Goal: Task Accomplishment & Management: Manage account settings

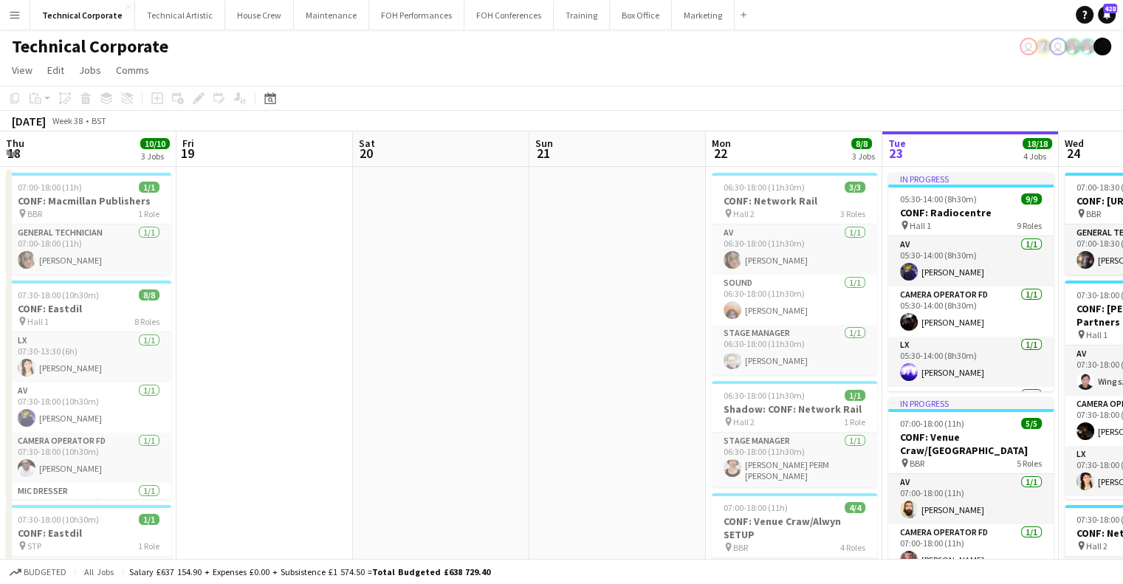
scroll to position [0, 512]
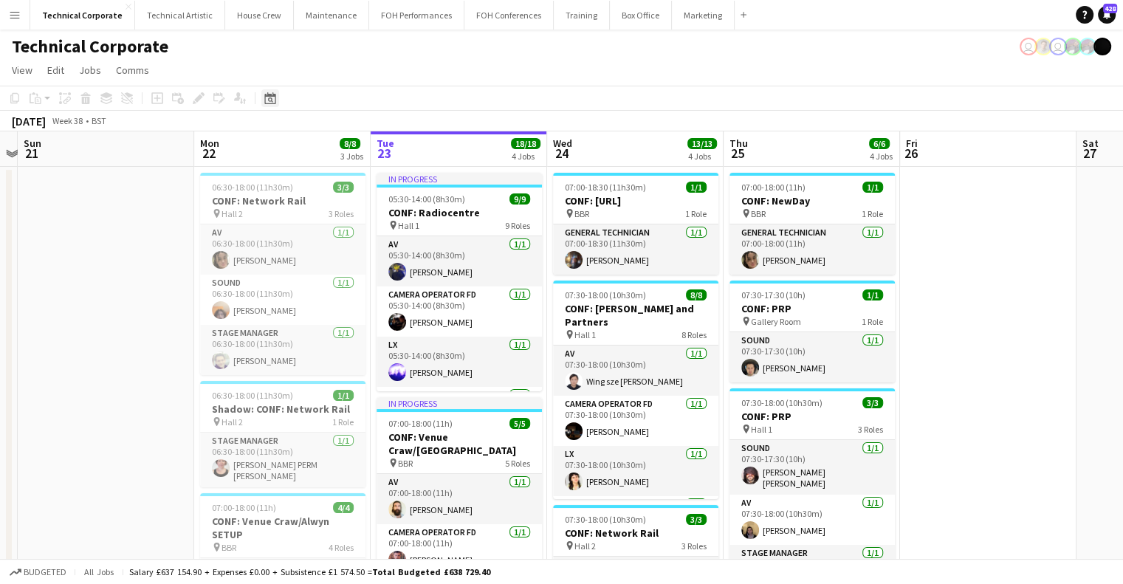
click at [275, 97] on icon "Date picker" at bounding box center [270, 98] width 12 height 12
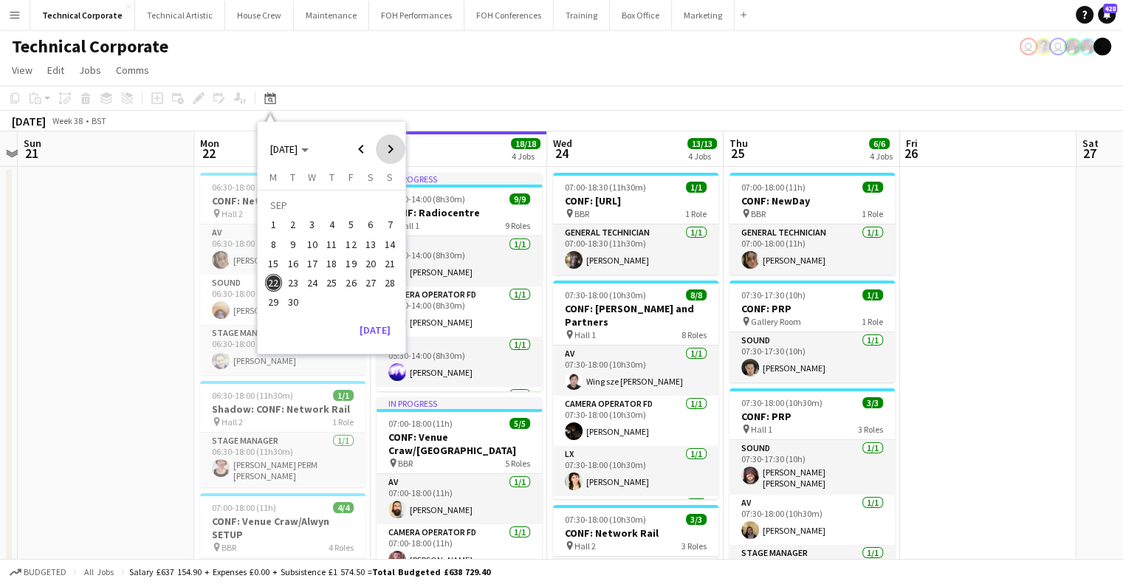
click at [386, 143] on span "Next month" at bounding box center [391, 149] width 30 height 30
click at [386, 144] on span "Next month" at bounding box center [391, 149] width 30 height 30
click at [371, 213] on span "1" at bounding box center [371, 207] width 18 height 21
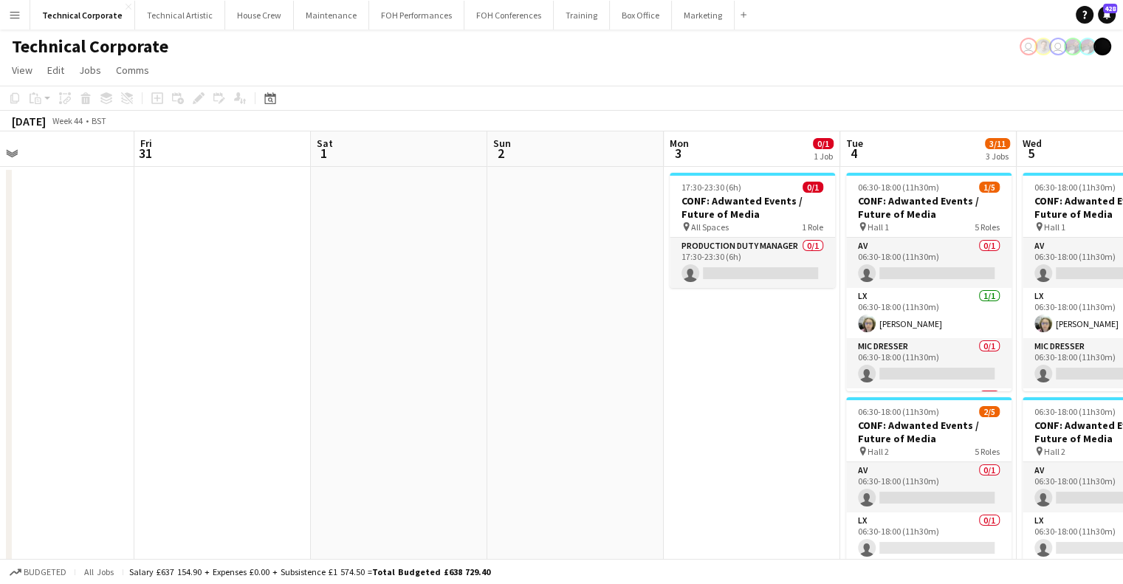
drag, startPoint x: 745, startPoint y: 439, endPoint x: 313, endPoint y: 415, distance: 432.8
click at [313, 415] on app-calendar-viewport "Mon 27 Tue 28 Wed 29 Thu 30 Fri 31 Sat 1 Sun 2 Mon 3 0/1 1 Job Tue 4 3/11 3 Job…" at bounding box center [561, 565] width 1123 height 869
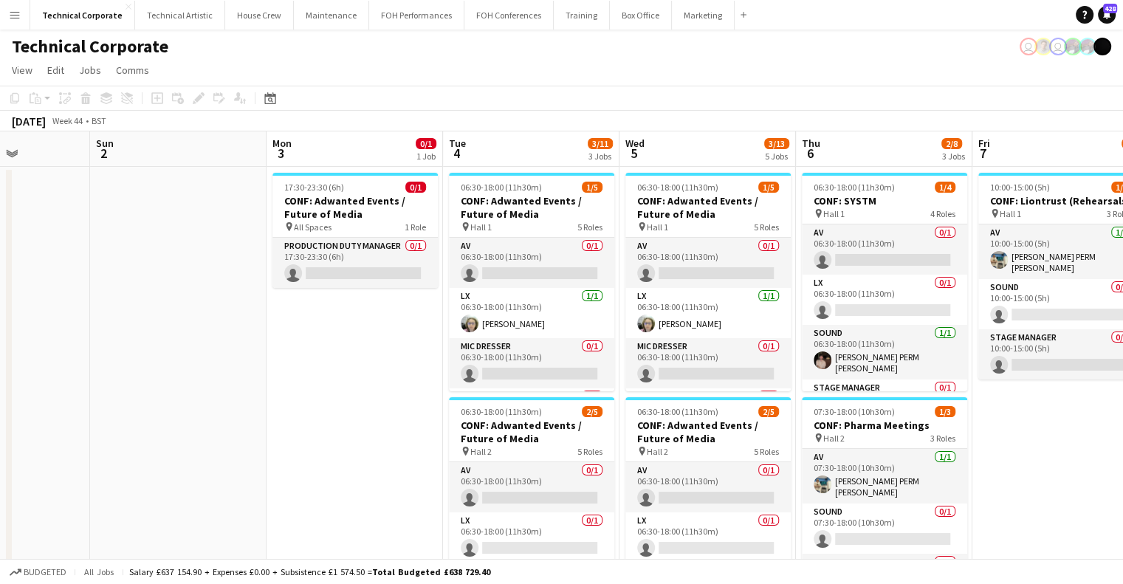
drag, startPoint x: 832, startPoint y: 389, endPoint x: 675, endPoint y: 330, distance: 167.4
click at [732, 373] on app-calendar-viewport "Wed 29 Thu 30 Fri 31 Sat 1 Sun 2 Mon 3 0/1 1 Job Tue 4 3/11 3 Jobs Wed 5 3/13 5…" at bounding box center [561, 565] width 1123 height 869
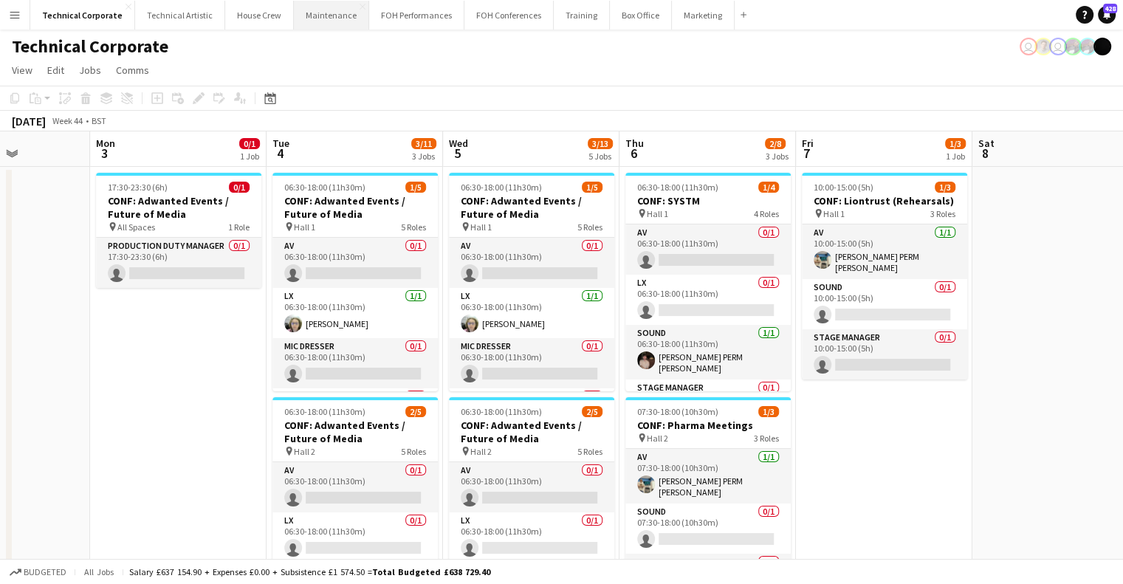
scroll to position [0, 559]
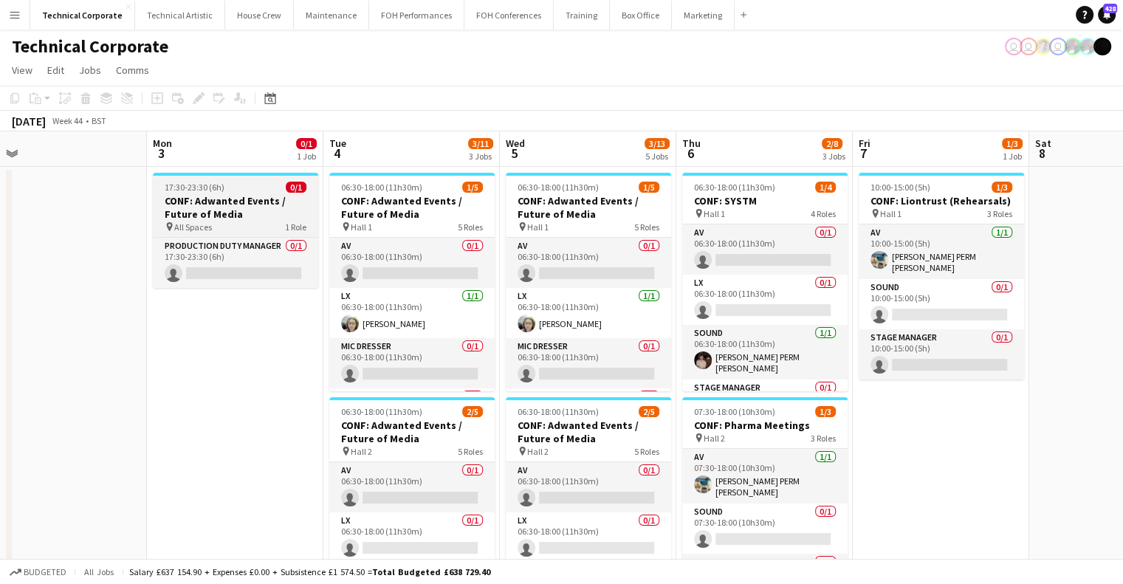
click at [245, 211] on h3 "CONF: Adwanted Events / Future of Media" at bounding box center [235, 207] width 165 height 27
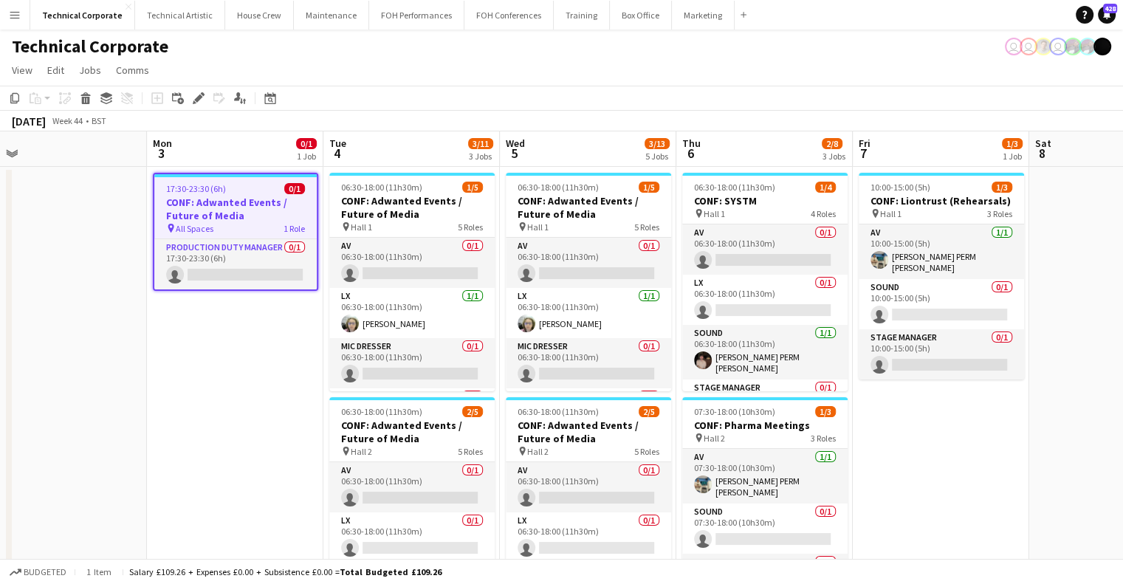
click at [187, 100] on div "Add job Add linked Job Edit Edit linked Job Applicants" at bounding box center [192, 98] width 113 height 18
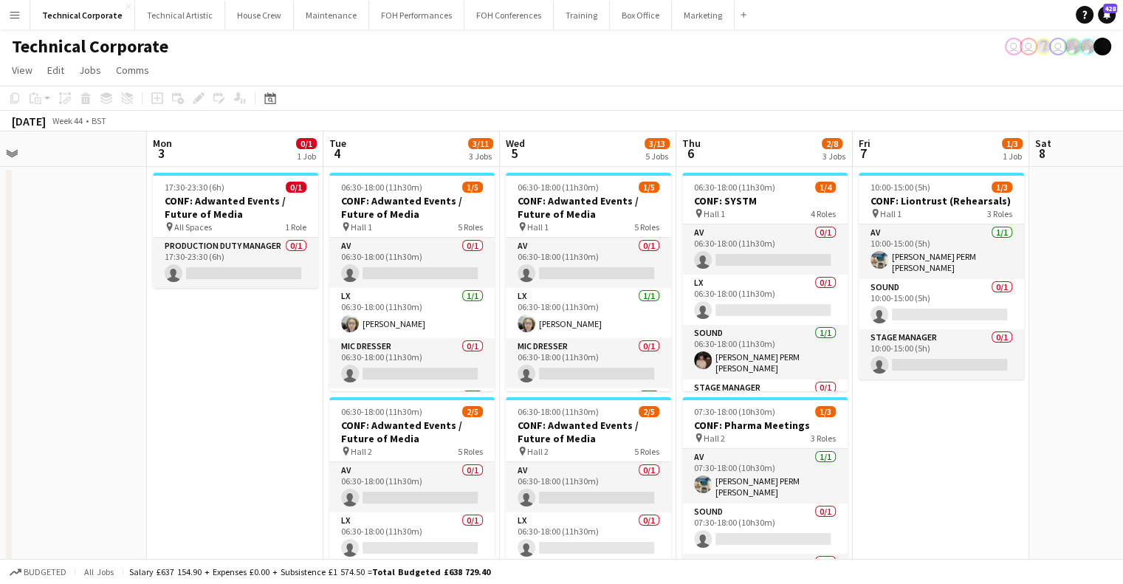
click at [192, 102] on div "Add job Add linked Job Edit Edit linked Job Applicants" at bounding box center [192, 98] width 113 height 18
drag, startPoint x: 219, startPoint y: 194, endPoint x: 216, endPoint y: 168, distance: 26.0
click at [219, 194] on app-job-card "17:30-23:30 (6h) 0/1 CONF: Adwanted Events / Future of Media pin All Spaces 1 R…" at bounding box center [235, 230] width 165 height 115
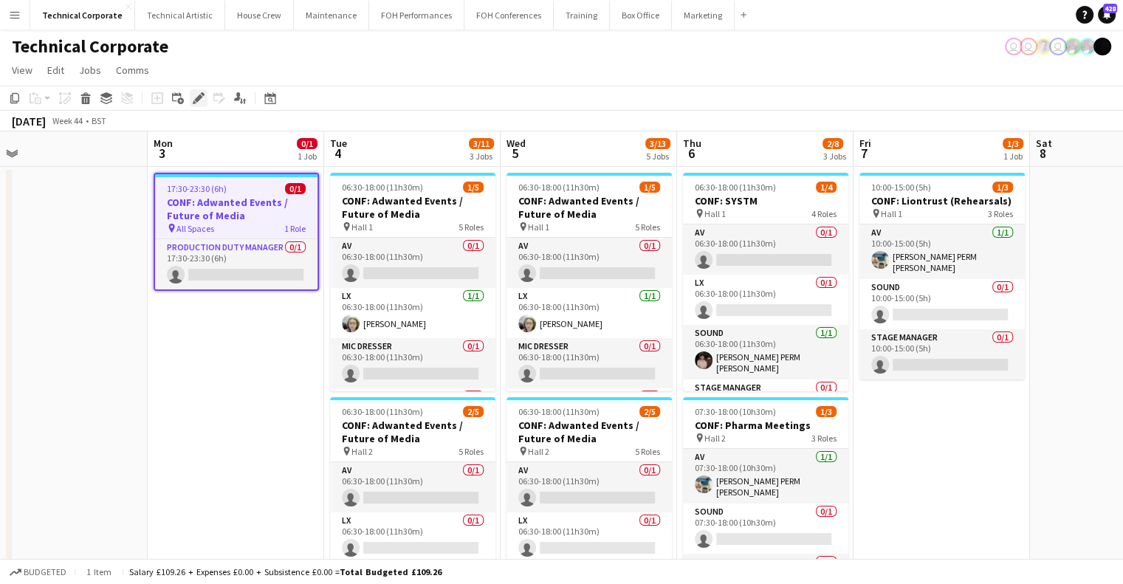
click at [199, 103] on icon "Edit" at bounding box center [199, 98] width 12 height 12
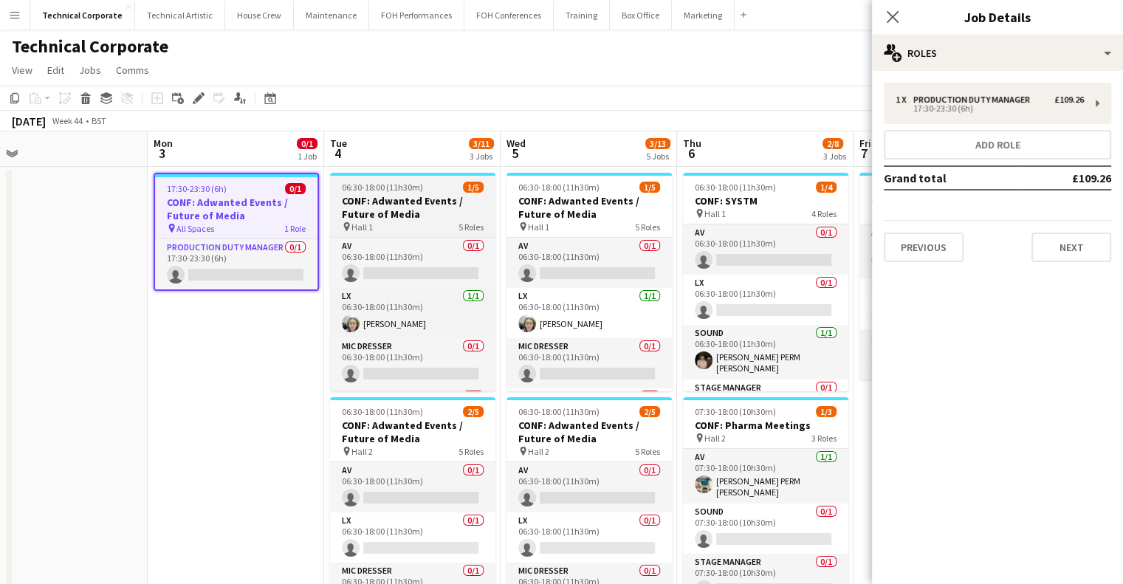
click at [408, 205] on h3 "CONF: Adwanted Events / Future of Media" at bounding box center [412, 207] width 165 height 27
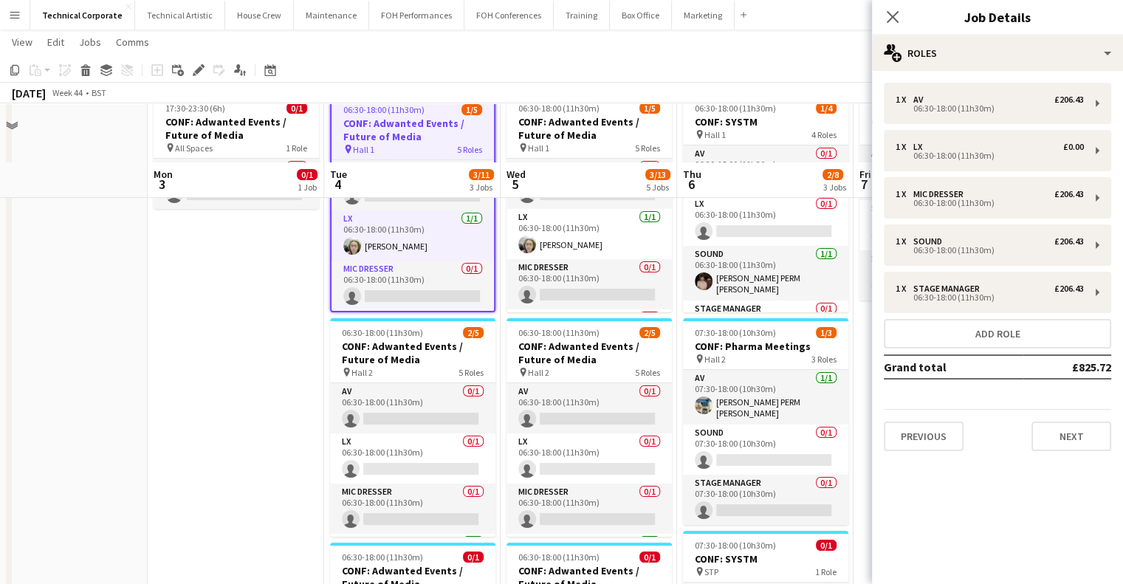
scroll to position [148, 0]
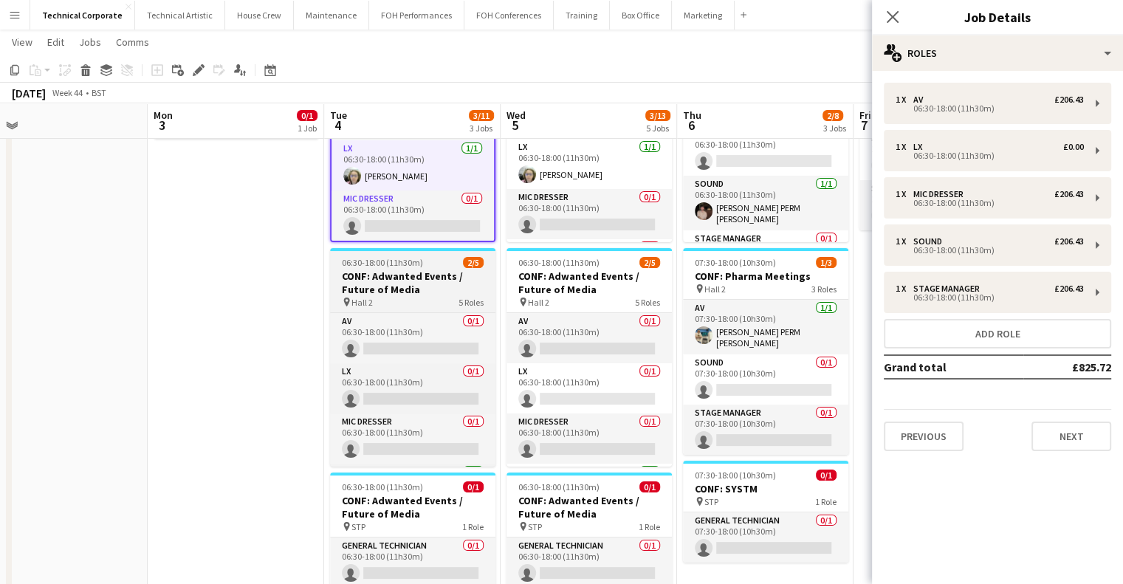
click at [378, 281] on h3 "CONF: Adwanted Events / Future of Media" at bounding box center [412, 283] width 165 height 27
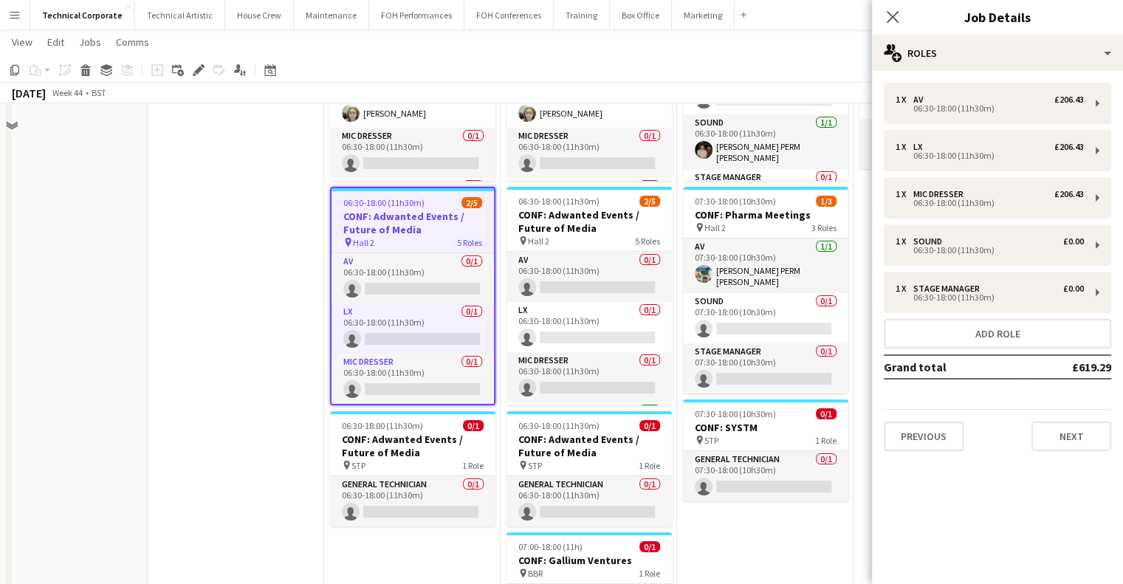
scroll to position [295, 0]
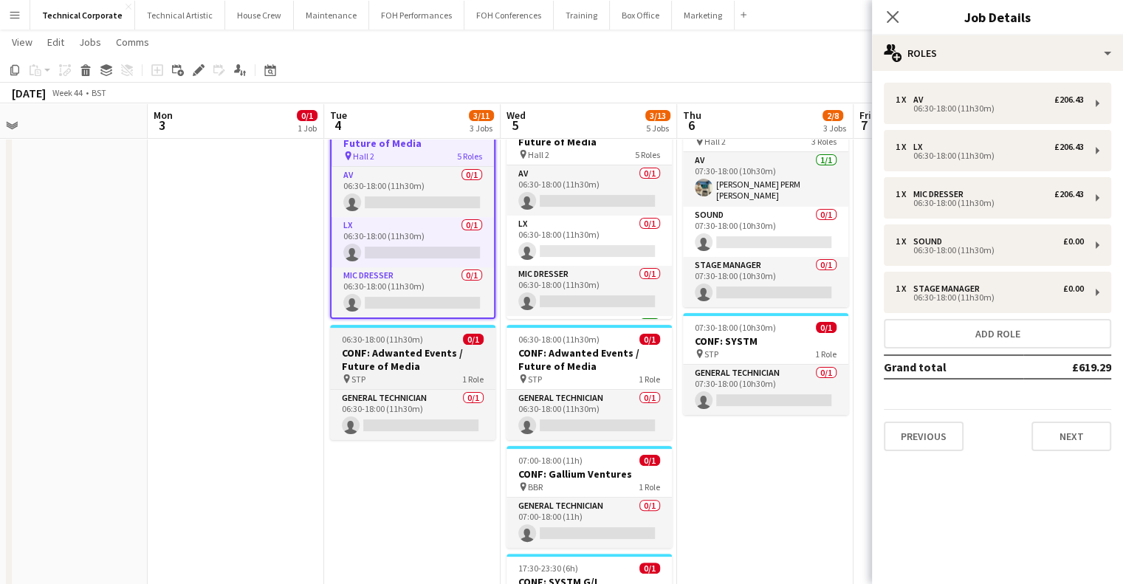
click at [418, 369] on h3 "CONF: Adwanted Events / Future of Media" at bounding box center [412, 359] width 165 height 27
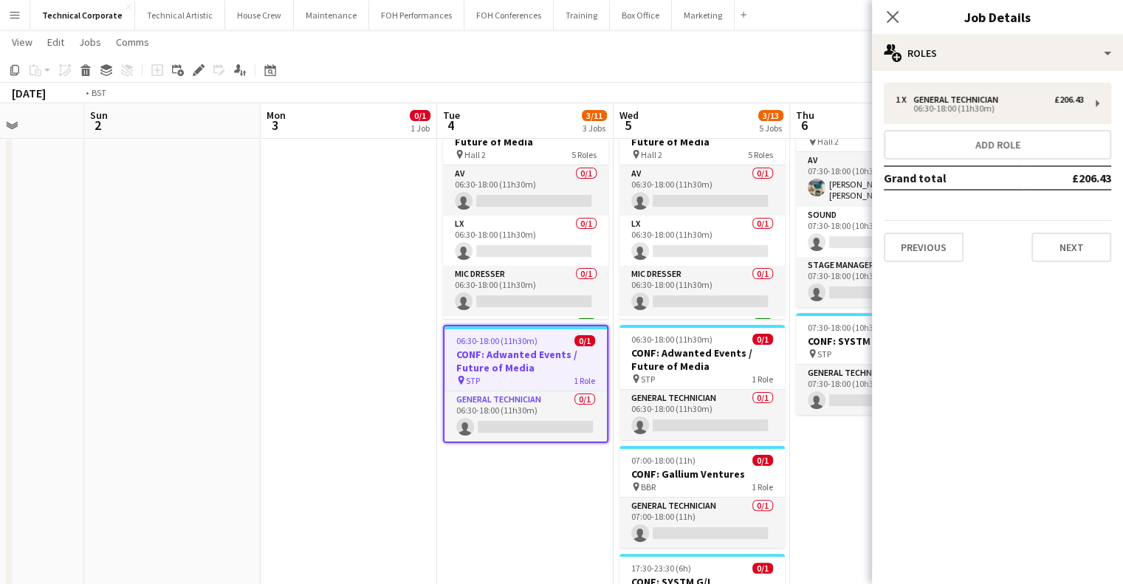
drag, startPoint x: 682, startPoint y: 253, endPoint x: 420, endPoint y: 290, distance: 265.5
click at [420, 289] on app-calendar-viewport "Thu 30 Fri 31 Sat 1 Sun 2 Mon 3 0/1 1 Job Tue 4 3/11 3 Jobs Wed 5 3/13 5 Jobs T…" at bounding box center [561, 233] width 1123 height 942
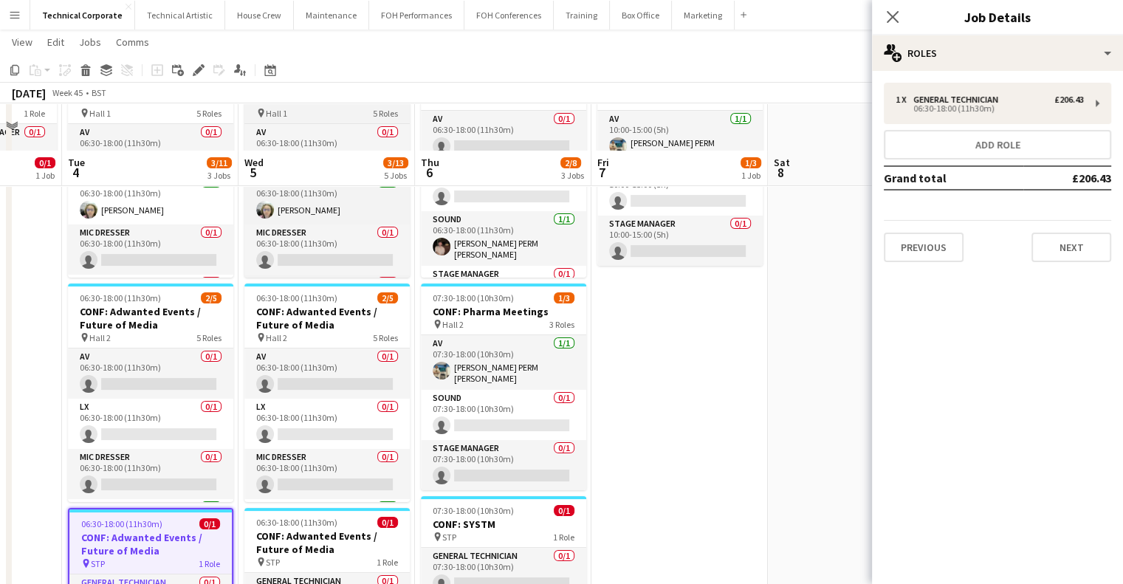
scroll to position [0, 0]
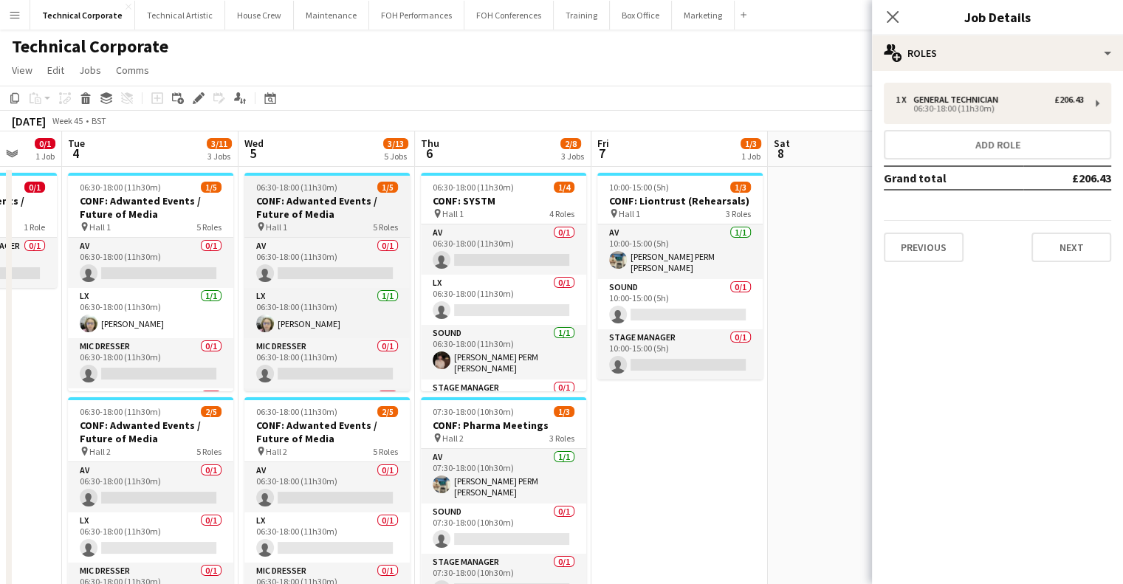
click at [348, 210] on h3 "CONF: Adwanted Events / Future of Media" at bounding box center [326, 207] width 165 height 27
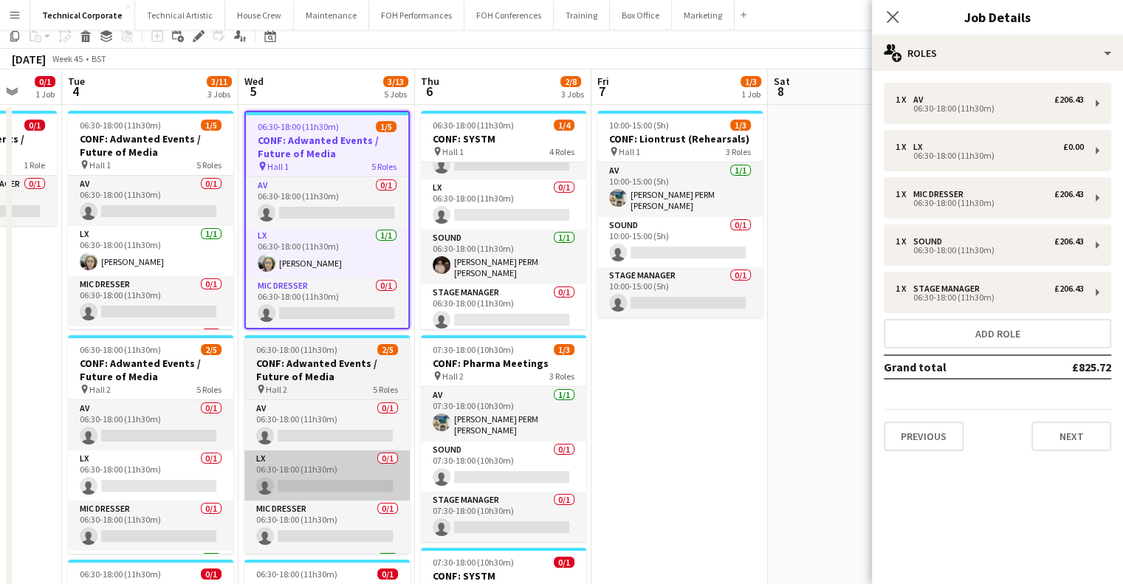
scroll to position [148, 0]
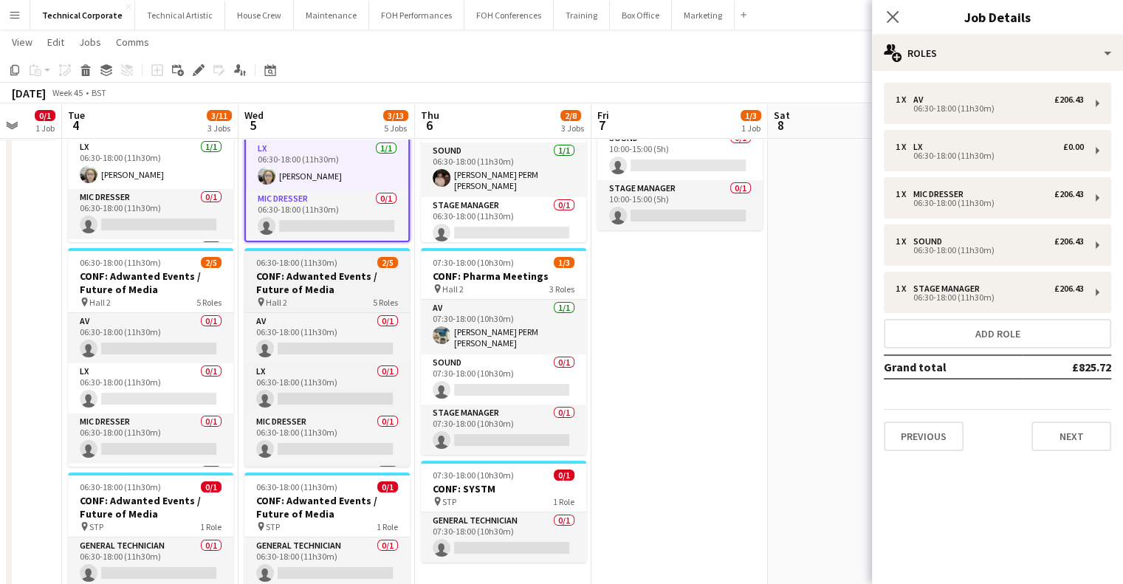
click at [340, 291] on h3 "CONF: Adwanted Events / Future of Media" at bounding box center [326, 283] width 165 height 27
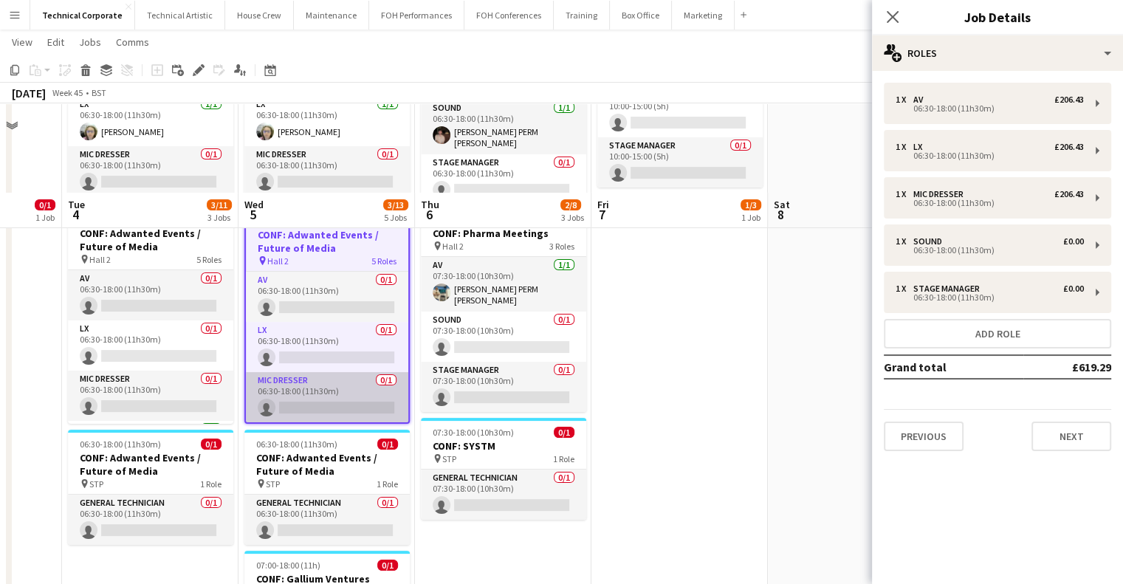
scroll to position [295, 0]
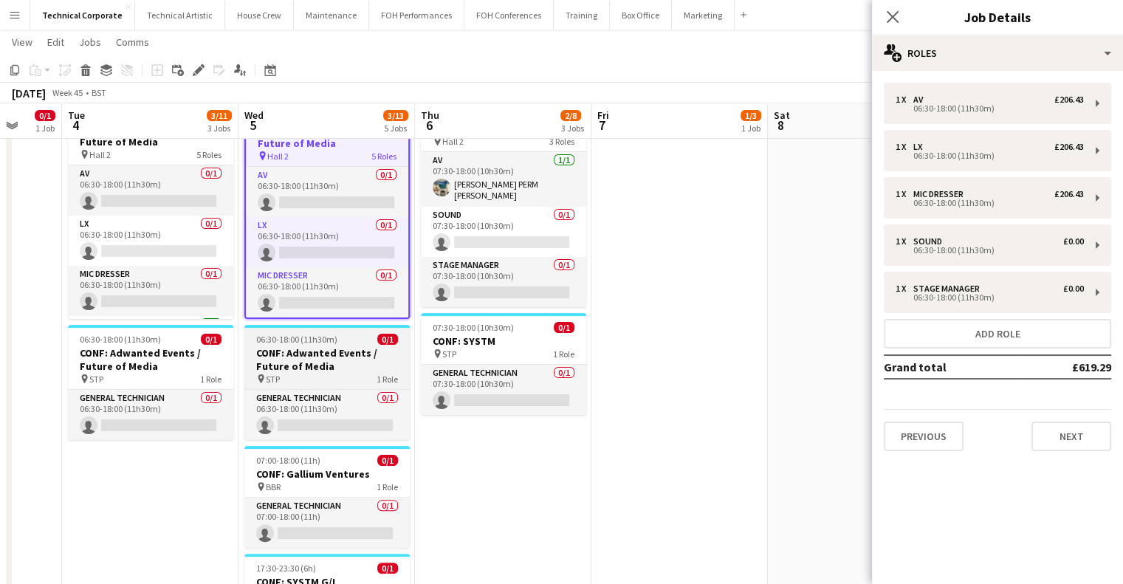
click at [360, 363] on h3 "CONF: Adwanted Events / Future of Media" at bounding box center [326, 359] width 165 height 27
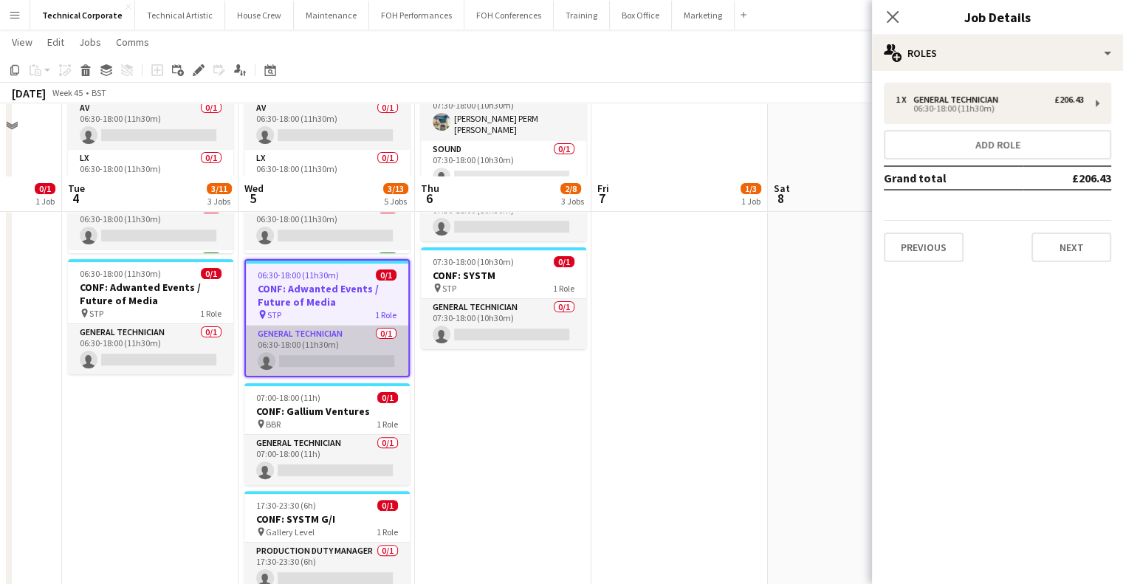
scroll to position [443, 0]
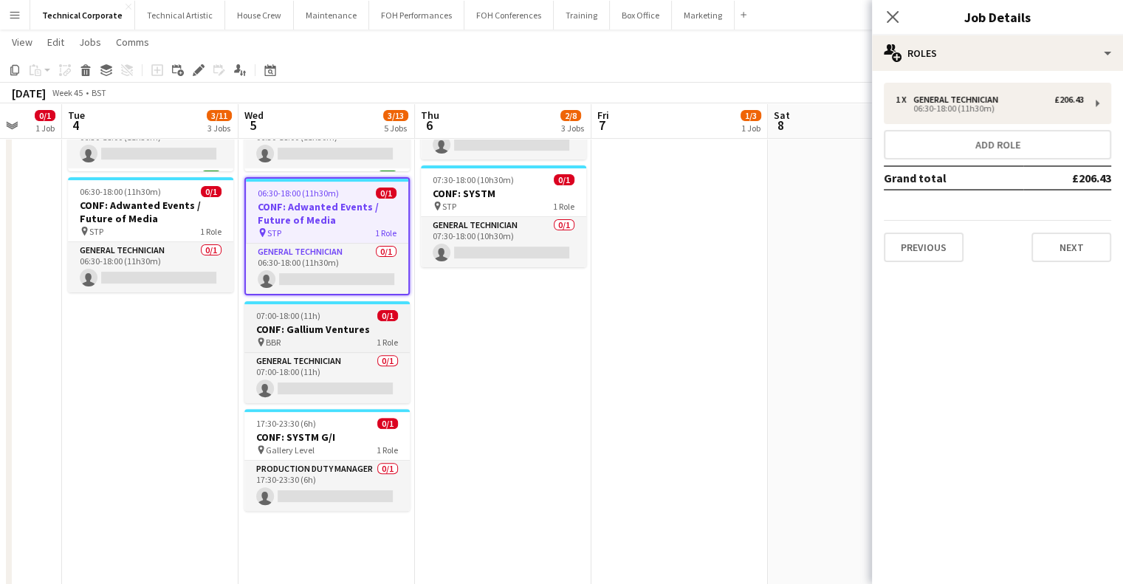
click at [366, 341] on div "pin BBR 1 Role" at bounding box center [326, 342] width 165 height 12
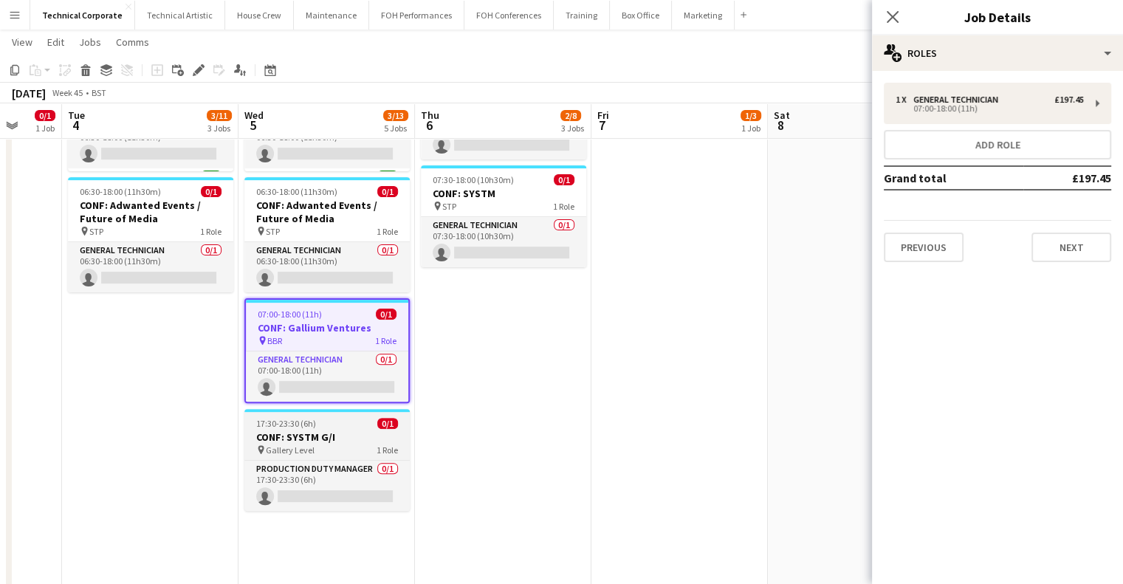
click at [343, 431] on h3 "CONF: SYSTM G/I" at bounding box center [326, 437] width 165 height 13
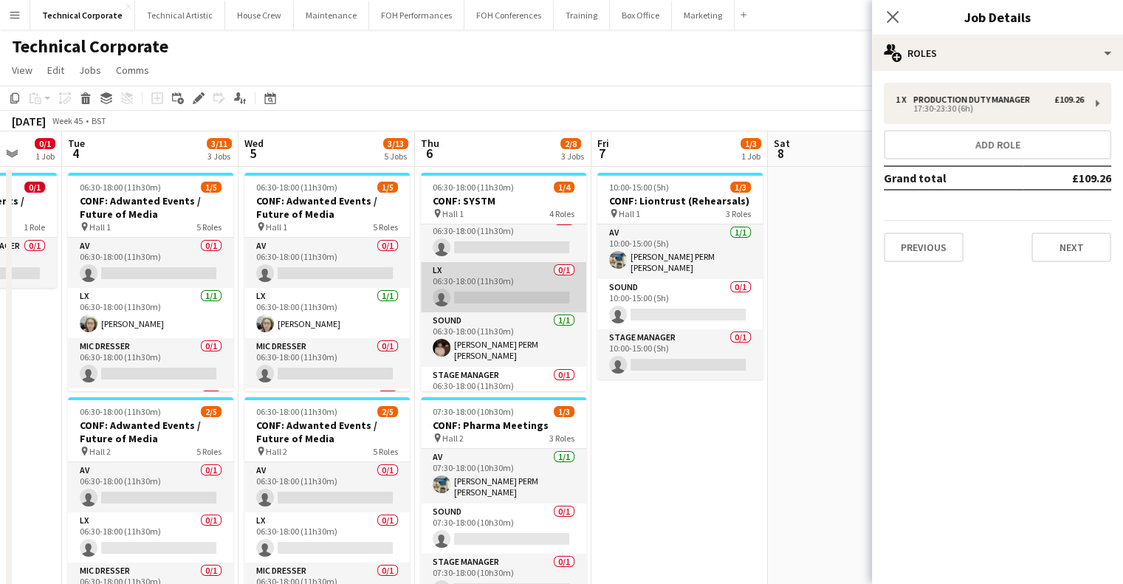
scroll to position [0, 0]
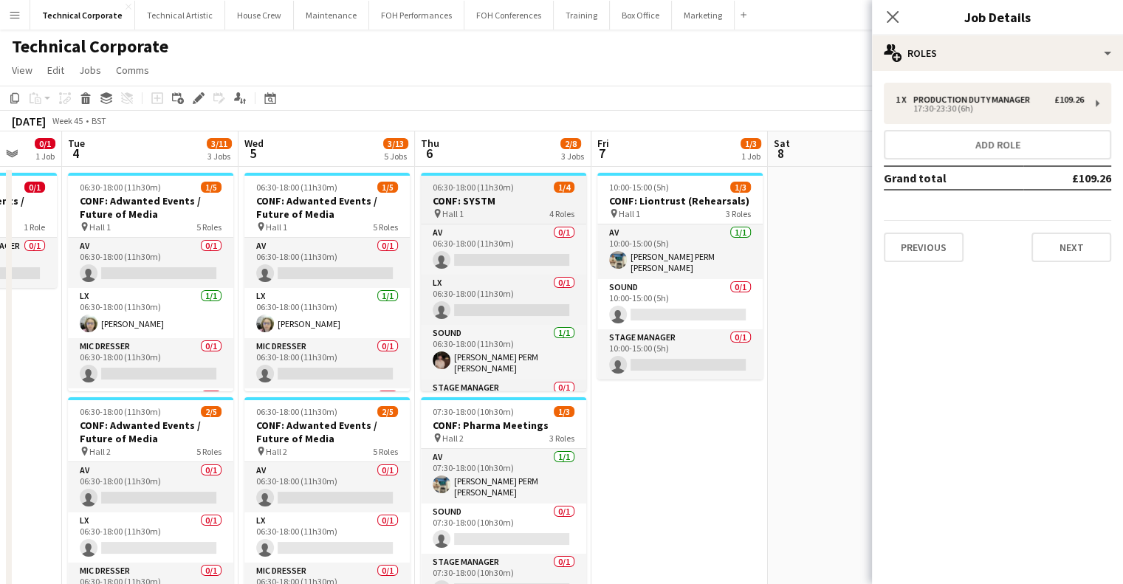
click at [518, 217] on div "pin Hall 1 4 Roles" at bounding box center [503, 214] width 165 height 12
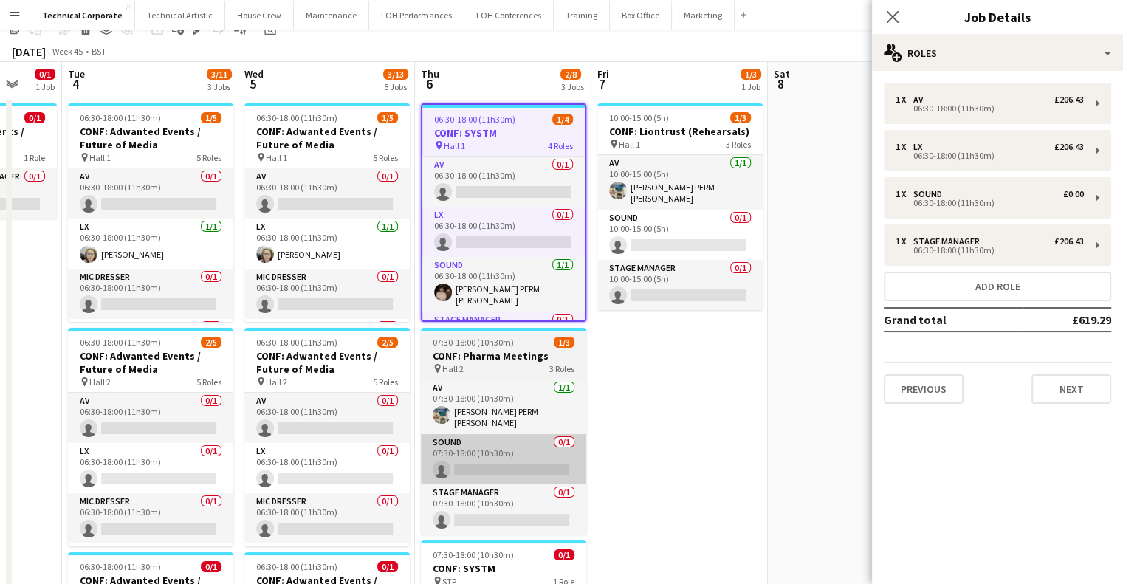
scroll to position [148, 0]
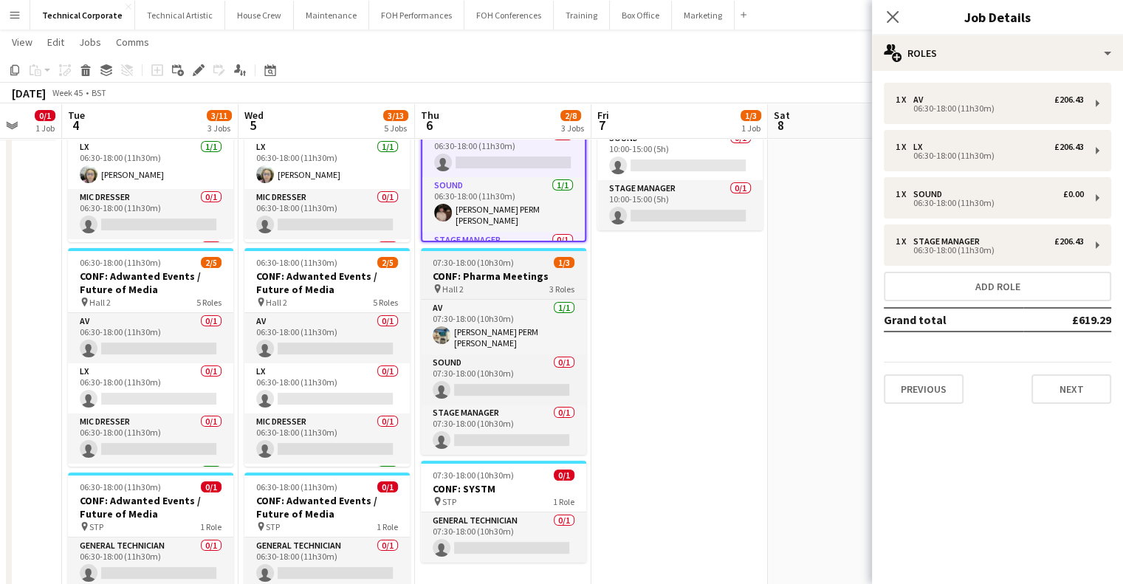
click at [495, 284] on div "pin Hall 2 3 Roles" at bounding box center [503, 289] width 165 height 12
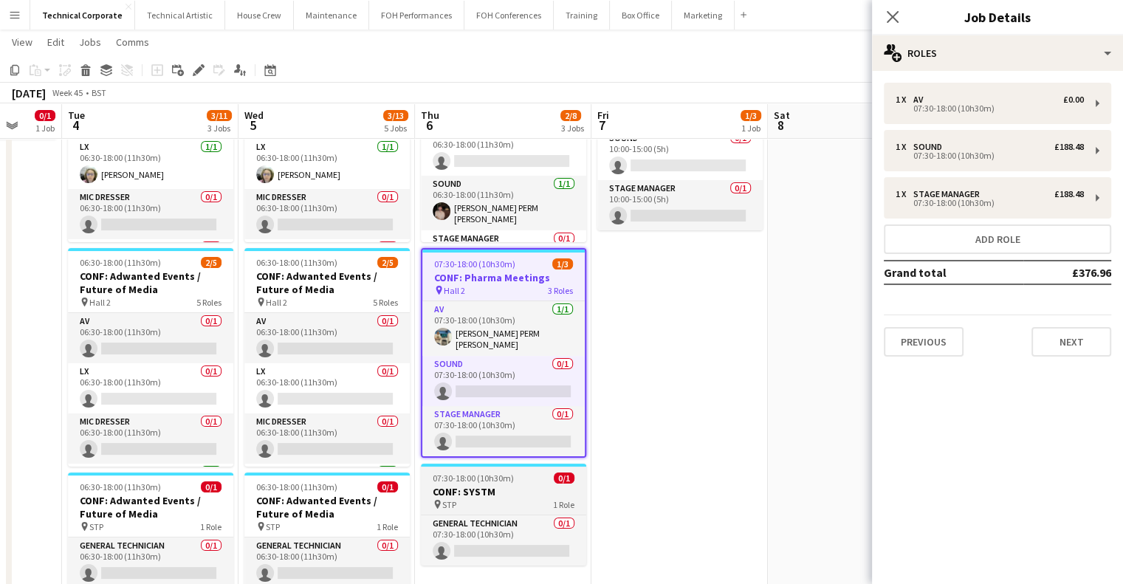
click at [519, 485] on h3 "CONF: SYSTM" at bounding box center [503, 491] width 165 height 13
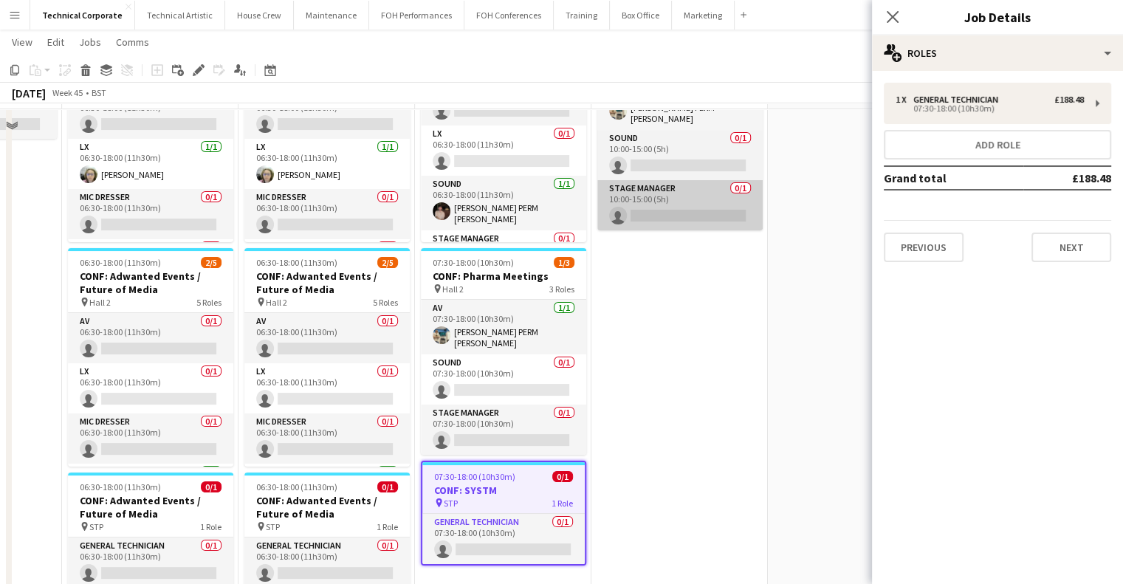
scroll to position [0, 0]
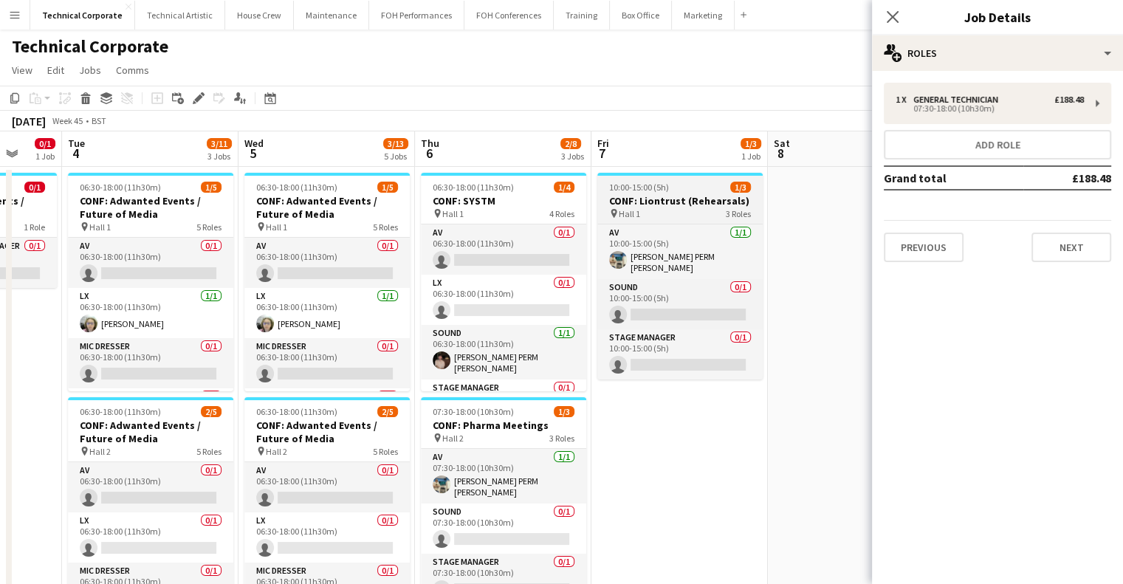
click at [662, 206] on h3 "CONF: Liontrust (Rehearsals)" at bounding box center [680, 200] width 165 height 13
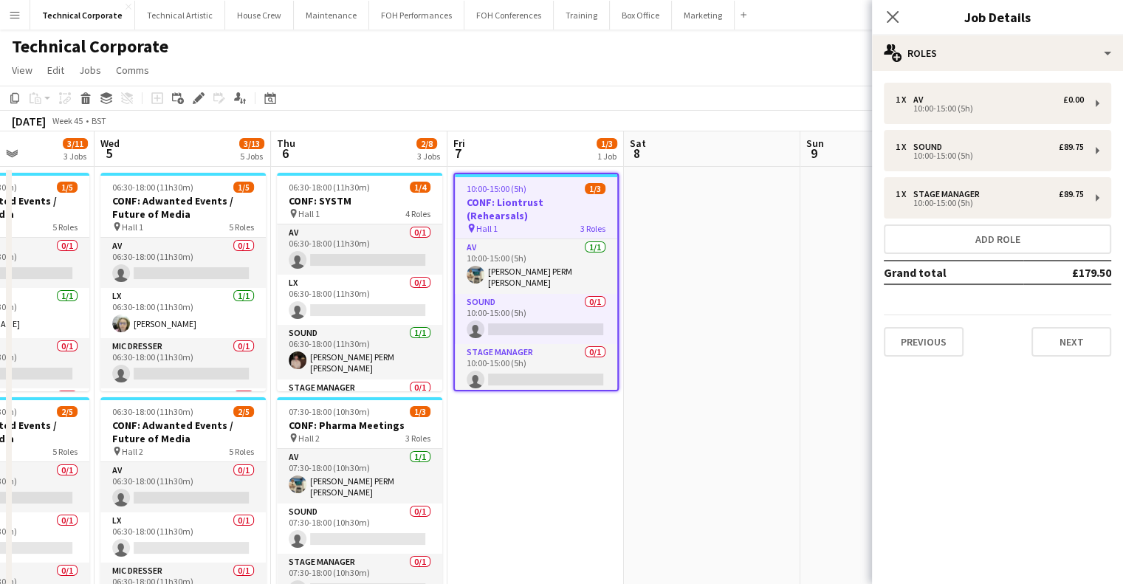
drag, startPoint x: 777, startPoint y: 318, endPoint x: 275, endPoint y: 362, distance: 504.2
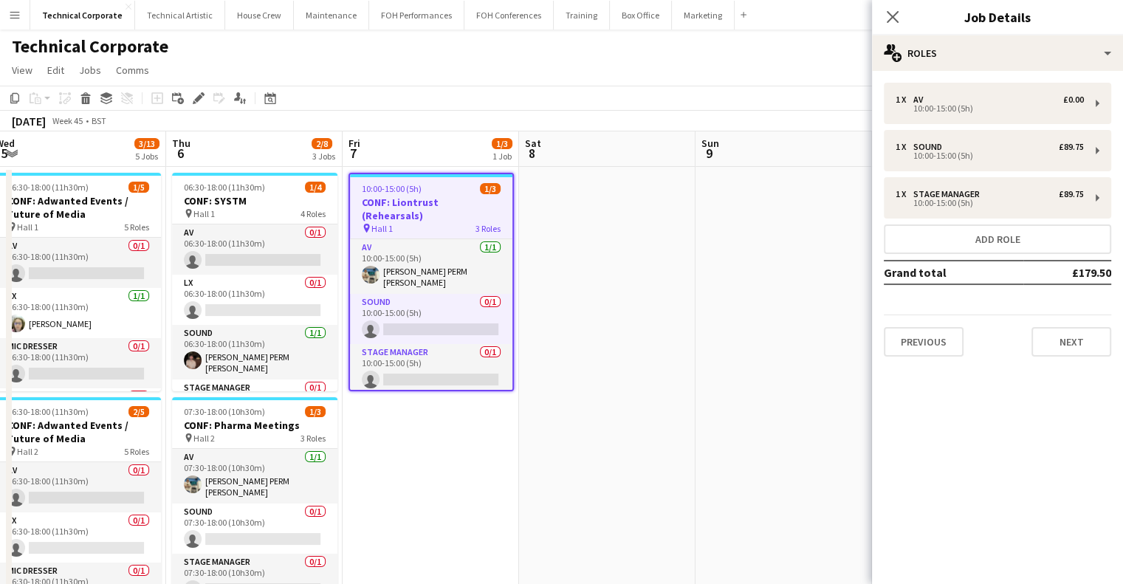
drag, startPoint x: 558, startPoint y: 307, endPoint x: 95, endPoint y: 363, distance: 467.2
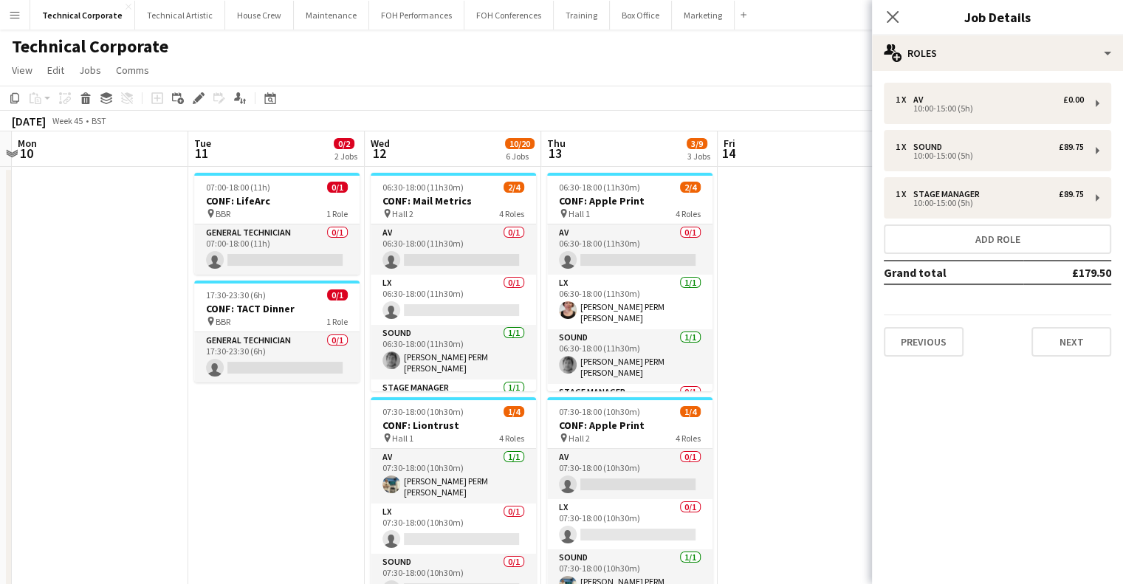
drag, startPoint x: 359, startPoint y: 280, endPoint x: 299, endPoint y: 386, distance: 121.4
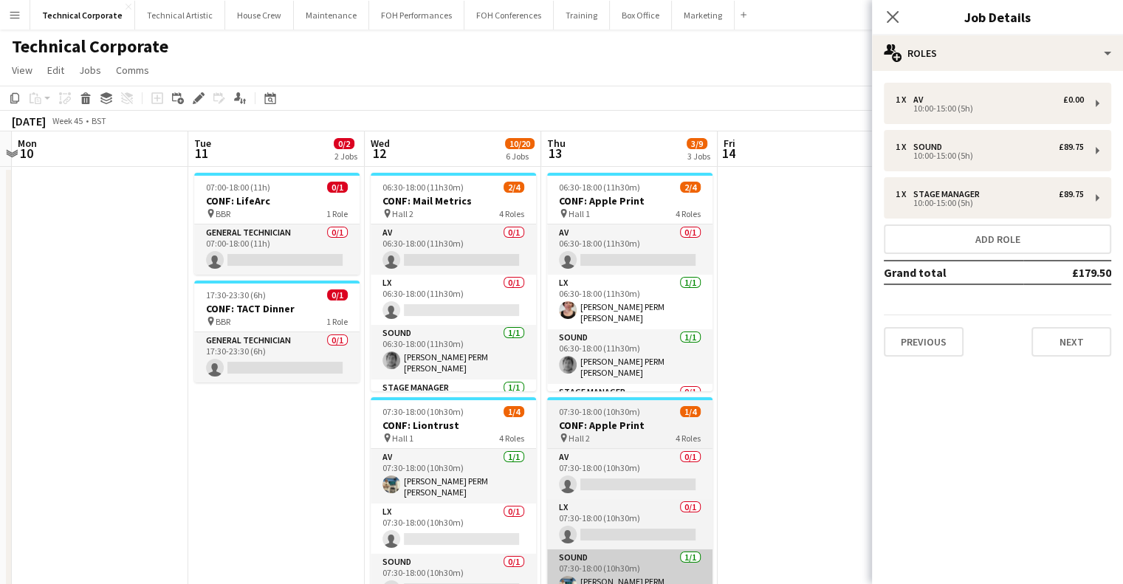
scroll to position [0, 496]
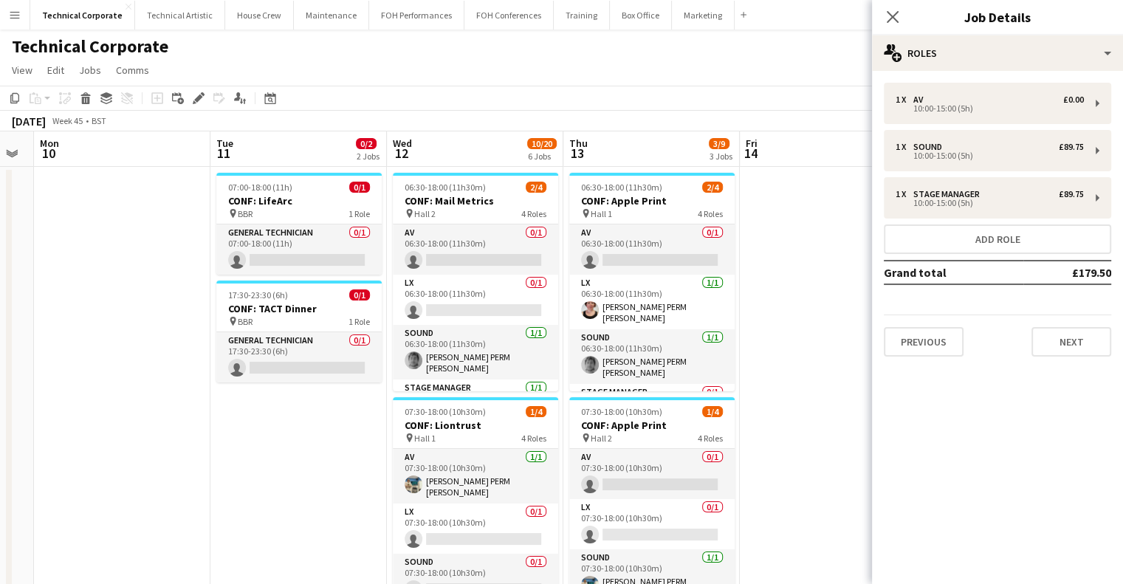
click at [1030, 441] on mat-expansion-panel "pencil3 General details 1 x AV £0.00 10:00-15:00 (5h) 1 x Sound £89.75 10:00-15…" at bounding box center [997, 327] width 251 height 513
click at [340, 200] on h3 "CONF: LifeArc" at bounding box center [298, 200] width 165 height 13
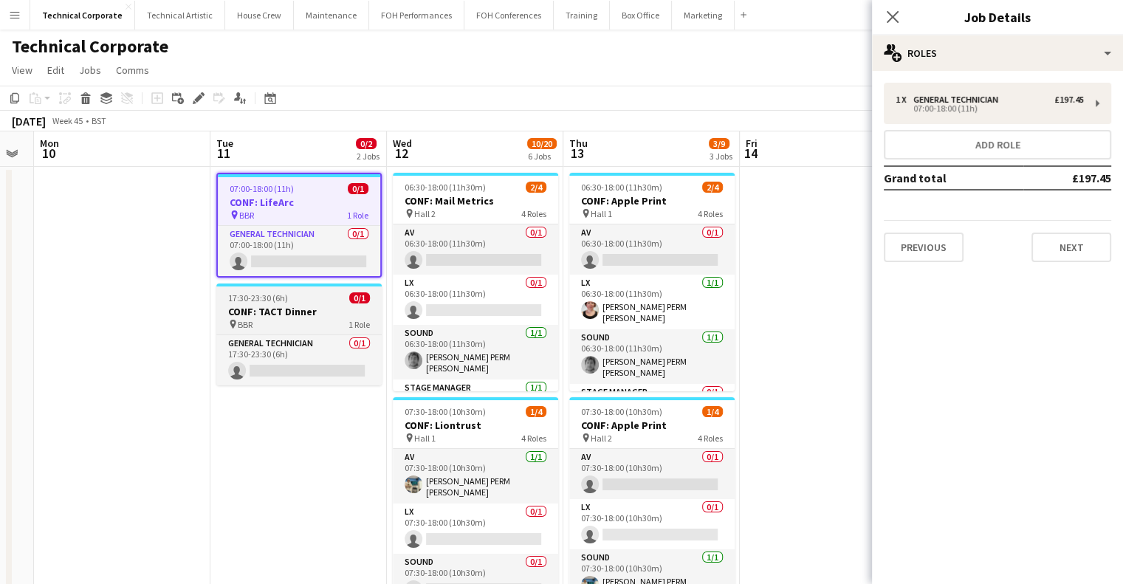
click at [315, 313] on h3 "CONF: TACT Dinner" at bounding box center [298, 311] width 165 height 13
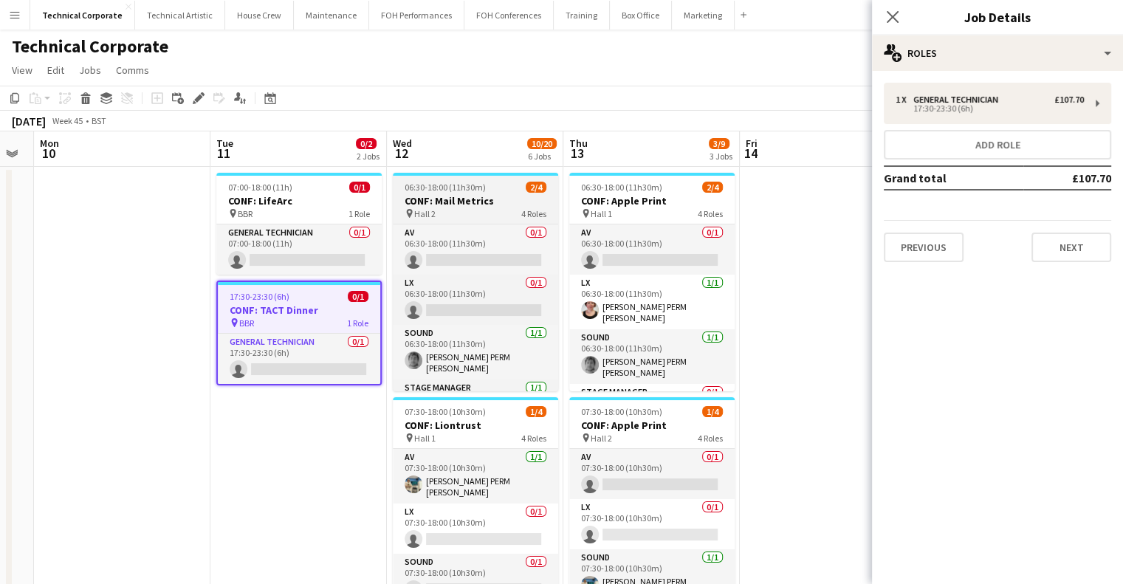
click at [486, 188] on div "06:30-18:00 (11h30m) 2/4" at bounding box center [475, 187] width 165 height 11
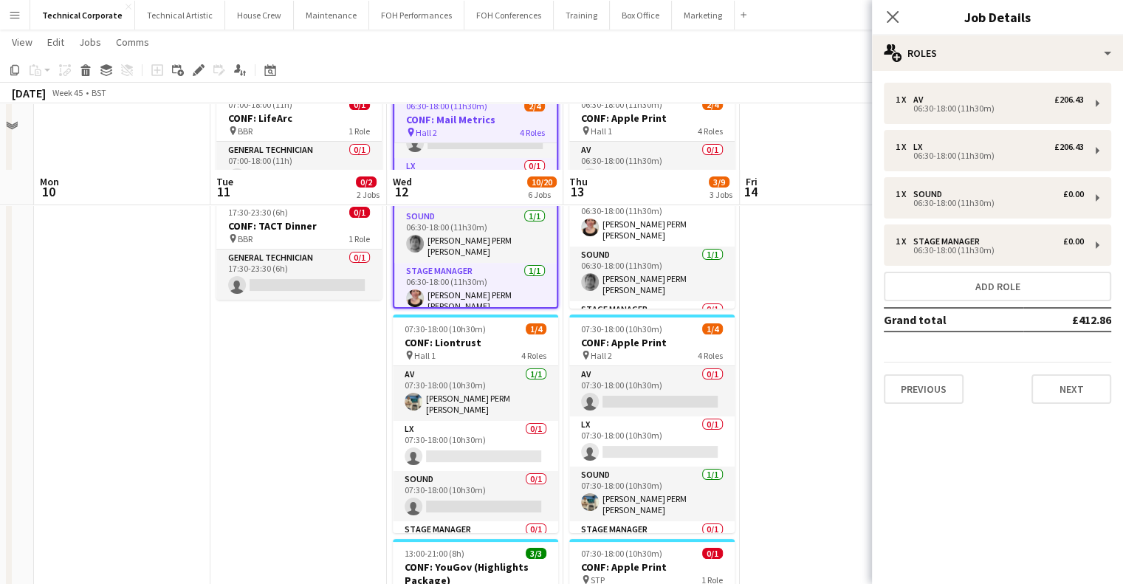
scroll to position [148, 0]
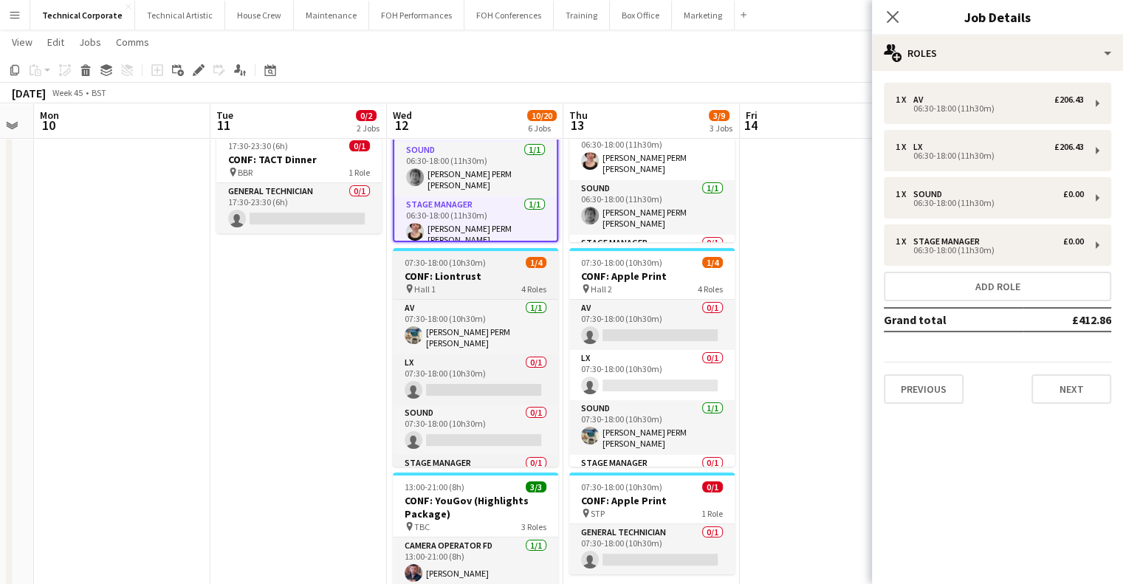
click at [478, 277] on h3 "CONF: Liontrust" at bounding box center [475, 276] width 165 height 13
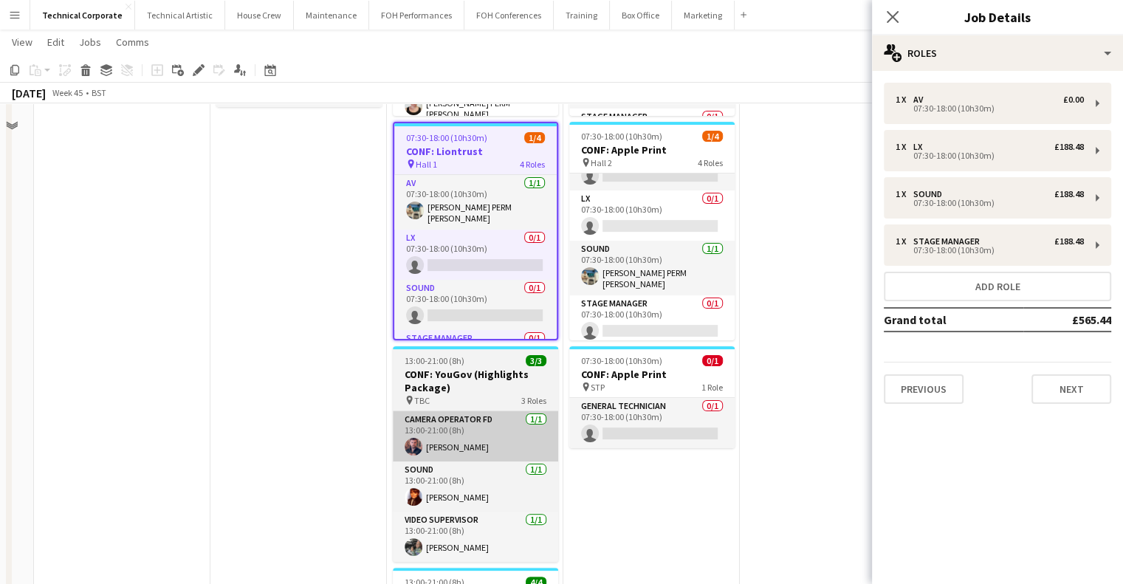
scroll to position [295, 0]
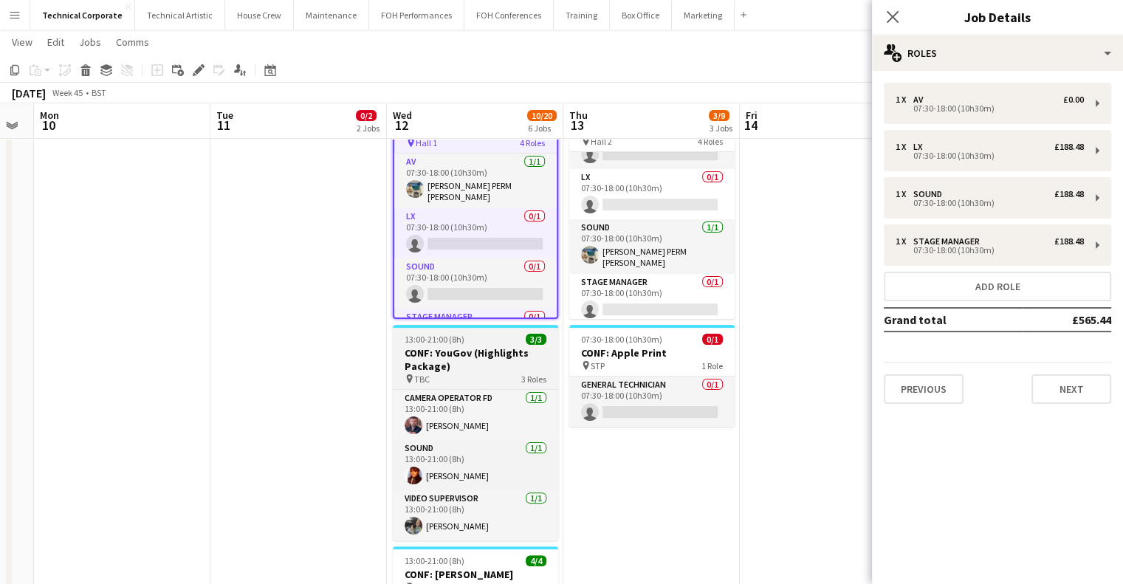
click at [505, 340] on div "13:00-21:00 (8h) 3/3" at bounding box center [475, 339] width 165 height 11
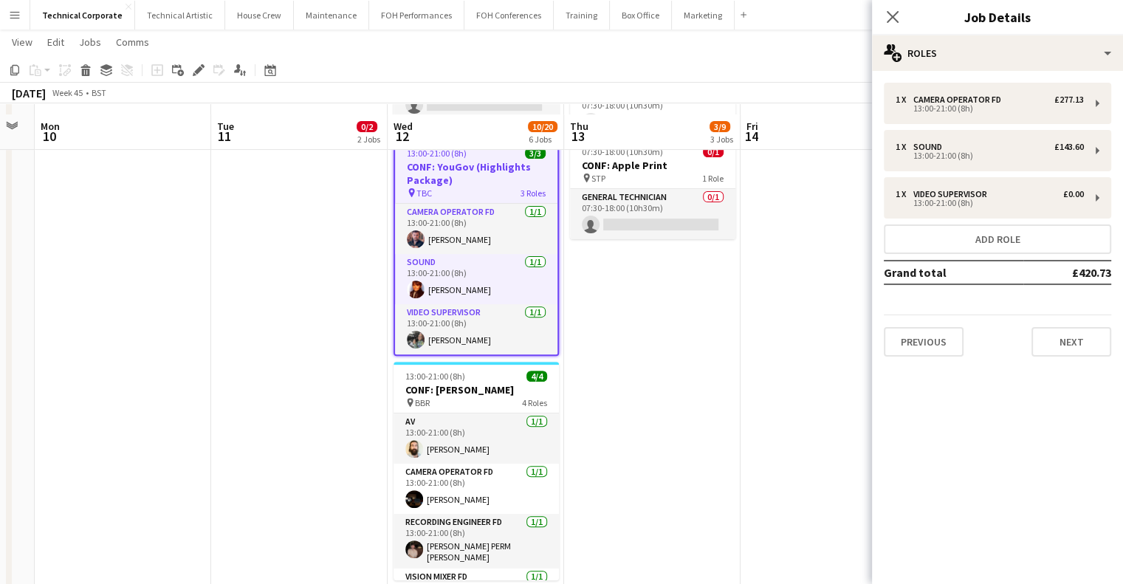
scroll to position [517, 0]
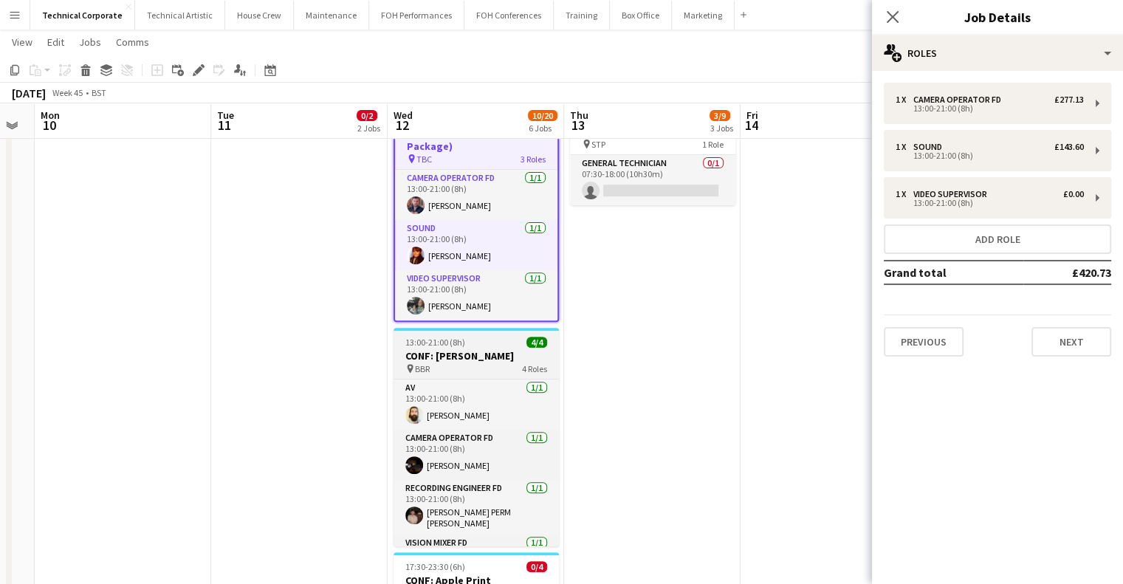
click at [456, 355] on h3 "CONF: [PERSON_NAME]" at bounding box center [476, 355] width 165 height 13
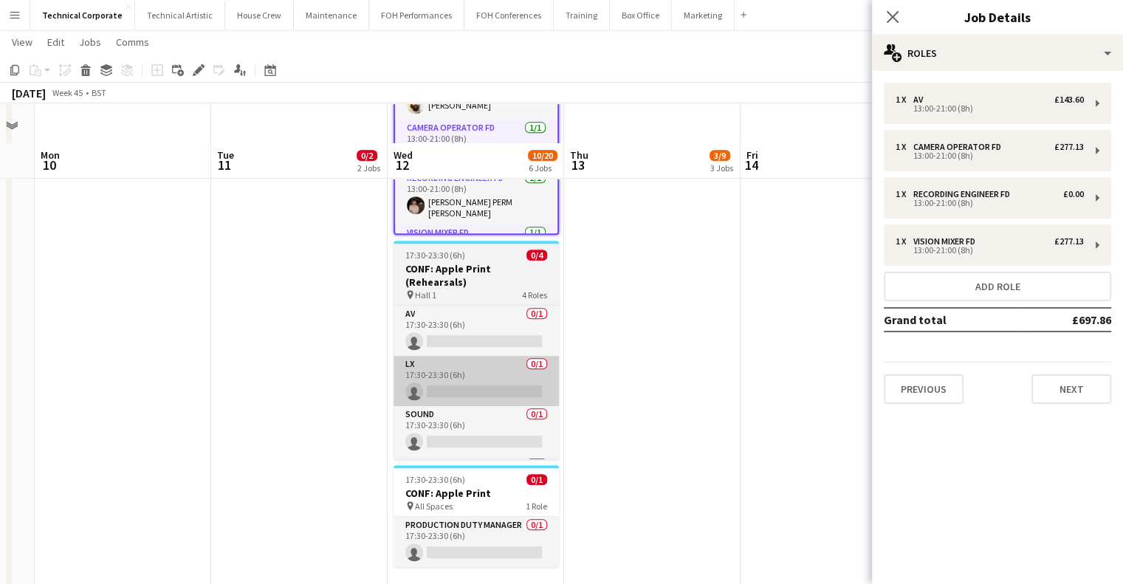
scroll to position [0, 0]
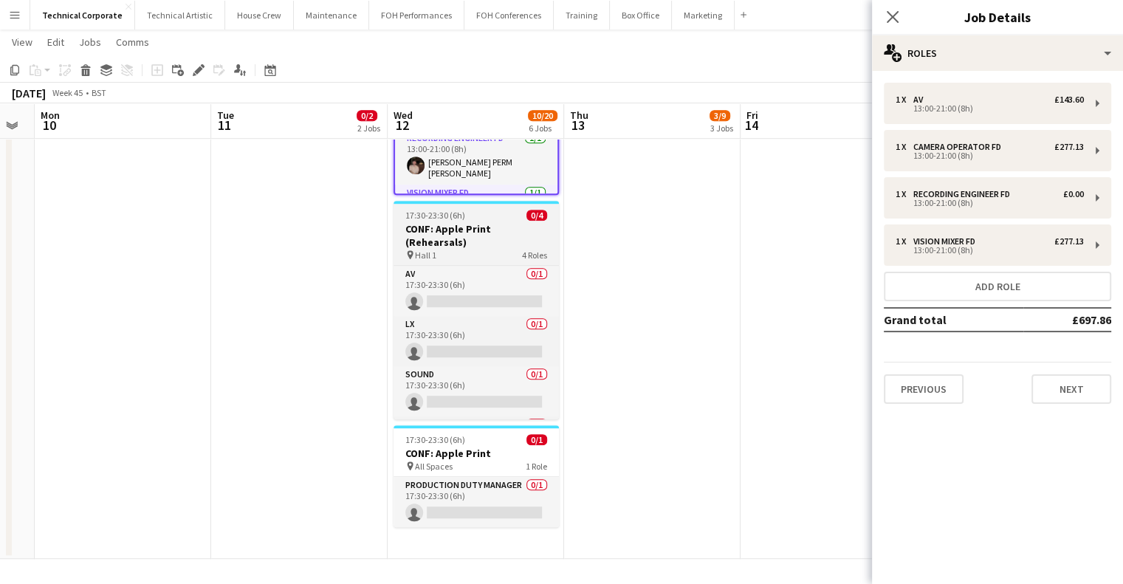
click at [493, 249] on div "pin Hall 1 4 Roles" at bounding box center [476, 255] width 165 height 12
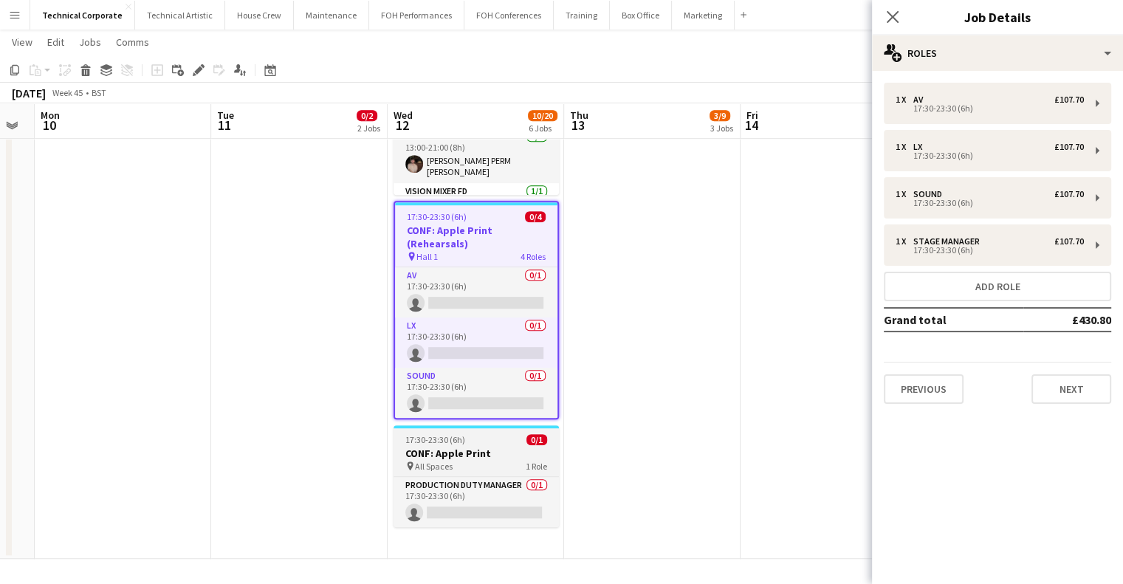
click at [509, 448] on h3 "CONF: Apple Print" at bounding box center [476, 453] width 165 height 13
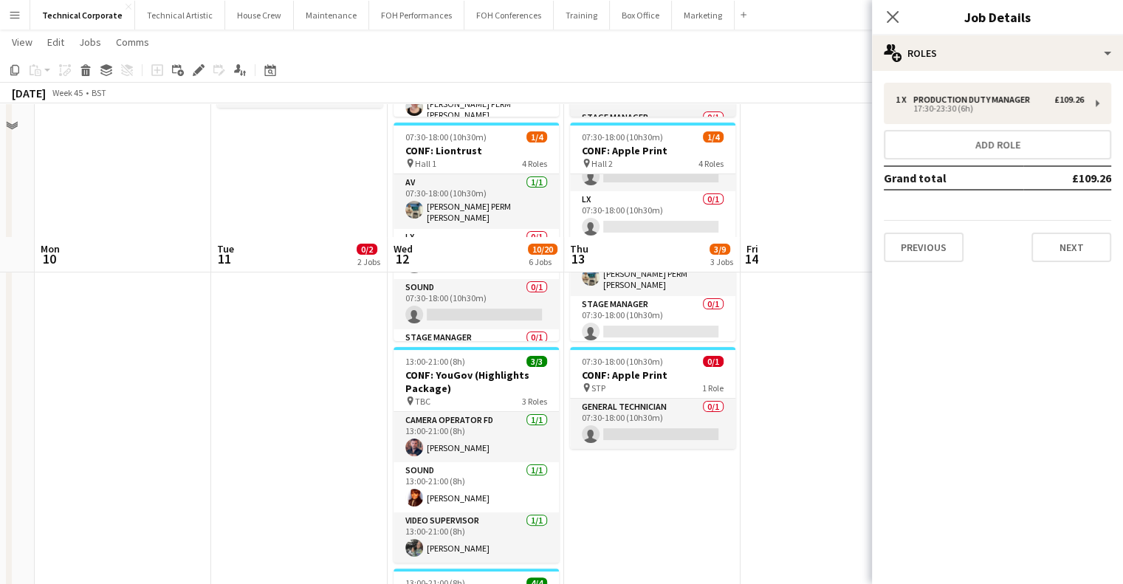
scroll to position [53, 0]
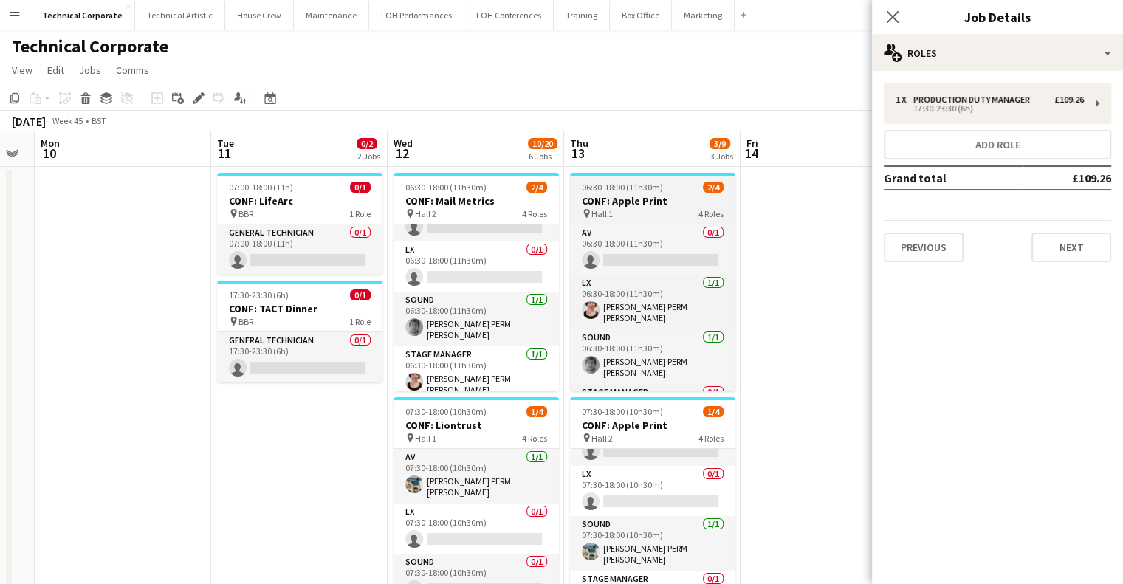
click at [649, 196] on h3 "CONF: Apple Print" at bounding box center [652, 200] width 165 height 13
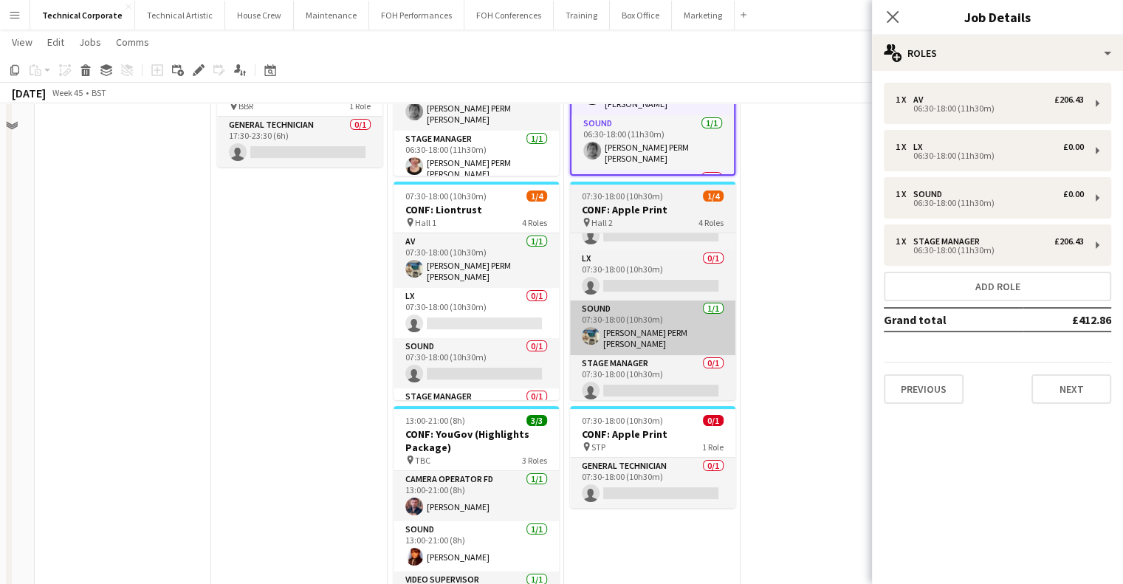
scroll to position [222, 0]
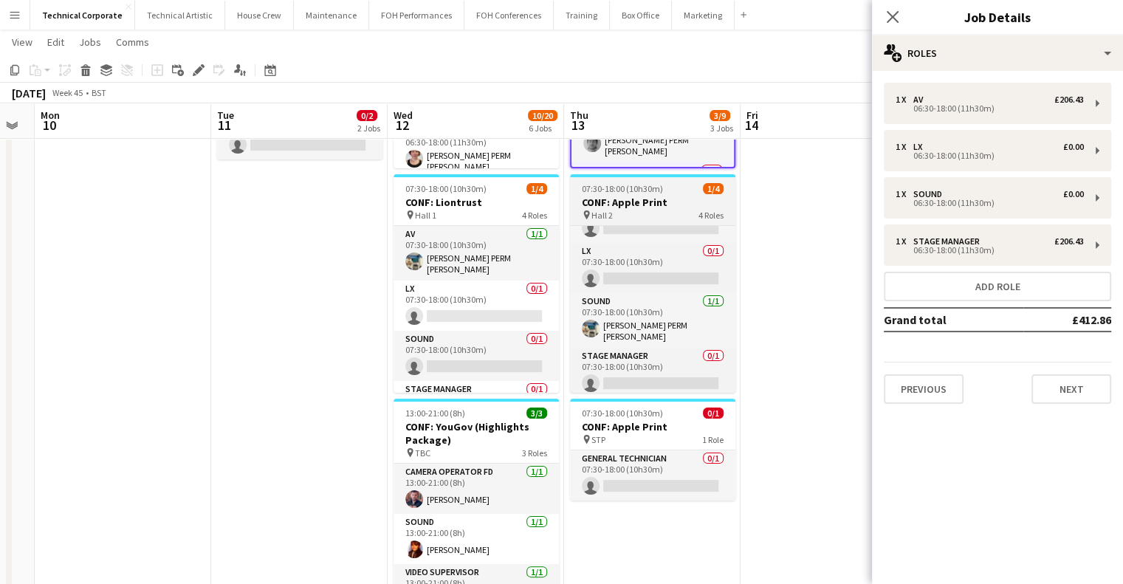
click at [671, 212] on div "pin Hall 2 4 Roles" at bounding box center [652, 215] width 165 height 12
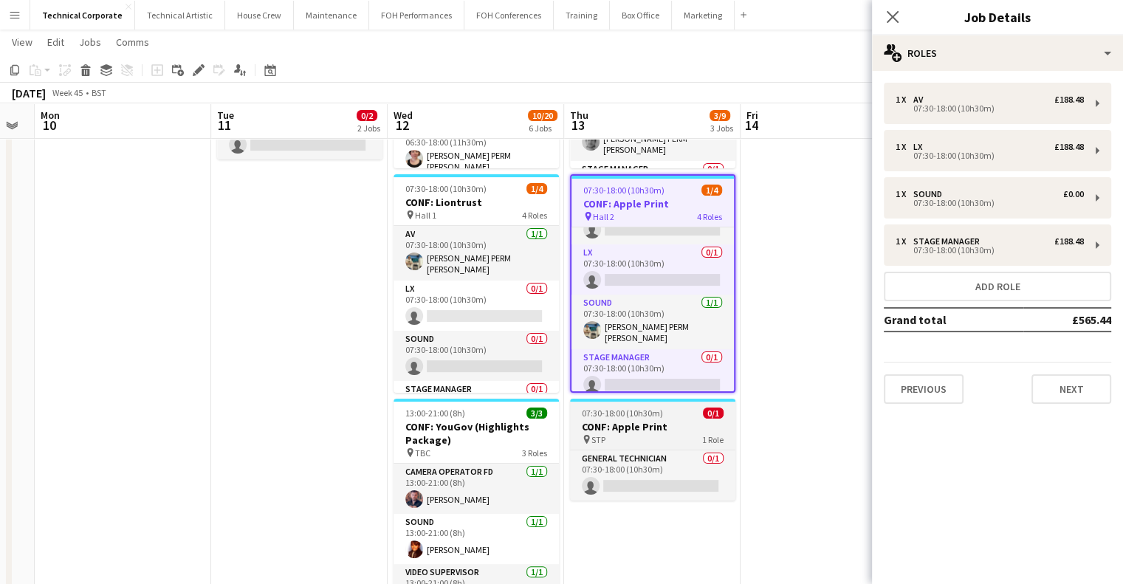
click at [660, 432] on h3 "CONF: Apple Print" at bounding box center [652, 426] width 165 height 13
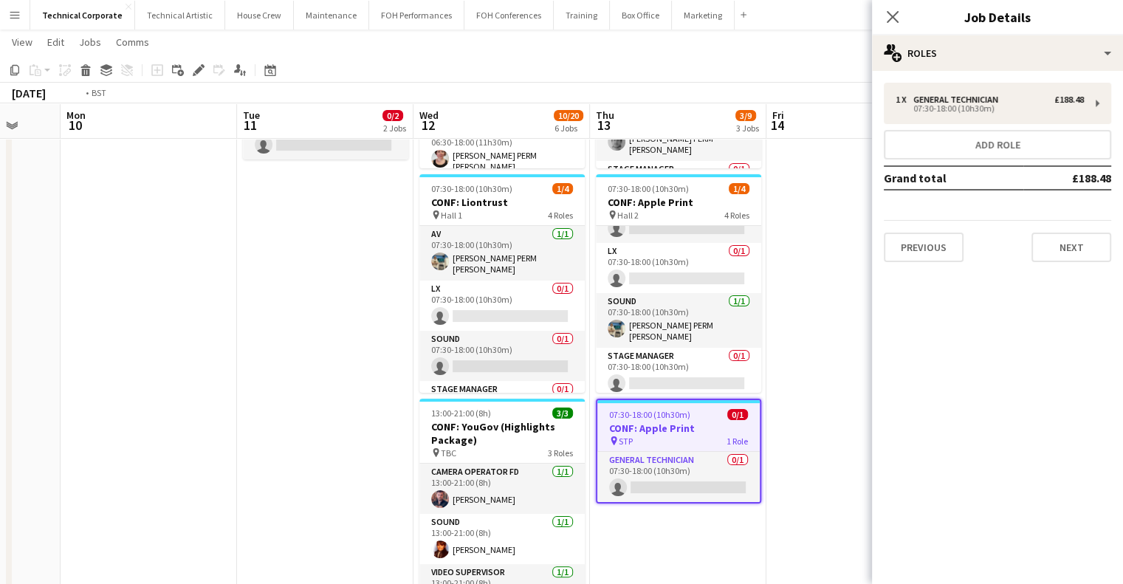
drag, startPoint x: 431, startPoint y: 403, endPoint x: 417, endPoint y: 404, distance: 14.8
click at [417, 404] on app-calendar-viewport "Fri 7 1/3 1 Job Sat 8 Sun 9 Mon 10 Tue 11 0/2 2 Jobs Wed 12 10/20 6 Jobs Thu 13…" at bounding box center [561, 519] width 1123 height 1367
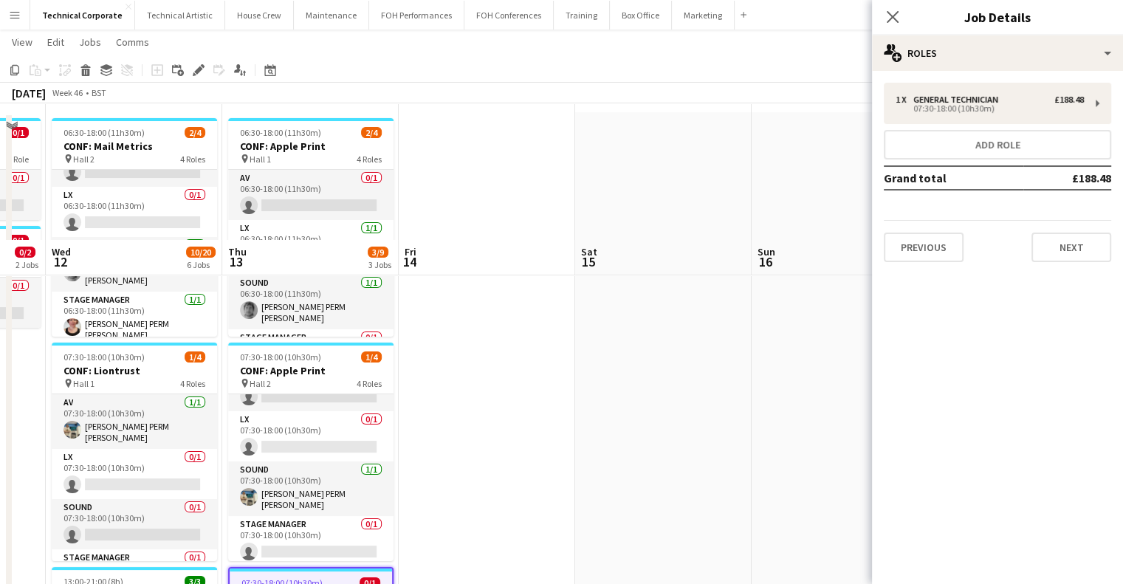
scroll to position [0, 0]
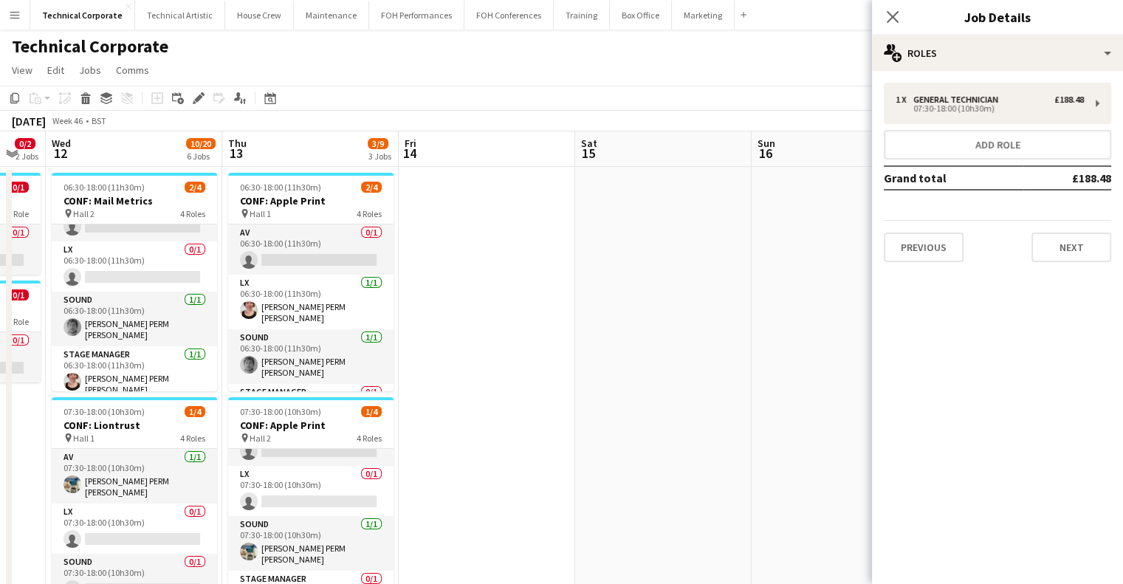
drag, startPoint x: 436, startPoint y: 380, endPoint x: 229, endPoint y: 392, distance: 207.9
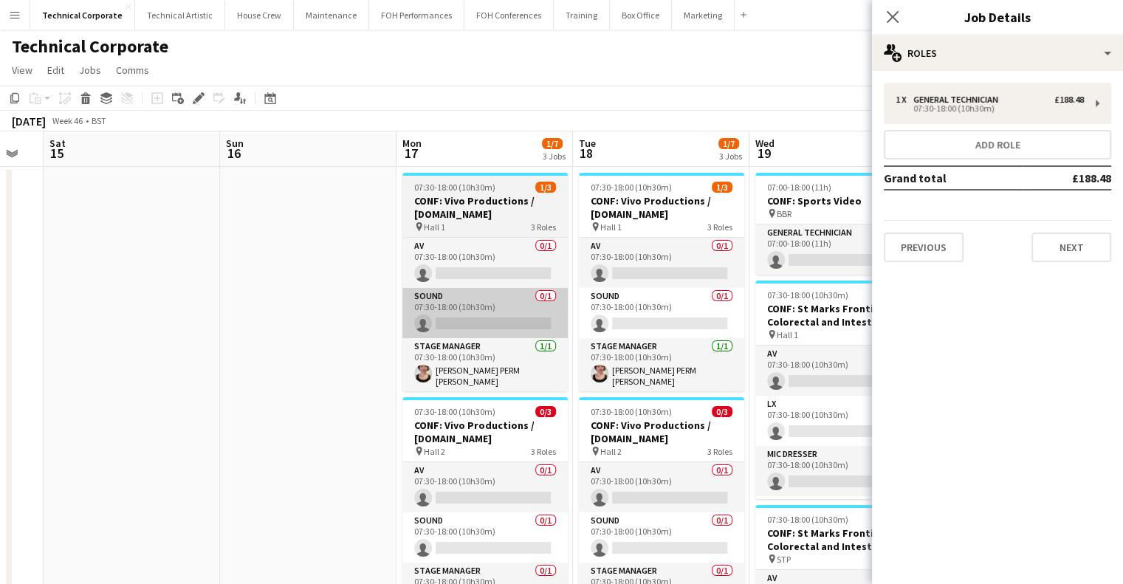
scroll to position [0, 677]
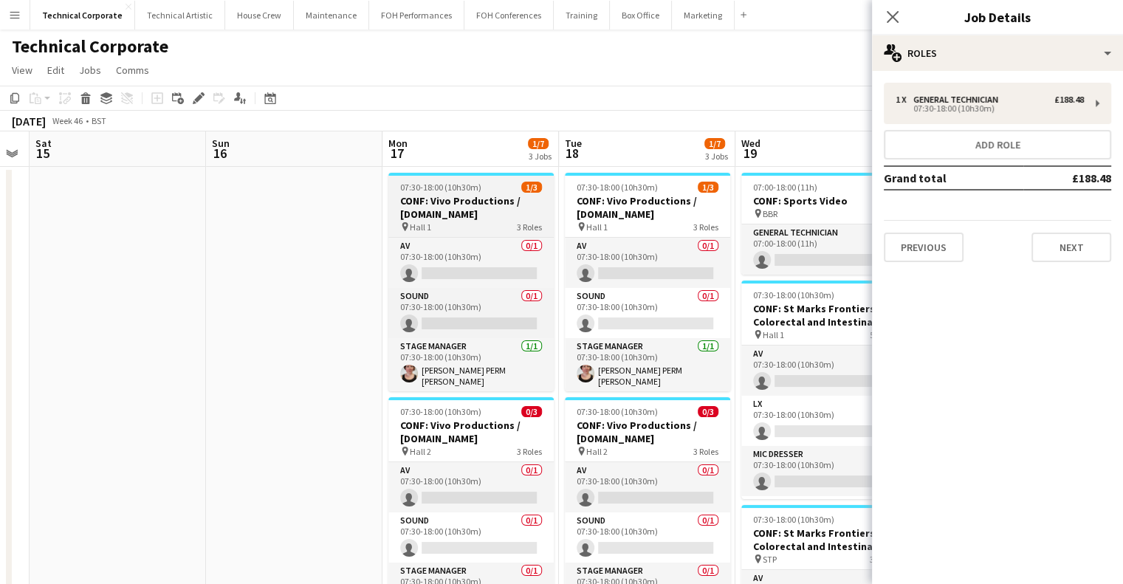
click at [465, 190] on span "07:30-18:00 (10h30m)" at bounding box center [440, 187] width 81 height 11
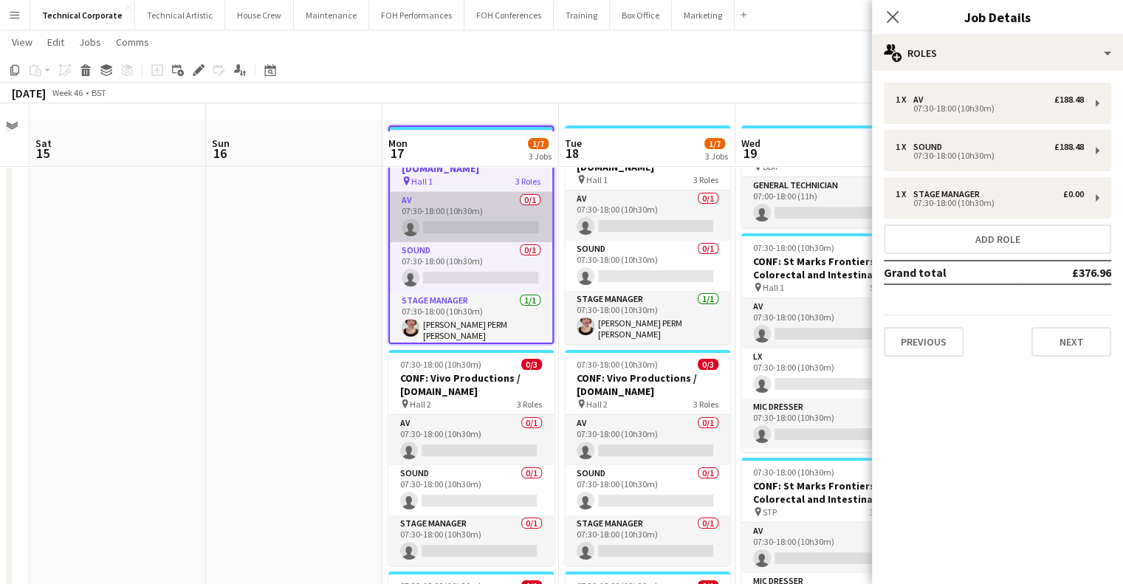
scroll to position [74, 0]
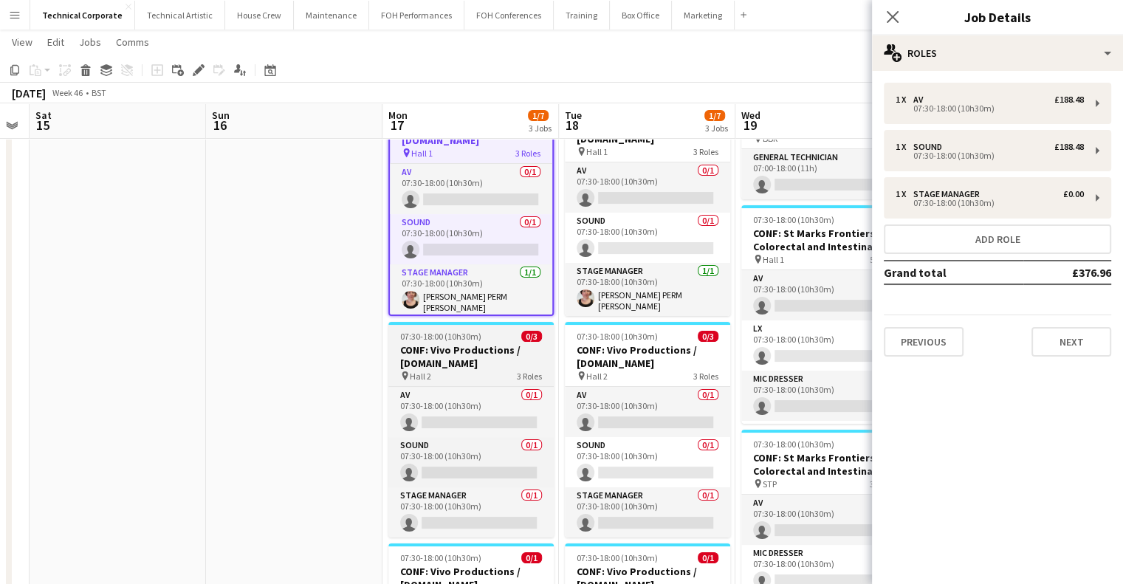
click at [455, 363] on h3 "CONF: Vivo Productions / [DOMAIN_NAME]" at bounding box center [470, 356] width 165 height 27
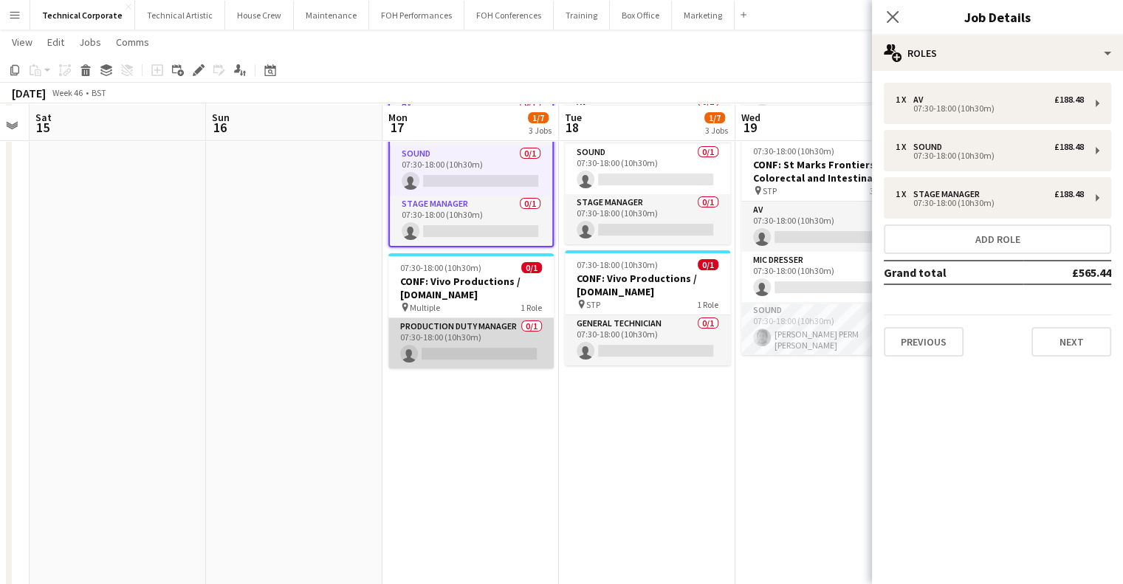
scroll to position [369, 0]
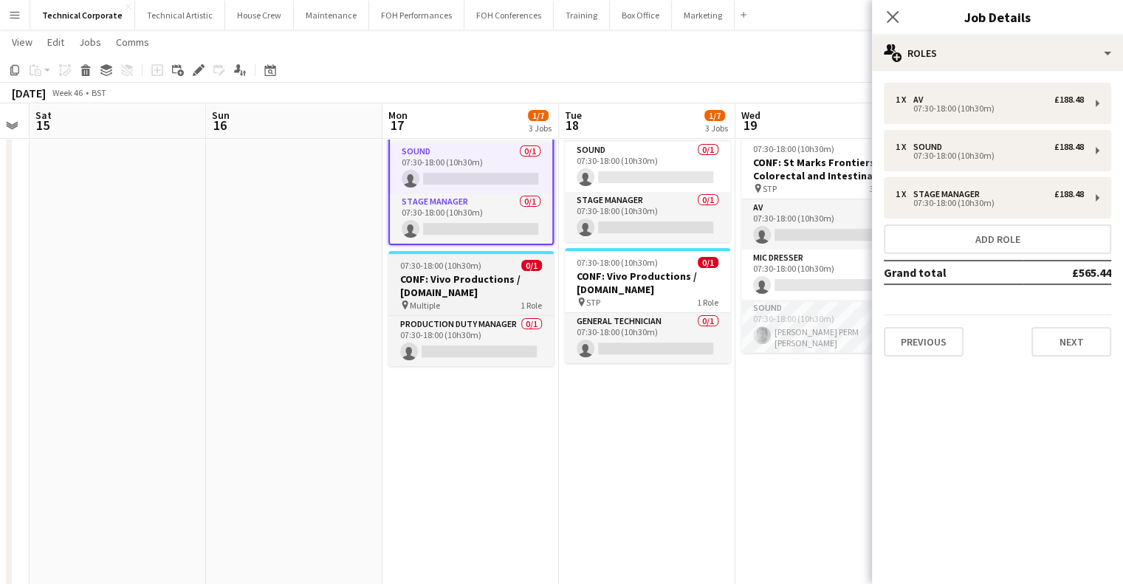
click at [459, 299] on div "pin Multiple 1 Role" at bounding box center [470, 305] width 165 height 12
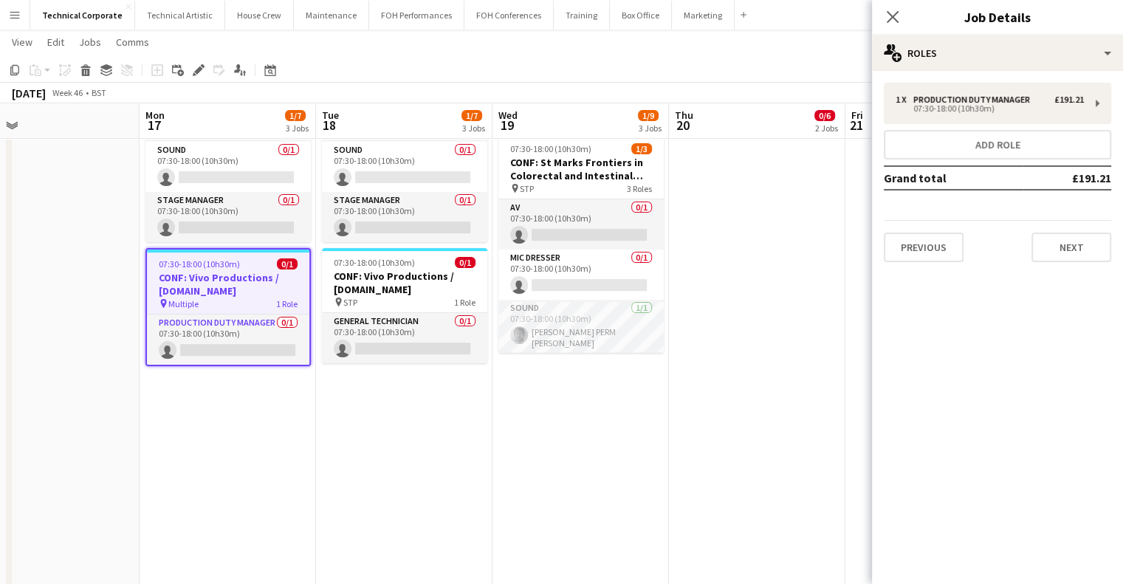
scroll to position [0, 483]
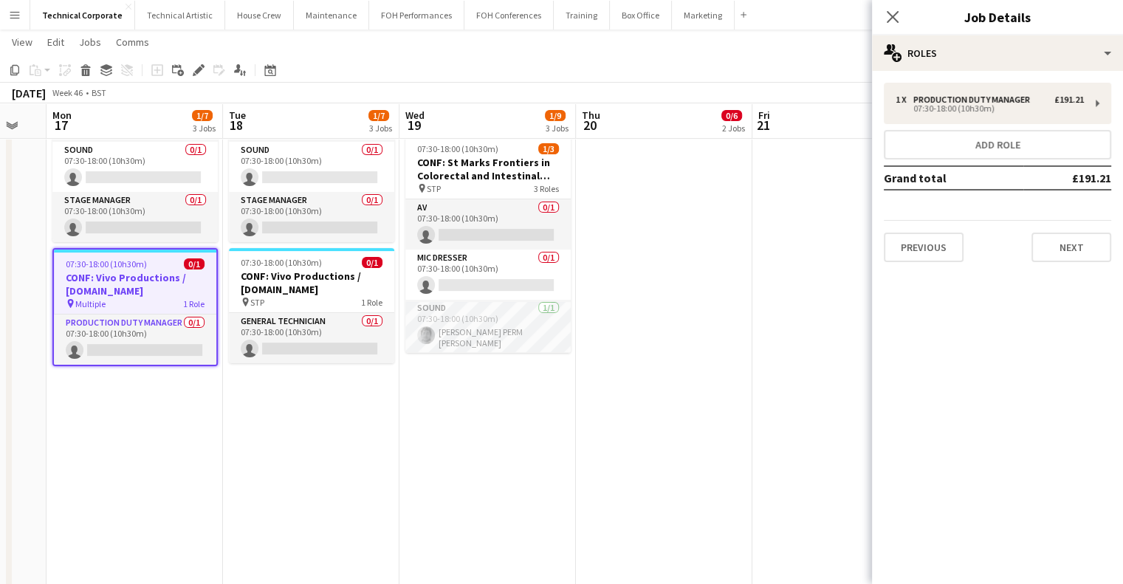
drag, startPoint x: 699, startPoint y: 286, endPoint x: 372, endPoint y: 338, distance: 331.4
click at [372, 338] on app-calendar-viewport "Fri 14 Sat 15 Sun 16 Mon 17 1/7 3 Jobs Tue 18 1/7 3 Jobs Wed 19 1/9 3 Jobs Thu …" at bounding box center [561, 371] width 1123 height 1367
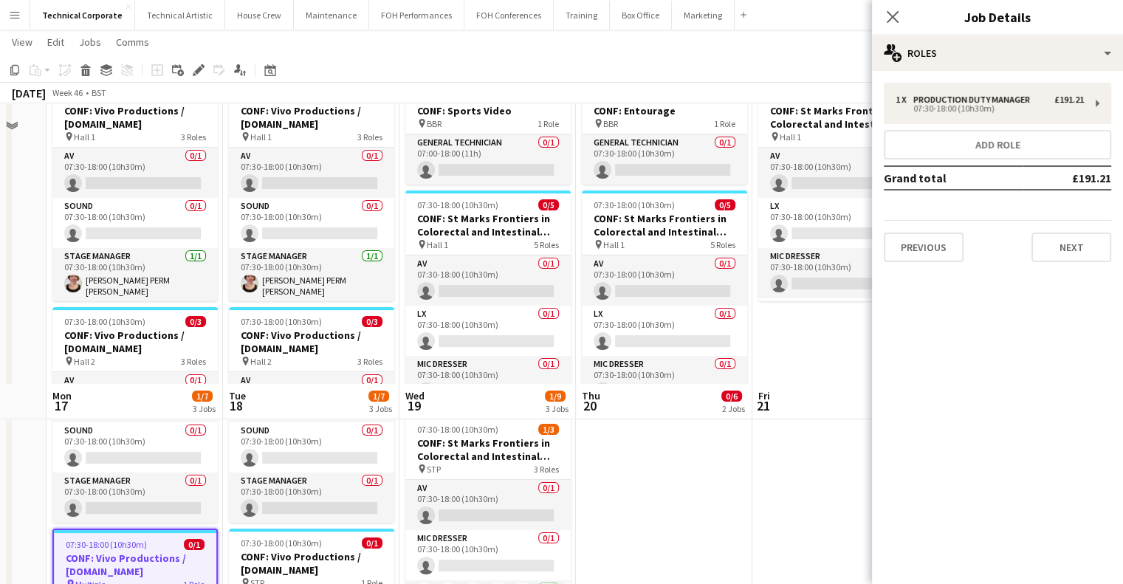
scroll to position [0, 0]
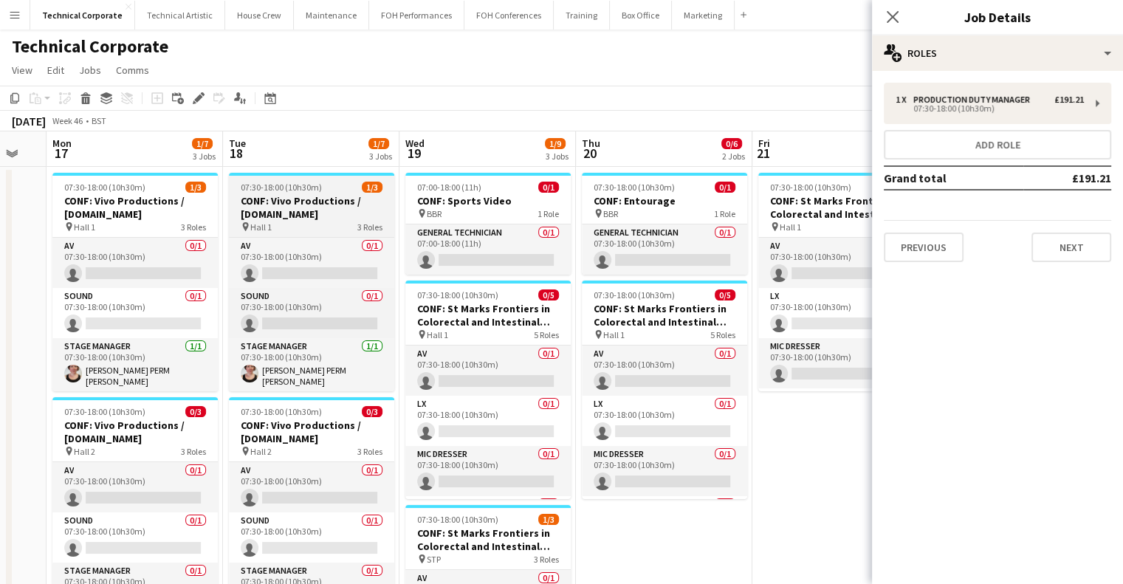
click at [315, 217] on h3 "CONF: Vivo Productions / [DOMAIN_NAME]" at bounding box center [311, 207] width 165 height 27
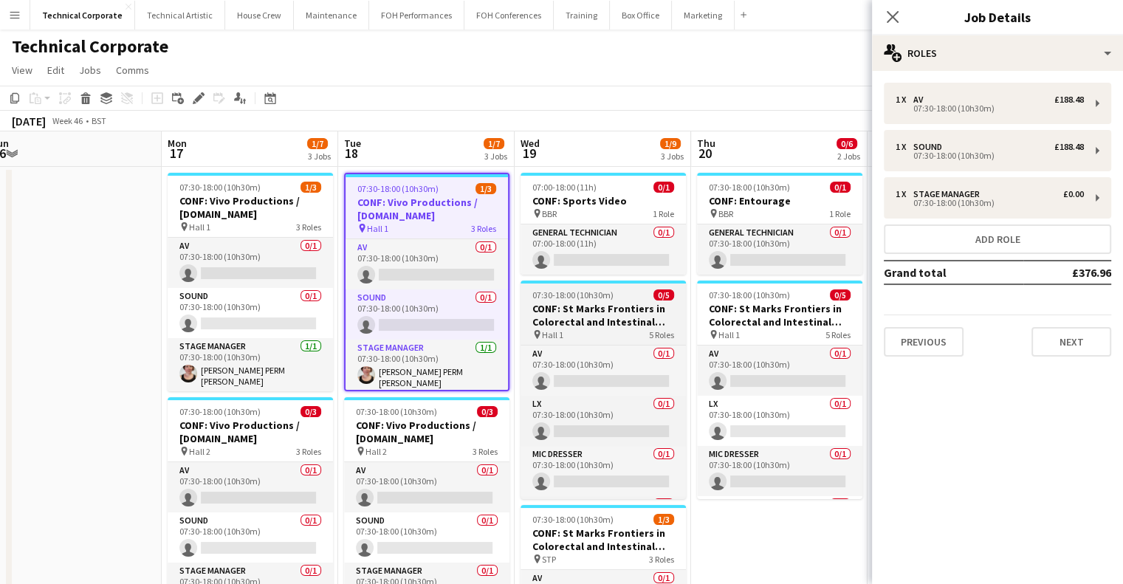
drag, startPoint x: 438, startPoint y: 277, endPoint x: 546, endPoint y: 287, distance: 108.3
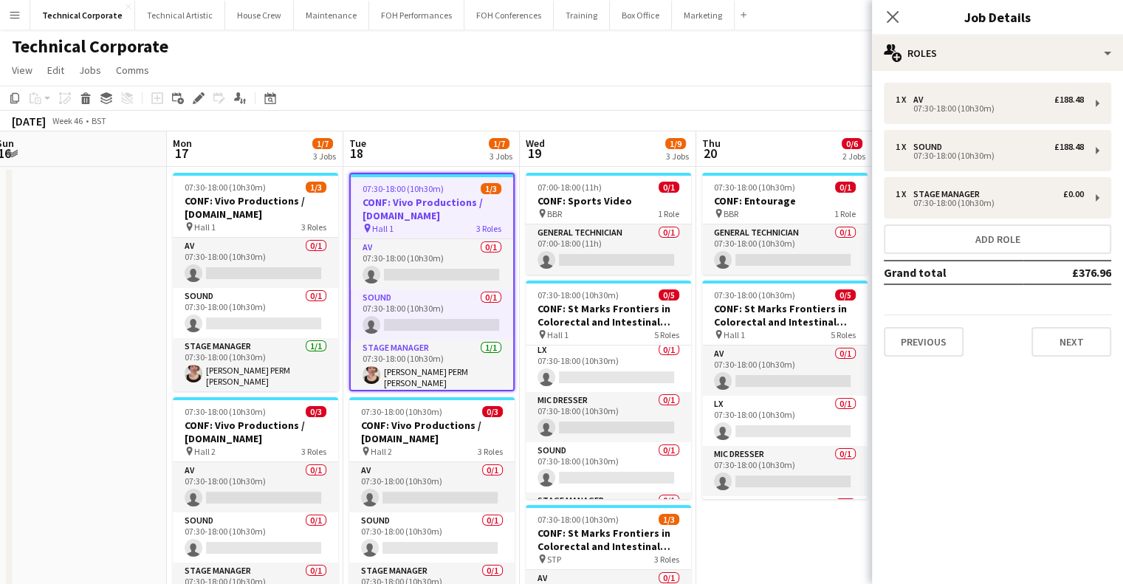
scroll to position [74, 0]
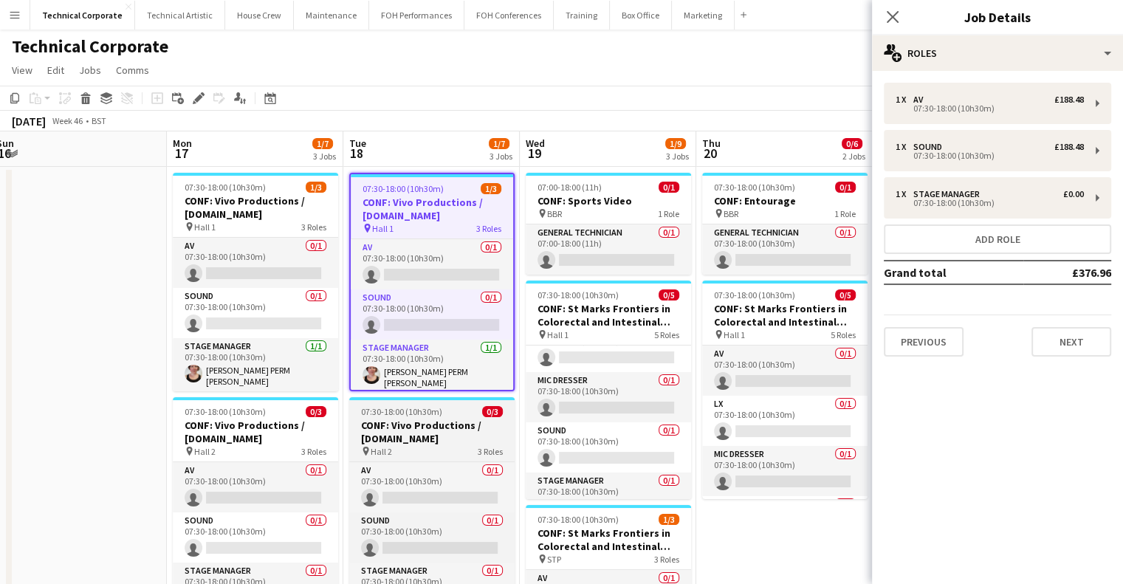
click at [405, 425] on h3 "CONF: Vivo Productions / [DOMAIN_NAME]" at bounding box center [431, 432] width 165 height 27
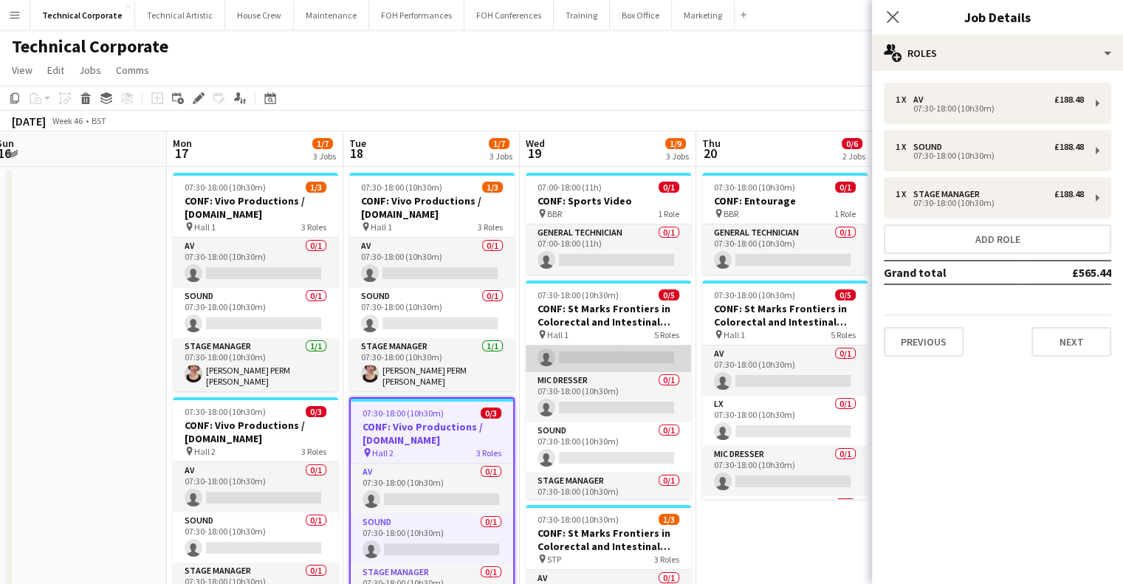
scroll to position [97, 0]
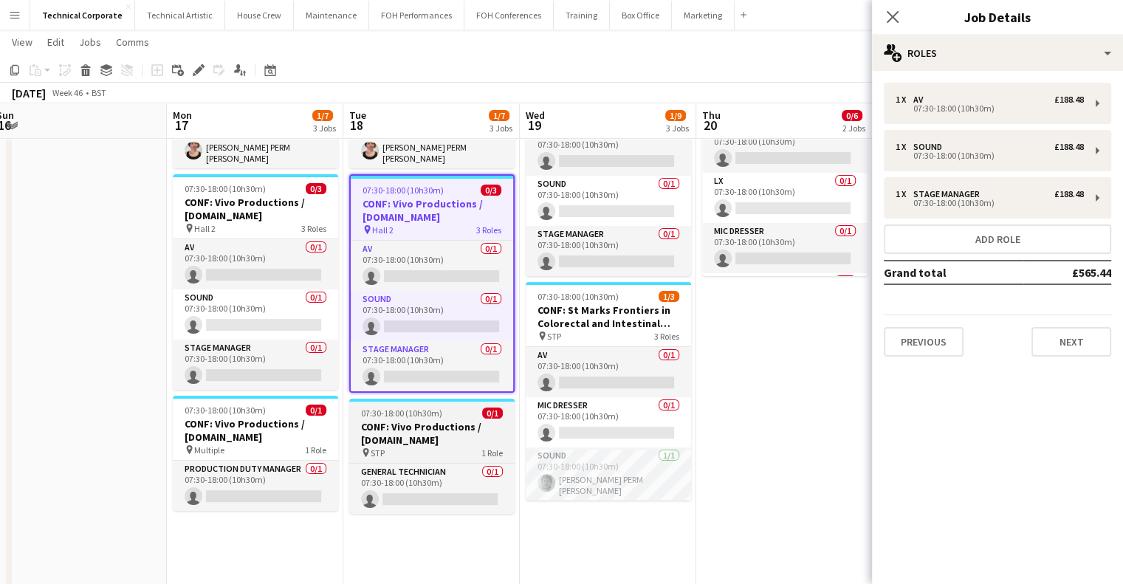
click at [440, 436] on h3 "CONF: Vivo Productions / [DOMAIN_NAME]" at bounding box center [431, 433] width 165 height 27
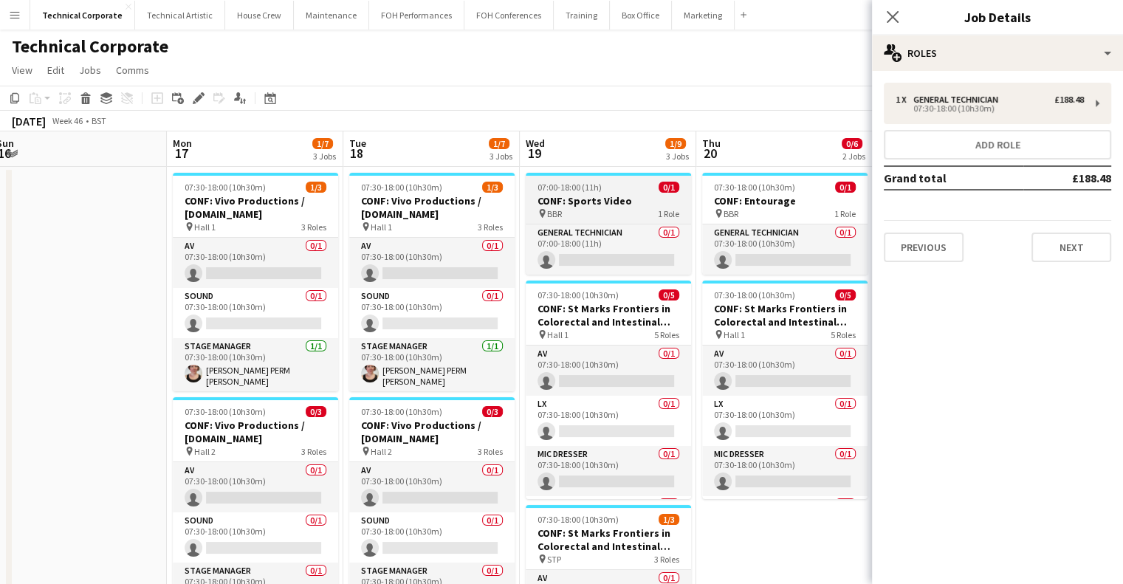
click at [584, 186] on span "07:00-18:00 (11h)" at bounding box center [570, 187] width 64 height 11
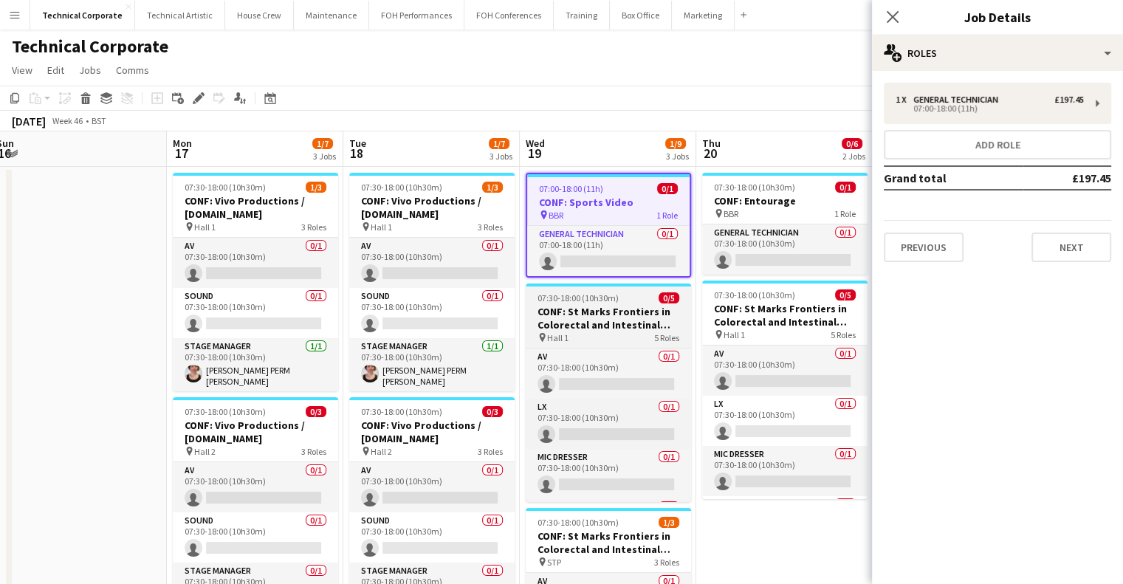
click at [614, 303] on span "07:30-18:00 (10h30m)" at bounding box center [578, 297] width 81 height 11
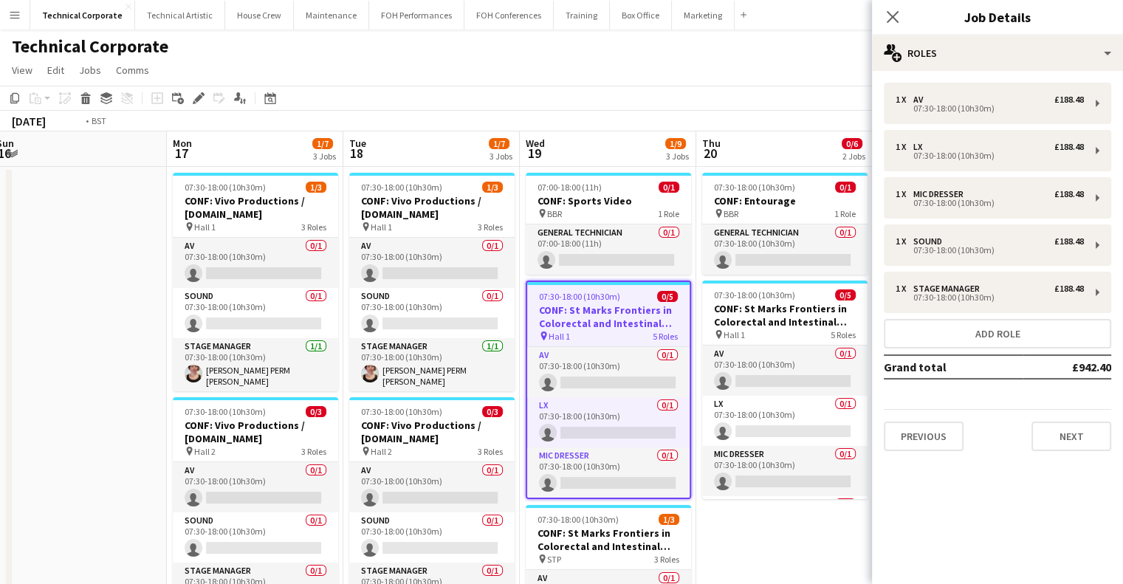
scroll to position [0, 611]
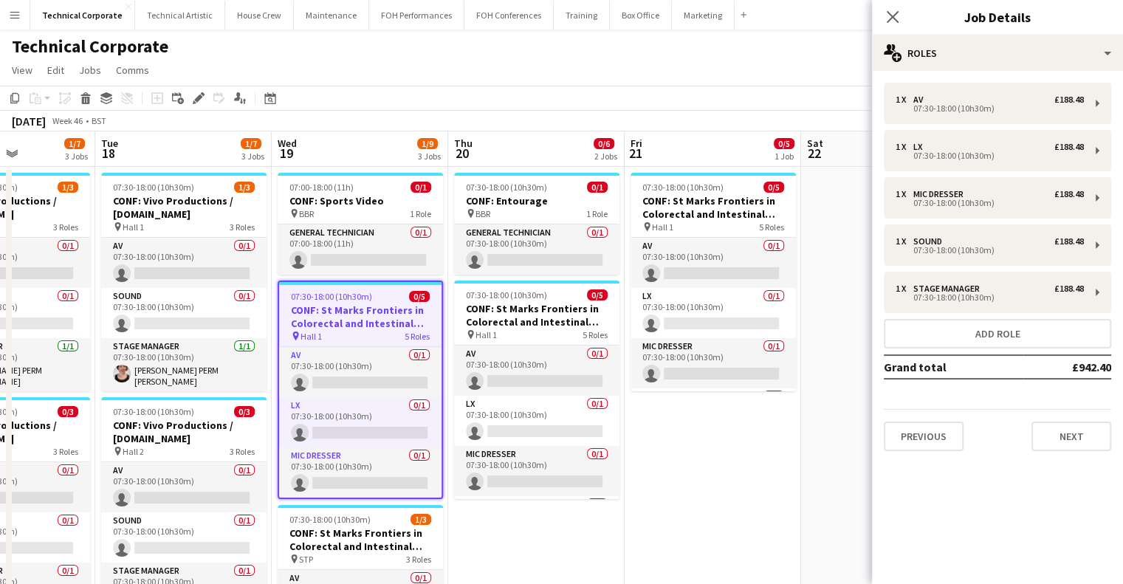
drag, startPoint x: 688, startPoint y: 276, endPoint x: 440, endPoint y: 287, distance: 248.4
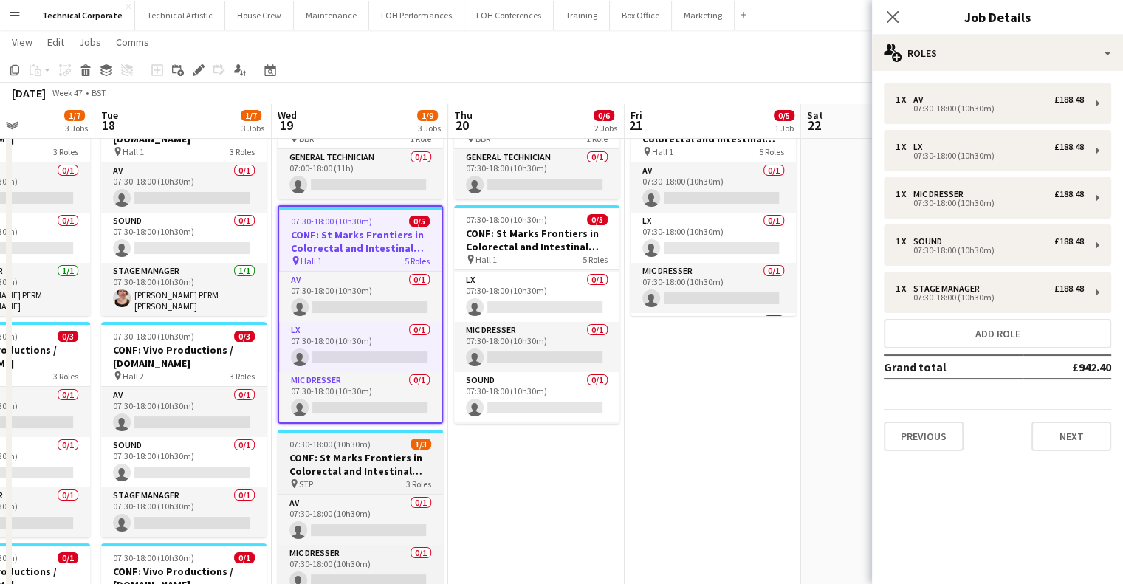
scroll to position [74, 0]
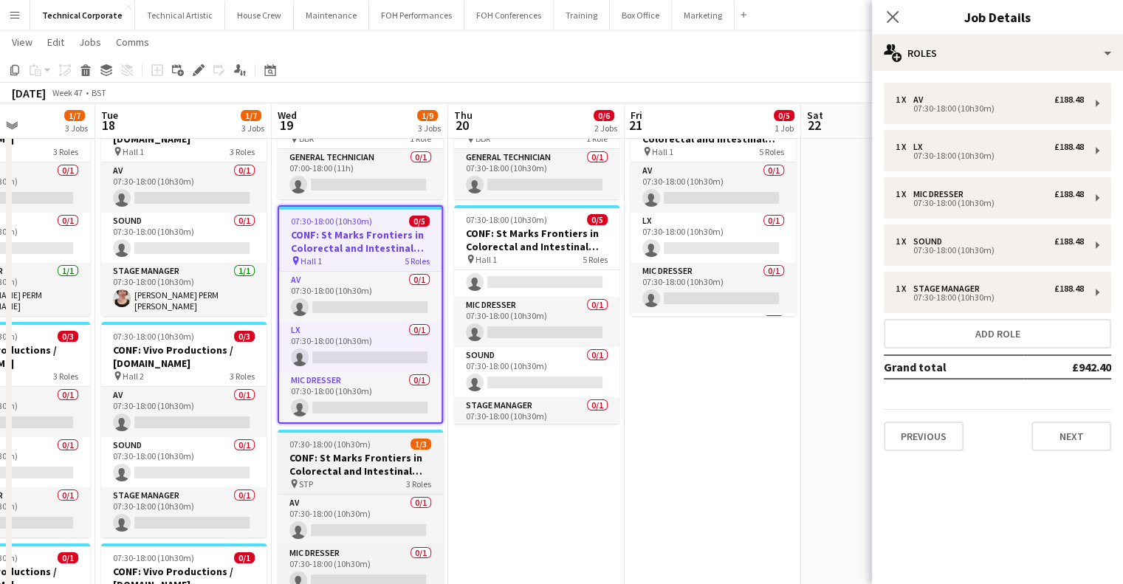
click at [379, 455] on h3 "CONF: St Marks Frontiers in Colorectal and Intestinal Disease" at bounding box center [360, 464] width 165 height 27
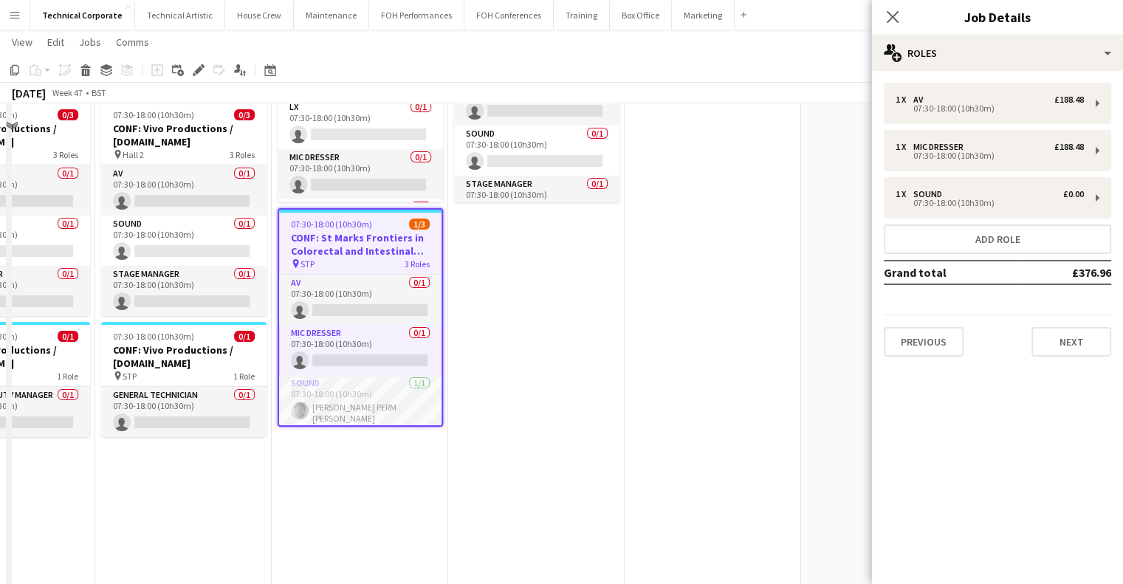
scroll to position [0, 0]
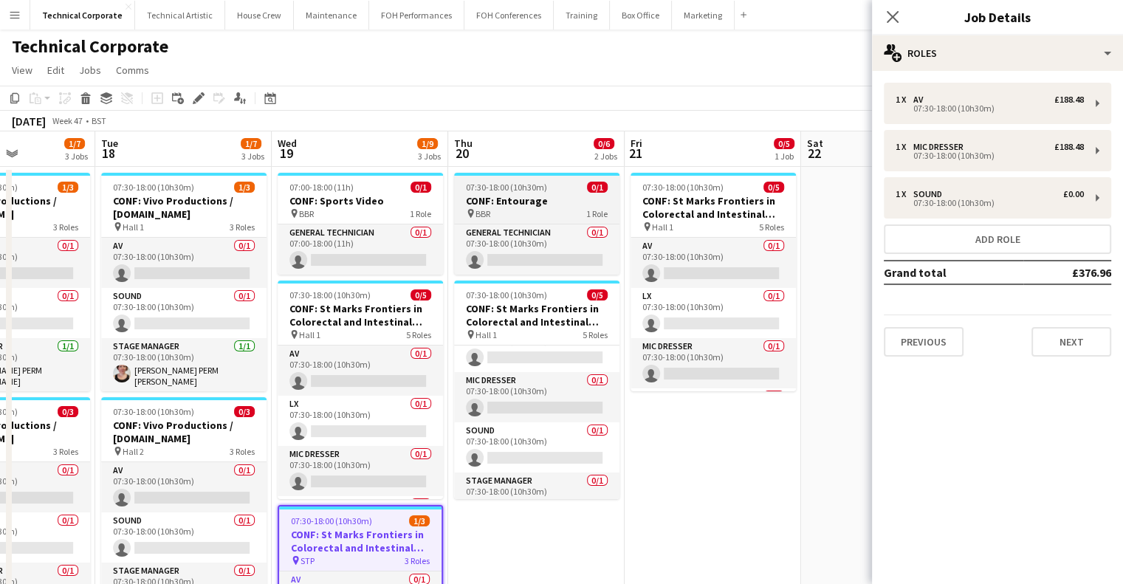
click at [527, 207] on h3 "CONF: Entourage" at bounding box center [536, 200] width 165 height 13
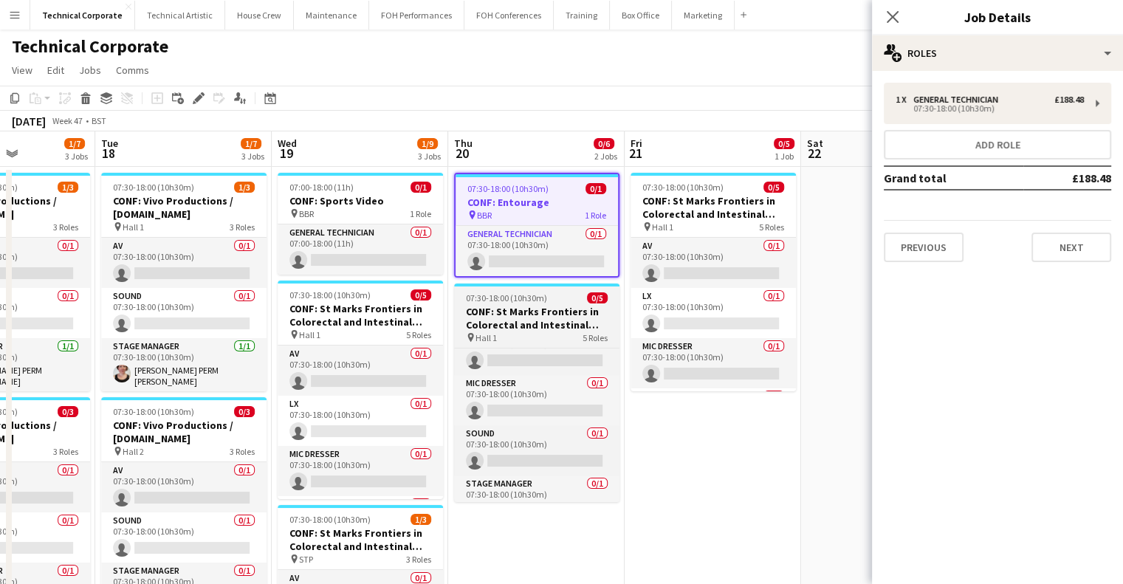
click at [539, 318] on h3 "CONF: St Marks Frontiers in Colorectal and Intestinal Disease" at bounding box center [536, 318] width 165 height 27
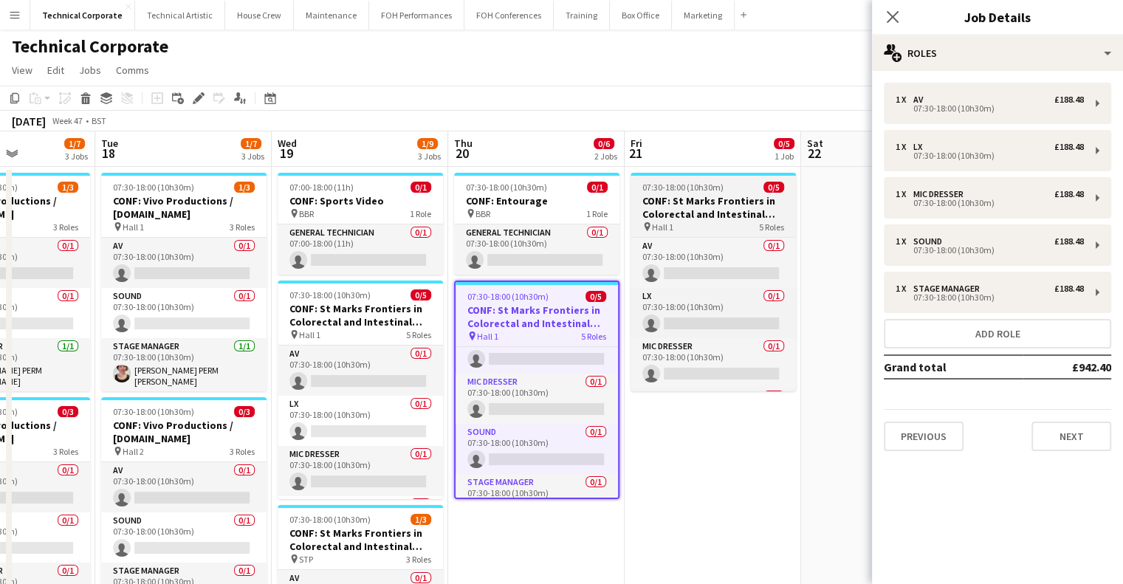
click at [710, 203] on h3 "CONF: St Marks Frontiers in Colorectal and Intestinal Disease" at bounding box center [713, 207] width 165 height 27
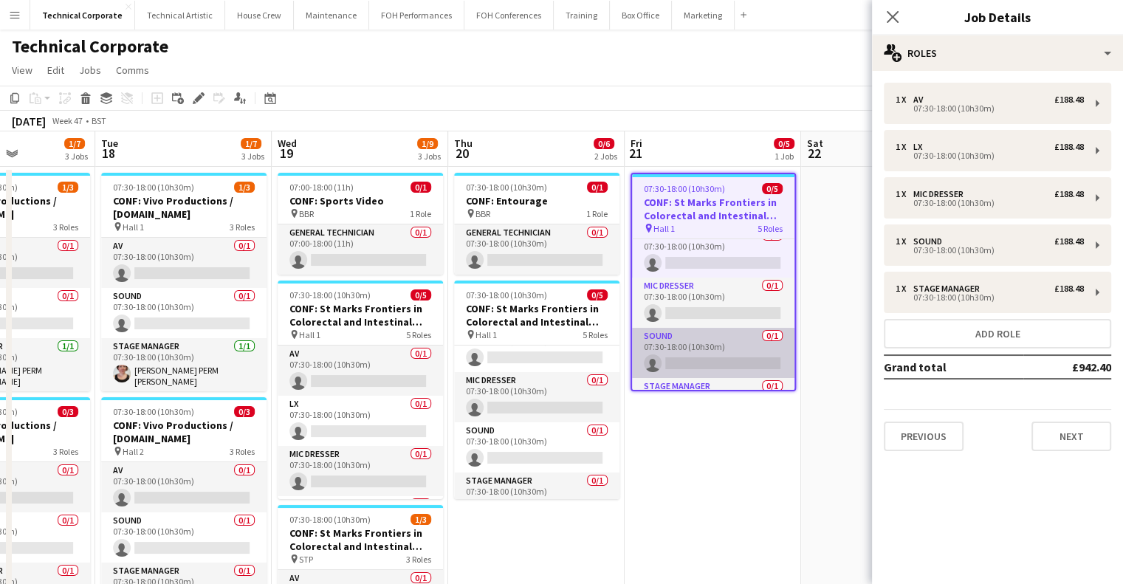
scroll to position [100, 0]
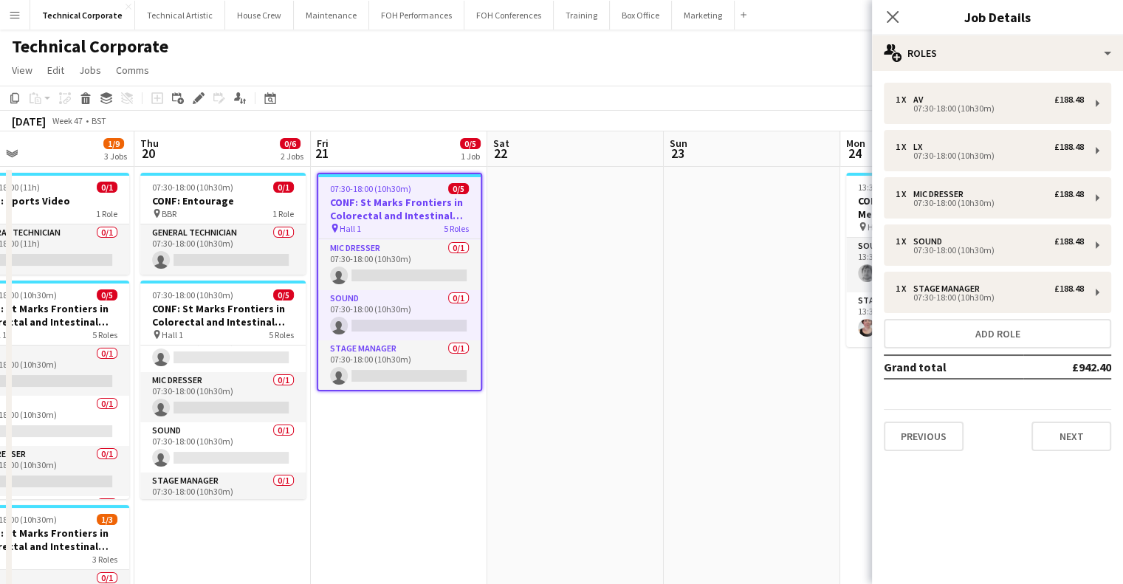
drag, startPoint x: 482, startPoint y: 329, endPoint x: 586, endPoint y: 320, distance: 104.5
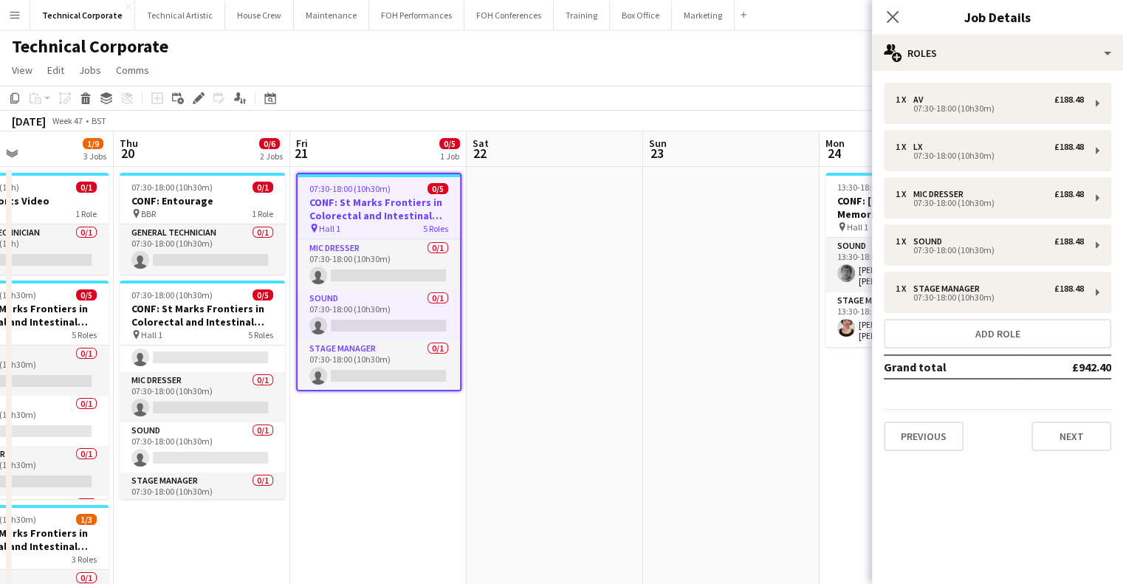
drag, startPoint x: 428, startPoint y: 332, endPoint x: 428, endPoint y: 321, distance: 10.3
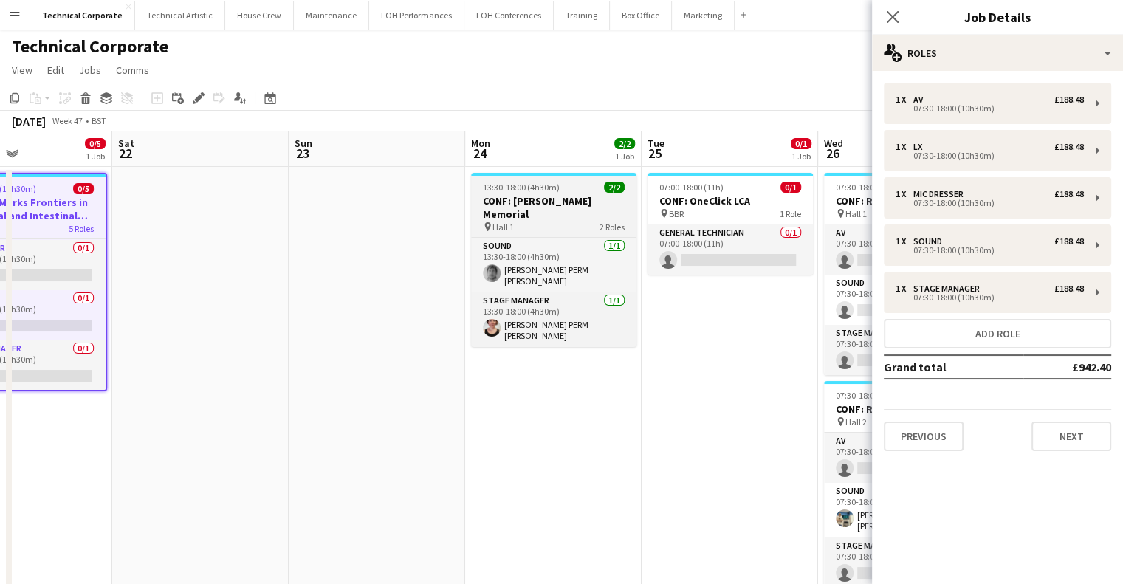
click at [538, 203] on h3 "CONF: [PERSON_NAME] Memorial" at bounding box center [553, 207] width 165 height 27
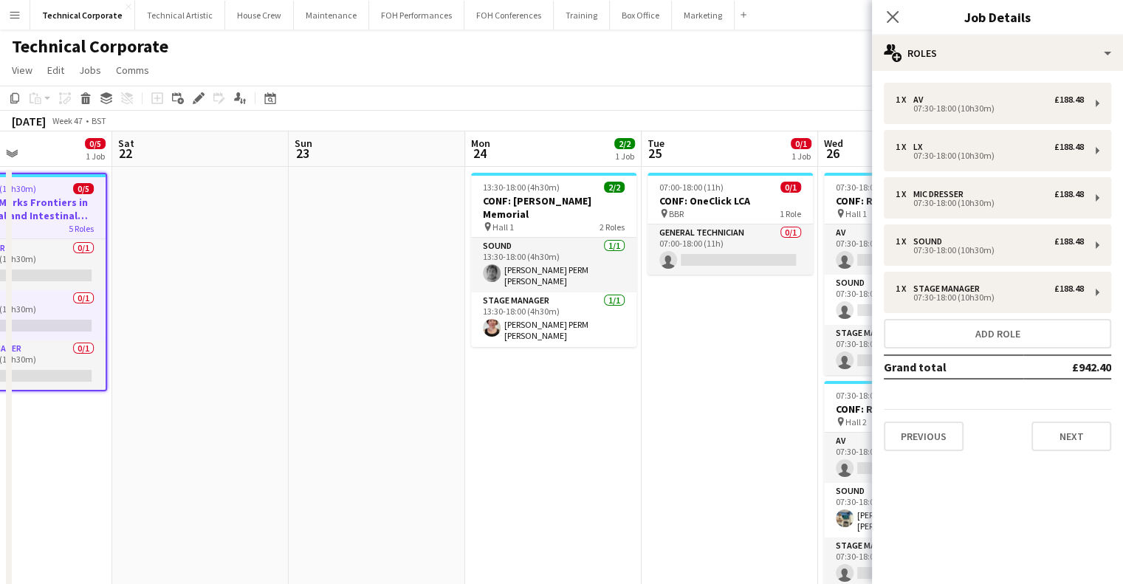
scroll to position [97, 0]
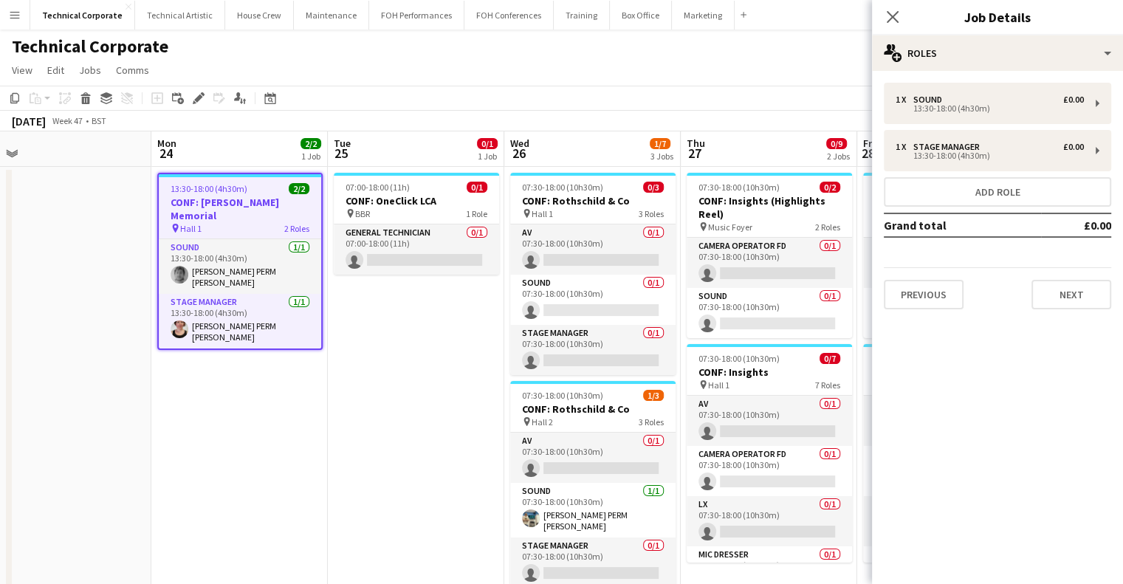
drag, startPoint x: 461, startPoint y: 297, endPoint x: 395, endPoint y: 289, distance: 66.2
click at [399, 192] on span "07:00-18:00 (11h)" at bounding box center [377, 187] width 64 height 11
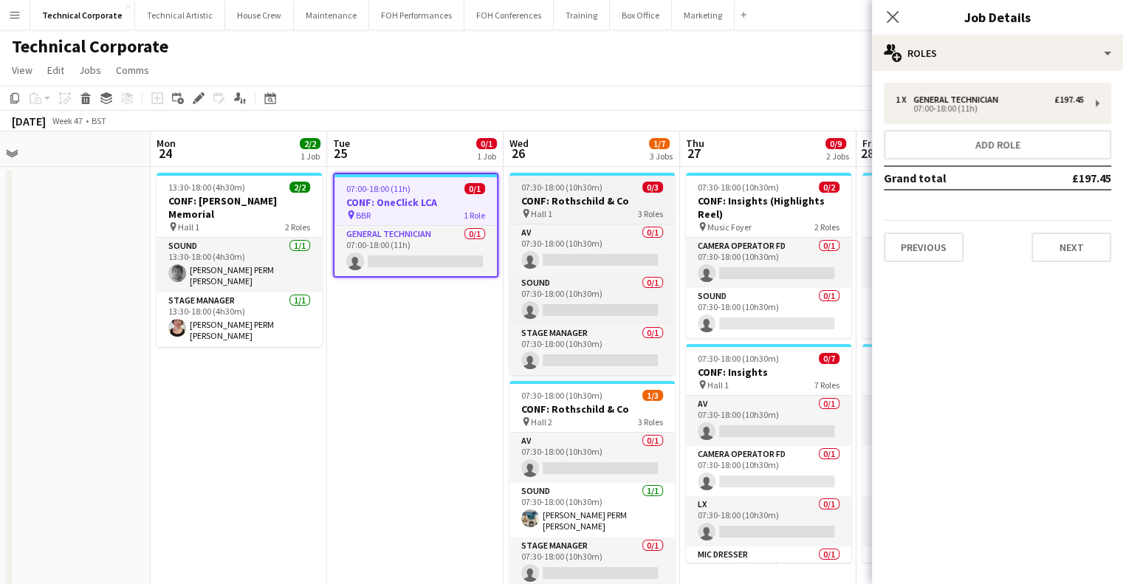
drag, startPoint x: 569, startPoint y: 199, endPoint x: 573, endPoint y: 207, distance: 8.9
click at [569, 199] on h3 "CONF: Rothschild & Co" at bounding box center [592, 200] width 165 height 13
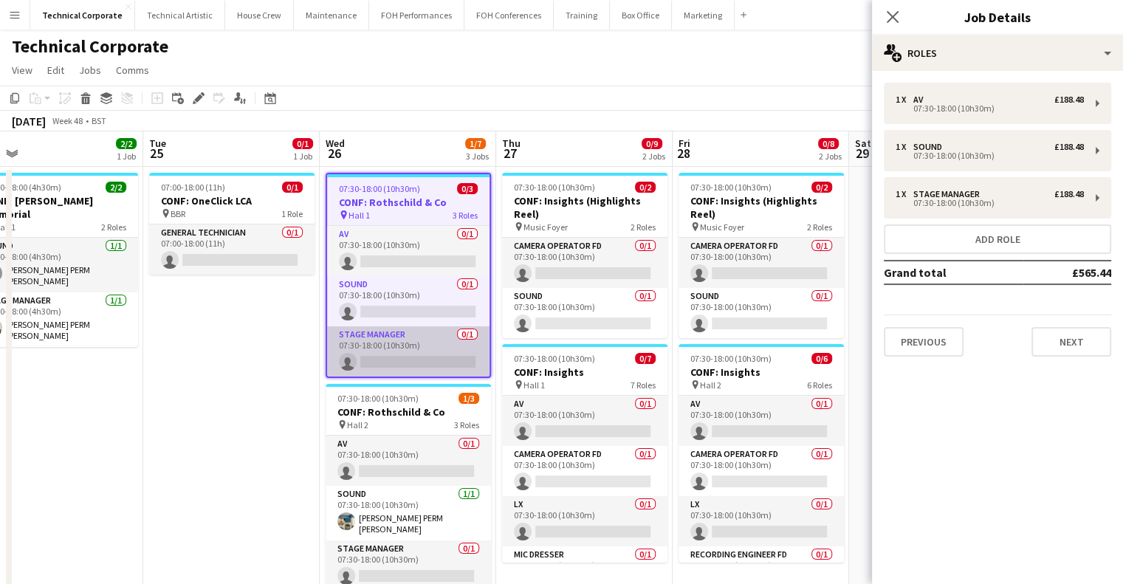
drag, startPoint x: 478, startPoint y: 262, endPoint x: 419, endPoint y: 346, distance: 102.9
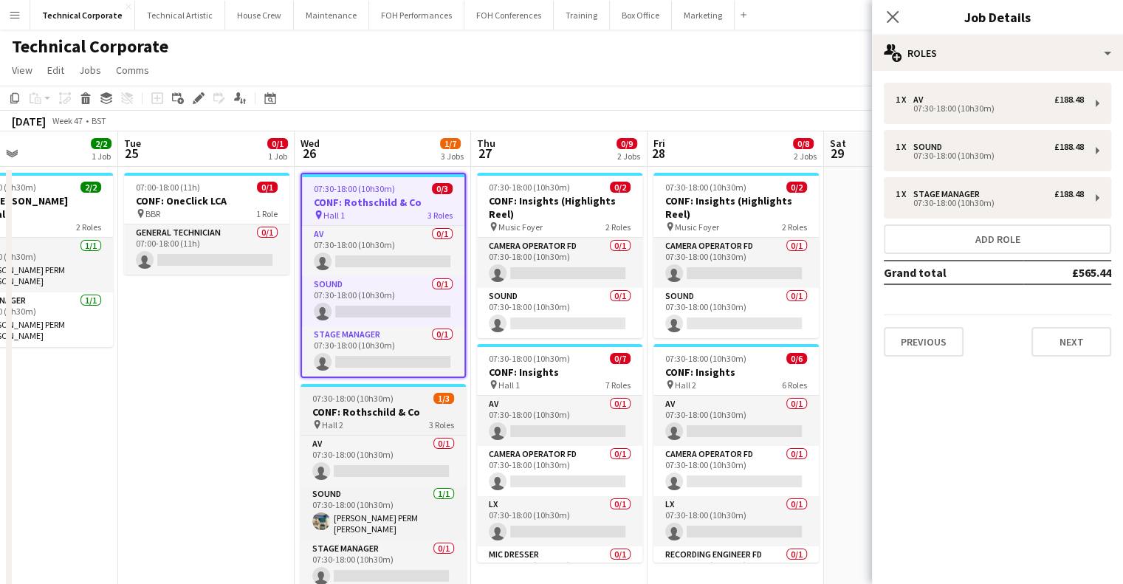
click at [374, 406] on h3 "CONF: Rothschild & Co" at bounding box center [383, 411] width 165 height 13
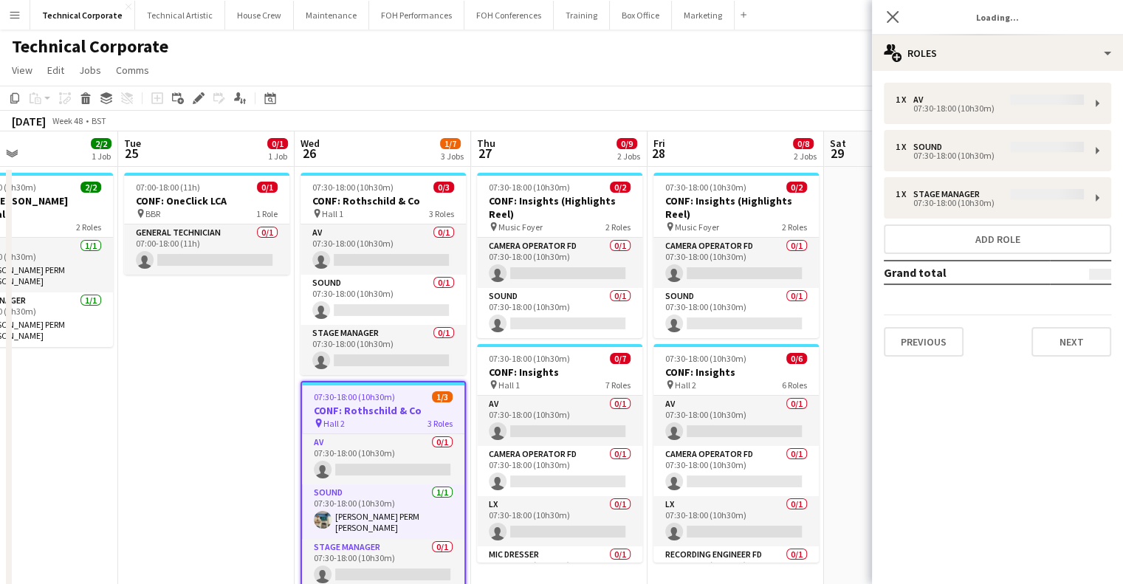
scroll to position [0, 588]
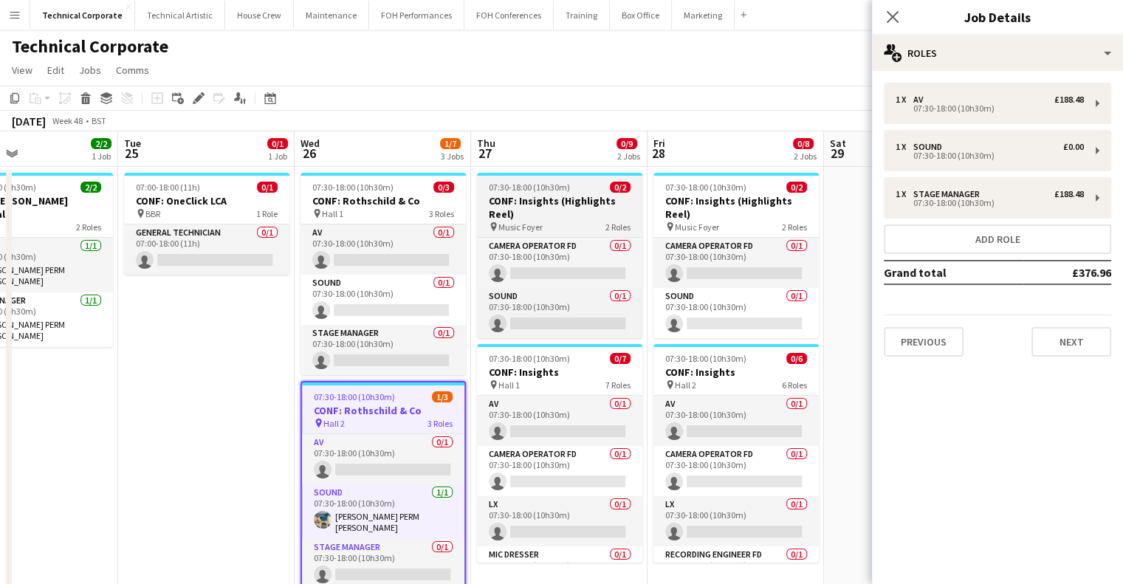
click at [549, 199] on h3 "CONF: Insights (Highlights Reel)" at bounding box center [559, 207] width 165 height 27
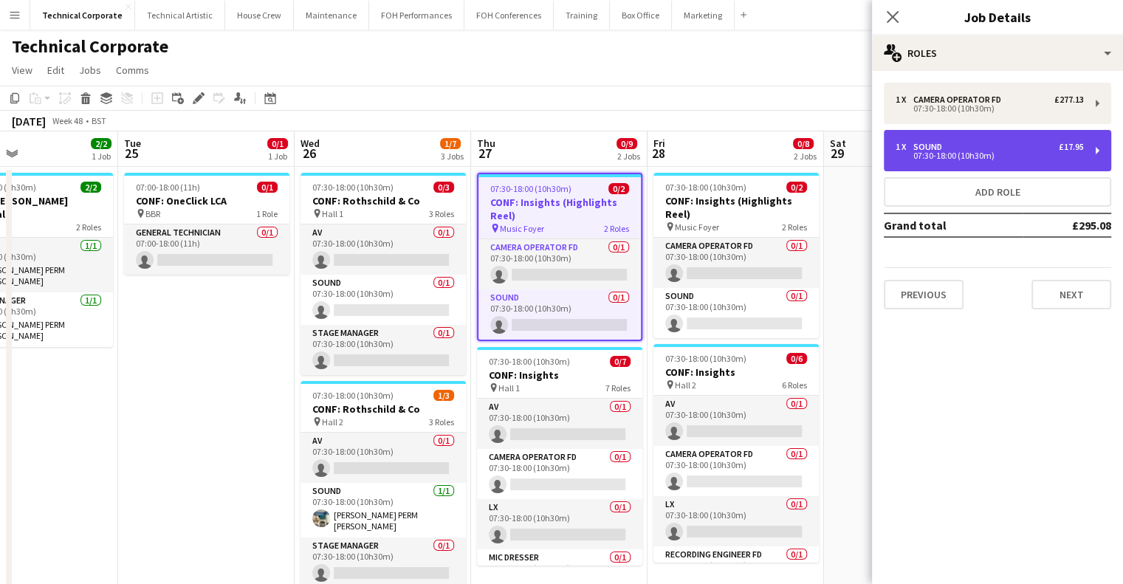
click at [953, 147] on div "1 x Sound £17.95" at bounding box center [990, 147] width 188 height 10
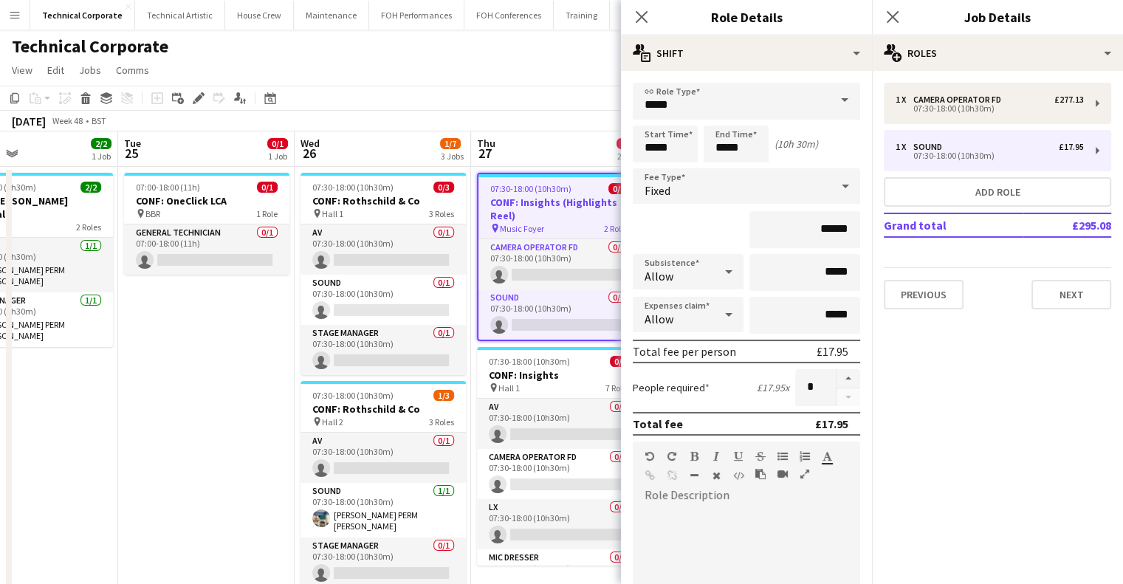
click at [765, 174] on div "Fixed" at bounding box center [732, 185] width 198 height 35
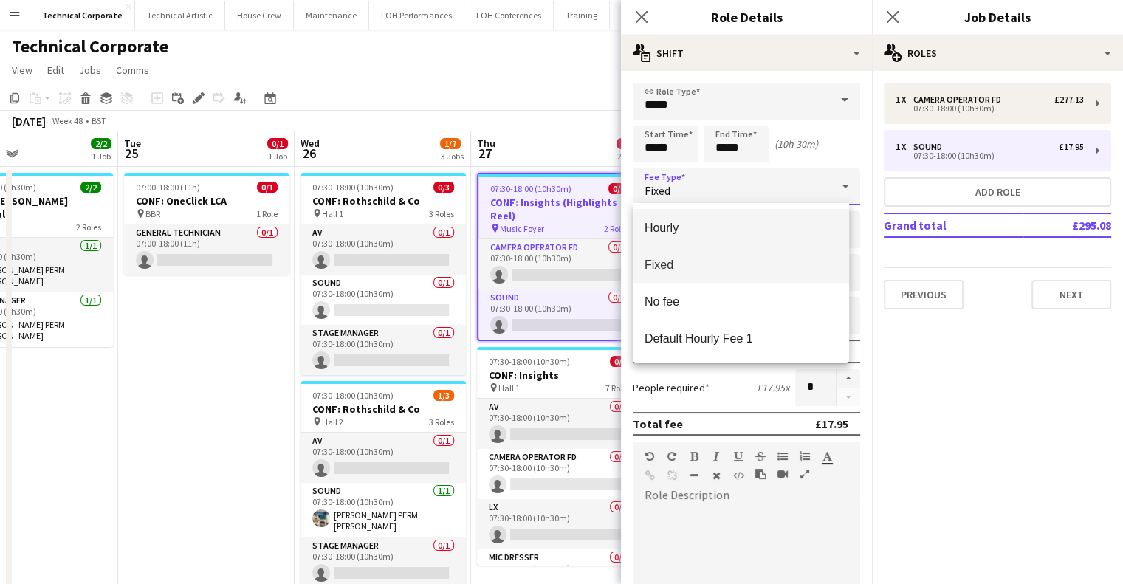
click at [744, 230] on span "Hourly" at bounding box center [741, 228] width 193 height 14
type input "*****"
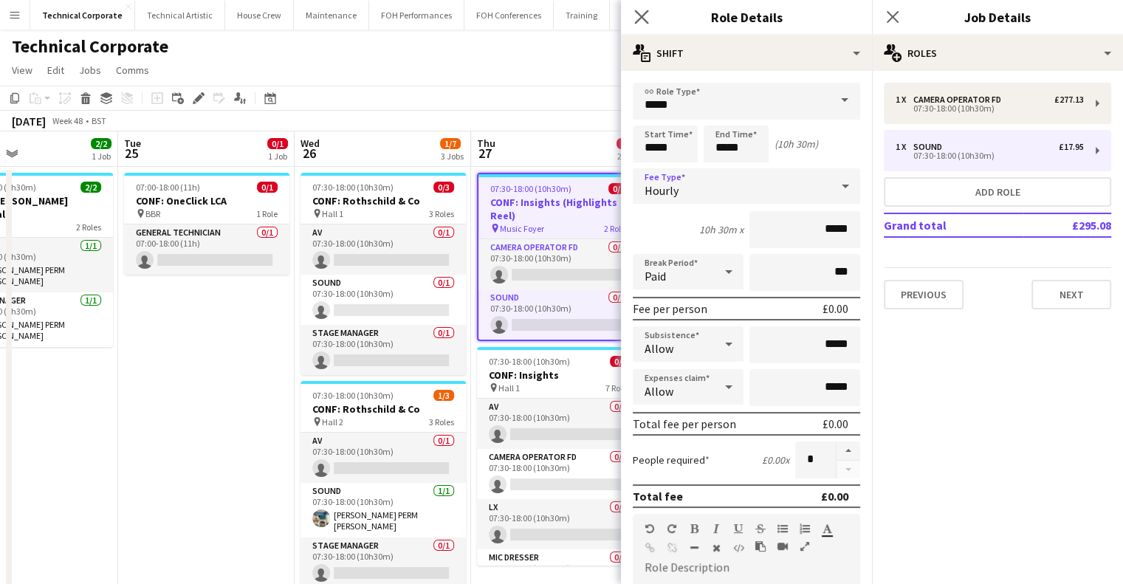
click at [650, 23] on app-icon "Close pop-in" at bounding box center [641, 17] width 21 height 21
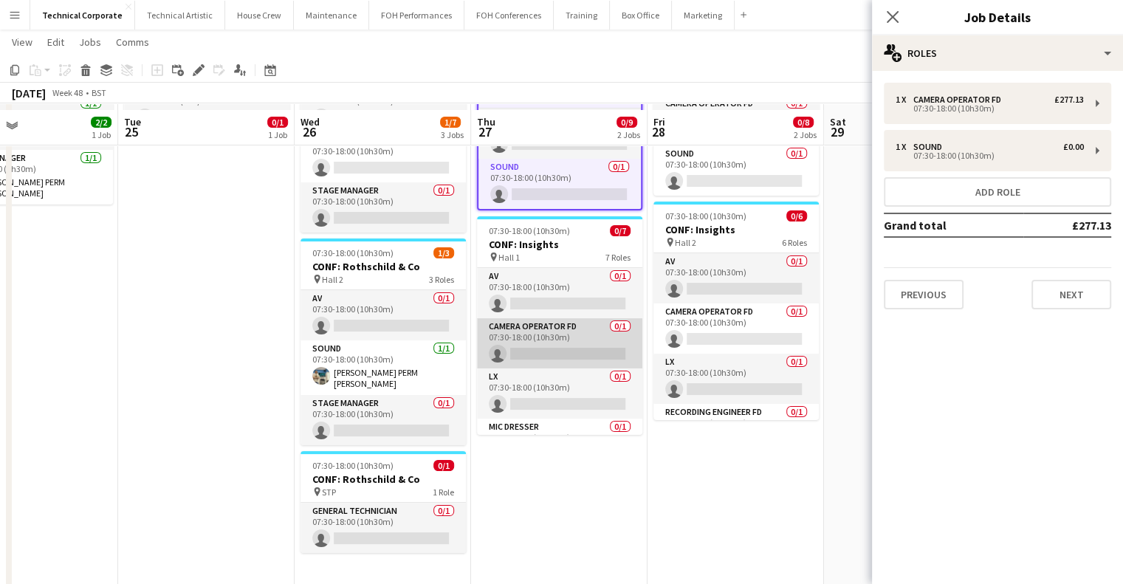
scroll to position [148, 0]
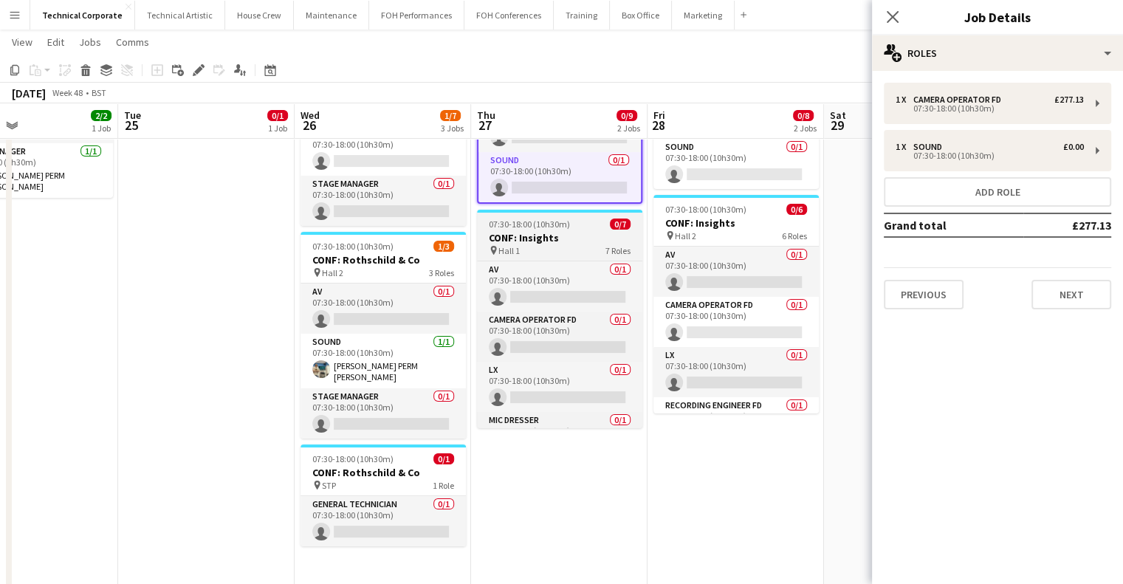
click at [554, 242] on h3 "CONF: Insights" at bounding box center [559, 237] width 165 height 13
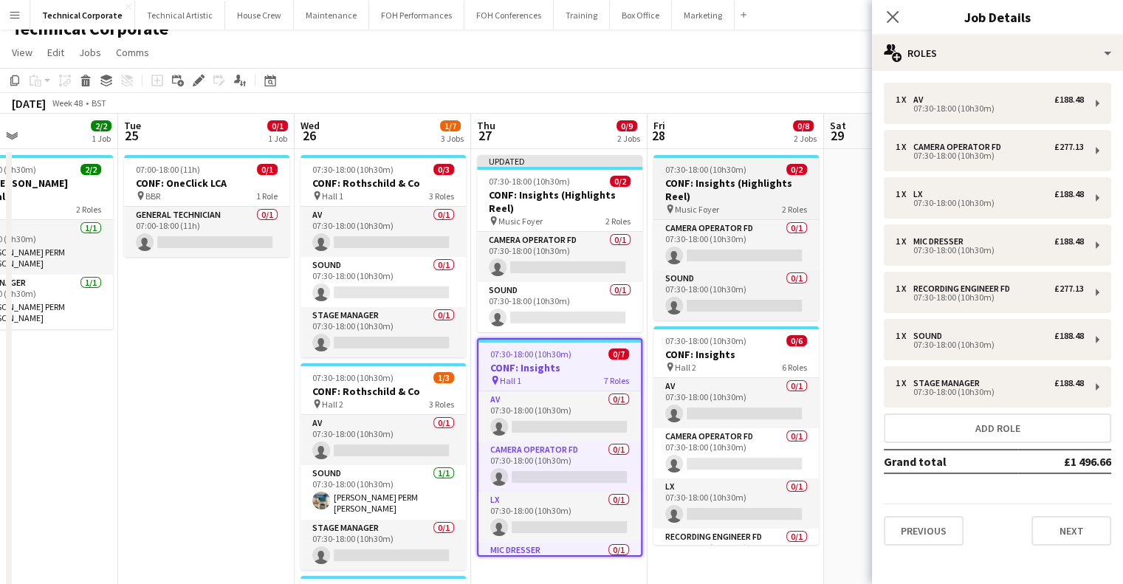
scroll to position [0, 0]
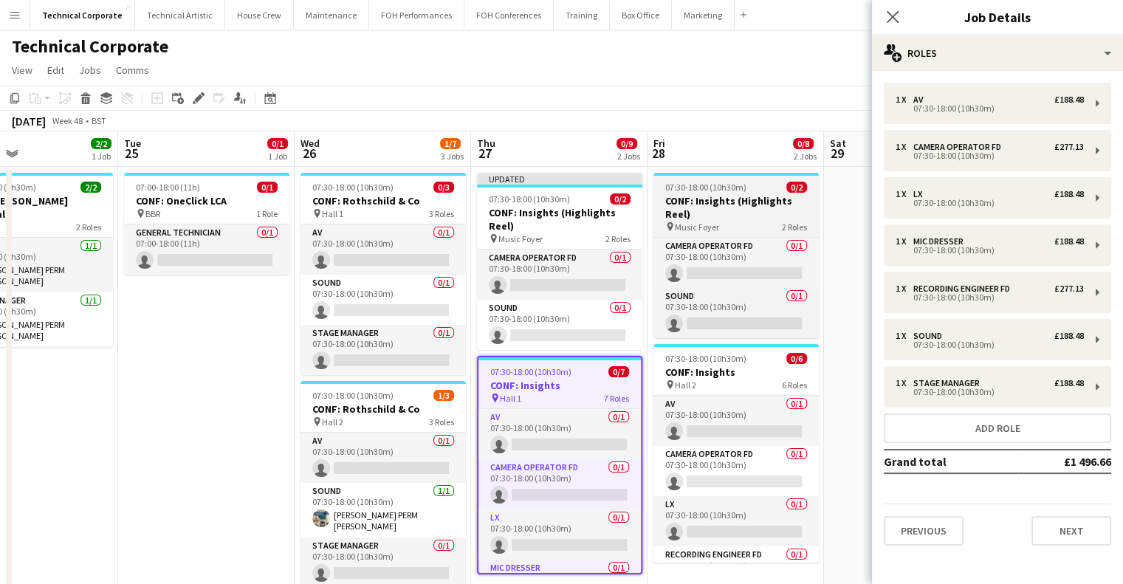
click at [744, 195] on h3 "CONF: Insights (Highlights Reel)" at bounding box center [736, 207] width 165 height 27
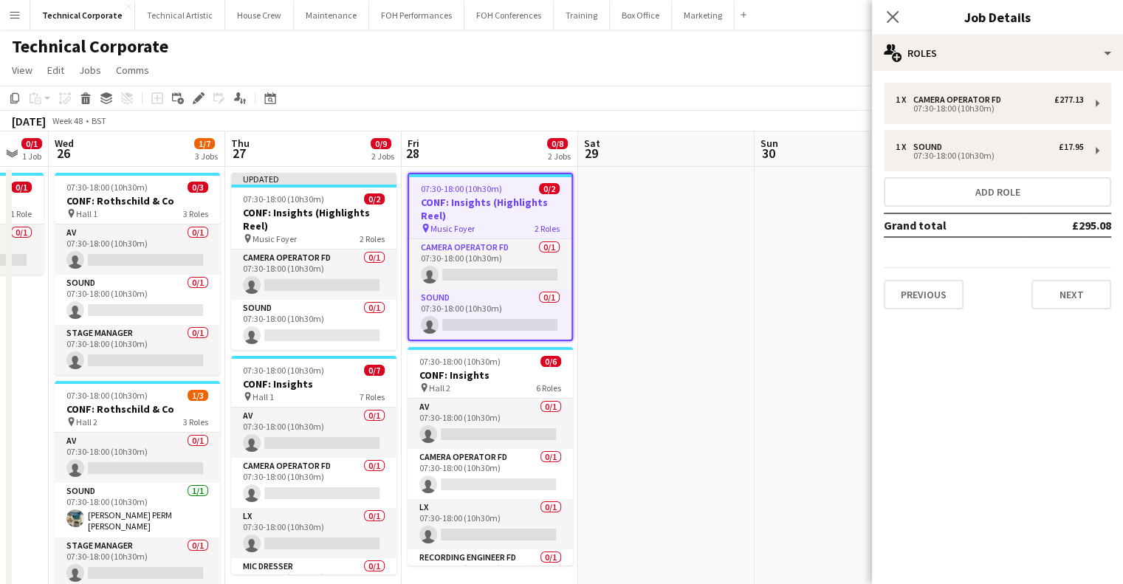
scroll to position [0, 491]
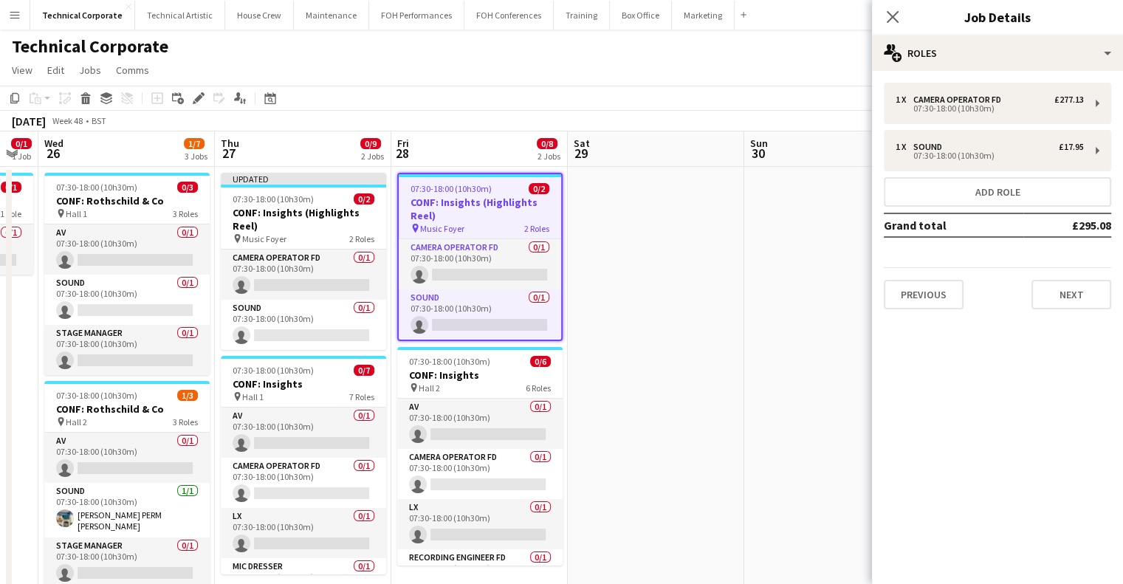
drag, startPoint x: 816, startPoint y: 256, endPoint x: 559, endPoint y: 263, distance: 257.1
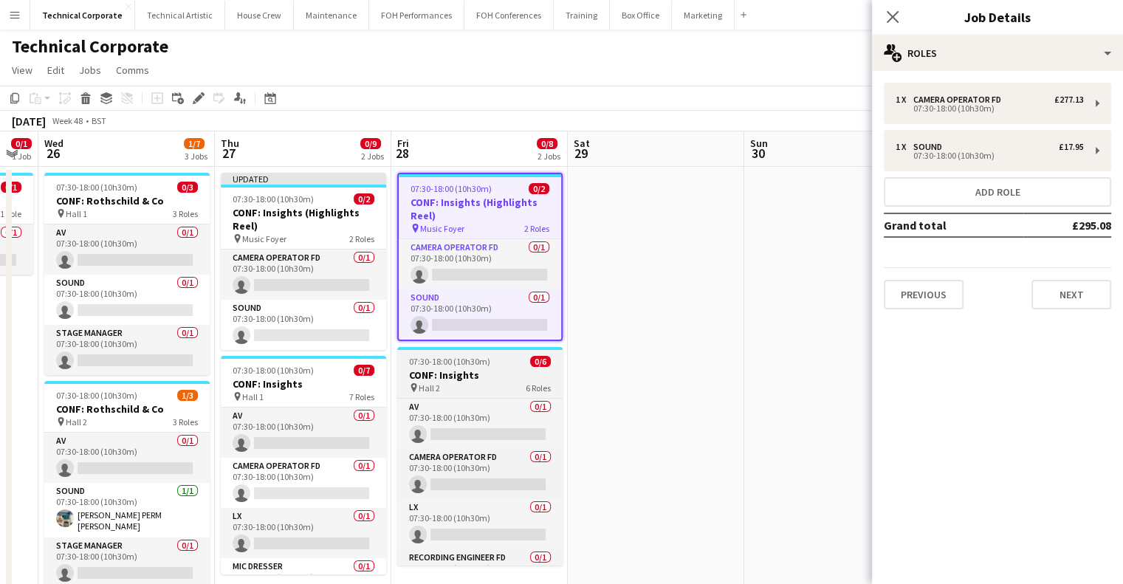
click at [502, 365] on div "07:30-18:00 (10h30m) 0/6" at bounding box center [479, 361] width 165 height 11
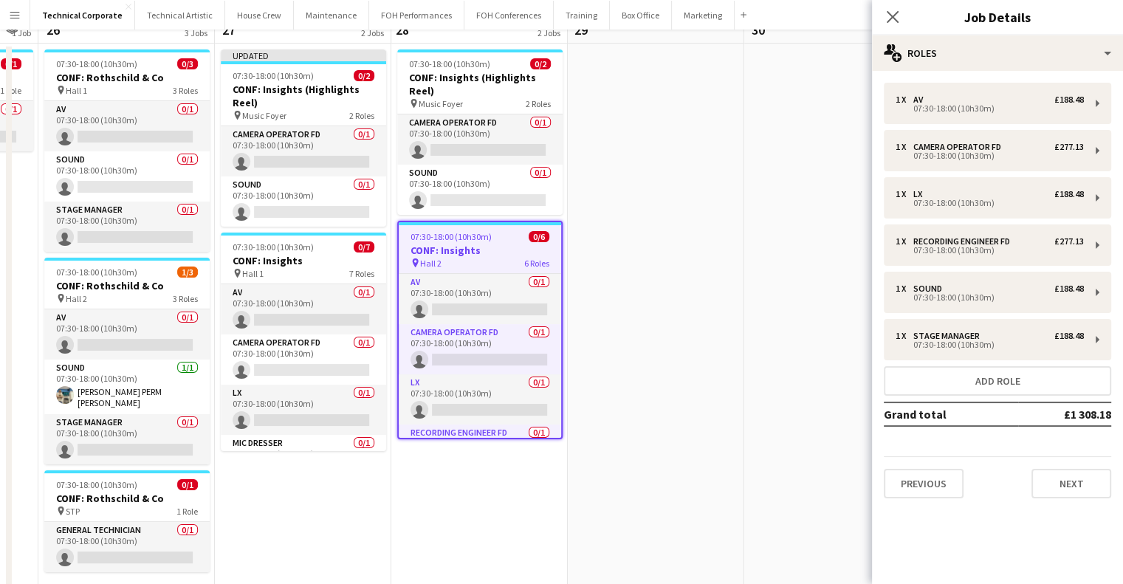
scroll to position [0, 0]
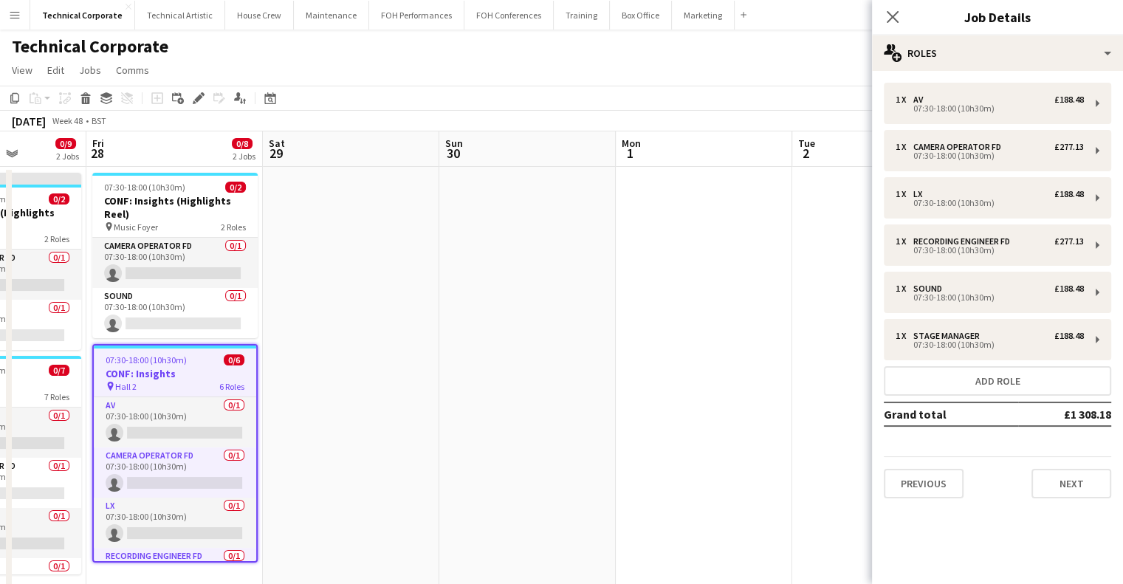
drag, startPoint x: 581, startPoint y: 320, endPoint x: 319, endPoint y: 354, distance: 264.4
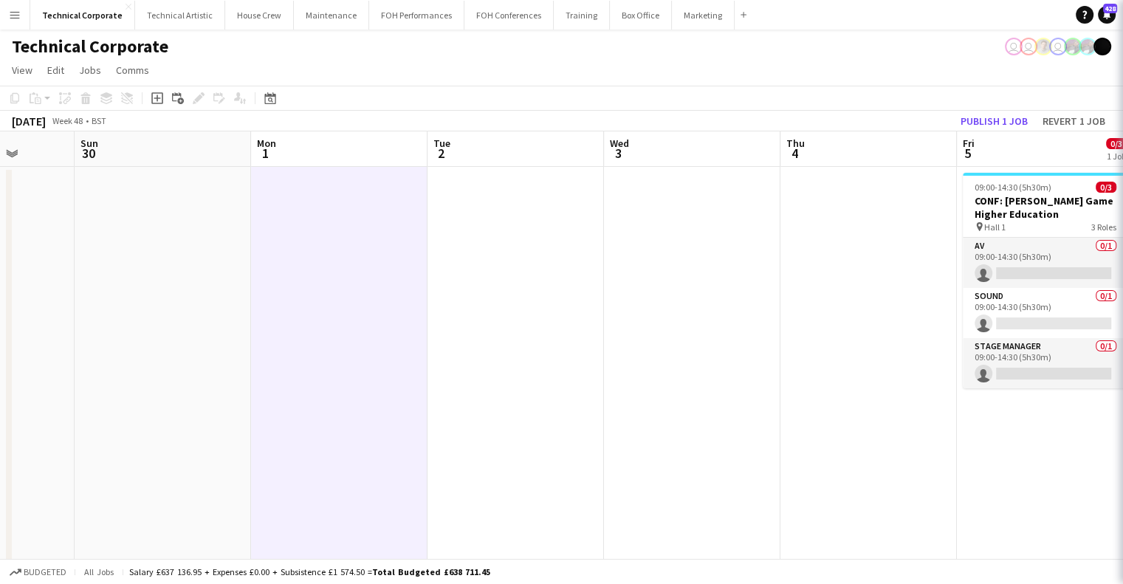
drag, startPoint x: 512, startPoint y: 325, endPoint x: 996, endPoint y: 278, distance: 486.1
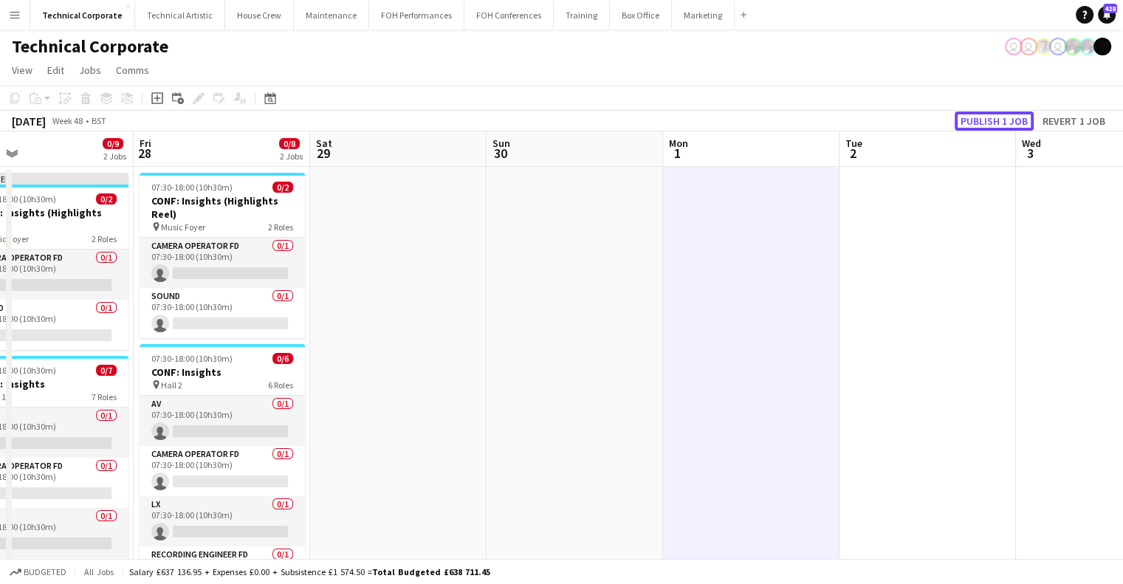
drag, startPoint x: 972, startPoint y: 124, endPoint x: 611, endPoint y: 174, distance: 364.5
click at [972, 124] on button "Publish 1 job" at bounding box center [994, 121] width 79 height 19
drag, startPoint x: 191, startPoint y: 313, endPoint x: 1030, endPoint y: 310, distance: 839.0
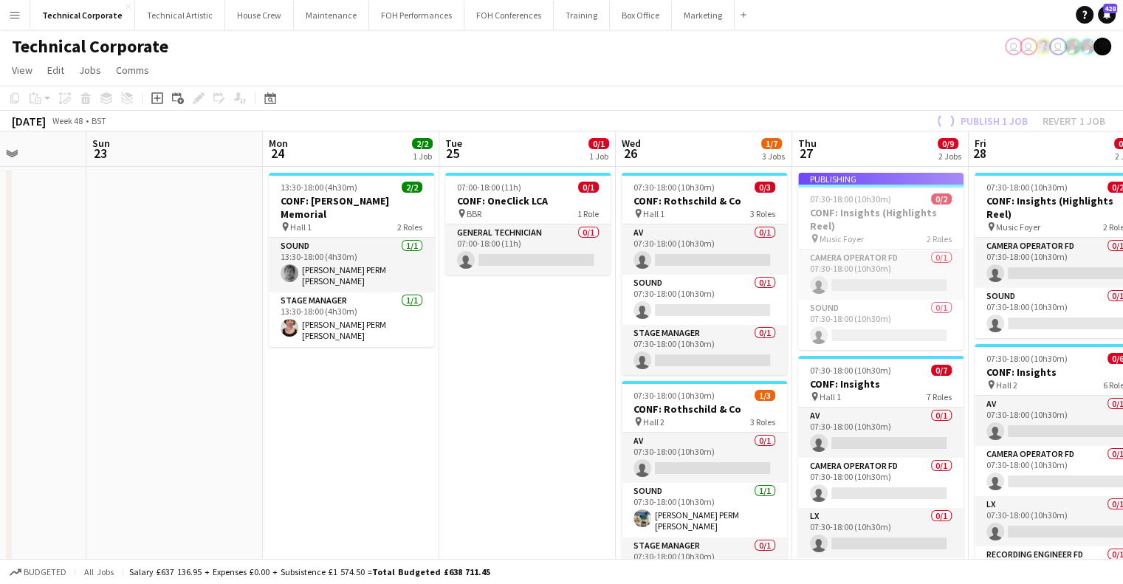
drag, startPoint x: 515, startPoint y: 420, endPoint x: 973, endPoint y: 377, distance: 459.9
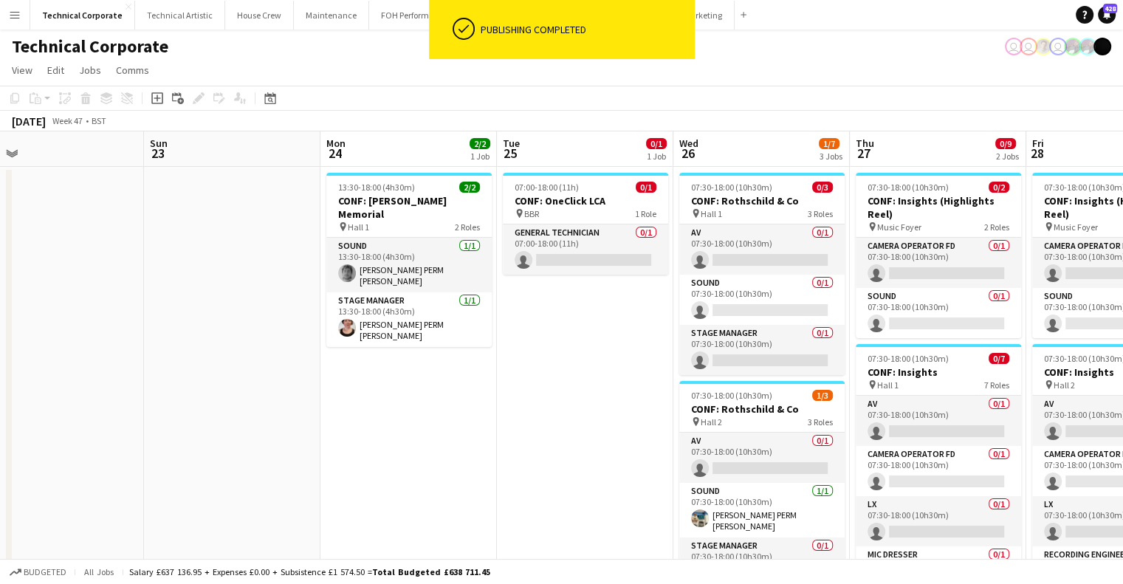
drag, startPoint x: 555, startPoint y: 379, endPoint x: 895, endPoint y: 348, distance: 341.2
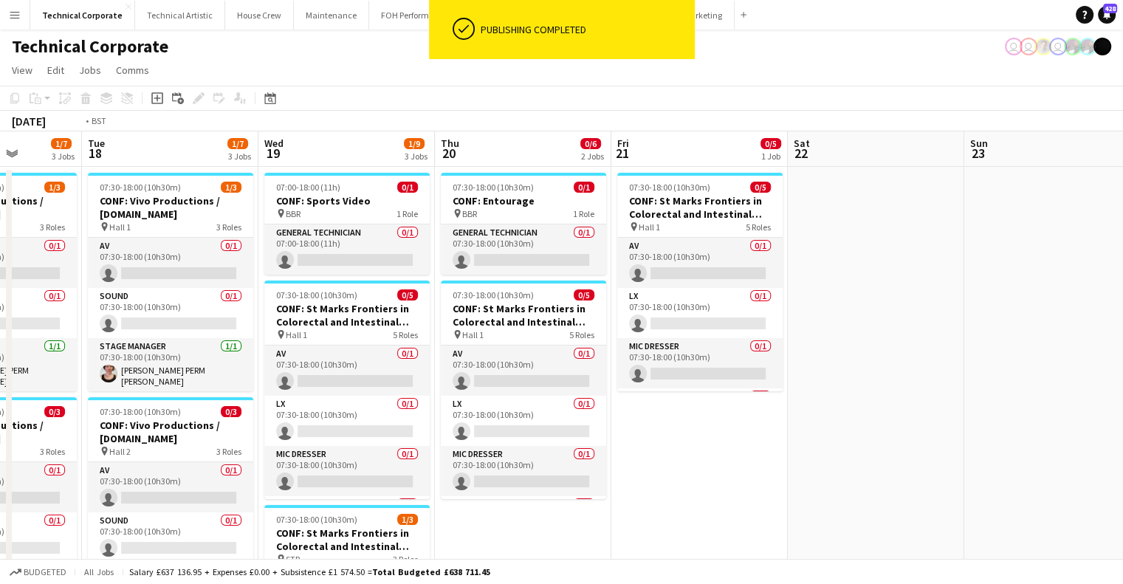
drag, startPoint x: 711, startPoint y: 359, endPoint x: 978, endPoint y: 343, distance: 267.9
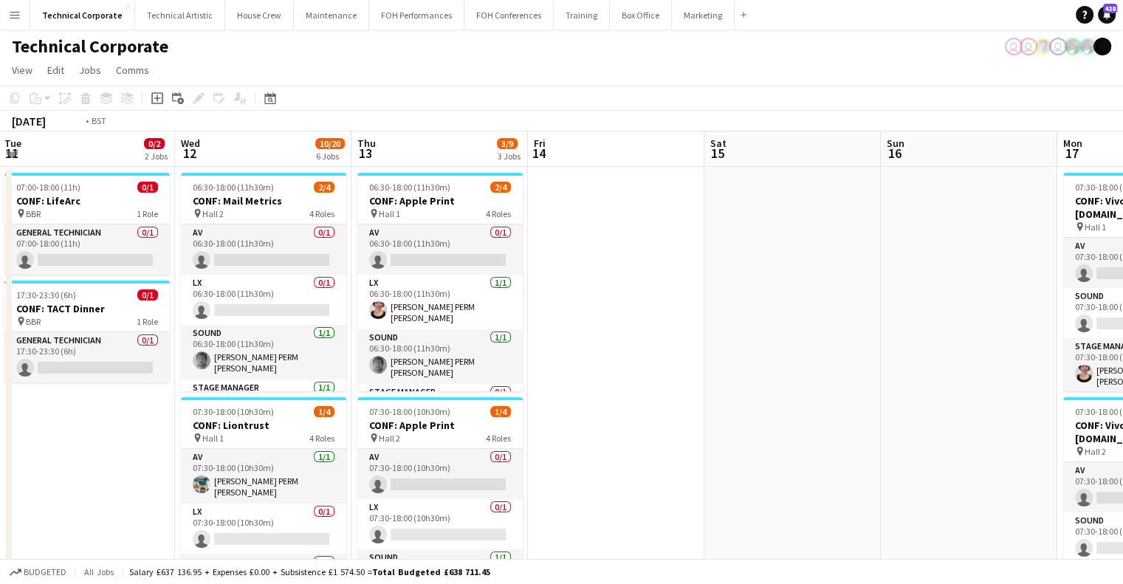
drag, startPoint x: 719, startPoint y: 360, endPoint x: 1016, endPoint y: 357, distance: 296.9
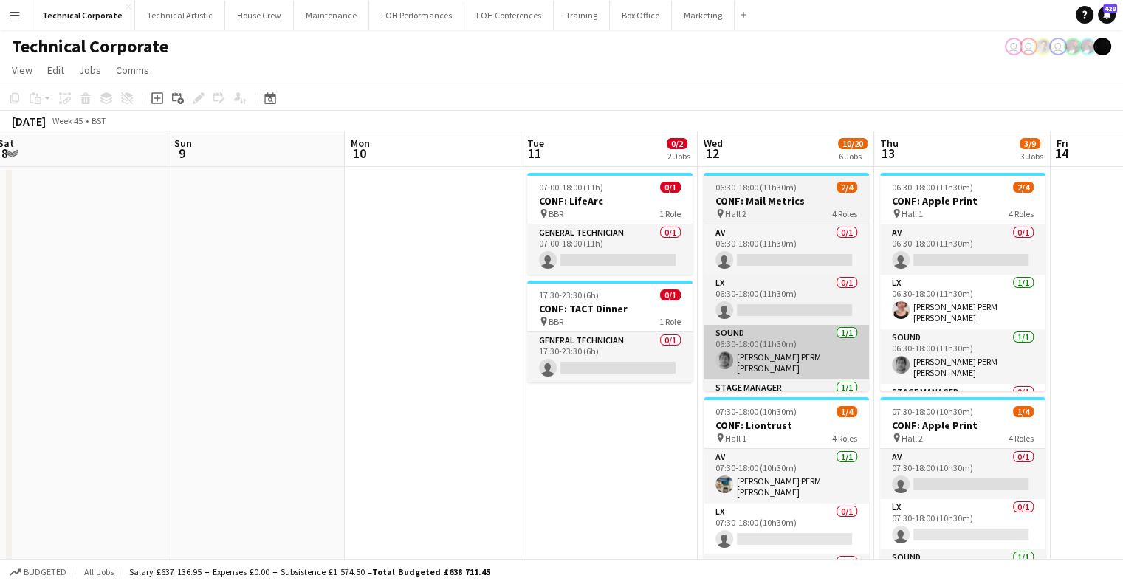
drag, startPoint x: 516, startPoint y: 374, endPoint x: 1002, endPoint y: 363, distance: 486.1
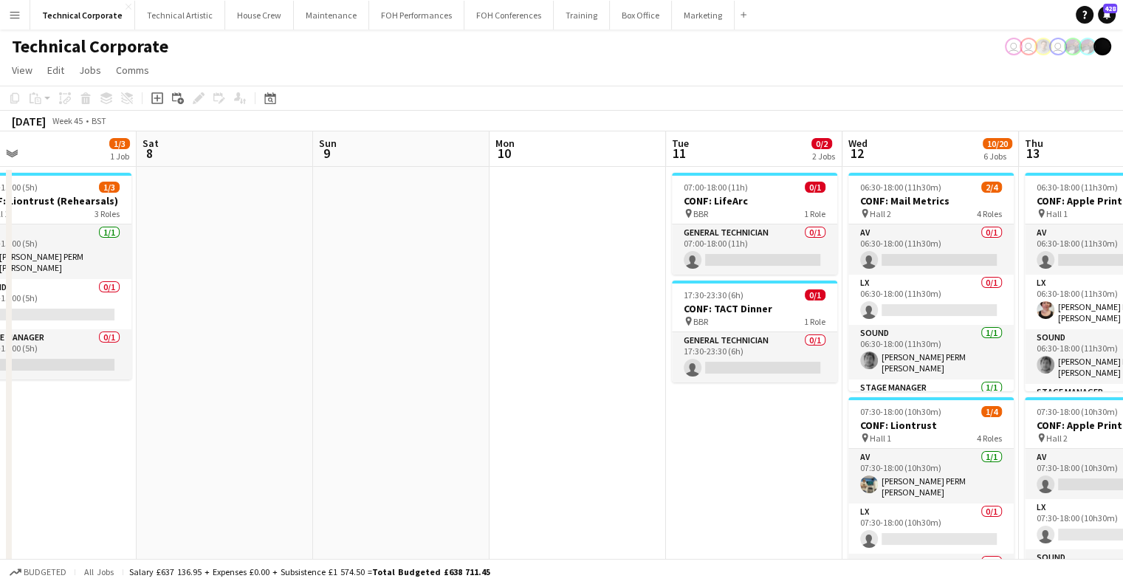
drag, startPoint x: 420, startPoint y: 386, endPoint x: 948, endPoint y: 346, distance: 529.6
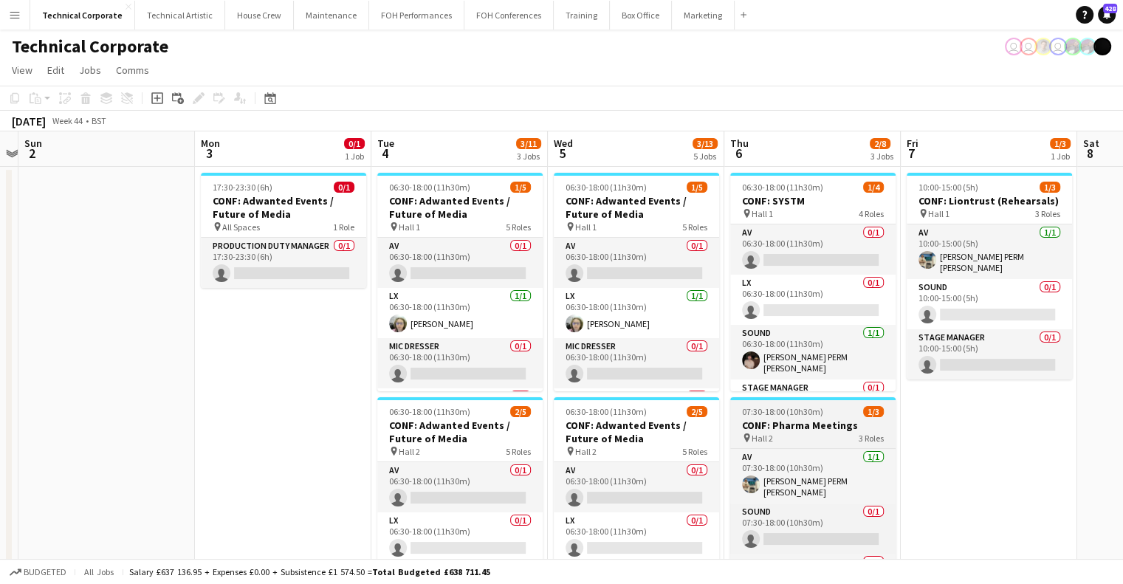
drag, startPoint x: 953, startPoint y: 405, endPoint x: 886, endPoint y: 409, distance: 66.6
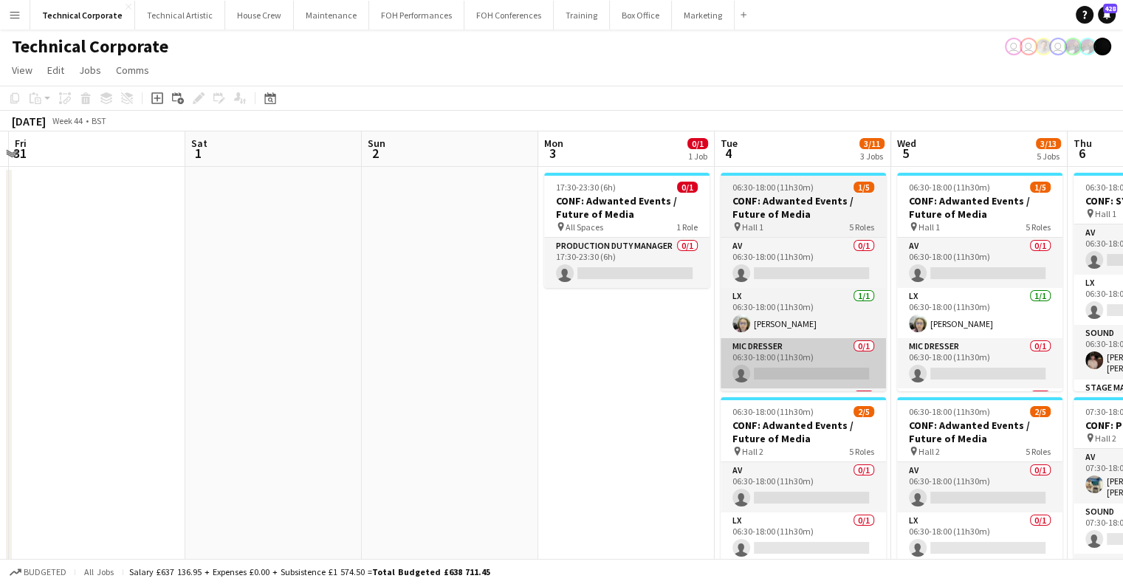
drag, startPoint x: 544, startPoint y: 372, endPoint x: 838, endPoint y: 339, distance: 296.5
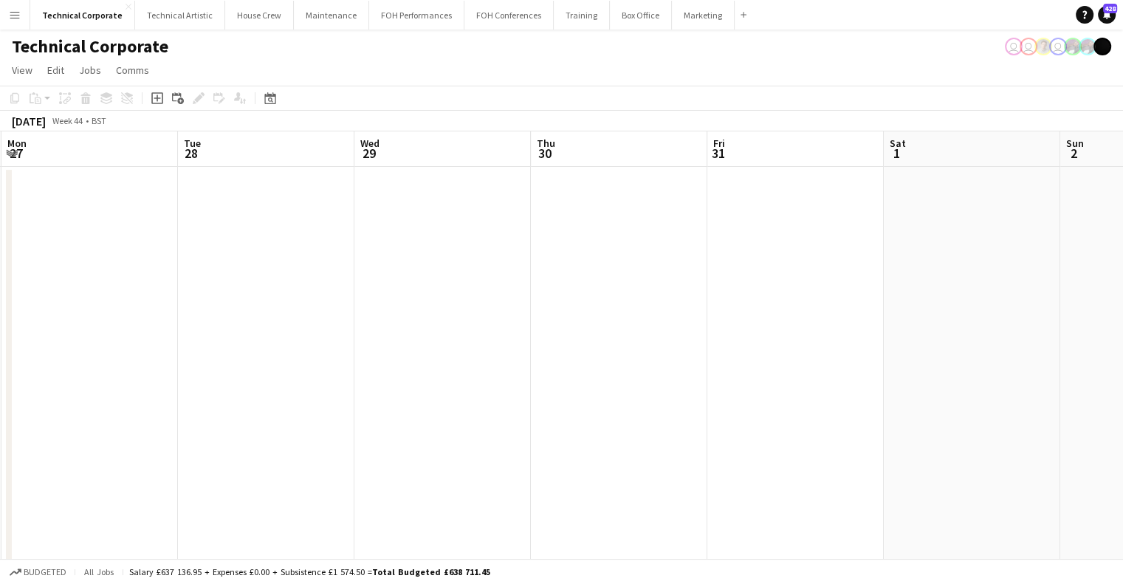
scroll to position [0, 389]
drag, startPoint x: 746, startPoint y: 363, endPoint x: 786, endPoint y: 357, distance: 40.3
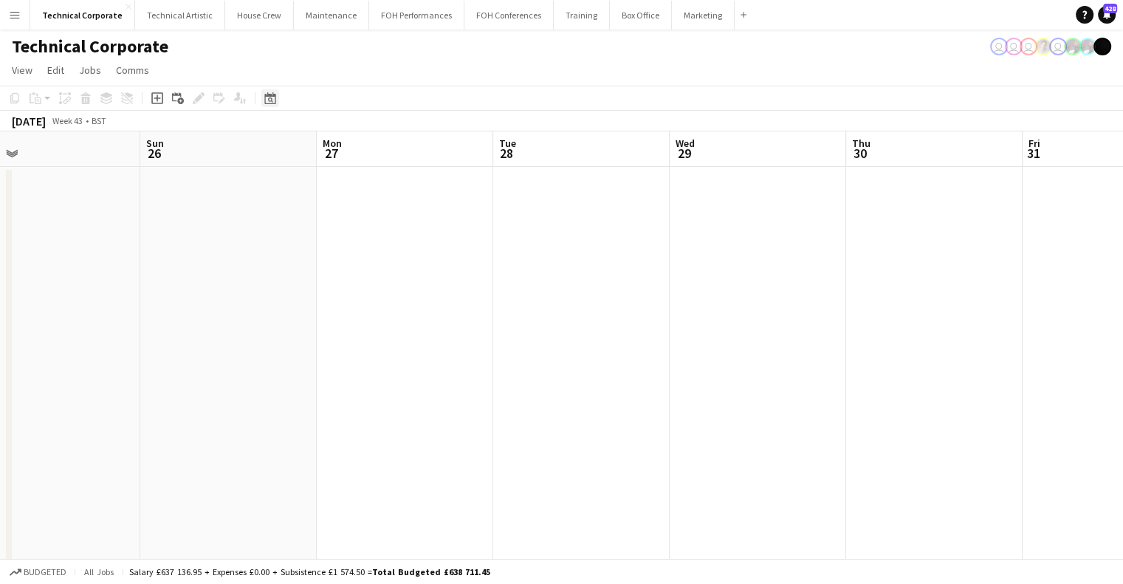
click at [272, 93] on icon "Date picker" at bounding box center [270, 98] width 12 height 12
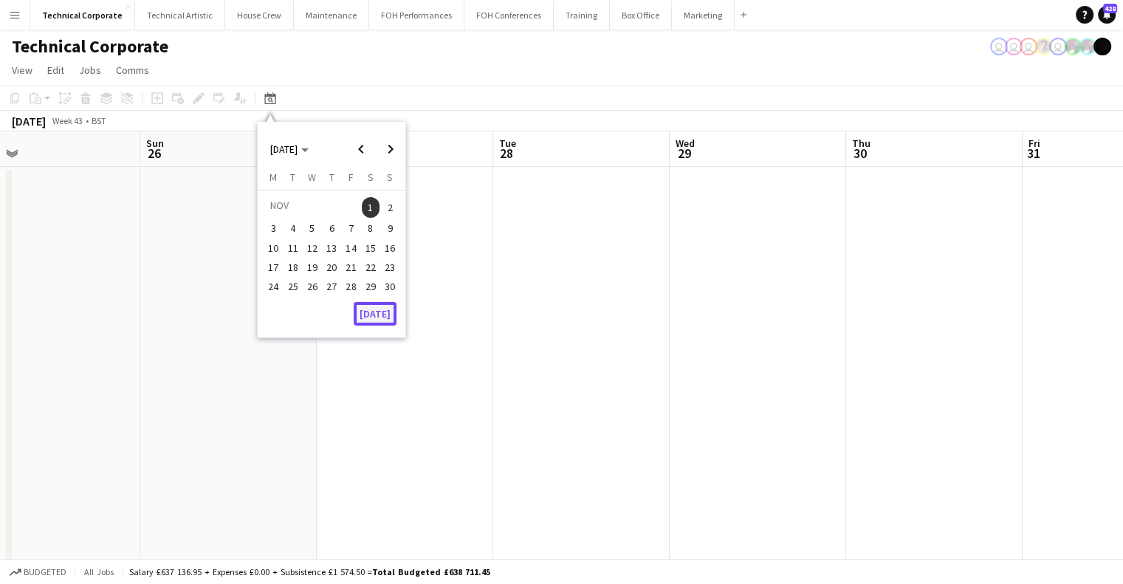
click at [373, 318] on button "[DATE]" at bounding box center [375, 314] width 43 height 24
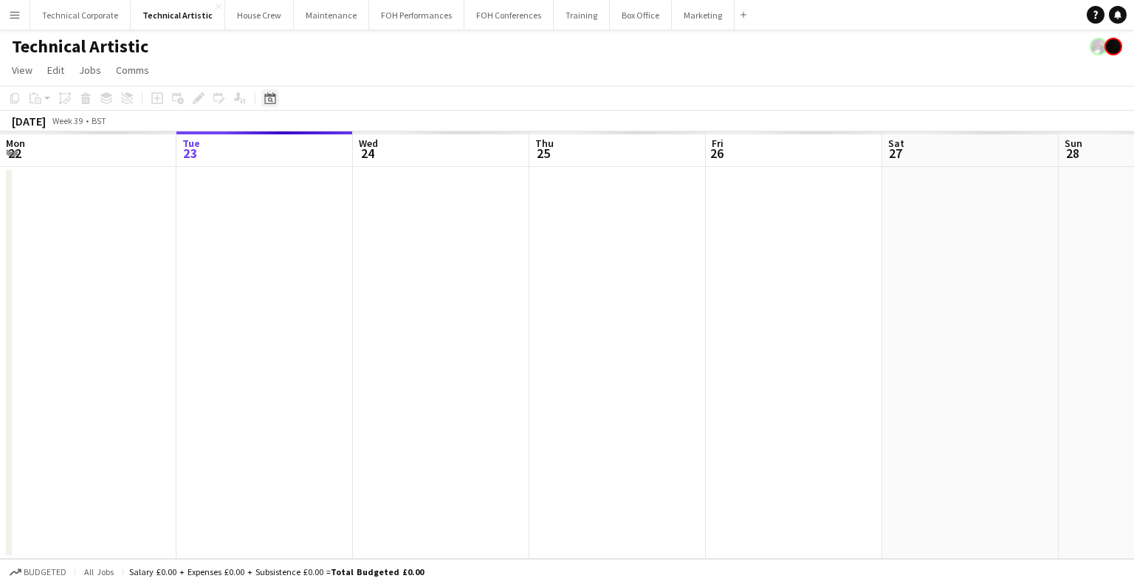
click at [275, 100] on icon at bounding box center [269, 98] width 11 height 12
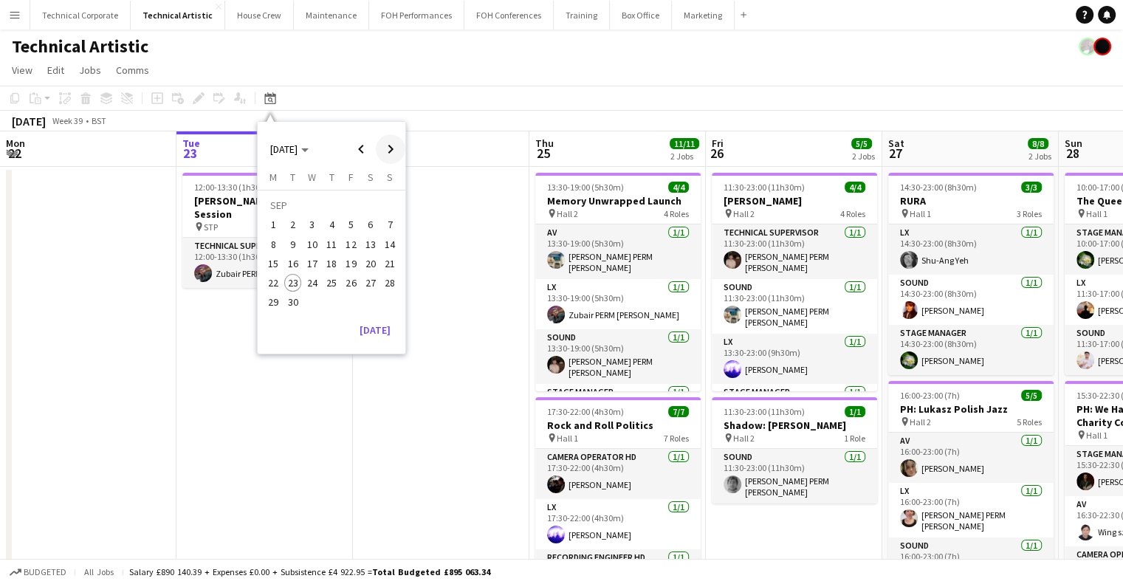
click at [382, 154] on span "Next month" at bounding box center [391, 149] width 30 height 30
click at [365, 205] on span "1" at bounding box center [371, 207] width 18 height 21
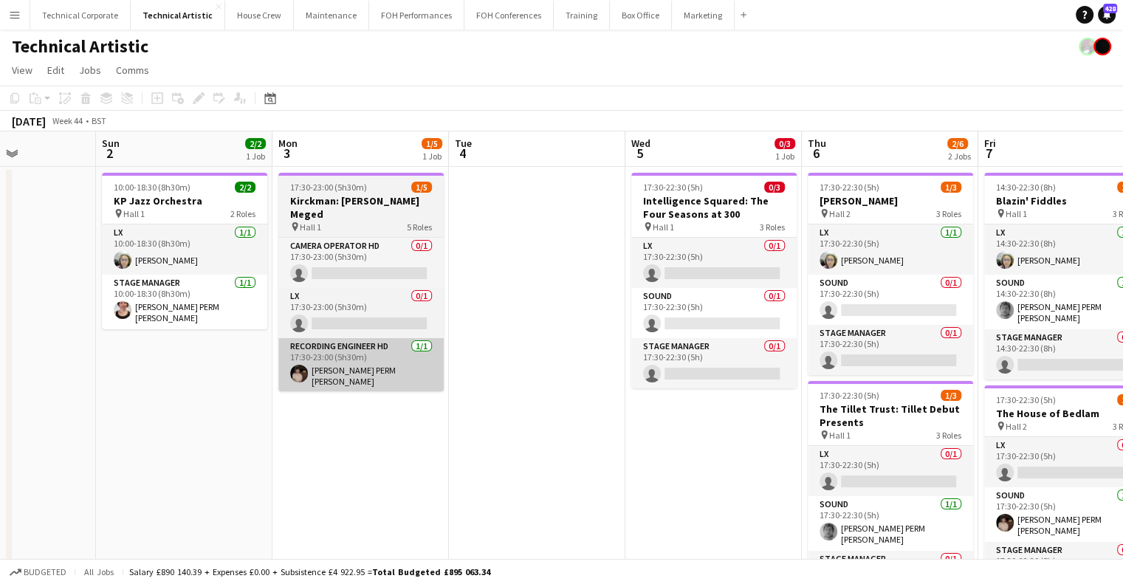
drag, startPoint x: 617, startPoint y: 344, endPoint x: 361, endPoint y: 362, distance: 256.9
click at [376, 363] on app-calendar-viewport "Wed 29 4/4 1 Job Thu 30 3/3 1 Job Fri 31 5/6 2 Jobs Sat 1 Sun 2 2/2 1 Job Mon 3…" at bounding box center [561, 388] width 1123 height 514
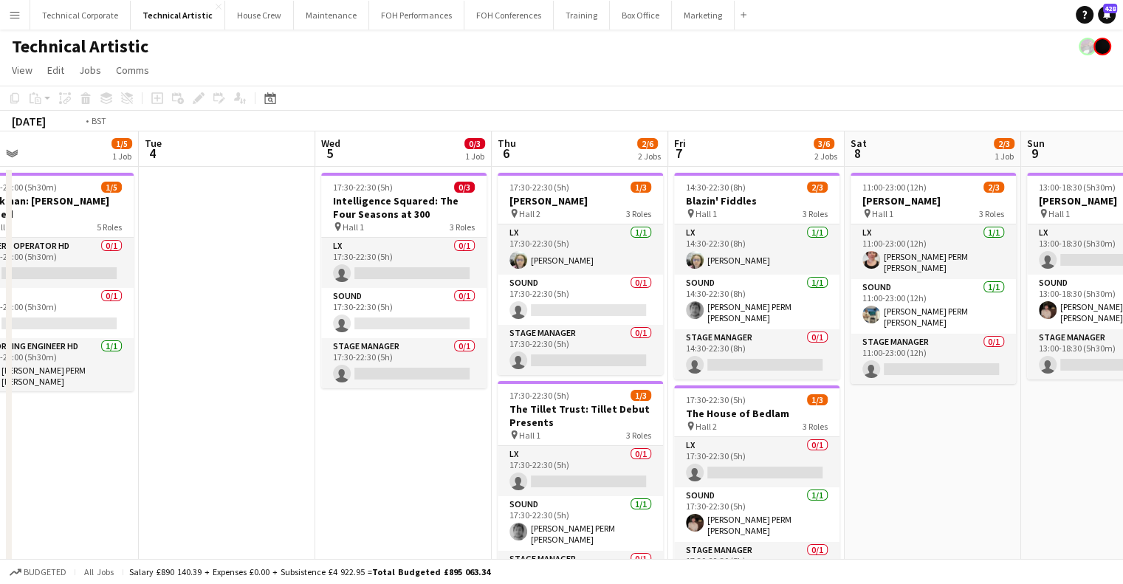
drag, startPoint x: 648, startPoint y: 308, endPoint x: 363, endPoint y: 321, distance: 284.6
click at [363, 321] on app-calendar-viewport "Fri 31 5/6 2 Jobs Sat 1 Sun 2 2/2 1 Job Mon 3 1/5 1 Job Tue 4 Wed 5 0/3 1 Job T…" at bounding box center [561, 388] width 1123 height 514
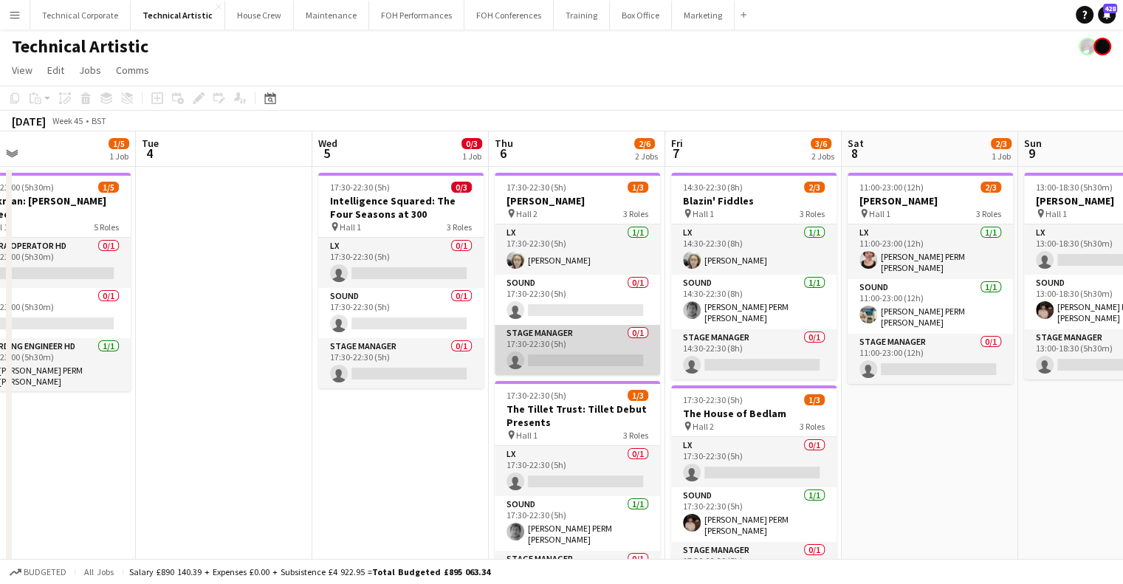
click at [559, 350] on app-card-role "Stage Manager 0/1 17:30-22:30 (5h) single-neutral-actions" at bounding box center [577, 350] width 165 height 50
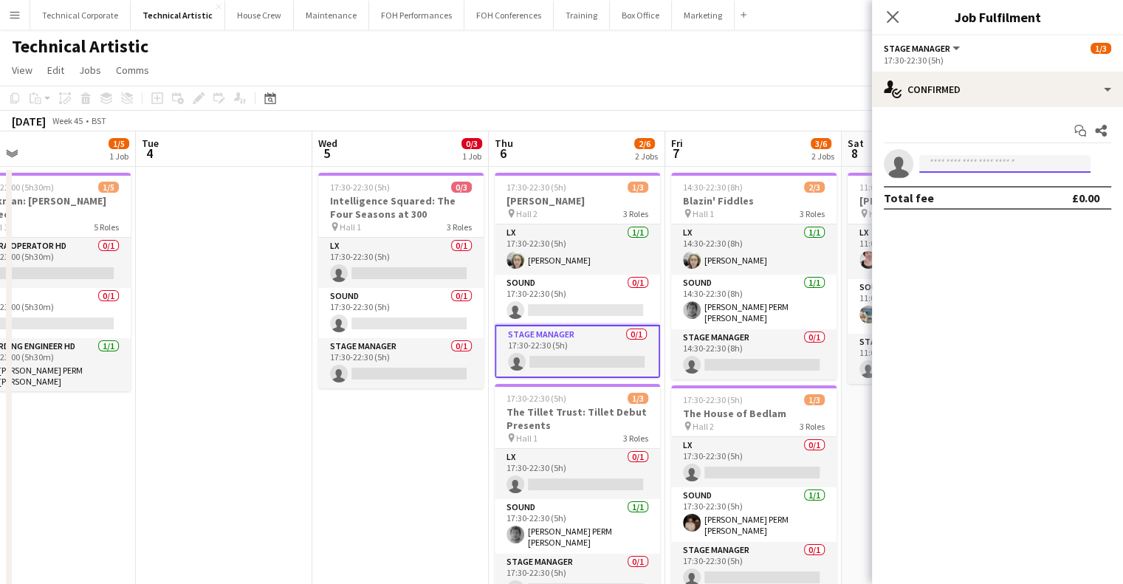
click at [948, 170] on input at bounding box center [1005, 164] width 171 height 18
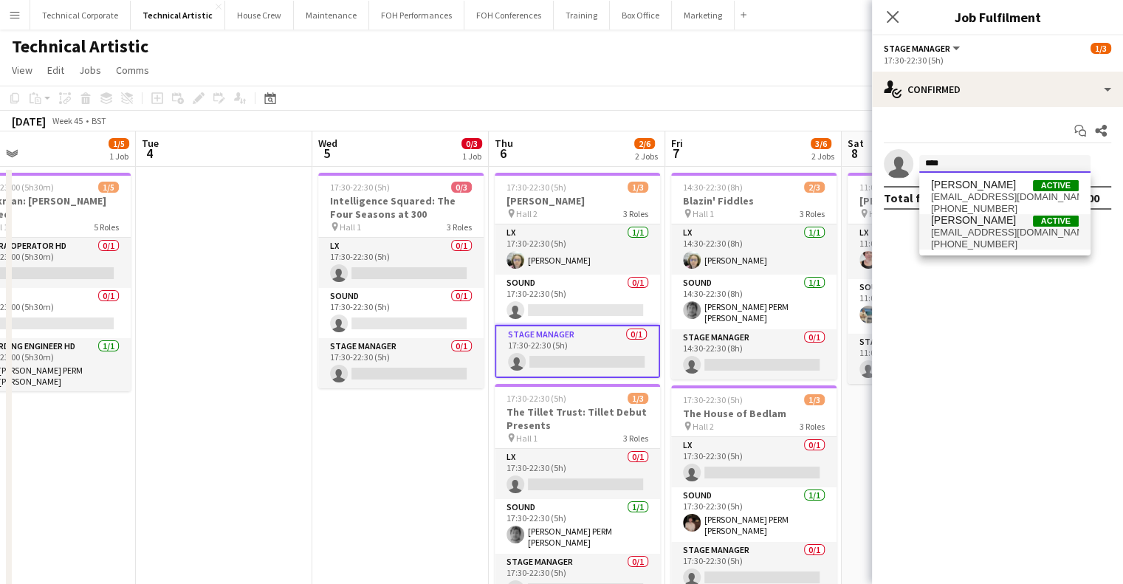
type input "****"
click at [973, 227] on span "rshwer@gmail.com" at bounding box center [1005, 233] width 148 height 12
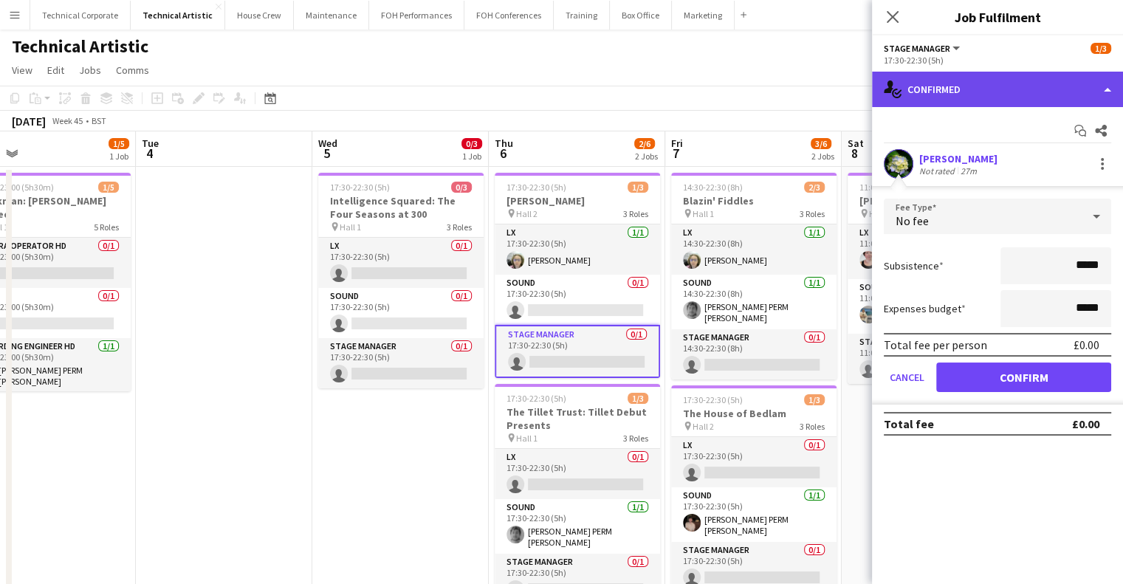
click at [980, 87] on div "single-neutral-actions-check-2 Confirmed" at bounding box center [997, 89] width 251 height 35
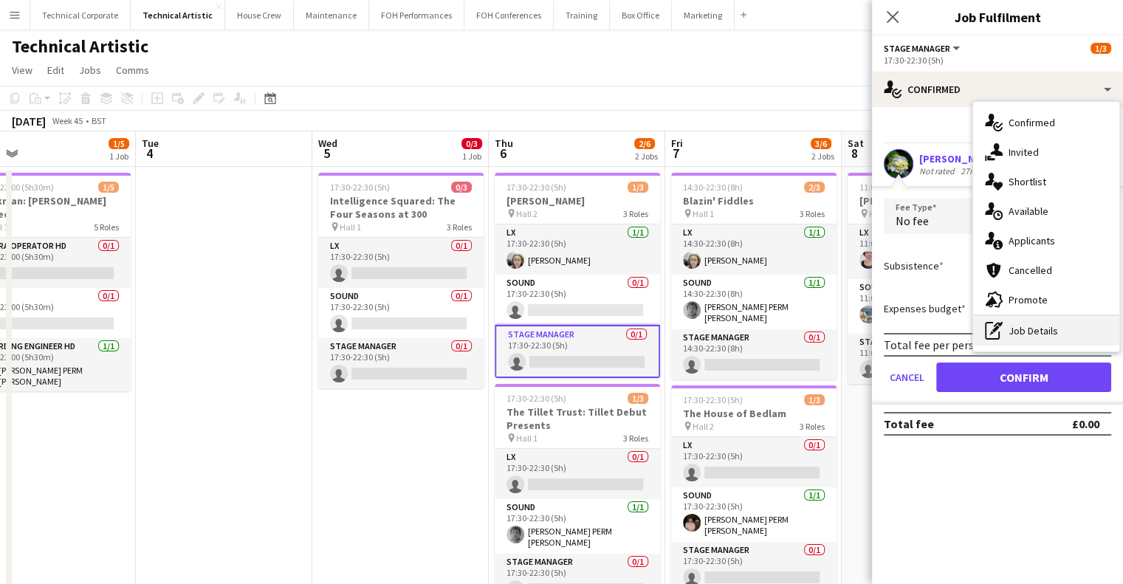
click at [1013, 339] on div "pen-write Job Details" at bounding box center [1046, 331] width 146 height 30
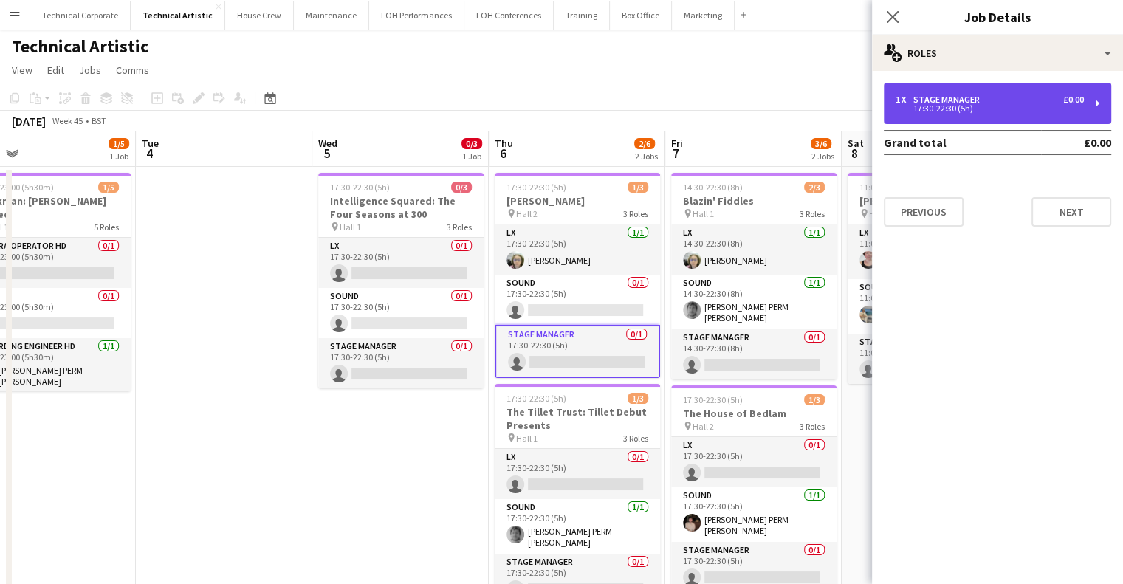
click at [976, 112] on div "1 x Stage Manager £0.00 17:30-22:30 (5h)" at bounding box center [997, 103] width 227 height 41
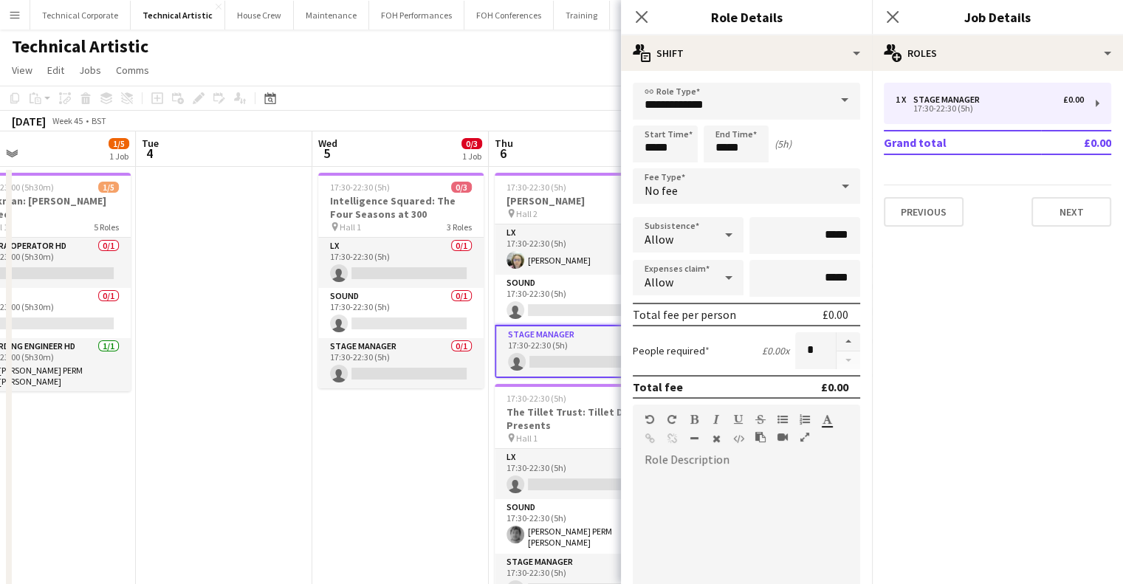
click at [736, 188] on div "No fee" at bounding box center [732, 185] width 198 height 35
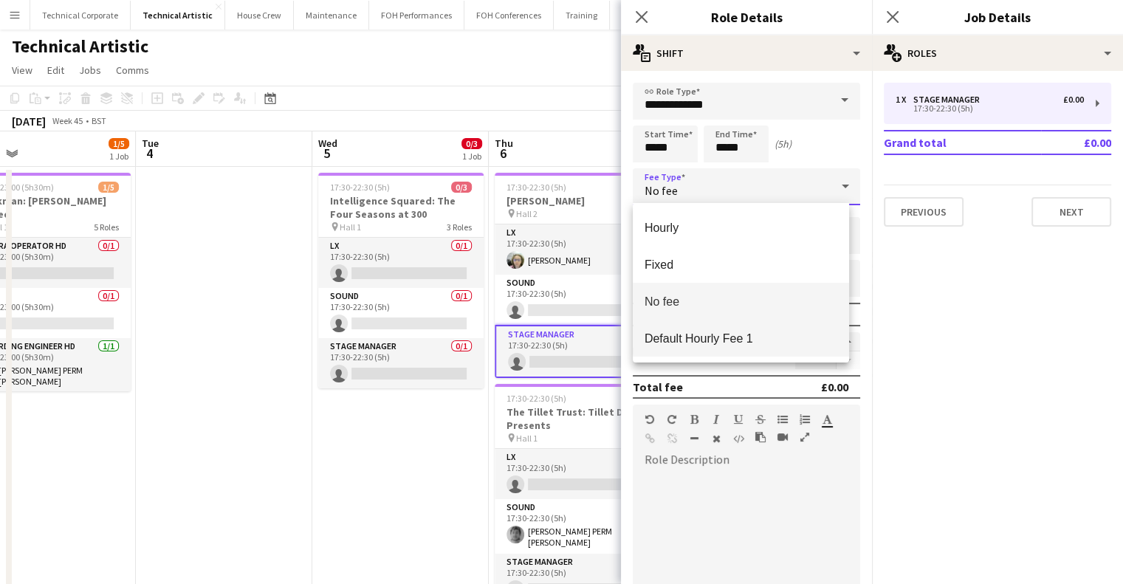
click at [756, 335] on span "Default Hourly Fee 1" at bounding box center [741, 339] width 193 height 14
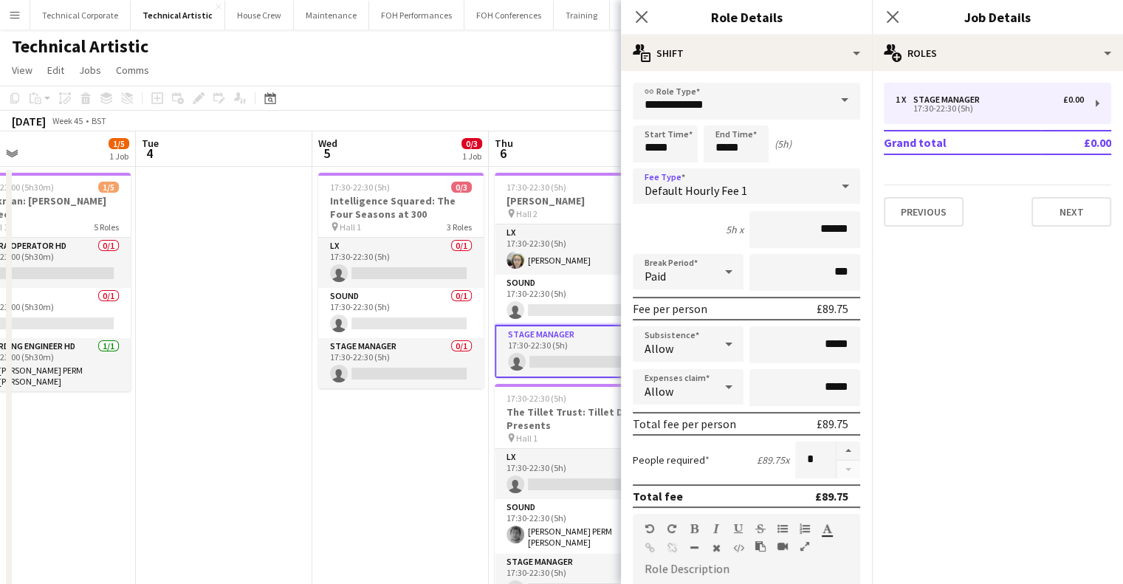
click at [405, 403] on app-date-cell "17:30-22:30 (5h) 0/3 Intelligence Squared: The Four Seasons at 300 pin Hall 1 3…" at bounding box center [400, 406] width 177 height 479
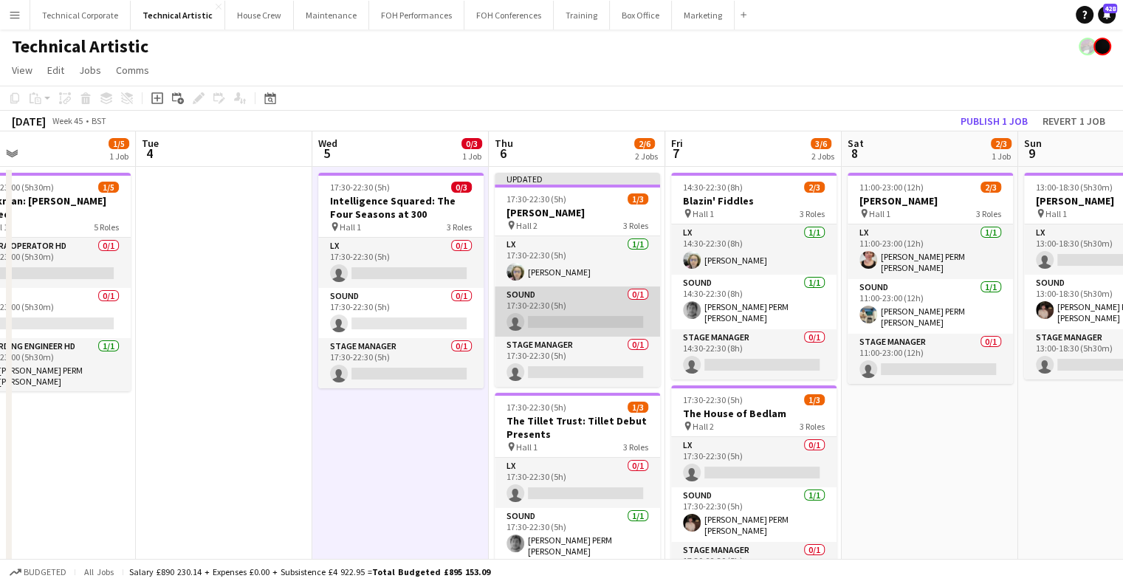
click at [557, 303] on app-card-role "Sound 0/1 17:30-22:30 (5h) single-neutral-actions" at bounding box center [577, 312] width 165 height 50
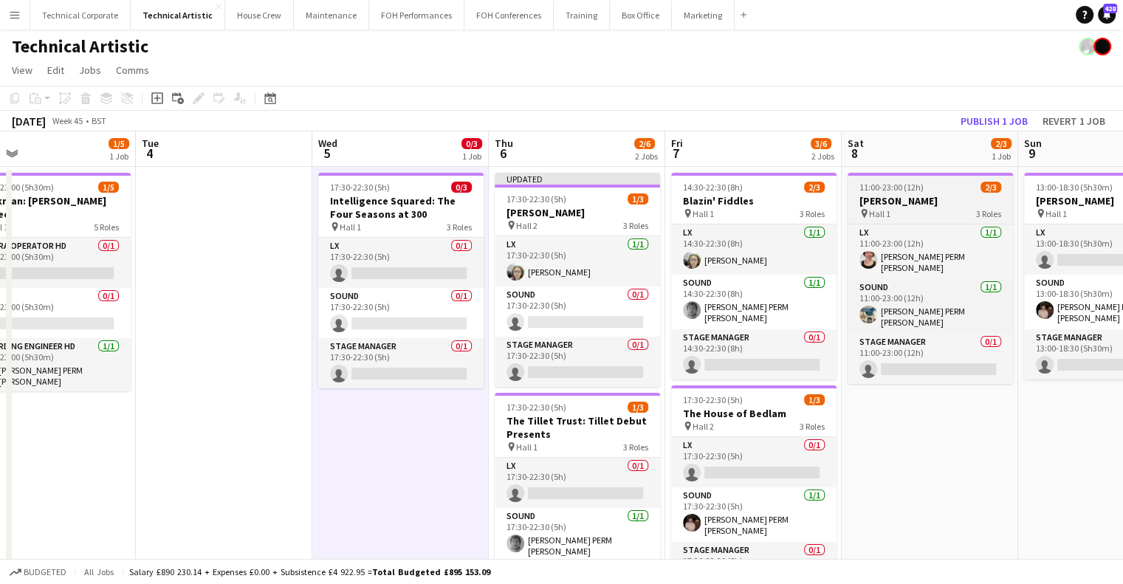
scroll to position [0, 570]
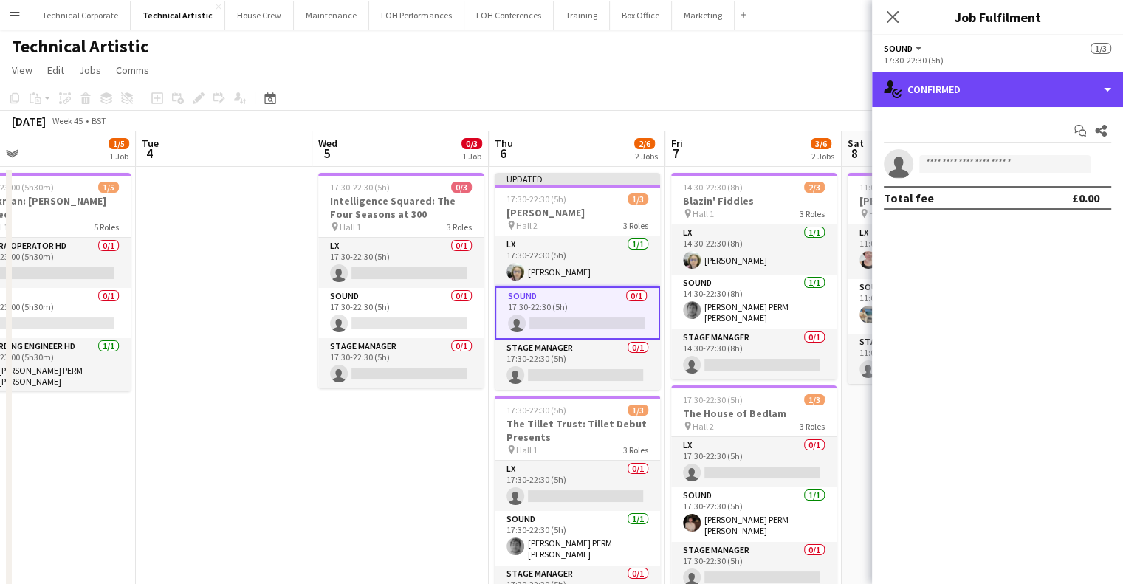
drag, startPoint x: 966, startPoint y: 94, endPoint x: 1000, endPoint y: 168, distance: 82.0
click at [968, 94] on div "single-neutral-actions-check-2 Confirmed" at bounding box center [997, 89] width 251 height 35
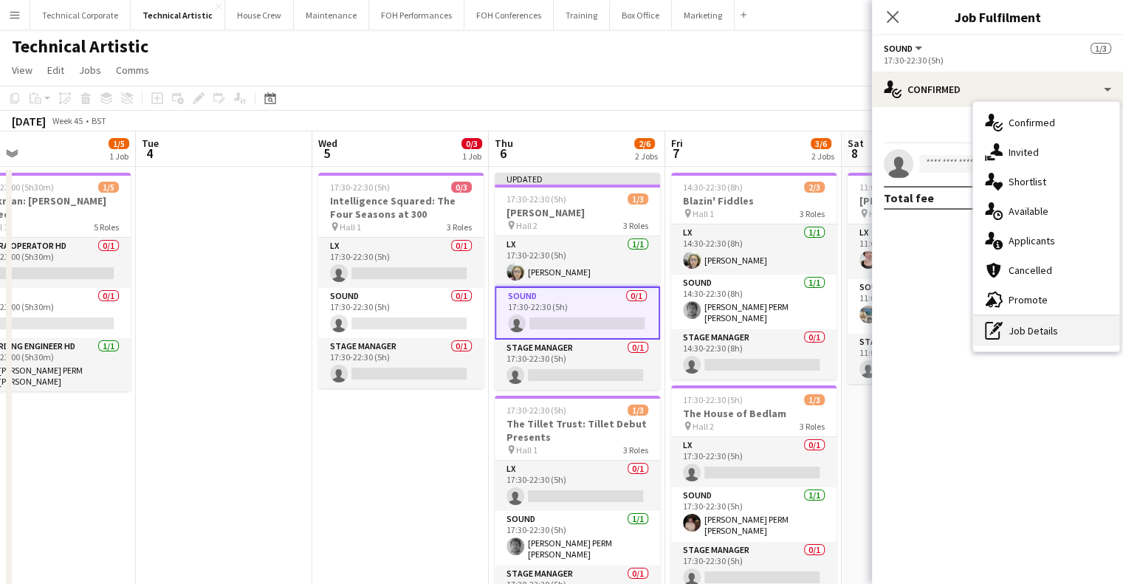
click at [1011, 328] on div "pen-write Job Details" at bounding box center [1046, 331] width 146 height 30
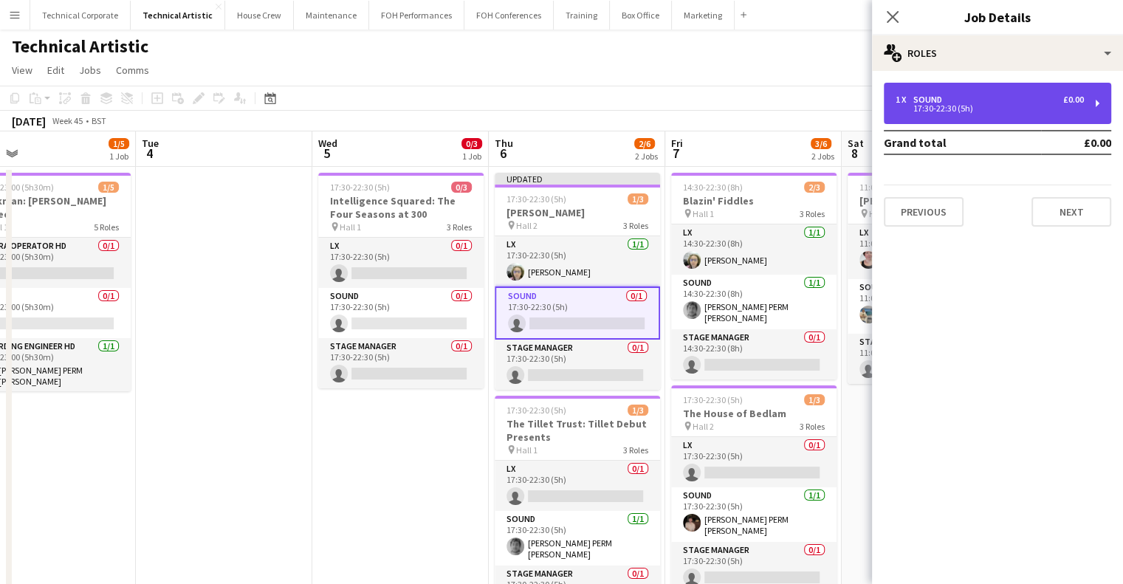
click at [1004, 97] on div "1 x Sound £0.00" at bounding box center [990, 100] width 188 height 10
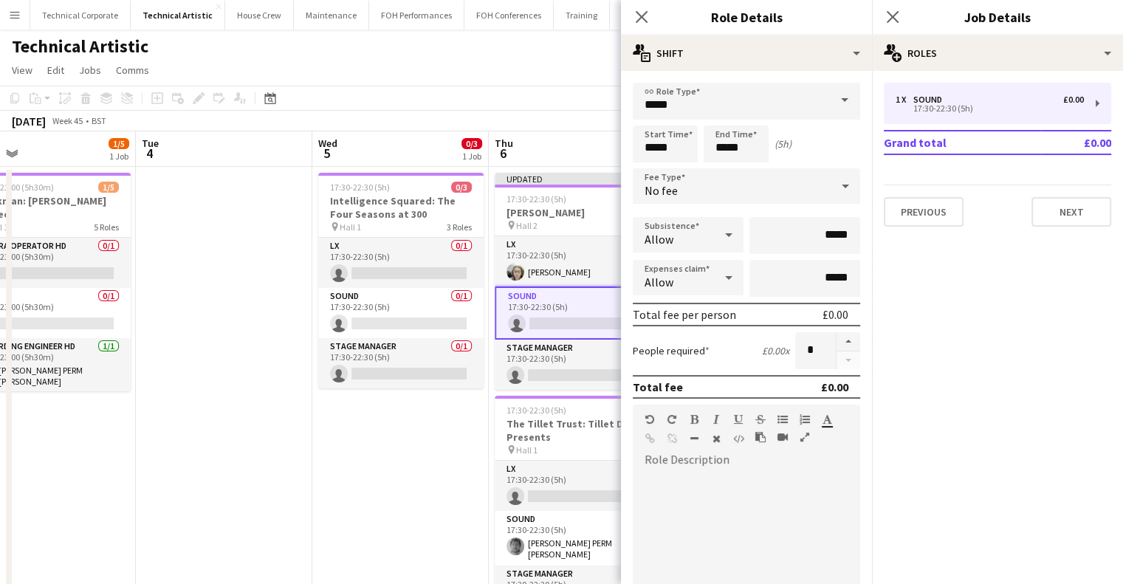
drag, startPoint x: 764, startPoint y: 208, endPoint x: 771, endPoint y: 191, distance: 19.2
click at [767, 206] on form "link Role Type ***** Start Time ***** End Time ***** (5h) Fee Type No fee Subsi…" at bounding box center [746, 449] width 251 height 733
click at [771, 188] on div "No fee" at bounding box center [732, 185] width 198 height 35
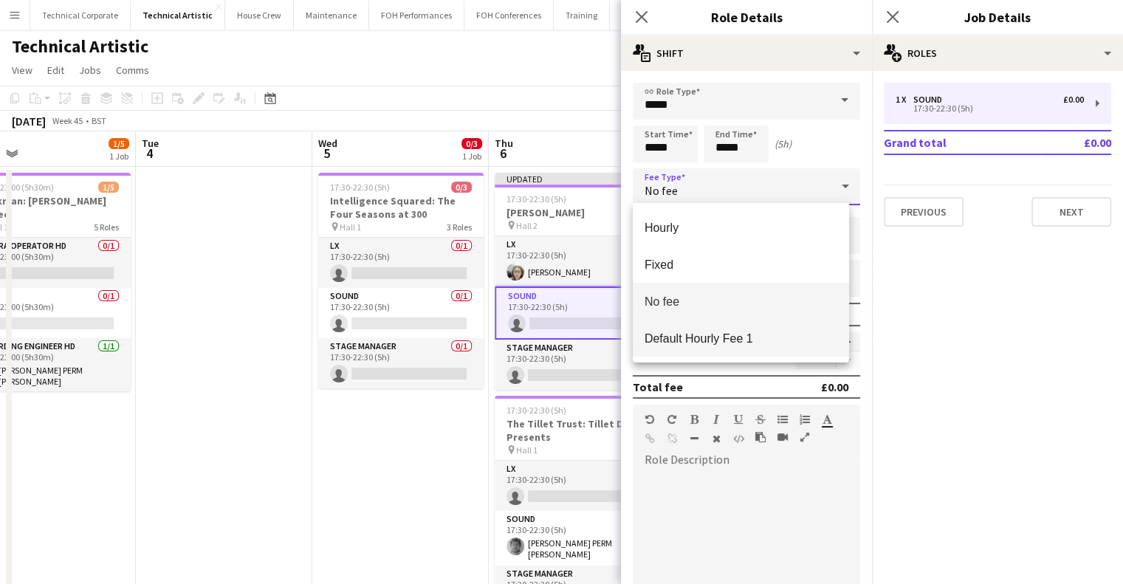
click at [729, 332] on span "Default Hourly Fee 1" at bounding box center [741, 339] width 193 height 14
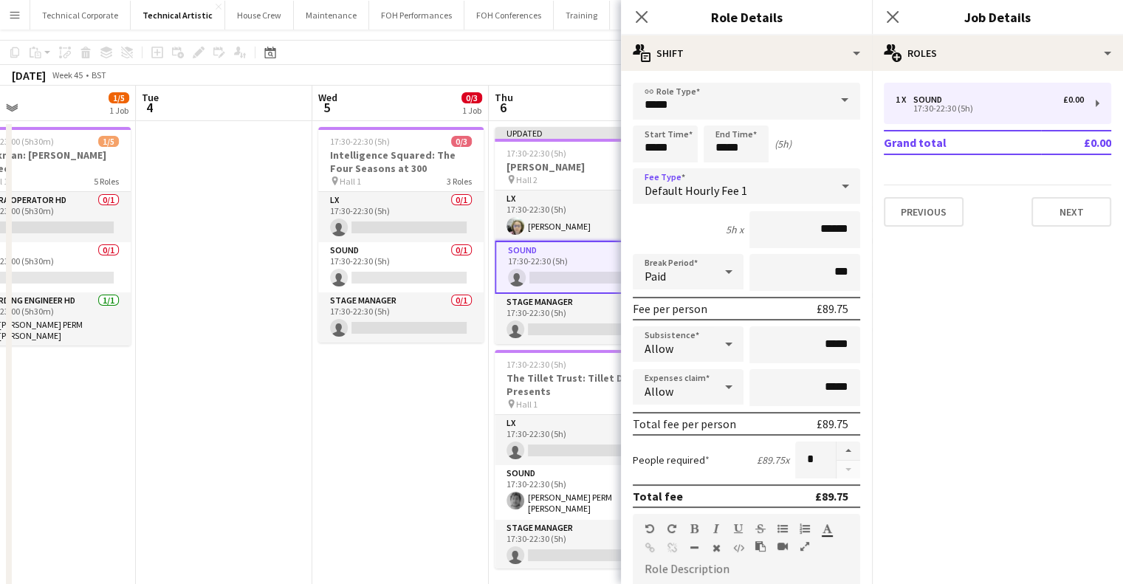
scroll to position [85, 0]
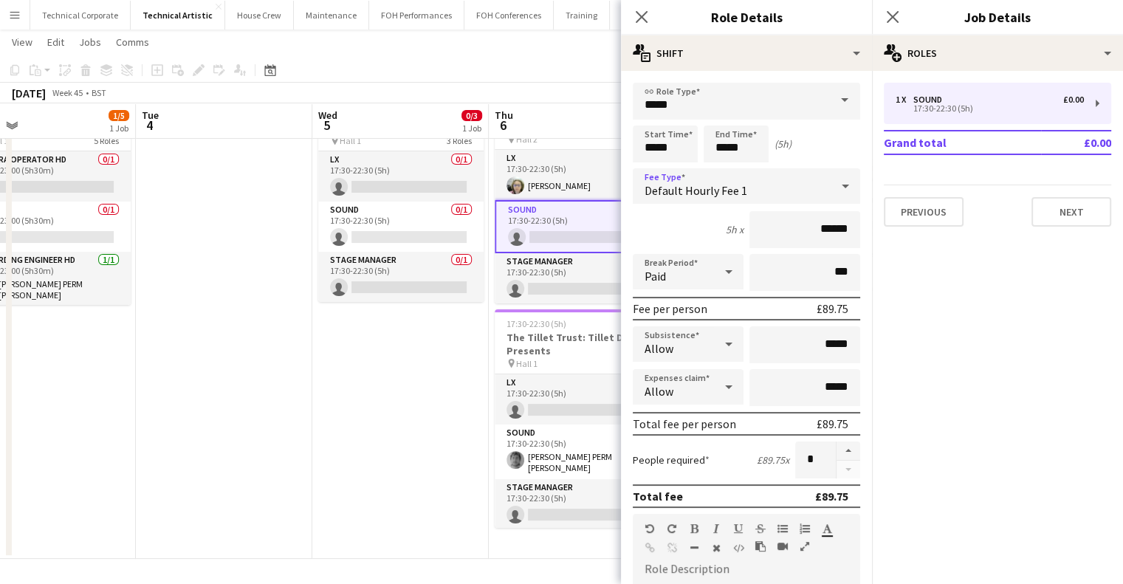
drag, startPoint x: 392, startPoint y: 453, endPoint x: 401, endPoint y: 451, distance: 9.0
click at [393, 453] on app-date-cell "17:30-22:30 (5h) 0/3 Intelligence Squared: The Four Seasons at 300 pin Hall 1 3…" at bounding box center [400, 320] width 177 height 479
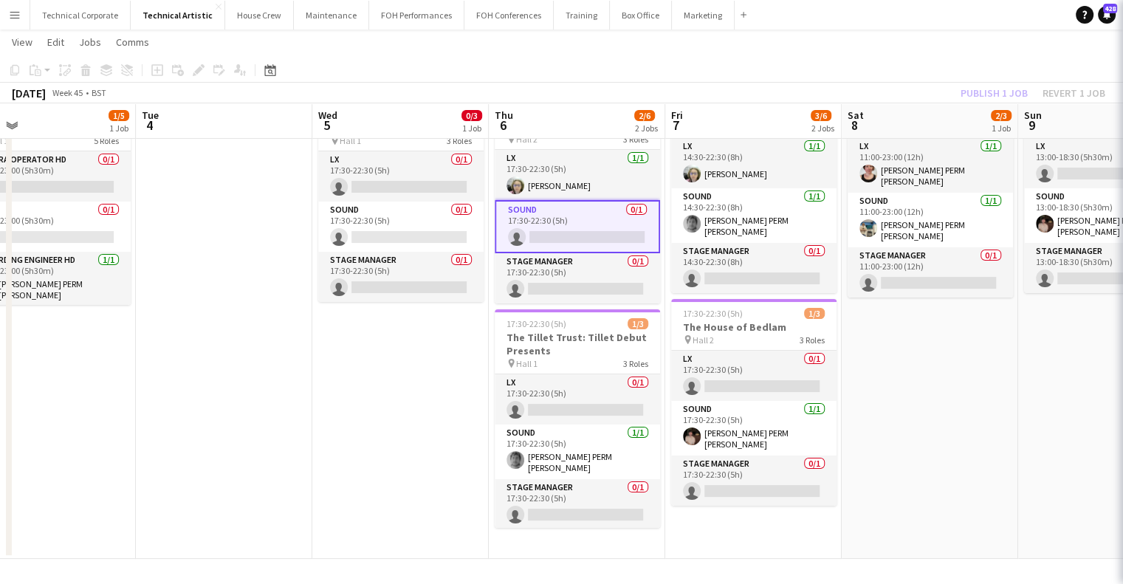
scroll to position [0, 569]
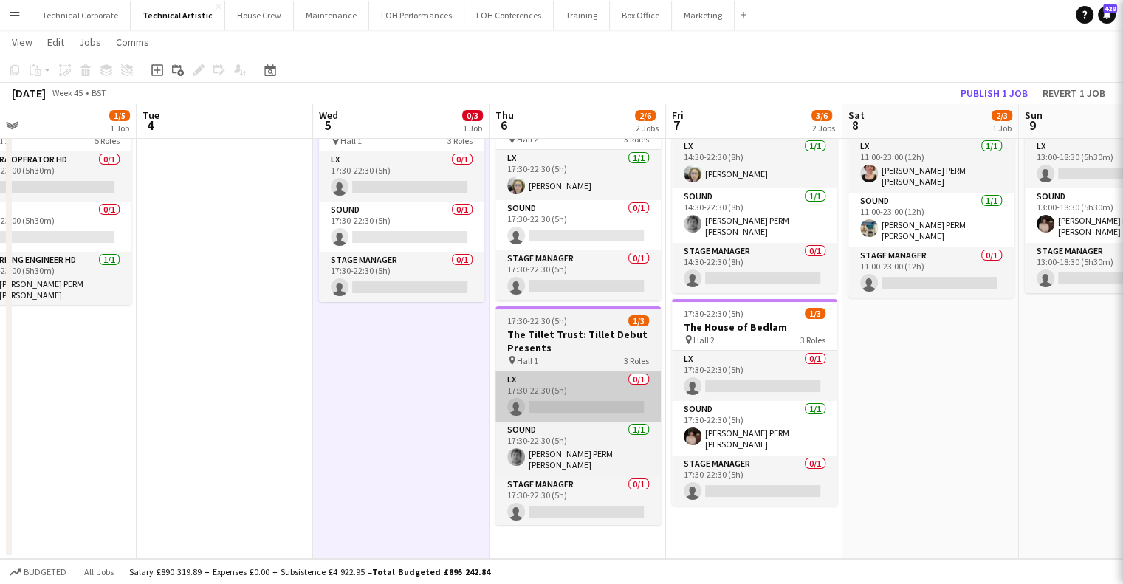
click at [566, 391] on app-card-role "LX 0/1 17:30-22:30 (5h) single-neutral-actions" at bounding box center [578, 397] width 165 height 50
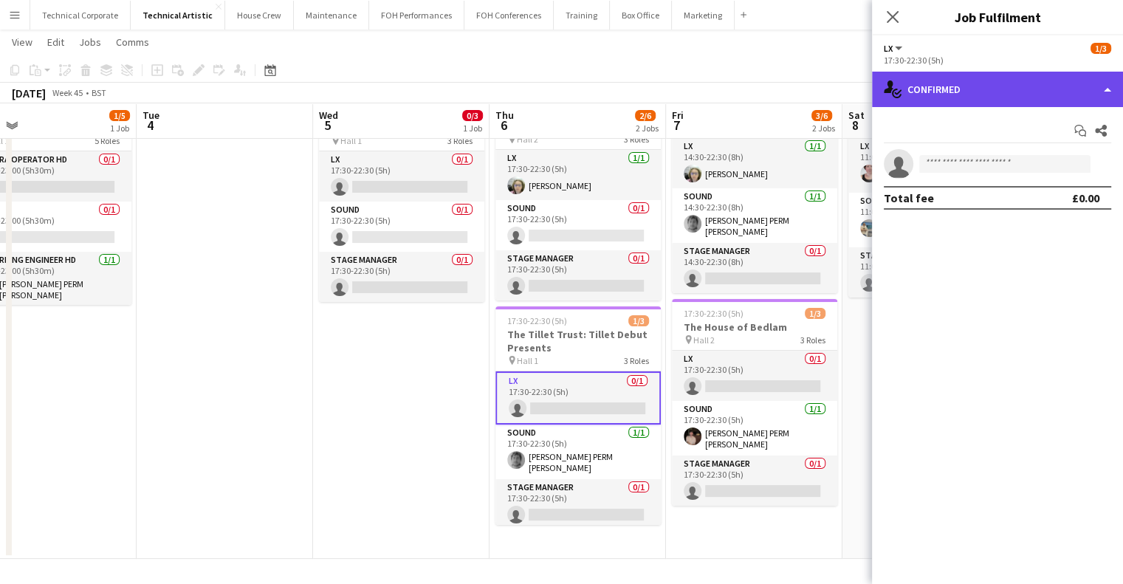
click at [1016, 93] on div "single-neutral-actions-check-2 Confirmed" at bounding box center [997, 89] width 251 height 35
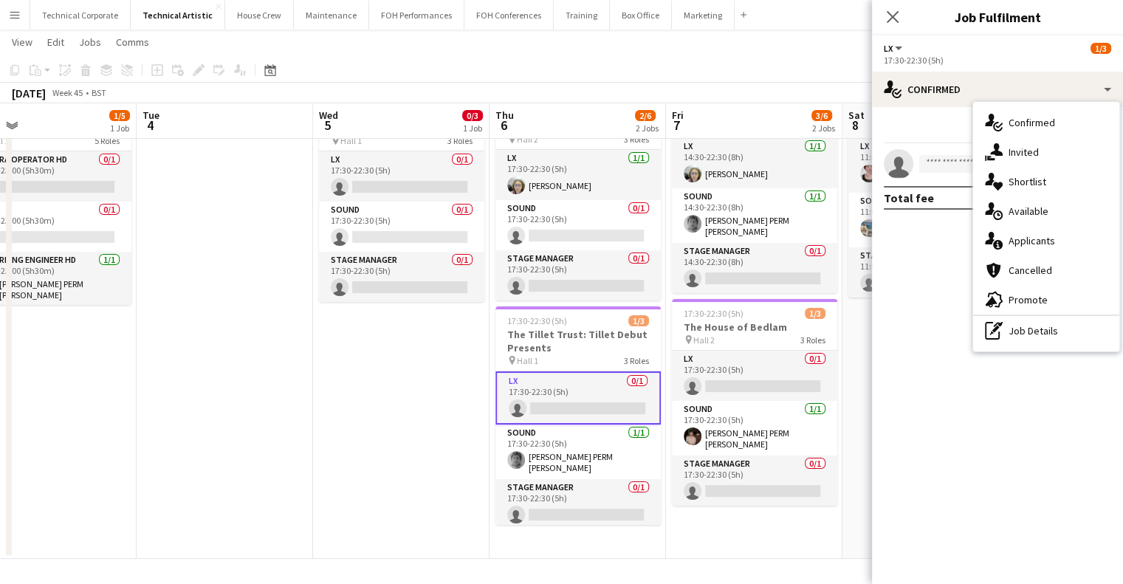
click at [1050, 332] on div "pen-write Job Details" at bounding box center [1046, 331] width 146 height 30
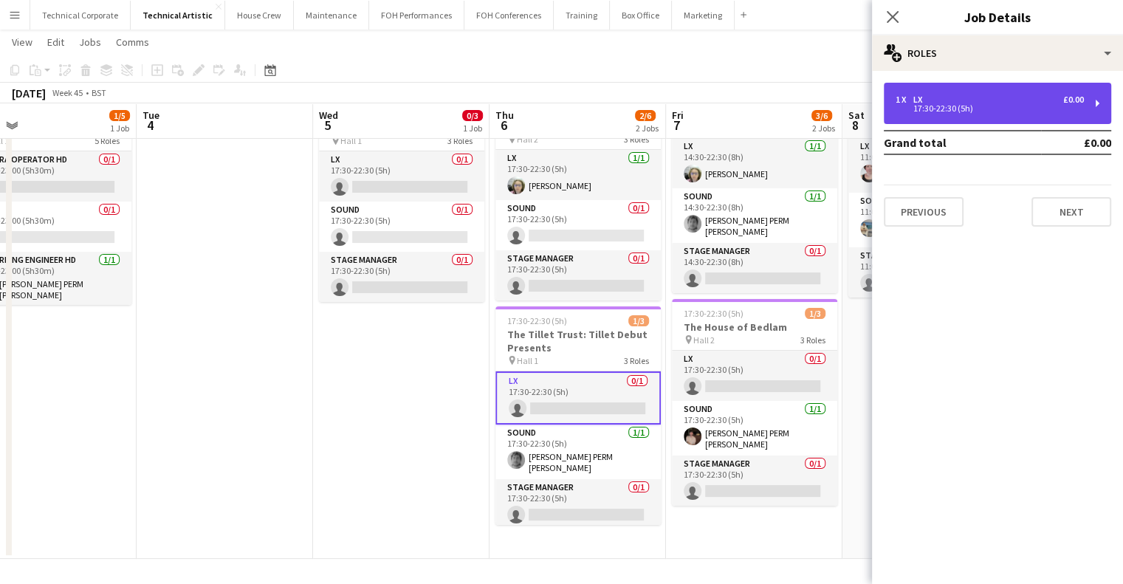
click at [1017, 105] on div "17:30-22:30 (5h)" at bounding box center [990, 108] width 188 height 7
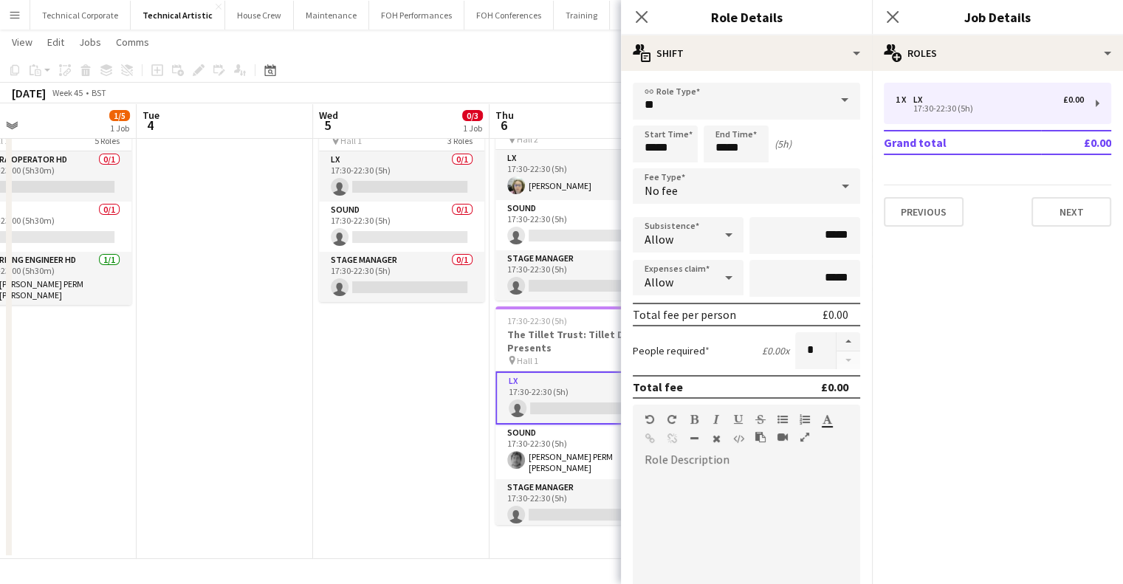
click at [756, 188] on div "No fee" at bounding box center [732, 185] width 198 height 35
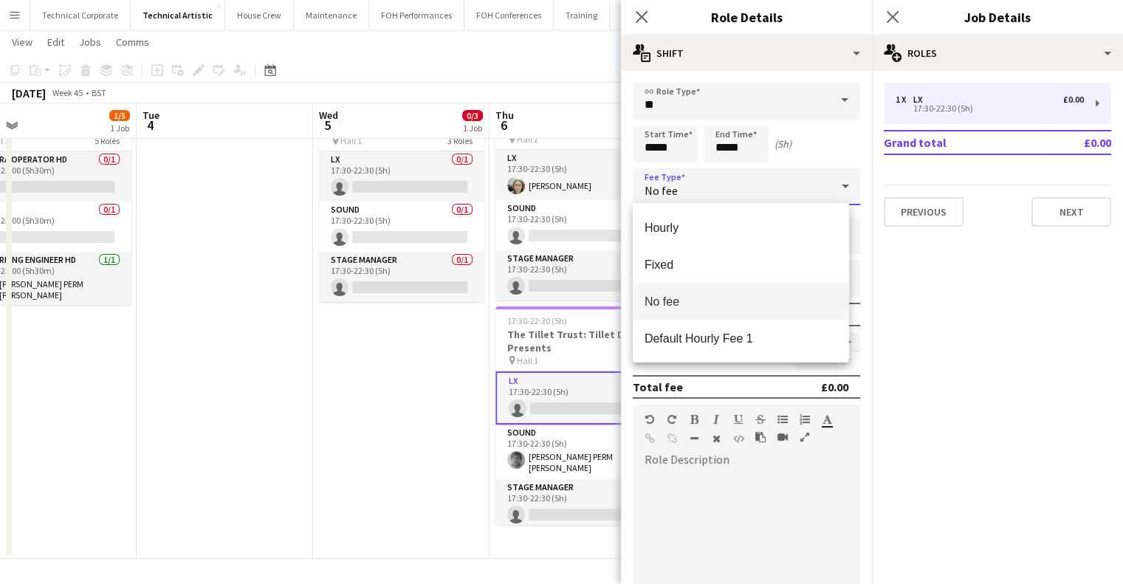
drag, startPoint x: 757, startPoint y: 342, endPoint x: 727, endPoint y: 357, distance: 33.4
click at [755, 343] on span "Default Hourly Fee 1" at bounding box center [741, 339] width 193 height 14
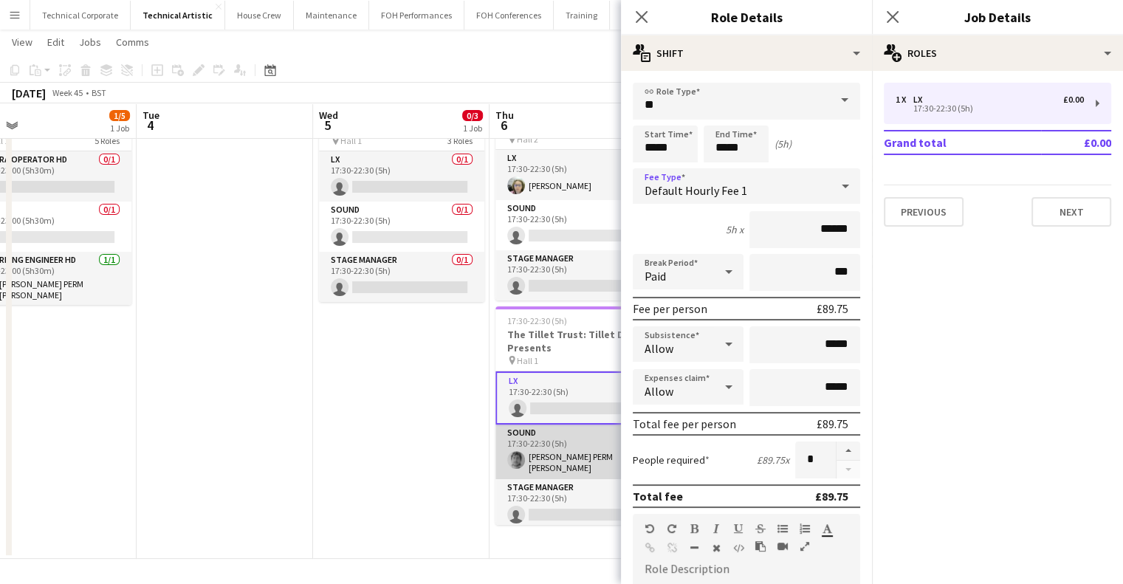
click at [553, 457] on app-card-role "Sound 1/1 17:30-22:30 (5h) Dara PERM Hughes" at bounding box center [578, 452] width 165 height 55
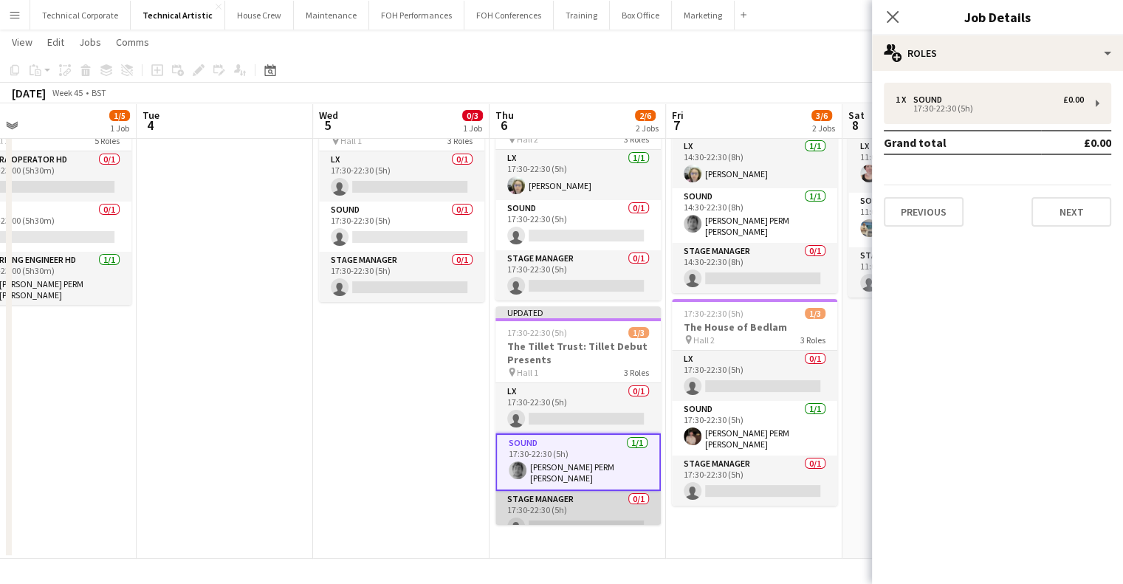
drag, startPoint x: 589, startPoint y: 510, endPoint x: 608, endPoint y: 496, distance: 24.2
click at [589, 510] on app-card-role "Stage Manager 0/1 17:30-22:30 (5h) single-neutral-actions" at bounding box center [578, 516] width 165 height 50
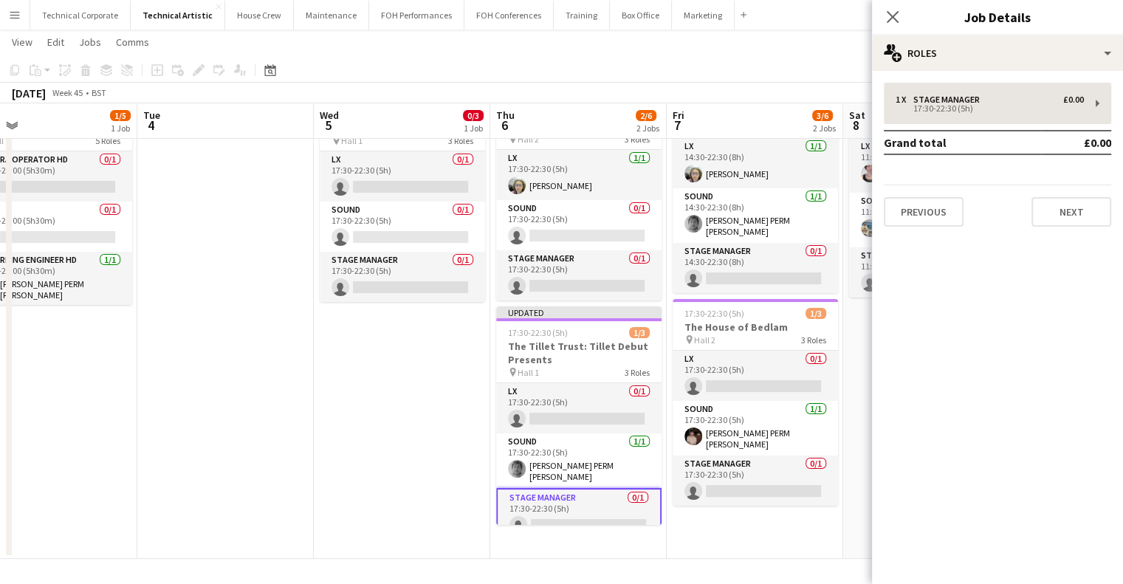
drag, startPoint x: 991, startPoint y: 129, endPoint x: 994, endPoint y: 111, distance: 18.7
click at [993, 129] on div "1 x Stage Manager £0.00 17:30-22:30 (5h) Grand total £0.00 Previous Next" at bounding box center [997, 155] width 251 height 144
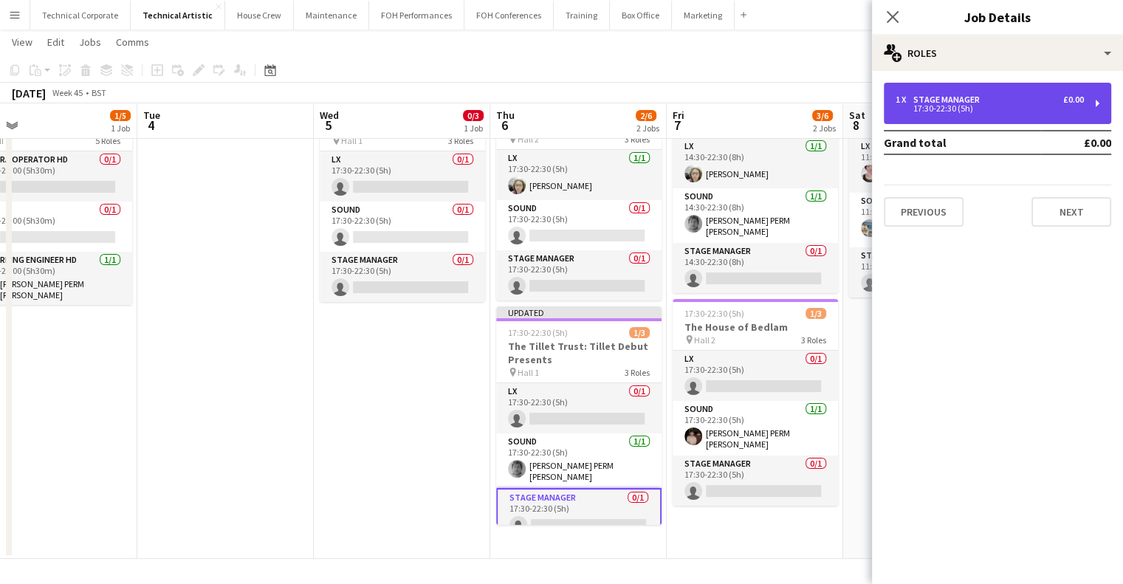
drag, startPoint x: 994, startPoint y: 110, endPoint x: 987, endPoint y: 114, distance: 8.3
click at [995, 110] on div "17:30-22:30 (5h)" at bounding box center [990, 108] width 188 height 7
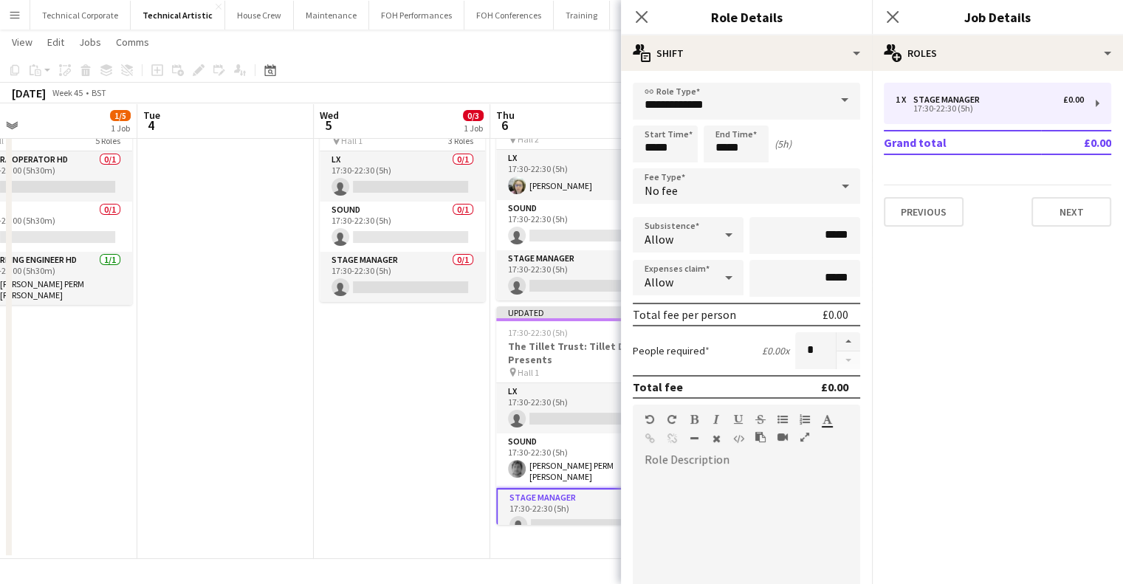
click at [764, 172] on div "No fee" at bounding box center [732, 185] width 198 height 35
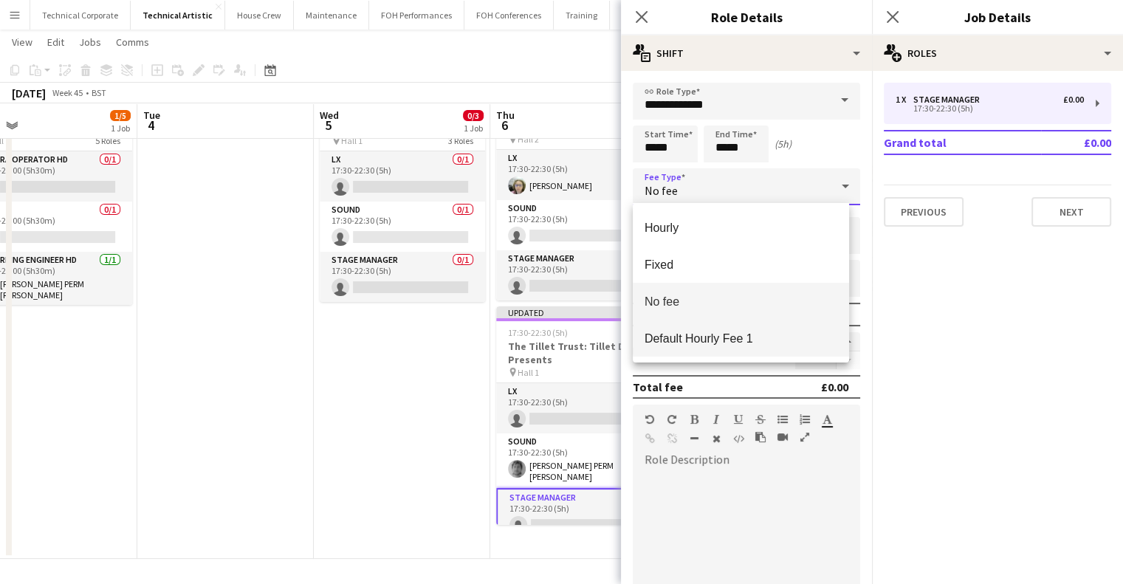
click at [742, 341] on span "Default Hourly Fee 1" at bounding box center [741, 339] width 193 height 14
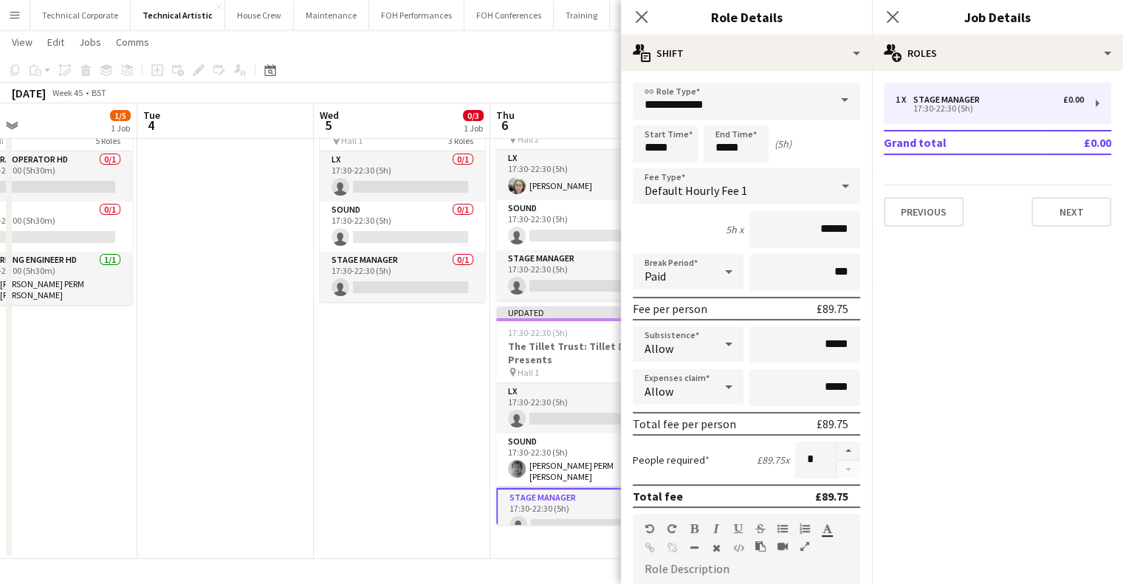
click at [418, 379] on app-date-cell "17:30-22:30 (5h) 0/3 Intelligence Squared: The Four Seasons at 300 pin Hall 1 3…" at bounding box center [402, 320] width 177 height 479
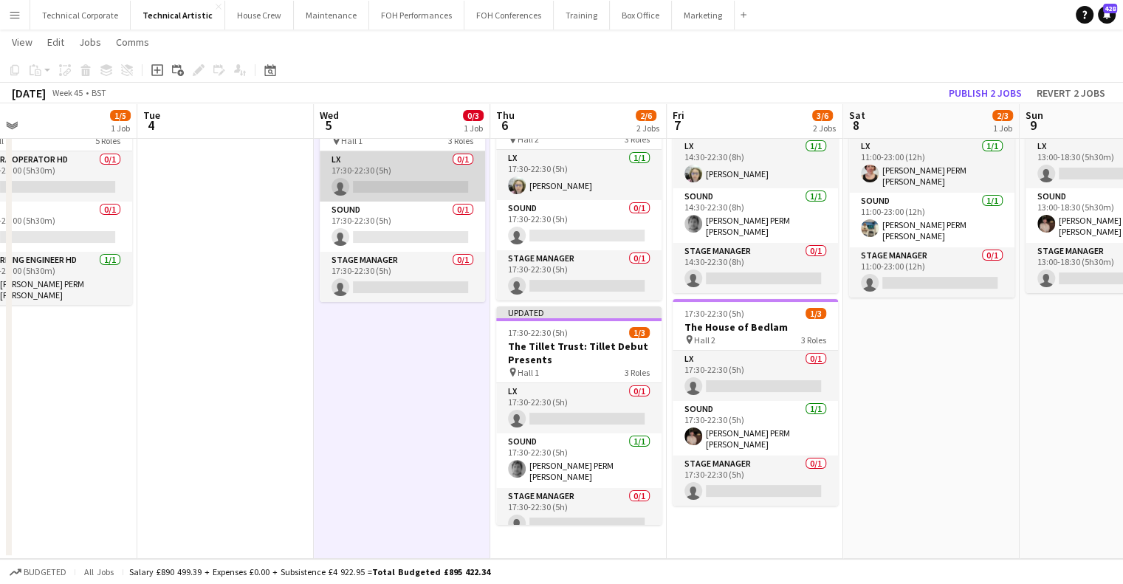
click at [423, 191] on app-card-role "LX 0/1 17:30-22:30 (5h) single-neutral-actions" at bounding box center [402, 176] width 165 height 50
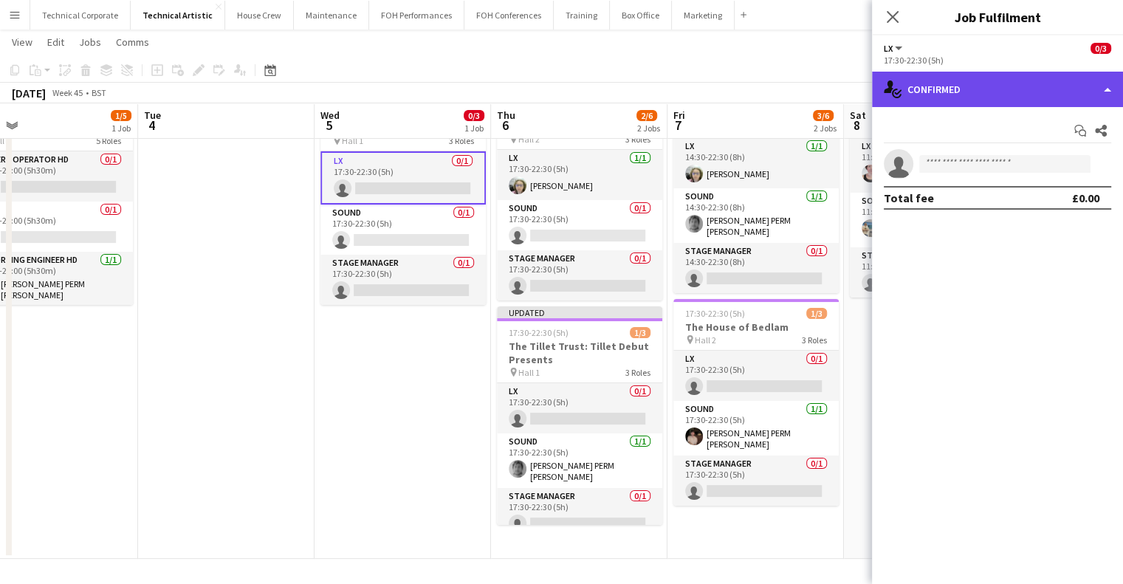
click at [1001, 94] on div "single-neutral-actions-check-2 Confirmed" at bounding box center [997, 89] width 251 height 35
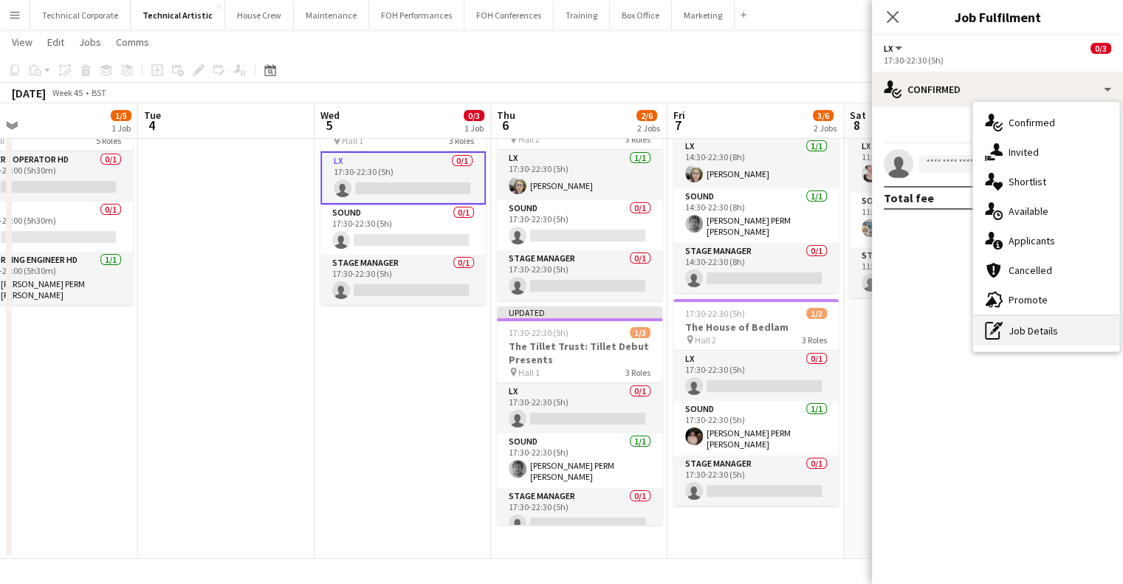
click at [1031, 330] on div "pen-write Job Details" at bounding box center [1046, 331] width 146 height 30
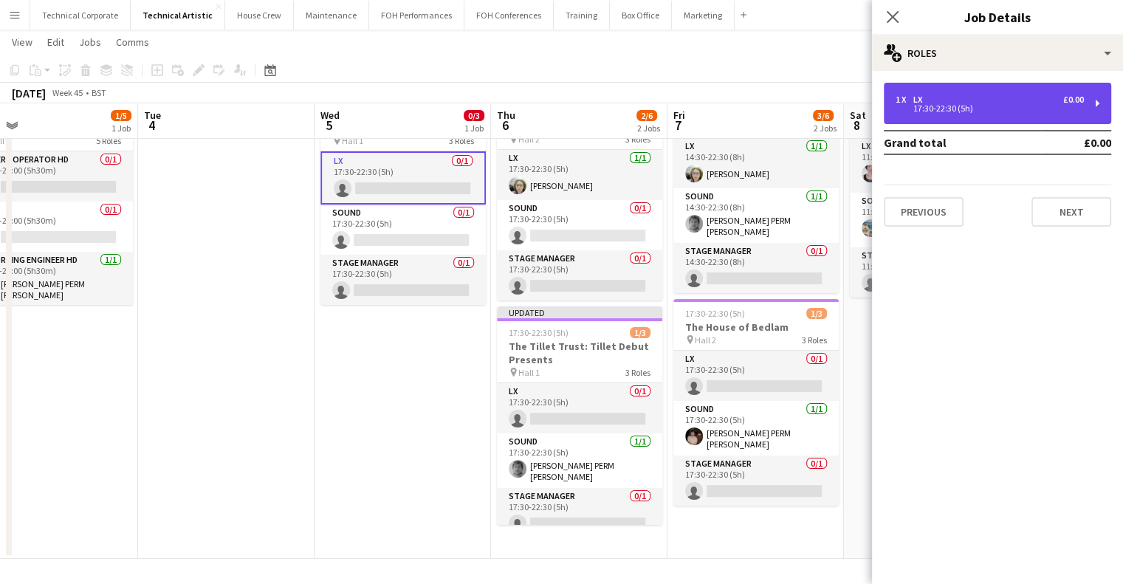
click at [1027, 112] on div "17:30-22:30 (5h)" at bounding box center [990, 108] width 188 height 7
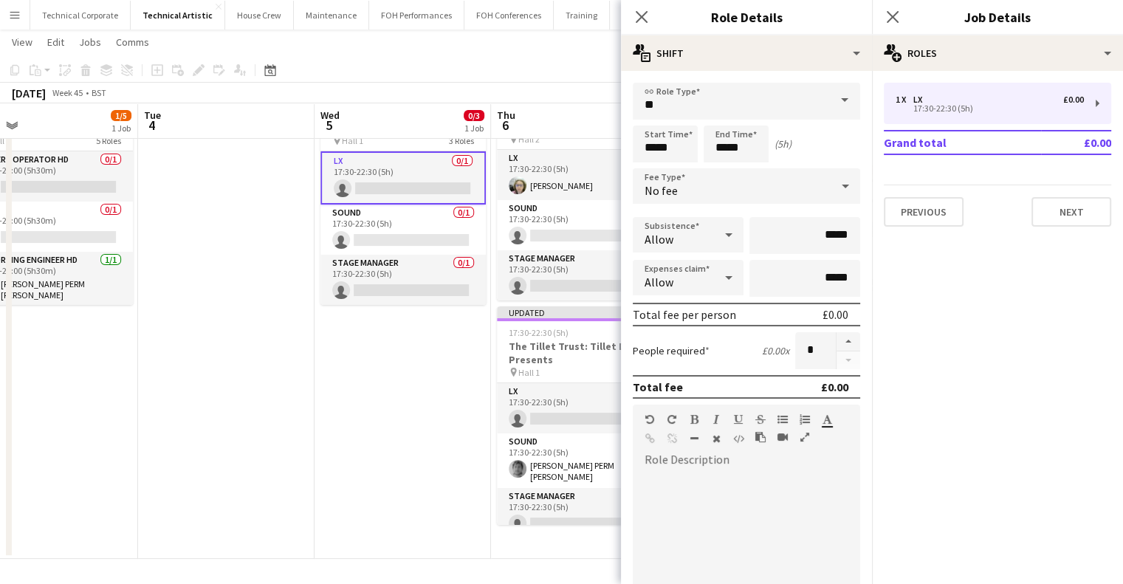
click at [369, 412] on app-date-cell "17:30-22:30 (5h) 0/3 Intelligence Squared: The Four Seasons at 300 pin Hall 1 3…" at bounding box center [403, 320] width 177 height 479
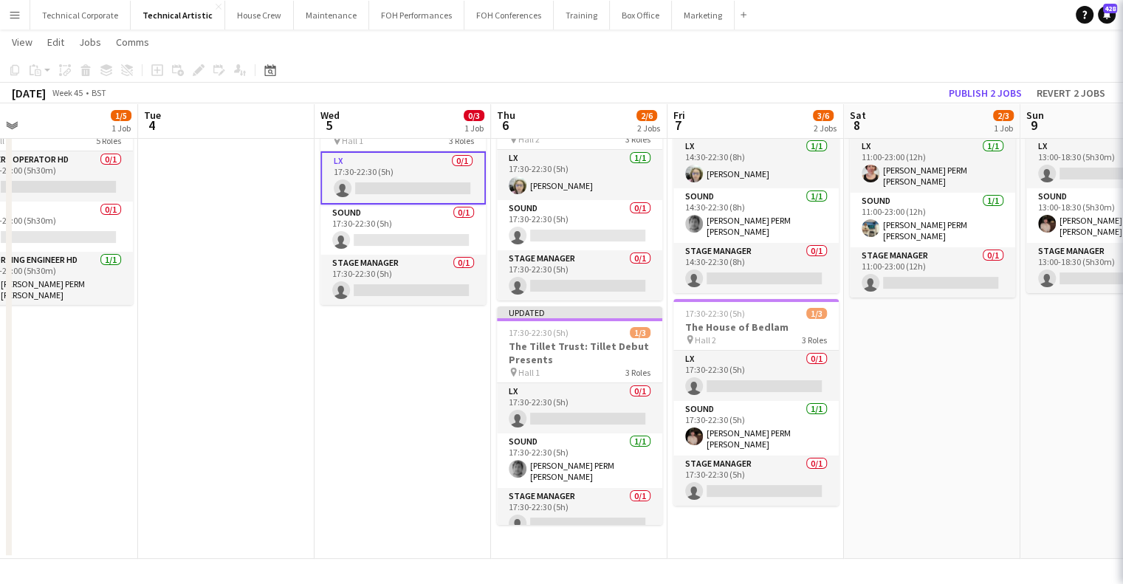
click at [369, 412] on app-date-cell "17:30-22:30 (5h) 0/3 Intelligence Squared: The Four Seasons at 300 pin Hall 1 3…" at bounding box center [403, 320] width 177 height 479
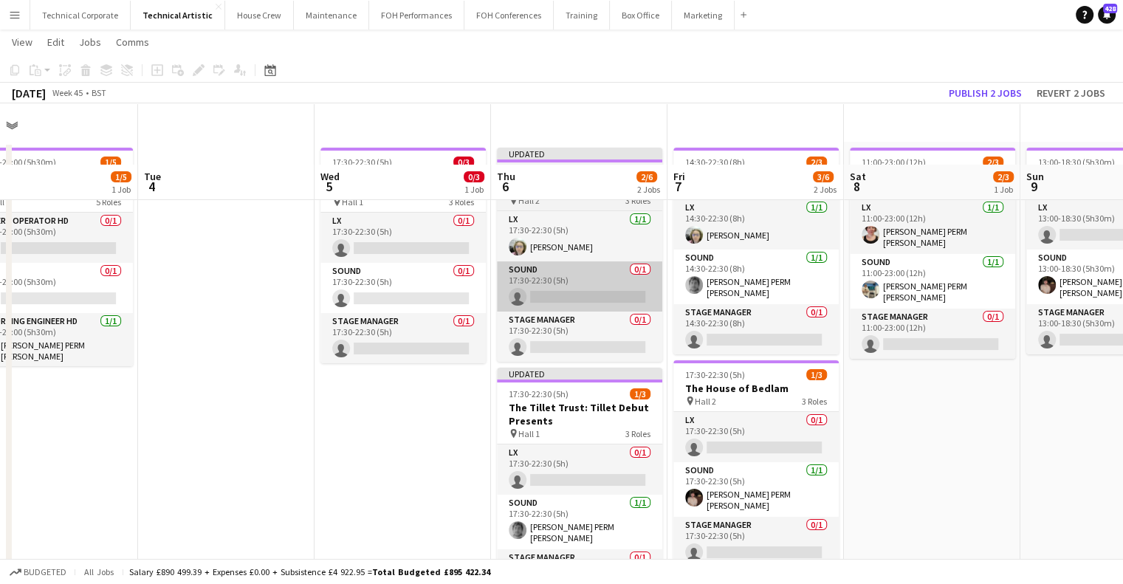
scroll to position [0, 0]
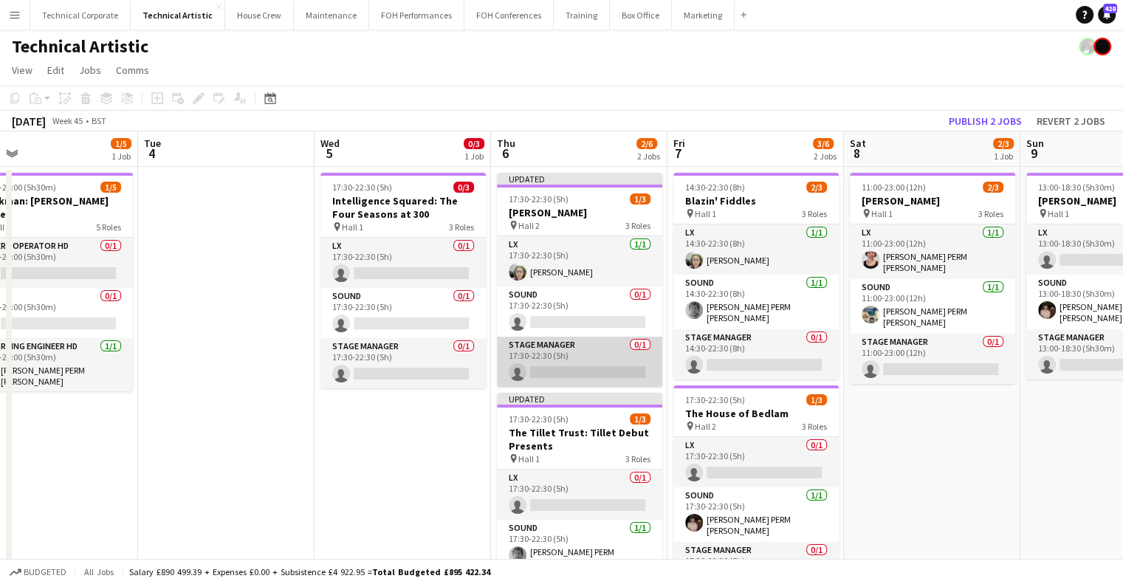
click at [598, 348] on app-card-role "Stage Manager 0/1 17:30-22:30 (5h) single-neutral-actions" at bounding box center [579, 362] width 165 height 50
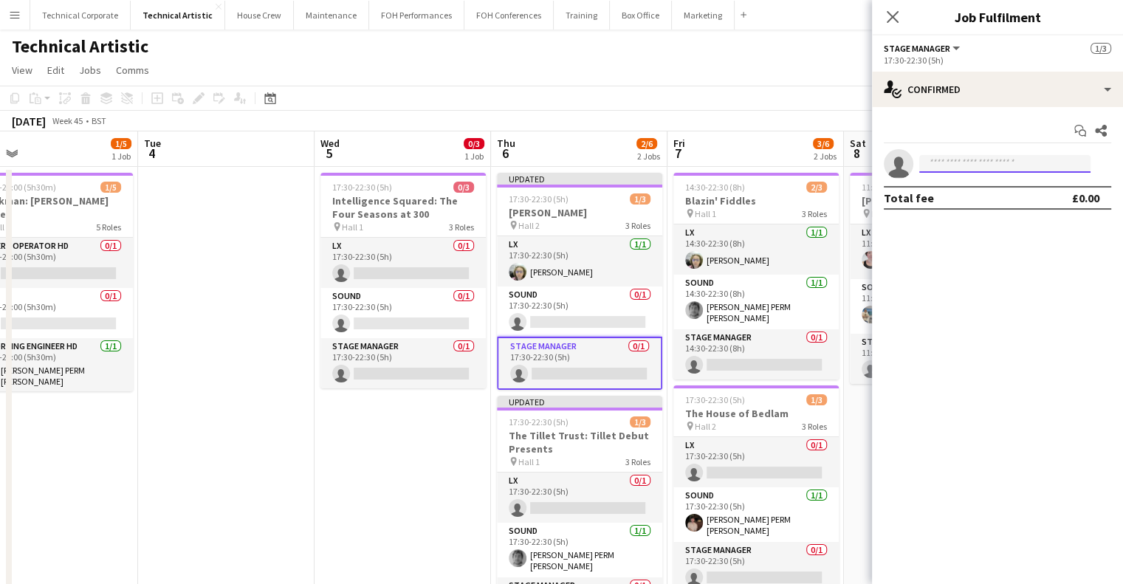
click at [982, 168] on input at bounding box center [1005, 164] width 171 height 18
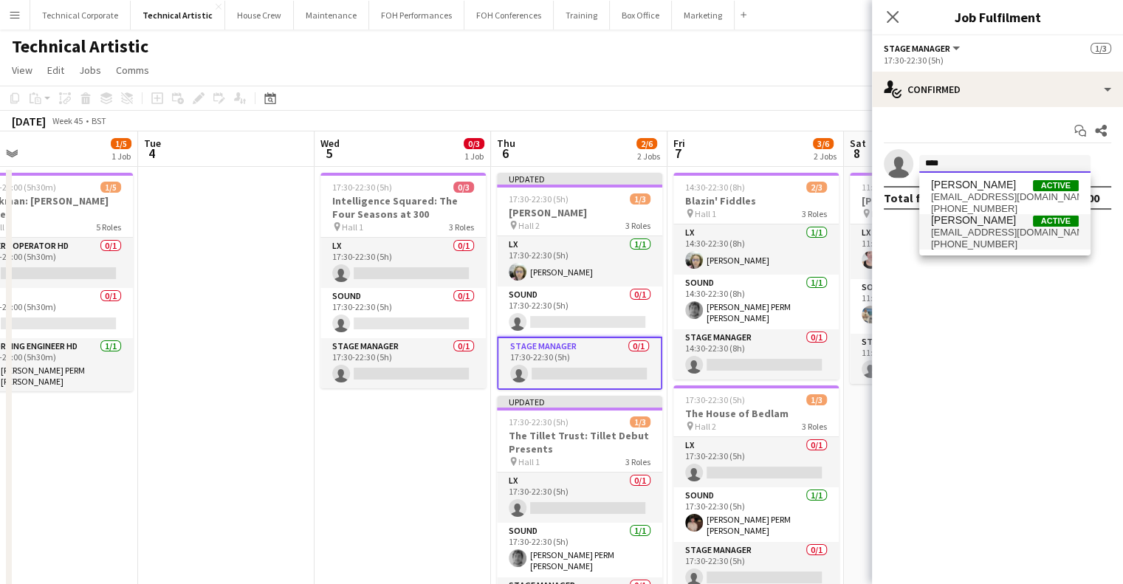
type input "****"
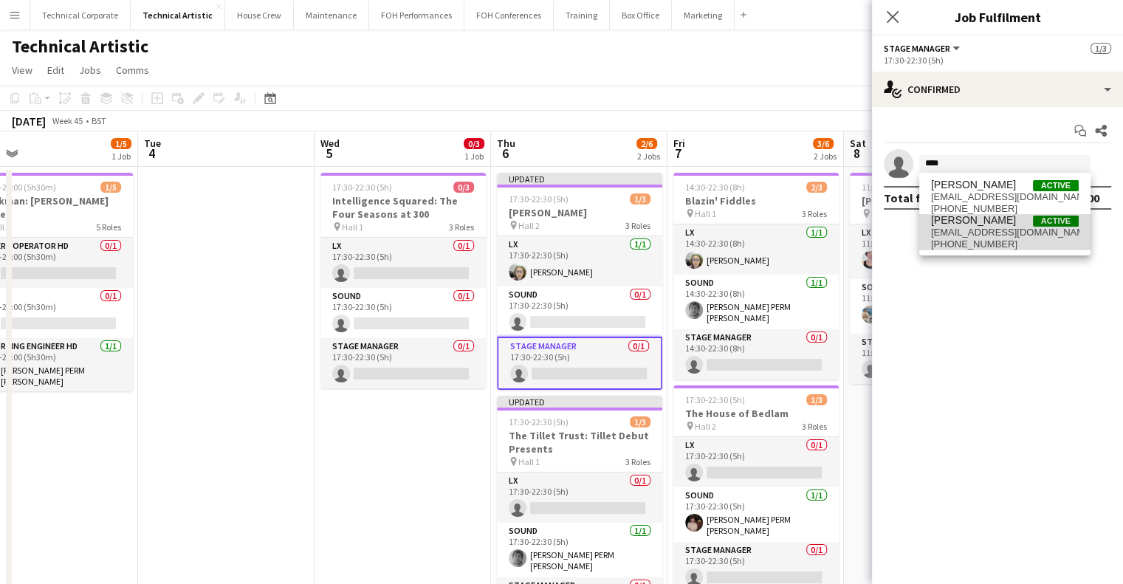
click at [981, 227] on span "rshwer@gmail.com" at bounding box center [1005, 233] width 148 height 12
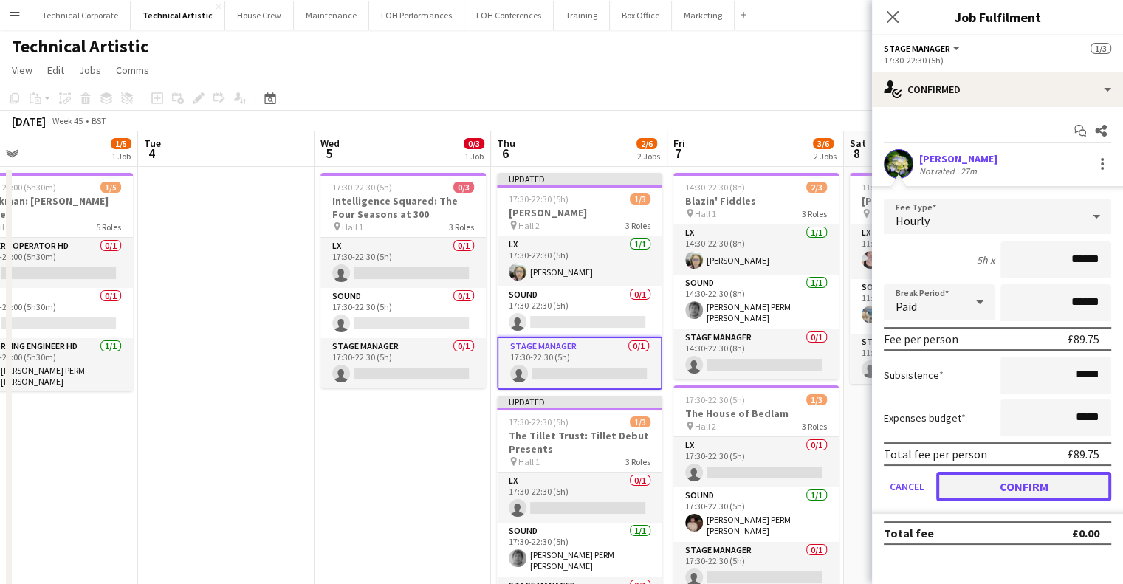
click at [1000, 491] on button "Confirm" at bounding box center [1024, 487] width 175 height 30
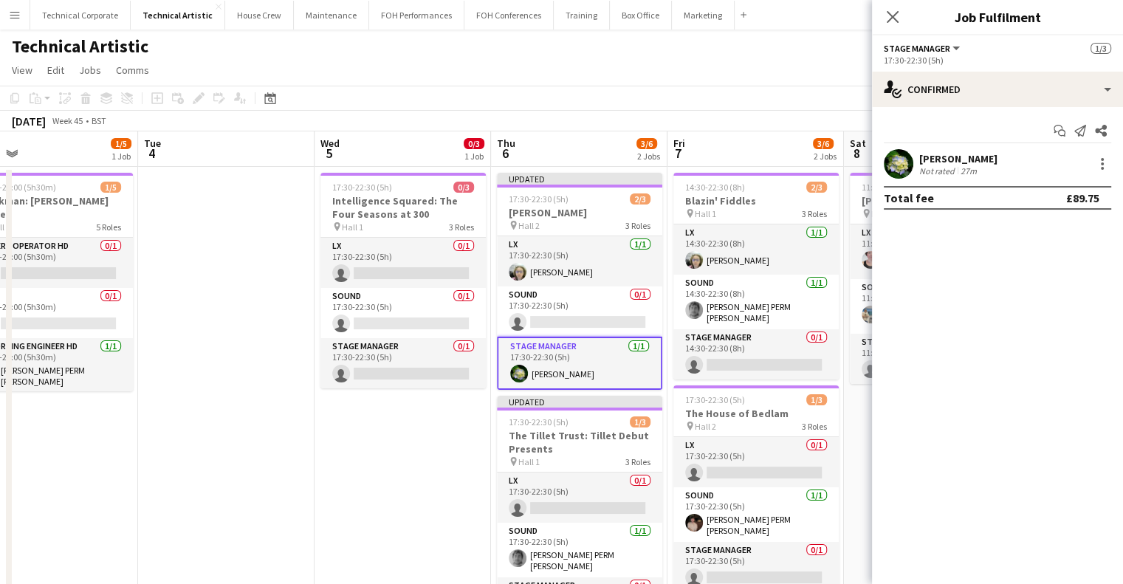
click at [429, 463] on app-date-cell "17:30-22:30 (5h) 0/3 Intelligence Squared: The Four Seasons at 300 pin Hall 1 3…" at bounding box center [403, 406] width 177 height 479
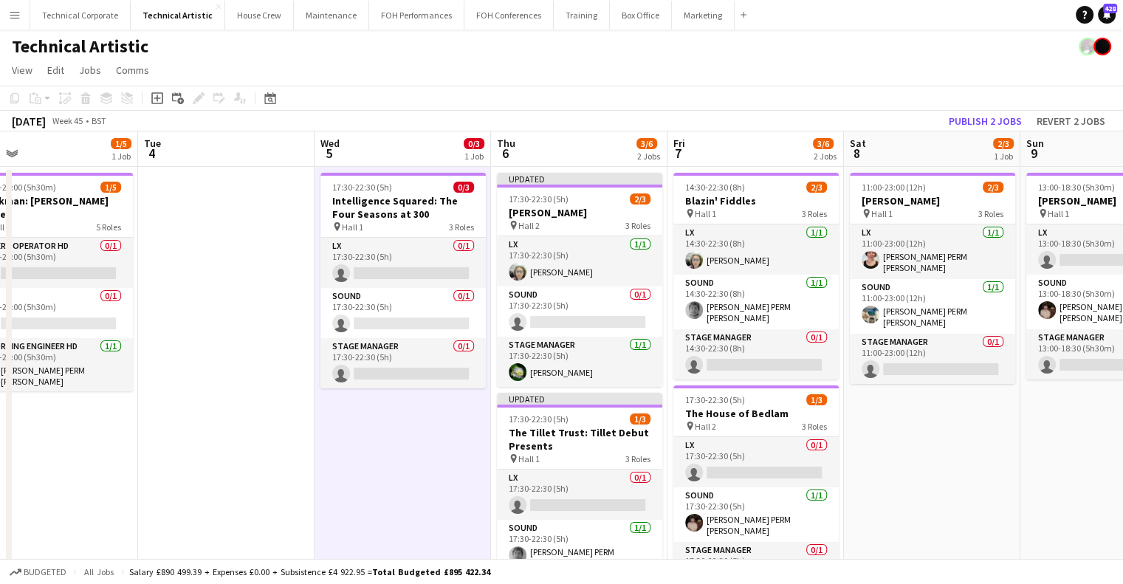
click at [423, 476] on app-date-cell "17:30-22:30 (5h) 0/3 Intelligence Squared: The Four Seasons at 300 pin Hall 1 3…" at bounding box center [403, 406] width 177 height 479
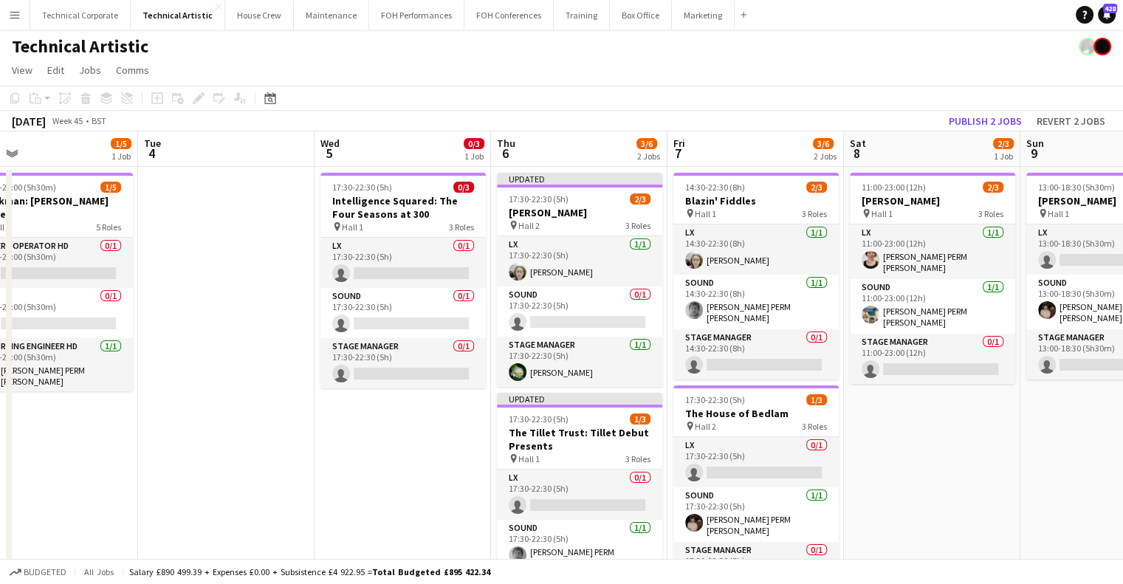
click at [243, 380] on app-calendar-viewport "Fri 31 5/6 2 Jobs Sat 1 Sun 2 2/2 1 Job Mon 3 1/5 1 Job Tue 4 Wed 5 0/3 1 Job T…" at bounding box center [561, 388] width 1123 height 514
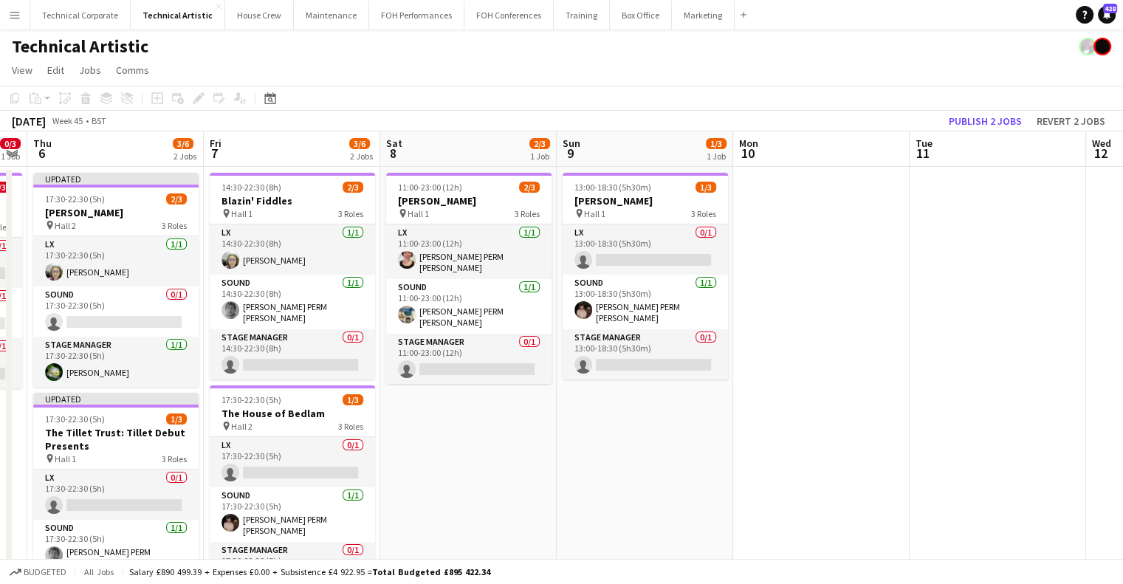
click at [420, 396] on app-calendar-viewport "Mon 3 1/5 1 Job Tue 4 Wed 5 0/3 1 Job Thu 6 3/6 2 Jobs Fri 7 3/6 2 Jobs Sat 8 2…" at bounding box center [561, 388] width 1123 height 514
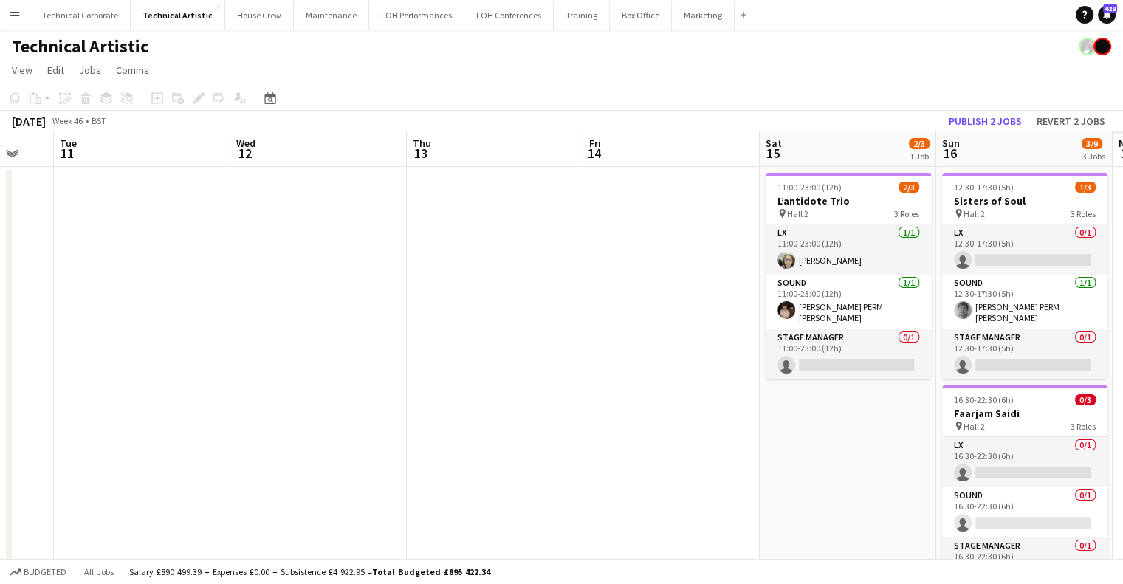
drag, startPoint x: 982, startPoint y: 363, endPoint x: 826, endPoint y: 373, distance: 155.4
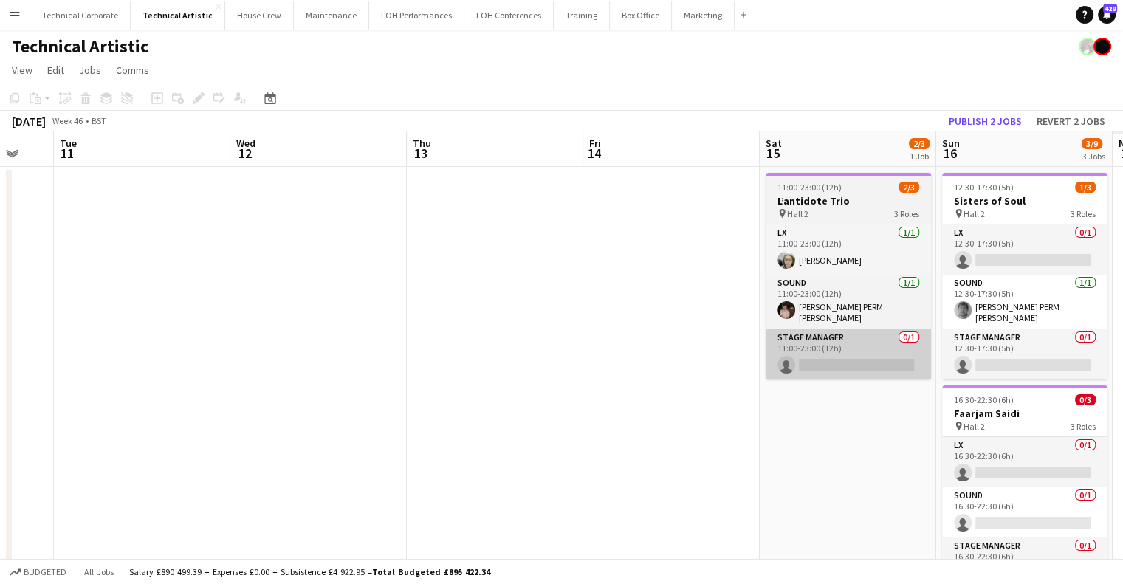
click at [483, 407] on app-calendar-viewport "Sat 8 2/3 1 Job Sun 9 1/3 1 Job Mon 10 Tue 11 Wed 12 Thu 13 Fri 14 Sat 15 2/3 1…" at bounding box center [561, 484] width 1123 height 707
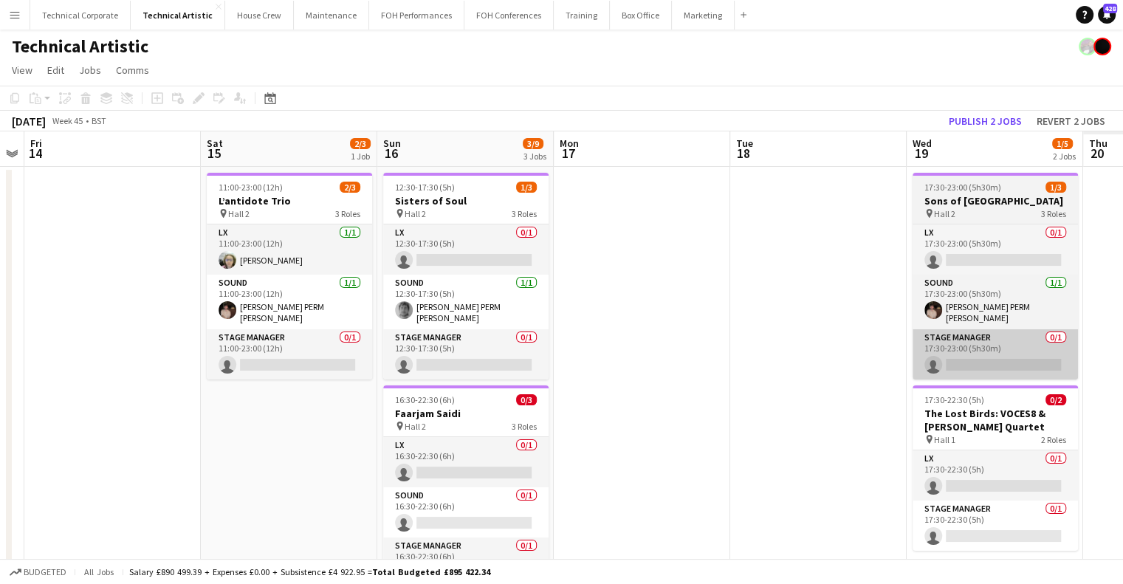
drag, startPoint x: 364, startPoint y: 413, endPoint x: 862, endPoint y: 374, distance: 499.3
click at [319, 427] on app-calendar-viewport "Tue 11 Wed 12 Thu 13 Fri 14 Sat 15 2/3 1 Job Sun 16 3/9 3 Jobs Mon 17 Tue 18 We…" at bounding box center [561, 484] width 1123 height 707
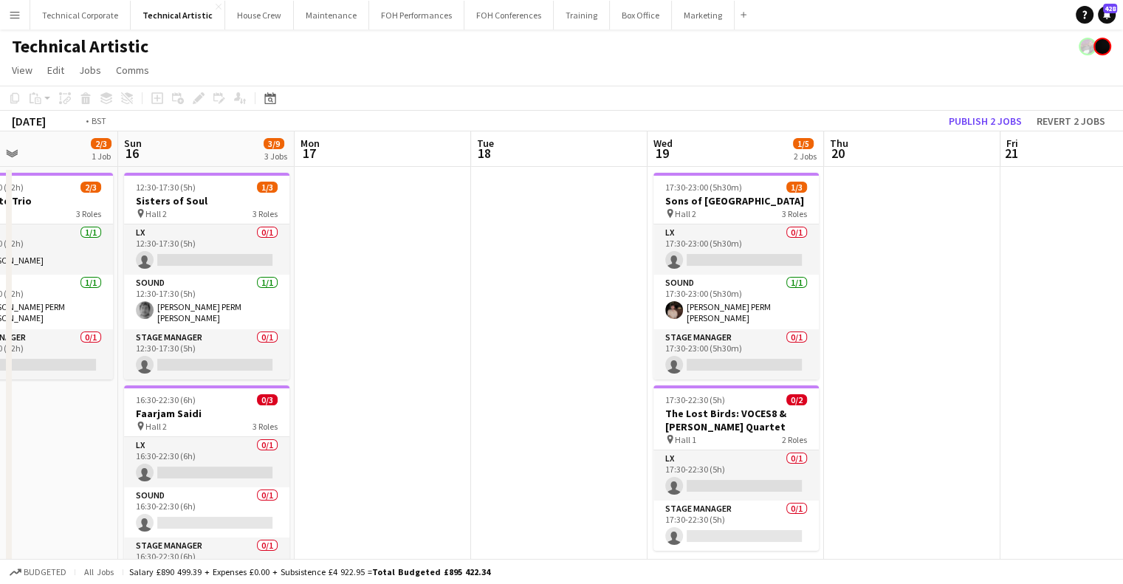
drag, startPoint x: 537, startPoint y: 380, endPoint x: 470, endPoint y: 399, distance: 69.9
click at [345, 419] on app-calendar-viewport "Thu 13 Fri 14 Sat 15 2/3 1 Job Sun 16 3/9 3 Jobs Mon 17 Tue 18 Wed 19 1/5 2 Job…" at bounding box center [561, 484] width 1123 height 707
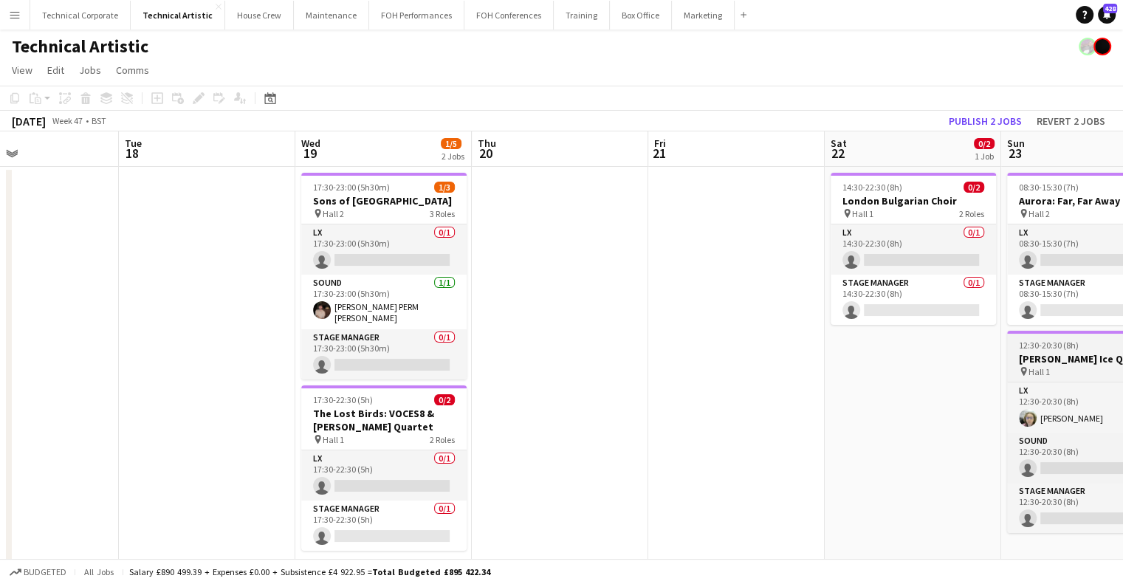
drag, startPoint x: 793, startPoint y: 383, endPoint x: 631, endPoint y: 377, distance: 161.9
click at [311, 417] on app-calendar-viewport "Sat 15 2/3 1 Job Sun 16 3/9 3 Jobs Mon 17 Tue 18 Wed 19 1/5 2 Jobs Thu 20 Fri 2…" at bounding box center [561, 484] width 1123 height 707
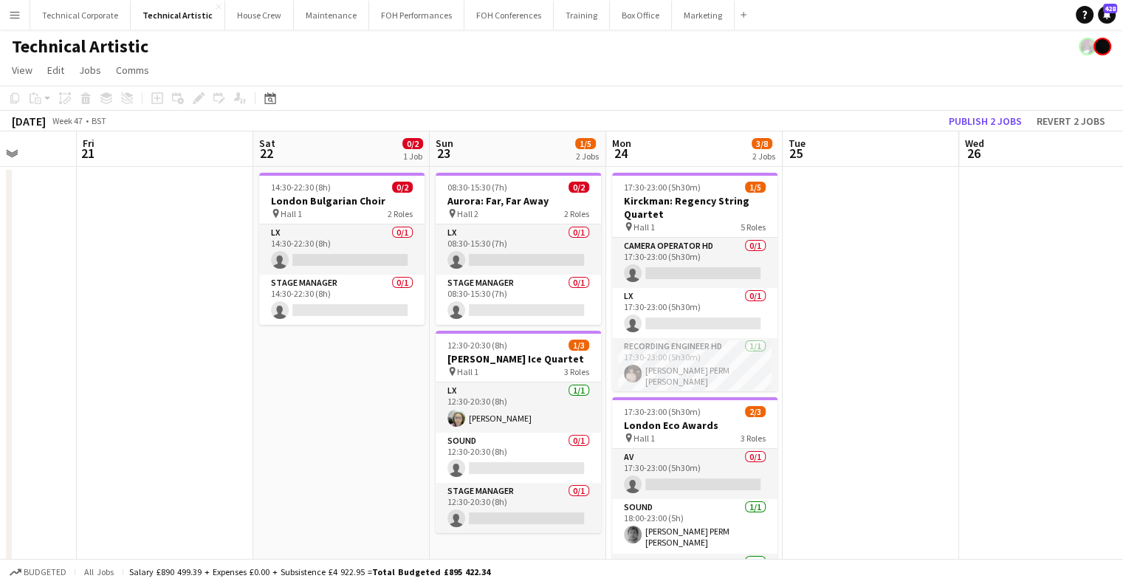
drag, startPoint x: 195, startPoint y: 410, endPoint x: 213, endPoint y: 406, distance: 18.1
click at [181, 414] on app-calendar-viewport "Mon 17 Tue 18 Wed 19 1/5 2 Jobs Thu 20 Fri 21 Sat 22 0/2 1 Job Sun 23 1/5 2 Job…" at bounding box center [561, 484] width 1123 height 707
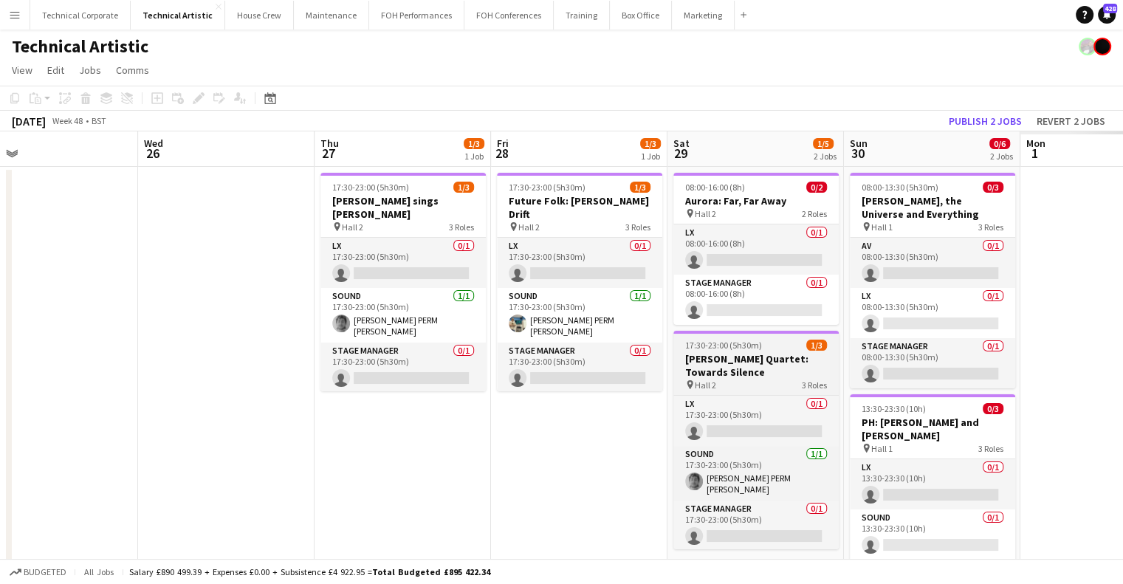
drag, startPoint x: 333, startPoint y: 394, endPoint x: 774, endPoint y: 353, distance: 442.9
click at [335, 397] on app-calendar-viewport "Sat 22 0/2 1 Job Sun 23 1/5 2 Jobs Mon 24 3/8 2 Jobs Tue 25 Wed 26 Thu 27 1/3 1…" at bounding box center [561, 484] width 1123 height 707
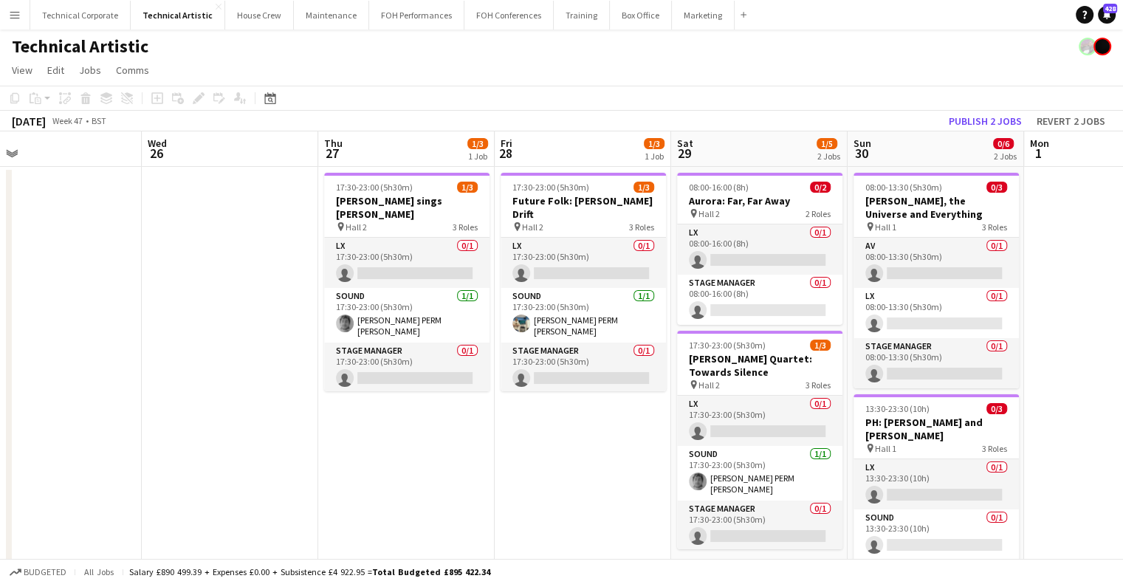
drag, startPoint x: 778, startPoint y: 353, endPoint x: 544, endPoint y: 369, distance: 234.6
click at [614, 366] on app-calendar-viewport "Sat 22 0/2 1 Job Sun 23 1/5 2 Jobs Mon 24 3/8 2 Jobs Tue 25 Wed 26 Thu 27 1/3 1…" at bounding box center [561, 484] width 1123 height 707
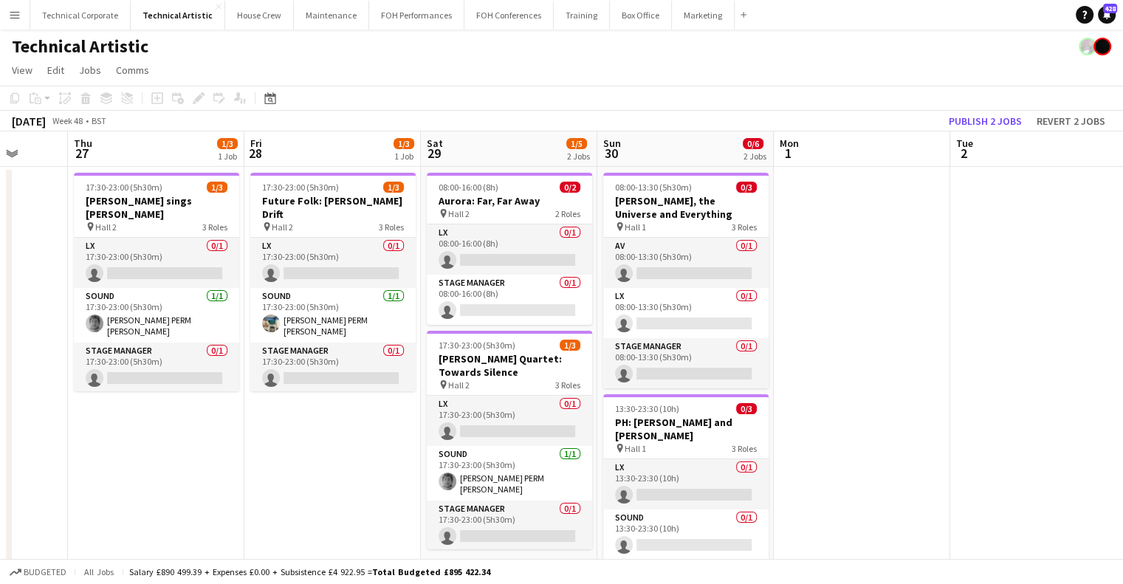
scroll to position [0, 548]
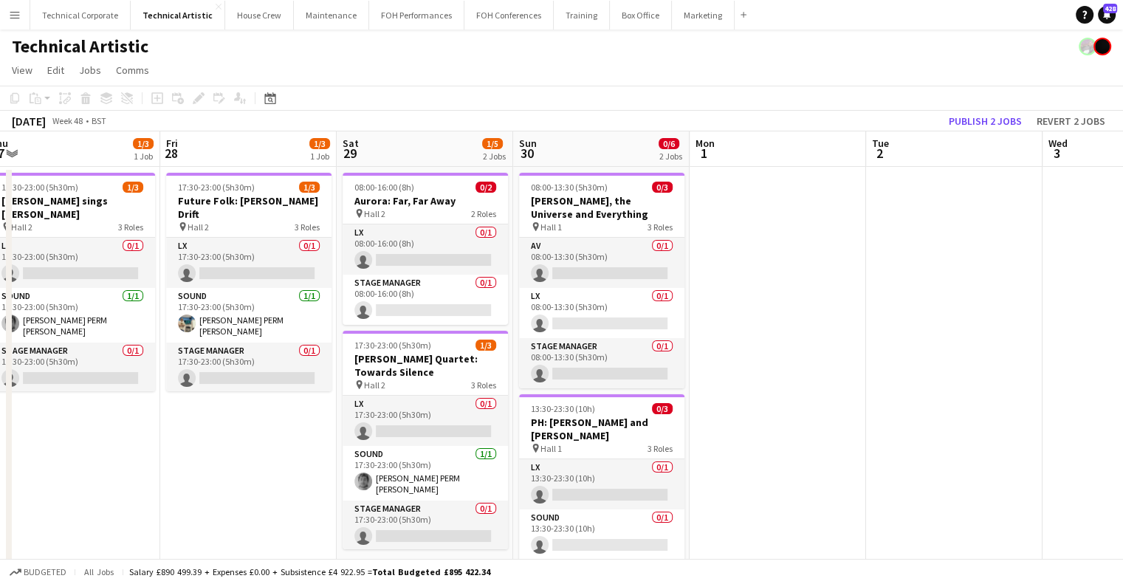
drag, startPoint x: 713, startPoint y: 353, endPoint x: 549, endPoint y: 370, distance: 164.1
click at [550, 370] on app-calendar-viewport "Mon 24 3/8 2 Jobs Tue 25 Wed 26 Thu 27 1/3 1 Job Fri 28 1/3 1 Job Sat 29 1/5 2 …" at bounding box center [561, 484] width 1123 height 707
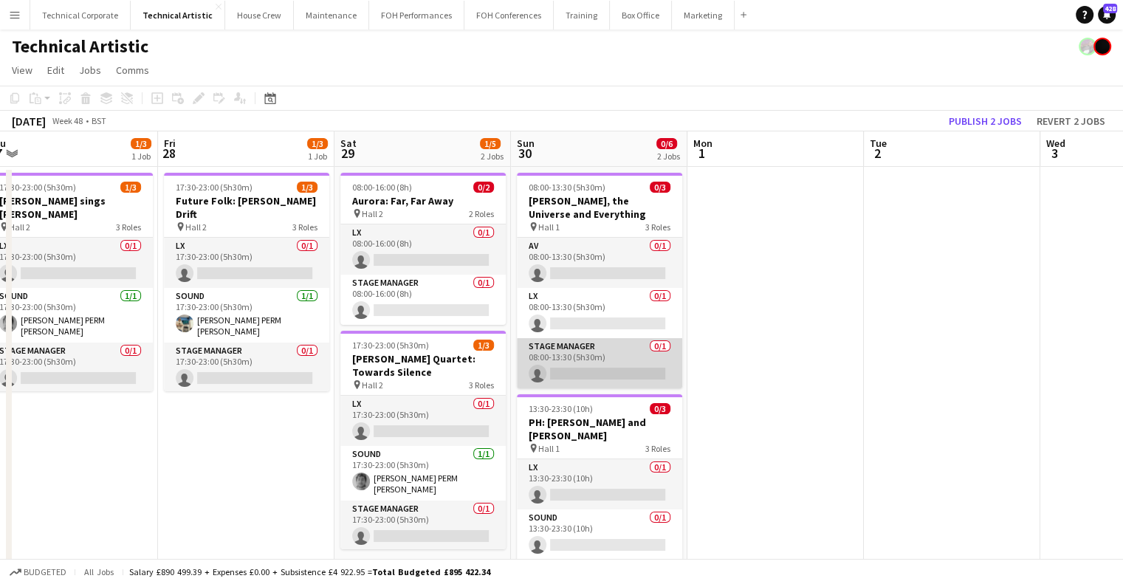
click at [612, 372] on app-card-role "Stage Manager 0/1 08:00-13:30 (5h30m) single-neutral-actions" at bounding box center [599, 363] width 165 height 50
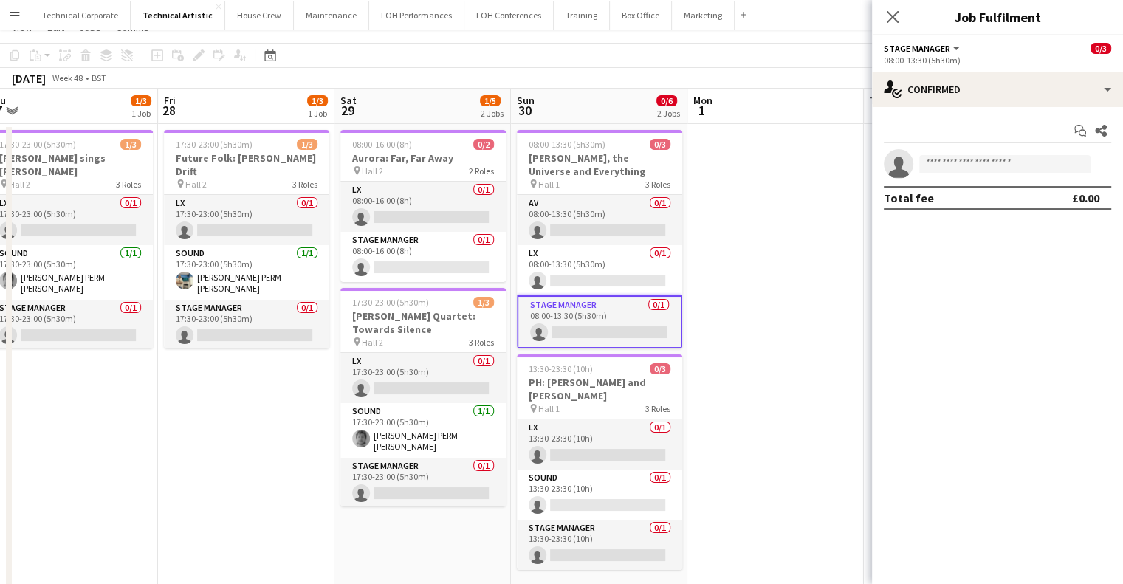
scroll to position [0, 0]
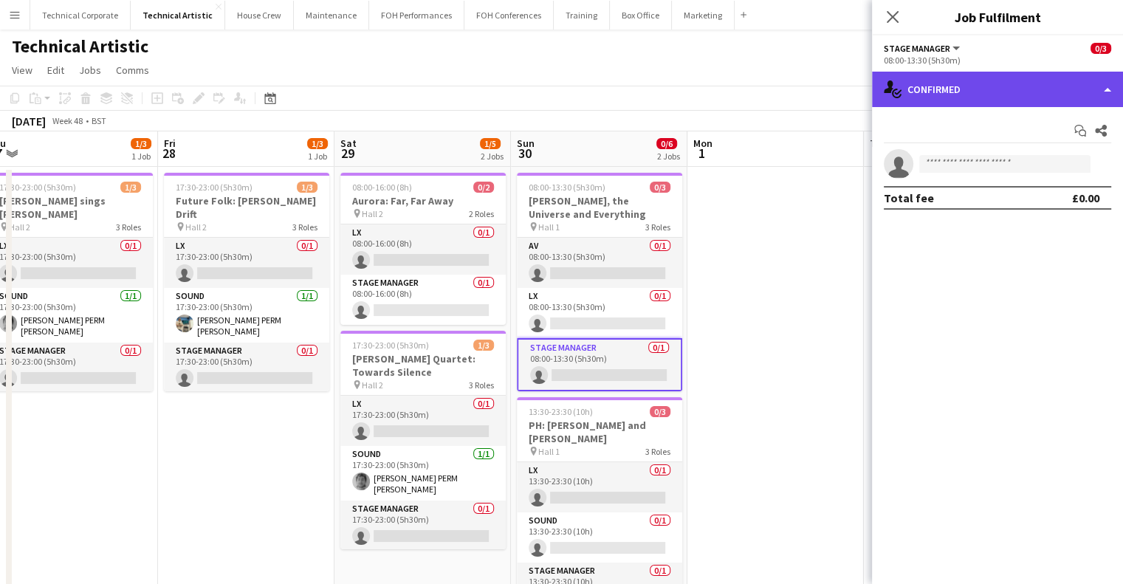
drag, startPoint x: 983, startPoint y: 85, endPoint x: 984, endPoint y: 97, distance: 11.8
click at [983, 85] on div "single-neutral-actions-check-2 Confirmed" at bounding box center [997, 89] width 251 height 35
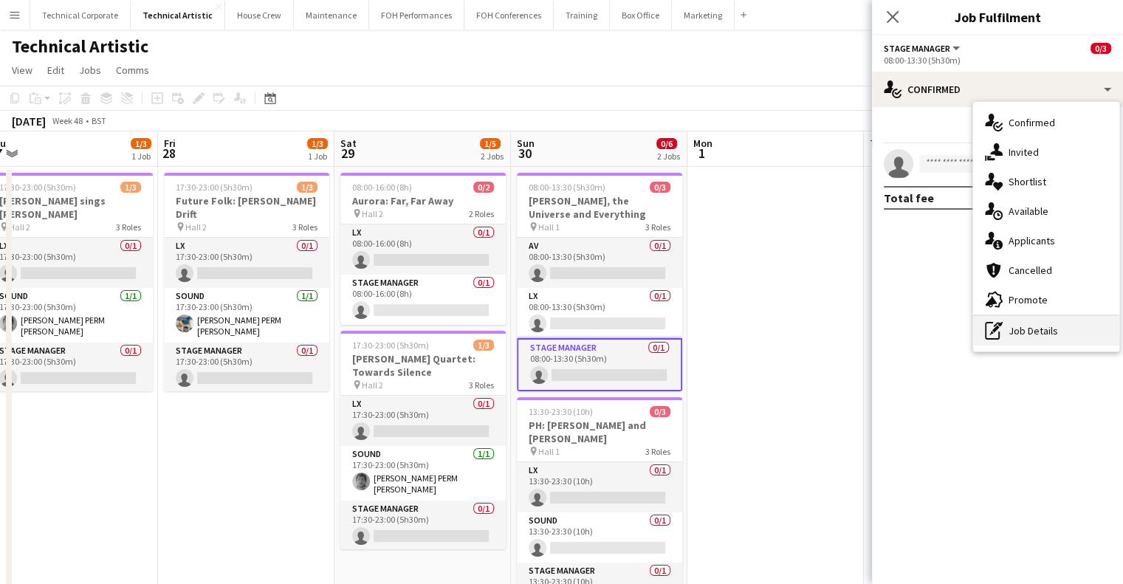
click at [1025, 333] on div "pen-write Job Details" at bounding box center [1046, 331] width 146 height 30
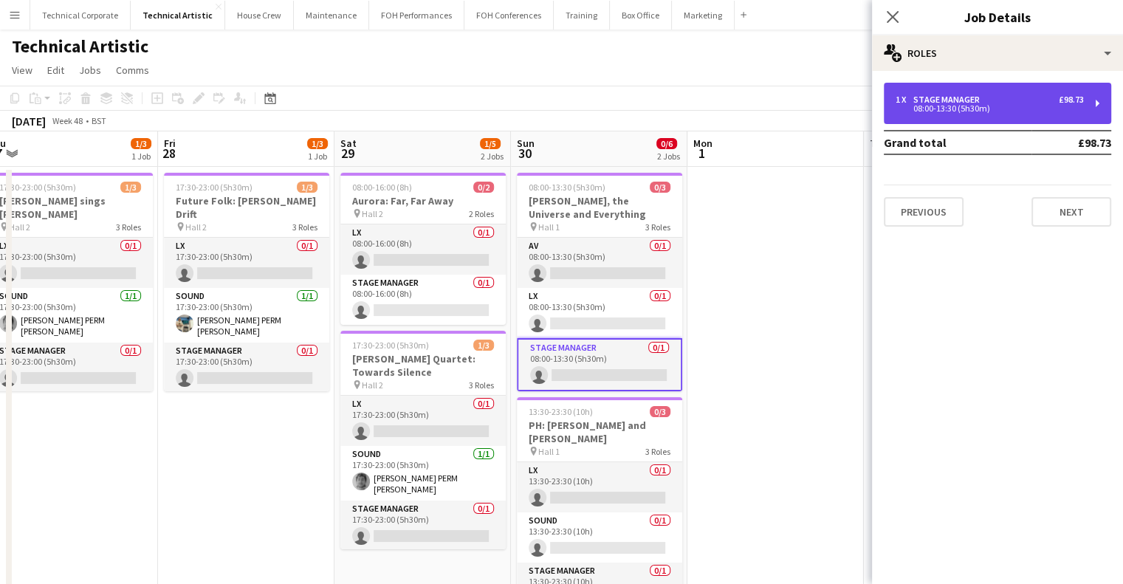
click at [993, 89] on div "1 x Stage Manager £98.73 08:00-13:30 (5h30m)" at bounding box center [997, 103] width 227 height 41
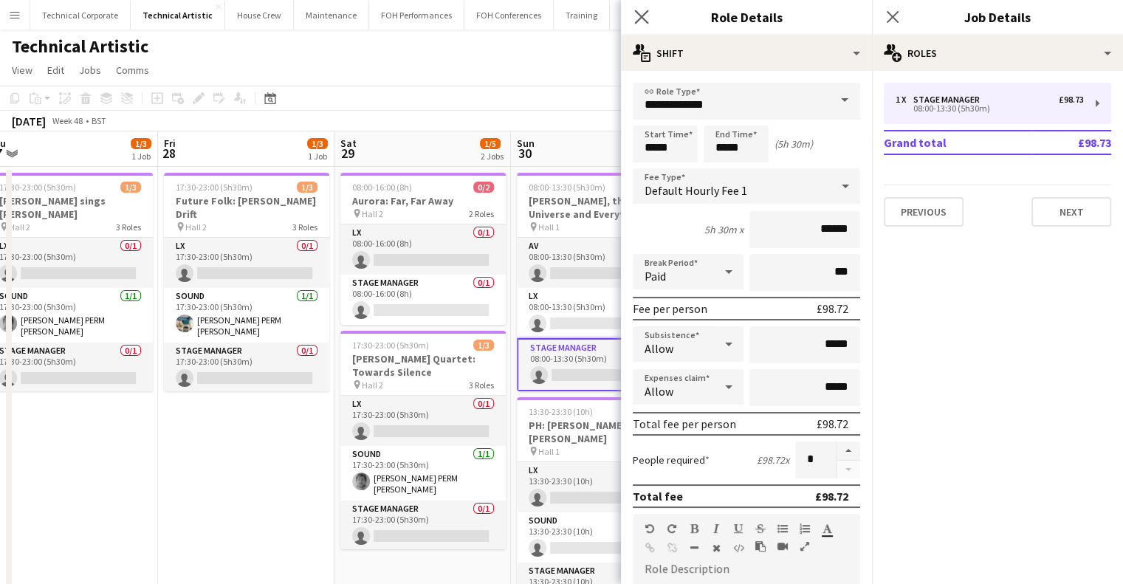
click at [644, 24] on app-icon "Close pop-in" at bounding box center [641, 17] width 21 height 21
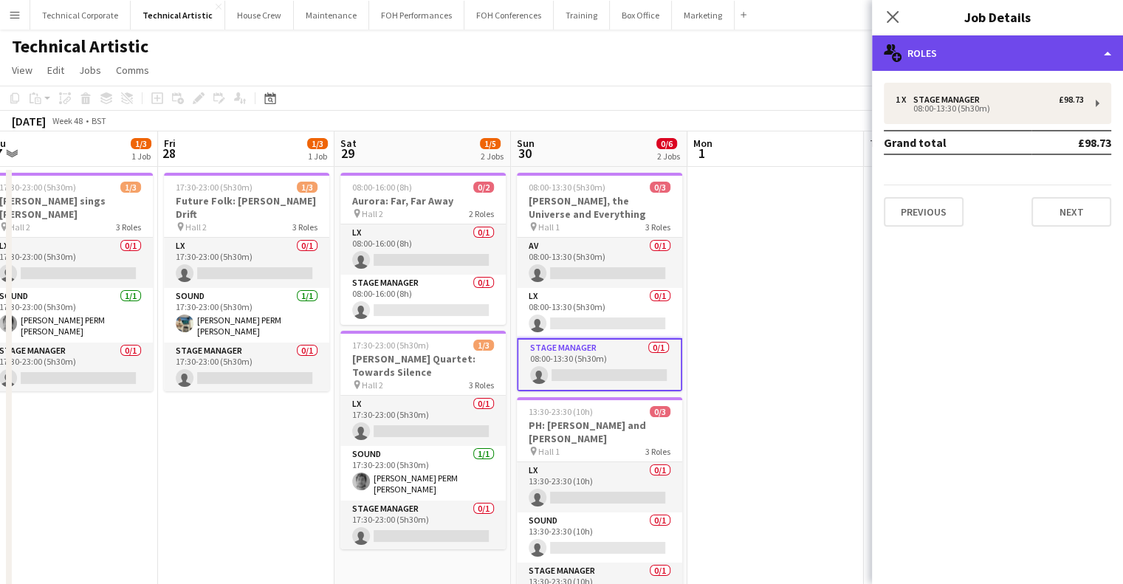
click at [973, 38] on div "multiple-users-add Roles" at bounding box center [997, 52] width 251 height 35
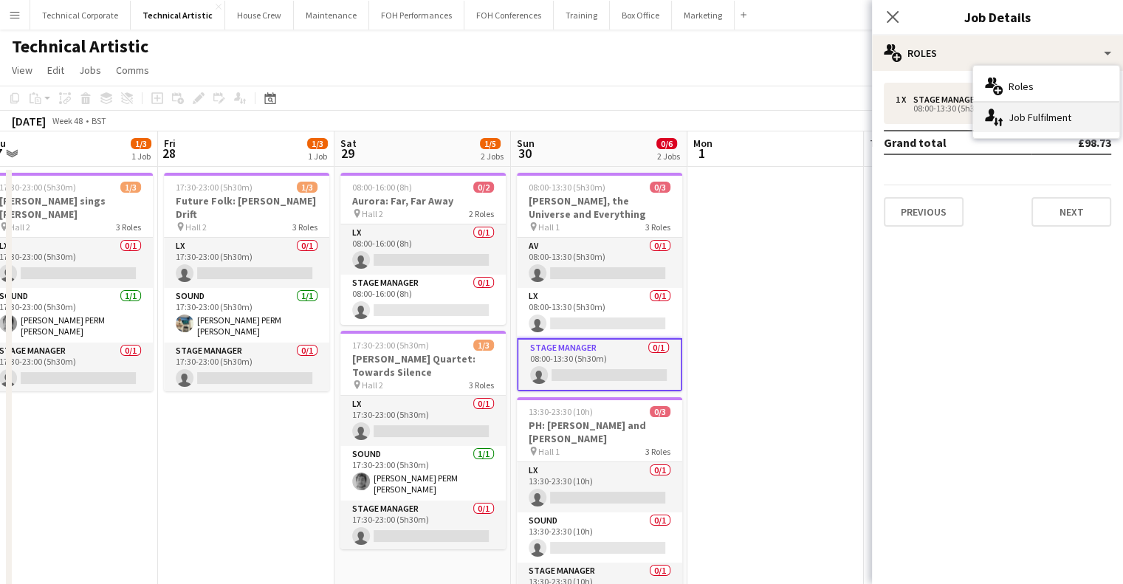
click at [1022, 118] on div "single-neutral-actions-up-down Job Fulfilment" at bounding box center [1046, 118] width 146 height 30
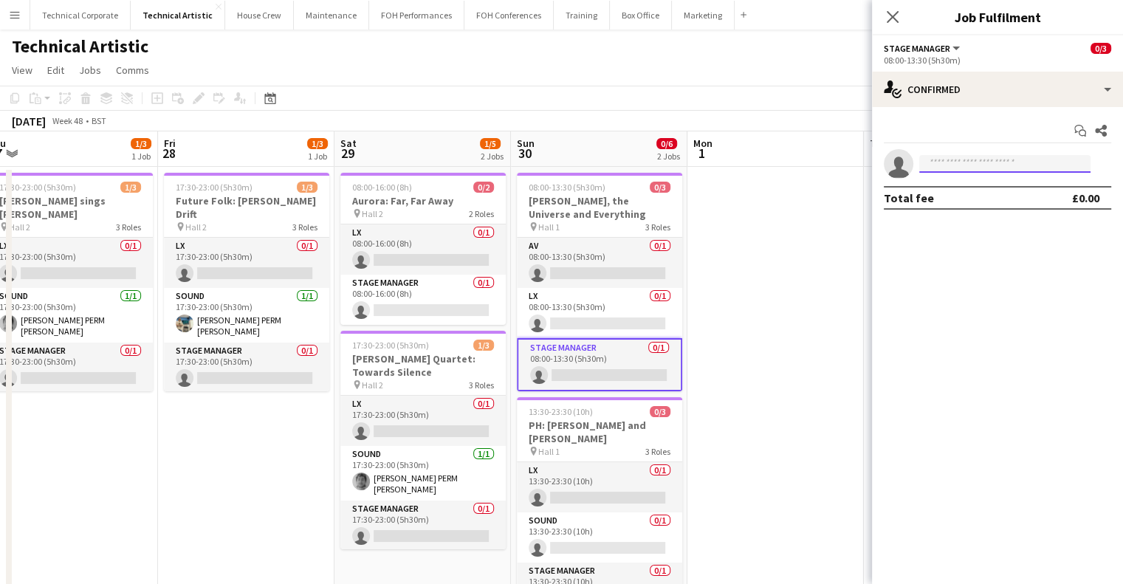
click at [968, 161] on input at bounding box center [1005, 164] width 171 height 18
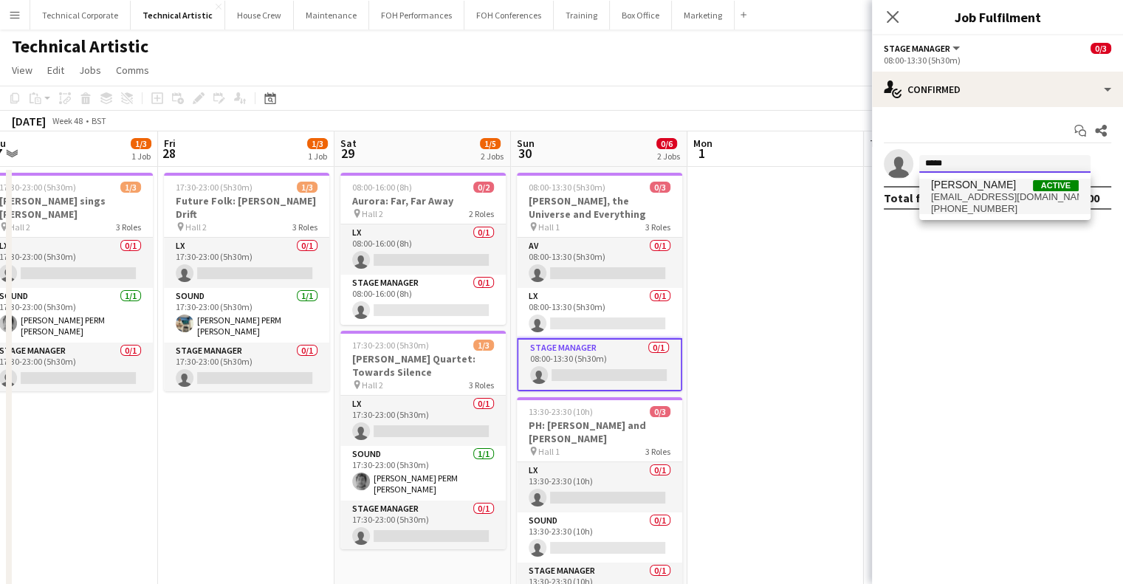
type input "*****"
click at [982, 191] on span "Penny Foxley" at bounding box center [973, 185] width 85 height 13
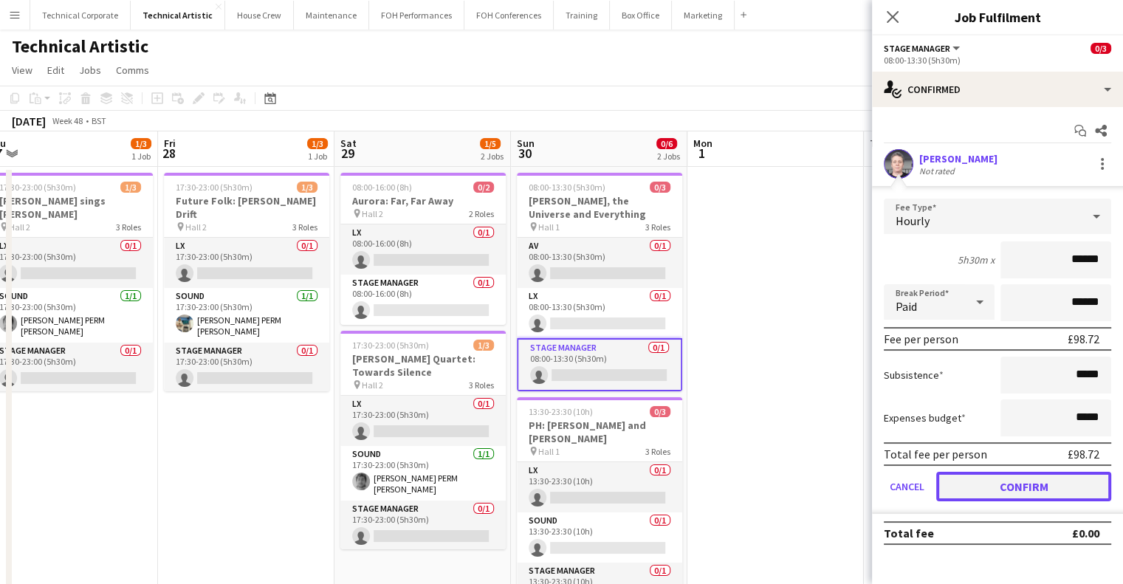
click at [1035, 483] on button "Confirm" at bounding box center [1024, 487] width 175 height 30
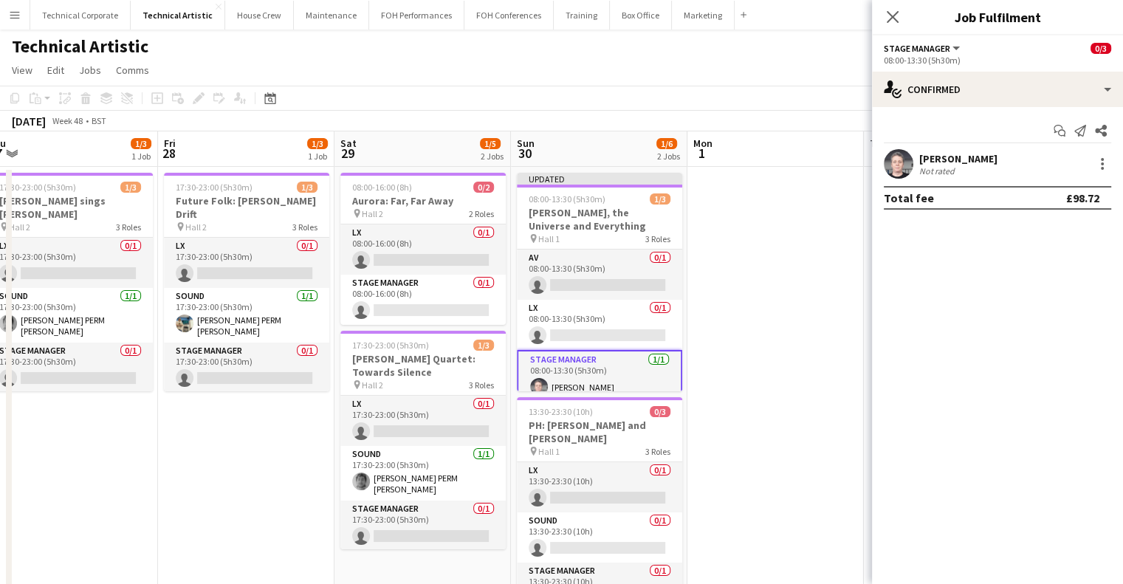
click at [748, 391] on app-date-cell at bounding box center [776, 502] width 177 height 671
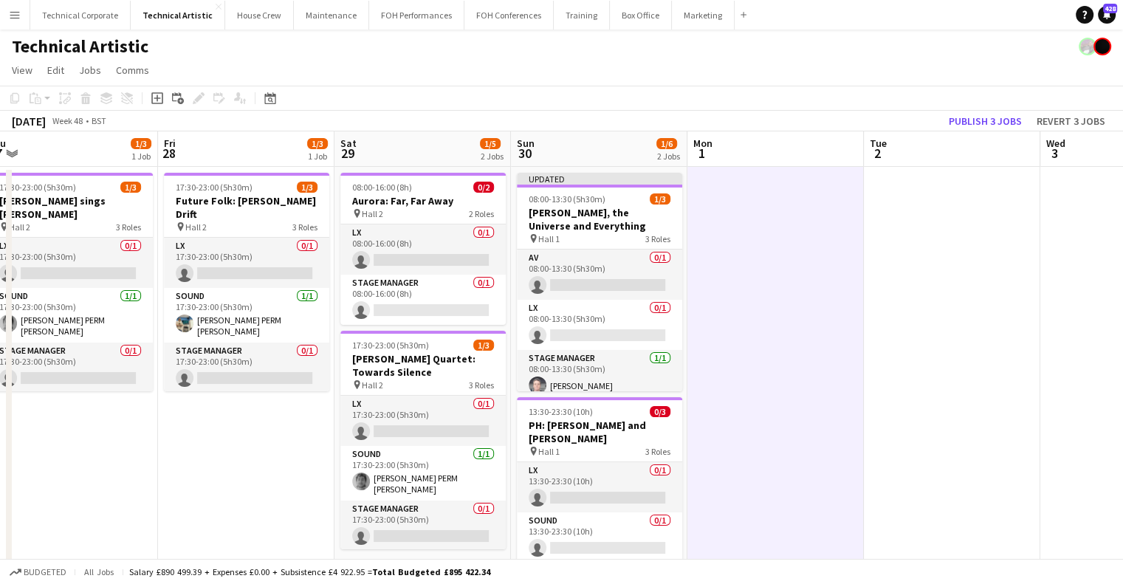
scroll to position [0, 477]
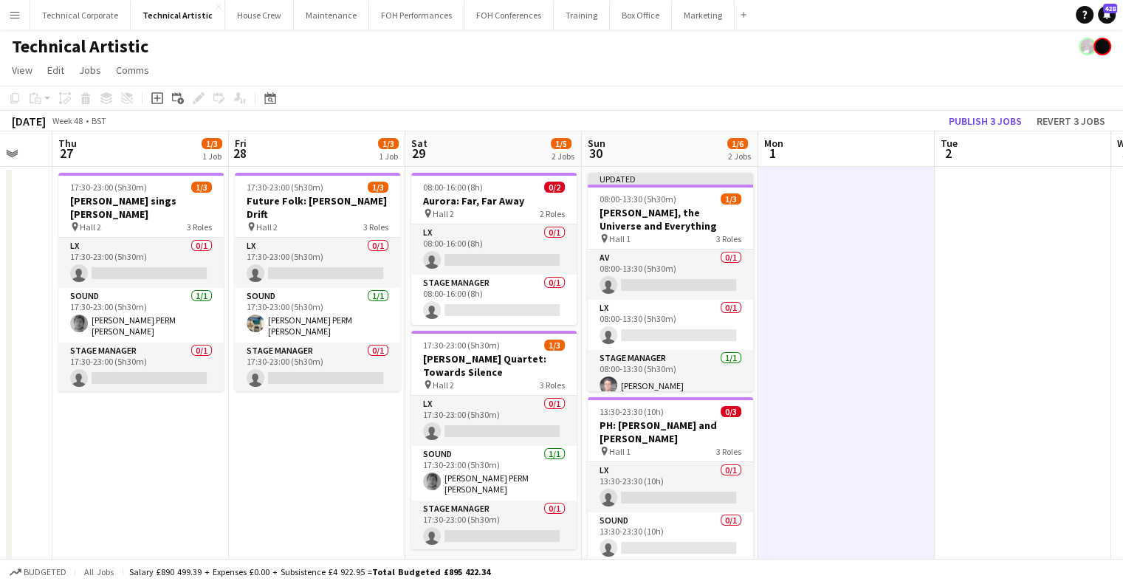
drag, startPoint x: 872, startPoint y: 269, endPoint x: 880, endPoint y: 272, distance: 9.3
click at [883, 270] on app-calendar-viewport "Mon 24 3/8 2 Jobs Tue 25 Wed 26 Thu 27 1/3 1 Job Fri 28 1/3 1 Job Sat 29 1/5 2 …" at bounding box center [561, 484] width 1123 height 707
click at [857, 274] on app-date-cell at bounding box center [847, 502] width 177 height 671
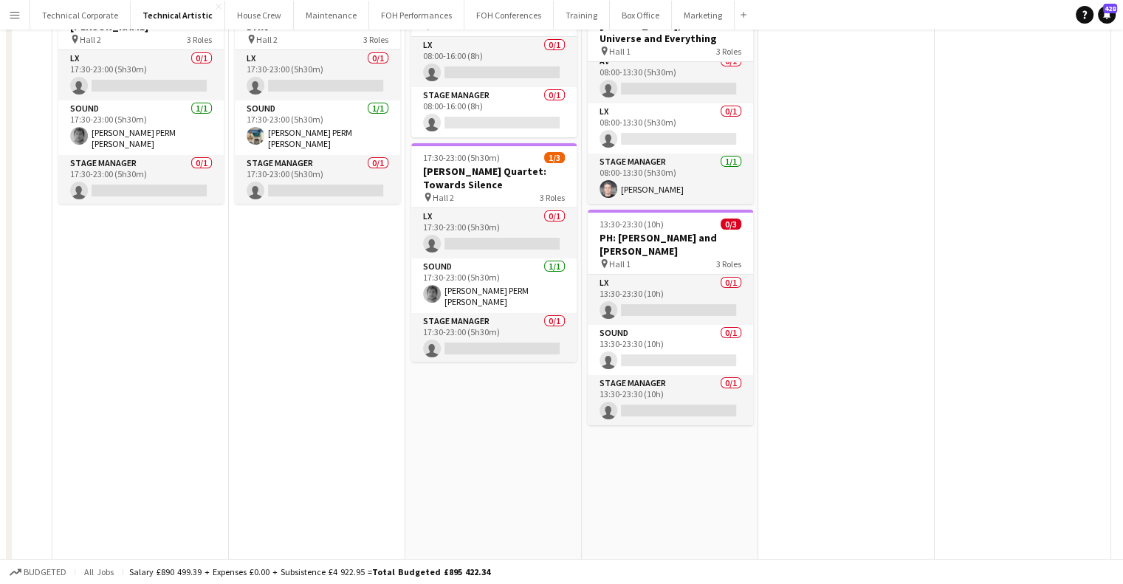
scroll to position [277, 0]
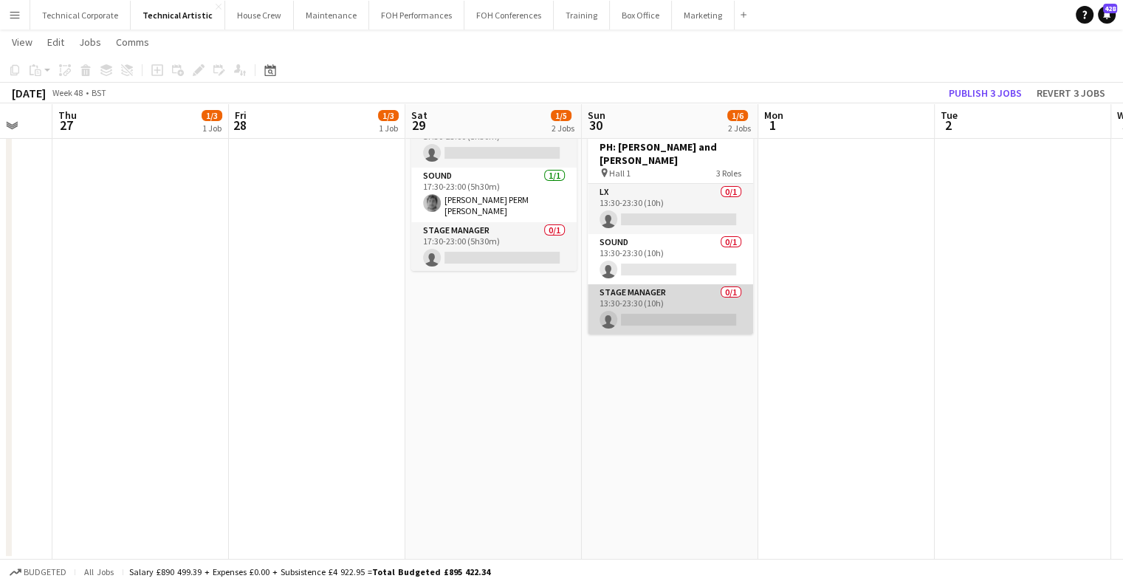
click at [658, 295] on app-card-role "Stage Manager 0/1 13:30-23:30 (10h) single-neutral-actions" at bounding box center [670, 309] width 165 height 50
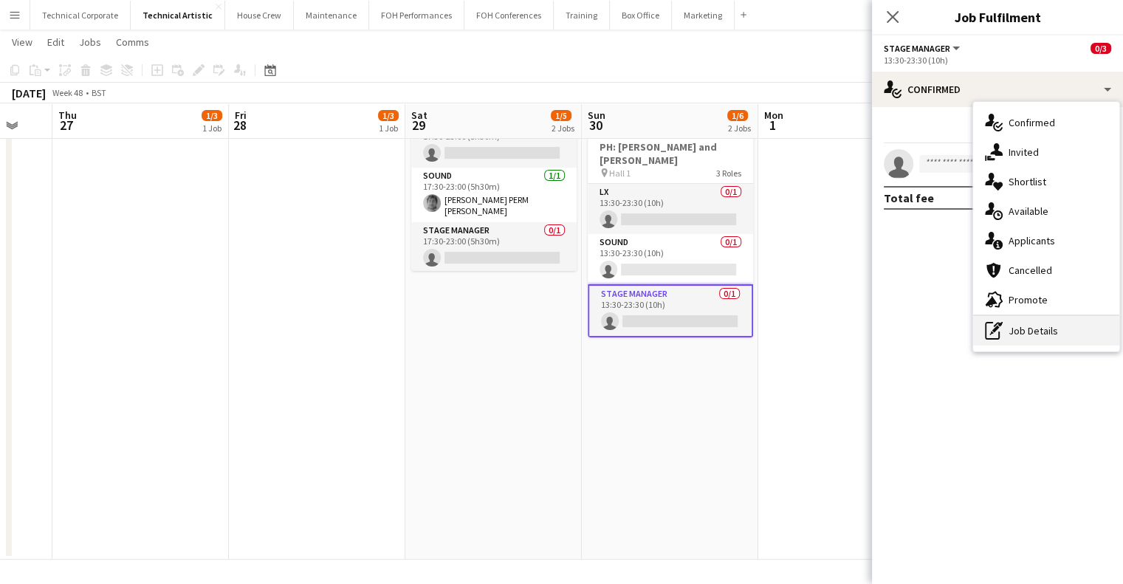
click at [1039, 324] on div "pen-write Job Details" at bounding box center [1046, 331] width 146 height 30
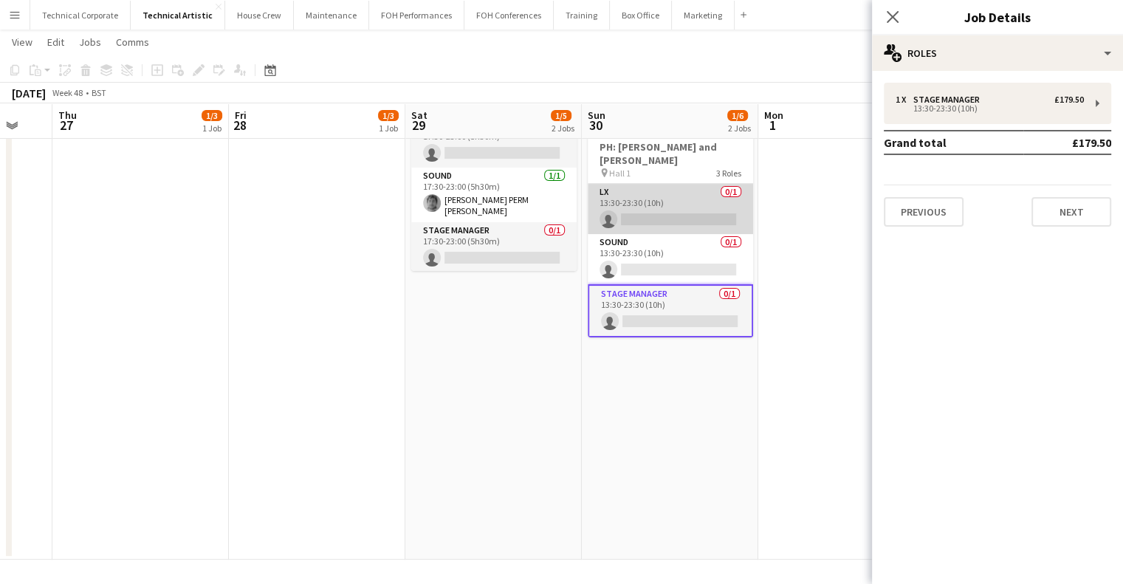
click at [648, 218] on app-card-role "LX 0/1 13:30-23:30 (10h) single-neutral-actions" at bounding box center [670, 209] width 165 height 50
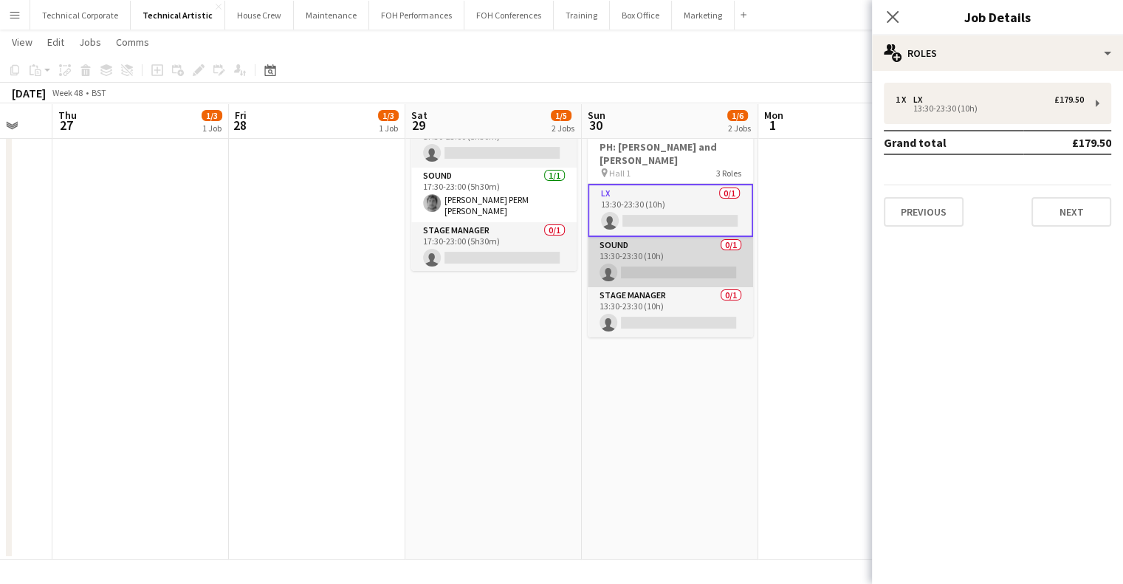
click at [651, 244] on app-card-role "Sound 0/1 13:30-23:30 (10h) single-neutral-actions" at bounding box center [670, 262] width 165 height 50
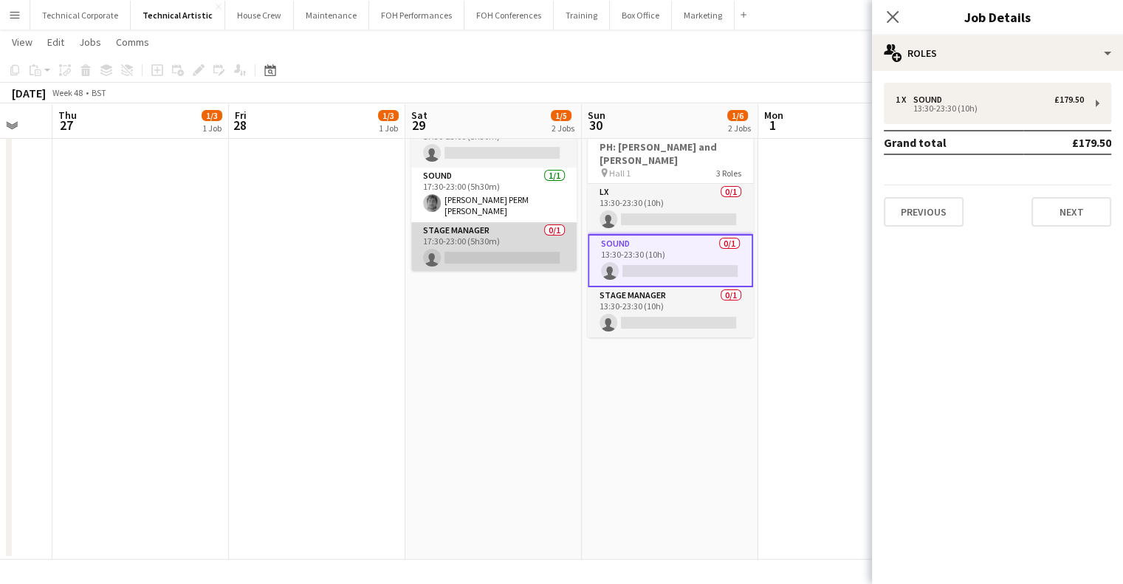
click at [494, 222] on app-card-role "Stage Manager 0/1 17:30-23:00 (5h30m) single-neutral-actions" at bounding box center [493, 247] width 165 height 50
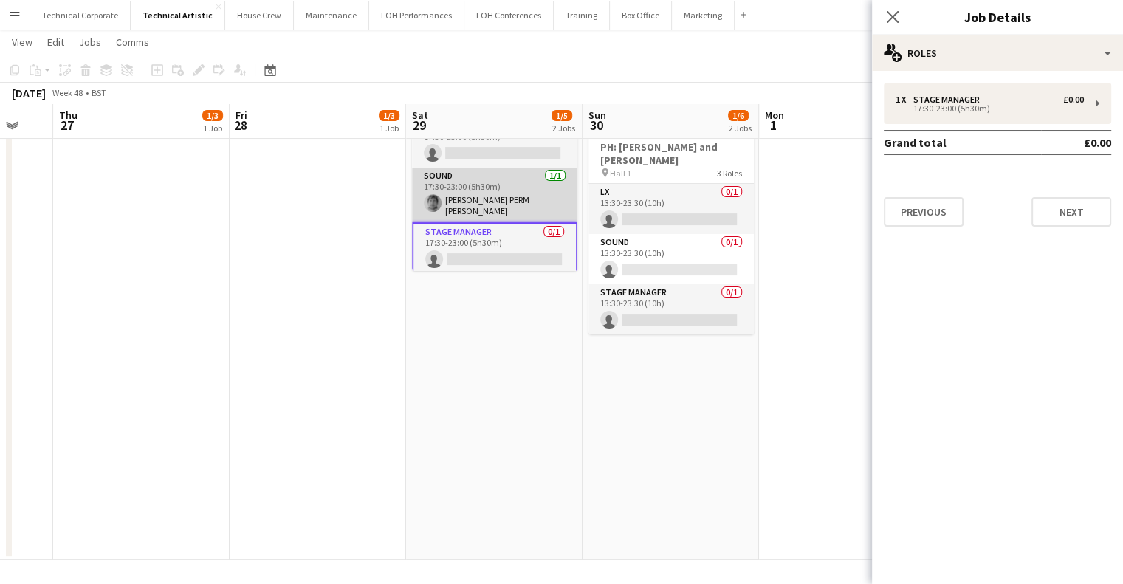
click at [494, 185] on app-card-role "Sound 1/1 17:30-23:00 (5h30m) Dara PERM Hughes" at bounding box center [494, 195] width 165 height 55
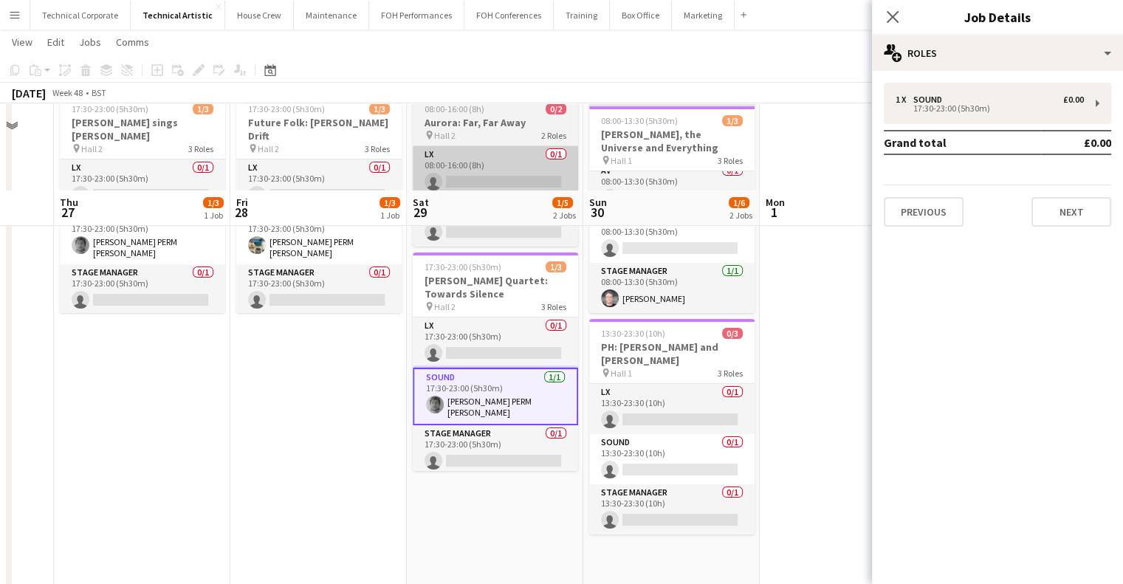
scroll to position [0, 0]
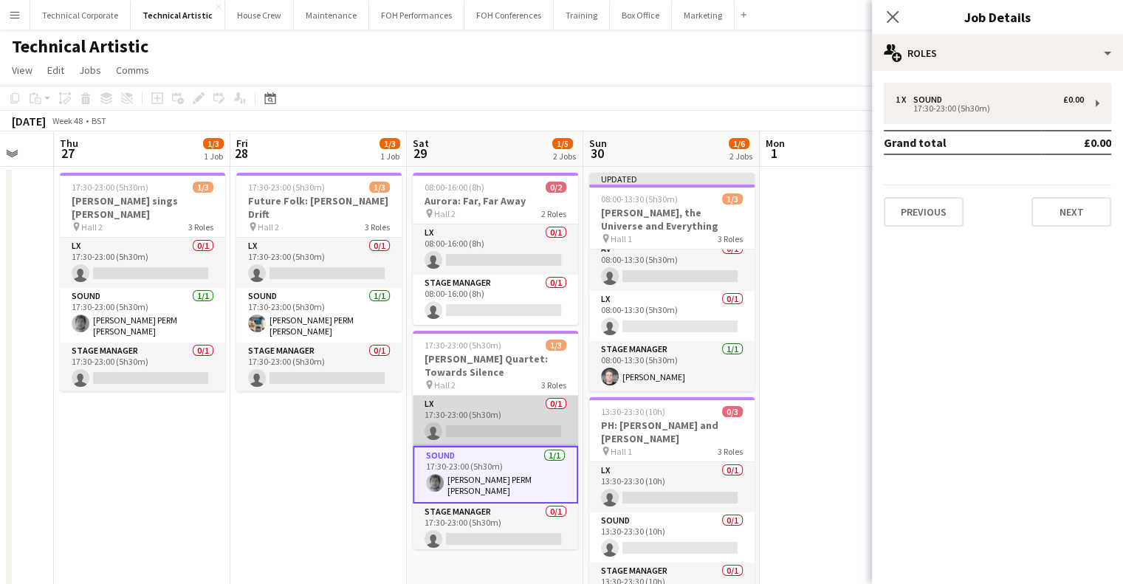
click at [504, 401] on app-card-role "LX 0/1 17:30-23:00 (5h30m) single-neutral-actions" at bounding box center [495, 421] width 165 height 50
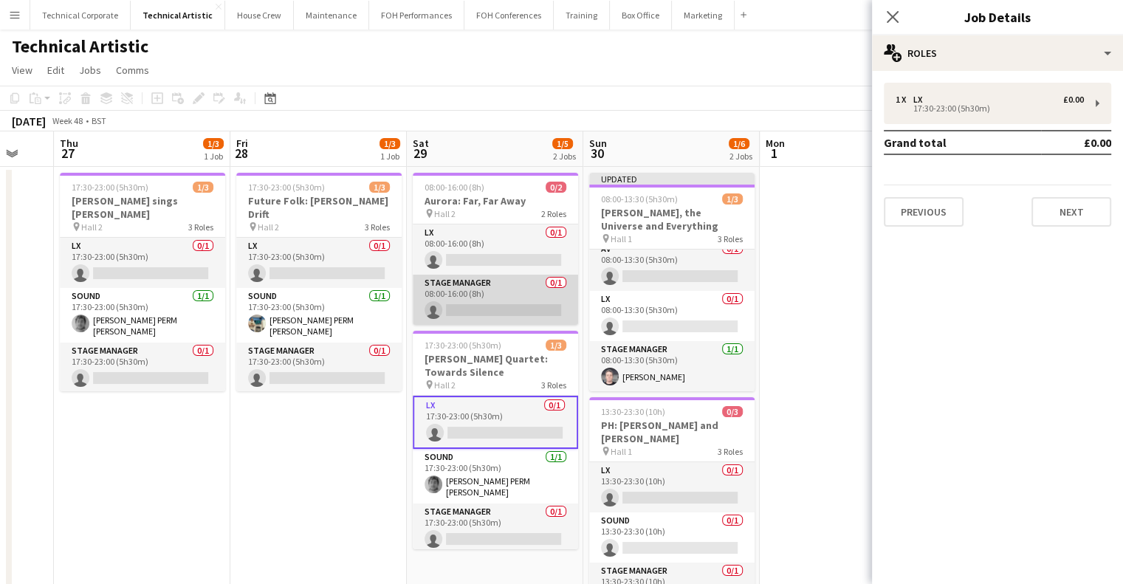
click at [499, 304] on app-card-role "Stage Manager 0/1 08:00-16:00 (8h) single-neutral-actions" at bounding box center [495, 300] width 165 height 50
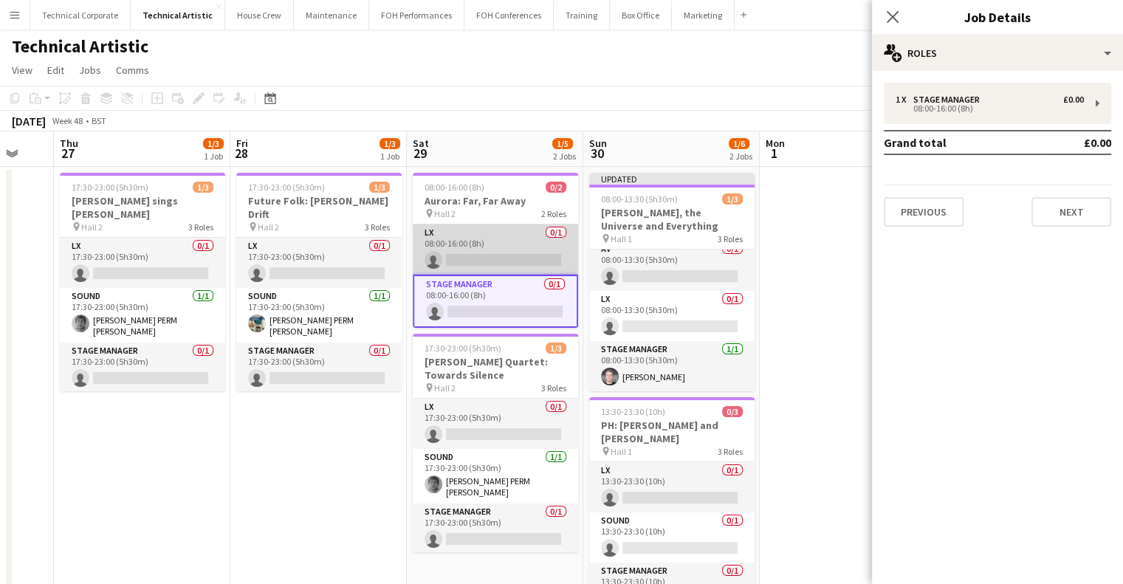
click at [508, 270] on app-card-role "LX 0/1 08:00-16:00 (8h) single-neutral-actions" at bounding box center [495, 250] width 165 height 50
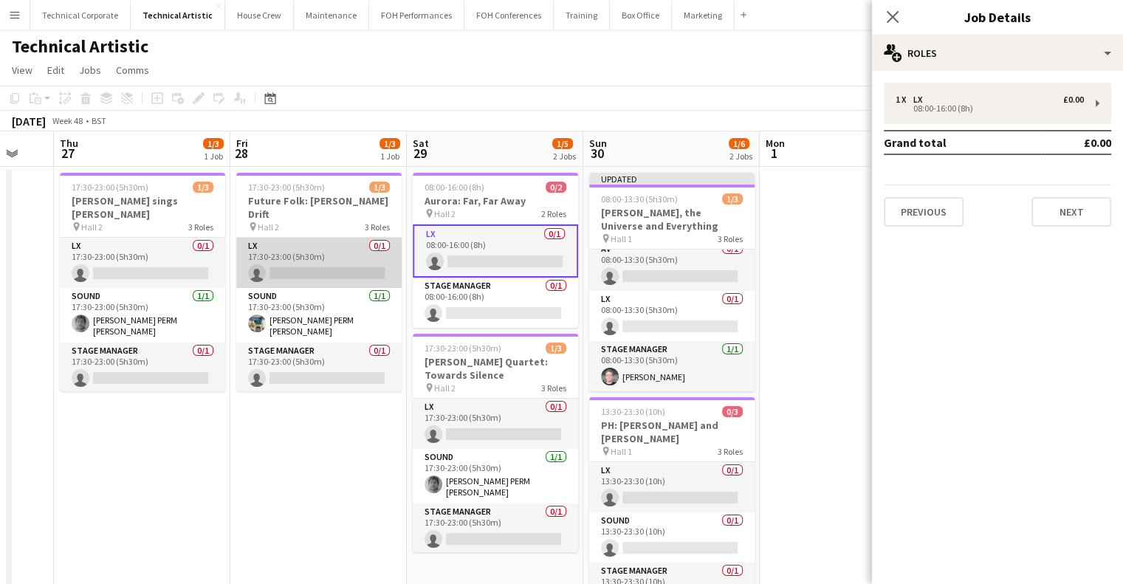
click at [316, 259] on app-card-role "LX 0/1 17:30-23:00 (5h30m) single-neutral-actions" at bounding box center [318, 263] width 165 height 50
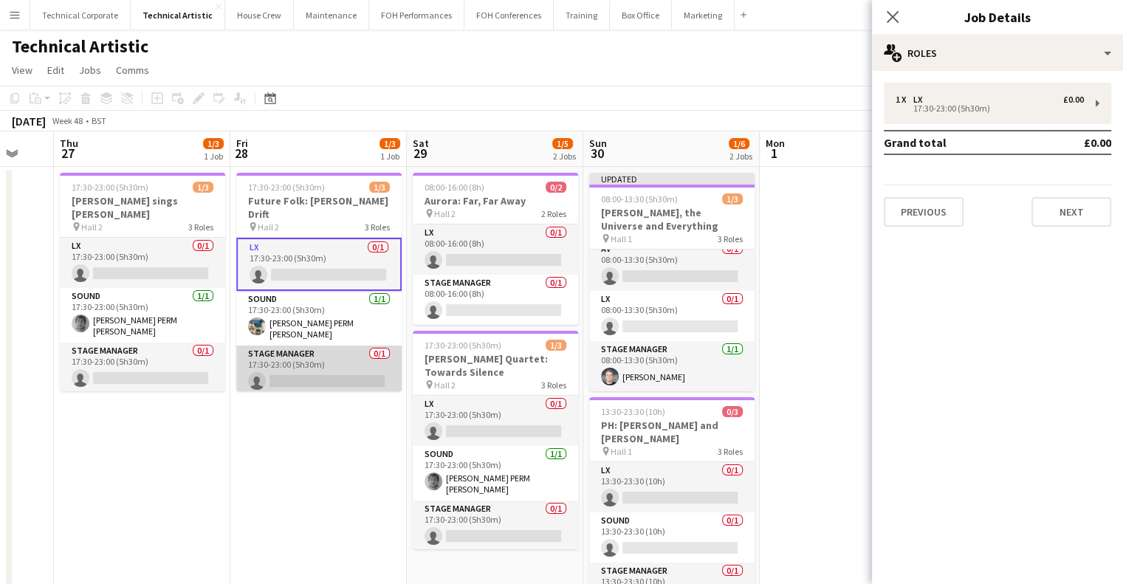
click at [332, 360] on app-card-role "Stage Manager 0/1 17:30-23:00 (5h30m) single-neutral-actions" at bounding box center [318, 371] width 165 height 50
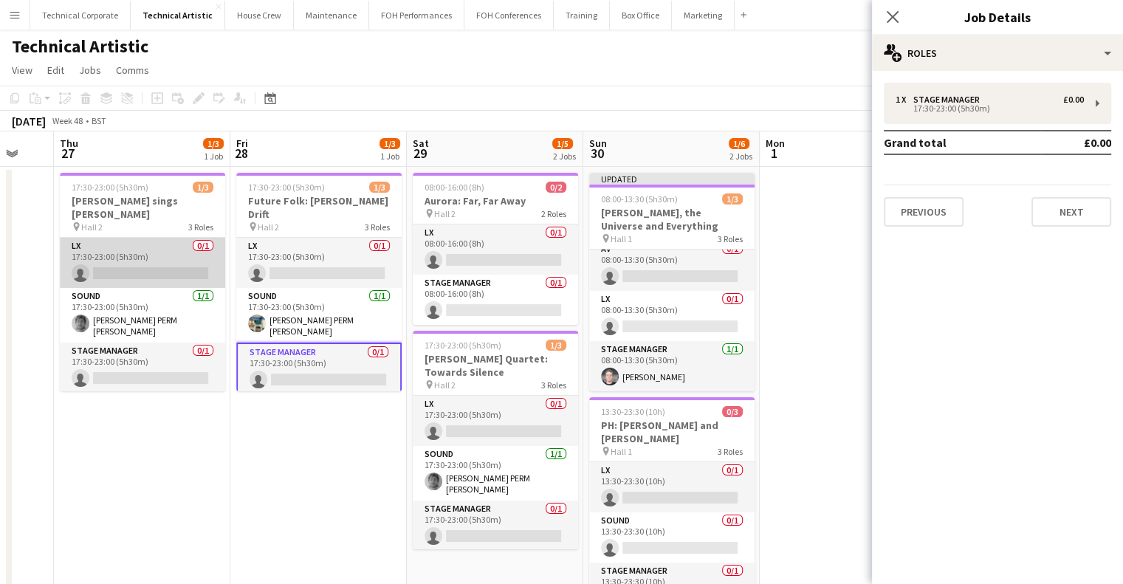
click at [158, 266] on app-card-role "LX 0/1 17:30-23:00 (5h30m) single-neutral-actions" at bounding box center [142, 263] width 165 height 50
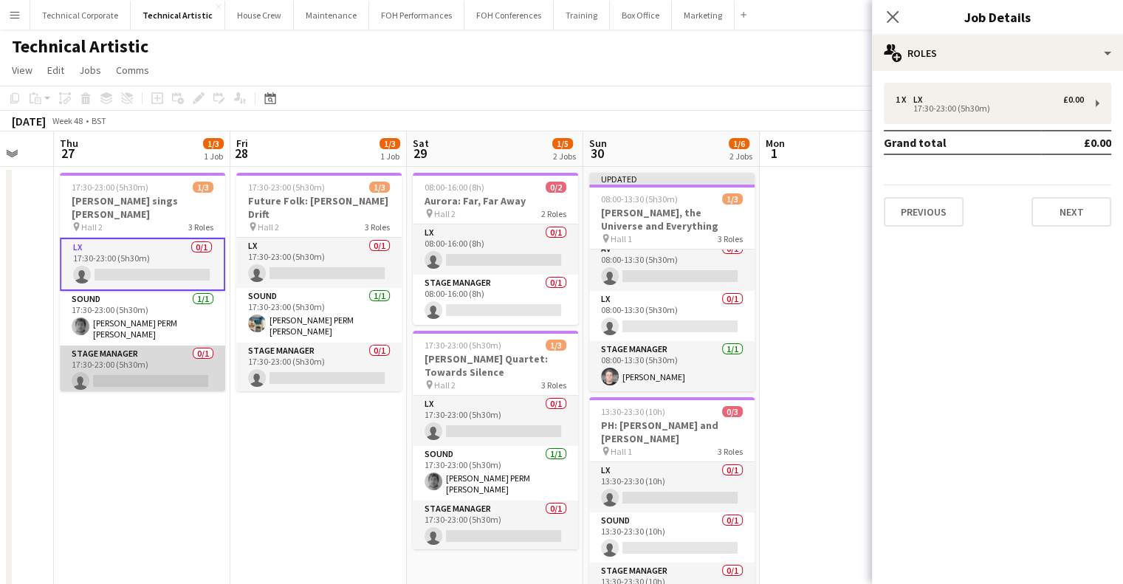
click at [168, 352] on app-card-role "Stage Manager 0/1 17:30-23:00 (5h30m) single-neutral-actions" at bounding box center [142, 371] width 165 height 50
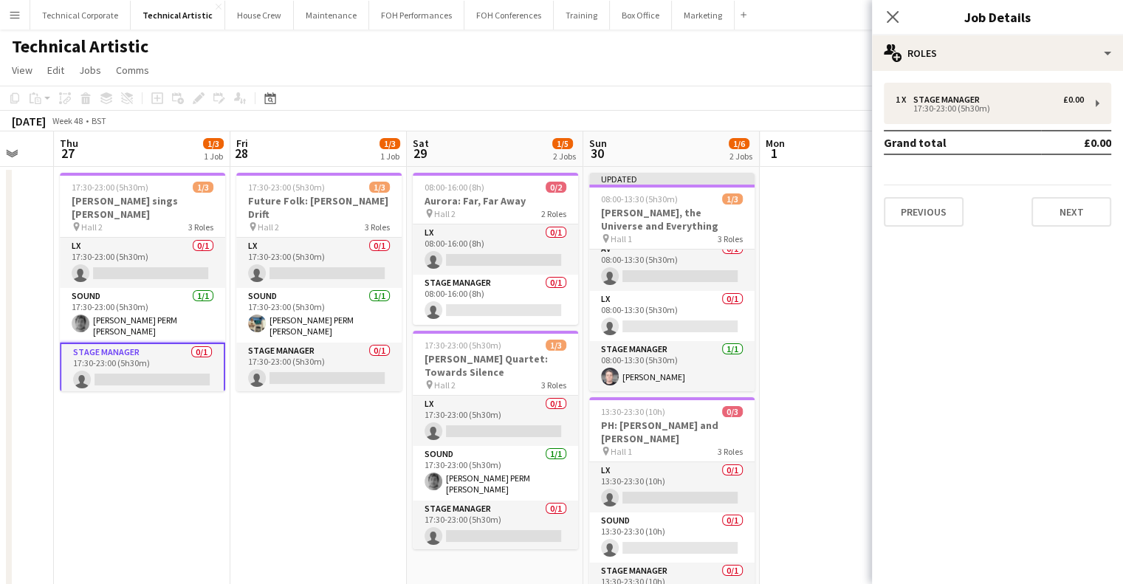
click at [236, 449] on app-date-cell "17:30-23:00 (5h30m) 1/3 Future Folk: Filkin's Drift pin Hall 2 3 Roles LX 0/1 1…" at bounding box center [318, 502] width 177 height 671
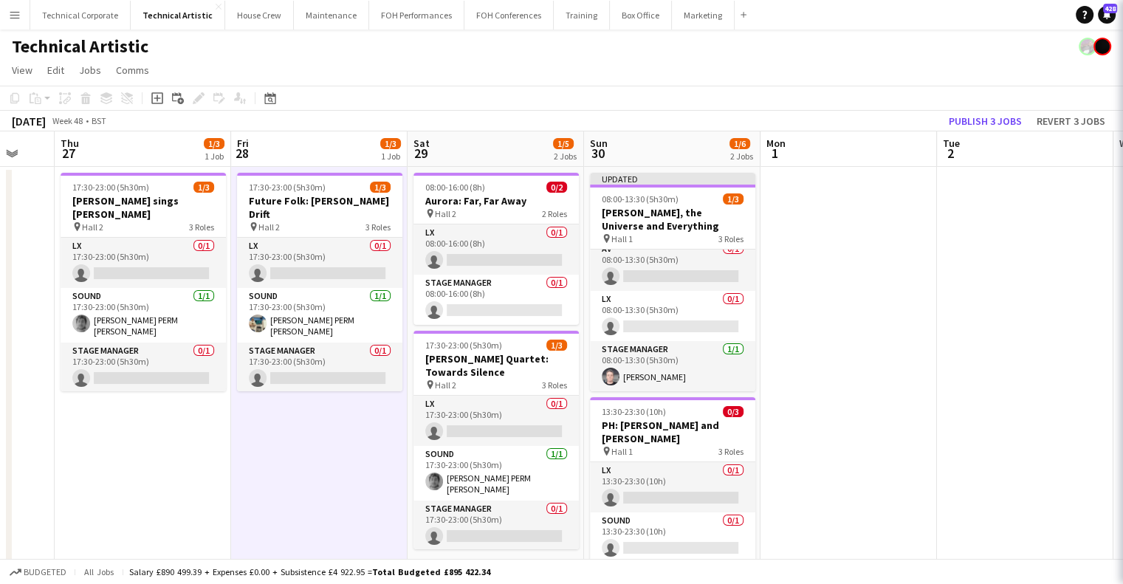
click at [236, 450] on app-date-cell "17:30-23:00 (5h30m) 1/3 Future Folk: Filkin's Drift pin Hall 2 3 Roles LX 0/1 1…" at bounding box center [319, 502] width 177 height 671
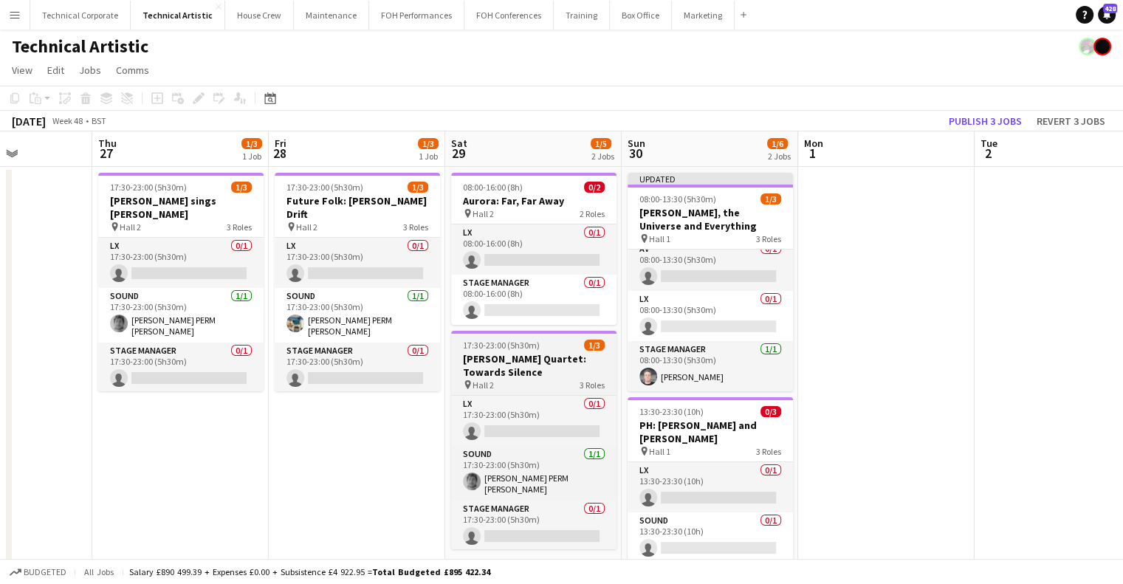
drag, startPoint x: 472, startPoint y: 439, endPoint x: 909, endPoint y: 383, distance: 440.8
click at [863, 395] on app-calendar-viewport "Mon 24 3/8 2 Jobs Tue 25 Wed 26 Thu 27 1/3 1 Job Fri 28 1/3 1 Job Sat 29 1/5 2 …" at bounding box center [561, 484] width 1123 height 707
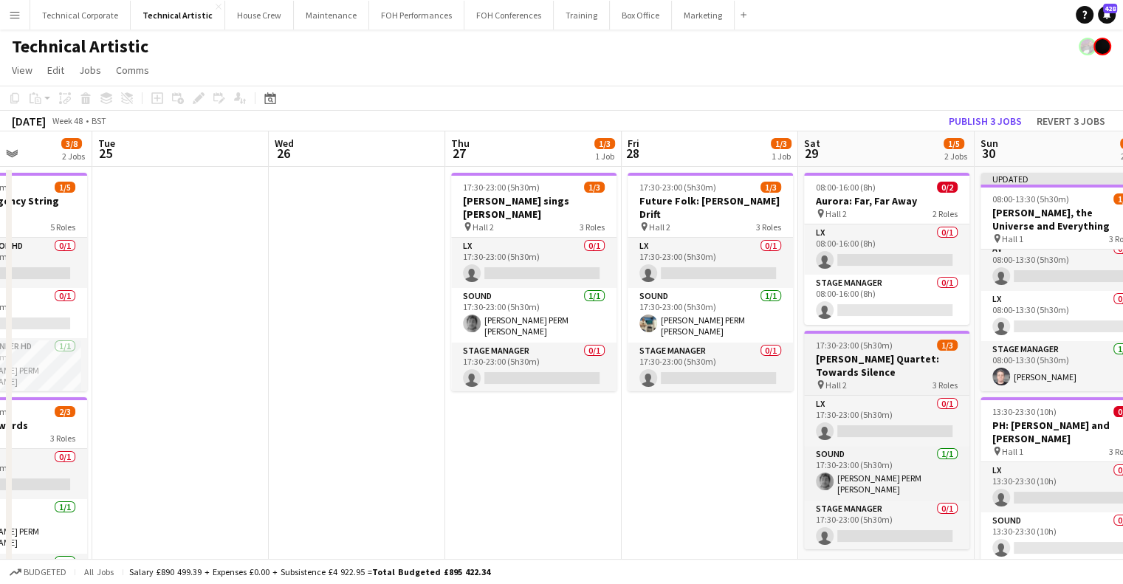
scroll to position [0, 392]
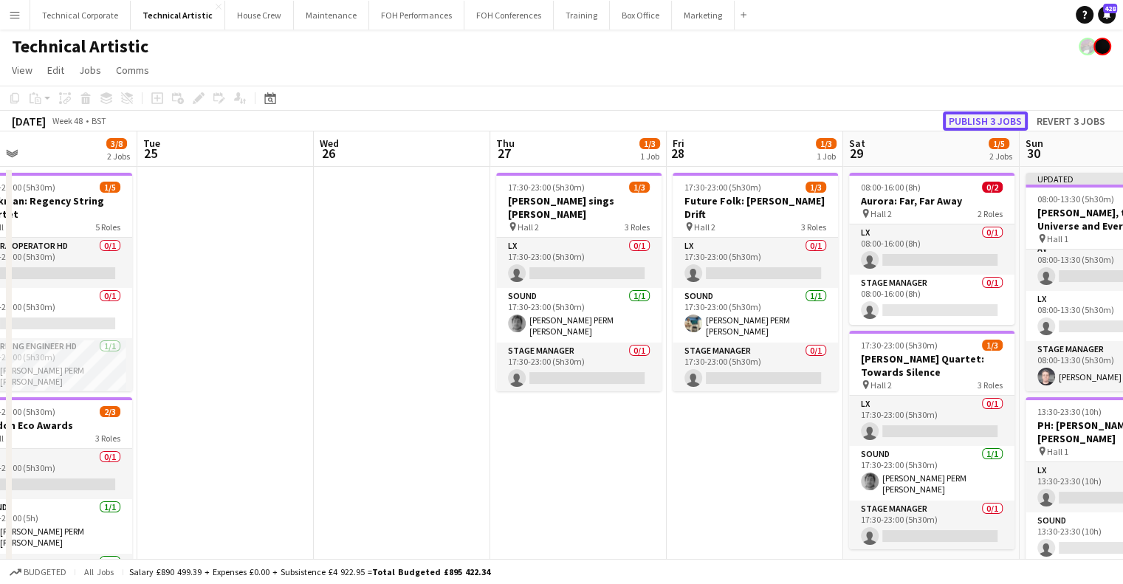
click at [980, 125] on button "Publish 3 jobs" at bounding box center [985, 121] width 85 height 19
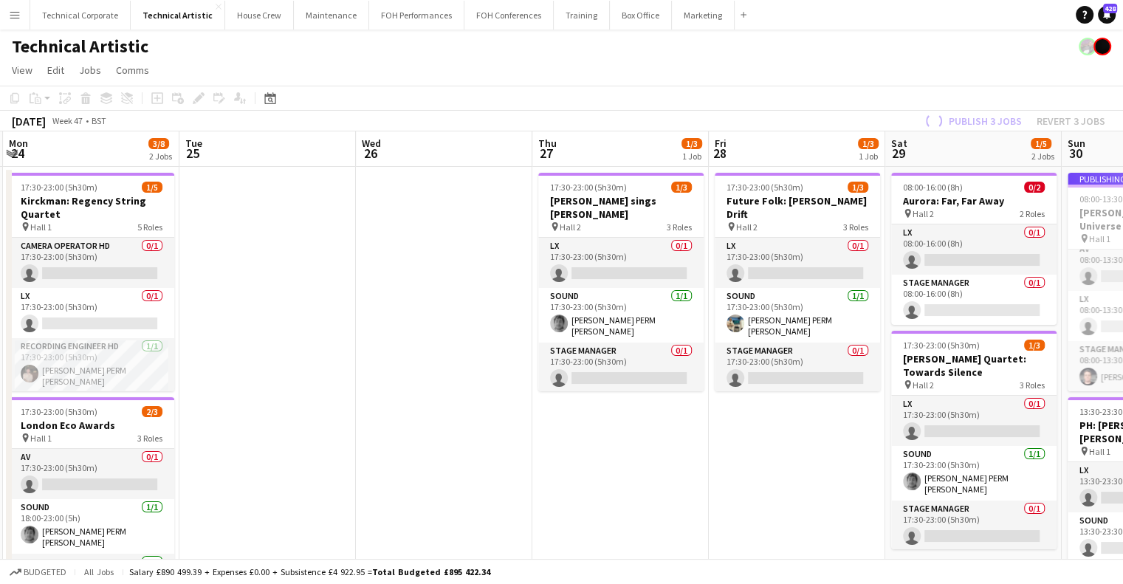
drag, startPoint x: 436, startPoint y: 355, endPoint x: 862, endPoint y: 352, distance: 425.4
click at [880, 349] on app-calendar-viewport "Fri 21 Sat 22 0/2 1 Job Sun 23 1/5 2 Jobs Mon 24 3/8 2 Jobs Tue 25 Wed 26 Thu 2…" at bounding box center [561, 484] width 1123 height 707
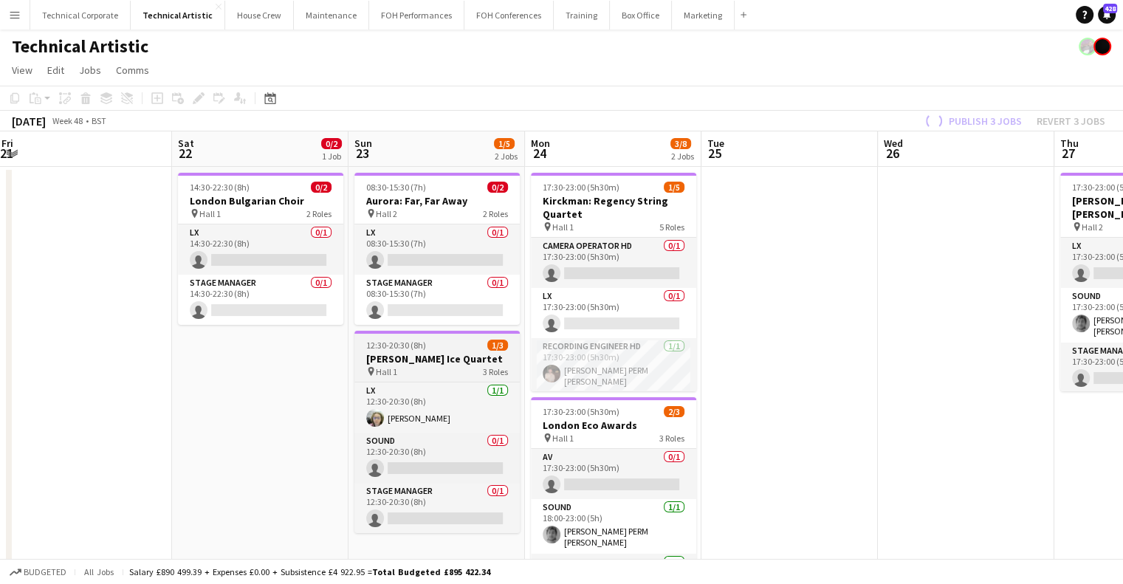
click at [945, 332] on app-calendar-viewport "Wed 19 1/5 2 Jobs Thu 20 Fri 21 Sat 22 0/2 1 Job Sun 23 1/5 2 Jobs Mon 24 3/8 2…" at bounding box center [561, 484] width 1123 height 707
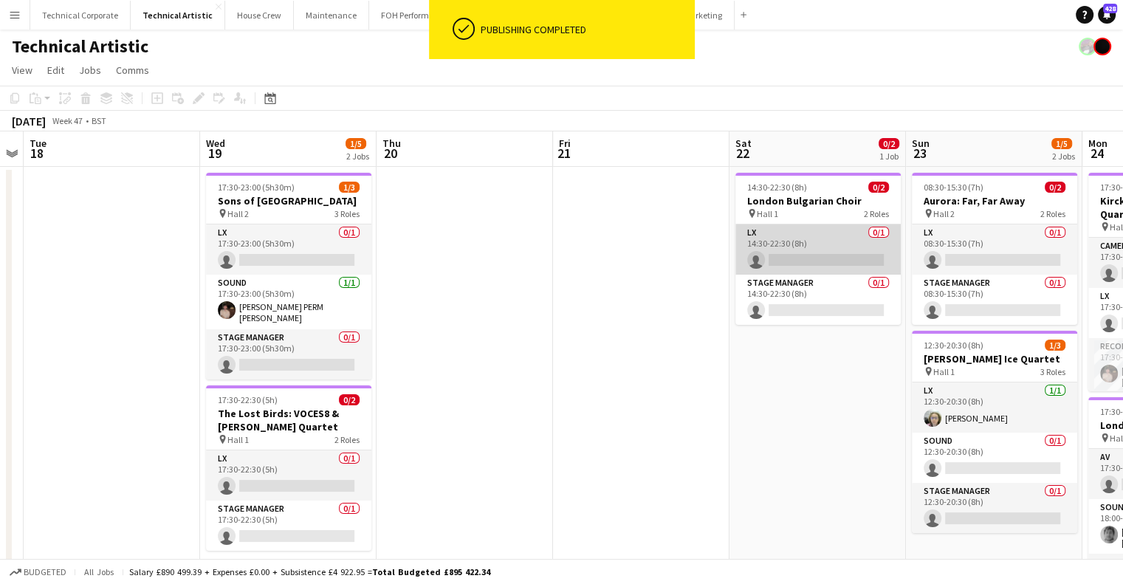
click at [812, 247] on app-card-role "LX 0/1 14:30-22:30 (8h) single-neutral-actions" at bounding box center [818, 250] width 165 height 50
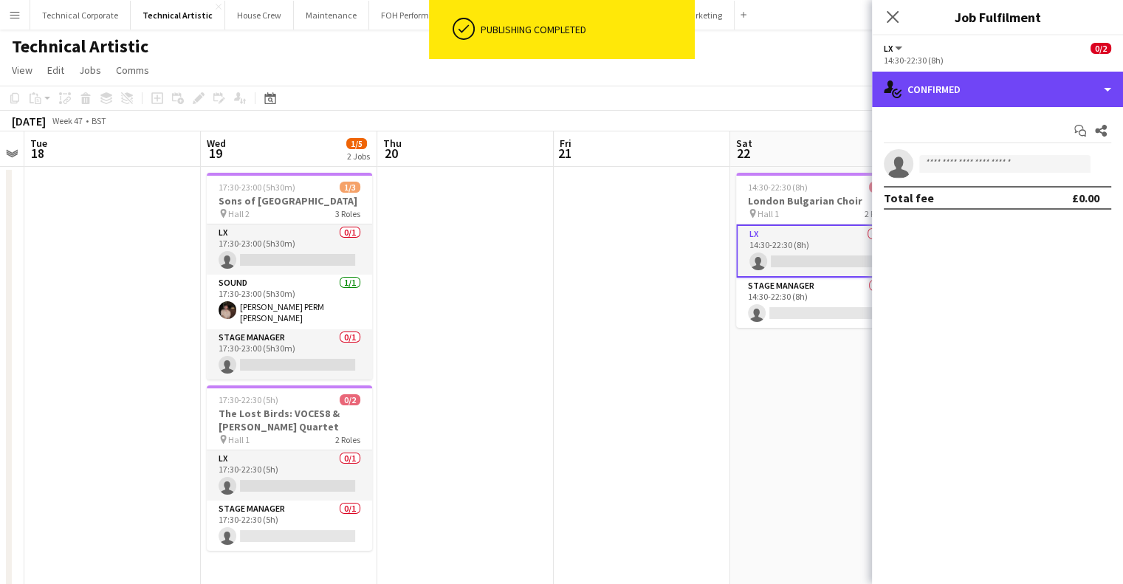
click at [956, 106] on div "single-neutral-actions-check-2 Confirmed" at bounding box center [997, 89] width 251 height 35
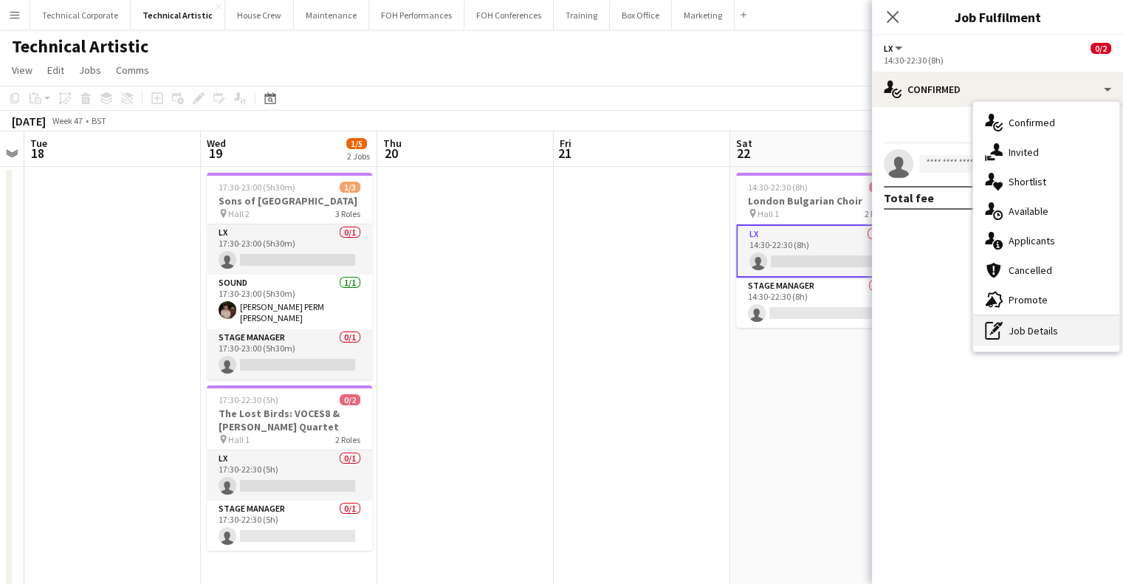
click at [1059, 323] on div "pen-write Job Details" at bounding box center [1046, 331] width 146 height 30
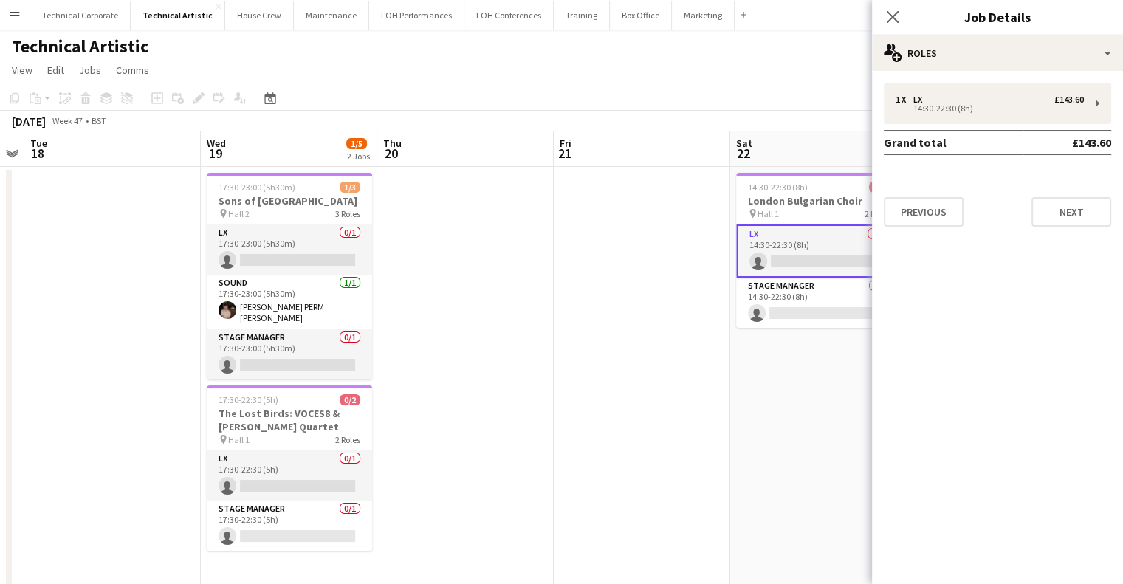
drag, startPoint x: 833, startPoint y: 239, endPoint x: 818, endPoint y: 256, distance: 23.1
click at [830, 241] on app-card-role "LX 0/1 14:30-22:30 (8h) single-neutral-actions" at bounding box center [818, 251] width 165 height 53
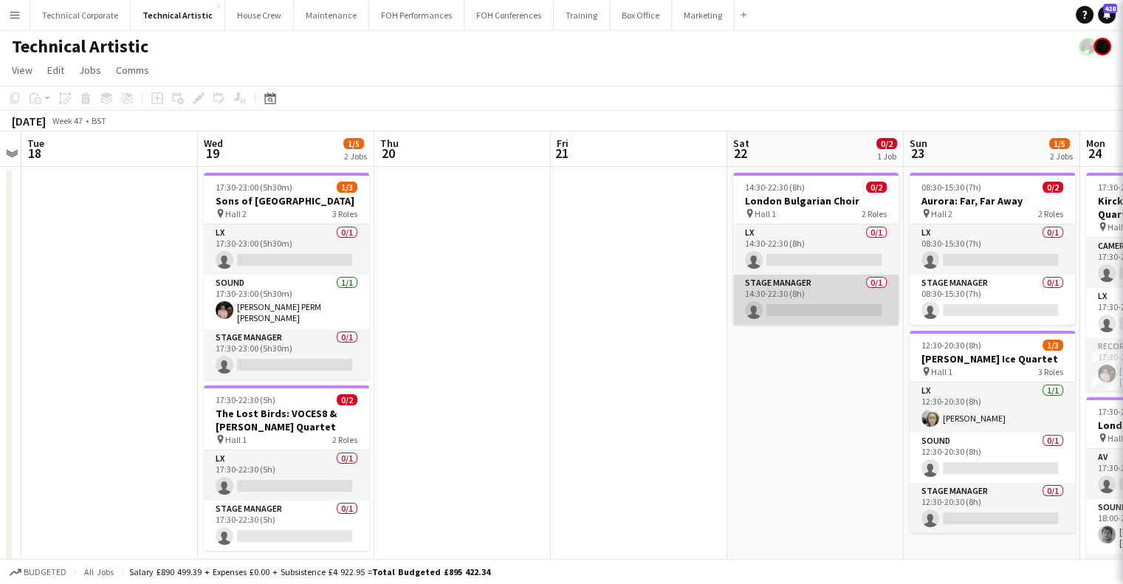
click at [812, 282] on app-card-role "Stage Manager 0/1 14:30-22:30 (8h) single-neutral-actions" at bounding box center [815, 300] width 165 height 50
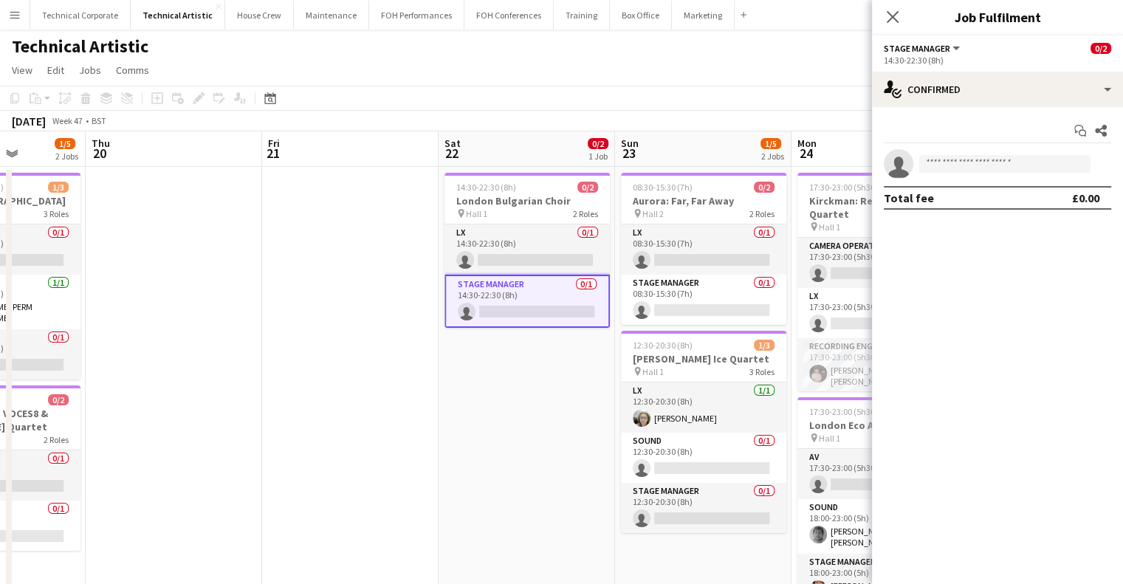
drag, startPoint x: 547, startPoint y: 326, endPoint x: 249, endPoint y: 338, distance: 297.9
click at [250, 342] on app-calendar-viewport "Sun 16 3/9 3 Jobs Mon 17 Tue 18 Wed 19 1/5 2 Jobs Thu 20 Fri 21 Sat 22 0/2 1 Jo…" at bounding box center [561, 484] width 1123 height 707
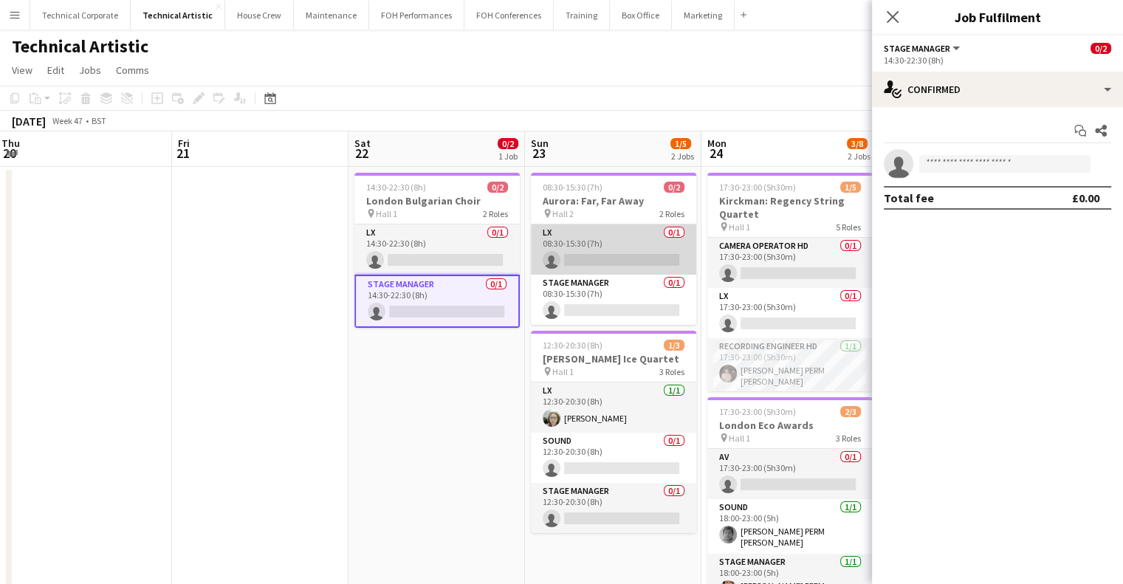
click at [652, 246] on app-card-role "LX 0/1 08:30-15:30 (7h) single-neutral-actions" at bounding box center [613, 250] width 165 height 50
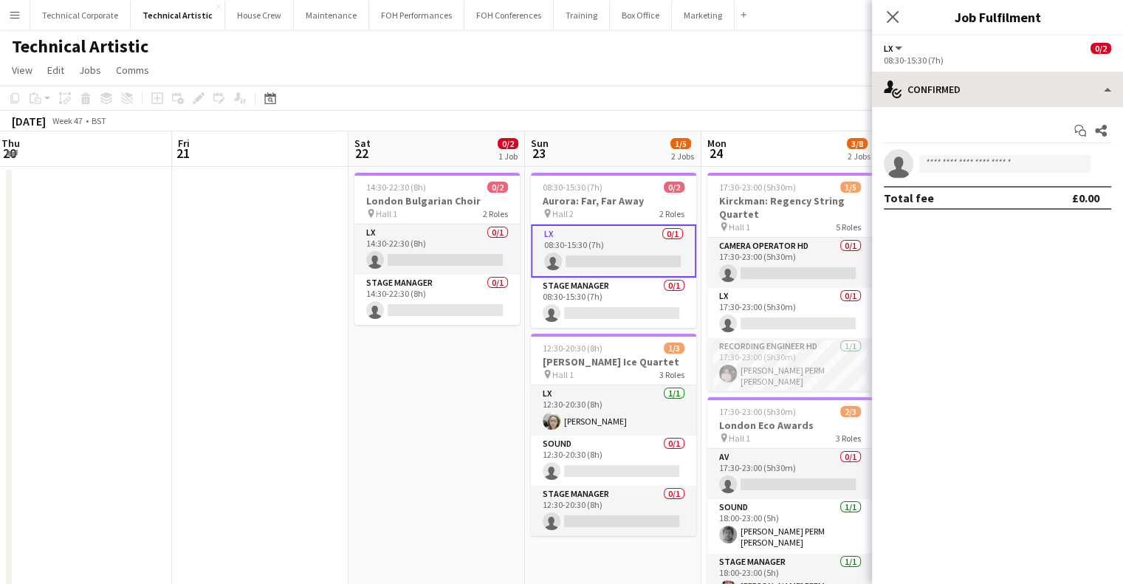
click at [973, 68] on app-options-switcher "LX All roles LX 0/2 08:30-15:30 (7h)" at bounding box center [997, 53] width 251 height 36
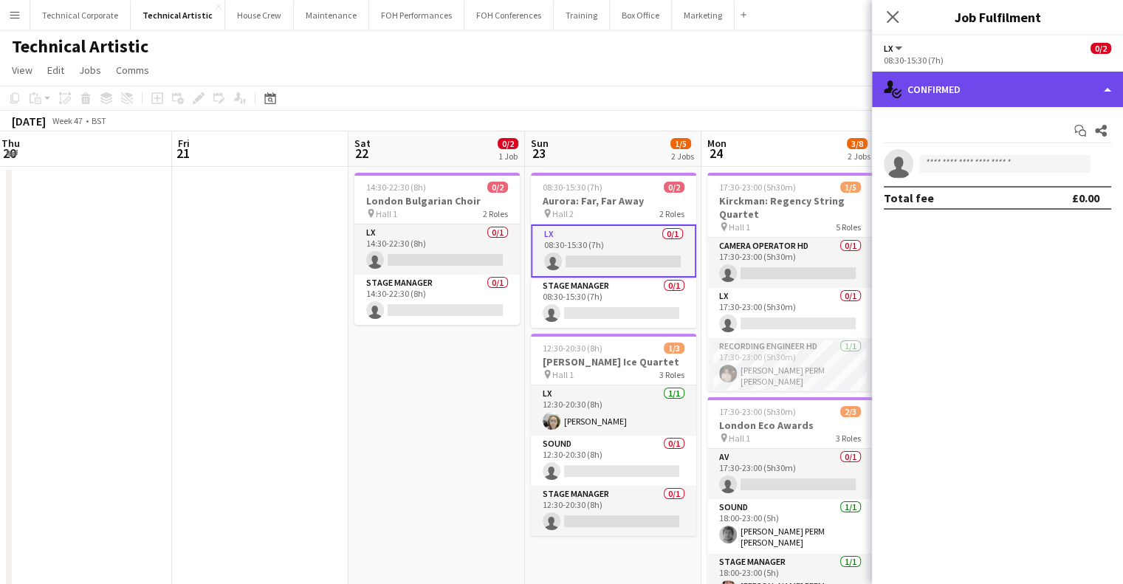
click at [1052, 97] on div "single-neutral-actions-check-2 Confirmed" at bounding box center [997, 89] width 251 height 35
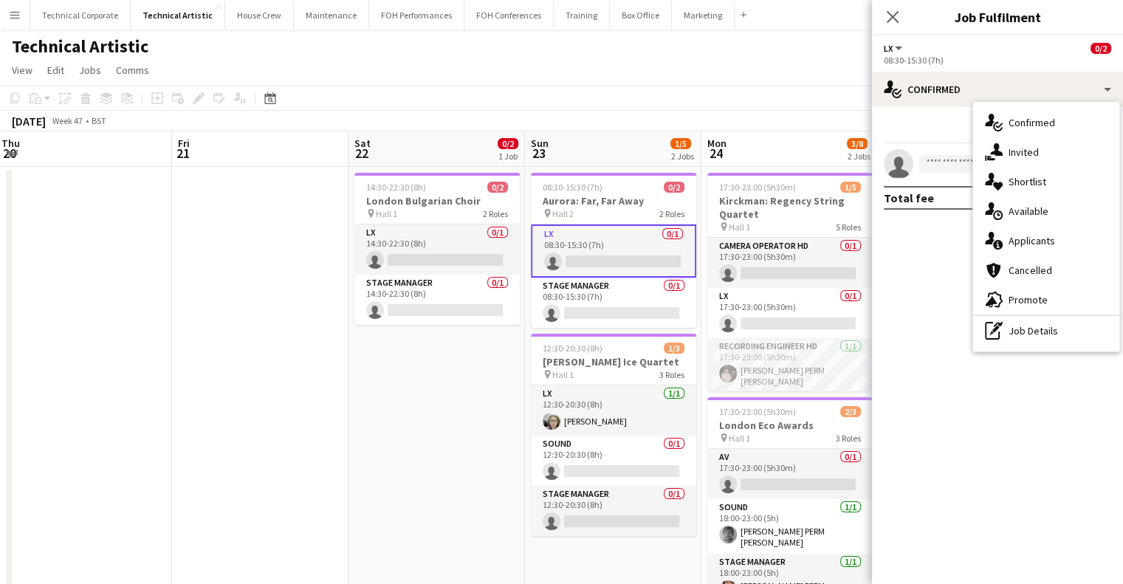
click at [1040, 333] on div "pen-write Job Details" at bounding box center [1046, 331] width 146 height 30
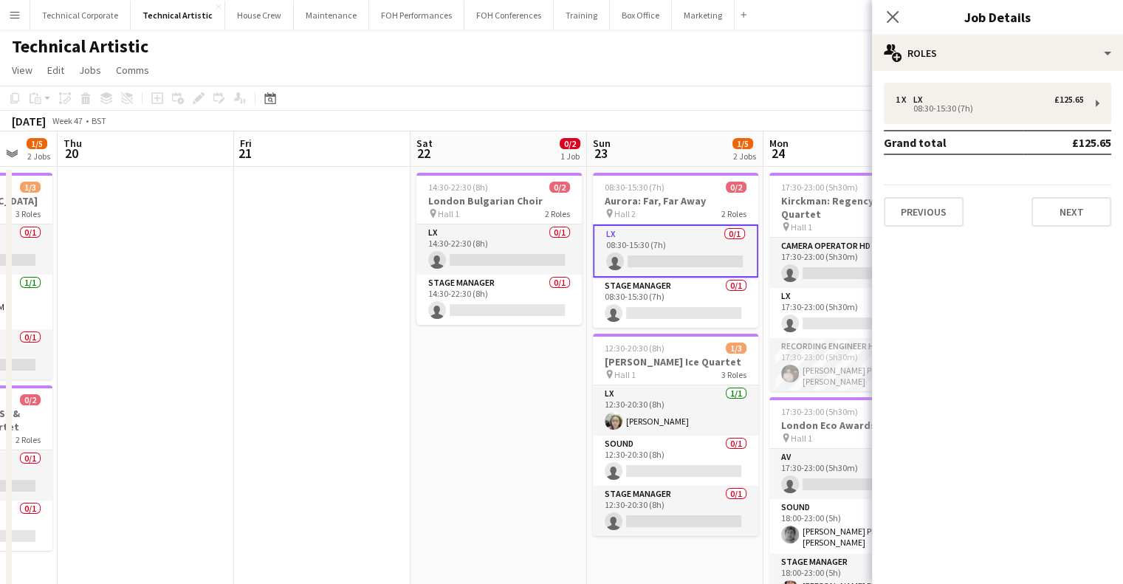
drag, startPoint x: 335, startPoint y: 338, endPoint x: 667, endPoint y: 324, distance: 332.6
click at [717, 322] on app-calendar-viewport "Tue 18 Wed 19 1/5 2 Jobs Thu 20 Fri 21 Sat 22 0/2 1 Job Sun 23 1/5 2 Jobs Mon 2…" at bounding box center [561, 484] width 1123 height 707
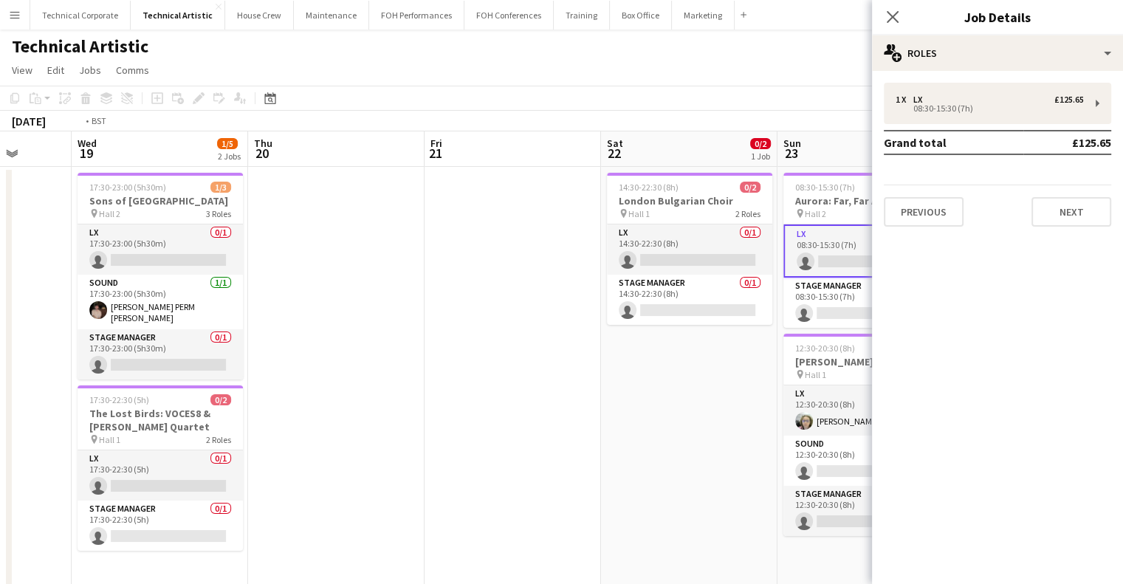
drag, startPoint x: 318, startPoint y: 373, endPoint x: 685, endPoint y: 346, distance: 368.1
click at [694, 346] on app-calendar-viewport "Sun 16 3/9 3 Jobs Mon 17 Tue 18 Wed 19 1/5 2 Jobs Thu 20 Fri 21 Sat 22 0/2 1 Jo…" at bounding box center [561, 484] width 1123 height 707
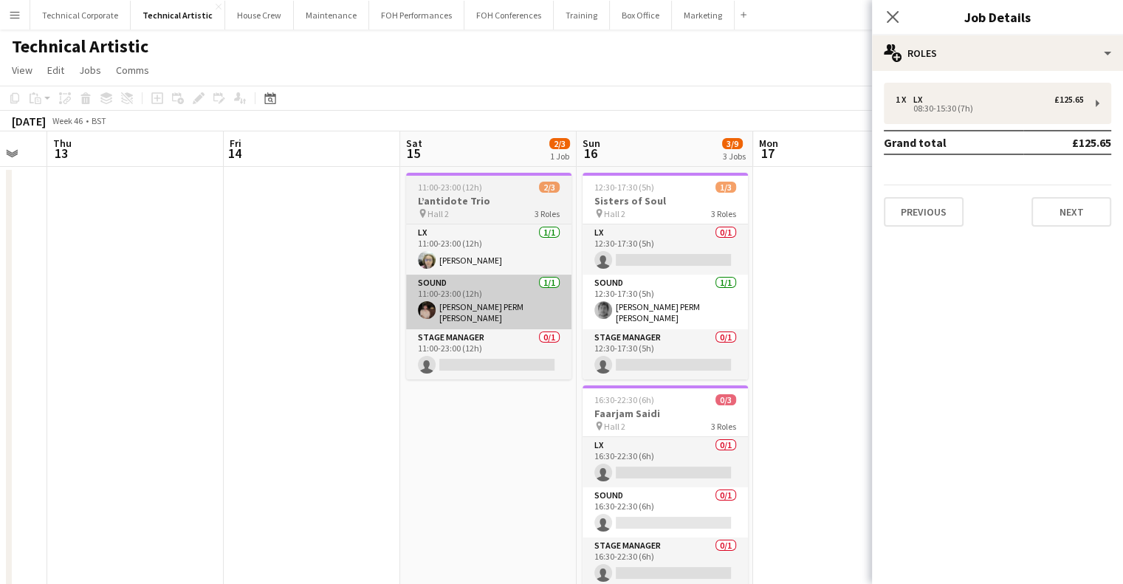
drag, startPoint x: 761, startPoint y: 326, endPoint x: 481, endPoint y: 320, distance: 280.0
click at [919, 312] on body "Menu Boards Boards Boards All jobs Status Workforce Workforce My Workforce Recr…" at bounding box center [561, 431] width 1123 height 863
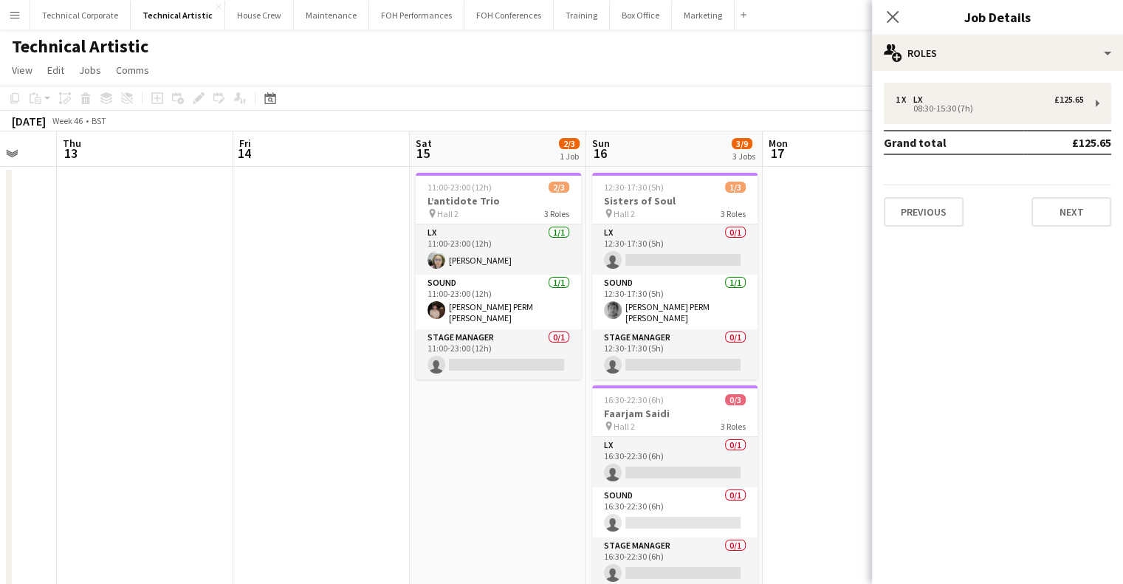
drag, startPoint x: 671, startPoint y: 315, endPoint x: 764, endPoint y: 315, distance: 93.1
click at [845, 305] on app-calendar-viewport "Tue 11 Wed 12 Thu 13 Fri 14 Sat 15 2/3 1 Job Sun 16 3/9 3 Jobs Mon 17 Tue 18 We…" at bounding box center [561, 484] width 1123 height 707
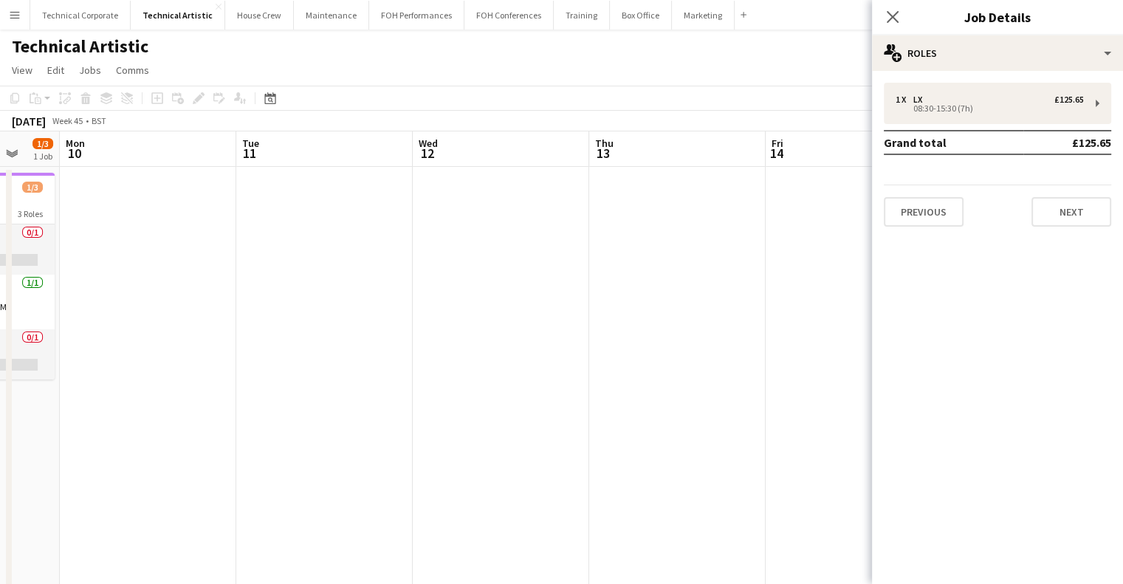
drag, startPoint x: 425, startPoint y: 336, endPoint x: 712, endPoint y: 318, distance: 287.9
click at [730, 318] on app-calendar-viewport "Fri 7 3/6 2 Jobs Sat 8 2/3 1 Job Sun 9 1/3 1 Job Mon 10 Tue 11 Wed 12 Thu 13 Fr…" at bounding box center [561, 484] width 1123 height 707
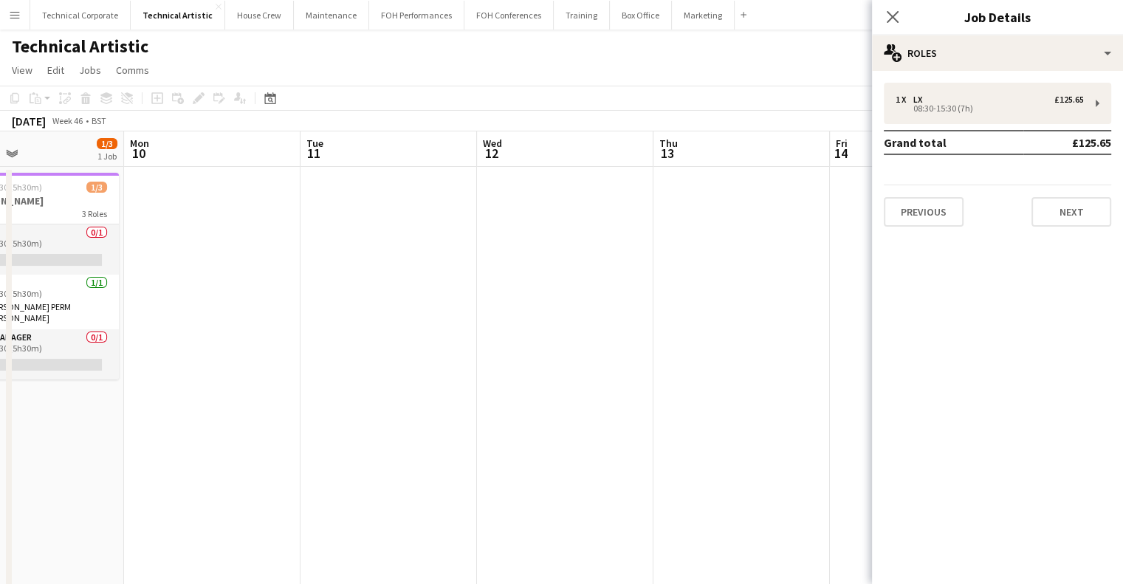
drag, startPoint x: 621, startPoint y: 318, endPoint x: 492, endPoint y: 326, distance: 129.5
click at [629, 318] on app-calendar-viewport "Fri 7 3/6 2 Jobs Sat 8 2/3 1 Job Sun 9 1/3 1 Job Mon 10 Tue 11 Wed 12 Thu 13 Fr…" at bounding box center [561, 484] width 1123 height 707
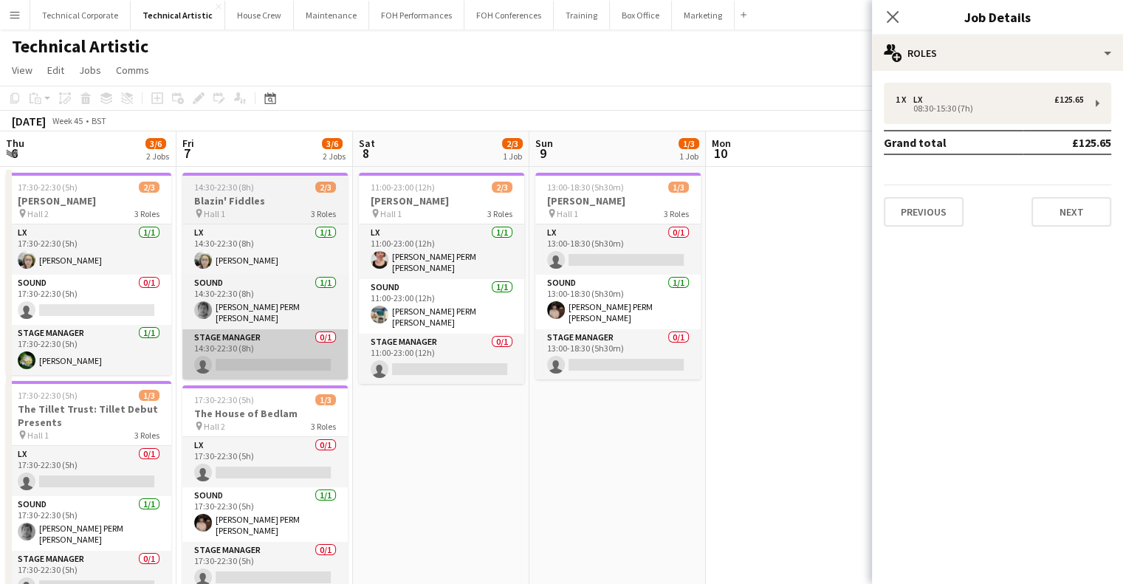
drag, startPoint x: 443, startPoint y: 345, endPoint x: 328, endPoint y: 366, distance: 117.1
click at [527, 349] on app-calendar-viewport "Tue 4 Wed 5 0/3 1 Job Thu 6 3/6 2 Jobs Fri 7 3/6 2 Jobs Sat 8 2/3 1 Job Sun 9 1…" at bounding box center [561, 484] width 1123 height 707
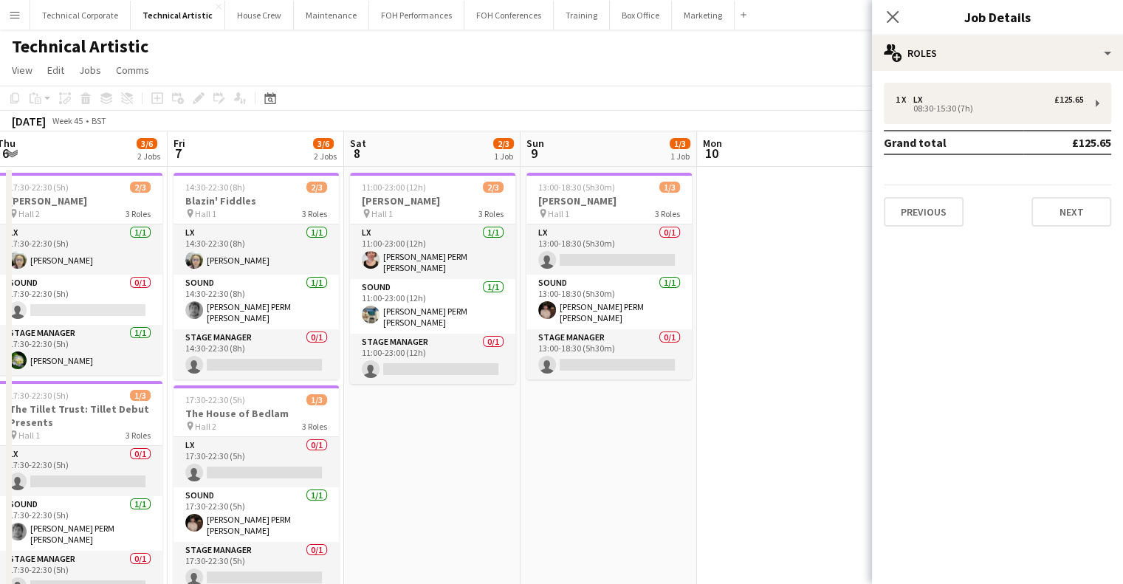
drag, startPoint x: 303, startPoint y: 374, endPoint x: 599, endPoint y: 377, distance: 296.2
click at [611, 377] on app-calendar-viewport "Tue 4 Wed 5 0/3 1 Job Thu 6 3/6 2 Jobs Fri 7 3/6 2 Jobs Sat 8 2/3 1 Job Sun 9 1…" at bounding box center [561, 484] width 1123 height 707
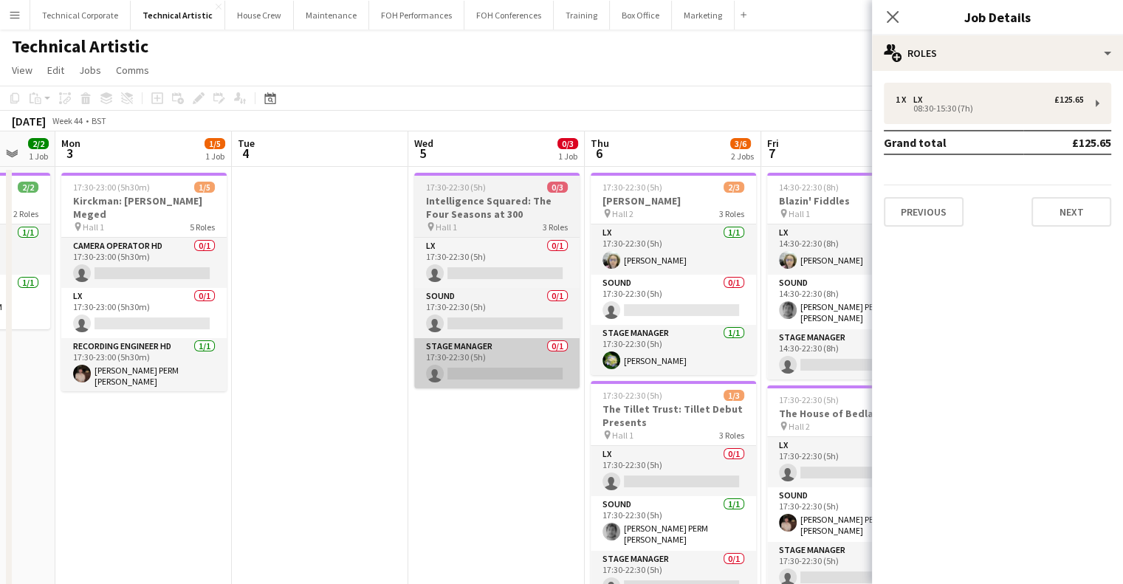
drag, startPoint x: 585, startPoint y: 355, endPoint x: 529, endPoint y: 352, distance: 56.3
click at [621, 350] on app-calendar-viewport "Sat 1 Sun 2 2/2 1 Job Mon 3 1/5 1 Job Tue 4 Wed 5 0/3 1 Job Thu 6 3/6 2 Jobs Fr…" at bounding box center [561, 484] width 1123 height 707
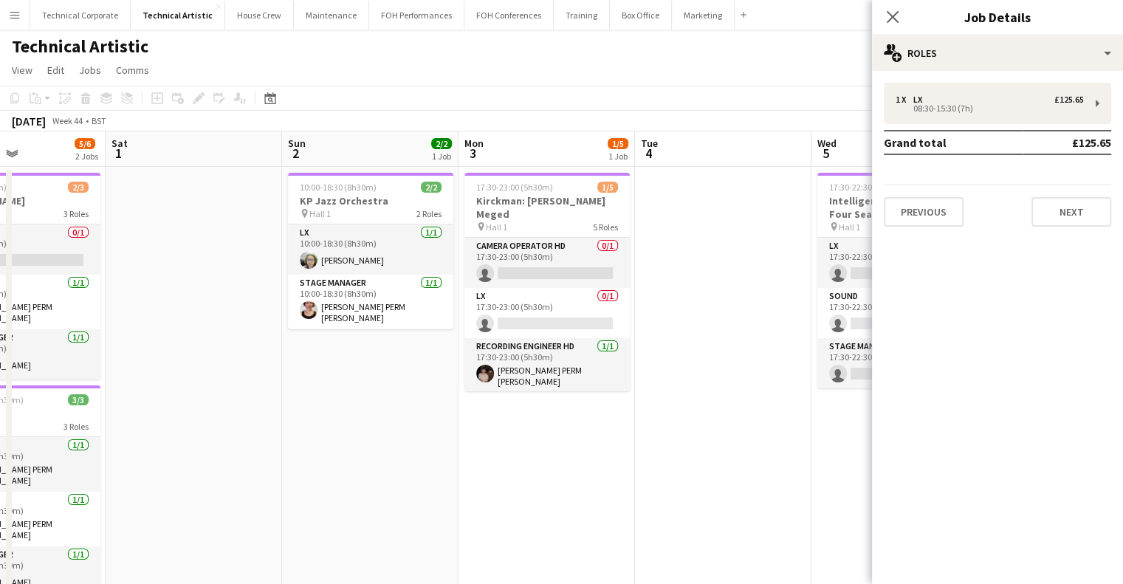
drag, startPoint x: 248, startPoint y: 359, endPoint x: 383, endPoint y: 342, distance: 136.2
click at [597, 342] on app-calendar-viewport "Wed 29 4/4 1 Job Thu 30 3/3 1 Job Fri 31 5/6 2 Jobs Sat 1 Sun 2 2/2 1 Job Mon 3…" at bounding box center [561, 484] width 1123 height 707
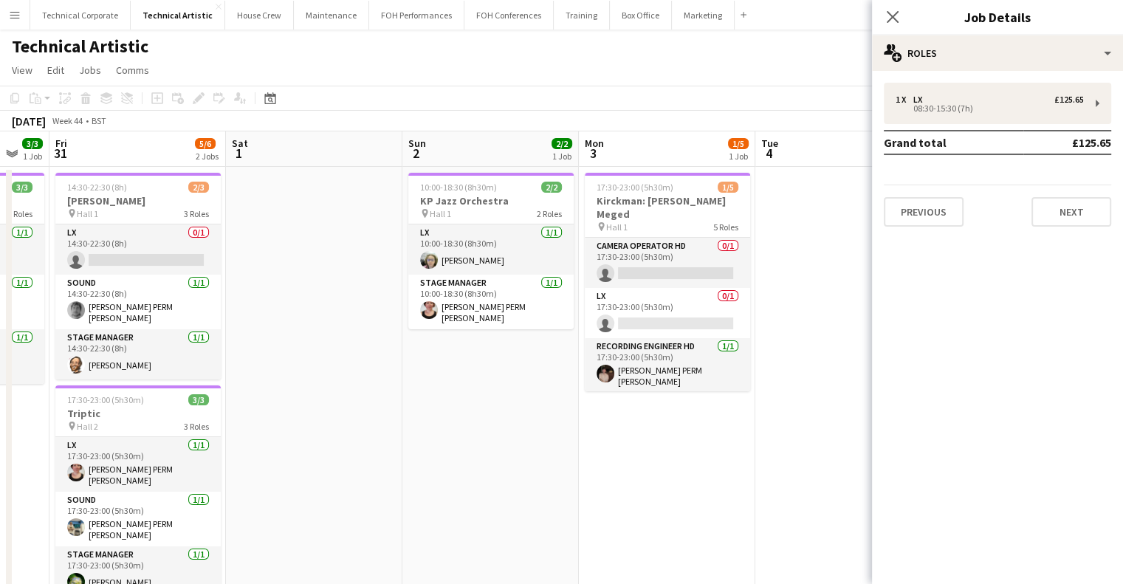
drag, startPoint x: 296, startPoint y: 346, endPoint x: 600, endPoint y: 346, distance: 303.6
click at [600, 346] on app-calendar-viewport "Wed 29 4/4 1 Job Thu 30 3/3 1 Job Fri 31 5/6 2 Jobs Sat 1 Sun 2 2/2 1 Job Mon 3…" at bounding box center [561, 484] width 1123 height 707
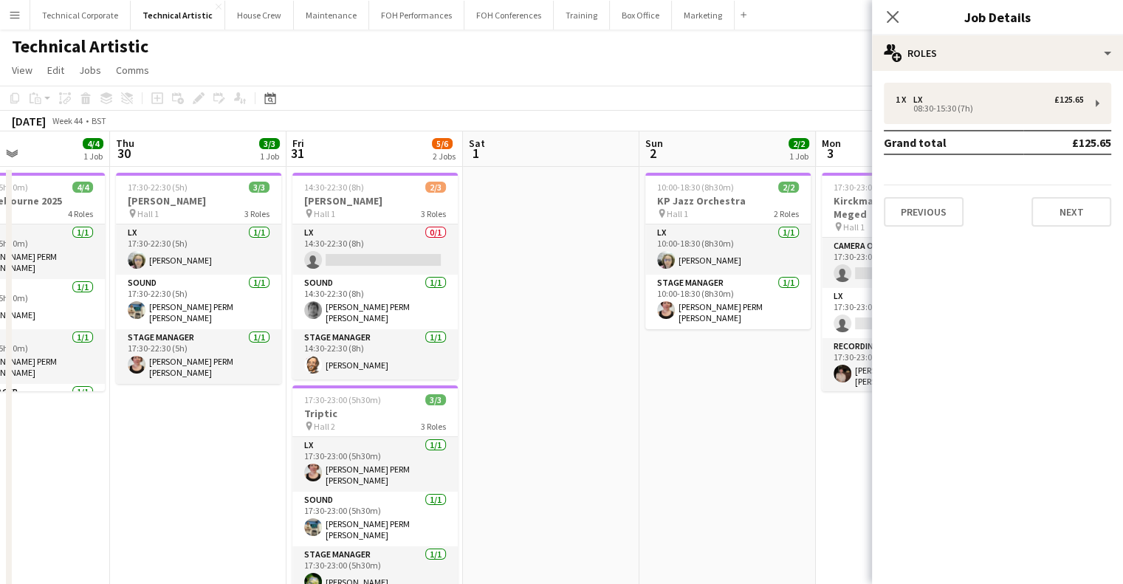
drag, startPoint x: 332, startPoint y: 348, endPoint x: 275, endPoint y: 356, distance: 57.4
click at [281, 356] on app-calendar-viewport "Mon 27 Tue 28 Wed 29 4/4 1 Job Thu 30 3/3 1 Job Fri 31 5/6 2 Jobs Sat 1 Sun 2 2…" at bounding box center [561, 484] width 1123 height 707
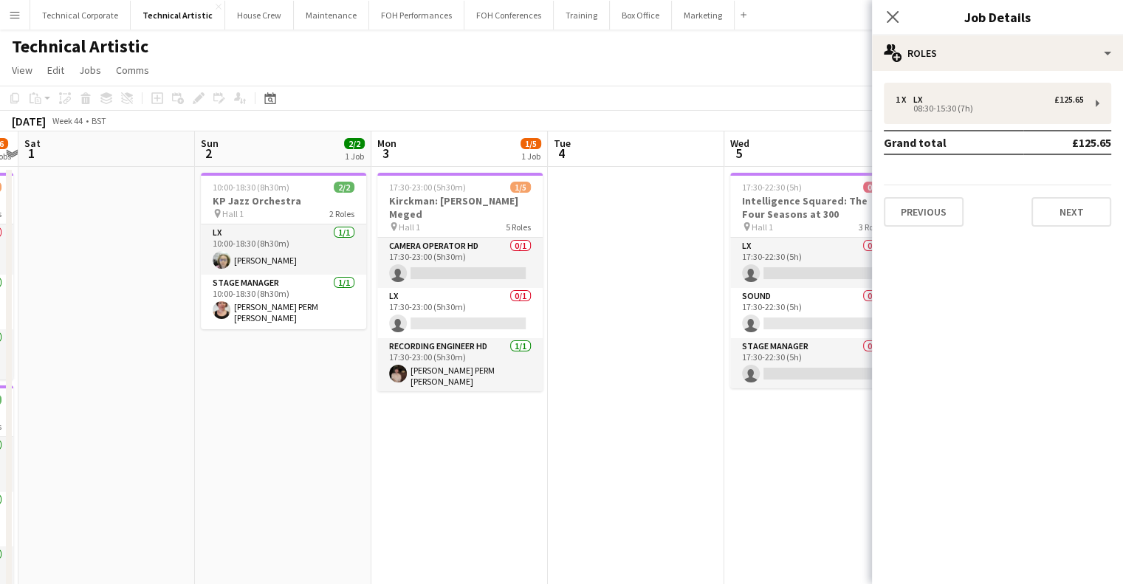
drag, startPoint x: 227, startPoint y: 330, endPoint x: 201, endPoint y: 332, distance: 26.6
click at [201, 332] on app-calendar-viewport "Wed 29 4/4 1 Job Thu 30 3/3 1 Job Fri 31 5/6 2 Jobs Sat 1 Sun 2 2/2 1 Job Mon 3…" at bounding box center [561, 484] width 1123 height 707
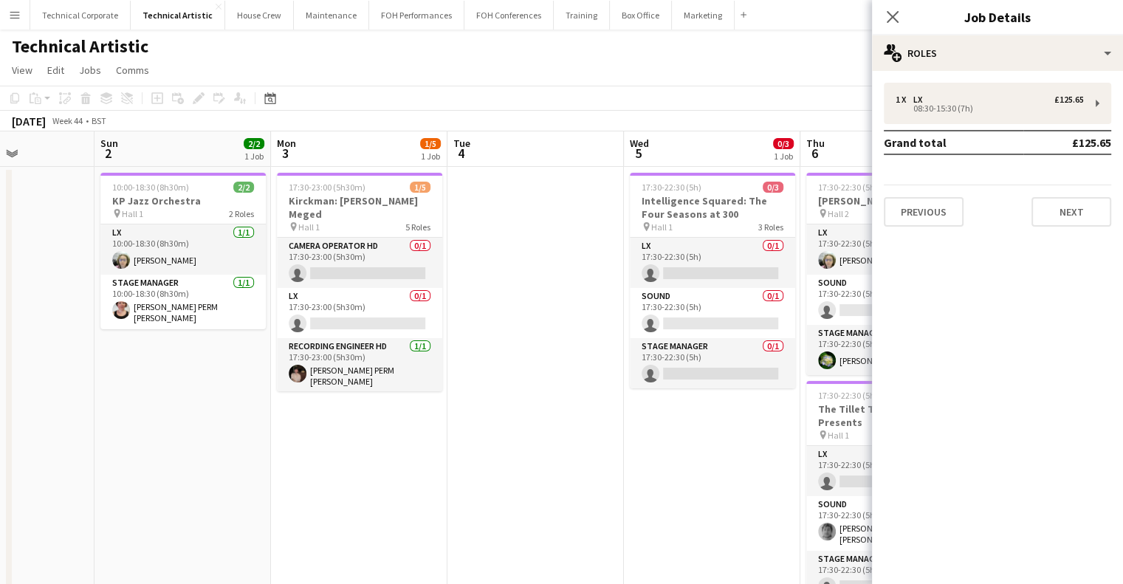
drag, startPoint x: 470, startPoint y: 224, endPoint x: 389, endPoint y: 233, distance: 81.7
click at [390, 233] on app-calendar-viewport "Wed 29 4/4 1 Job Thu 30 3/3 1 Job Fri 31 5/6 2 Jobs Sat 1 Sun 2 2/2 1 Job Mon 3…" at bounding box center [561, 484] width 1123 height 707
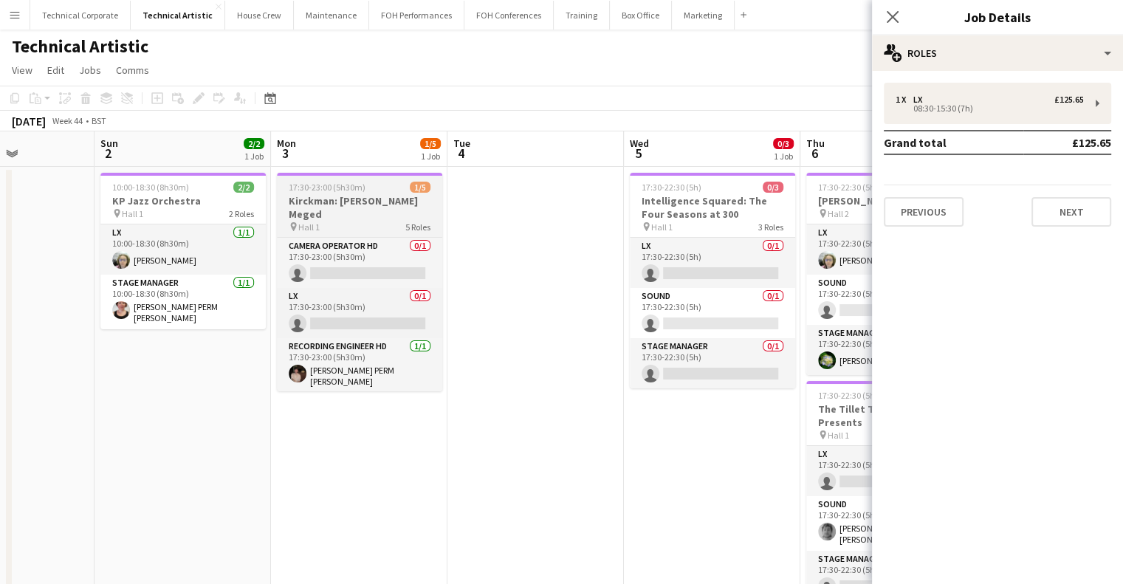
click at [361, 199] on h3 "Kirckman: Eden Agranat Meged" at bounding box center [359, 207] width 165 height 27
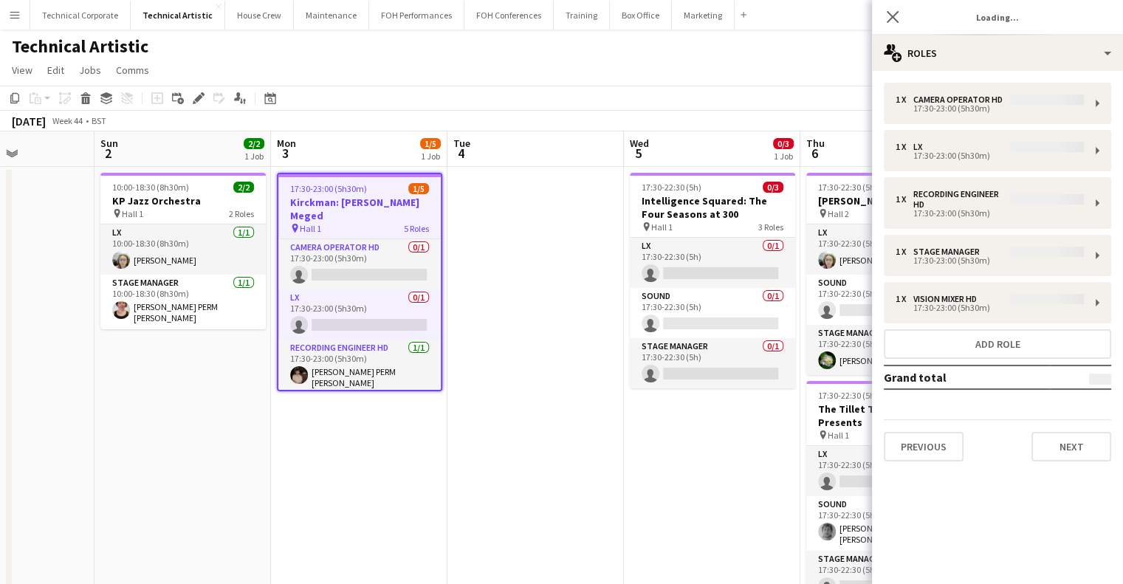
click at [496, 270] on app-date-cell at bounding box center [536, 502] width 177 height 671
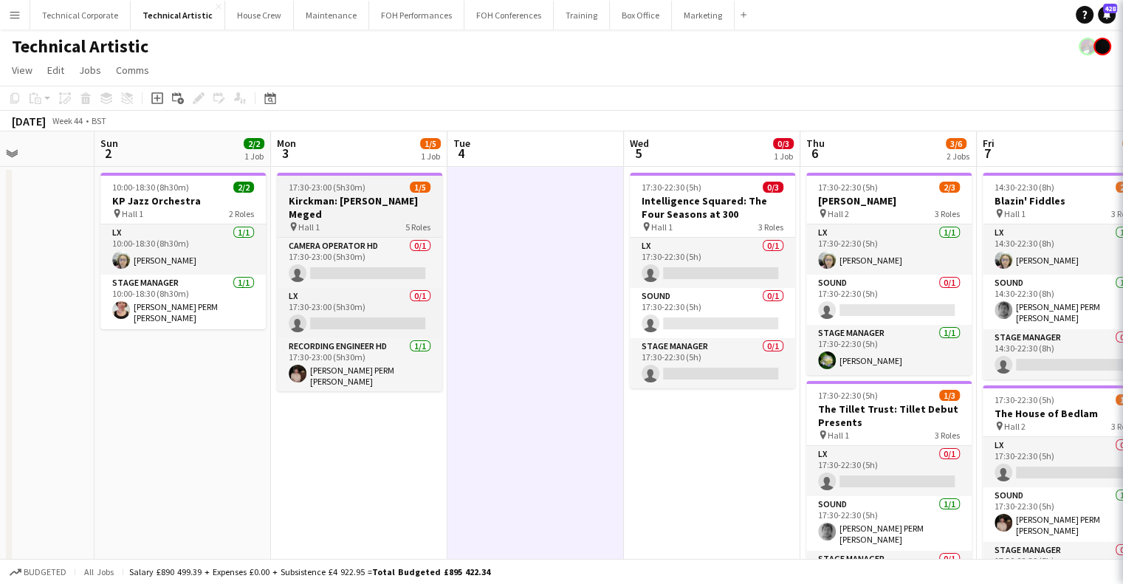
click at [371, 198] on h3 "Kirckman: Eden Agranat Meged" at bounding box center [359, 207] width 165 height 27
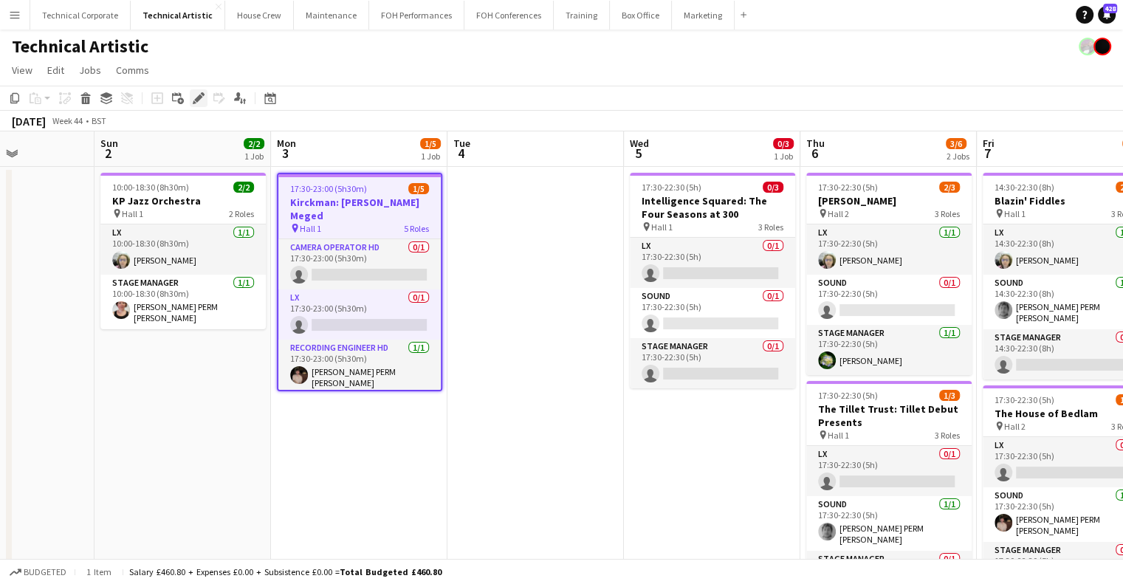
click at [201, 97] on icon at bounding box center [198, 99] width 8 height 8
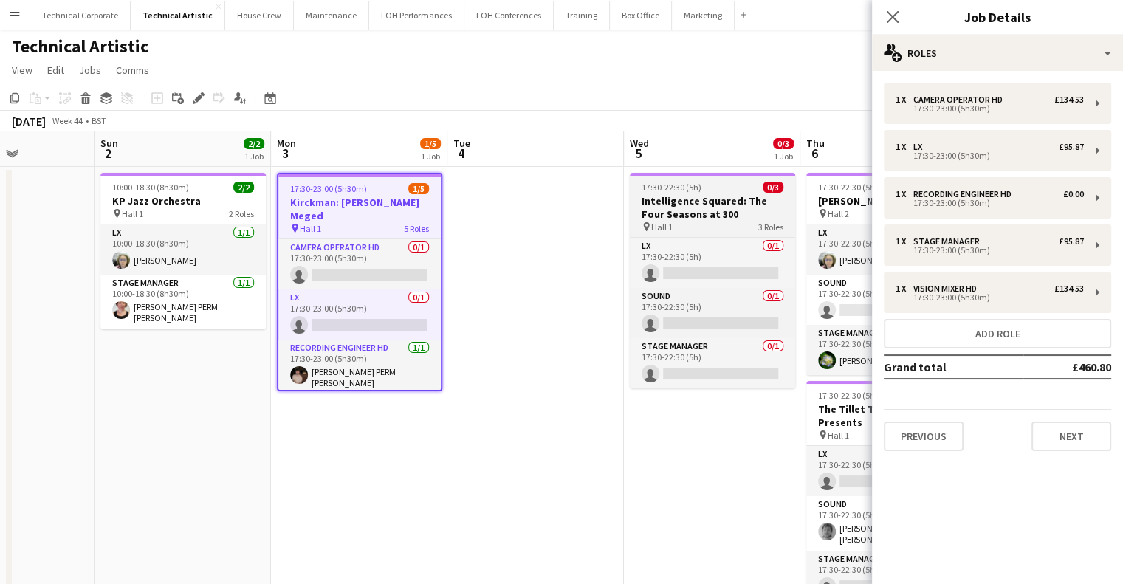
click at [736, 202] on h3 "Intelligence Squared: The Four Seasons at 300" at bounding box center [712, 207] width 165 height 27
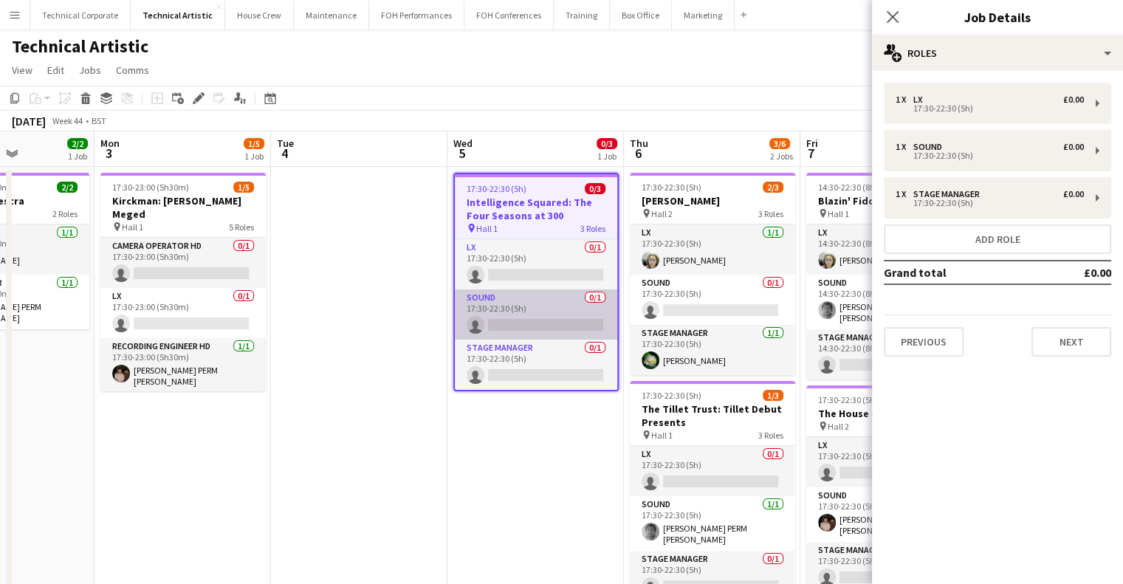
scroll to position [0, 685]
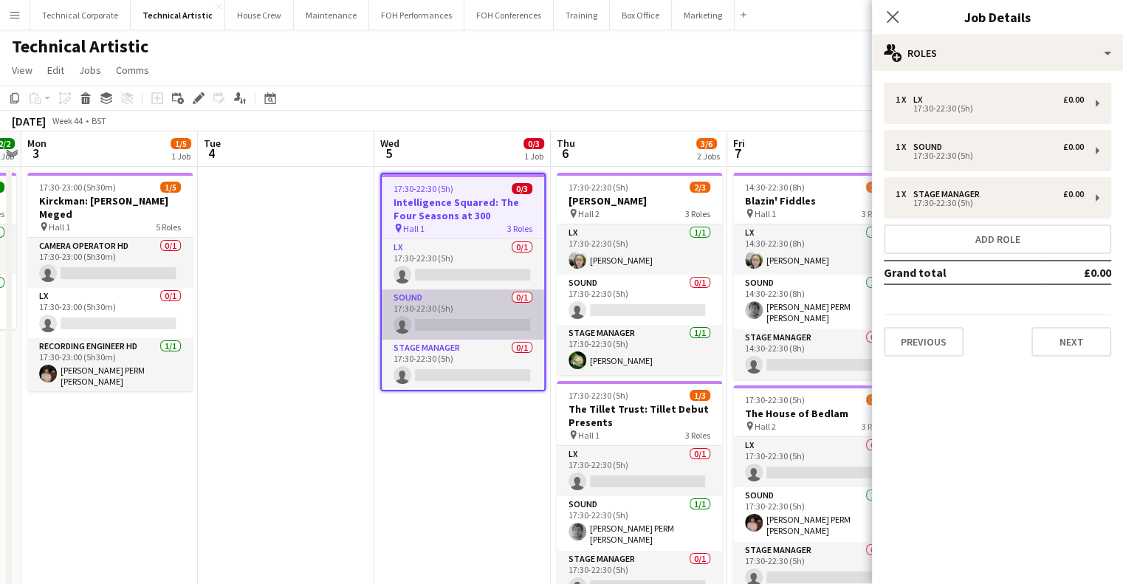
drag, startPoint x: 747, startPoint y: 299, endPoint x: 505, endPoint y: 309, distance: 242.5
click at [499, 311] on app-calendar-viewport "Thu 30 3/3 1 Job Fri 31 5/6 2 Jobs Sat 1 Sun 2 2/2 1 Job Mon 3 1/5 1 Job Tue 4 …" at bounding box center [561, 484] width 1123 height 707
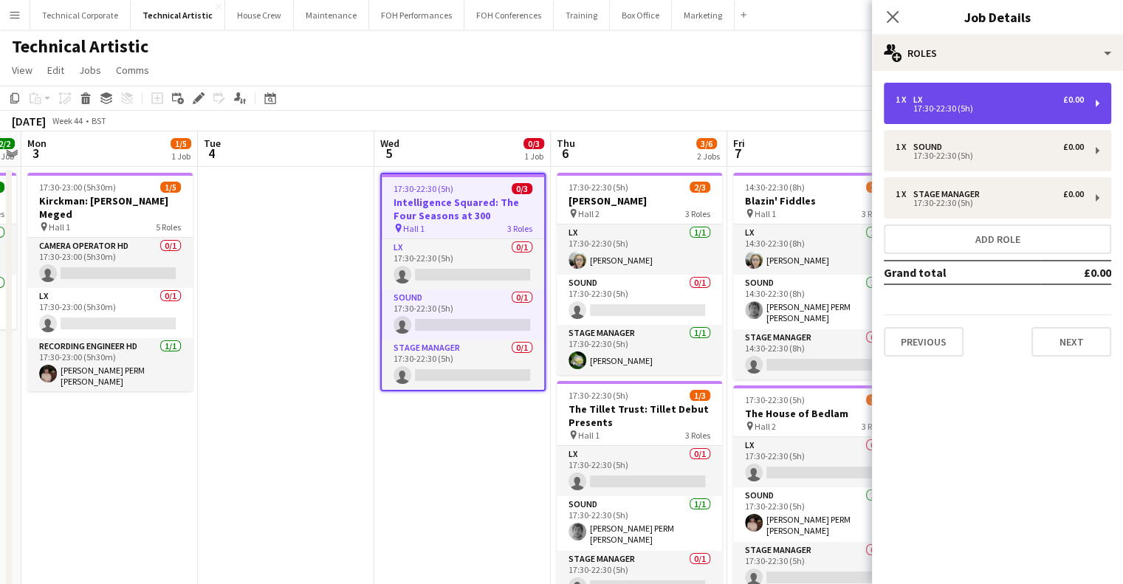
click at [937, 94] on div "1 x LX £0.00 17:30-22:30 (5h)" at bounding box center [997, 103] width 227 height 41
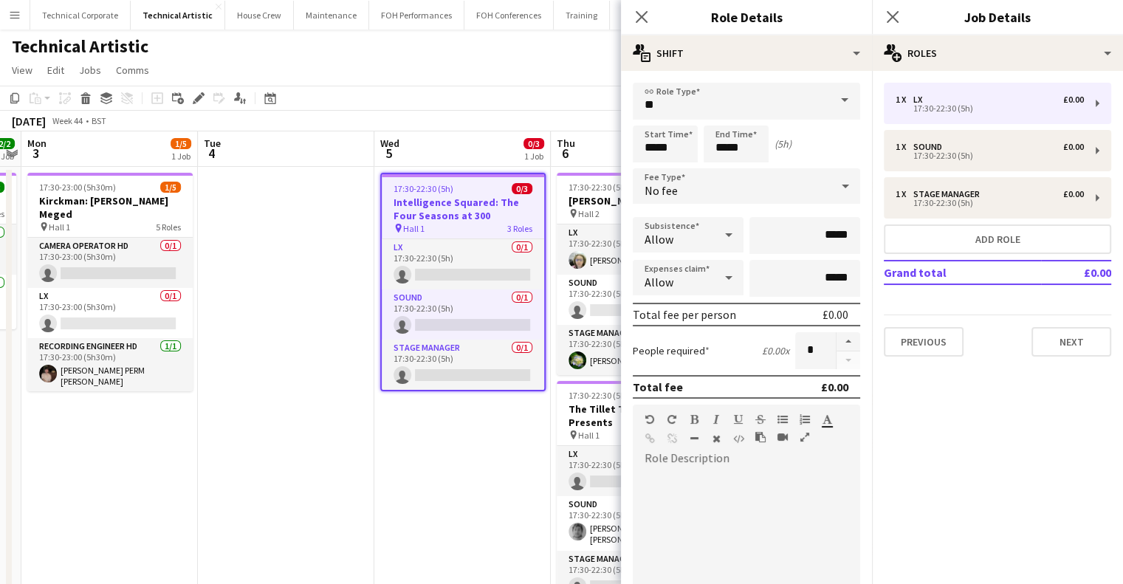
click at [696, 200] on div "No fee" at bounding box center [732, 185] width 198 height 35
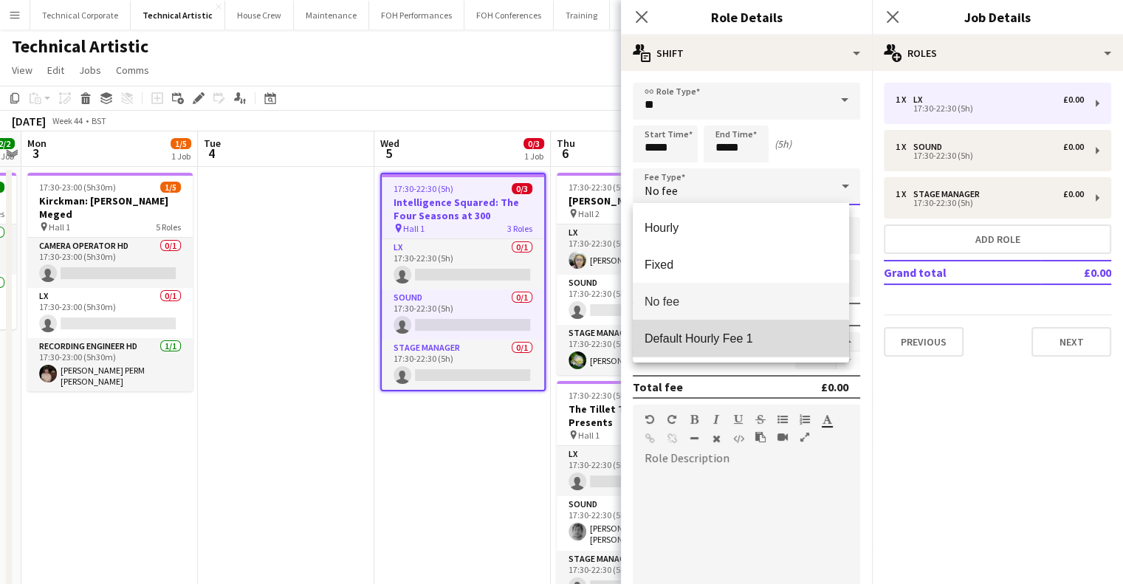
click at [710, 343] on span "Default Hourly Fee 1" at bounding box center [741, 339] width 193 height 14
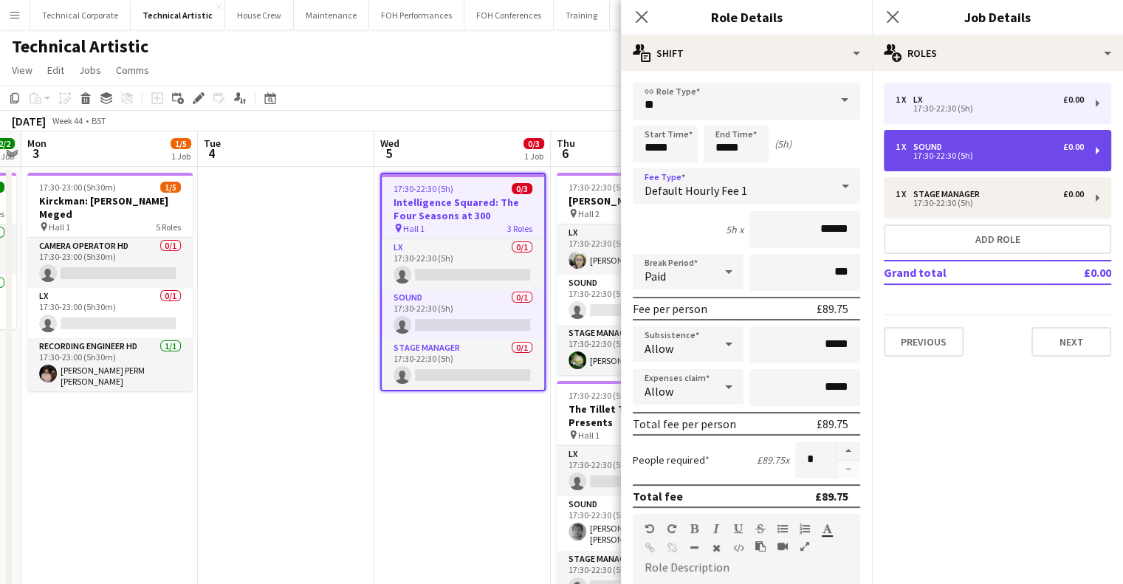
click at [930, 153] on div "17:30-22:30 (5h)" at bounding box center [990, 155] width 188 height 7
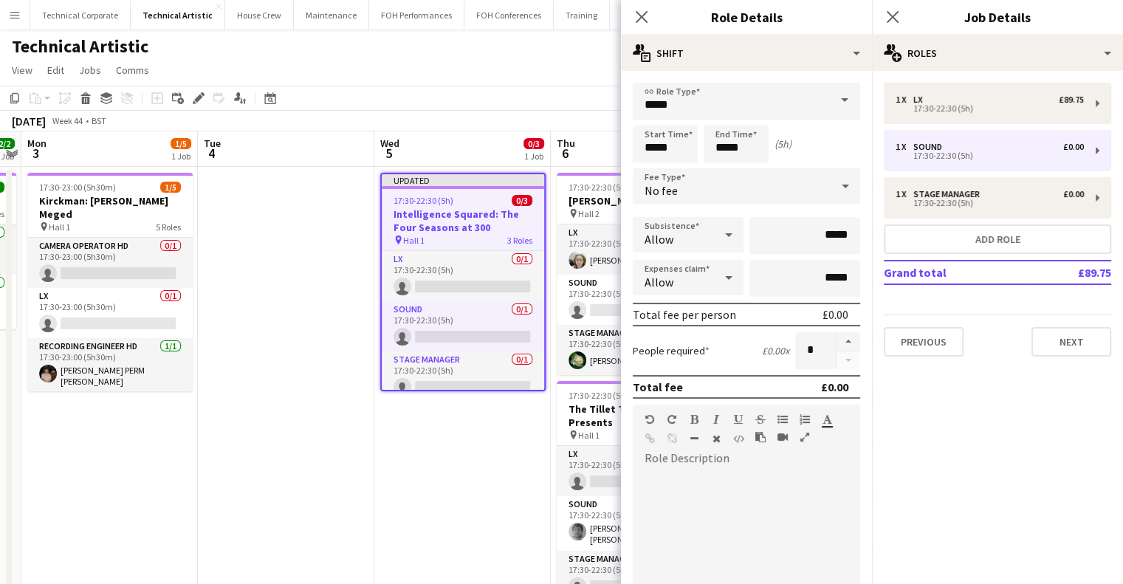
click at [736, 191] on div "No fee" at bounding box center [732, 185] width 198 height 35
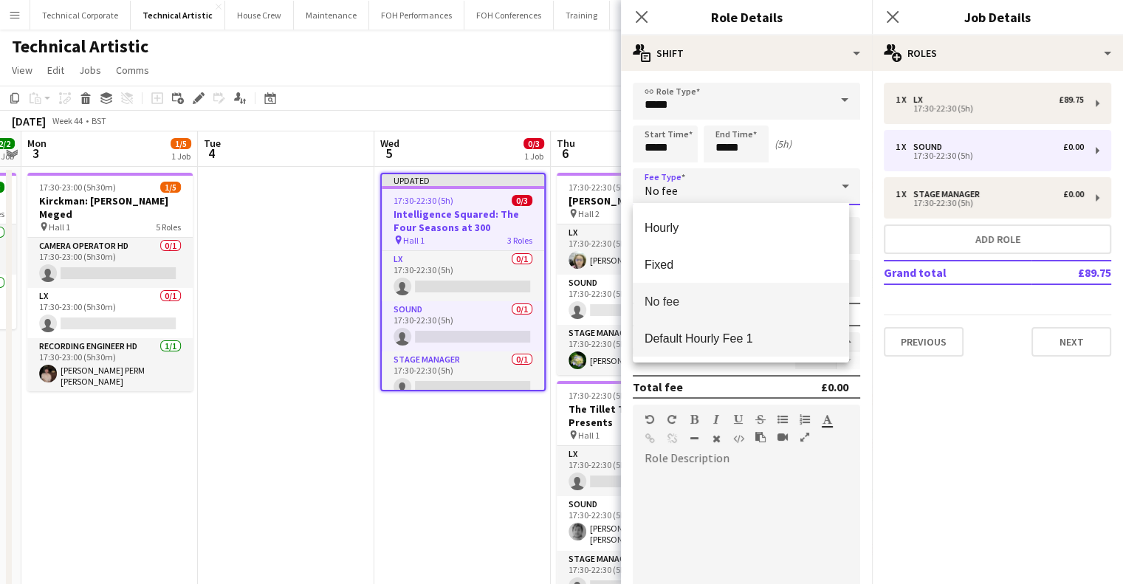
click at [737, 333] on span "Default Hourly Fee 1" at bounding box center [741, 339] width 193 height 14
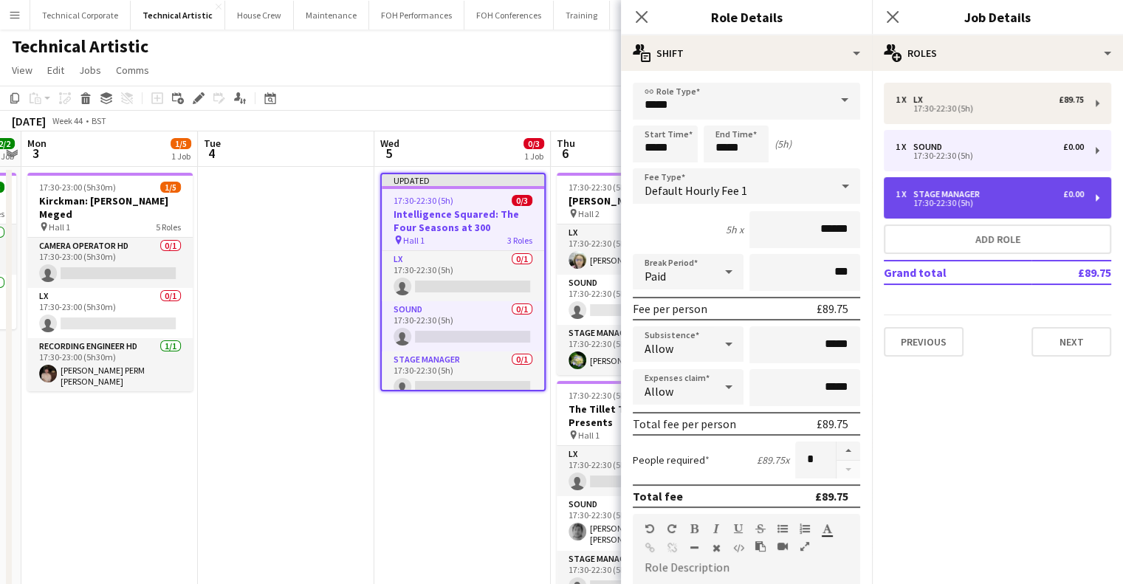
click at [975, 199] on div "17:30-22:30 (5h)" at bounding box center [990, 202] width 188 height 7
type input "**********"
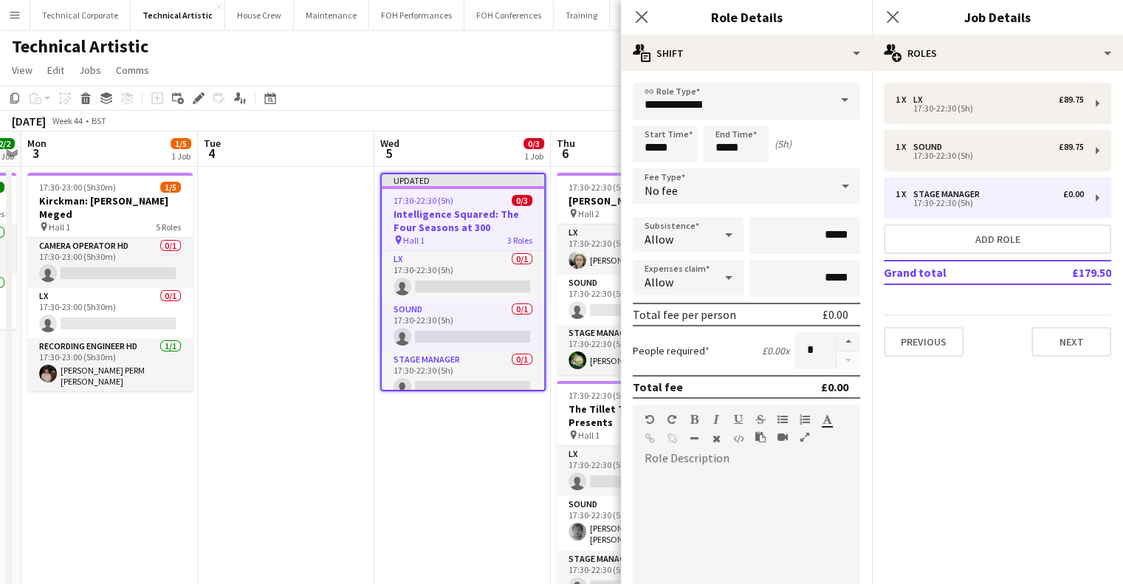
click at [778, 182] on div "No fee" at bounding box center [732, 185] width 198 height 35
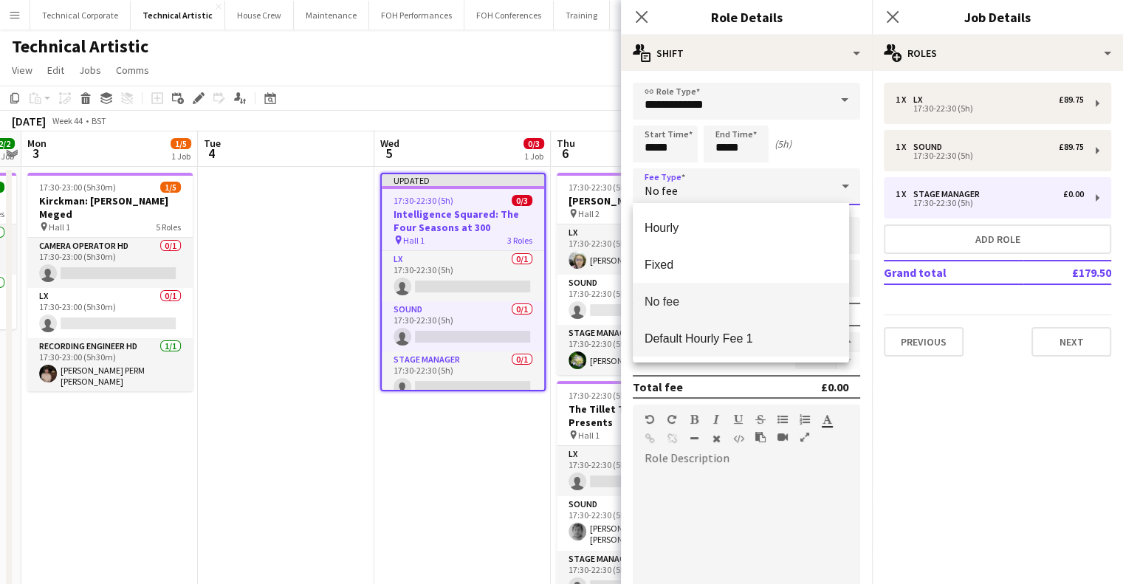
click at [750, 348] on mat-option "Default Hourly Fee 1" at bounding box center [741, 338] width 216 height 37
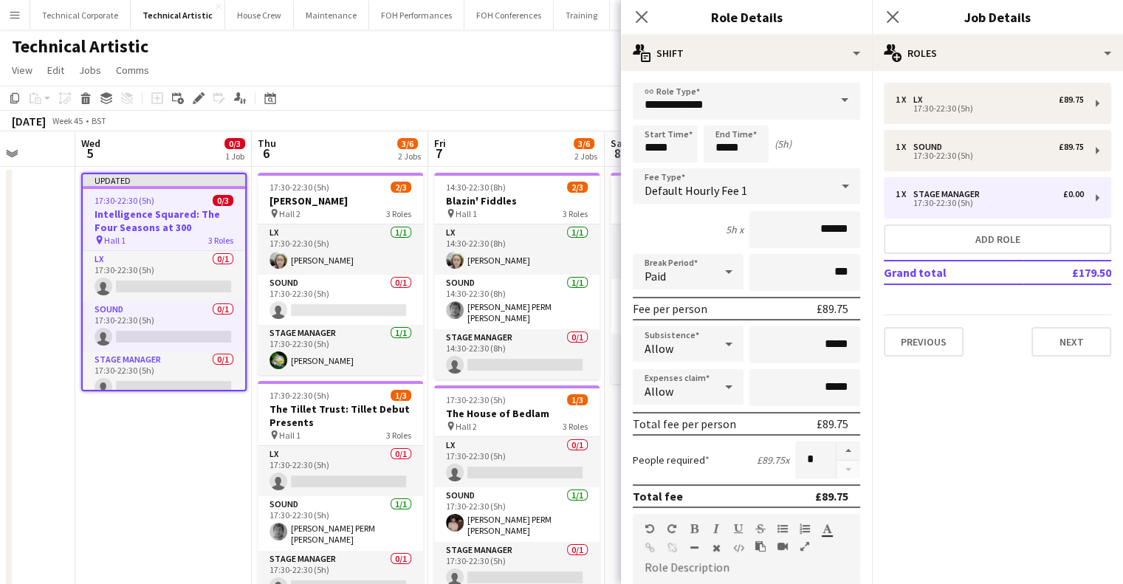
drag, startPoint x: 365, startPoint y: 369, endPoint x: 185, endPoint y: 383, distance: 180.8
click at [185, 383] on app-calendar-viewport "Sat 1 Sun 2 2/2 1 Job Mon 3 1/5 1 Job Tue 4 Wed 5 0/3 1 Job Thu 6 3/6 2 Jobs Fr…" at bounding box center [561, 484] width 1123 height 707
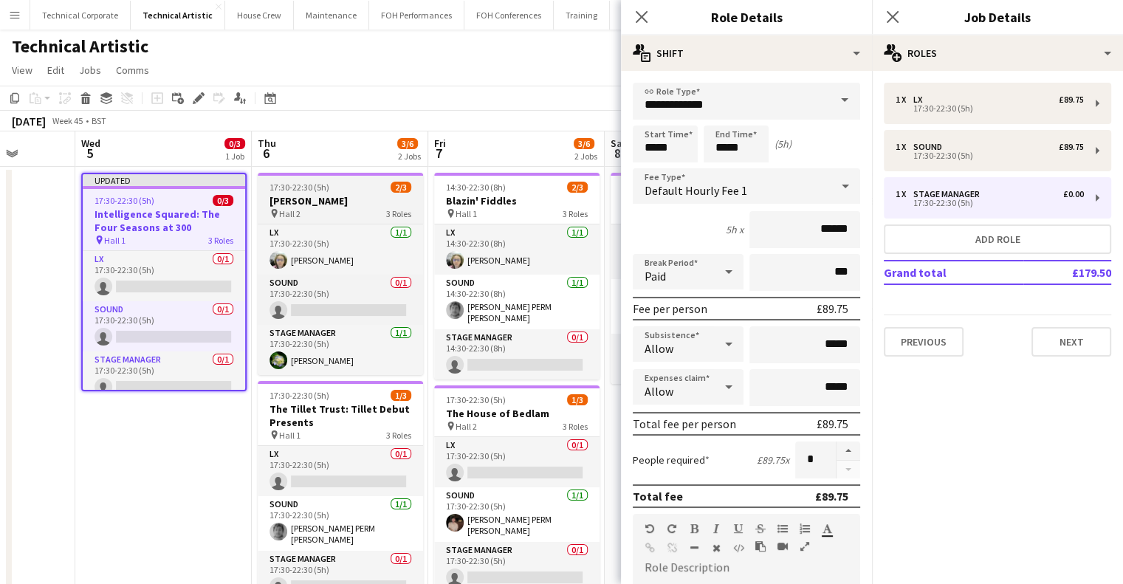
click at [326, 210] on div "pin Hall 2 3 Roles" at bounding box center [340, 214] width 165 height 12
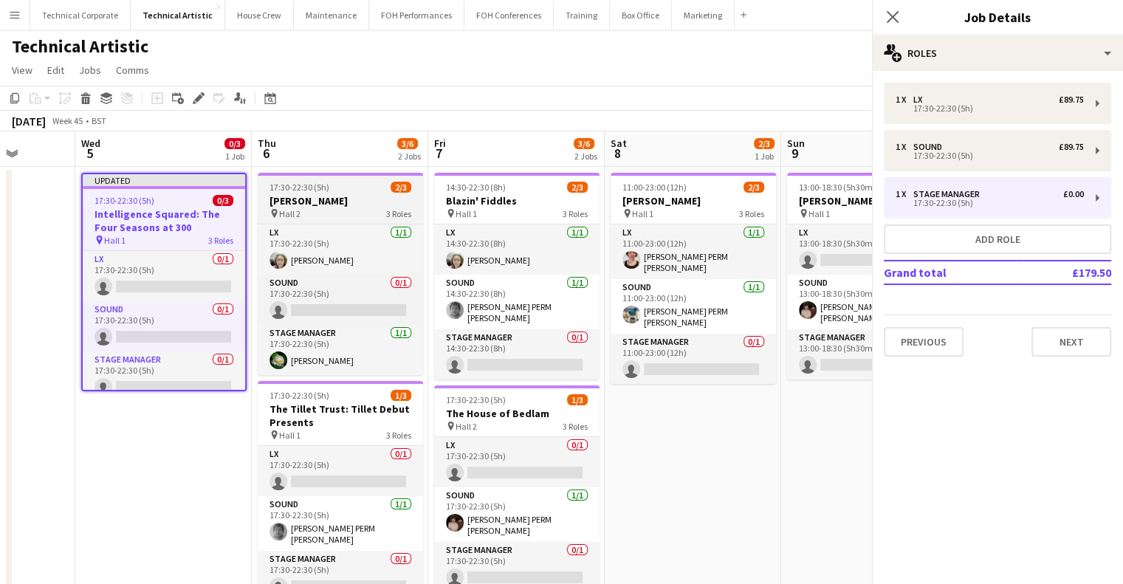
scroll to position [0, 629]
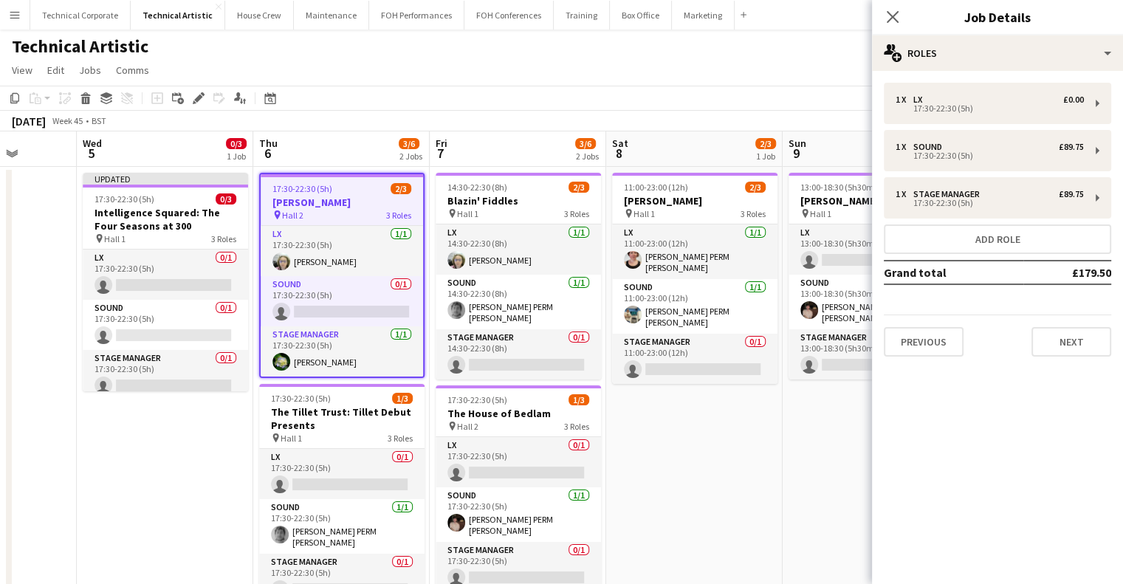
click at [1024, 492] on mat-expansion-panel "pencil3 General details 1 x LX £0.00 17:30-22:30 (5h) 1 x Sound £89.75 17:30-22…" at bounding box center [997, 327] width 251 height 513
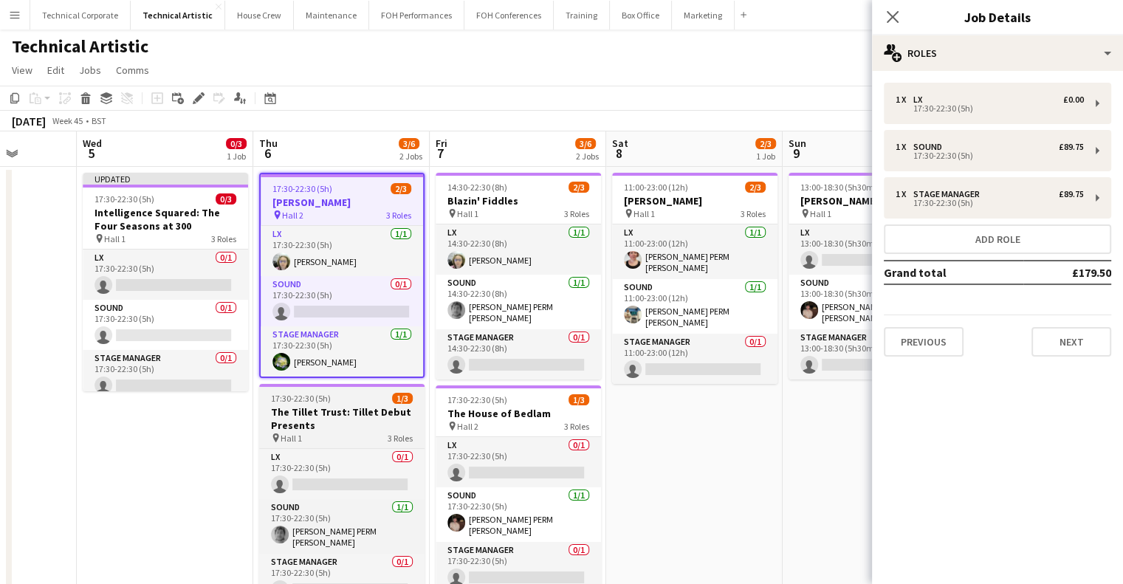
click at [372, 389] on app-job-card "17:30-22:30 (5h) 1/3 The Tillet Trust: Tillet Debut Presents pin Hall 1 3 Roles…" at bounding box center [341, 493] width 165 height 219
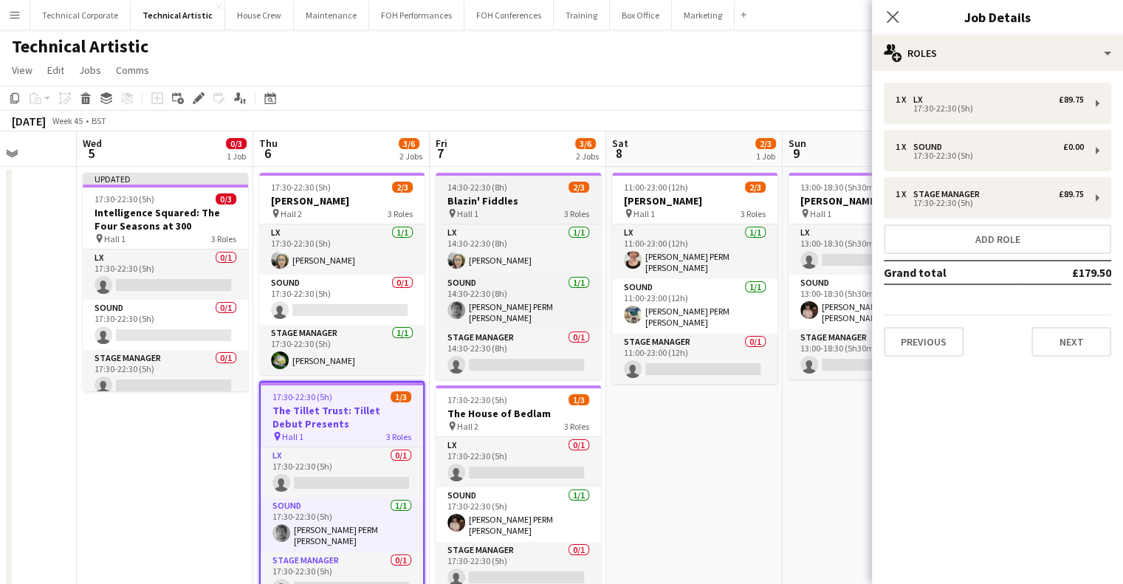
click at [523, 202] on h3 "Blazin' Fiddles" at bounding box center [518, 200] width 165 height 13
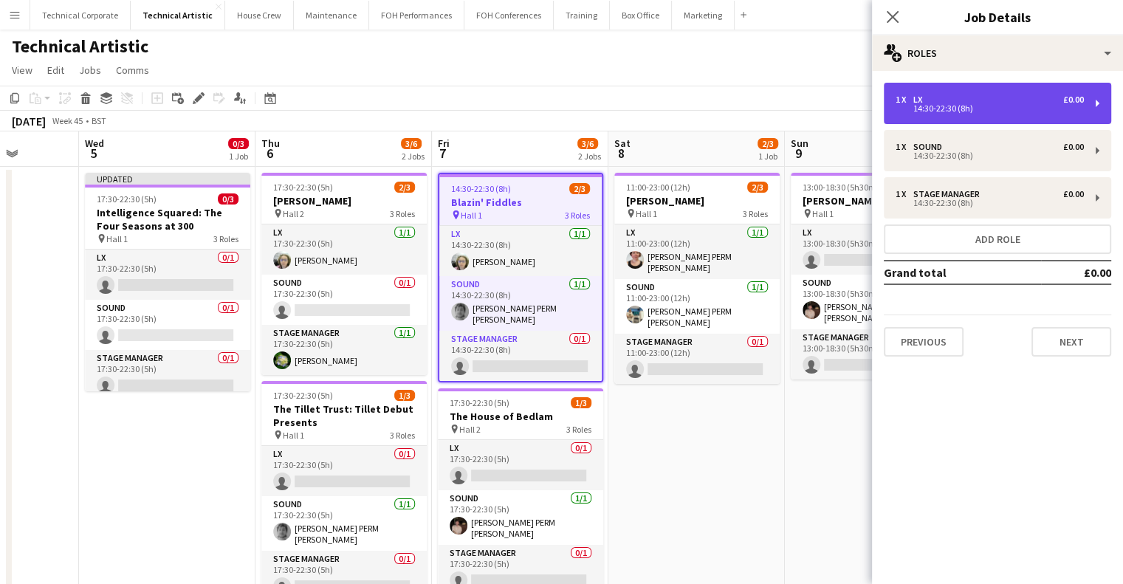
click at [942, 98] on div "1 x LX £0.00" at bounding box center [990, 100] width 188 height 10
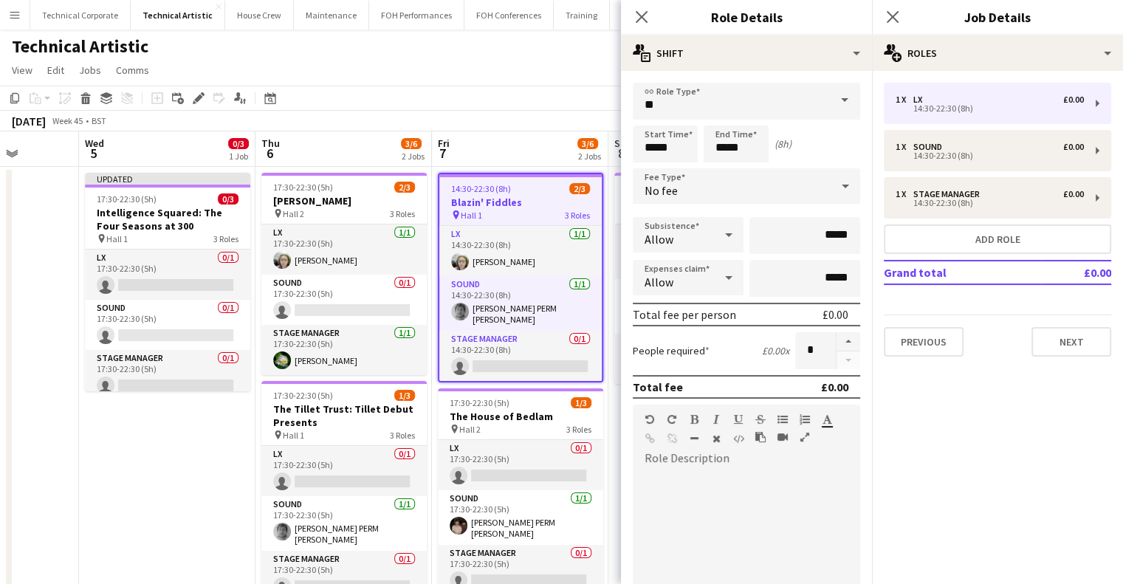
click at [733, 185] on div "No fee" at bounding box center [732, 185] width 198 height 35
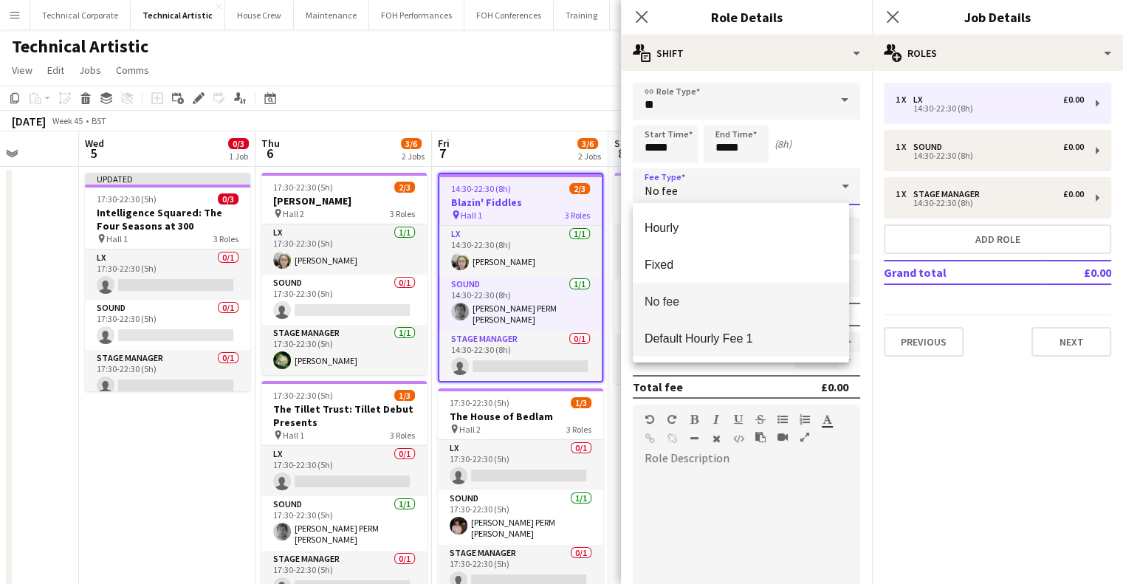
click at [724, 341] on span "Default Hourly Fee 1" at bounding box center [741, 339] width 193 height 14
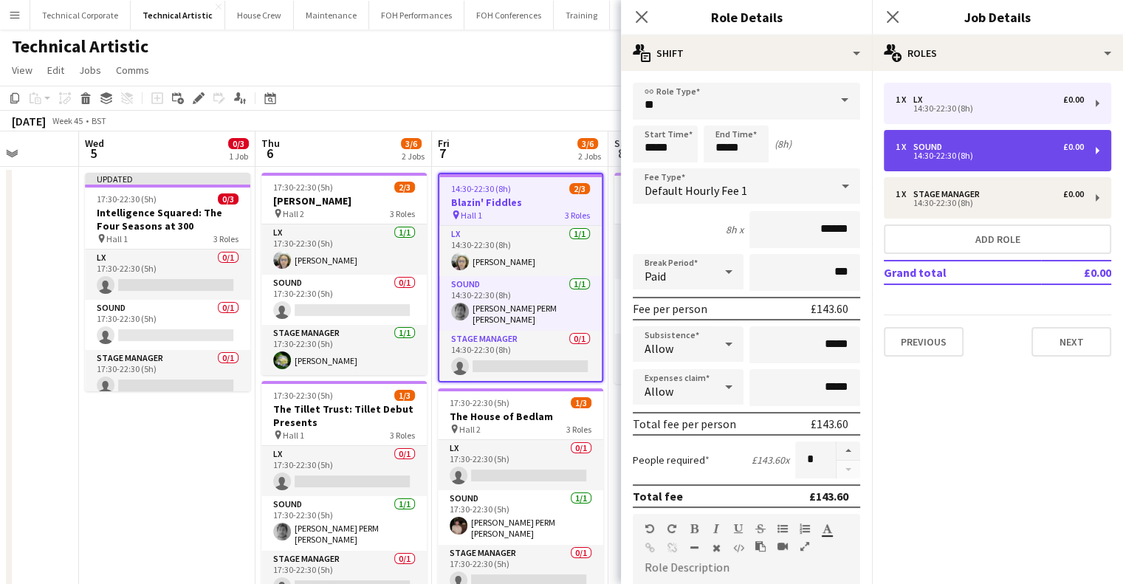
click at [937, 143] on div "Sound" at bounding box center [931, 147] width 35 height 10
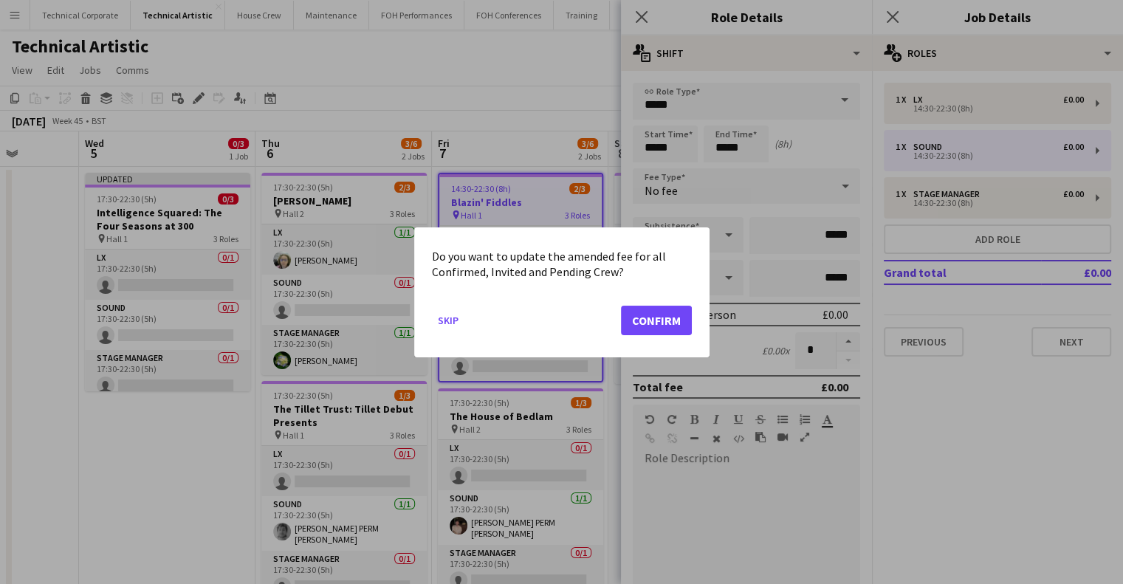
click at [744, 203] on div at bounding box center [561, 292] width 1123 height 584
click at [653, 324] on button "Confirm" at bounding box center [656, 320] width 71 height 30
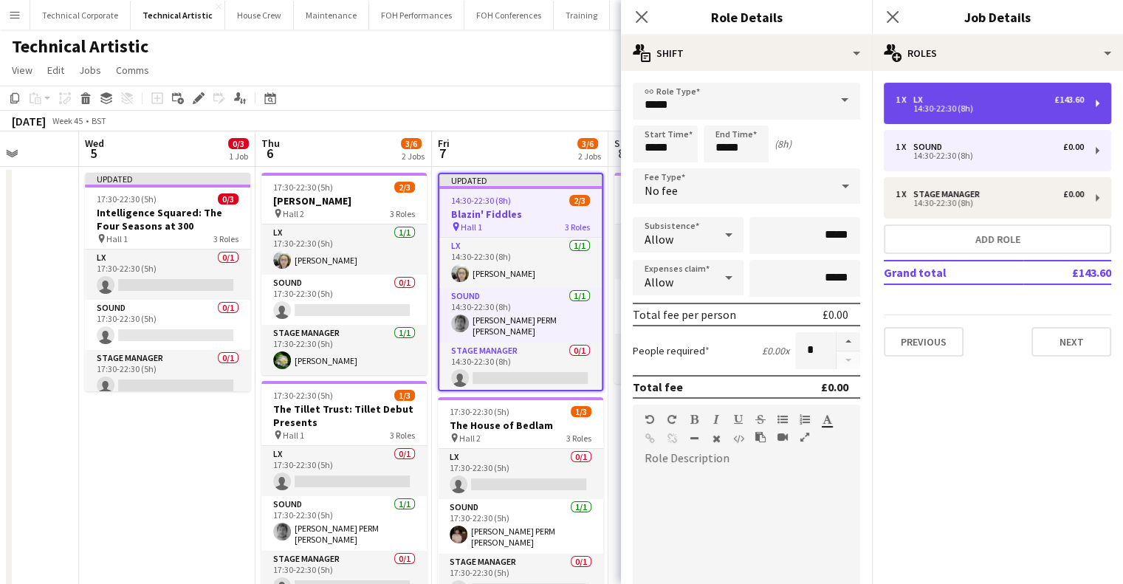
click at [942, 107] on div "14:30-22:30 (8h)" at bounding box center [990, 108] width 188 height 7
type input "**"
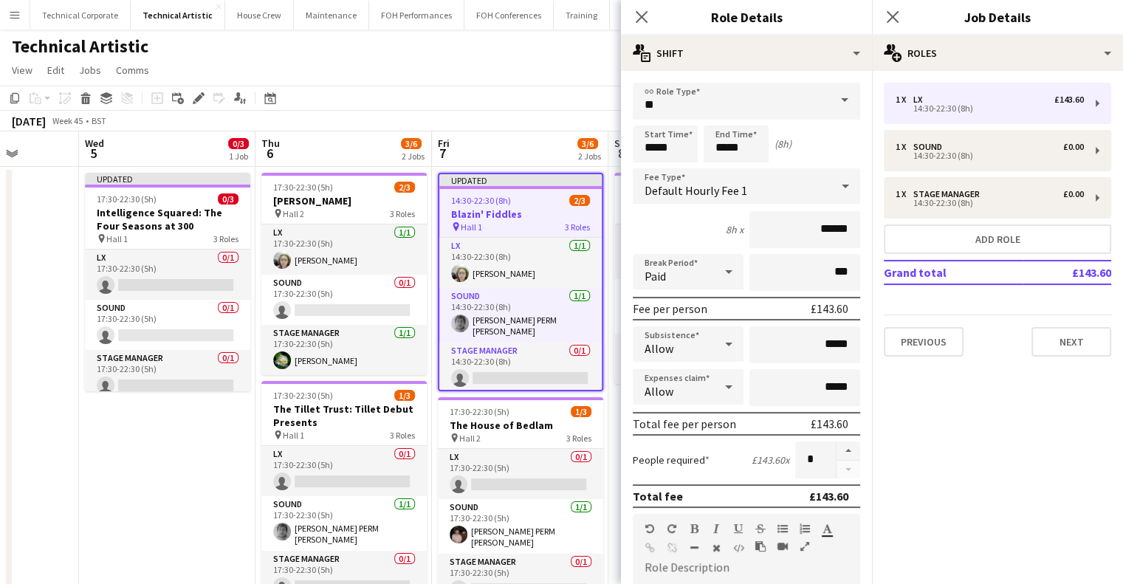
click at [713, 199] on div "Default Hourly Fee 1" at bounding box center [732, 185] width 198 height 35
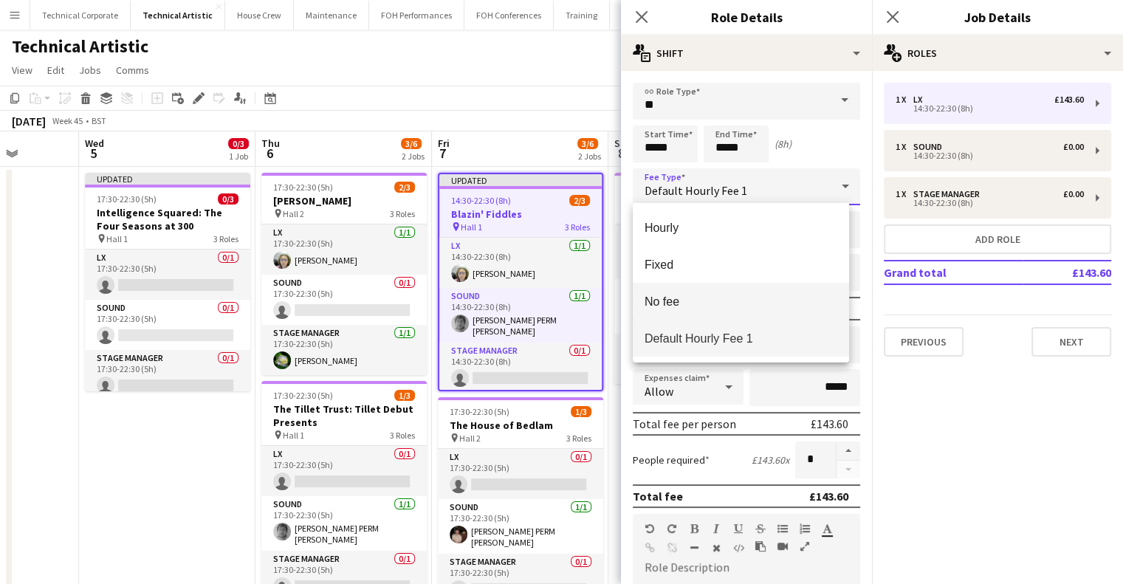
click at [712, 303] on span "No fee" at bounding box center [741, 302] width 193 height 14
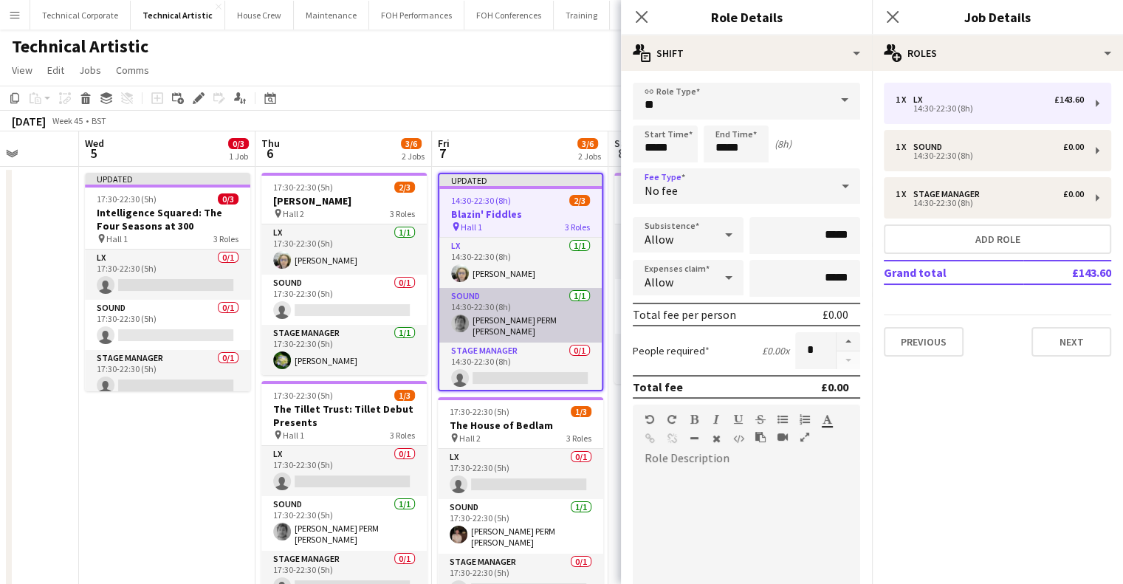
click at [523, 303] on app-card-role "Sound 1/1 14:30-22:30 (8h) Dara PERM Hughes" at bounding box center [520, 315] width 162 height 55
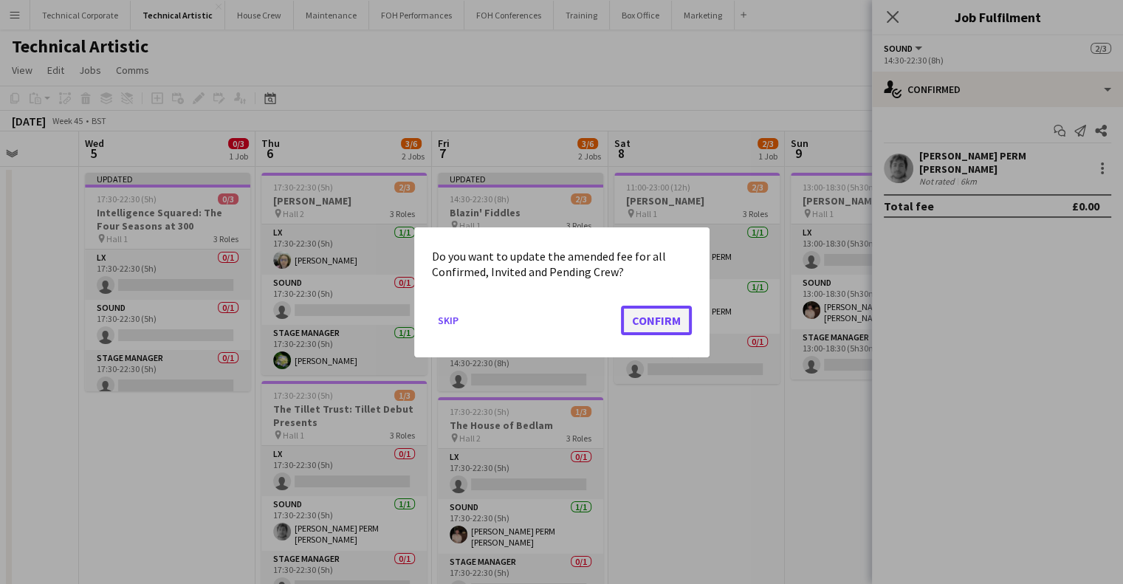
click at [682, 311] on button "Confirm" at bounding box center [656, 320] width 71 height 30
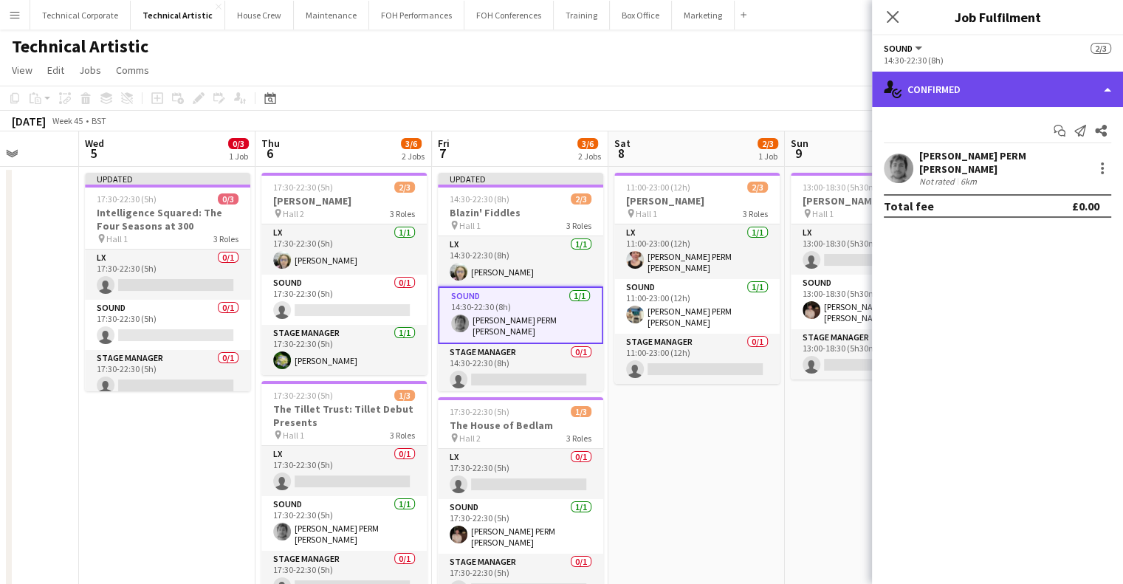
click at [929, 89] on div "single-neutral-actions-check-2 Confirmed" at bounding box center [997, 89] width 251 height 35
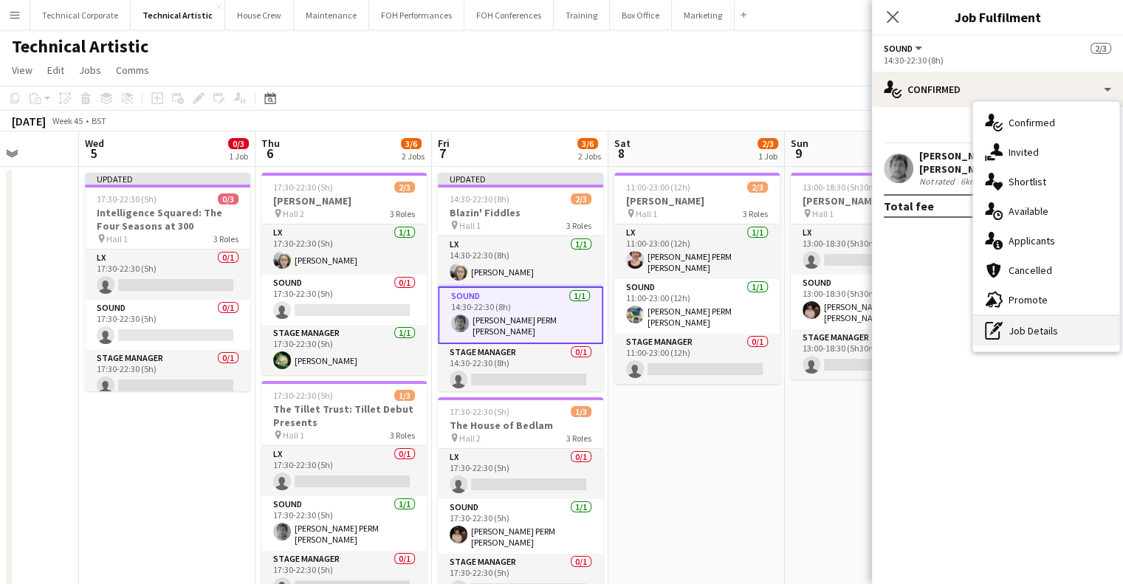
click at [1038, 335] on div "pen-write Job Details" at bounding box center [1046, 331] width 146 height 30
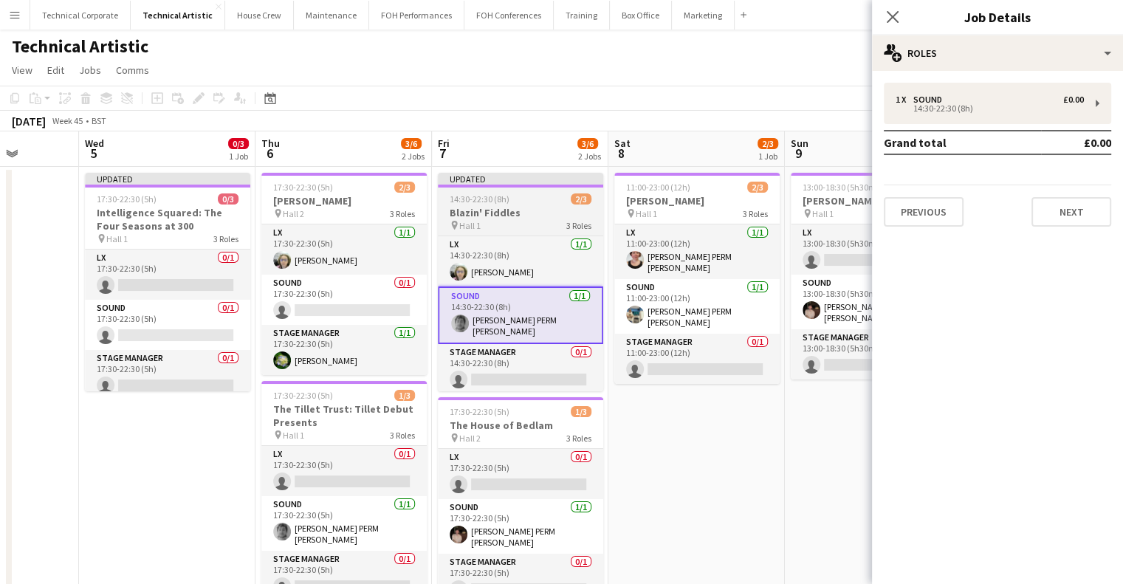
click at [516, 191] on app-job-card "Updated 14:30-22:30 (8h) 2/3 Blazin' Fiddles pin Hall 1 3 Roles LX 1/1 14:30-22…" at bounding box center [520, 282] width 165 height 219
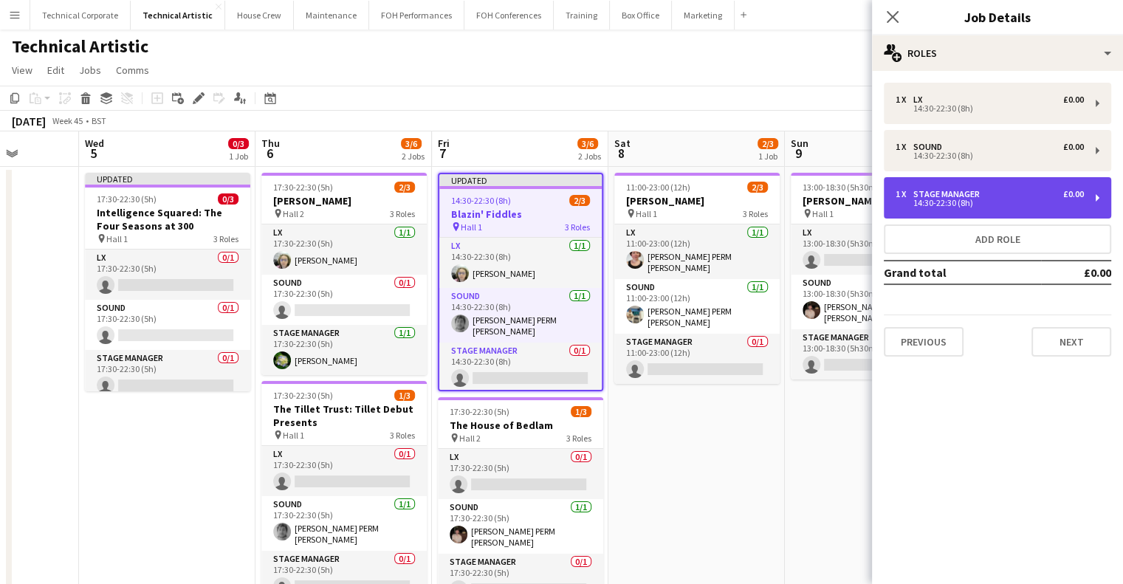
click at [975, 203] on div "14:30-22:30 (8h)" at bounding box center [990, 202] width 188 height 7
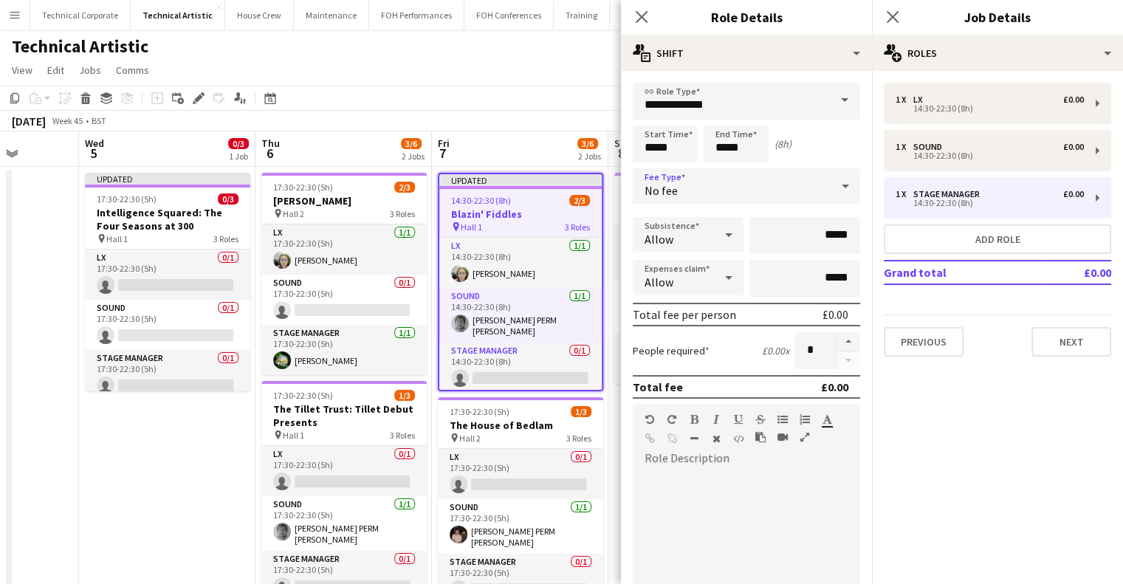
click at [734, 196] on div "No fee" at bounding box center [732, 185] width 198 height 35
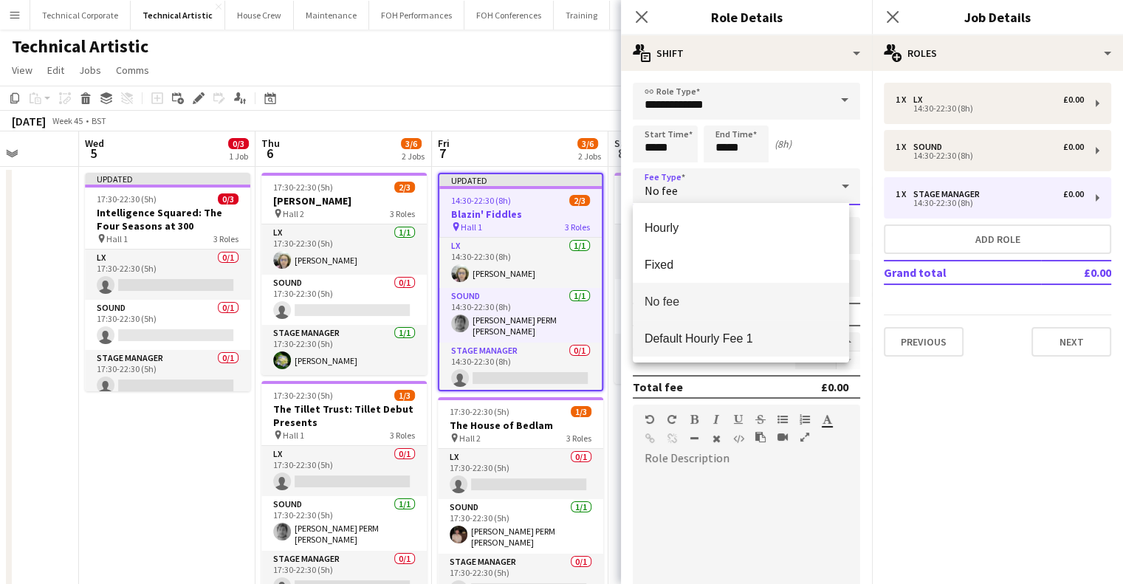
click at [699, 332] on span "Default Hourly Fee 1" at bounding box center [741, 339] width 193 height 14
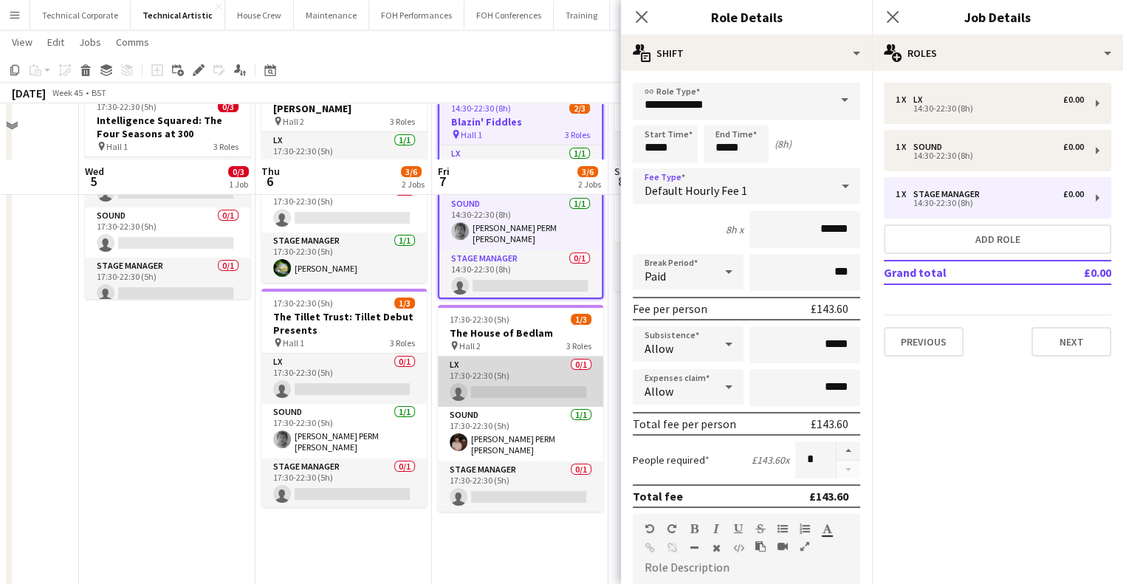
scroll to position [148, 0]
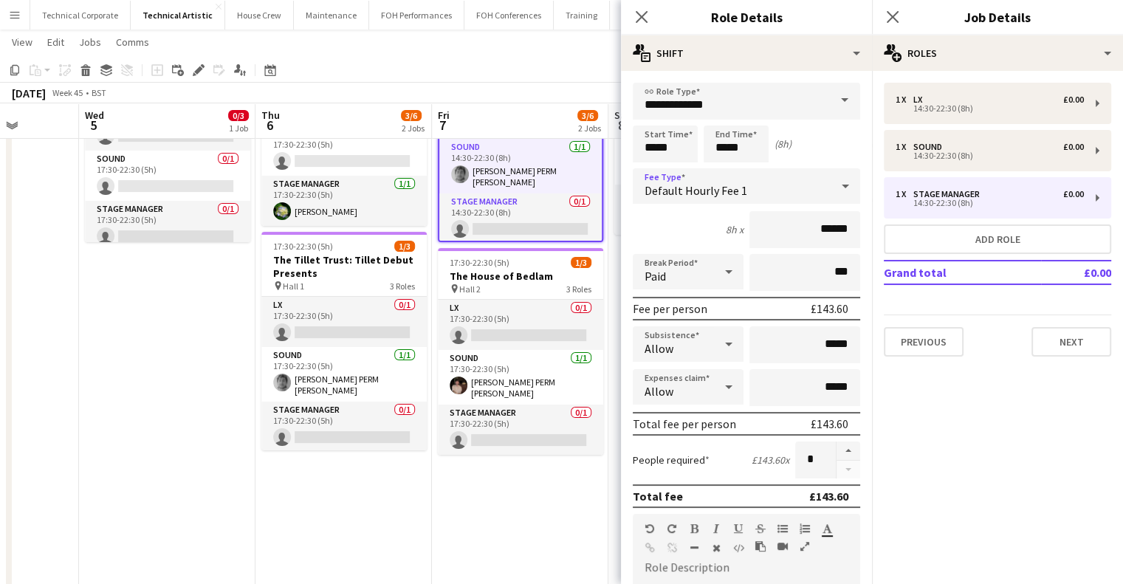
click at [501, 290] on div "pin Hall 2 3 Roles" at bounding box center [520, 289] width 165 height 12
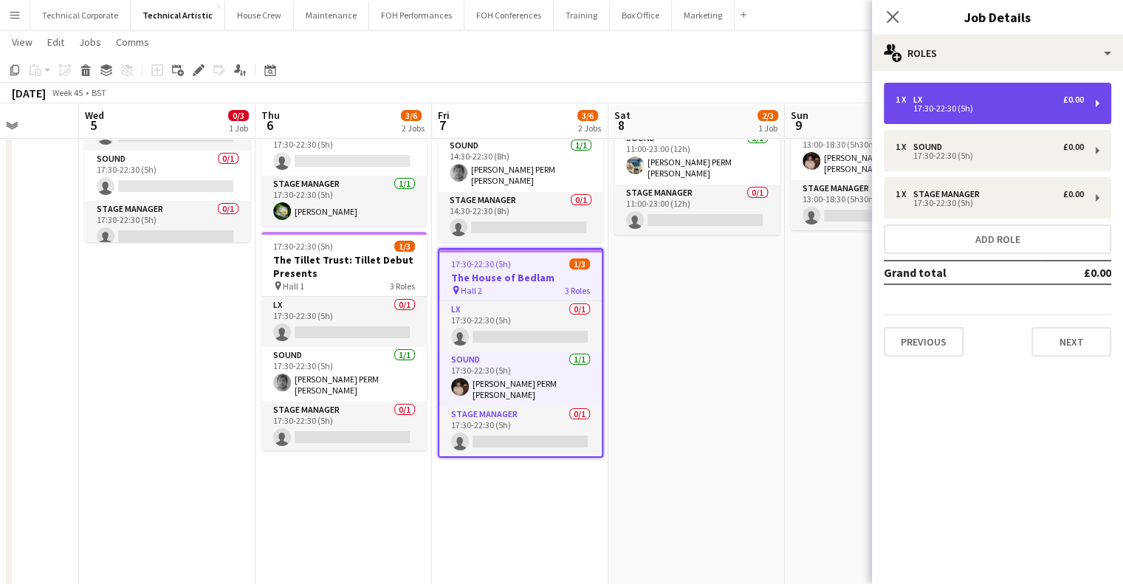
click at [935, 105] on div "17:30-22:30 (5h)" at bounding box center [990, 108] width 188 height 7
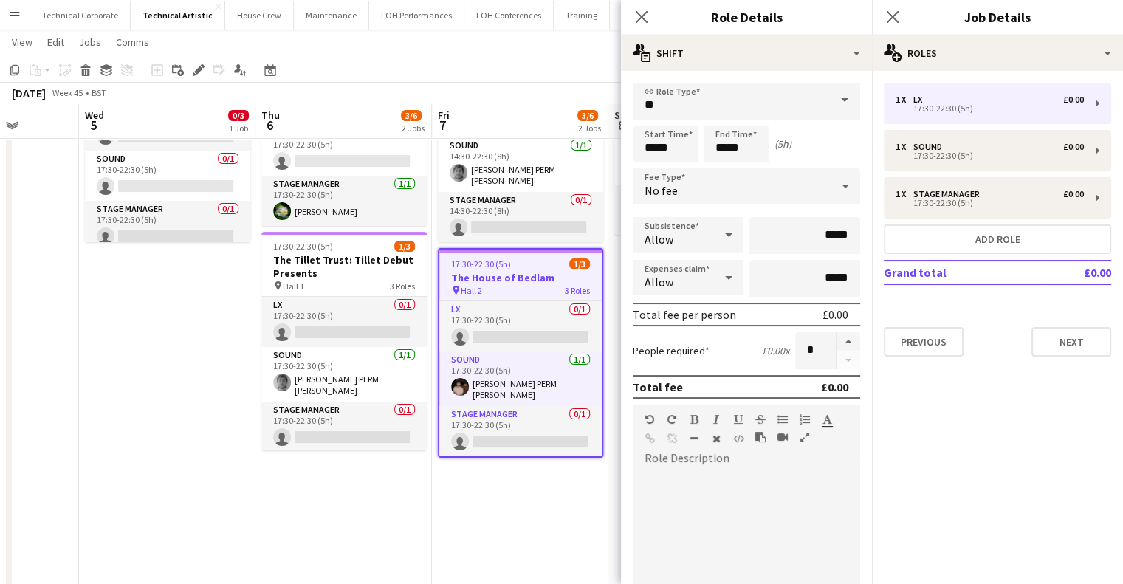
click at [806, 185] on div "No fee" at bounding box center [732, 185] width 198 height 35
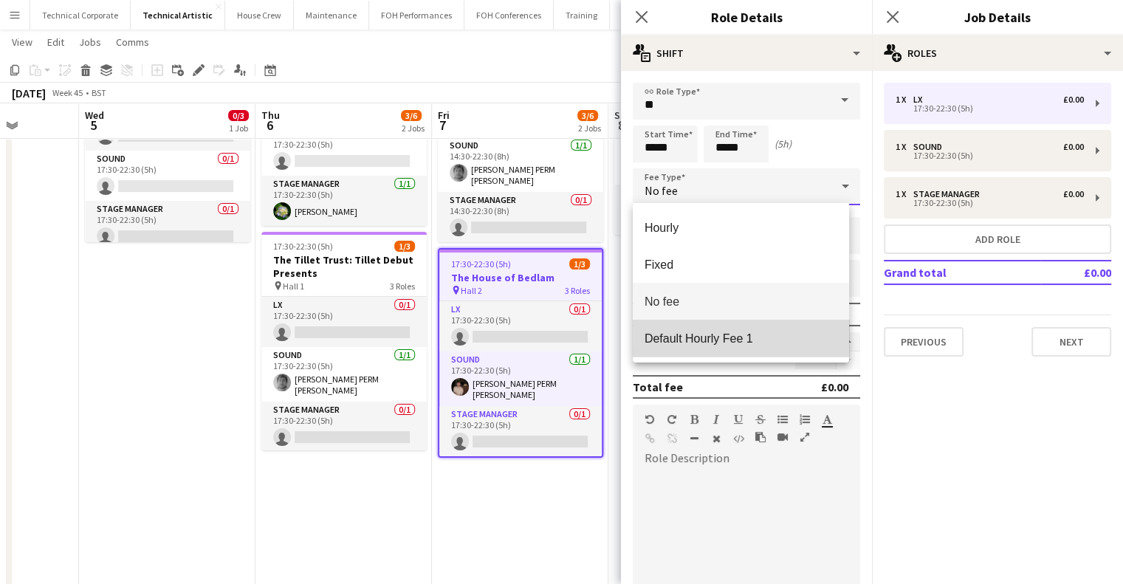
click at [771, 325] on mat-option "Default Hourly Fee 1" at bounding box center [741, 338] width 216 height 37
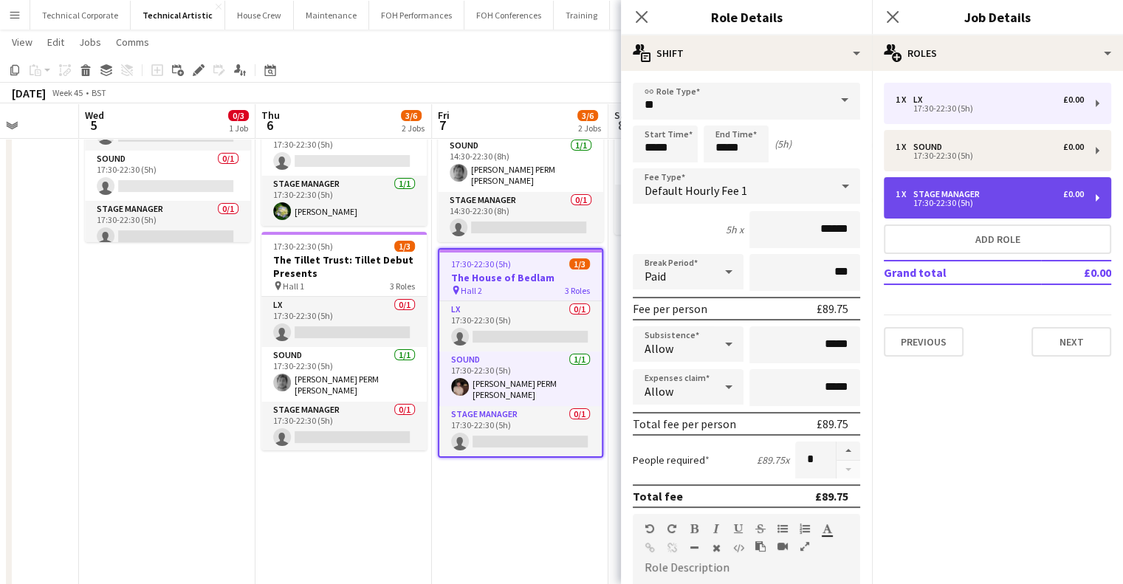
click at [944, 195] on div "Stage Manager" at bounding box center [950, 194] width 72 height 10
type input "**********"
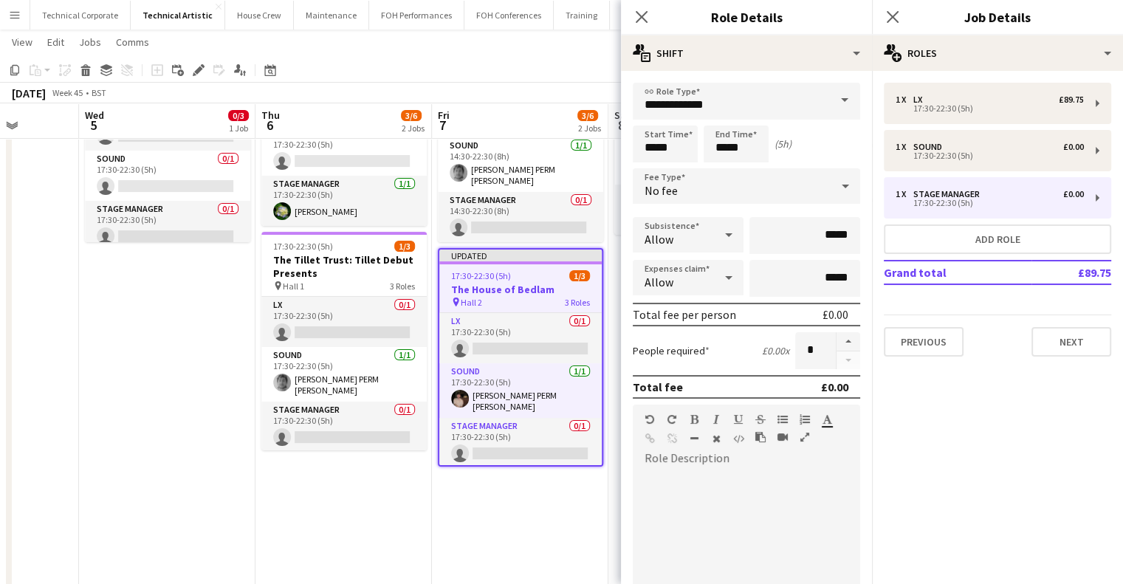
click at [760, 194] on div "No fee" at bounding box center [732, 185] width 198 height 35
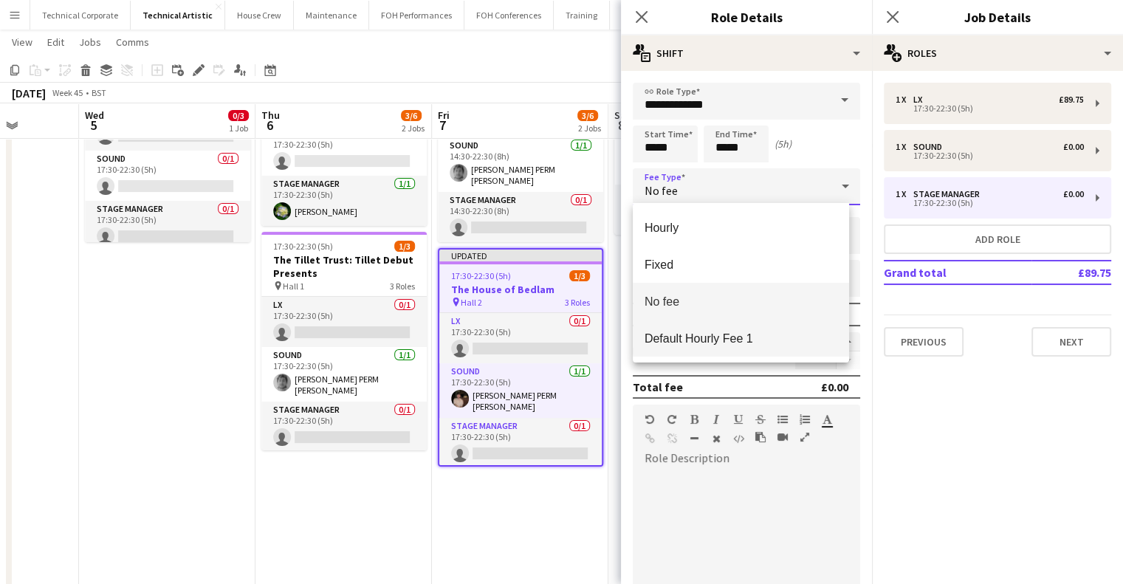
click at [730, 323] on mat-option "Default Hourly Fee 1" at bounding box center [741, 338] width 216 height 37
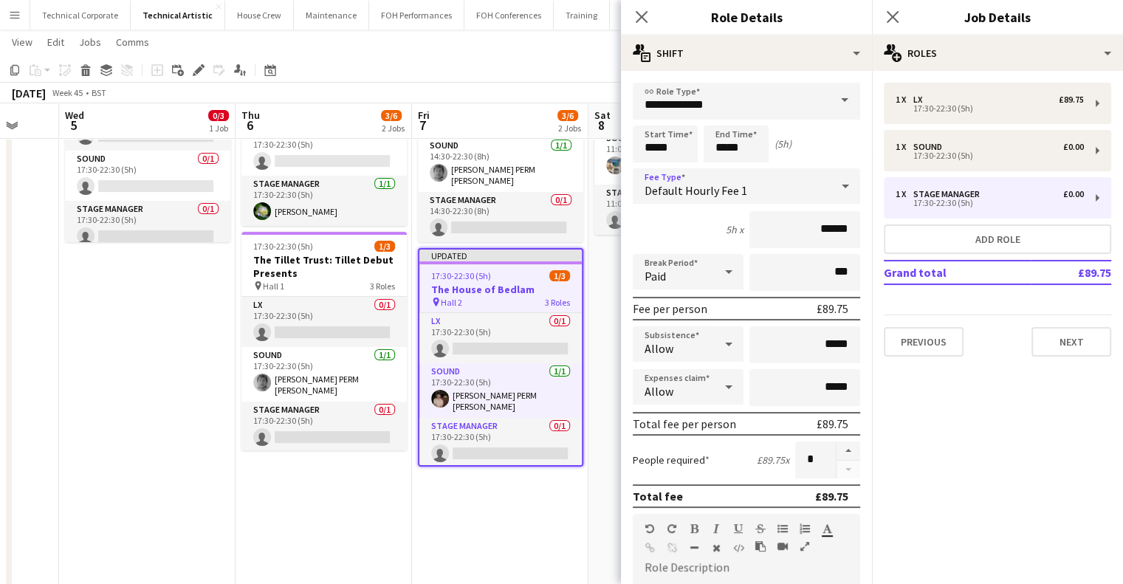
drag, startPoint x: 329, startPoint y: 367, endPoint x: 251, endPoint y: 379, distance: 78.4
click at [252, 379] on app-calendar-viewport "Sat 1 Sun 2 2/2 1 Job Mon 3 1/5 1 Job Tue 4 Wed 5 0/3 1 Job Thu 6 3/6 2 Jobs Fr…" at bounding box center [561, 299] width 1123 height 779
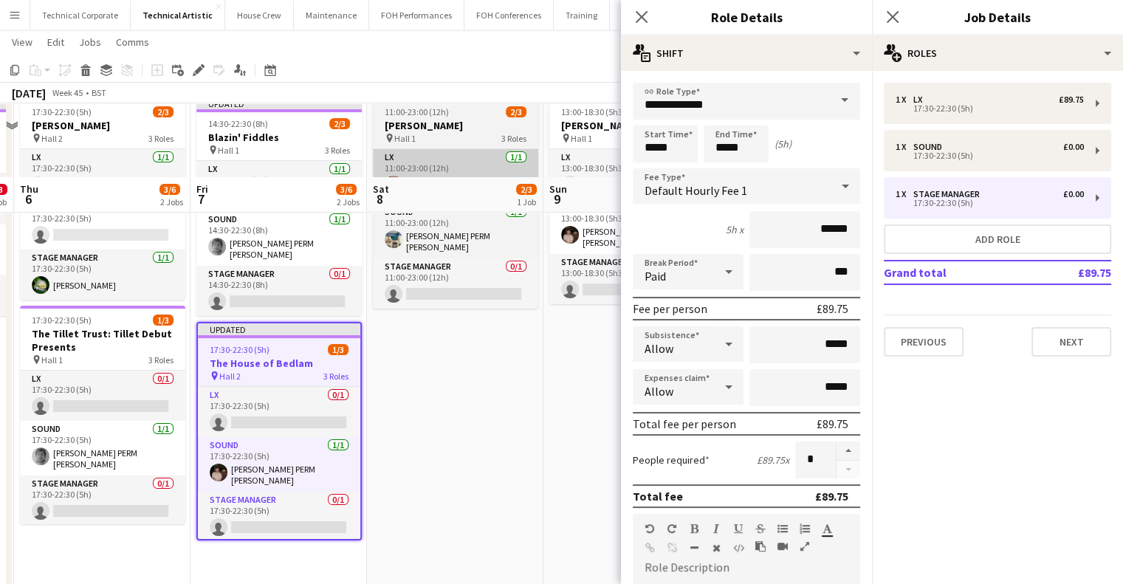
scroll to position [0, 0]
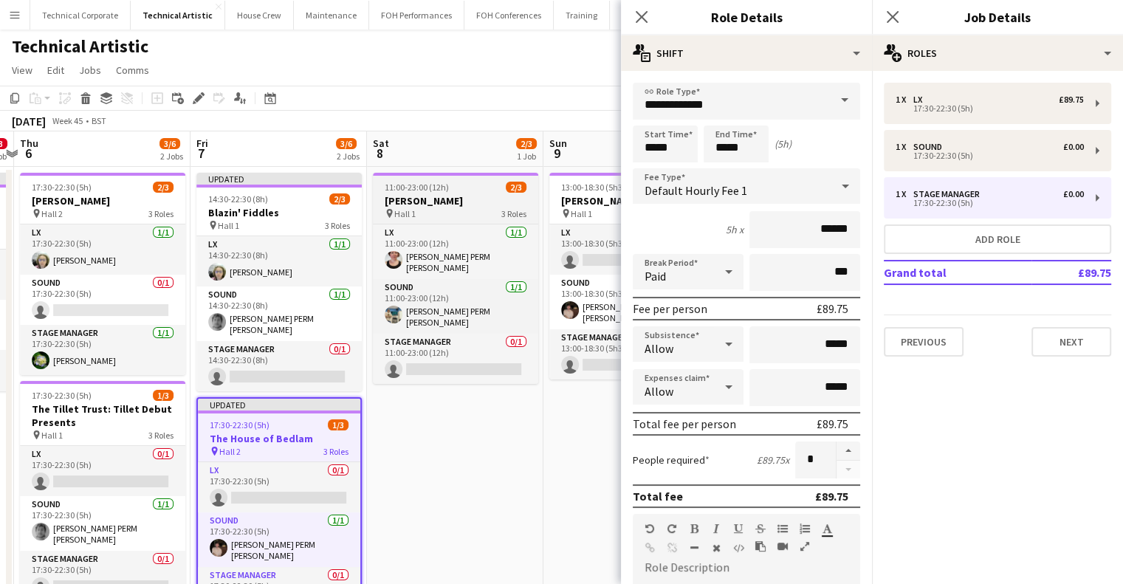
click at [436, 197] on h3 "Mary Gauthier" at bounding box center [455, 200] width 165 height 13
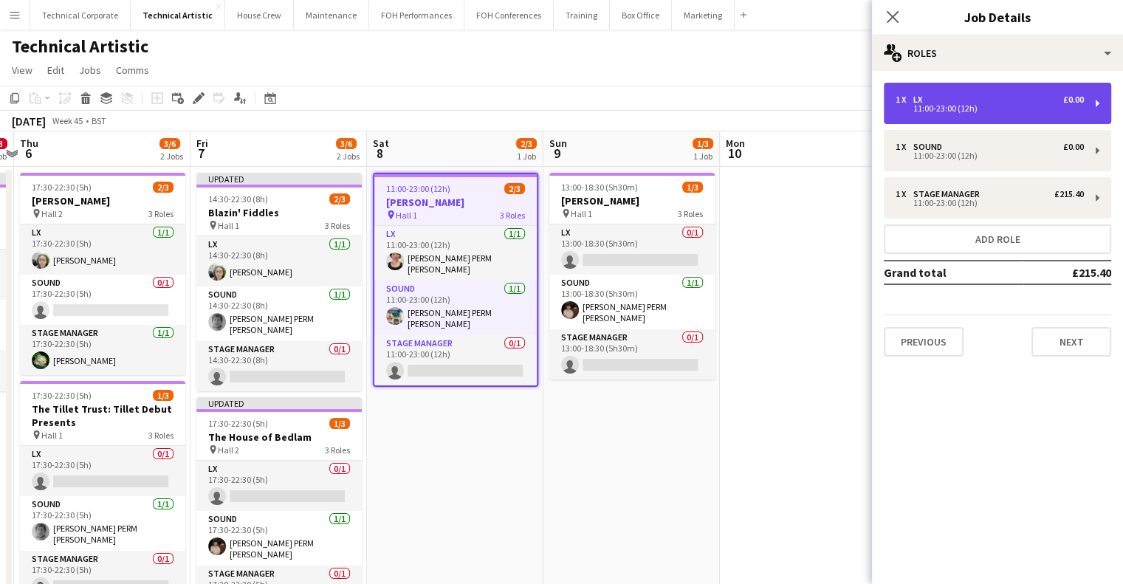
click at [947, 107] on div "11:00-23:00 (12h)" at bounding box center [990, 108] width 188 height 7
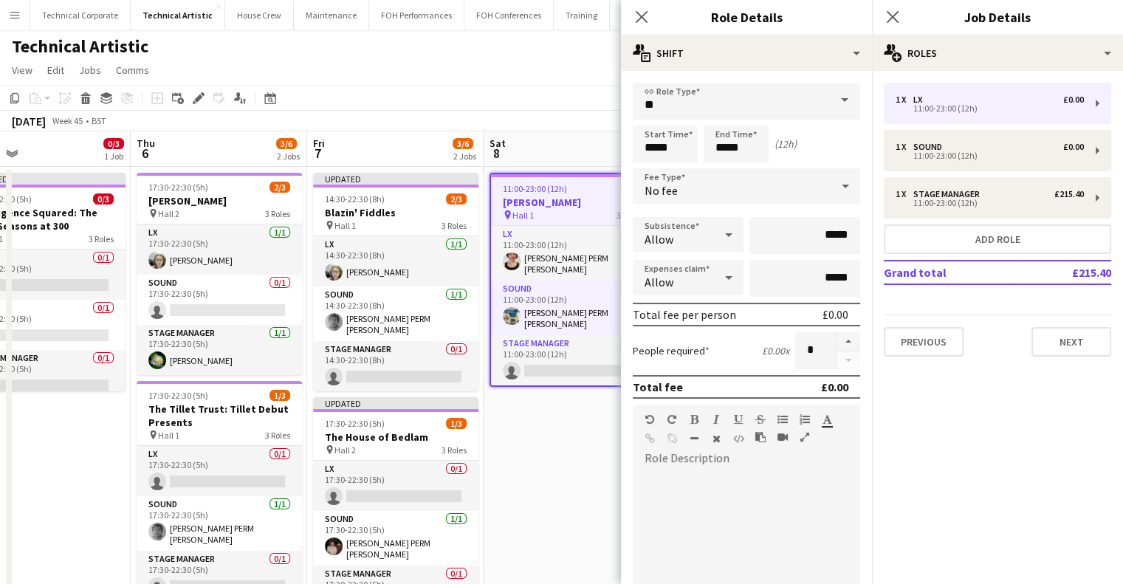
drag, startPoint x: 446, startPoint y: 222, endPoint x: 349, endPoint y: 218, distance: 97.6
click at [346, 229] on app-calendar-viewport "Mon 3 1/5 1 Job Tue 4 Wed 5 0/3 1 Job Thu 6 3/6 2 Jobs Fri 7 3/6 2 Jobs Sat 8 2…" at bounding box center [561, 484] width 1123 height 707
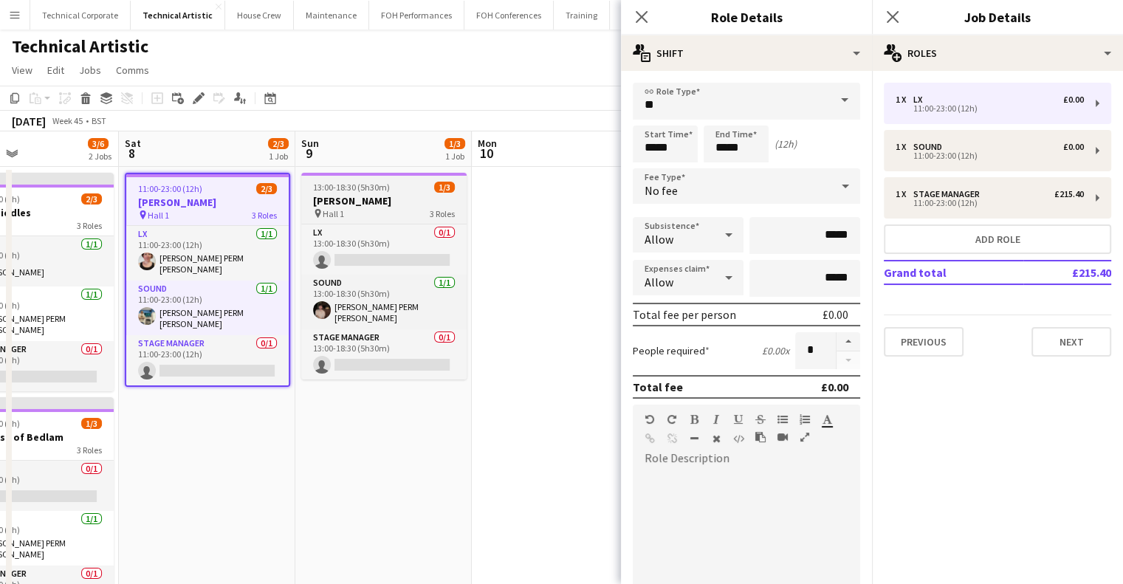
click at [366, 185] on span "13:00-18:30 (5h30m)" at bounding box center [351, 187] width 77 height 11
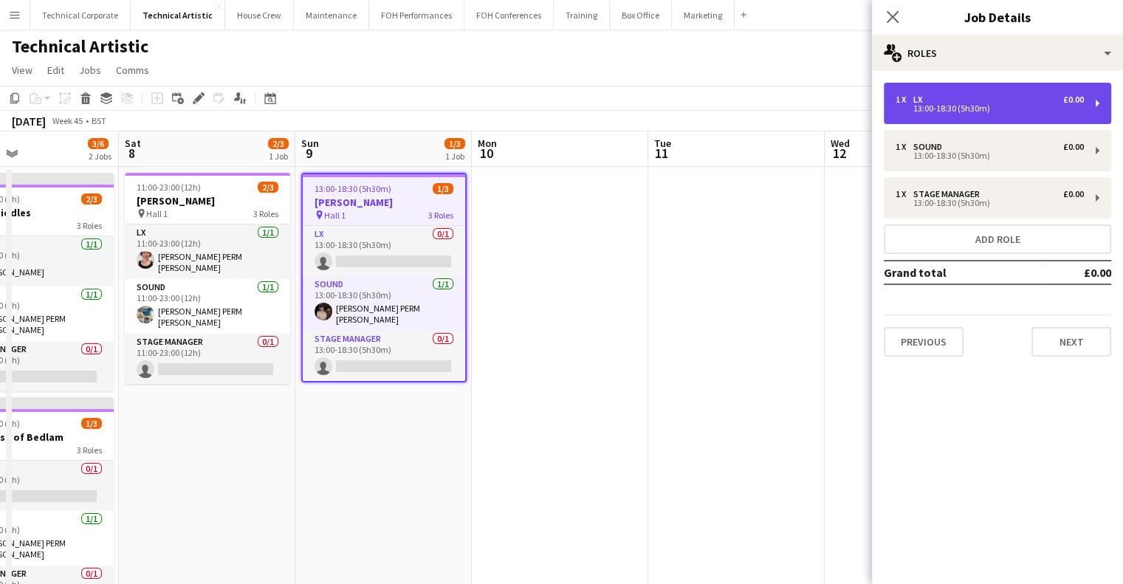
click at [968, 105] on div "13:00-18:30 (5h30m)" at bounding box center [990, 108] width 188 height 7
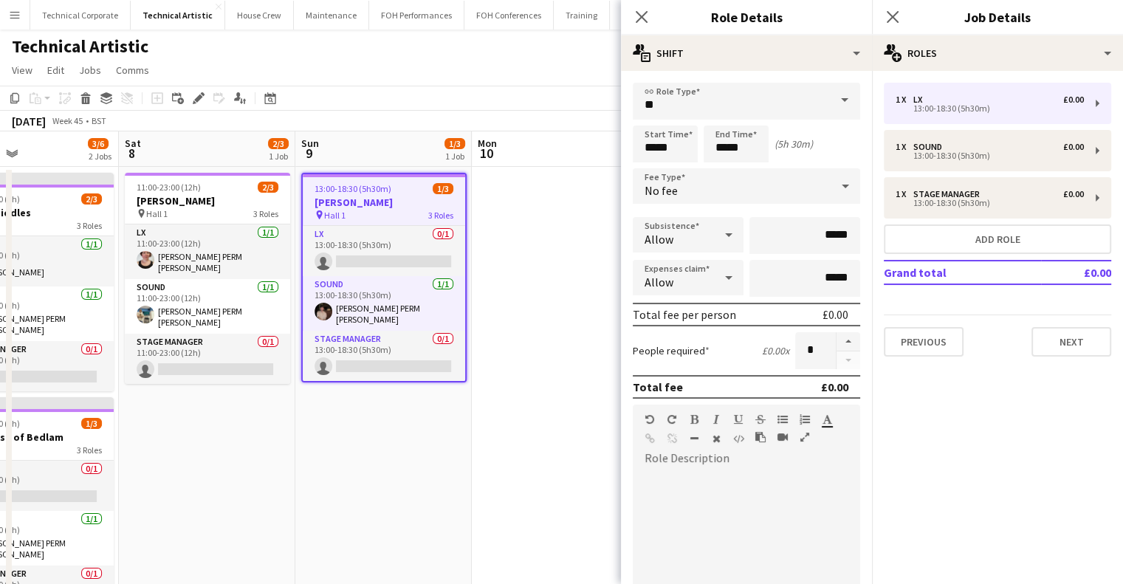
click at [663, 188] on span "No fee" at bounding box center [661, 190] width 33 height 15
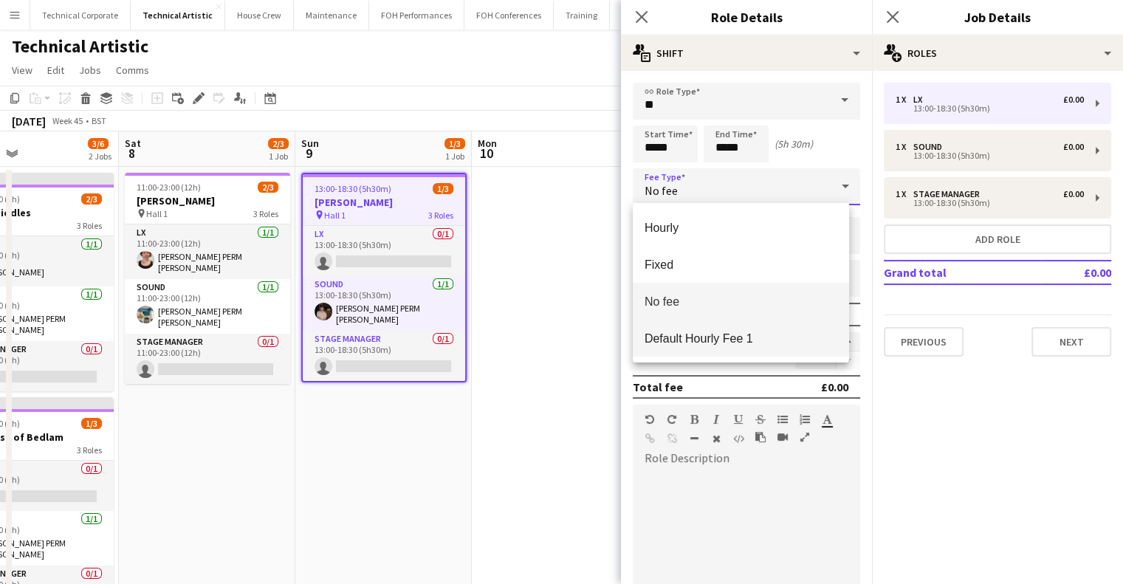
click at [747, 330] on mat-option "Default Hourly Fee 1" at bounding box center [741, 338] width 216 height 37
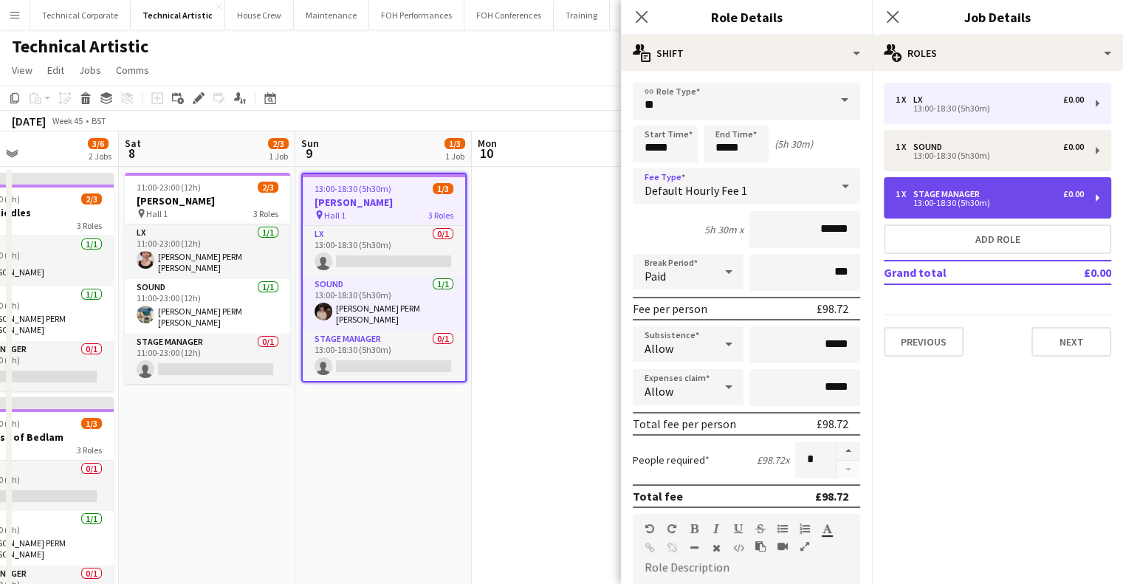
click at [942, 196] on div "Stage Manager" at bounding box center [950, 194] width 72 height 10
type input "**********"
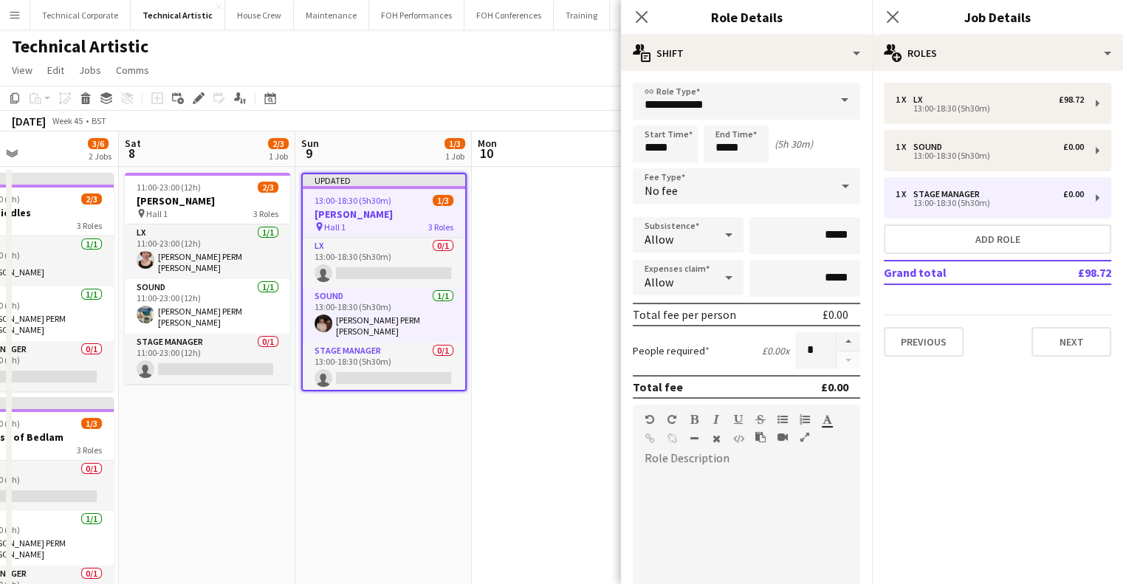
click at [771, 190] on div "No fee" at bounding box center [732, 185] width 198 height 35
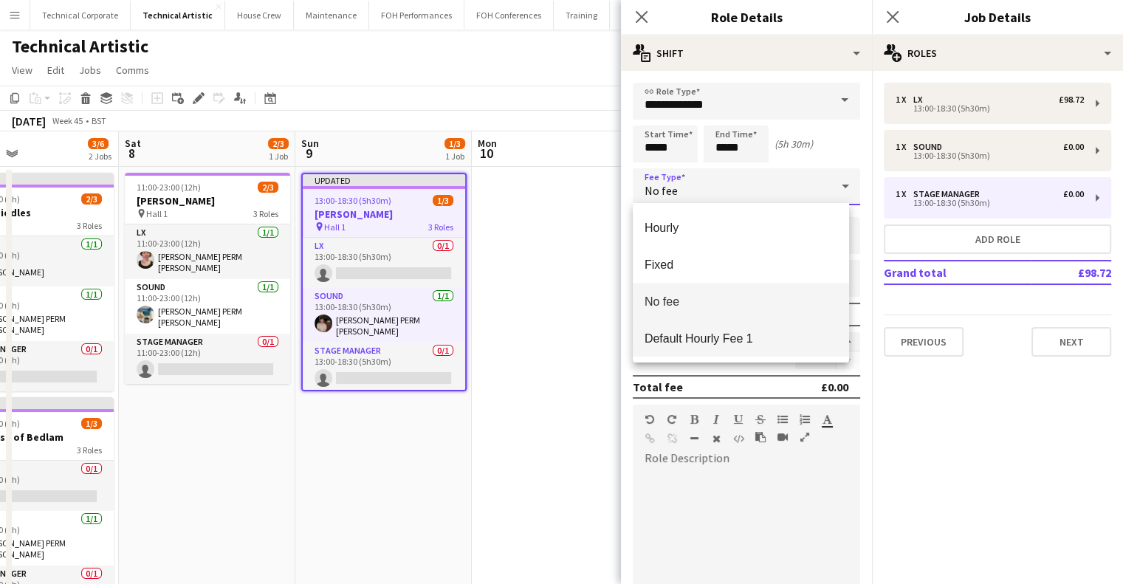
click at [756, 332] on span "Default Hourly Fee 1" at bounding box center [741, 339] width 193 height 14
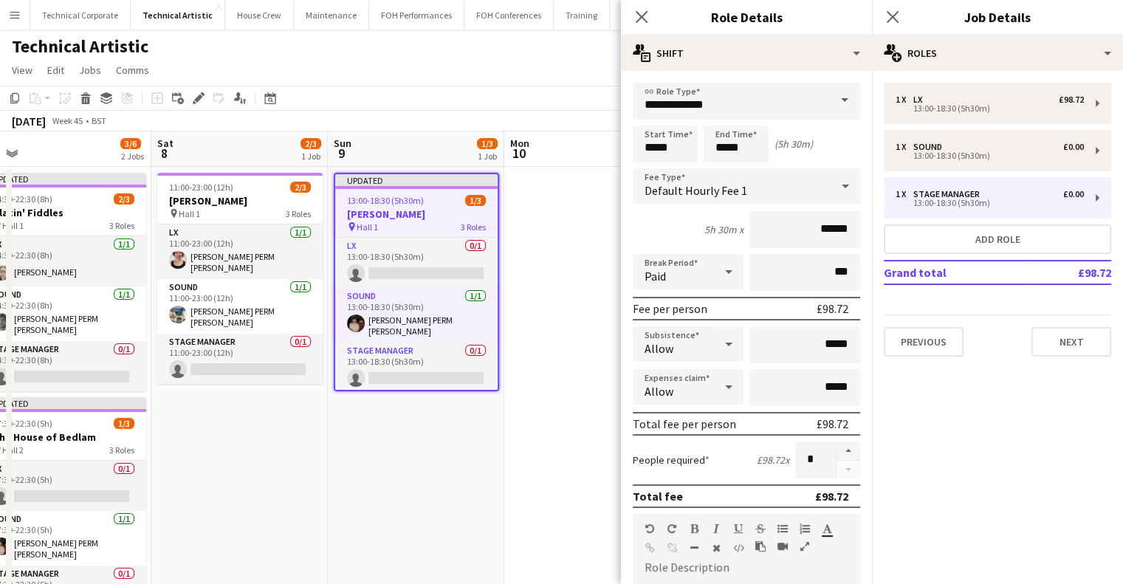
drag, startPoint x: 408, startPoint y: 212, endPoint x: 196, endPoint y: 230, distance: 212.7
click at [113, 244] on app-calendar-viewport "Wed 5 0/3 1 Job Thu 6 3/6 2 Jobs Fri 7 3/6 2 Jobs Sat 8 2/3 1 Job Sun 9 1/3 1 J…" at bounding box center [561, 484] width 1123 height 707
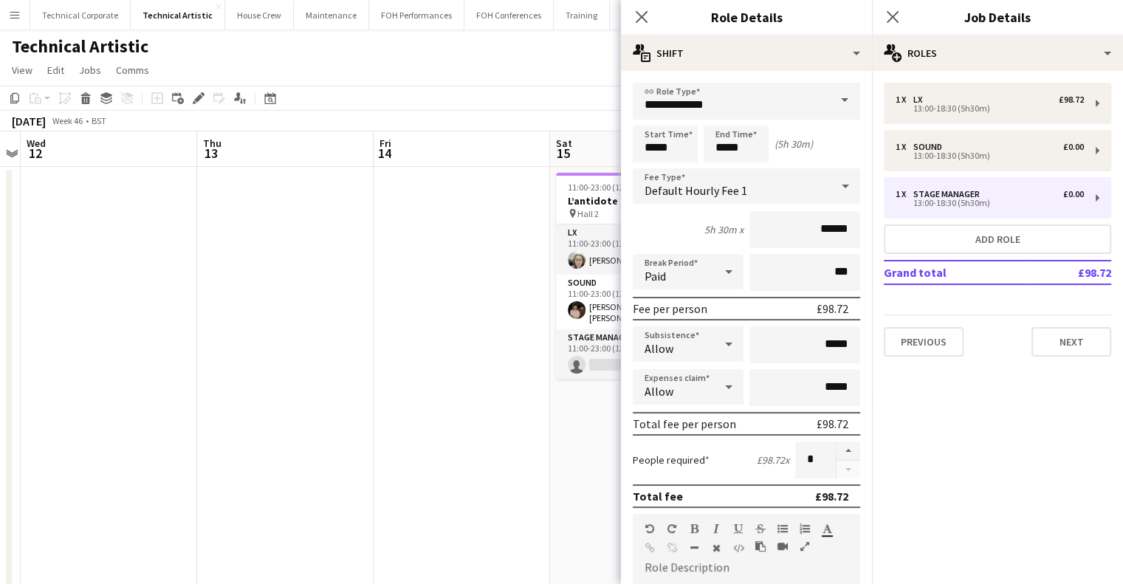
drag, startPoint x: 448, startPoint y: 226, endPoint x: 60, endPoint y: 267, distance: 390.7
click at [60, 267] on app-calendar-viewport "Sun 9 1/3 1 Job Mon 10 Tue 11 Wed 12 Thu 13 Fri 14 Sat 15 2/3 1 Job Sun 16 3/9 …" at bounding box center [561, 484] width 1123 height 707
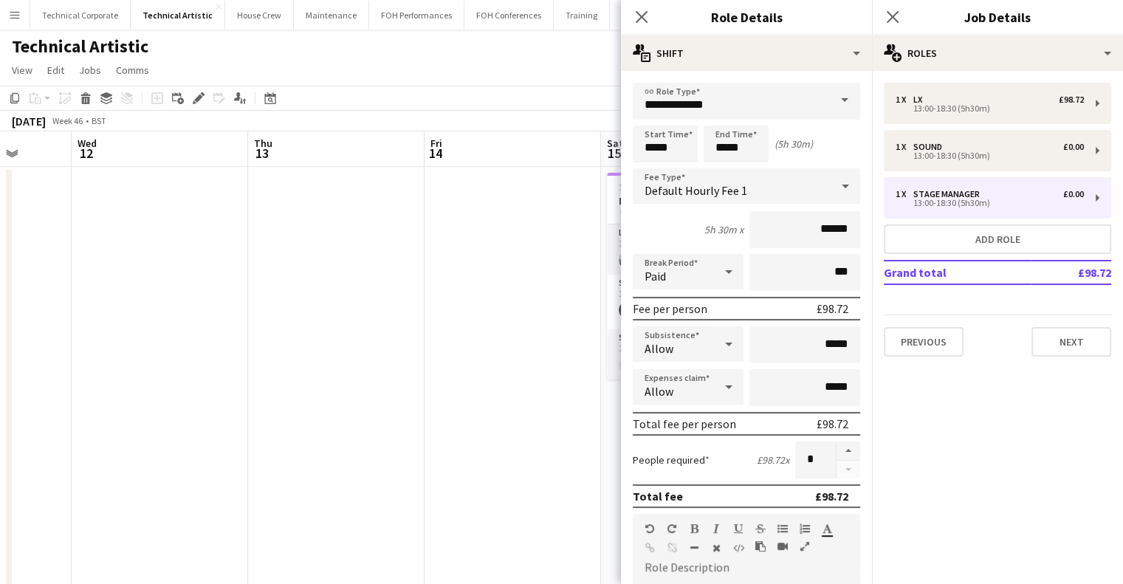
drag, startPoint x: 360, startPoint y: 242, endPoint x: 64, endPoint y: 287, distance: 299.6
click at [64, 287] on app-calendar-viewport "Sun 9 1/3 1 Job Mon 10 Tue 11 Wed 12 Thu 13 Fri 14 Sat 15 2/3 1 Job Sun 16 3/9 …" at bounding box center [561, 484] width 1123 height 707
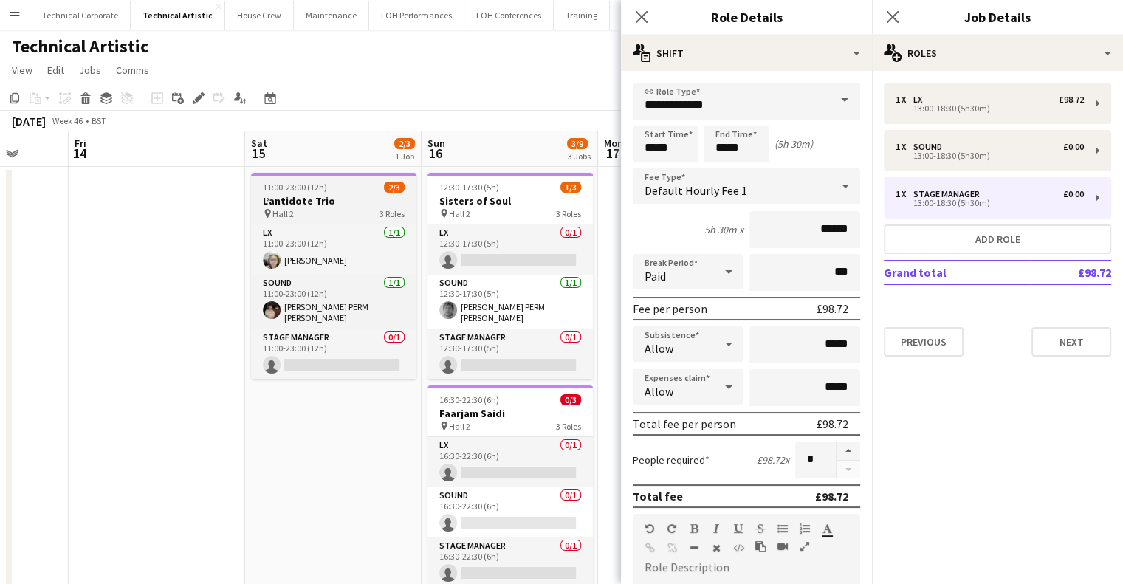
click at [315, 202] on h3 "L’antidote Trio" at bounding box center [333, 200] width 165 height 13
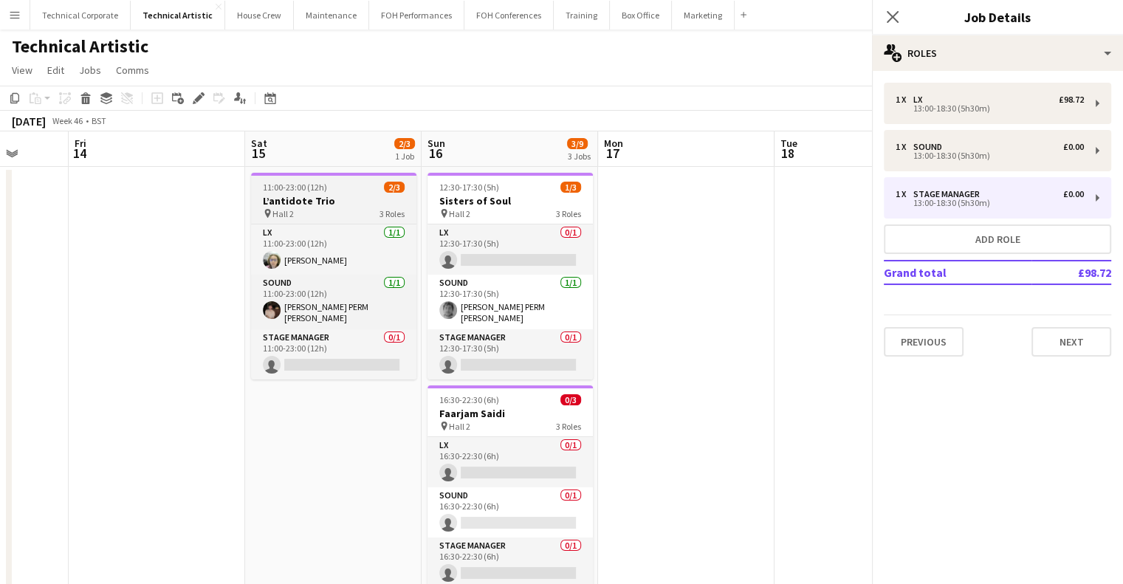
scroll to position [0, 460]
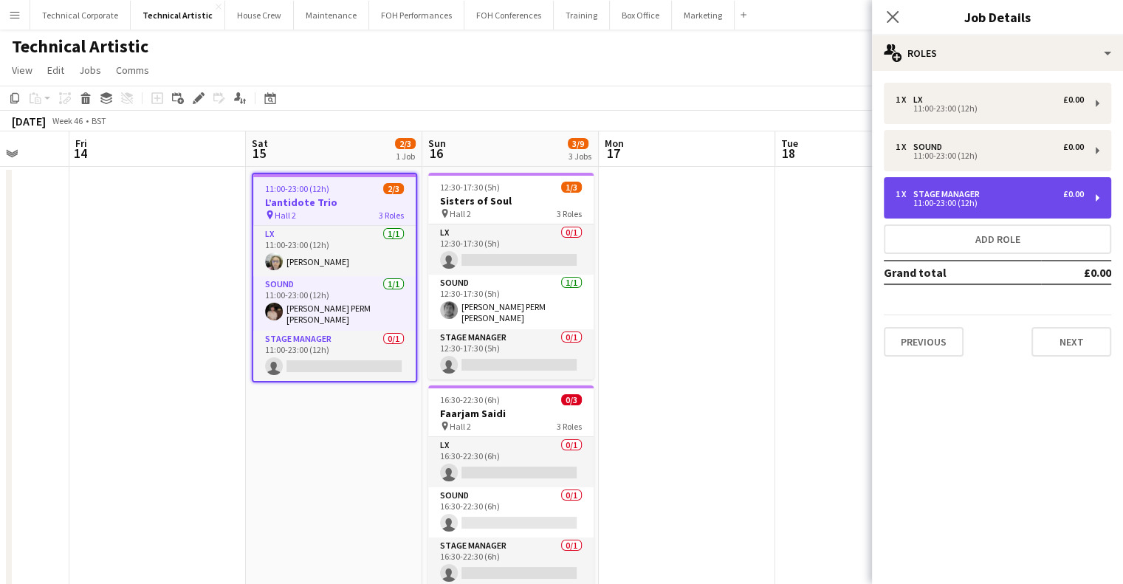
click at [961, 192] on div "Stage Manager" at bounding box center [950, 194] width 72 height 10
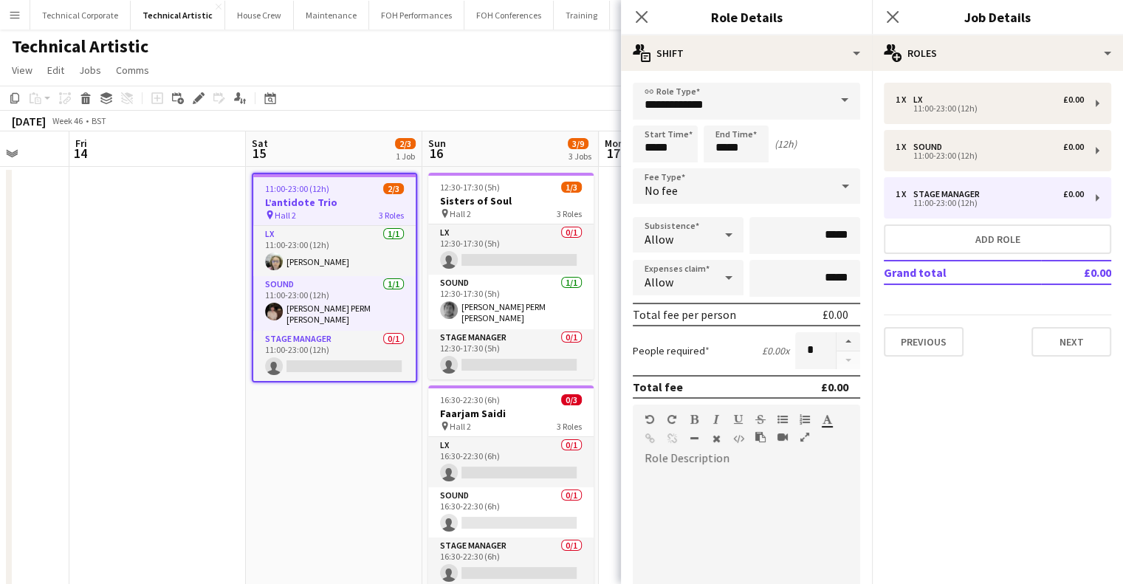
click at [660, 183] on span "No fee" at bounding box center [661, 190] width 33 height 15
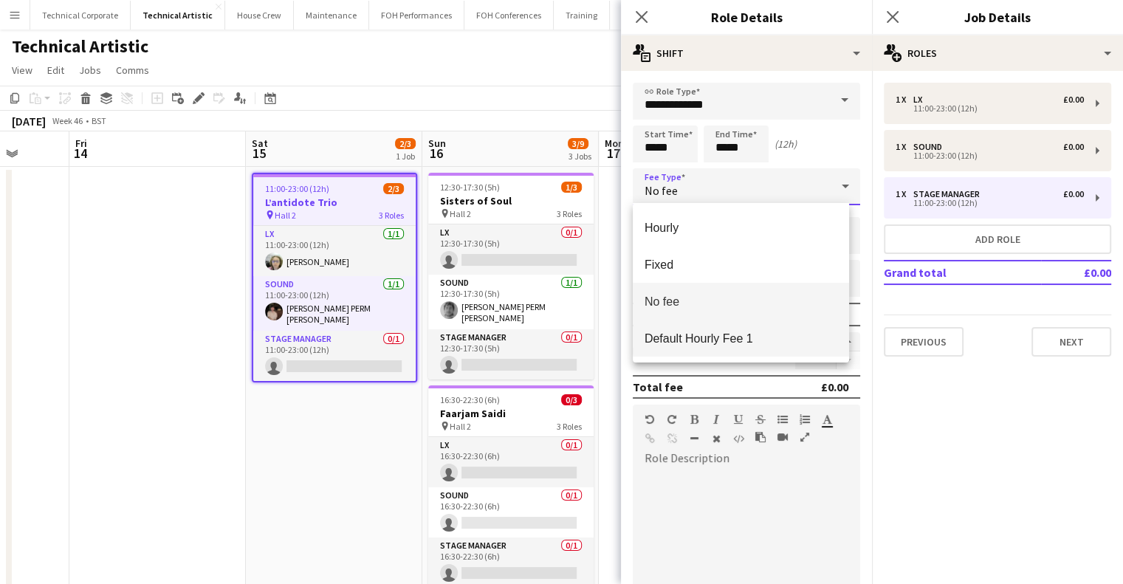
click at [744, 324] on mat-option "Default Hourly Fee 1" at bounding box center [741, 338] width 216 height 37
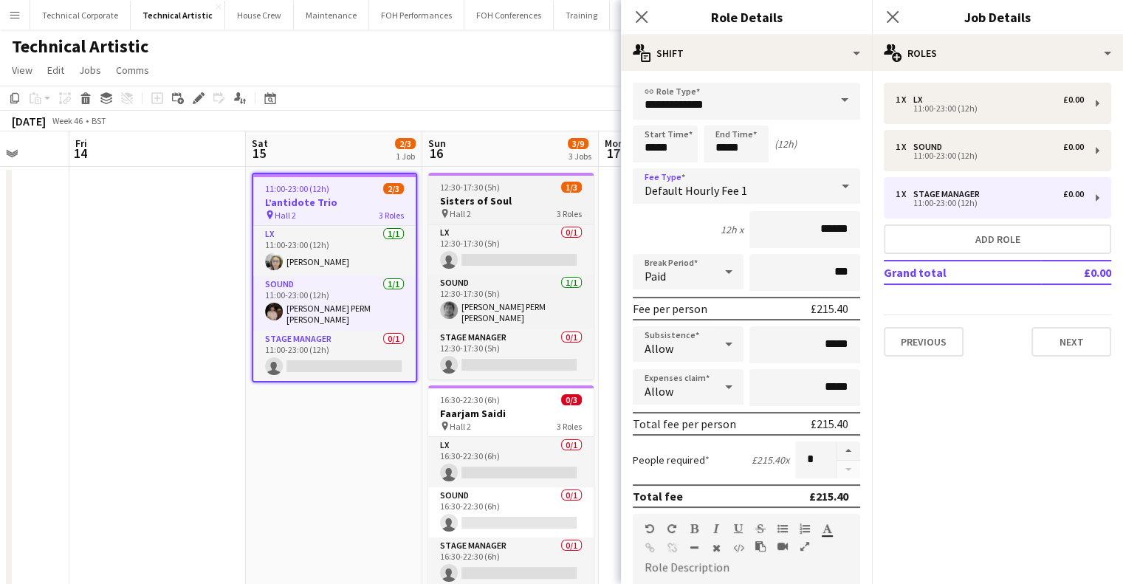
click at [495, 201] on h3 "Sisters of Soul" at bounding box center [510, 200] width 165 height 13
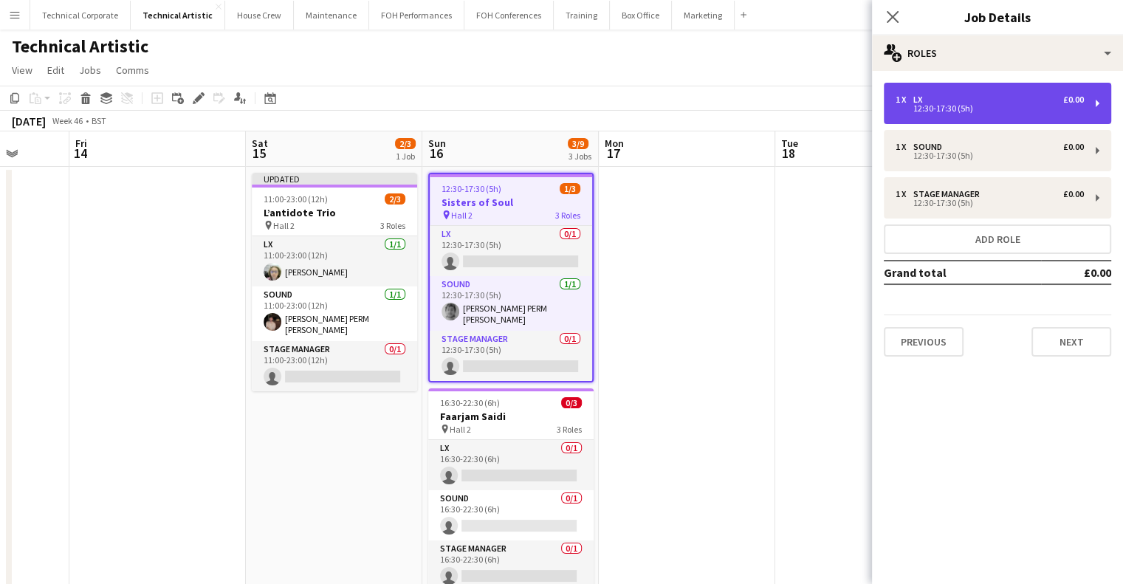
click at [977, 100] on div "1 x LX £0.00" at bounding box center [990, 100] width 188 height 10
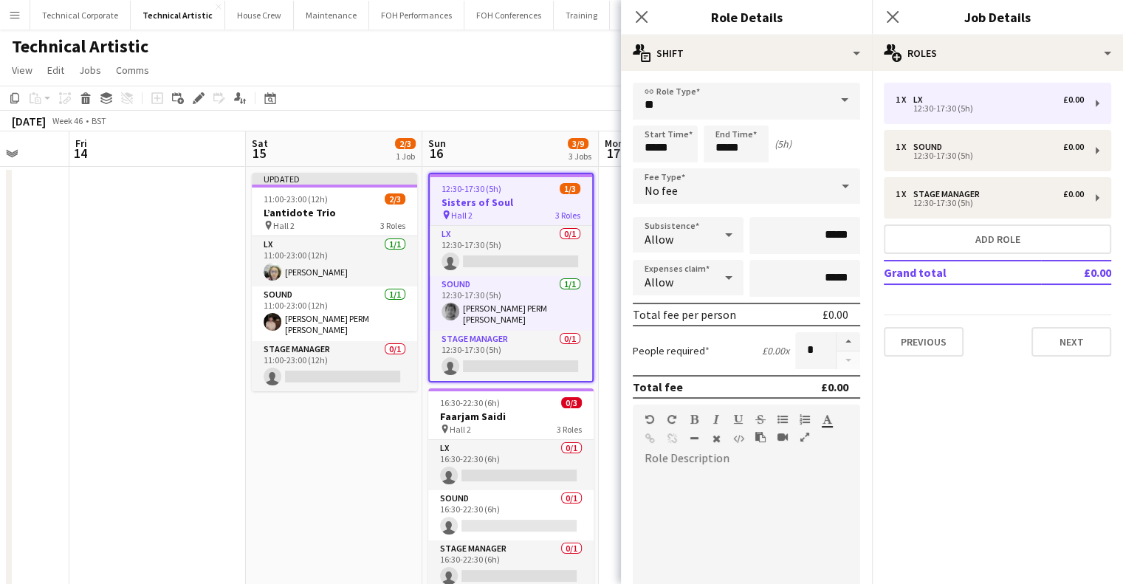
click at [761, 192] on div "No fee" at bounding box center [732, 185] width 198 height 35
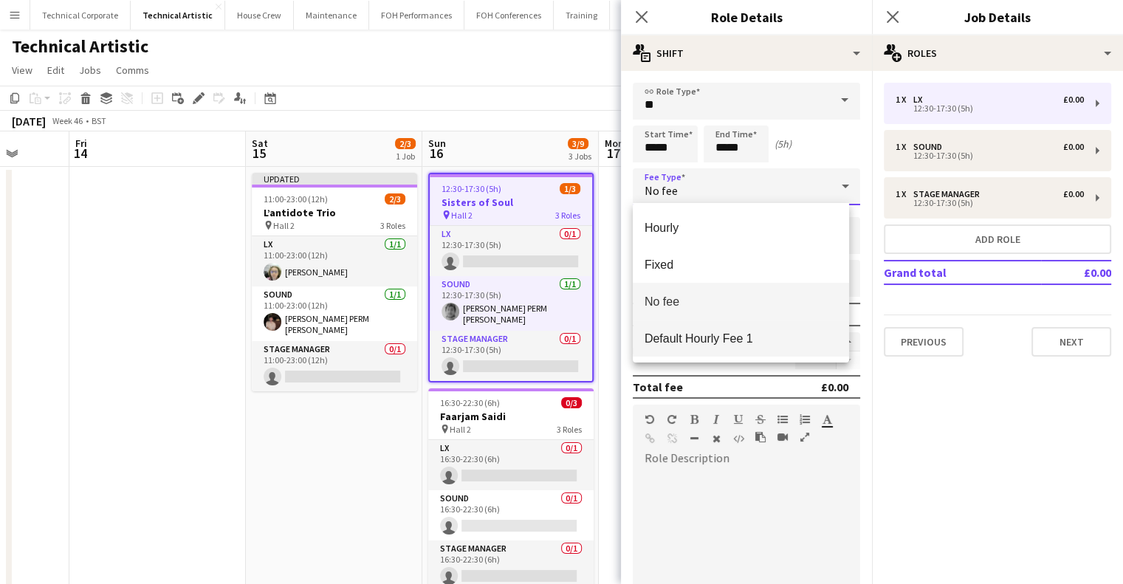
click at [766, 341] on span "Default Hourly Fee 1" at bounding box center [741, 339] width 193 height 14
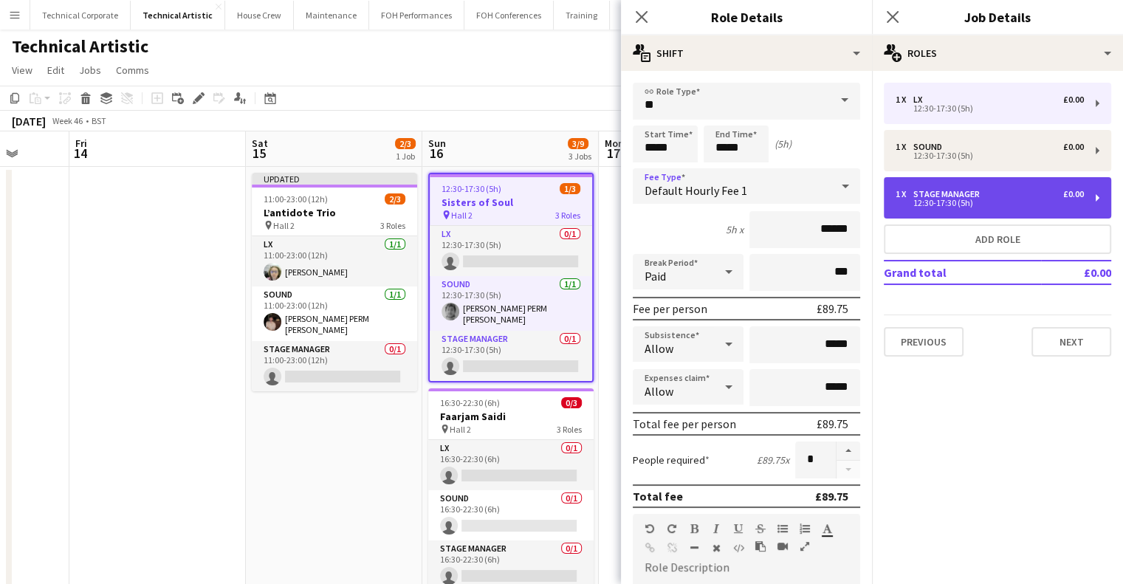
click at [949, 201] on div "12:30-17:30 (5h)" at bounding box center [990, 202] width 188 height 7
type input "**********"
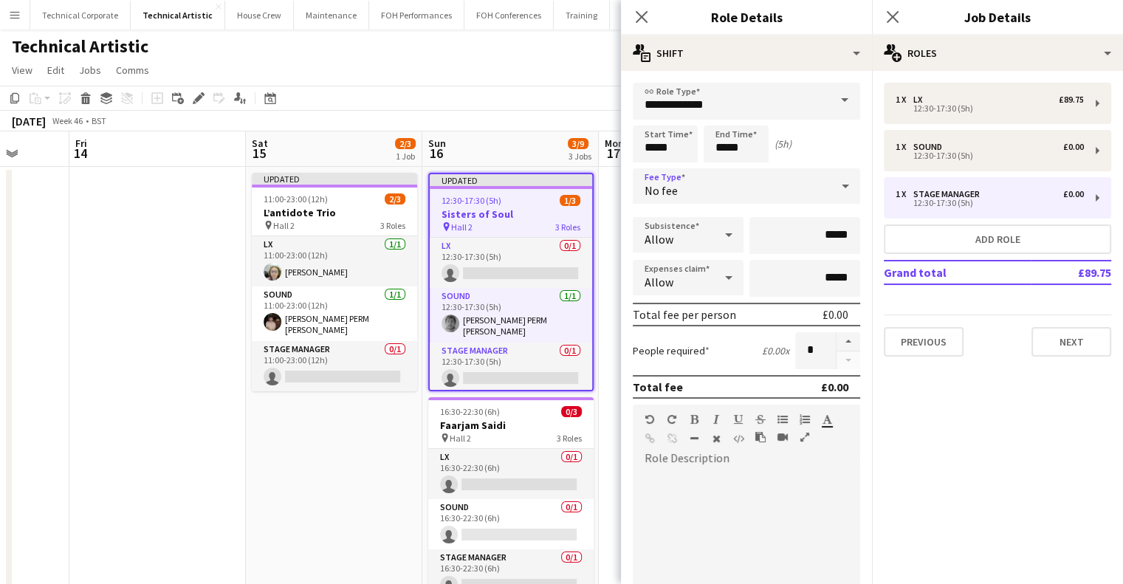
click at [692, 188] on div "No fee" at bounding box center [732, 185] width 198 height 35
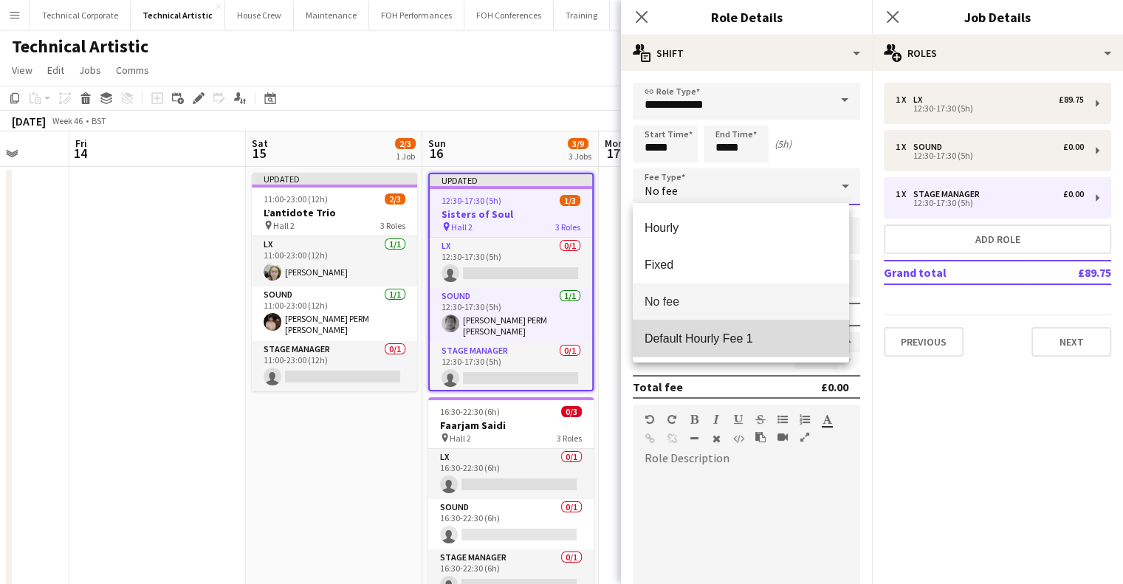
click at [721, 328] on mat-option "Default Hourly Fee 1" at bounding box center [741, 338] width 216 height 37
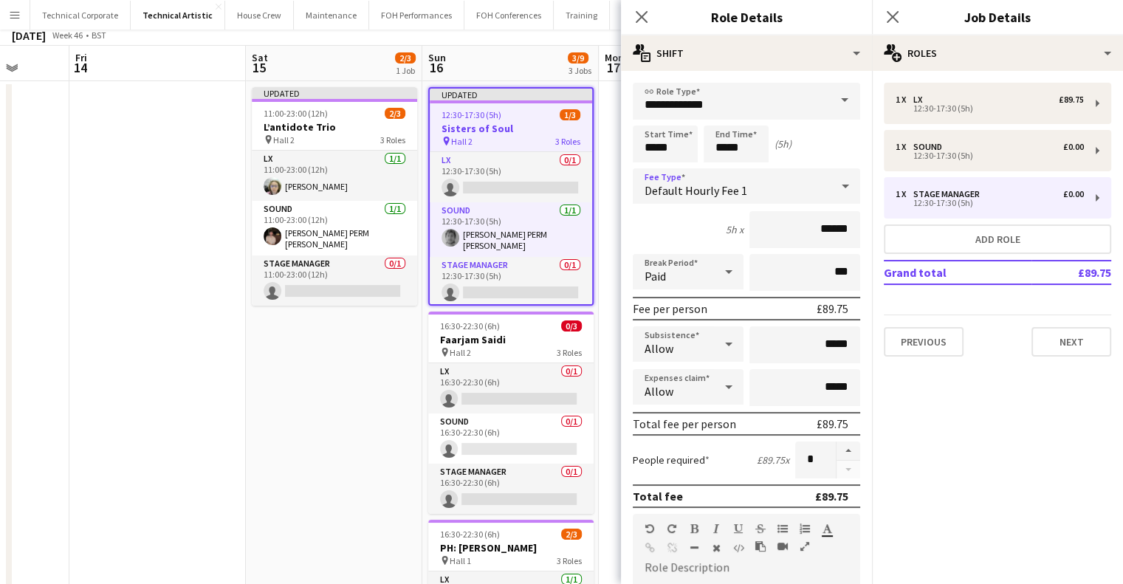
scroll to position [148, 0]
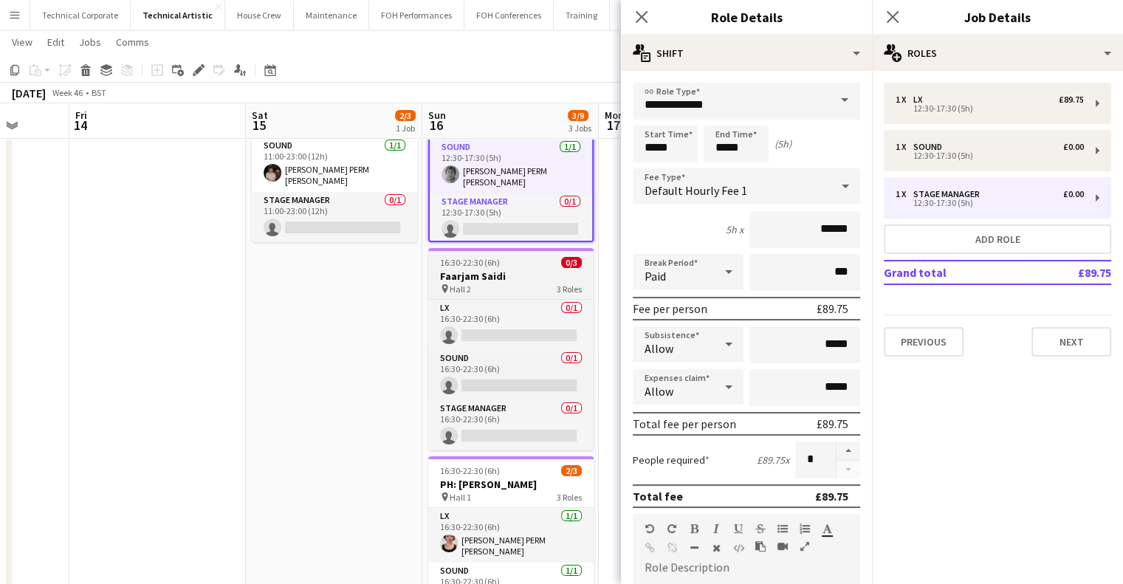
click at [490, 291] on div "pin Hall 2 3 Roles" at bounding box center [510, 289] width 165 height 12
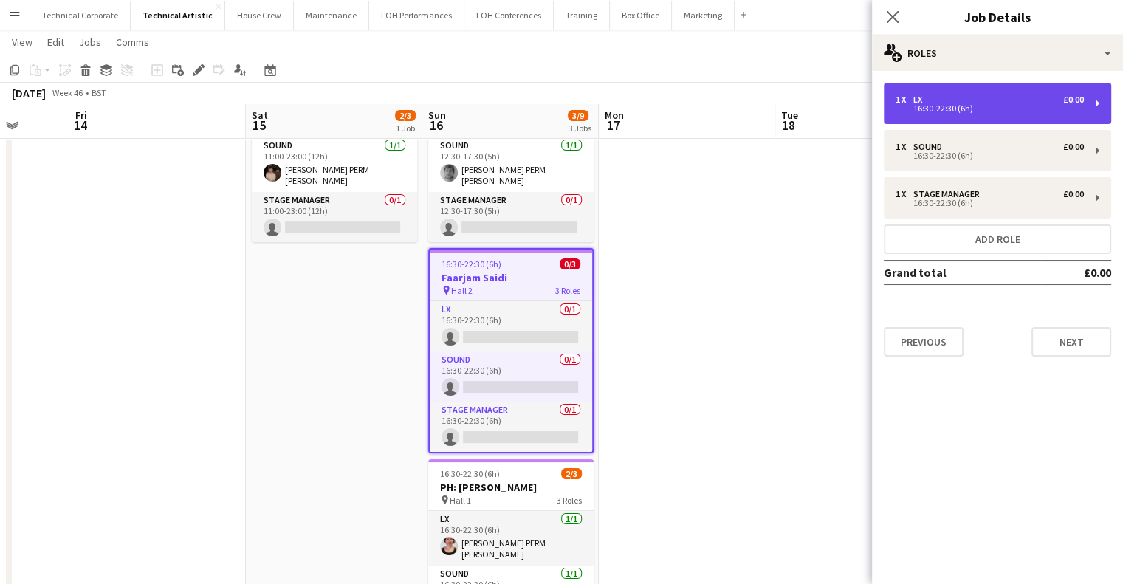
click at [937, 100] on div "1 x LX £0.00" at bounding box center [990, 100] width 188 height 10
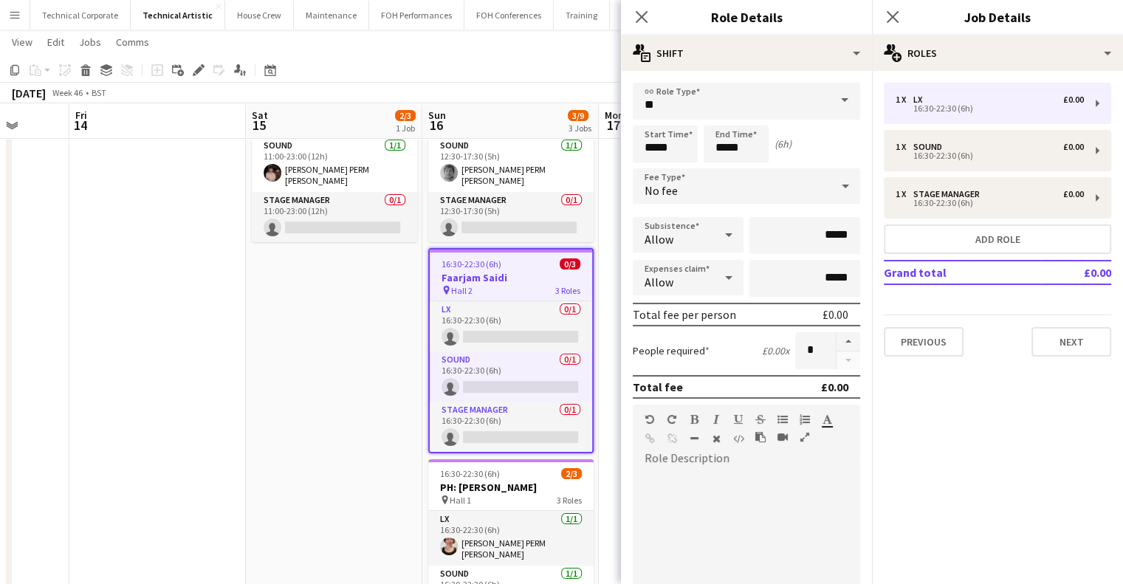
click at [722, 187] on div "No fee" at bounding box center [732, 185] width 198 height 35
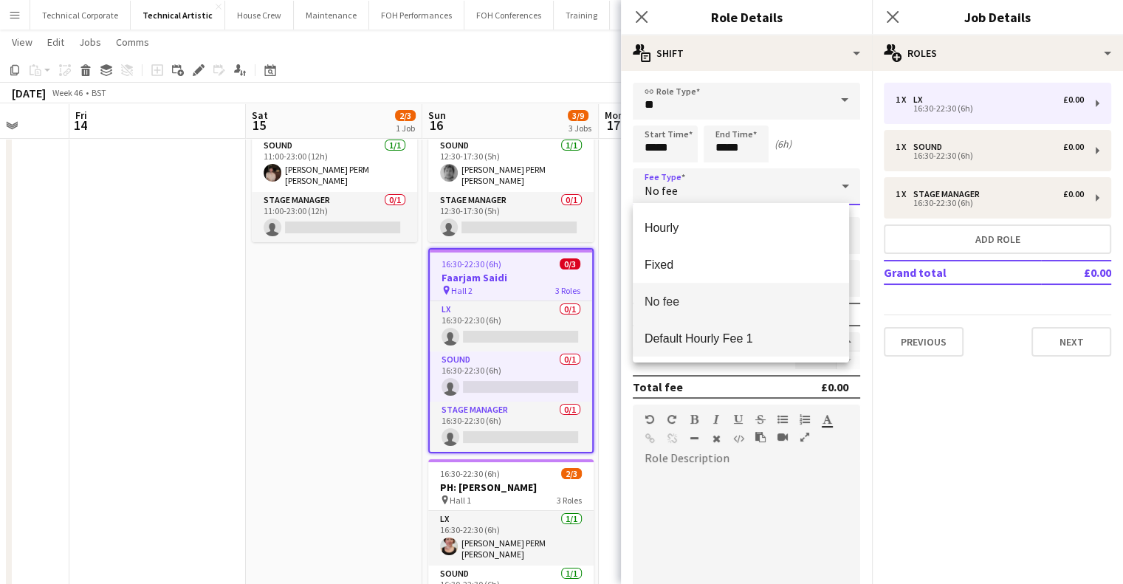
click at [725, 335] on span "Default Hourly Fee 1" at bounding box center [741, 339] width 193 height 14
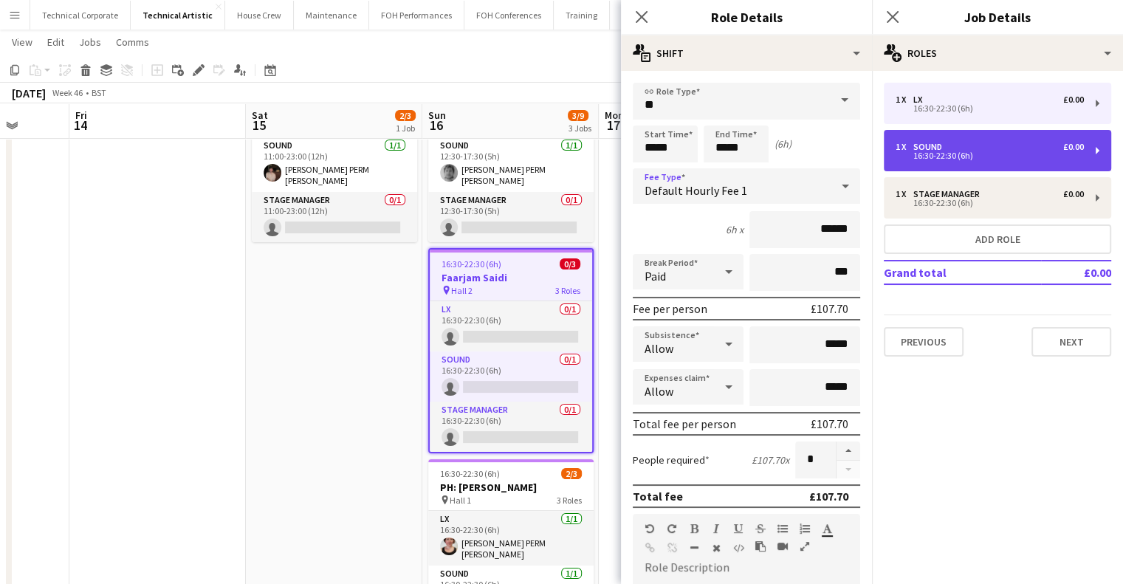
click at [951, 152] on div "16:30-22:30 (6h)" at bounding box center [990, 155] width 188 height 7
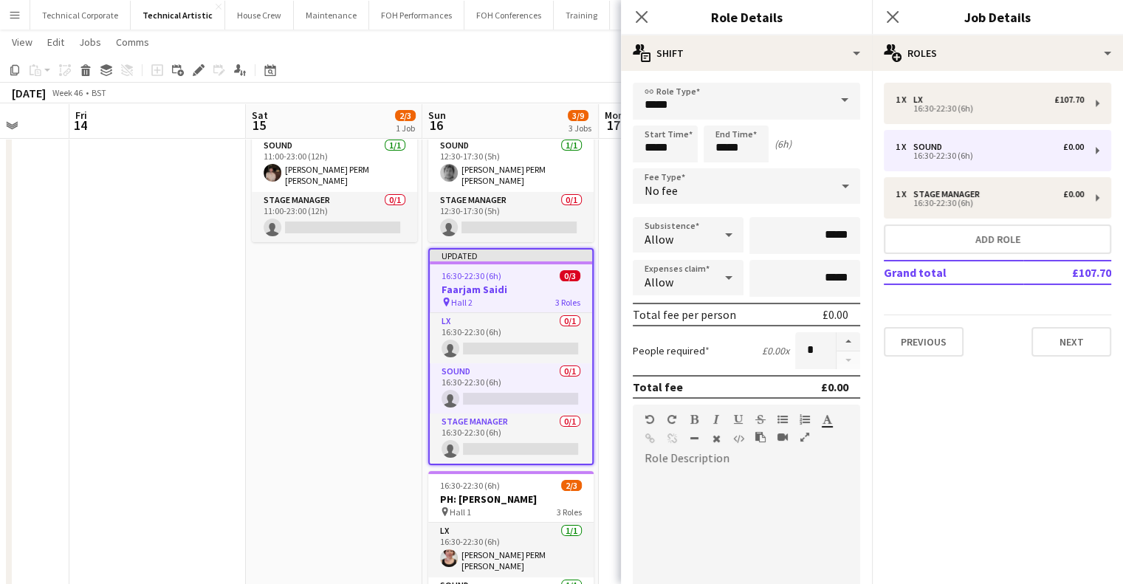
click at [778, 197] on div "No fee" at bounding box center [732, 185] width 198 height 35
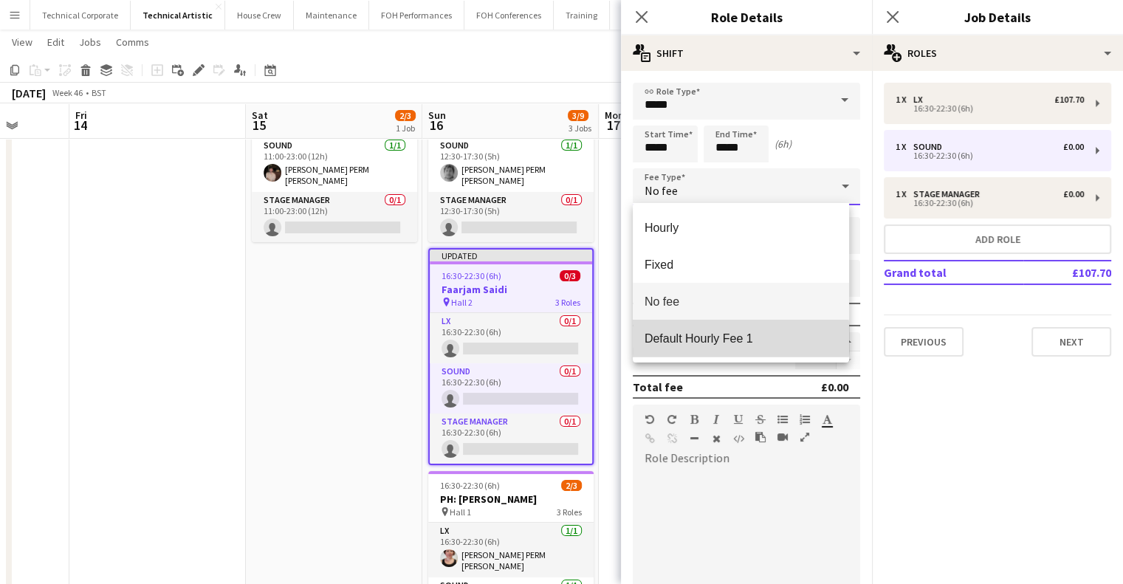
click at [739, 340] on span "Default Hourly Fee 1" at bounding box center [741, 339] width 193 height 14
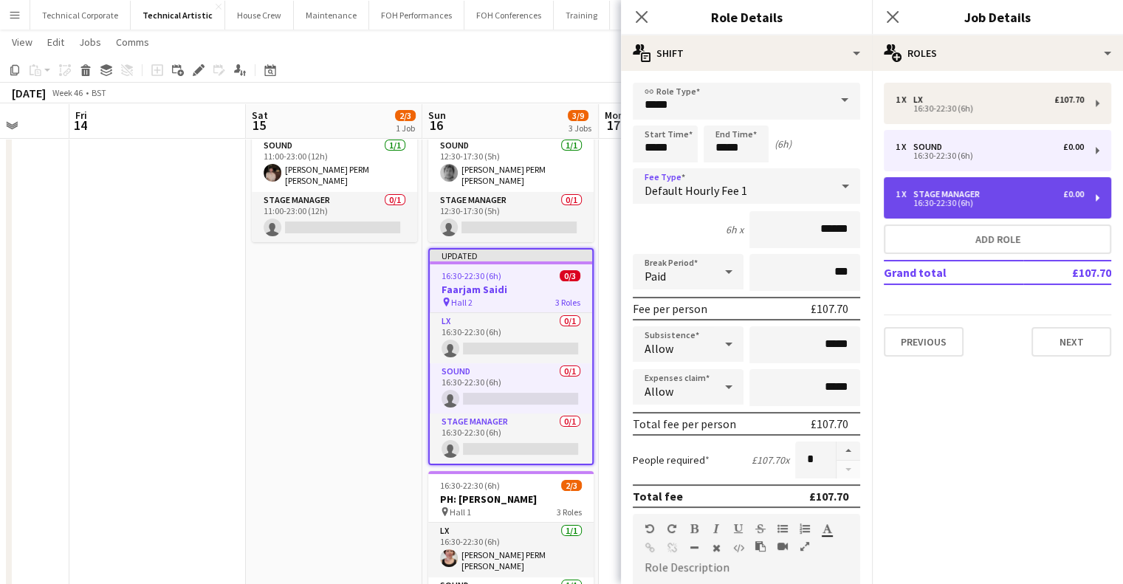
click at [937, 191] on div "Stage Manager" at bounding box center [950, 194] width 72 height 10
type input "**********"
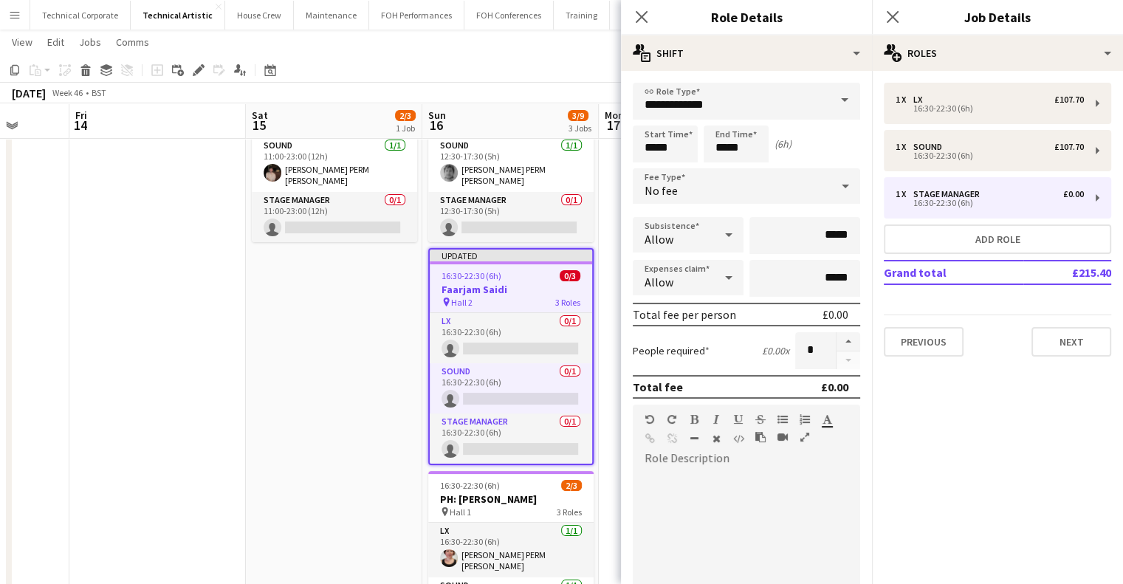
click at [736, 192] on div "No fee" at bounding box center [732, 185] width 198 height 35
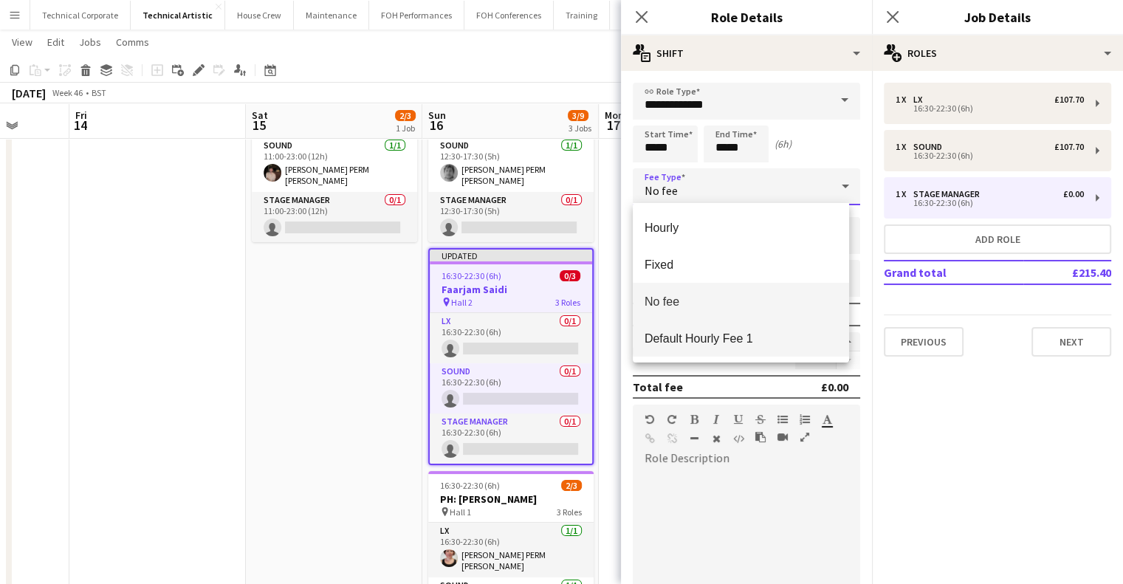
click at [749, 332] on span "Default Hourly Fee 1" at bounding box center [741, 339] width 193 height 14
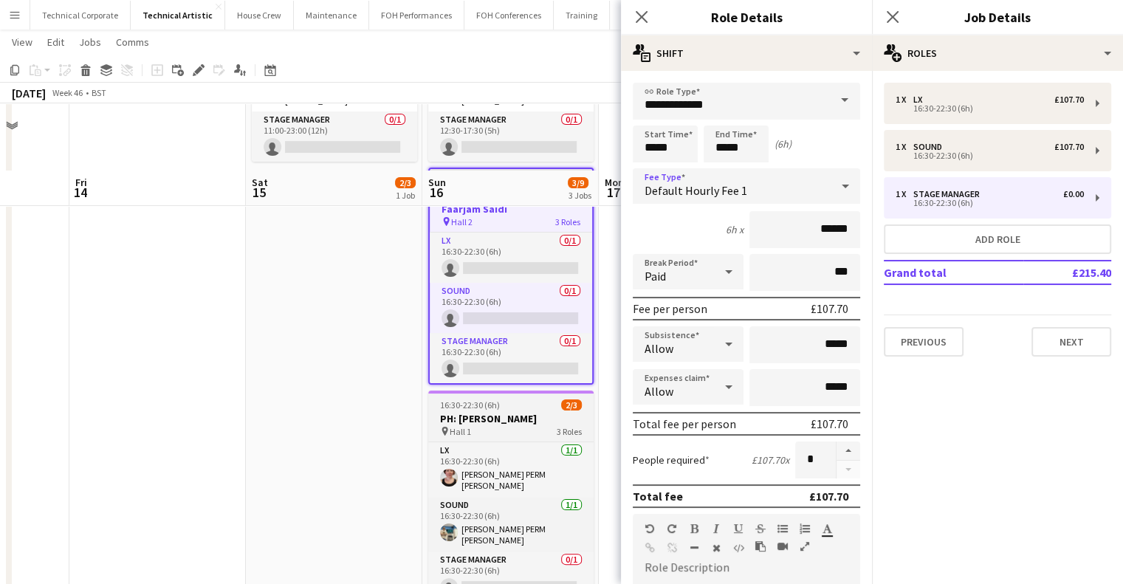
scroll to position [295, 0]
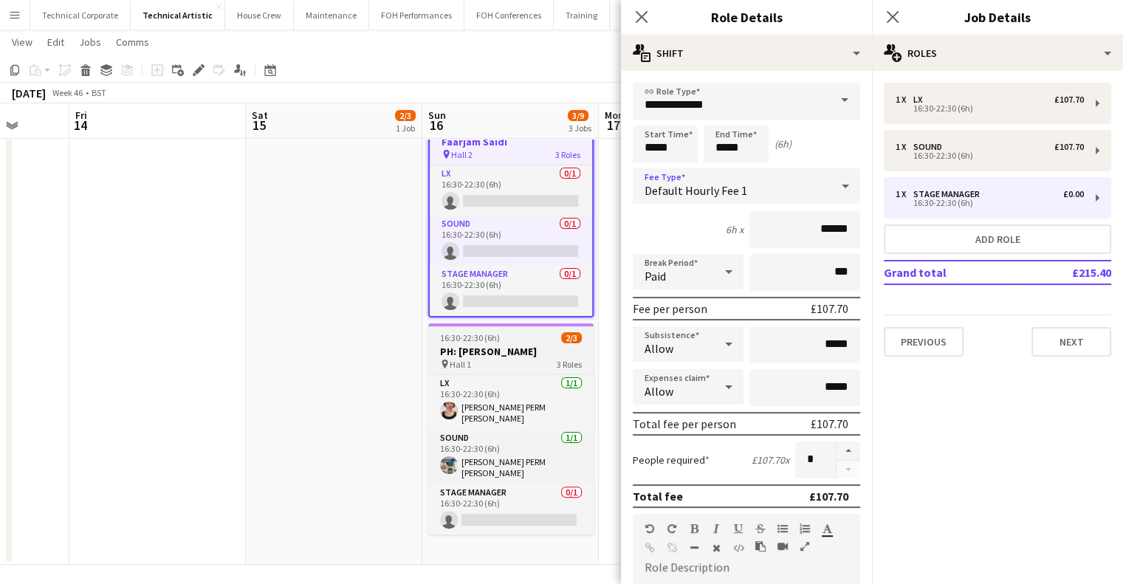
click at [490, 358] on div "pin Hall 1 3 Roles" at bounding box center [510, 364] width 165 height 12
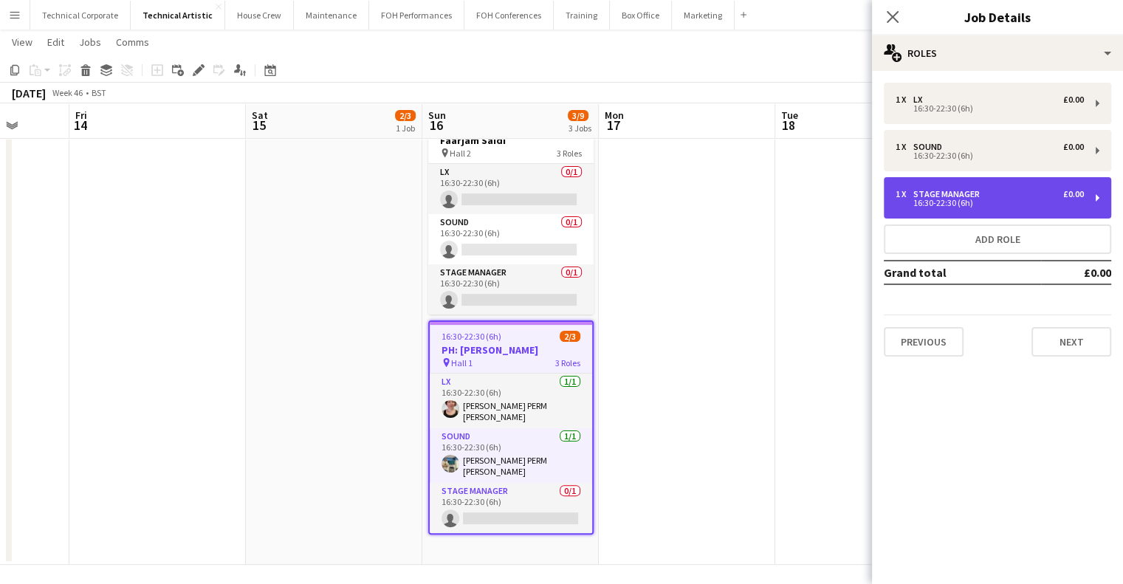
click at [978, 198] on div "1 x Stage Manager £0.00 16:30-22:30 (6h)" at bounding box center [990, 198] width 188 height 18
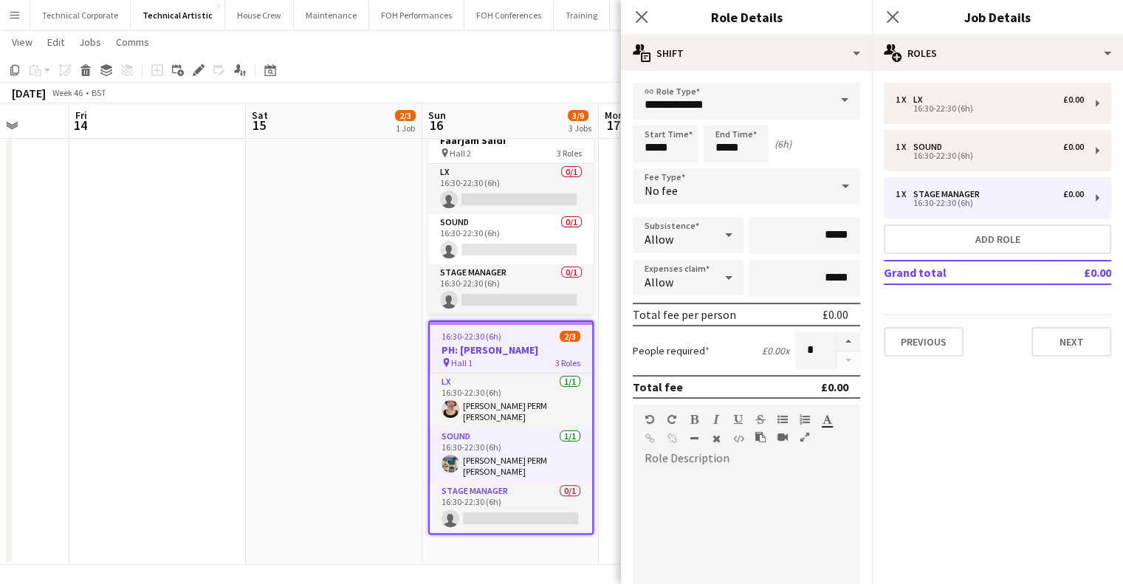
click at [736, 182] on div "No fee" at bounding box center [732, 185] width 198 height 35
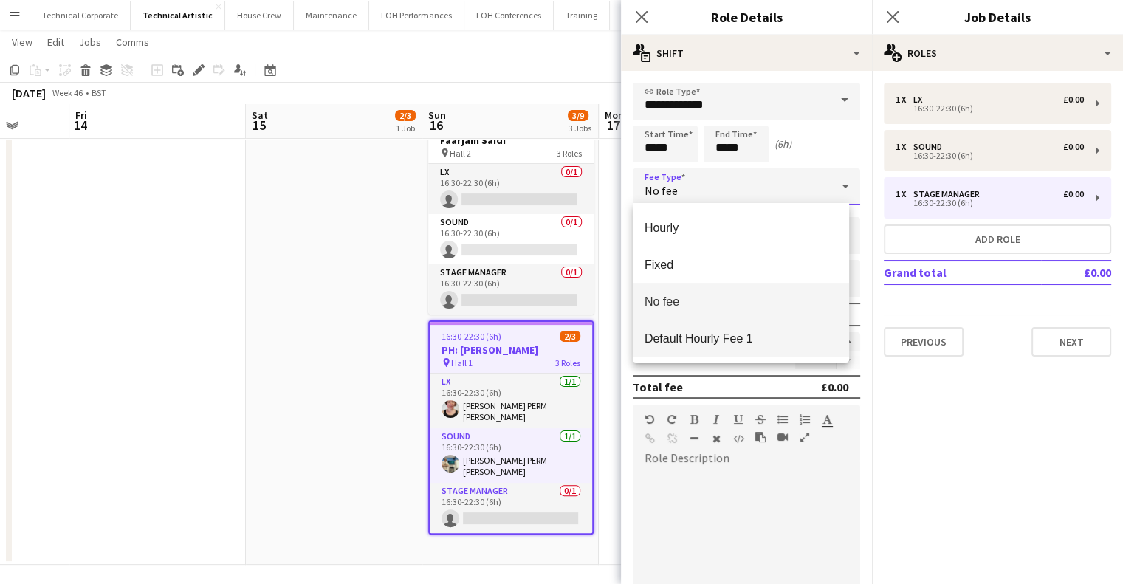
click at [746, 320] on mat-option "Default Hourly Fee 1" at bounding box center [741, 338] width 216 height 37
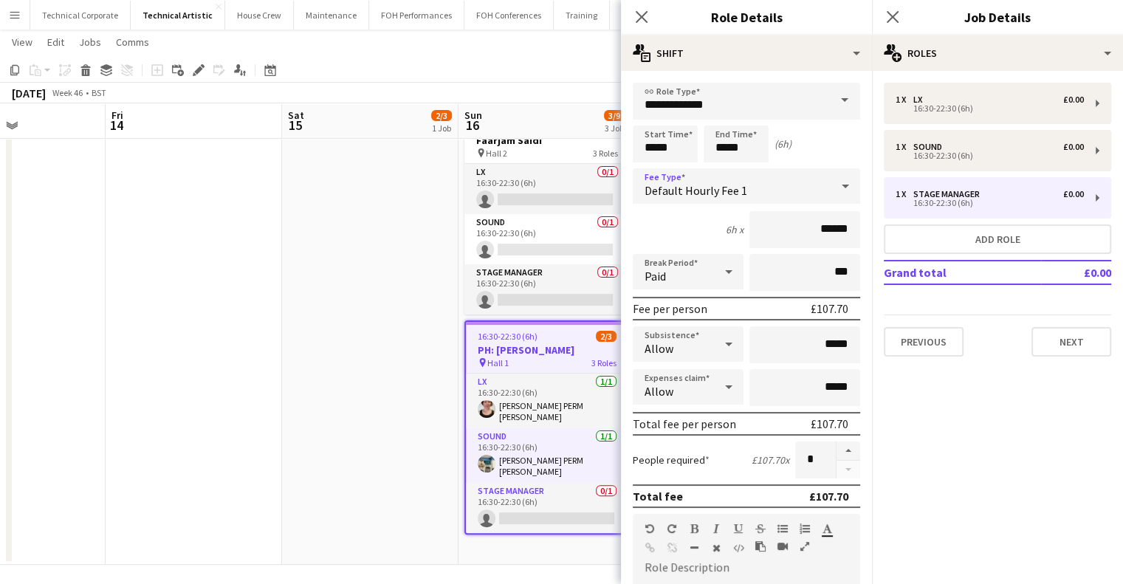
drag, startPoint x: 447, startPoint y: 320, endPoint x: 114, endPoint y: 337, distance: 332.8
click at [115, 337] on app-calendar-viewport "Tue 11 Wed 12 Thu 13 Fri 14 Sat 15 2/3 1 Job Sun 16 3/9 3 Jobs Mon 17 Tue 18 We…" at bounding box center [561, 163] width 1123 height 803
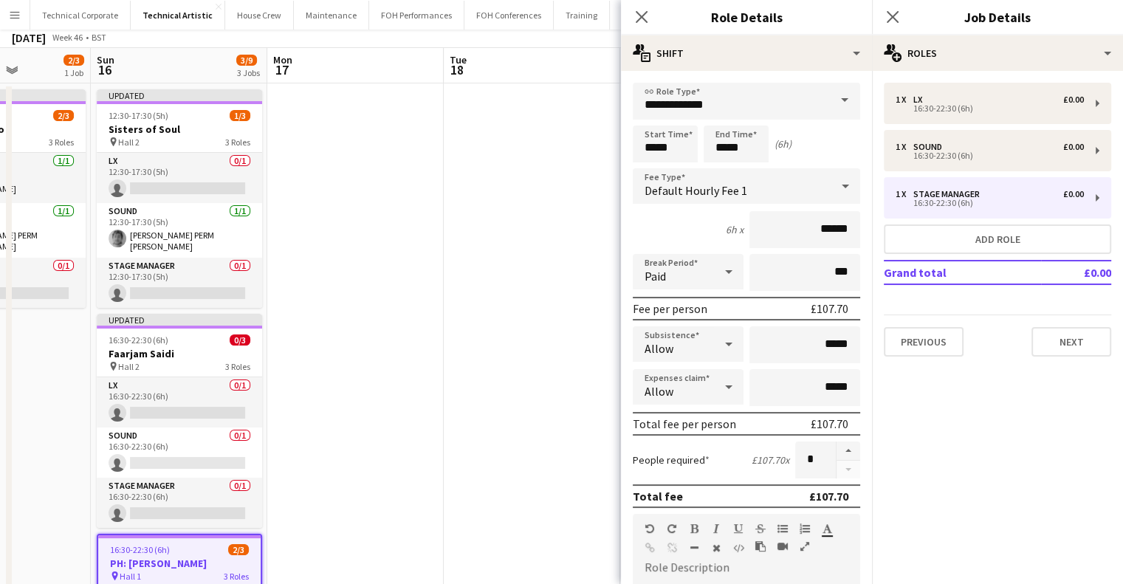
scroll to position [0, 0]
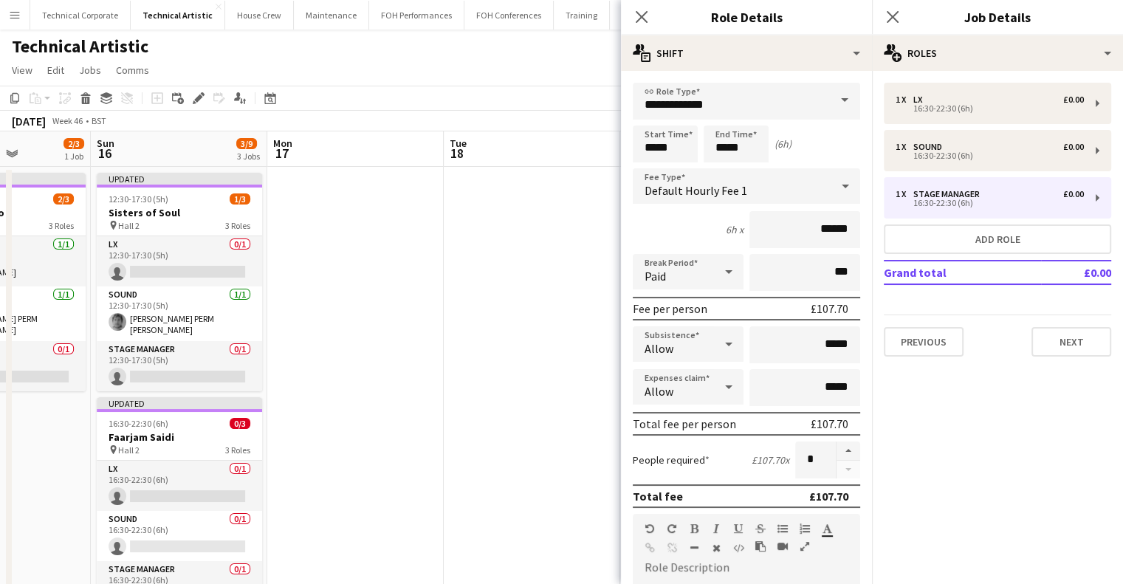
click at [411, 283] on app-date-cell at bounding box center [355, 514] width 177 height 695
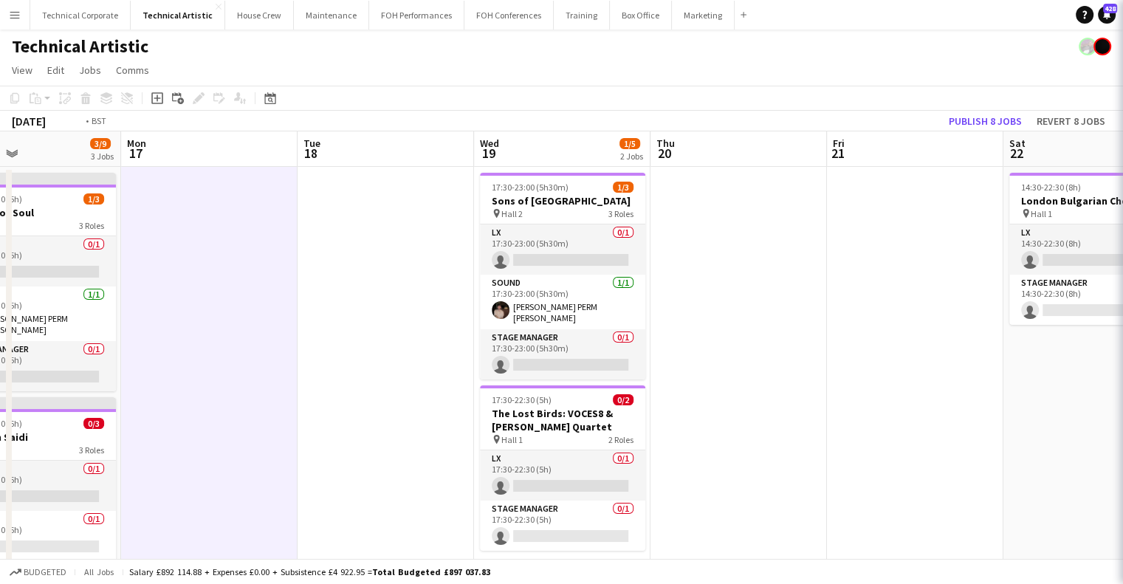
drag, startPoint x: 190, startPoint y: 315, endPoint x: 261, endPoint y: 284, distance: 78.1
click at [192, 315] on app-calendar-viewport "Thu 13 Fri 14 Sat 15 2/3 1 Job Sun 16 3/9 3 Jobs Mon 17 Tue 18 Wed 19 1/5 2 Job…" at bounding box center [561, 497] width 1123 height 732
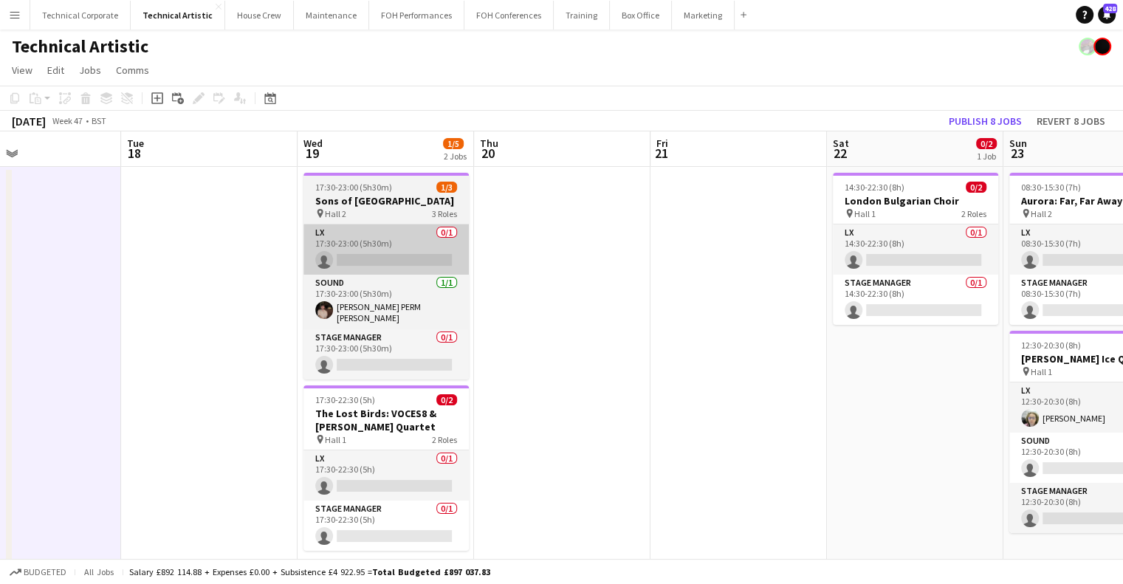
scroll to position [0, 582]
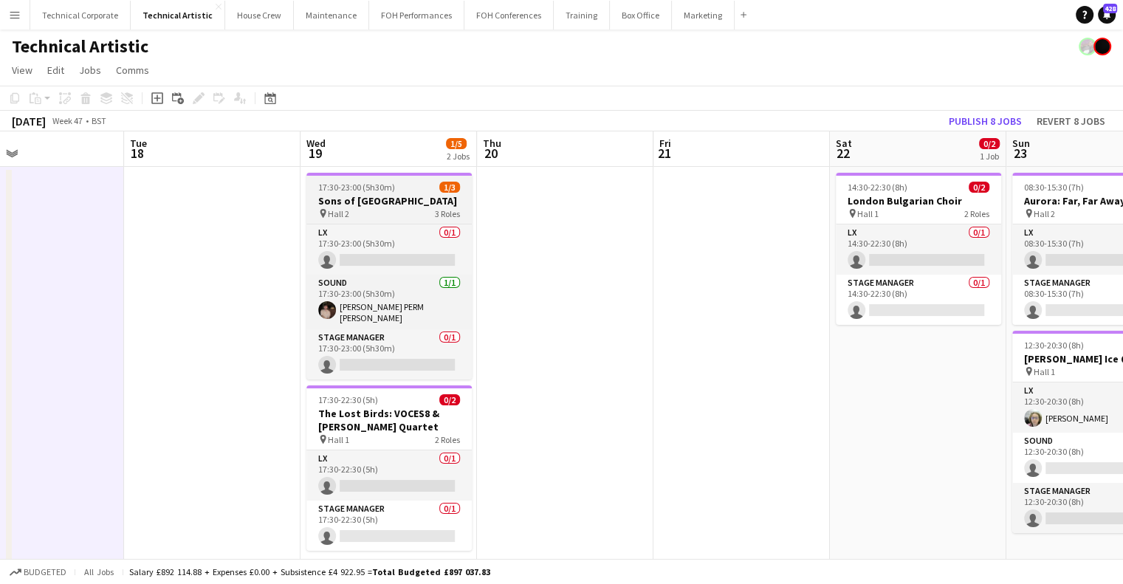
click at [378, 201] on h3 "Sons of Town Hall" at bounding box center [389, 200] width 165 height 13
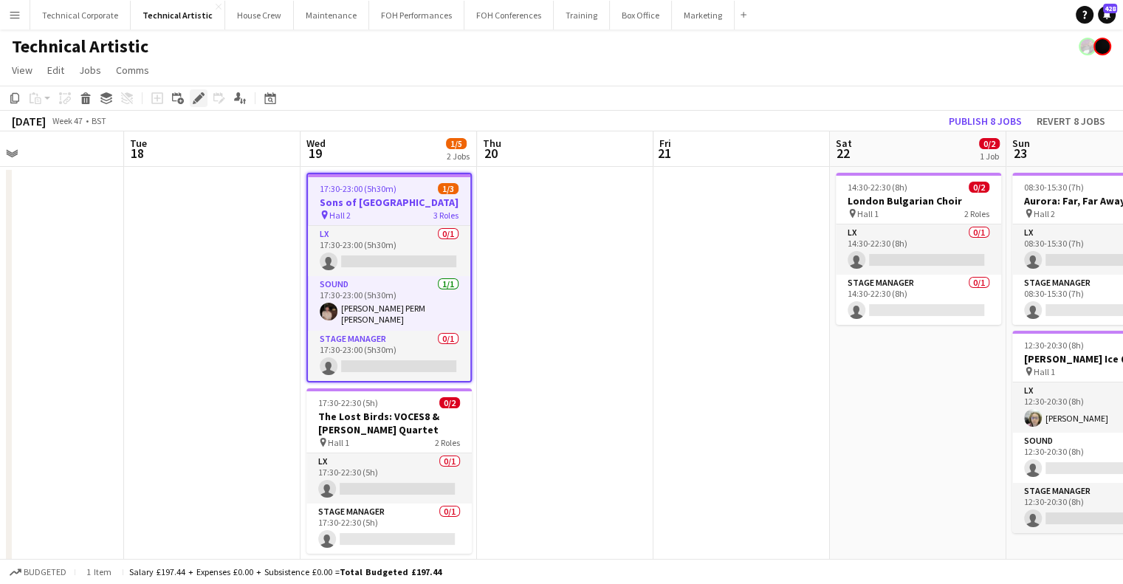
click at [205, 97] on div "Edit" at bounding box center [199, 98] width 18 height 18
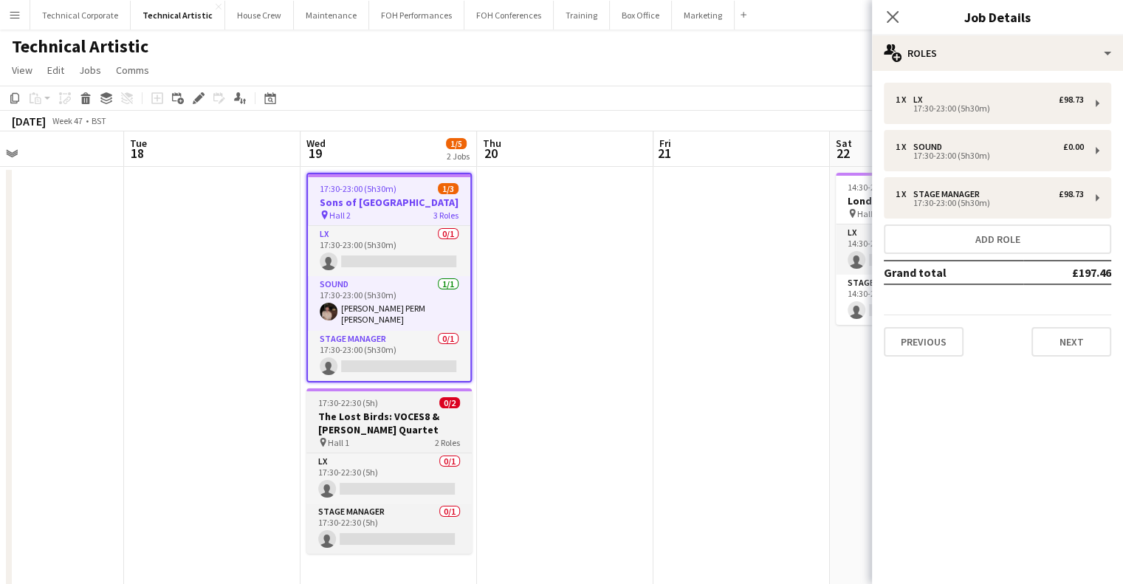
click at [420, 397] on div "17:30-22:30 (5h) 0/2" at bounding box center [389, 402] width 165 height 11
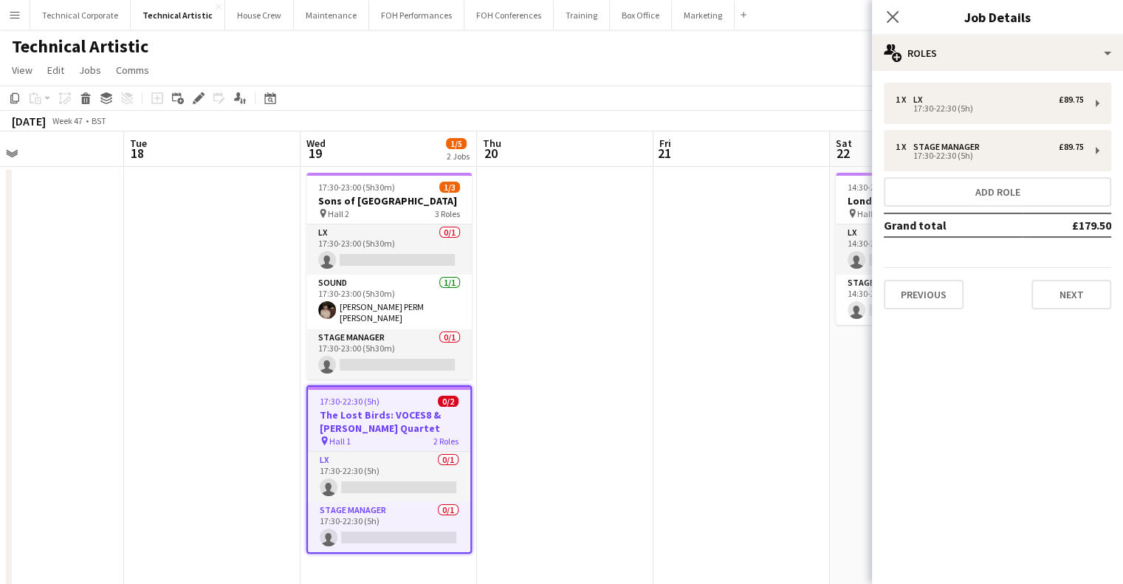
scroll to position [0, 364]
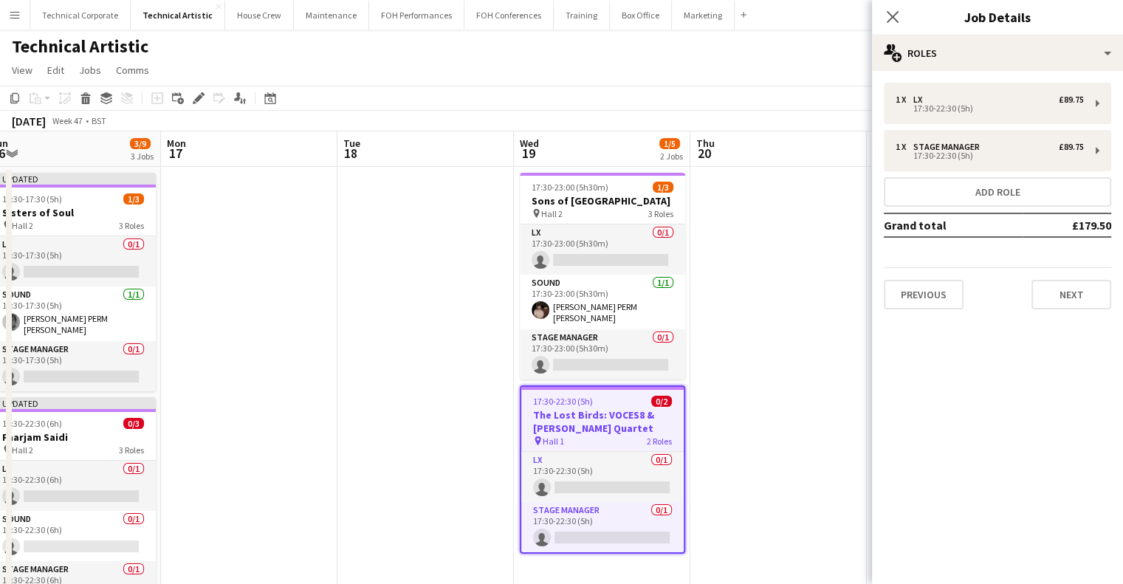
drag, startPoint x: 644, startPoint y: 354, endPoint x: 177, endPoint y: 386, distance: 467.9
click at [177, 386] on app-calendar-viewport "Fri 14 Sat 15 2/3 1 Job Sun 16 3/9 3 Jobs Mon 17 Tue 18 Wed 19 1/5 2 Jobs Thu 2…" at bounding box center [561, 497] width 1123 height 732
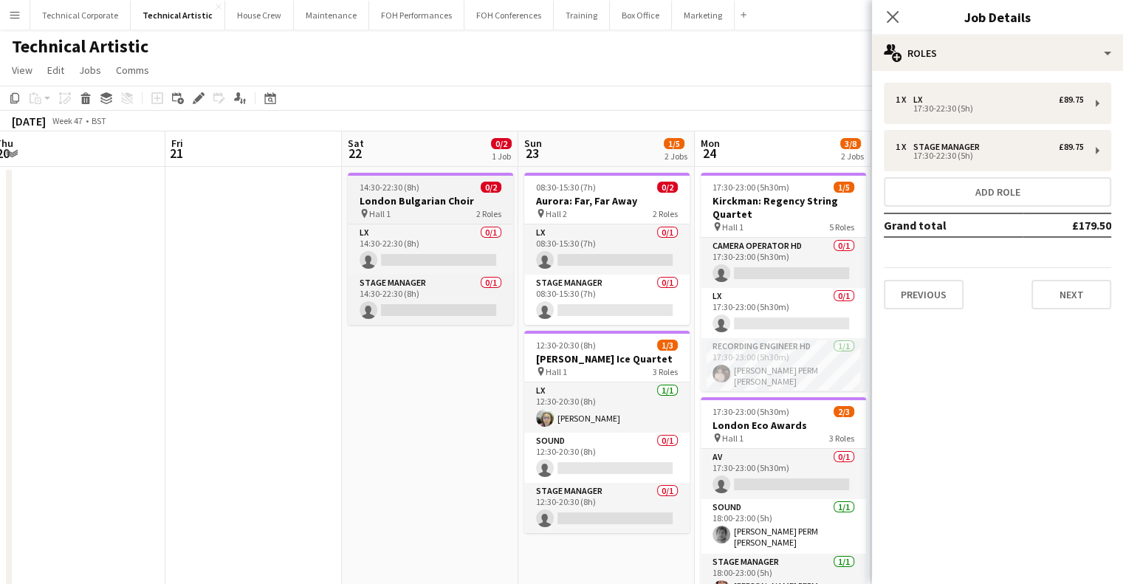
click at [424, 192] on div "14:30-22:30 (8h) 0/2" at bounding box center [430, 187] width 165 height 11
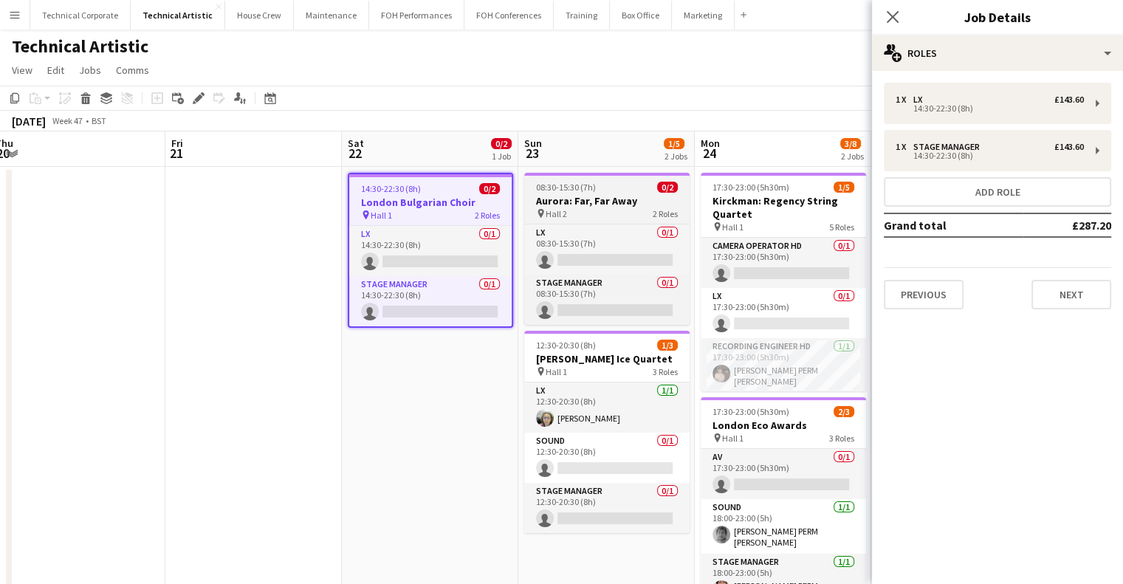
click at [609, 201] on h3 "Aurora: Far, Far Away" at bounding box center [606, 200] width 165 height 13
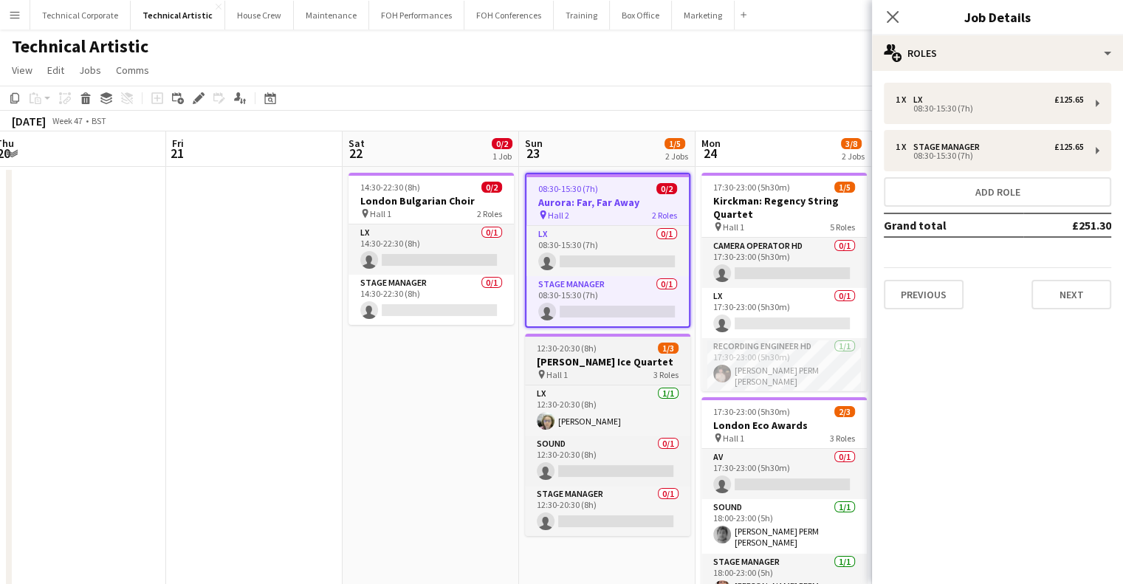
click at [589, 361] on h3 "Terje Isungset Ice Quartet" at bounding box center [607, 361] width 165 height 13
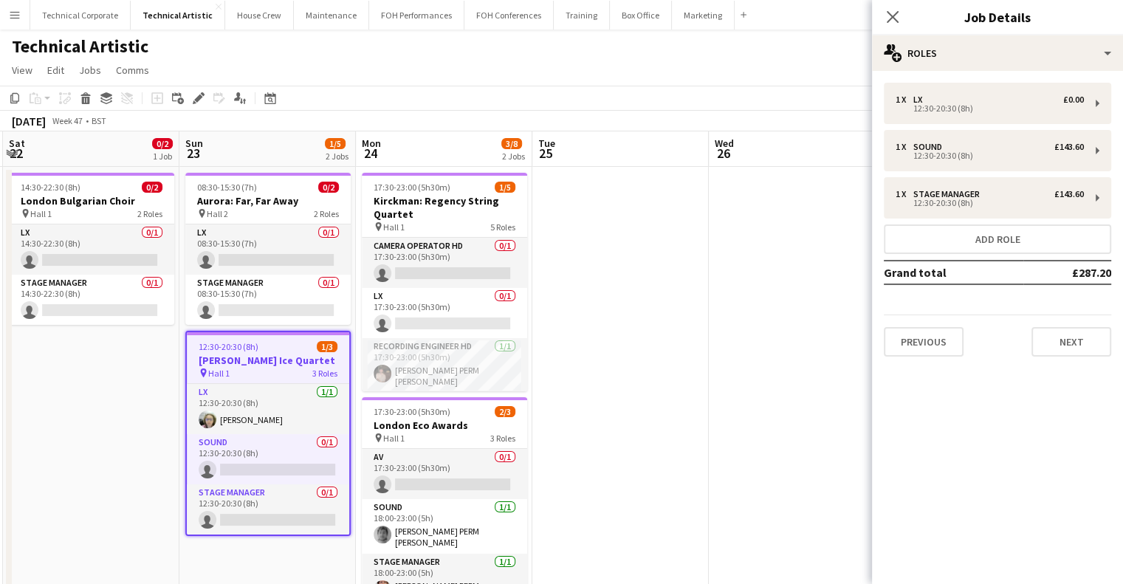
scroll to position [0, 549]
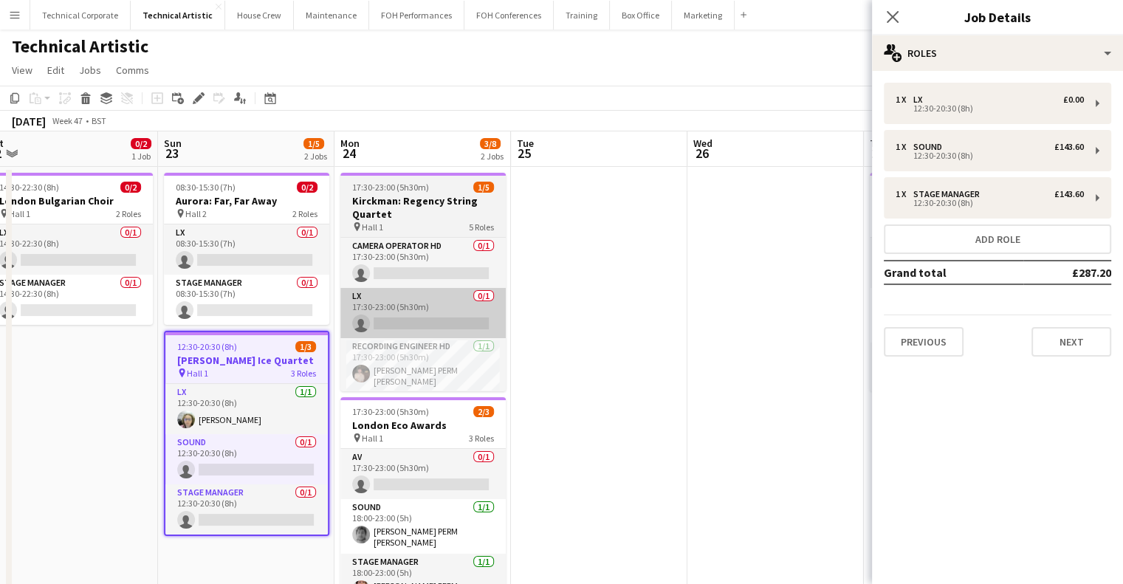
drag, startPoint x: 724, startPoint y: 300, endPoint x: 366, endPoint y: 316, distance: 358.6
click at [373, 357] on app-calendar-viewport "Wed 19 1/5 2 Jobs Thu 20 Fri 21 Sat 22 0/2 1 Job Sun 23 1/5 2 Jobs Mon 24 3/8 2…" at bounding box center [561, 497] width 1123 height 732
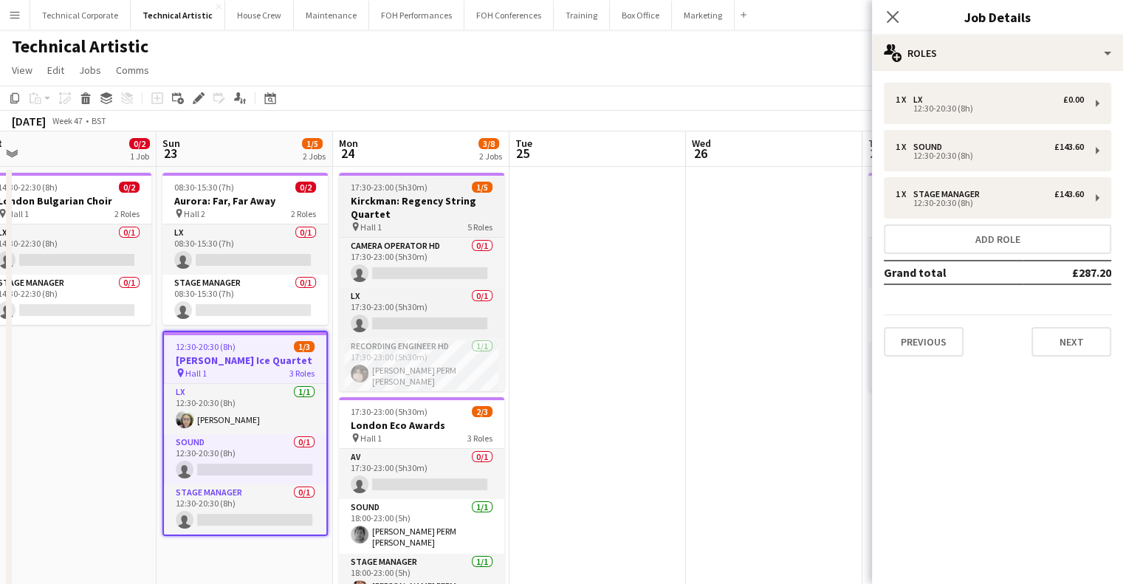
click at [400, 225] on div "pin Hall 1 5 Roles" at bounding box center [421, 227] width 165 height 12
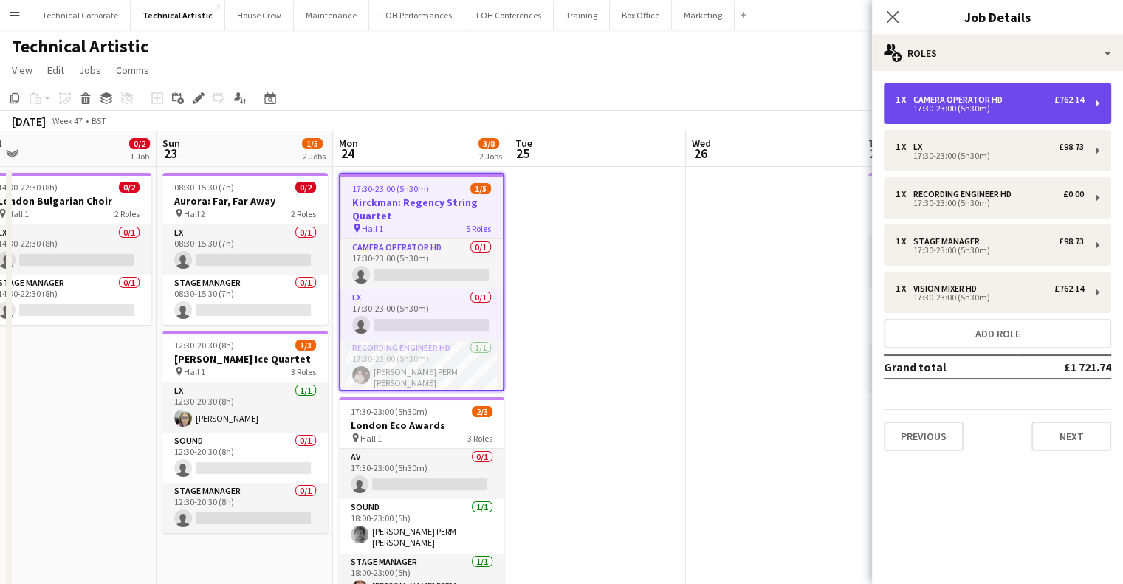
click at [951, 105] on div "17:30-23:00 (5h30m)" at bounding box center [990, 108] width 188 height 7
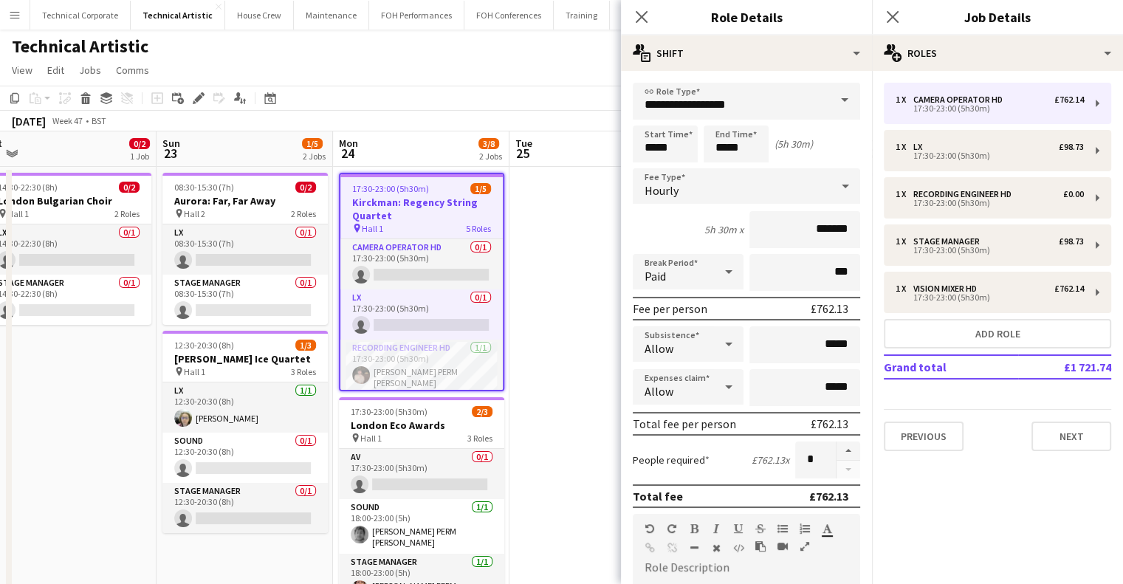
click at [762, 188] on div "Hourly" at bounding box center [732, 185] width 198 height 35
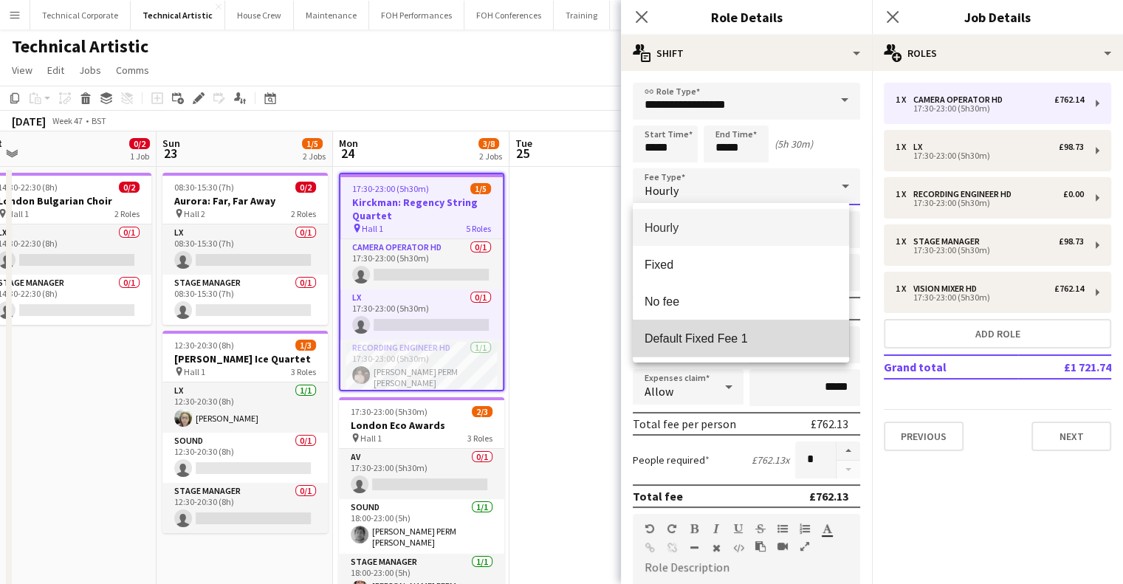
click at [712, 343] on span "Default Fixed Fee 1" at bounding box center [741, 339] width 193 height 14
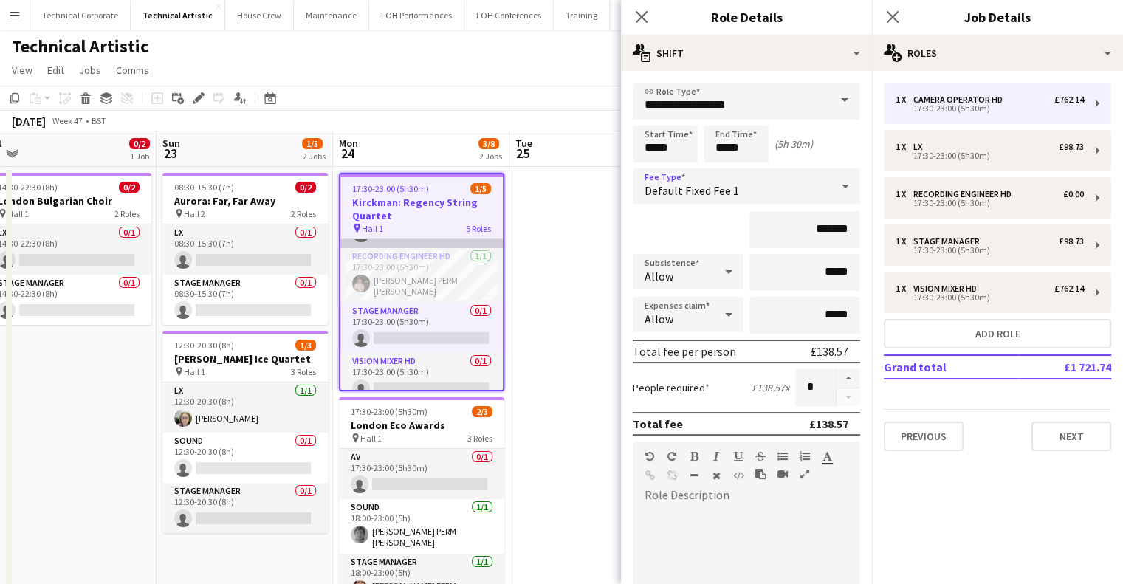
scroll to position [100, 0]
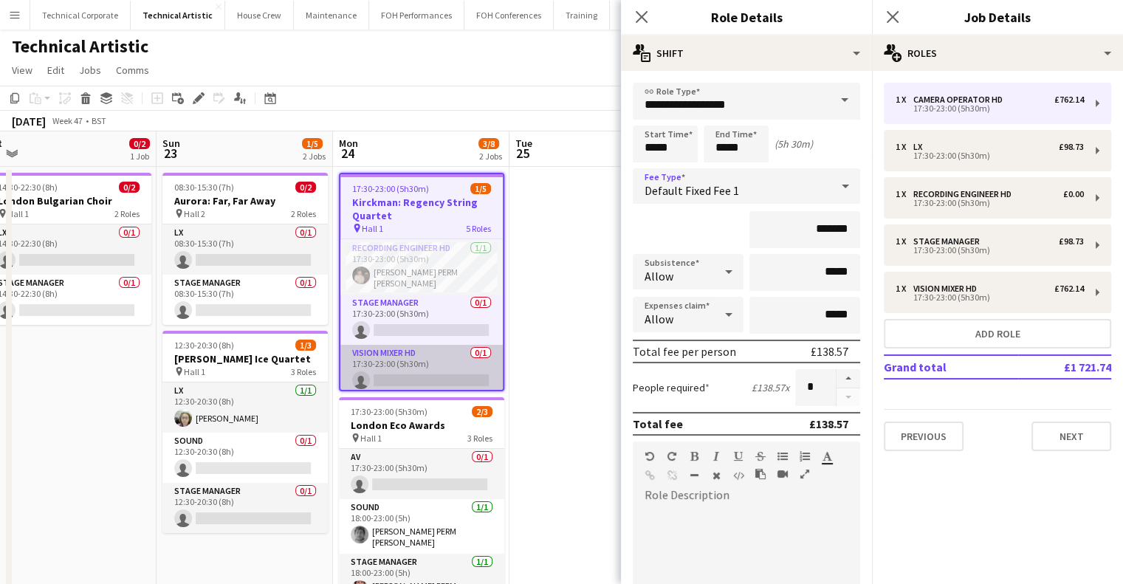
click at [446, 360] on app-card-role "Vision Mixer HD 0/1 17:30-23:00 (5h30m) single-neutral-actions" at bounding box center [421, 370] width 162 height 50
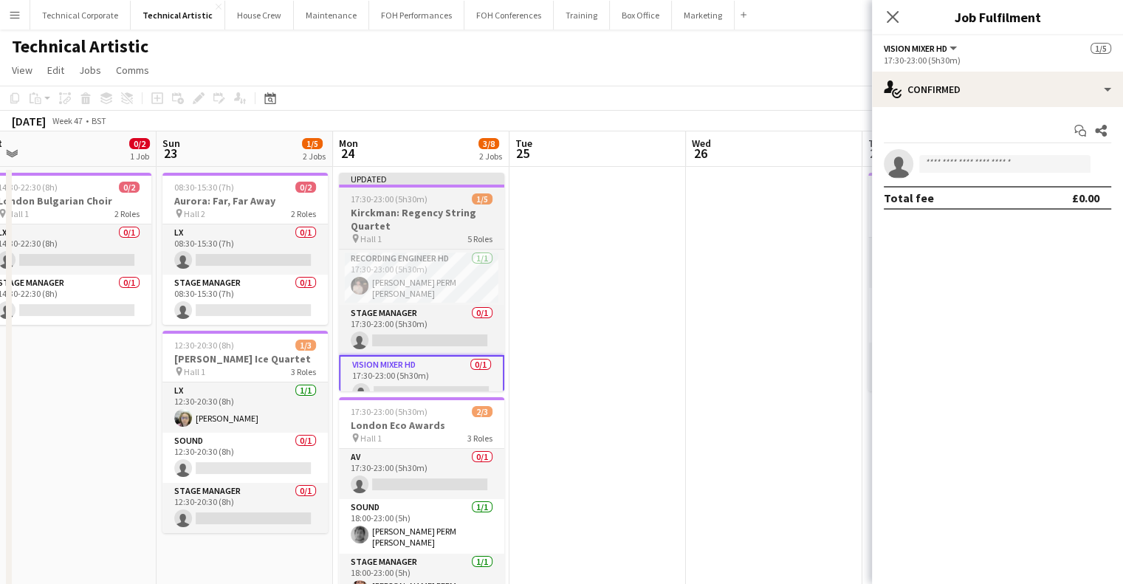
click at [430, 201] on div "17:30-23:00 (5h30m) 1/5" at bounding box center [421, 199] width 165 height 11
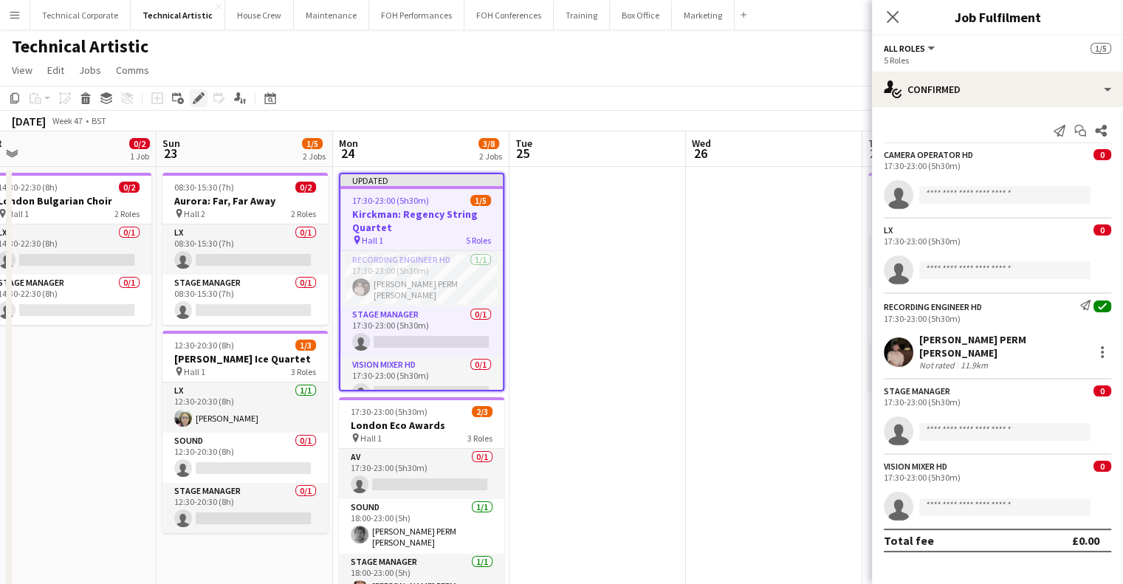
click at [204, 100] on icon "Edit" at bounding box center [199, 98] width 12 height 12
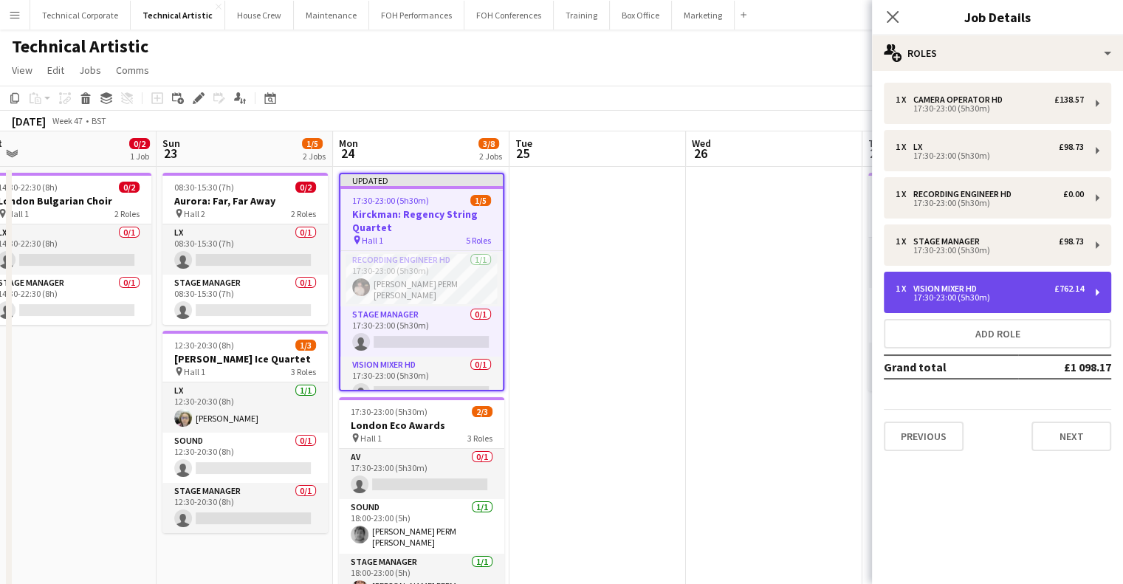
click at [956, 304] on div "1 x Vision Mixer HD £762.14 17:30-23:00 (5h30m)" at bounding box center [997, 292] width 227 height 41
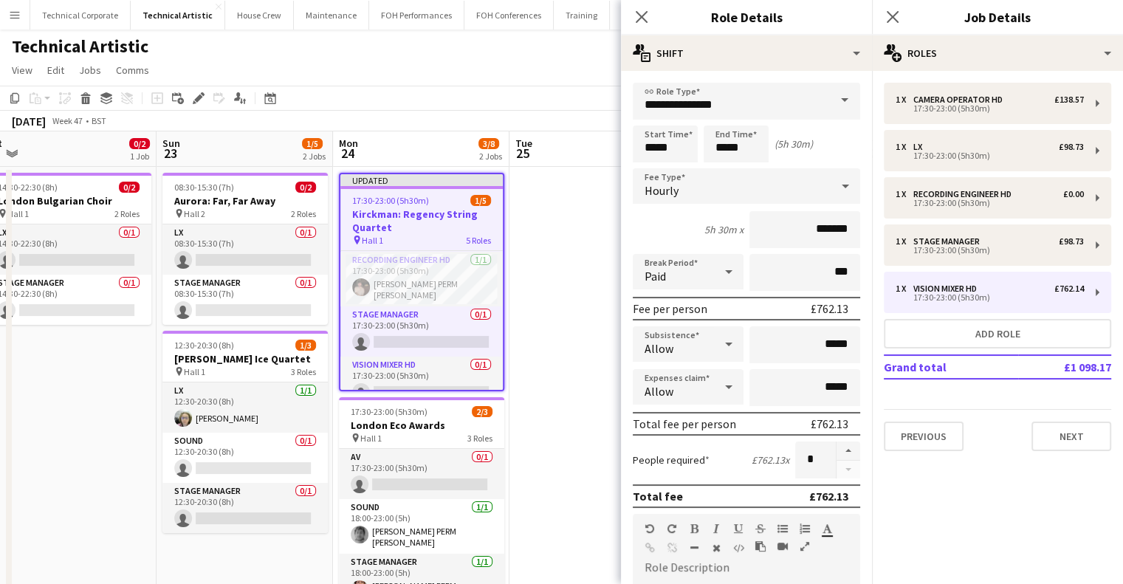
click at [750, 168] on div "Hourly" at bounding box center [732, 185] width 198 height 35
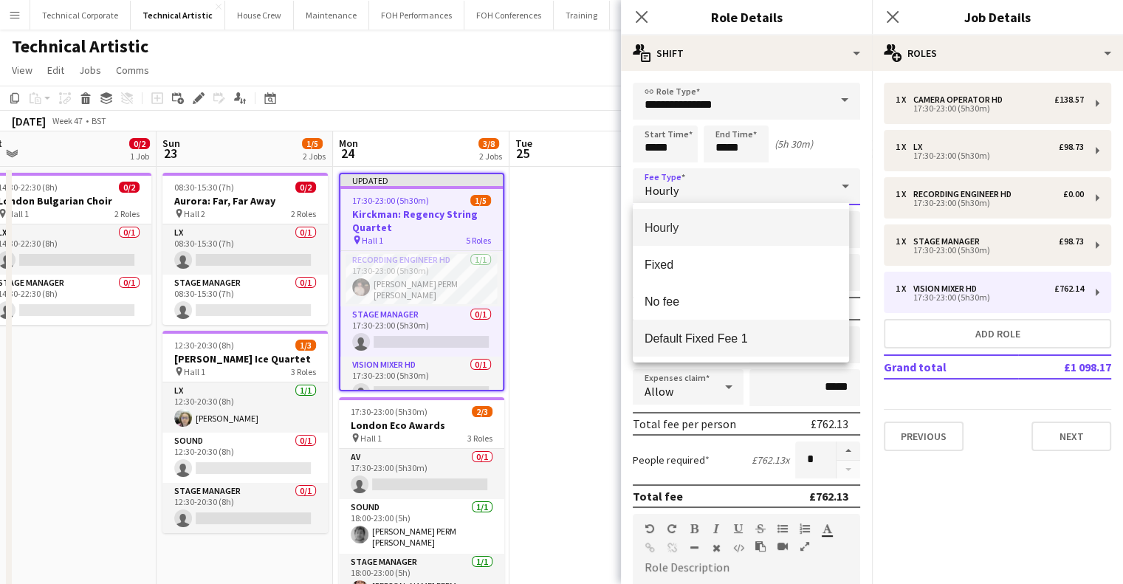
click at [757, 337] on span "Default Fixed Fee 1" at bounding box center [741, 339] width 193 height 14
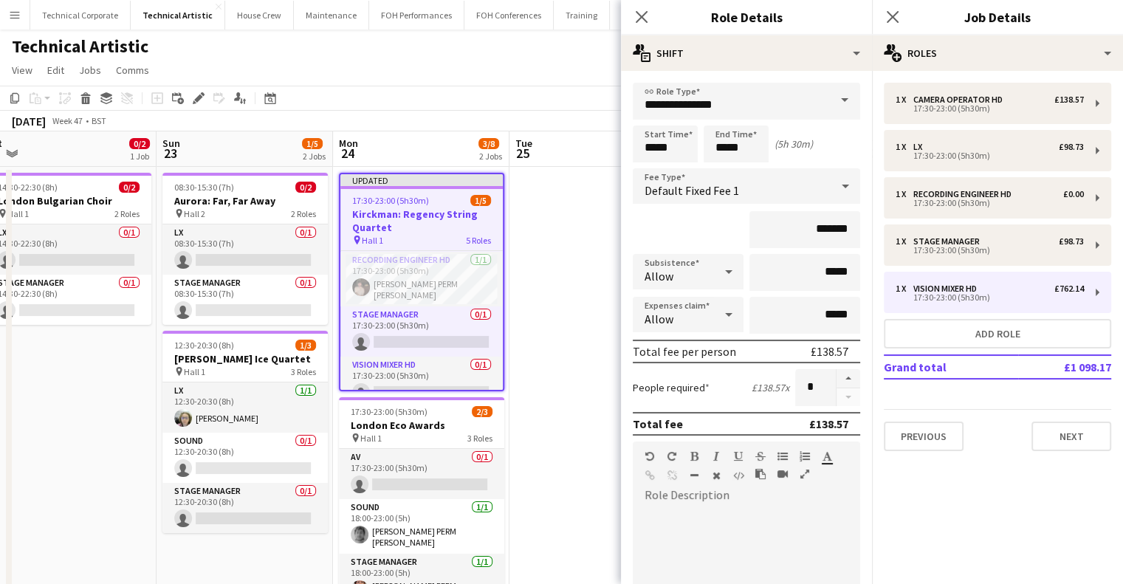
click at [987, 488] on mat-expansion-panel "pencil3 General details 1 x Camera Operator HD £138.57 17:30-23:00 (5h30m) 1 x …" at bounding box center [997, 327] width 251 height 513
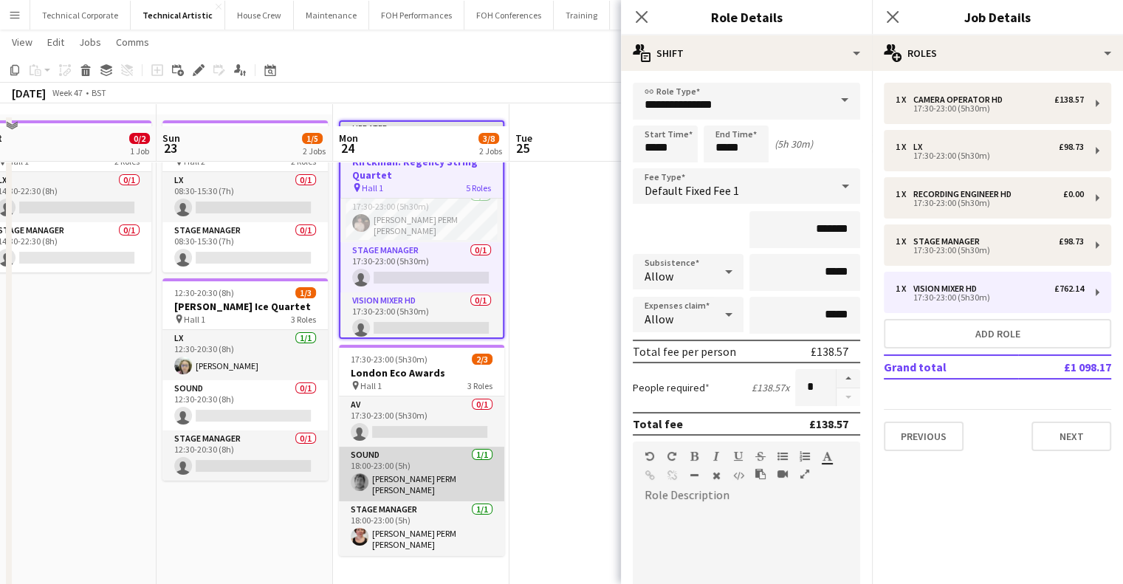
scroll to position [74, 0]
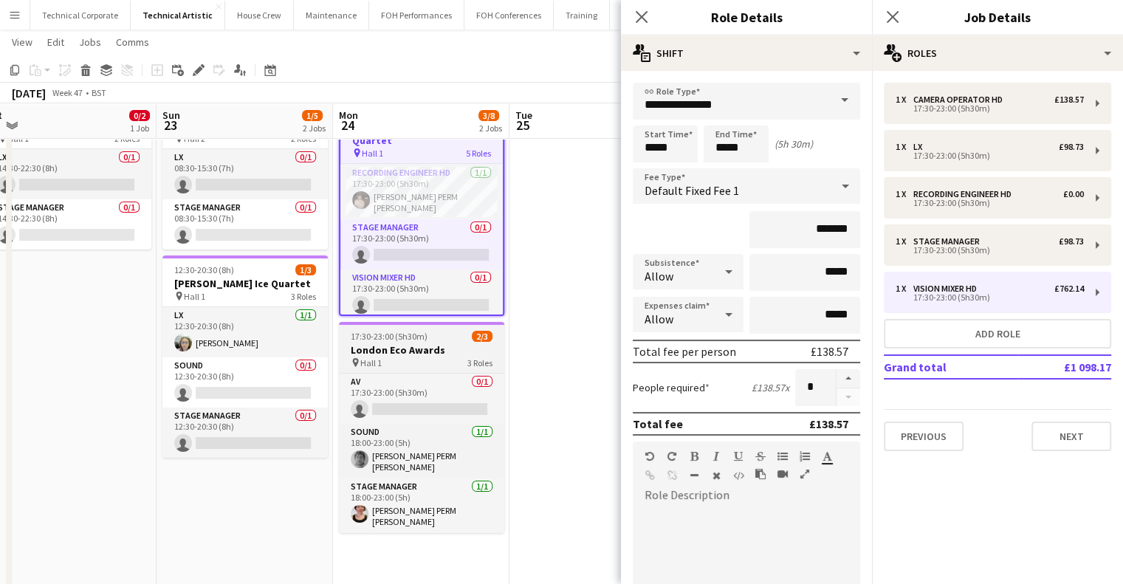
click at [443, 350] on h3 "London Eco Awards" at bounding box center [421, 349] width 165 height 13
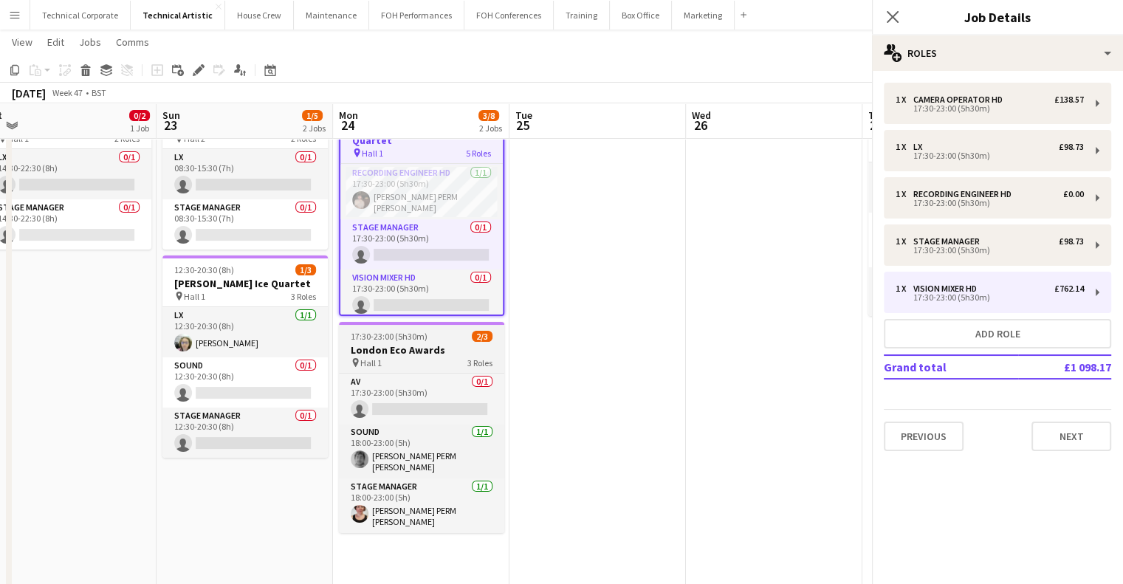
scroll to position [109, 0]
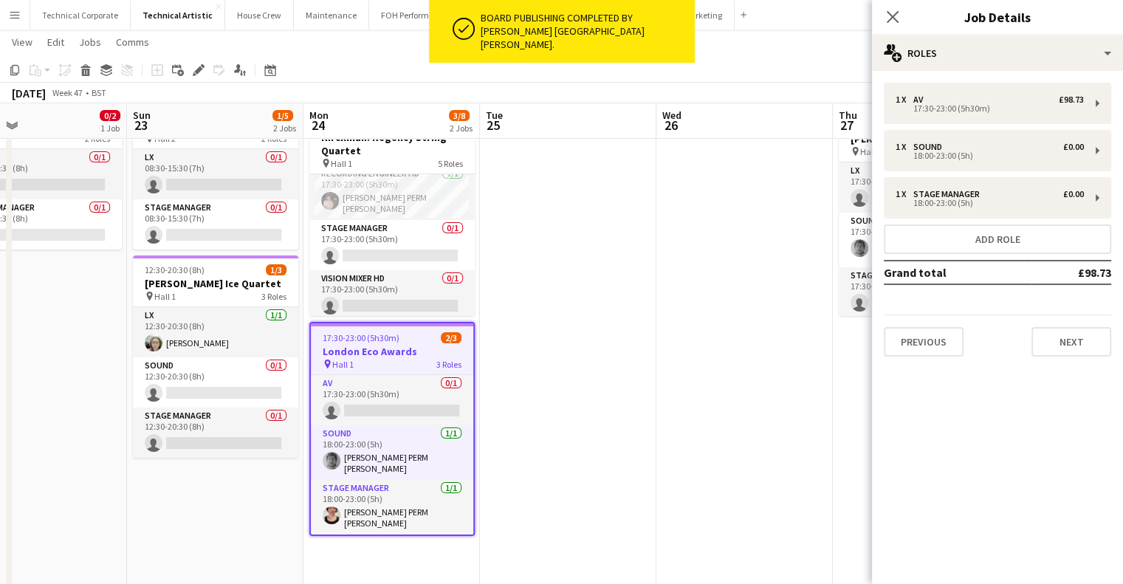
drag, startPoint x: 691, startPoint y: 304, endPoint x: 464, endPoint y: 346, distance: 231.5
click at [465, 346] on app-calendar-viewport "Wed 19 1/5 2 Jobs Thu 20 Fri 21 Sat 22 0/2 1 Job Sun 23 1/5 2 Jobs Mon 24 3/8 2…" at bounding box center [561, 373] width 1123 height 779
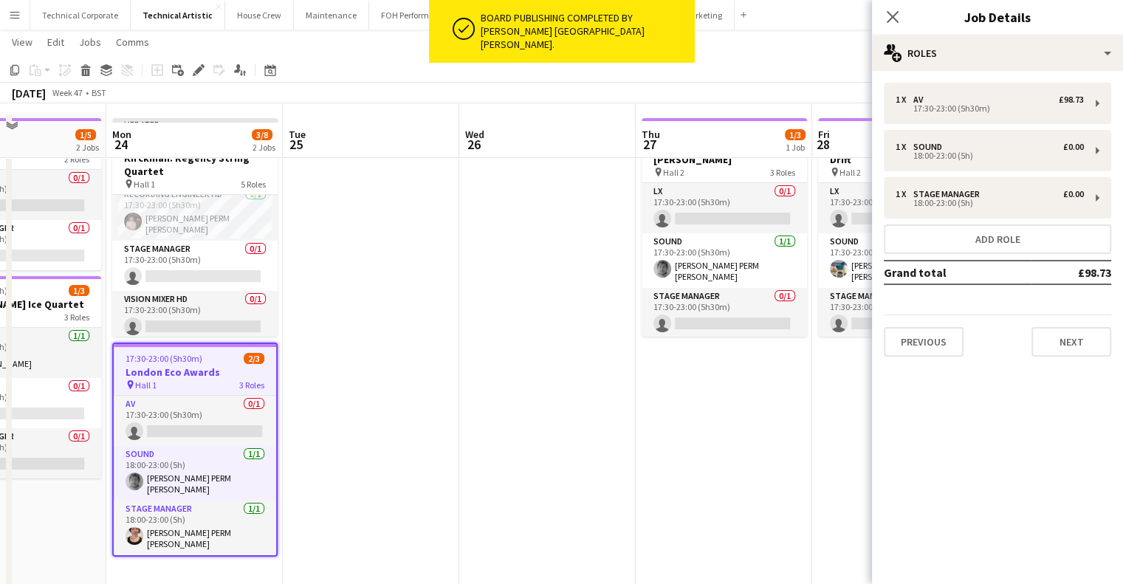
scroll to position [0, 0]
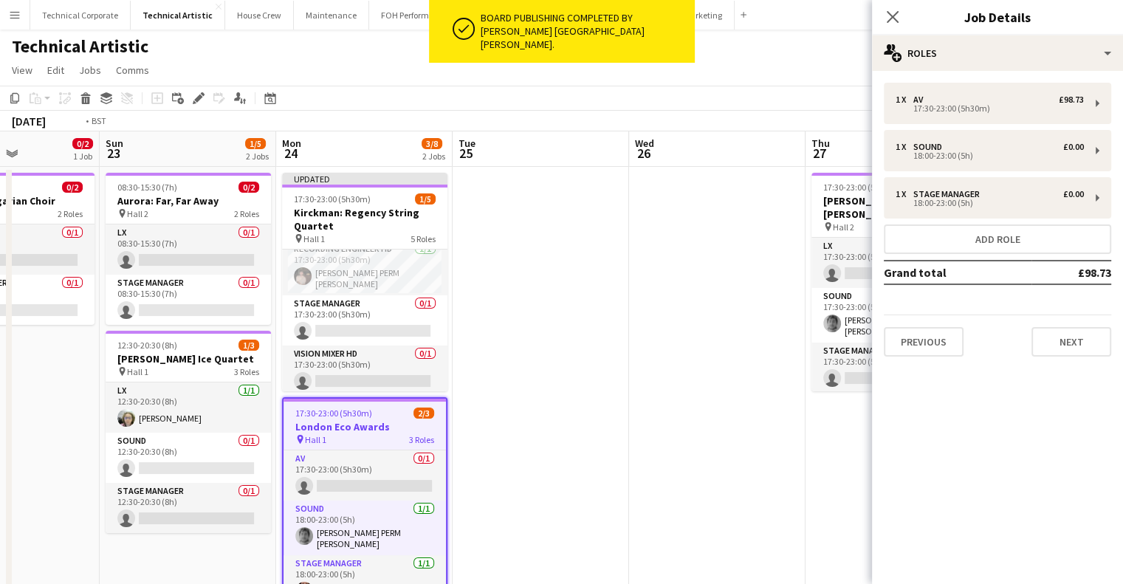
drag, startPoint x: 694, startPoint y: 257, endPoint x: 484, endPoint y: 270, distance: 210.9
click at [485, 270] on app-calendar-viewport "Thu 20 Fri 21 Sat 22 0/2 1 Job Sun 23 1/5 2 Jobs Mon 24 3/8 2 Jobs Tue 25 Wed 2…" at bounding box center [561, 484] width 1123 height 707
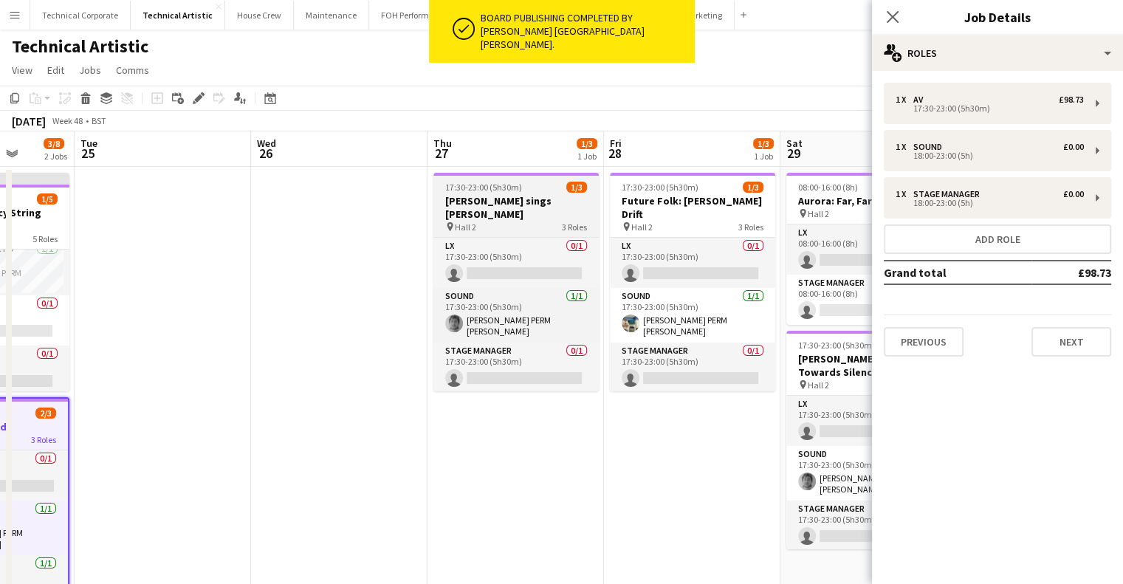
click at [484, 191] on span "17:30-23:00 (5h30m)" at bounding box center [483, 187] width 77 height 11
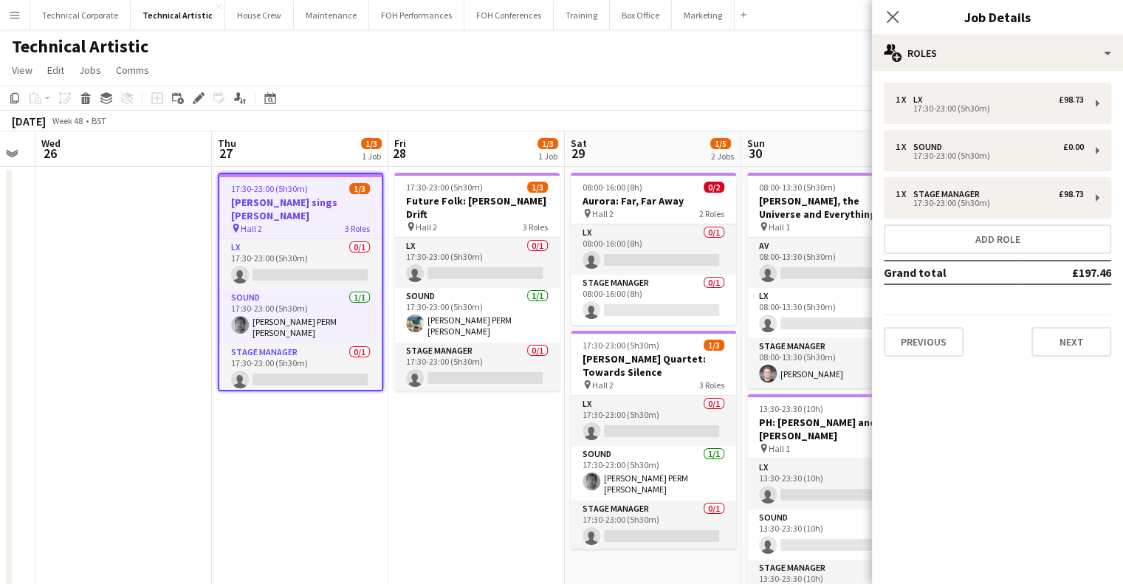
scroll to position [0, 674]
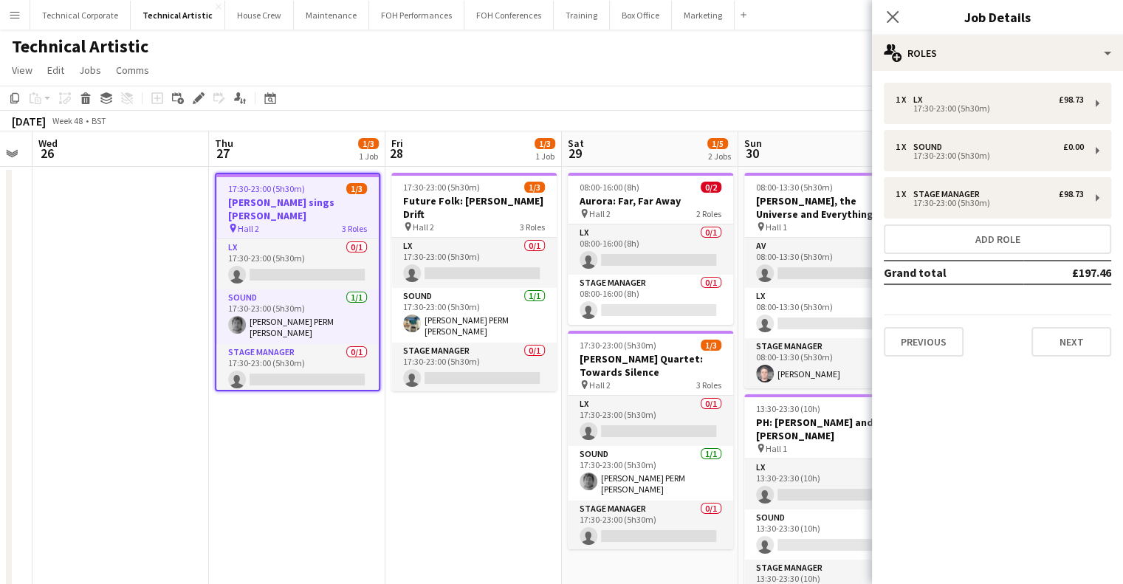
drag, startPoint x: 664, startPoint y: 199, endPoint x: 450, endPoint y: 220, distance: 215.2
click at [450, 220] on app-calendar-viewport "Sat 22 0/2 1 Job Sun 23 1/5 2 Jobs Mon 24 3/8 2 Jobs Tue 25 Wed 26 Thu 27 1/3 1…" at bounding box center [561, 484] width 1123 height 707
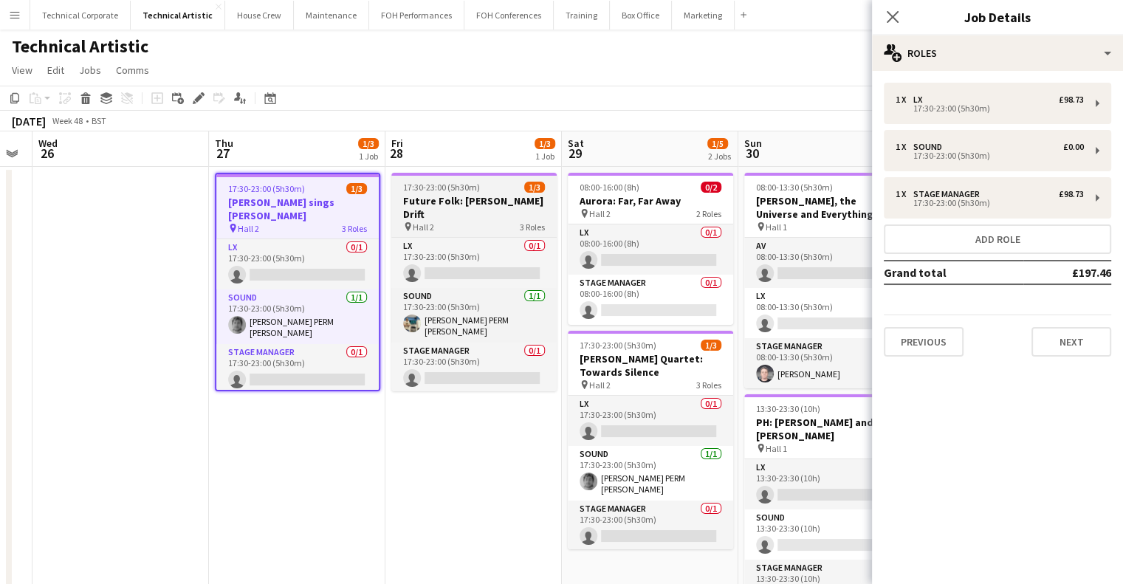
click at [463, 221] on div "pin Hall 2 3 Roles" at bounding box center [473, 227] width 165 height 12
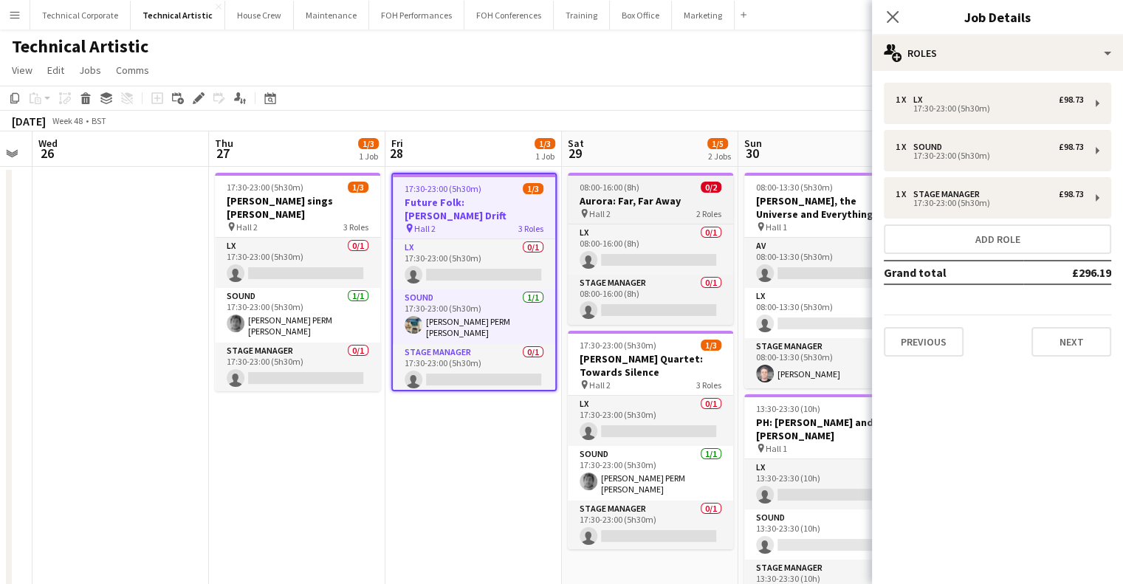
click at [607, 199] on h3 "Aurora: Far, Far Away" at bounding box center [650, 200] width 165 height 13
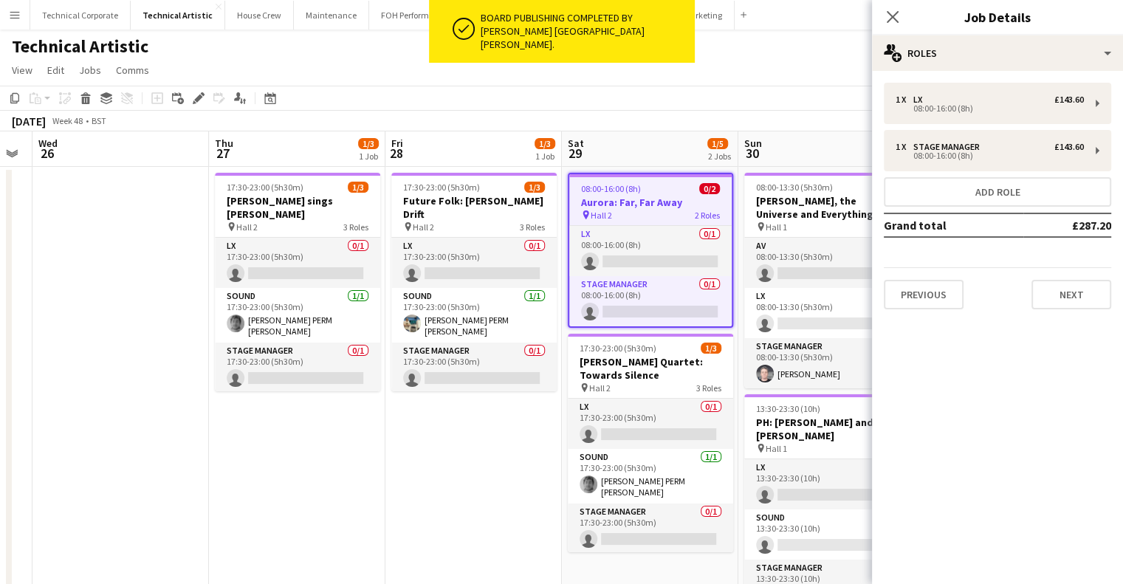
scroll to position [97, 0]
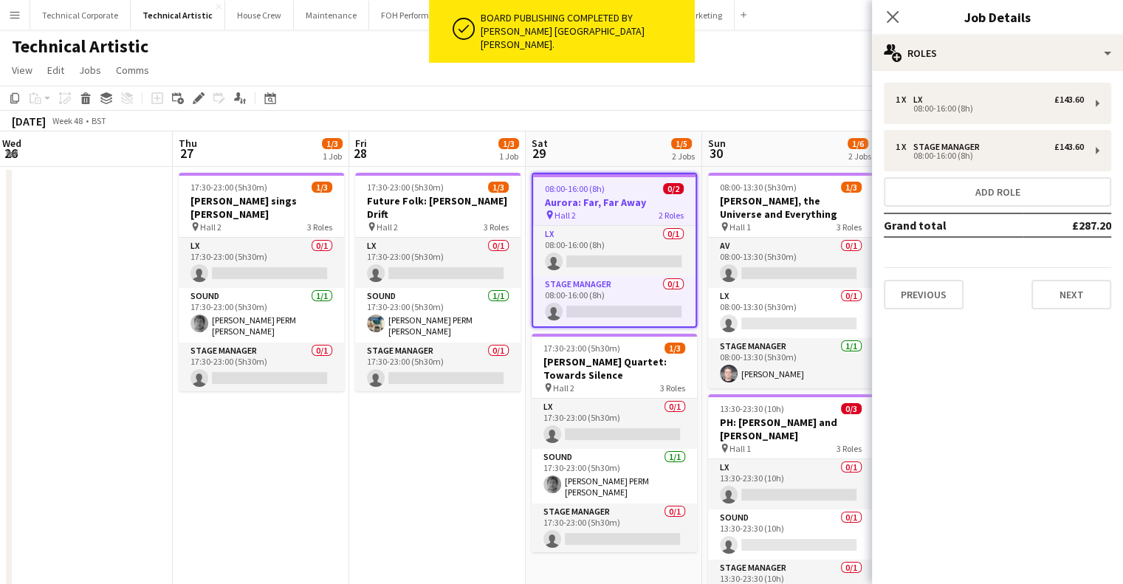
drag, startPoint x: 569, startPoint y: 263, endPoint x: 499, endPoint y: 273, distance: 71.5
click at [499, 269] on app-calendar-viewport "Sun 23 1/5 2 Jobs Mon 24 3/8 2 Jobs Tue 25 Wed 26 Thu 27 1/3 1 Job Fri 28 1/3 1…" at bounding box center [561, 484] width 1123 height 707
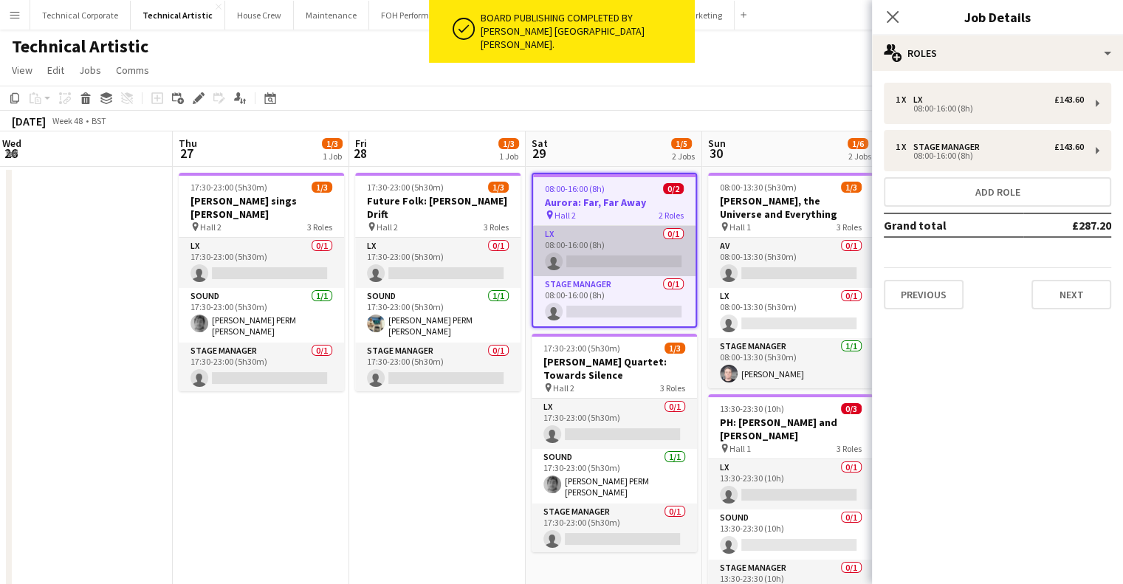
scroll to position [0, 534]
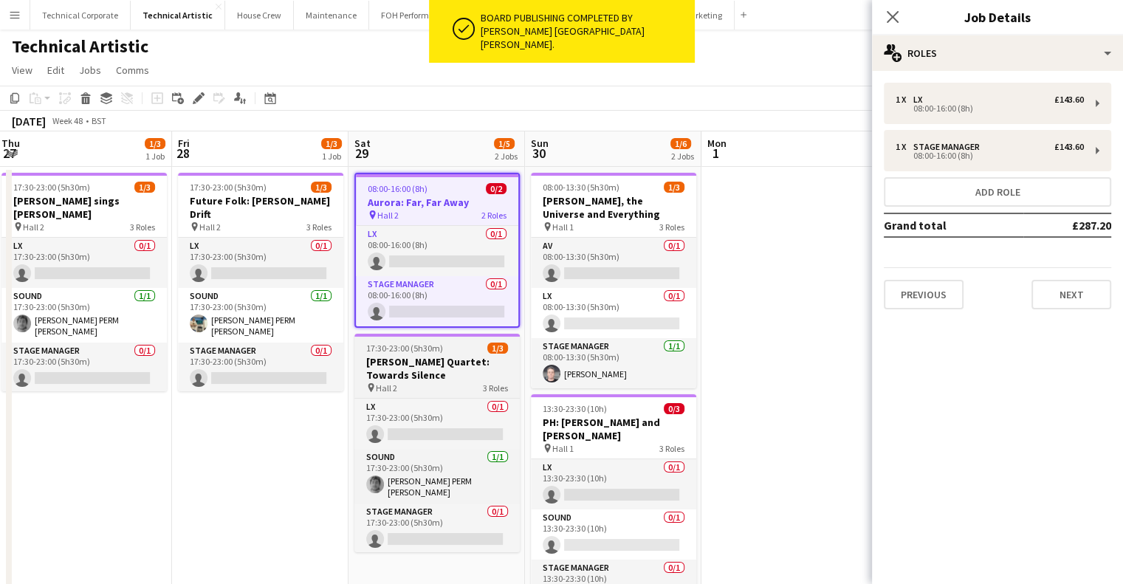
click at [487, 374] on h3 "Solem Quartet: Towards Silence" at bounding box center [437, 368] width 165 height 27
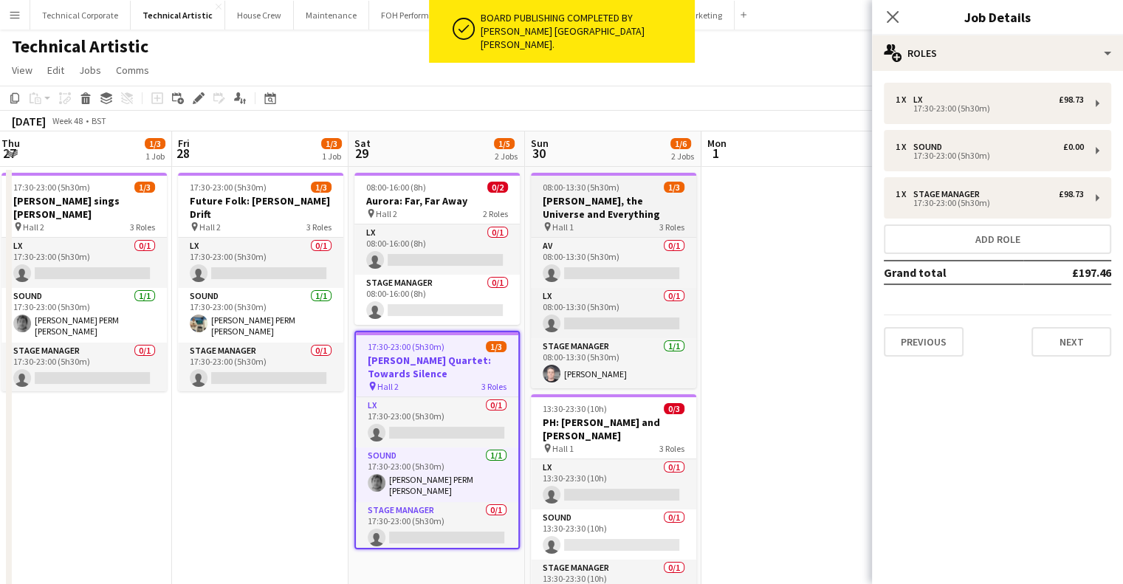
click at [600, 194] on h3 "Bach, the Universe and Everything" at bounding box center [613, 207] width 165 height 27
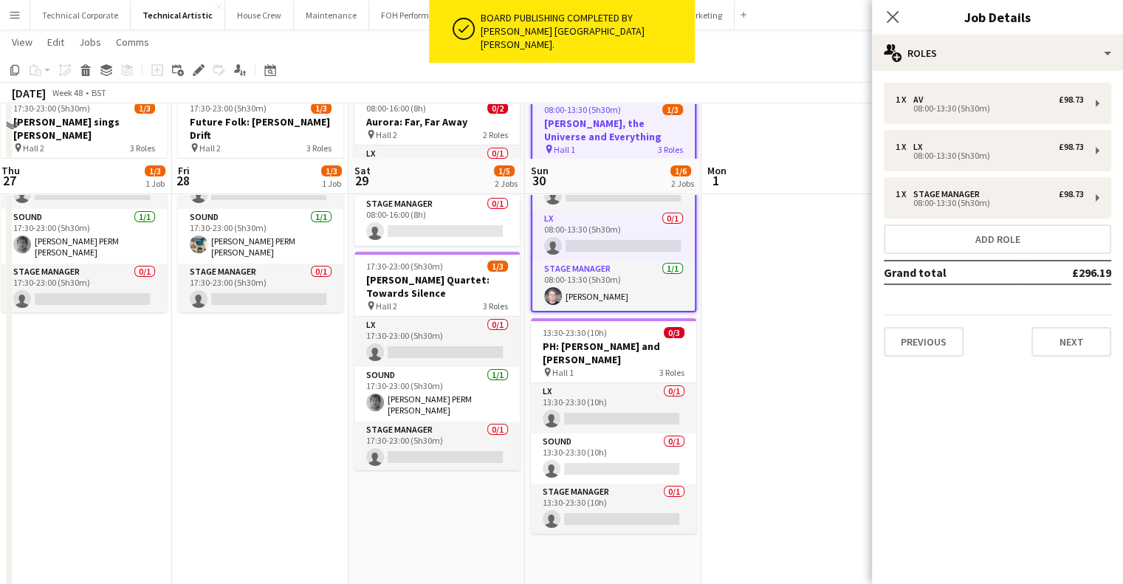
scroll to position [148, 0]
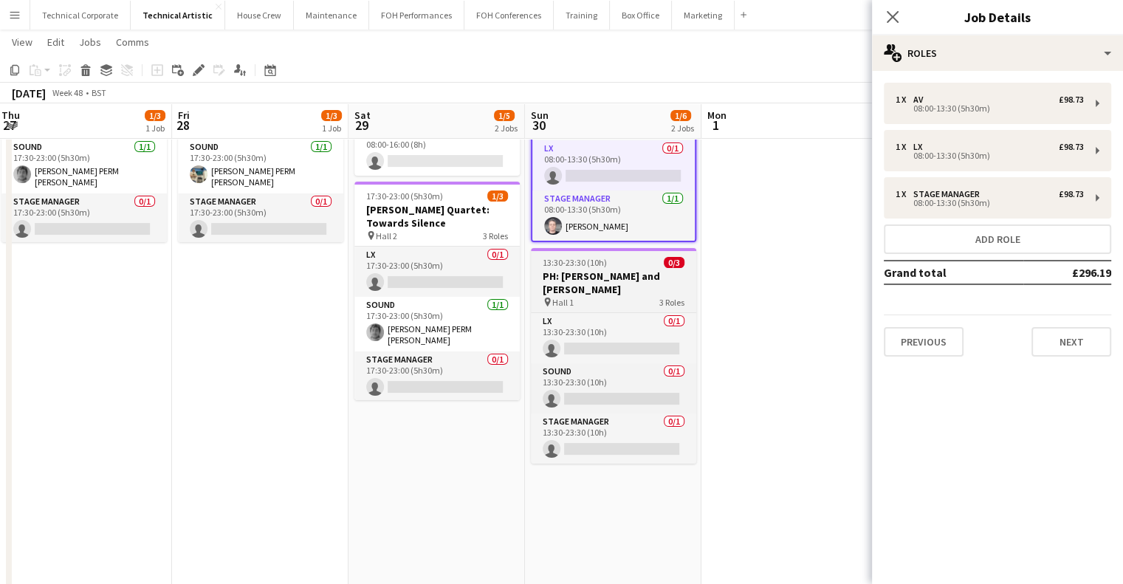
click at [642, 281] on h3 "PH: Dave and Barb" at bounding box center [613, 283] width 165 height 27
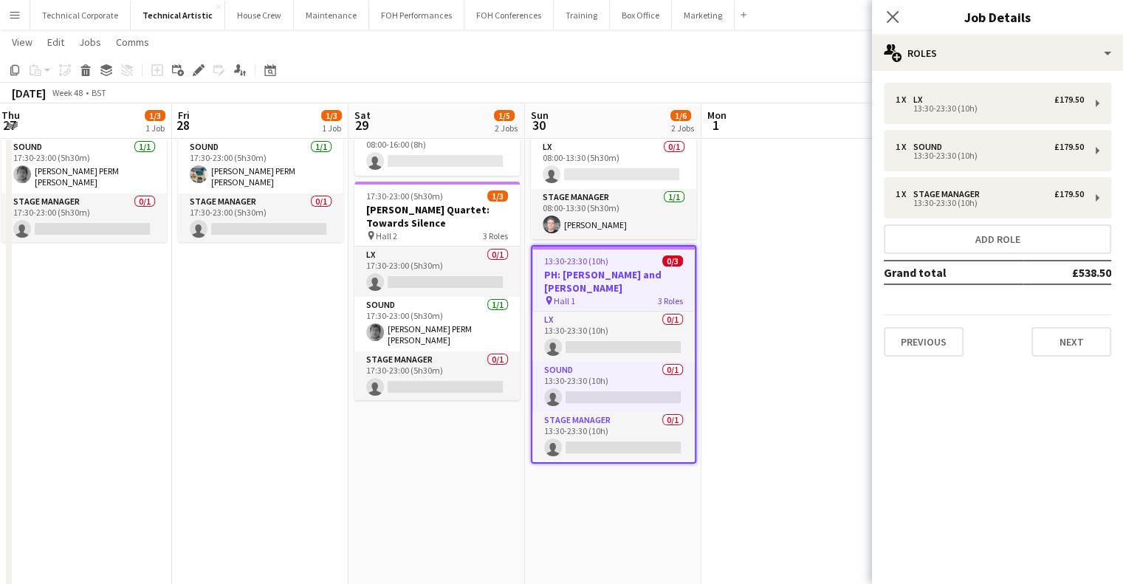
click at [742, 287] on app-date-cell at bounding box center [790, 353] width 177 height 671
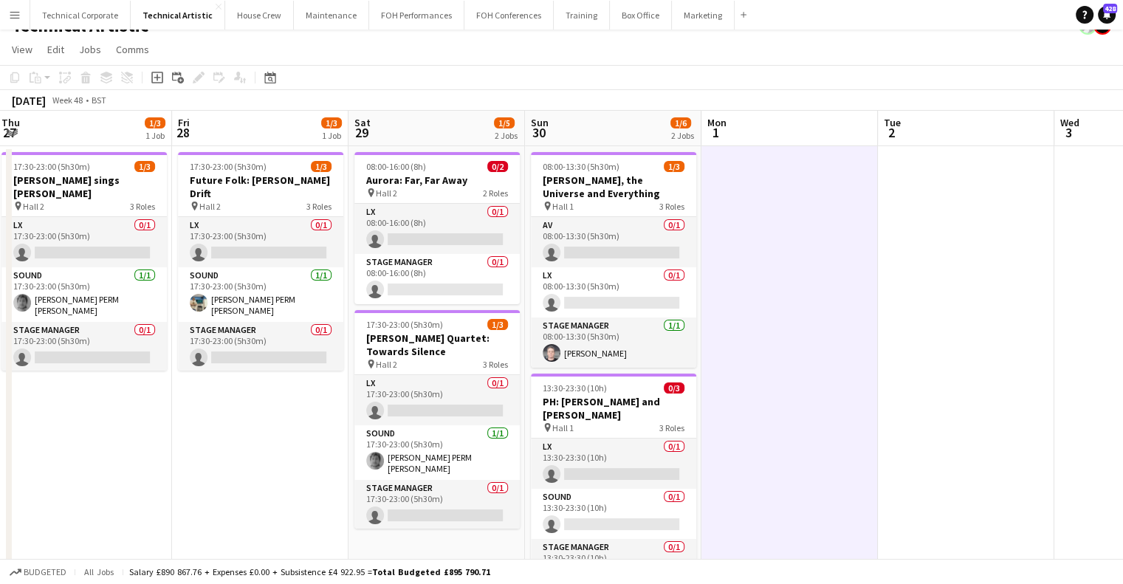
scroll to position [0, 0]
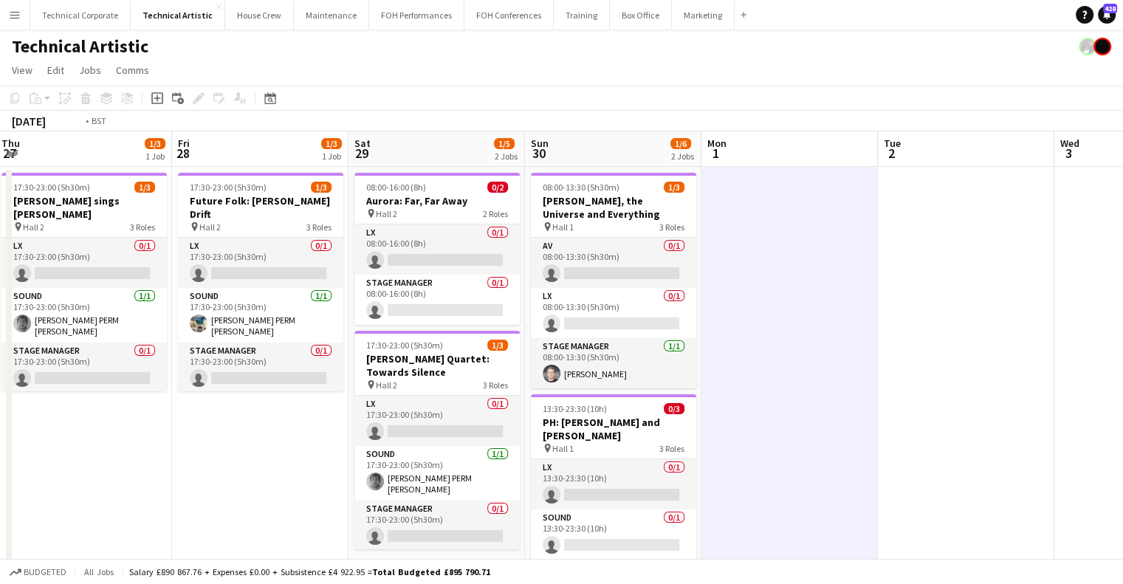
drag, startPoint x: 778, startPoint y: 294, endPoint x: 991, endPoint y: 291, distance: 213.5
click at [995, 290] on app-calendar-viewport "Mon 24 3/8 2 Jobs Tue 25 Wed 26 Thu 27 1/3 1 Job Fri 28 1/3 1 Job Sat 29 1/5 2 …" at bounding box center [561, 484] width 1123 height 707
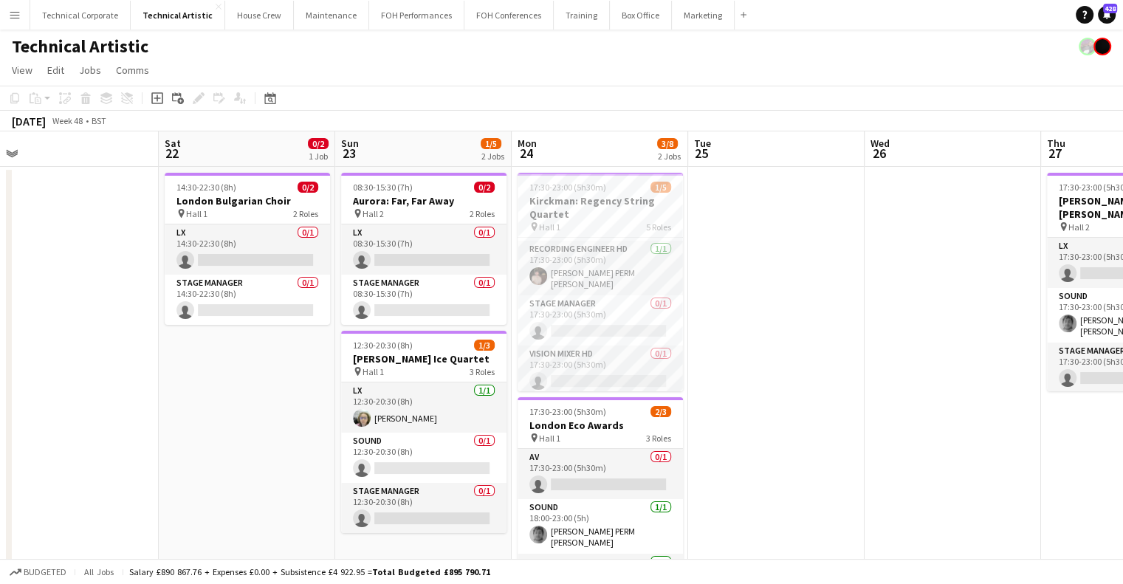
drag, startPoint x: 873, startPoint y: 298, endPoint x: 1042, endPoint y: 306, distance: 169.3
click at [1106, 295] on app-calendar-viewport "Wed 19 1/5 2 Jobs Thu 20 Fri 21 Sat 22 0/2 1 Job Sun 23 1/5 2 Jobs Mon 24 3/8 2…" at bounding box center [561, 484] width 1123 height 707
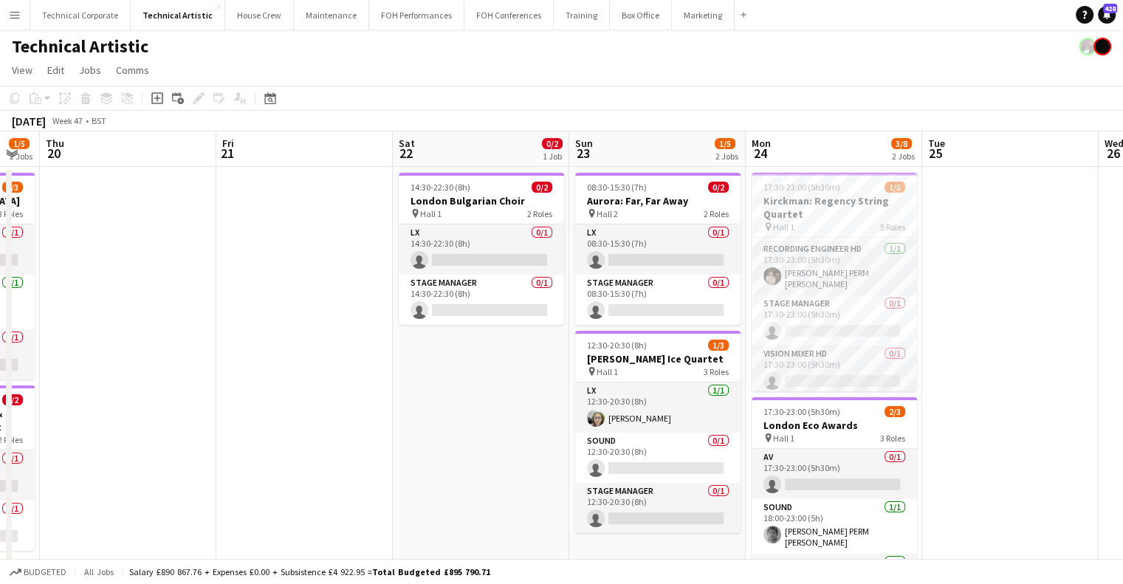
drag, startPoint x: 420, startPoint y: 333, endPoint x: 807, endPoint y: 312, distance: 388.3
click at [815, 310] on app-calendar-viewport "Tue 18 Wed 19 1/5 2 Jobs Thu 20 Fri 21 Sat 22 0/2 1 Job Sun 23 1/5 2 Jobs Mon 2…" at bounding box center [561, 484] width 1123 height 707
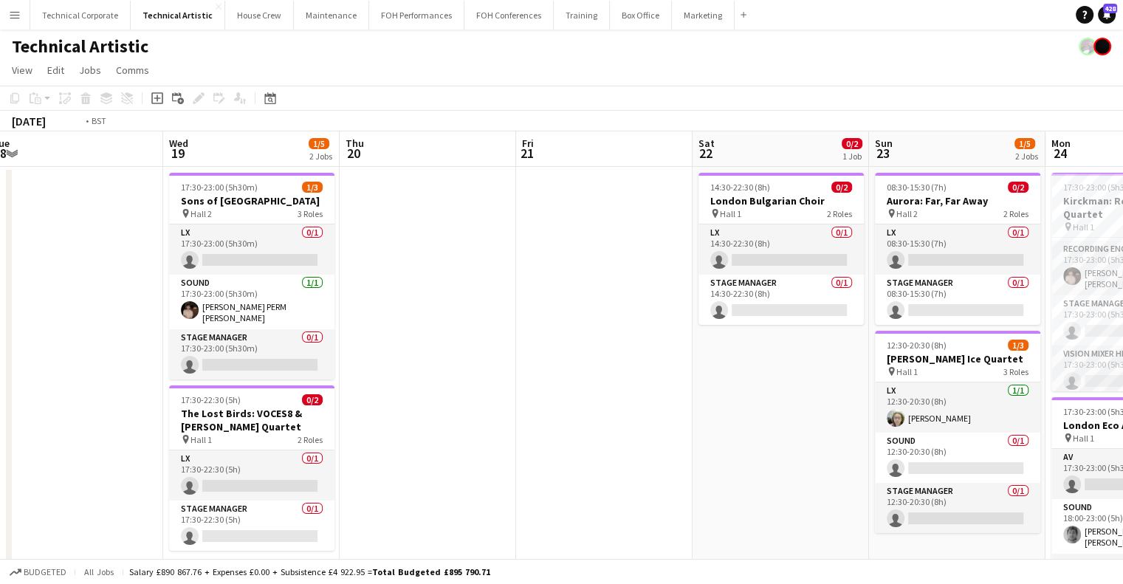
click at [913, 307] on app-calendar-viewport "Sun 16 3/9 3 Jobs Mon 17 Tue 18 Wed 19 1/5 2 Jobs Thu 20 Fri 21 Sat 22 0/2 1 Jo…" at bounding box center [561, 484] width 1123 height 707
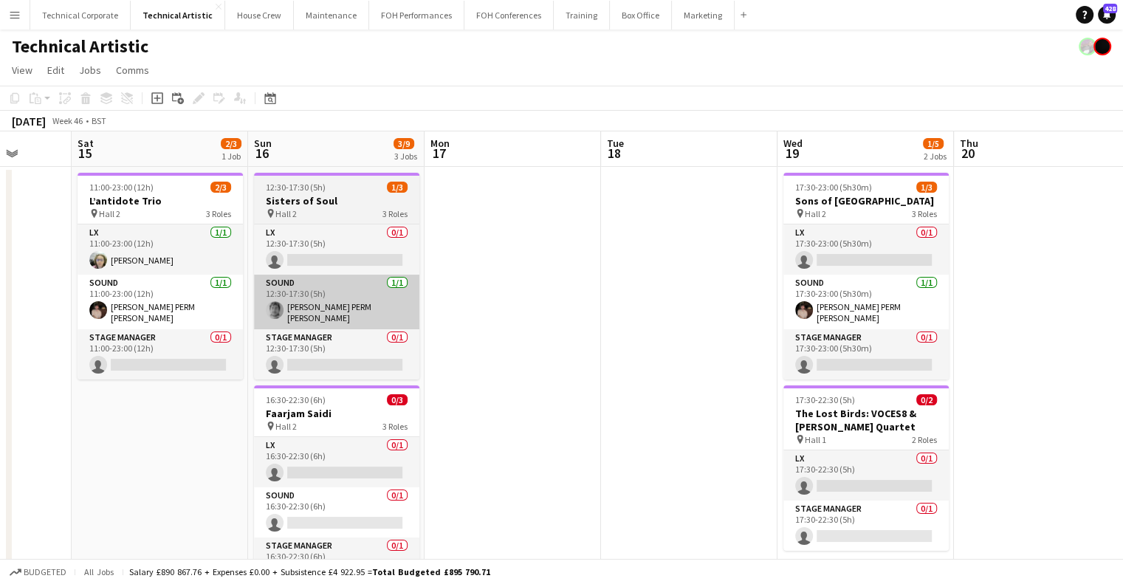
drag, startPoint x: 696, startPoint y: 318, endPoint x: 753, endPoint y: 315, distance: 56.9
click at [917, 311] on app-calendar-viewport "Wed 12 Thu 13 Fri 14 Sat 15 2/3 1 Job Sun 16 3/9 3 Jobs Mon 17 Tue 18 Wed 19 1/…" at bounding box center [561, 484] width 1123 height 707
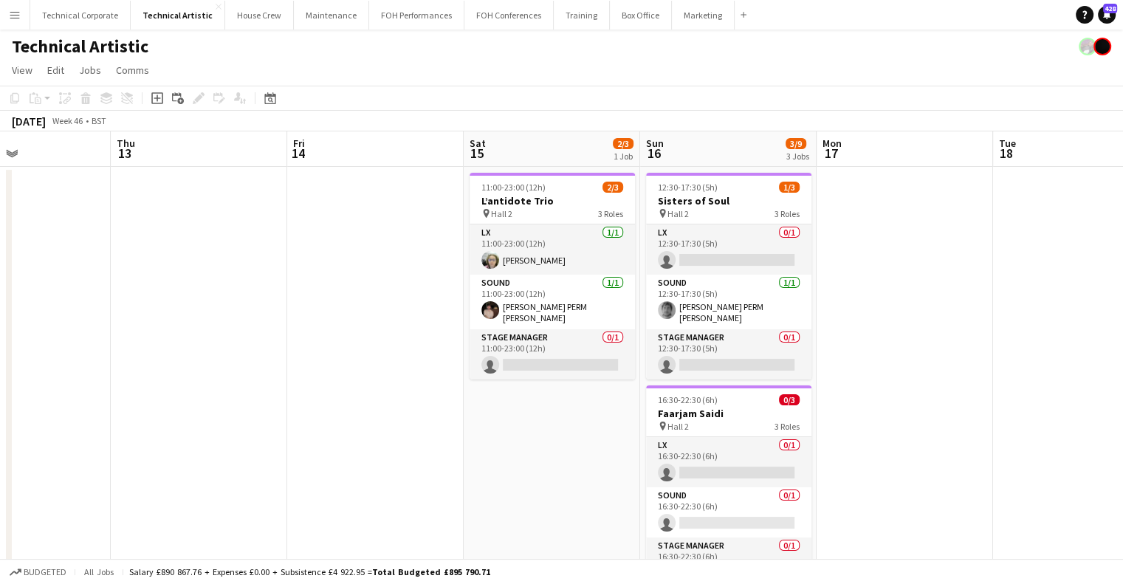
click at [890, 311] on app-calendar-viewport "Mon 10 Tue 11 Wed 12 Thu 13 Fri 14 Sat 15 2/3 1 Job Sun 16 3/9 3 Jobs Mon 17 Tu…" at bounding box center [561, 484] width 1123 height 707
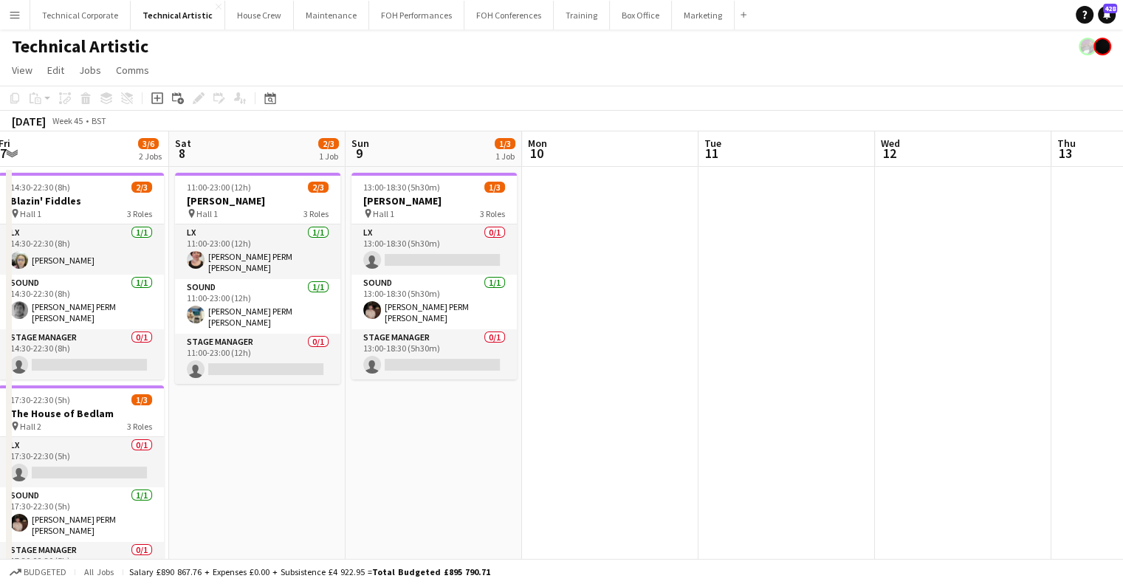
drag, startPoint x: 470, startPoint y: 321, endPoint x: 999, endPoint y: 307, distance: 528.3
click at [1006, 307] on app-calendar-viewport "Wed 5 0/3 1 Job Thu 6 3/6 2 Jobs Fri 7 3/6 2 Jobs Sat 8 2/3 1 Job Sun 9 1/3 1 J…" at bounding box center [561, 484] width 1123 height 707
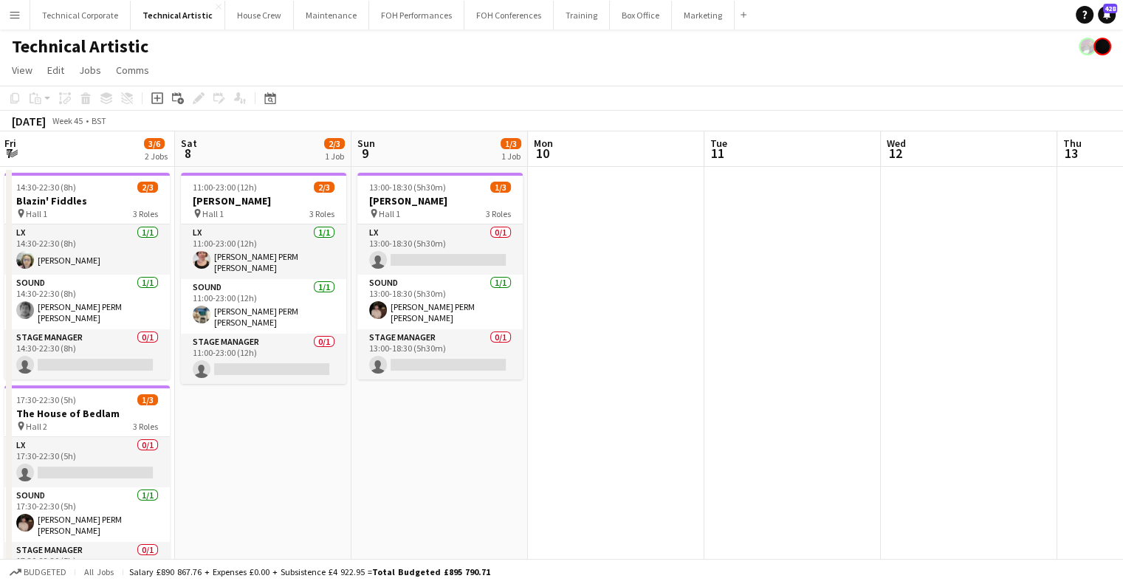
click at [1028, 307] on app-calendar-viewport "Wed 5 0/3 1 Job Thu 6 3/6 2 Jobs Fri 7 3/6 2 Jobs Sat 8 2/3 1 Job Sun 9 1/3 1 J…" at bounding box center [561, 484] width 1123 height 707
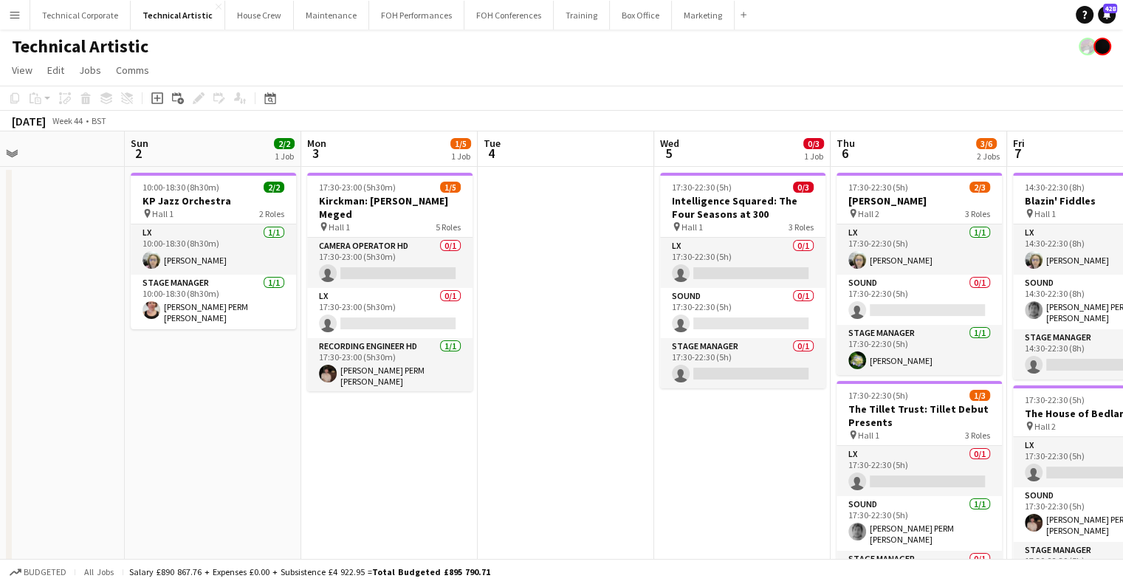
drag, startPoint x: 865, startPoint y: 307, endPoint x: 829, endPoint y: 315, distance: 36.4
click at [1047, 307] on app-calendar-viewport "Thu 30 3/3 1 Job Fri 31 5/6 2 Jobs Sat 1 Sun 2 2/2 1 Job Mon 3 1/5 1 Job Tue 4 …" at bounding box center [561, 484] width 1123 height 707
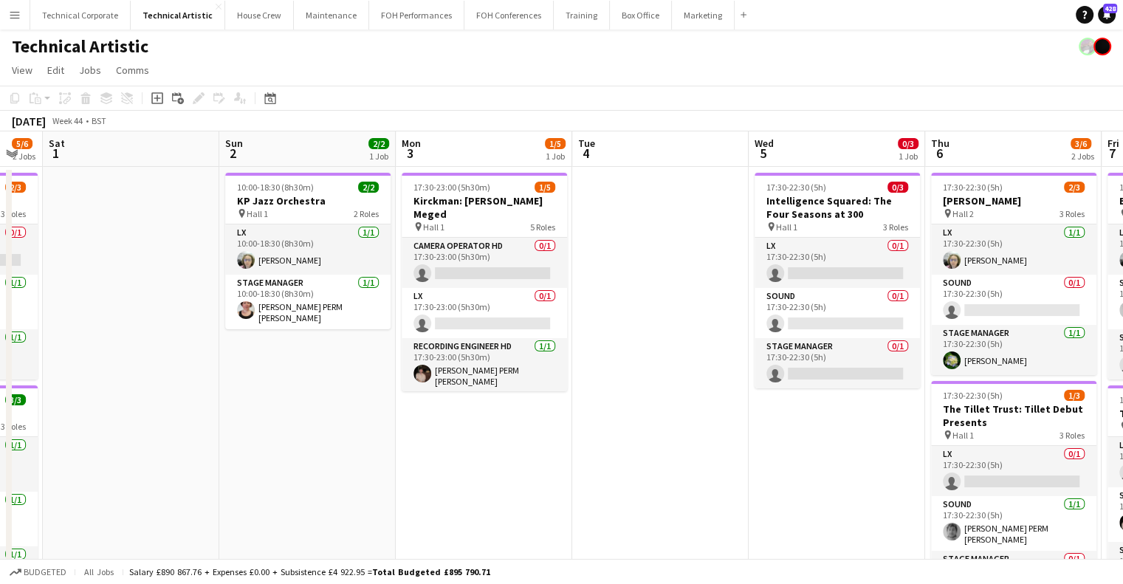
drag, startPoint x: 446, startPoint y: 323, endPoint x: 346, endPoint y: 356, distance: 105.8
click at [363, 347] on app-calendar-viewport "Tue 28 Wed 29 4/4 1 Job Thu 30 3/3 1 Job Fri 31 5/6 2 Jobs Sat 1 Sun 2 2/2 1 Jo…" at bounding box center [561, 484] width 1123 height 707
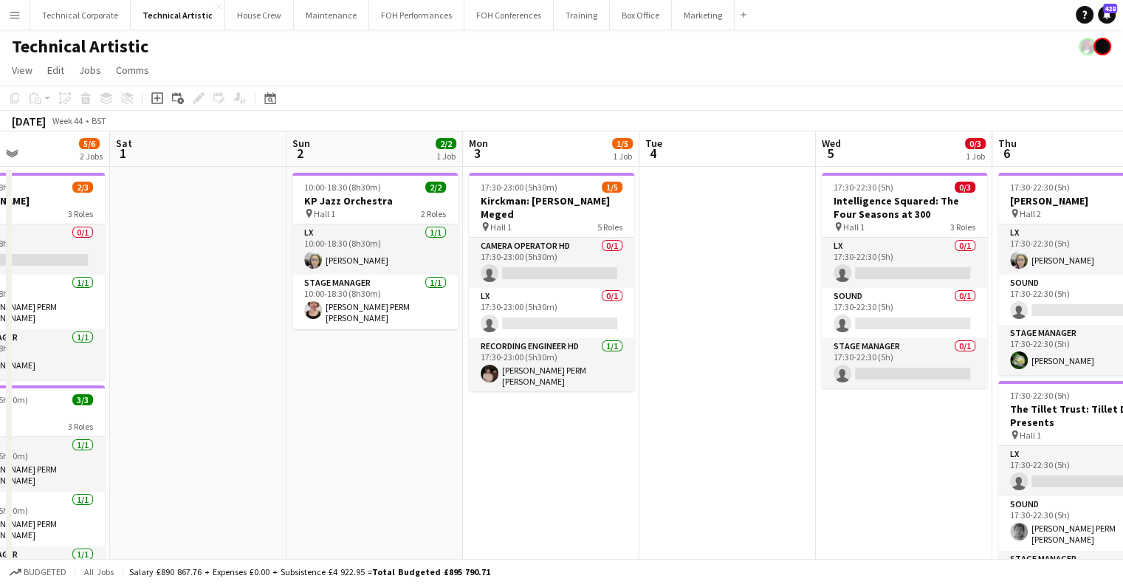
drag, startPoint x: 292, startPoint y: 369, endPoint x: 360, endPoint y: 371, distance: 68.0
click at [360, 371] on app-calendar-viewport "Tue 28 Wed 29 4/4 1 Job Thu 30 3/3 1 Job Fri 31 5/6 2 Jobs Sat 1 Sun 2 2/2 1 Jo…" at bounding box center [561, 484] width 1123 height 707
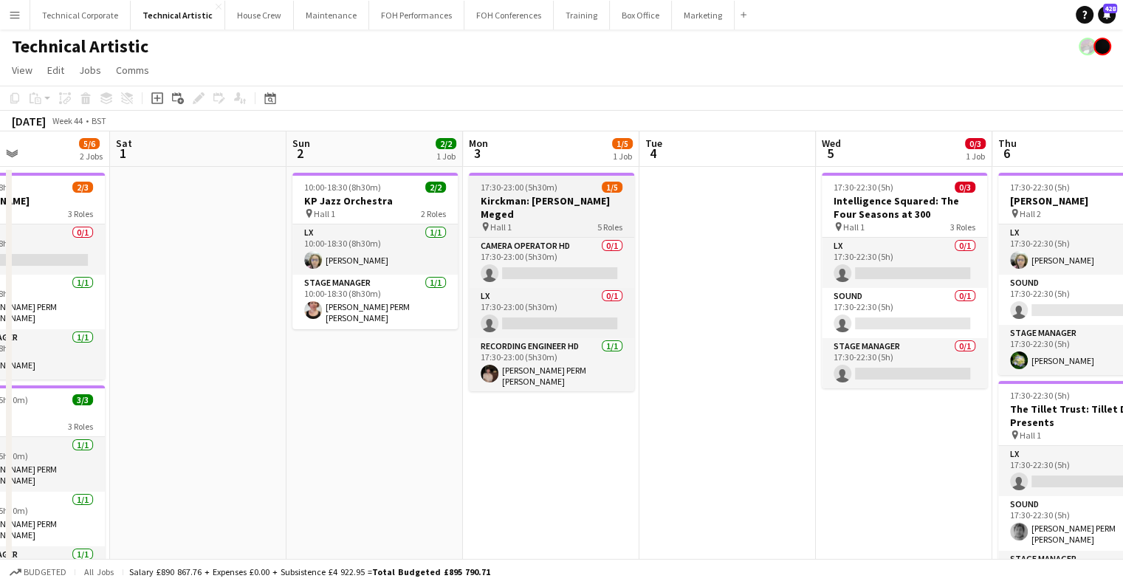
click at [541, 206] on h3 "Kirckman: Eden Agranat Meged" at bounding box center [551, 207] width 165 height 27
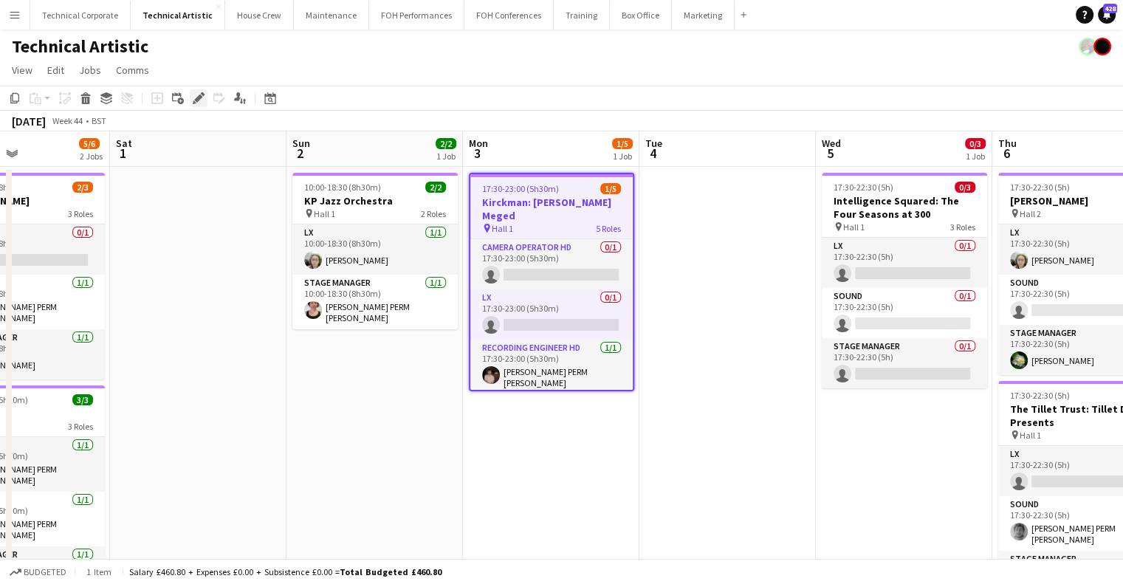
click at [205, 96] on div "Edit" at bounding box center [199, 98] width 18 height 18
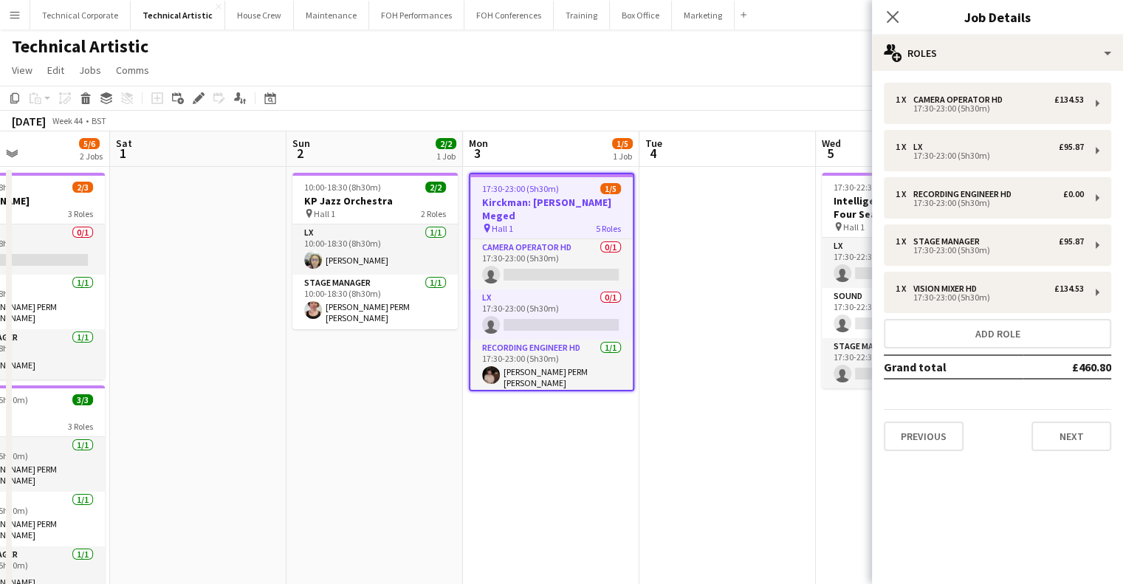
click at [682, 318] on app-date-cell at bounding box center [728, 502] width 177 height 671
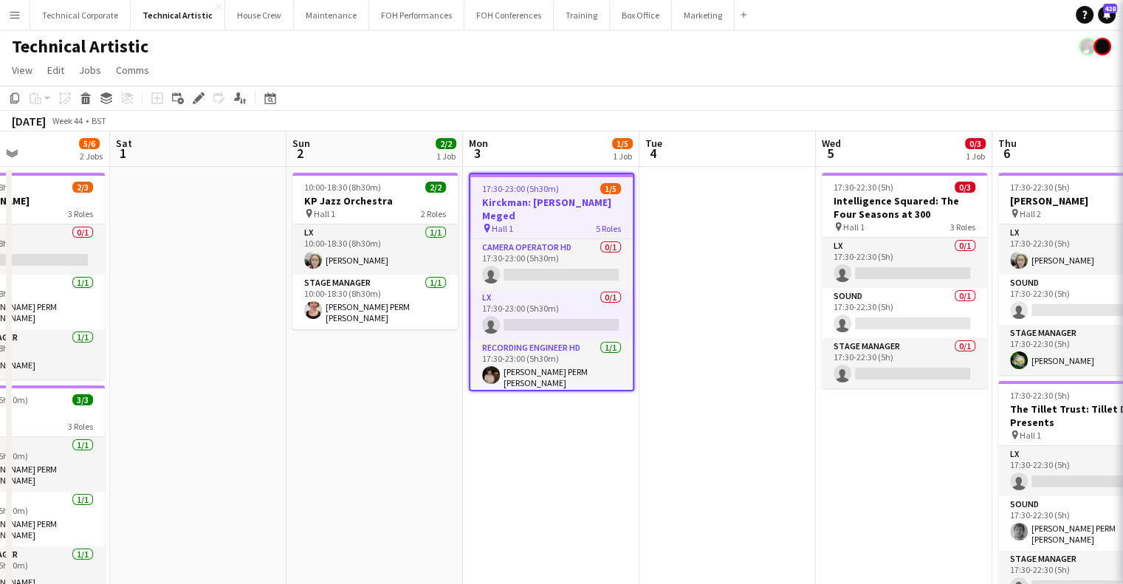
click at [681, 319] on app-date-cell at bounding box center [728, 502] width 177 height 671
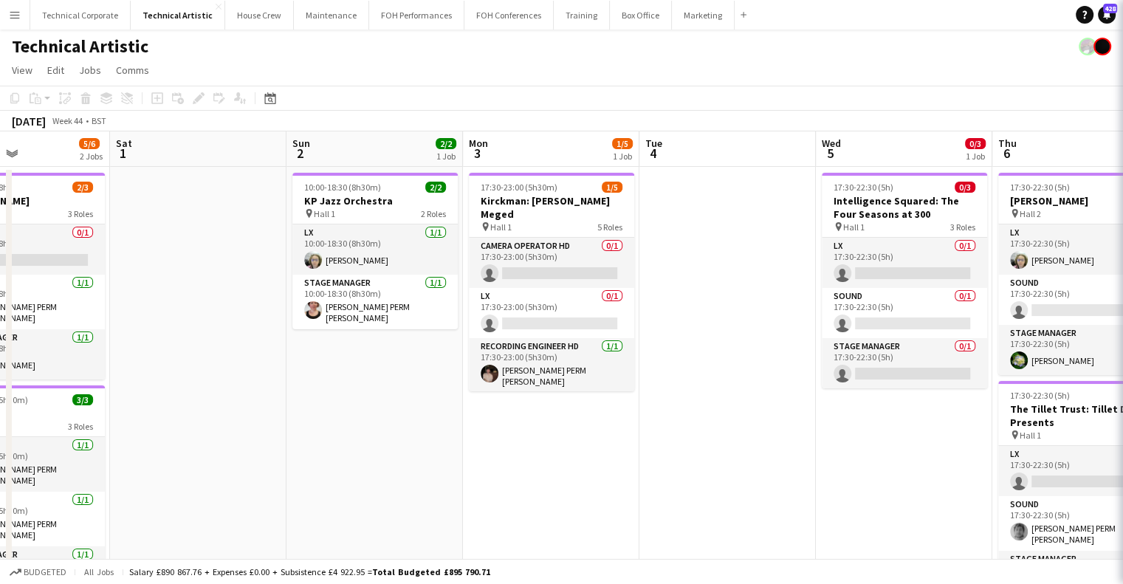
scroll to position [0, 598]
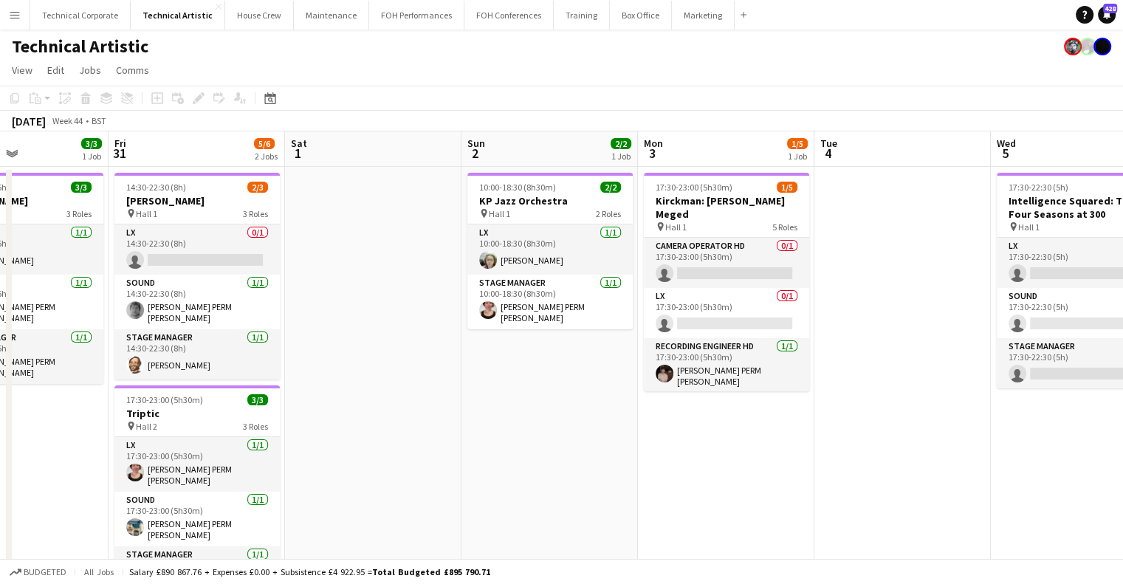
drag, startPoint x: 550, startPoint y: 386, endPoint x: 744, endPoint y: 346, distance: 198.4
click at [757, 372] on app-calendar-viewport "Tue 28 Wed 29 4/4 1 Job Thu 30 3/3 1 Job Fri 31 5/6 2 Jobs Sat 1 Sun 2 2/2 1 Jo…" at bounding box center [561, 379] width 1123 height 497
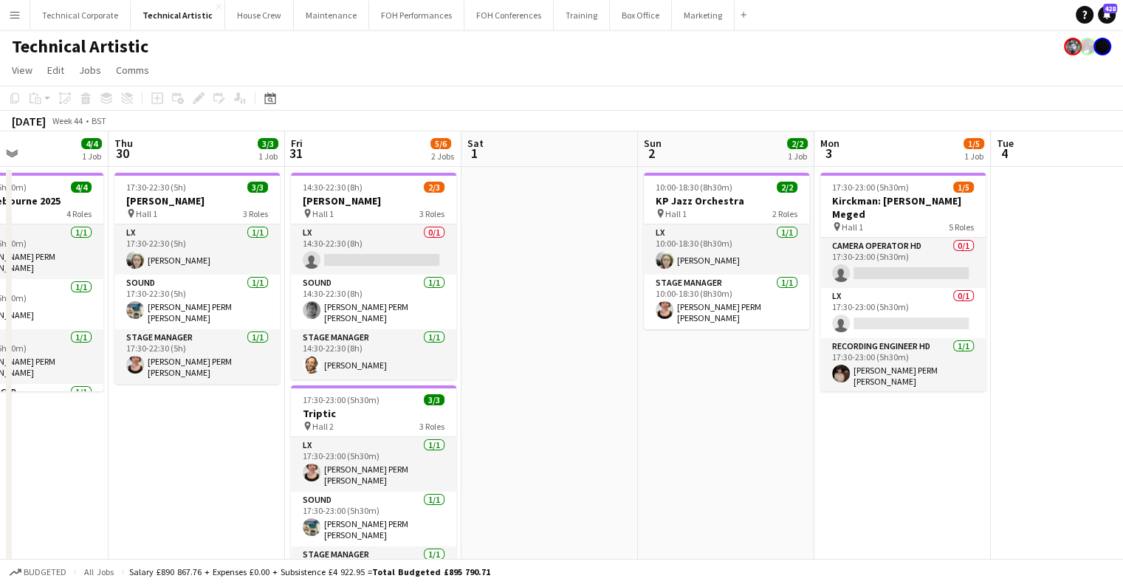
scroll to position [0, 422]
click at [280, 101] on div "Date picker NOV 2025 NOV 2025 Monday M Tuesday T Wednesday W Thursday T Friday …" at bounding box center [265, 98] width 33 height 18
click at [273, 95] on icon at bounding box center [269, 98] width 11 height 12
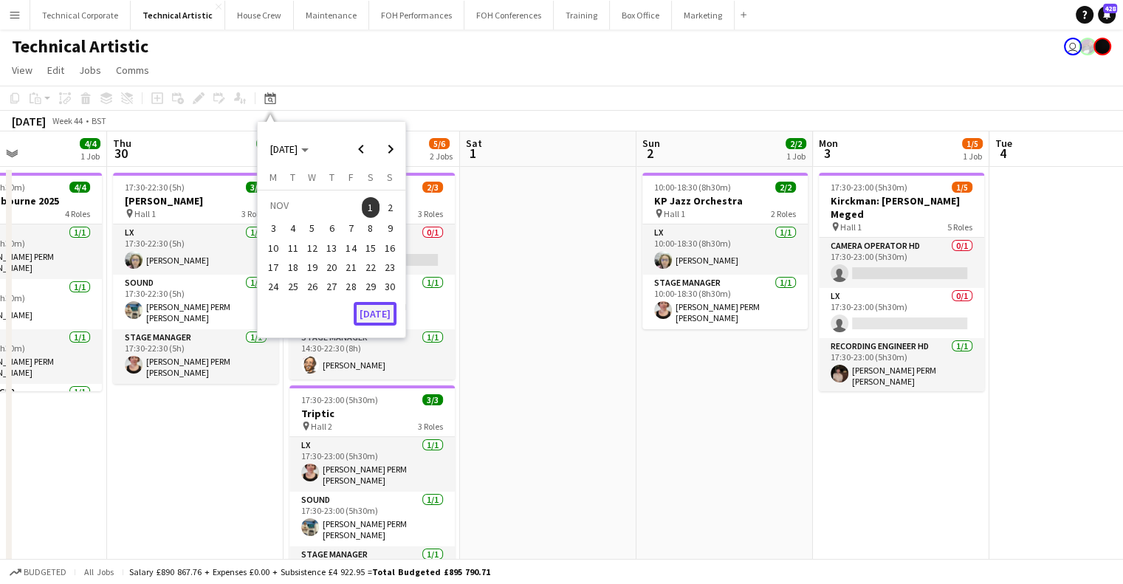
click at [362, 312] on button "[DATE]" at bounding box center [375, 314] width 43 height 24
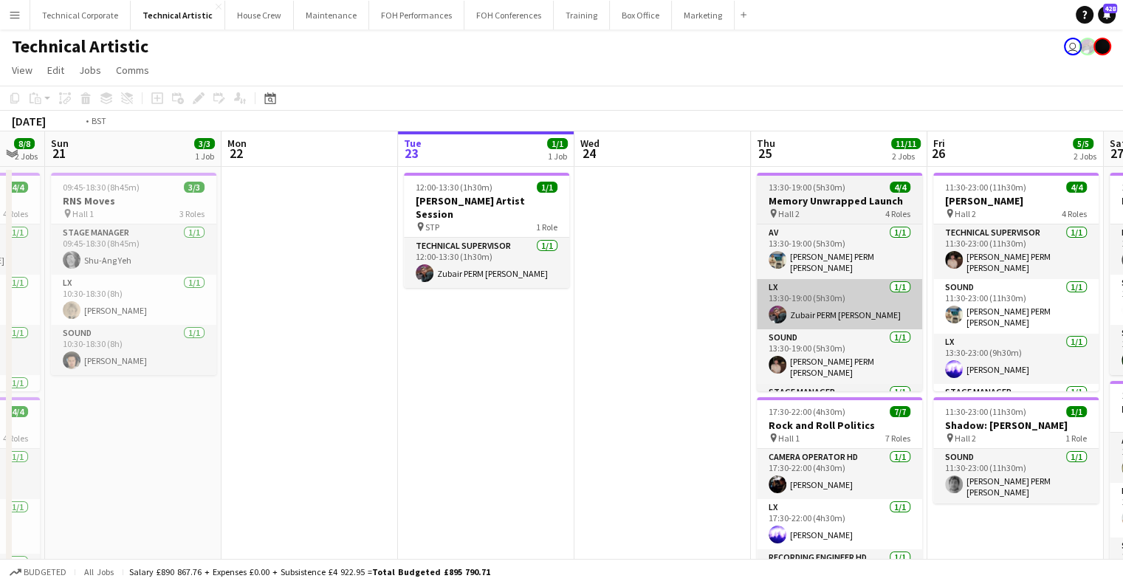
drag, startPoint x: 638, startPoint y: 309, endPoint x: 474, endPoint y: 293, distance: 164.8
click at [402, 310] on app-calendar-viewport "Thu 18 9/9 5 Jobs Fri 19 9/9 4 Jobs Sat 20 8/8 2 Jobs Sun 21 3/3 1 Job Mon 22 T…" at bounding box center [561, 550] width 1123 height 838
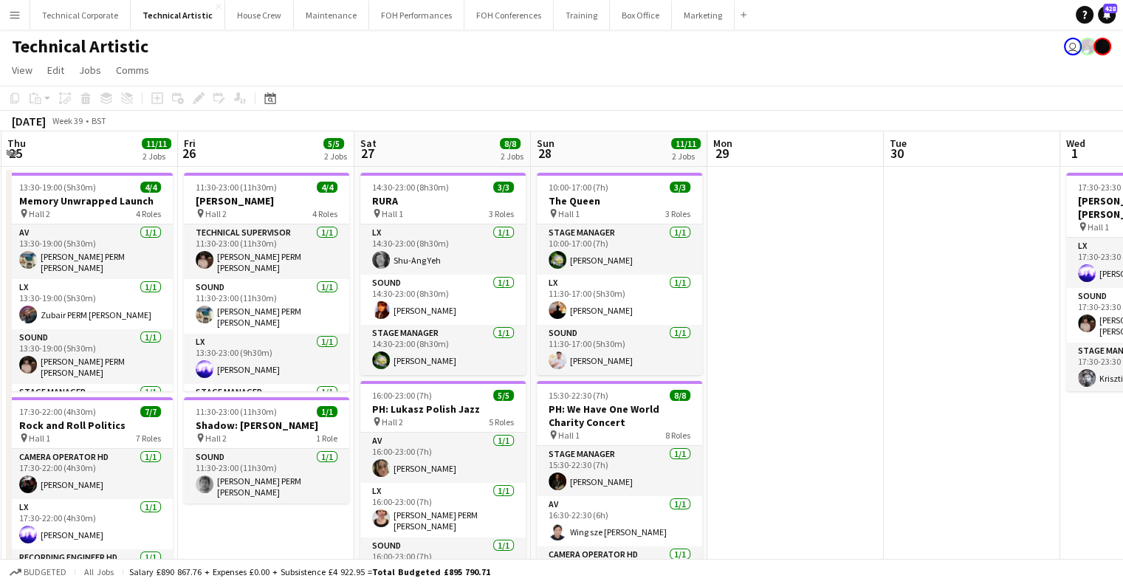
drag, startPoint x: 787, startPoint y: 284, endPoint x: 427, endPoint y: 346, distance: 365.7
click at [409, 354] on app-calendar-viewport "Mon 22 Tue 23 1/1 1 Job Wed 24 Thu 25 11/11 2 Jobs Fri 26 5/5 2 Jobs Sat 27 8/8…" at bounding box center [561, 550] width 1123 height 838
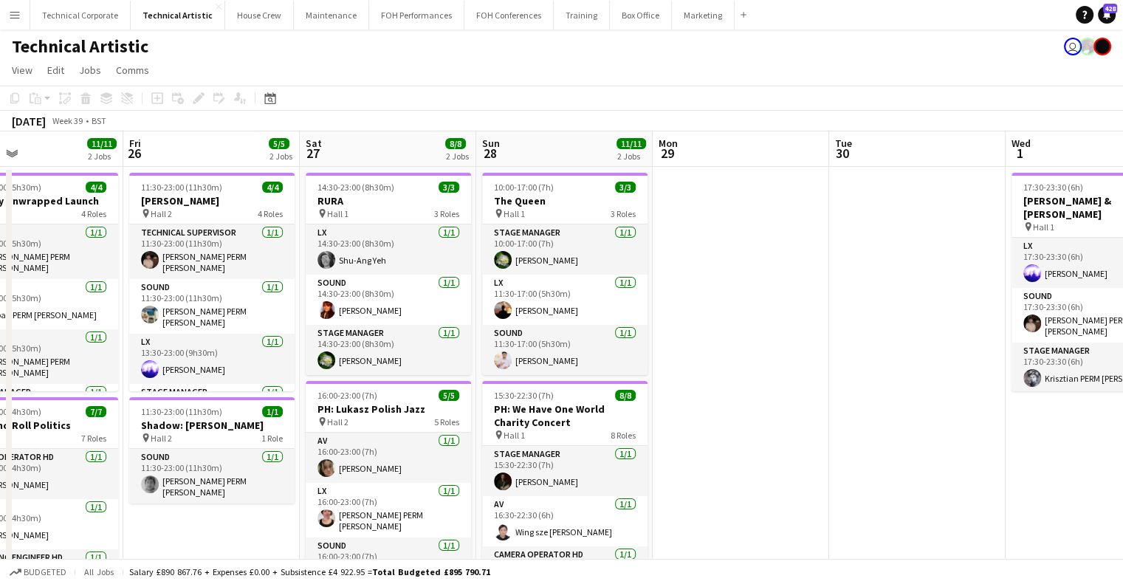
drag, startPoint x: 943, startPoint y: 291, endPoint x: 396, endPoint y: 341, distance: 549.6
click at [396, 341] on app-calendar-viewport "Mon 22 Tue 23 1/1 1 Job Wed 24 Thu 25 11/11 2 Jobs Fri 26 5/5 2 Jobs Sat 27 8/8…" at bounding box center [561, 550] width 1123 height 838
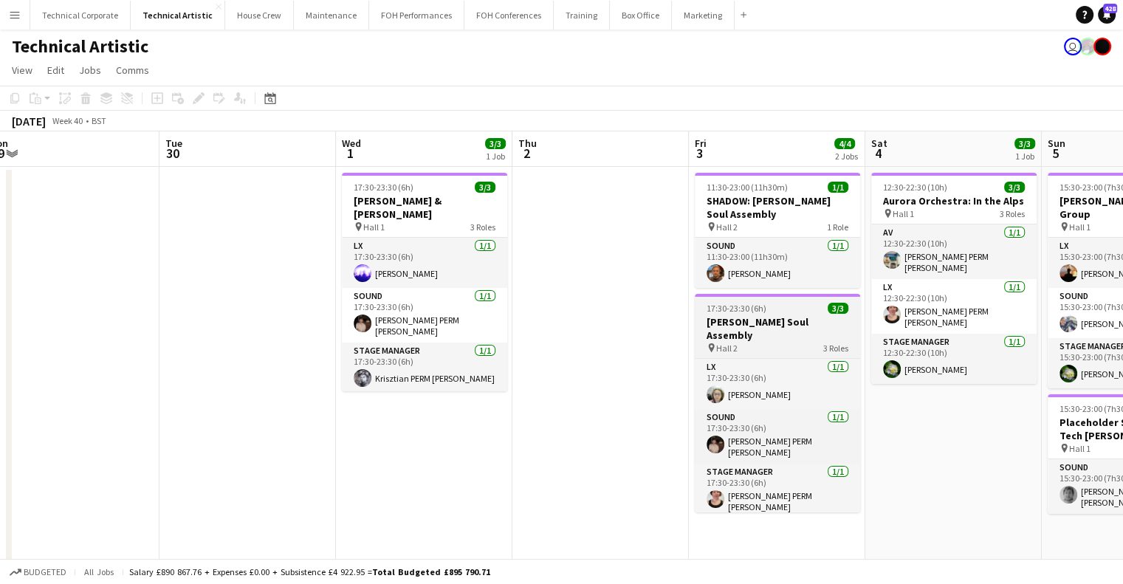
drag, startPoint x: 400, startPoint y: 318, endPoint x: 458, endPoint y: 309, distance: 59.0
click at [295, 322] on app-calendar-viewport "Sat 27 8/8 2 Jobs Sun 28 11/11 2 Jobs Mon 29 Tue 30 Wed 1 3/3 1 Job Thu 2 Fri 3…" at bounding box center [561, 550] width 1123 height 838
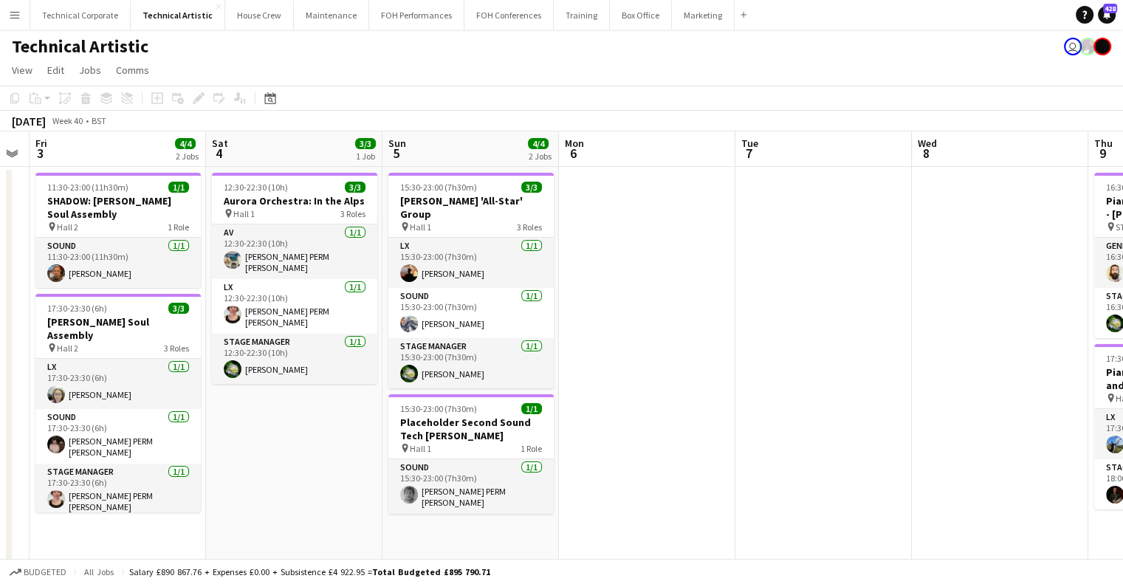
drag, startPoint x: 824, startPoint y: 301, endPoint x: 1085, endPoint y: 265, distance: 263.9
click at [1083, 265] on app-calendar-viewport "Wed 1 3/3 1 Job Thu 2 Fri 3 4/4 2 Jobs Sat 4 3/3 1 Job Sun 5 4/4 2 Jobs Mon 6 T…" at bounding box center [561, 550] width 1123 height 838
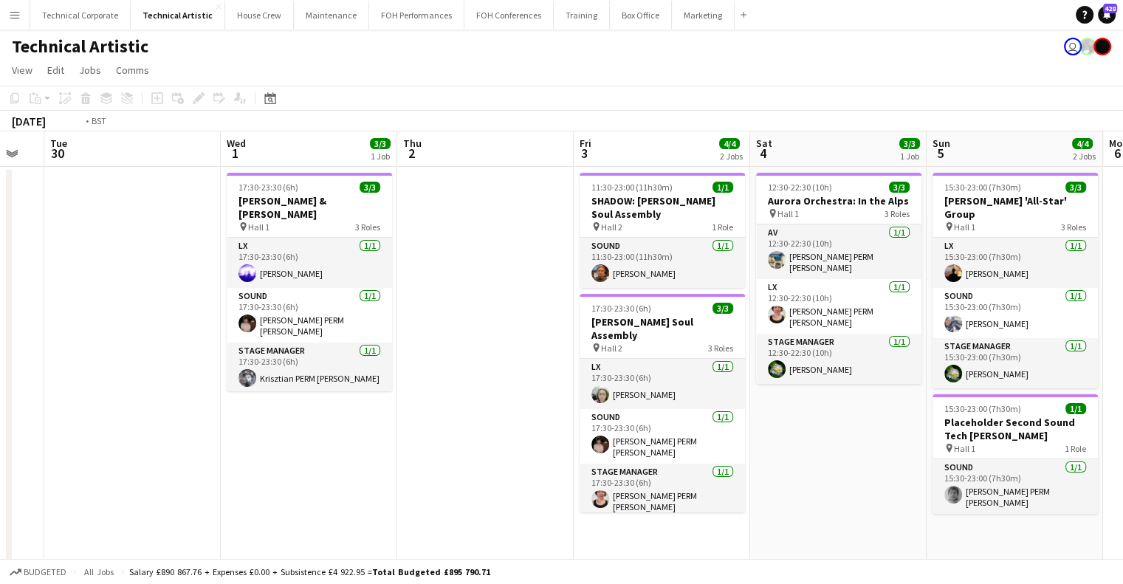
click at [951, 278] on app-calendar-viewport "Sun 28 11/11 2 Jobs Mon 29 Tue 30 Wed 1 3/3 1 Job Thu 2 Fri 3 4/4 2 Jobs Sat 4 …" at bounding box center [561, 550] width 1123 height 838
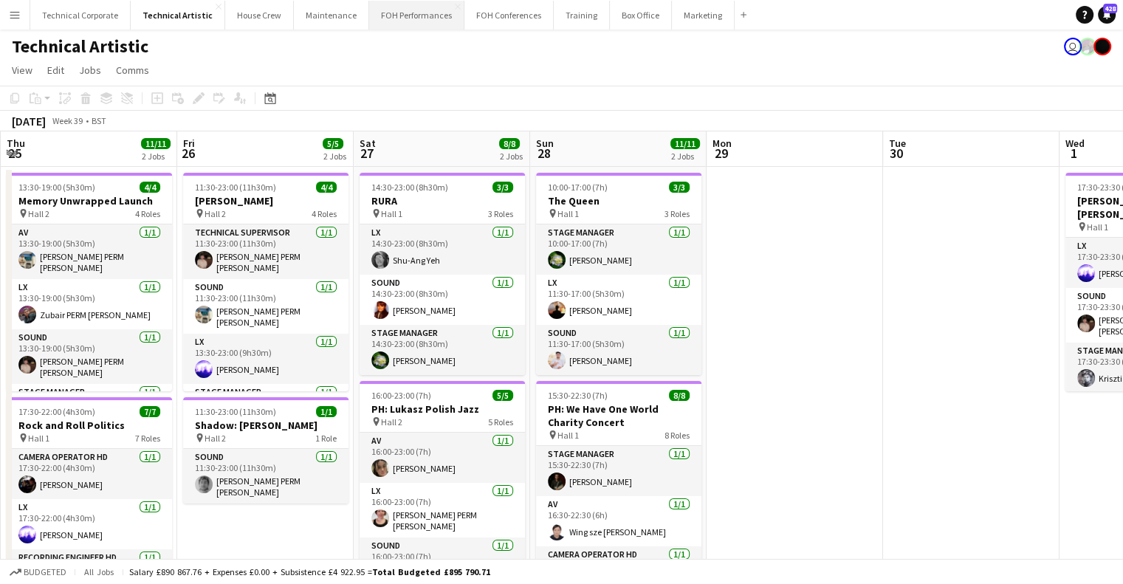
drag, startPoint x: 420, startPoint y: 286, endPoint x: 437, endPoint y: 11, distance: 275.3
click at [737, 233] on app-calendar-viewport "Tue 23 1/1 1 Job Wed 24 Thu 25 11/11 2 Jobs Fri 26 5/5 2 Jobs Sat 27 8/8 2 Jobs…" at bounding box center [561, 550] width 1123 height 838
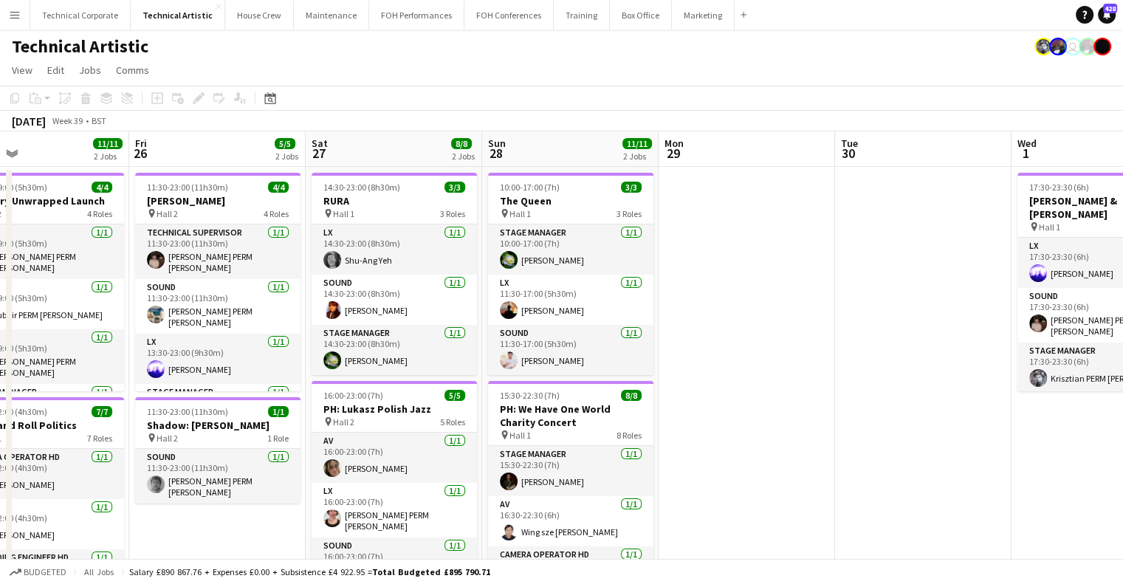
drag, startPoint x: 352, startPoint y: 185, endPoint x: 815, endPoint y: 207, distance: 463.6
click at [823, 210] on app-calendar-viewport "Tue 23 1/1 1 Job Wed 24 Thu 25 11/11 2 Jobs Fri 26 5/5 2 Jobs Sat 27 8/8 2 Jobs…" at bounding box center [561, 388] width 1123 height 514
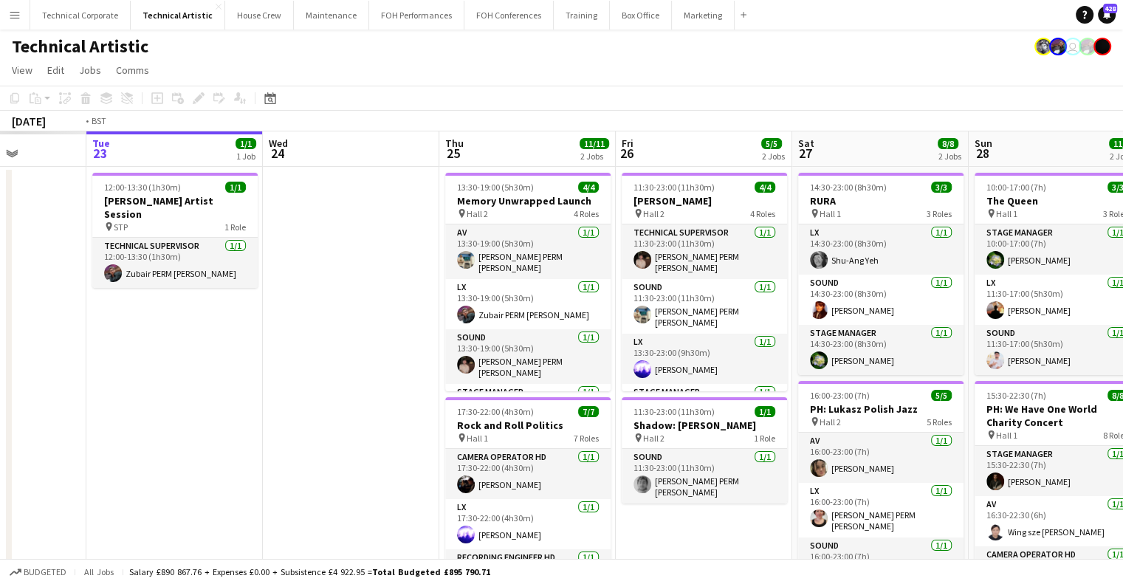
drag, startPoint x: 185, startPoint y: 257, endPoint x: 671, endPoint y: 241, distance: 485.5
click at [668, 241] on app-calendar-viewport "Sat 20 Sun 21 Mon 22 Tue 23 1/1 1 Job Wed 24 Thu 25 11/11 2 Jobs Fri 26 5/5 2 J…" at bounding box center [561, 388] width 1123 height 514
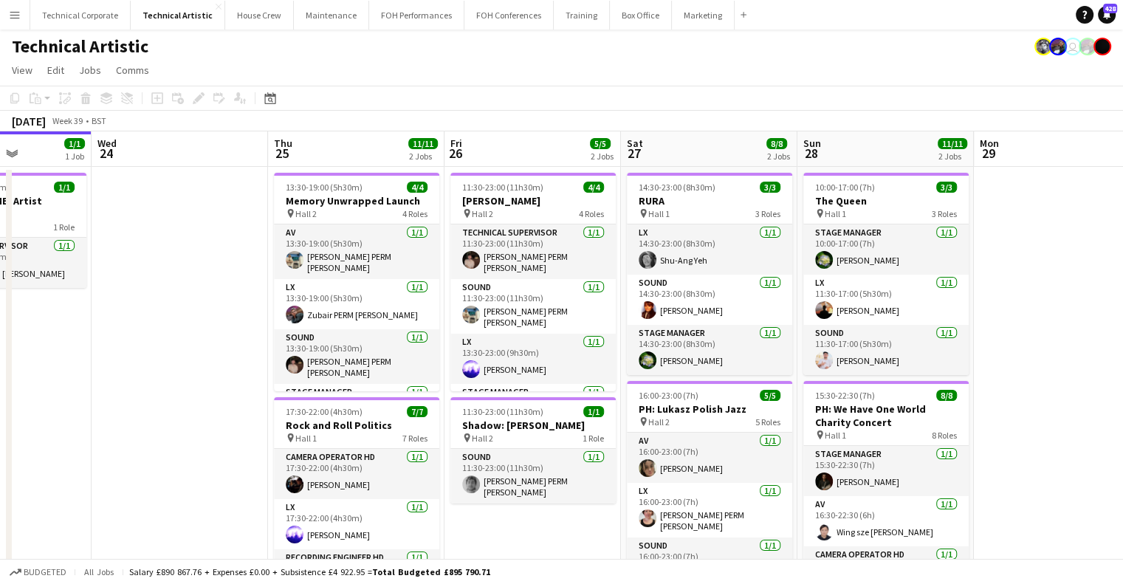
drag, startPoint x: 563, startPoint y: 247, endPoint x: 250, endPoint y: 341, distance: 326.2
click at [250, 341] on app-calendar-viewport "Sat 20 Sun 21 Mon 22 Tue 23 1/1 1 Job Wed 24 Thu 25 11/11 2 Jobs Fri 26 5/5 2 J…" at bounding box center [561, 388] width 1123 height 514
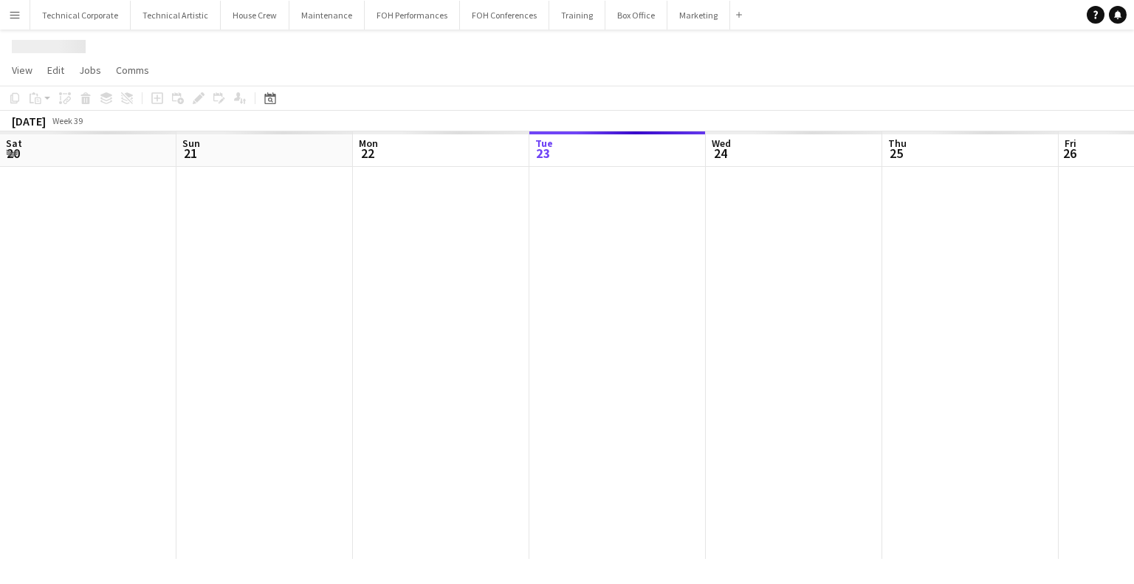
scroll to position [0, 353]
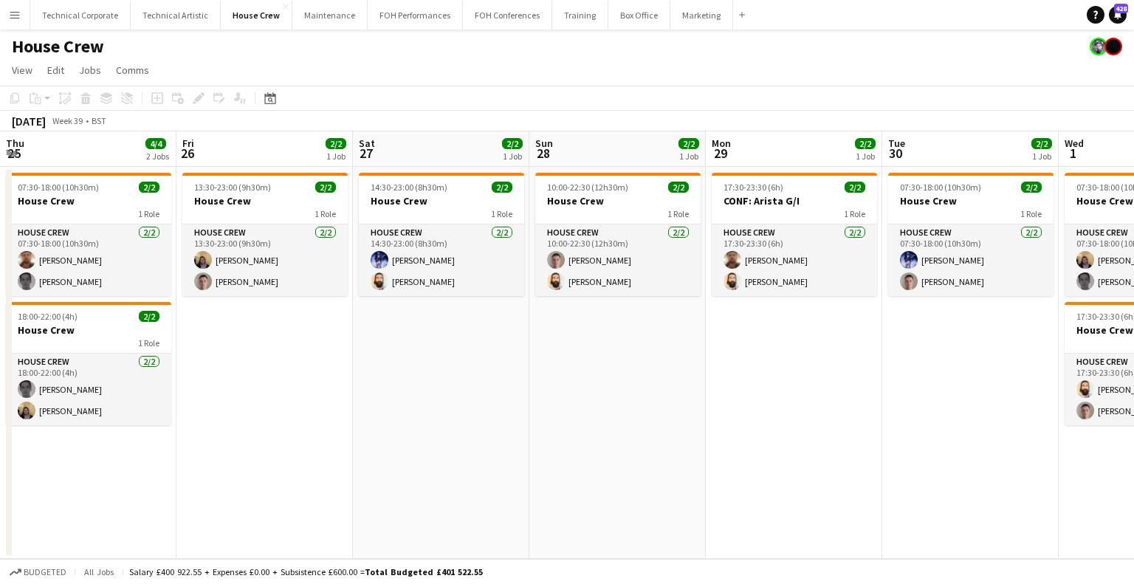
drag, startPoint x: 244, startPoint y: 307, endPoint x: 186, endPoint y: 307, distance: 57.6
click at [188, 307] on app-calendar-viewport "Tue 23 2/2 1 Job Wed 24 2/2 1 Job Thu 25 4/4 2 Jobs Fri 26 2/2 1 Job Sat 27 2/2…" at bounding box center [567, 345] width 1134 height 428
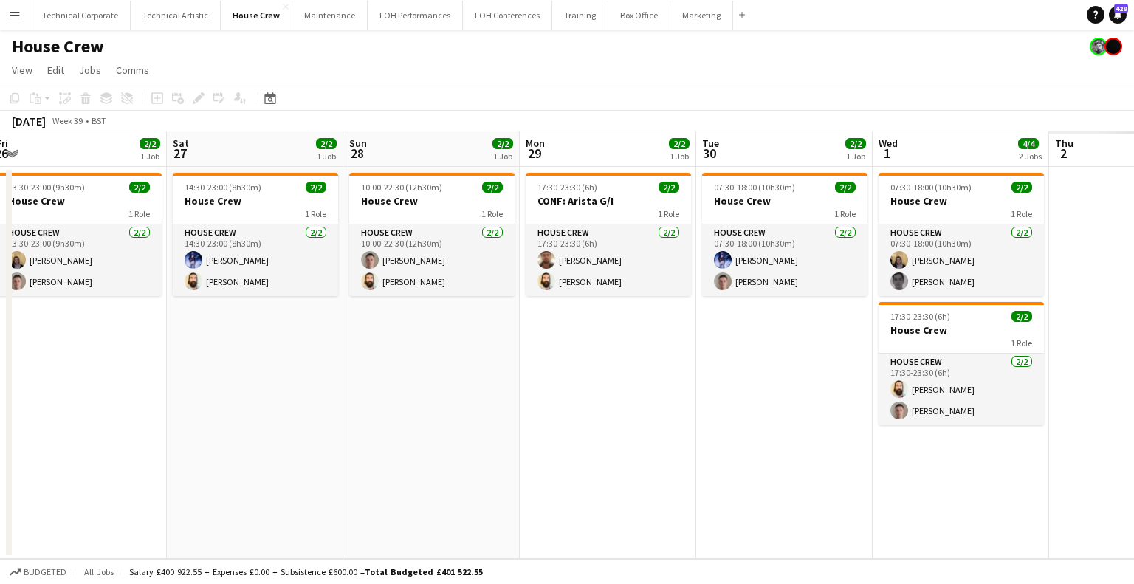
scroll to position [0, 613]
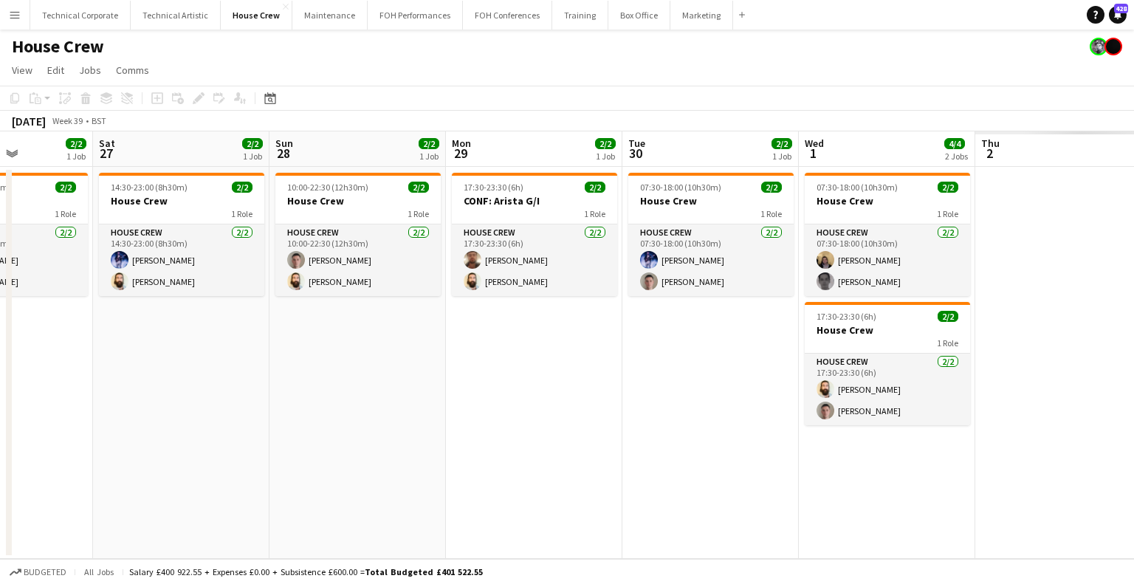
drag, startPoint x: 615, startPoint y: 301, endPoint x: 309, endPoint y: 330, distance: 307.9
click at [295, 321] on app-calendar-viewport "Tue 23 2/2 1 Job Wed 24 2/2 1 Job Thu 25 4/4 2 Jobs Fri 26 2/2 1 Job Sat 27 2/2…" at bounding box center [567, 345] width 1134 height 428
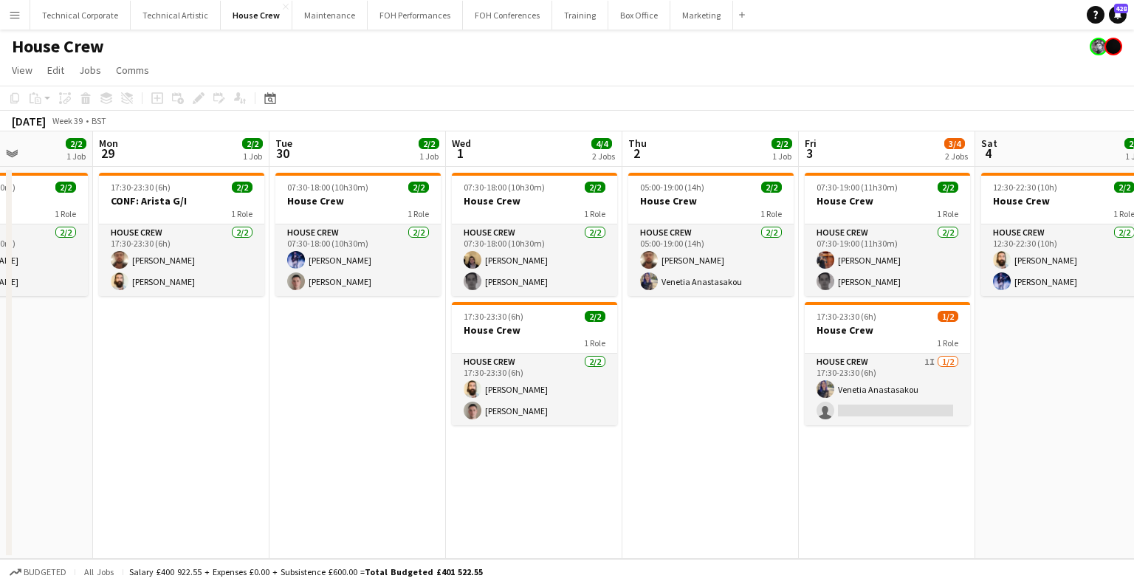
click at [755, 325] on app-calendar-viewport "Thu 25 4/4 2 Jobs Fri 26 2/2 1 Job Sat 27 2/2 1 Job Sun 28 2/2 1 Job Mon 29 2/2…" at bounding box center [567, 345] width 1134 height 428
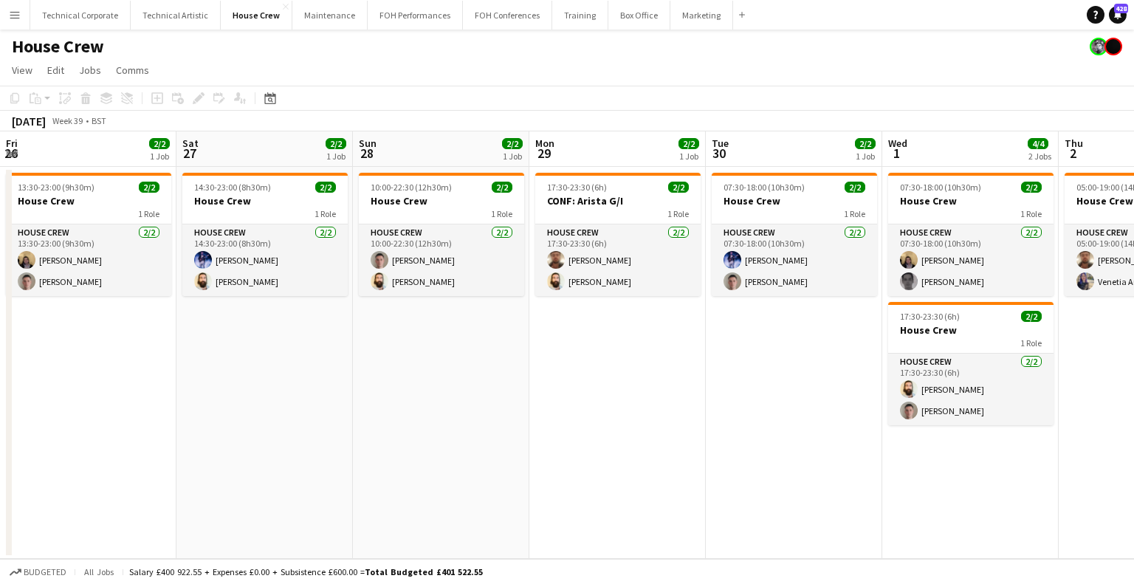
drag, startPoint x: 278, startPoint y: 339, endPoint x: 745, endPoint y: 321, distance: 467.9
click at [806, 331] on app-calendar-viewport "Wed 24 2/2 1 Job Thu 25 4/4 2 Jobs Fri 26 2/2 1 Job Sat 27 2/2 1 Job Sun 28 2/2…" at bounding box center [567, 345] width 1134 height 428
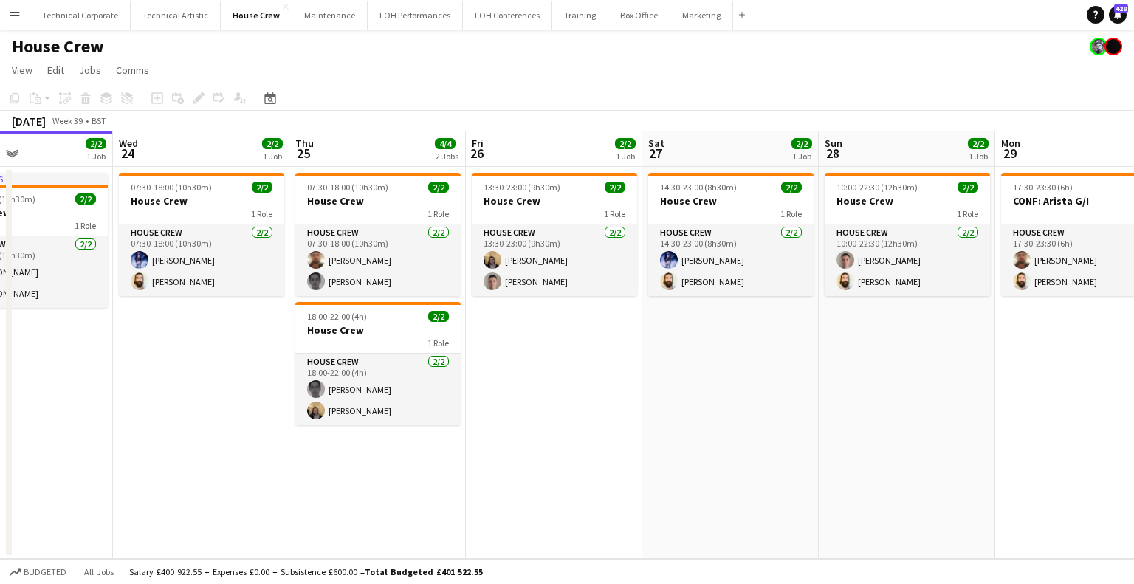
drag, startPoint x: 863, startPoint y: 367, endPoint x: 960, endPoint y: 344, distance: 100.1
click at [962, 344] on app-calendar-viewport "Sun 21 2/2 1 Job Mon 22 2/2 1 Job Tue 23 2/2 1 Job Wed 24 2/2 1 Job Thu 25 4/4 …" at bounding box center [567, 345] width 1134 height 428
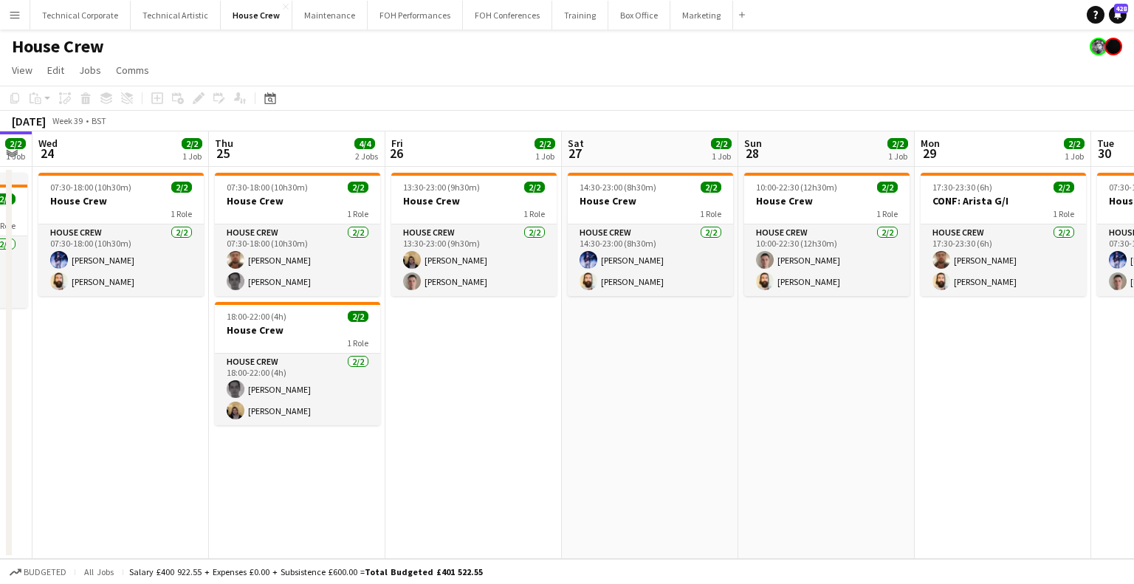
click at [364, 369] on app-calendar-viewport "Sat 20 4/4 2 Jobs Sun 21 2/2 1 Job Mon 22 2/2 1 Job Tue 23 2/2 1 Job Wed 24 2/2…" at bounding box center [567, 345] width 1134 height 428
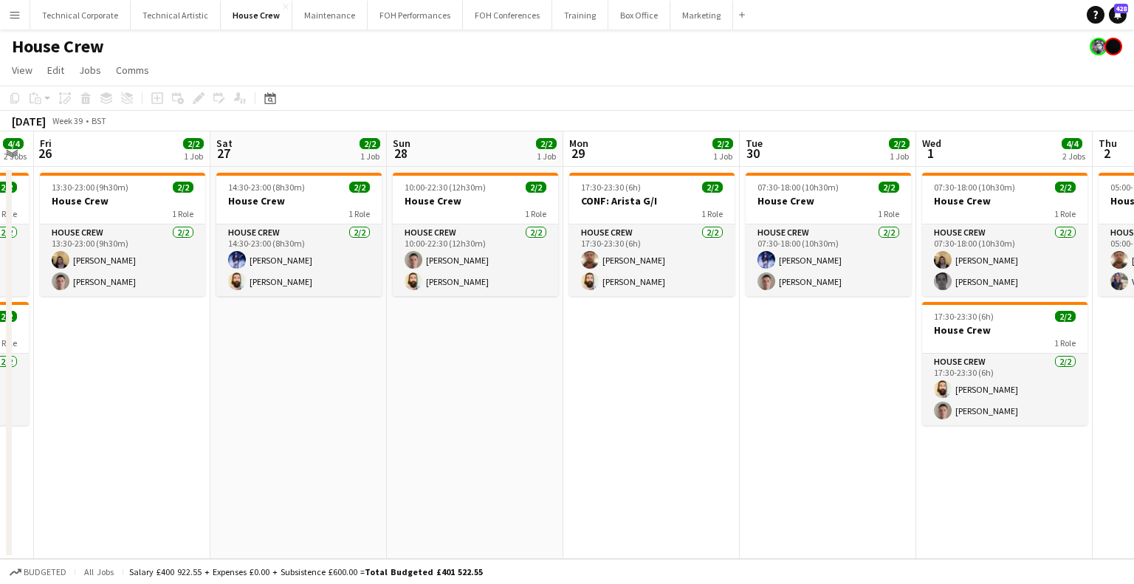
drag, startPoint x: 706, startPoint y: 365, endPoint x: 867, endPoint y: 378, distance: 161.6
click at [405, 382] on app-calendar-viewport "Mon 22 2/2 1 Job Tue 23 2/2 1 Job Wed 24 2/2 1 Job Thu 25 4/4 2 Jobs Fri 26 2/2…" at bounding box center [567, 345] width 1134 height 428
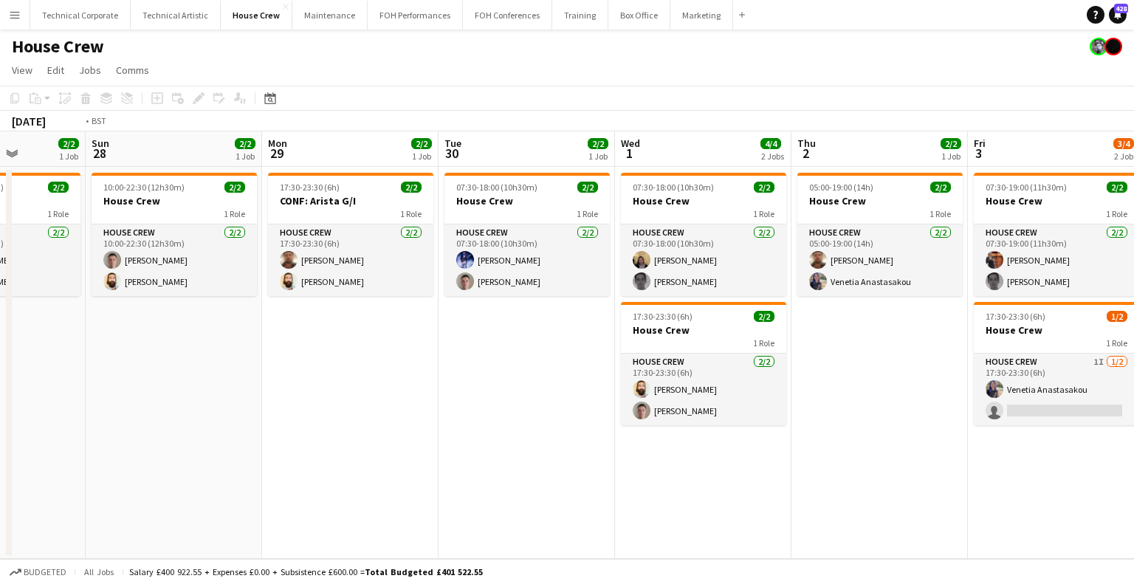
click at [511, 383] on app-calendar-viewport "Wed 24 2/2 1 Job Thu 25 4/4 2 Jobs Fri 26 2/2 1 Job Sat 27 2/2 1 Job Sun 28 2/2…" at bounding box center [567, 345] width 1134 height 428
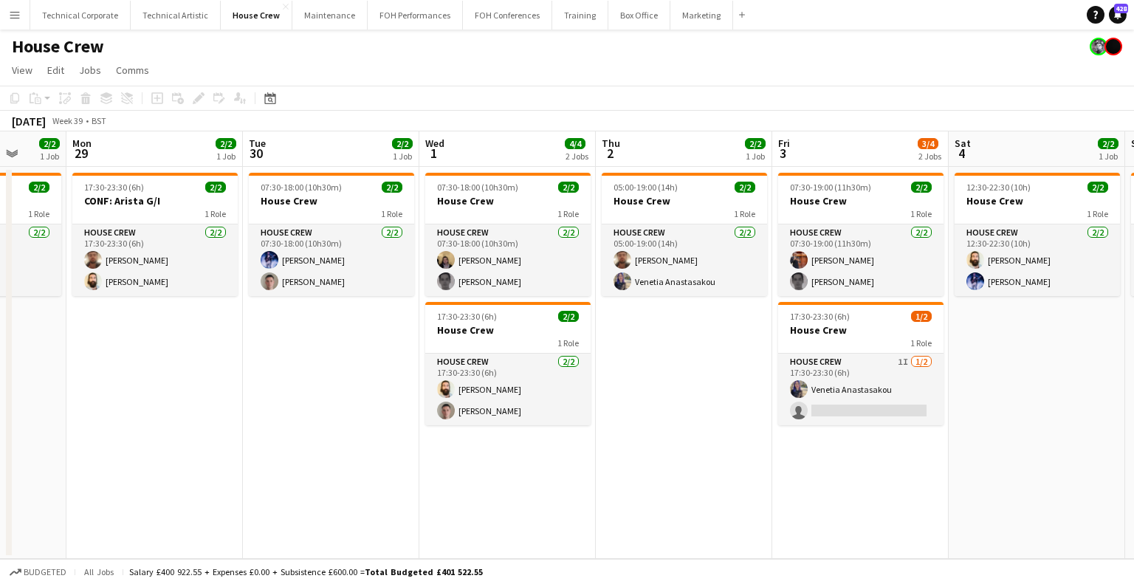
drag, startPoint x: 623, startPoint y: 392, endPoint x: 608, endPoint y: 392, distance: 15.5
click at [621, 392] on app-calendar-viewport "Fri 26 2/2 1 Job Sat 27 2/2 1 Job Sun 28 2/2 1 Job Mon 29 2/2 1 Job Tue 30 2/2 …" at bounding box center [567, 345] width 1134 height 428
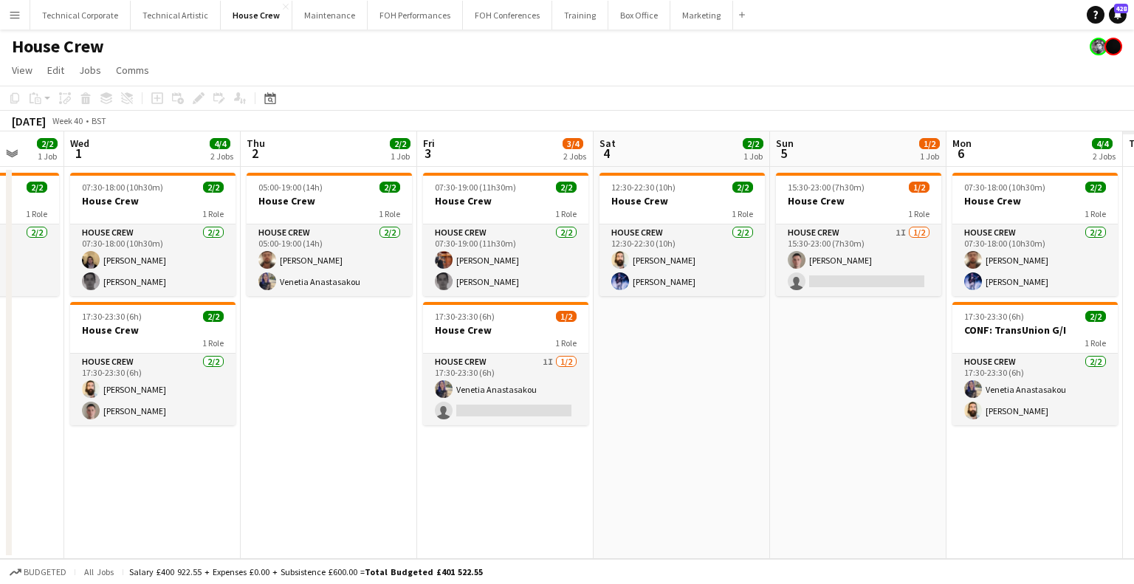
click at [478, 397] on app-calendar-viewport "Sun 28 2/2 1 Job Mon 29 2/2 1 Job Tue 30 2/2 1 Job Wed 1 4/4 2 Jobs Thu 2 2/2 1…" at bounding box center [567, 345] width 1134 height 428
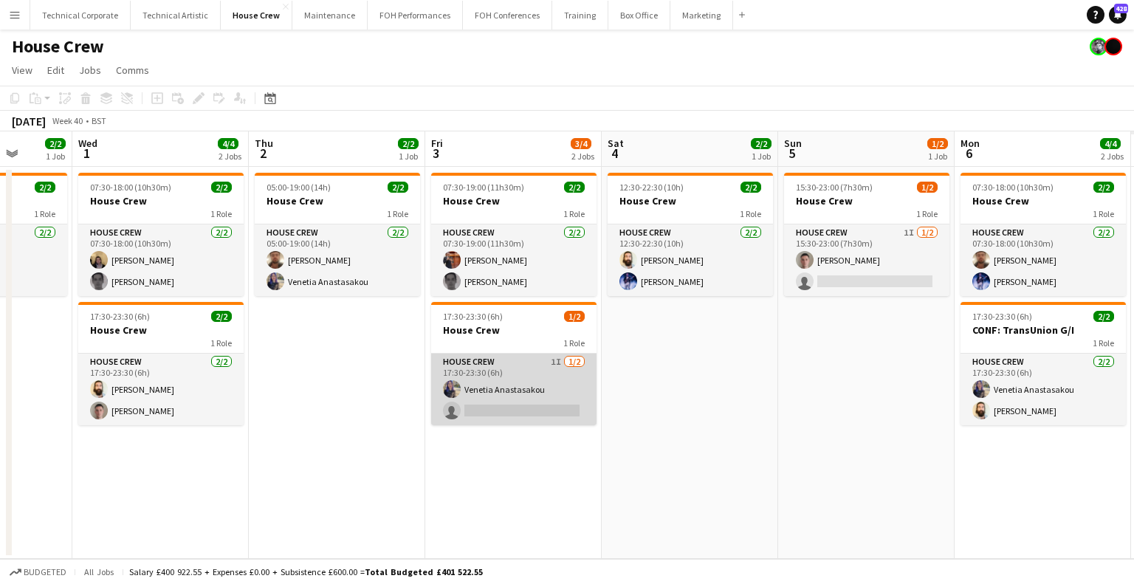
click at [548, 377] on app-card-role "House Crew 1I 1/2 17:30-23:30 (6h) Venetia Anastasakou single-neutral-actions" at bounding box center [513, 390] width 165 height 72
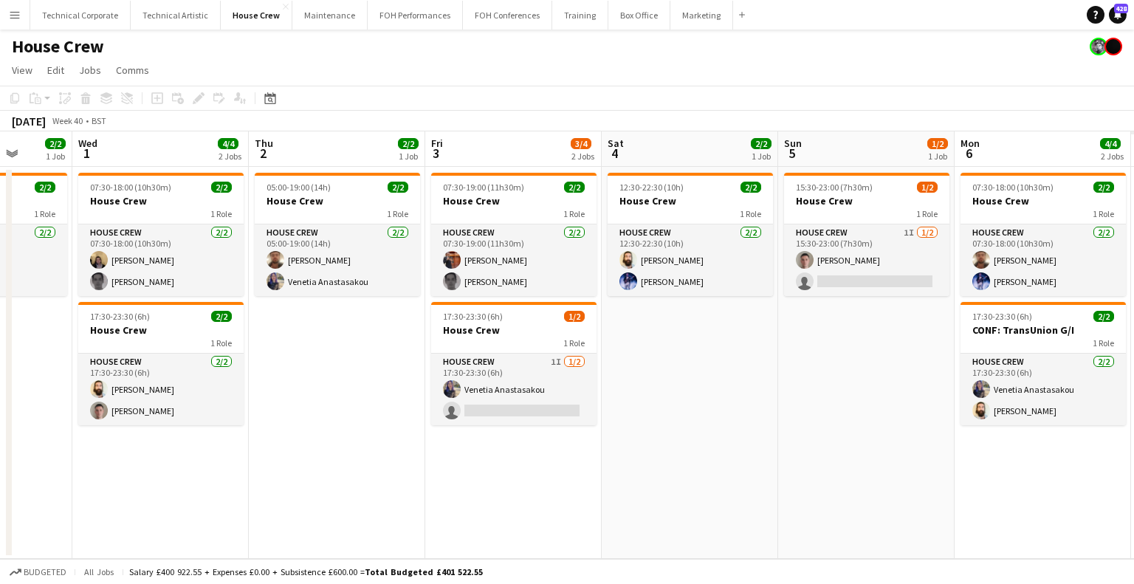
scroll to position [0, 456]
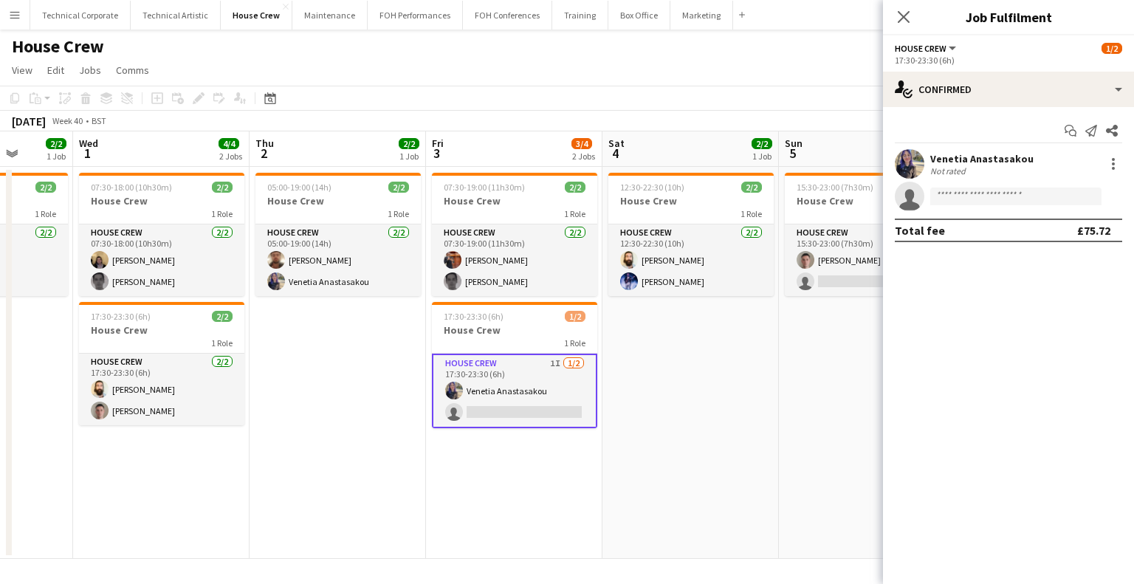
click at [1131, 49] on app-options-switcher "House Crew All roles House Crew 1/2 17:30-23:30 (6h)" at bounding box center [1008, 53] width 251 height 36
drag, startPoint x: 1075, startPoint y: 66, endPoint x: 1063, endPoint y: 89, distance: 25.5
click at [1075, 70] on app-options-switcher "House Crew All roles House Crew 1/2 17:30-23:30 (6h)" at bounding box center [1008, 53] width 251 height 36
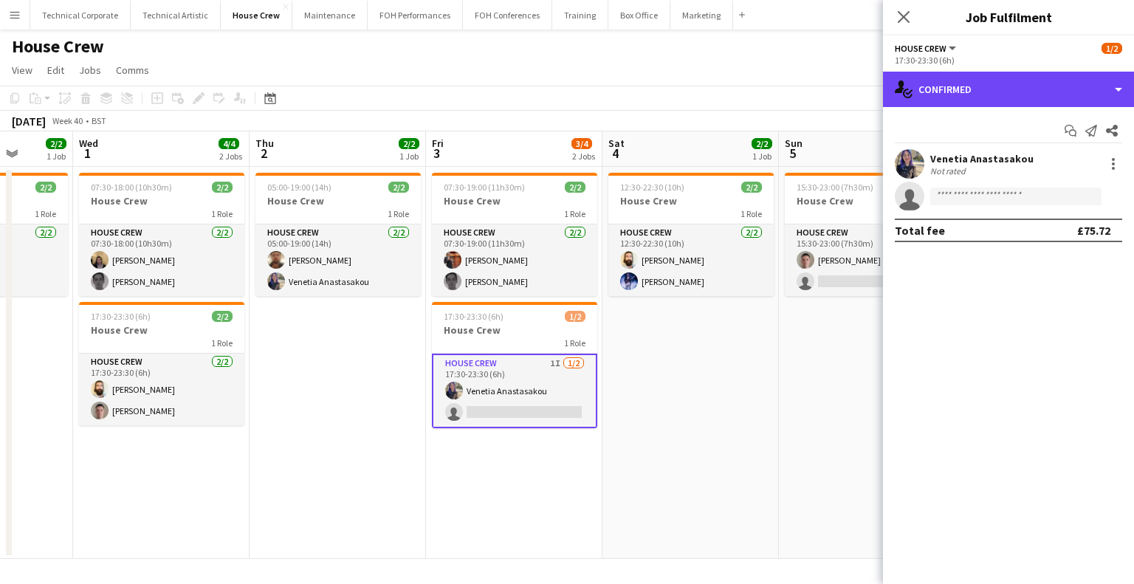
drag, startPoint x: 1063, startPoint y: 89, endPoint x: 1058, endPoint y: 112, distance: 24.2
click at [1069, 86] on div "single-neutral-actions-check-2 Confirmed" at bounding box center [1008, 89] width 251 height 35
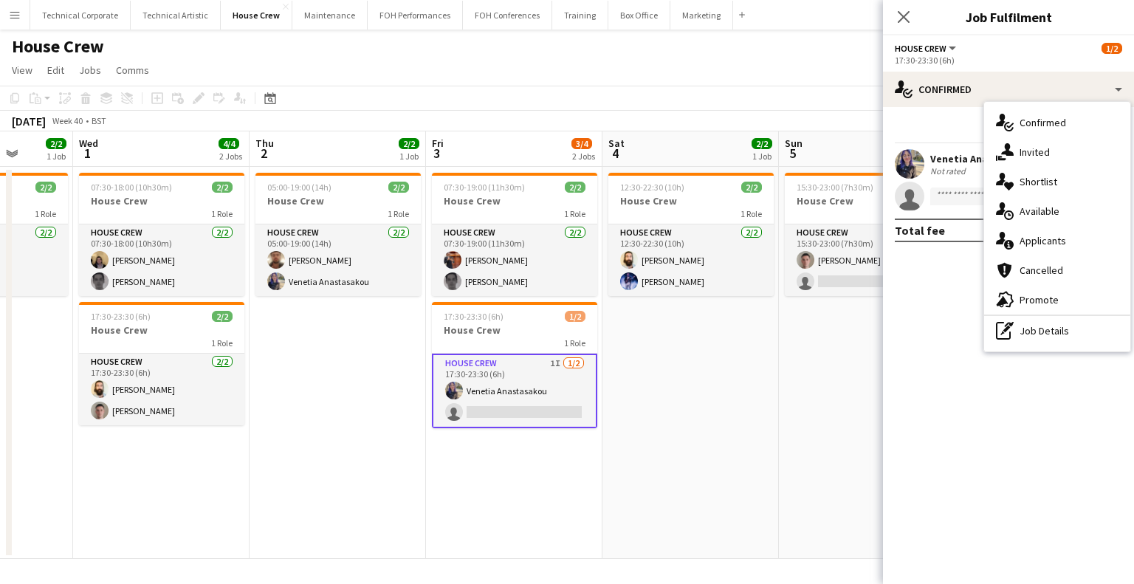
click at [1041, 156] on span "Invited" at bounding box center [1035, 151] width 30 height 13
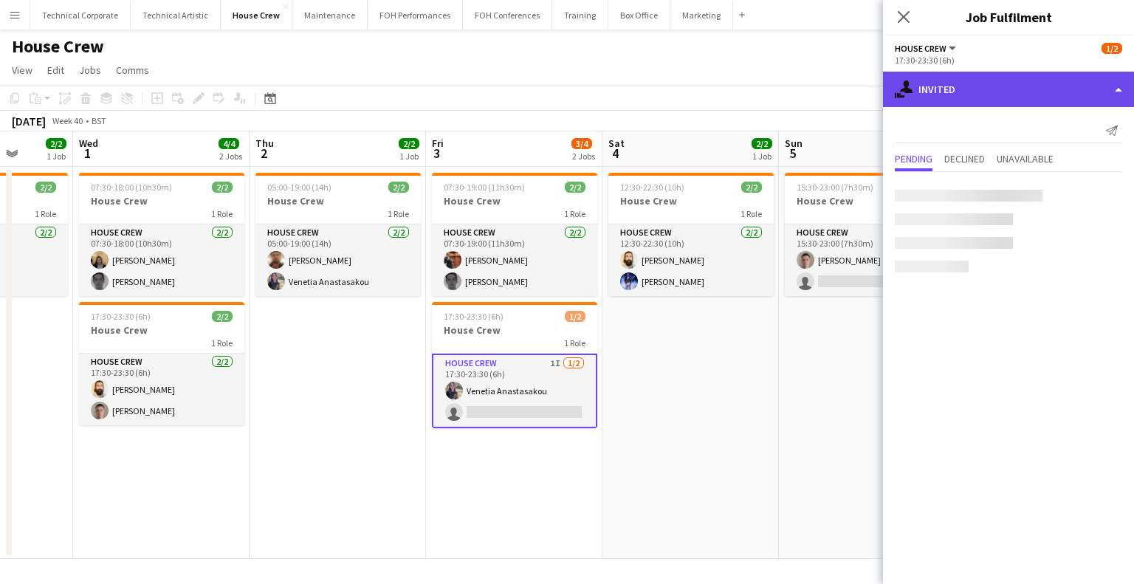
click at [1027, 86] on div "single-neutral-actions-share-1 Invited" at bounding box center [1008, 89] width 251 height 35
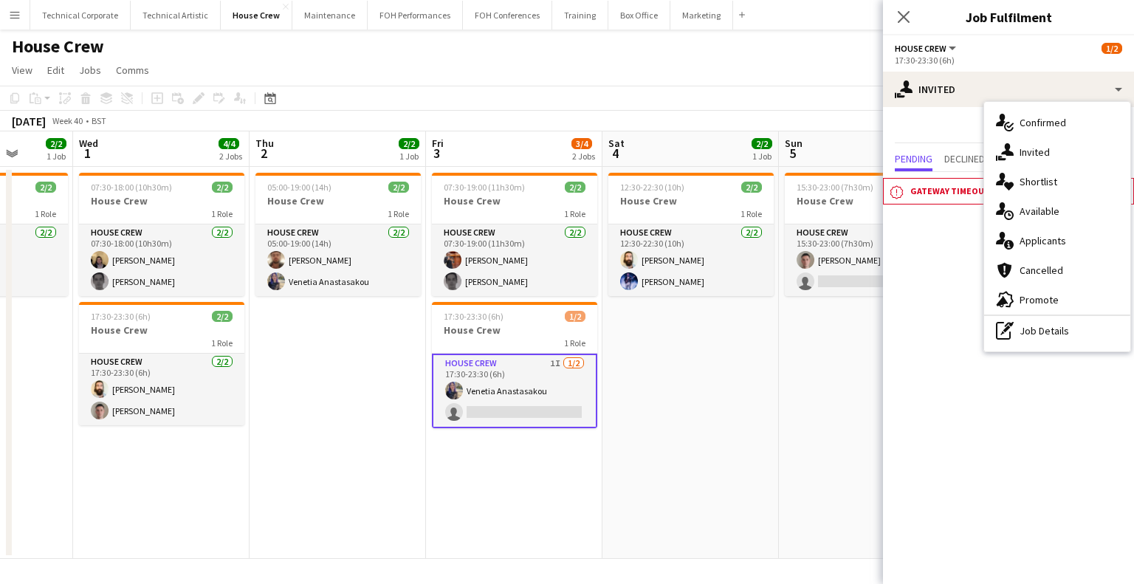
click at [1028, 58] on div "17:30-23:30 (6h)" at bounding box center [1008, 60] width 227 height 11
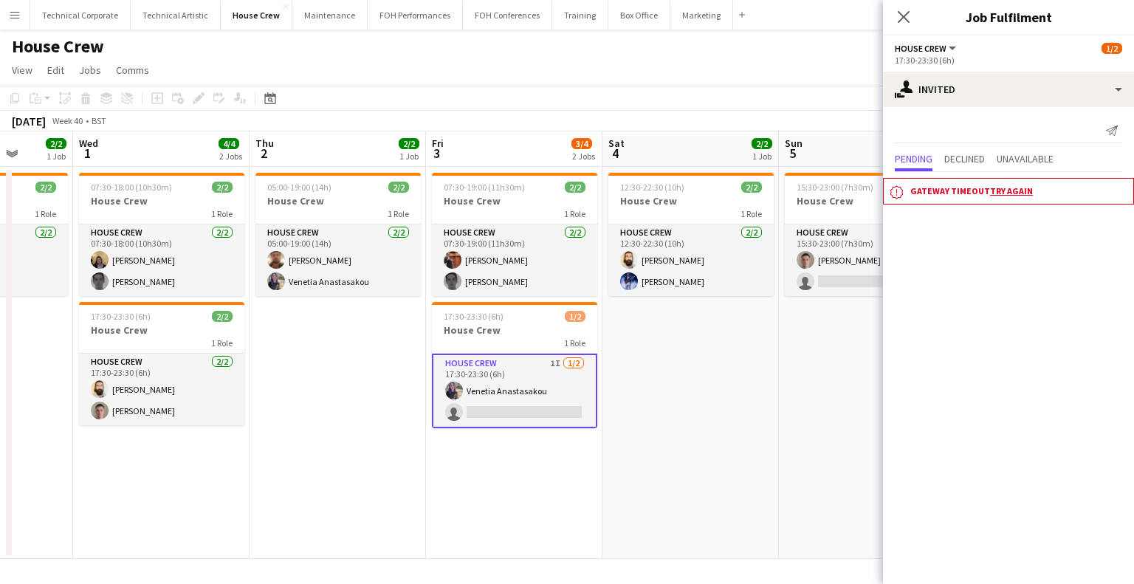
click at [701, 359] on app-date-cell "12:30-22:30 (10h) 2/2 House Crew 1 Role House Crew 2/2 12:30-22:30 (10h) Justin…" at bounding box center [691, 363] width 177 height 392
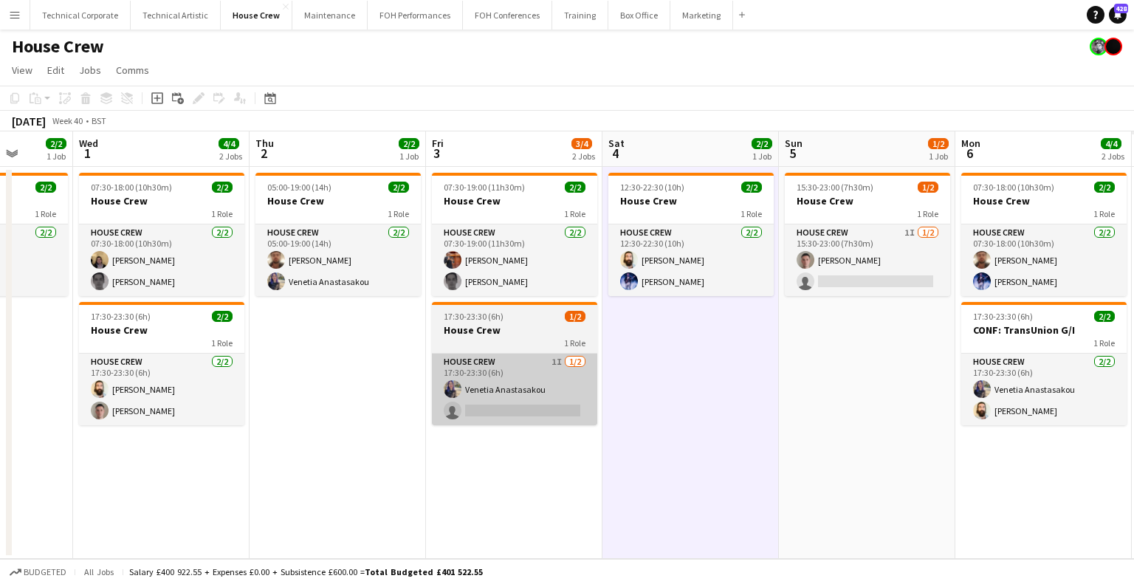
click at [544, 413] on app-card-role "House Crew 1I 1/2 17:30-23:30 (6h) Venetia Anastasakou single-neutral-actions" at bounding box center [514, 390] width 165 height 72
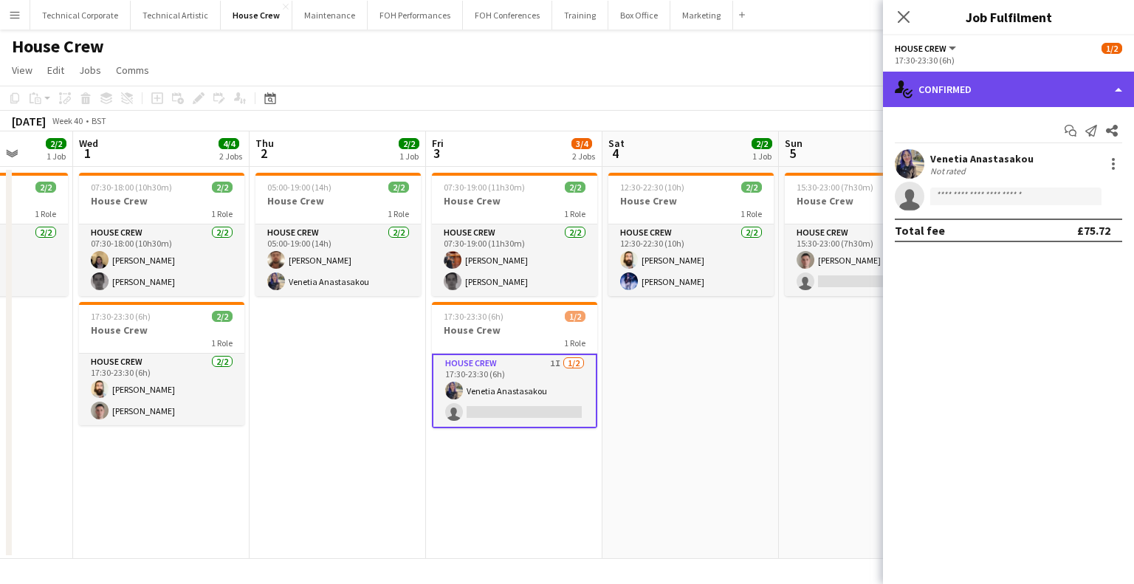
click at [1048, 91] on div "single-neutral-actions-check-2 Confirmed" at bounding box center [1008, 89] width 251 height 35
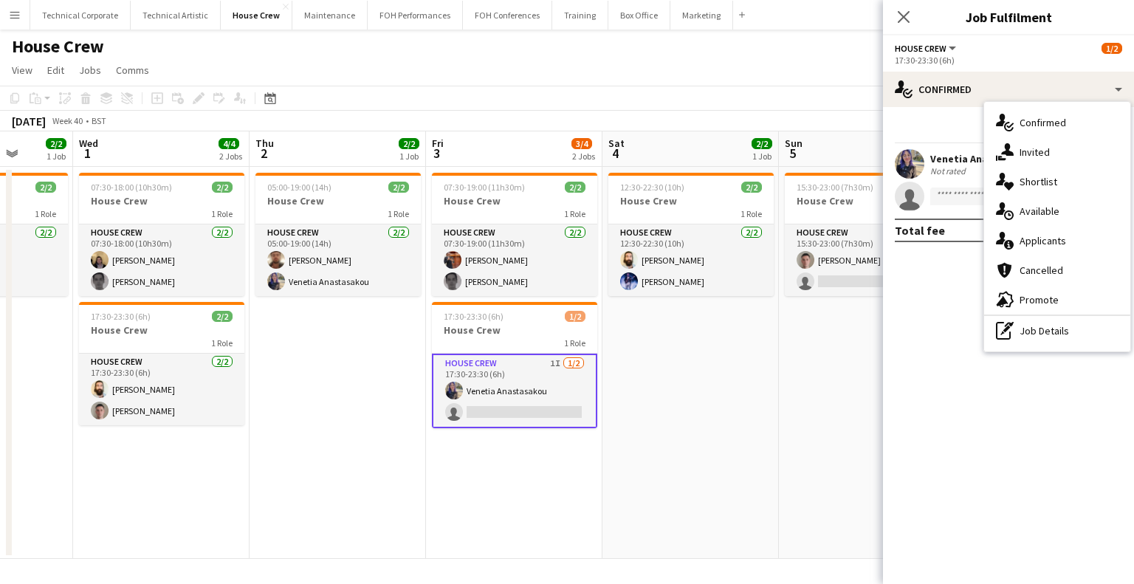
click at [1047, 150] on span "Invited" at bounding box center [1035, 151] width 30 height 13
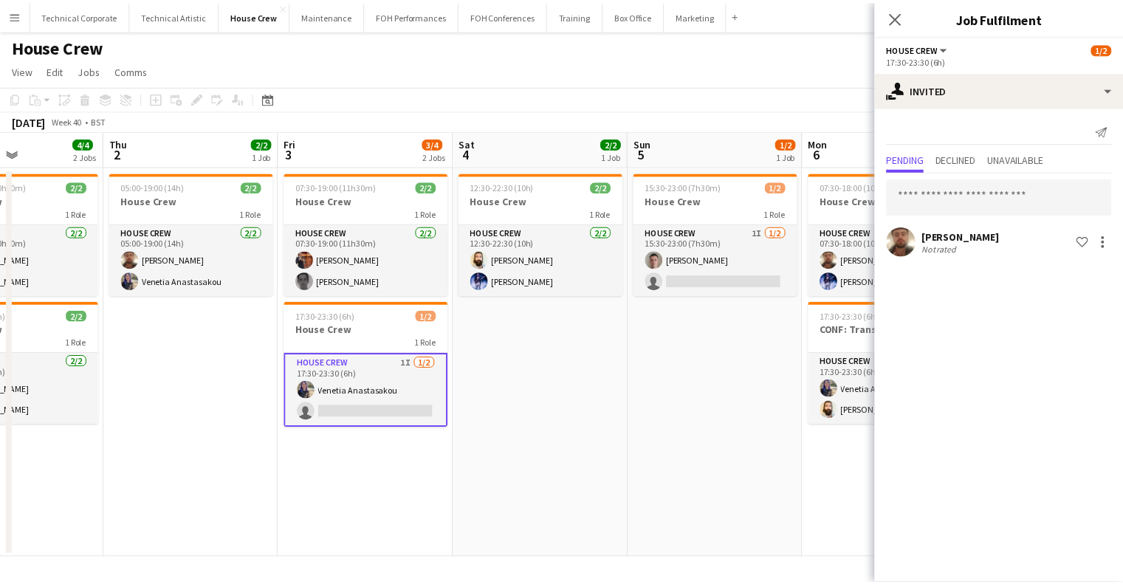
scroll to position [0, 603]
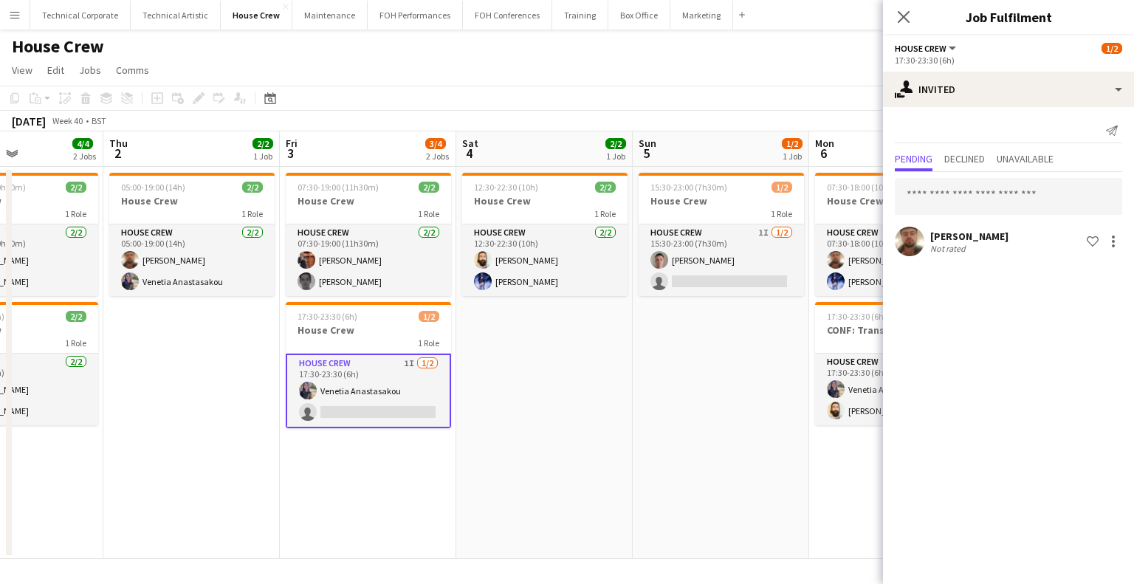
drag, startPoint x: 686, startPoint y: 350, endPoint x: 540, endPoint y: 385, distance: 150.3
click at [540, 385] on app-calendar-viewport "Sun 28 2/2 1 Job Mon 29 2/2 1 Job Tue 30 2/2 1 Job Wed 1 4/4 2 Jobs Thu 2 2/2 1…" at bounding box center [567, 345] width 1134 height 428
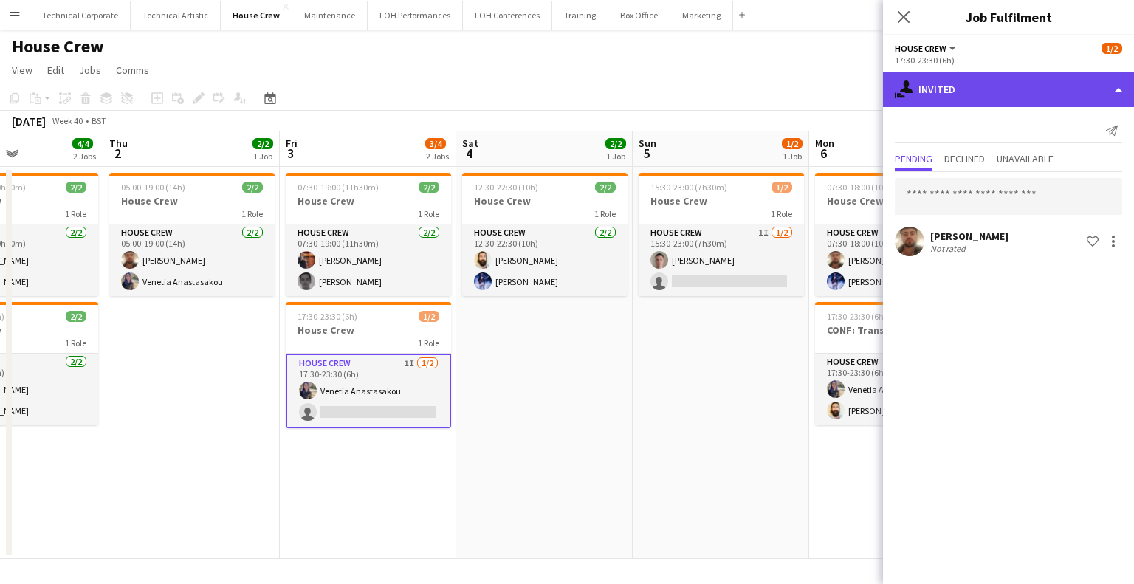
click at [1040, 78] on div "single-neutral-actions-share-1 Invited" at bounding box center [1008, 89] width 251 height 35
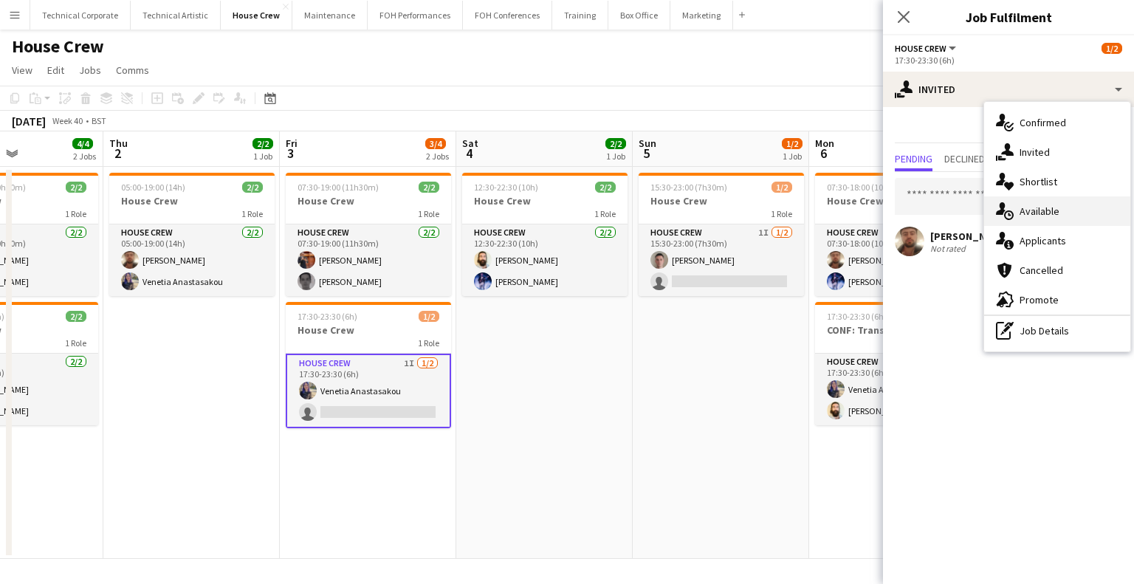
click at [1031, 221] on div "single-neutral-actions-upload Available" at bounding box center [1058, 211] width 146 height 30
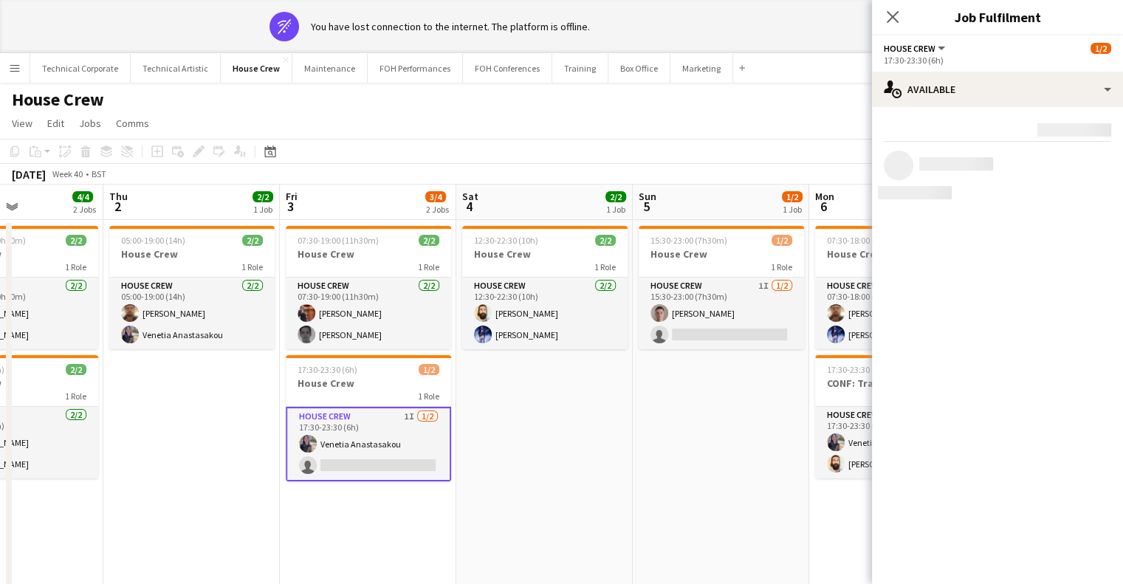
click at [622, 388] on app-calendar-viewport "Sun 28 2/2 1 Job Mon 29 2/2 1 Job Tue 30 2/2 1 Job Wed 1 4/4 2 Jobs Thu 2 2/2 1…" at bounding box center [561, 399] width 1123 height 428
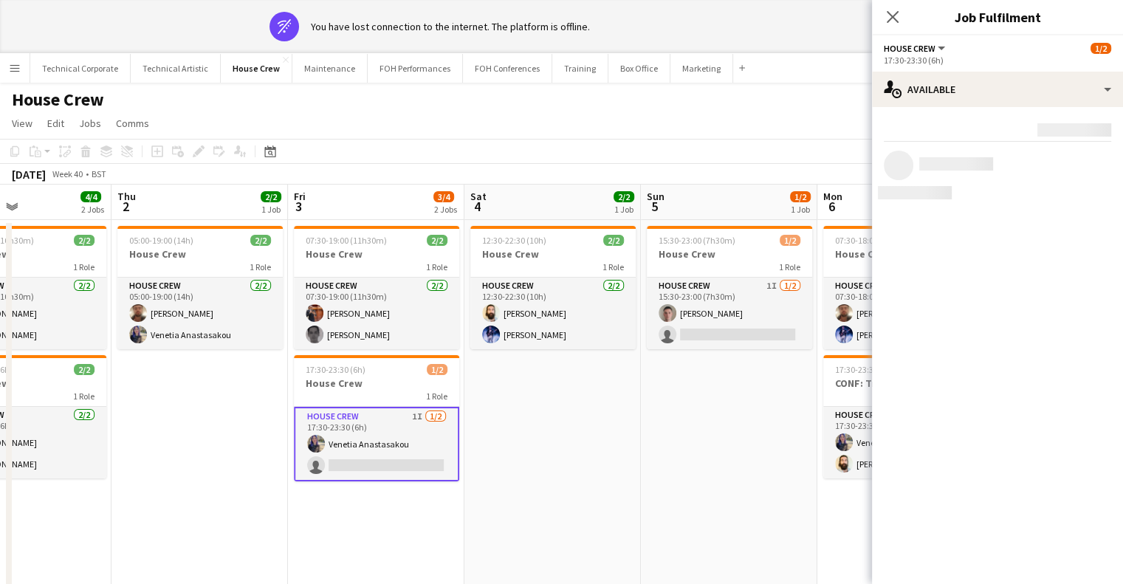
drag, startPoint x: 622, startPoint y: 389, endPoint x: 610, endPoint y: 440, distance: 52.3
click at [622, 391] on app-date-cell "12:30-22:30 (10h) 2/2 House Crew 1 Role House Crew 2/2 12:30-22:30 (10h) Justin…" at bounding box center [553, 416] width 177 height 392
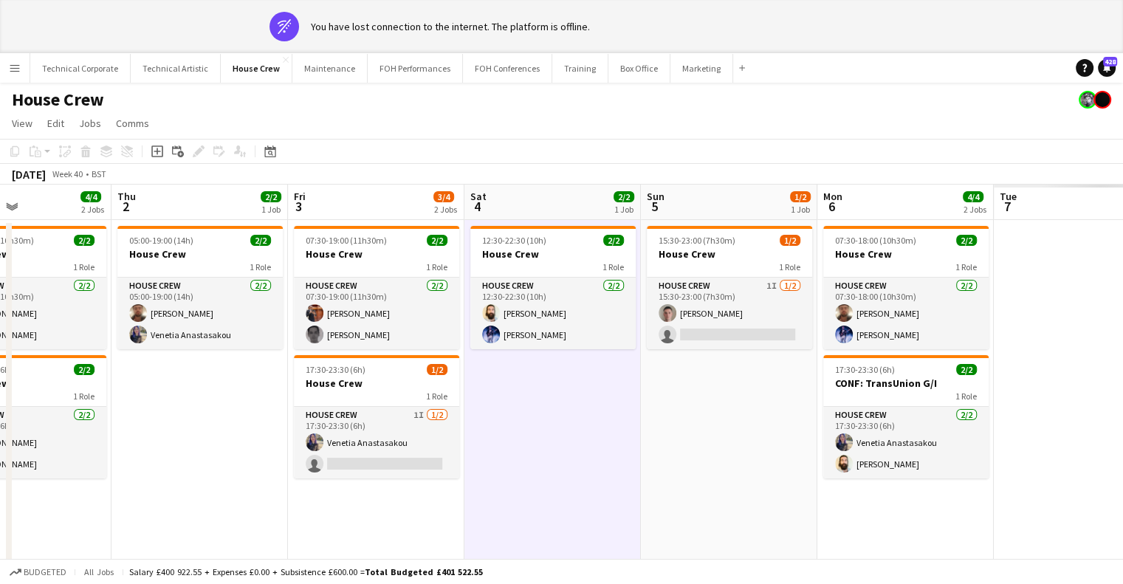
click at [542, 392] on app-date-cell "12:30-22:30 (10h) 2/2 House Crew 1 Role House Crew 2/2 12:30-22:30 (10h) Justin…" at bounding box center [553, 416] width 177 height 392
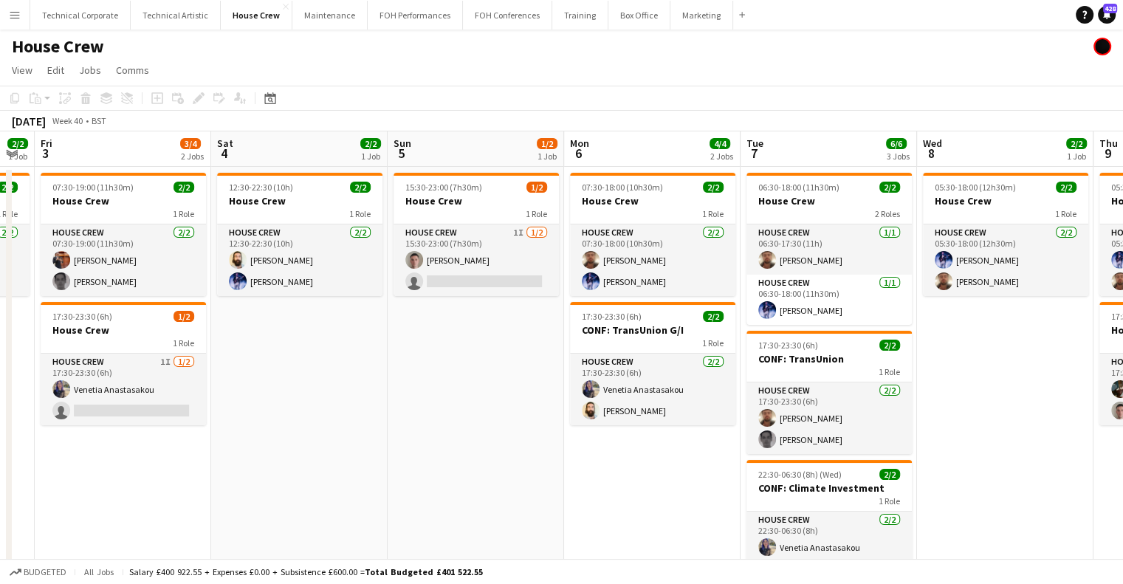
drag, startPoint x: 422, startPoint y: 380, endPoint x: 440, endPoint y: 321, distance: 61.7
click at [416, 380] on app-calendar-viewport "Tue 30 2/2 1 Job Wed 1 4/4 2 Jobs Thu 2 2/2 1 Job Fri 3 3/4 2 Jobs Sat 4 2/2 1 …" at bounding box center [561, 380] width 1123 height 499
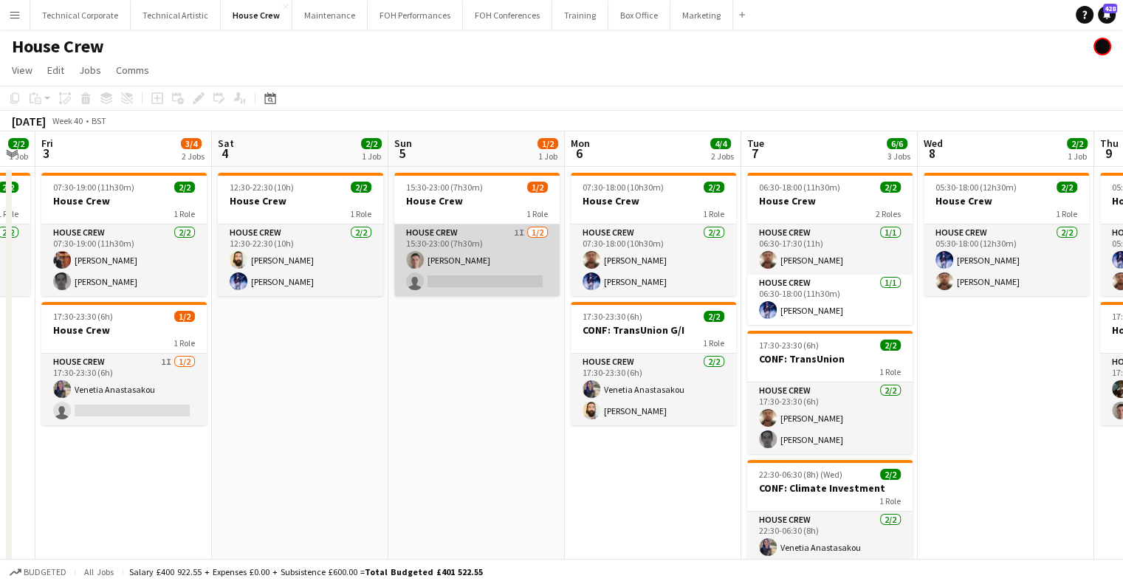
click at [447, 281] on app-card-role "House Crew 1I 1/2 15:30-23:00 (7h30m) Robert Buckland single-neutral-actions" at bounding box center [476, 261] width 165 height 72
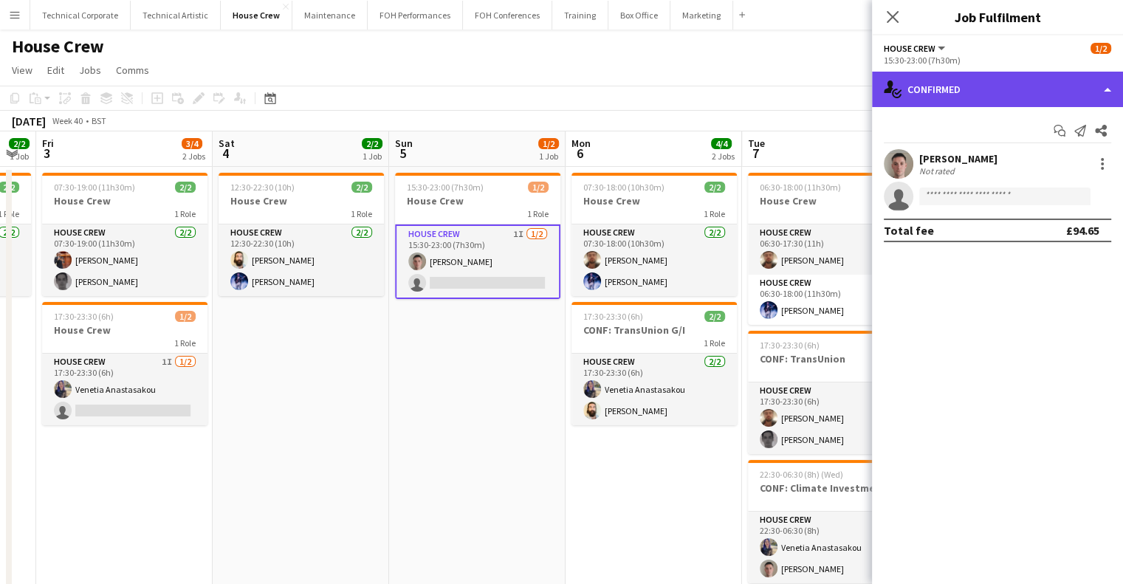
click at [1055, 78] on div "single-neutral-actions-check-2 Confirmed" at bounding box center [997, 89] width 251 height 35
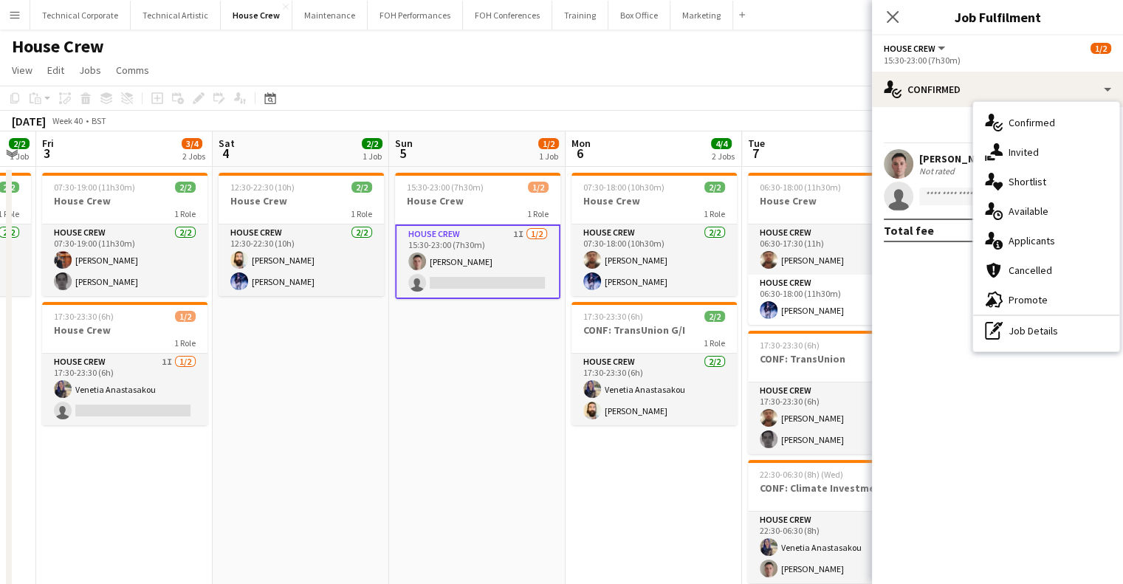
click at [1007, 145] on div "single-neutral-actions-share-1 Invited" at bounding box center [1046, 152] width 146 height 30
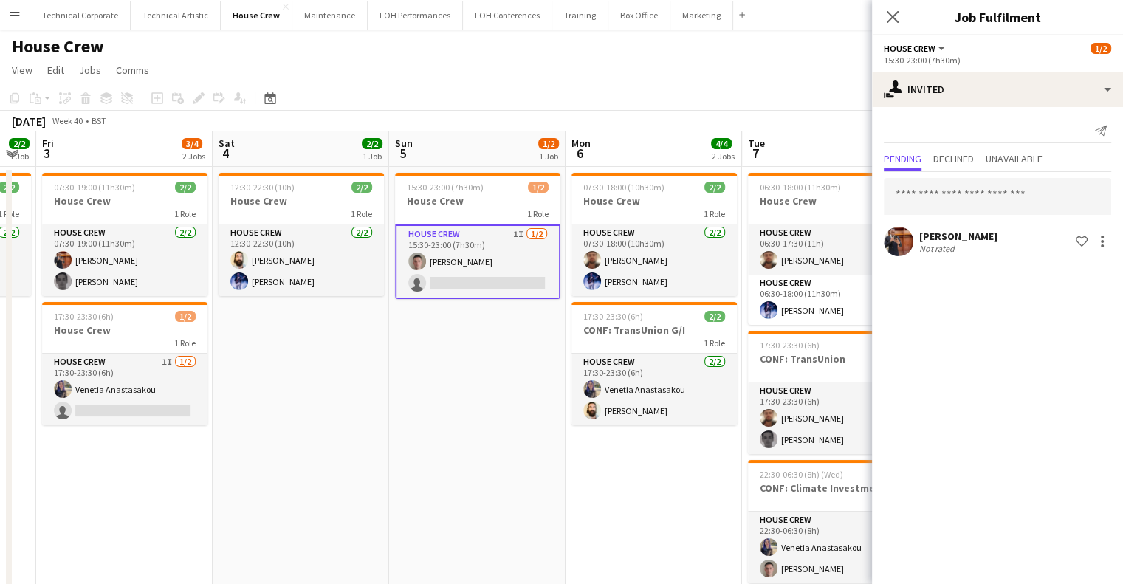
click at [448, 457] on app-date-cell "15:30-23:00 (7h30m) 1/2 House Crew 1 Role House Crew 1I 1/2 15:30-23:00 (7h30m)…" at bounding box center [477, 398] width 177 height 463
drag, startPoint x: 448, startPoint y: 457, endPoint x: 307, endPoint y: 457, distance: 141.1
click at [449, 457] on app-date-cell "15:30-23:00 (7h30m) 1/2 House Crew 1 Role House Crew 1I 1/2 15:30-23:00 (7h30m)…" at bounding box center [477, 398] width 177 height 463
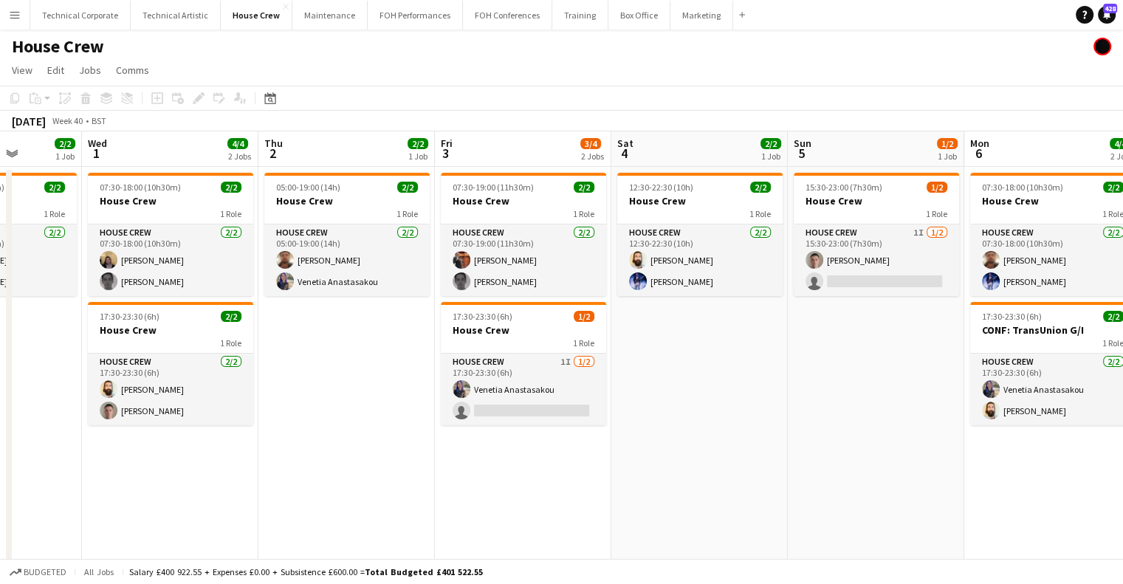
drag, startPoint x: 305, startPoint y: 457, endPoint x: 781, endPoint y: 333, distance: 491.6
click at [702, 410] on app-calendar-viewport "Sun 28 2/2 1 Job Mon 29 2/2 1 Job Tue 30 2/2 1 Job Wed 1 4/4 2 Jobs Thu 2 2/2 1…" at bounding box center [561, 380] width 1123 height 499
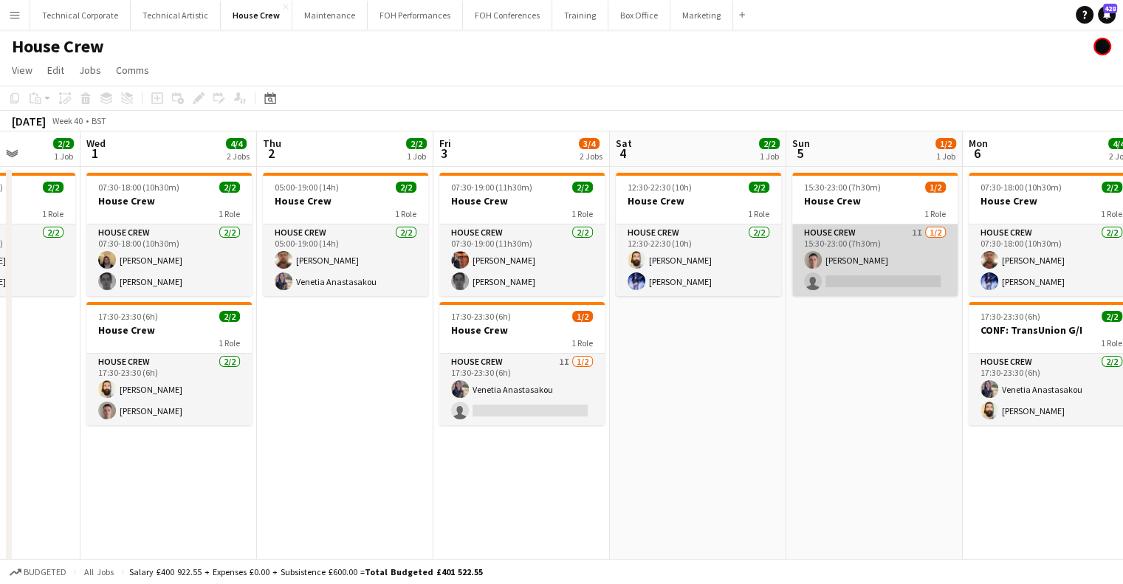
drag, startPoint x: 899, startPoint y: 259, endPoint x: 880, endPoint y: 275, distance: 25.2
click at [897, 264] on app-card-role "House Crew 1I 1/2 15:30-23:00 (7h30m) Robert Buckland single-neutral-actions" at bounding box center [874, 261] width 165 height 72
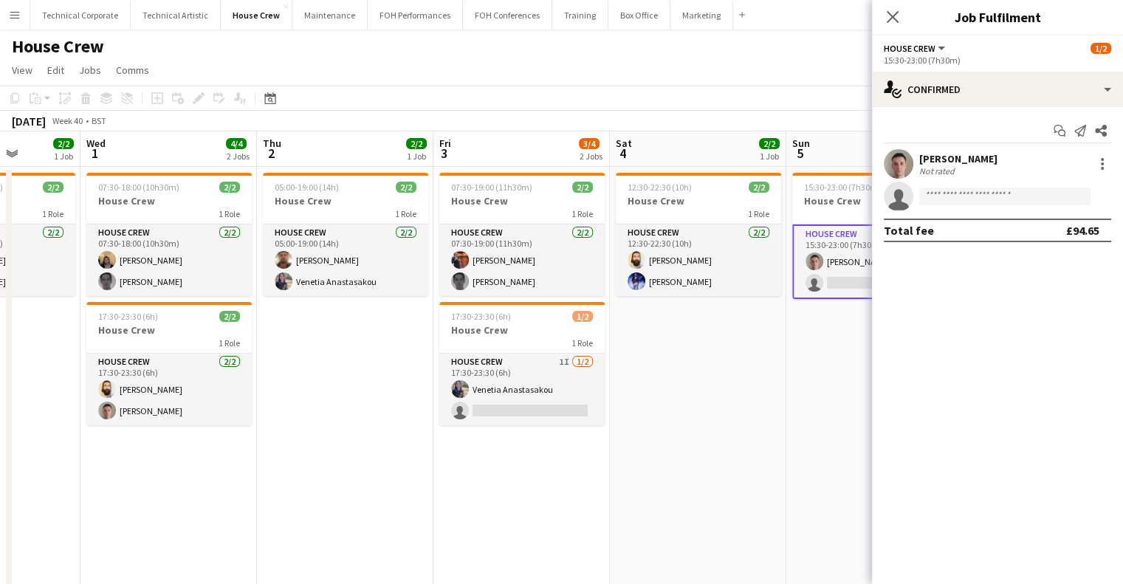
scroll to position [0, 451]
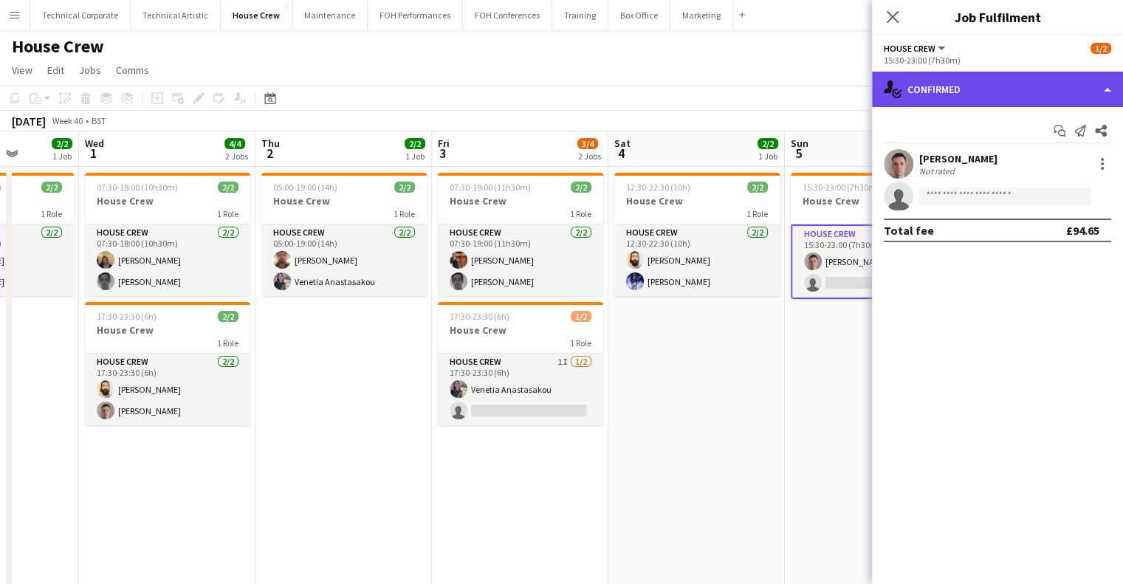
click at [961, 75] on div "single-neutral-actions-check-2 Confirmed" at bounding box center [997, 89] width 251 height 35
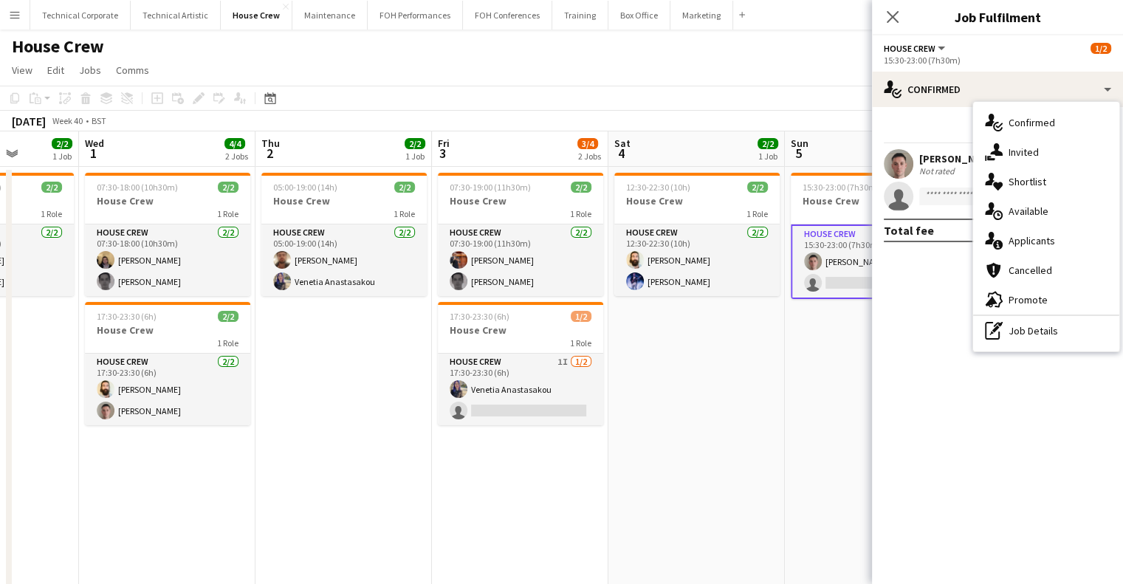
drag, startPoint x: 1010, startPoint y: 208, endPoint x: 1007, endPoint y: 216, distance: 8.0
click at [1010, 210] on span "Available" at bounding box center [1029, 211] width 40 height 13
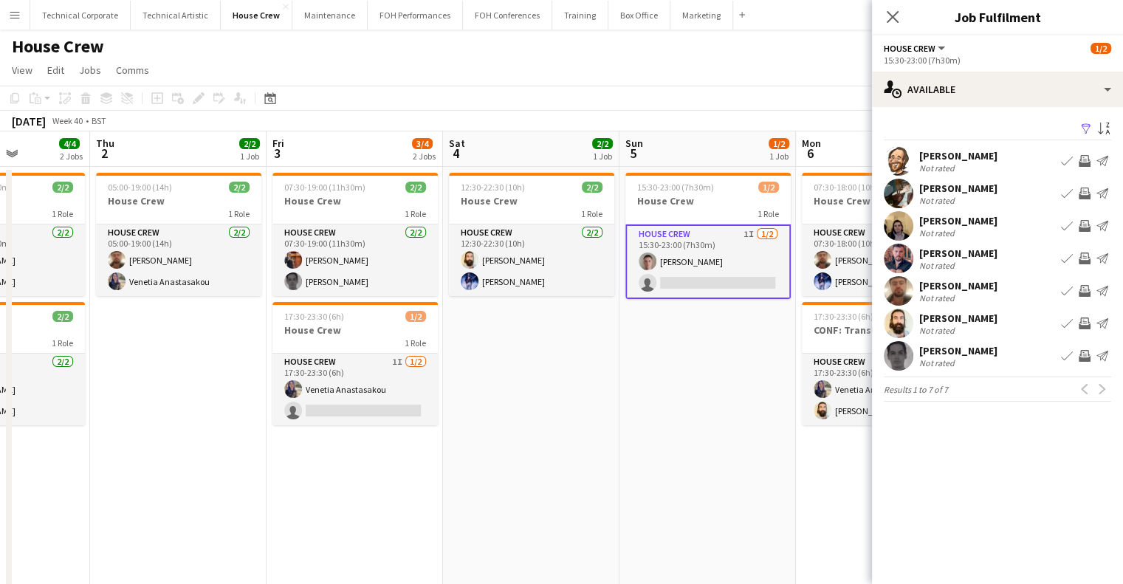
drag, startPoint x: 700, startPoint y: 419, endPoint x: 557, endPoint y: 470, distance: 152.1
click at [555, 462] on app-calendar-viewport "Sun 28 2/2 1 Job Mon 29 2/2 1 Job Tue 30 2/2 1 Job Wed 1 4/4 2 Jobs Thu 2 2/2 1…" at bounding box center [561, 380] width 1123 height 499
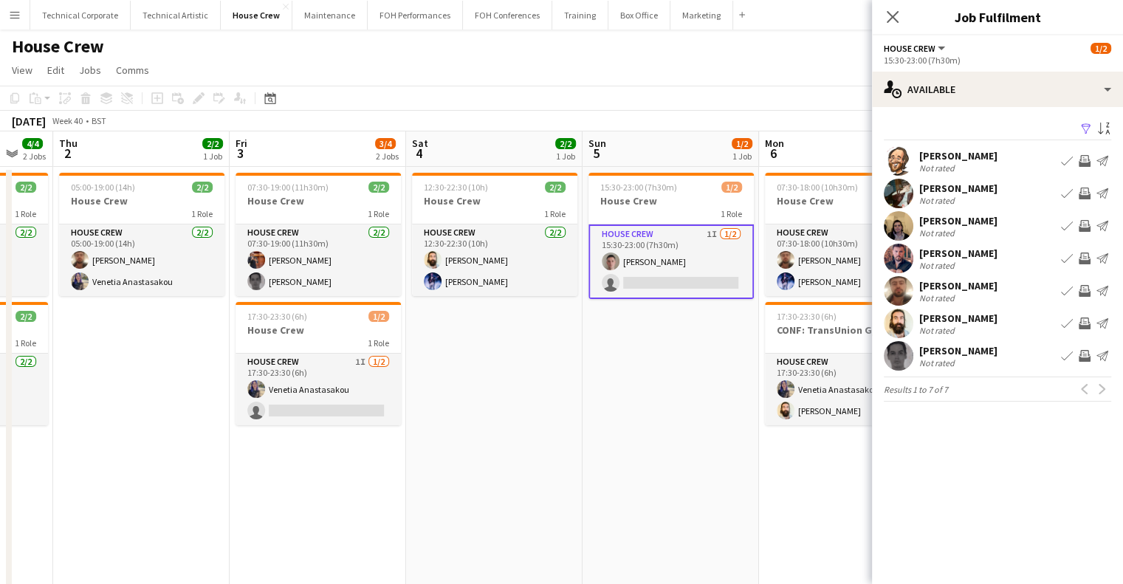
click at [664, 444] on app-date-cell "15:30-23:00 (7h30m) 1/2 House Crew 1 Role House Crew 1I 1/2 15:30-23:00 (7h30m)…" at bounding box center [671, 398] width 177 height 463
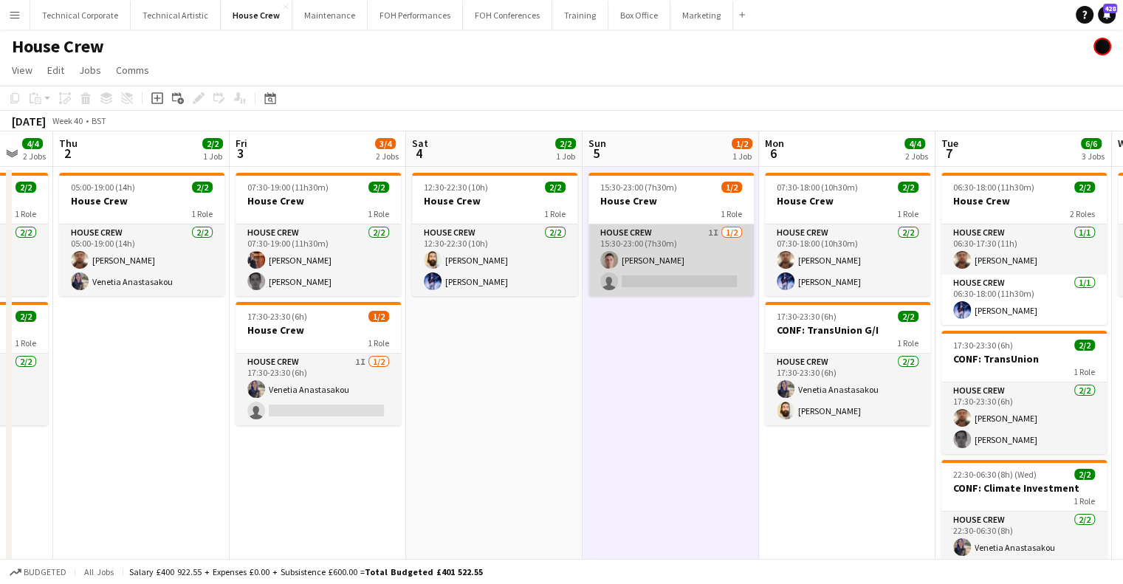
click at [655, 248] on app-card-role "House Crew 1I 1/2 15:30-23:00 (7h30m) Robert Buckland single-neutral-actions" at bounding box center [671, 261] width 165 height 72
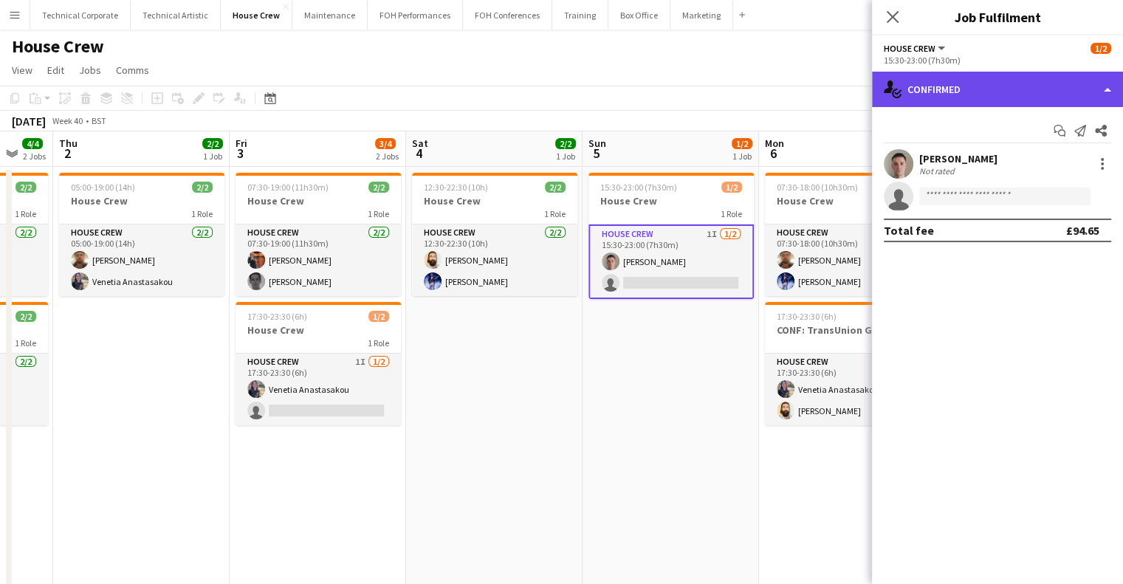
click at [1002, 72] on div "single-neutral-actions-check-2 Confirmed" at bounding box center [997, 89] width 251 height 35
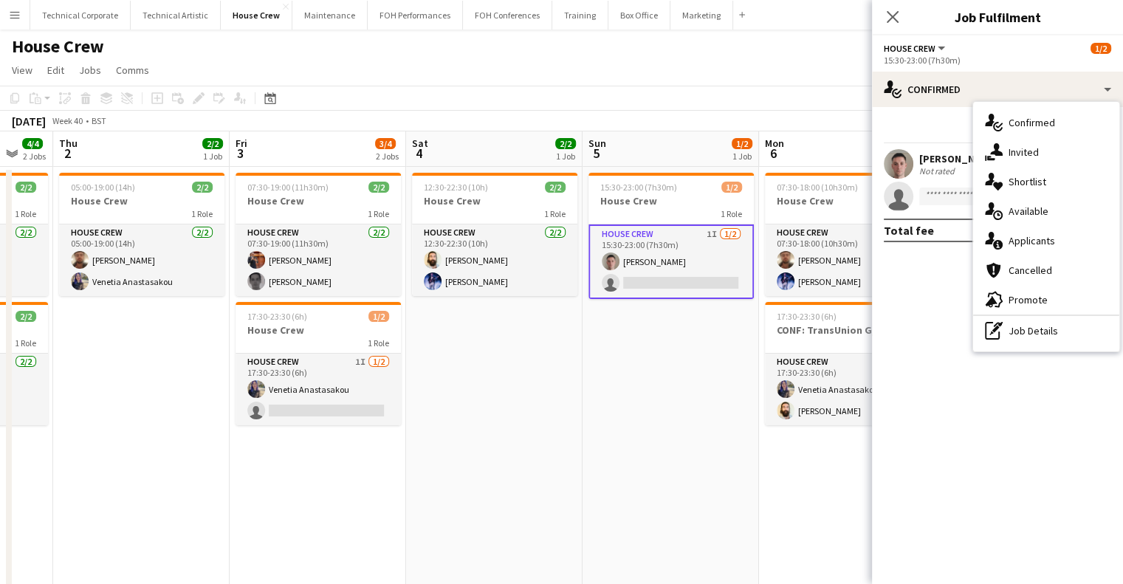
click at [1034, 203] on div "single-neutral-actions-upload Available" at bounding box center [1046, 211] width 146 height 30
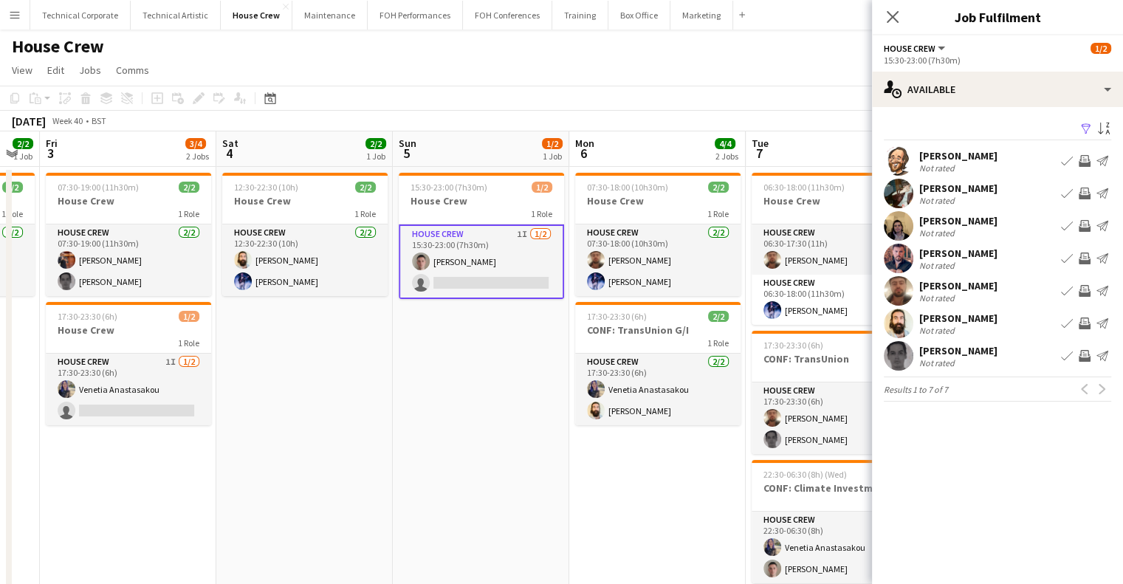
drag, startPoint x: 677, startPoint y: 386, endPoint x: 498, endPoint y: 416, distance: 181.2
click at [498, 416] on app-calendar-viewport "Tue 30 2/2 1 Job Wed 1 4/4 2 Jobs Thu 2 2/2 1 Job Fri 3 3/4 2 Jobs Sat 4 2/2 1 …" at bounding box center [561, 380] width 1123 height 499
click at [1083, 194] on app-icon "Invite crew" at bounding box center [1085, 194] width 12 height 12
click at [1090, 191] on app-icon "Invite crew" at bounding box center [1085, 194] width 12 height 12
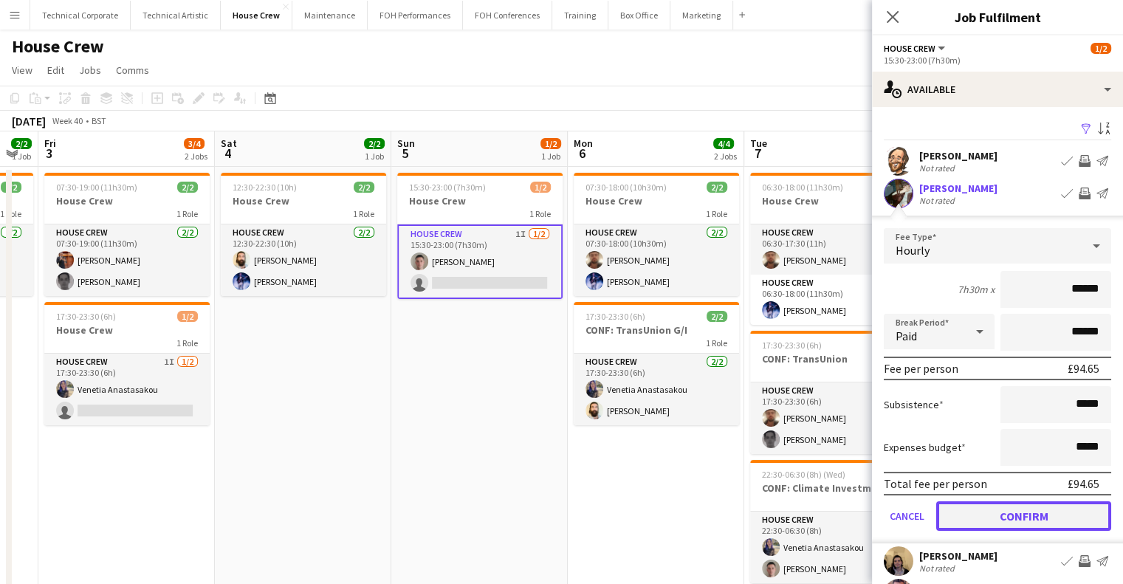
click at [1035, 518] on button "Confirm" at bounding box center [1024, 516] width 175 height 30
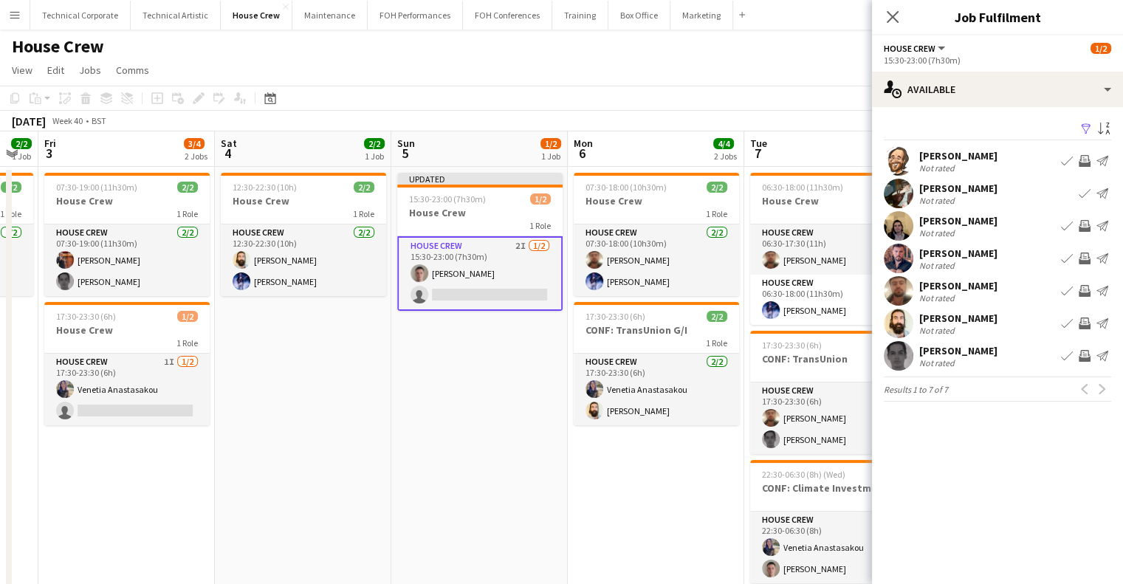
click at [1081, 359] on app-icon "Invite crew" at bounding box center [1085, 356] width 12 height 12
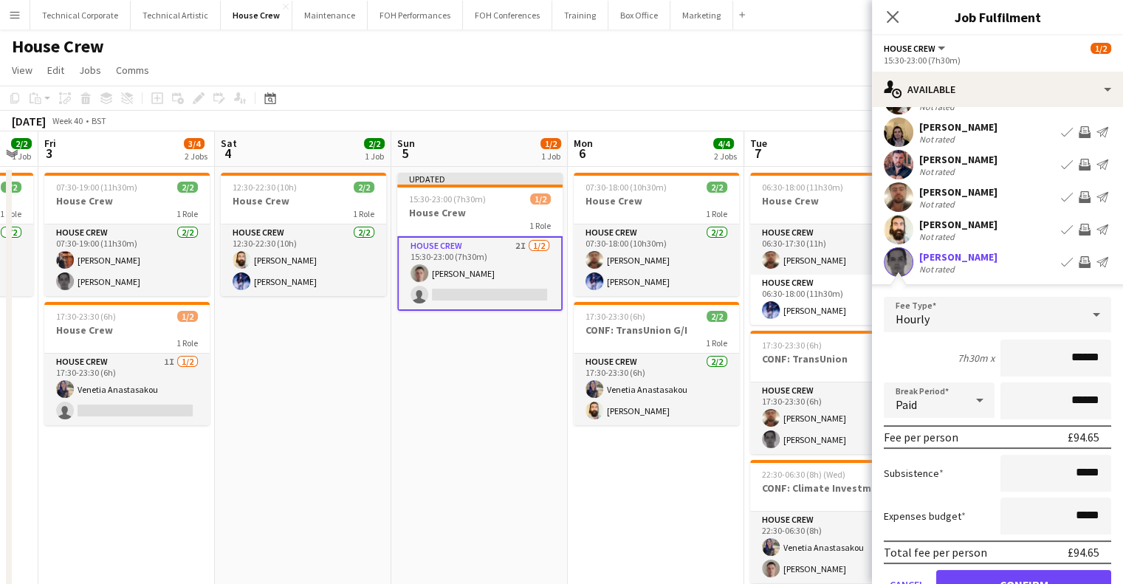
scroll to position [168, 0]
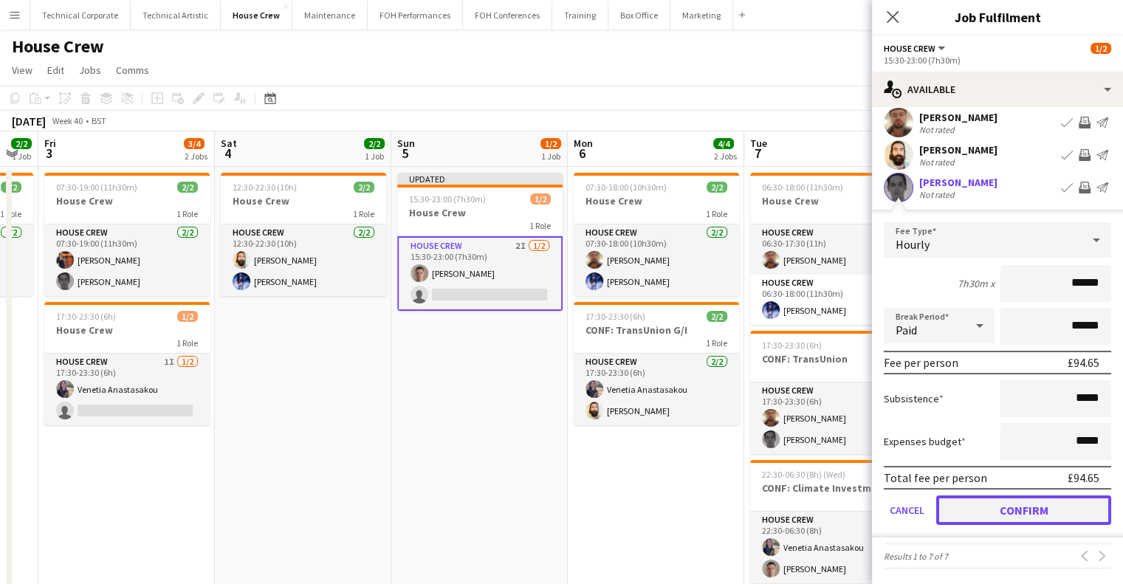
click at [1022, 516] on button "Confirm" at bounding box center [1024, 511] width 175 height 30
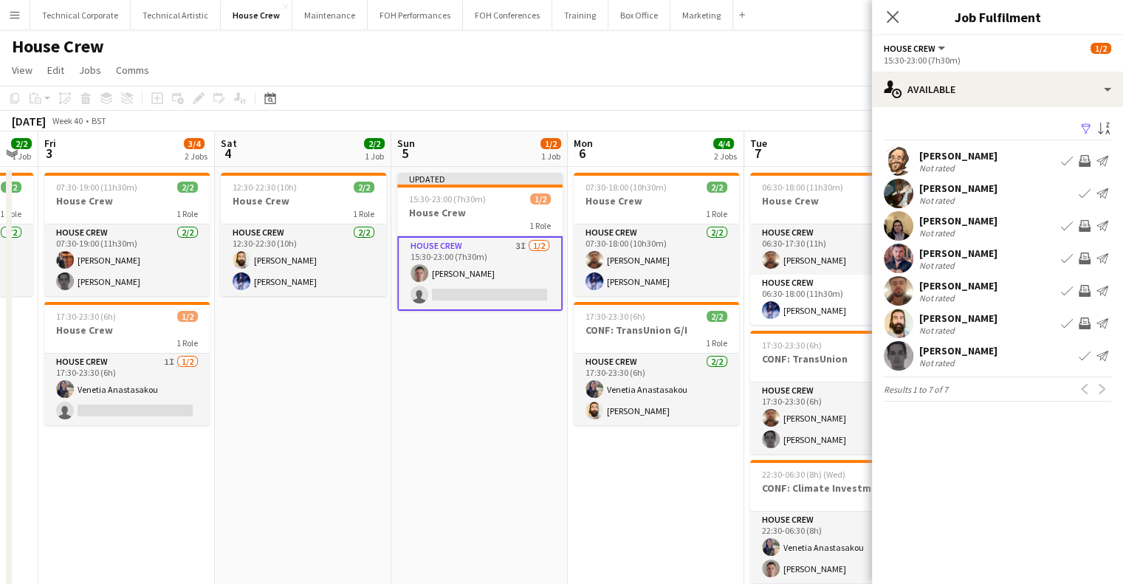
scroll to position [0, 0]
click at [446, 380] on app-date-cell "Updated 15:30-23:00 (7h30m) 1/2 House Crew 1 Role House Crew 3I 1/2 15:30-23:00…" at bounding box center [479, 398] width 177 height 463
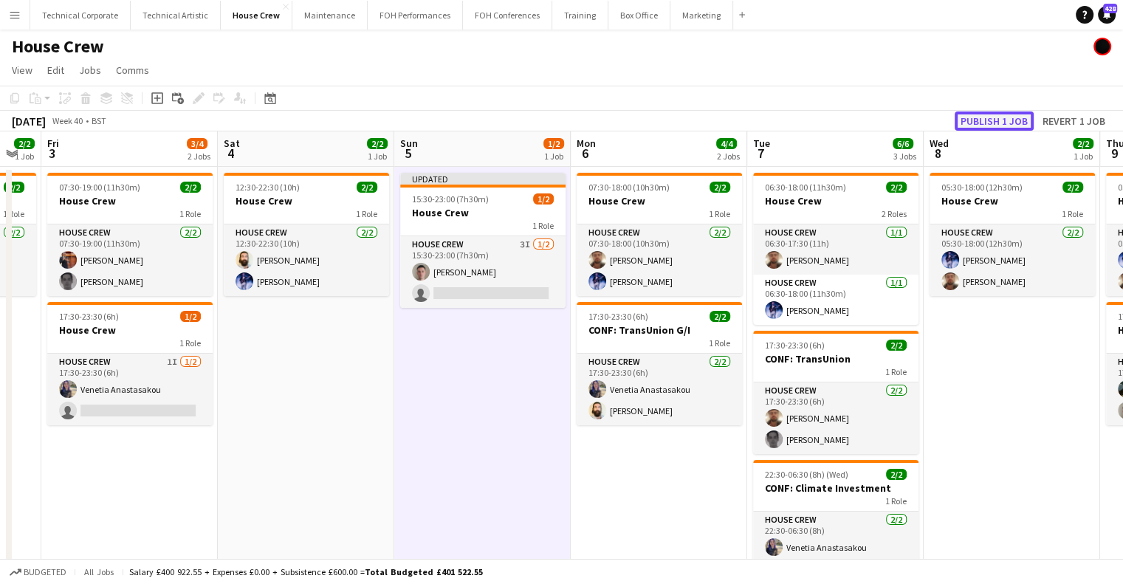
click at [1000, 115] on button "Publish 1 job" at bounding box center [994, 121] width 79 height 19
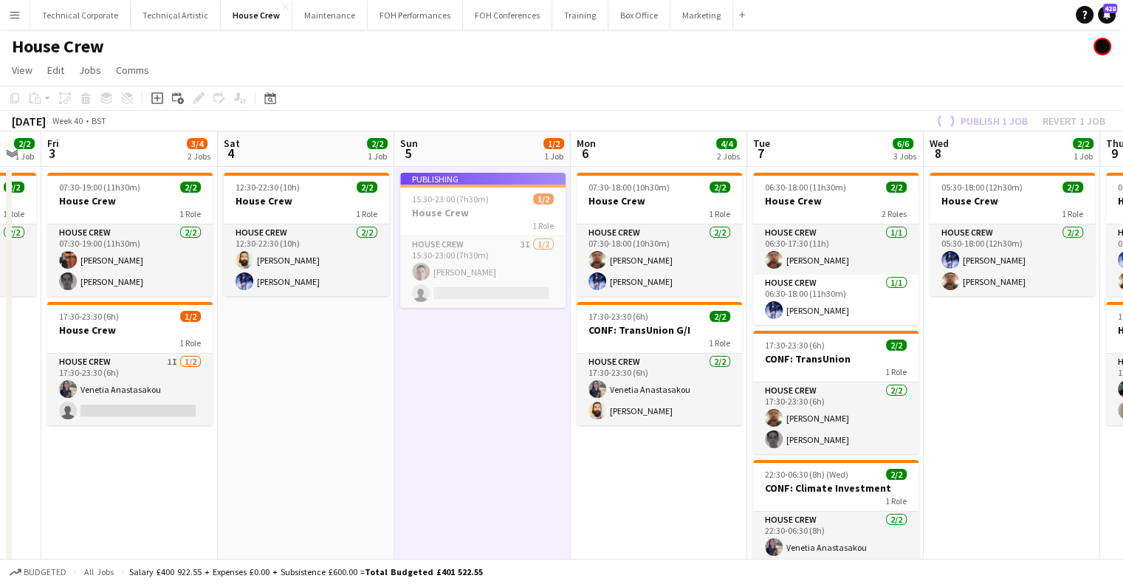
click at [552, 406] on app-calendar-viewport "Tue 30 2/2 1 Job Wed 1 4/4 2 Jobs Thu 2 2/2 1 Job Fri 3 3/4 2 Jobs Sat 4 2/2 1 …" at bounding box center [561, 380] width 1123 height 499
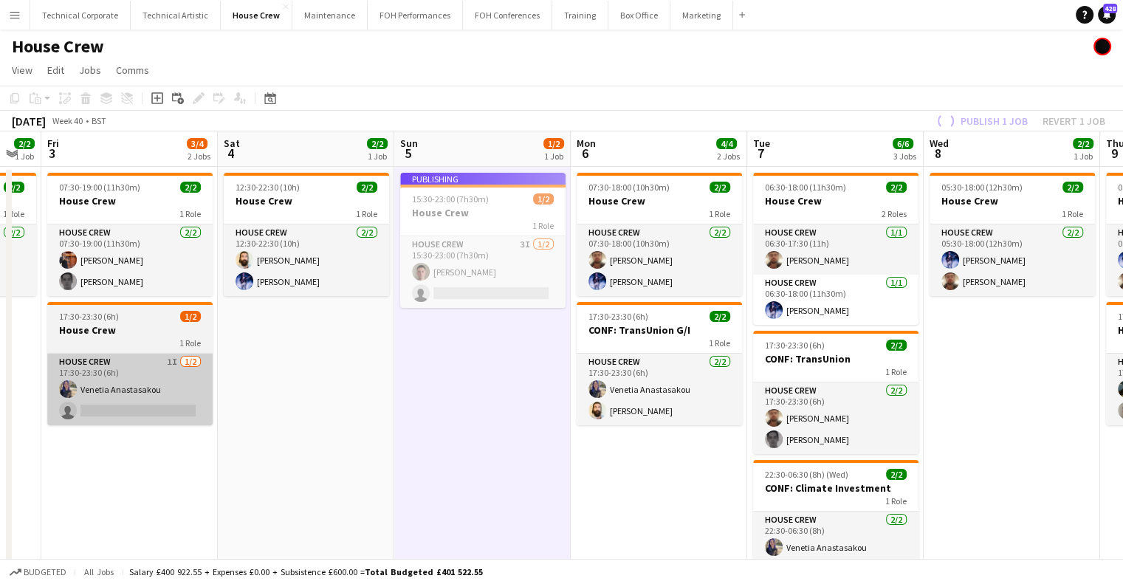
scroll to position [0, 438]
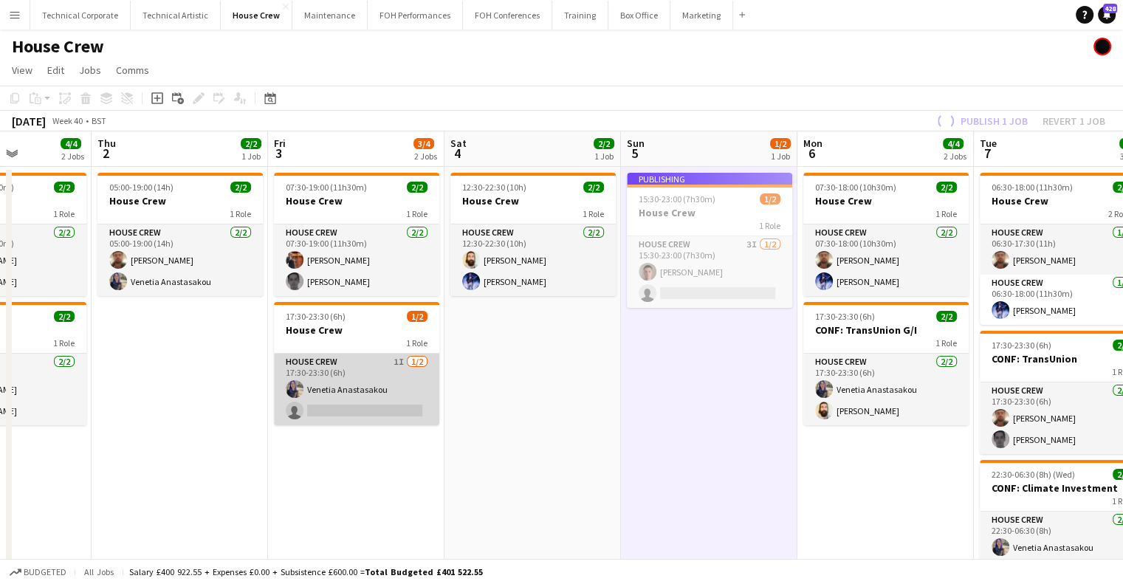
drag, startPoint x: 370, startPoint y: 400, endPoint x: 391, endPoint y: 398, distance: 21.5
click at [370, 400] on app-card-role "House Crew 1I 1/2 17:30-23:30 (6h) Venetia Anastasakou single-neutral-actions" at bounding box center [356, 390] width 165 height 72
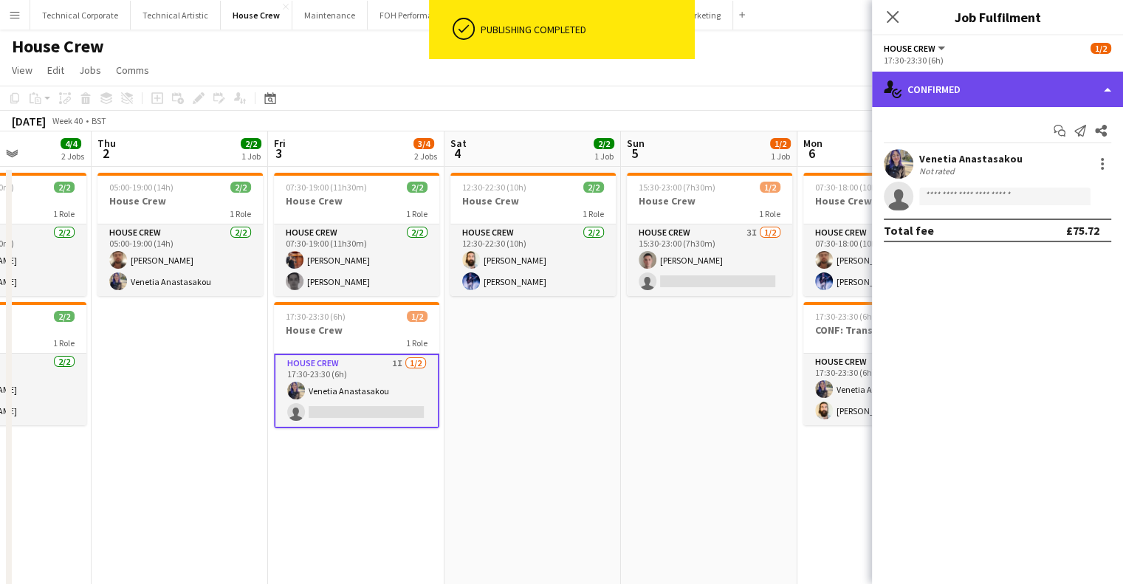
click at [985, 97] on div "single-neutral-actions-check-2 Confirmed" at bounding box center [997, 89] width 251 height 35
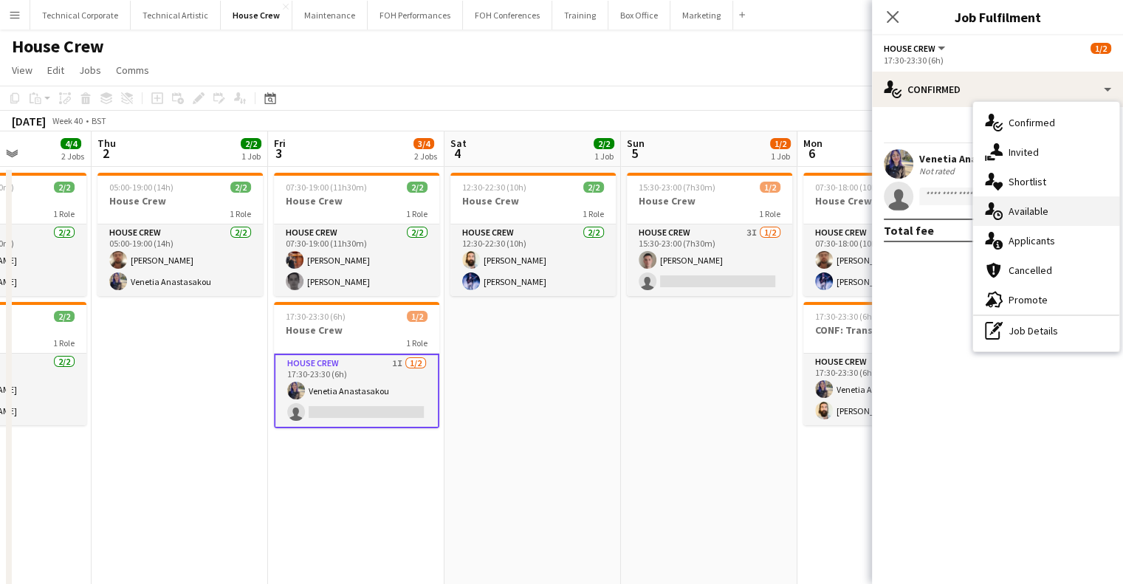
click at [1004, 208] on div "single-neutral-actions-upload Available" at bounding box center [1046, 211] width 146 height 30
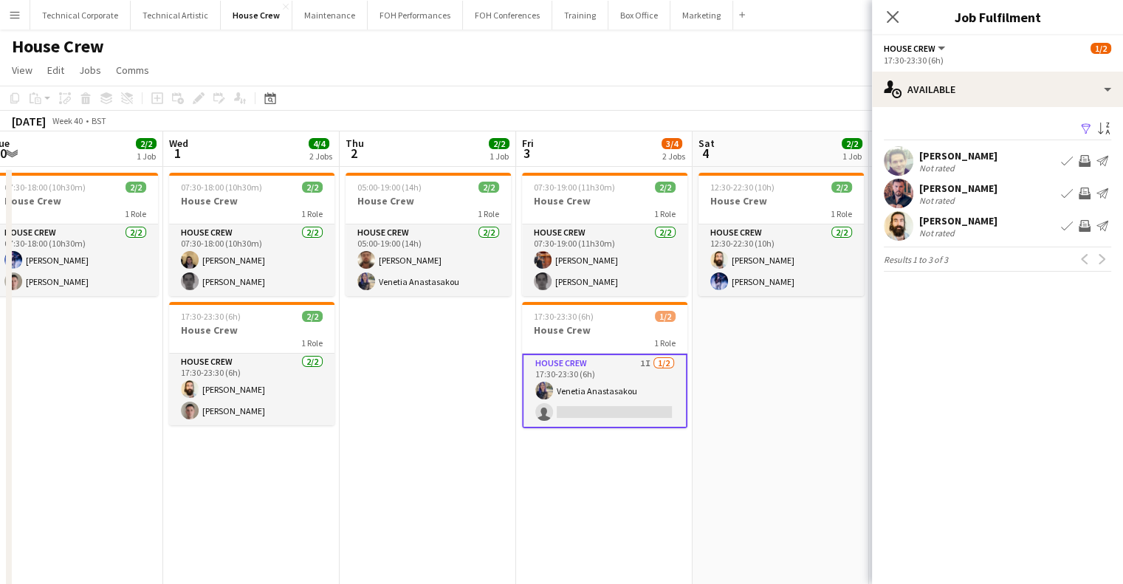
scroll to position [0, 361]
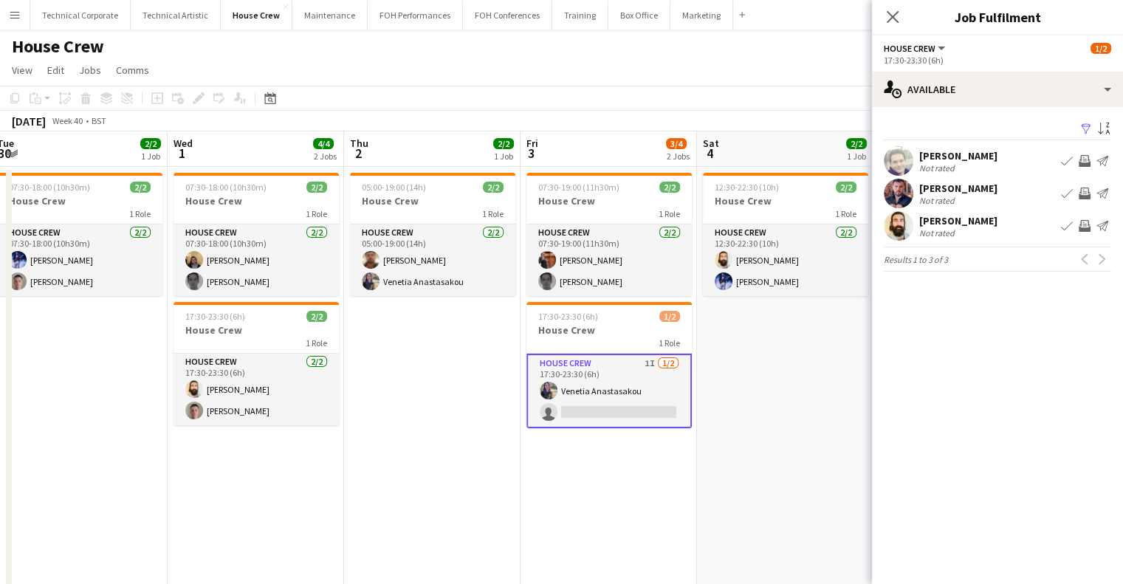
drag, startPoint x: 584, startPoint y: 385, endPoint x: 747, endPoint y: 383, distance: 163.2
click at [749, 383] on app-calendar-viewport "Sun 28 2/2 1 Job Mon 29 2/2 1 Job Tue 30 2/2 1 Job Wed 1 4/4 2 Jobs Thu 2 2/2 1…" at bounding box center [561, 380] width 1123 height 499
click at [1089, 161] on app-icon "Invite crew" at bounding box center [1085, 161] width 12 height 12
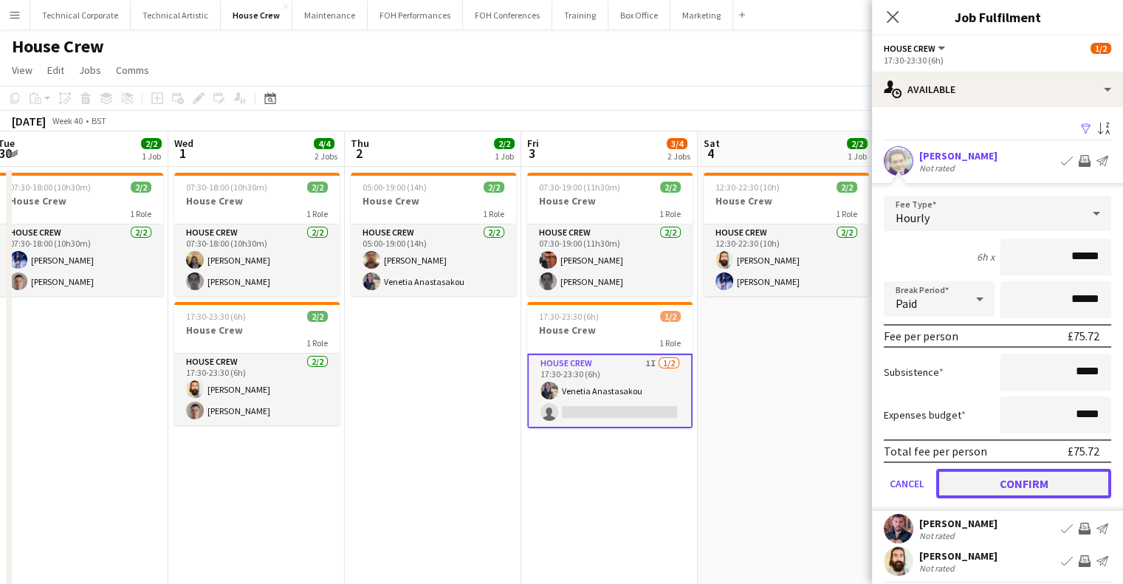
click at [1022, 478] on button "Confirm" at bounding box center [1024, 484] width 175 height 30
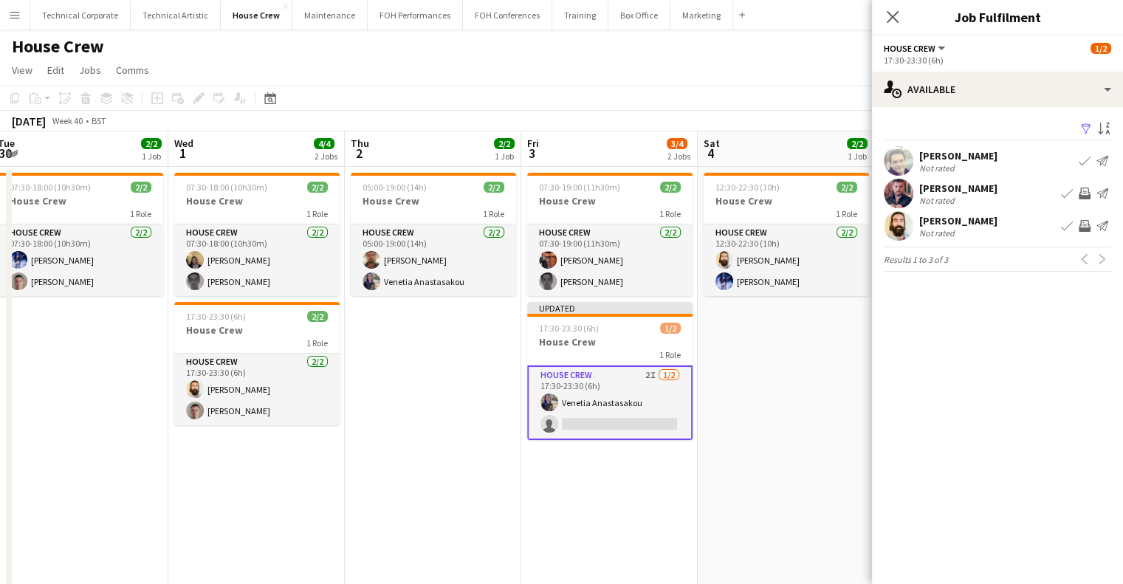
click at [1086, 224] on app-icon "Invite crew" at bounding box center [1085, 226] width 12 height 12
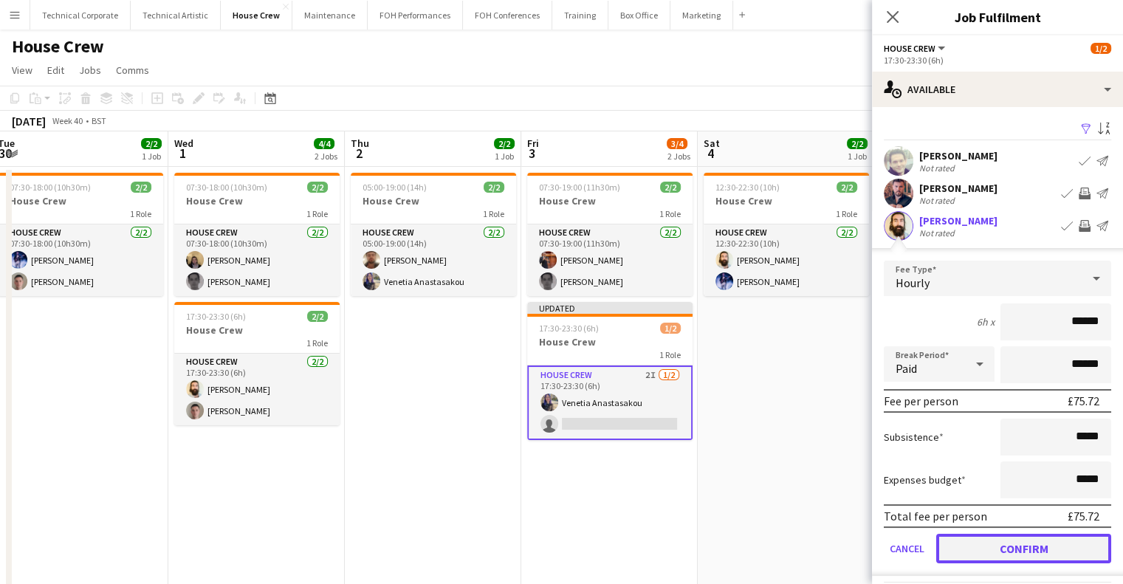
click at [1013, 538] on button "Confirm" at bounding box center [1024, 549] width 175 height 30
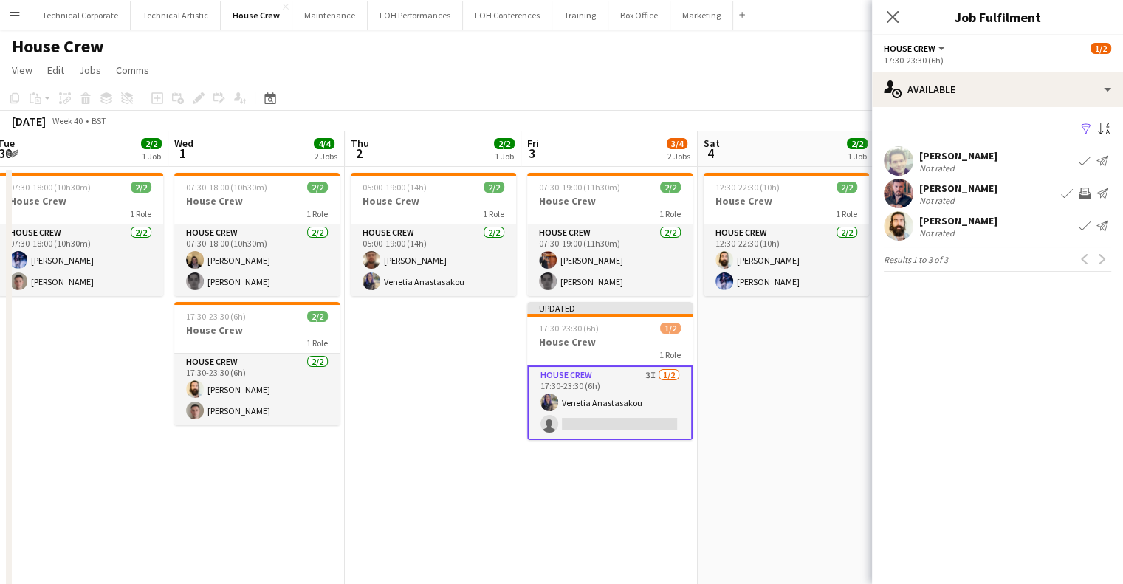
click at [766, 475] on app-date-cell "12:30-22:30 (10h) 2/2 House Crew 1 Role House Crew 2/2 12:30-22:30 (10h) Justin…" at bounding box center [786, 398] width 177 height 463
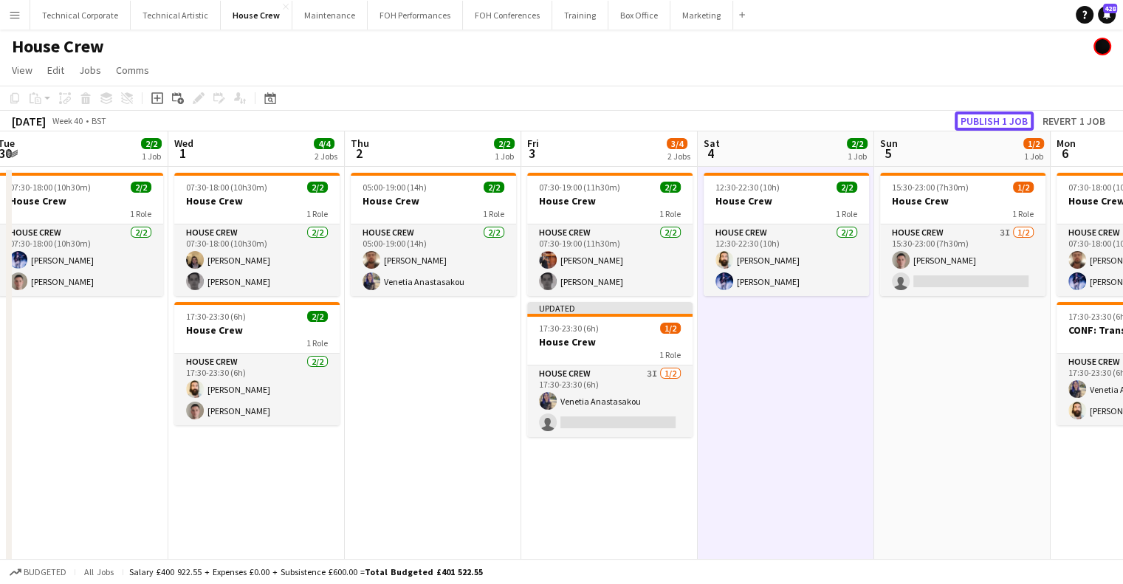
click at [1002, 112] on button "Publish 1 job" at bounding box center [994, 121] width 79 height 19
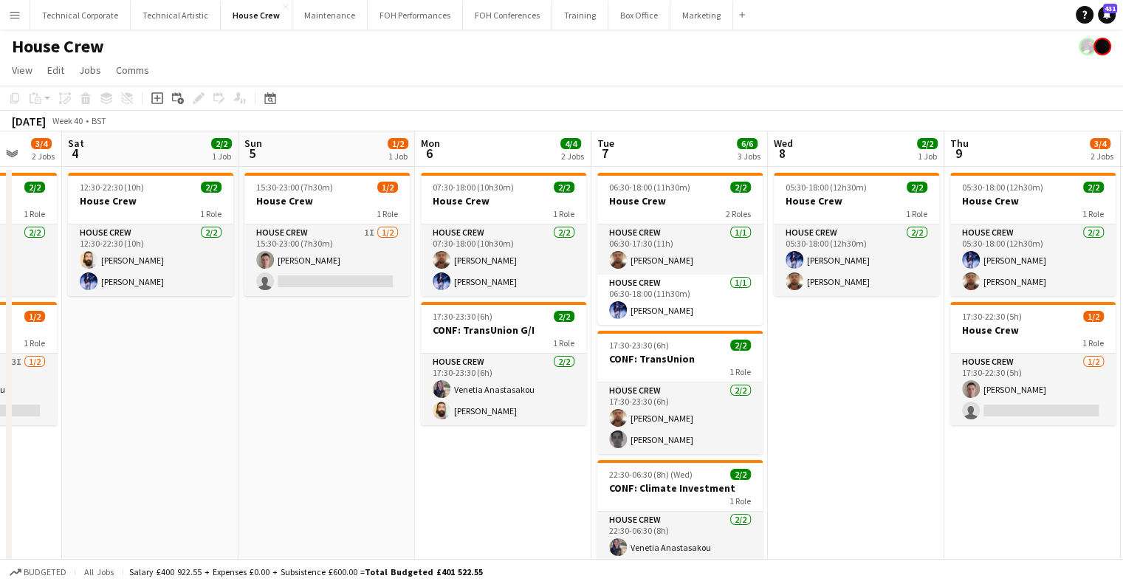
drag, startPoint x: 270, startPoint y: 363, endPoint x: 275, endPoint y: 321, distance: 42.4
click at [219, 326] on app-calendar-viewport "Tue 30 2/2 1 Job Wed 1 4/4 2 Jobs Thu 2 2/2 1 Job Fri 3 3/4 2 Jobs Sat 4 2/2 1 …" at bounding box center [561, 380] width 1123 height 499
drag, startPoint x: 731, startPoint y: 330, endPoint x: 399, endPoint y: 340, distance: 332.5
click at [399, 340] on app-calendar-viewport "Tue 30 2/2 1 Job Wed 1 4/4 2 Jobs Thu 2 2/2 1 Job Fri 3 3/4 2 Jobs Sat 4 2/2 1 …" at bounding box center [561, 380] width 1123 height 499
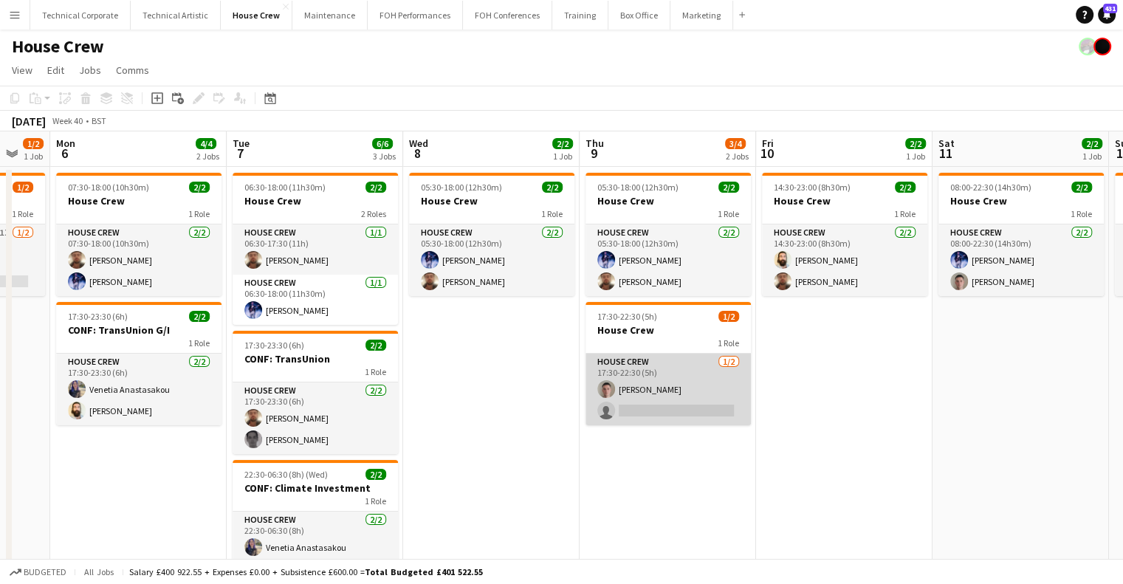
drag, startPoint x: 620, startPoint y: 414, endPoint x: 631, endPoint y: 411, distance: 11.5
click at [621, 414] on app-card-role "House Crew 1/2 17:30-22:30 (5h) Robert Buckland single-neutral-actions" at bounding box center [668, 390] width 165 height 72
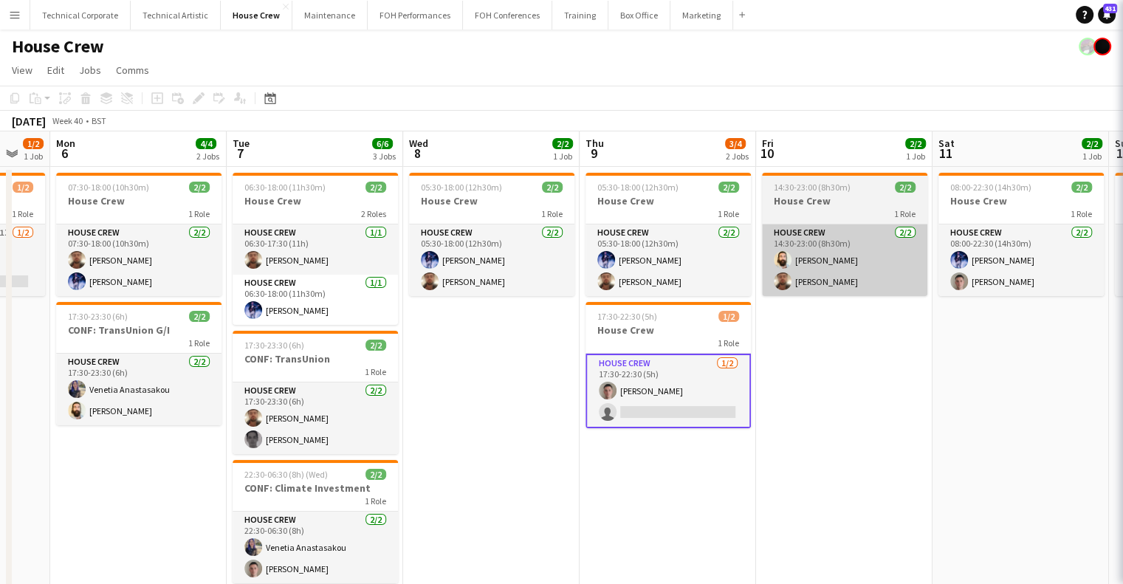
scroll to position [0, 656]
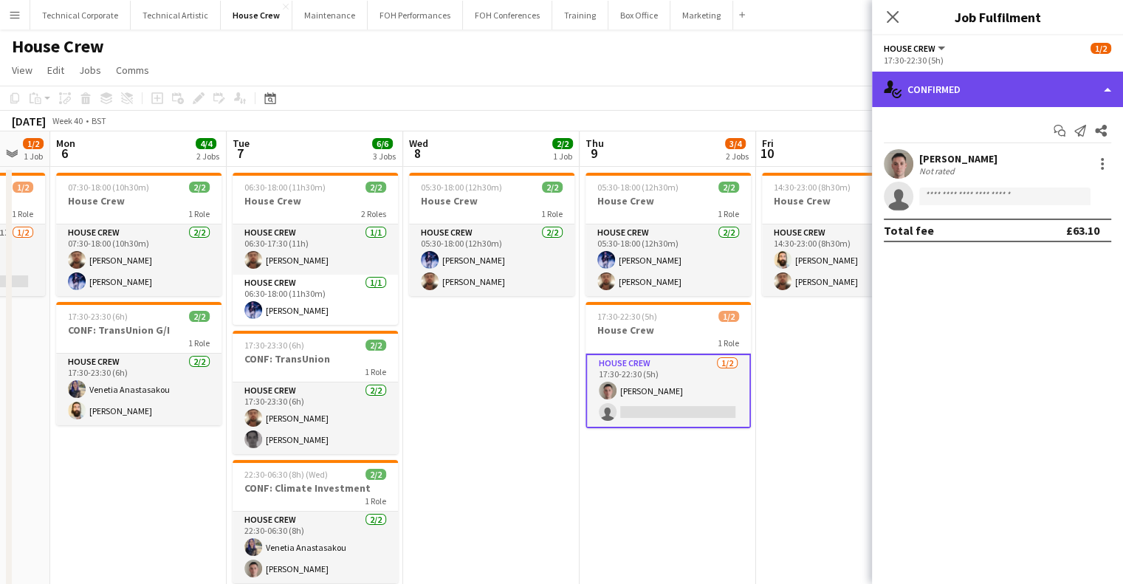
click at [966, 93] on div "single-neutral-actions-check-2 Confirmed" at bounding box center [997, 89] width 251 height 35
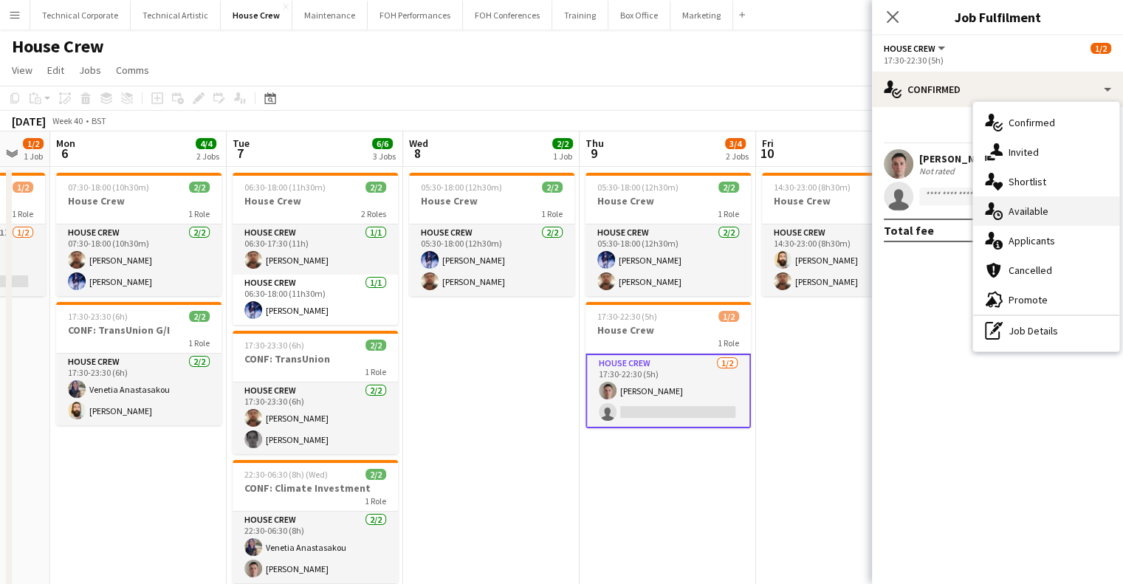
click at [1016, 211] on span "Available" at bounding box center [1029, 211] width 40 height 13
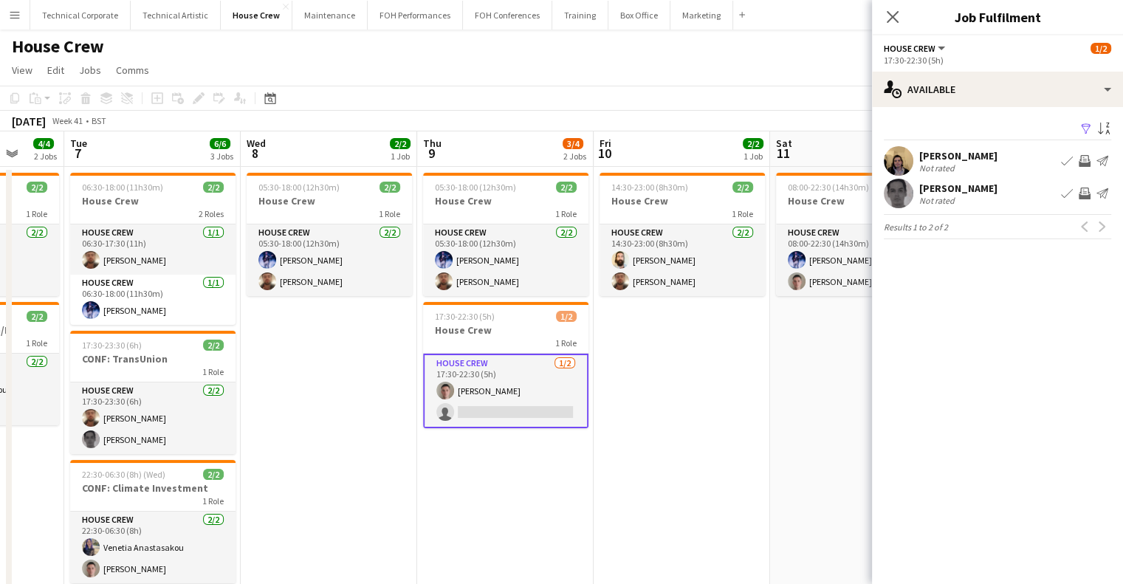
scroll to position [0, 464]
drag, startPoint x: 682, startPoint y: 271, endPoint x: 527, endPoint y: 374, distance: 186.4
click at [527, 374] on app-calendar-viewport "Sat 4 2/2 1 Job Sun 5 1/2 1 Job Mon 6 4/4 2 Jobs Tue 7 6/6 3 Jobs Wed 8 2/2 1 J…" at bounding box center [561, 380] width 1123 height 499
click at [1081, 193] on app-icon "Invite crew" at bounding box center [1085, 194] width 12 height 12
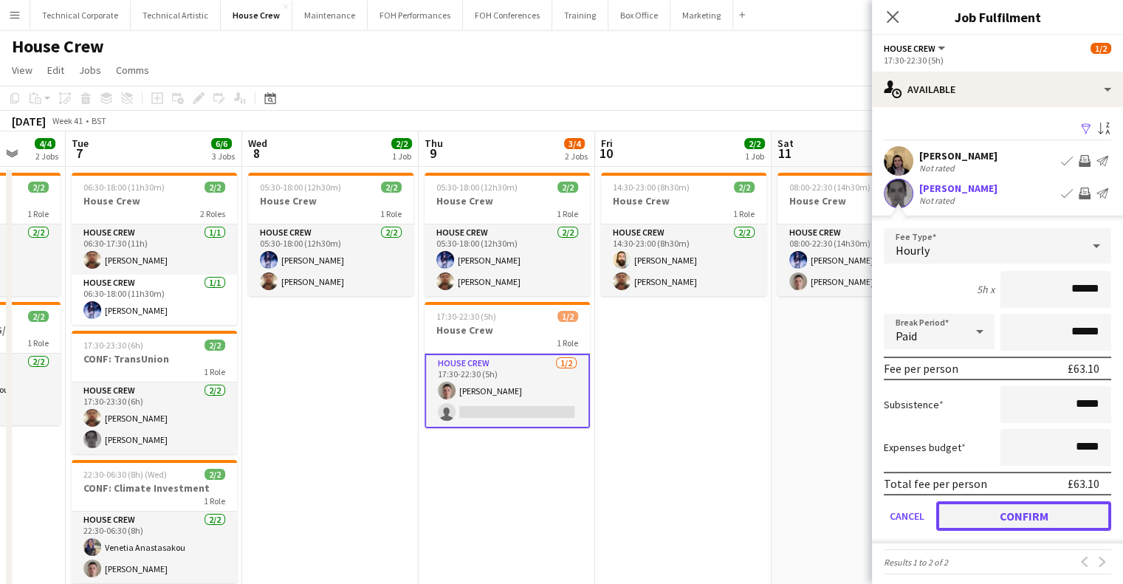
click at [1002, 517] on button "Confirm" at bounding box center [1024, 516] width 175 height 30
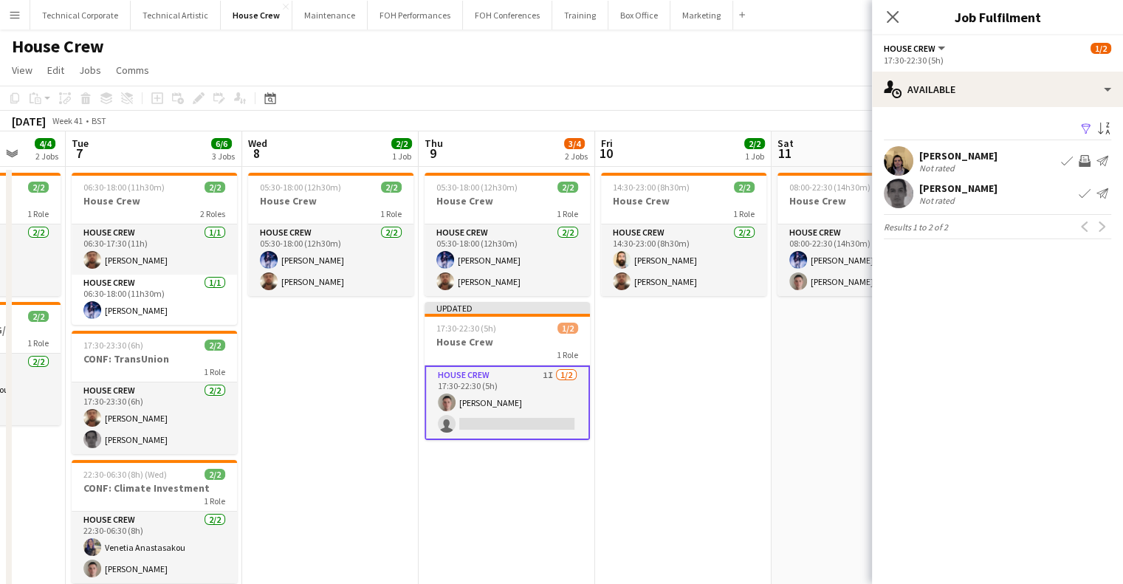
click at [1090, 156] on button "Invite crew" at bounding box center [1085, 161] width 18 height 18
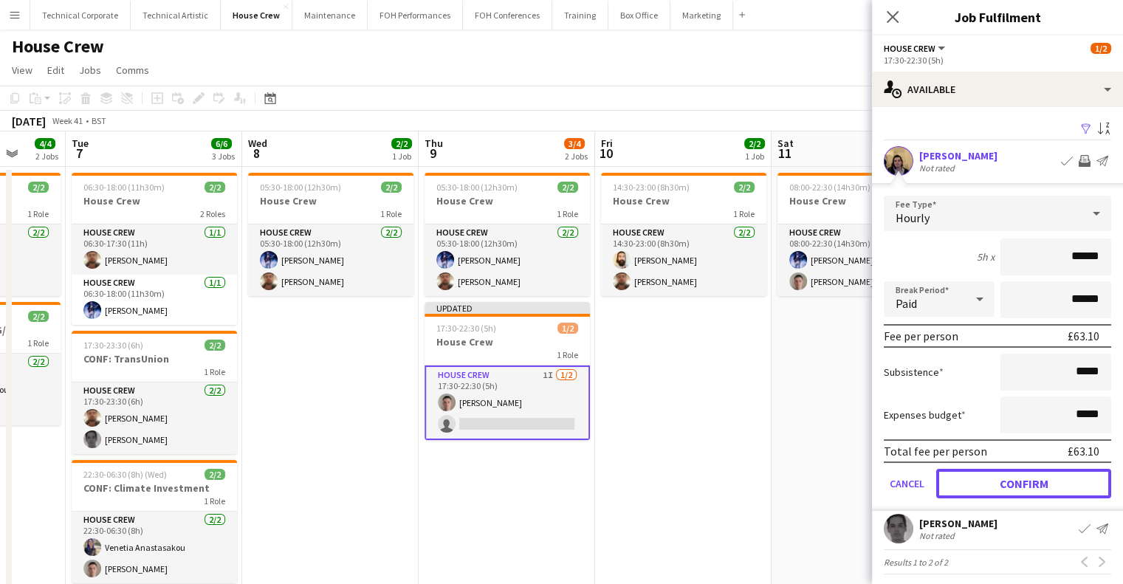
click at [998, 480] on button "Confirm" at bounding box center [1024, 484] width 175 height 30
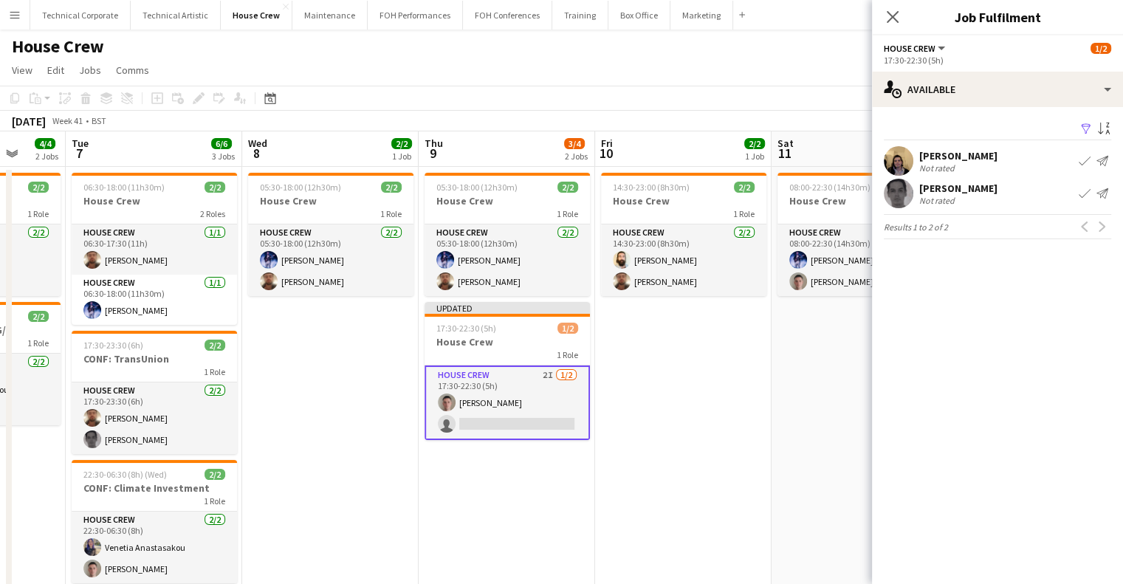
click at [802, 454] on app-date-cell "08:00-22:30 (14h30m) 2/2 House Crew 1 Role House Crew 2/2 08:00-22:30 (14h30m) …" at bounding box center [860, 398] width 177 height 463
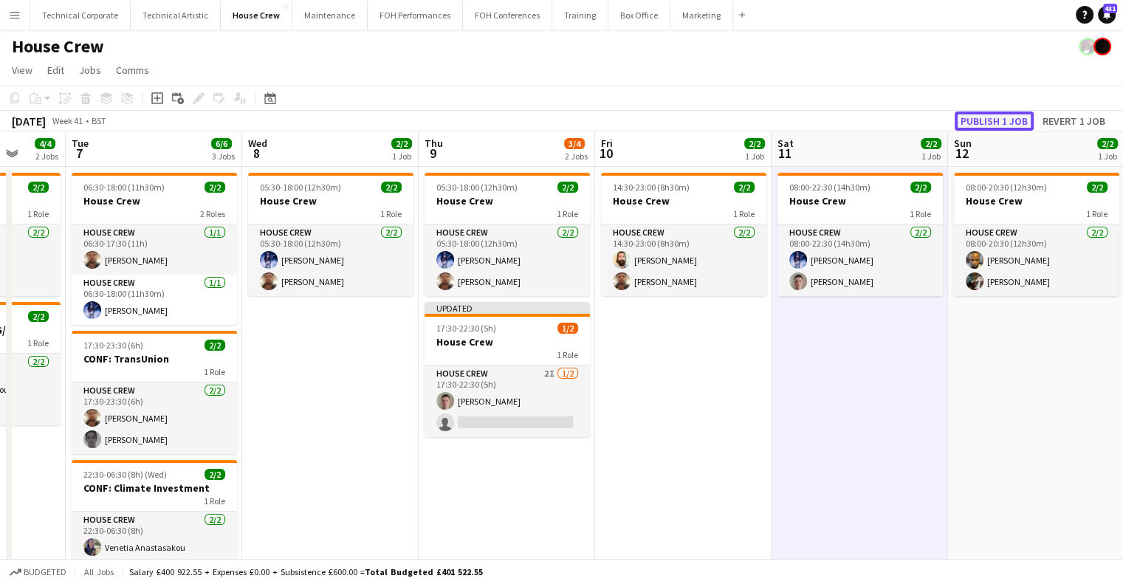
click at [1002, 122] on button "Publish 1 job" at bounding box center [994, 121] width 79 height 19
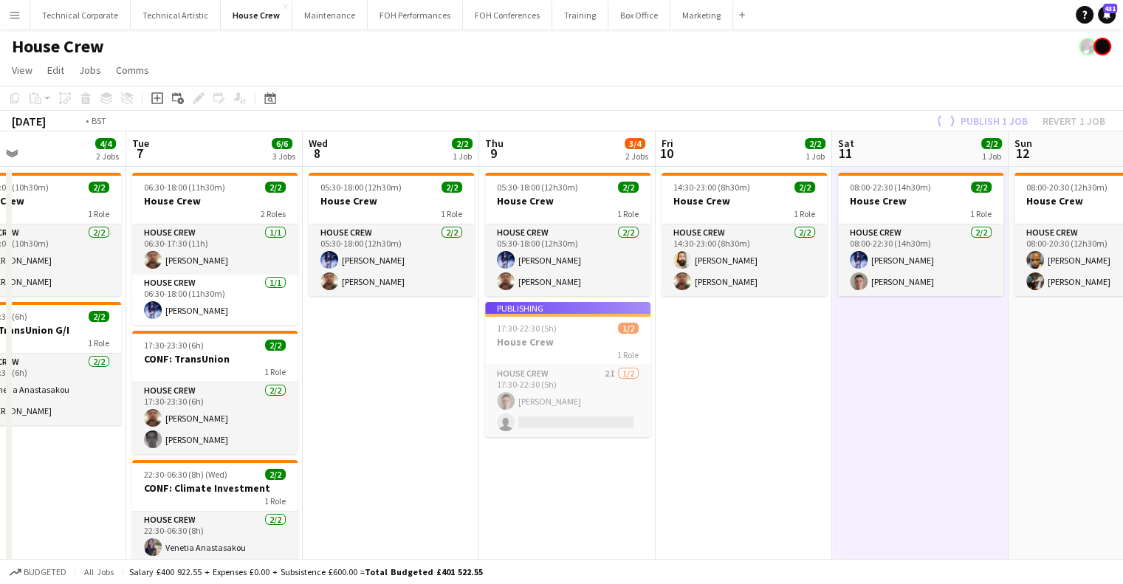
drag, startPoint x: 702, startPoint y: 434, endPoint x: 880, endPoint y: 445, distance: 178.3
click at [993, 434] on app-calendar-viewport "Sat 4 2/2 1 Job Sun 5 1/2 1 Job Mon 6 4/4 2 Jobs Tue 7 6/6 3 Jobs Wed 8 2/2 1 J…" at bounding box center [561, 380] width 1123 height 499
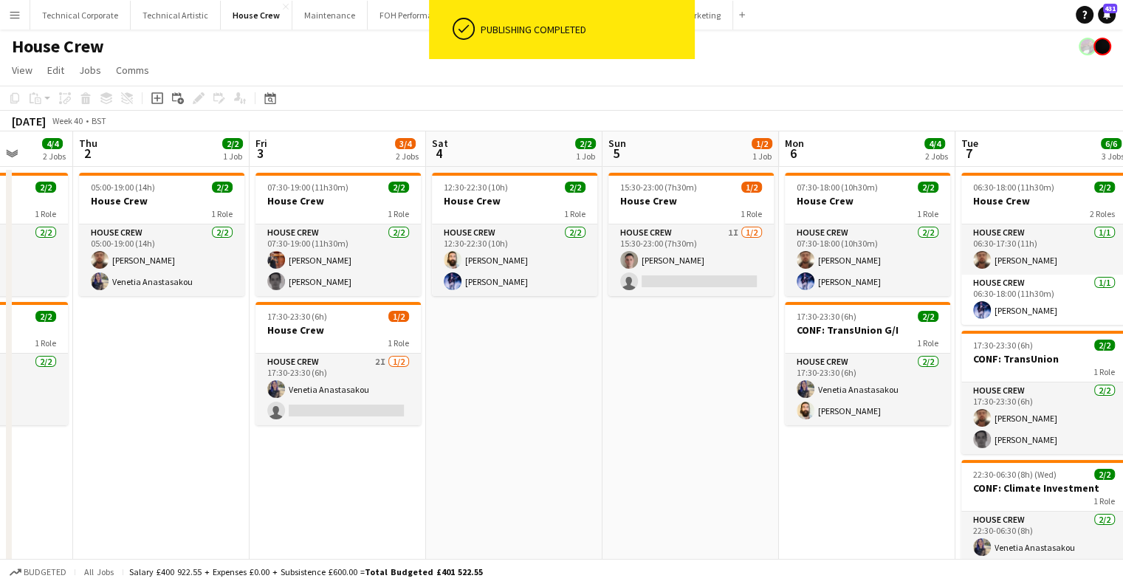
drag, startPoint x: 374, startPoint y: 401, endPoint x: 659, endPoint y: 388, distance: 284.7
click at [659, 388] on app-calendar-viewport "Mon 29 2/2 1 Job Tue 30 2/2 1 Job Wed 1 4/4 2 Jobs Thu 2 2/2 1 Job Fri 3 3/4 2 …" at bounding box center [561, 380] width 1123 height 499
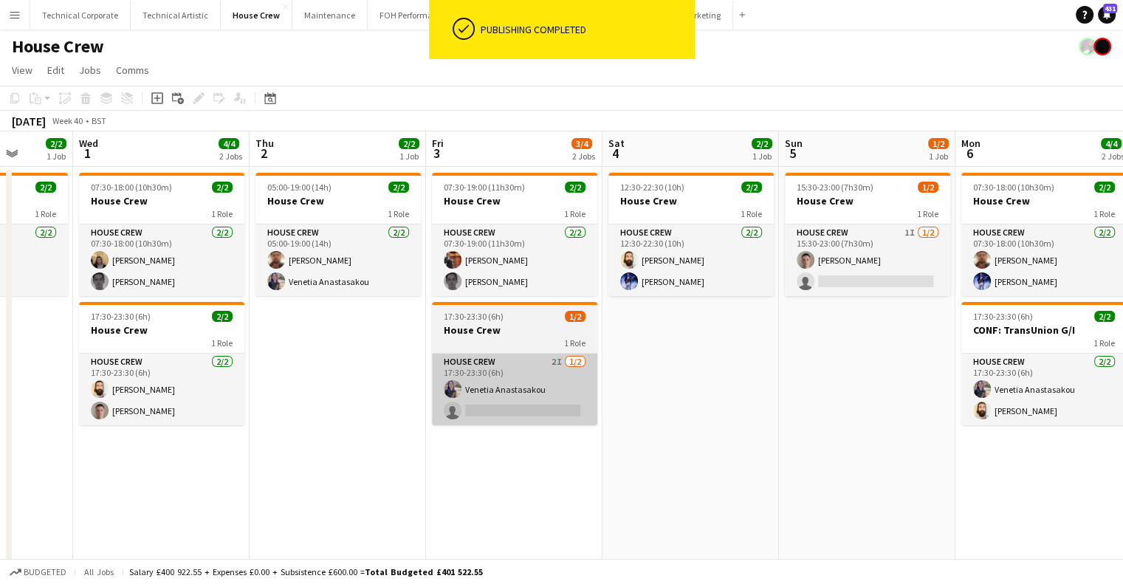
drag, startPoint x: 734, startPoint y: 424, endPoint x: 755, endPoint y: 380, distance: 48.2
click at [761, 422] on app-calendar-viewport "Sun 28 2/2 1 Job Mon 29 2/2 1 Job Tue 30 2/2 1 Job Wed 1 4/4 2 Jobs Thu 2 2/2 1…" at bounding box center [561, 380] width 1123 height 499
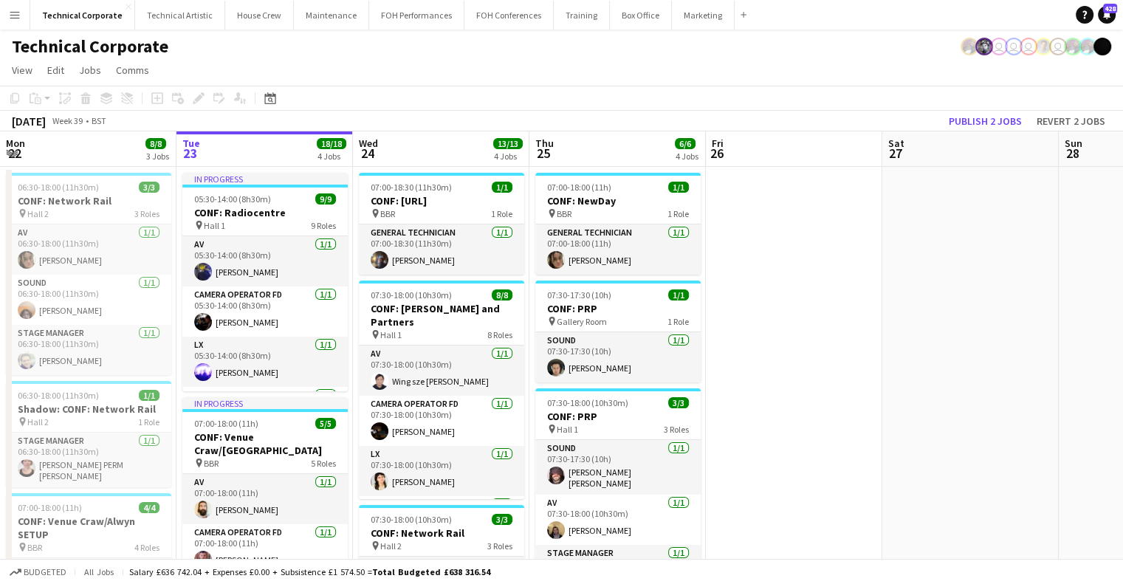
drag, startPoint x: 459, startPoint y: 216, endPoint x: 770, endPoint y: 221, distance: 311.0
click at [452, 216] on app-calendar-viewport "Sat 20 Sun 21 Mon 22 8/8 3 Jobs Tue 23 18/18 4 Jobs Wed 24 13/13 4 Jobs Thu 25 …" at bounding box center [561, 565] width 1123 height 869
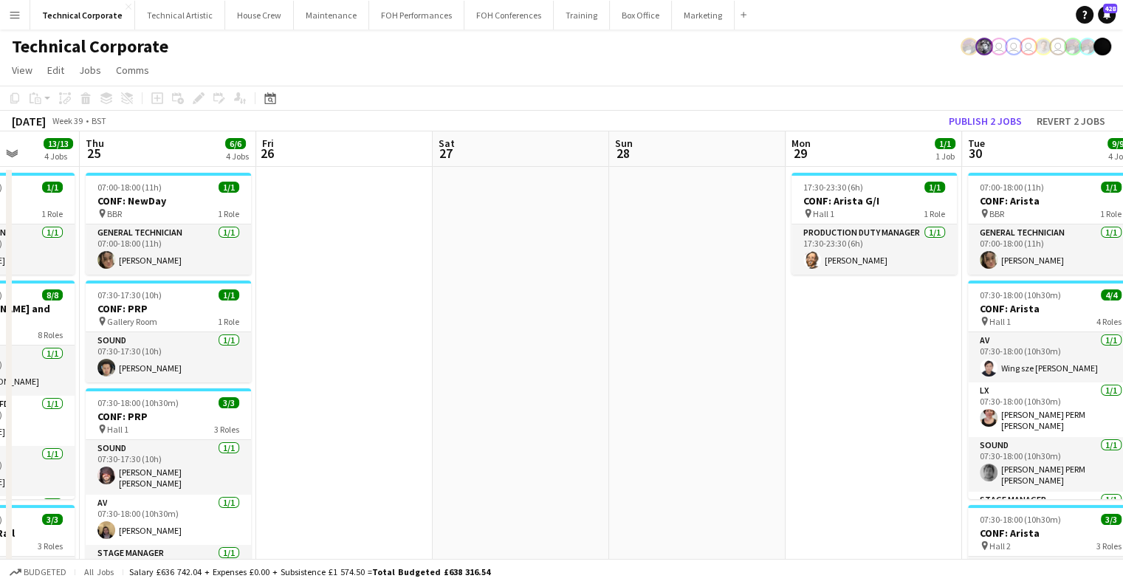
click at [506, 277] on app-calendar-viewport "Mon 22 8/8 3 Jobs Tue 23 18/18 4 Jobs Wed 24 13/13 4 Jobs Thu 25 6/6 4 Jobs Fri…" at bounding box center [561, 565] width 1123 height 869
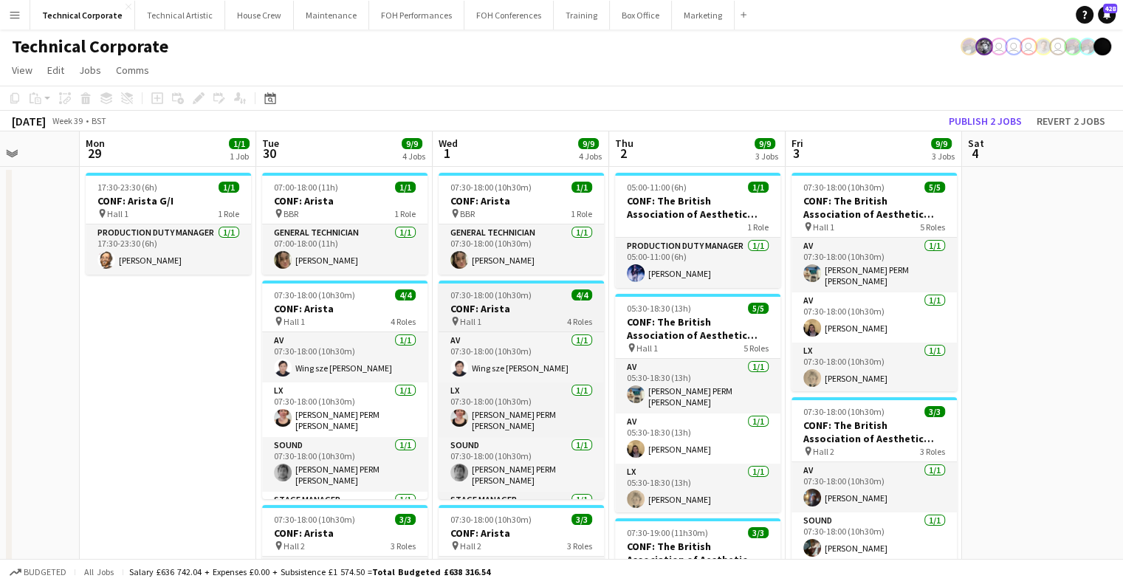
scroll to position [0, 397]
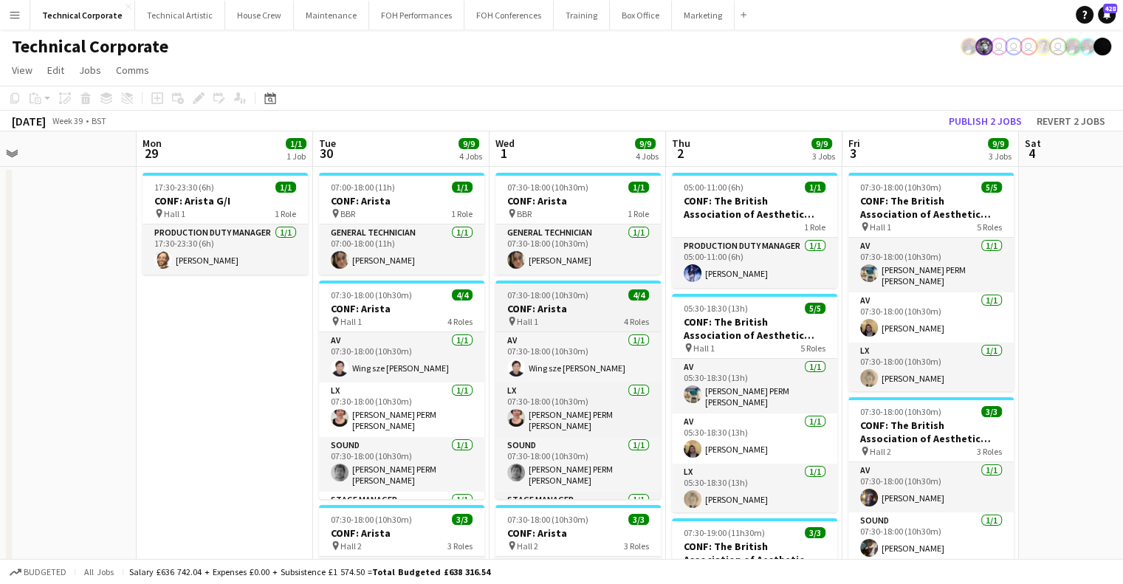
drag, startPoint x: 524, startPoint y: 287, endPoint x: 497, endPoint y: 287, distance: 26.6
click at [498, 289] on app-calendar-viewport "Fri 26 Sat 27 Sun 28 Mon 29 1/1 1 Job Tue 30 9/9 4 Jobs Wed 1 9/9 4 Jobs Thu 2 …" at bounding box center [561, 565] width 1123 height 869
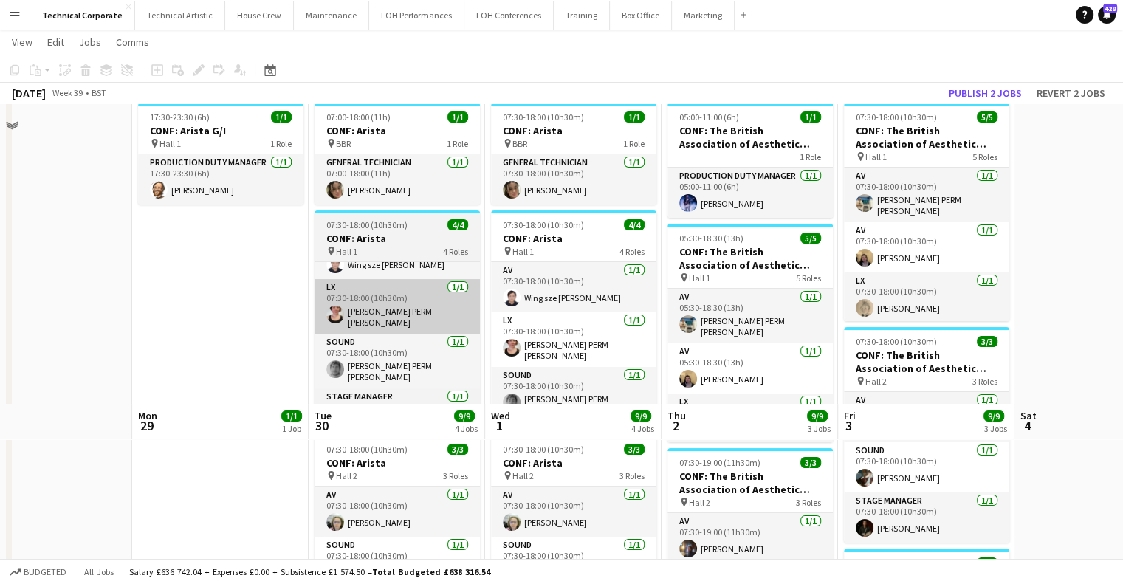
scroll to position [0, 0]
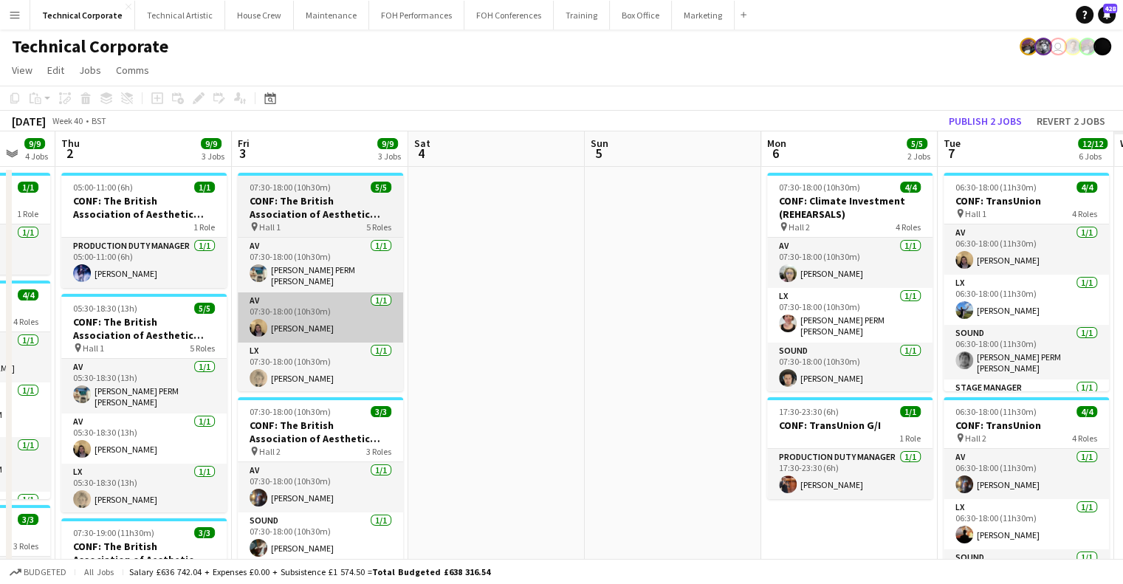
drag, startPoint x: 539, startPoint y: 304, endPoint x: 372, endPoint y: 337, distance: 170.1
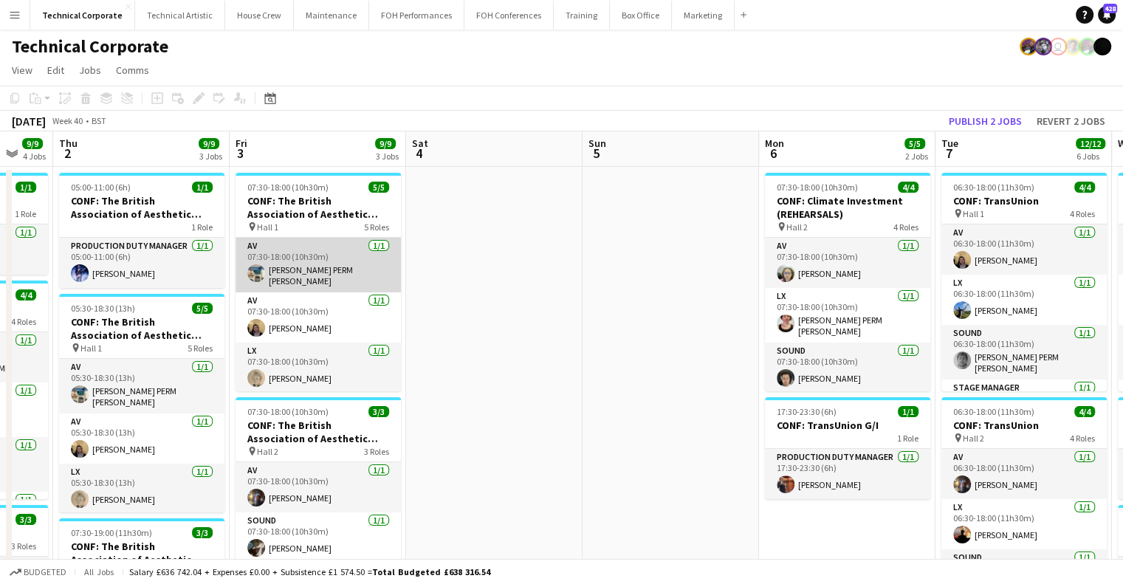
drag, startPoint x: 286, startPoint y: 335, endPoint x: 514, endPoint y: 280, distance: 234.7
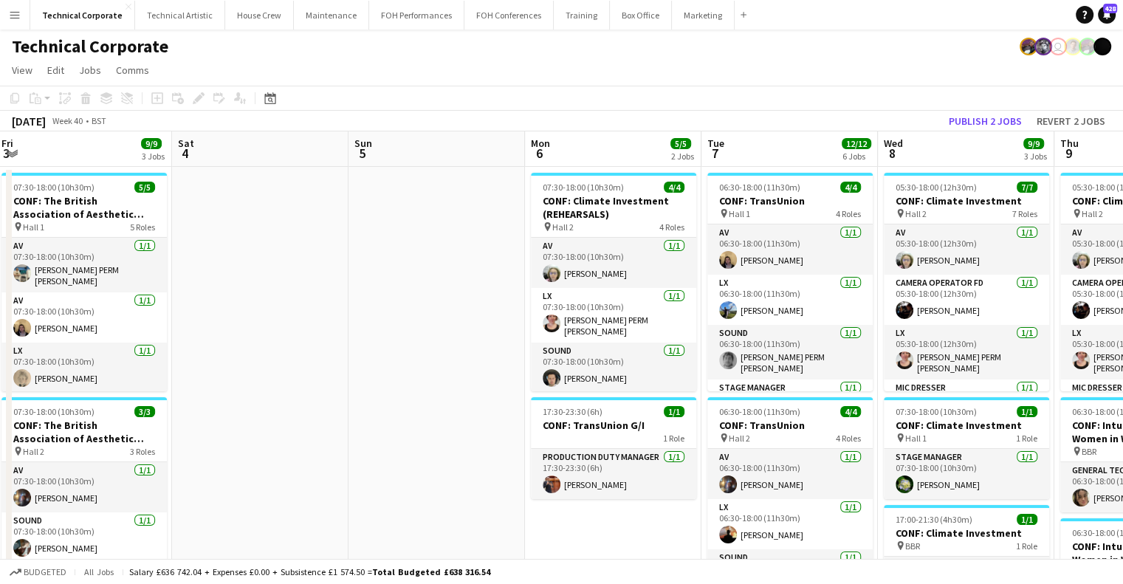
scroll to position [0, 535]
drag, startPoint x: 809, startPoint y: 274, endPoint x: 321, endPoint y: 290, distance: 489.2
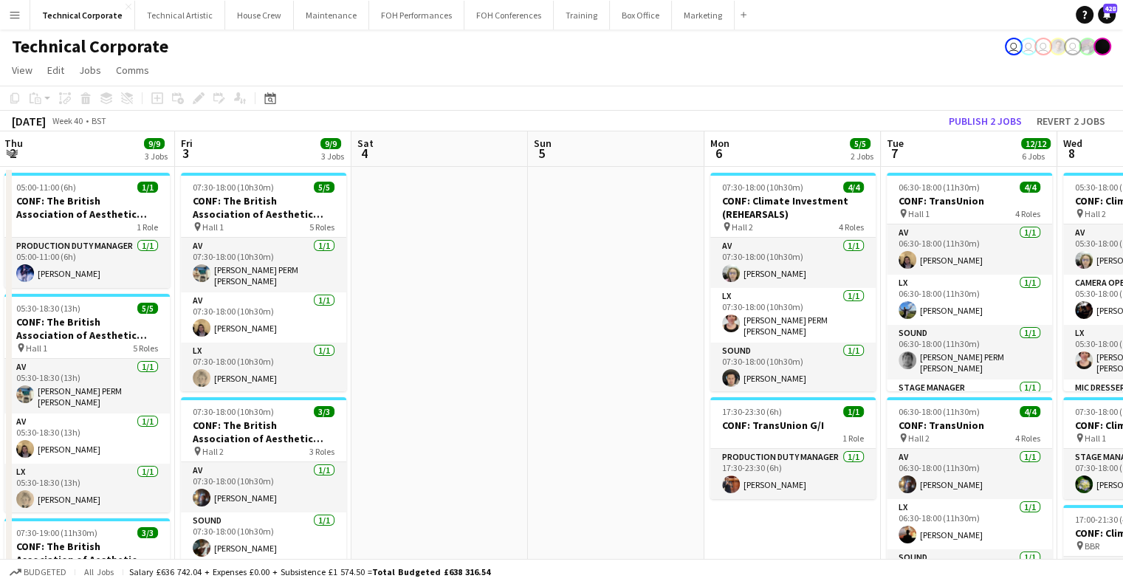
drag, startPoint x: 239, startPoint y: 191, endPoint x: 750, endPoint y: 203, distance: 511.2
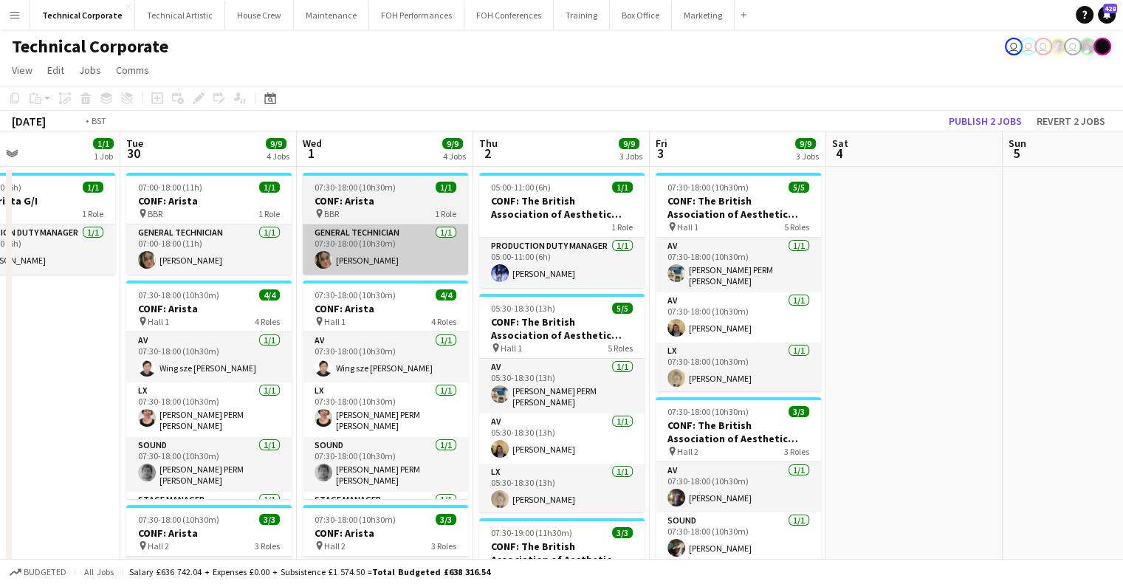
drag, startPoint x: 313, startPoint y: 295, endPoint x: 881, endPoint y: 258, distance: 569.1
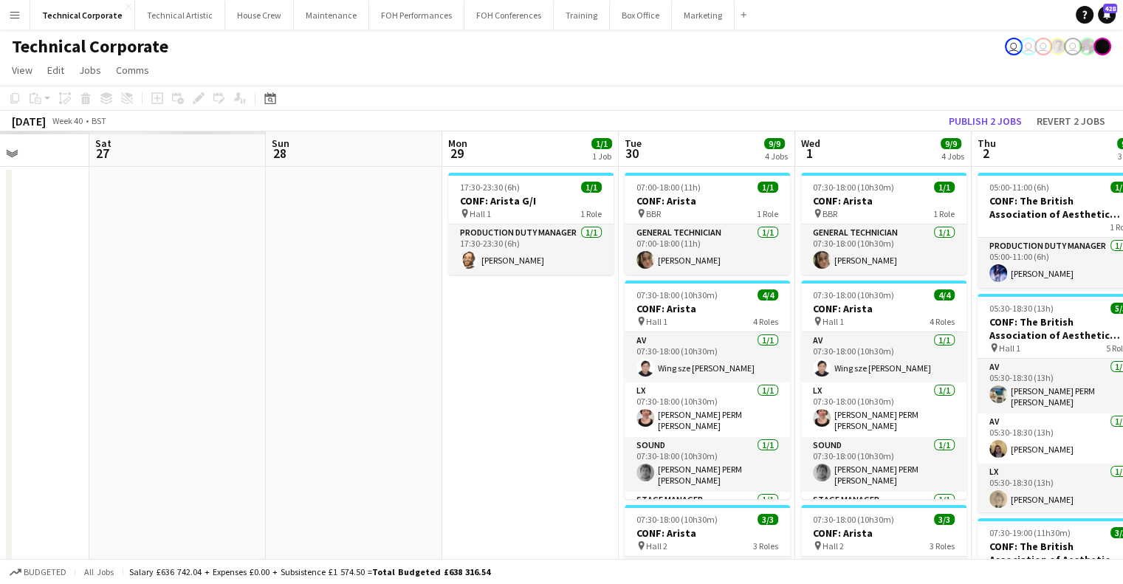
drag, startPoint x: 464, startPoint y: 320, endPoint x: 918, endPoint y: 322, distance: 454.2
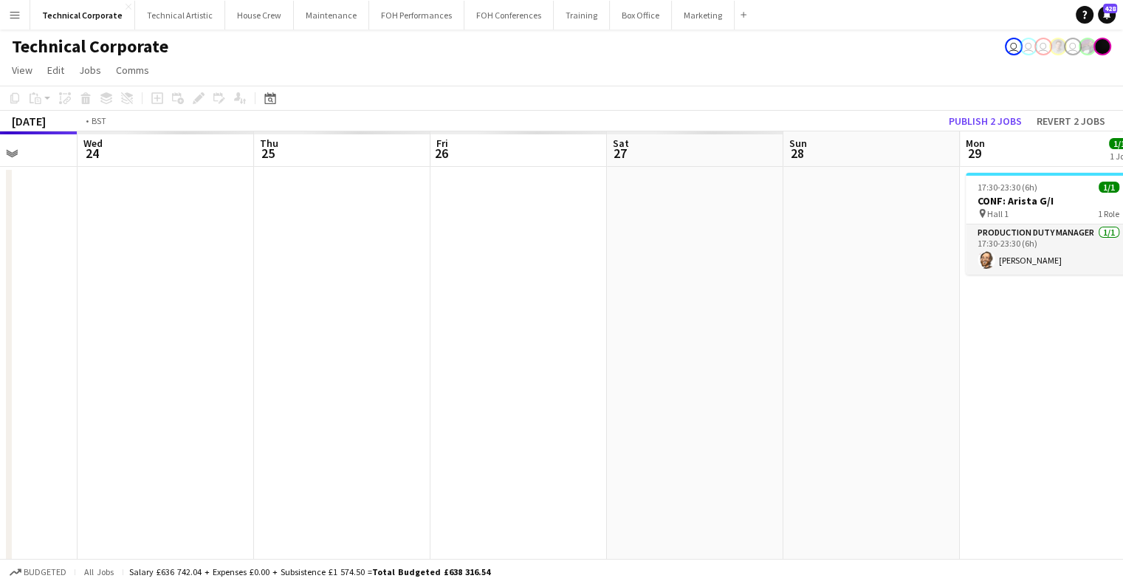
drag, startPoint x: 521, startPoint y: 323, endPoint x: 990, endPoint y: 318, distance: 469.0
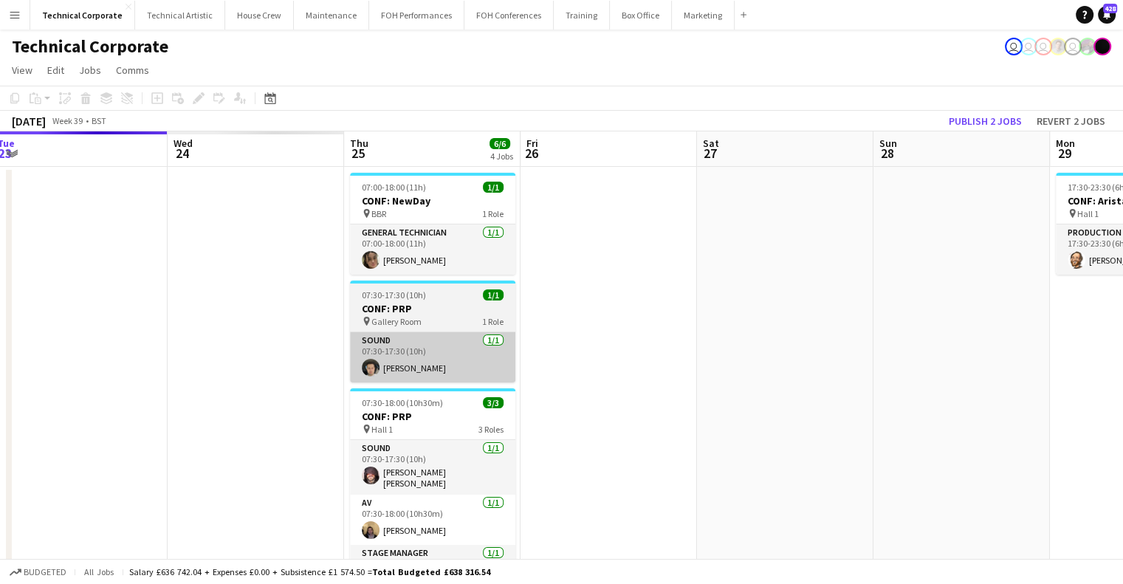
scroll to position [0, 549]
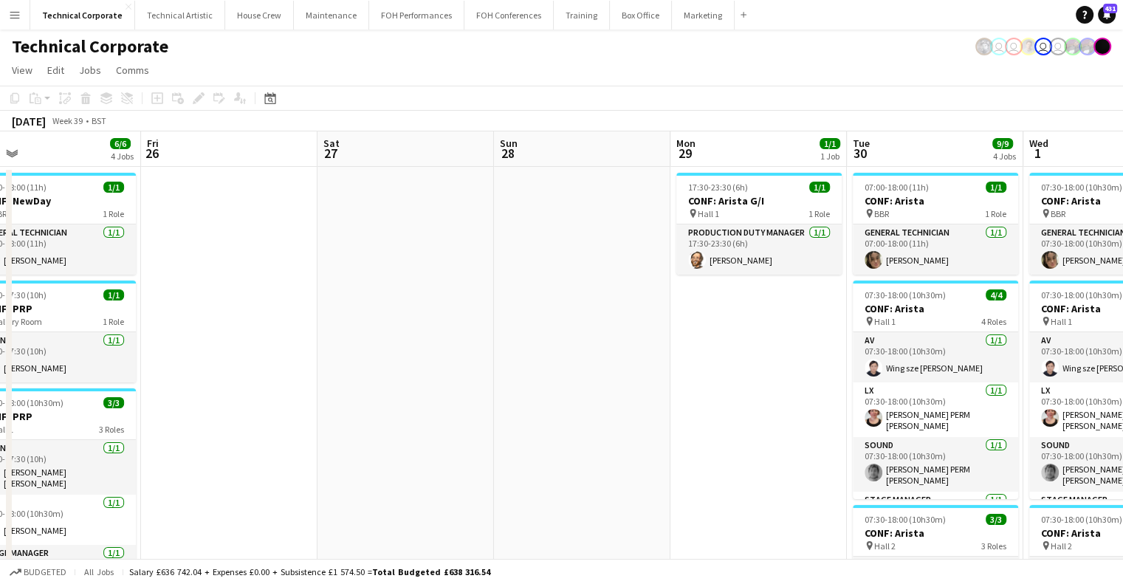
drag, startPoint x: 392, startPoint y: 328, endPoint x: 92, endPoint y: 327, distance: 300.6
click at [58, 330] on app-calendar-viewport "Mon 22 8/8 3 Jobs Tue 23 18/18 4 Jobs Wed 24 13/13 4 Jobs Thu 25 6/6 4 Jobs Fri…" at bounding box center [561, 565] width 1123 height 869
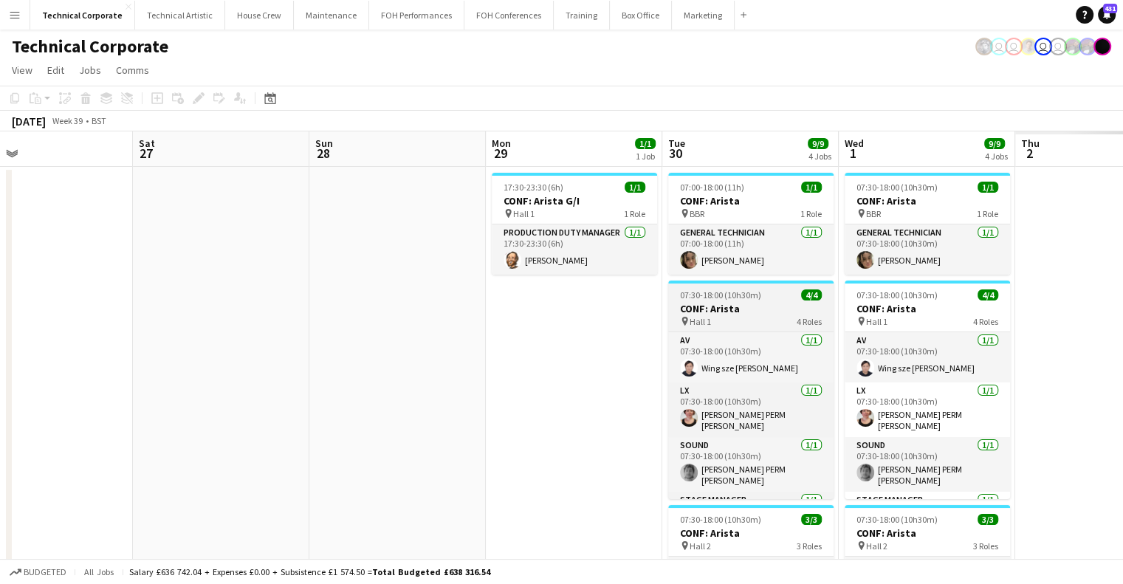
drag, startPoint x: 684, startPoint y: 307, endPoint x: 269, endPoint y: 323, distance: 415.4
click at [251, 317] on app-calendar-viewport "Tue 23 18/18 4 Jobs Wed 24 13/13 4 Jobs Thu 25 6/6 4 Jobs Fri 26 Sat 27 Sun 28 …" at bounding box center [561, 565] width 1123 height 869
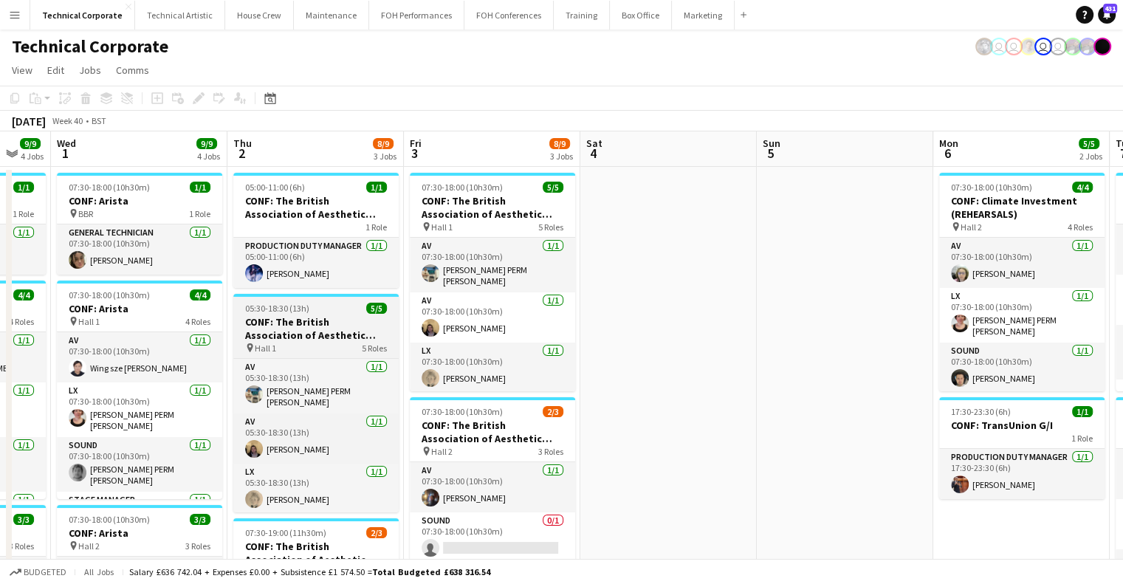
drag, startPoint x: 384, startPoint y: 309, endPoint x: 314, endPoint y: 323, distance: 71.7
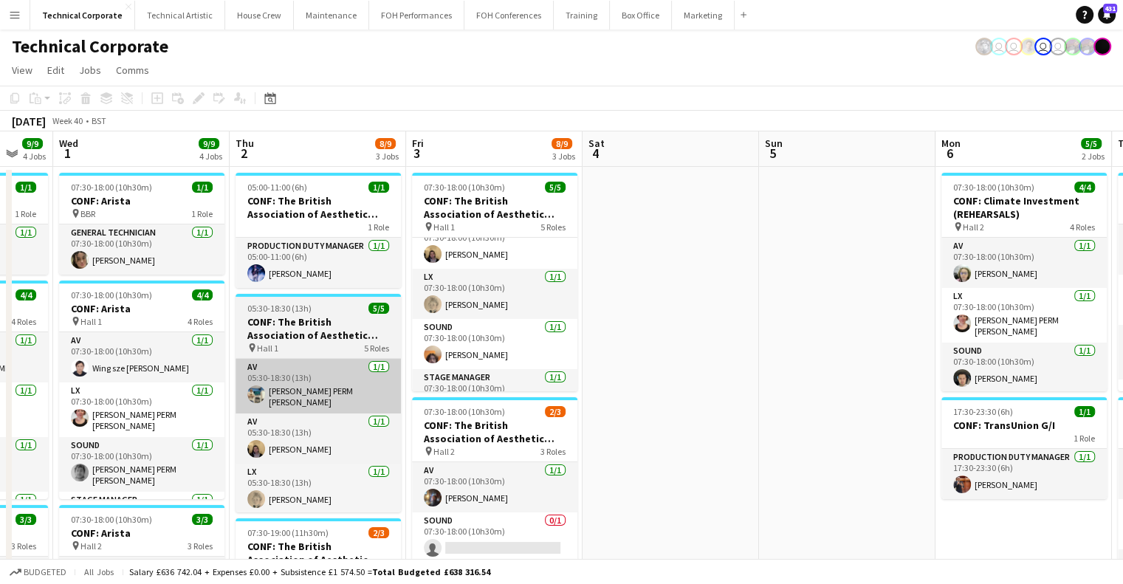
scroll to position [97, 0]
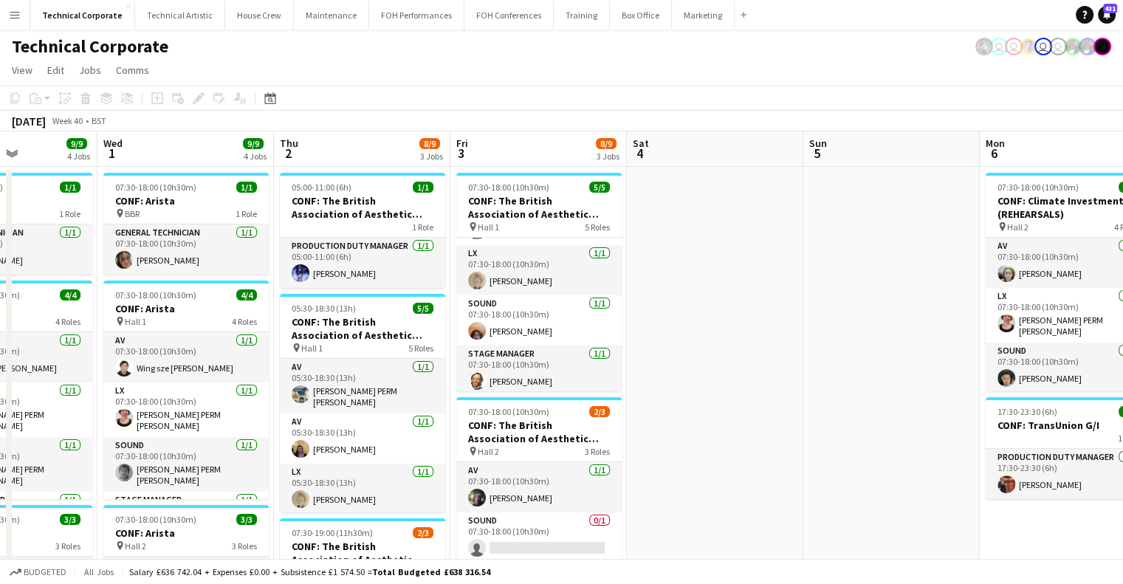
drag, startPoint x: 480, startPoint y: 389, endPoint x: 612, endPoint y: 387, distance: 131.5
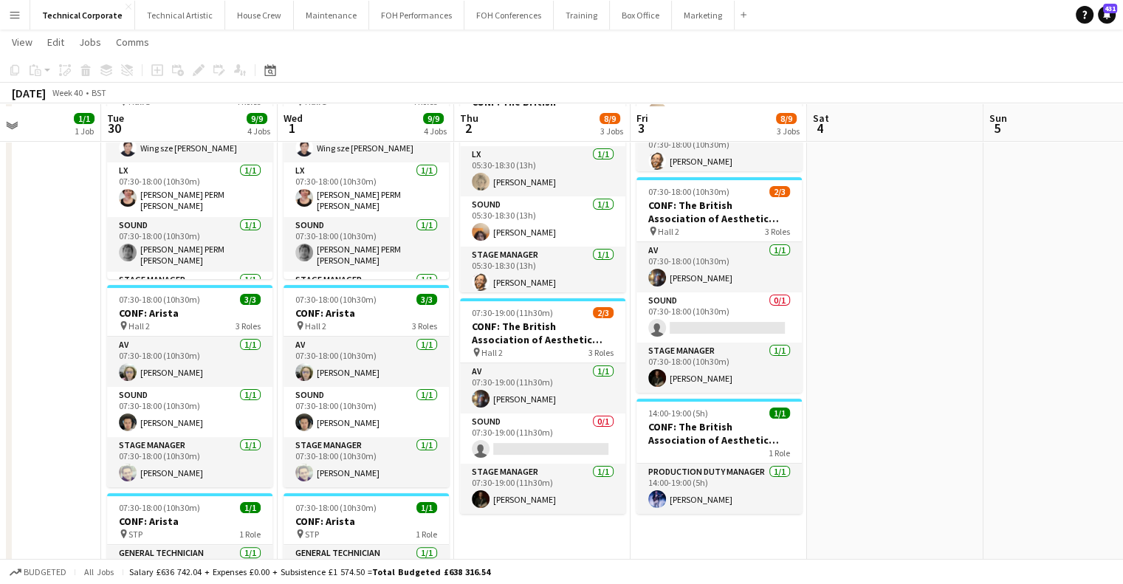
scroll to position [222, 0]
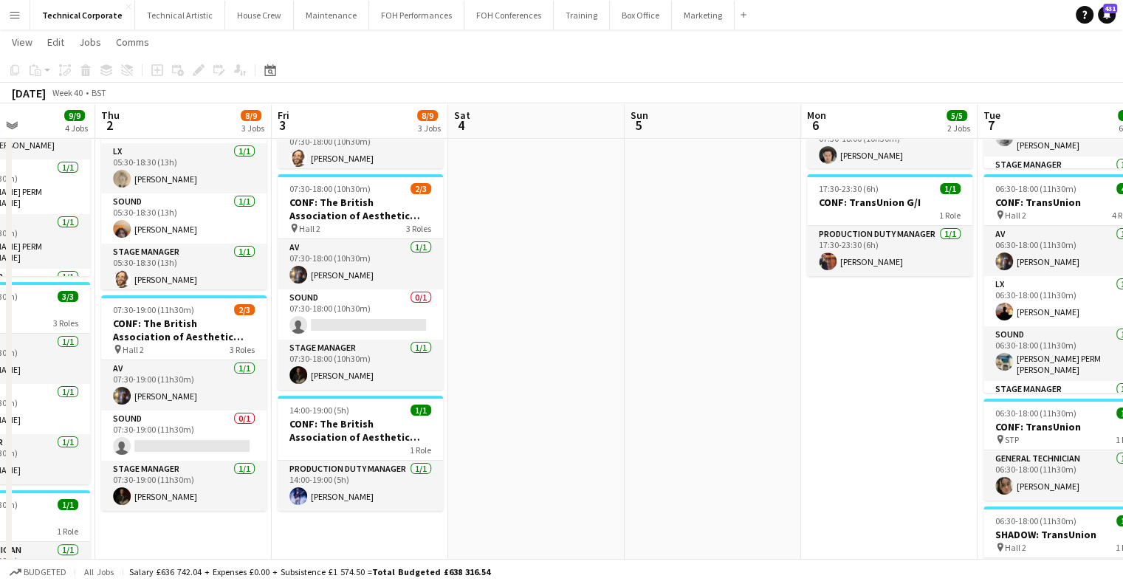
drag, startPoint x: 391, startPoint y: 304, endPoint x: 381, endPoint y: 304, distance: 10.4
click at [381, 304] on app-calendar-viewport "Sat 27 Sun 28 Mon 29 1/1 1 Job Tue 30 9/9 4 Jobs Wed 1 9/9 4 Jobs Thu 2 8/9 3 J…" at bounding box center [561, 353] width 1123 height 1035
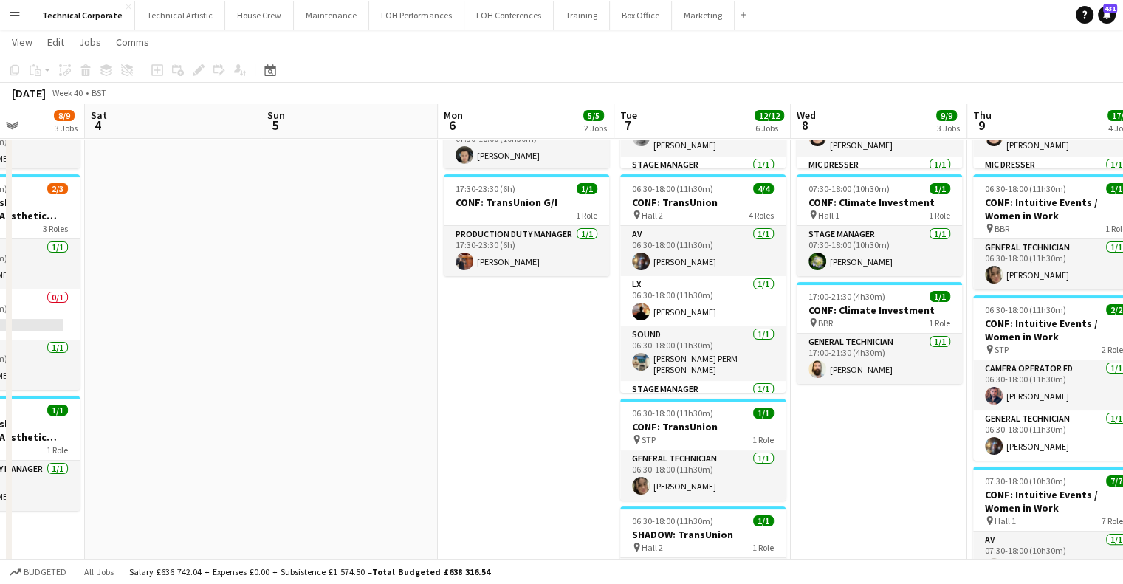
drag, startPoint x: 515, startPoint y: 305, endPoint x: 501, endPoint y: 329, distance: 27.5
click at [335, 328] on app-calendar-viewport "Wed 1 9/9 4 Jobs Thu 2 8/9 3 Jobs Fri 3 8/9 3 Jobs Sat 4 Sun 5 Mon 6 5/5 2 Jobs…" at bounding box center [561, 353] width 1123 height 1035
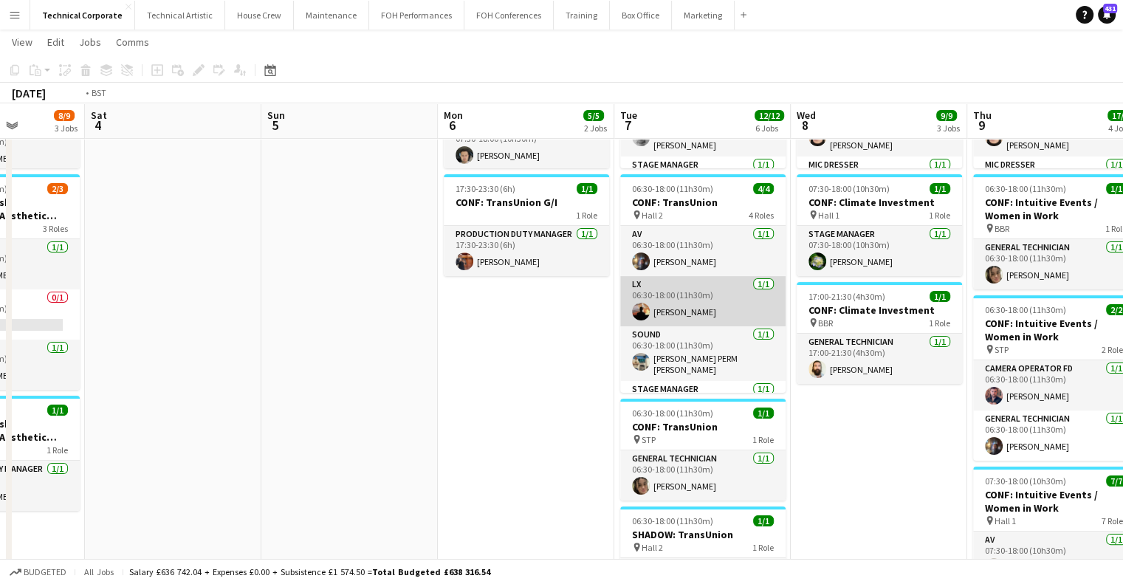
scroll to position [0, 573]
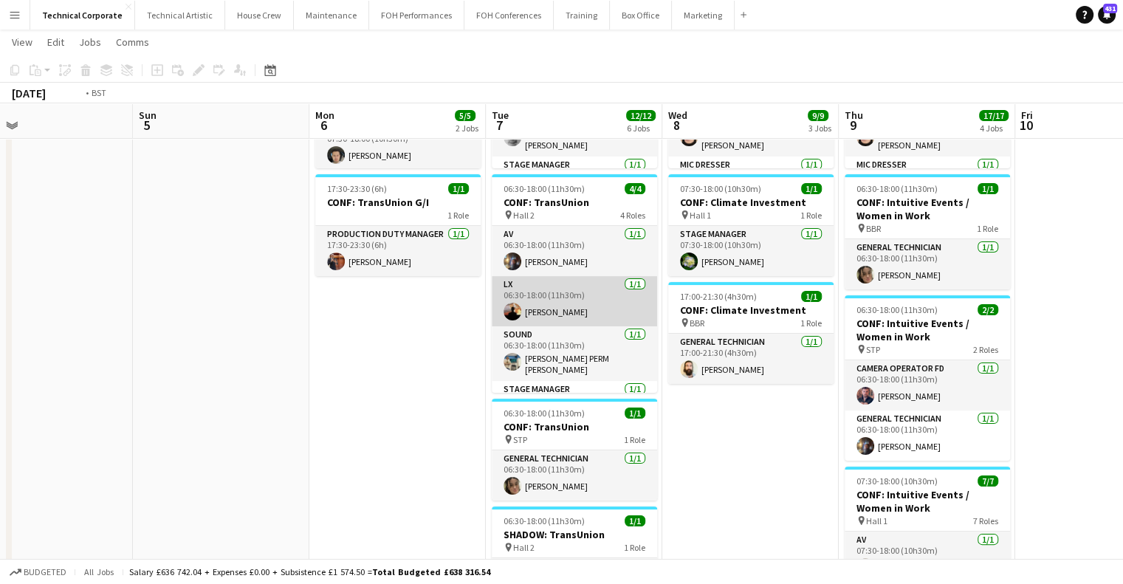
drag, startPoint x: 742, startPoint y: 326, endPoint x: 260, endPoint y: 323, distance: 481.6
click at [260, 323] on app-calendar-viewport "Wed 1 9/9 4 Jobs Thu 2 8/9 3 Jobs Fri 3 8/9 3 Jobs Sat 4 Sun 5 Mon 6 5/5 2 Jobs…" at bounding box center [561, 353] width 1123 height 1035
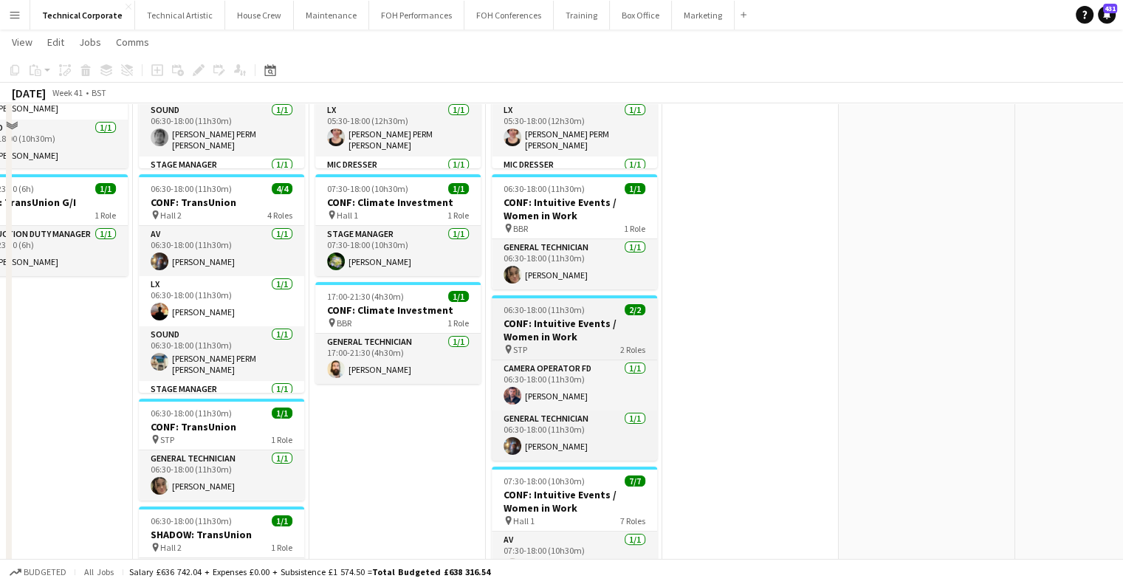
scroll to position [0, 0]
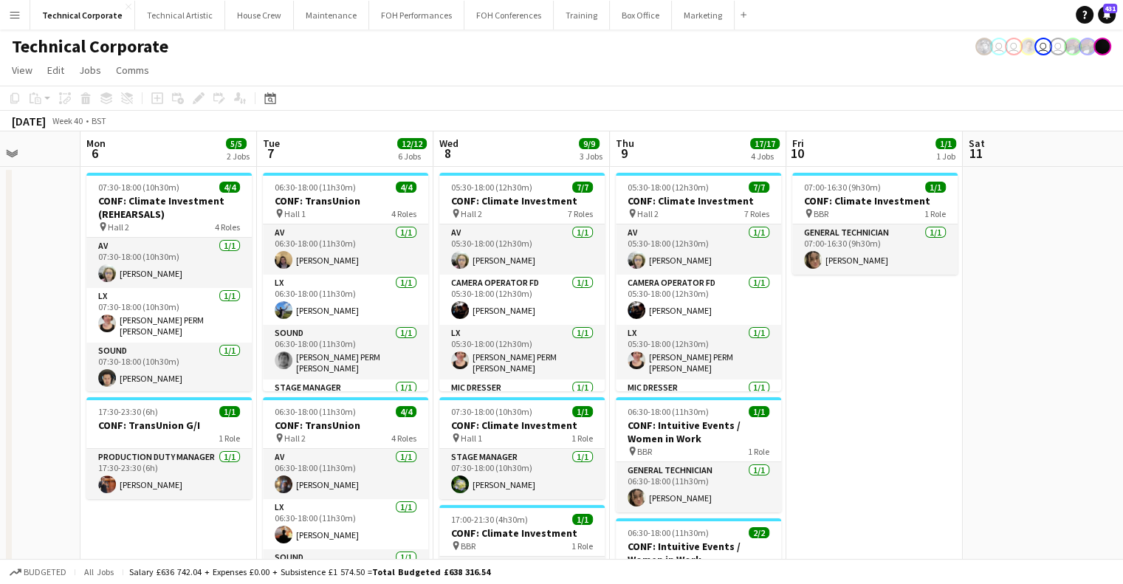
drag, startPoint x: 384, startPoint y: 321, endPoint x: 695, endPoint y: 325, distance: 311.0
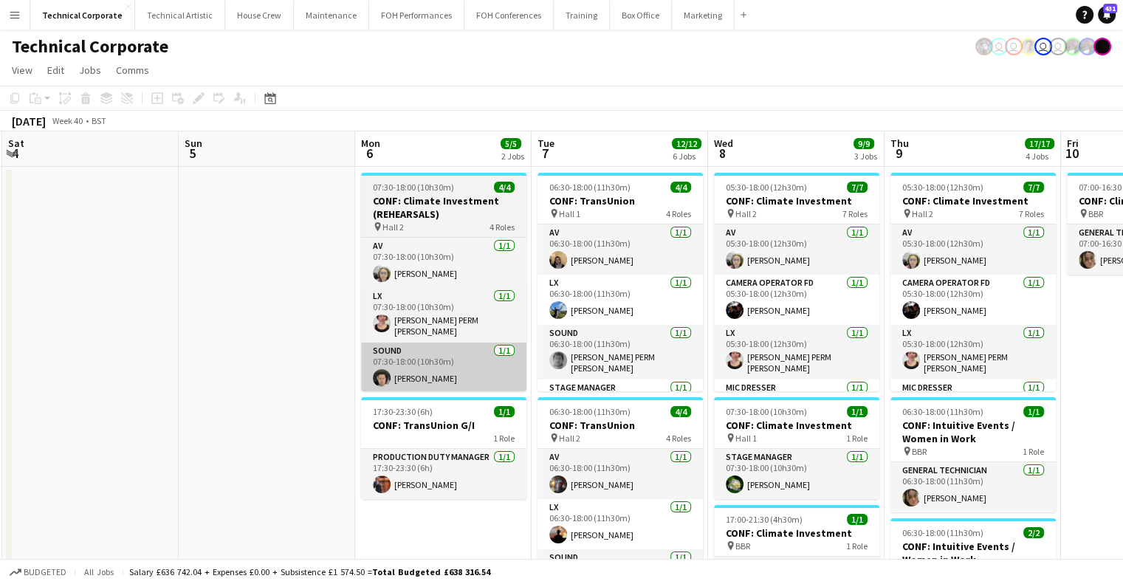
drag, startPoint x: 392, startPoint y: 349, endPoint x: 688, endPoint y: 343, distance: 295.5
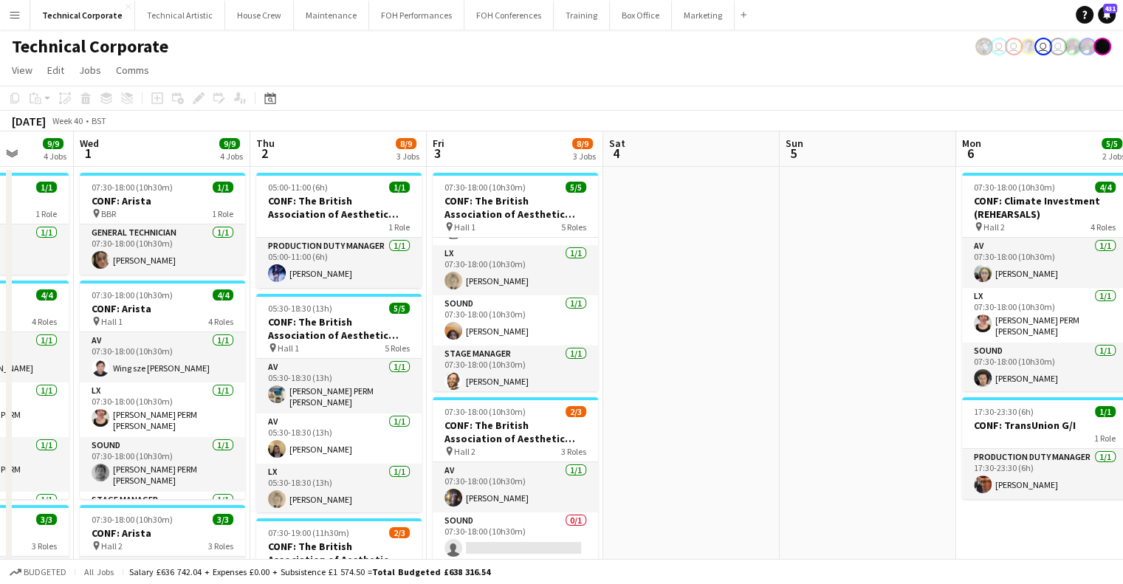
drag, startPoint x: 783, startPoint y: 348, endPoint x: 729, endPoint y: 353, distance: 54.2
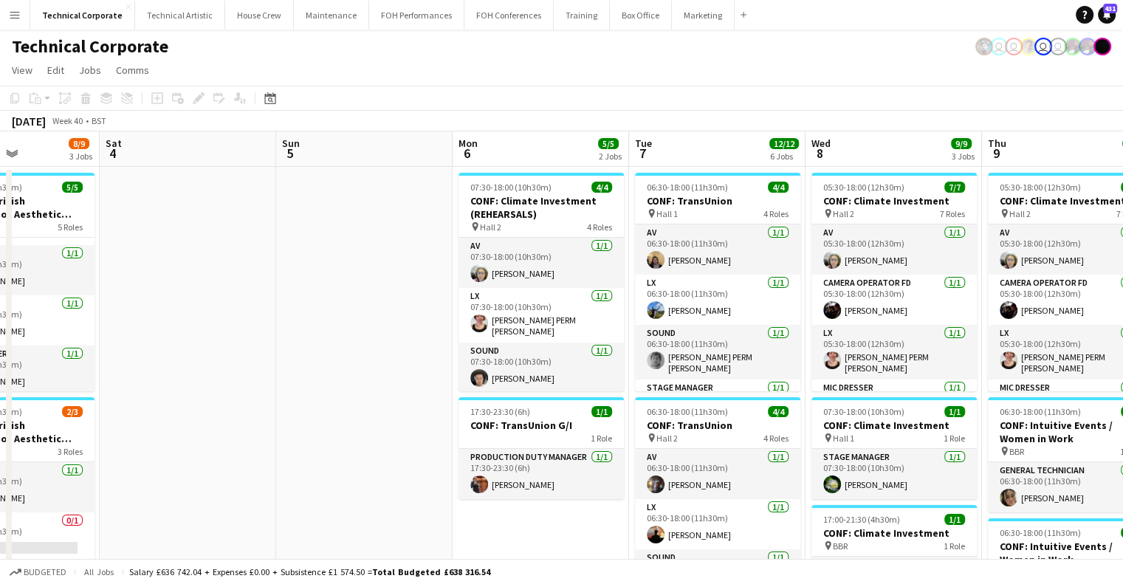
drag, startPoint x: 784, startPoint y: 270, endPoint x: 145, endPoint y: 276, distance: 638.9
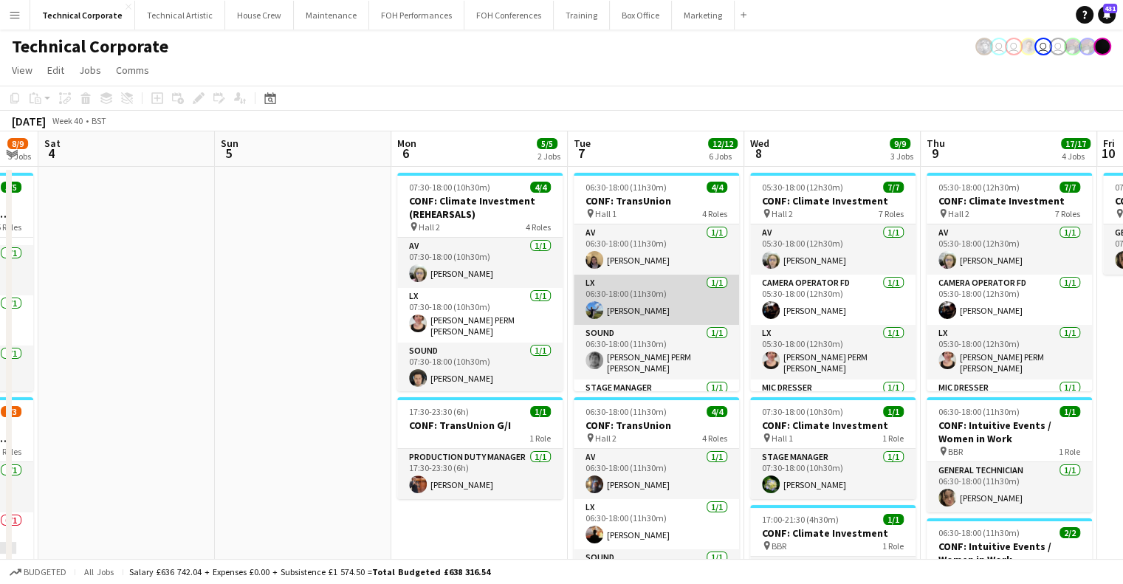
drag, startPoint x: 679, startPoint y: 281, endPoint x: 304, endPoint y: 295, distance: 374.7
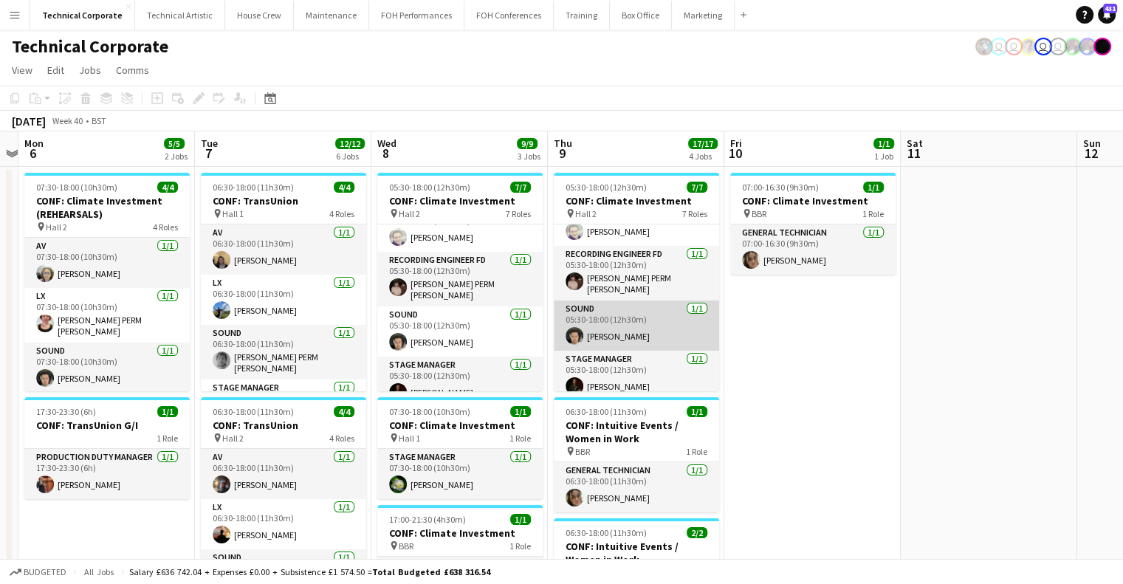
scroll to position [184, 0]
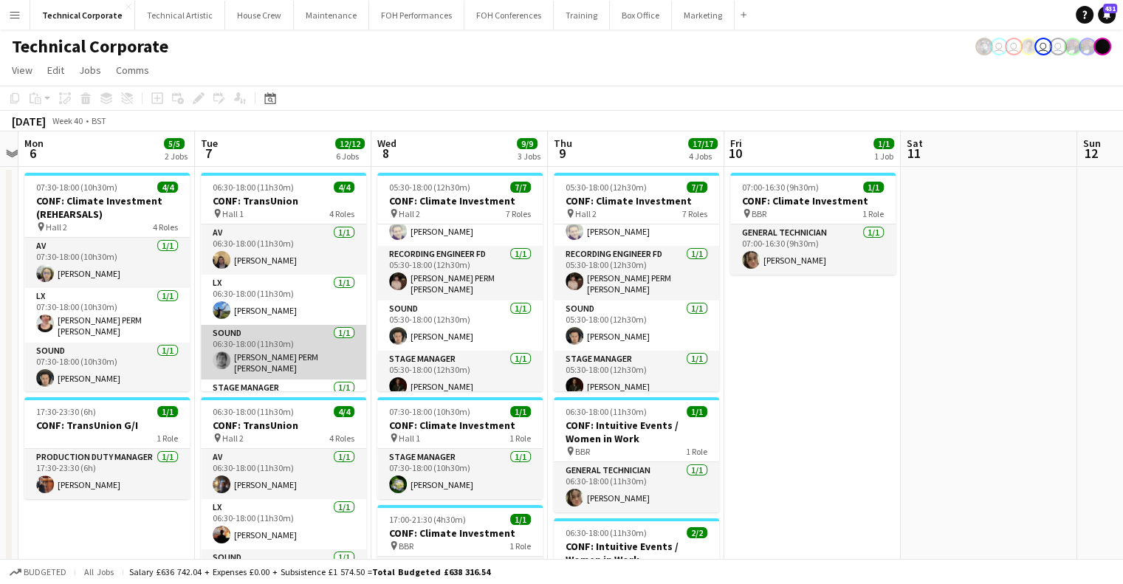
drag, startPoint x: 307, startPoint y: 334, endPoint x: 833, endPoint y: 350, distance: 526.9
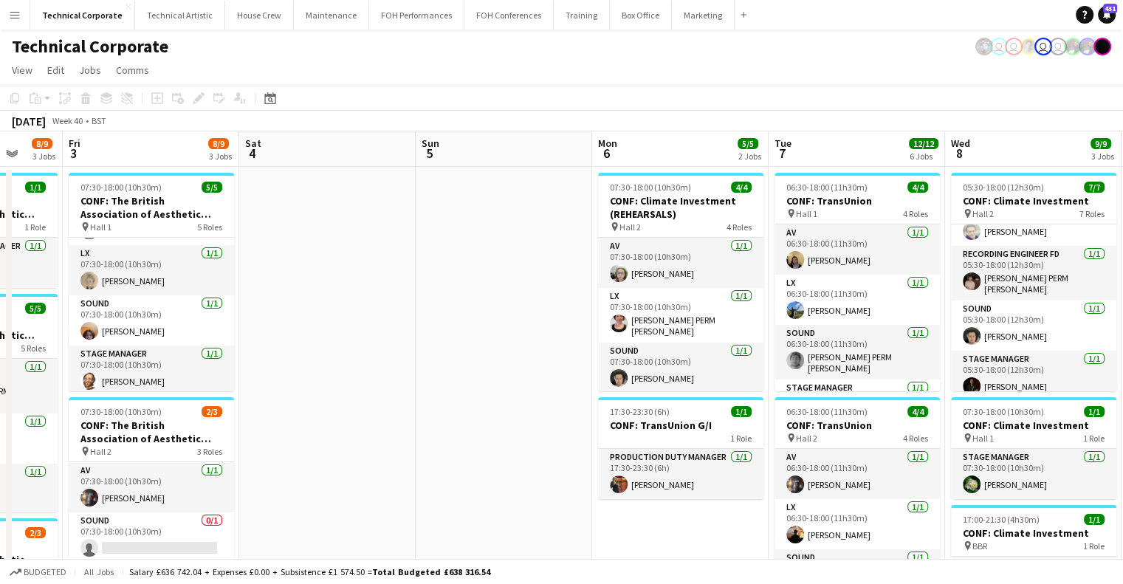
drag, startPoint x: 462, startPoint y: 353, endPoint x: 718, endPoint y: 348, distance: 256.3
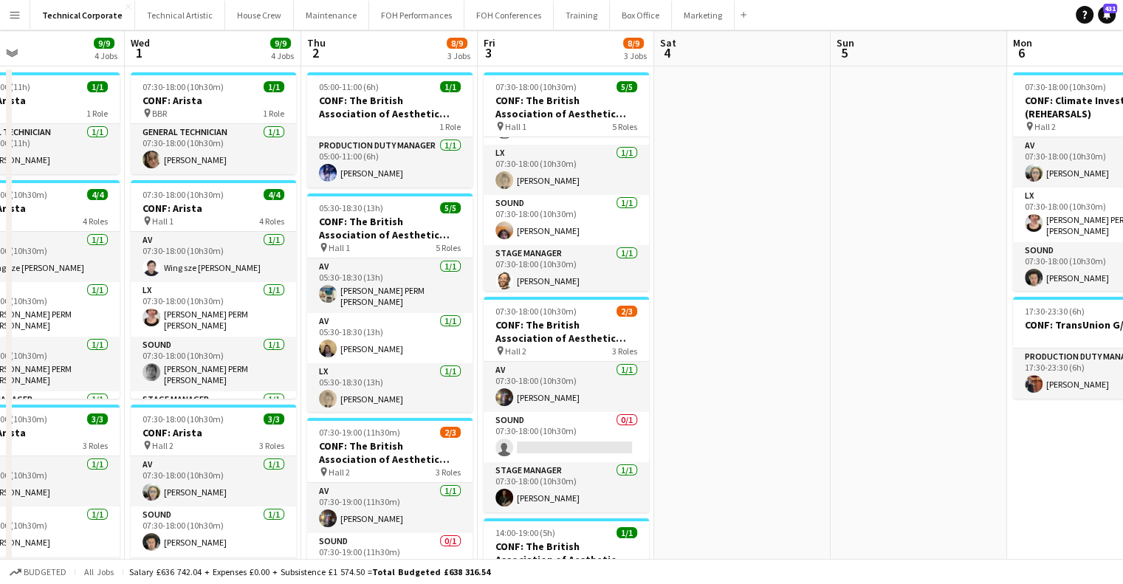
scroll to position [222, 0]
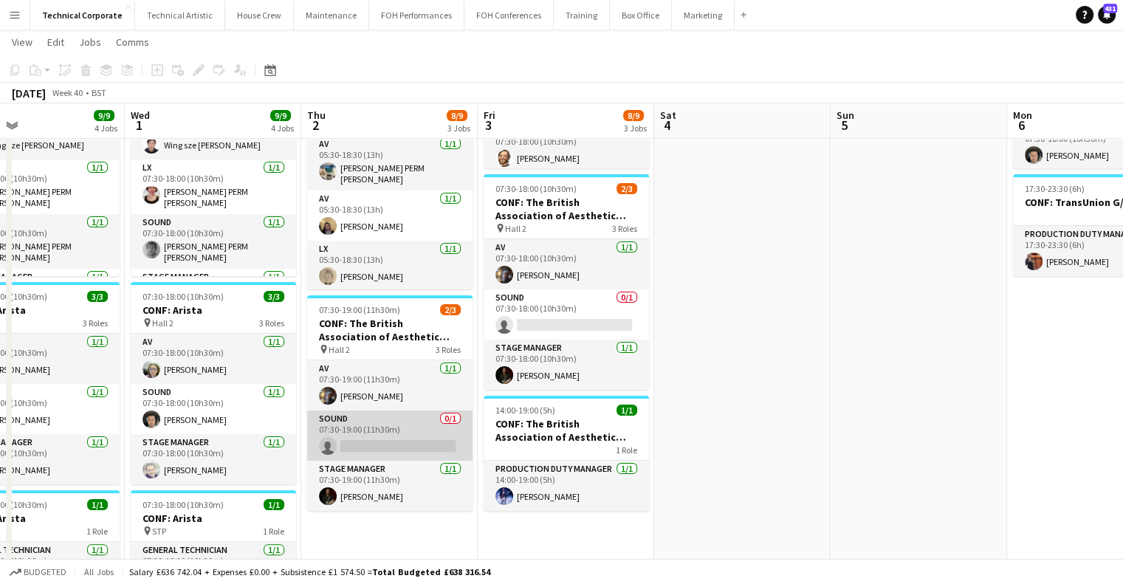
click at [421, 451] on app-card-role "Sound 0/1 07:30-19:00 (11h30m) single-neutral-actions" at bounding box center [389, 436] width 165 height 50
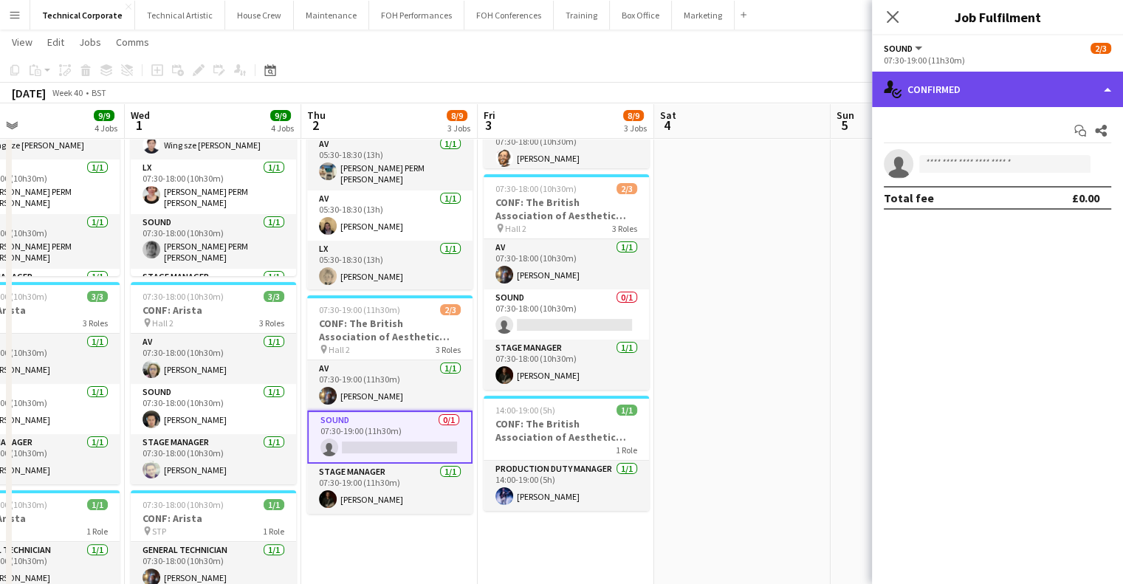
click at [955, 86] on div "single-neutral-actions-check-2 Confirmed" at bounding box center [997, 89] width 251 height 35
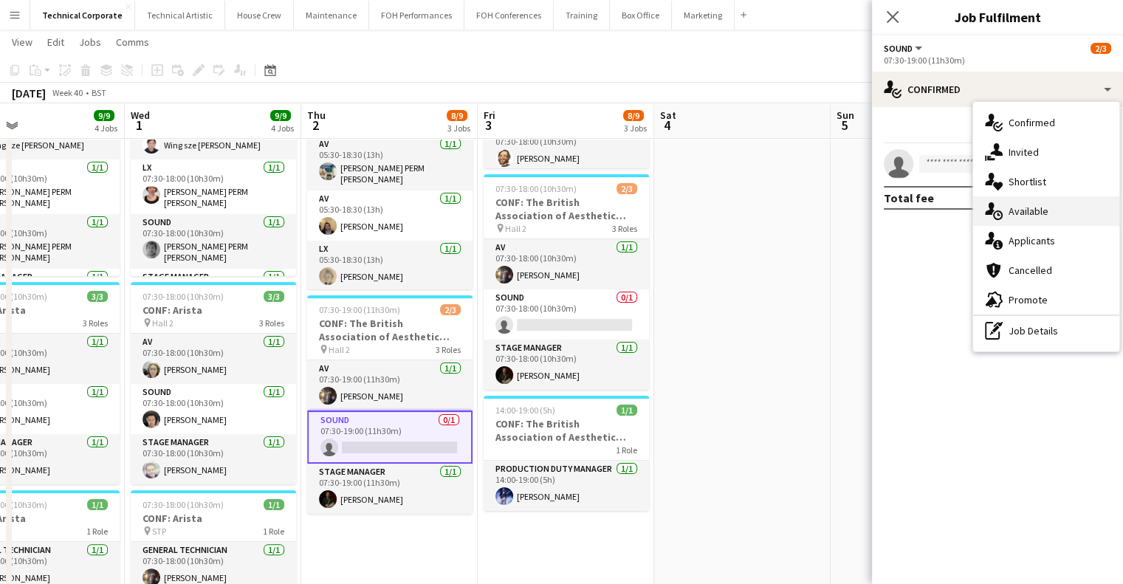
click at [1010, 207] on span "Available" at bounding box center [1029, 211] width 40 height 13
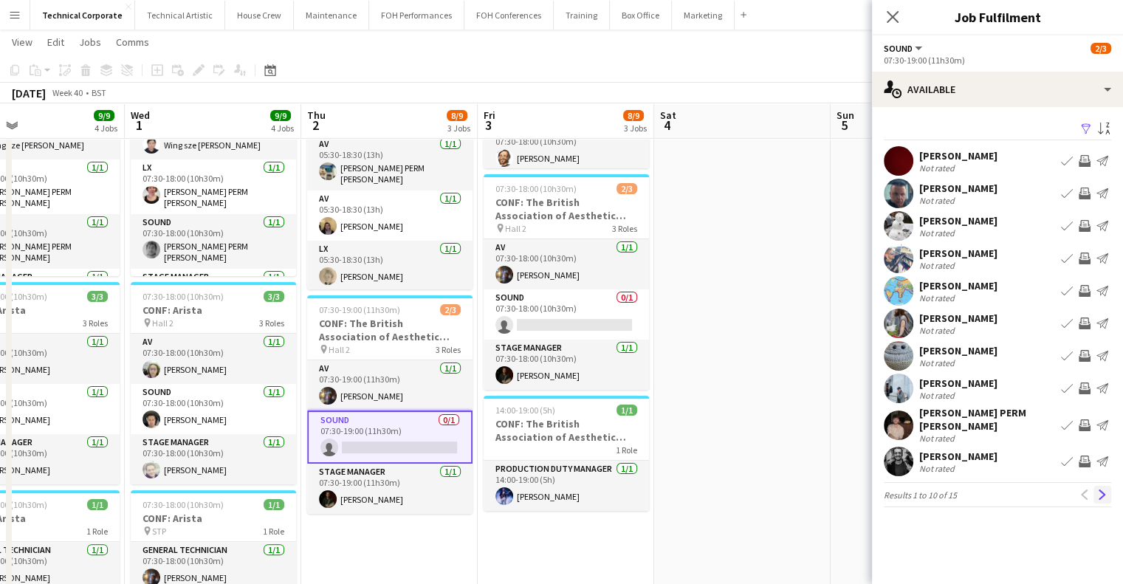
click at [1101, 490] on app-icon "Next" at bounding box center [1103, 495] width 10 height 10
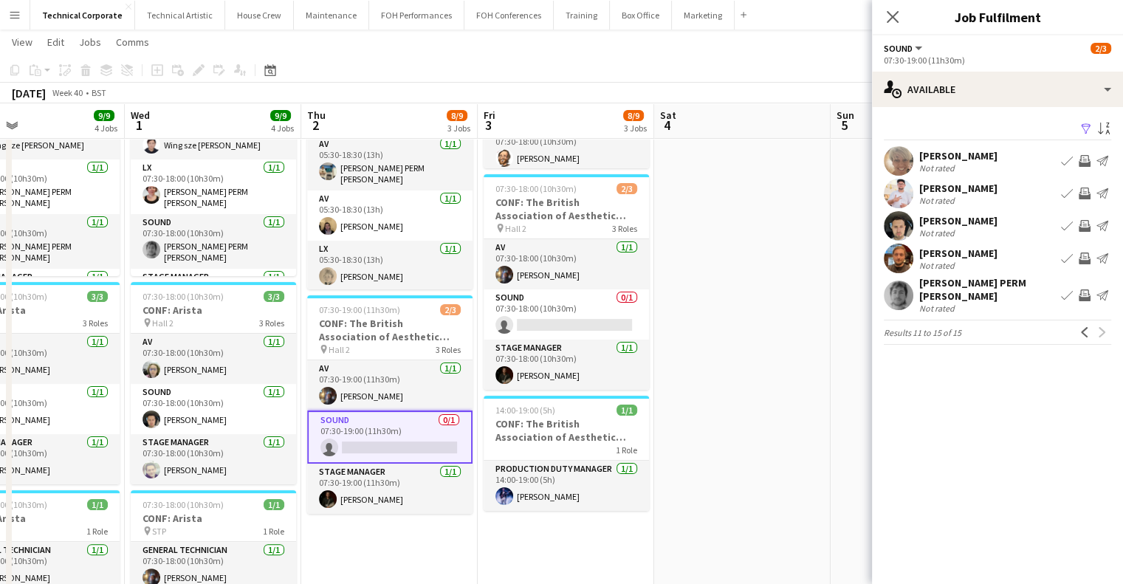
click at [1088, 222] on app-icon "Invite crew" at bounding box center [1085, 226] width 12 height 12
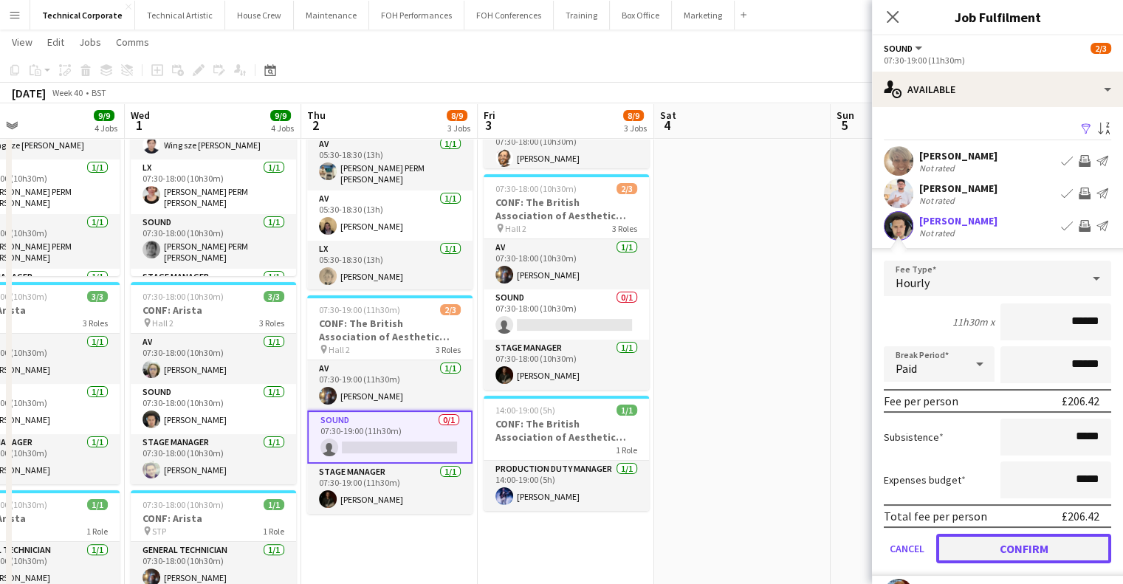
click at [1022, 549] on button "Confirm" at bounding box center [1024, 549] width 175 height 30
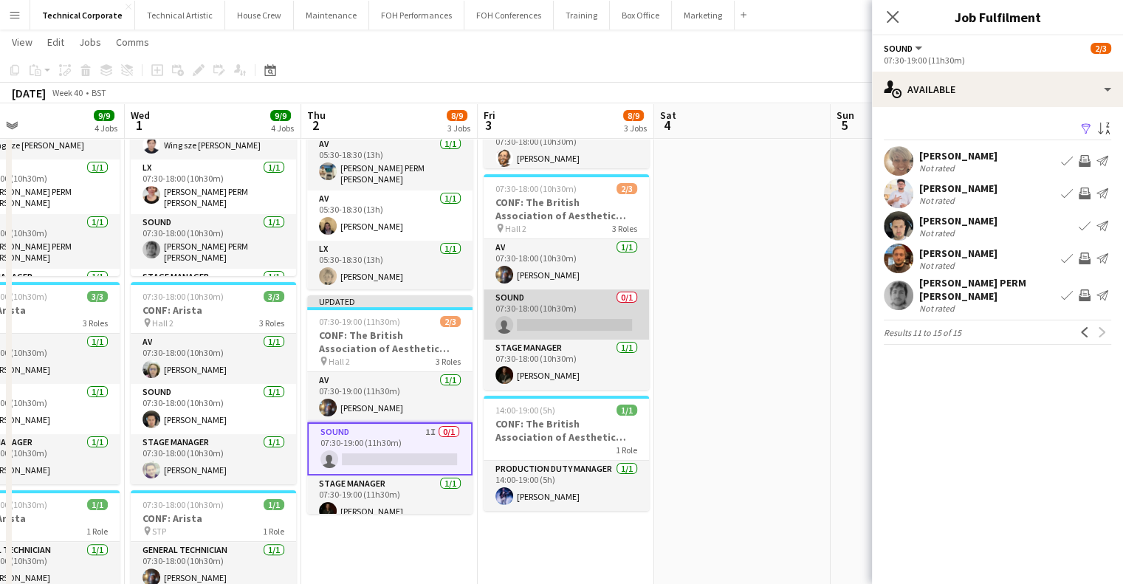
click at [541, 304] on app-card-role "Sound 0/1 07:30-18:00 (10h30m) single-neutral-actions" at bounding box center [566, 315] width 165 height 50
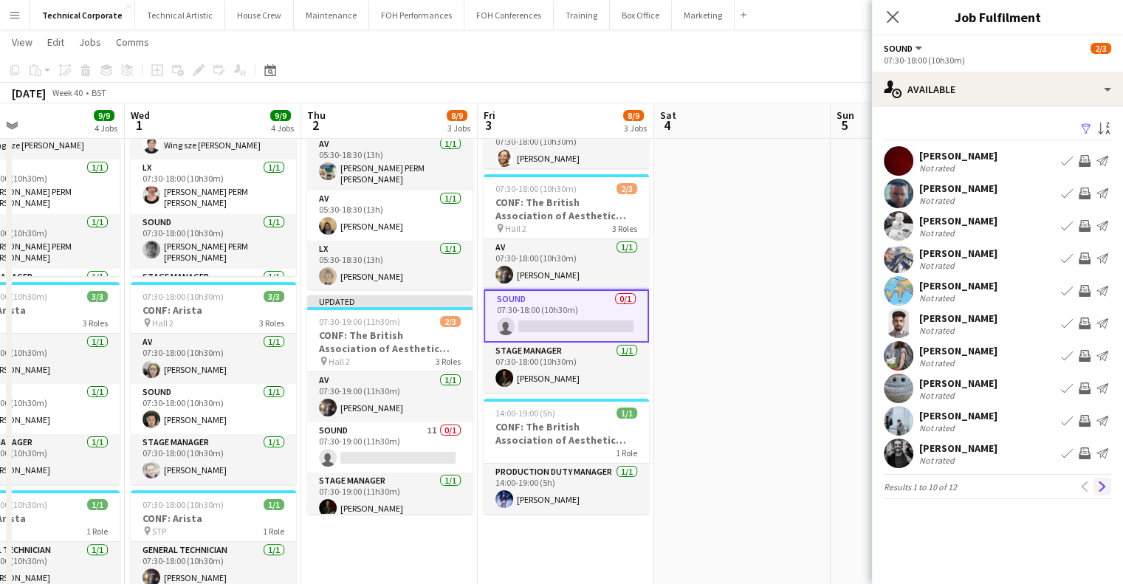
click at [1103, 492] on button "Next" at bounding box center [1103, 487] width 18 height 18
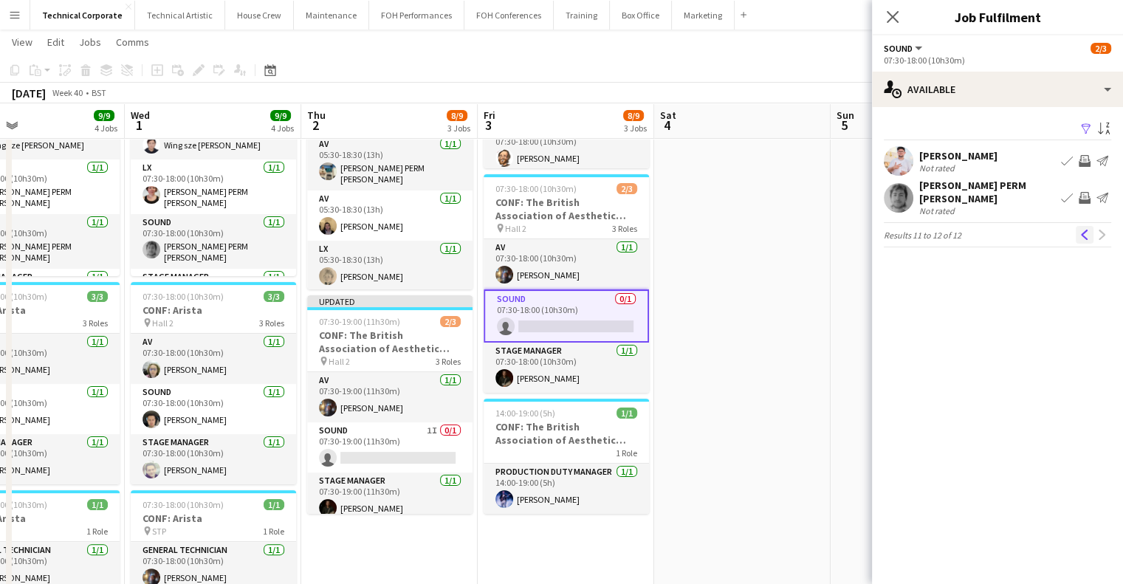
click at [1081, 230] on app-icon "Previous" at bounding box center [1085, 235] width 10 height 10
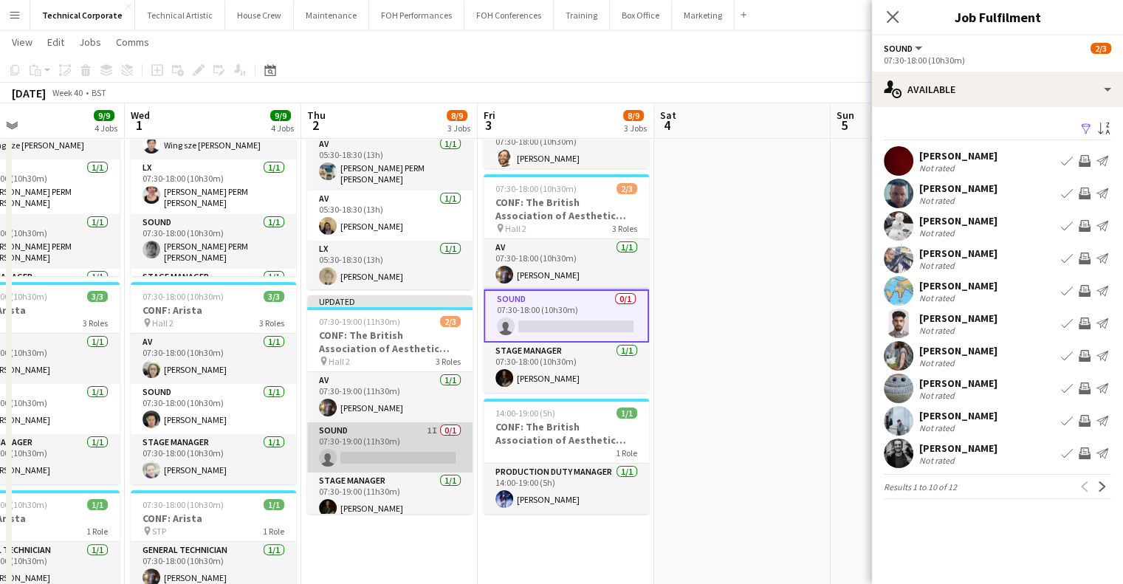
click at [379, 451] on app-card-role "Sound 1I 0/1 07:30-19:00 (11h30m) single-neutral-actions" at bounding box center [389, 447] width 165 height 50
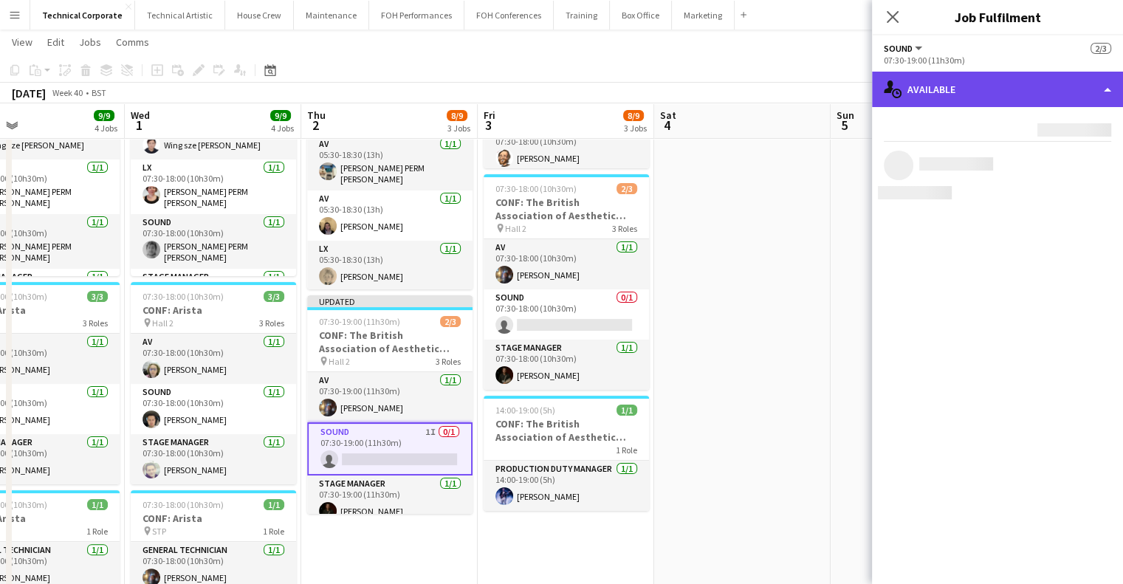
click at [904, 103] on div "single-neutral-actions-upload Available" at bounding box center [997, 89] width 251 height 35
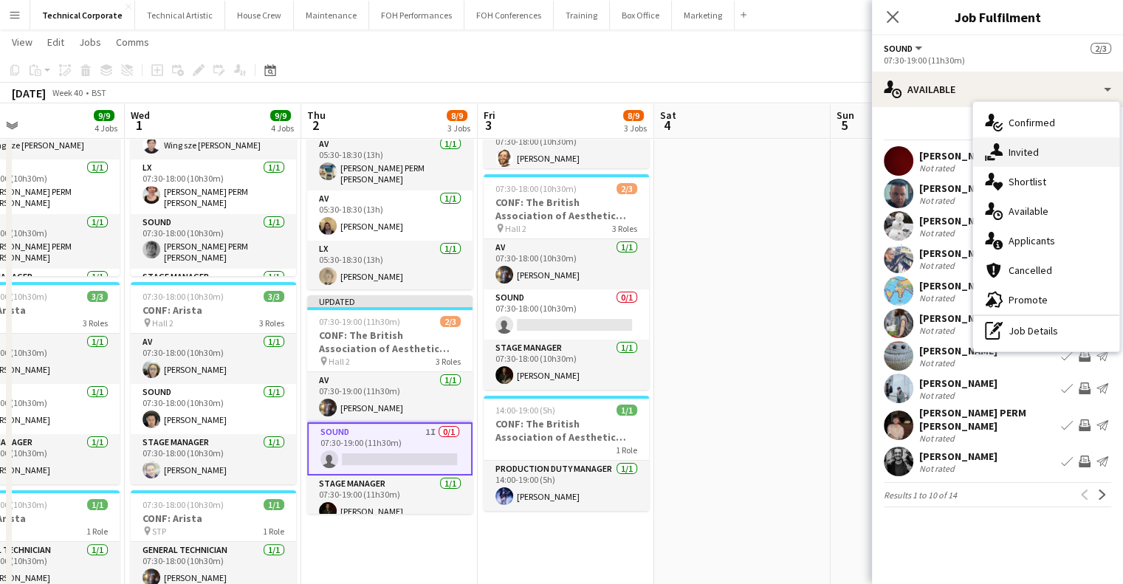
click at [1007, 150] on div "single-neutral-actions-share-1 Invited" at bounding box center [1046, 152] width 146 height 30
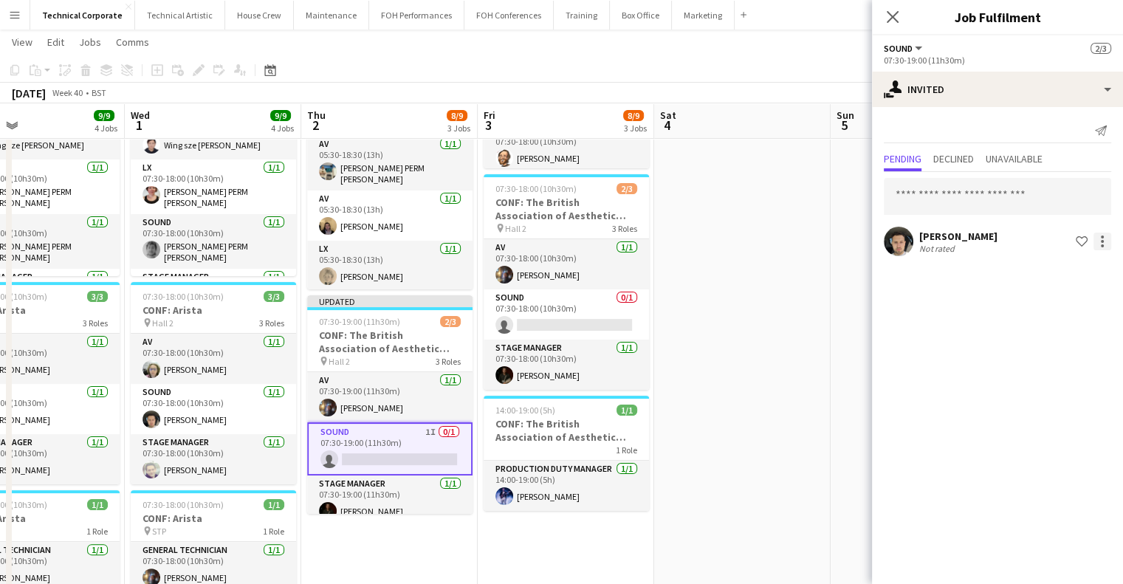
click at [1107, 242] on div at bounding box center [1103, 242] width 18 height 18
click at [1049, 383] on button "Cancel invitation" at bounding box center [1056, 374] width 111 height 35
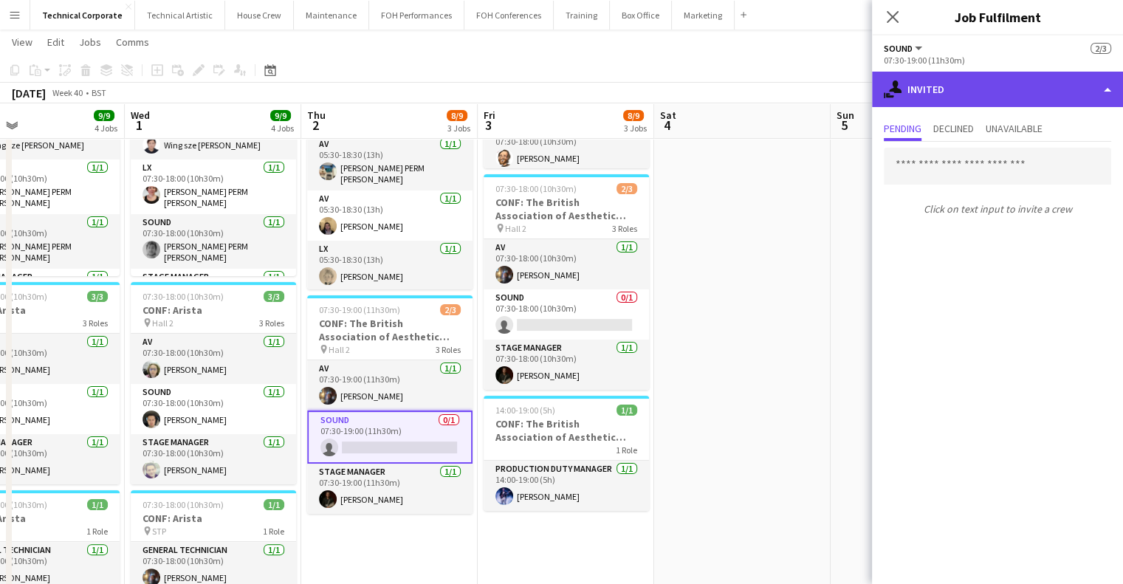
click at [964, 103] on div "single-neutral-actions-share-1 Invited" at bounding box center [997, 89] width 251 height 35
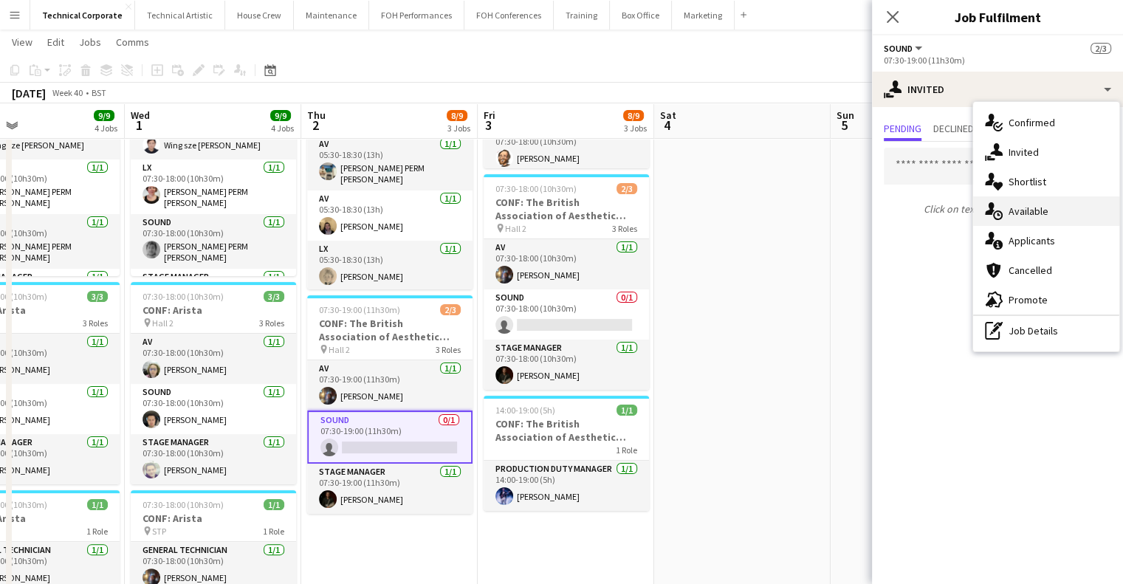
click at [1037, 213] on span "Available" at bounding box center [1029, 211] width 40 height 13
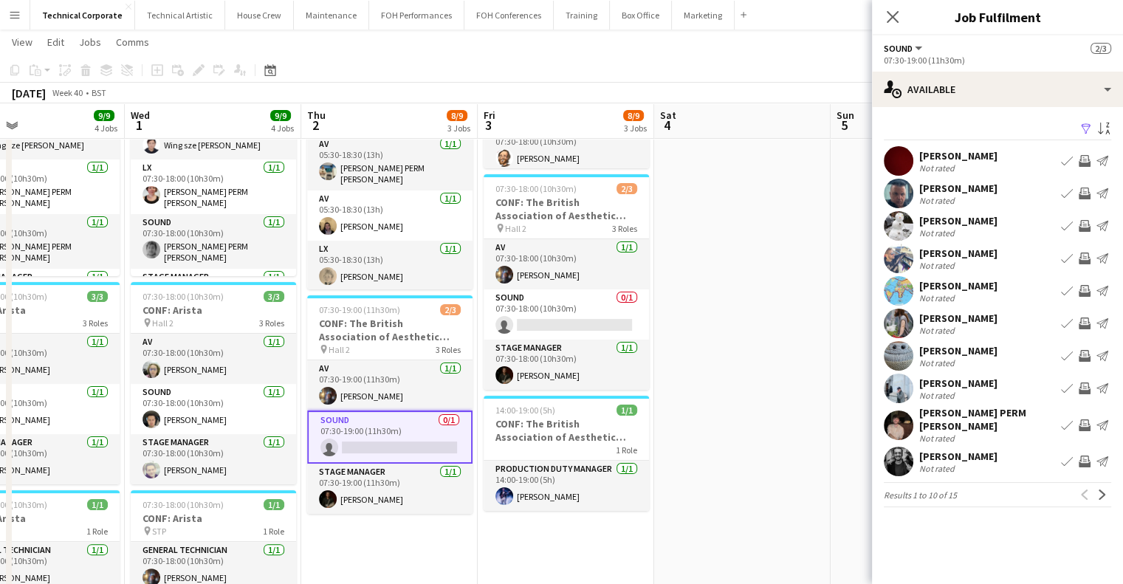
click at [1106, 490] on app-icon "Next" at bounding box center [1103, 495] width 10 height 10
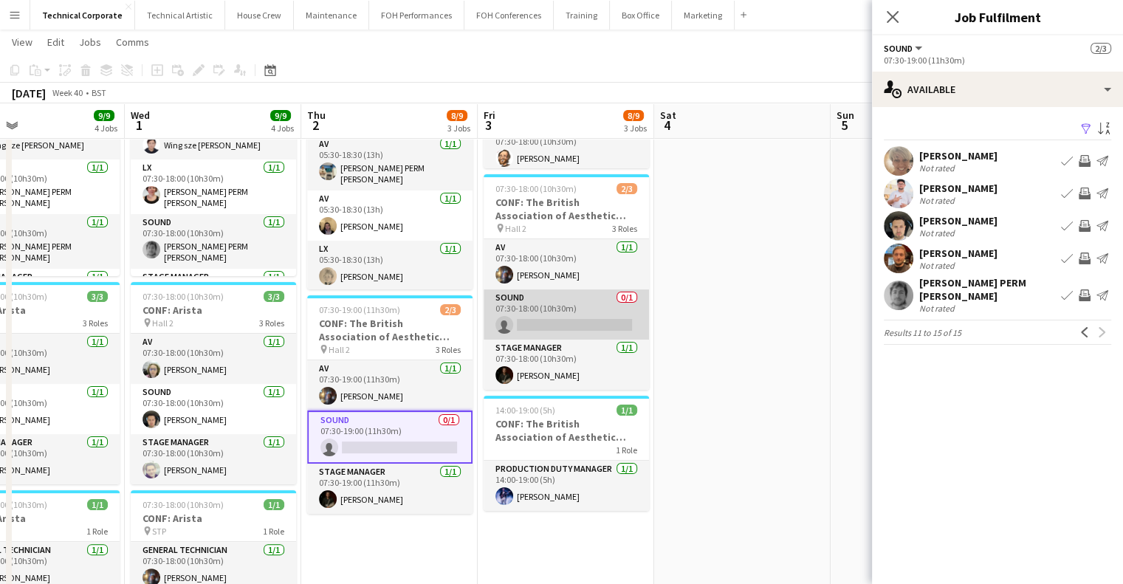
click at [560, 317] on app-card-role "Sound 0/1 07:30-18:00 (10h30m) single-neutral-actions" at bounding box center [566, 315] width 165 height 50
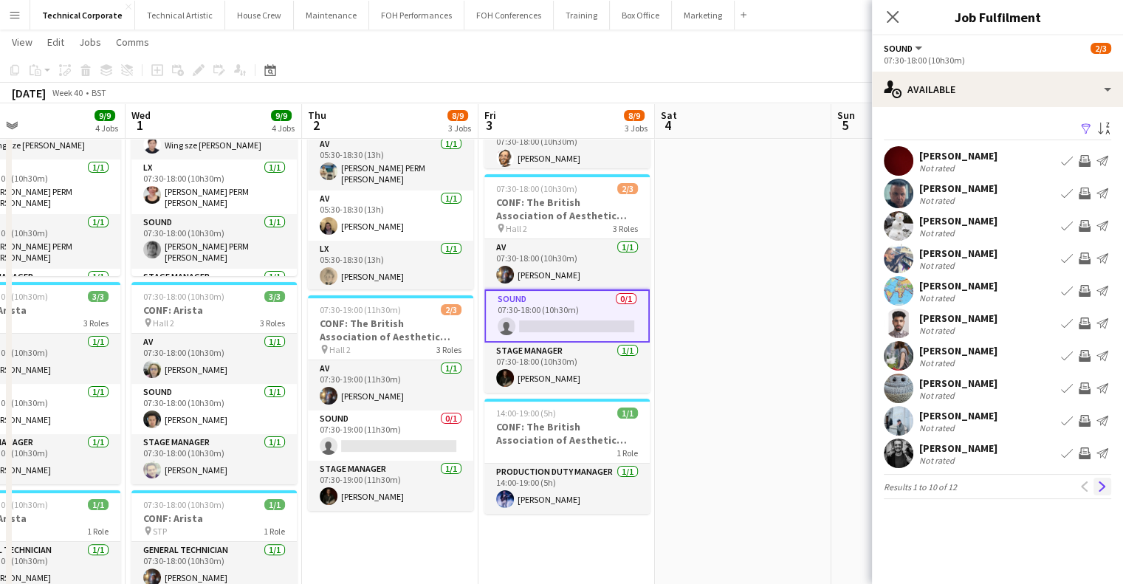
click at [1105, 490] on app-icon "Next" at bounding box center [1103, 487] width 10 height 10
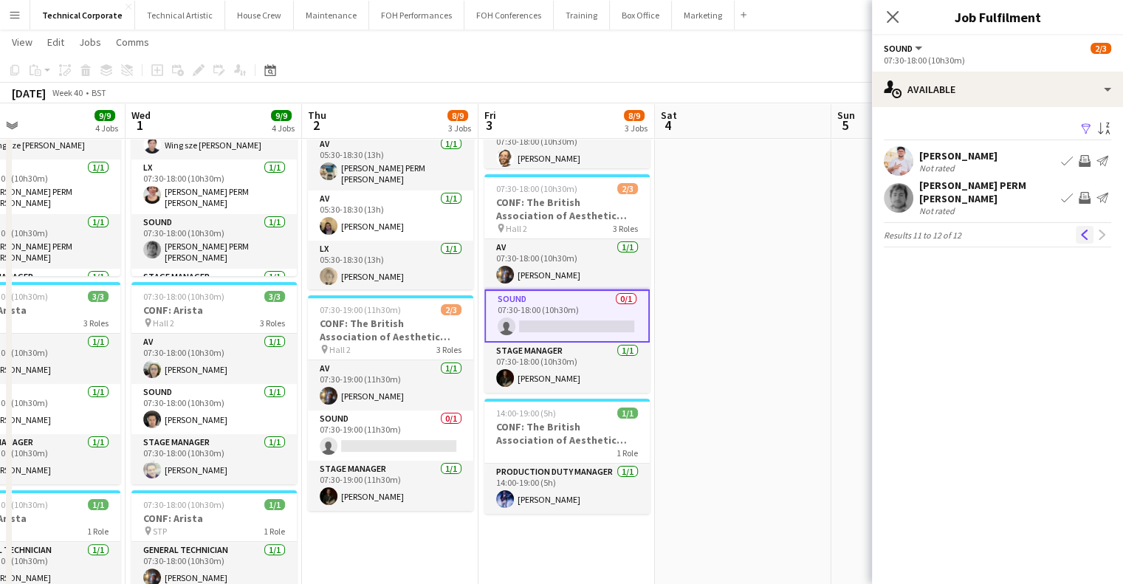
click at [1081, 230] on app-icon "Previous" at bounding box center [1085, 235] width 10 height 10
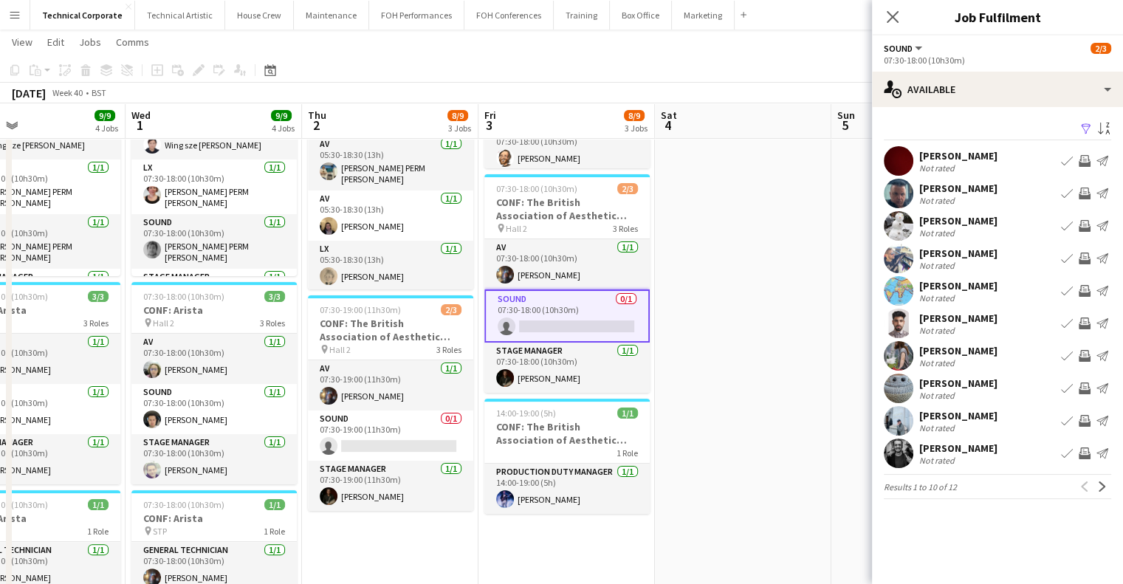
click at [882, 444] on div "Alex Stavrou Not rated Book crew Invite crew Send notification" at bounding box center [997, 454] width 251 height 30
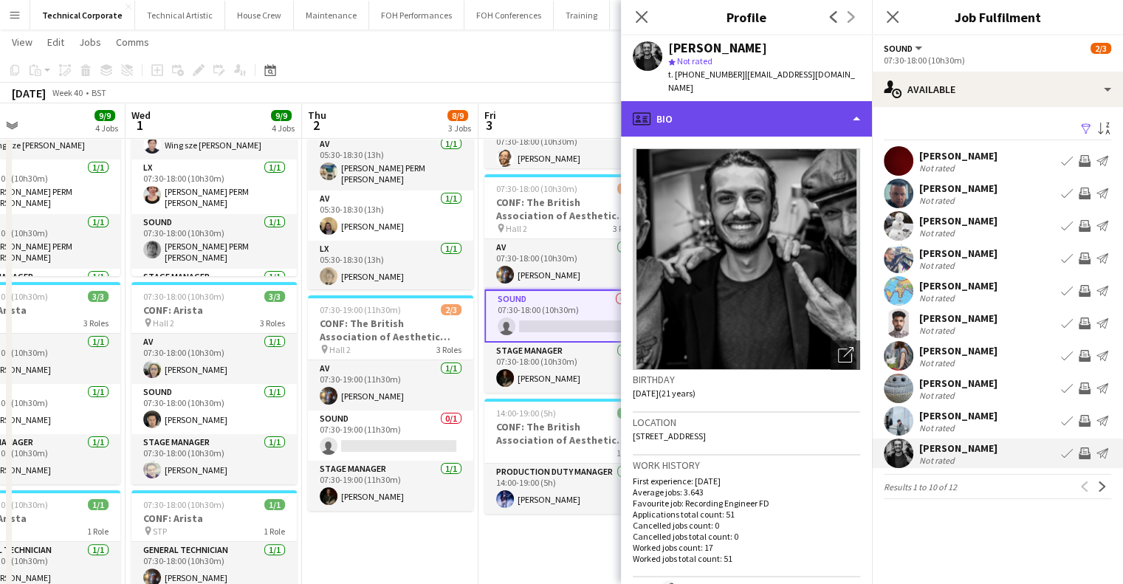
click at [688, 107] on div "profile Bio" at bounding box center [746, 118] width 251 height 35
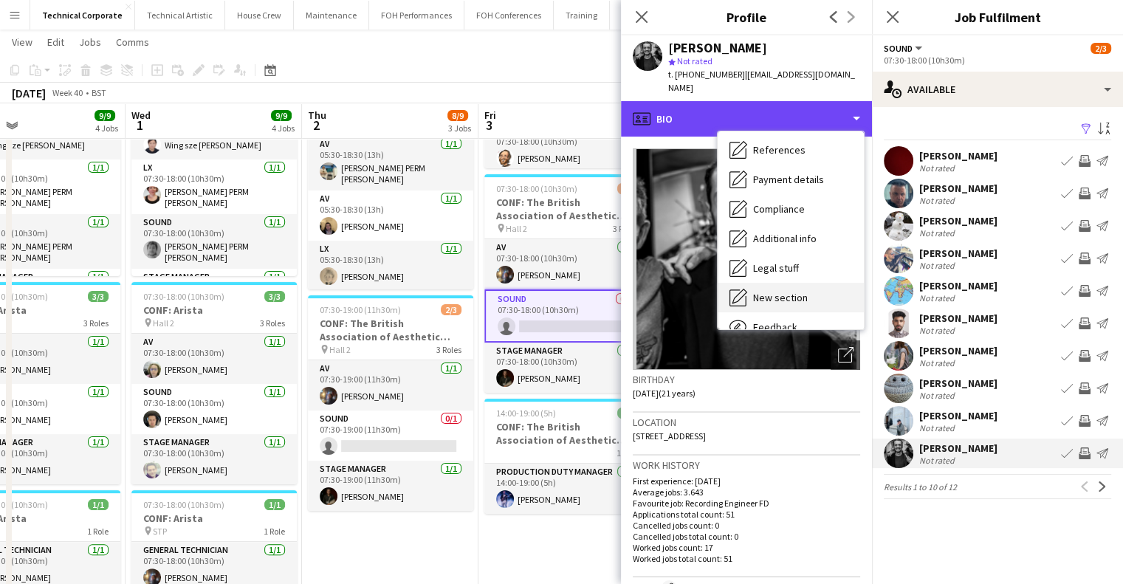
scroll to position [198, 0]
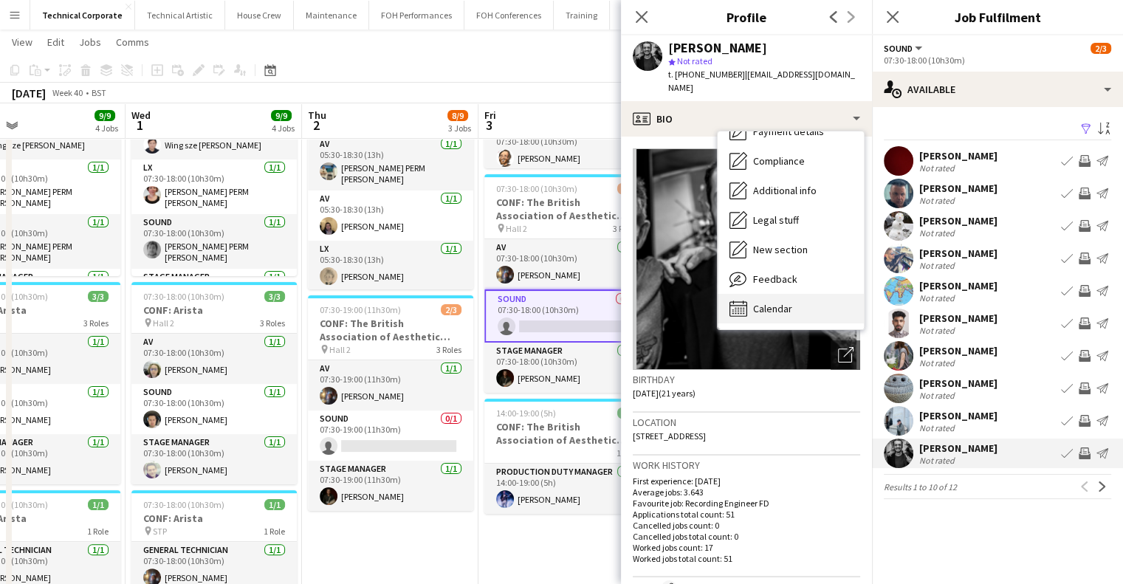
click at [788, 302] on span "Calendar" at bounding box center [772, 308] width 39 height 13
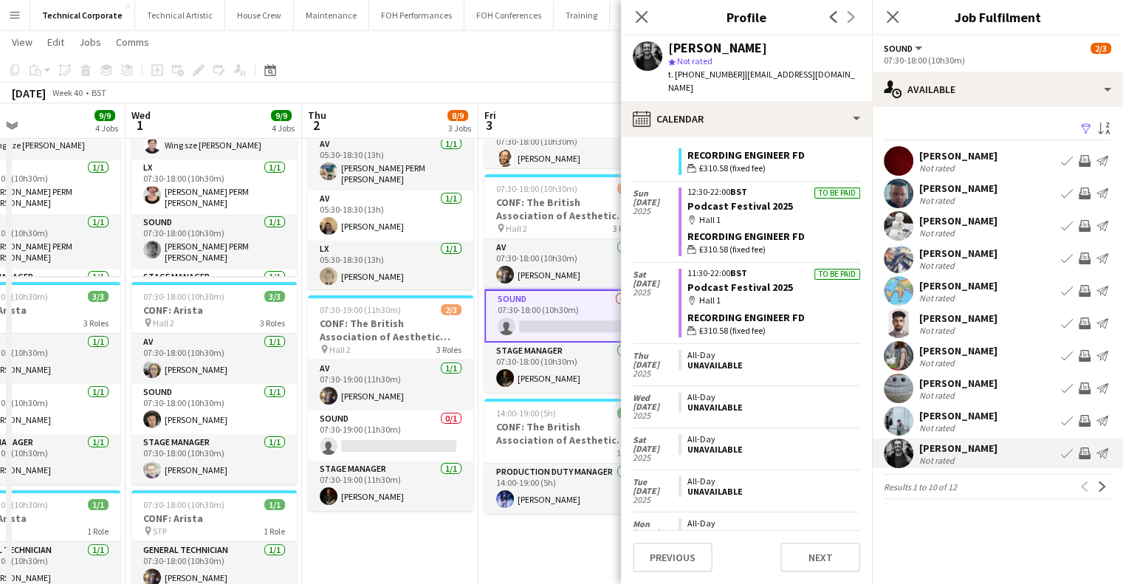
scroll to position [1351, 0]
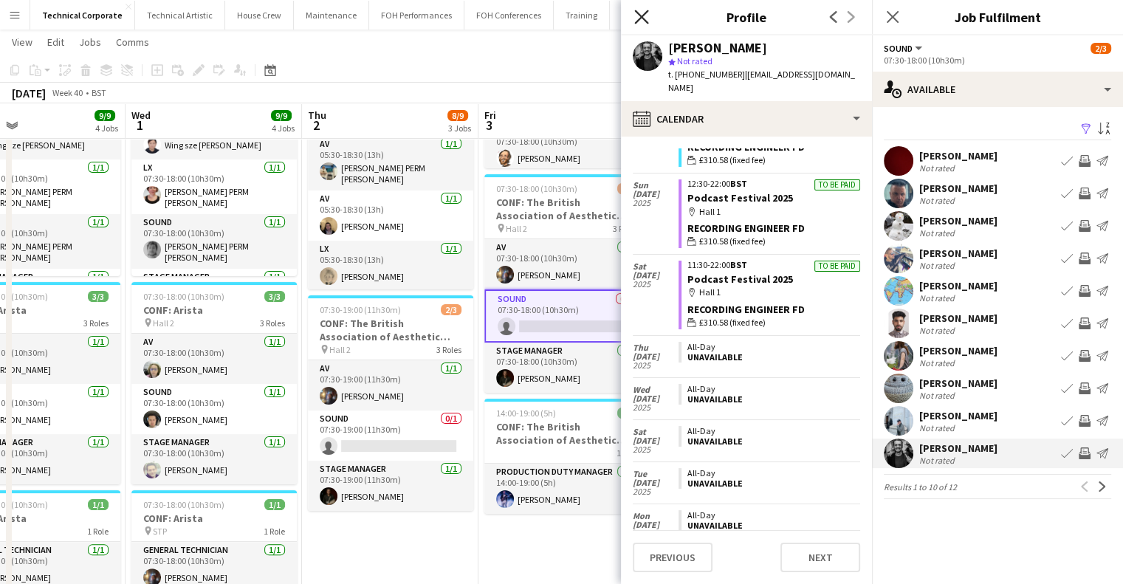
click at [634, 17] on app-icon "Close pop-in" at bounding box center [641, 17] width 21 height 21
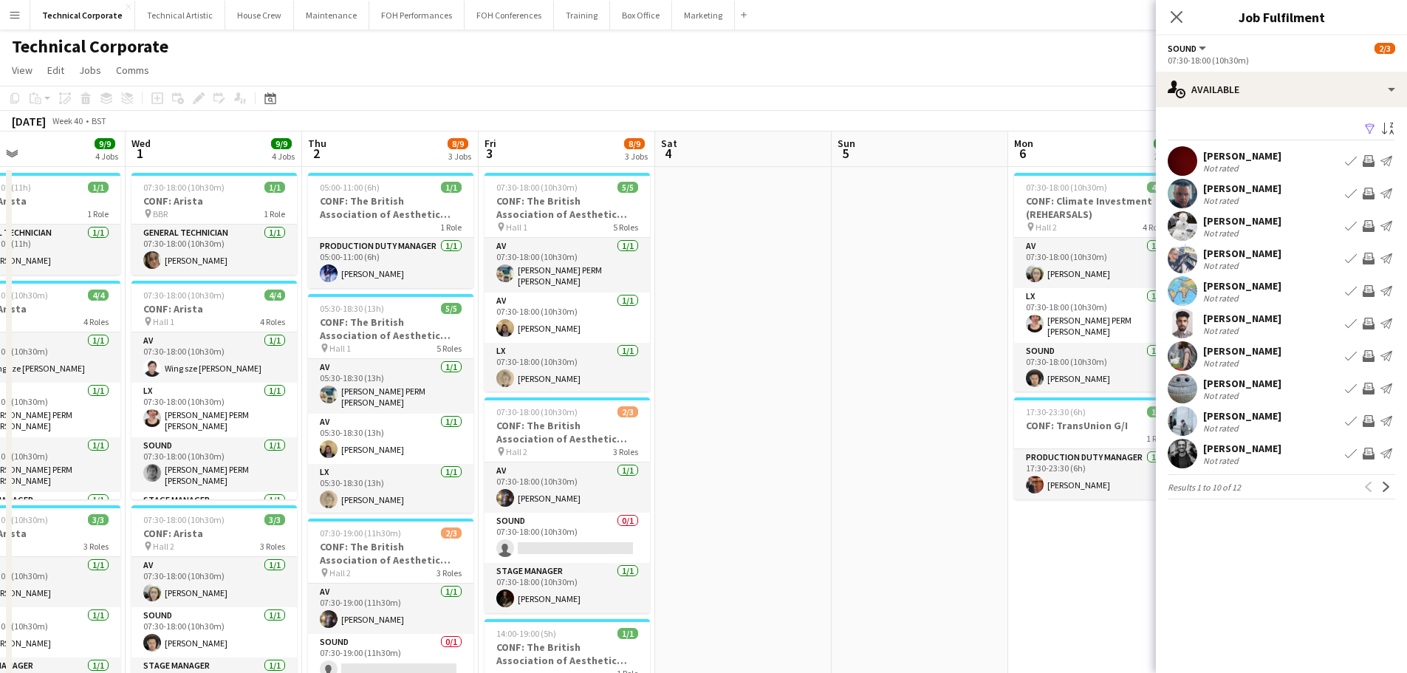
scroll to position [0, 404]
click at [948, 445] on app-calendar-viewport "Sun 28 Mon 29 1/1 1 Job Tue 30 9/9 4 Jobs Wed 1 9/9 4 Jobs Thu 2 8/9 3 Jobs Fri…" at bounding box center [703, 612] width 1407 height 963
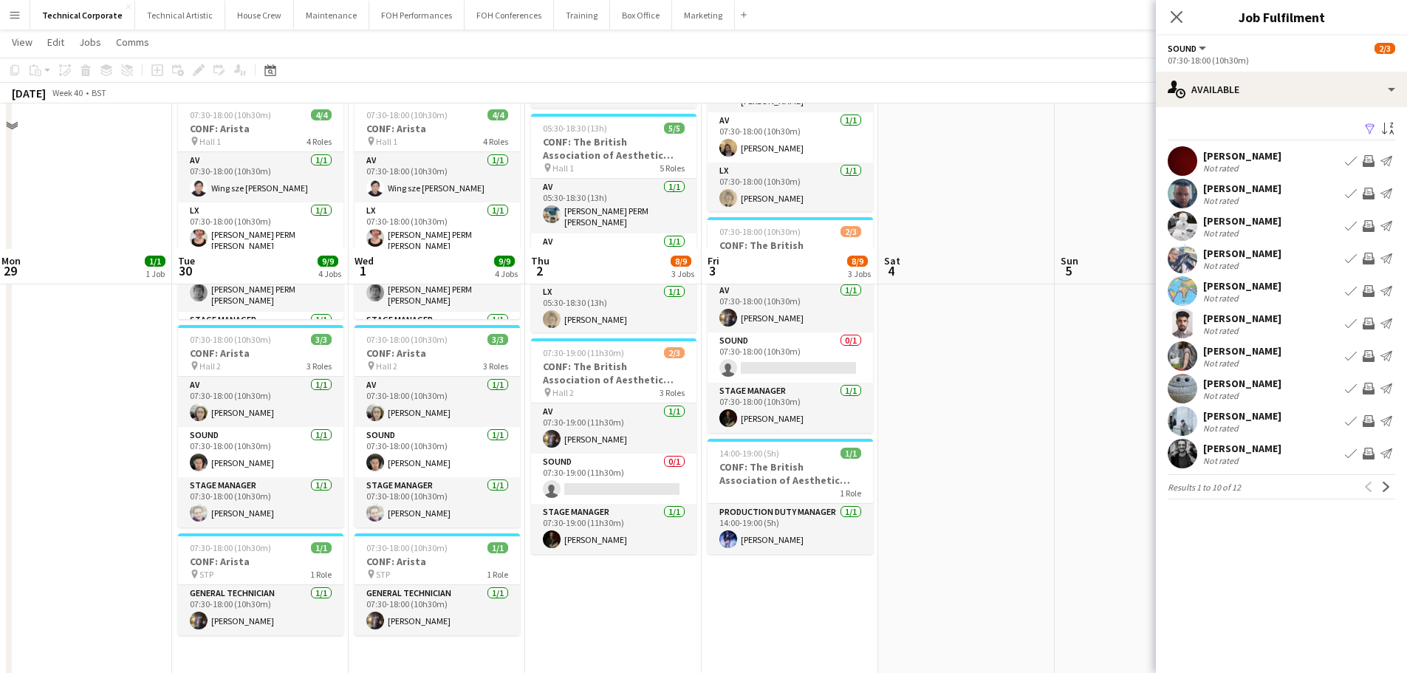
scroll to position [369, 0]
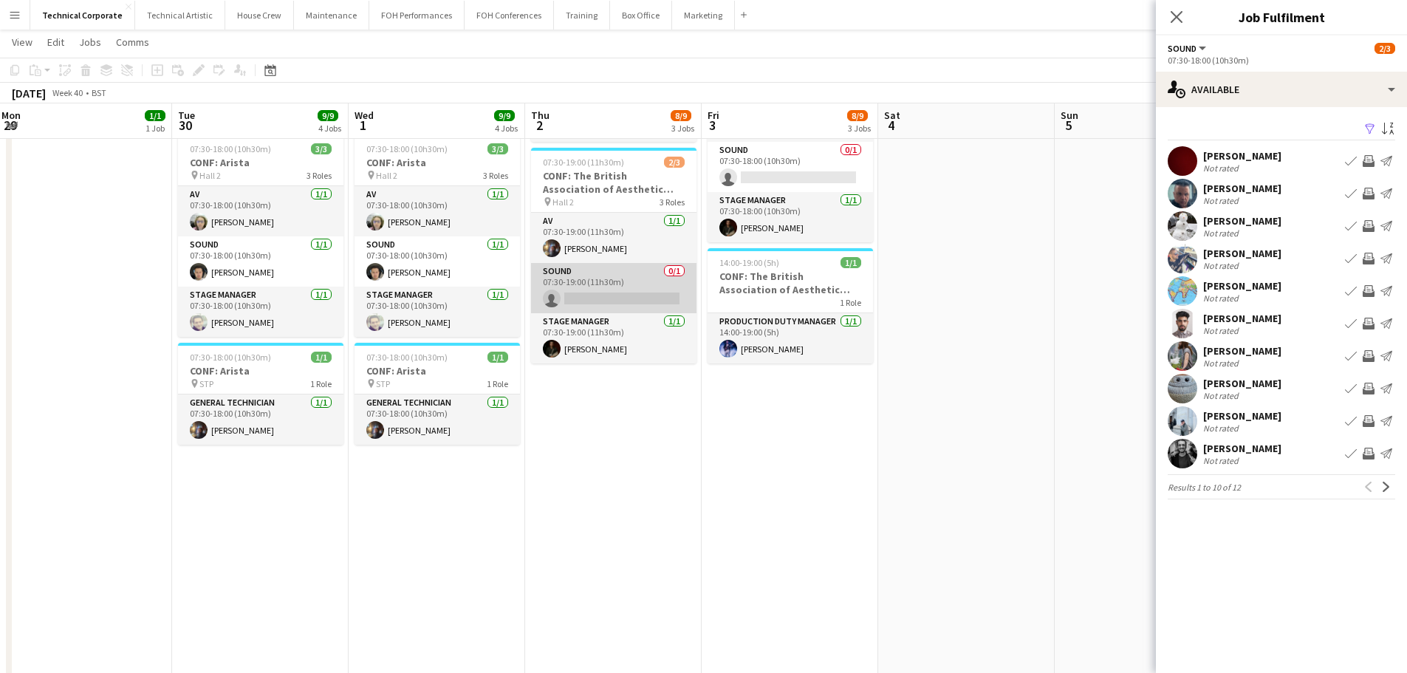
click at [655, 290] on app-card-role "Sound 0/1 07:30-19:00 (11h30m) single-neutral-actions" at bounding box center [613, 288] width 165 height 50
click at [1134, 456] on app-icon "Invite crew" at bounding box center [1369, 454] width 12 height 12
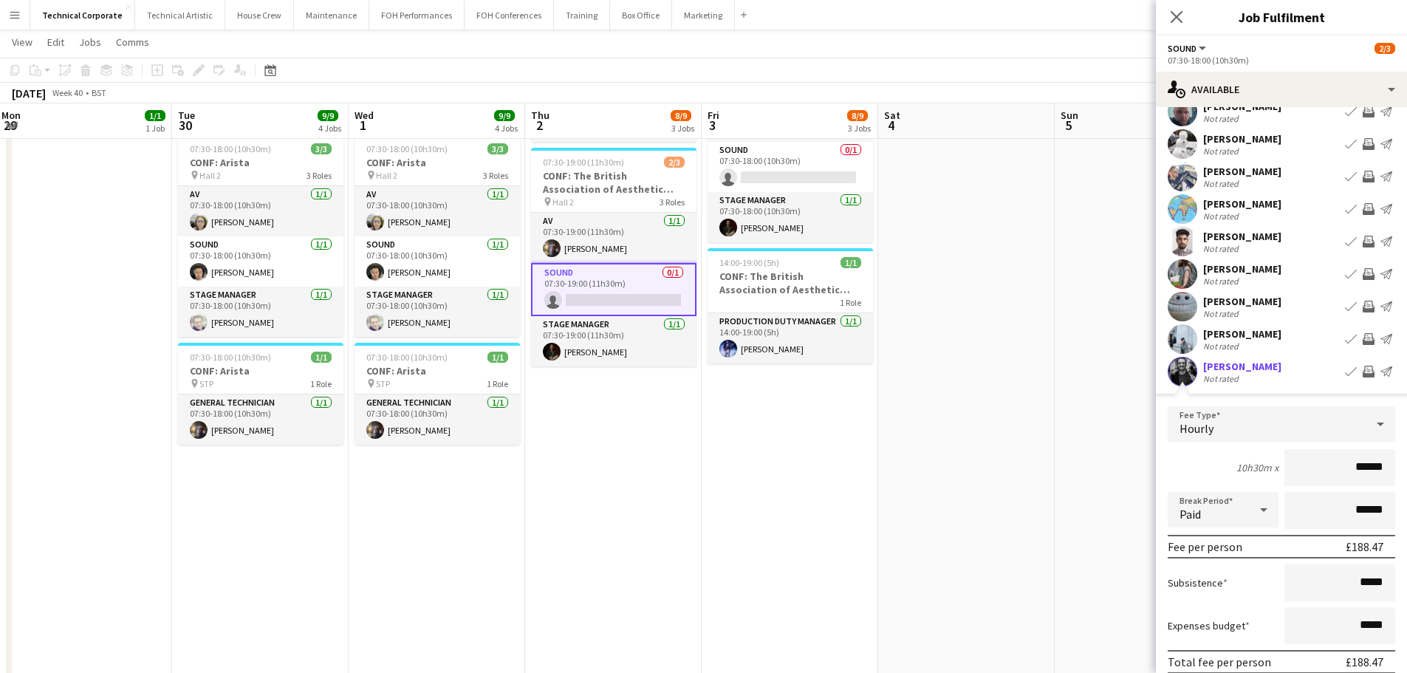
scroll to position [179, 0]
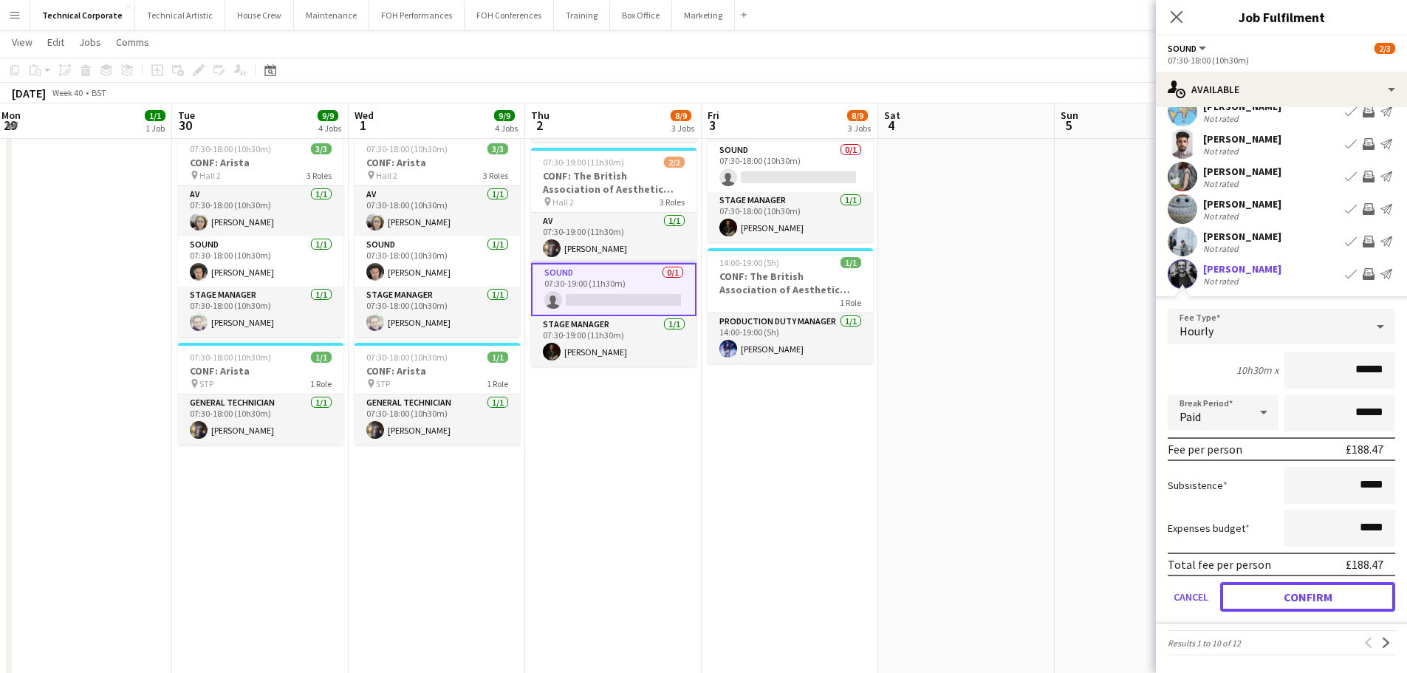
click at [1134, 583] on button "Confirm" at bounding box center [1307, 597] width 175 height 30
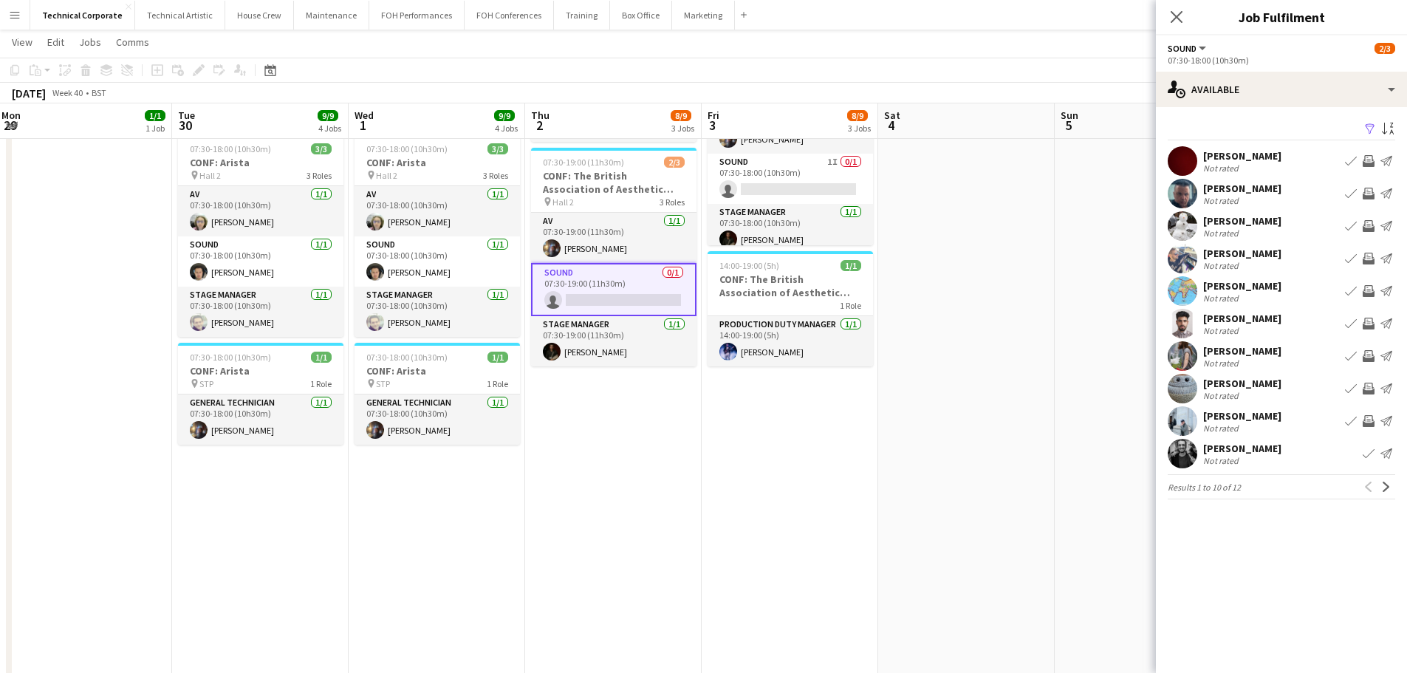
scroll to position [0, 0]
click at [663, 270] on app-card-role "Sound 0/1 07:30-19:00 (11h30m) single-neutral-actions" at bounding box center [613, 289] width 165 height 53
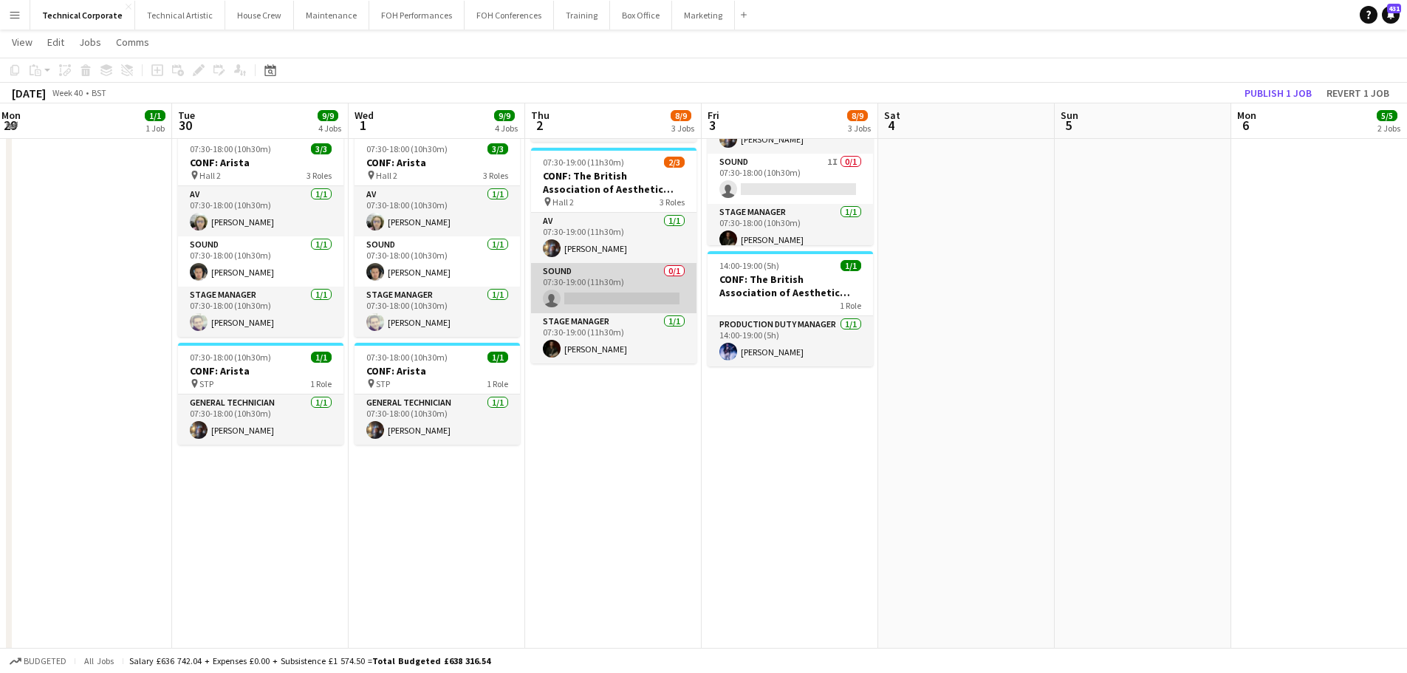
click at [637, 285] on app-card-role "Sound 0/1 07:30-19:00 (11h30m) single-neutral-actions" at bounding box center [613, 288] width 165 height 50
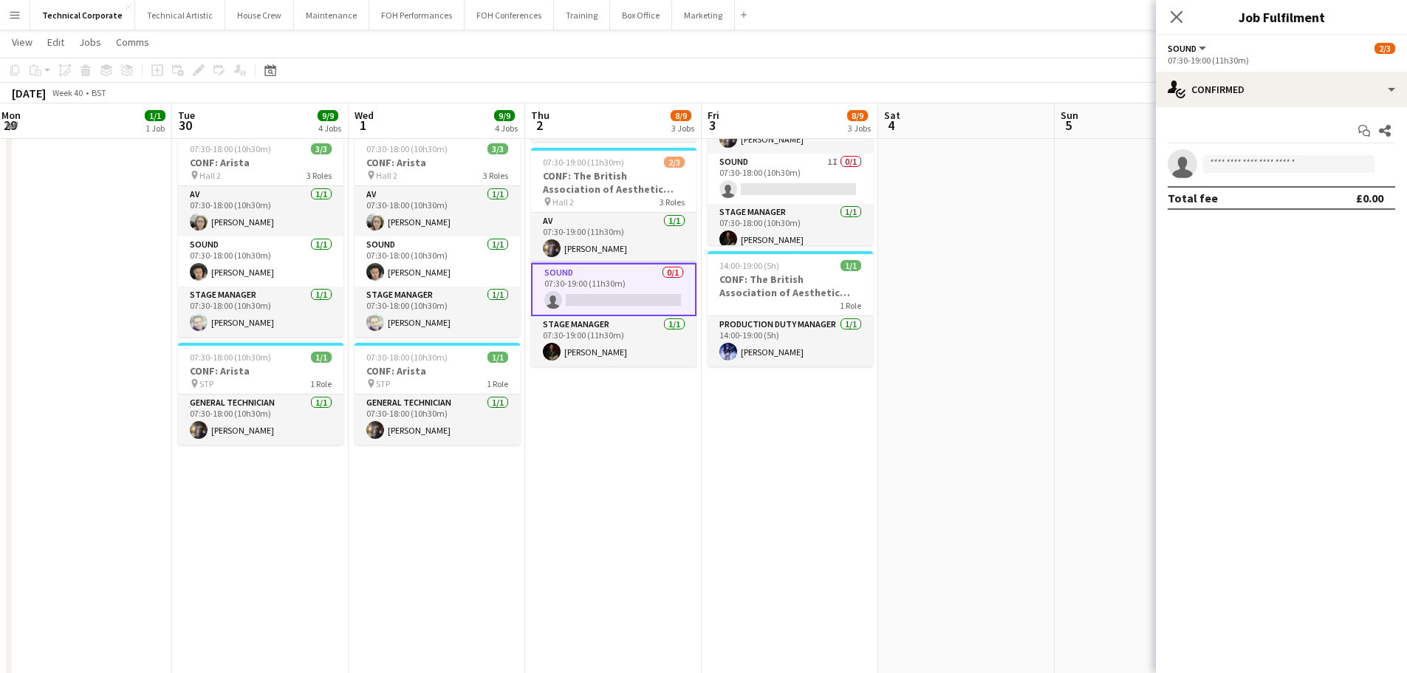
click at [1134, 107] on div "Start chat Share single-neutral-actions Total fee £0.00" at bounding box center [1281, 164] width 251 height 114
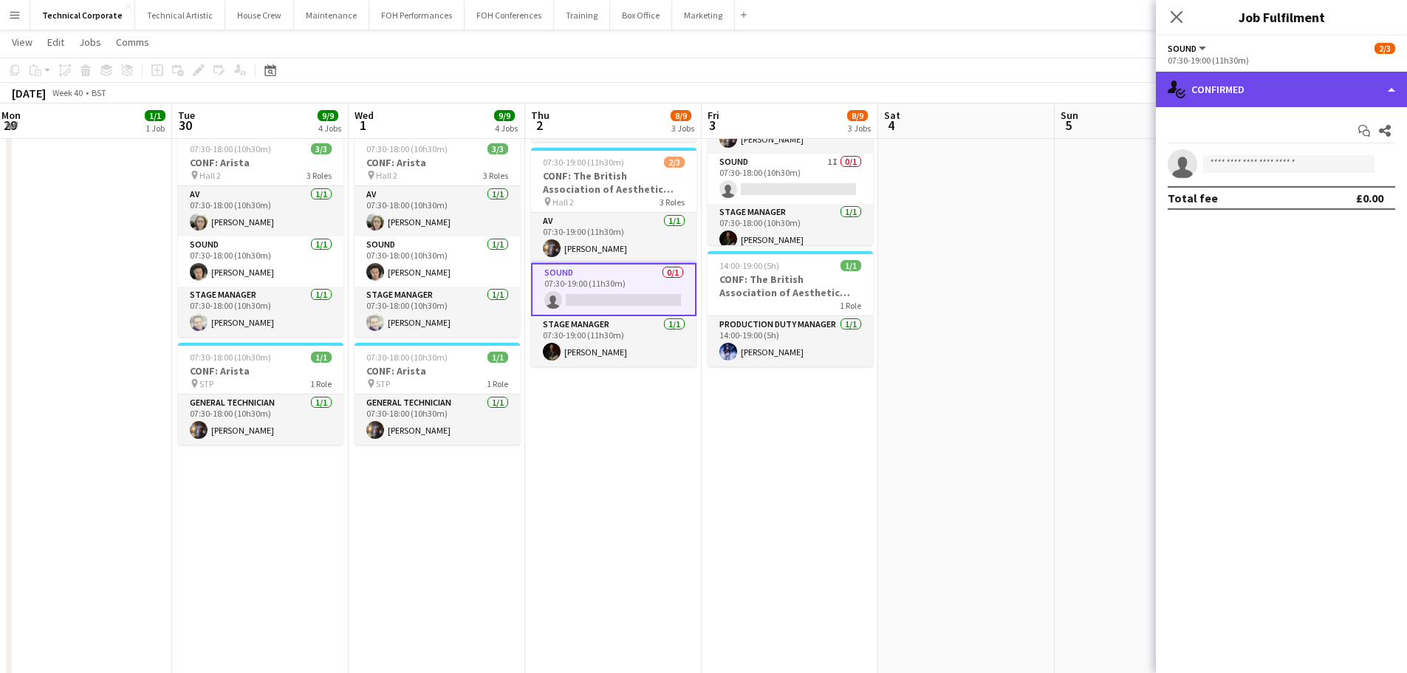
click at [1134, 86] on div "single-neutral-actions-check-2 Confirmed" at bounding box center [1281, 89] width 251 height 35
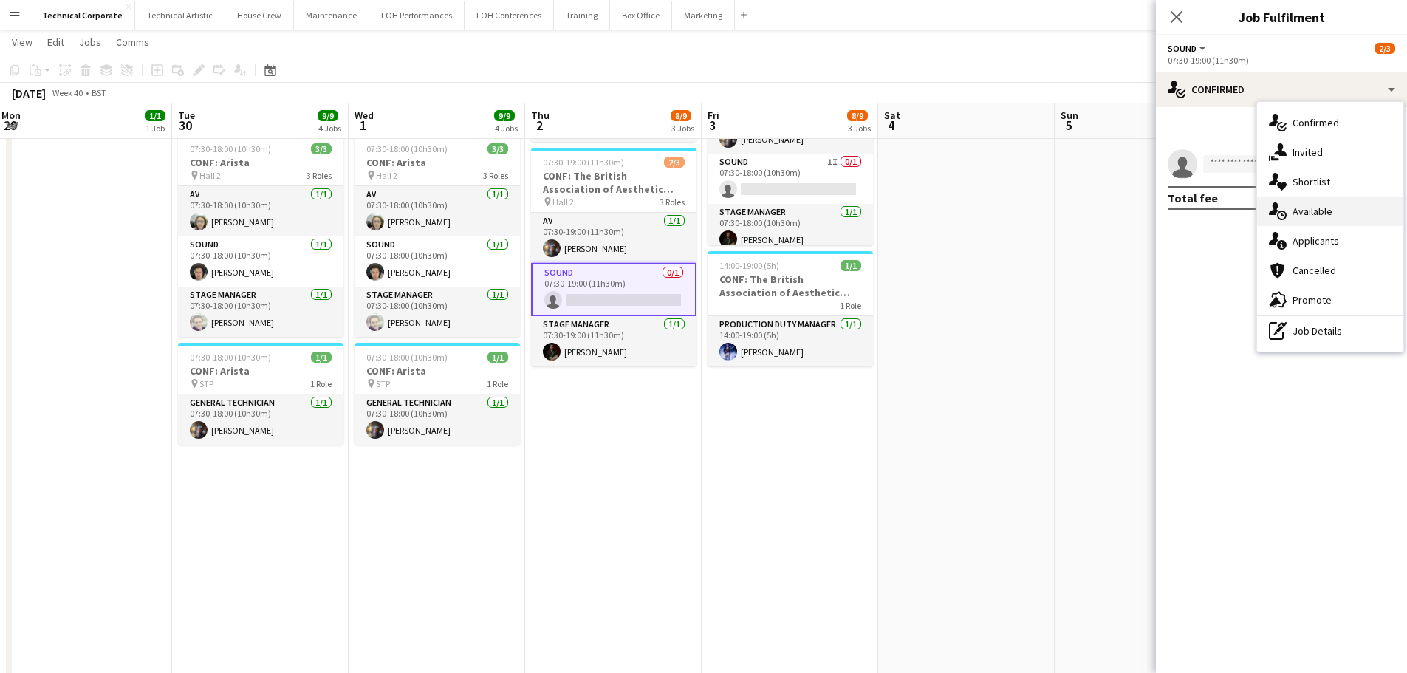
click at [1134, 225] on div "single-neutral-actions-upload Available" at bounding box center [1330, 211] width 146 height 30
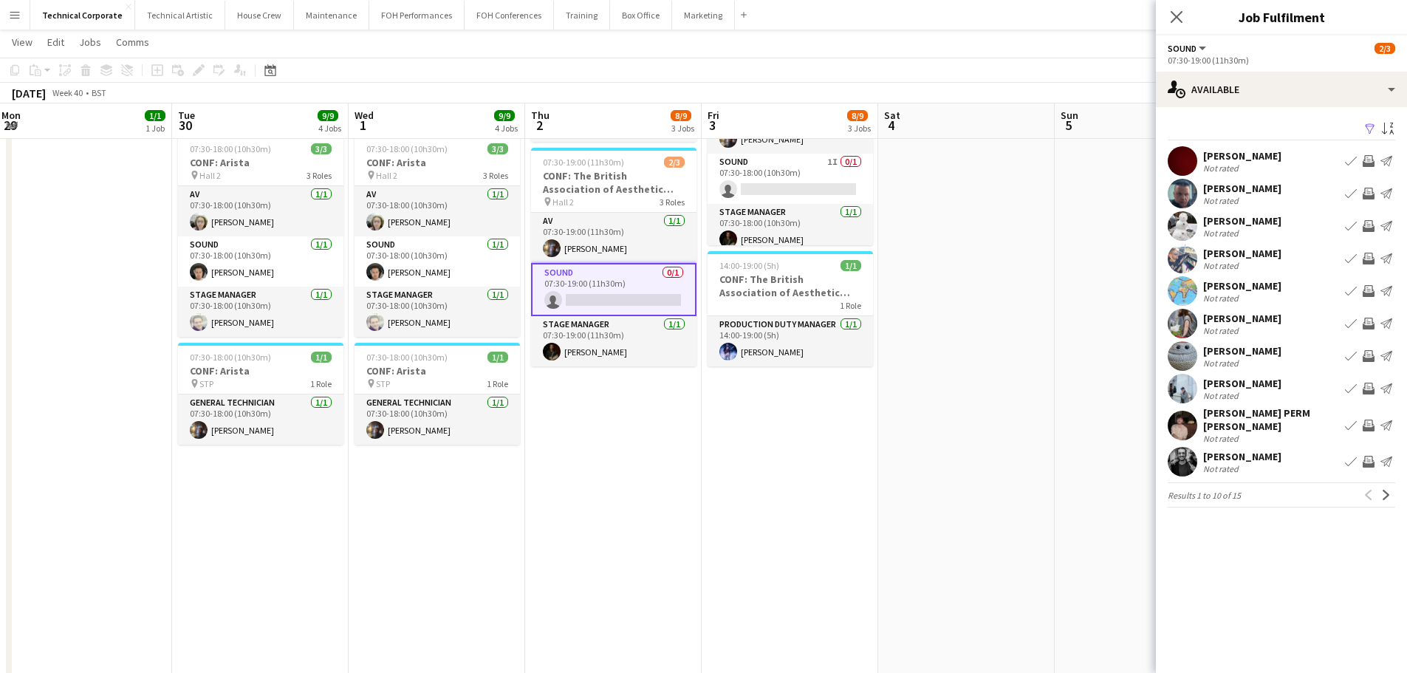
click at [1134, 456] on app-icon "Invite crew" at bounding box center [1369, 462] width 12 height 12
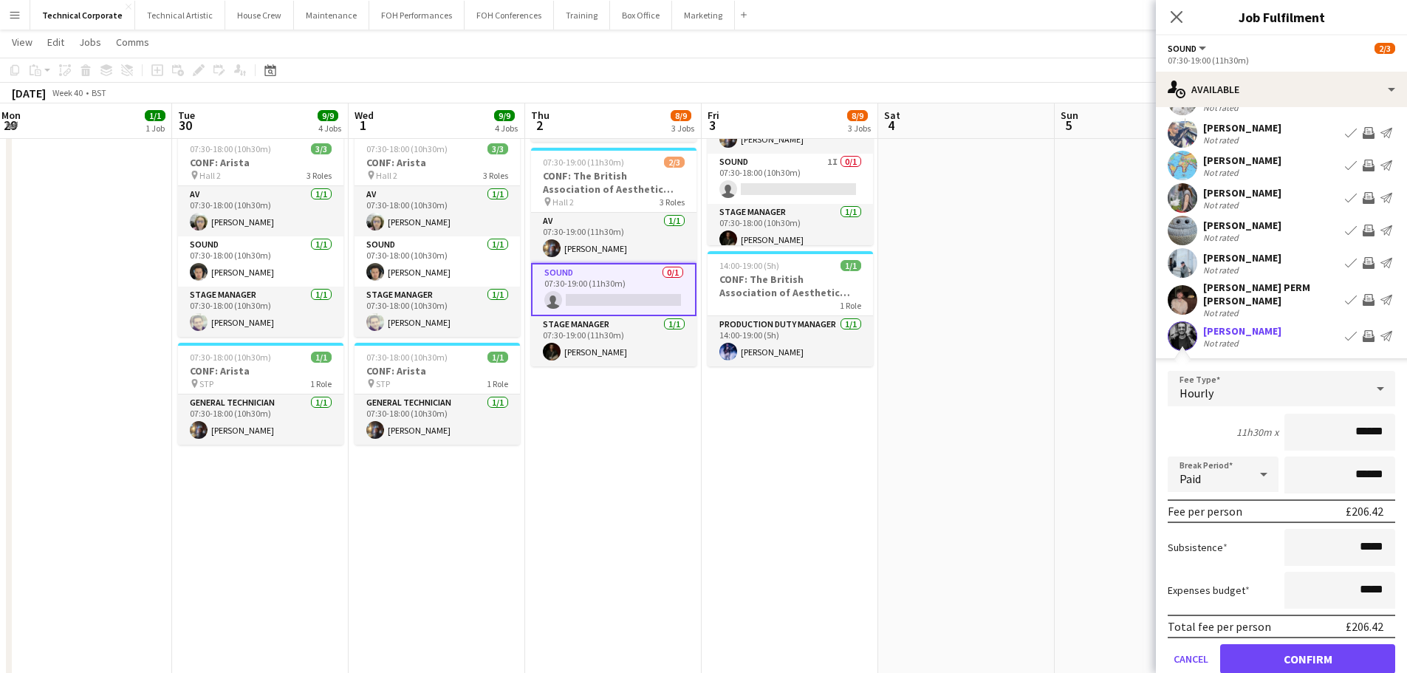
scroll to position [179, 0]
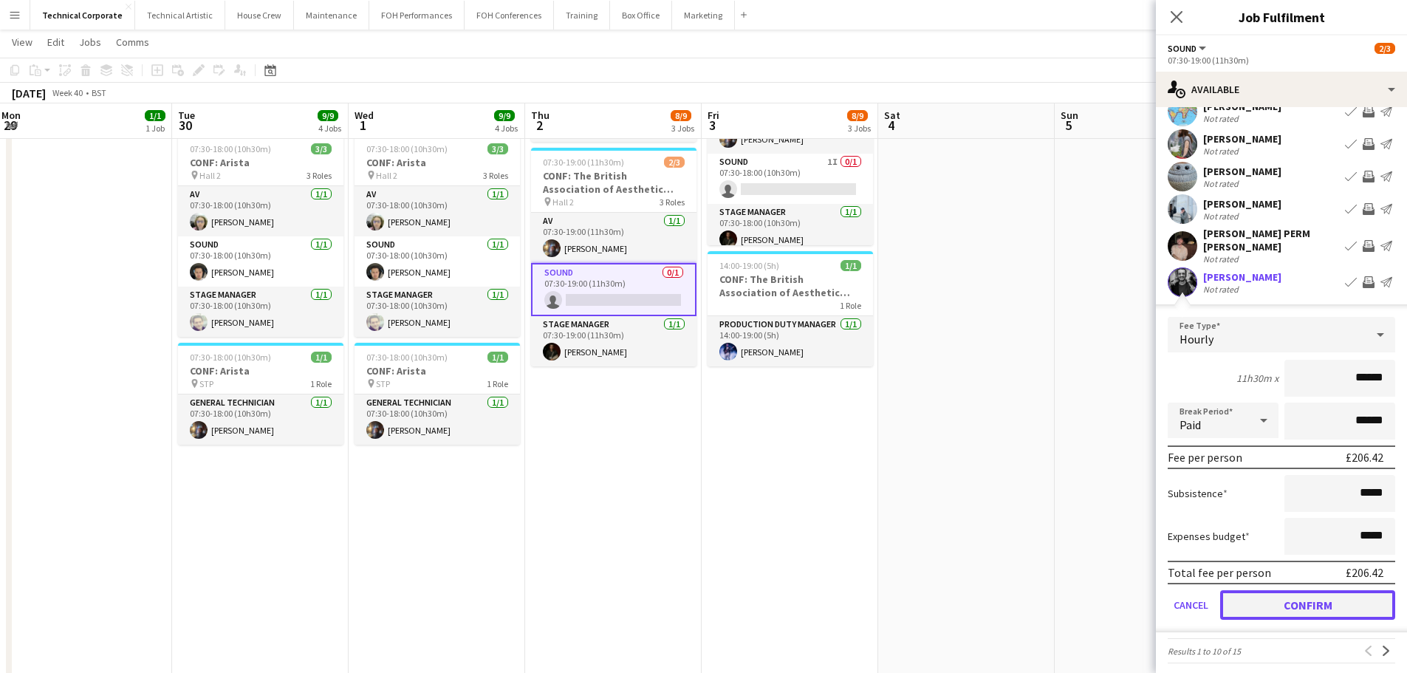
click at [1134, 583] on button "Confirm" at bounding box center [1307, 605] width 175 height 30
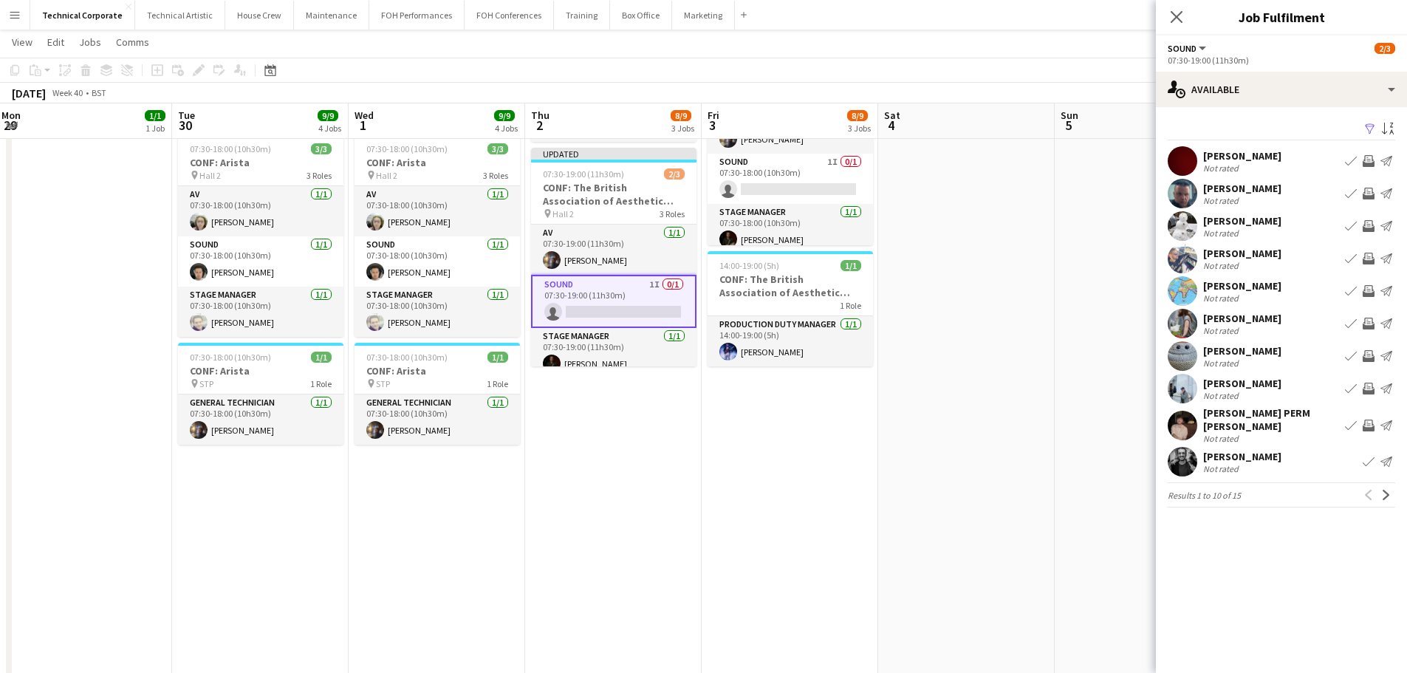
click at [899, 500] on app-date-cell at bounding box center [966, 260] width 177 height 928
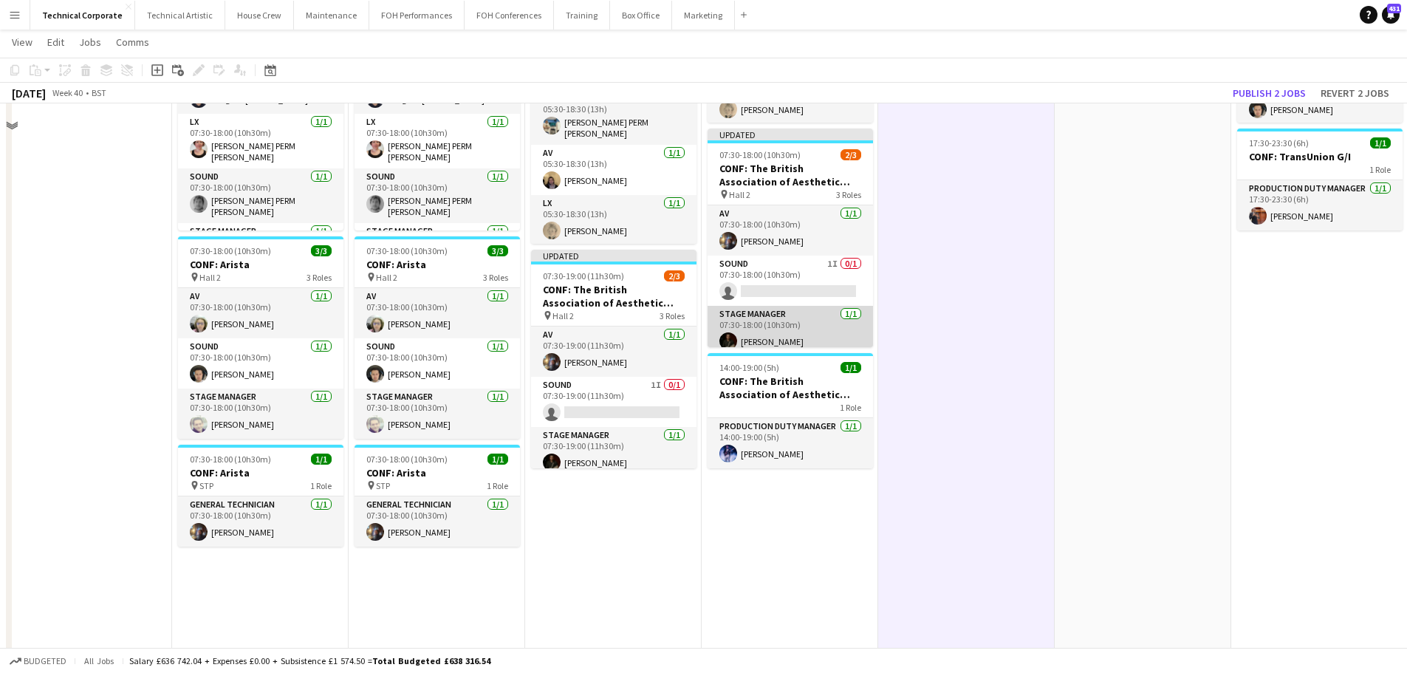
scroll to position [148, 0]
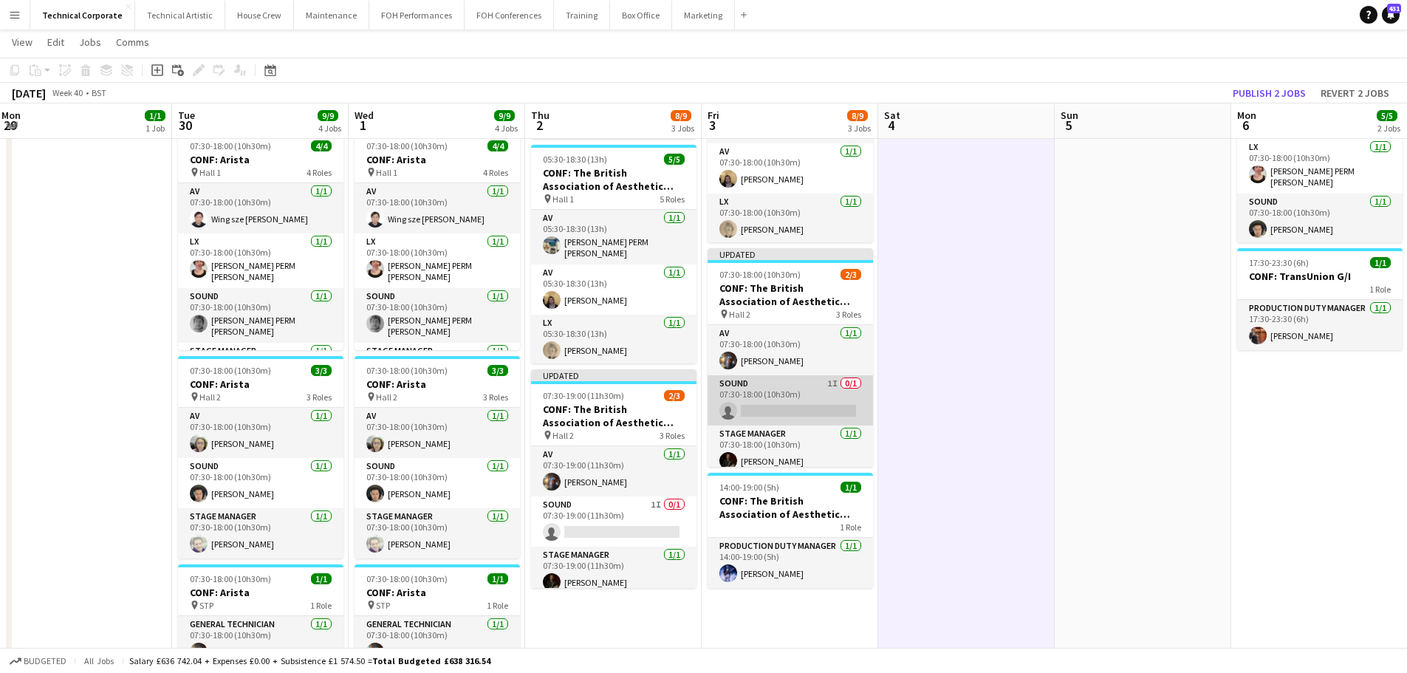
click at [815, 389] on app-card-role "Sound 1I 0/1 07:30-18:00 (10h30m) single-neutral-actions" at bounding box center [790, 400] width 165 height 50
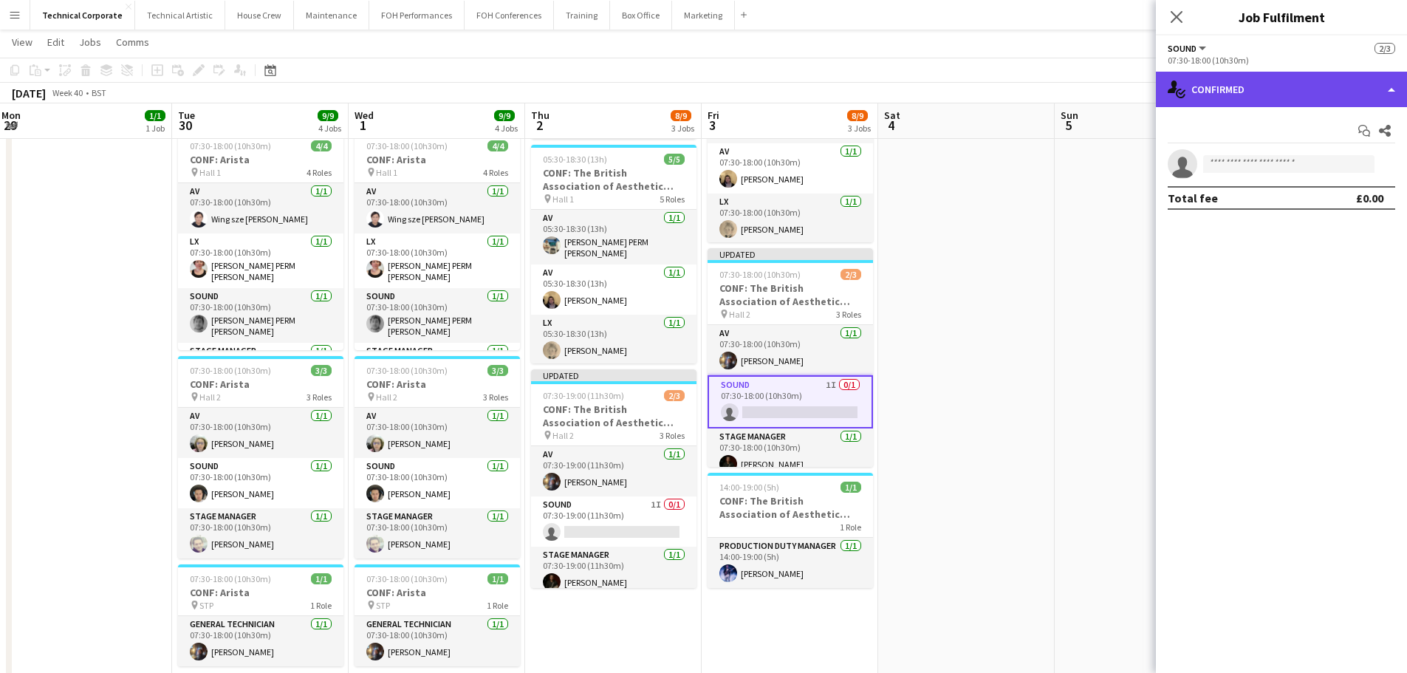
click at [1134, 98] on div "single-neutral-actions-check-2 Confirmed" at bounding box center [1281, 89] width 251 height 35
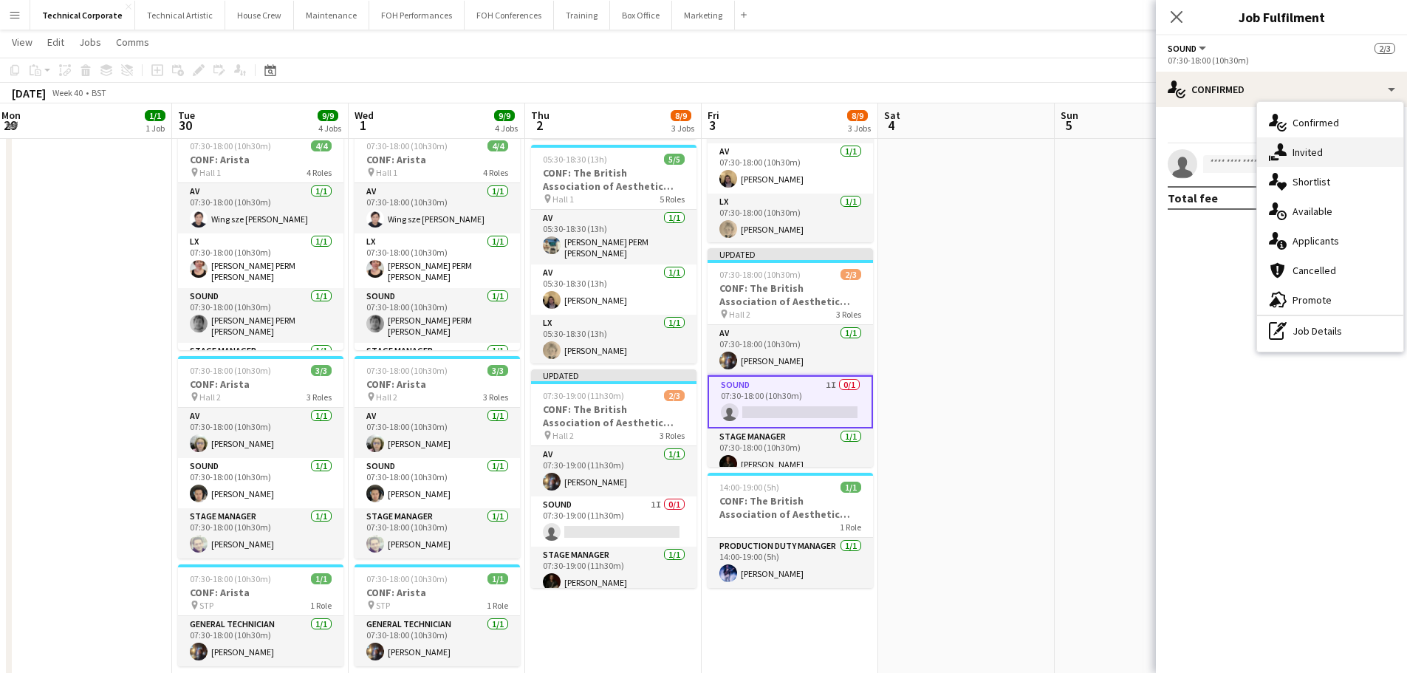
click at [1134, 158] on div "single-neutral-actions-share-1 Invited" at bounding box center [1330, 152] width 146 height 30
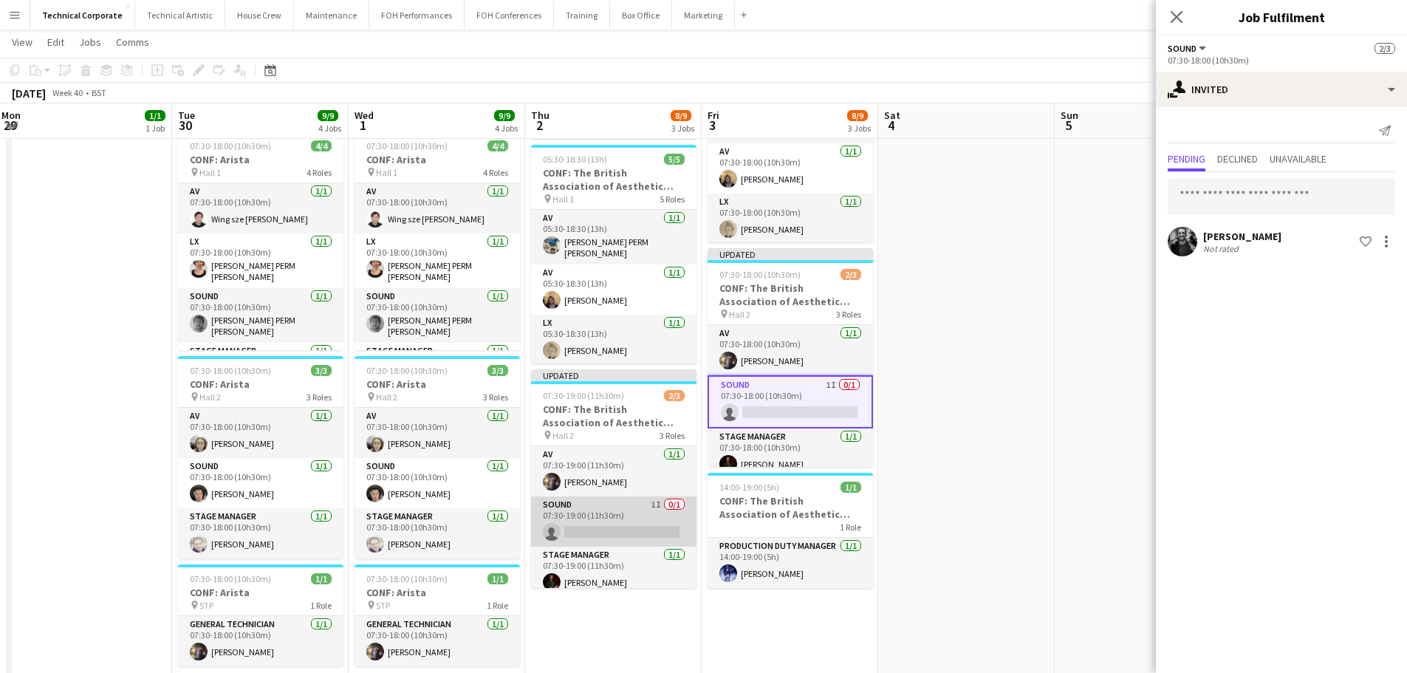
click at [623, 525] on app-card-role "Sound 1I 0/1 07:30-19:00 (11h30m) single-neutral-actions" at bounding box center [613, 521] width 165 height 50
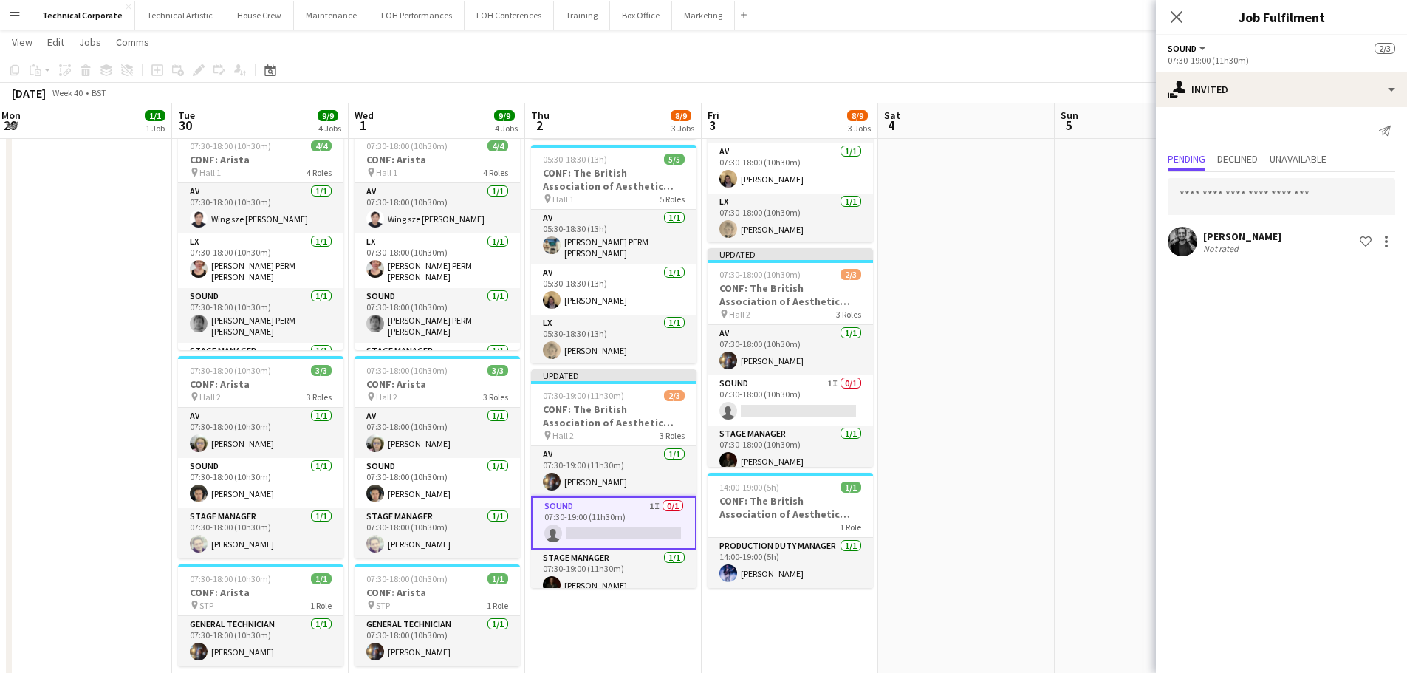
click at [945, 427] on app-date-cell at bounding box center [966, 482] width 177 height 928
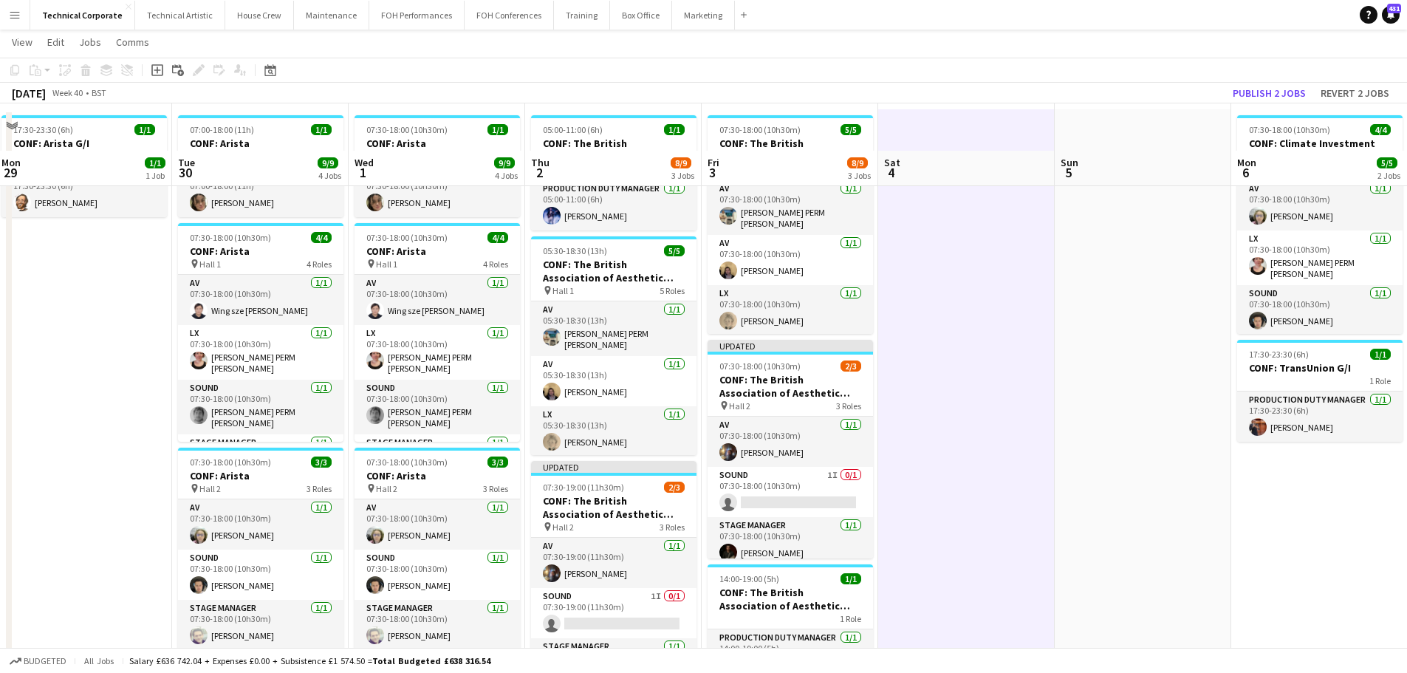
scroll to position [0, 0]
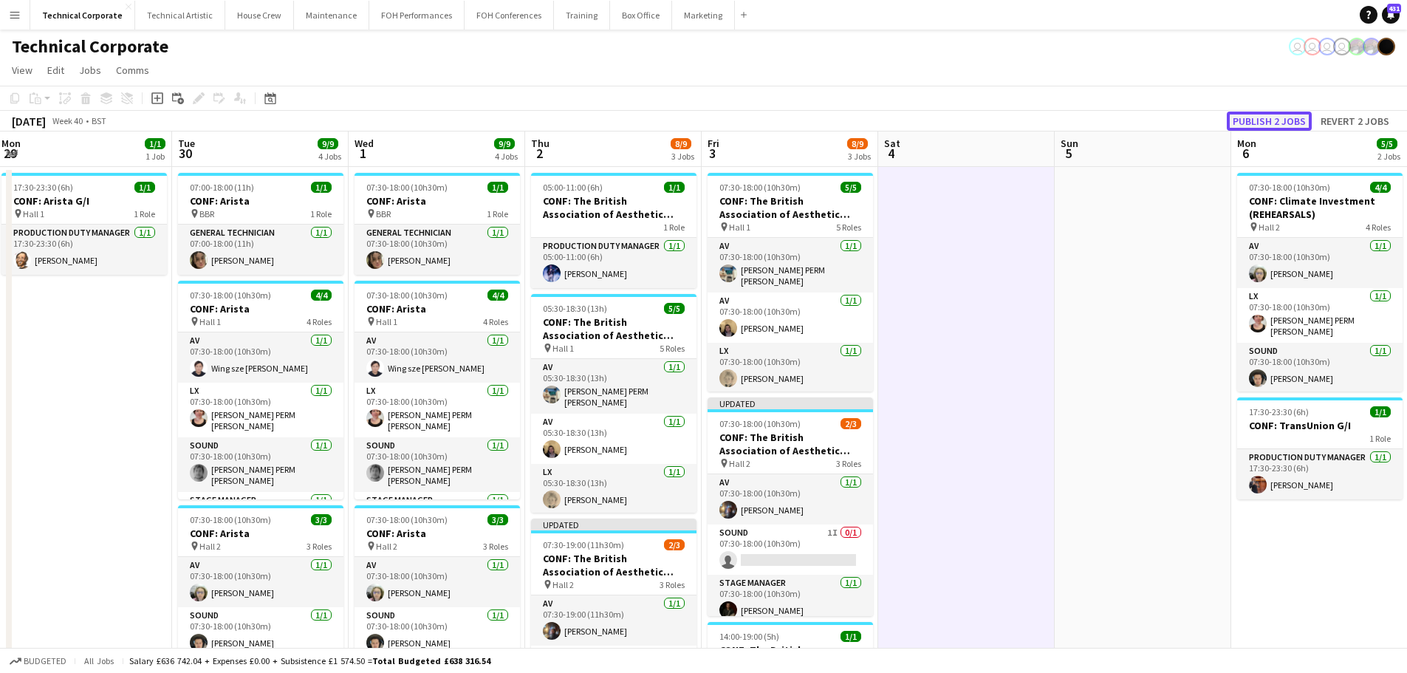
click at [1134, 120] on button "Publish 2 jobs" at bounding box center [1269, 121] width 85 height 19
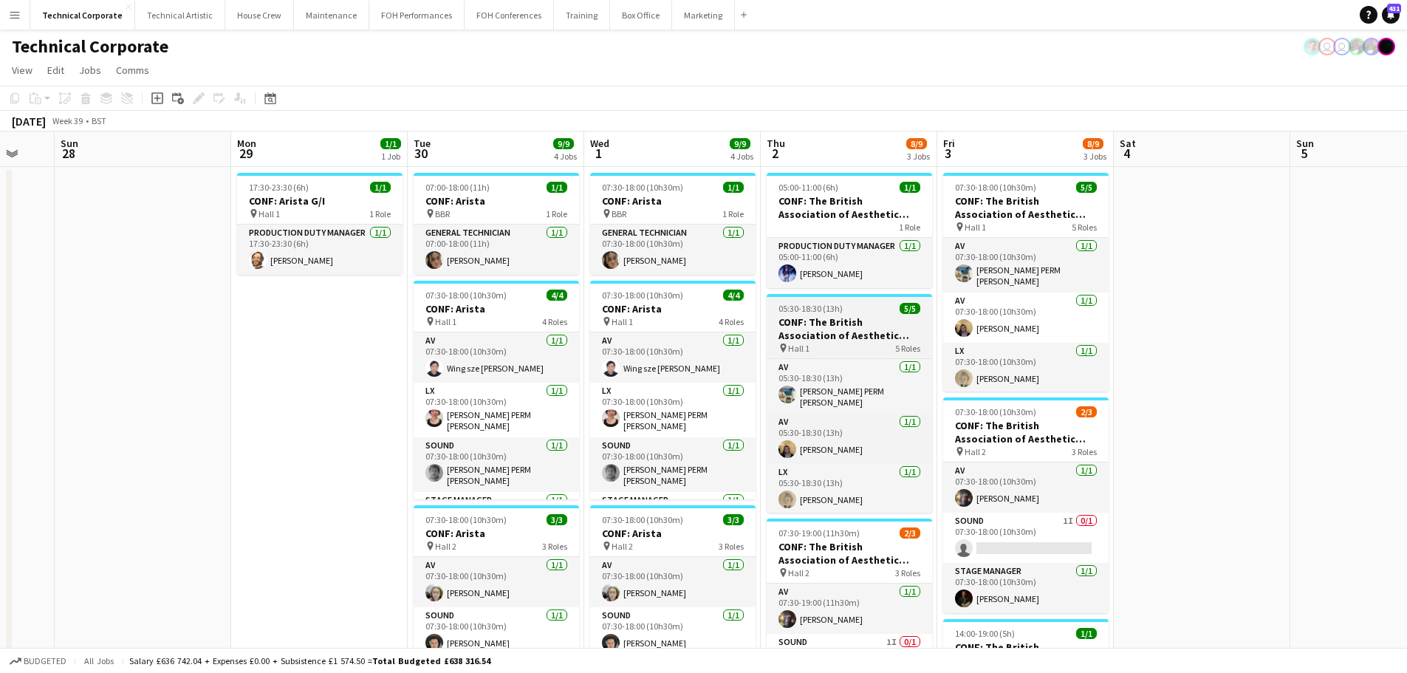
drag, startPoint x: 496, startPoint y: 365, endPoint x: 928, endPoint y: 395, distance: 432.4
click at [733, 360] on app-calendar-viewport "Fri 26 Sat 27 Sun 28 Mon 29 1/1 1 Job Tue 30 9/9 4 Jobs Wed 1 9/9 4 Jobs Thu 2 …" at bounding box center [703, 612] width 1407 height 963
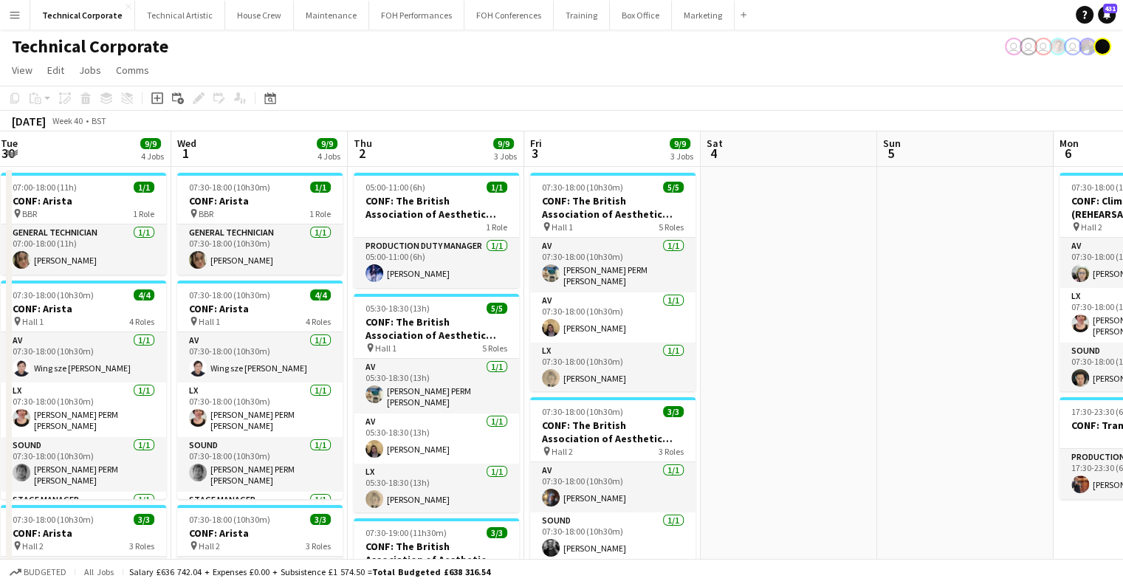
scroll to position [0, 468]
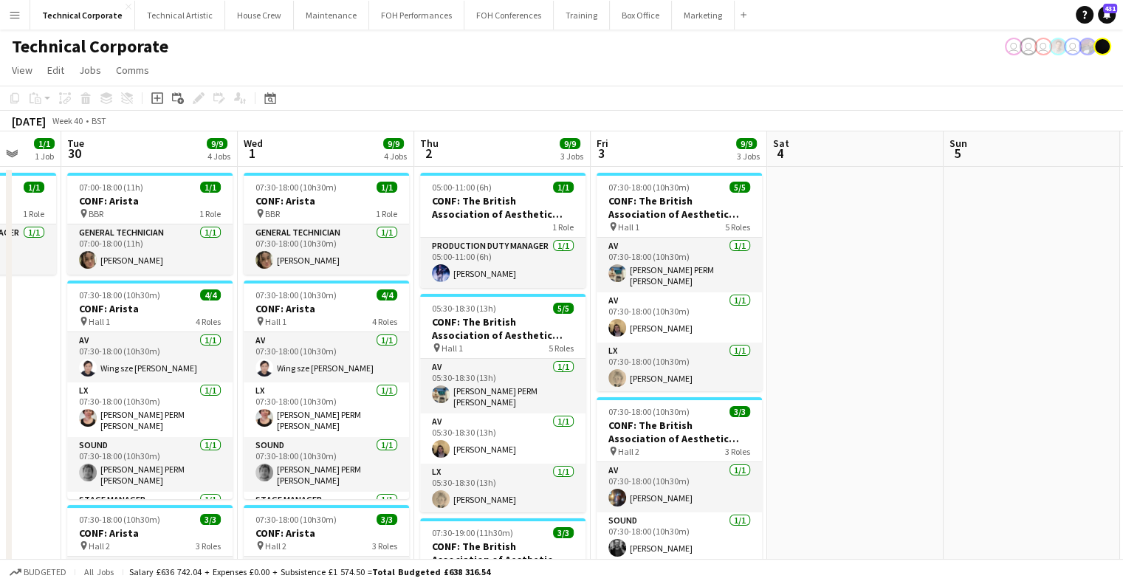
drag, startPoint x: 769, startPoint y: 348, endPoint x: 284, endPoint y: 352, distance: 484.5
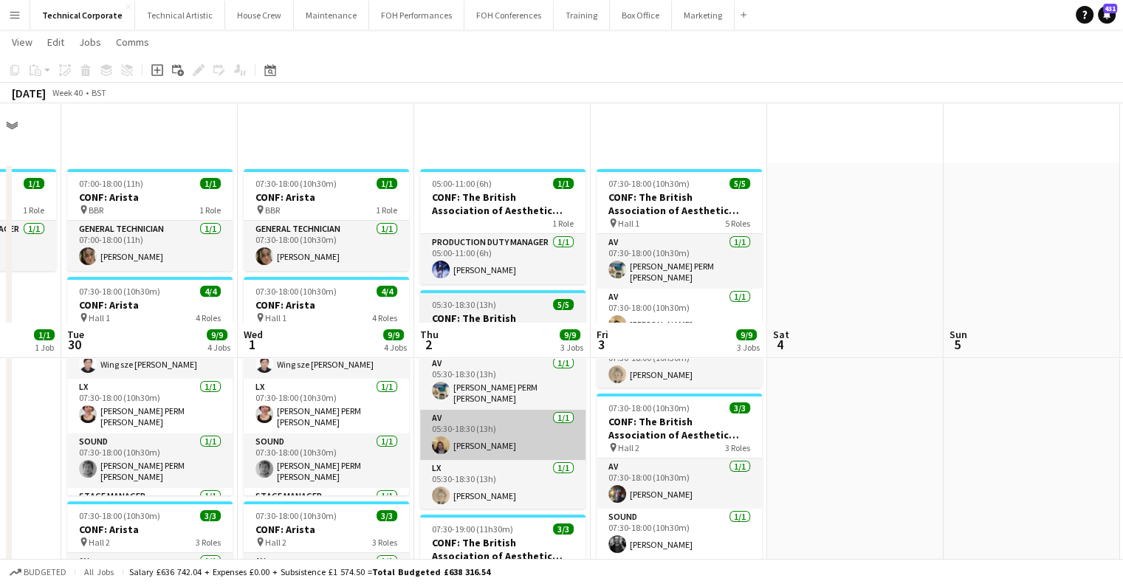
scroll to position [0, 0]
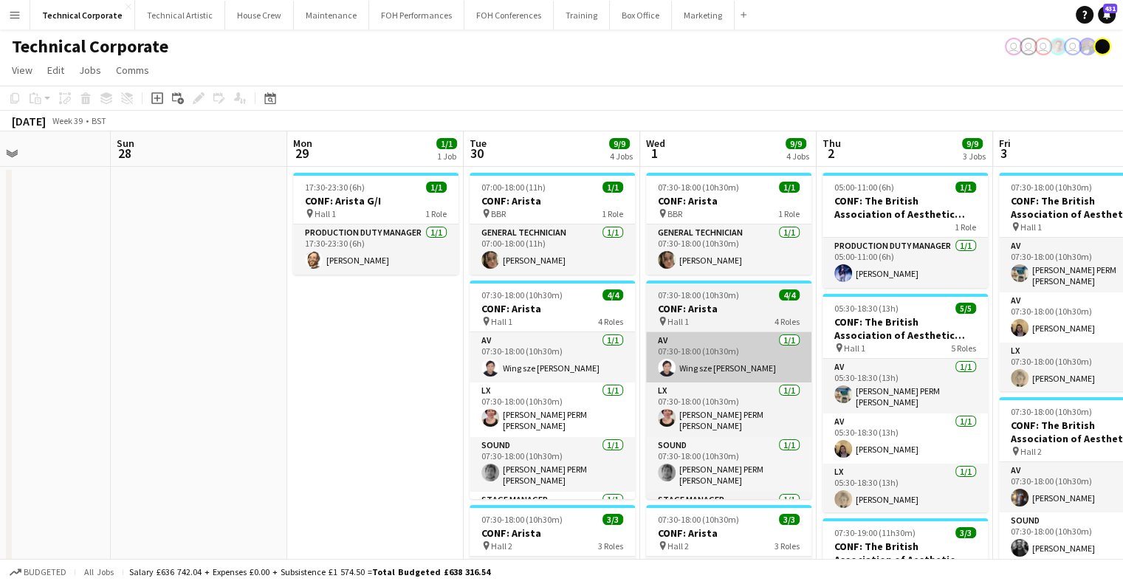
drag, startPoint x: 387, startPoint y: 333, endPoint x: 691, endPoint y: 354, distance: 305.0
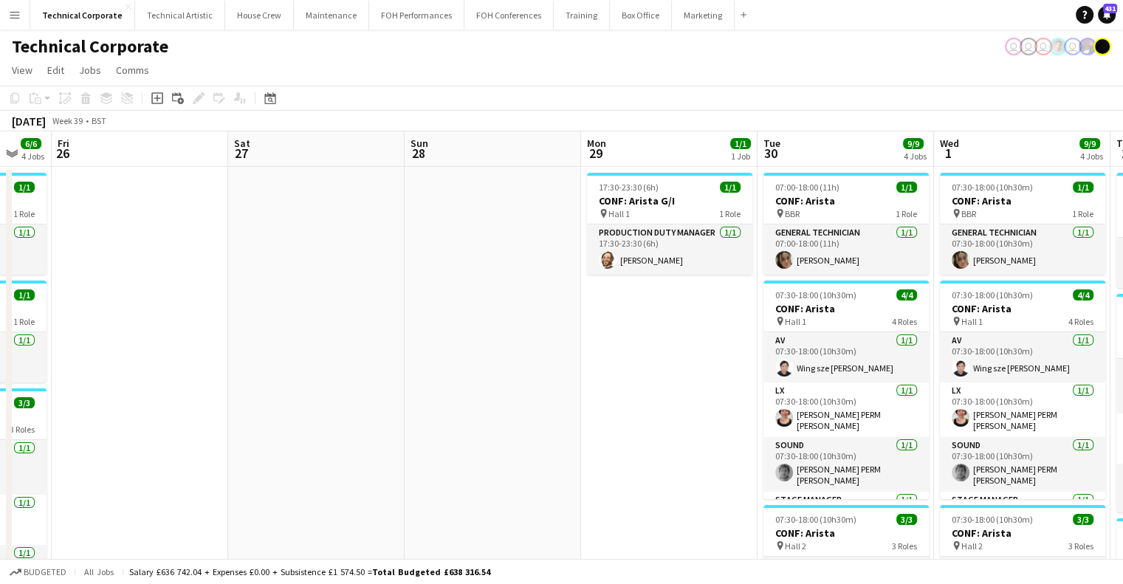
drag, startPoint x: 597, startPoint y: 421, endPoint x: 839, endPoint y: 413, distance: 242.4
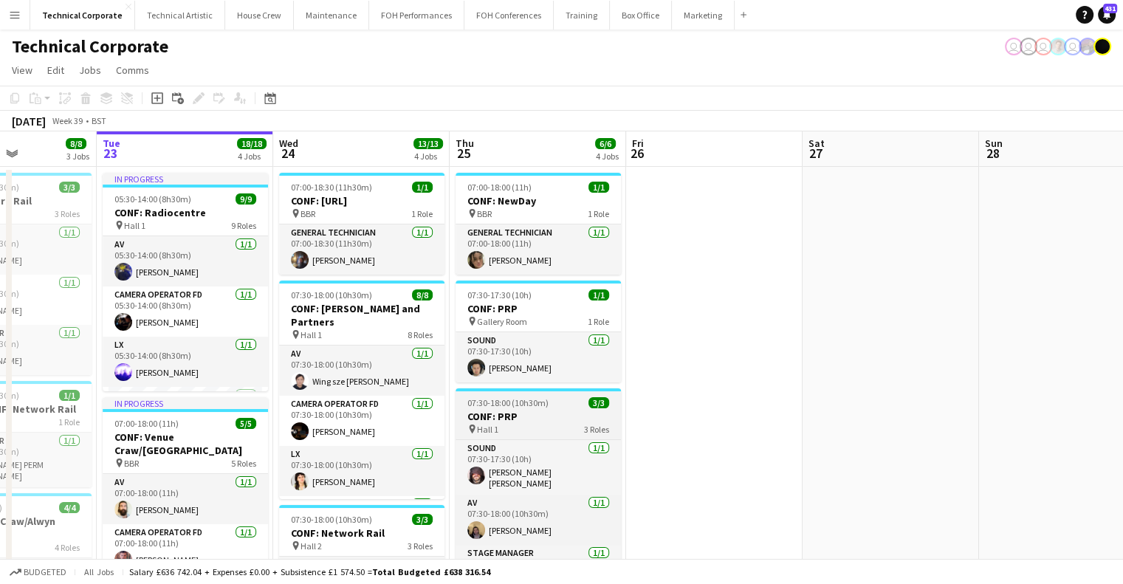
drag, startPoint x: 552, startPoint y: 392, endPoint x: 499, endPoint y: 413, distance: 57.7
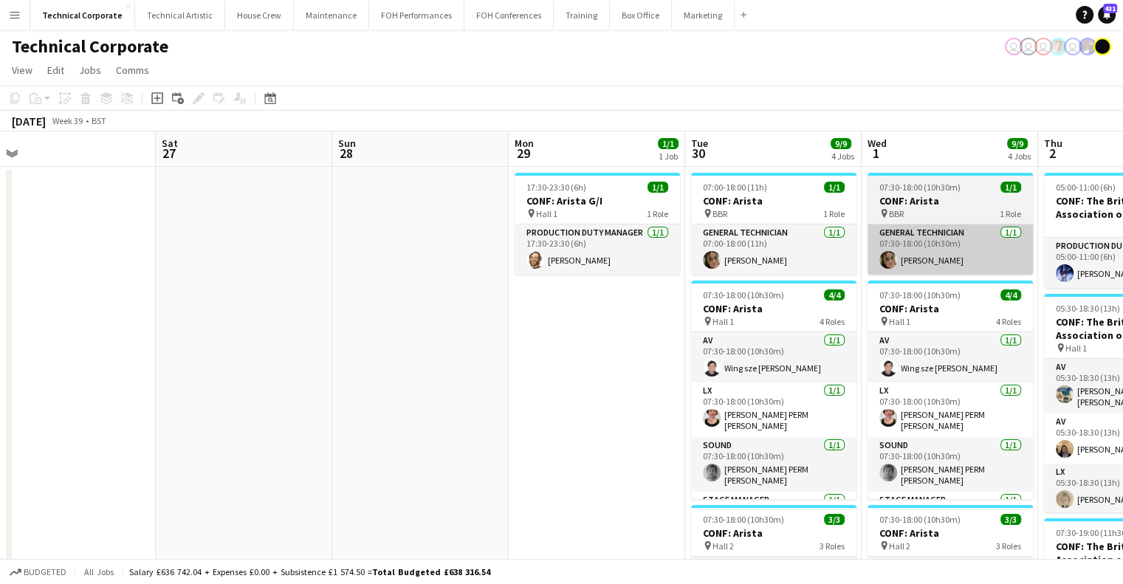
drag, startPoint x: 186, startPoint y: 219, endPoint x: 907, endPoint y: 265, distance: 722.3
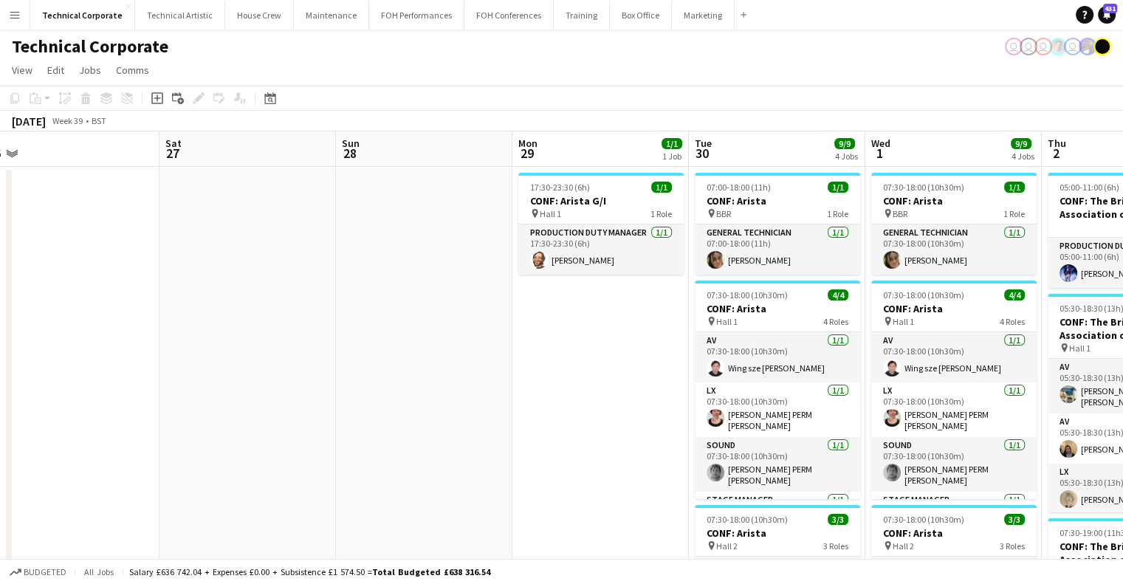
drag, startPoint x: 802, startPoint y: 270, endPoint x: 350, endPoint y: 252, distance: 452.4
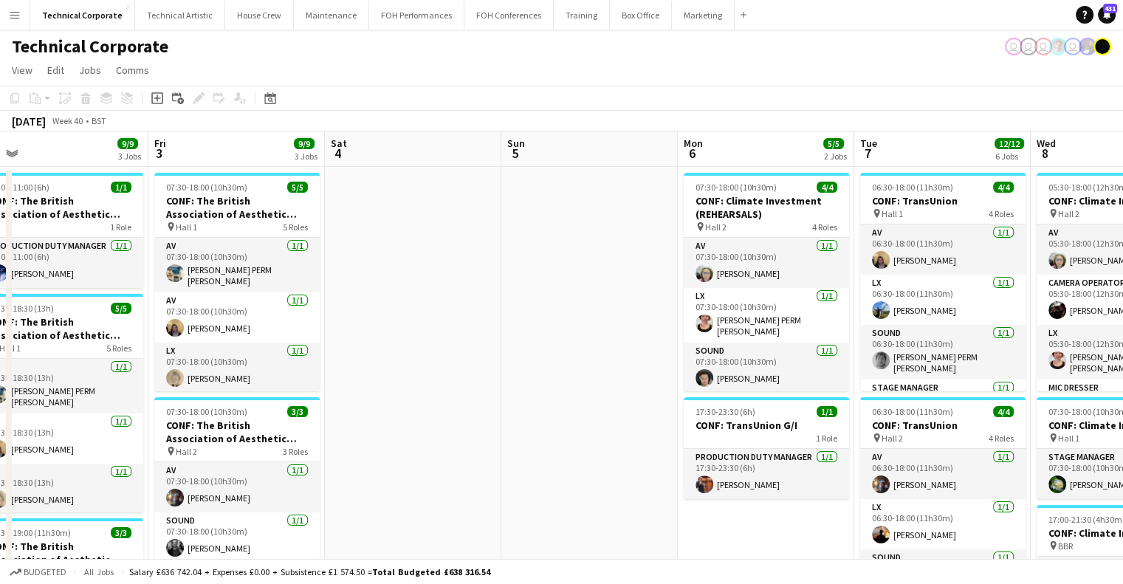
scroll to position [0, 387]
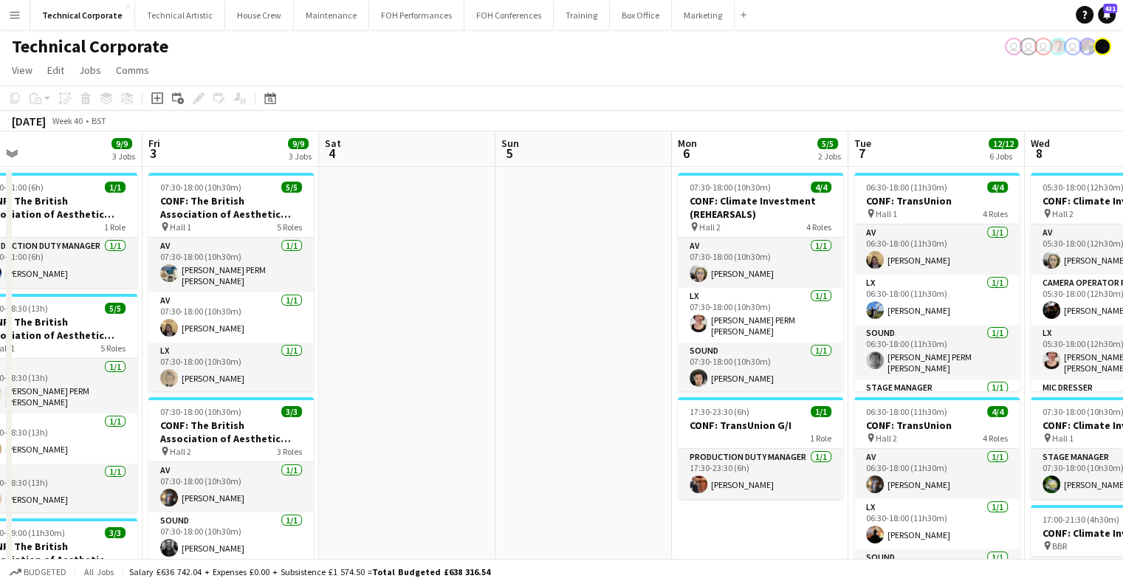
drag, startPoint x: 909, startPoint y: 293, endPoint x: 388, endPoint y: 278, distance: 521.7
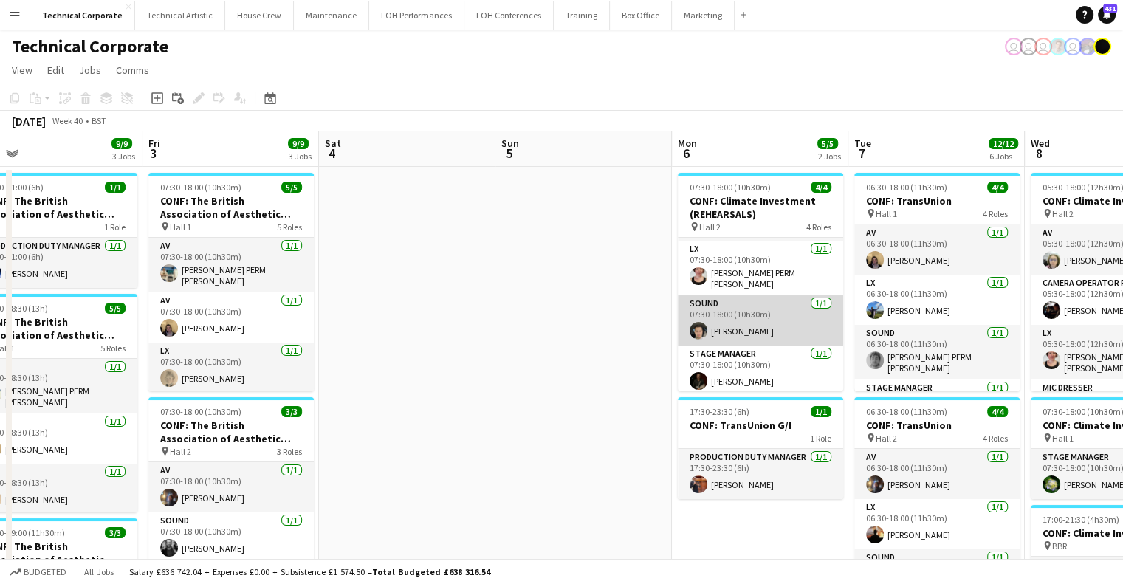
scroll to position [0, 0]
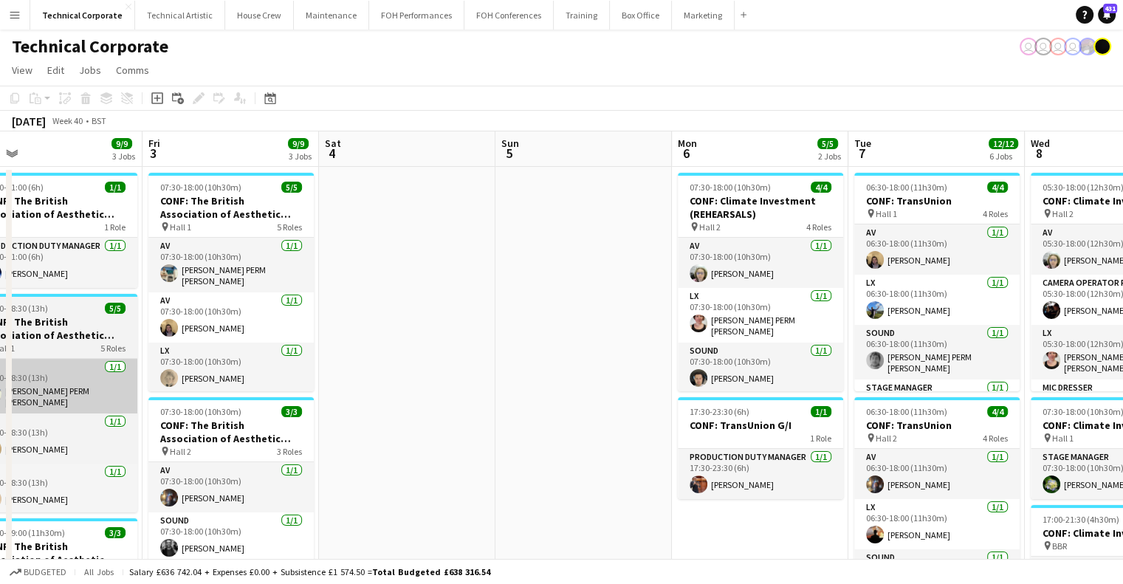
drag, startPoint x: 467, startPoint y: 374, endPoint x: 283, endPoint y: 361, distance: 184.4
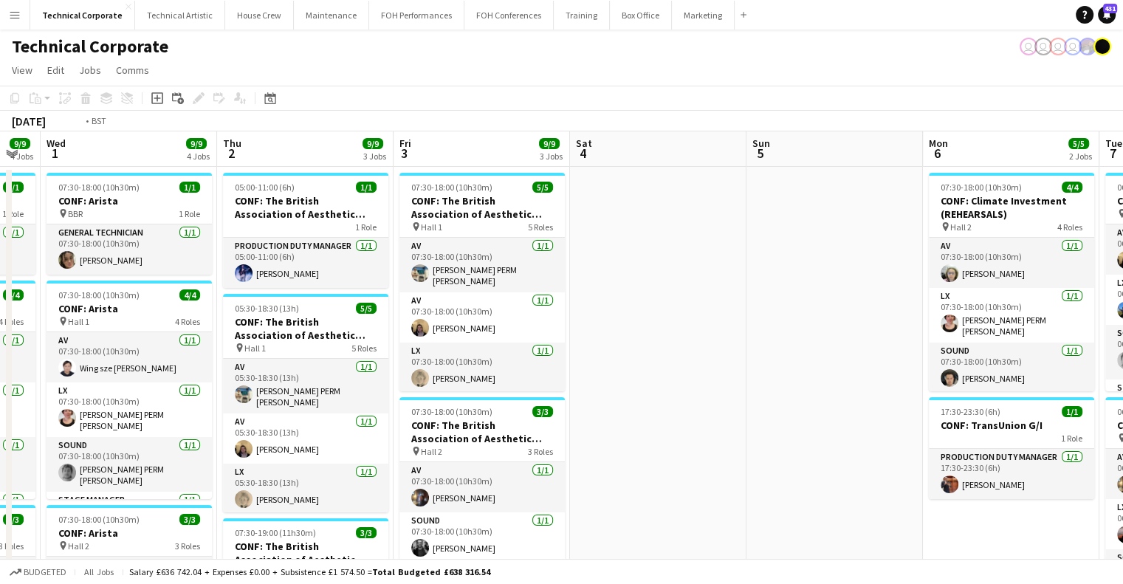
drag, startPoint x: 325, startPoint y: 367, endPoint x: 689, endPoint y: 375, distance: 364.2
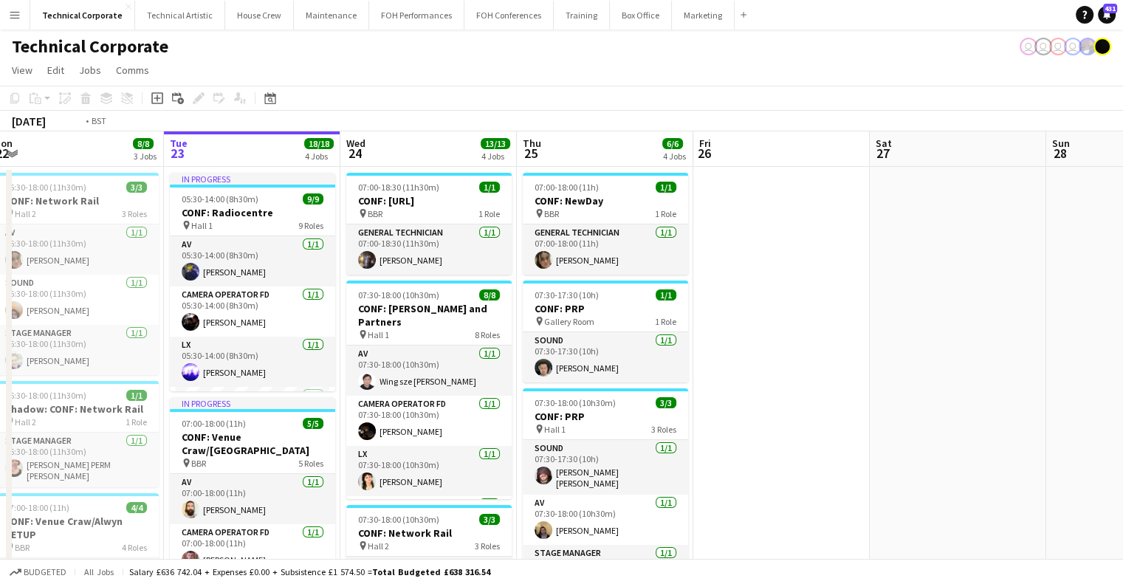
drag, startPoint x: 557, startPoint y: 400, endPoint x: 988, endPoint y: 404, distance: 431.3
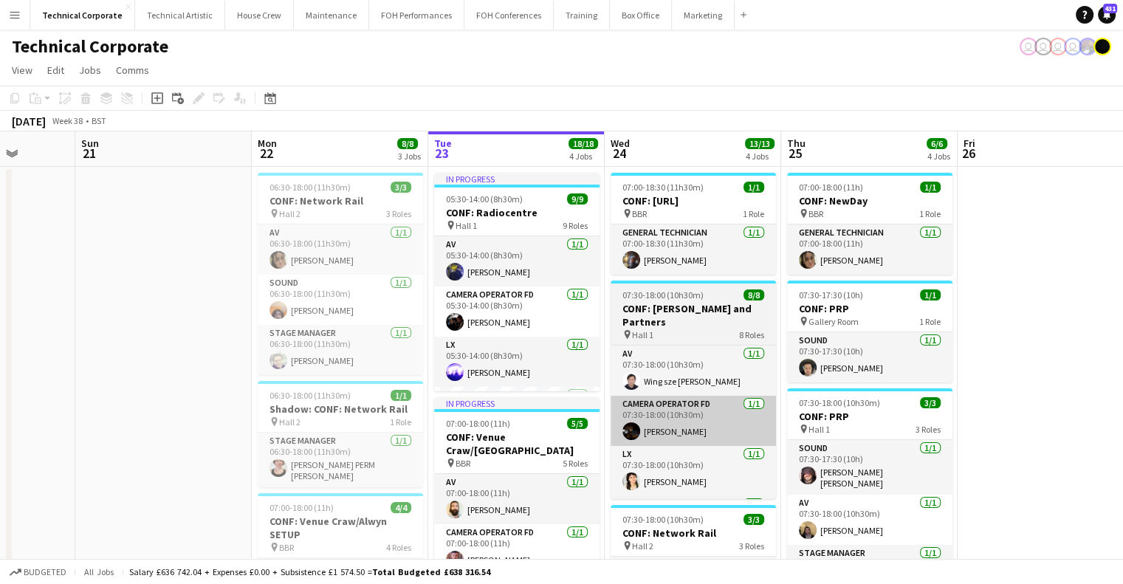
drag, startPoint x: 804, startPoint y: 404, endPoint x: 705, endPoint y: 411, distance: 98.5
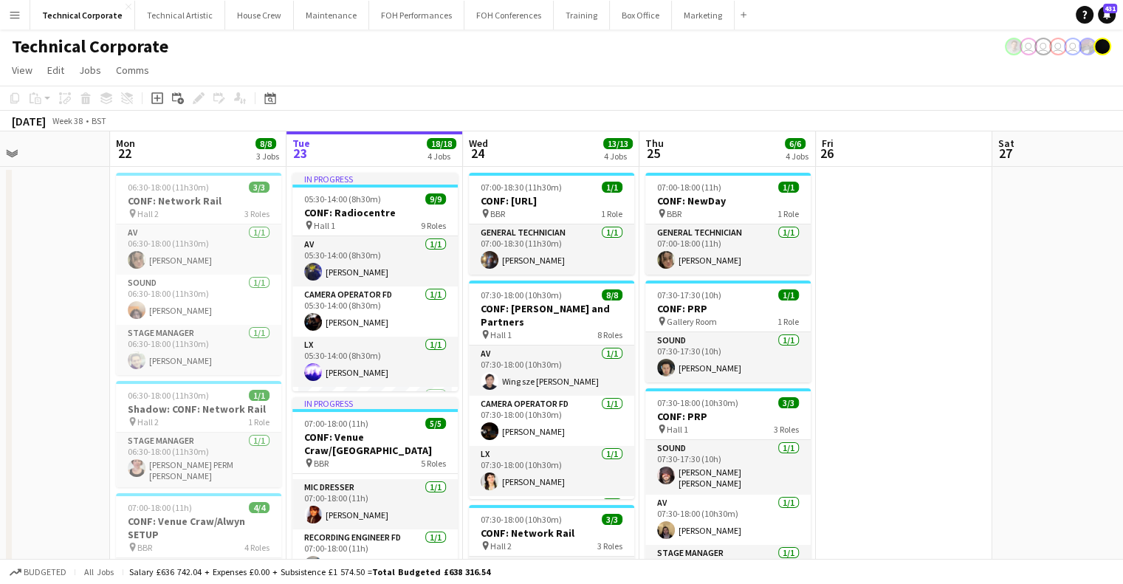
scroll to position [0, 599]
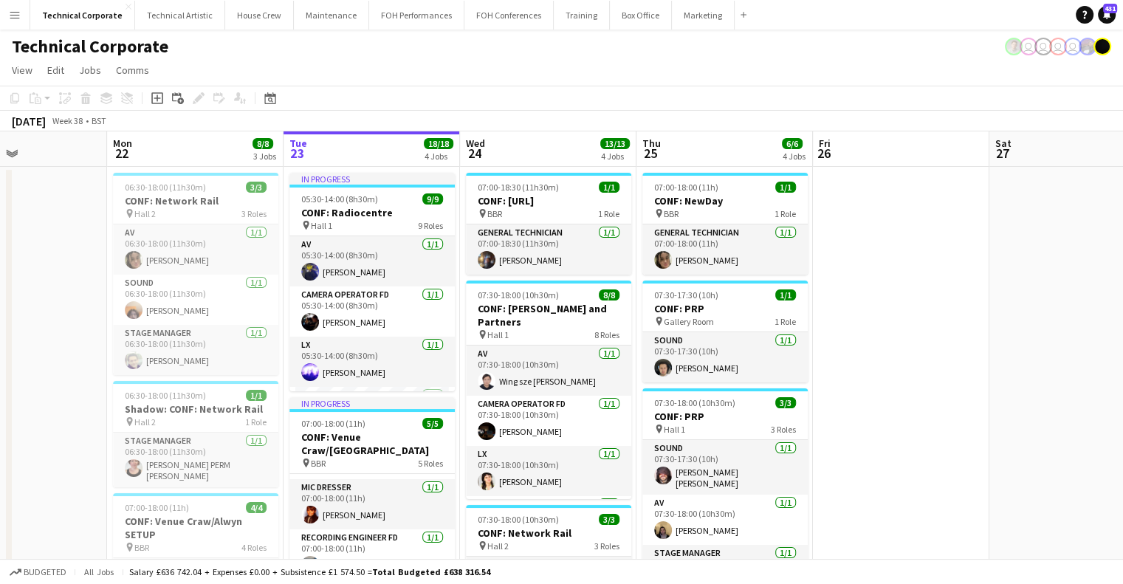
drag, startPoint x: 662, startPoint y: 185, endPoint x: 520, endPoint y: 202, distance: 142.7
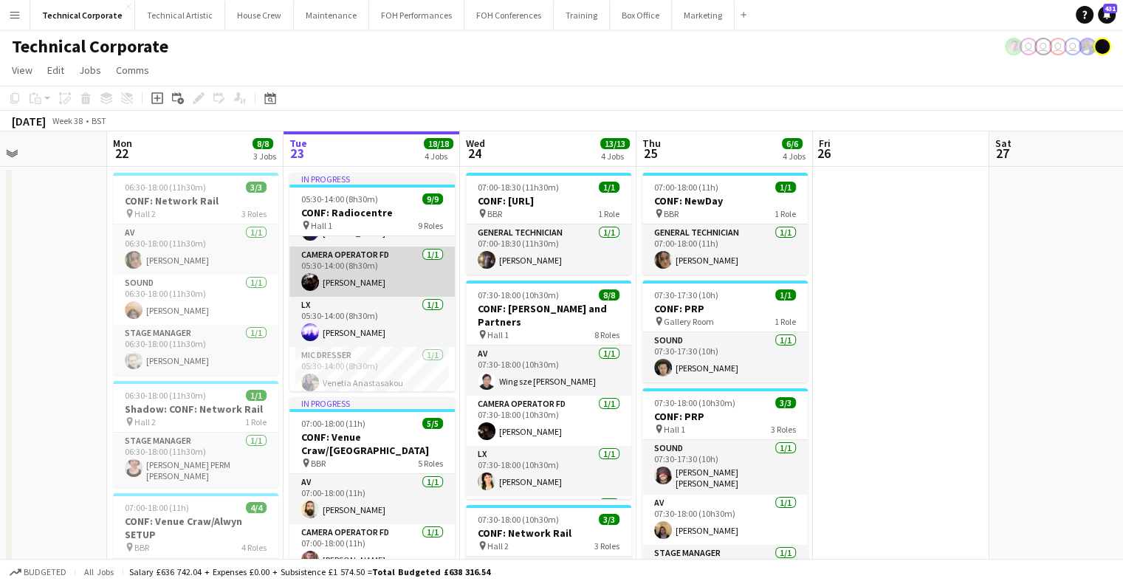
scroll to position [0, 0]
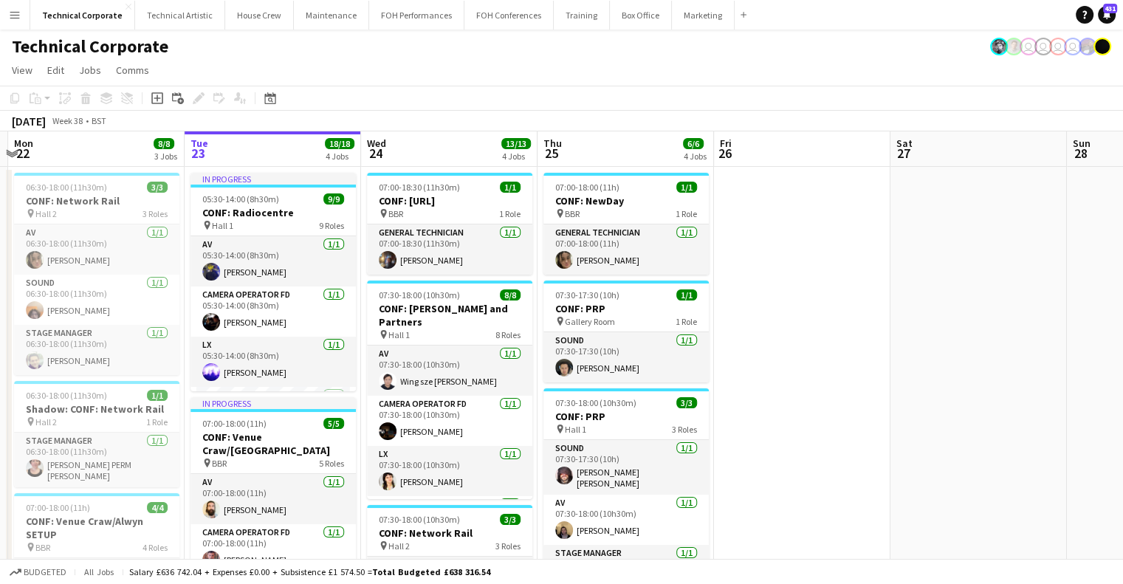
drag, startPoint x: 616, startPoint y: 342, endPoint x: 565, endPoint y: 355, distance: 52.5
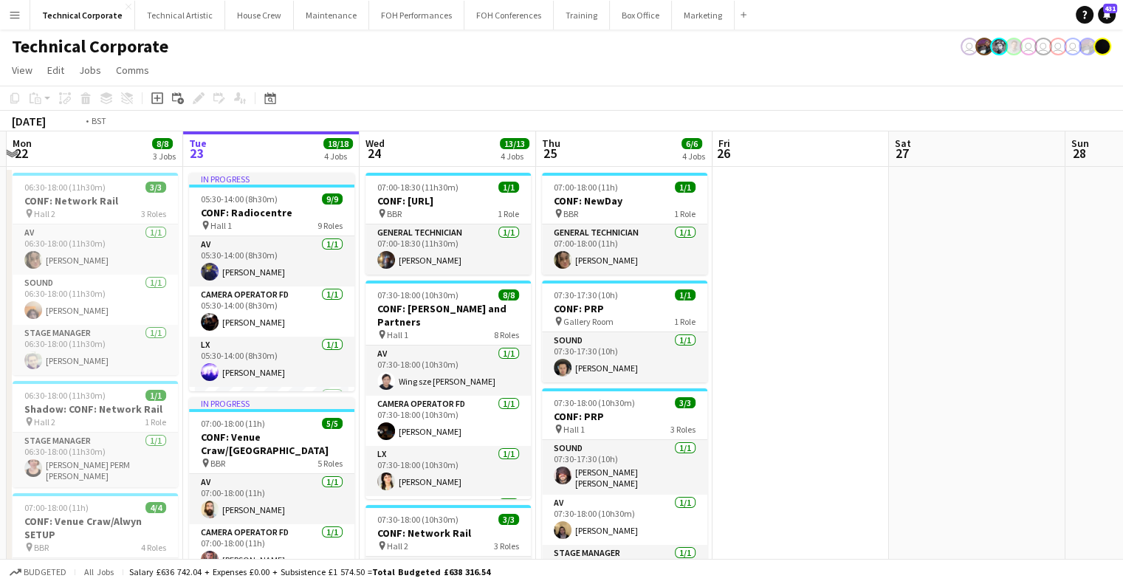
scroll to position [0, 609]
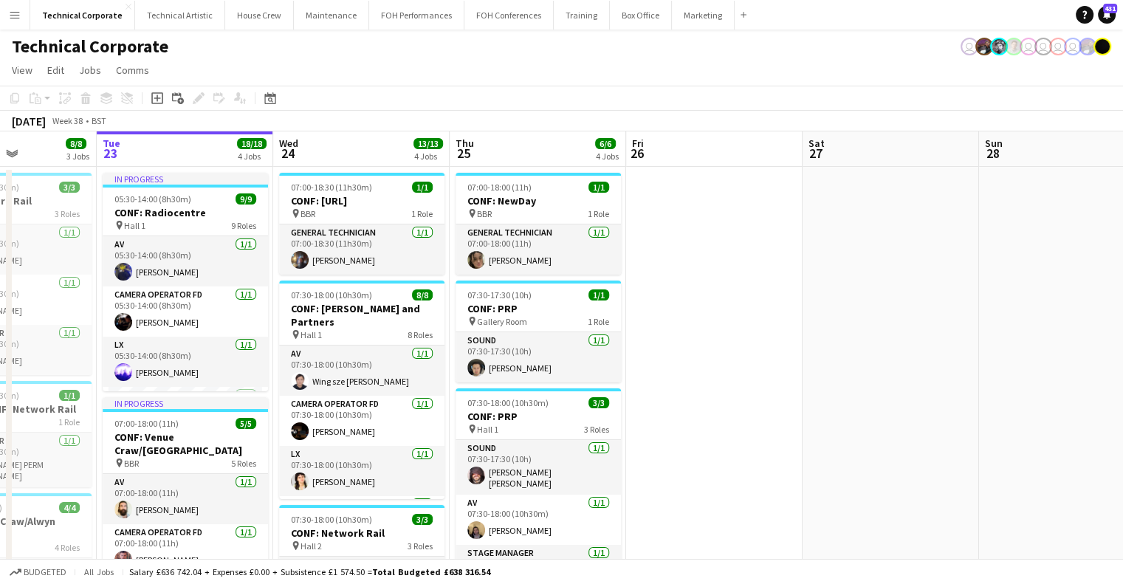
drag, startPoint x: 816, startPoint y: 321, endPoint x: 733, endPoint y: 325, distance: 82.8
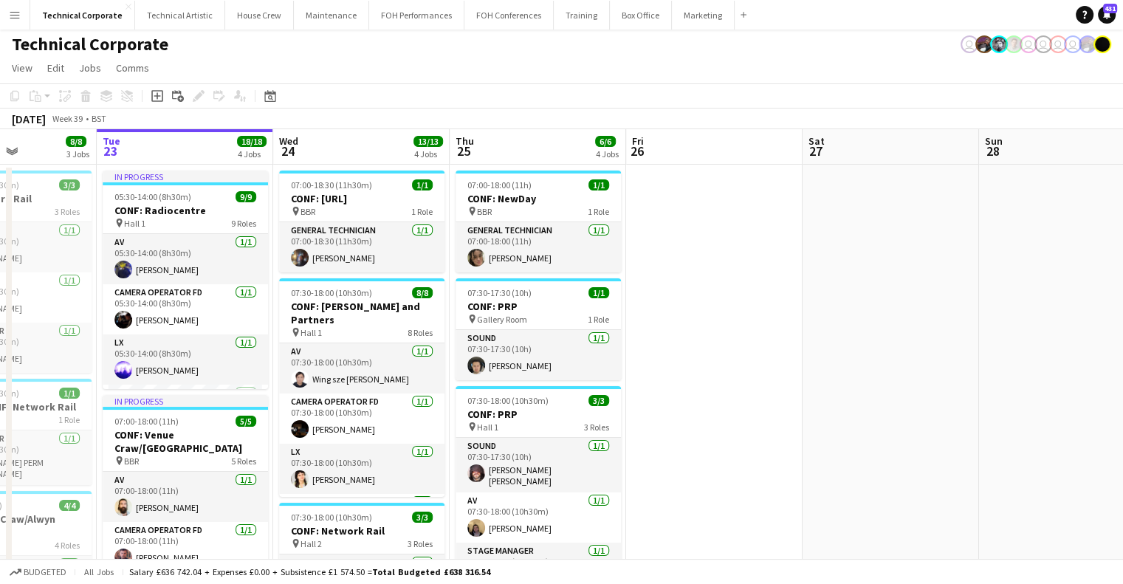
scroll to position [0, 0]
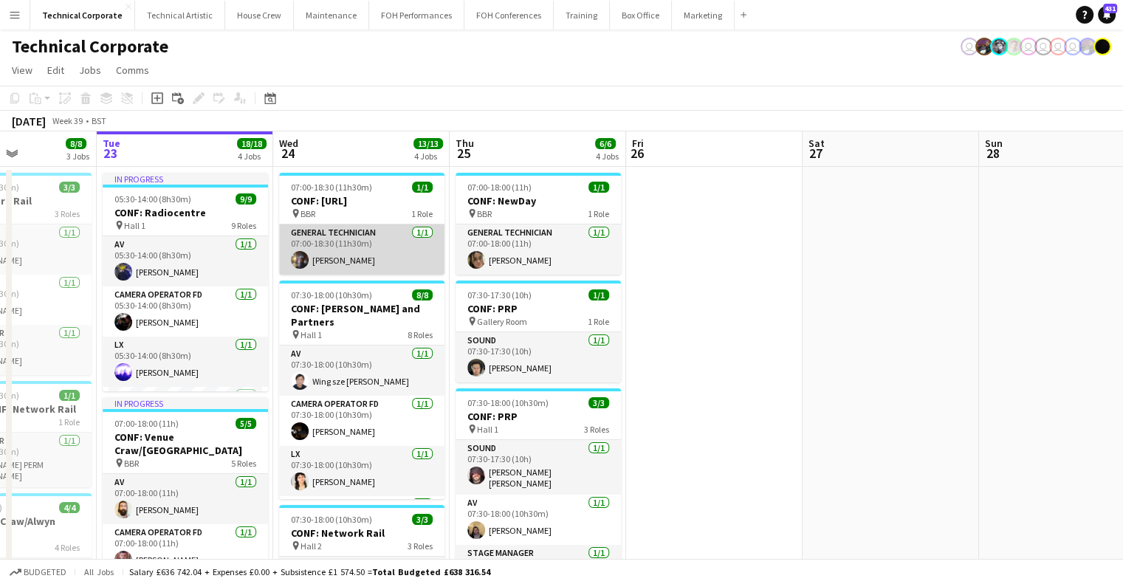
click at [363, 250] on app-card-role "General Technician 1/1 07:00-18:30 (11h30m) Riley Zaporozan" at bounding box center [361, 250] width 165 height 50
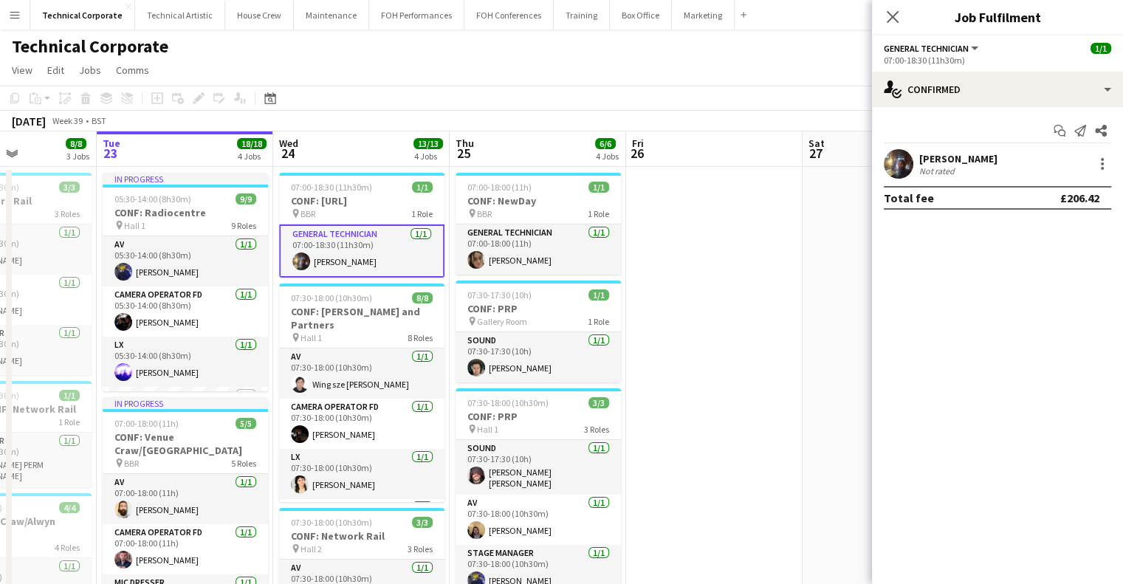
click at [1092, 315] on mat-expansion-panel "check Confirmed Start chat Send notification Share Riley Zaporozan Not rated To…" at bounding box center [997, 345] width 251 height 477
click at [898, 165] on app-user-avatar at bounding box center [899, 164] width 30 height 30
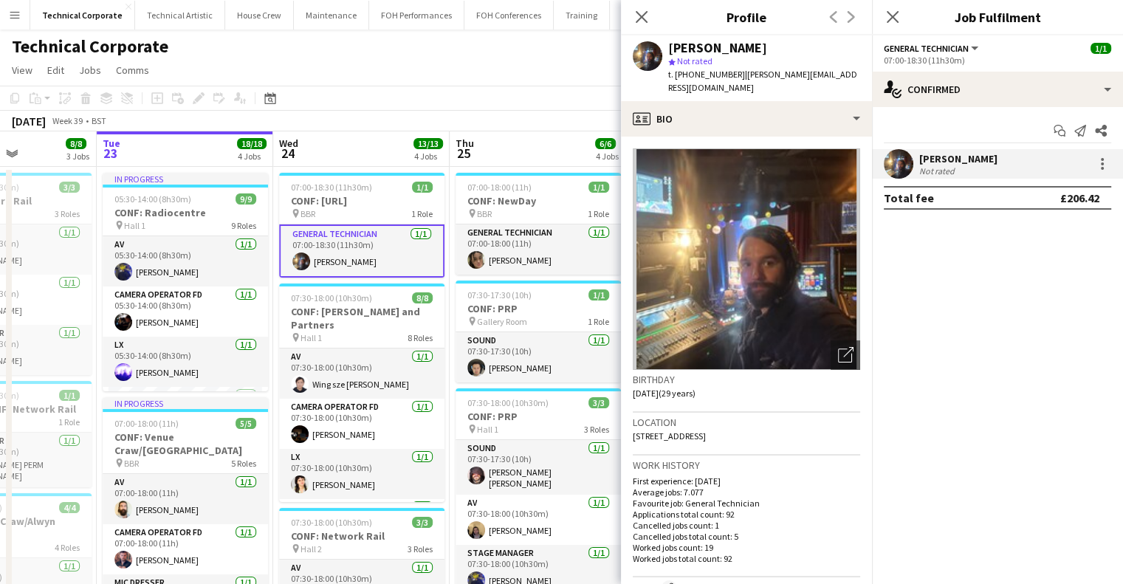
click at [947, 165] on div "Not rated" at bounding box center [939, 170] width 38 height 11
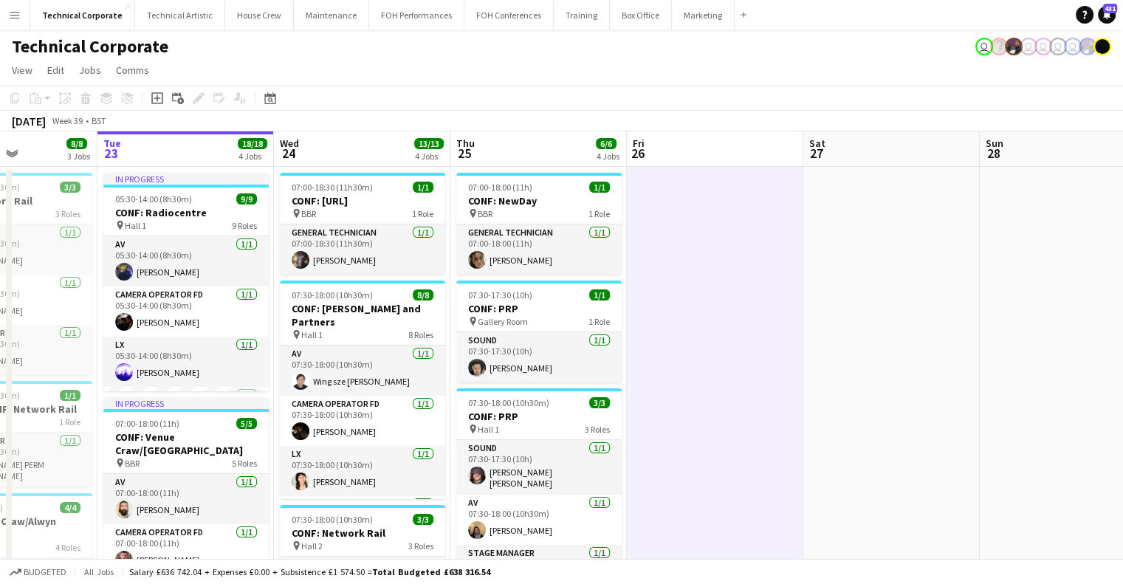
drag, startPoint x: 688, startPoint y: 362, endPoint x: 668, endPoint y: 345, distance: 26.2
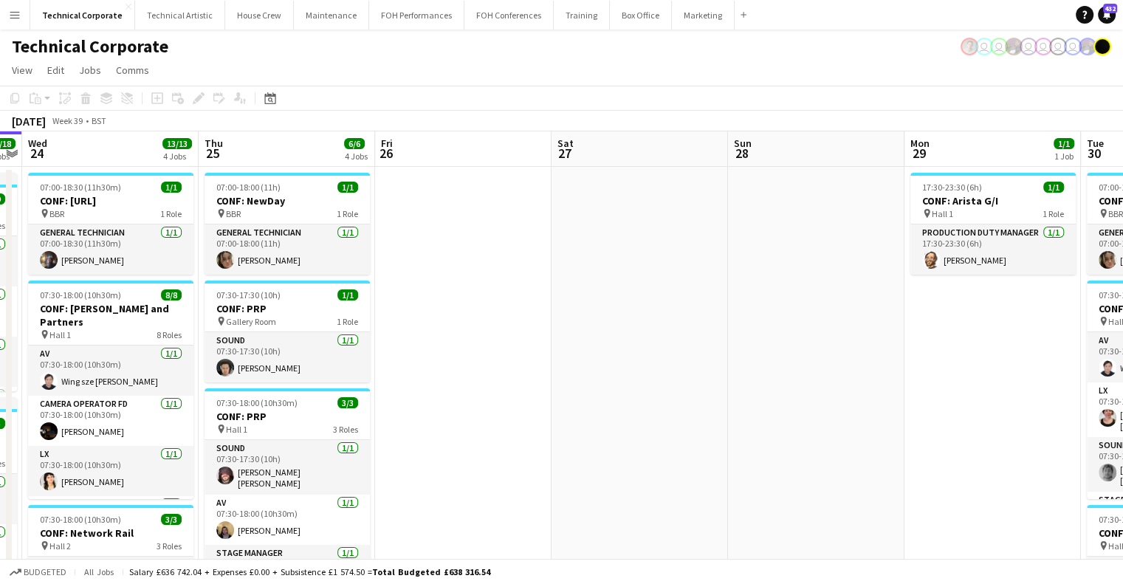
drag, startPoint x: 857, startPoint y: 279, endPoint x: 606, endPoint y: 287, distance: 252.0
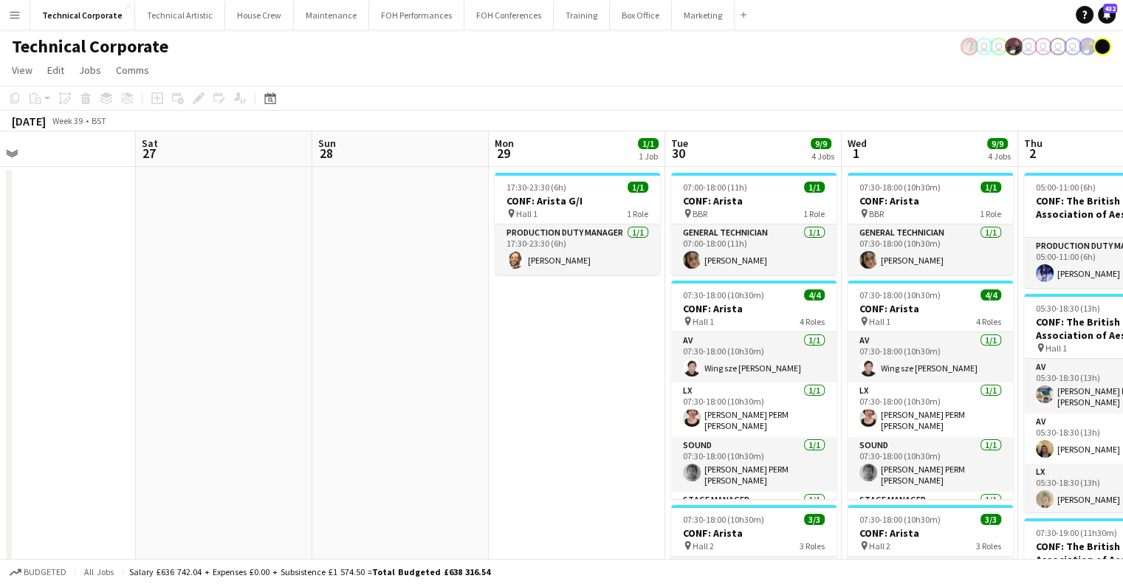
drag, startPoint x: 886, startPoint y: 287, endPoint x: 468, endPoint y: 282, distance: 418.8
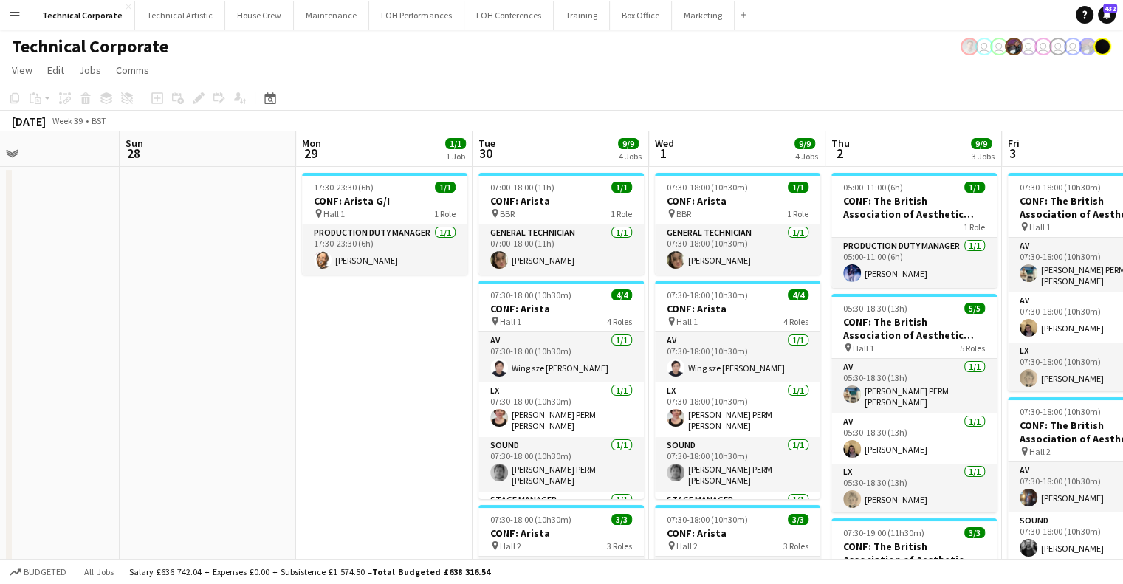
scroll to position [0, 377]
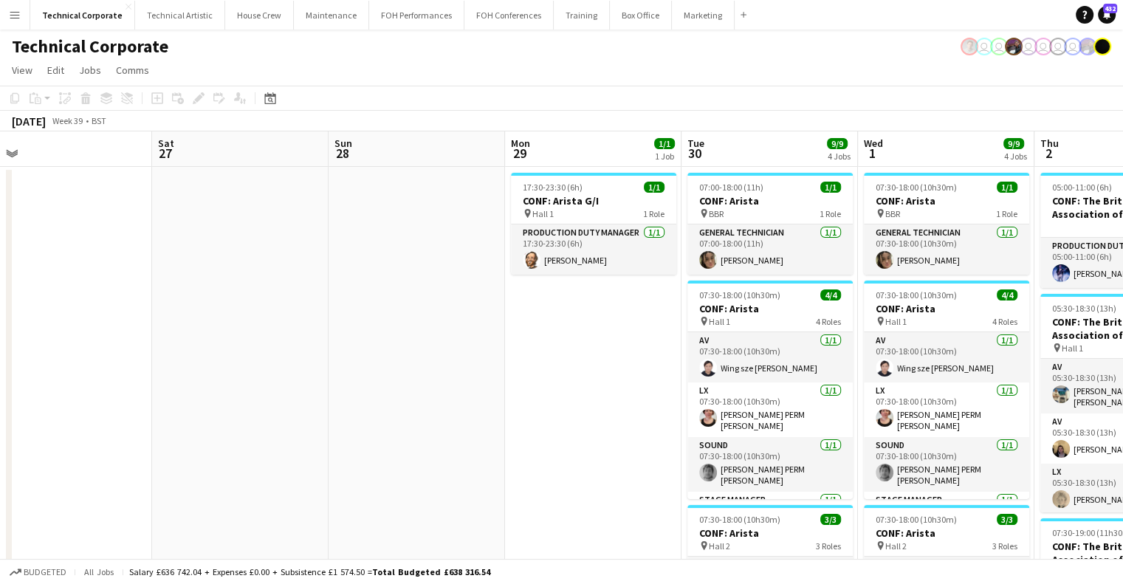
drag, startPoint x: 552, startPoint y: 337, endPoint x: 248, endPoint y: 342, distance: 304.3
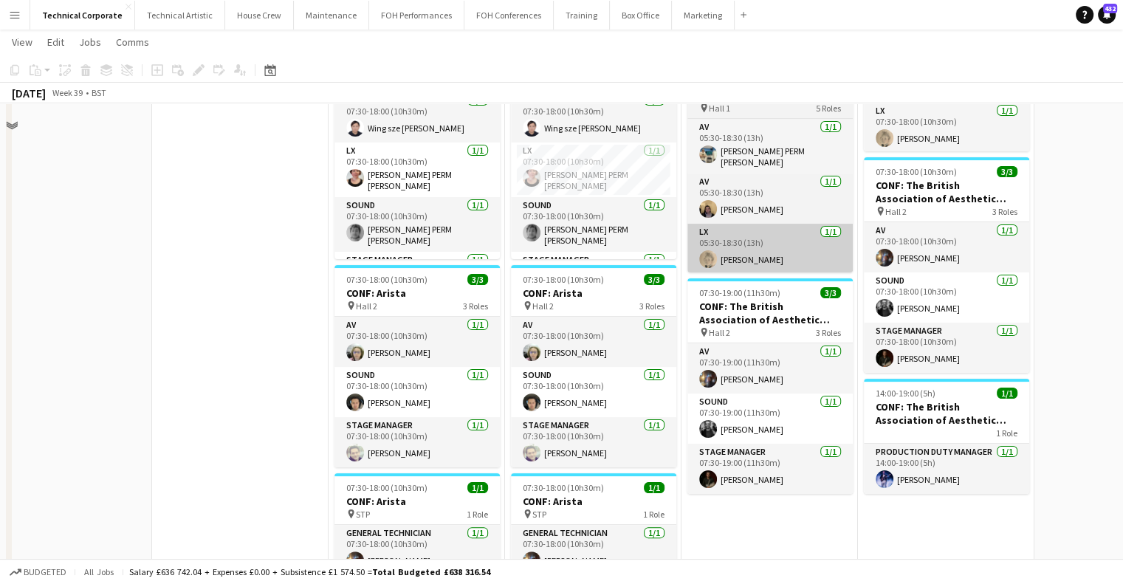
scroll to position [0, 0]
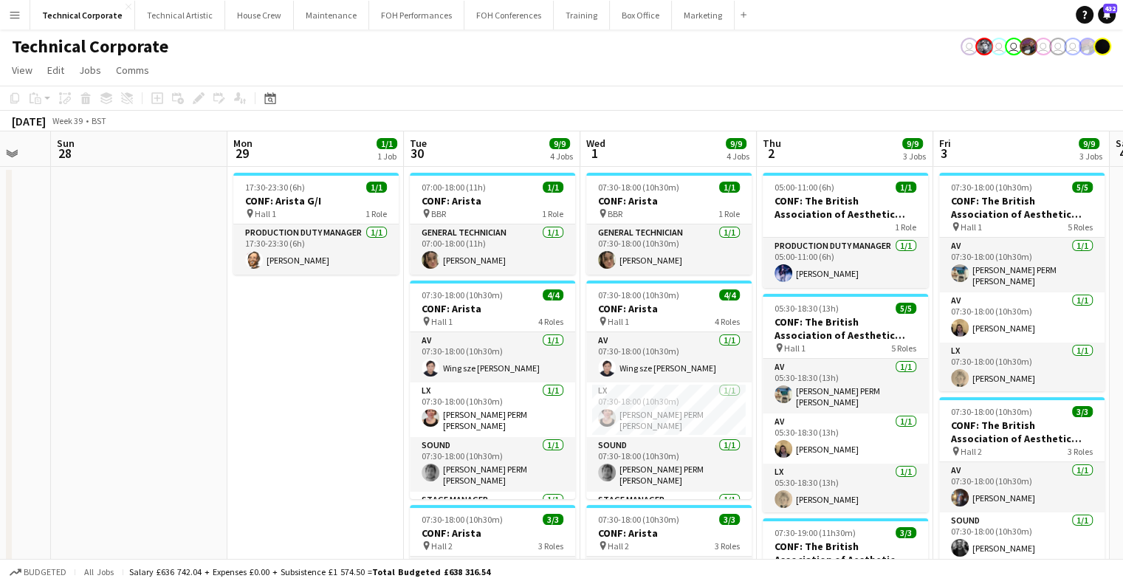
scroll to position [0, 492]
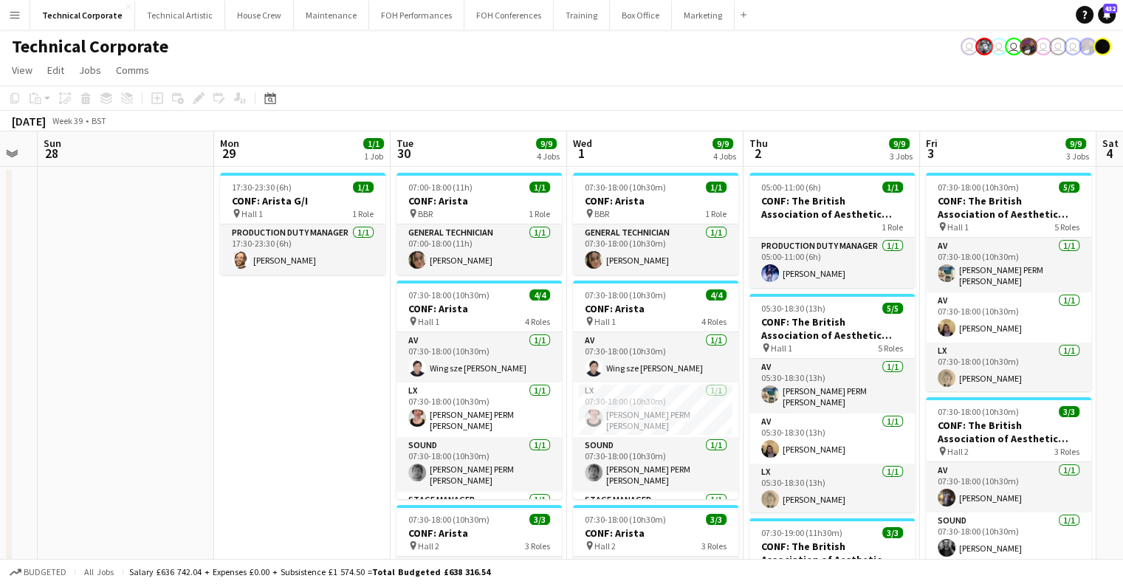
drag, startPoint x: 266, startPoint y: 143, endPoint x: 328, endPoint y: 182, distance: 73.4
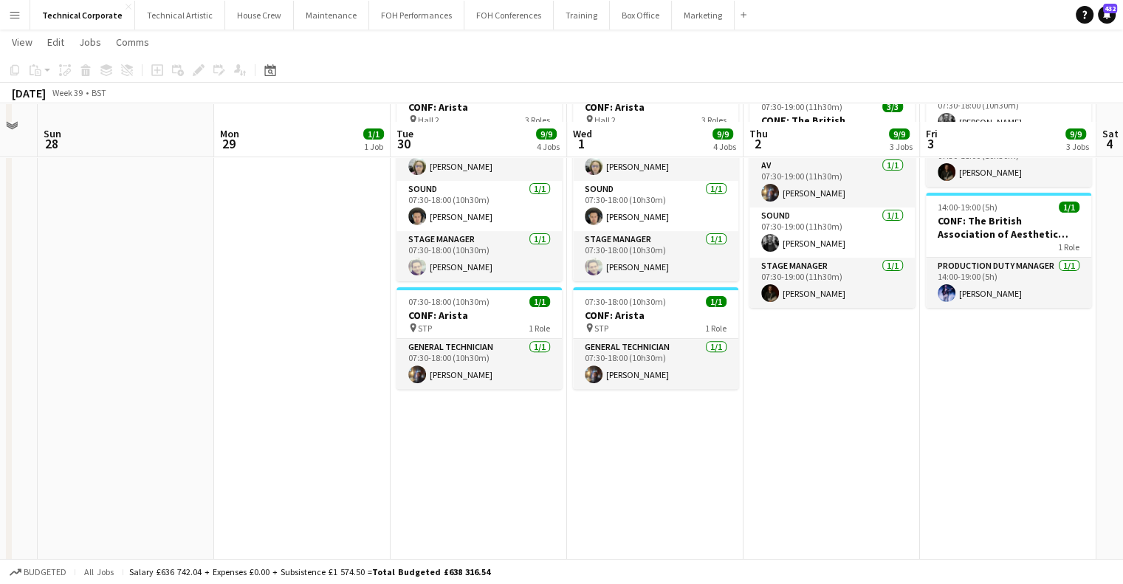
scroll to position [443, 0]
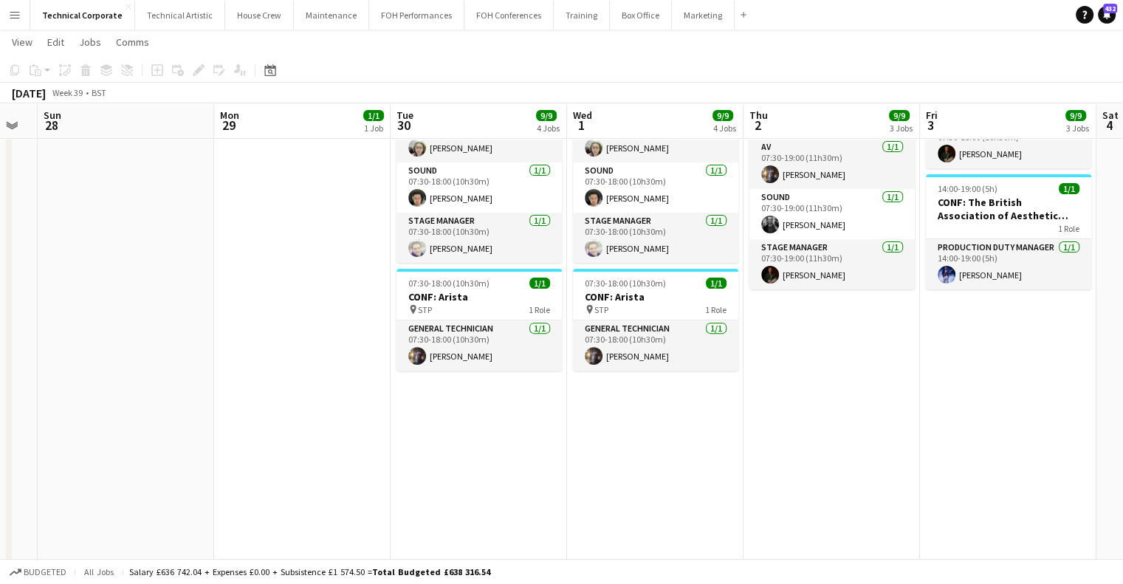
click at [662, 454] on app-date-cell "07:30-18:00 (10h30m) 1/1 CONF: Arista pin BBR 1 Role General Technician 1/1 07:…" at bounding box center [655, 186] width 177 height 928
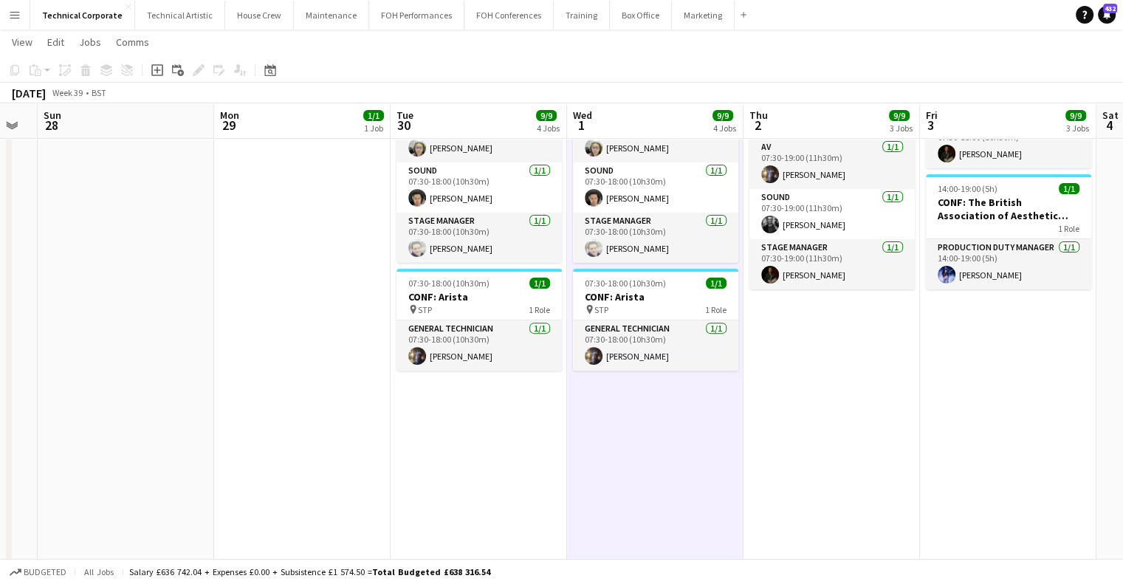
click at [662, 454] on app-date-cell "07:30-18:00 (10h30m) 1/1 CONF: Arista pin BBR 1 Role General Technician 1/1 07:…" at bounding box center [655, 186] width 177 height 928
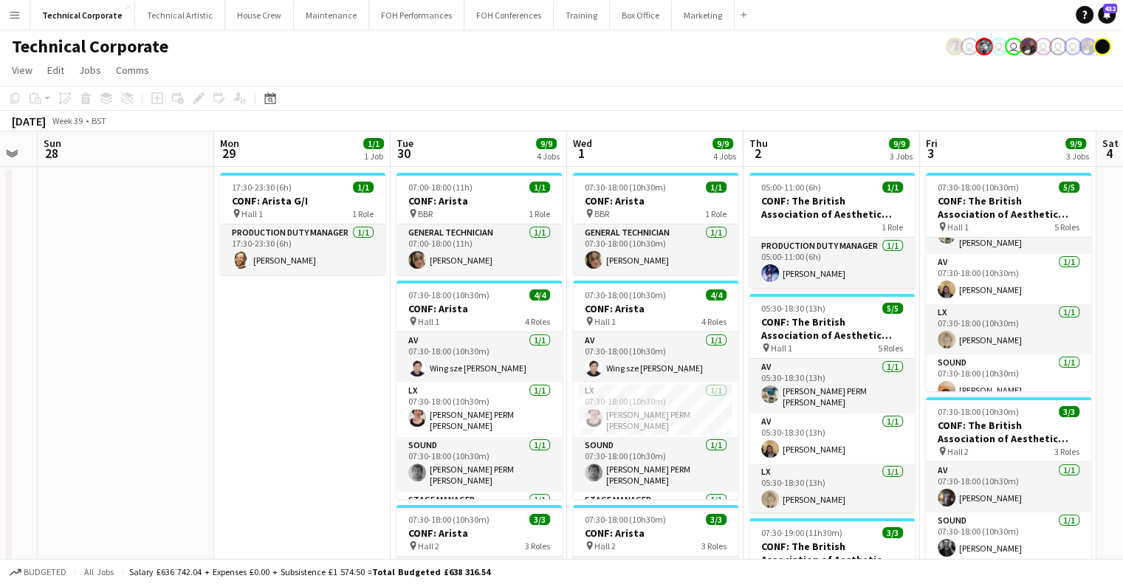
scroll to position [0, 0]
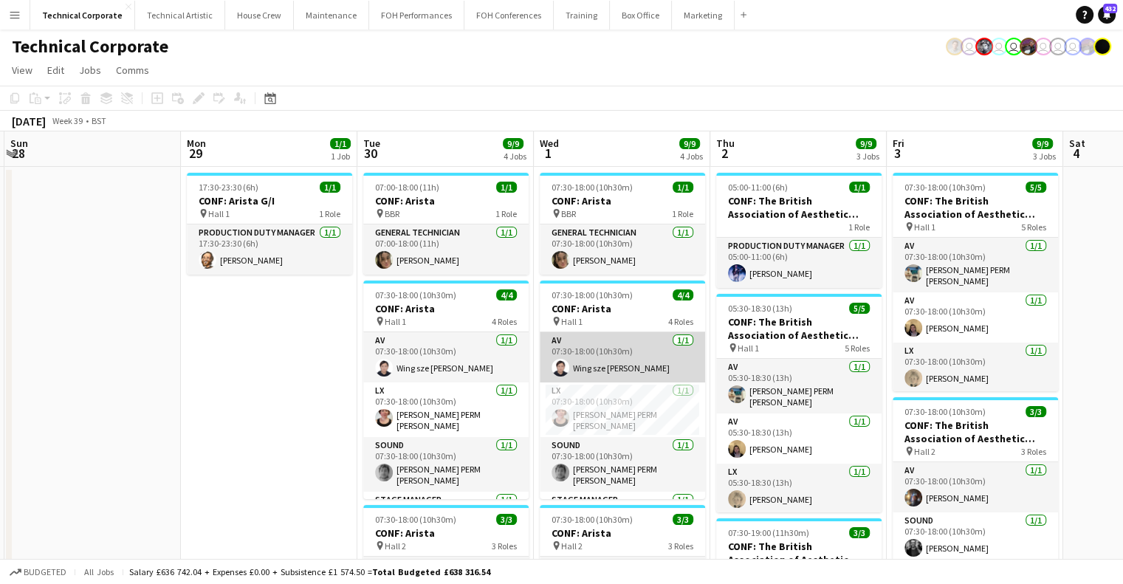
drag, startPoint x: 722, startPoint y: 370, endPoint x: 556, endPoint y: 363, distance: 165.6
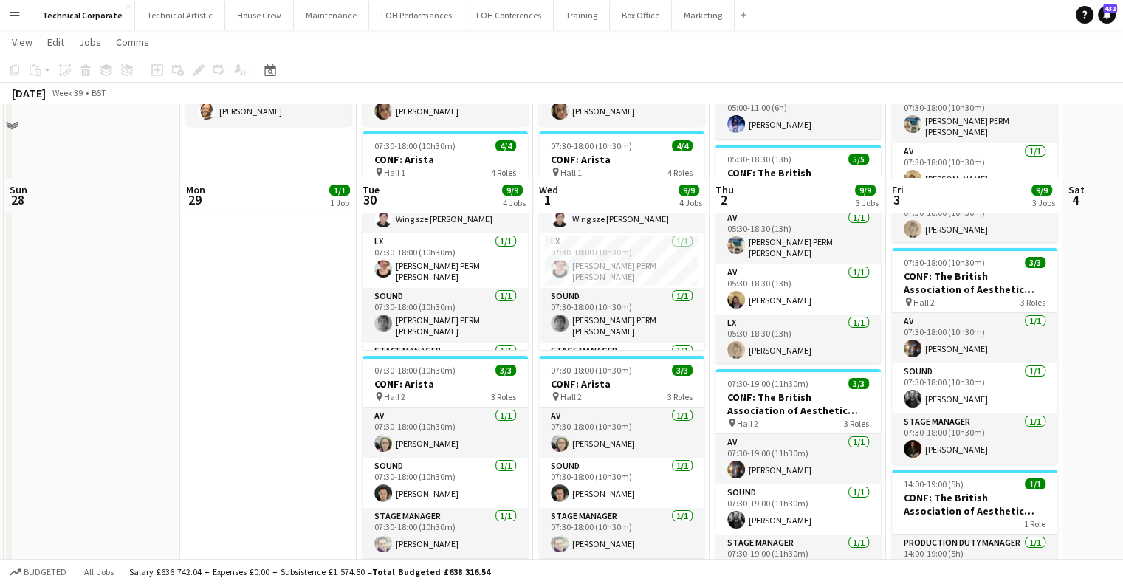
scroll to position [295, 0]
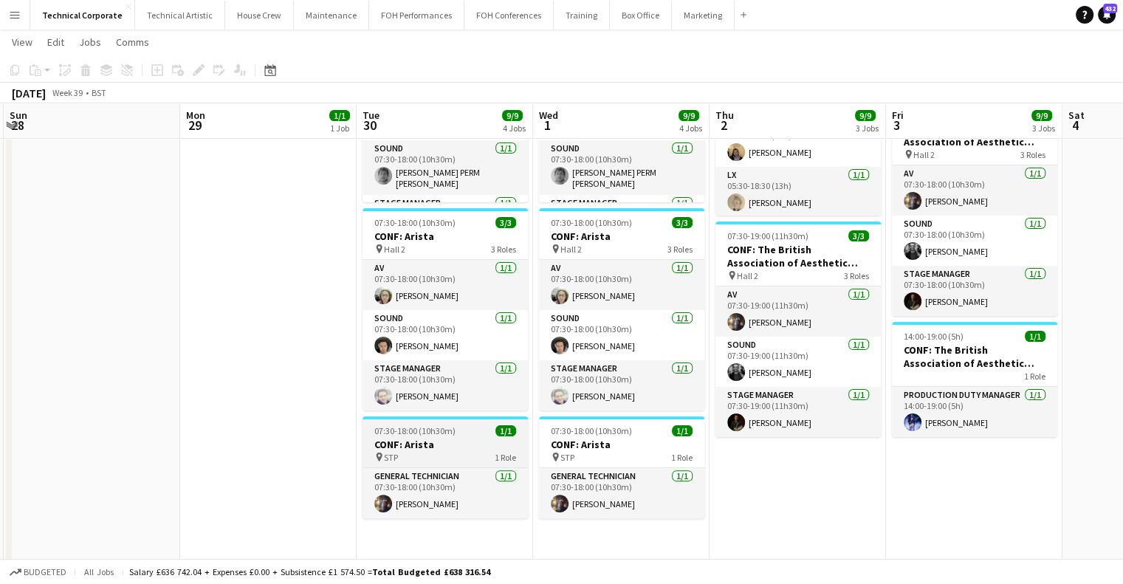
click at [422, 447] on h3 "CONF: Arista" at bounding box center [445, 444] width 165 height 13
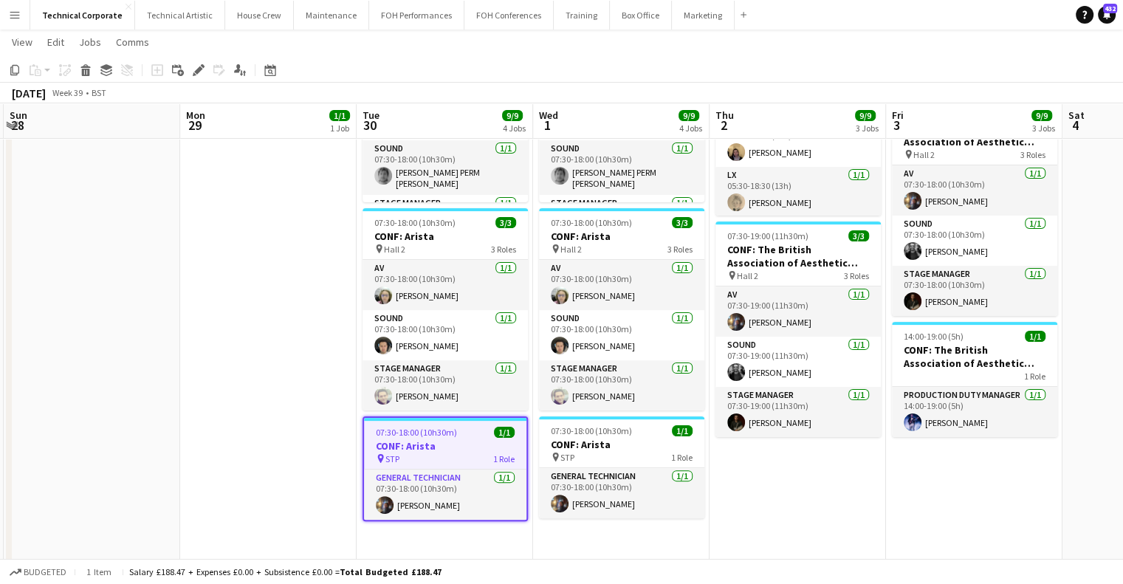
drag, startPoint x: 197, startPoint y: 71, endPoint x: 280, endPoint y: 95, distance: 86.0
click at [197, 71] on icon at bounding box center [198, 70] width 8 height 8
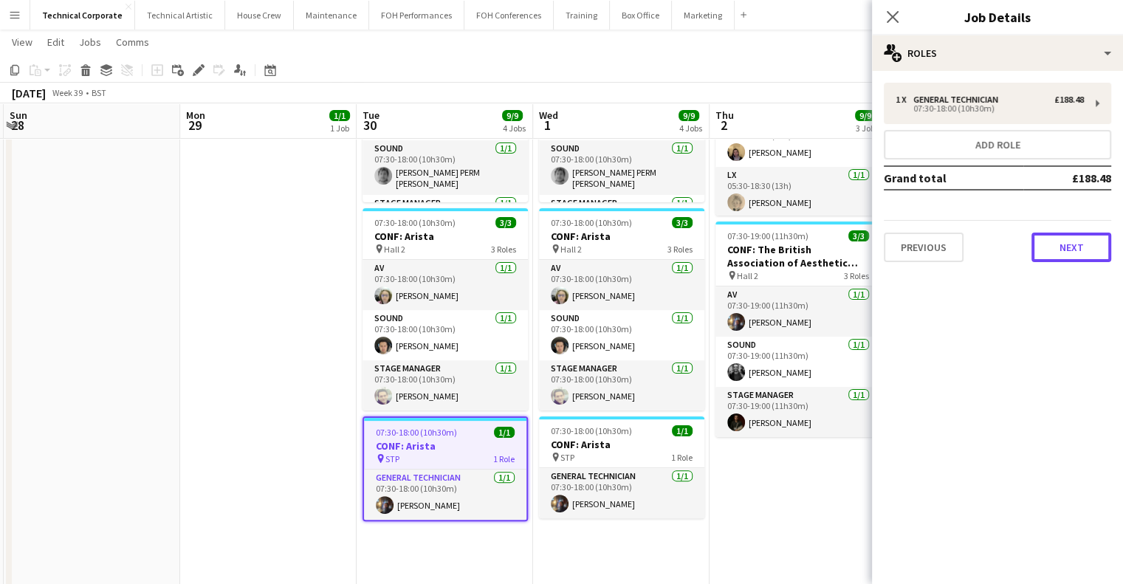
click at [1047, 244] on button "Next" at bounding box center [1072, 248] width 80 height 30
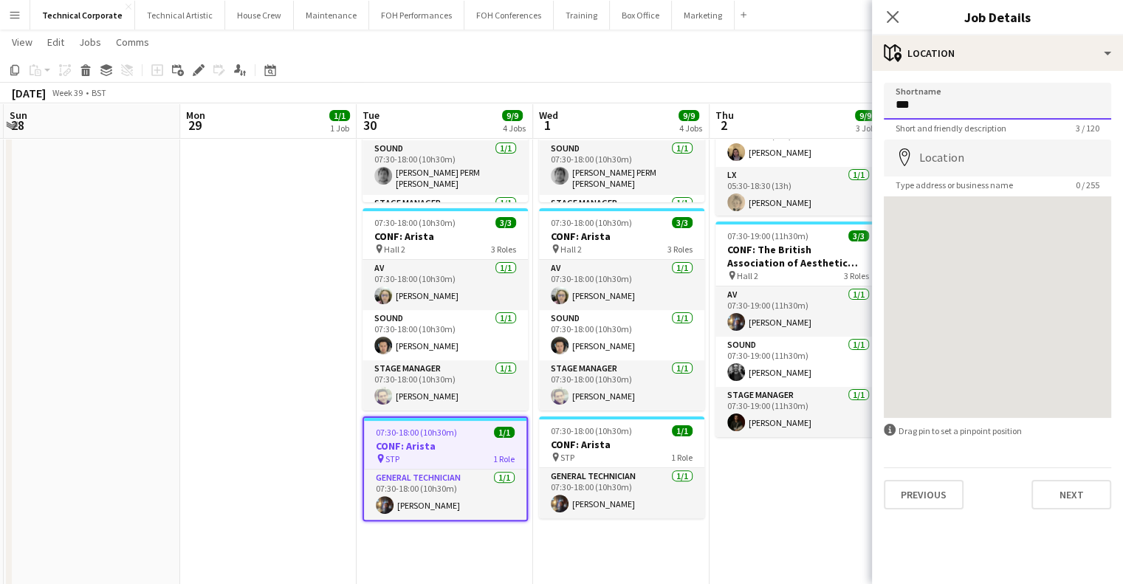
click at [944, 109] on input "***" at bounding box center [997, 101] width 227 height 37
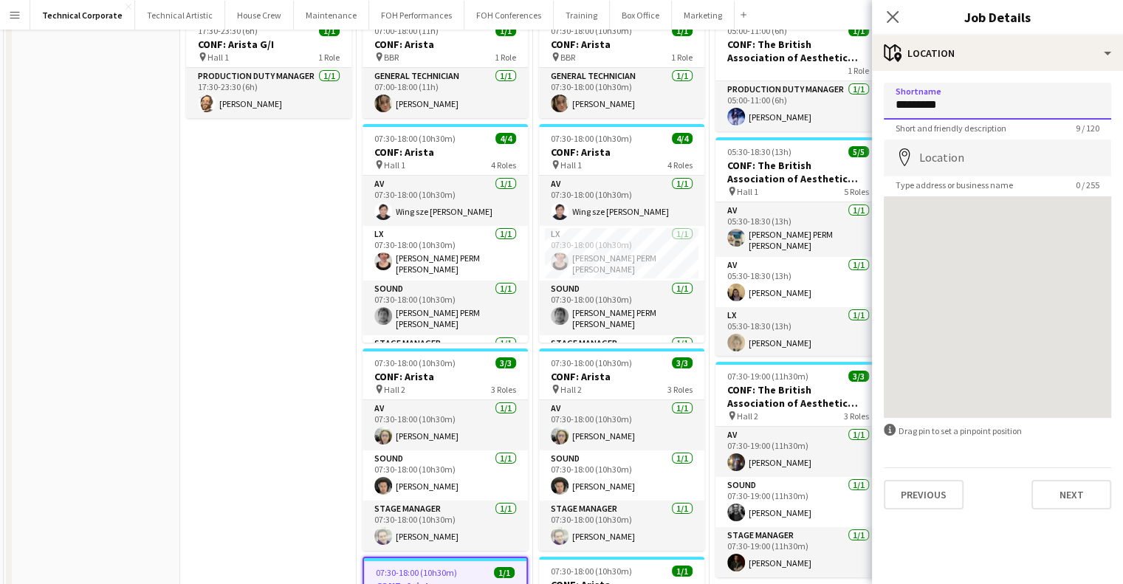
scroll to position [0, 0]
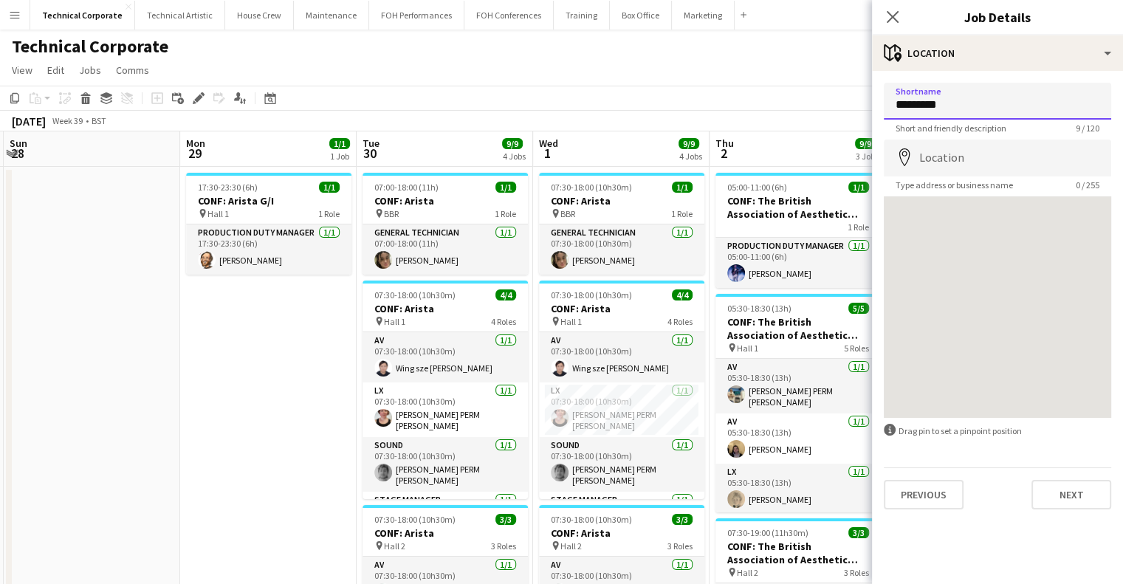
drag, startPoint x: 928, startPoint y: 103, endPoint x: 836, endPoint y: 109, distance: 91.8
click at [838, 109] on body "Menu Boards Boards Boards All jobs Status Workforce Workforce My Workforce Recr…" at bounding box center [561, 560] width 1123 height 1120
type input "***"
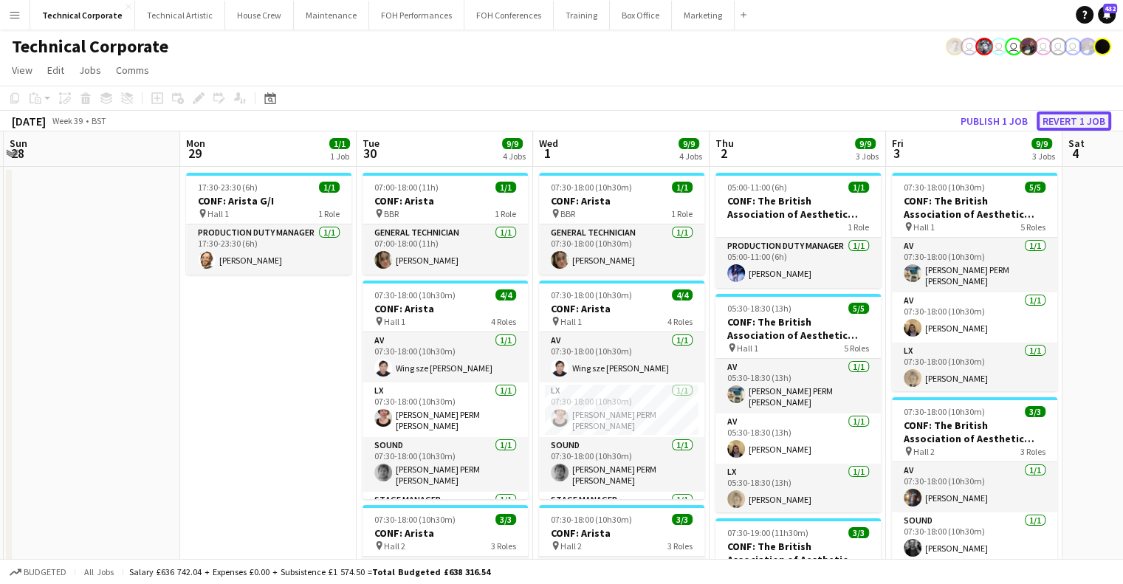
click at [1084, 117] on button "Revert 1 job" at bounding box center [1074, 121] width 75 height 19
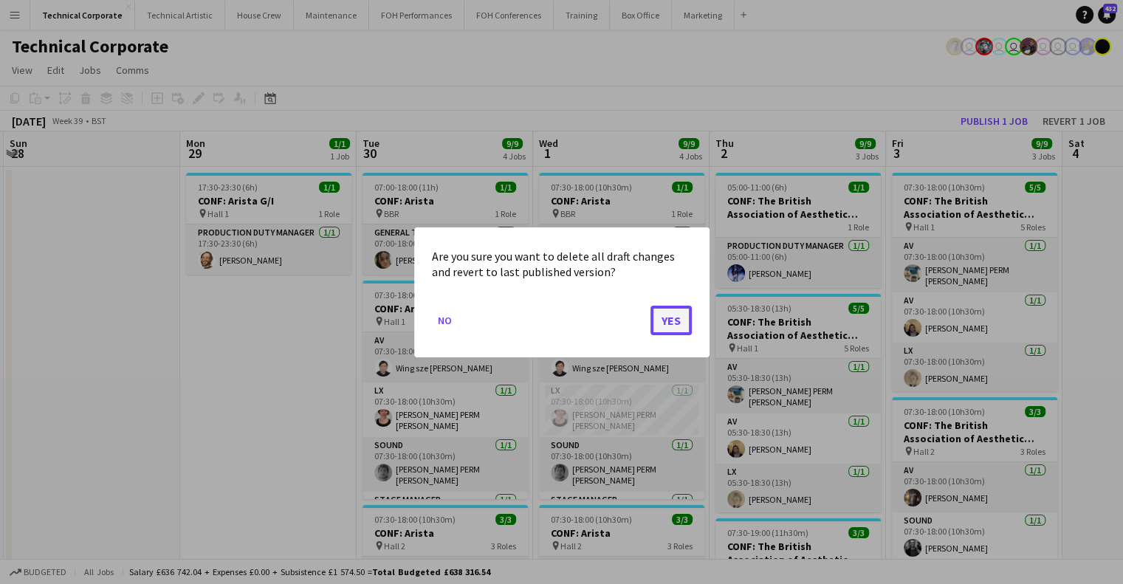
click at [667, 312] on button "Yes" at bounding box center [671, 320] width 41 height 30
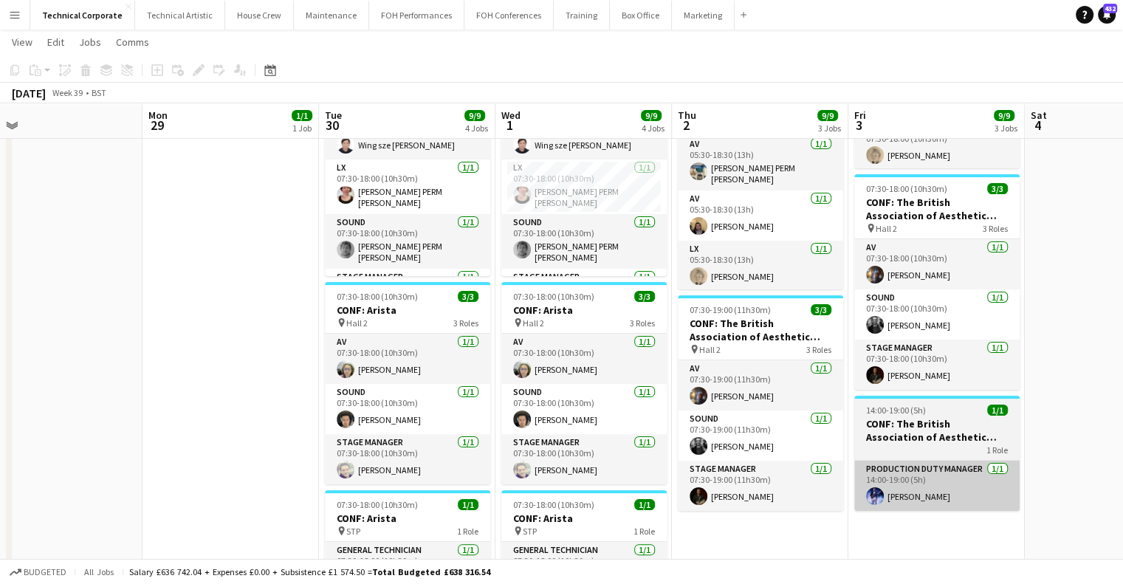
scroll to position [0, 695]
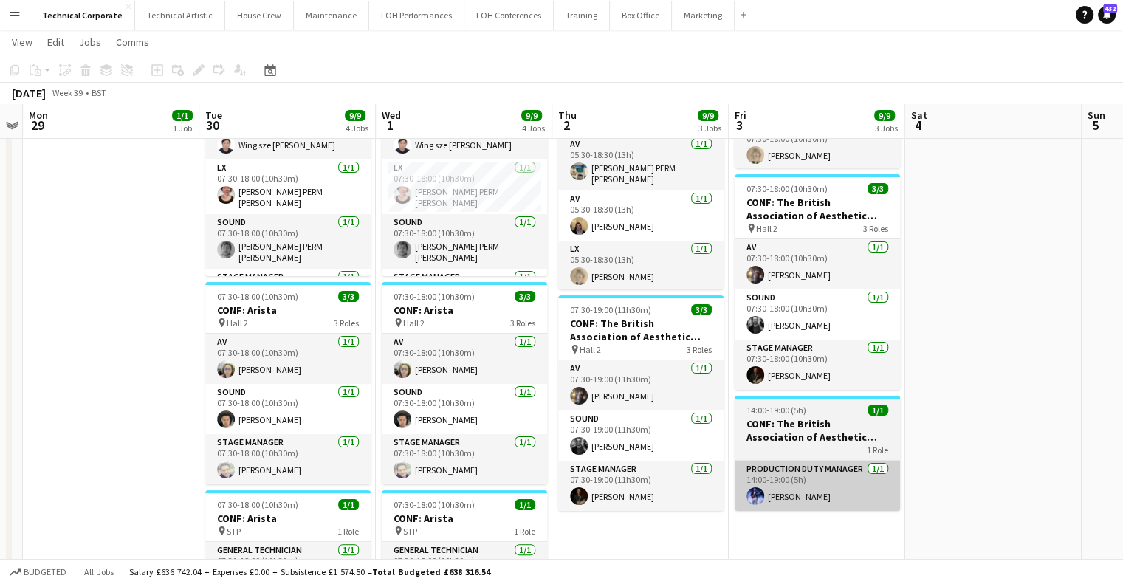
drag, startPoint x: 1014, startPoint y: 477, endPoint x: 857, endPoint y: 473, distance: 157.4
click at [866, 473] on app-calendar-viewport "Thu 25 6/6 4 Jobs Fri 26 Sat 27 Sun 28 Mon 29 1/1 1 Job Tue 30 9/9 4 Jobs Wed 1…" at bounding box center [561, 353] width 1123 height 1035
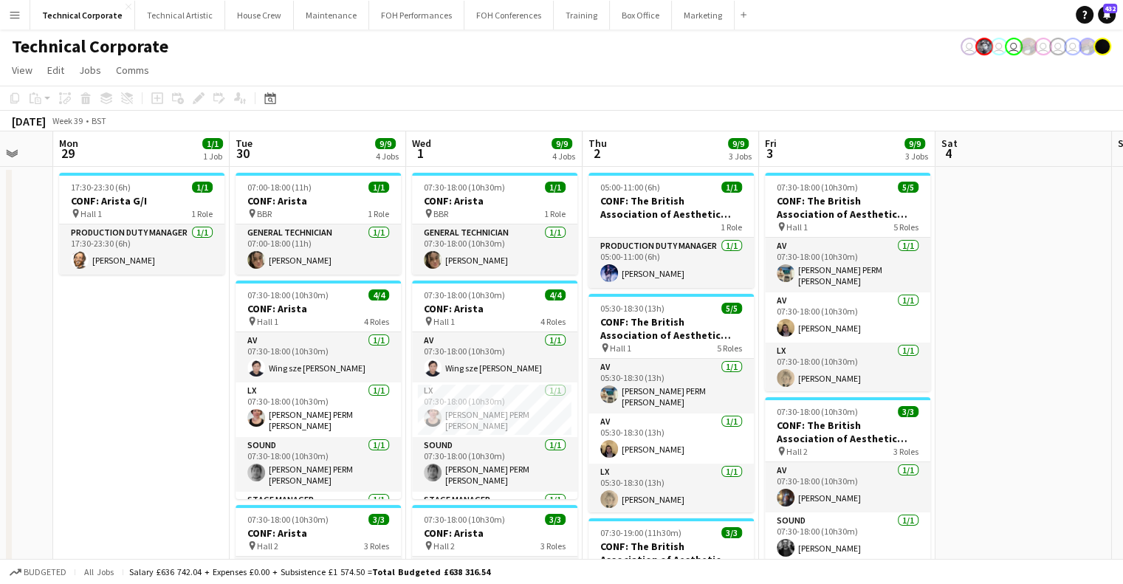
scroll to position [0, 653]
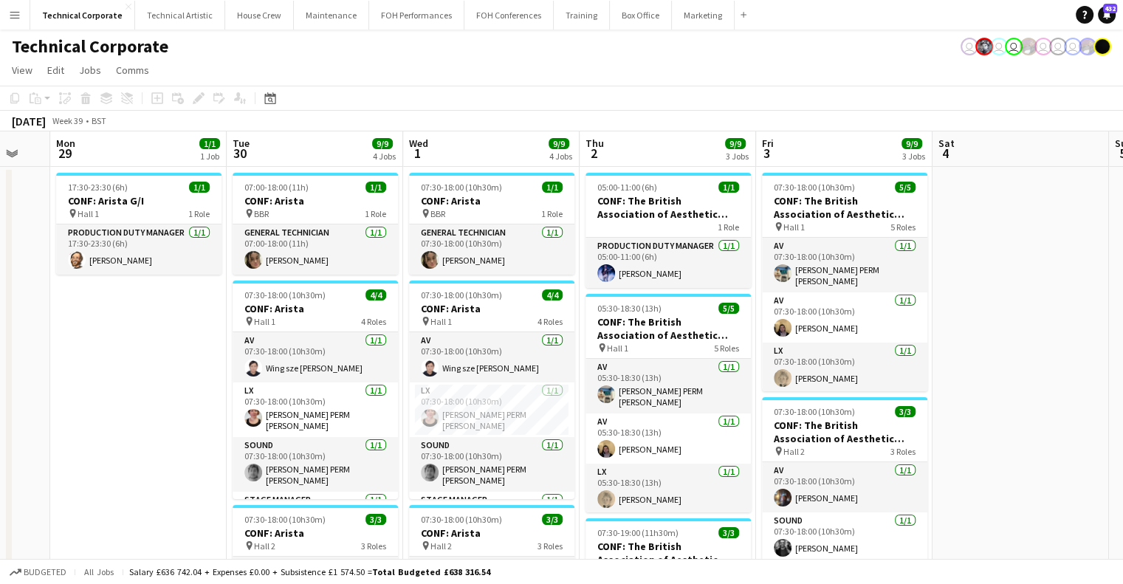
drag, startPoint x: 123, startPoint y: 415, endPoint x: 160, endPoint y: 386, distance: 46.8
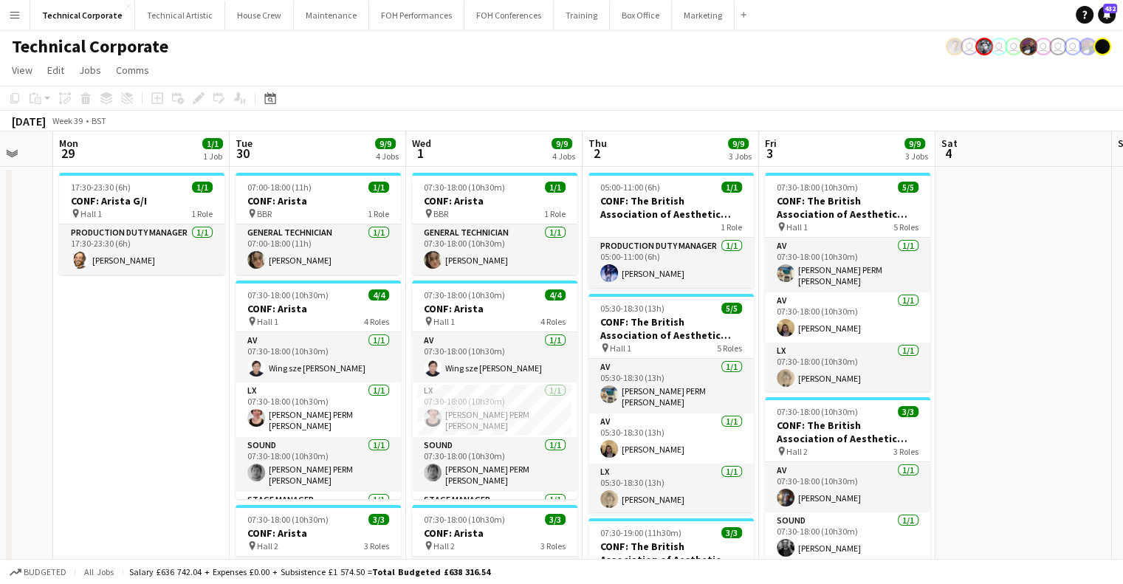
drag, startPoint x: 161, startPoint y: 326, endPoint x: 165, endPoint y: 335, distance: 10.6
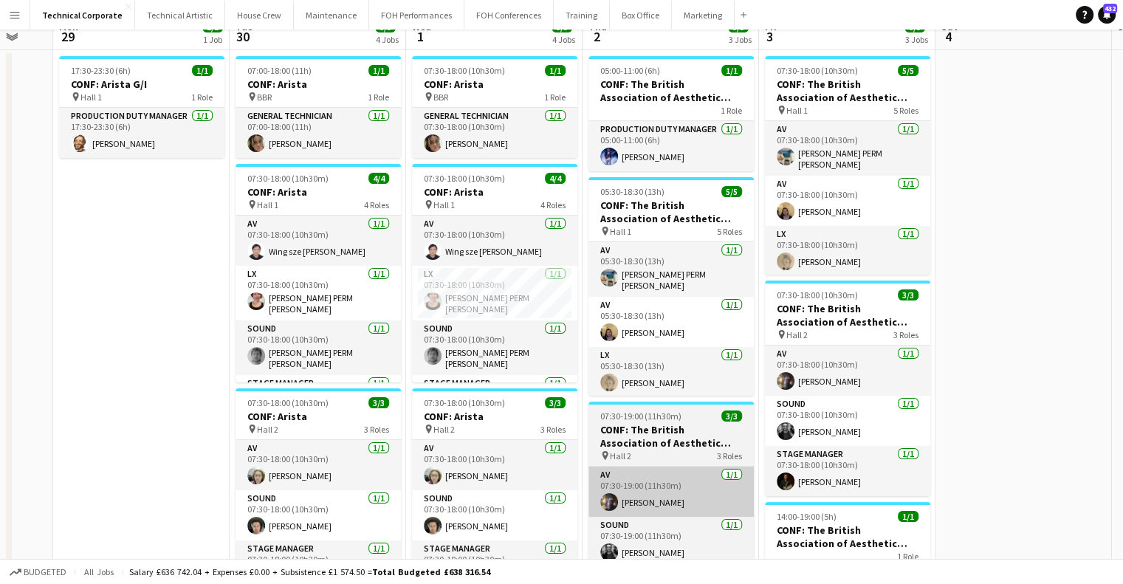
scroll to position [295, 0]
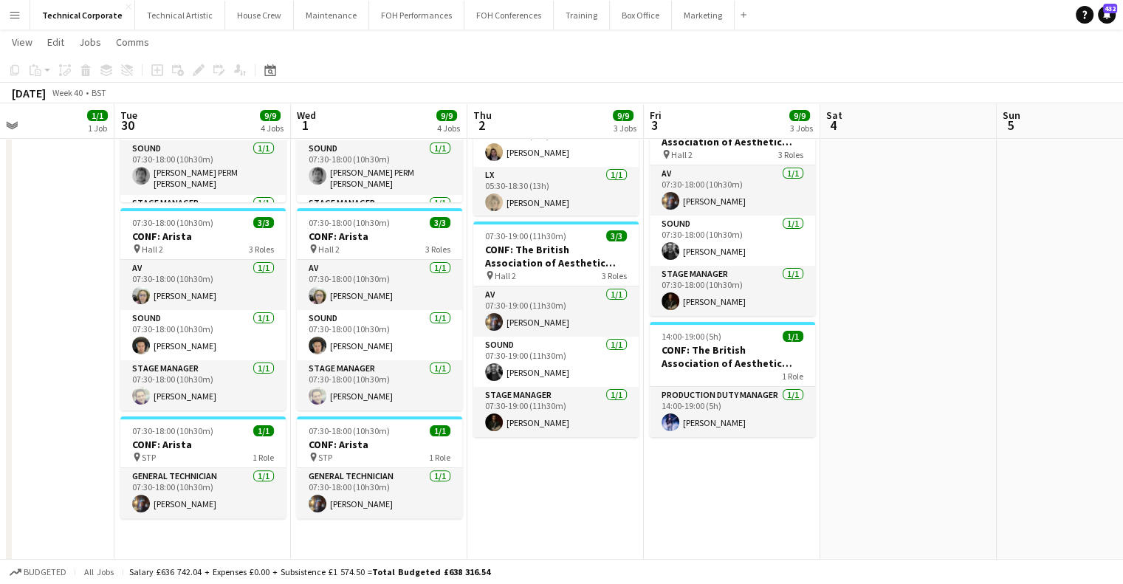
drag, startPoint x: 1007, startPoint y: 363, endPoint x: 874, endPoint y: 381, distance: 135.0
click at [889, 366] on app-calendar-viewport "Sat 27 Sun 28 Mon 29 1/1 1 Job Tue 30 9/9 4 Jobs Wed 1 9/9 4 Jobs Thu 2 9/9 3 J…" at bounding box center [561, 279] width 1123 height 1035
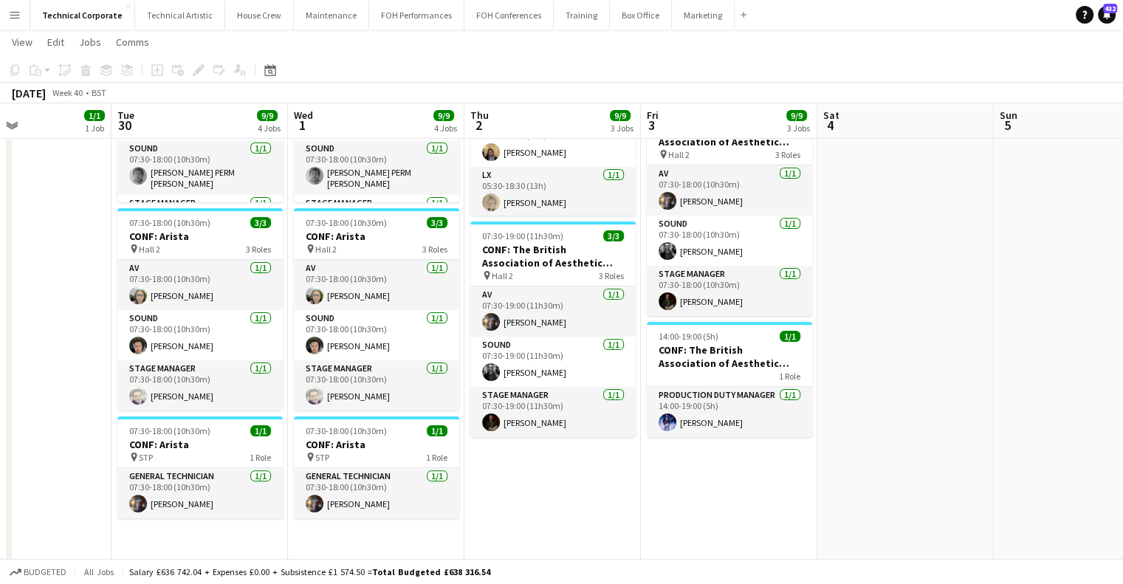
scroll to position [0, 566]
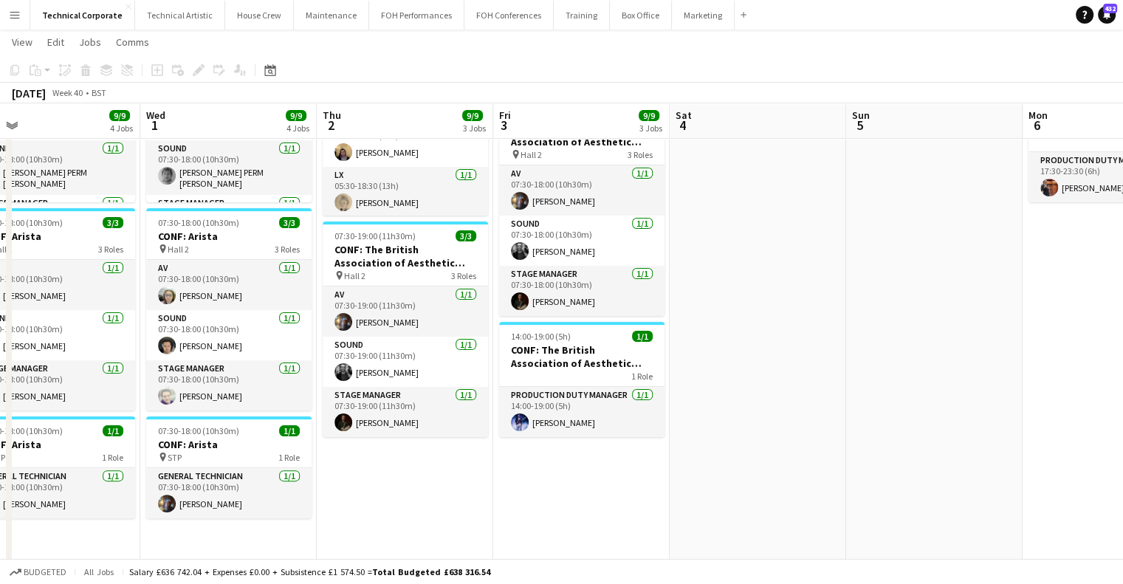
drag, startPoint x: 818, startPoint y: 395, endPoint x: 671, endPoint y: 397, distance: 147.7
click at [671, 397] on app-calendar-viewport "Sat 27 Sun 28 Mon 29 1/1 1 Job Tue 30 9/9 4 Jobs Wed 1 9/9 4 Jobs Thu 2 9/9 3 J…" at bounding box center [561, 279] width 1123 height 1035
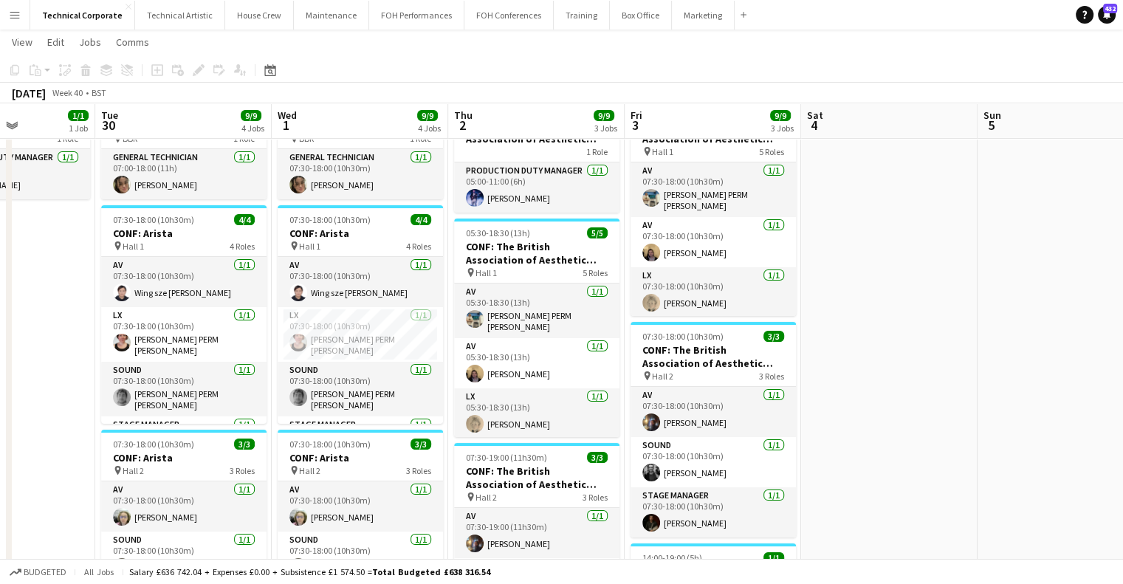
scroll to position [0, 425]
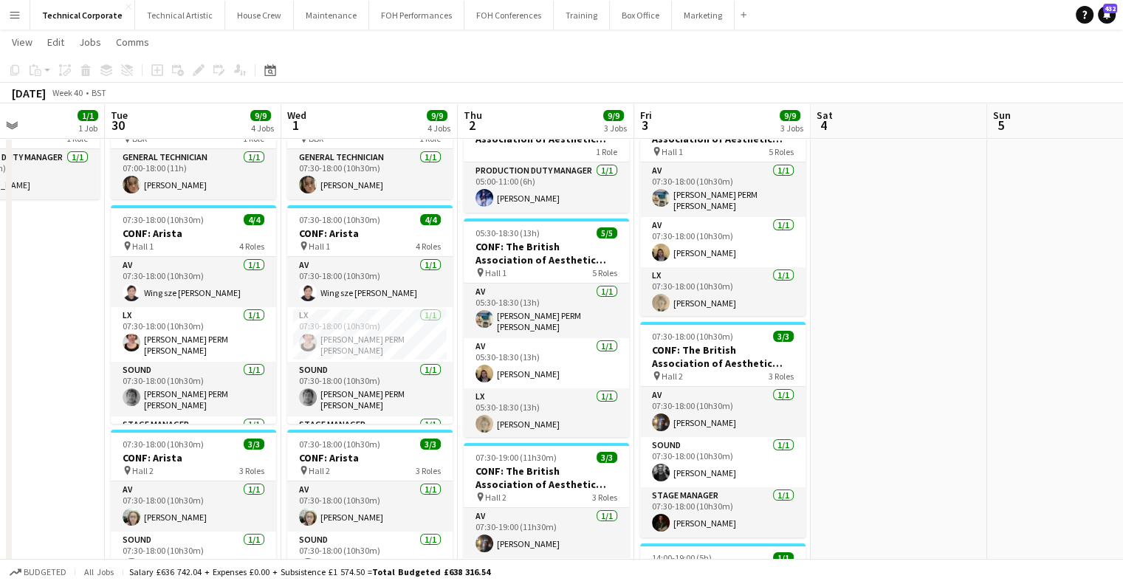
drag, startPoint x: 252, startPoint y: 242, endPoint x: 393, endPoint y: 225, distance: 142.1
click at [393, 225] on app-calendar-viewport "Sat 27 Sun 28 Mon 29 1/1 1 Job Tue 30 9/9 4 Jobs Wed 1 9/9 4 Jobs Thu 2 9/9 3 J…" at bounding box center [561, 501] width 1123 height 1035
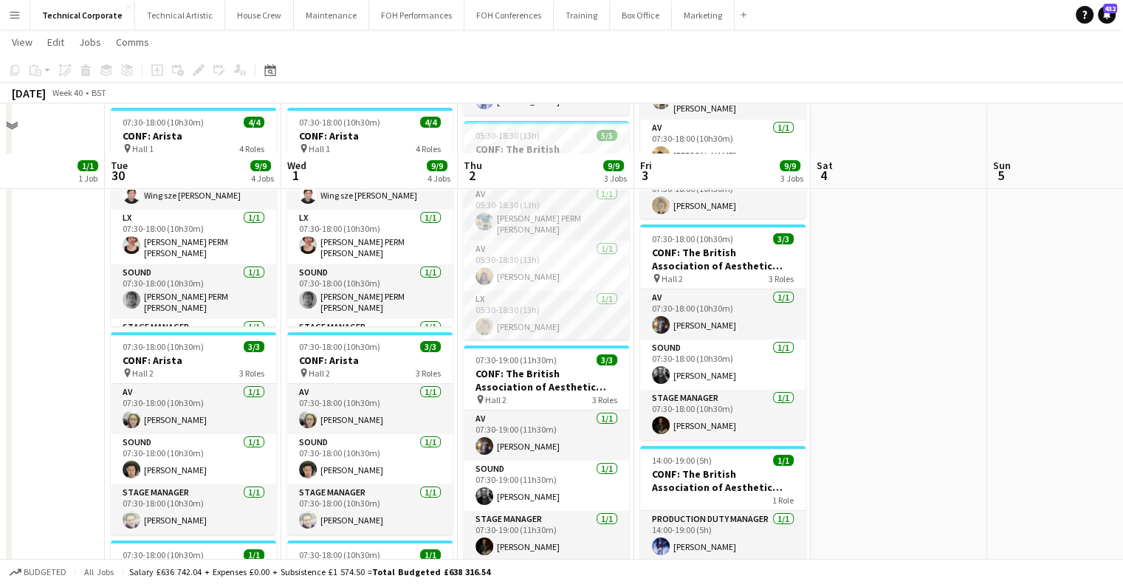
scroll to position [148, 0]
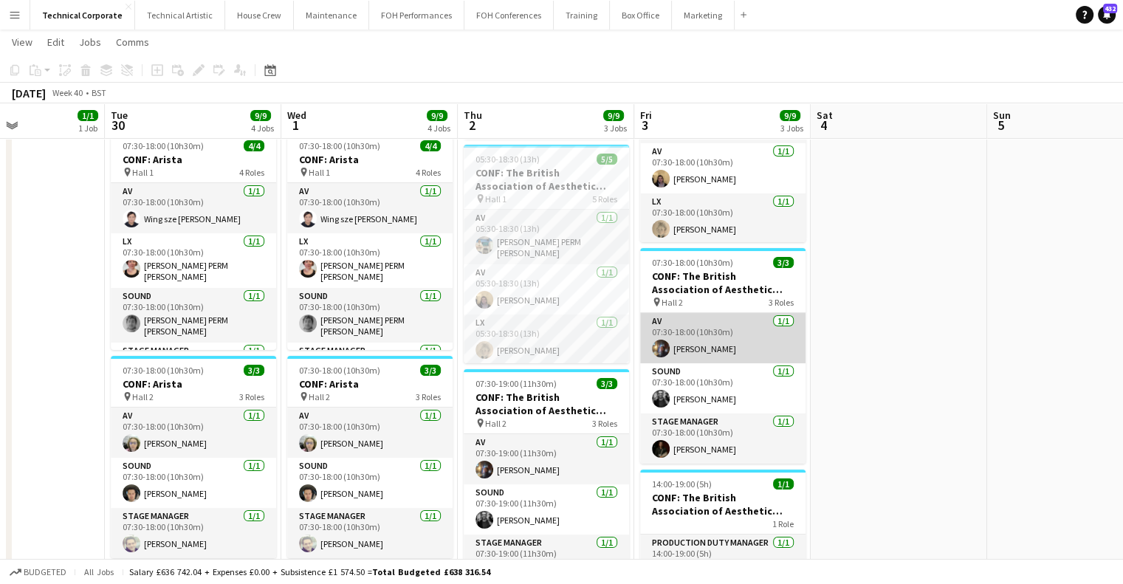
click at [730, 347] on app-card-role "AV 1/1 07:30-18:00 (10h30m) Riley Zaporozan" at bounding box center [722, 338] width 165 height 50
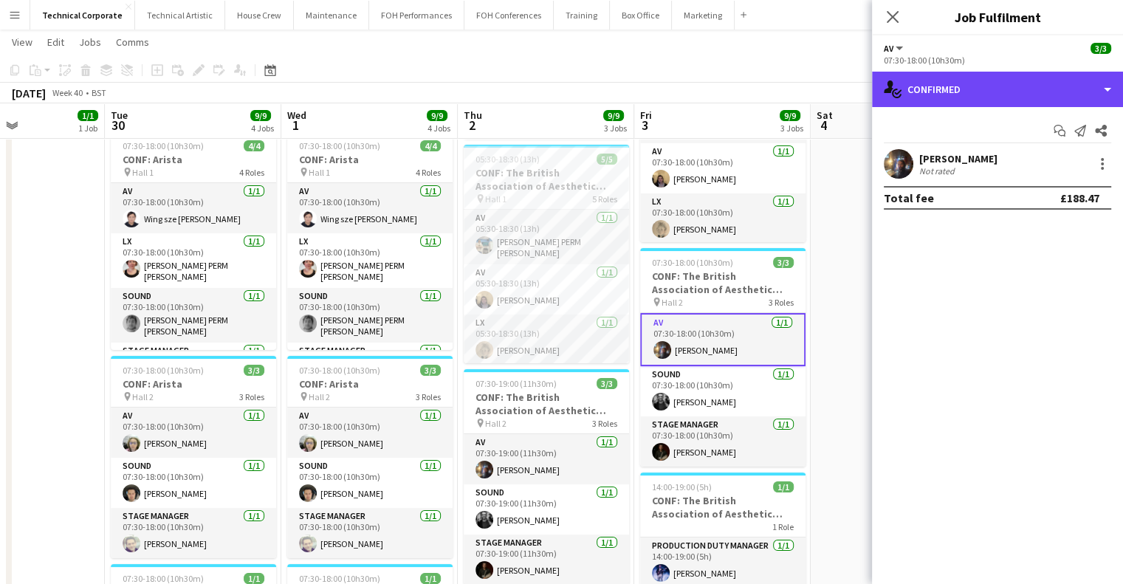
drag, startPoint x: 1004, startPoint y: 89, endPoint x: 1011, endPoint y: 154, distance: 65.3
click at [1004, 89] on div "single-neutral-actions-check-2 Confirmed" at bounding box center [997, 89] width 251 height 35
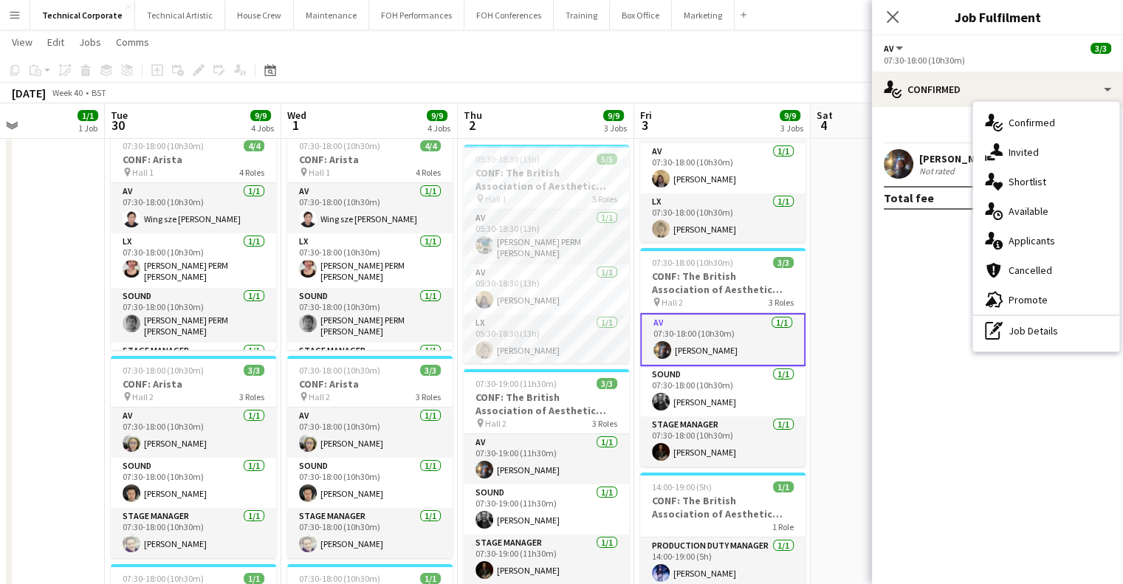
click at [1022, 209] on span "Available" at bounding box center [1029, 211] width 40 height 13
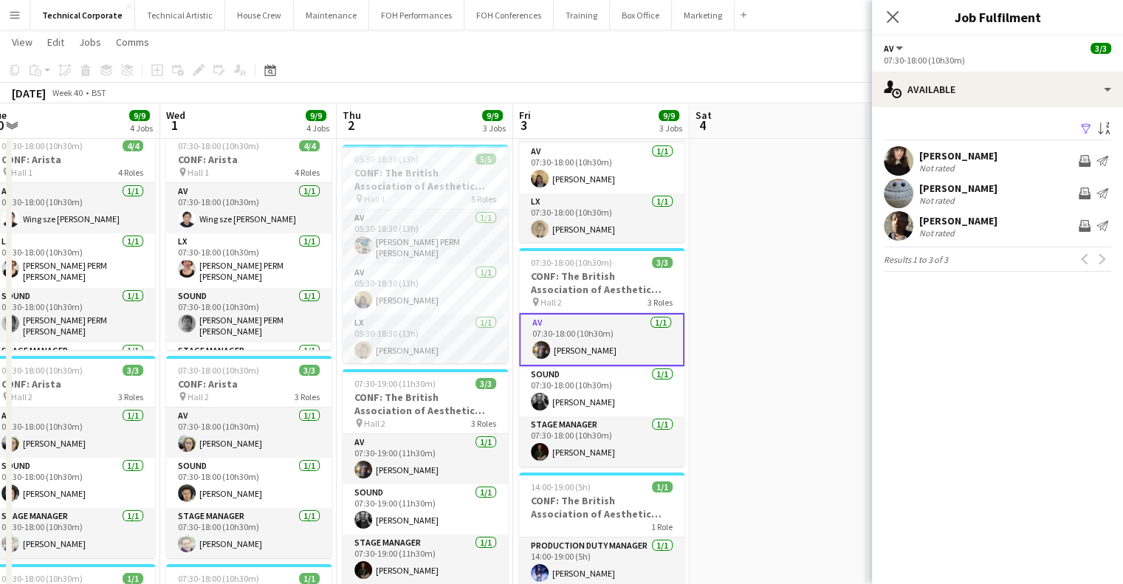
scroll to position [0, 561]
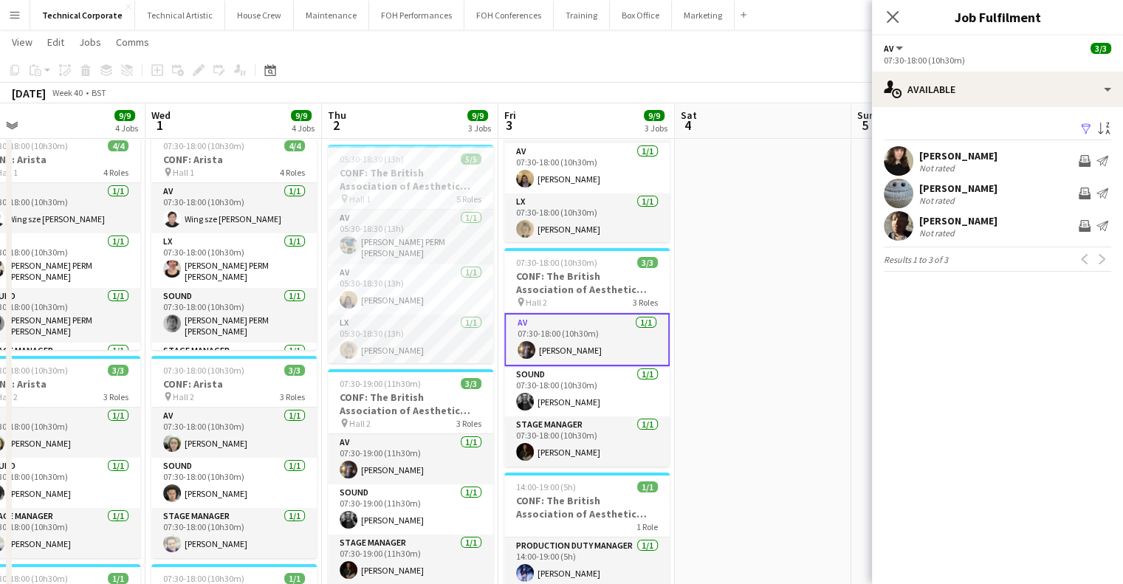
drag, startPoint x: 736, startPoint y: 435, endPoint x: 693, endPoint y: 436, distance: 42.9
click at [693, 436] on app-calendar-viewport "Sat 27 Sun 28 Mon 29 1/1 1 Job Tue 30 9/9 4 Jobs Wed 1 9/9 4 Jobs Thu 2 9/9 3 J…" at bounding box center [561, 427] width 1123 height 1035
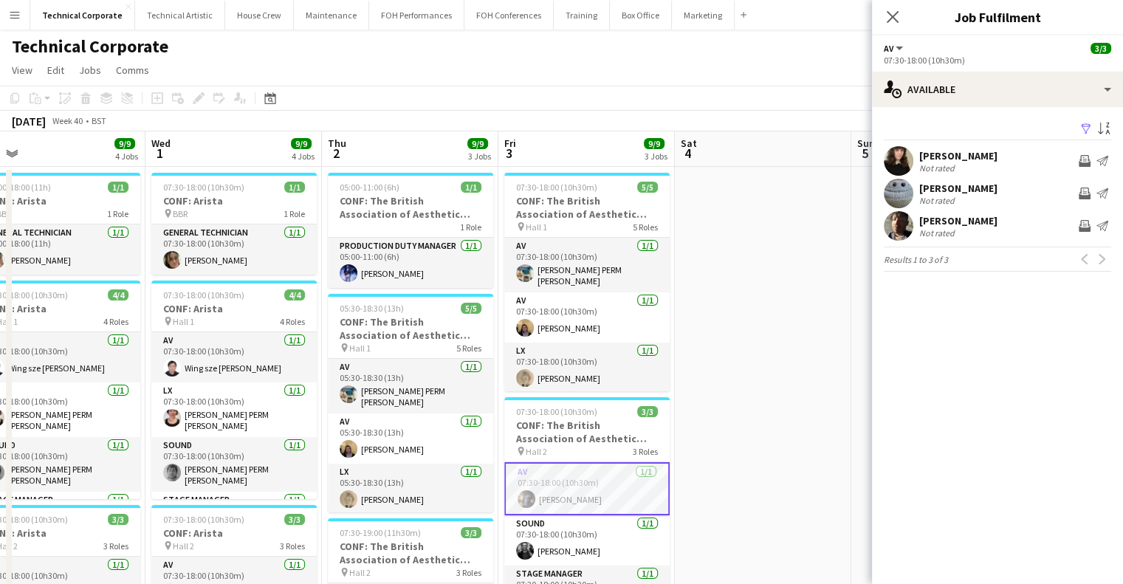
scroll to position [0, 0]
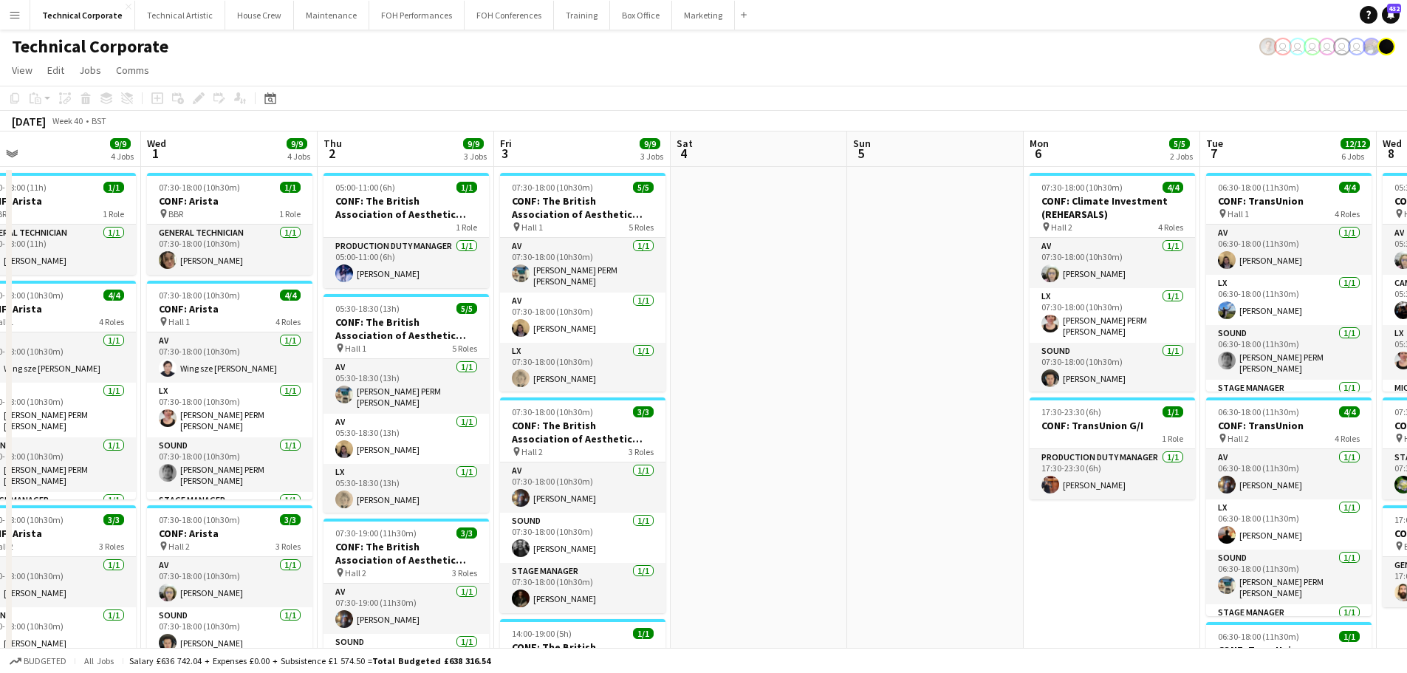
drag, startPoint x: 742, startPoint y: 328, endPoint x: 897, endPoint y: 329, distance: 155.1
click at [897, 329] on app-calendar-viewport "Sun 28 Mon 29 1/1 1 Job Tue 30 9/9 4 Jobs Wed 1 9/9 4 Jobs Thu 2 9/9 3 Jobs Fri…" at bounding box center [703, 612] width 1407 height 963
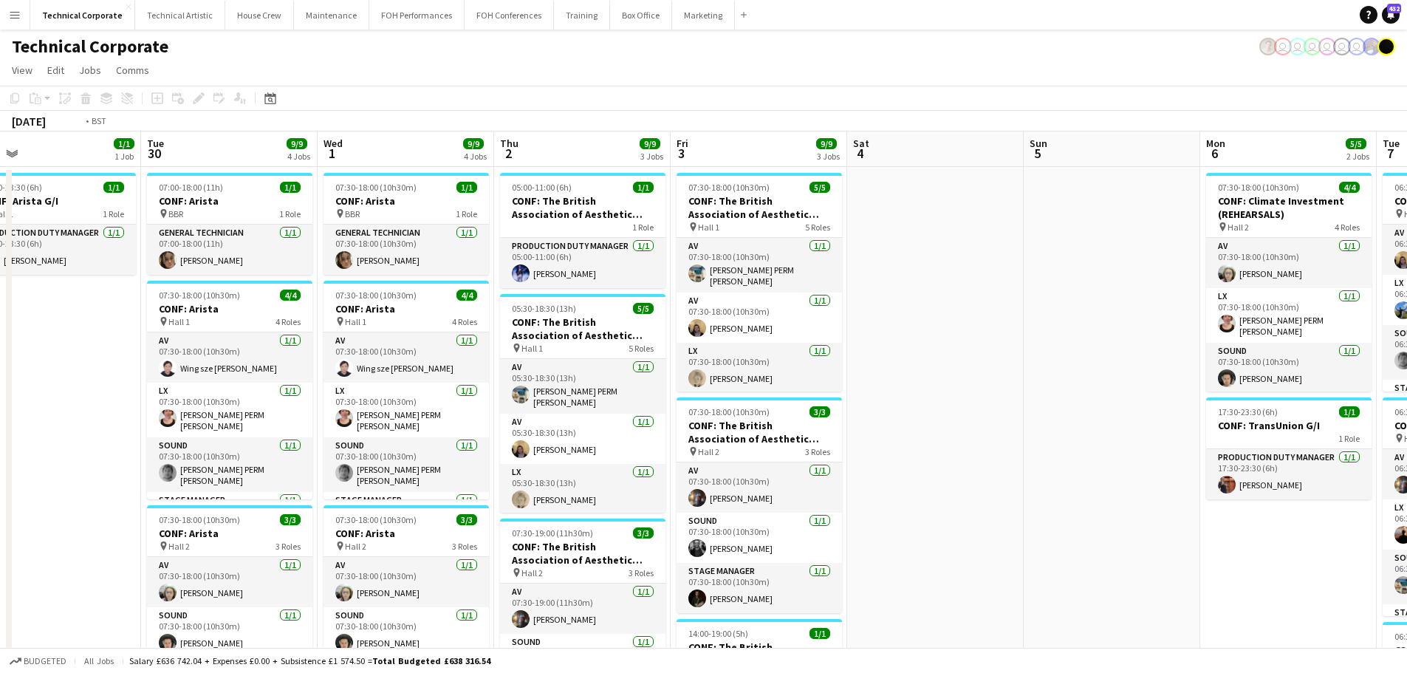
scroll to position [0, 400]
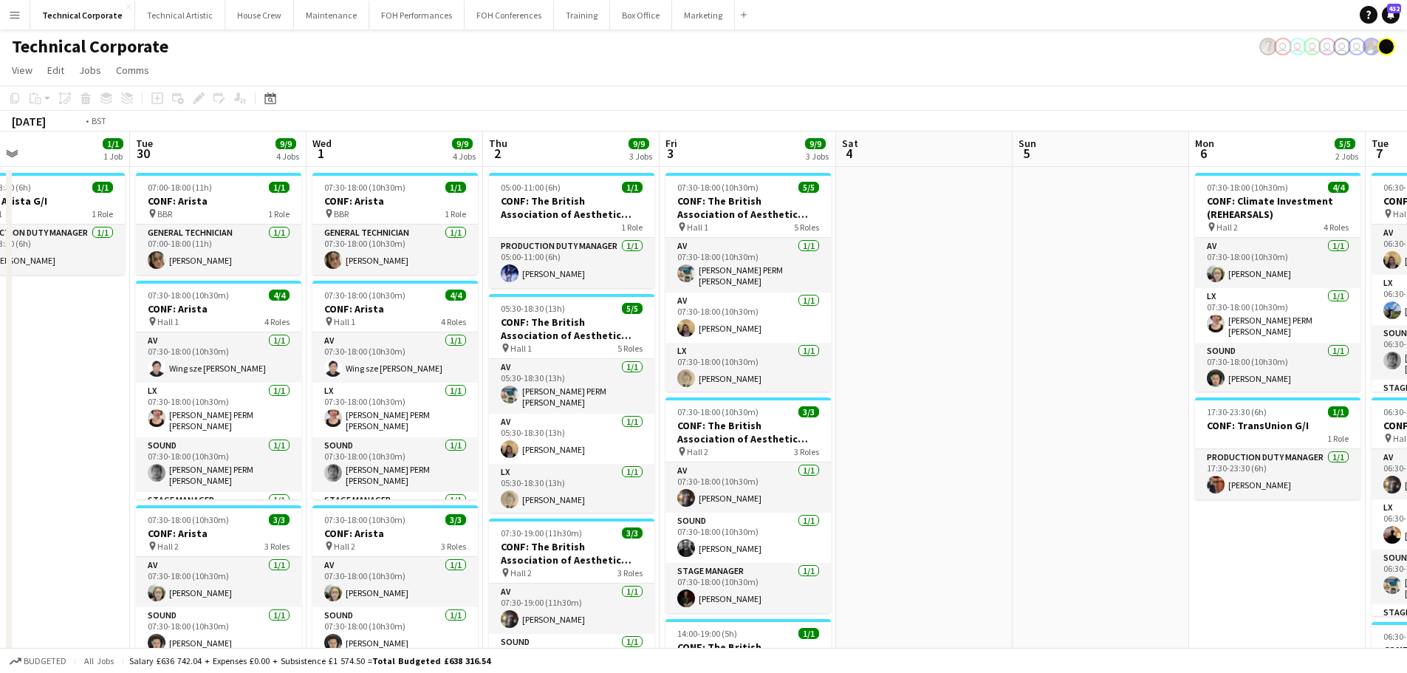
drag, startPoint x: 490, startPoint y: 355, endPoint x: 656, endPoint y: 376, distance: 166.7
click at [656, 376] on app-calendar-viewport "Sat 27 Sun 28 Mon 29 1/1 1 Job Tue 30 9/9 4 Jobs Wed 1 9/9 4 Jobs Thu 2 9/9 3 J…" at bounding box center [703, 612] width 1407 height 963
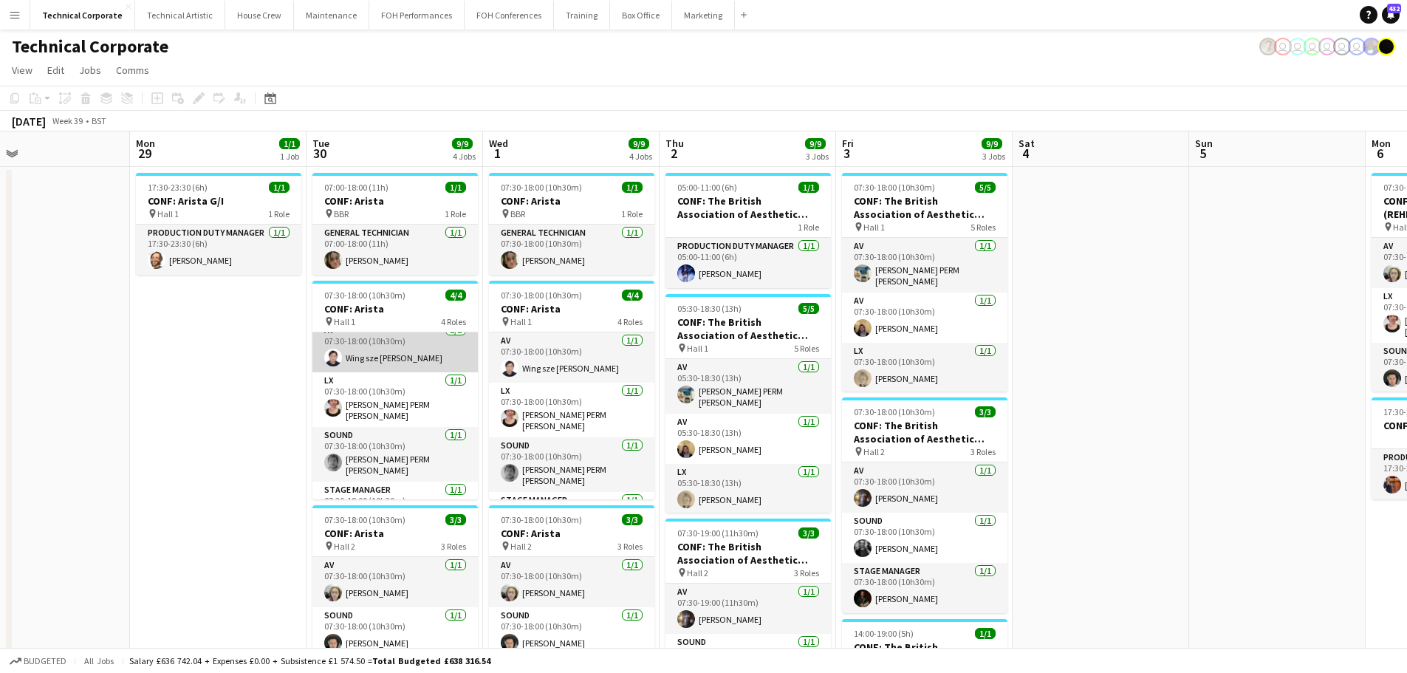
scroll to position [0, 0]
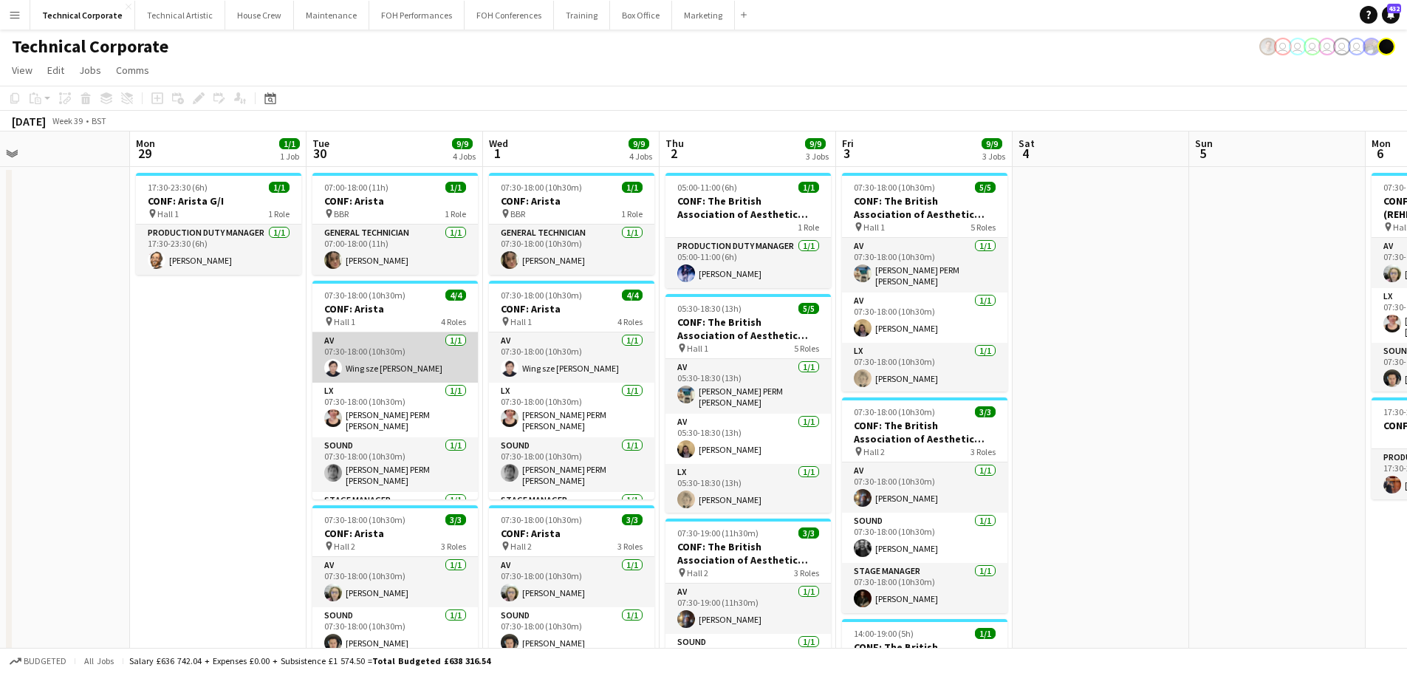
click at [391, 369] on app-card-role "AV 1/1 07:30-18:00 (10h30m) Wing sze venus Hau" at bounding box center [394, 357] width 165 height 50
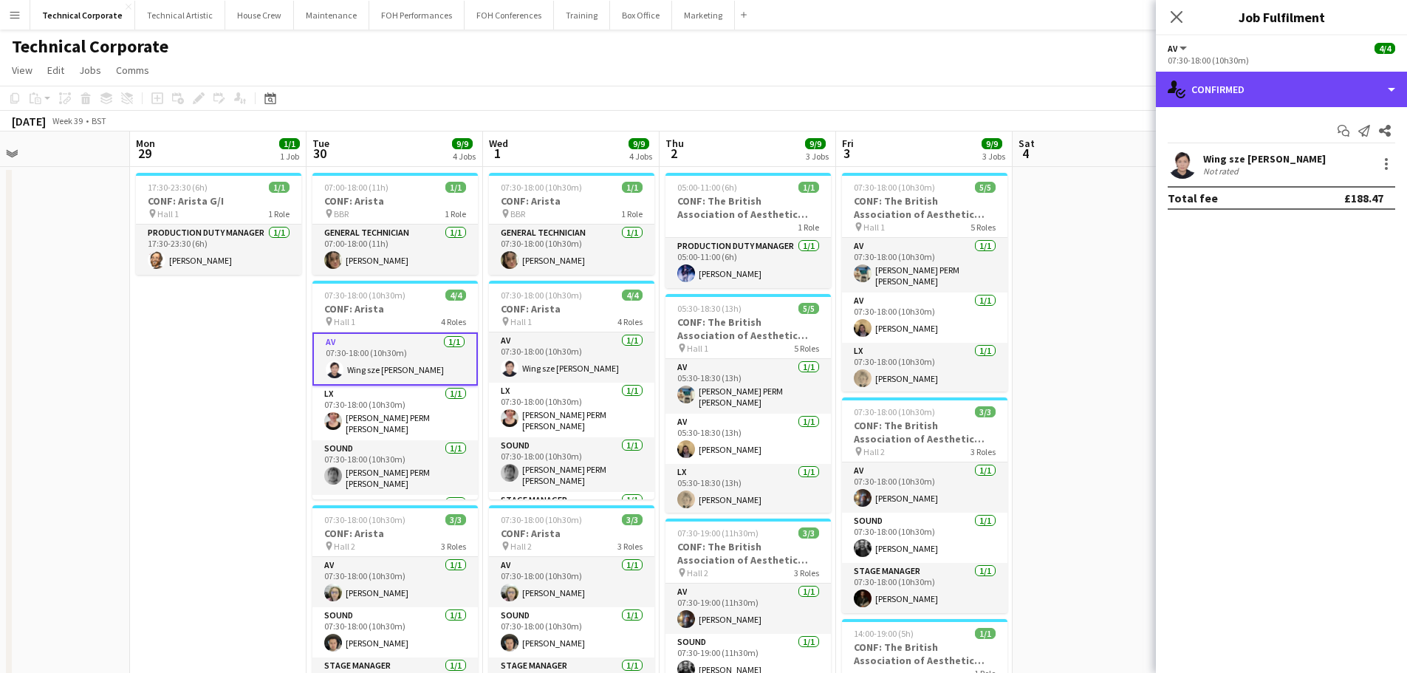
drag, startPoint x: 1219, startPoint y: 95, endPoint x: 1253, endPoint y: 124, distance: 45.0
click at [1134, 95] on div "single-neutral-actions-check-2 Confirmed" at bounding box center [1281, 89] width 251 height 35
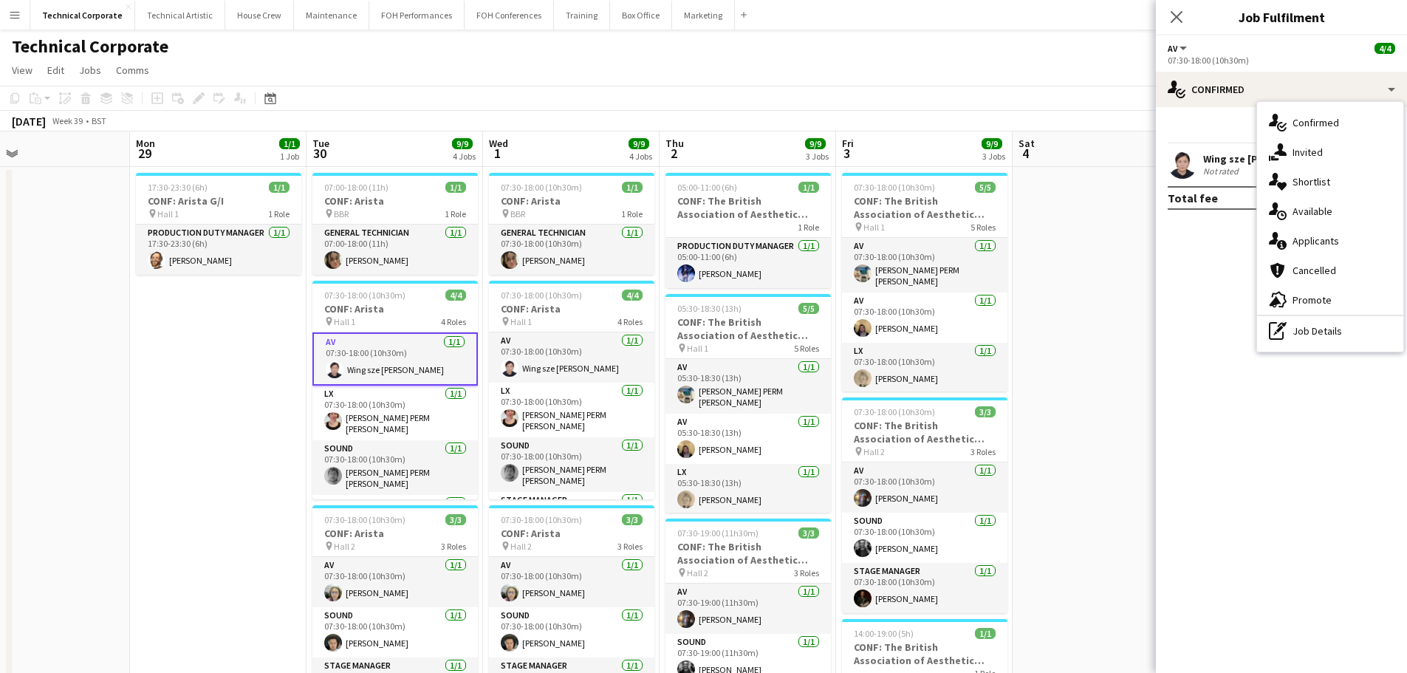
click at [1134, 205] on div "single-neutral-actions-upload Available" at bounding box center [1330, 211] width 146 height 30
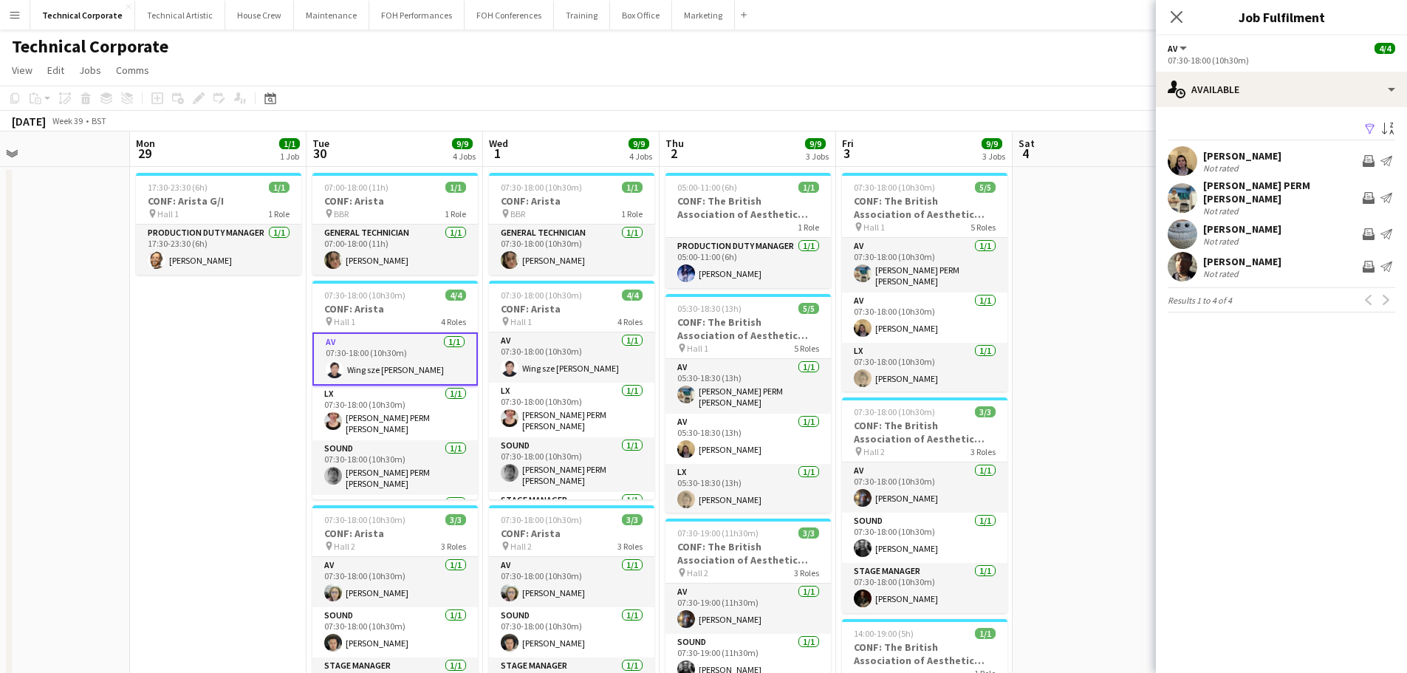
click at [385, 329] on app-job-card "07:30-18:00 (10h30m) 4/4 CONF: Arista pin Hall 1 4 Roles AV 1/1 07:30-18:00 (10…" at bounding box center [394, 390] width 165 height 219
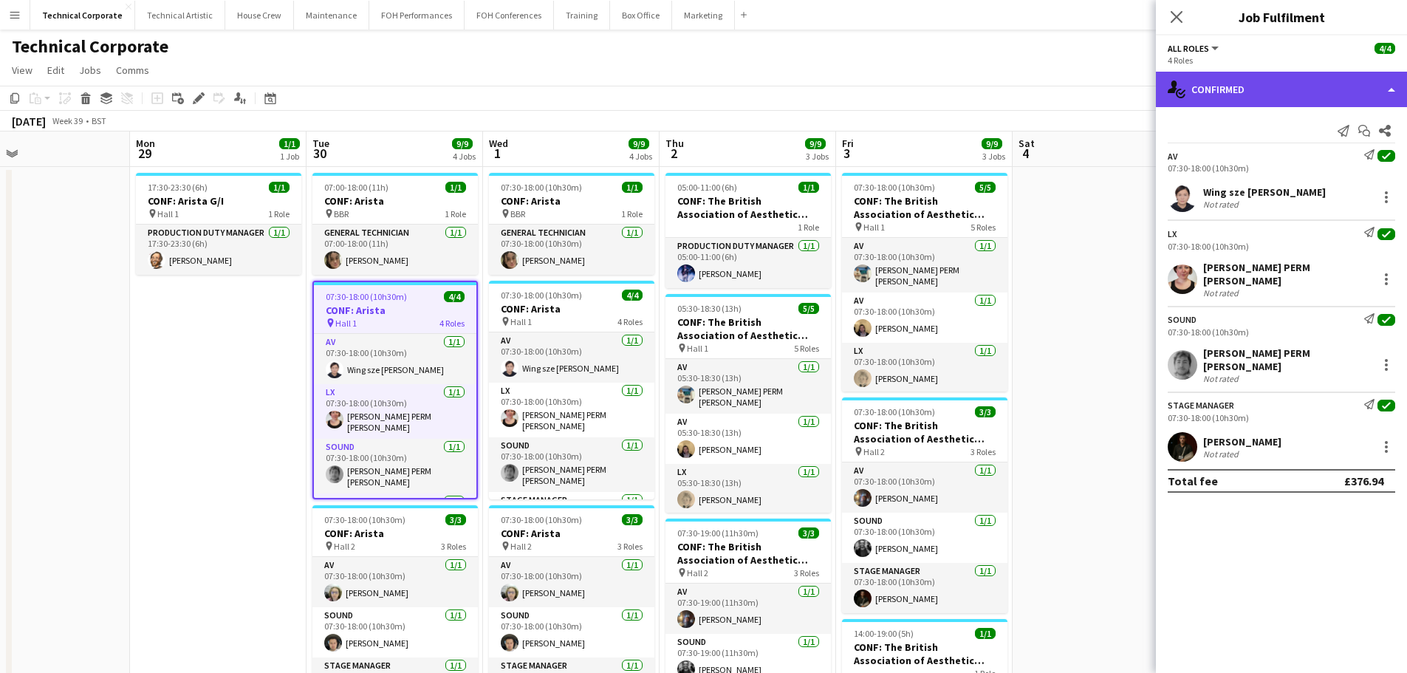
drag, startPoint x: 1281, startPoint y: 86, endPoint x: 1287, endPoint y: 100, distance: 15.0
click at [1134, 89] on div "single-neutral-actions-check-2 Confirmed" at bounding box center [1281, 89] width 251 height 35
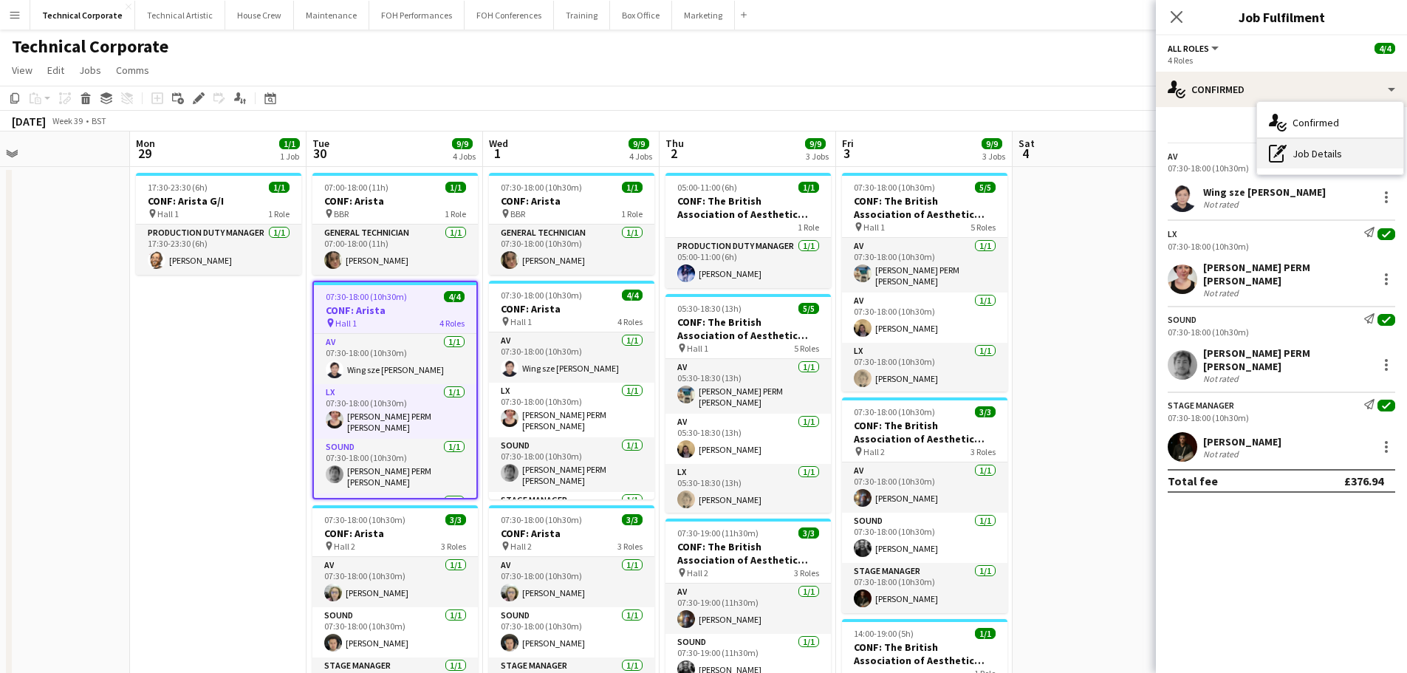
click at [1134, 162] on div "pen-write Job Details" at bounding box center [1330, 154] width 146 height 30
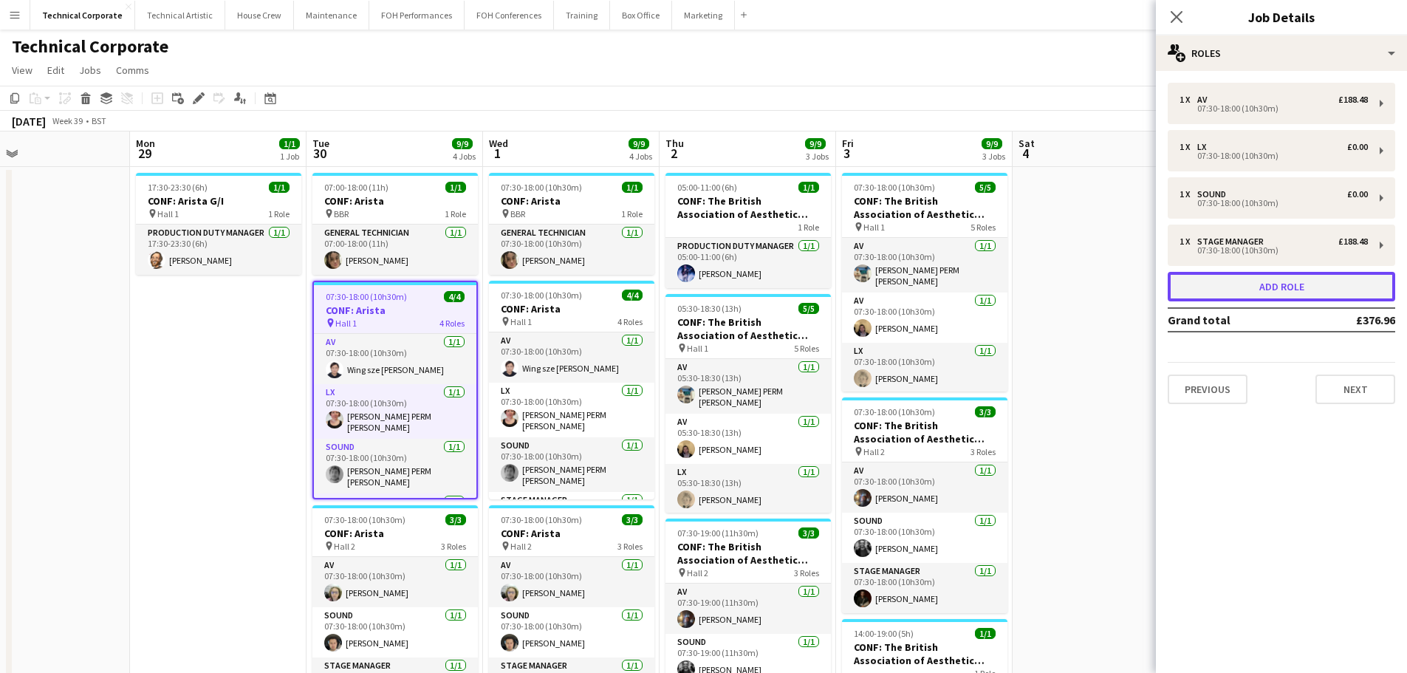
click at [1134, 298] on button "Add role" at bounding box center [1281, 287] width 227 height 30
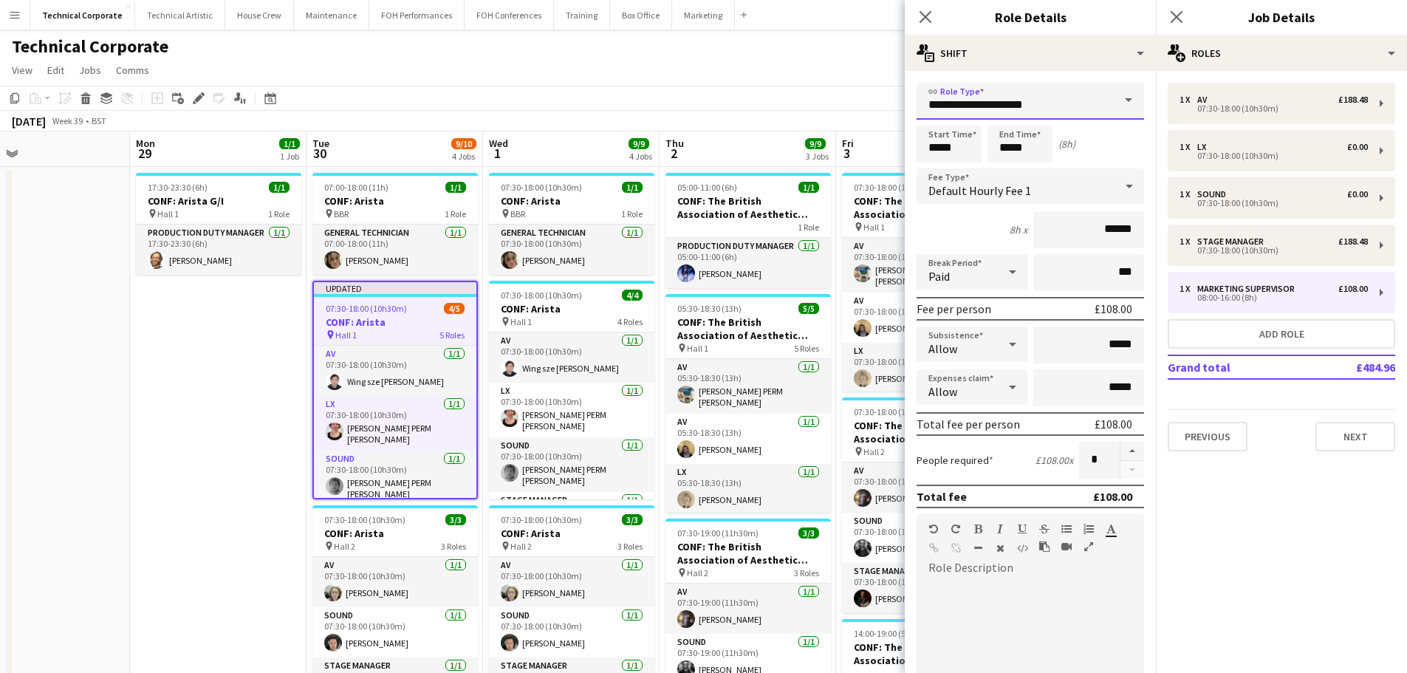
drag, startPoint x: 1040, startPoint y: 102, endPoint x: 858, endPoint y: 100, distance: 181.7
click at [858, 100] on body "Menu Boards Boards Boards All jobs Status Workforce Workforce My Workforce Recr…" at bounding box center [703, 560] width 1407 height 1120
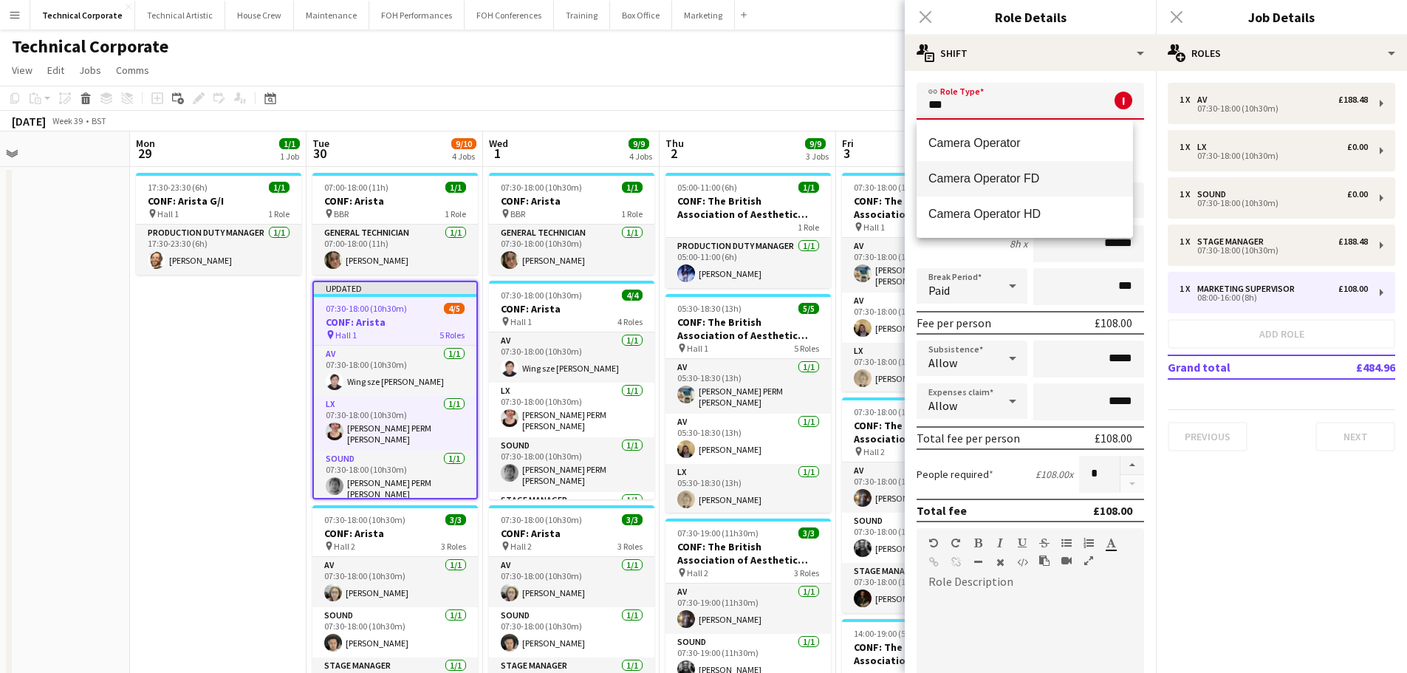
click at [1003, 173] on span "Camera Operator FD" at bounding box center [1024, 178] width 193 height 14
type input "**********"
type input "*******"
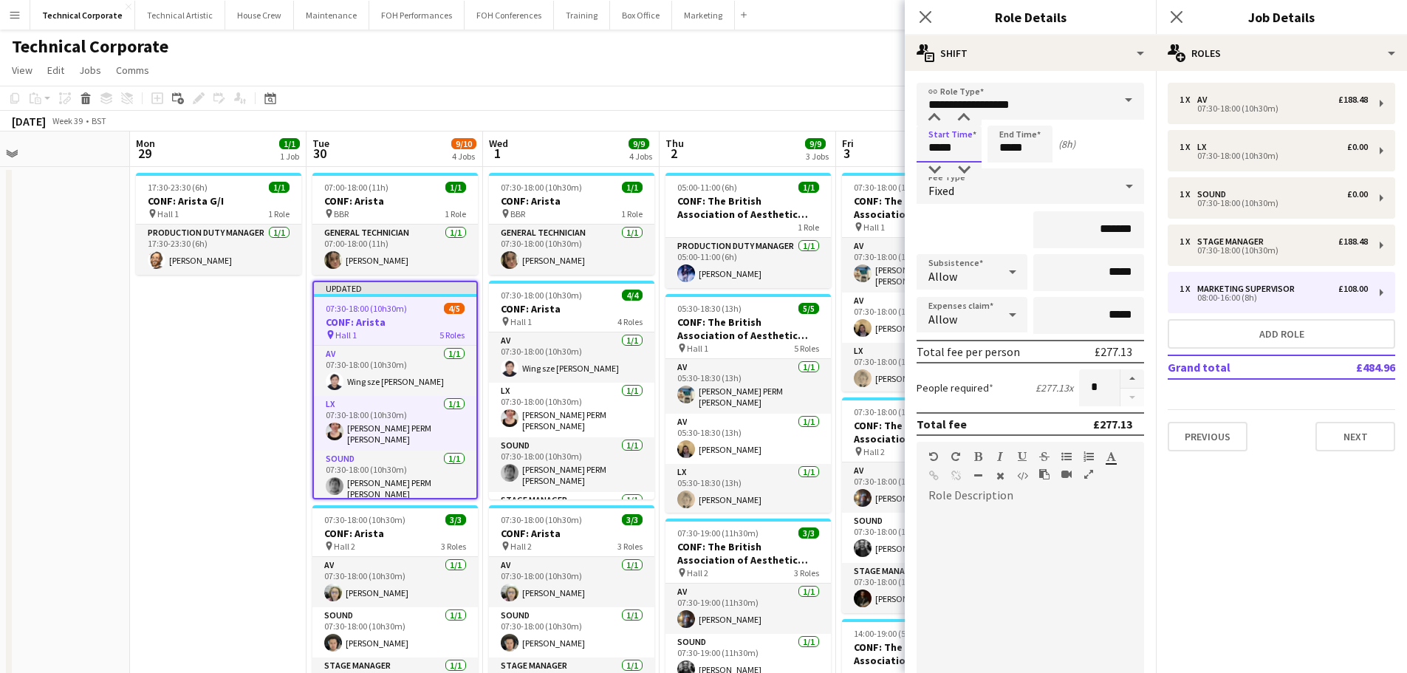
drag, startPoint x: 960, startPoint y: 145, endPoint x: 905, endPoint y: 144, distance: 55.4
click at [905, 144] on form "**********" at bounding box center [1030, 468] width 251 height 770
type input "*****"
drag, startPoint x: 269, startPoint y: 446, endPoint x: 274, endPoint y: 437, distance: 10.3
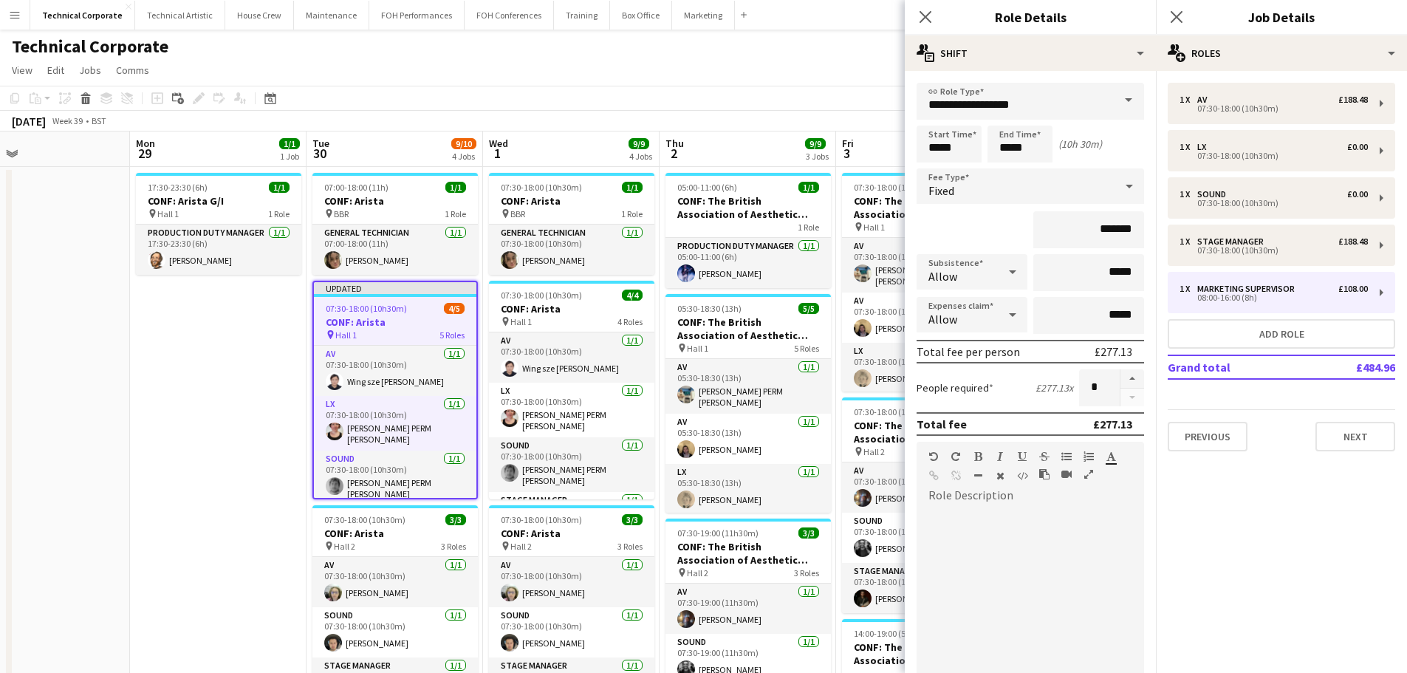
click at [268, 445] on app-date-cell "17:30-23:30 (6h) 1/1 CONF: Arista G/I pin Hall 1 1 Role Production Duty Manager…" at bounding box center [218, 631] width 177 height 928
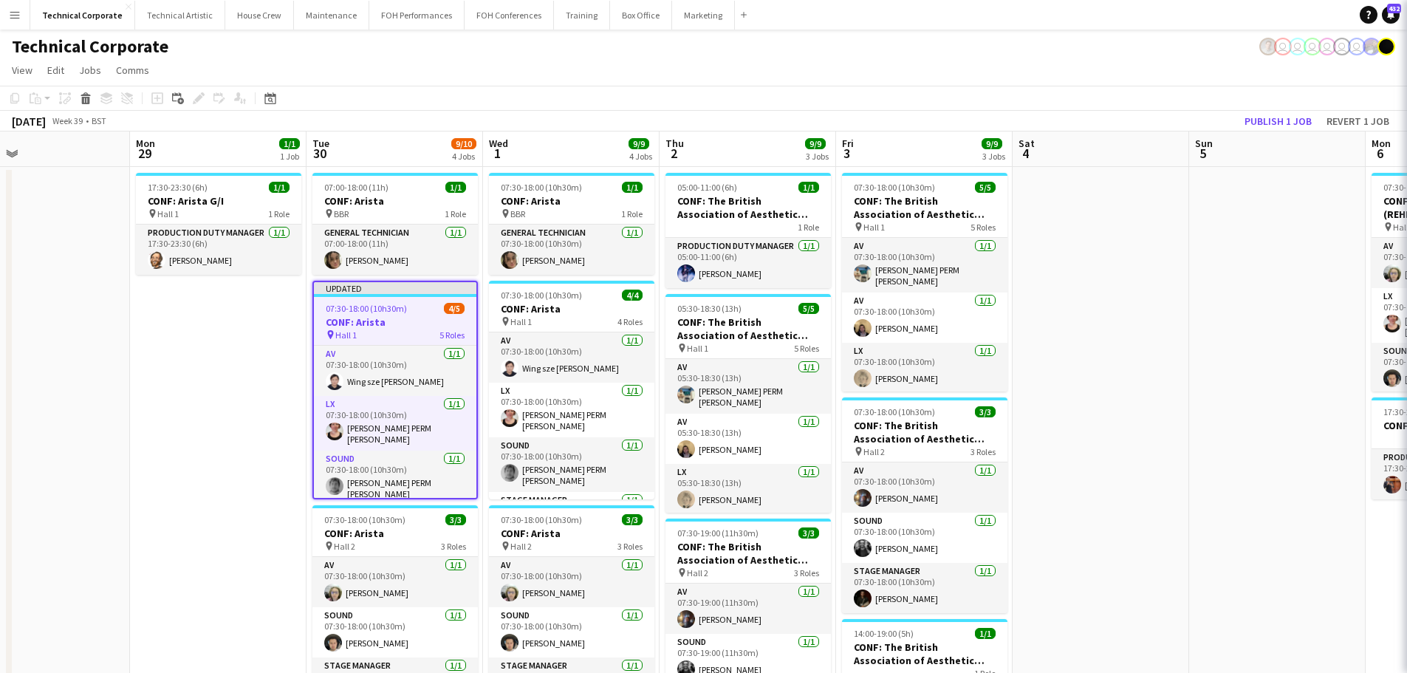
scroll to position [0, 400]
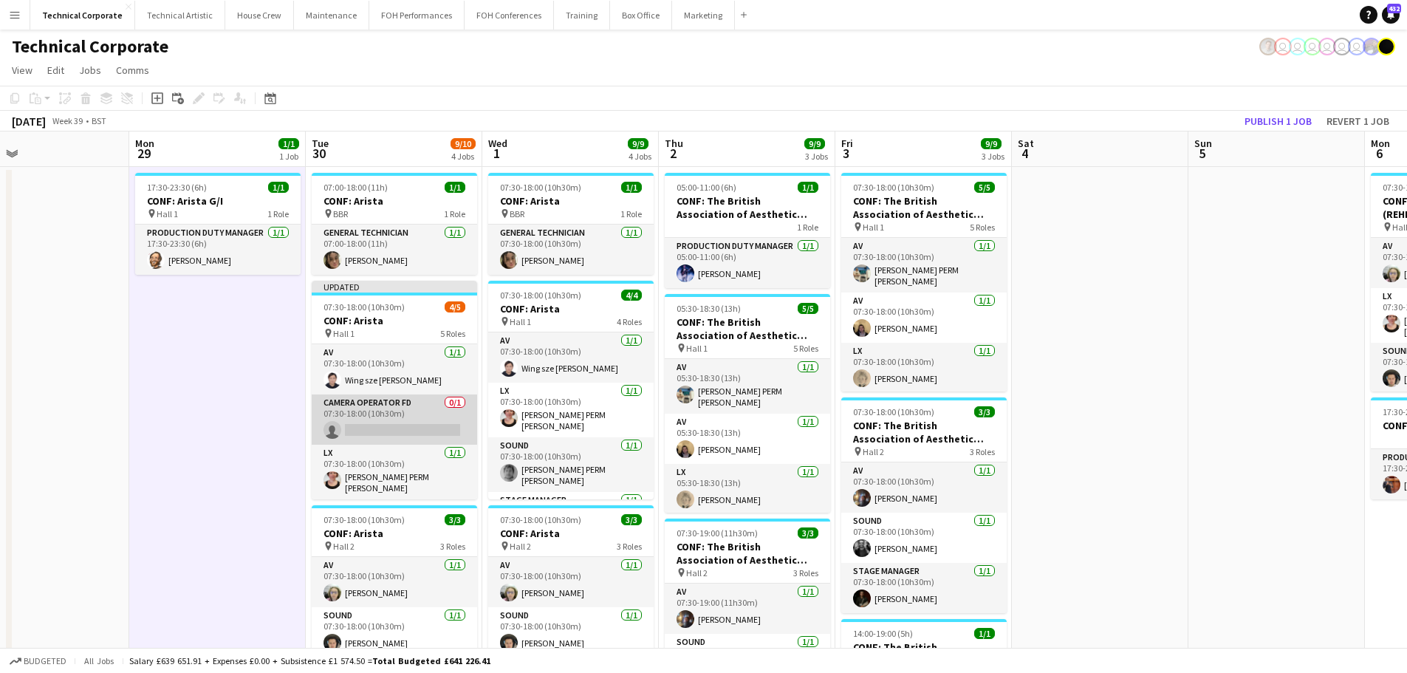
click at [361, 414] on app-card-role "Camera Operator FD 0/1 07:30-18:00 (10h30m) single-neutral-actions" at bounding box center [394, 419] width 165 height 50
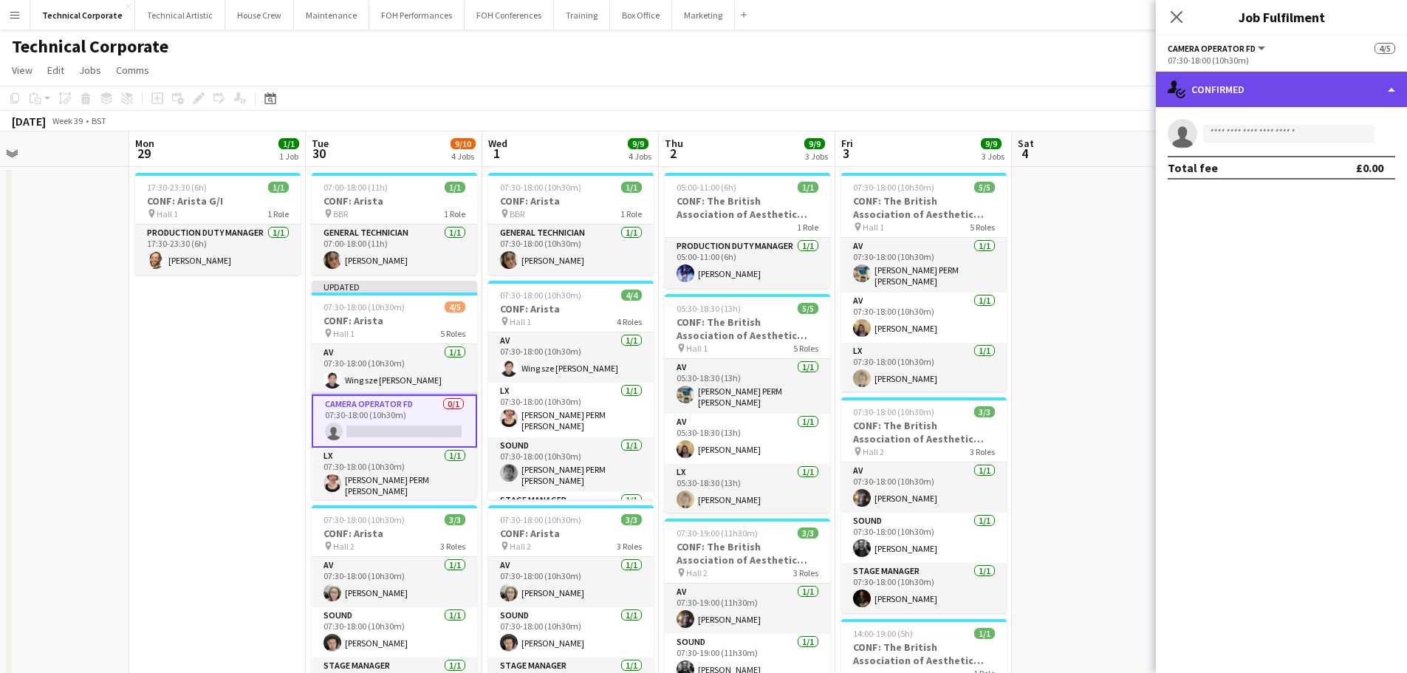
click at [1134, 96] on div "single-neutral-actions-check-2 Confirmed" at bounding box center [1281, 89] width 251 height 35
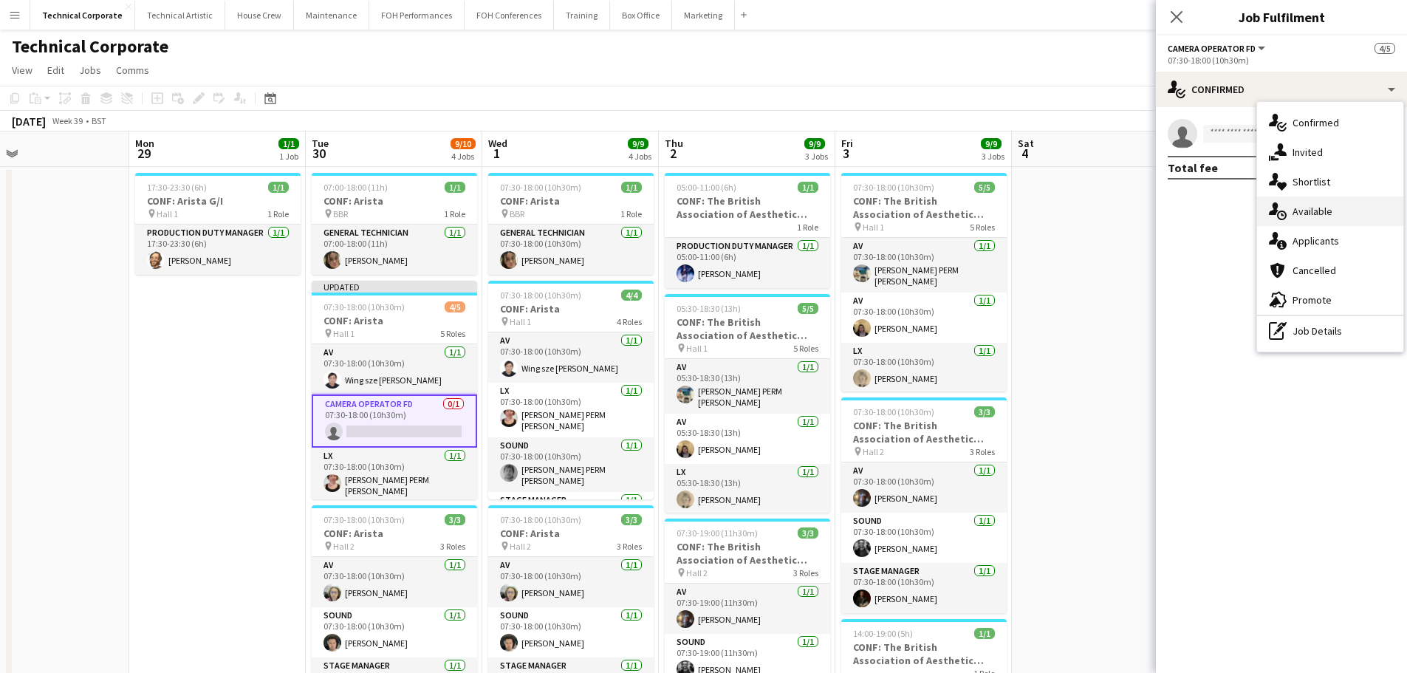
click at [1134, 209] on span "Available" at bounding box center [1312, 211] width 40 height 13
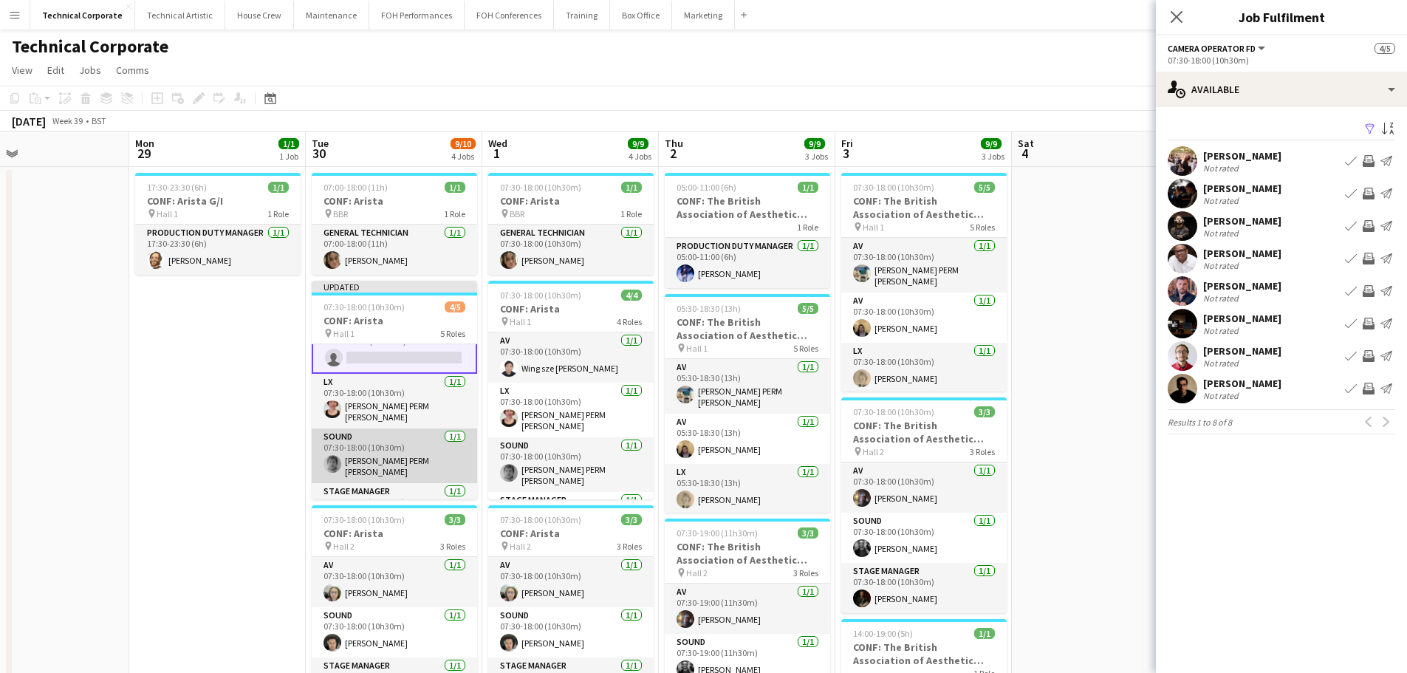
scroll to position [0, 0]
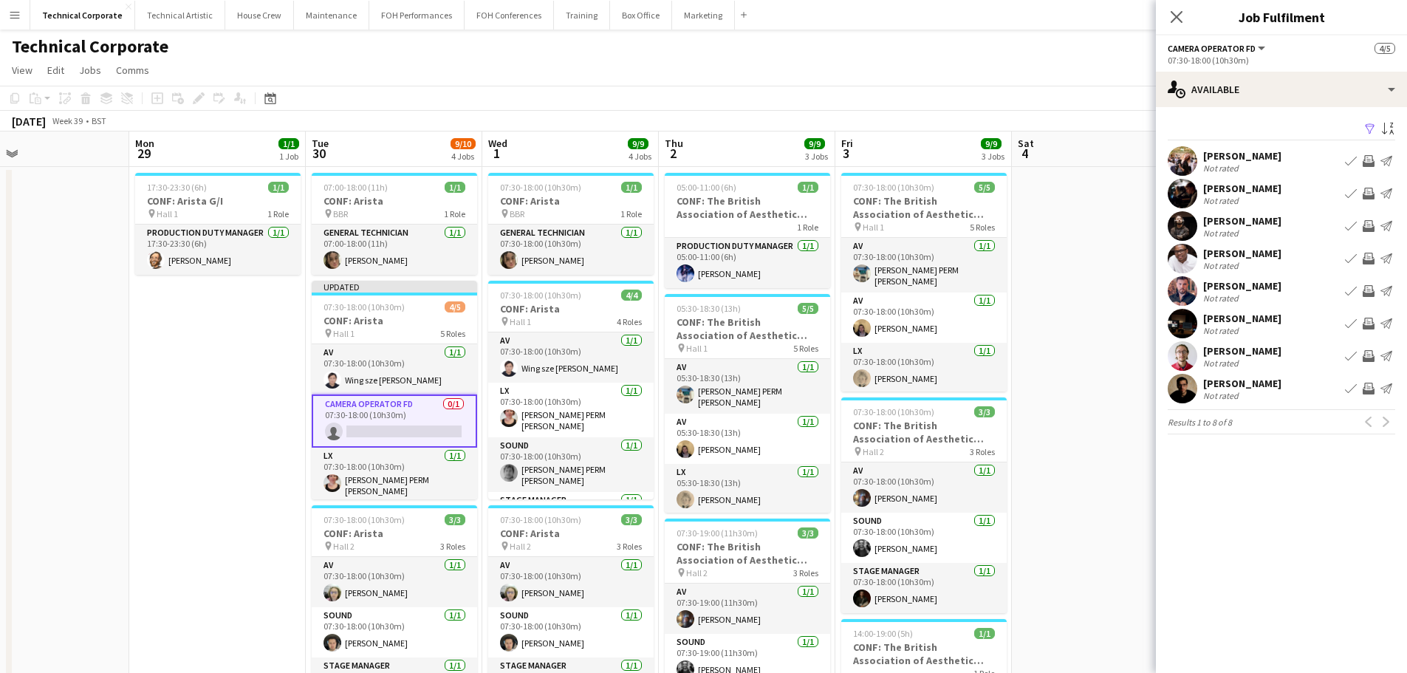
drag, startPoint x: 1366, startPoint y: 192, endPoint x: 1363, endPoint y: 236, distance: 43.7
click at [1134, 192] on app-icon "Invite crew" at bounding box center [1369, 194] width 12 height 12
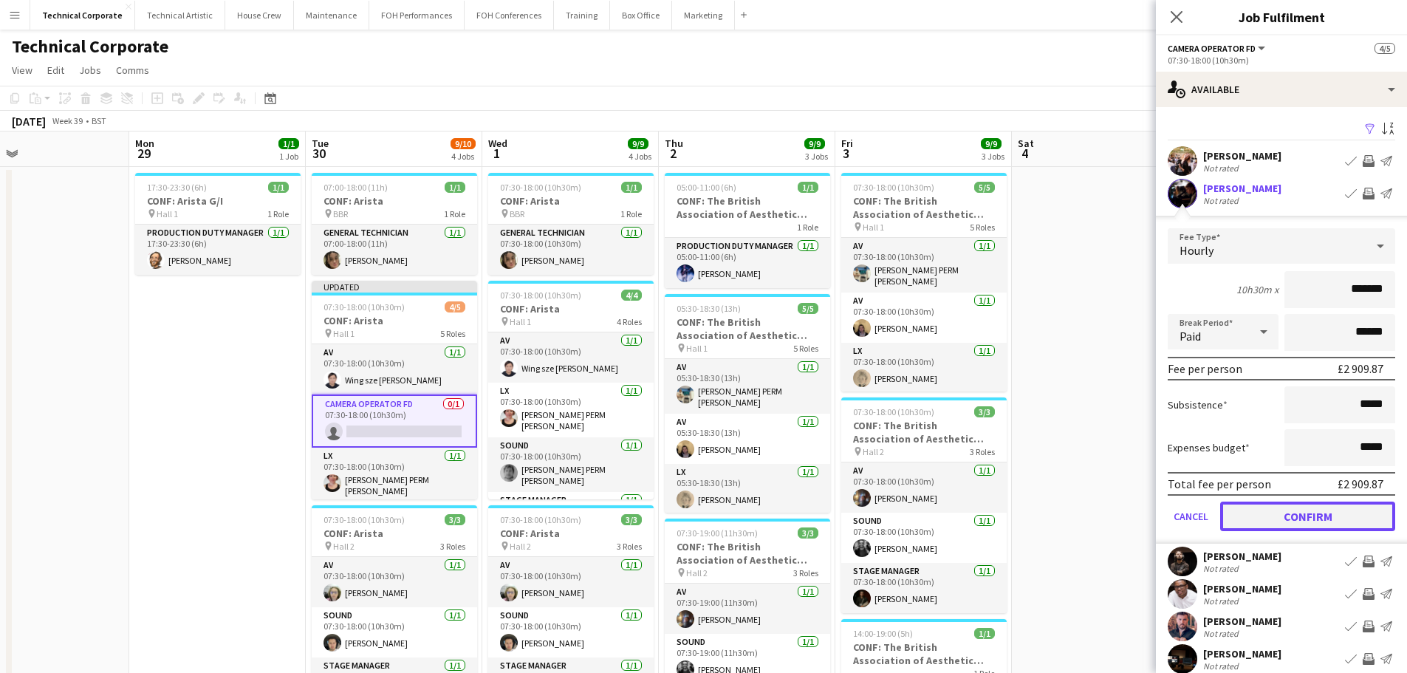
click at [1134, 524] on button "Confirm" at bounding box center [1307, 516] width 175 height 30
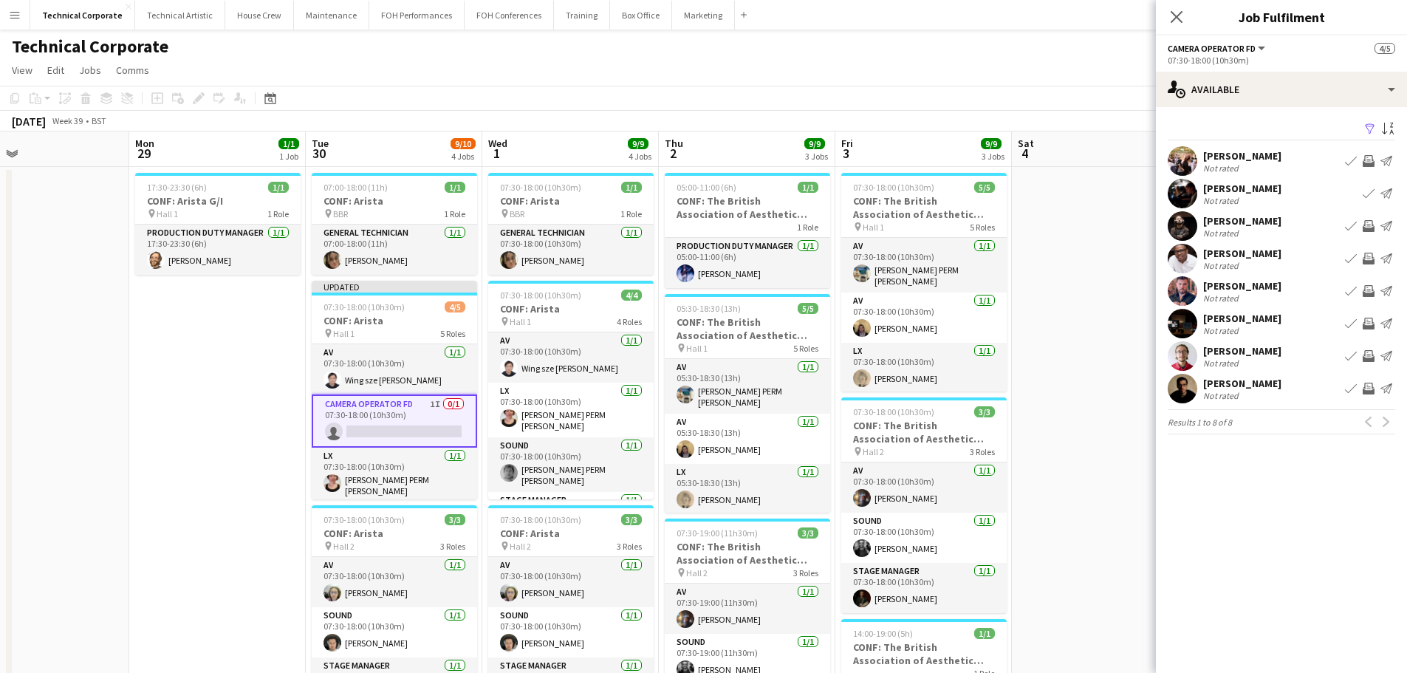
click at [1084, 387] on app-date-cell at bounding box center [1100, 631] width 177 height 928
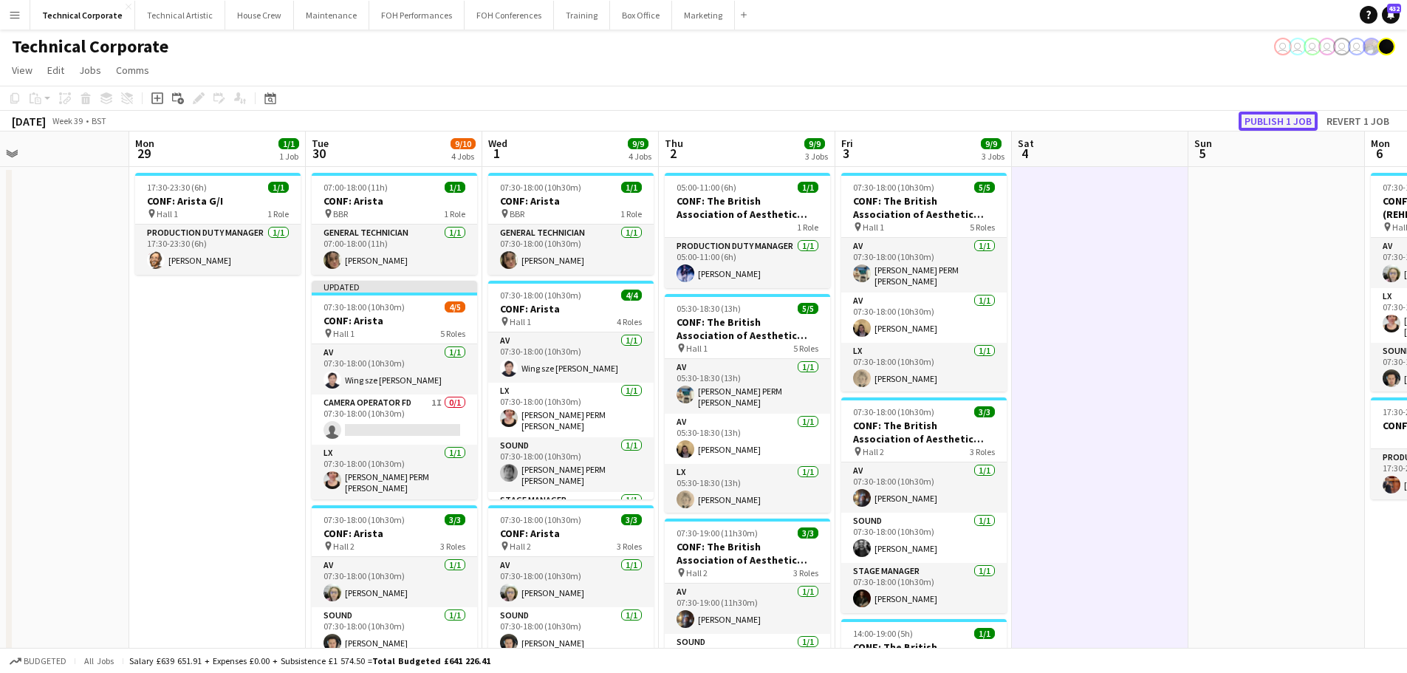
click at [1134, 123] on button "Publish 1 job" at bounding box center [1278, 121] width 79 height 19
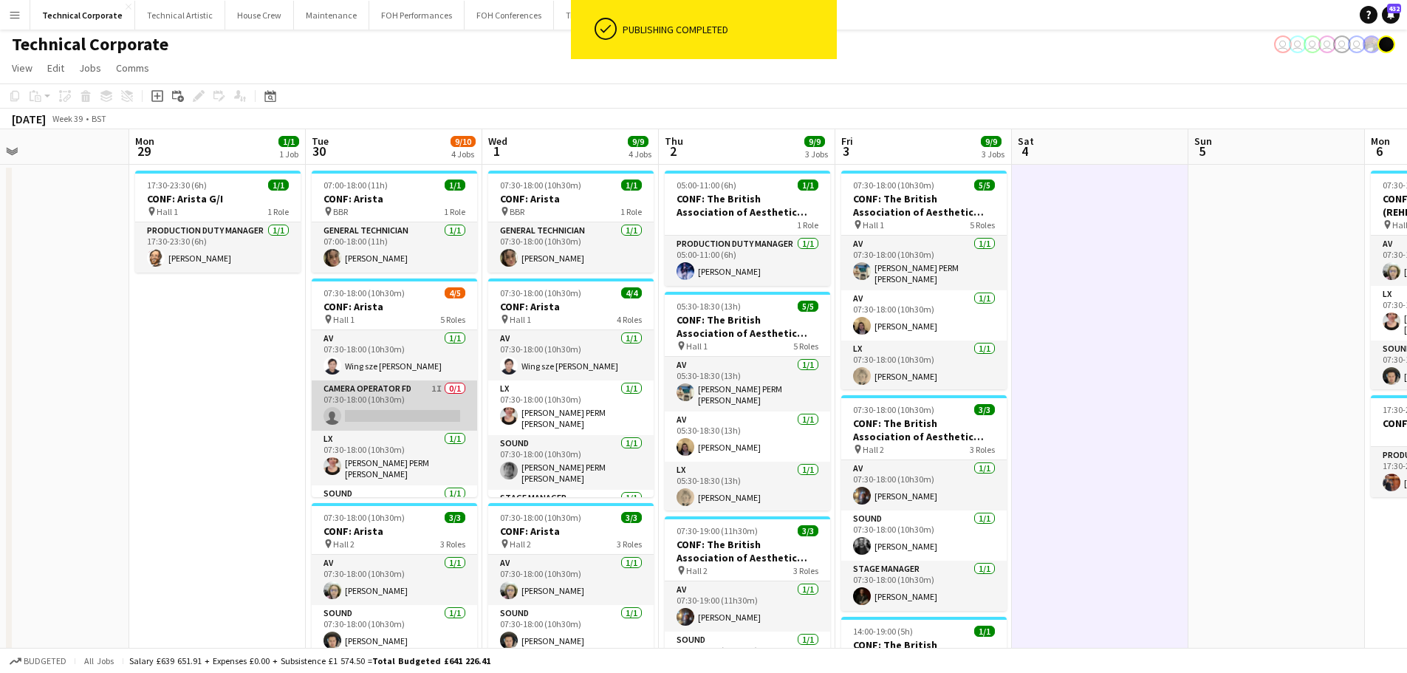
click at [361, 409] on app-card-role "Camera Operator FD 1I 0/1 07:30-18:00 (10h30m) single-neutral-actions" at bounding box center [394, 405] width 165 height 50
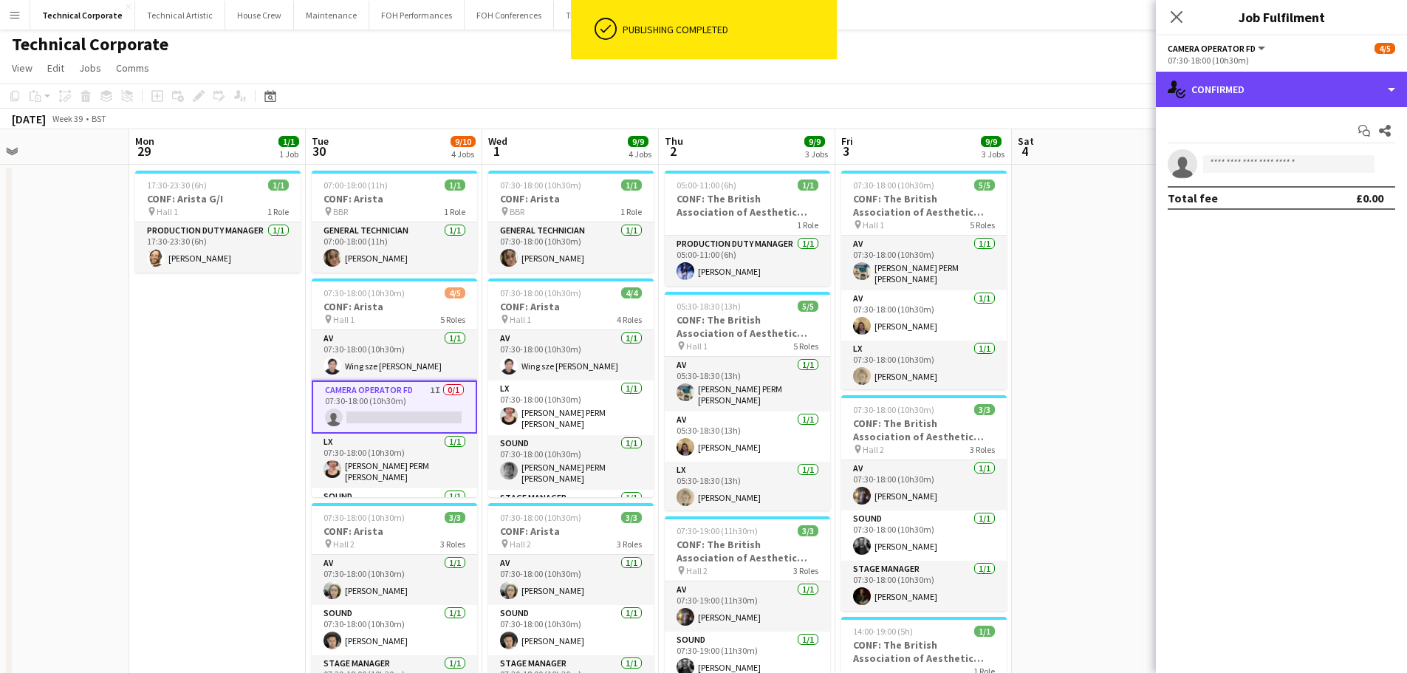
drag, startPoint x: 1243, startPoint y: 92, endPoint x: 1247, endPoint y: 110, distance: 18.8
click at [1134, 91] on div "single-neutral-actions-check-2 Confirmed" at bounding box center [1281, 89] width 251 height 35
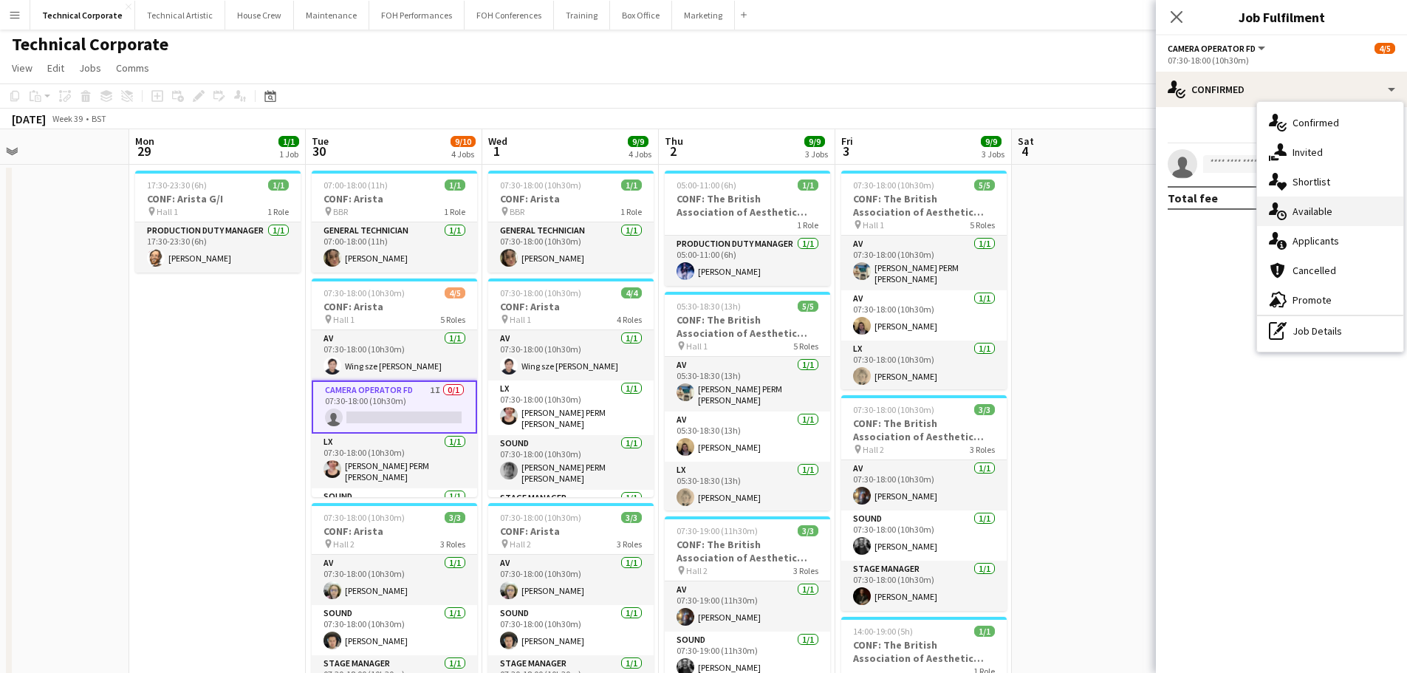
click at [1134, 198] on div "single-neutral-actions-upload Available" at bounding box center [1330, 211] width 146 height 30
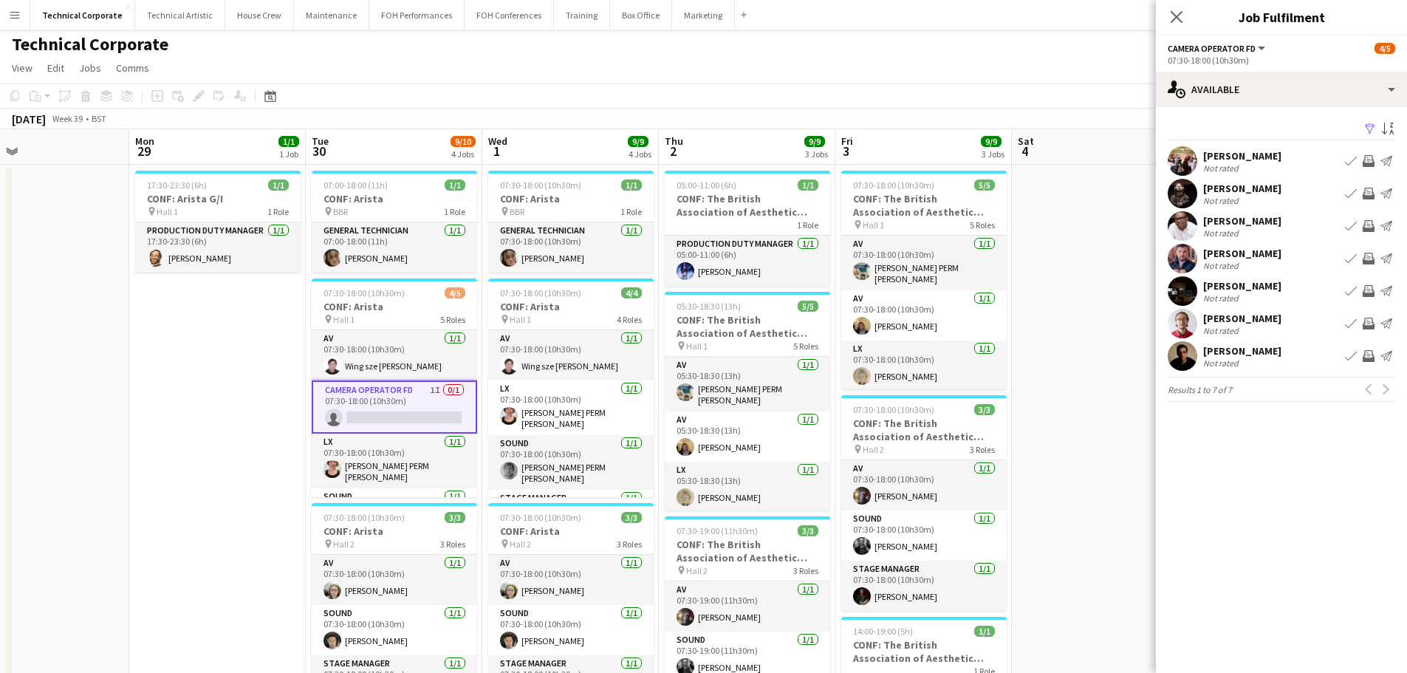
click at [265, 396] on app-date-cell "17:30-23:30 (6h) 1/1 CONF: Arista G/I pin Hall 1 1 Role Production Duty Manager…" at bounding box center [217, 629] width 177 height 928
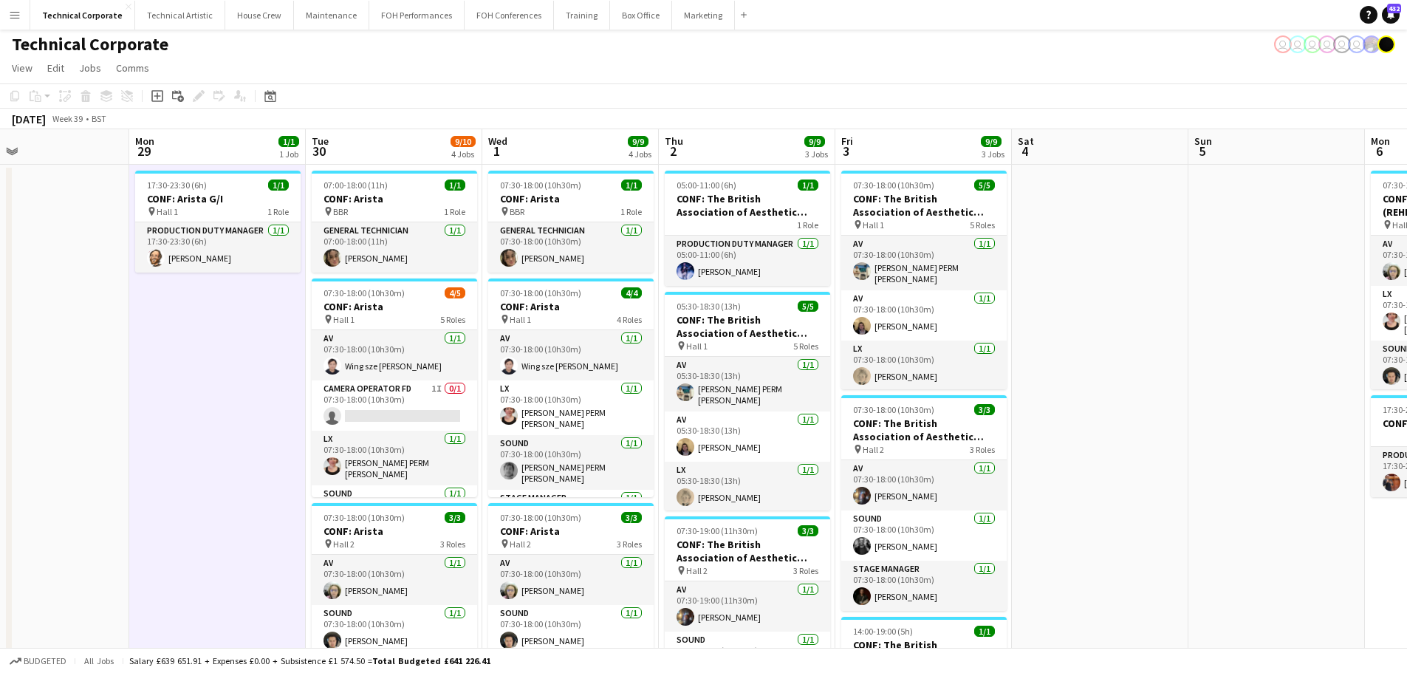
click at [265, 397] on app-date-cell "17:30-23:30 (6h) 1/1 CONF: Arista G/I pin Hall 1 1 Role Production Duty Manager…" at bounding box center [217, 629] width 177 height 928
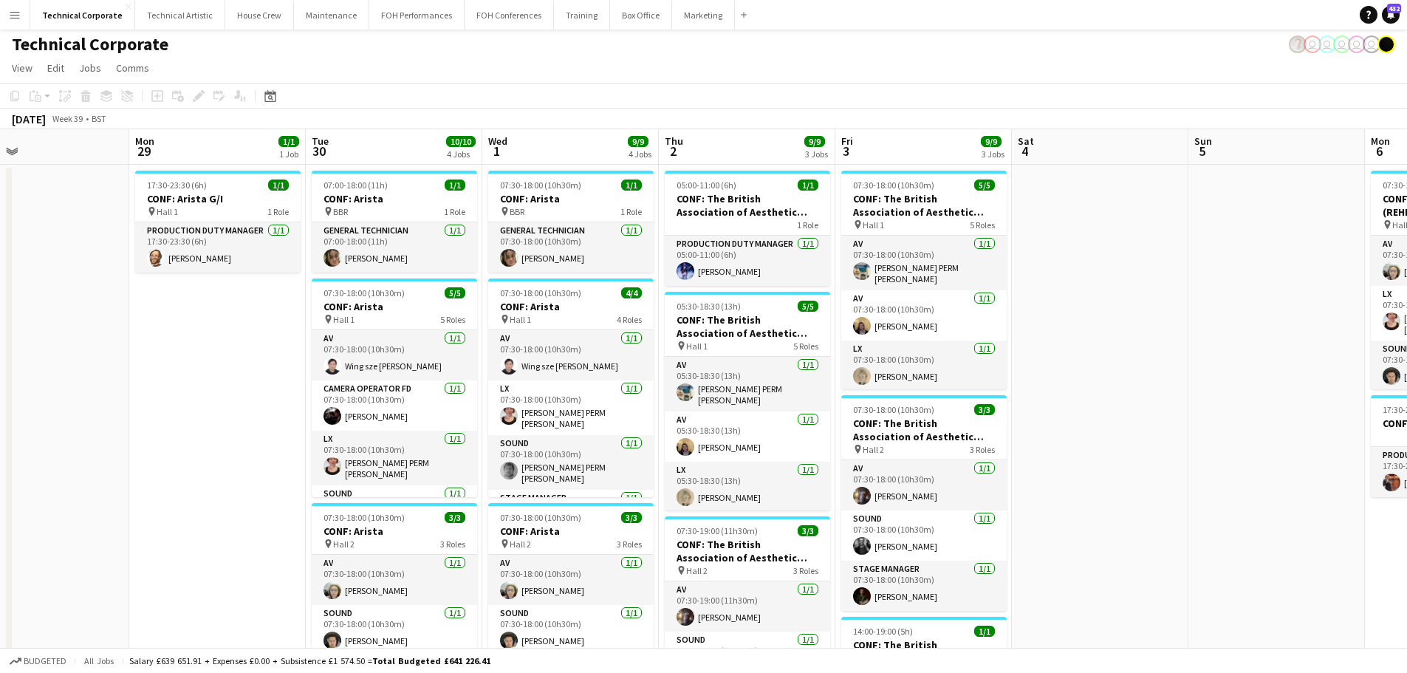
click at [1104, 510] on app-calendar-viewport "Fri 26 Sat 27 Sun 28 Mon 29 1/1 1 Job Tue 30 10/10 4 Jobs Wed 1 9/9 4 Jobs Thu …" at bounding box center [703, 610] width 1407 height 963
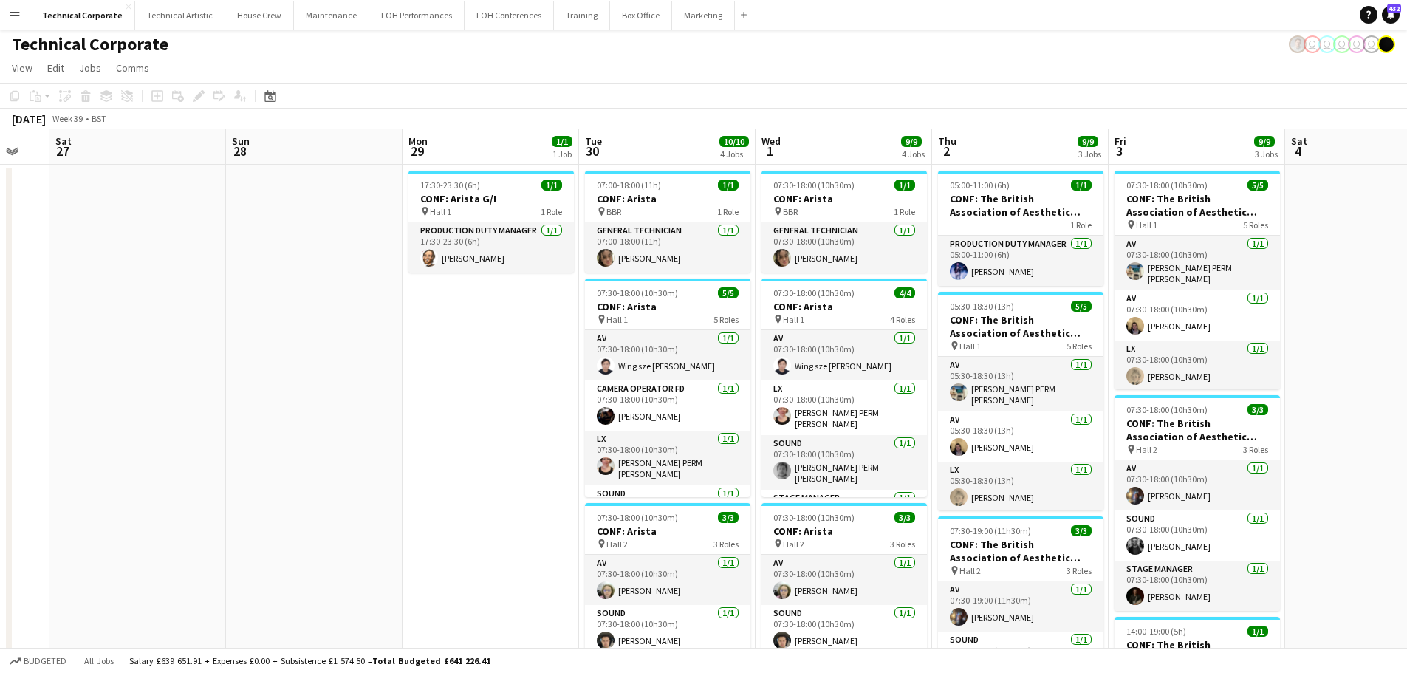
drag, startPoint x: 747, startPoint y: 379, endPoint x: 1182, endPoint y: 390, distance: 435.9
click at [1134, 388] on app-calendar-viewport "Wed 24 13/13 4 Jobs Thu 25 6/6 4 Jobs Fri 26 Sat 27 Sun 28 Mon 29 1/1 1 Job Tue…" at bounding box center [703, 610] width 1407 height 963
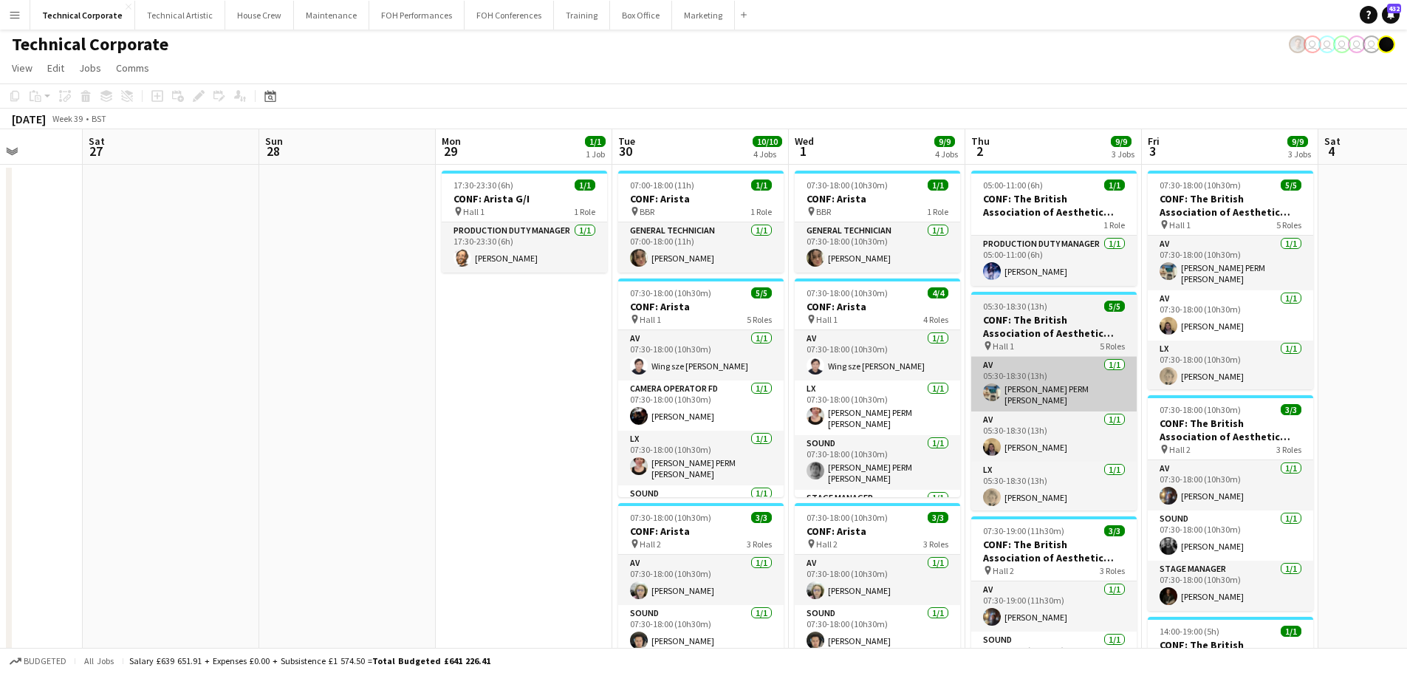
drag, startPoint x: 521, startPoint y: 409, endPoint x: 917, endPoint y: 392, distance: 396.2
click at [502, 409] on app-calendar-viewport "Wed 24 13/13 4 Jobs Thu 25 6/6 4 Jobs Fri 26 Sat 27 Sun 28 Mon 29 1/1 1 Job Tue…" at bounding box center [703, 610] width 1407 height 963
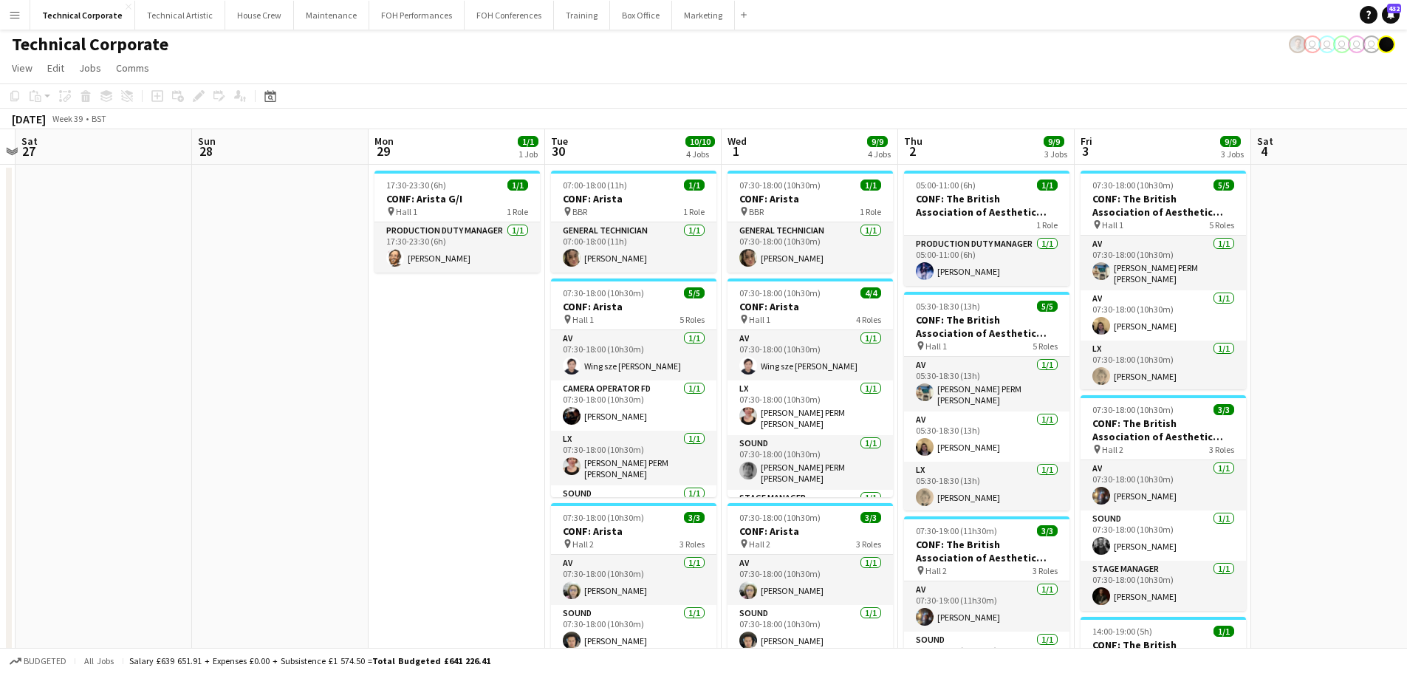
drag, startPoint x: 961, startPoint y: 396, endPoint x: 1191, endPoint y: 419, distance: 230.8
click at [798, 405] on app-calendar-viewport "Wed 24 13/13 4 Jobs Thu 25 6/6 4 Jobs Fri 26 Sat 27 Sun 28 Mon 29 1/1 1 Job Tue…" at bounding box center [703, 610] width 1407 height 963
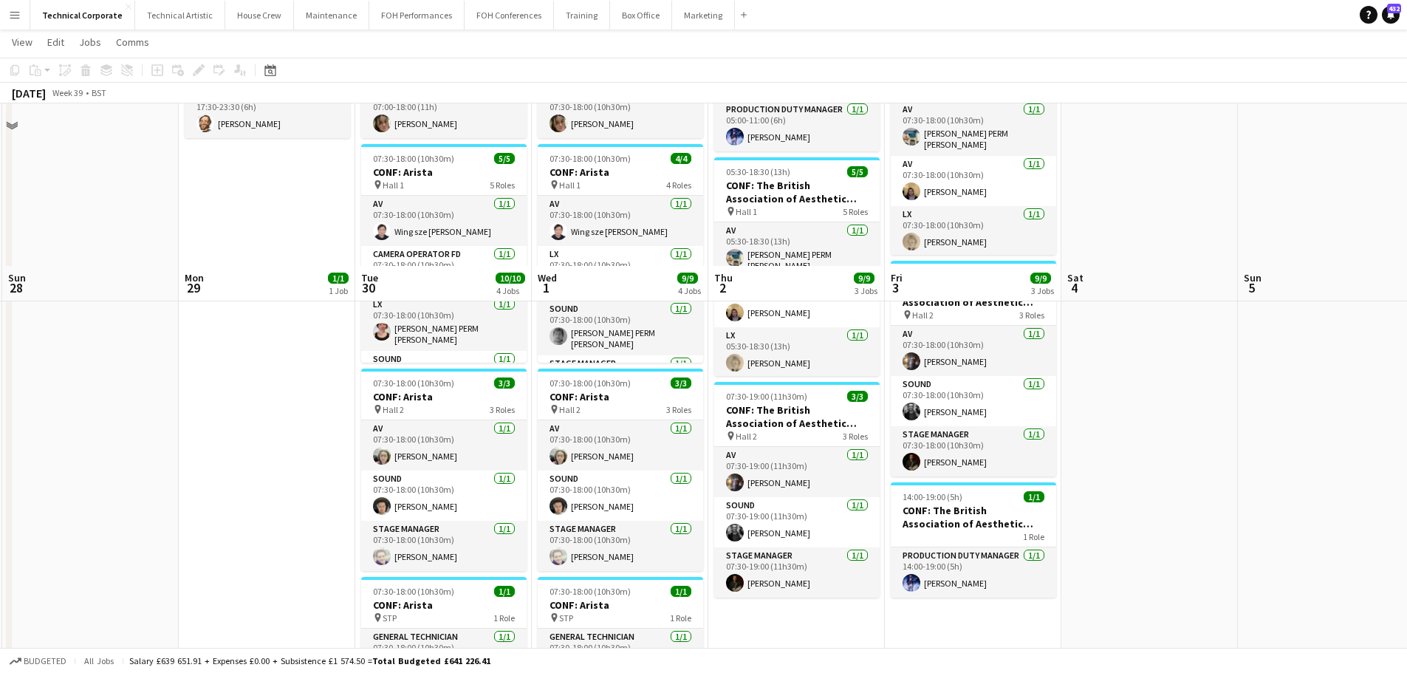
scroll to position [2, 0]
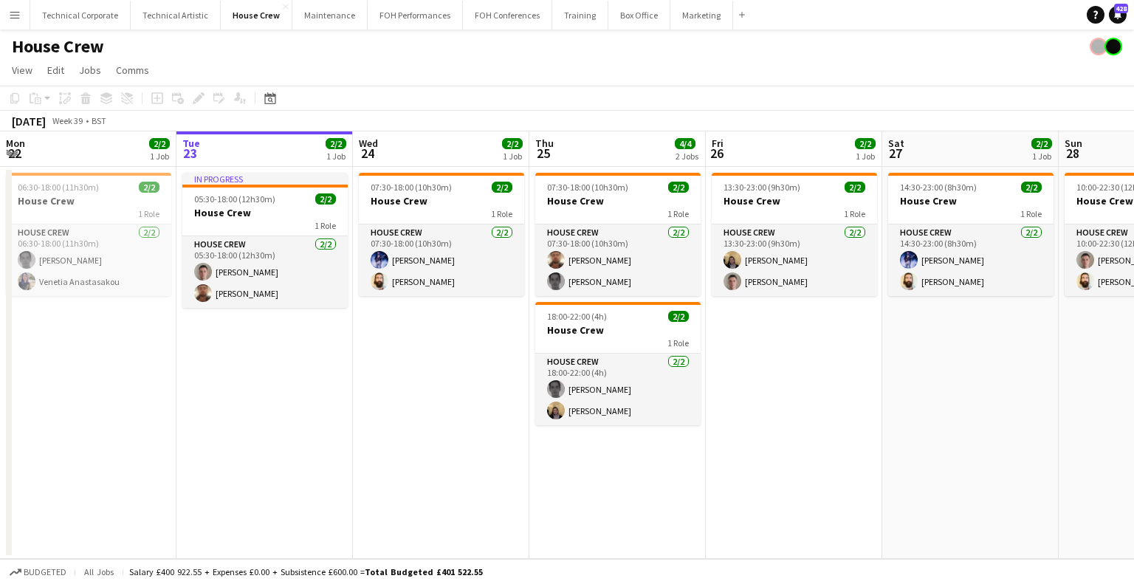
drag, startPoint x: 18, startPoint y: 18, endPoint x: 21, endPoint y: 26, distance: 8.0
click at [18, 20] on app-icon "Menu" at bounding box center [15, 15] width 12 height 12
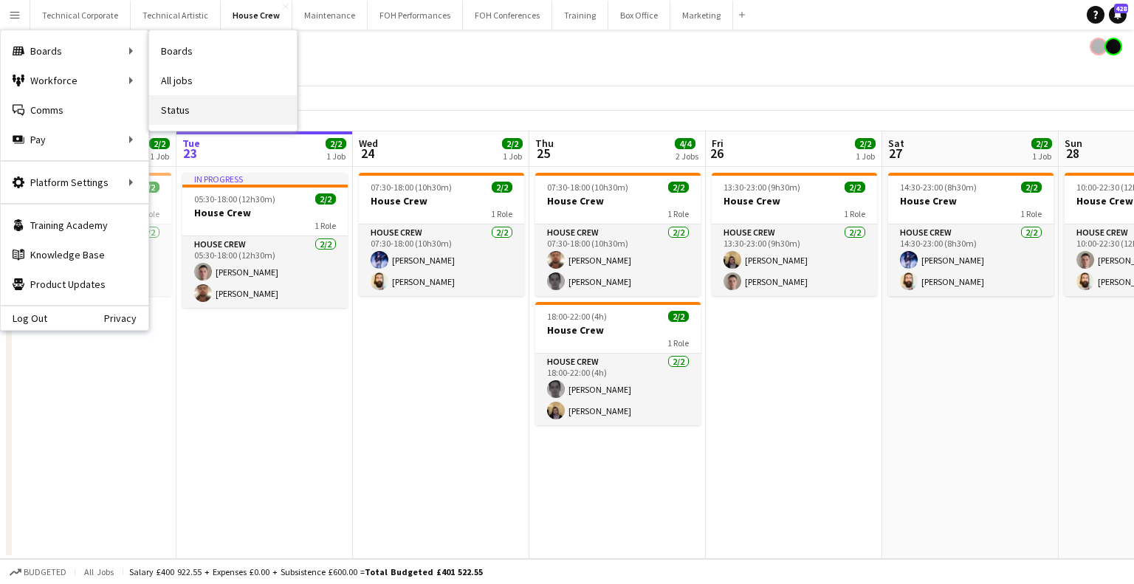
click at [196, 108] on link "Status" at bounding box center [223, 110] width 148 height 30
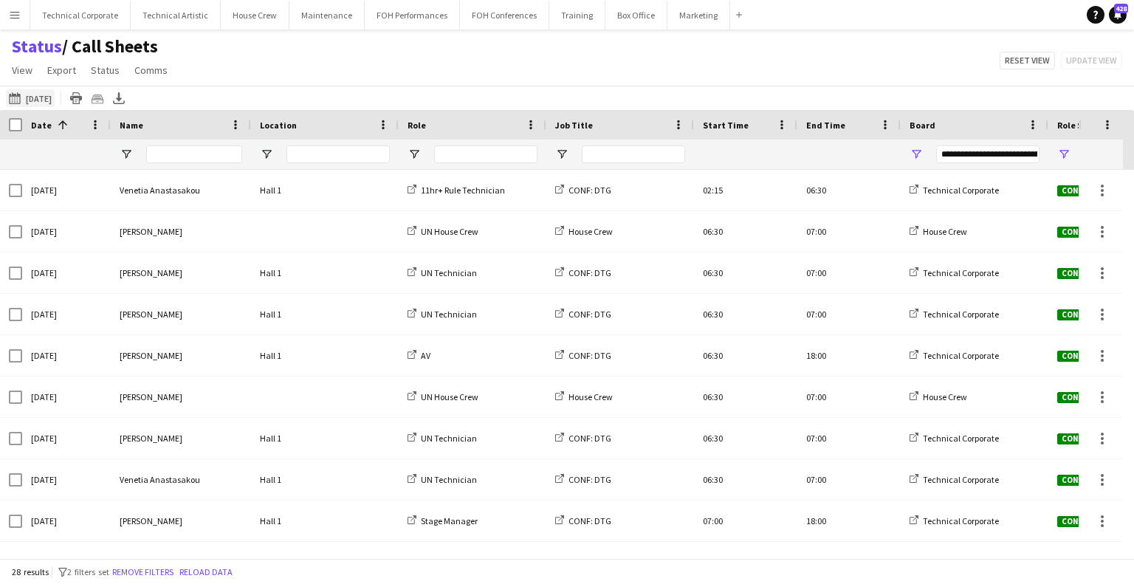
click at [39, 100] on button "[DATE] to [DATE] [DATE]" at bounding box center [30, 98] width 49 height 18
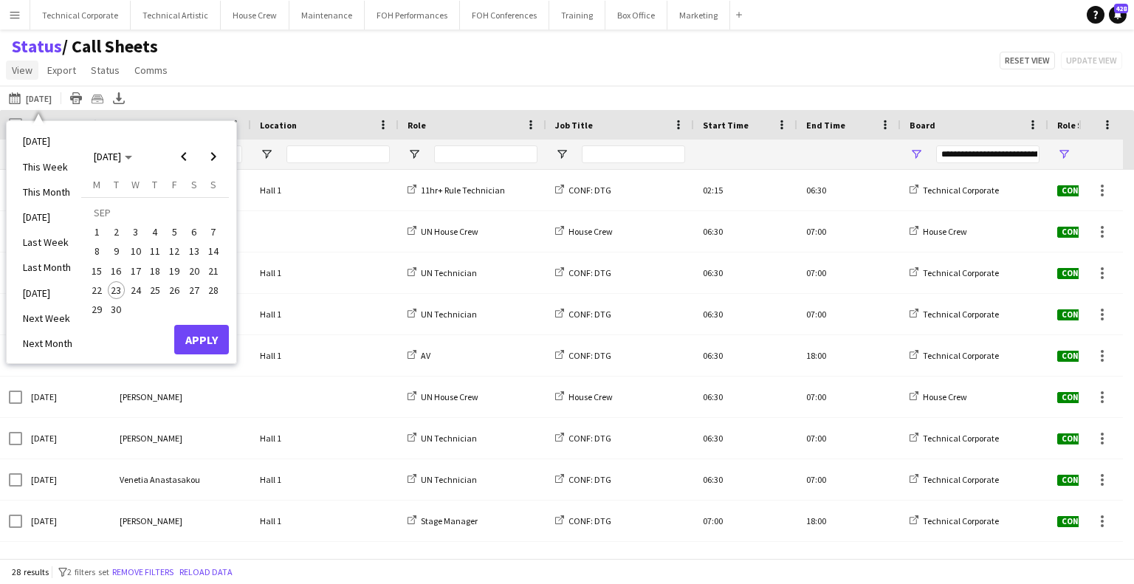
click at [21, 70] on span "View" at bounding box center [22, 70] width 21 height 13
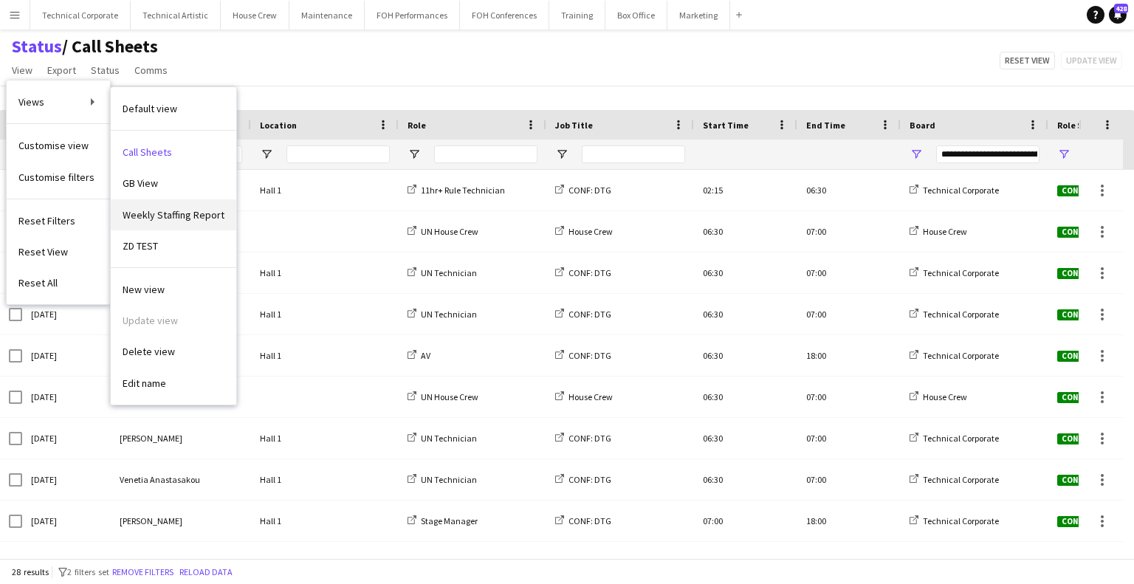
click at [174, 208] on span "Weekly Staffing Report" at bounding box center [174, 214] width 102 height 13
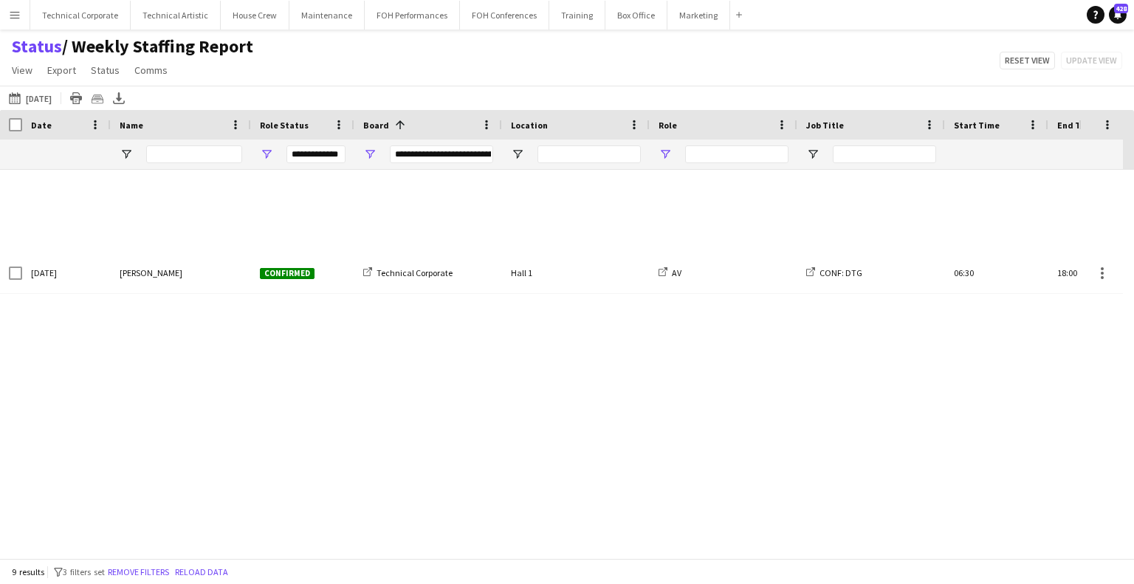
type input "**********"
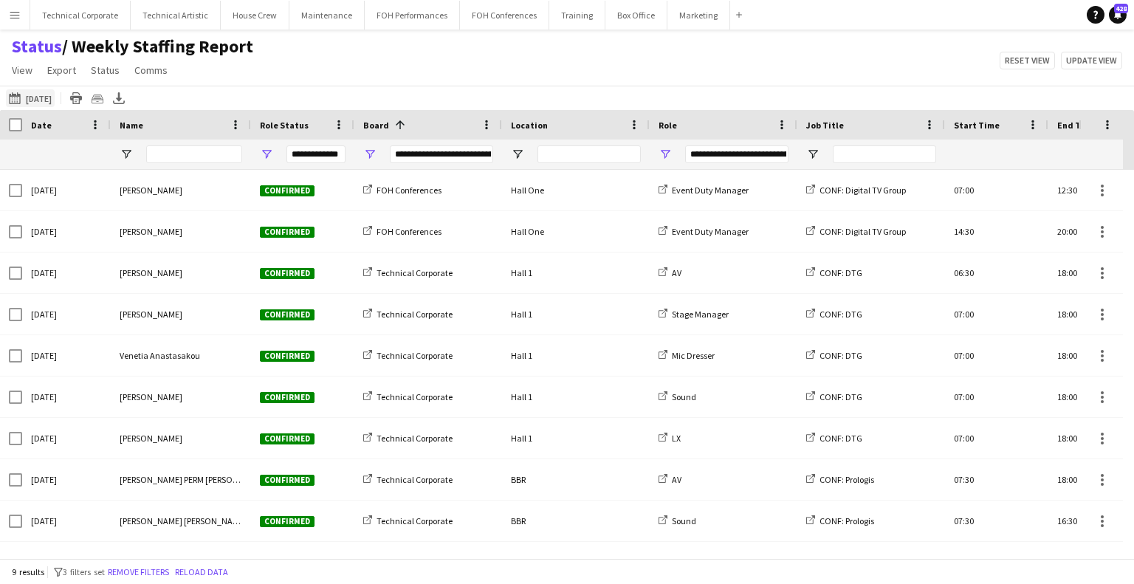
click at [55, 100] on button "23-09-2025 to 29-09-2025 08-05-2025" at bounding box center [30, 98] width 49 height 18
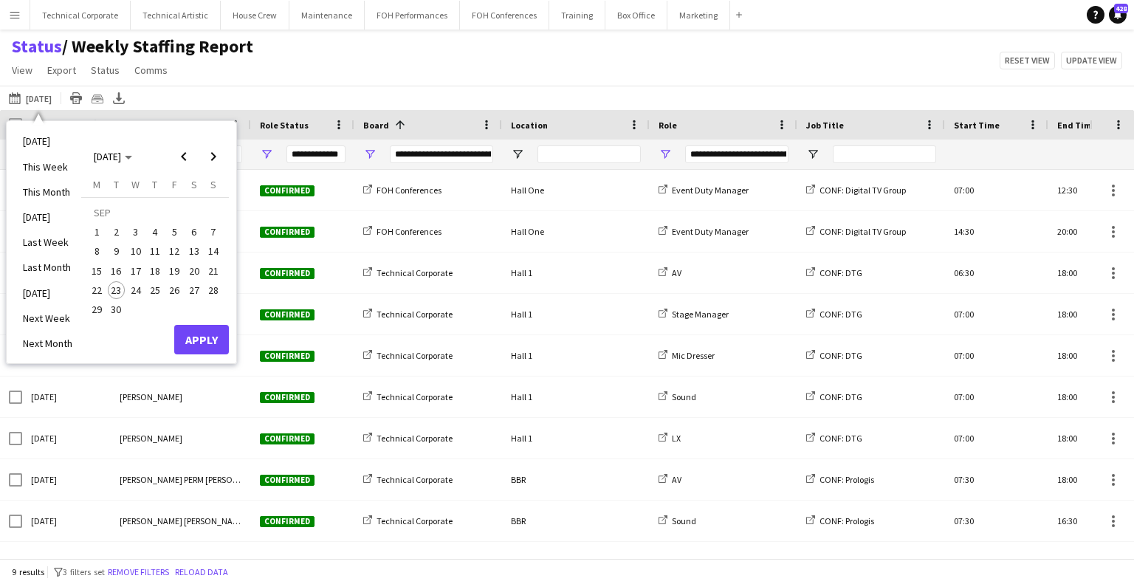
drag, startPoint x: 103, startPoint y: 306, endPoint x: 115, endPoint y: 301, distance: 13.6
click at [103, 306] on span "29" at bounding box center [97, 310] width 18 height 18
click at [211, 157] on span "Next month" at bounding box center [214, 157] width 30 height 30
click at [208, 228] on span "5" at bounding box center [214, 232] width 18 height 18
click at [208, 342] on button "Apply" at bounding box center [201, 340] width 55 height 30
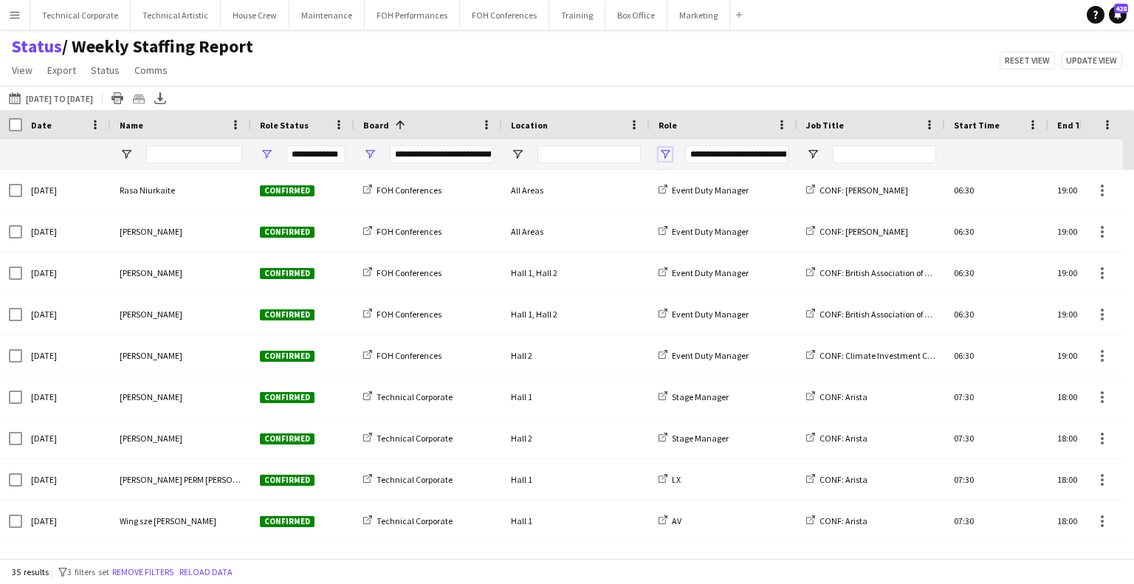
click at [668, 150] on span "Open Filter Menu" at bounding box center [665, 154] width 13 height 13
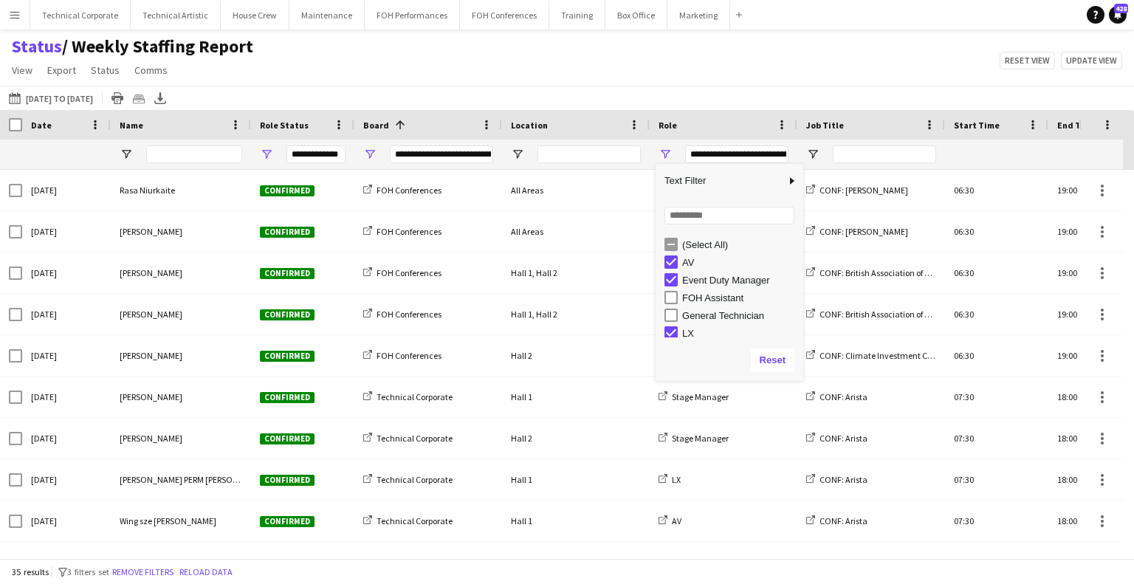
click at [734, 314] on div "General Technician" at bounding box center [740, 315] width 117 height 11
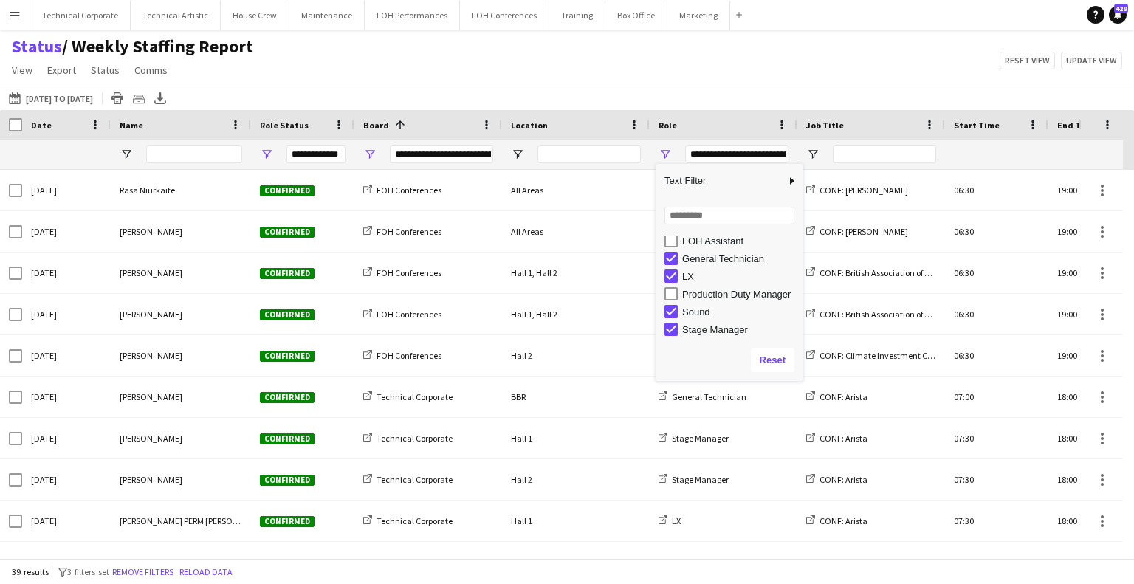
click at [734, 295] on div "Production Duty Manager" at bounding box center [740, 294] width 117 height 11
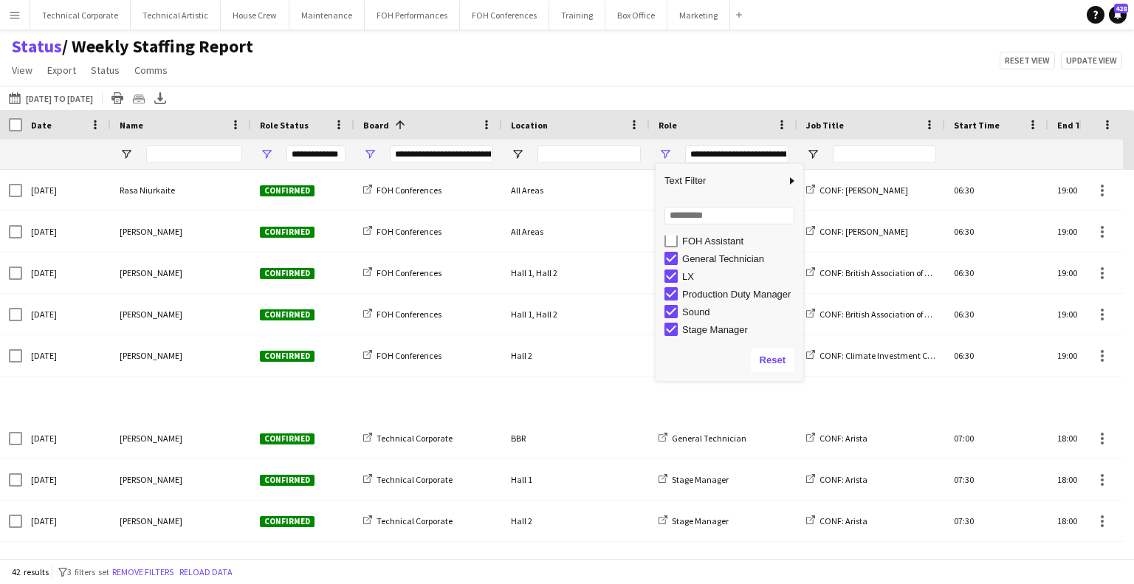
type input "**********"
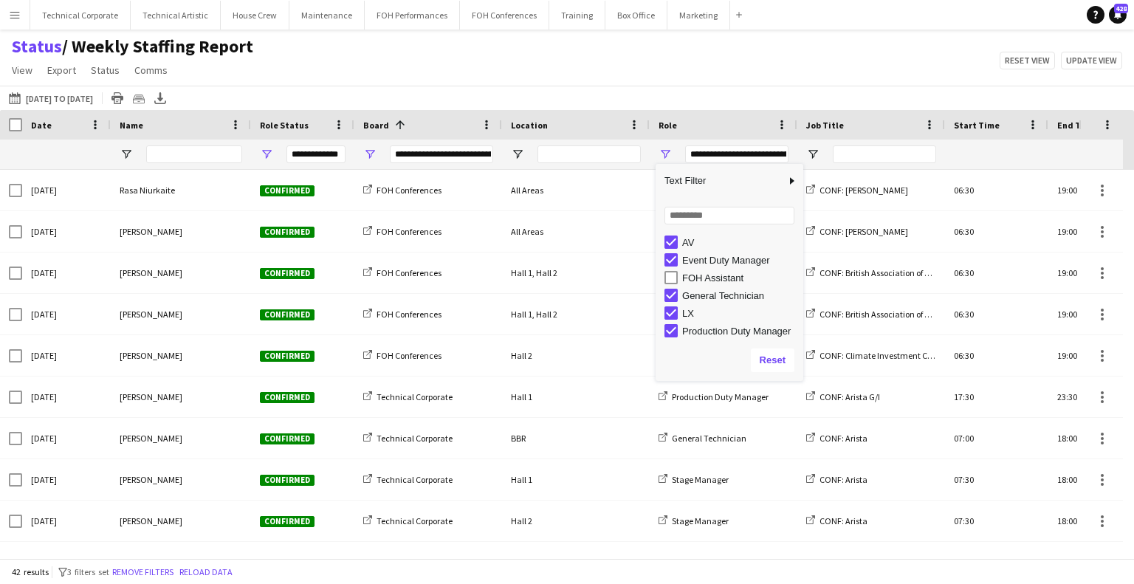
scroll to position [0, 0]
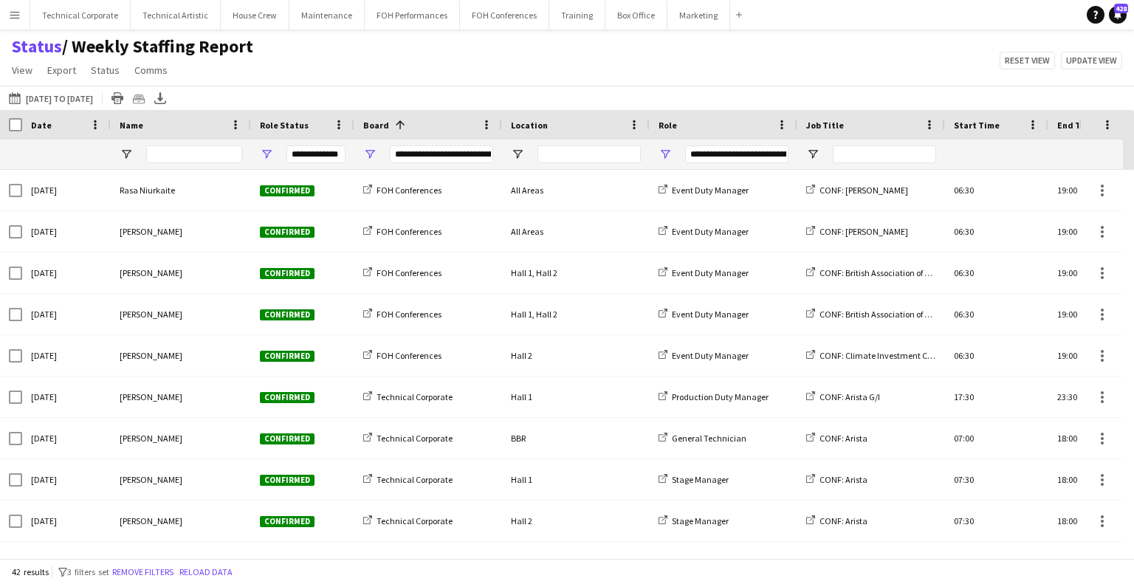
click at [691, 72] on div "Status / Weekly Staffing Report View Views Default view Call Sheets GB View Wee…" at bounding box center [567, 60] width 1134 height 50
click at [373, 151] on span "Open Filter Menu" at bounding box center [369, 154] width 13 height 13
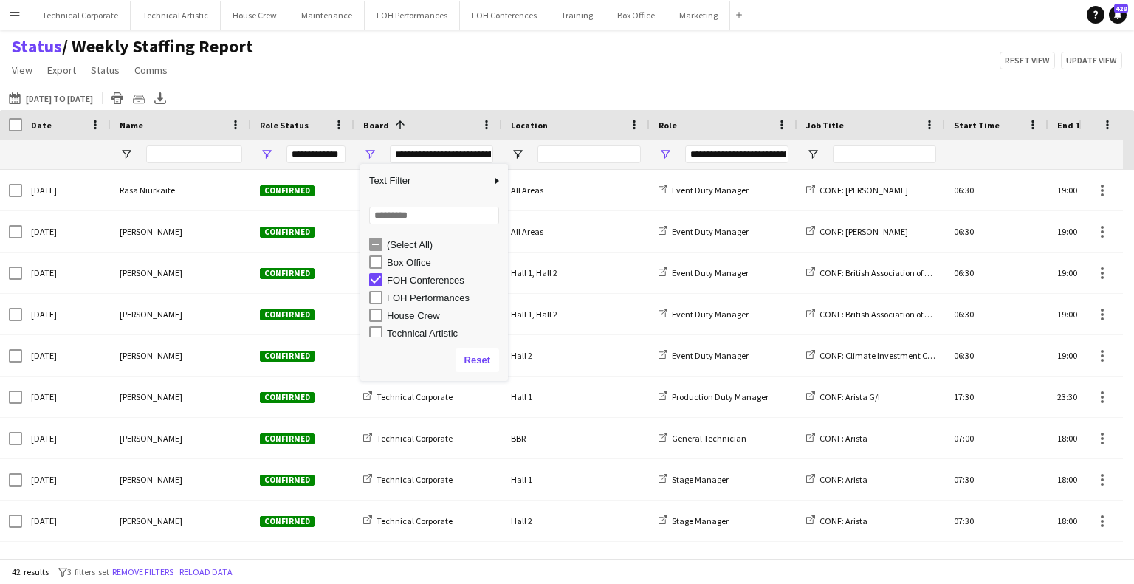
scroll to position [21, 0]
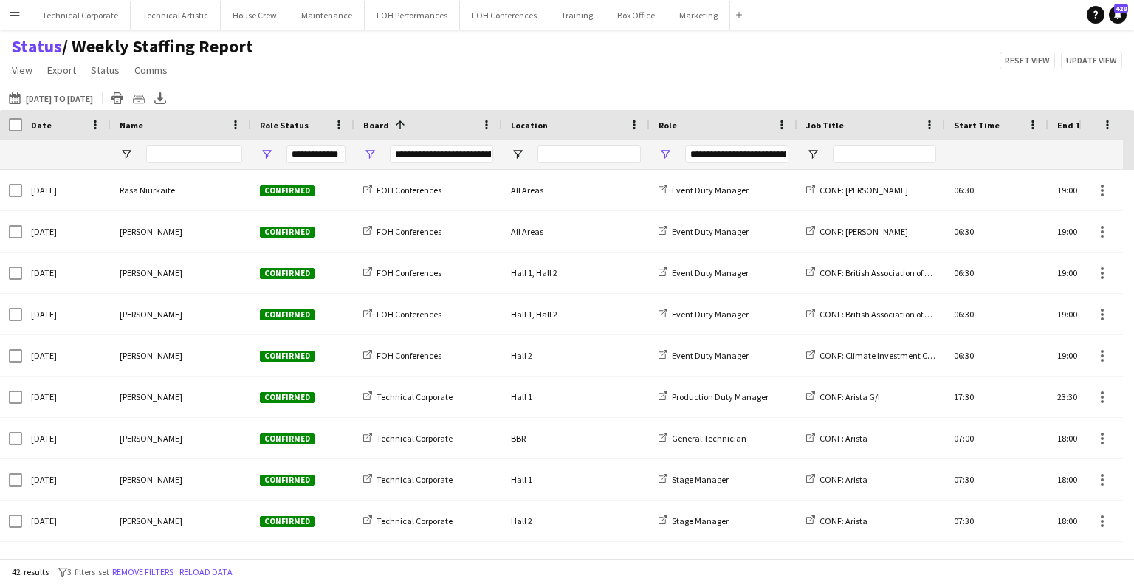
drag, startPoint x: 411, startPoint y: 94, endPoint x: 405, endPoint y: 100, distance: 8.4
click at [412, 94] on div "23-09-2025 to 29-09-2025 29-09-2025 to 05-10-2025 Today This Week This Month Ye…" at bounding box center [567, 98] width 1134 height 24
click at [166, 97] on icon "Export XLSX" at bounding box center [160, 98] width 12 height 12
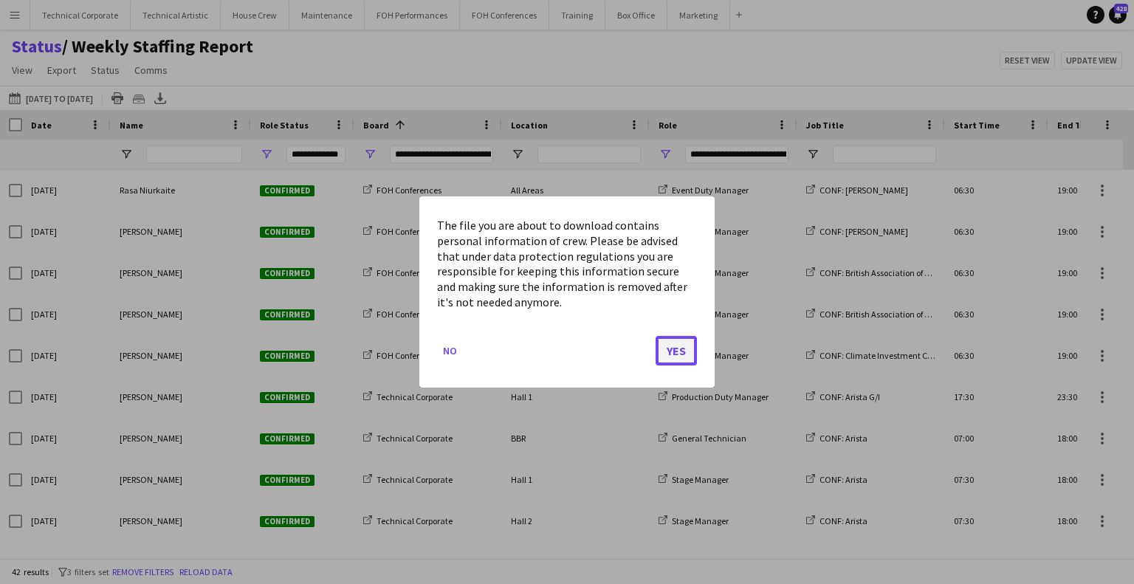
click at [674, 358] on button "Yes" at bounding box center [676, 351] width 41 height 30
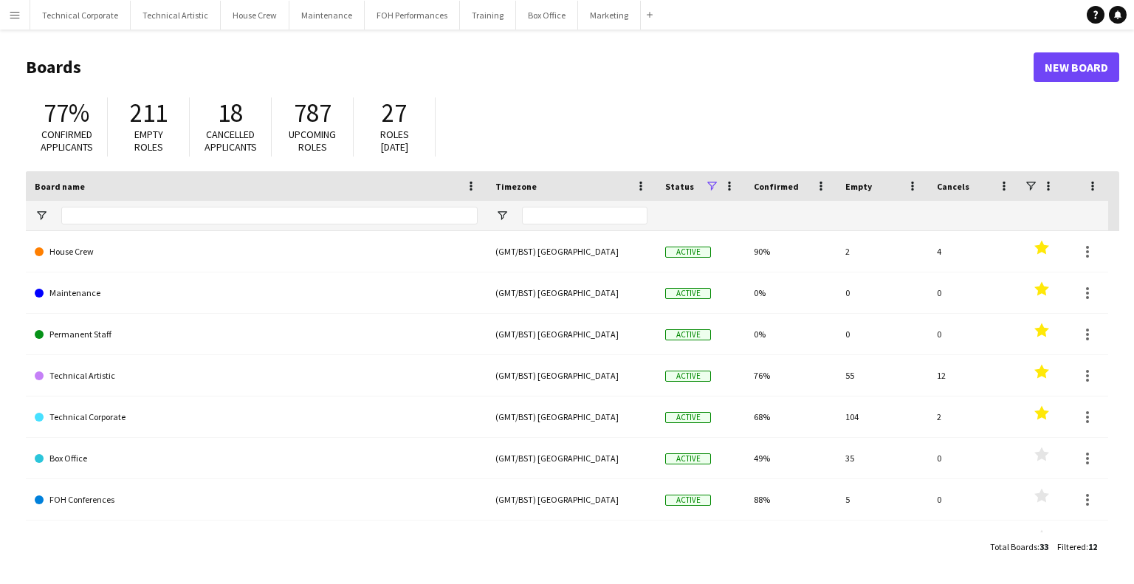
click at [641, 6] on div "Add" at bounding box center [650, 15] width 18 height 30
click at [644, 16] on button "Add" at bounding box center [650, 15] width 12 height 12
click at [647, 12] on app-icon "Add" at bounding box center [650, 15] width 6 height 6
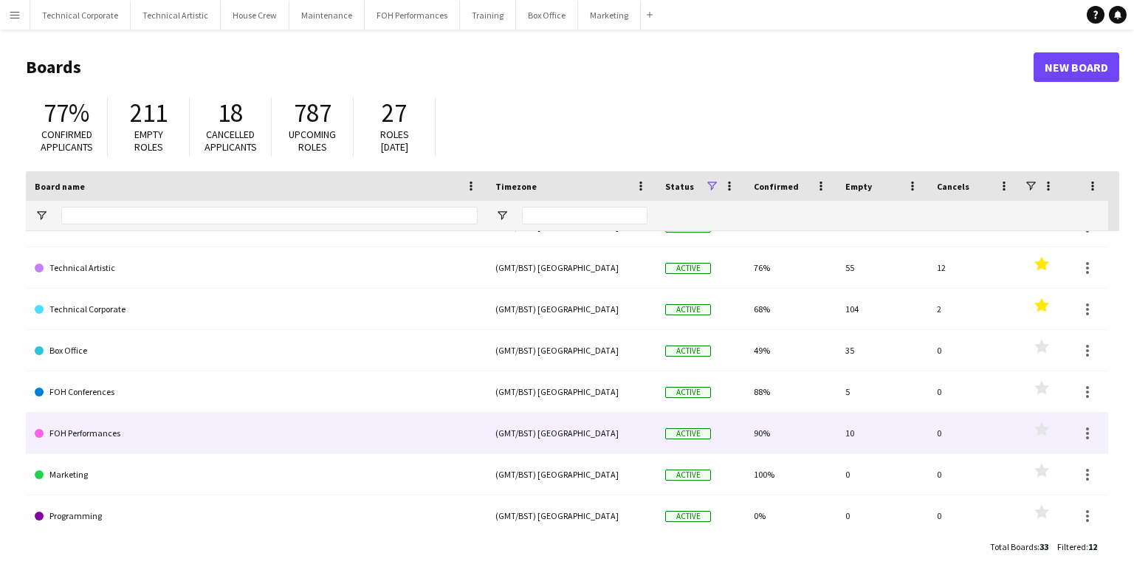
scroll to position [194, 0]
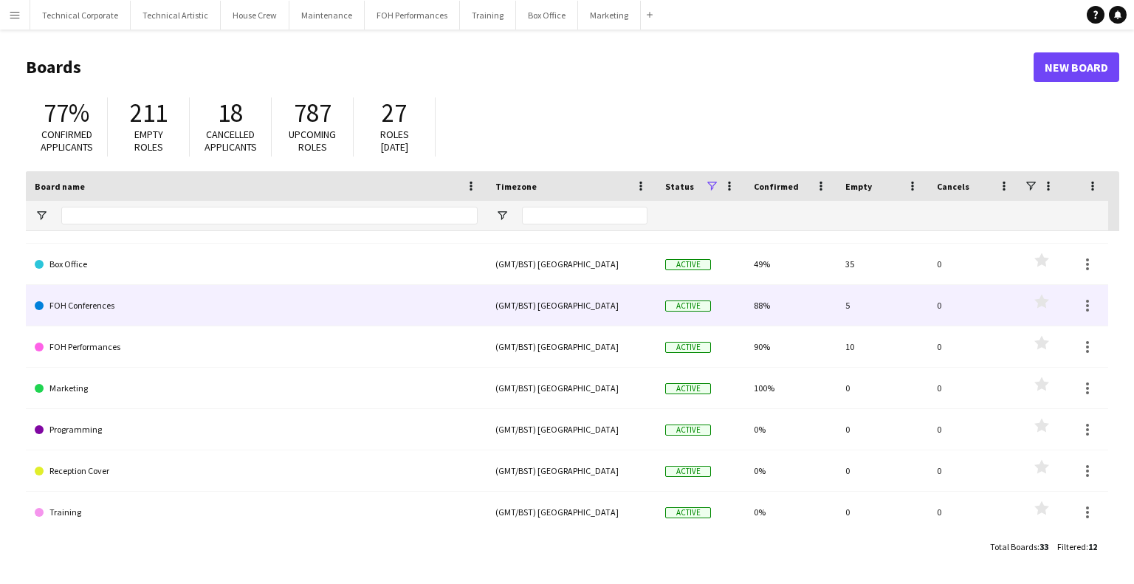
click at [115, 309] on link "FOH Conferences" at bounding box center [256, 305] width 443 height 41
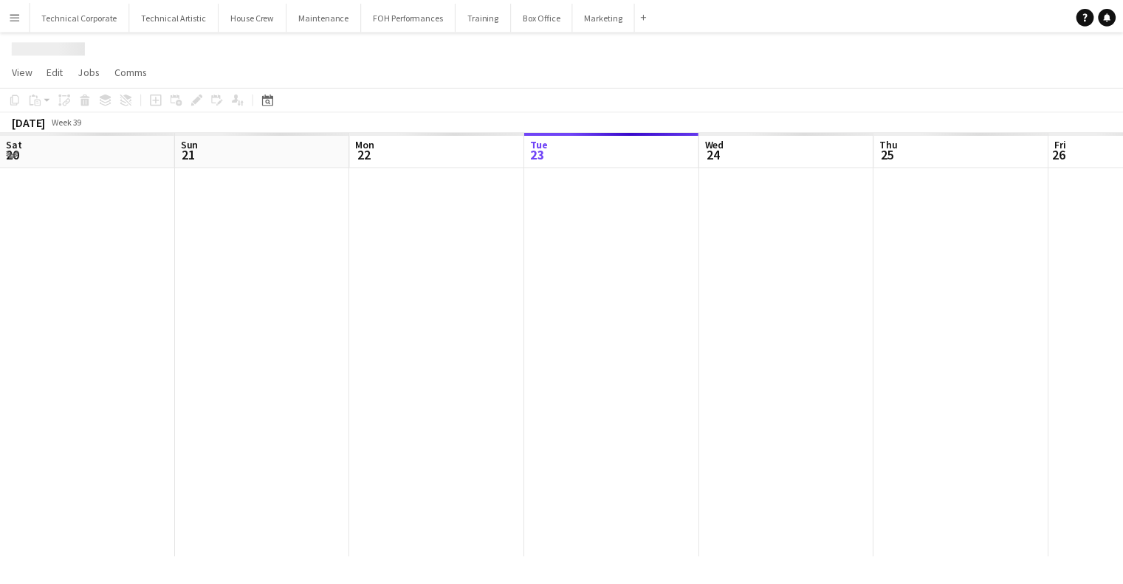
scroll to position [0, 353]
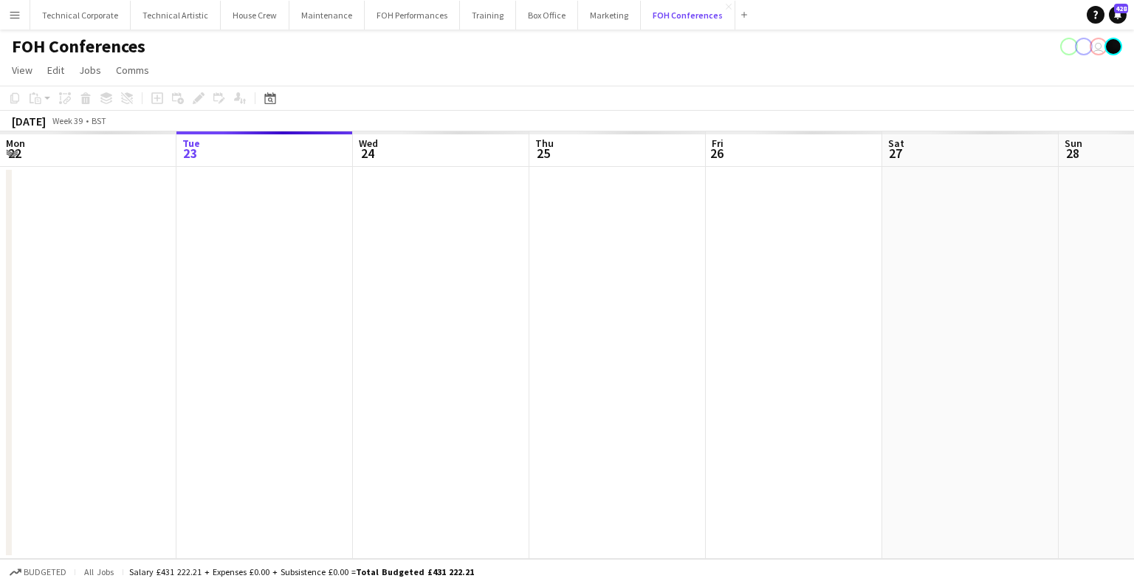
drag, startPoint x: 629, startPoint y: 17, endPoint x: 353, endPoint y: 34, distance: 276.7
click at [361, 32] on div "Menu Boards Boards Boards All jobs Status Workforce Workforce My Workforce Recr…" at bounding box center [567, 292] width 1134 height 584
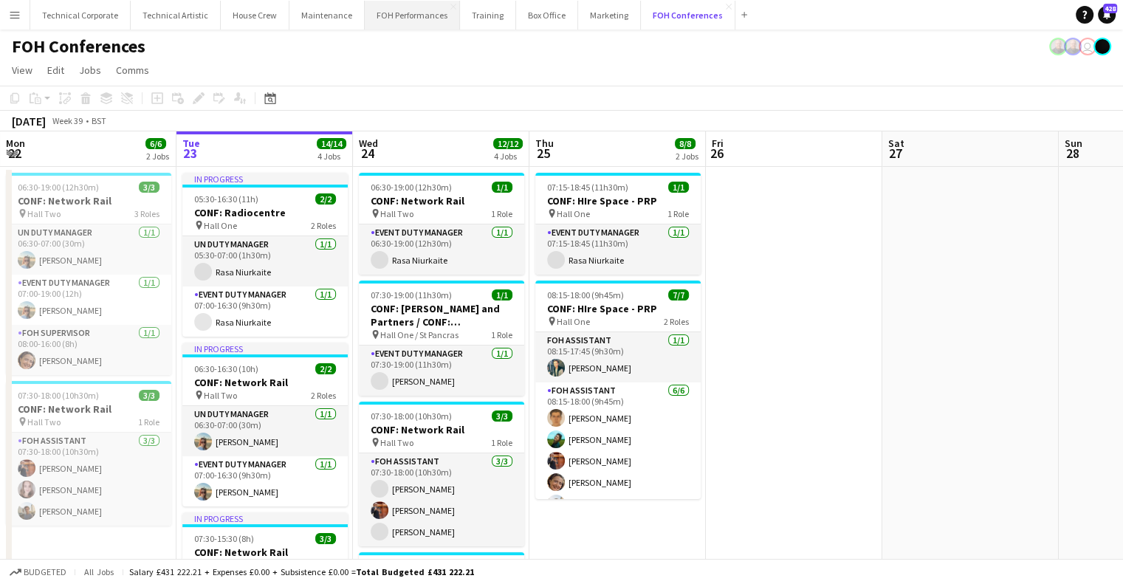
drag, startPoint x: 669, startPoint y: 7, endPoint x: 356, endPoint y: 21, distance: 313.5
click at [356, 17] on div "Technical Corporate Close Technical Artistic Close House Crew Close Maintenance…" at bounding box center [392, 15] width 724 height 30
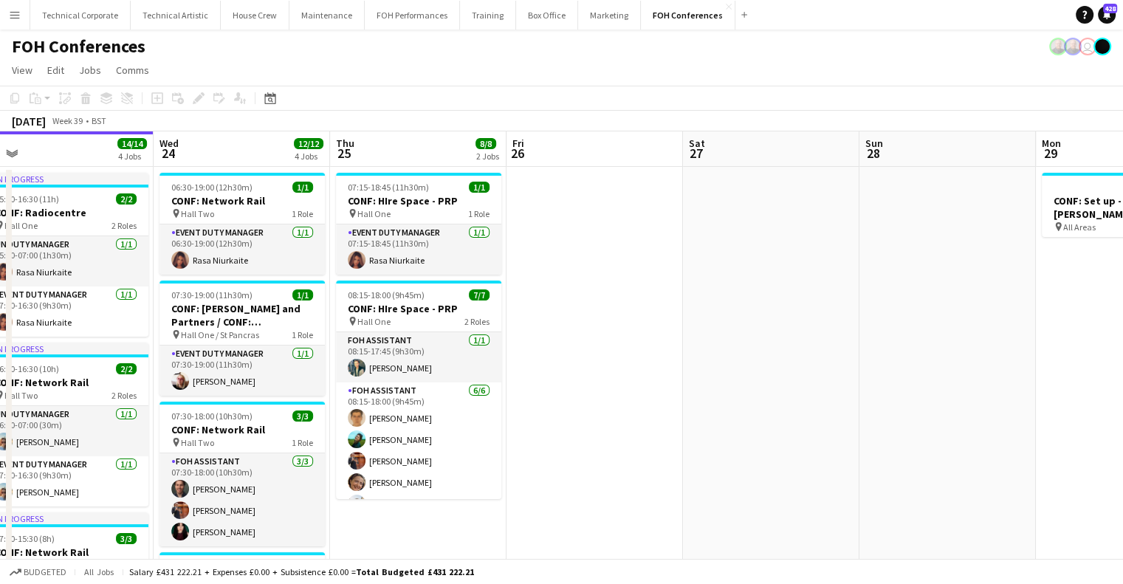
drag, startPoint x: 405, startPoint y: 312, endPoint x: 377, endPoint y: 350, distance: 47.6
click at [242, 339] on app-calendar-viewport "Sat 20 Sun 21 Mon 22 6/6 2 Jobs Tue 23 14/14 4 Jobs Wed 24 12/12 4 Jobs Thu 25 …" at bounding box center [561, 528] width 1123 height 795
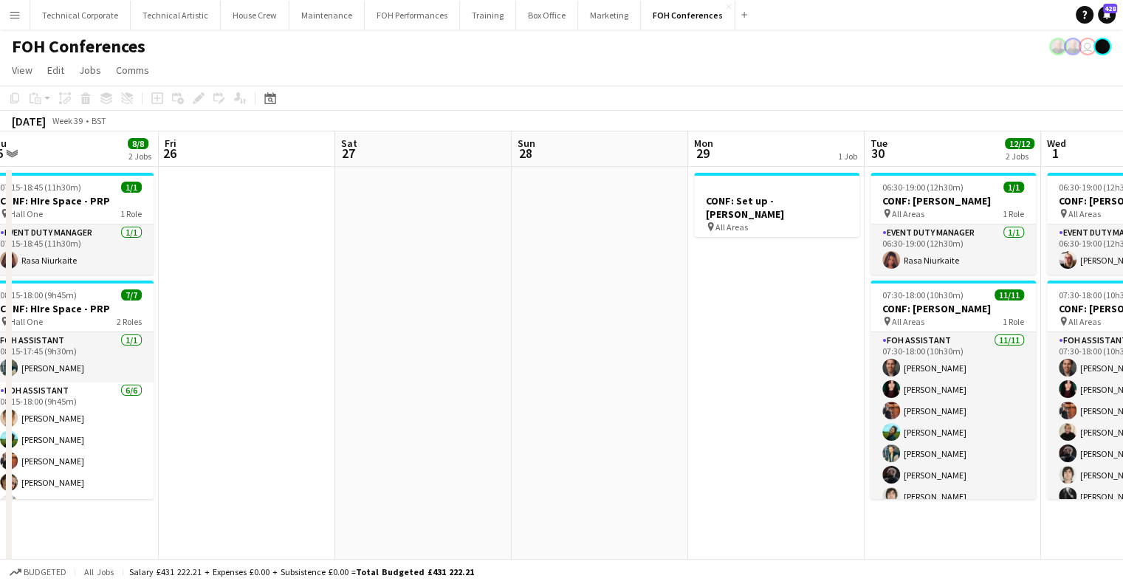
drag, startPoint x: 719, startPoint y: 332, endPoint x: 187, endPoint y: 329, distance: 531.8
click at [179, 329] on app-calendar-viewport "Mon 22 6/6 2 Jobs Tue 23 14/14 4 Jobs Wed 24 12/12 4 Jobs Thu 25 8/8 2 Jobs Fri…" at bounding box center [561, 528] width 1123 height 795
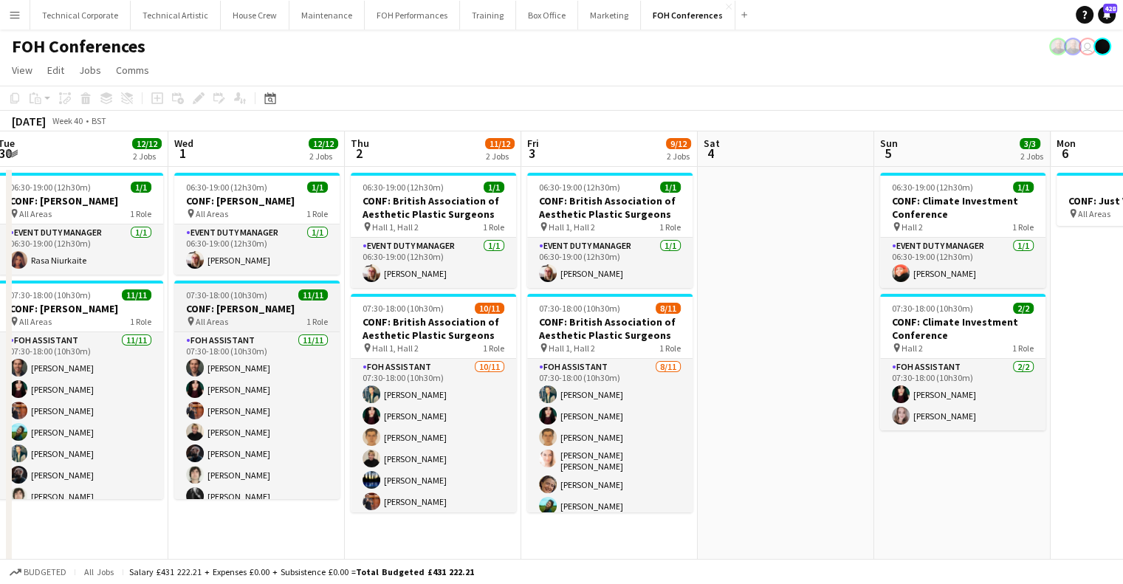
drag, startPoint x: 312, startPoint y: 322, endPoint x: 304, endPoint y: 324, distance: 9.1
click at [306, 323] on app-calendar-viewport "Sun 28 Mon 29 1 Job Tue 30 12/12 2 Jobs Wed 1 12/12 2 Jobs Thu 2 11/12 2 Jobs F…" at bounding box center [561, 528] width 1123 height 795
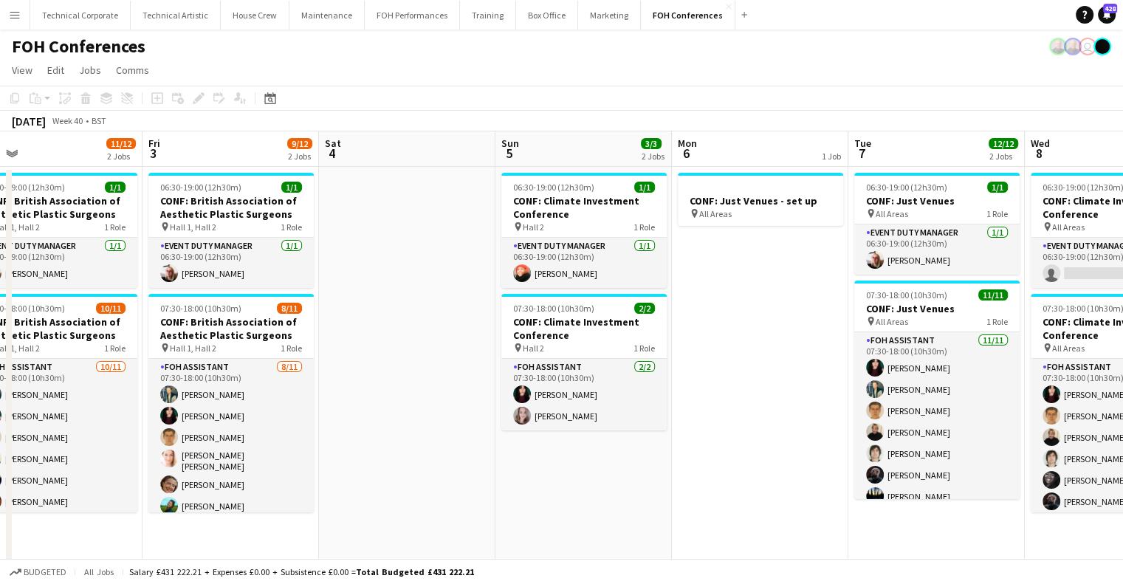
drag, startPoint x: 514, startPoint y: 327, endPoint x: 400, endPoint y: 334, distance: 113.9
click at [400, 333] on app-calendar-viewport "Tue 30 12/12 2 Jobs Wed 1 12/12 2 Jobs Thu 2 11/12 2 Jobs Fri 3 9/12 2 Jobs Sat…" at bounding box center [561, 528] width 1123 height 795
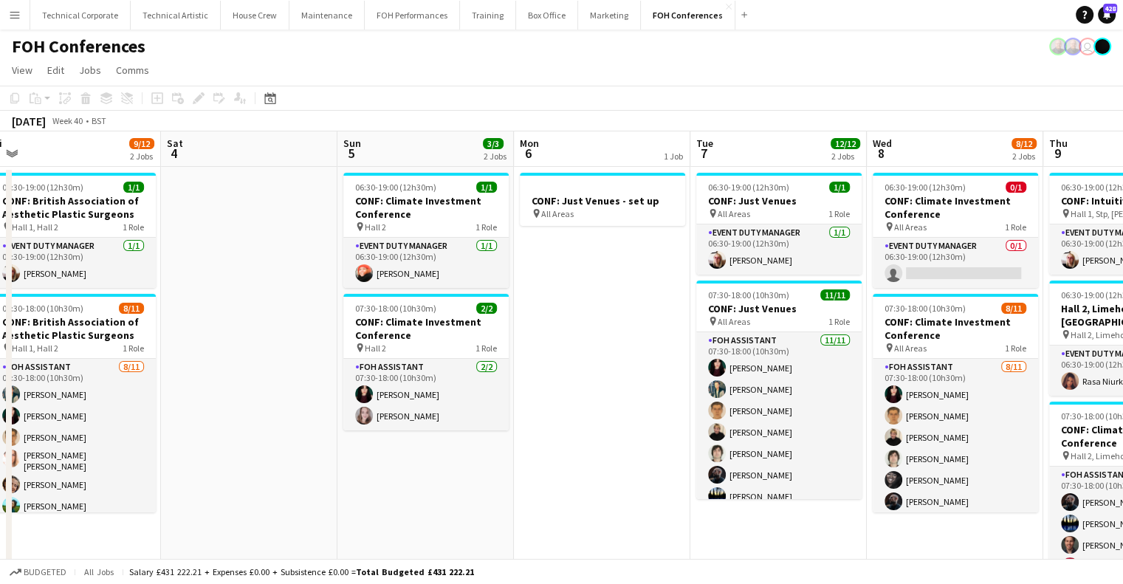
drag, startPoint x: 806, startPoint y: 389, endPoint x: 647, endPoint y: 428, distance: 163.4
click at [647, 428] on app-calendar-viewport "Tue 30 12/12 2 Jobs Wed 1 12/12 2 Jobs Thu 2 11/12 2 Jobs Fri 3 9/12 2 Jobs Sat…" at bounding box center [561, 528] width 1123 height 795
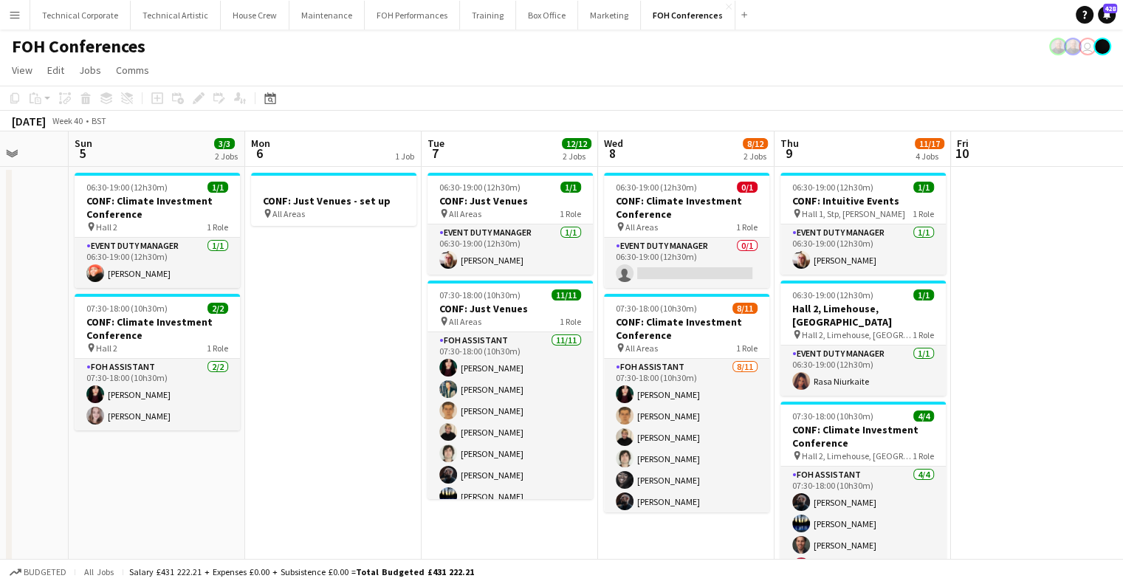
drag, startPoint x: 819, startPoint y: 361, endPoint x: 792, endPoint y: 364, distance: 27.5
click at [792, 364] on app-calendar-viewport "Thu 2 11/12 2 Jobs Fri 3 9/12 2 Jobs Sat 4 Sun 5 3/3 2 Jobs Mon 6 1 Job Tue 7 1…" at bounding box center [561, 528] width 1123 height 795
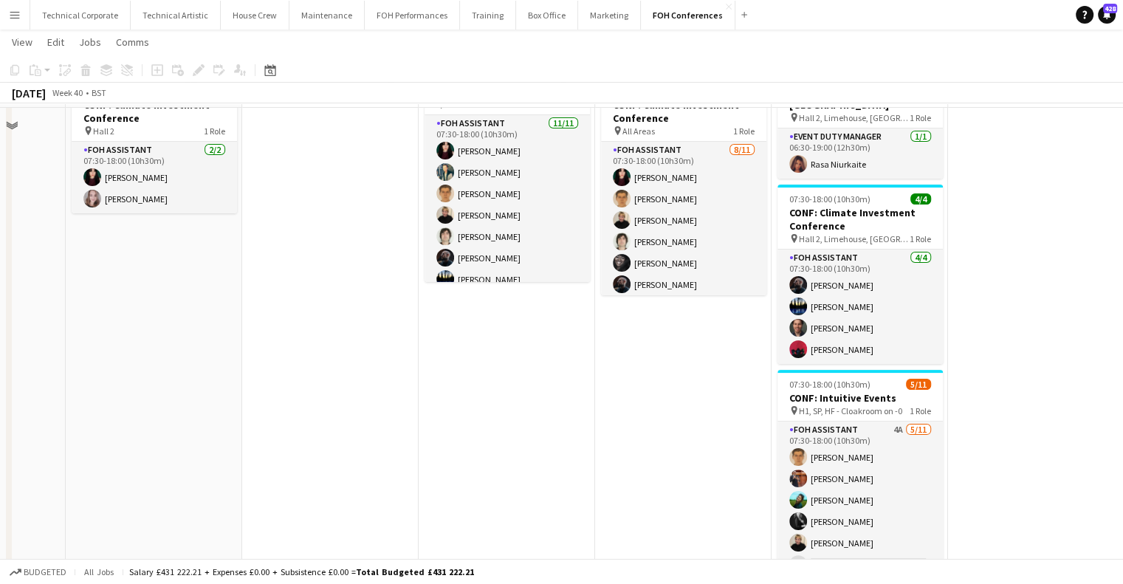
scroll to position [0, 0]
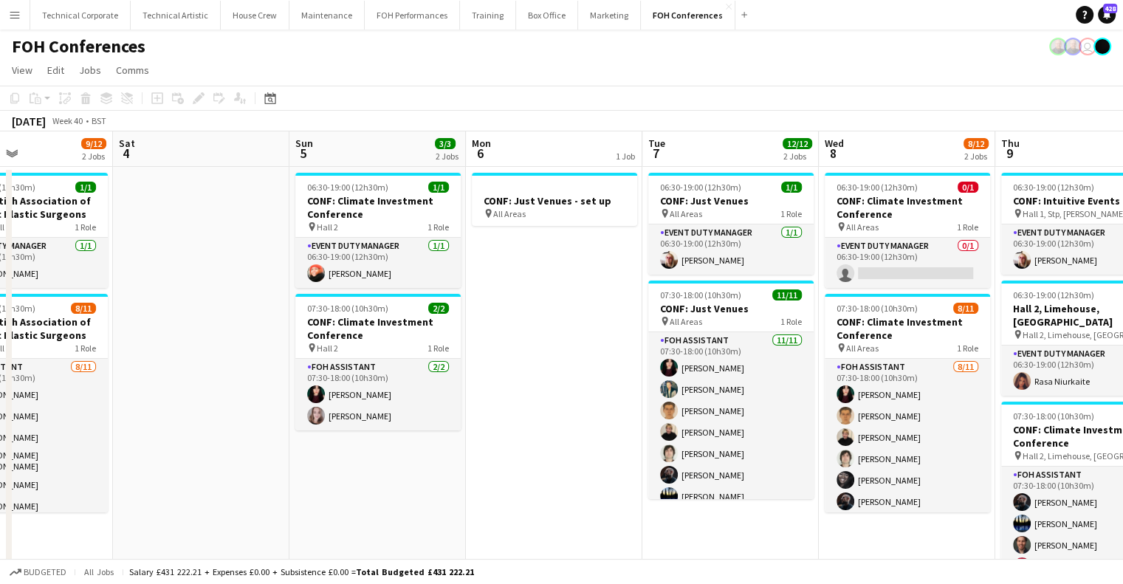
drag, startPoint x: 341, startPoint y: 370, endPoint x: 750, endPoint y: 318, distance: 411.7
click at [749, 350] on app-calendar-viewport "Wed 1 12/12 2 Jobs Thu 2 11/12 2 Jobs Fri 3 9/12 2 Jobs Sat 4 Sun 5 3/3 2 Jobs …" at bounding box center [561, 528] width 1123 height 795
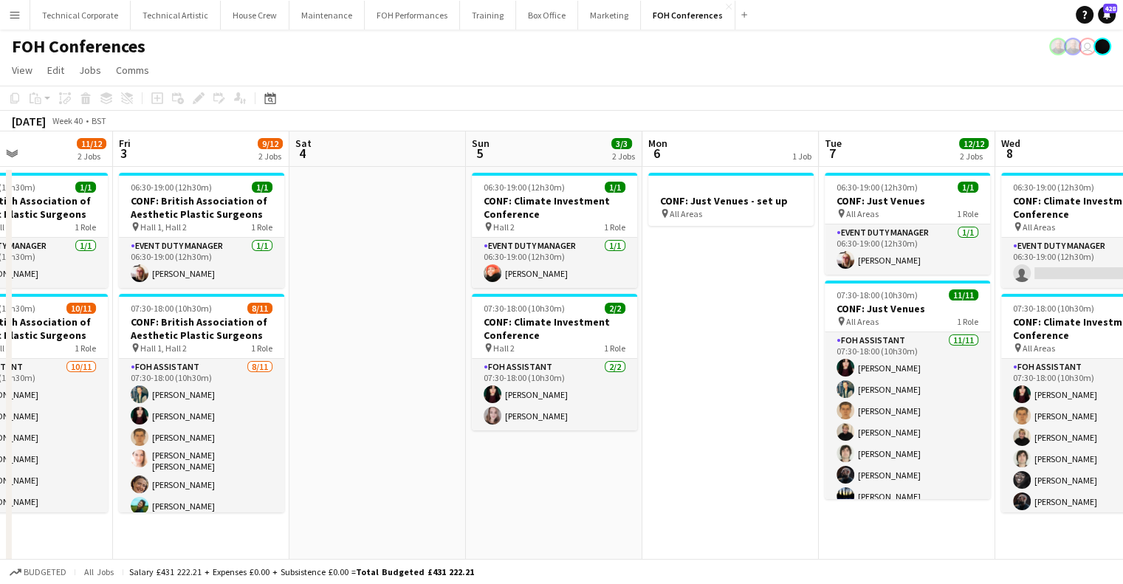
scroll to position [0, 410]
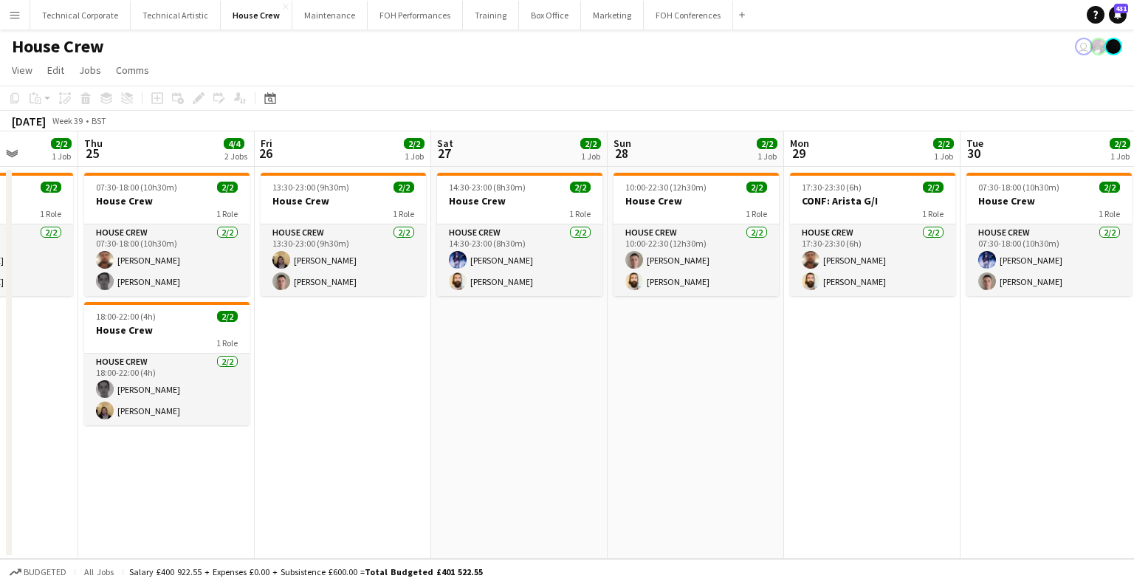
drag, startPoint x: 743, startPoint y: 367, endPoint x: 235, endPoint y: 354, distance: 508.3
click at [196, 351] on app-calendar-viewport "Sat 20 4/4 2 Jobs Sun 21 2/2 1 Job Mon 22 2/2 1 Job Tue 23 2/2 1 Job Wed 24 2/2…" at bounding box center [567, 345] width 1134 height 428
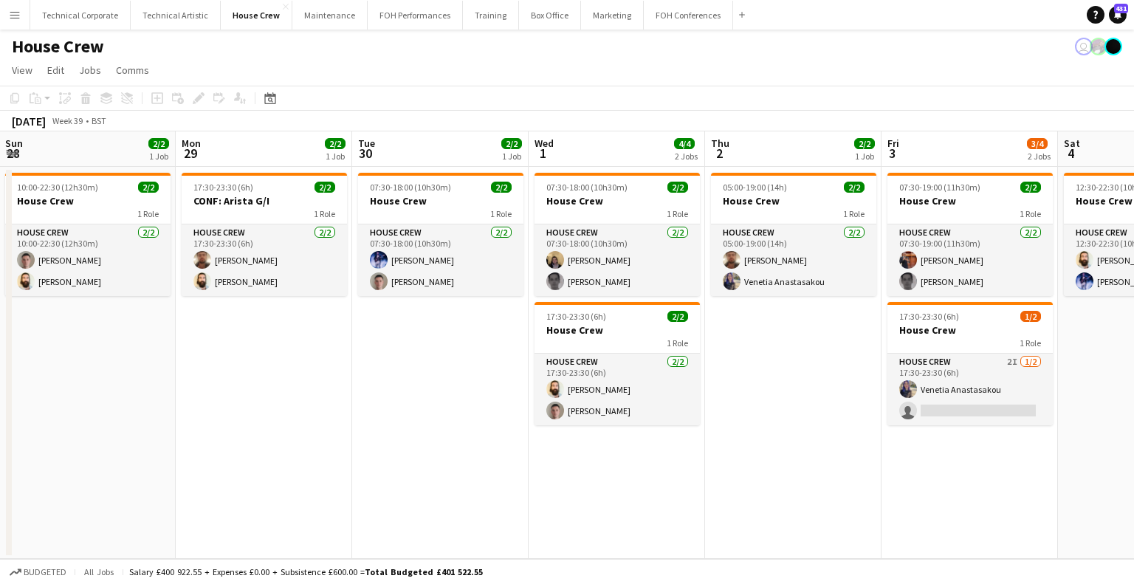
click at [213, 363] on app-calendar-viewport "Thu 25 4/4 2 Jobs Fri 26 2/2 1 Job Sat 27 2/2 1 Job Sun 28 2/2 1 Job Mon 29 2/2…" at bounding box center [567, 345] width 1134 height 428
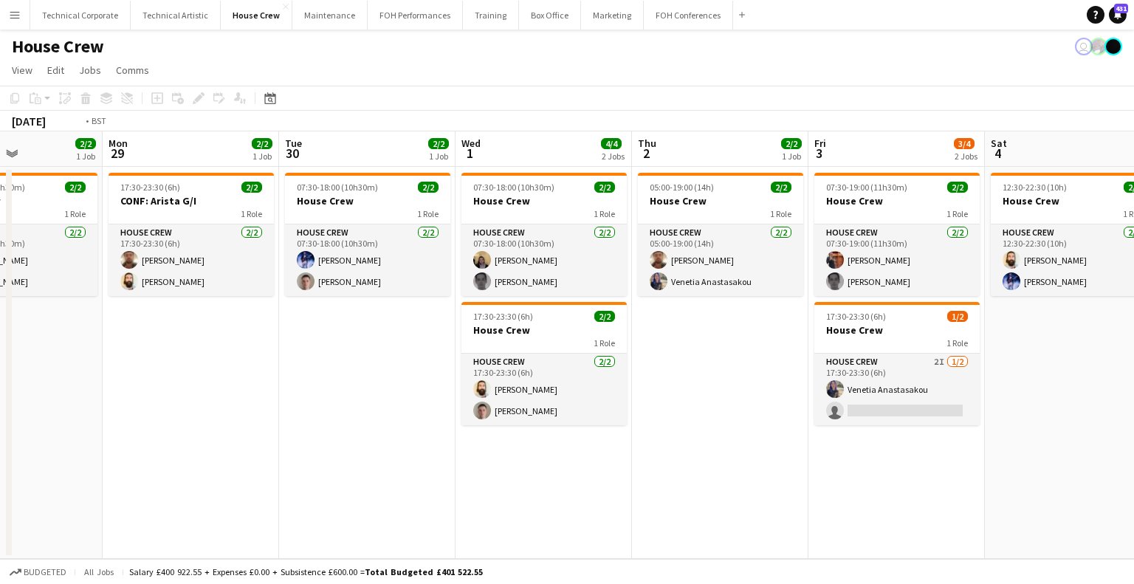
drag, startPoint x: 541, startPoint y: 394, endPoint x: 200, endPoint y: 398, distance: 341.2
click at [200, 398] on app-calendar-viewport "Thu 25 4/4 2 Jobs Fri 26 2/2 1 Job Sat 27 2/2 1 Job Sun 28 2/2 1 Job Mon 29 2/2…" at bounding box center [567, 345] width 1134 height 428
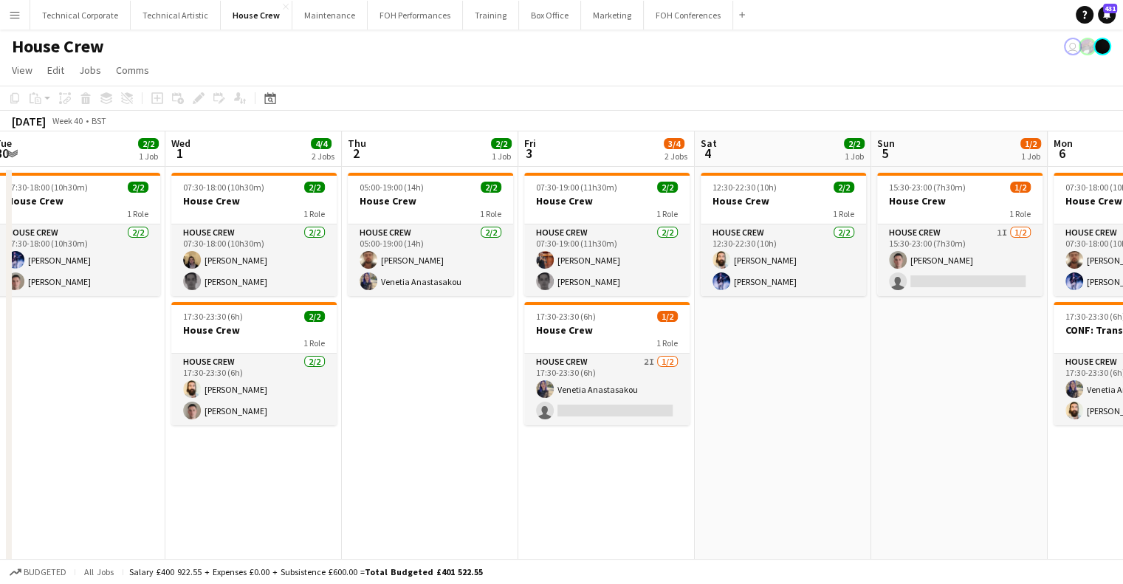
drag, startPoint x: 657, startPoint y: 436, endPoint x: 278, endPoint y: 404, distance: 381.0
click at [278, 404] on app-calendar-viewport "Sat 27 2/2 1 Job Sun 28 2/2 1 Job Mon 29 2/2 1 Job Tue 30 2/2 1 Job Wed 1 4/4 2…" at bounding box center [561, 380] width 1123 height 499
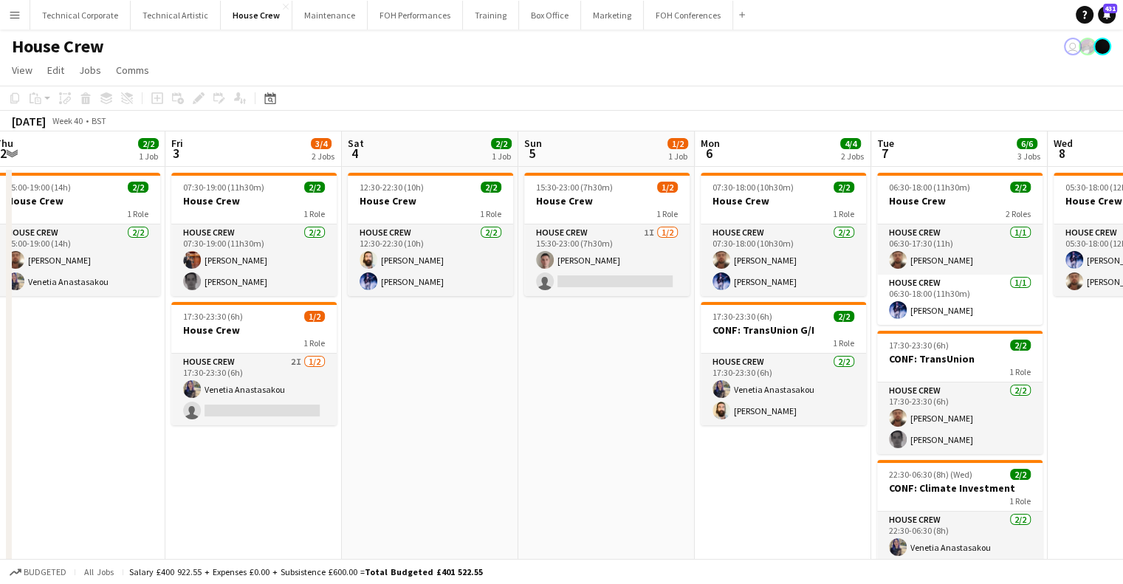
scroll to position [0, 630]
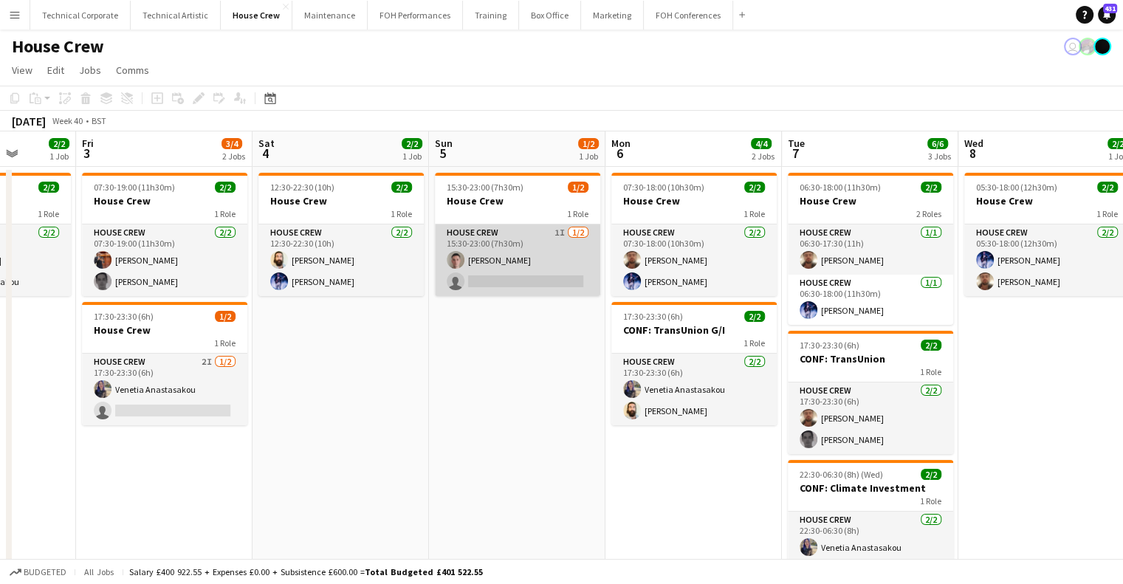
click at [526, 265] on app-card-role "House Crew 1I [DATE] 15:30-23:00 (7h30m) [PERSON_NAME] single-neutral-actions" at bounding box center [517, 261] width 165 height 72
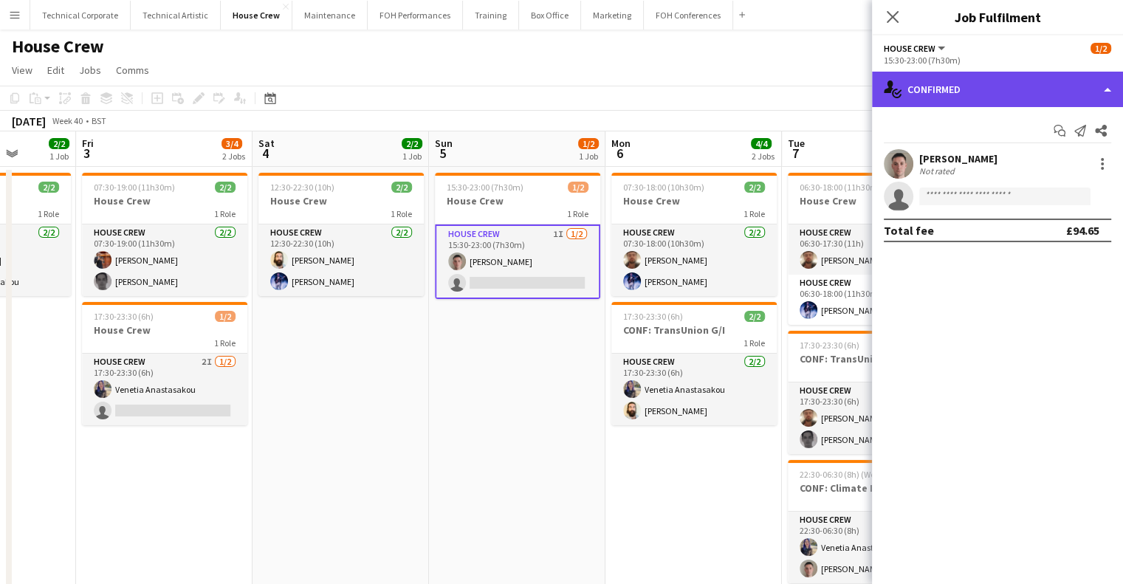
click at [942, 103] on div "single-neutral-actions-check-2 Confirmed" at bounding box center [997, 89] width 251 height 35
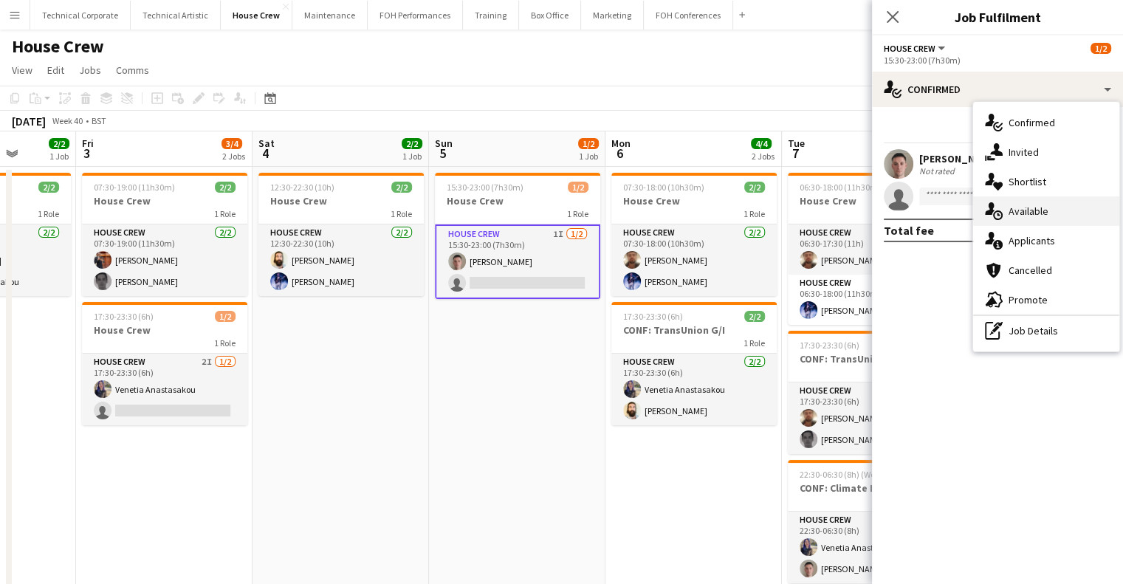
click at [1004, 202] on div "single-neutral-actions-upload Available" at bounding box center [1046, 211] width 146 height 30
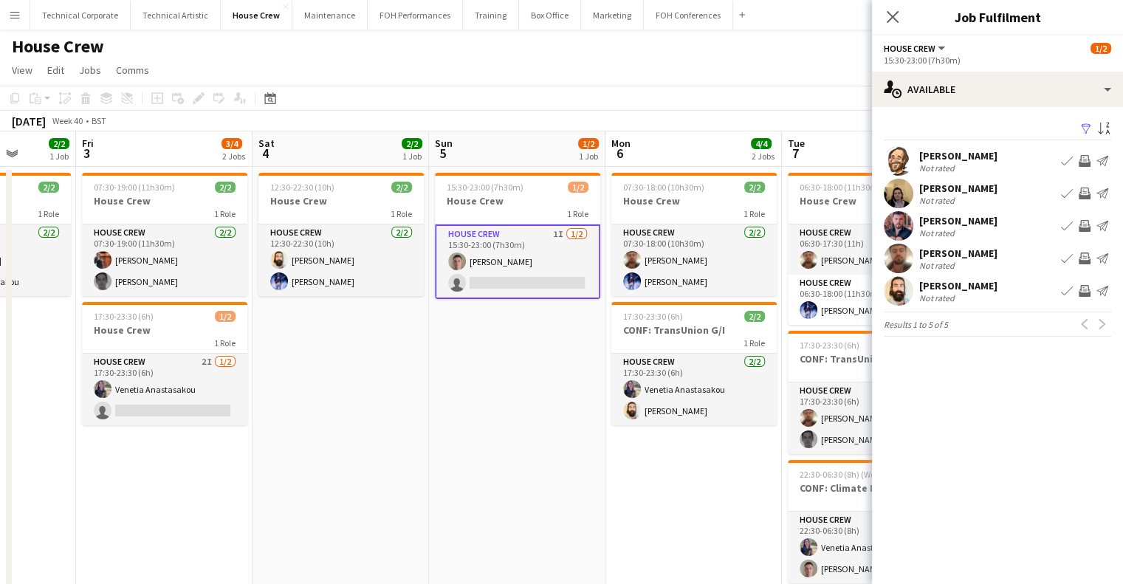
click at [914, 123] on div "Filter Sort asc" at bounding box center [997, 129] width 227 height 21
click at [922, 109] on div "Filter Sort asc [PERSON_NAME] Not rated Book crew Invite crew Send notification…" at bounding box center [997, 230] width 251 height 247
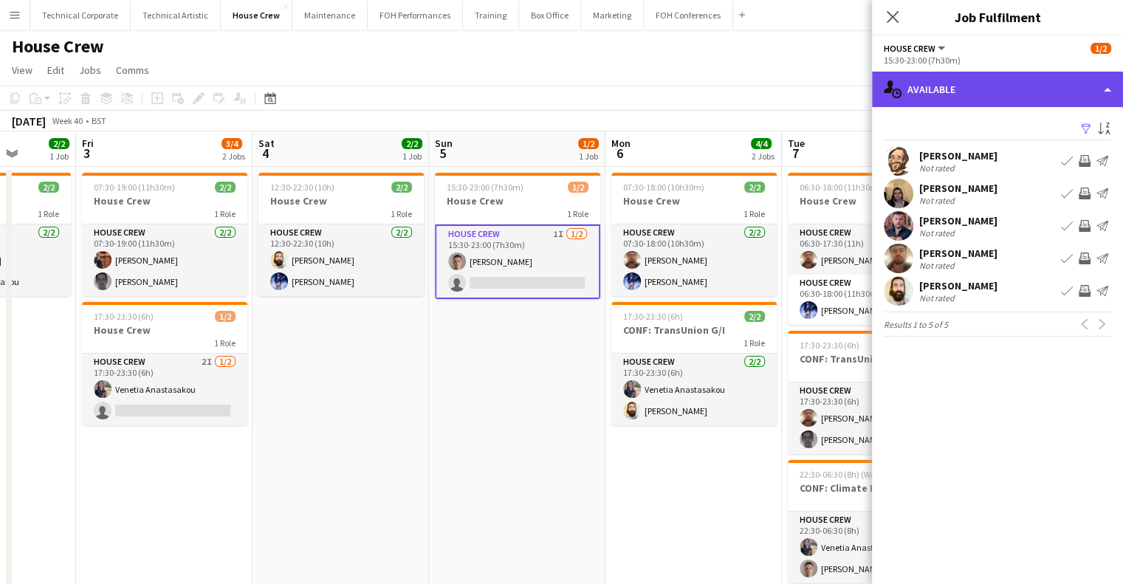
click at [937, 102] on div "single-neutral-actions-upload Available" at bounding box center [997, 89] width 251 height 35
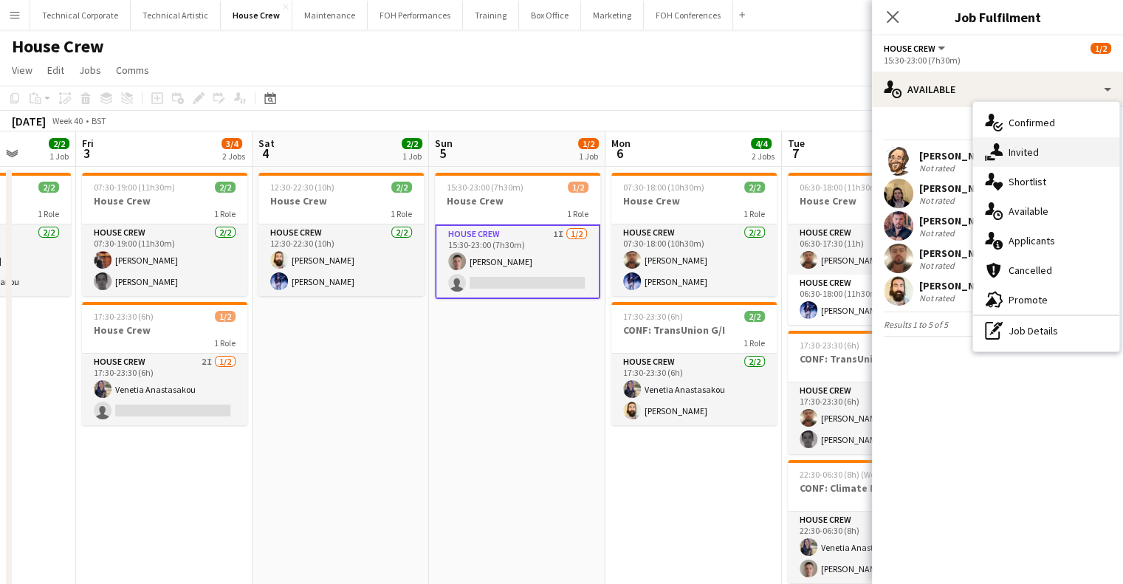
click at [999, 141] on div "single-neutral-actions-share-1 Invited" at bounding box center [1046, 152] width 146 height 30
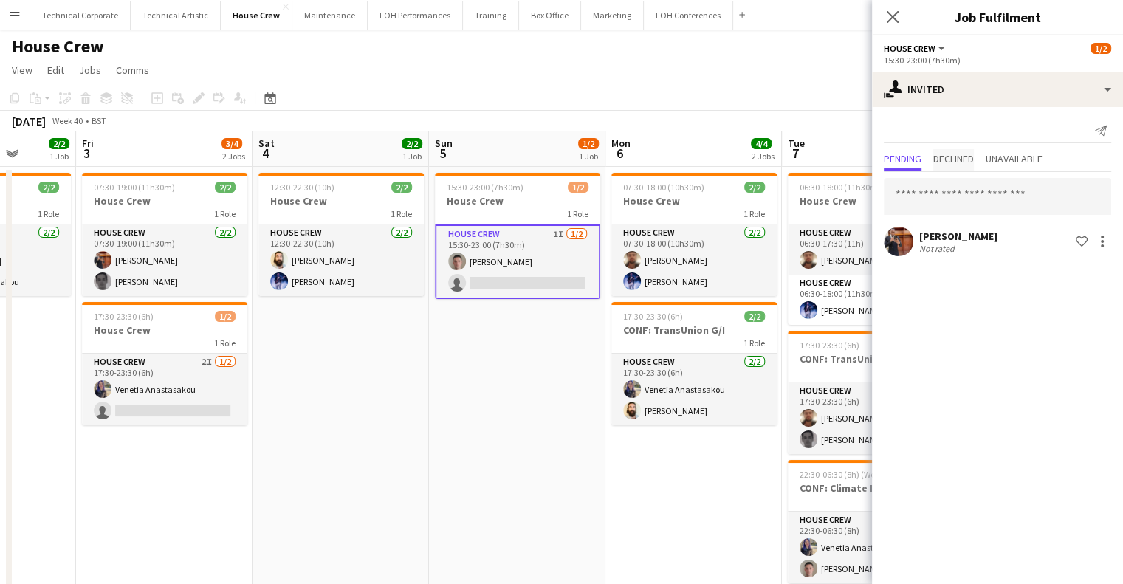
click at [949, 161] on span "Declined" at bounding box center [954, 159] width 41 height 10
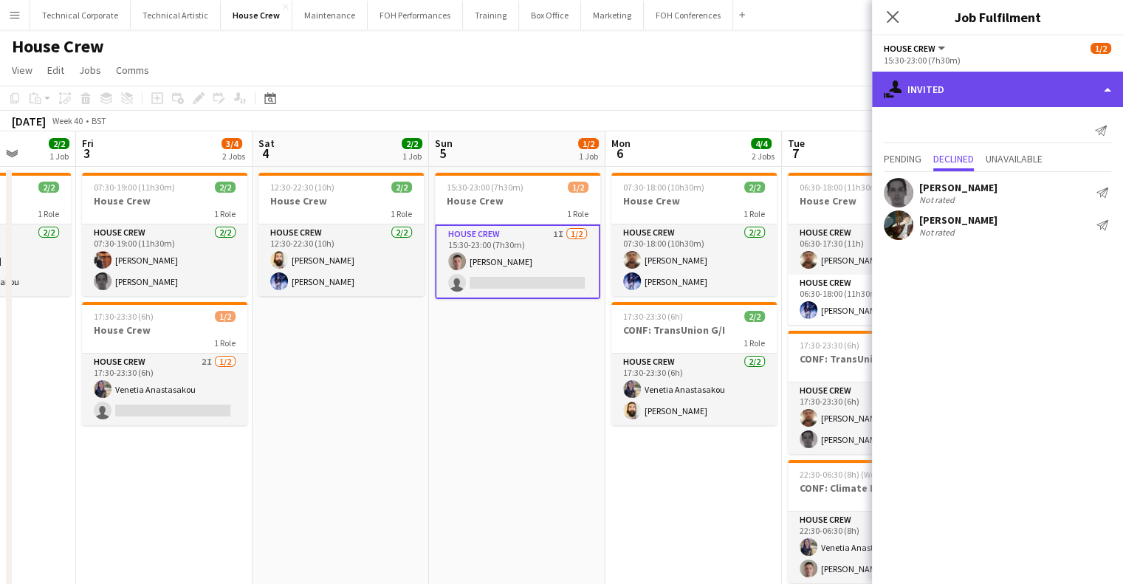
click at [965, 72] on div "single-neutral-actions-share-1 Invited" at bounding box center [997, 89] width 251 height 35
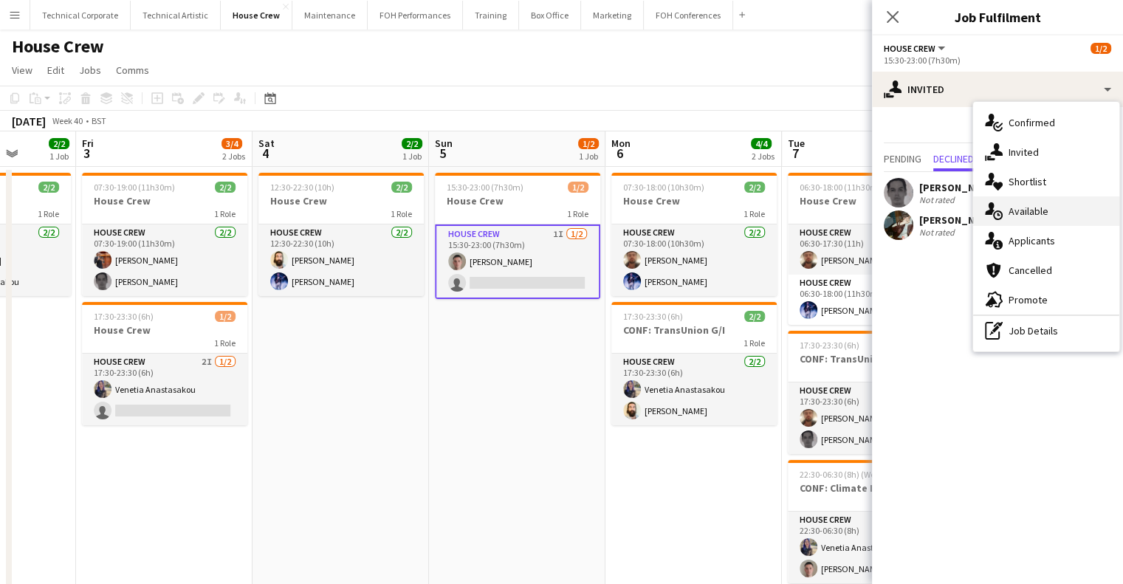
click at [1034, 206] on span "Available" at bounding box center [1029, 211] width 40 height 13
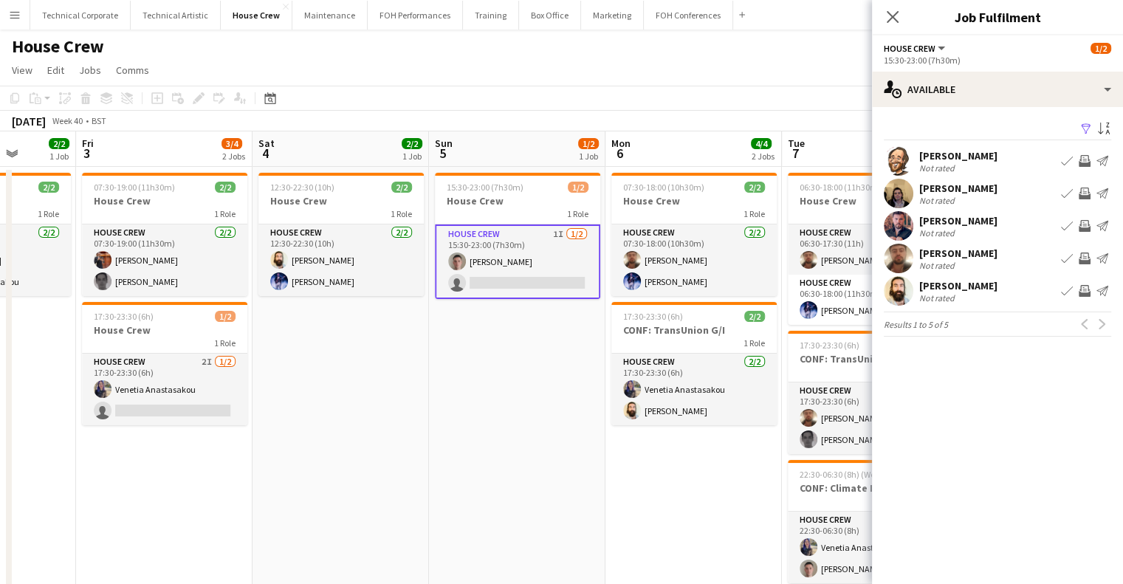
click at [1081, 197] on app-icon "Invite crew" at bounding box center [1085, 194] width 12 height 12
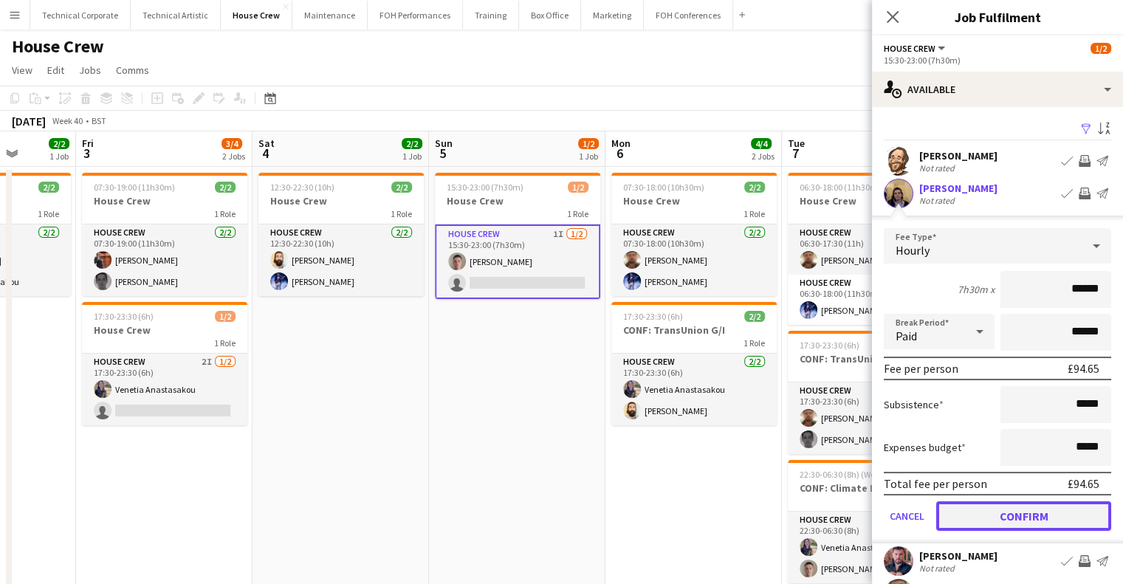
click at [1027, 508] on button "Confirm" at bounding box center [1024, 516] width 175 height 30
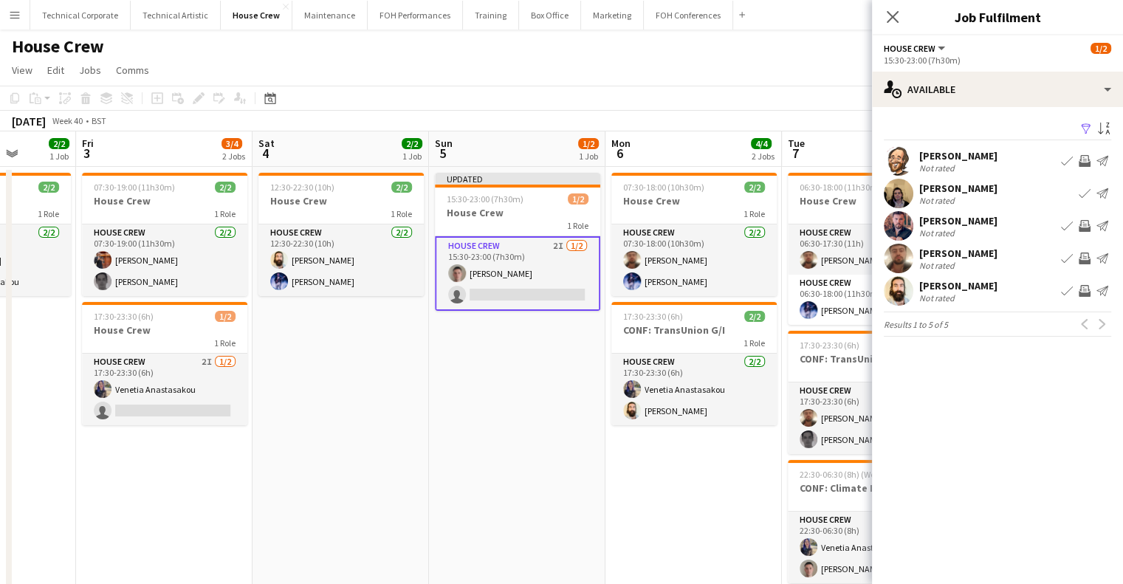
click at [1089, 294] on app-icon "Invite crew" at bounding box center [1085, 291] width 12 height 12
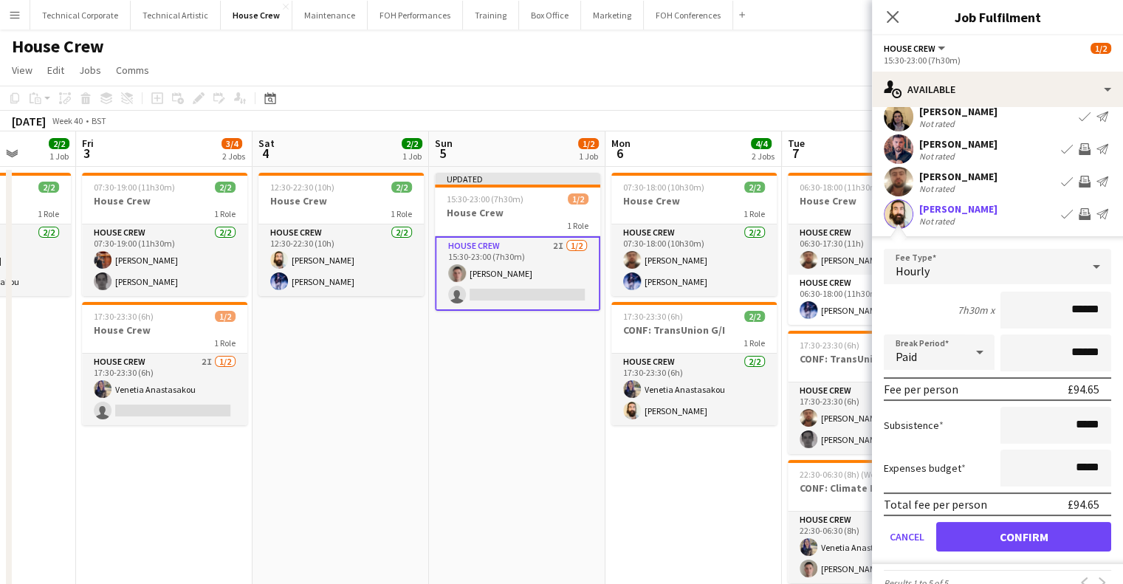
scroll to position [103, 0]
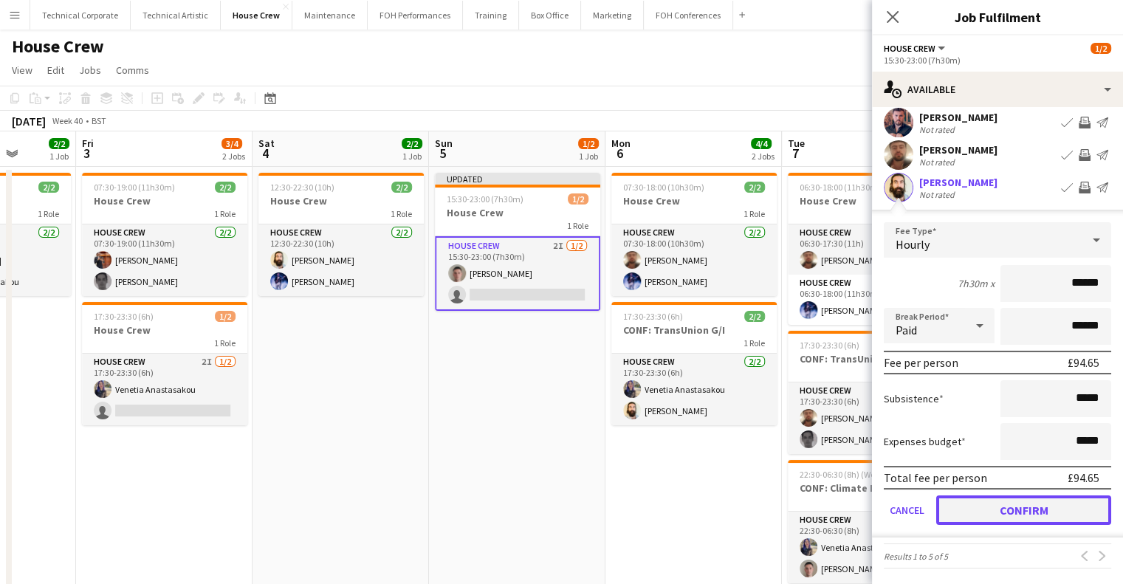
click at [1038, 513] on button "Confirm" at bounding box center [1024, 511] width 175 height 30
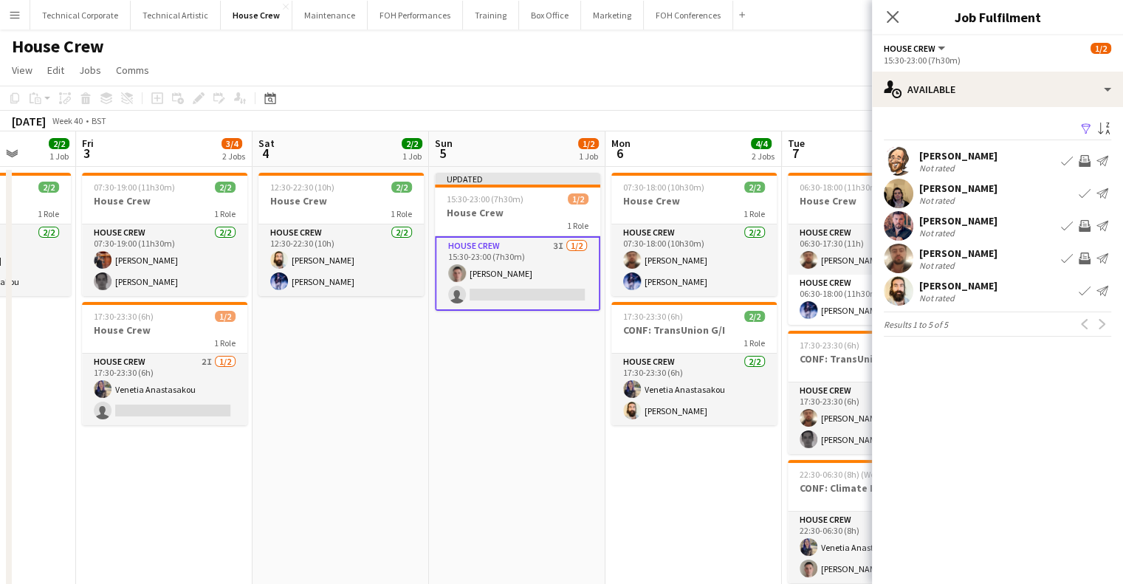
scroll to position [0, 0]
click at [507, 329] on app-date-cell "Updated 15:30-23:00 (7h30m) 1/2 House Crew 1 Role House Crew 3I 1/2 15:30-23:00…" at bounding box center [517, 398] width 177 height 463
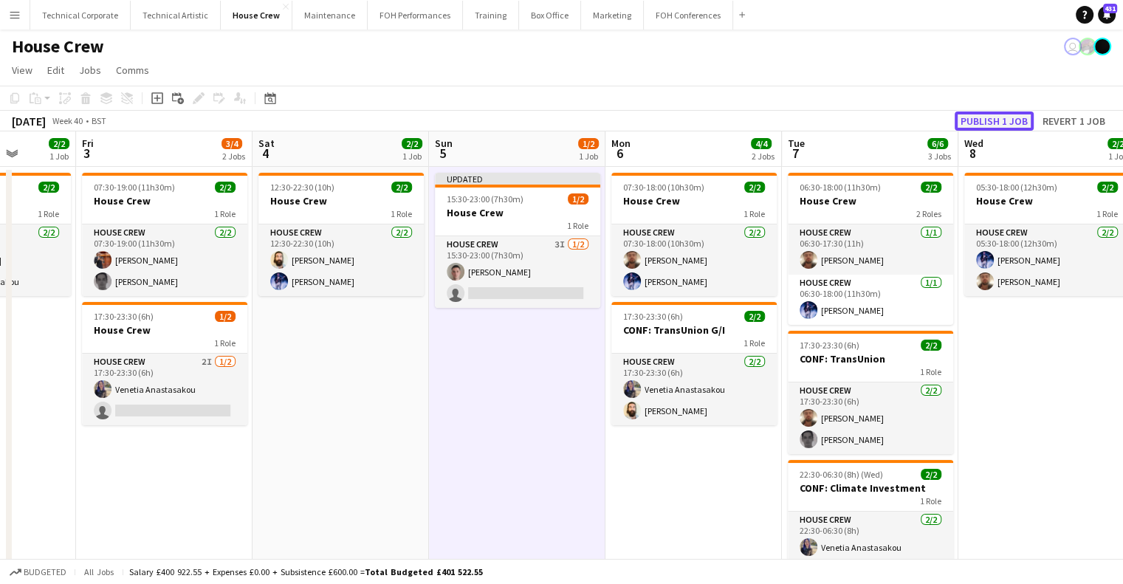
click at [978, 120] on button "Publish 1 job" at bounding box center [994, 121] width 79 height 19
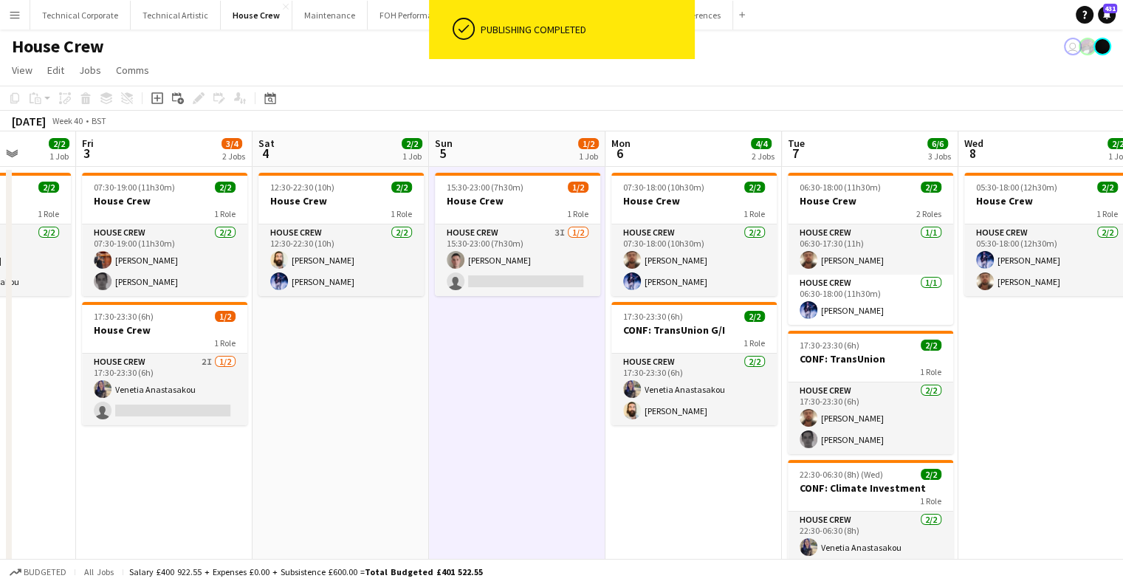
click at [538, 345] on app-date-cell "15:30-23:00 (7h30m) 1/2 House Crew 1 Role House Crew 3I 1/2 15:30-23:00 (7h30m)…" at bounding box center [517, 398] width 177 height 463
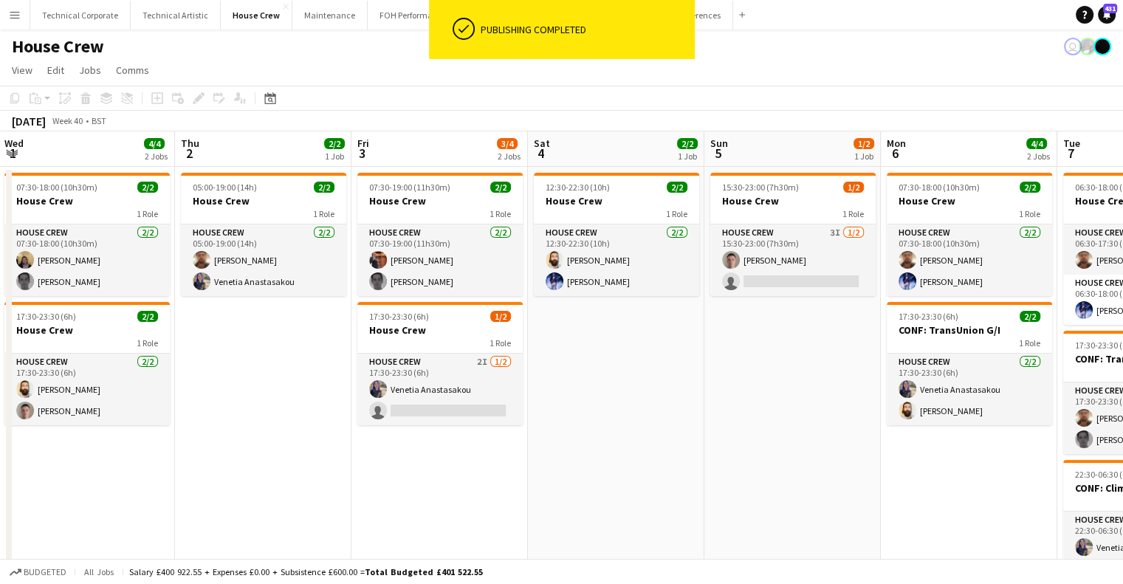
drag, startPoint x: 449, startPoint y: 437, endPoint x: 726, endPoint y: 470, distance: 279.0
click at [726, 470] on app-calendar-viewport "Mon 29 2/2 1 Job Tue 30 2/2 1 Job Wed 1 4/4 2 Jobs Thu 2 2/2 1 Job Fri 3 3/4 2 …" at bounding box center [561, 380] width 1123 height 499
drag, startPoint x: 873, startPoint y: 469, endPoint x: 795, endPoint y: 462, distance: 77.8
click at [880, 469] on app-calendar-viewport "Mon 29 2/2 1 Job Tue 30 2/2 1 Job Wed 1 4/4 2 Jobs Thu 2 2/2 1 Job Fri 3 3/4 2 …" at bounding box center [561, 380] width 1123 height 499
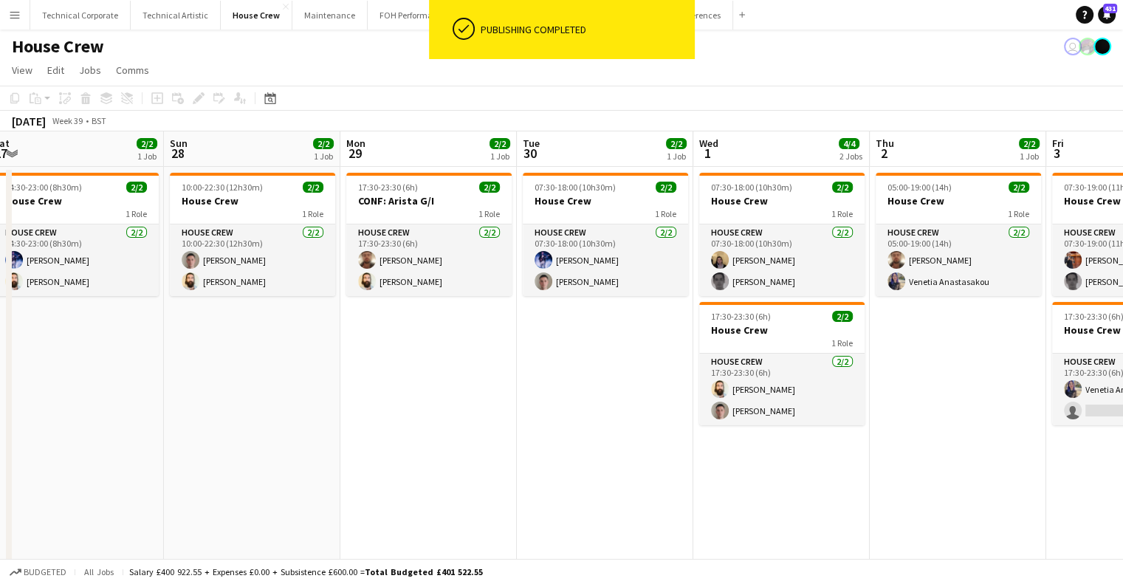
drag, startPoint x: 780, startPoint y: 461, endPoint x: 396, endPoint y: 424, distance: 385.8
click at [792, 461] on app-calendar-viewport "Thu 25 4/4 2 Jobs Fri 26 2/2 1 Job Sat 27 2/2 1 Job Sun 28 2/2 1 Job Mon 29 2/2…" at bounding box center [561, 380] width 1123 height 499
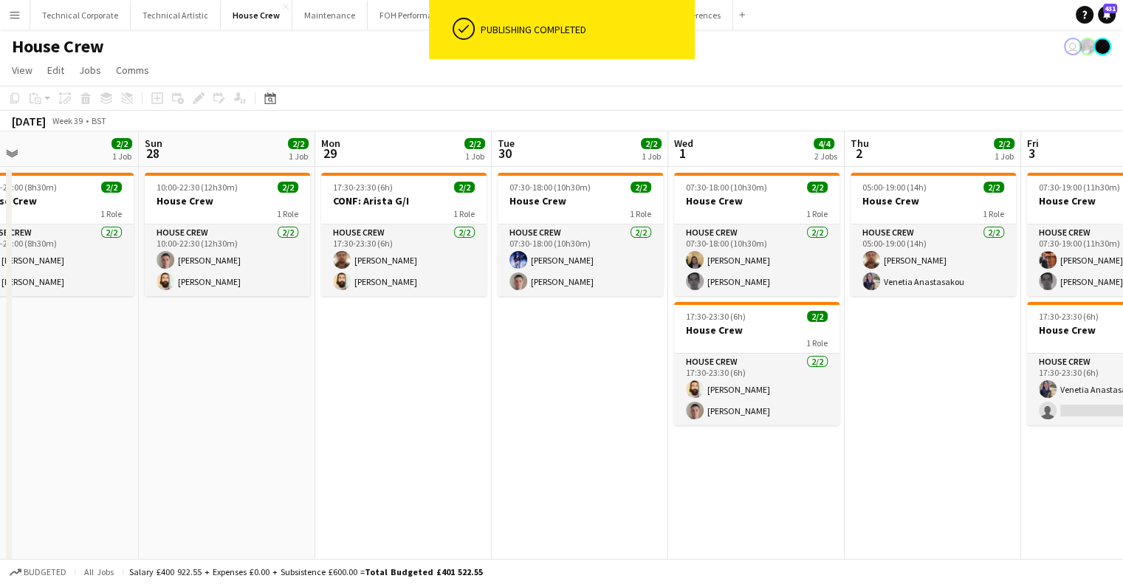
drag, startPoint x: 396, startPoint y: 424, endPoint x: 799, endPoint y: 448, distance: 404.0
click at [799, 448] on app-calendar-viewport "Thu 25 4/4 2 Jobs Fri 26 2/2 1 Job Sat 27 2/2 1 Job Sun 28 2/2 1 Job Mon 29 2/2…" at bounding box center [561, 380] width 1123 height 499
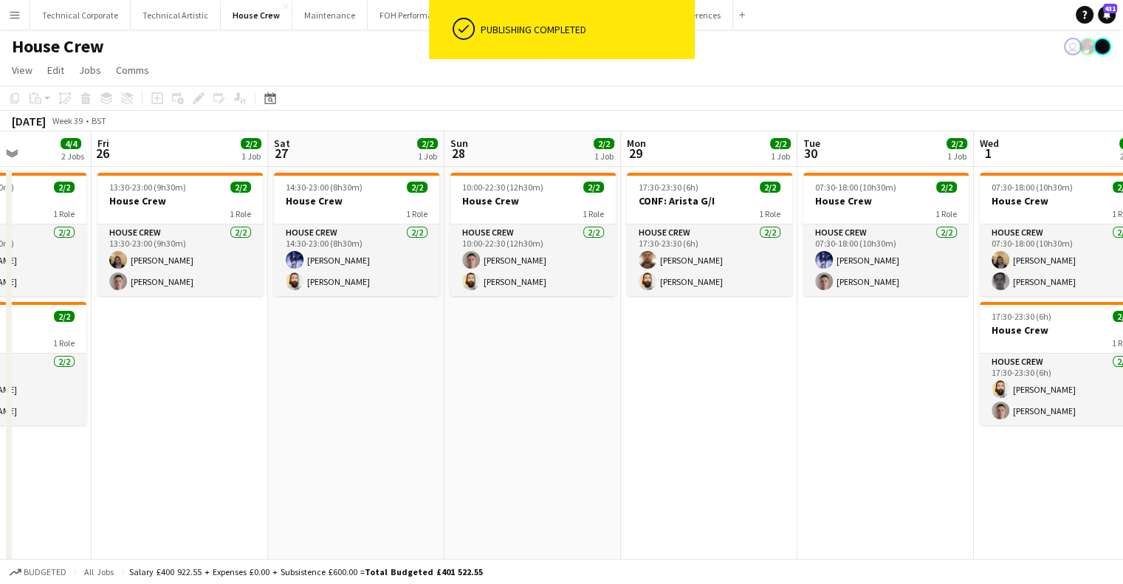
drag, startPoint x: 450, startPoint y: 419, endPoint x: 842, endPoint y: 453, distance: 393.6
click at [857, 456] on app-calendar-viewport "Tue 23 2/2 1 Job Wed 24 2/2 1 Job Thu 25 4/4 2 Jobs Fri 26 2/2 1 Job Sat 27 2/2…" at bounding box center [561, 380] width 1123 height 499
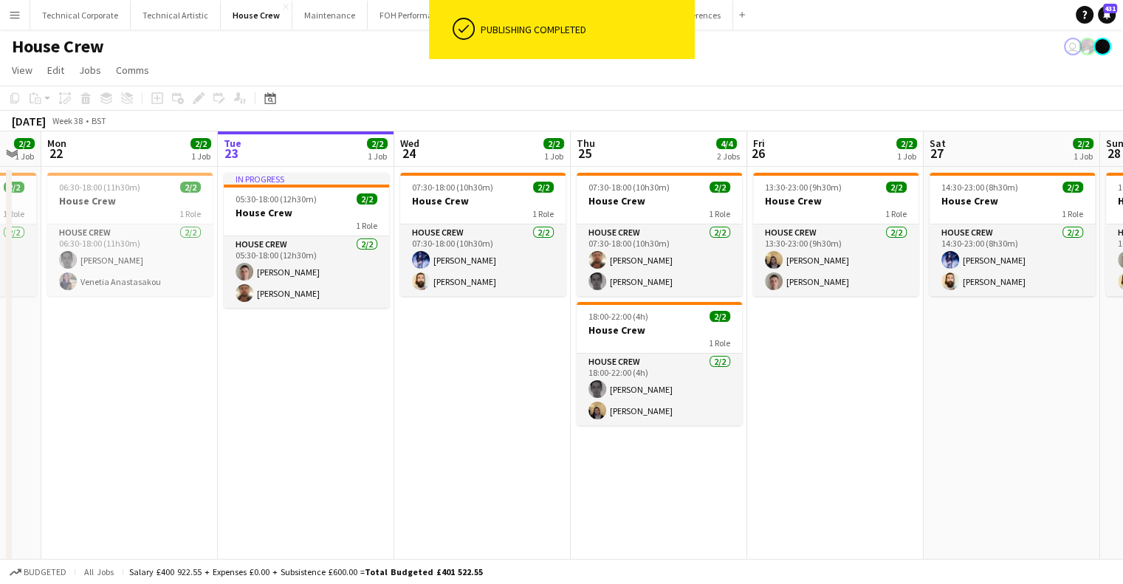
drag, startPoint x: 993, startPoint y: 488, endPoint x: 784, endPoint y: 466, distance: 210.2
click at [986, 487] on app-calendar-viewport "Sat 20 4/4 2 Jobs Sun 21 2/2 1 Job Mon 22 2/2 1 Job Tue 23 2/2 1 Job Wed 24 2/2…" at bounding box center [561, 380] width 1123 height 499
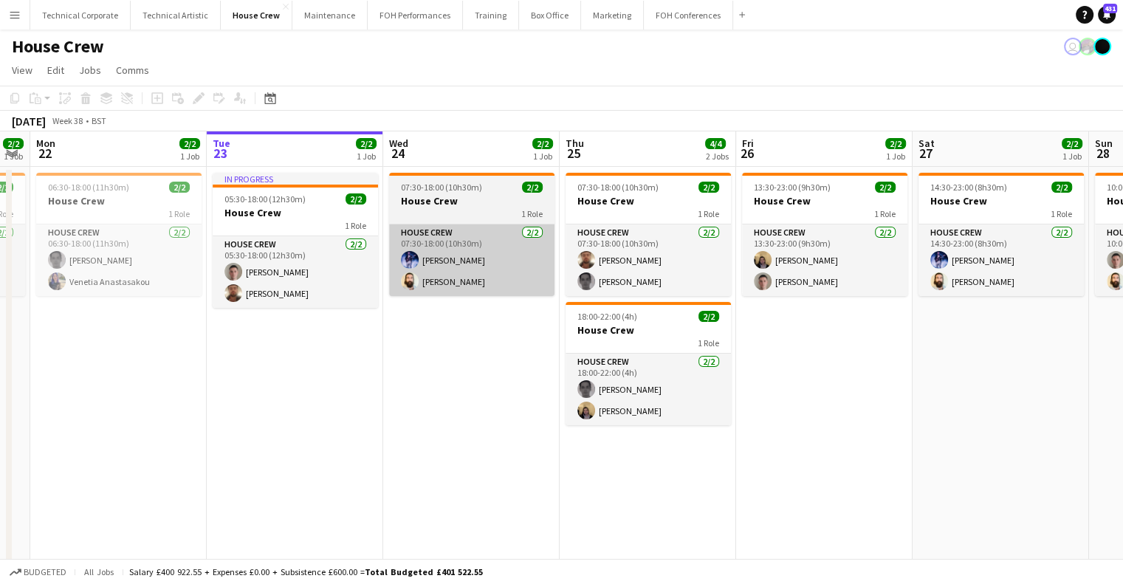
click at [453, 250] on app-card-role "House Crew 2/2 07:30-18:00 (10h30m) Ed Dampier Justin Gartry" at bounding box center [471, 261] width 165 height 72
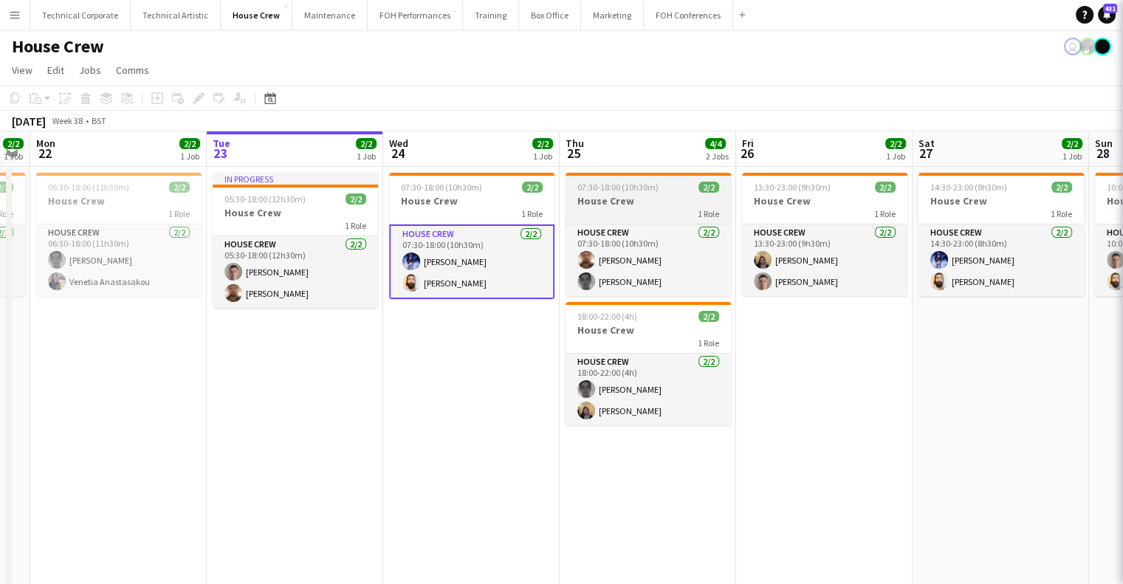
scroll to position [0, 322]
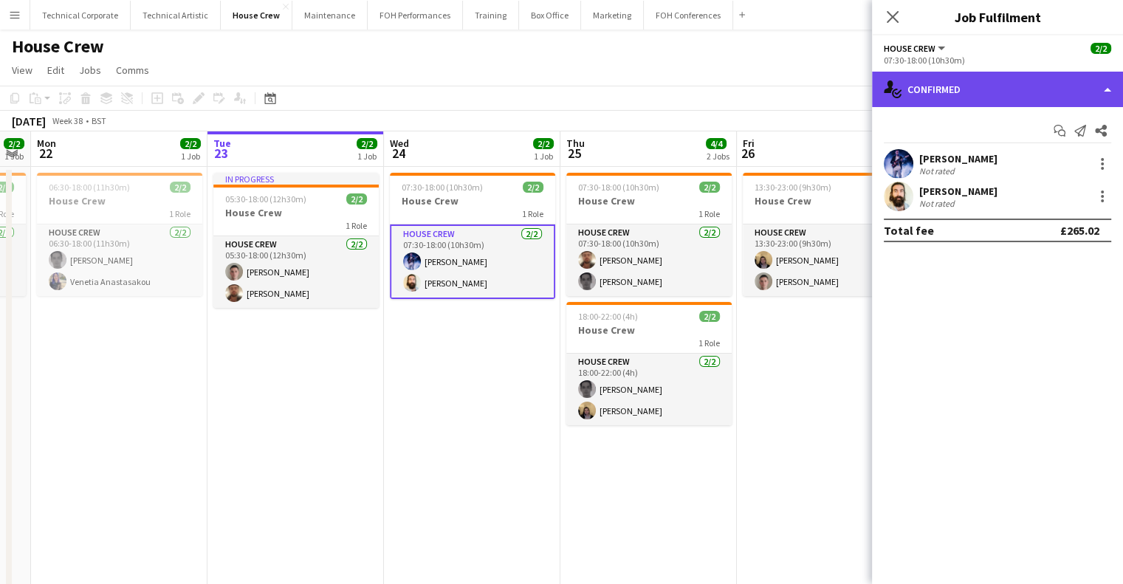
click at [892, 74] on div "single-neutral-actions-check-2 Confirmed" at bounding box center [997, 89] width 251 height 35
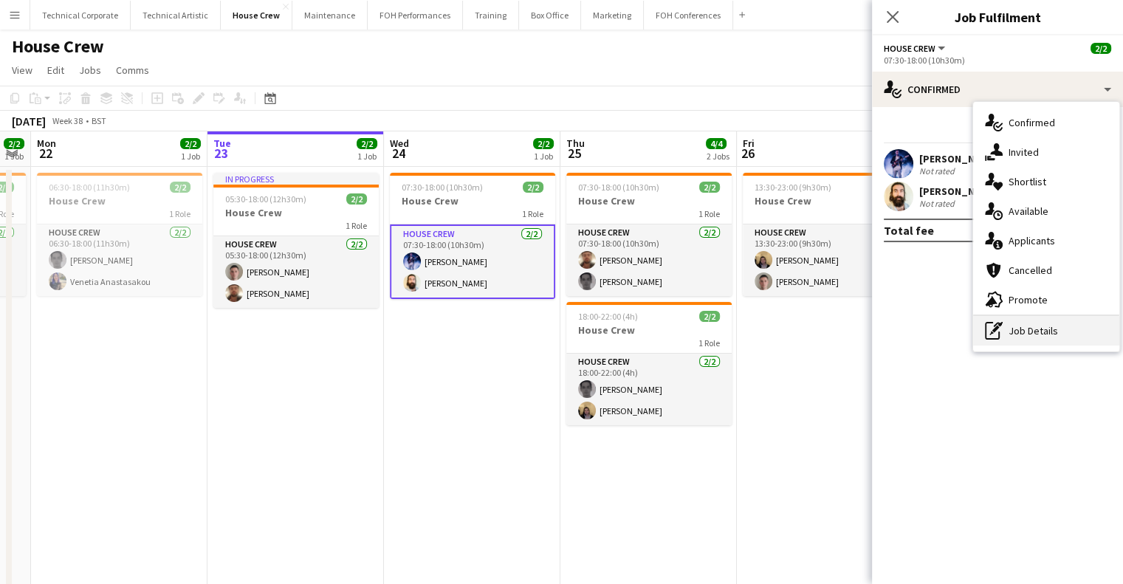
click at [1050, 331] on div "pen-write Job Details" at bounding box center [1046, 331] width 146 height 30
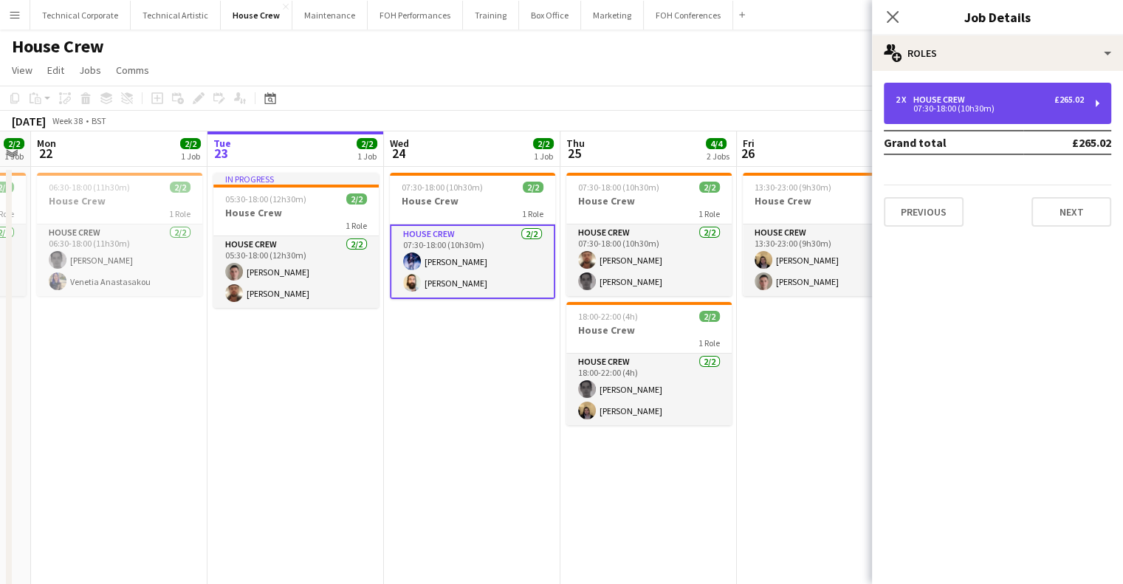
click at [989, 112] on div "07:30-18:00 (10h30m)" at bounding box center [990, 108] width 188 height 7
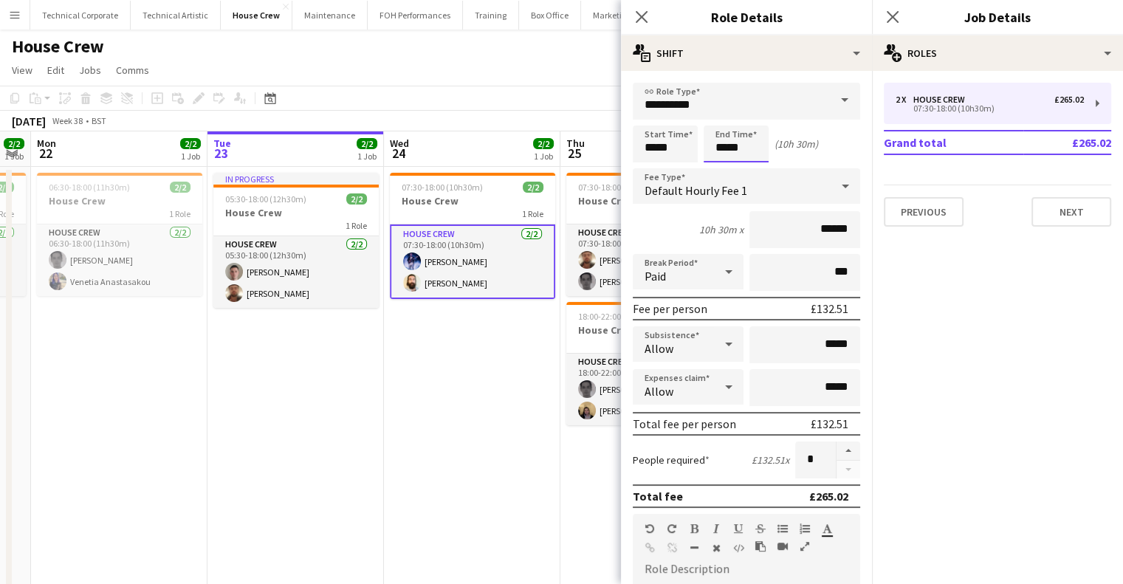
click at [732, 139] on input "*****" at bounding box center [736, 144] width 65 height 37
type input "*****"
click at [718, 117] on div at bounding box center [722, 118] width 30 height 15
click at [1072, 215] on button "Next" at bounding box center [1072, 212] width 80 height 30
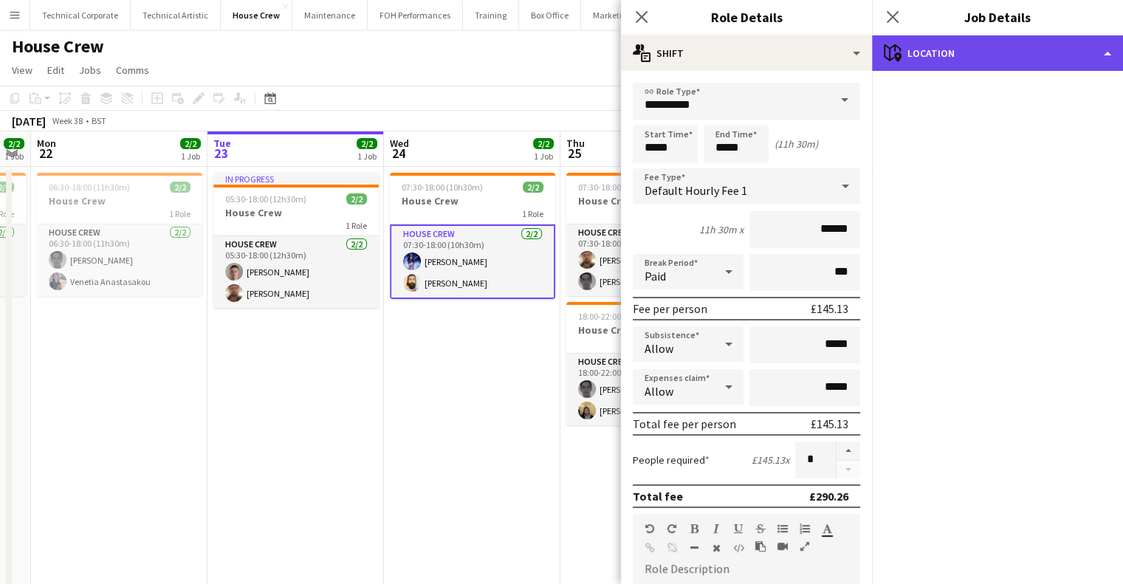
click at [984, 57] on div "maps-pin-1 Location" at bounding box center [997, 52] width 251 height 35
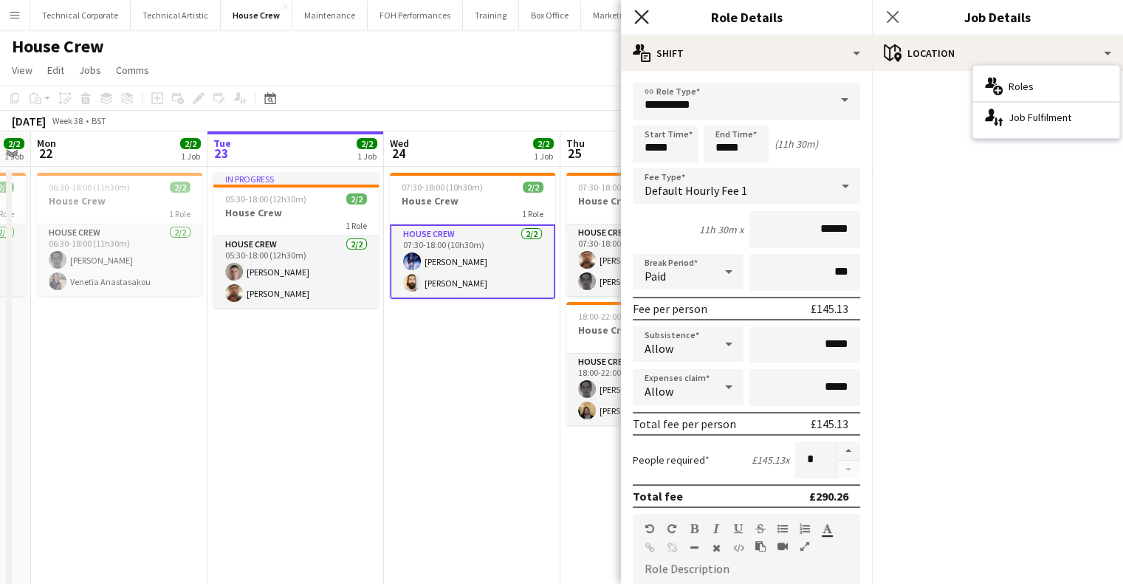
click at [646, 14] on icon at bounding box center [641, 17] width 14 height 14
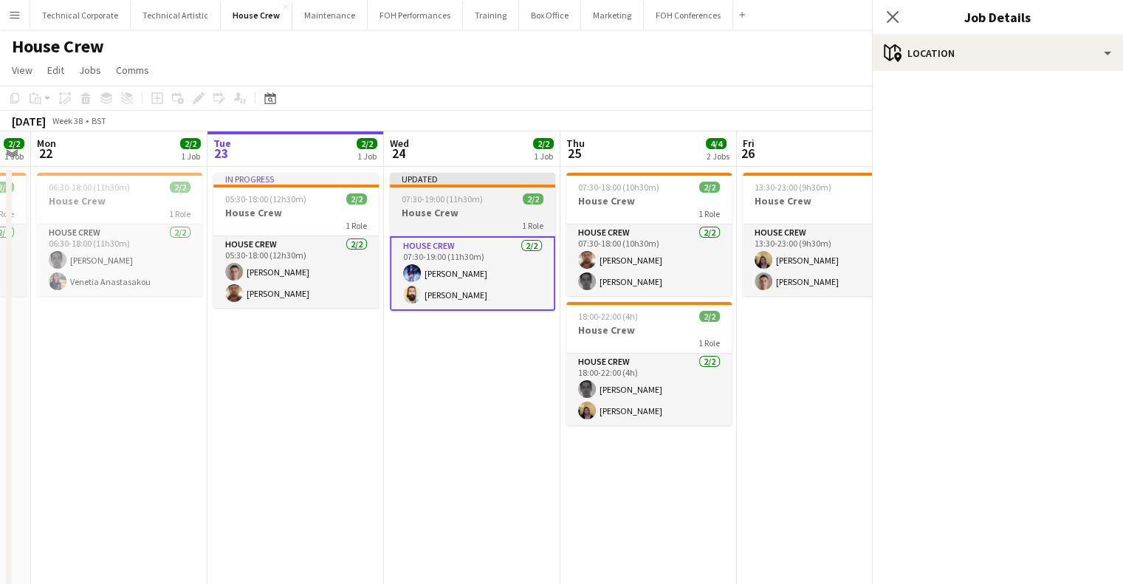
click at [461, 184] on div "Updated" at bounding box center [472, 179] width 165 height 12
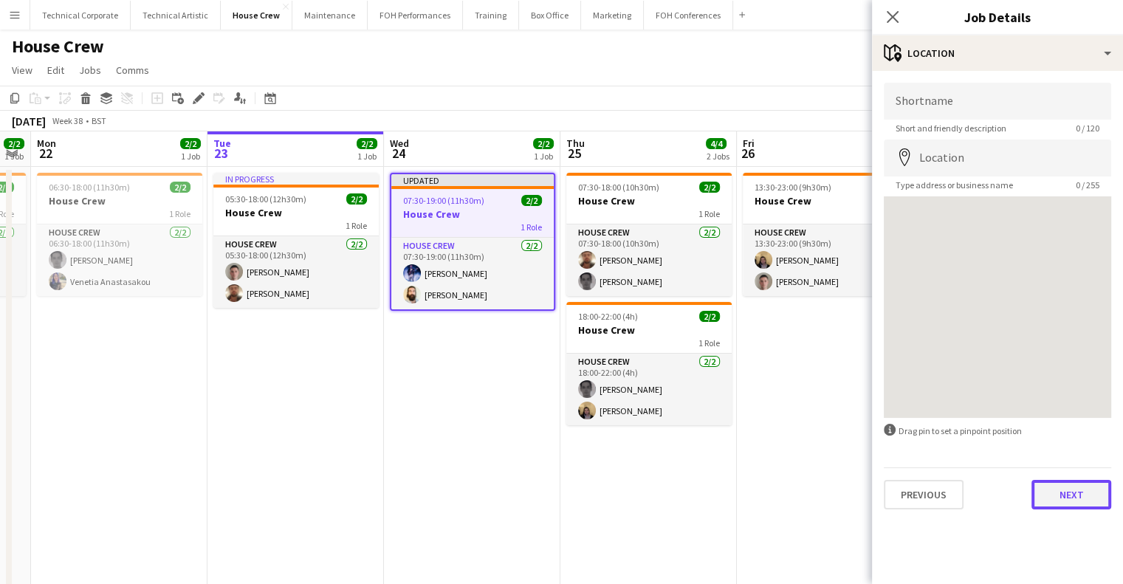
click at [1055, 506] on button "Next" at bounding box center [1072, 495] width 80 height 30
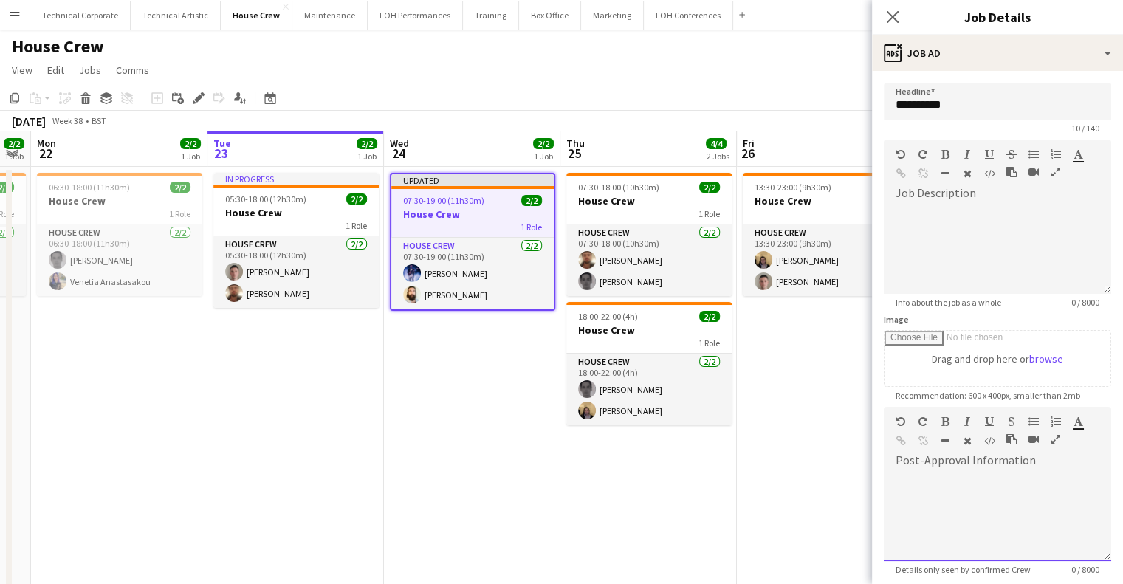
click at [1002, 516] on div at bounding box center [997, 517] width 227 height 89
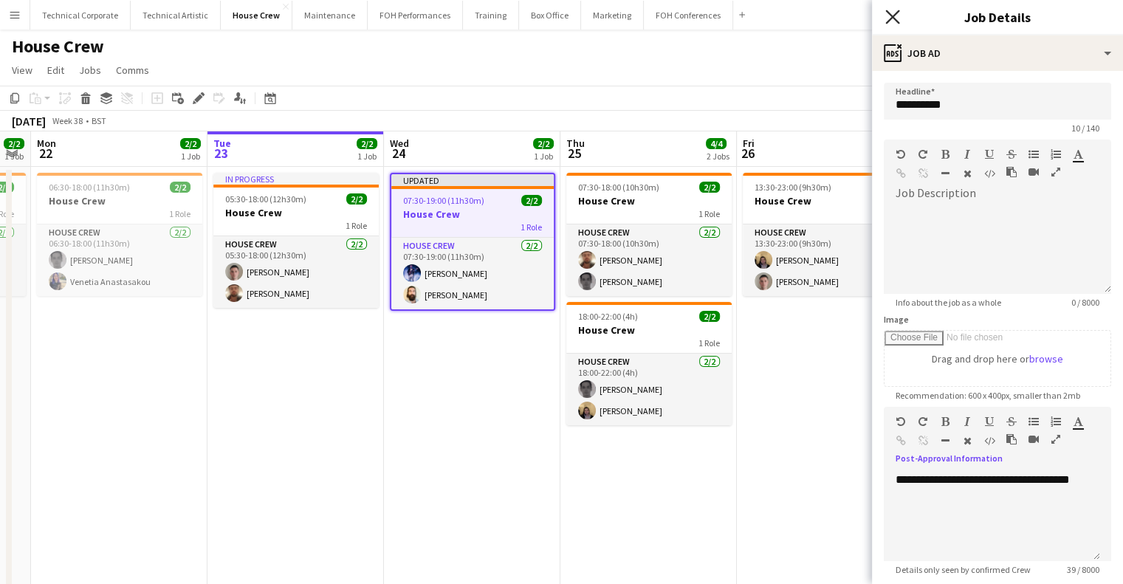
click at [898, 15] on icon "Close pop-in" at bounding box center [893, 17] width 14 height 14
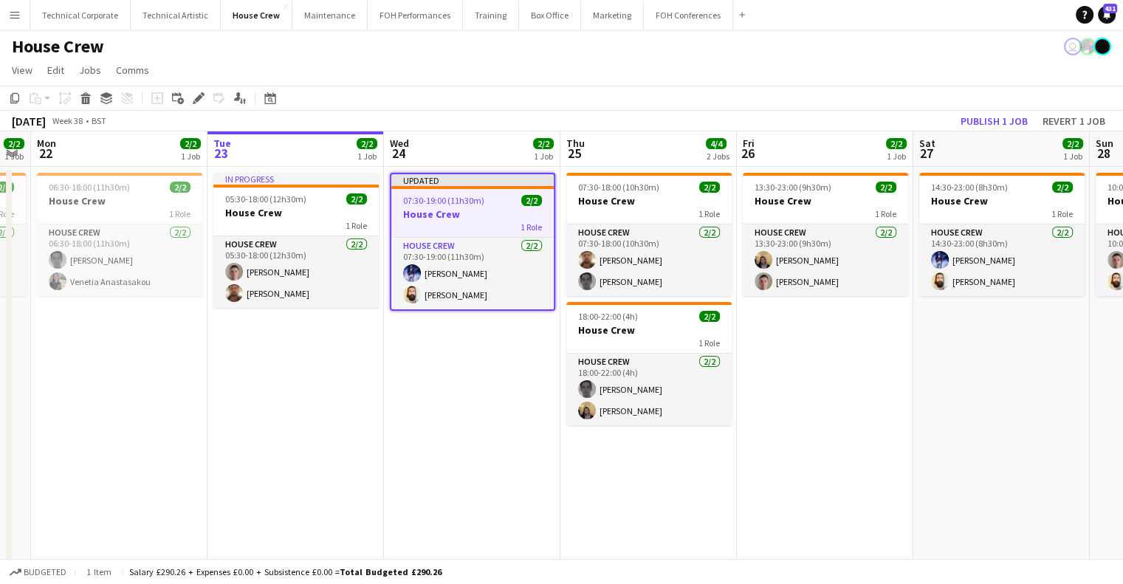
click at [513, 360] on app-date-cell "Updated 07:30-19:00 (11h30m) 2/2 House Crew 1 Role House Crew 2/2 07:30-19:00 (…" at bounding box center [472, 398] width 177 height 463
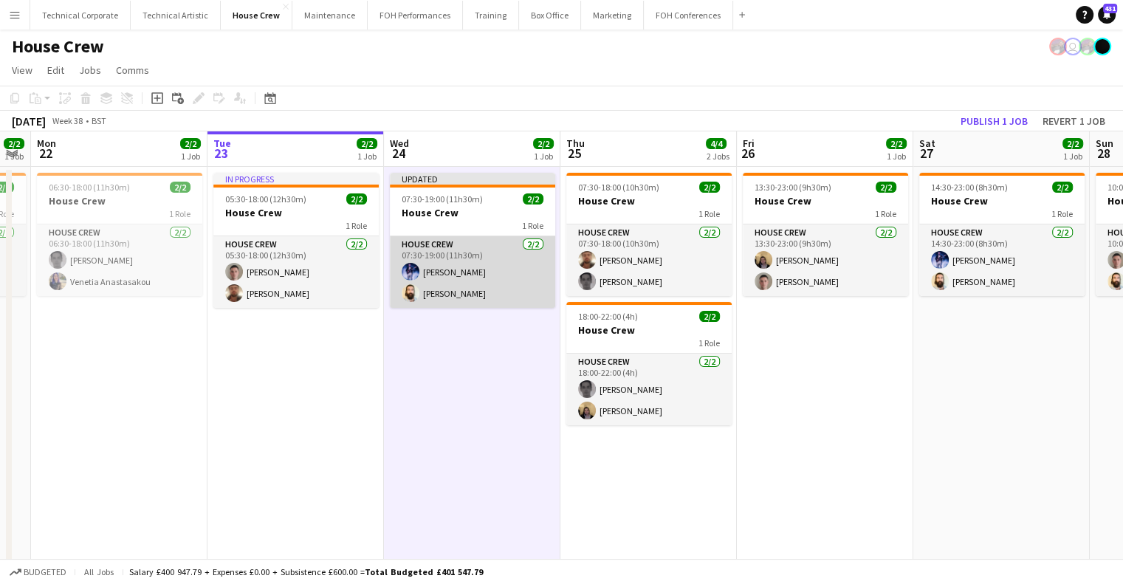
click at [474, 274] on app-card-role "House Crew 2/2 07:30-19:00 (11h30m) Ed Dampier Justin Gartry" at bounding box center [472, 272] width 165 height 72
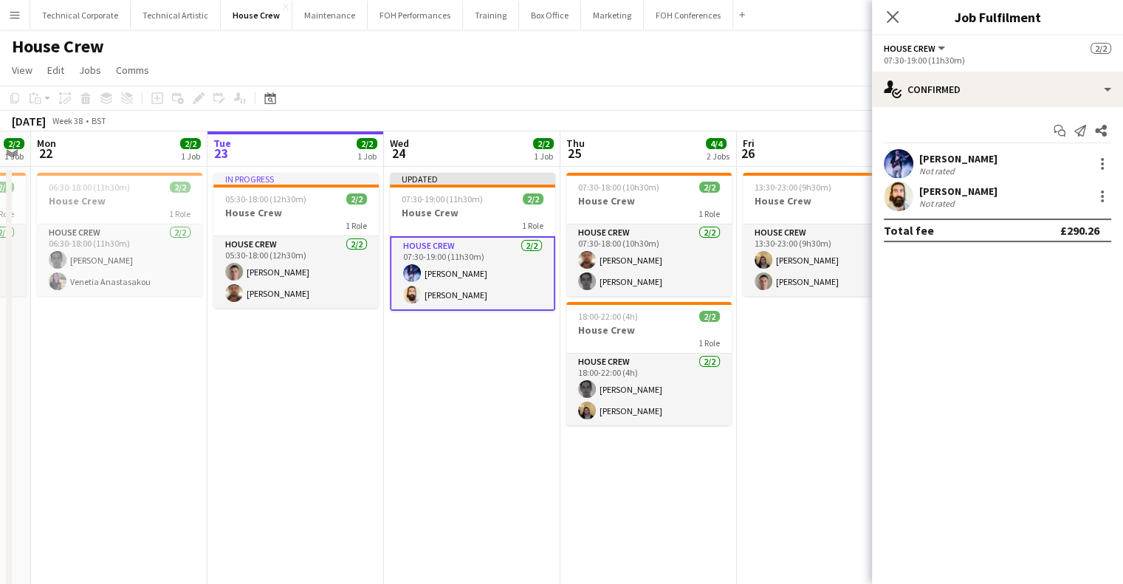
click at [470, 199] on span "07:30-19:00 (11h30m)" at bounding box center [442, 199] width 81 height 11
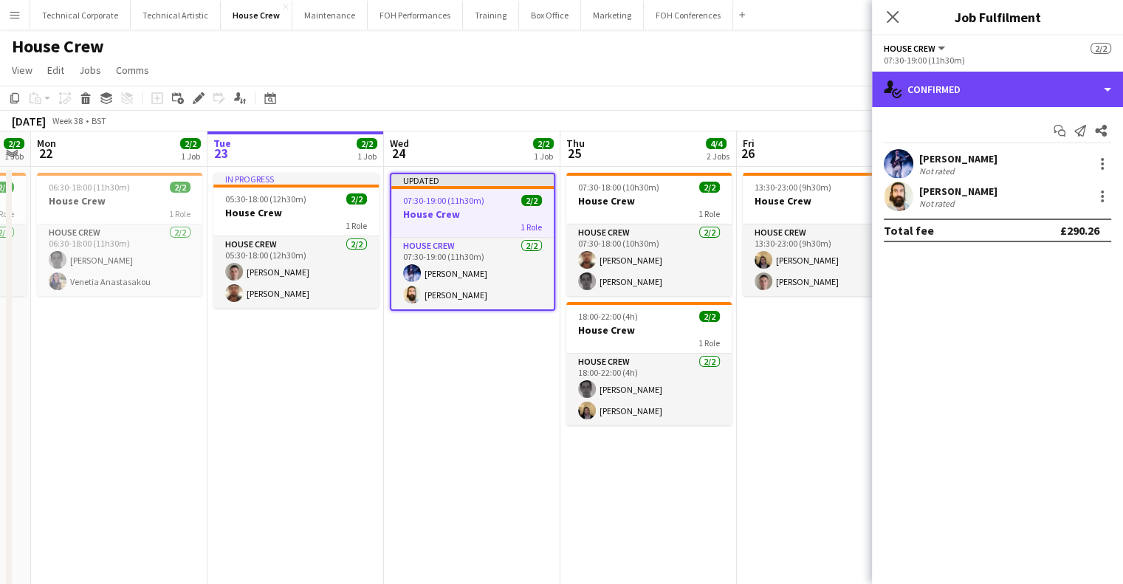
drag, startPoint x: 1038, startPoint y: 87, endPoint x: 1047, endPoint y: 168, distance: 81.1
click at [1038, 87] on div "single-neutral-actions-check-2 Confirmed" at bounding box center [997, 89] width 251 height 35
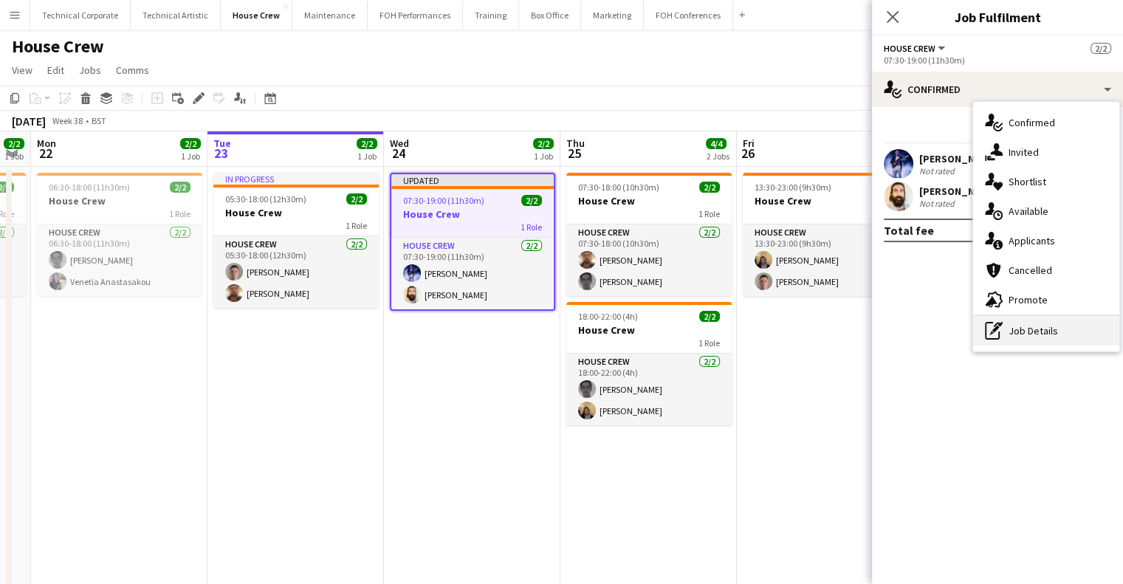
click at [1038, 327] on div "pen-write Job Details" at bounding box center [1046, 331] width 146 height 30
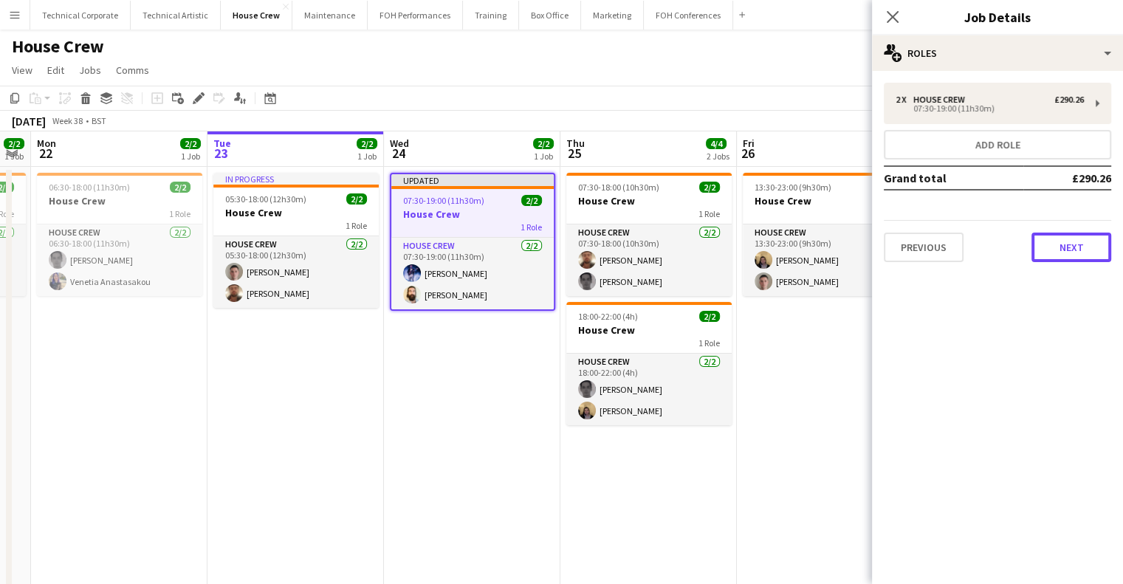
click at [1091, 253] on button "Next" at bounding box center [1072, 248] width 80 height 30
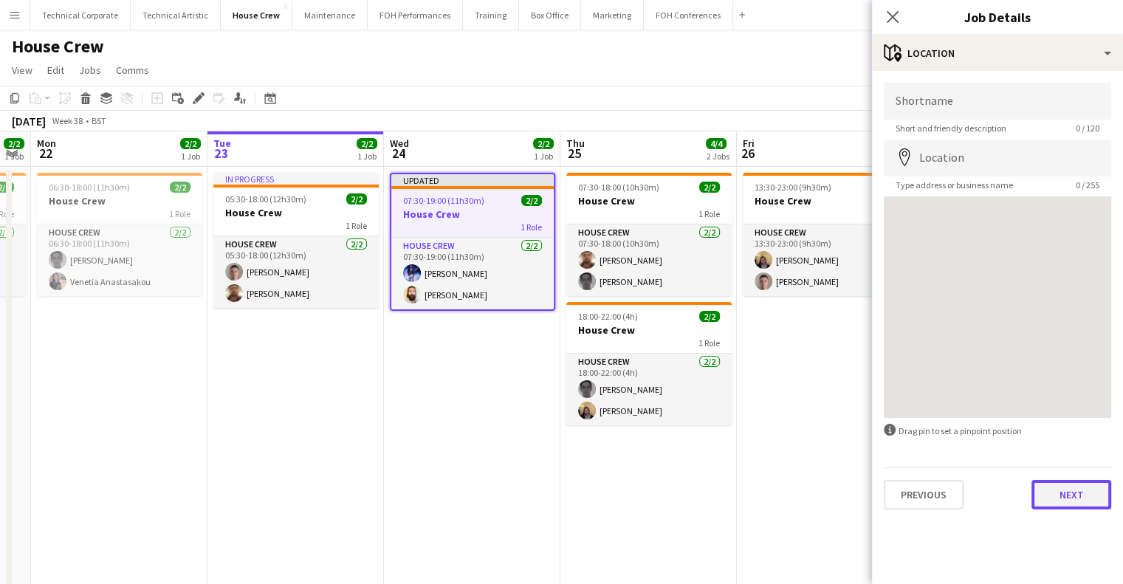
click at [1064, 493] on button "Next" at bounding box center [1072, 495] width 80 height 30
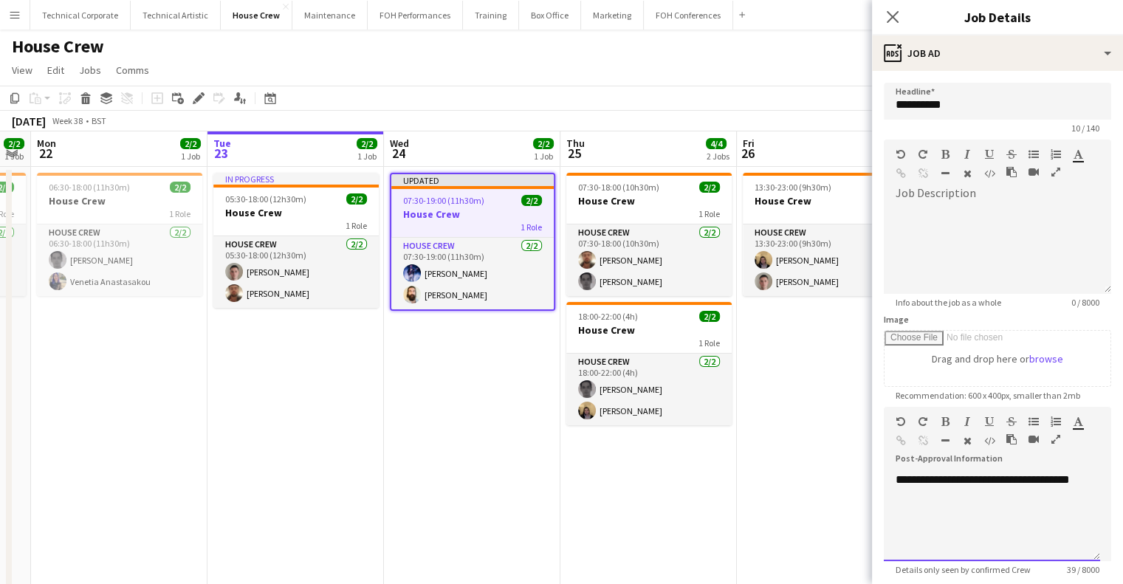
click at [1028, 501] on div "**********" at bounding box center [992, 517] width 216 height 89
click at [1052, 480] on div "**********" at bounding box center [992, 517] width 216 height 89
click at [626, 482] on app-date-cell "07:30-18:00 (10h30m) 2/2 House Crew 1 Role House Crew 2/2 07:30-18:00 (10h30m) …" at bounding box center [649, 398] width 177 height 463
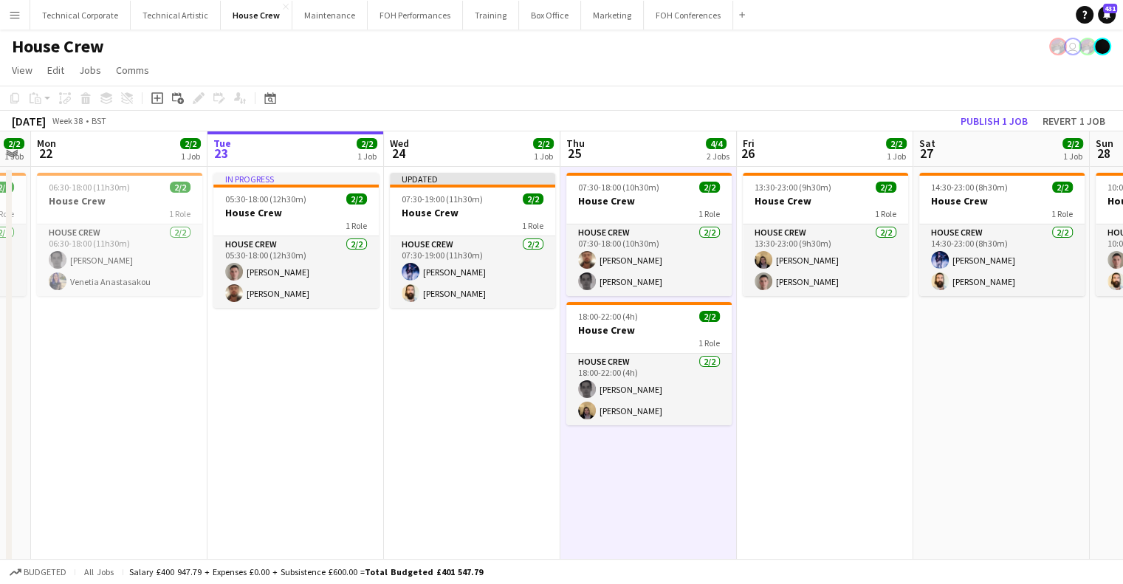
click at [638, 481] on app-date-cell "07:30-18:00 (10h30m) 2/2 House Crew 1 Role House Crew 2/2 07:30-18:00 (10h30m) …" at bounding box center [649, 398] width 177 height 463
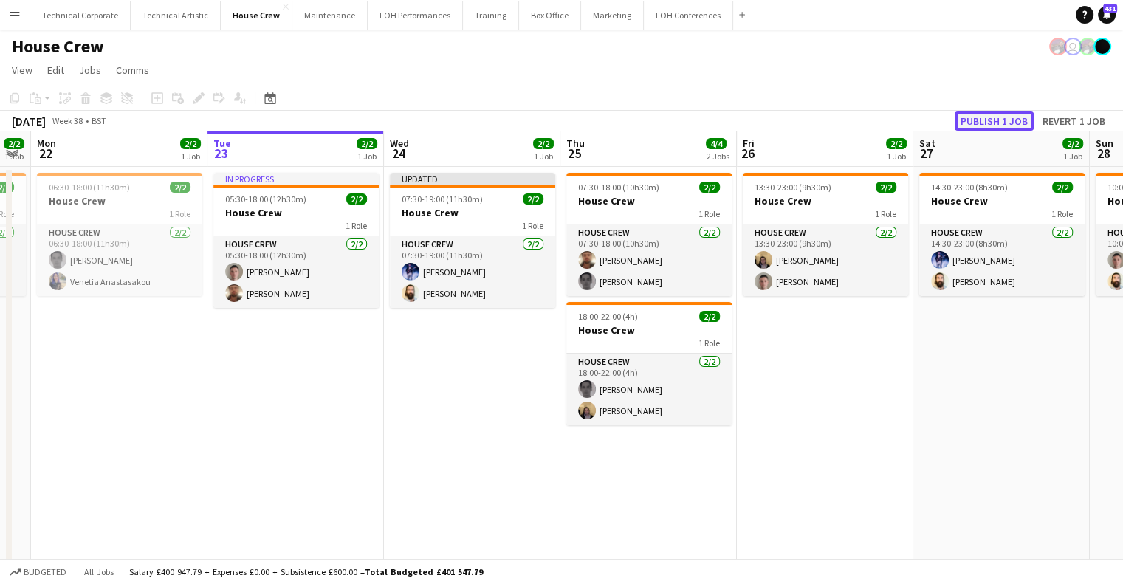
click at [1014, 129] on button "Publish 1 job" at bounding box center [994, 121] width 79 height 19
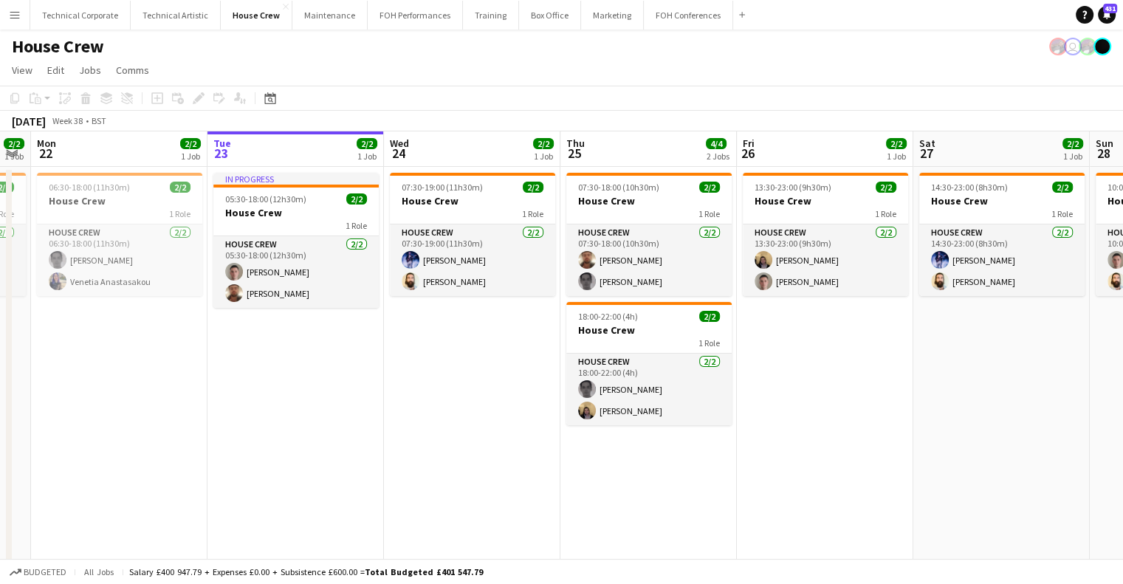
click at [470, 375] on app-date-cell "07:30-19:00 (11h30m) 2/2 House Crew 1 Role House Crew 2/2 07:30-19:00 (11h30m) …" at bounding box center [472, 398] width 177 height 463
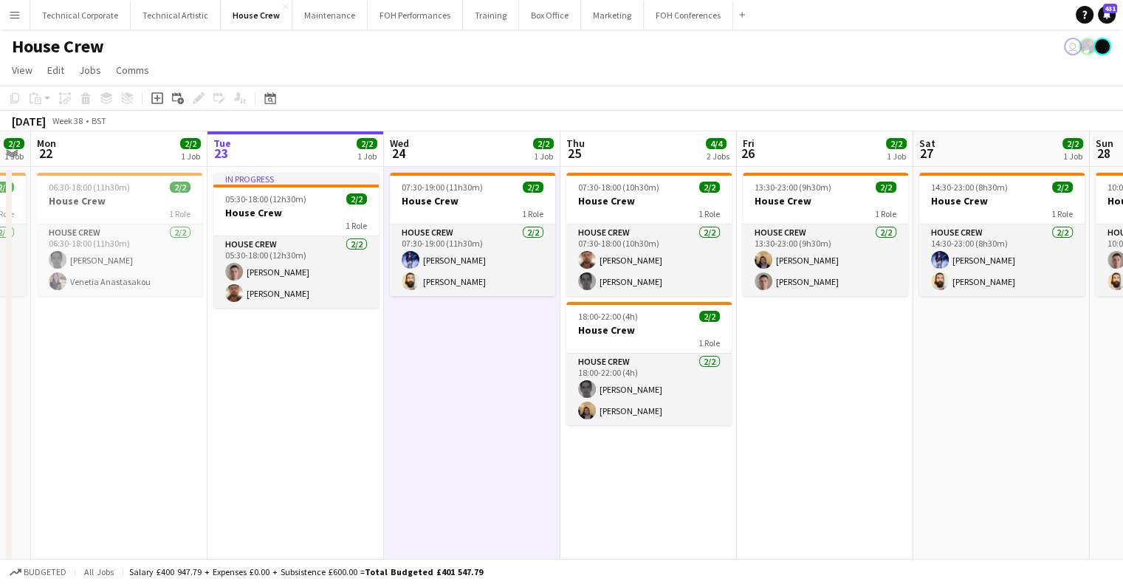
click at [448, 369] on app-date-cell "07:30-19:00 (11h30m) 2/2 House Crew 1 Role House Crew 2/2 07:30-19:00 (11h30m) …" at bounding box center [472, 398] width 177 height 463
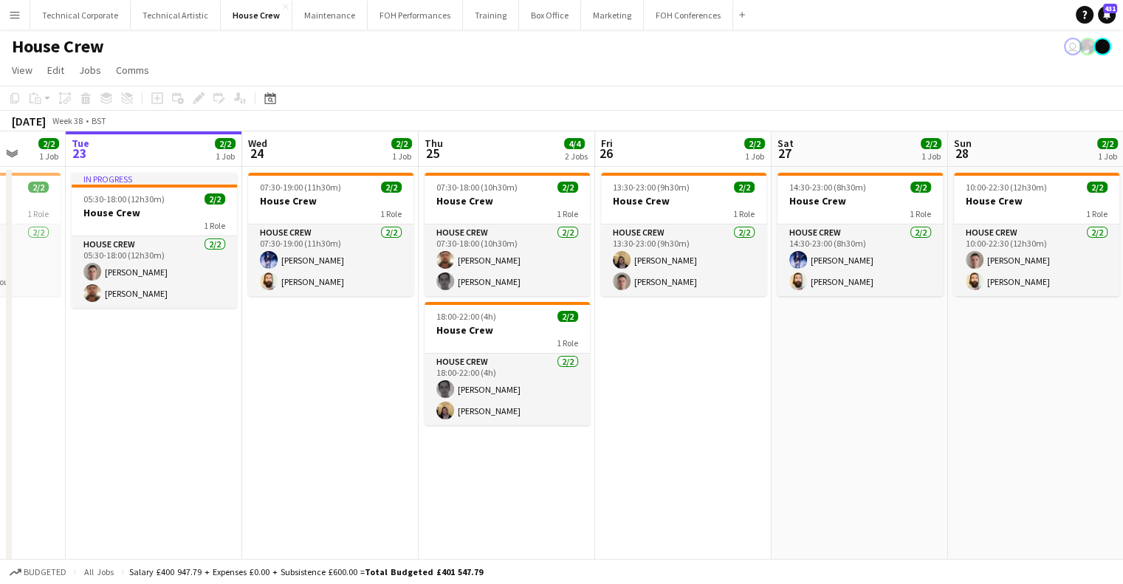
drag, startPoint x: 446, startPoint y: 366, endPoint x: 482, endPoint y: 348, distance: 40.0
click at [482, 357] on app-calendar-viewport "Sat 20 4/4 2 Jobs Sun 21 2/2 1 Job Mon 22 2/2 1 Job Tue 23 2/2 1 Job Wed 24 2/2…" at bounding box center [561, 380] width 1123 height 499
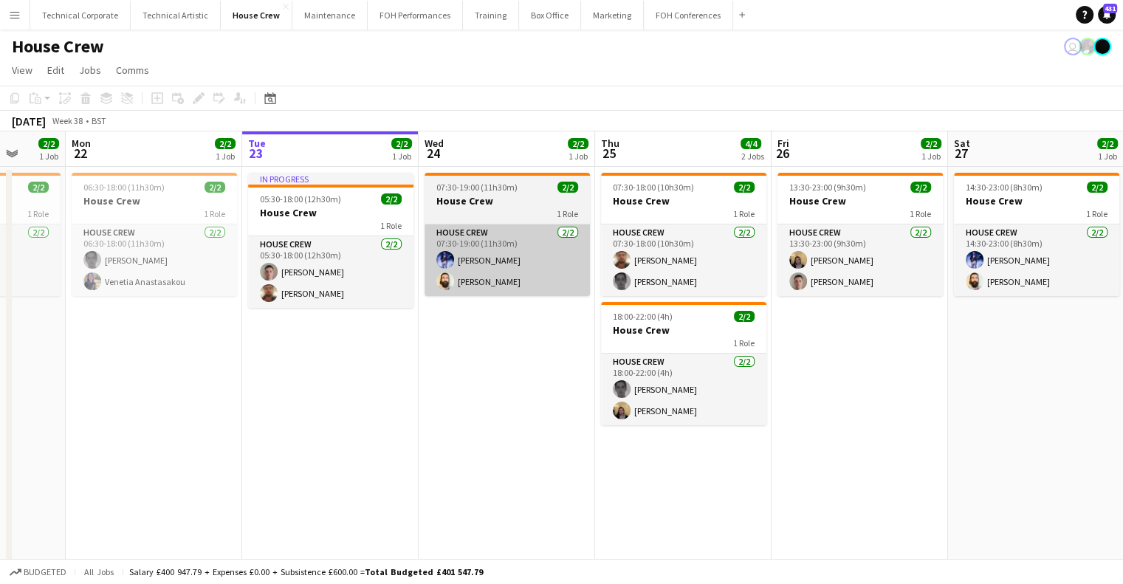
scroll to position [0, 463]
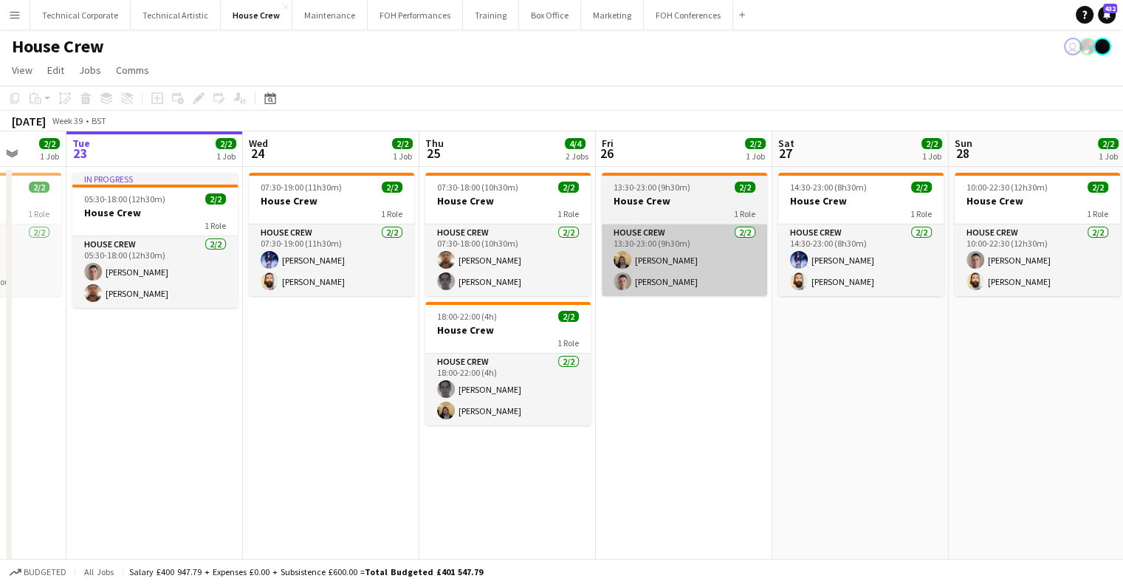
drag, startPoint x: 332, startPoint y: 289, endPoint x: 497, endPoint y: 286, distance: 165.5
click at [307, 293] on app-calendar-viewport "Sat 20 4/4 2 Jobs Sun 21 2/2 1 Job Mon 22 2/2 1 Job Tue 23 2/2 1 Job Wed 24 2/2…" at bounding box center [561, 380] width 1123 height 499
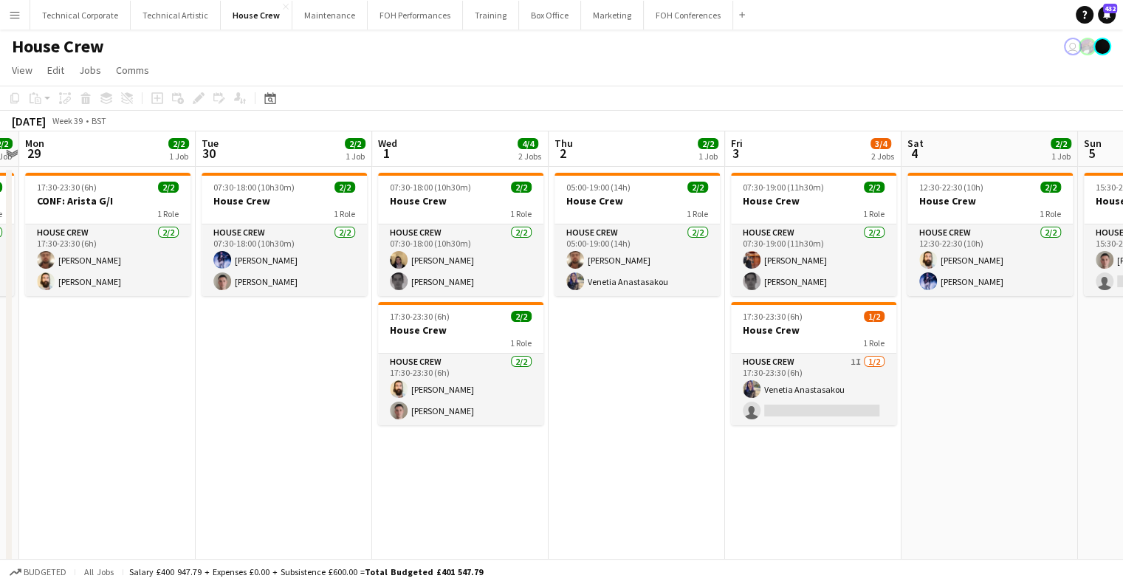
drag, startPoint x: 827, startPoint y: 311, endPoint x: 281, endPoint y: 340, distance: 547.3
click at [281, 340] on app-calendar-viewport "Thu 25 4/4 2 Jobs Fri 26 2/2 1 Job Sat 27 2/2 1 Job Sun 28 2/2 1 Job Mon 29 2/2…" at bounding box center [561, 380] width 1123 height 499
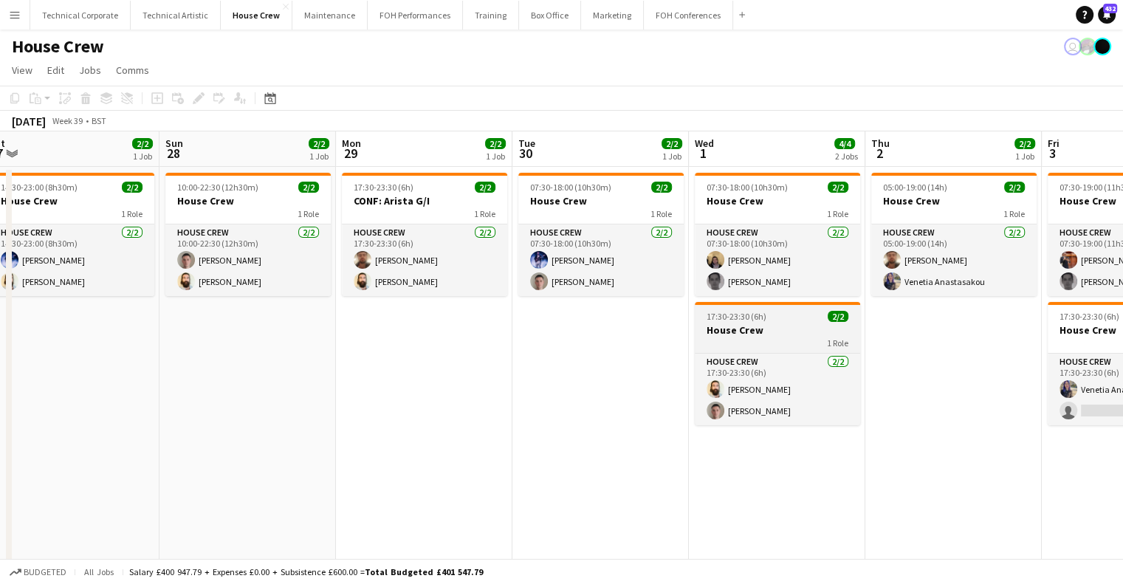
drag, startPoint x: 553, startPoint y: 353, endPoint x: 403, endPoint y: 336, distance: 151.6
click at [346, 340] on app-calendar-viewport "Thu 25 4/4 2 Jobs Fri 26 2/2 1 Job Sat 27 2/2 1 Job Sun 28 2/2 1 Job Mon 29 2/2…" at bounding box center [561, 380] width 1123 height 499
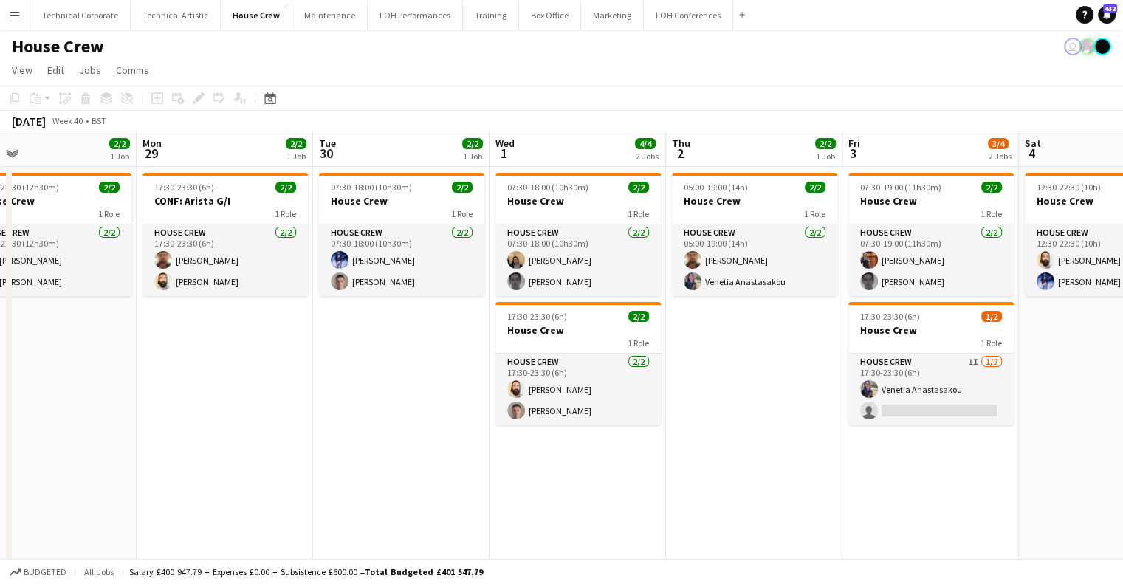
drag, startPoint x: 497, startPoint y: 346, endPoint x: 360, endPoint y: 351, distance: 137.4
click at [360, 351] on app-calendar-viewport "Fri 26 2/2 1 Job Sat 27 2/2 1 Job Sun 28 2/2 1 Job Mon 29 2/2 1 Job Tue 30 2/2 …" at bounding box center [561, 380] width 1123 height 499
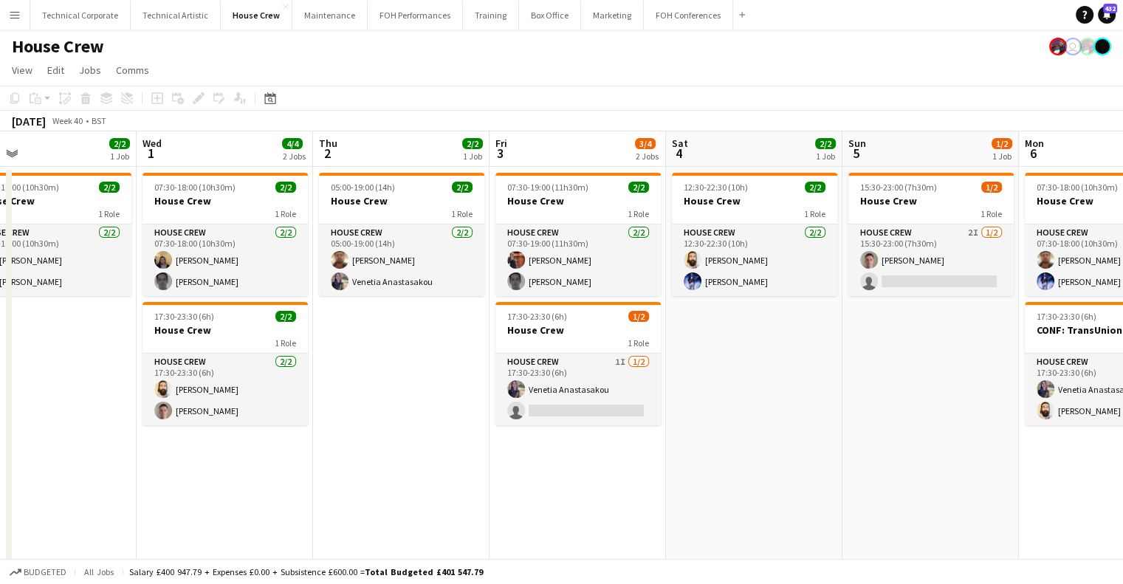
scroll to position [0, 394]
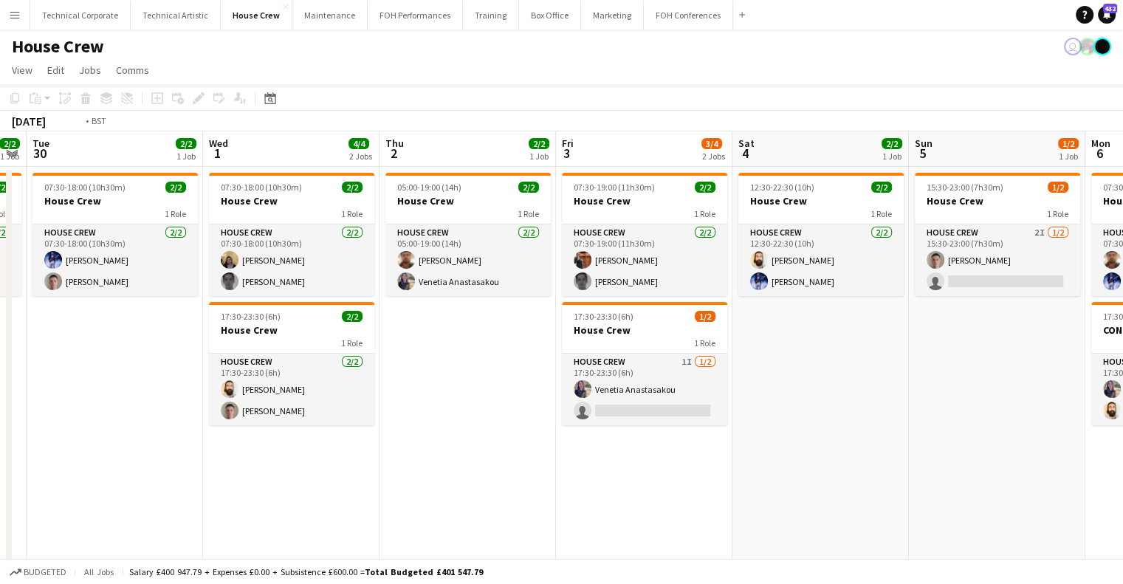
drag, startPoint x: 529, startPoint y: 418, endPoint x: 871, endPoint y: 398, distance: 342.5
click at [894, 398] on app-calendar-viewport "Sun 28 2/2 1 Job Mon 29 2/2 1 Job Tue 30 2/2 1 Job Wed 1 4/4 2 Jobs Thu 2 2/2 1…" at bounding box center [561, 380] width 1123 height 499
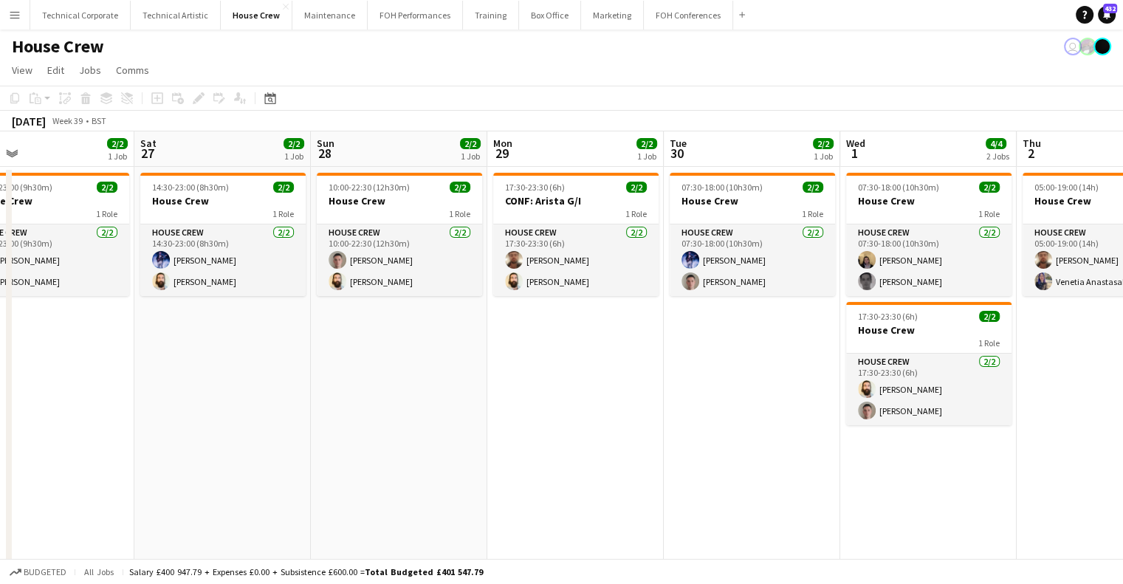
drag, startPoint x: 834, startPoint y: 418, endPoint x: 722, endPoint y: 417, distance: 111.5
click at [845, 417] on app-calendar-viewport "Wed 24 2/2 1 Job Thu 25 4/4 2 Jobs Fri 26 2/2 1 Job Sat 27 2/2 1 Job Sun 28 2/2…" at bounding box center [561, 380] width 1123 height 499
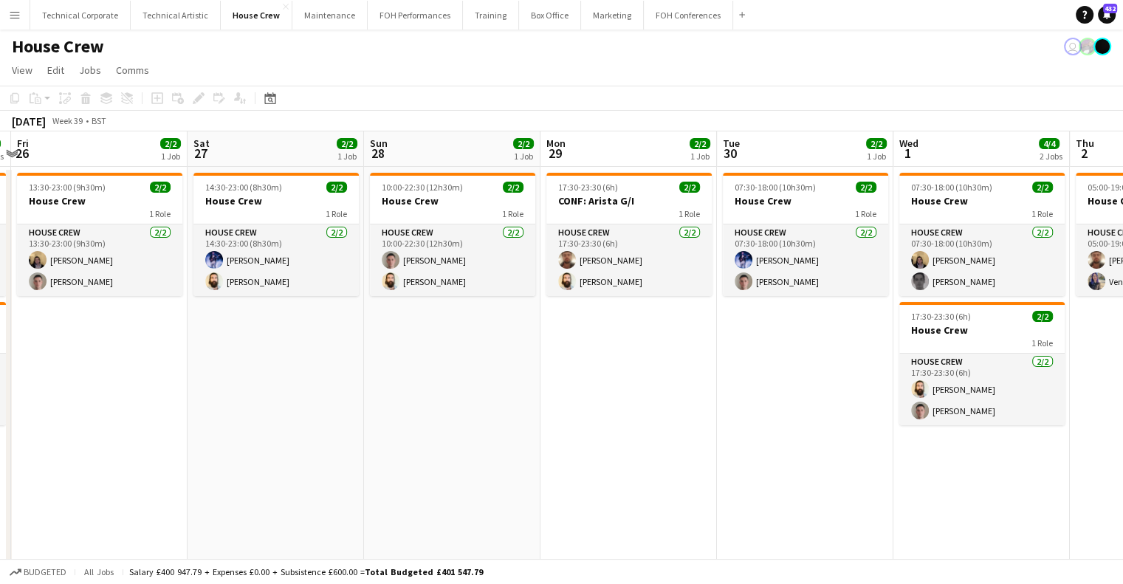
drag, startPoint x: 470, startPoint y: 419, endPoint x: 848, endPoint y: 422, distance: 378.2
click at [849, 422] on app-calendar-viewport "Wed 24 2/2 1 Job Thu 25 4/4 2 Jobs Fri 26 2/2 1 Job Sat 27 2/2 1 Job Sun 28 2/2…" at bounding box center [561, 380] width 1123 height 499
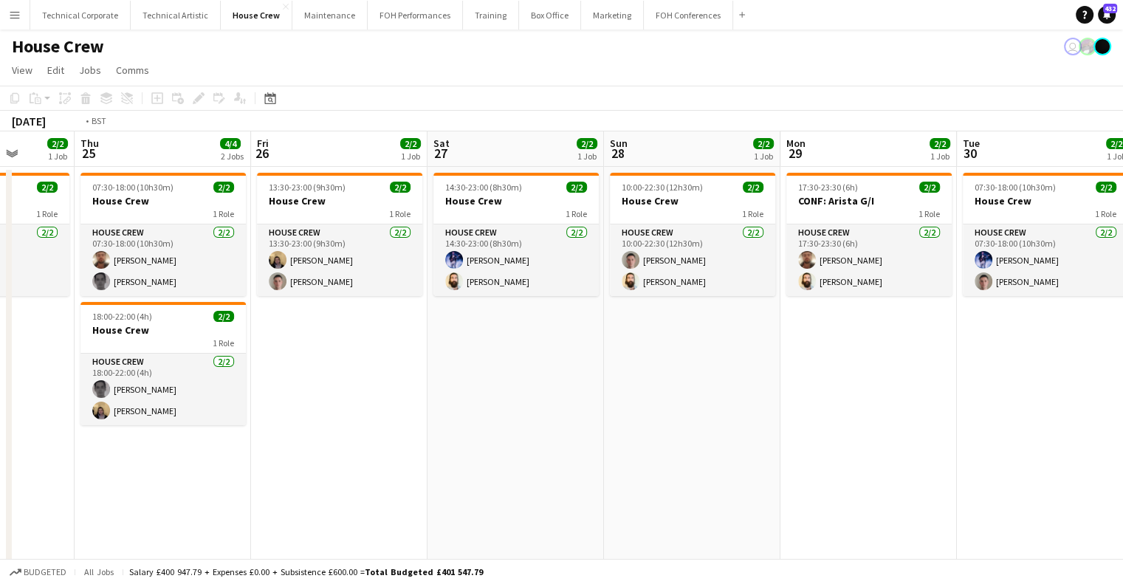
drag, startPoint x: 414, startPoint y: 402, endPoint x: 759, endPoint y: 422, distance: 345.5
click at [759, 422] on app-calendar-viewport "Mon 22 2/2 1 Job Tue 23 2/2 1 Job Wed 24 2/2 1 Job Thu 25 4/4 2 Jobs Fri 26 2/2…" at bounding box center [561, 380] width 1123 height 499
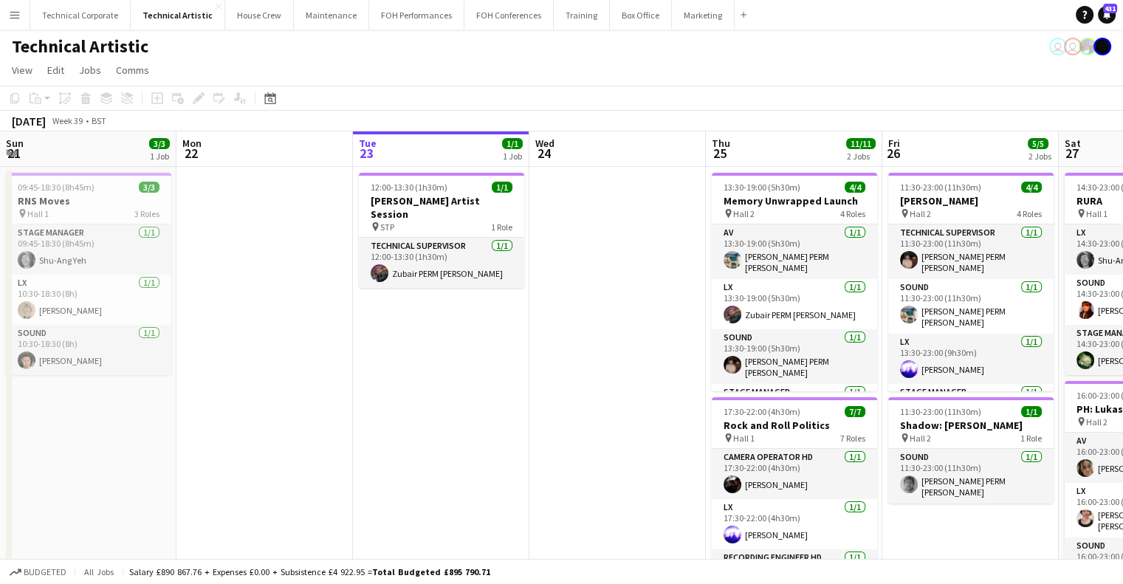
scroll to position [0, 616]
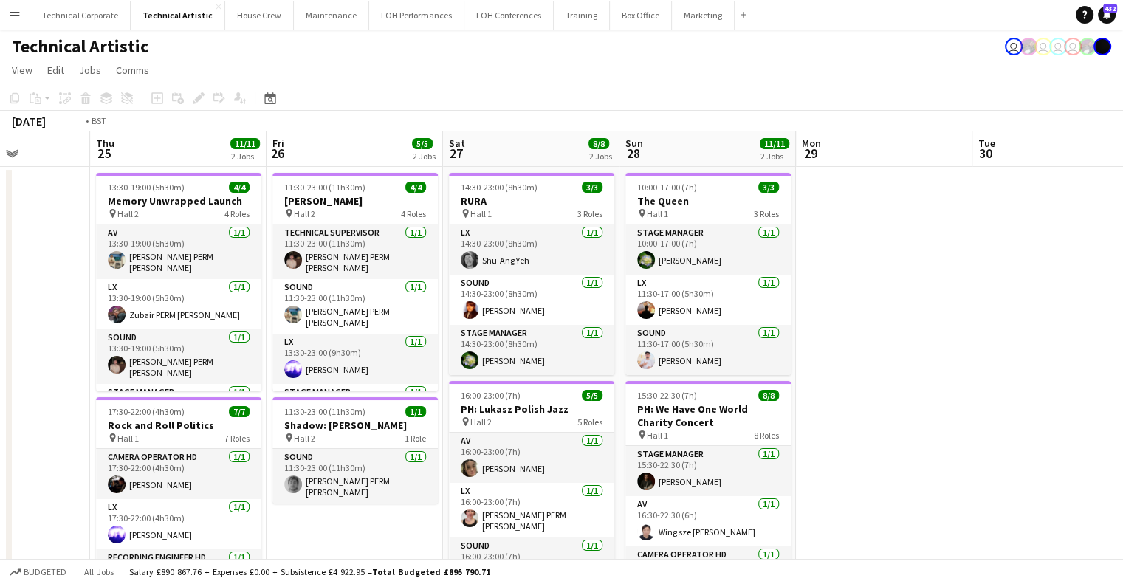
drag, startPoint x: 883, startPoint y: 294, endPoint x: 711, endPoint y: 345, distance: 180.2
click at [878, 295] on app-calendar-viewport "Sun 21 3/3 1 Job Mon 22 Tue 23 1/1 1 Job Wed 24 Thu 25 11/11 2 Jobs Fri 26 5/5 …" at bounding box center [561, 388] width 1123 height 514
click at [789, 333] on app-calendar-viewport "Sun 21 3/3 1 Job Mon 22 Tue 23 1/1 1 Job Wed 24 Thu 25 11/11 2 Jobs Fri 26 5/5 …" at bounding box center [561, 388] width 1123 height 514
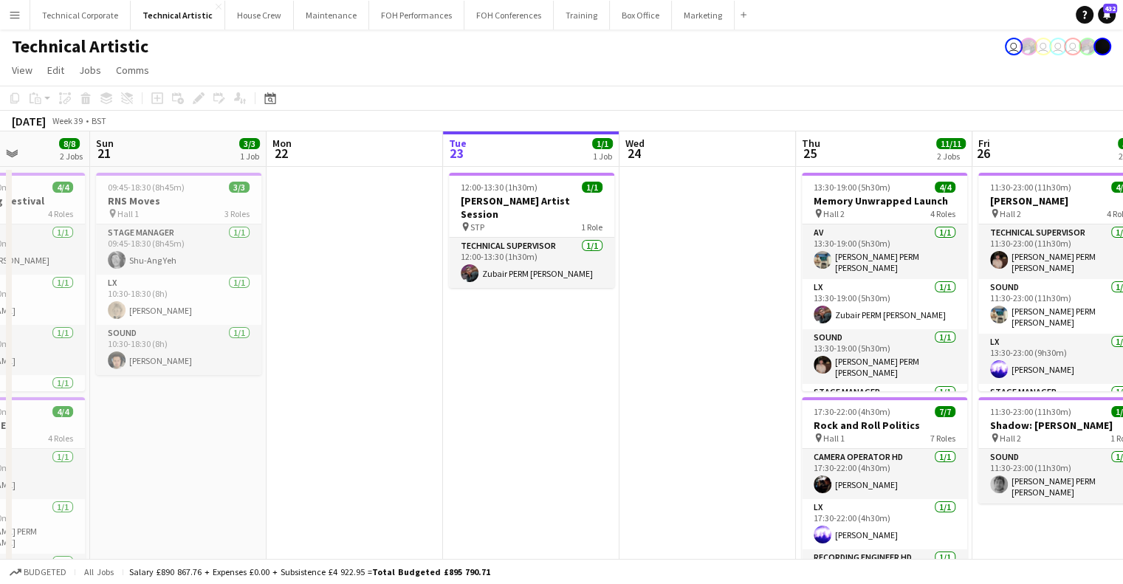
click at [289, 341] on app-calendar-viewport "Wed 17 Thu 18 Fri 19 Sat 20 8/8 2 Jobs Sun 21 3/3 1 Job Mon 22 Tue 23 1/1 1 Job…" at bounding box center [561, 388] width 1123 height 514
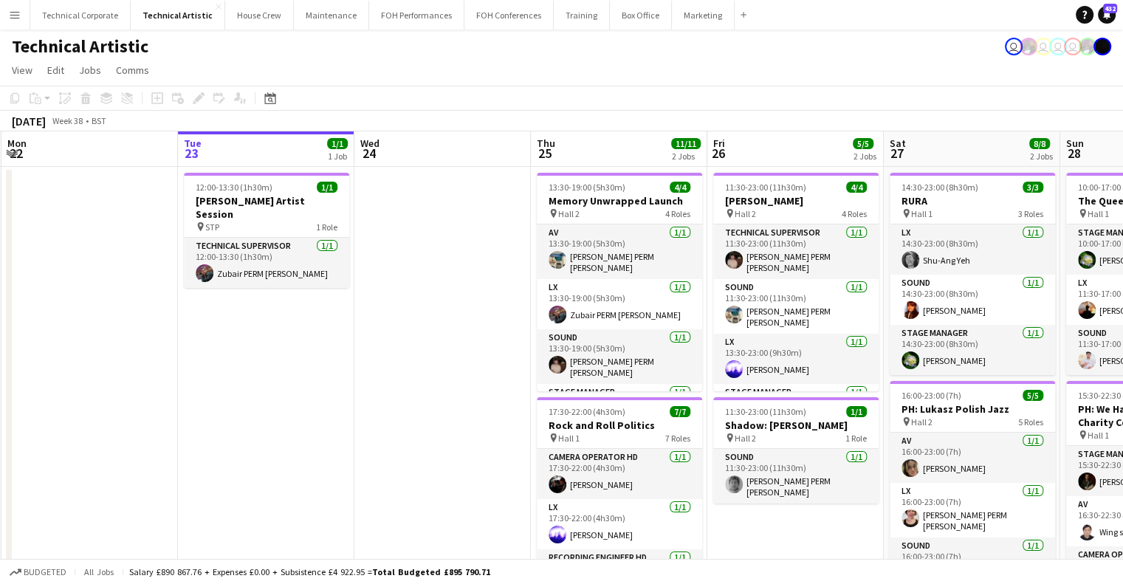
drag, startPoint x: 485, startPoint y: 356, endPoint x: 390, endPoint y: 363, distance: 95.6
click at [390, 363] on app-calendar-viewport "Wed 17 Thu 18 9/9 5 Jobs Fri 19 9/9 4 Jobs Sat 20 8/8 2 Jobs Sun 21 3/3 1 Job M…" at bounding box center [561, 503] width 1123 height 744
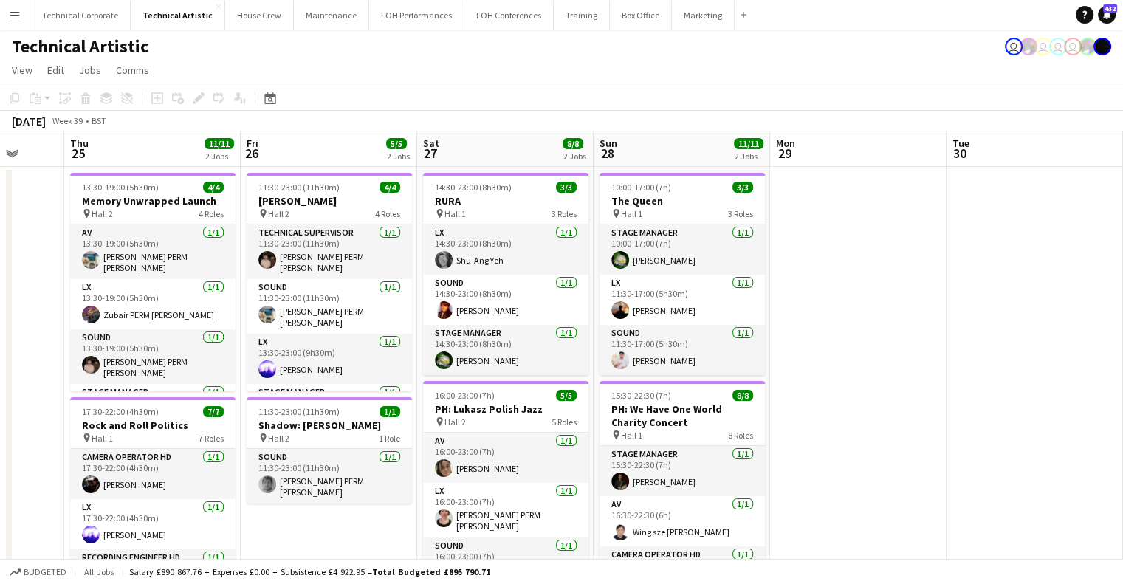
drag, startPoint x: 891, startPoint y: 356, endPoint x: 914, endPoint y: 331, distance: 34.0
click at [479, 369] on app-calendar-viewport "Mon 22 Tue 23 1/1 1 Job Wed 24 Thu 25 11/11 2 Jobs Fri 26 5/5 2 Jobs Sat 27 8/8…" at bounding box center [561, 550] width 1123 height 838
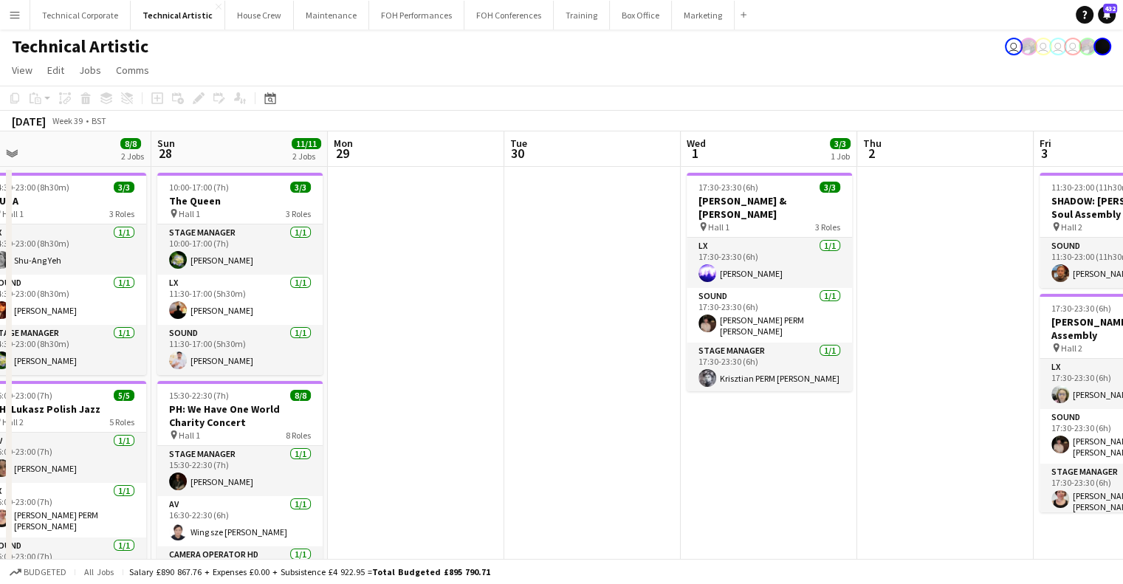
drag, startPoint x: 914, startPoint y: 331, endPoint x: 959, endPoint y: 315, distance: 47.0
click at [438, 360] on app-calendar-viewport "Thu 25 11/11 2 Jobs Fri 26 5/5 2 Jobs Sat 27 8/8 2 Jobs Sun 28 11/11 2 Jobs Mon…" at bounding box center [561, 550] width 1123 height 838
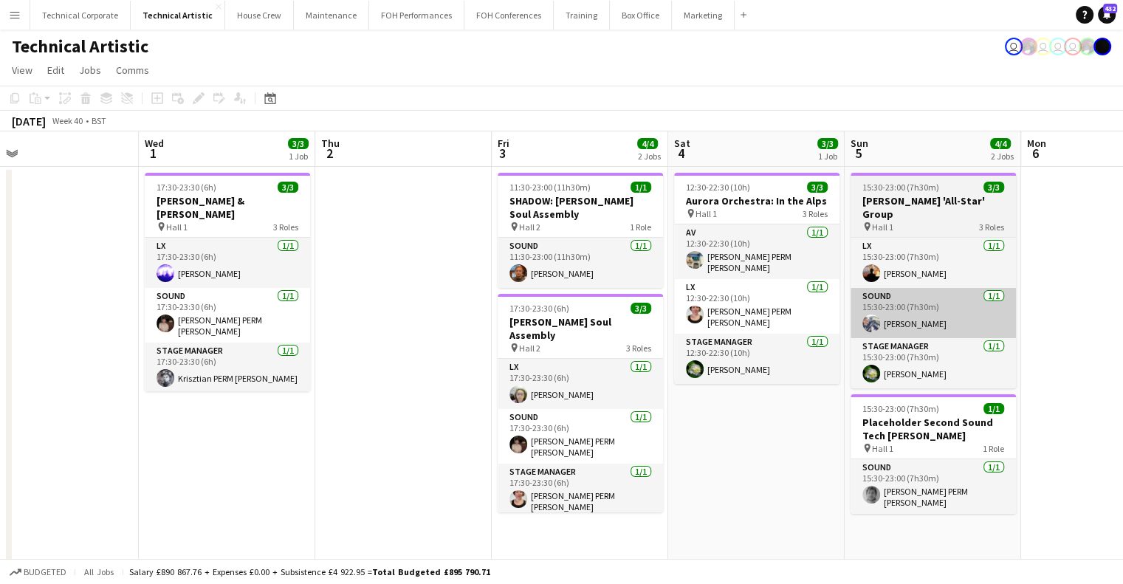
click at [480, 338] on app-calendar-viewport "Sat 27 8/8 2 Jobs Sun 28 11/11 2 Jobs Mon 29 Tue 30 Wed 1 3/3 1 Job Thu 2 Fri 3…" at bounding box center [561, 550] width 1123 height 838
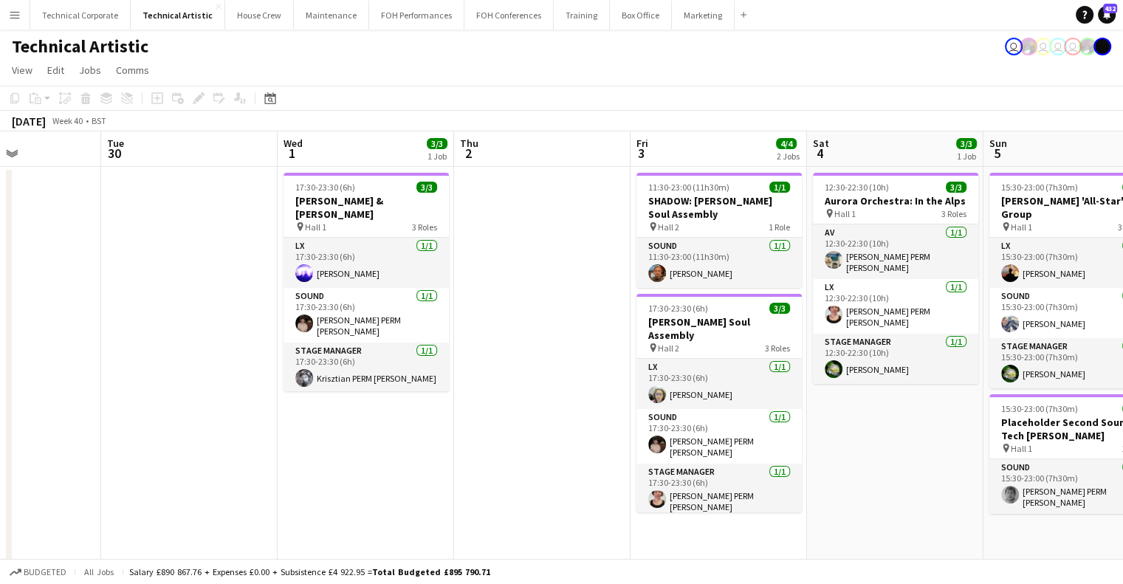
drag, startPoint x: 561, startPoint y: 315, endPoint x: 627, endPoint y: 289, distance: 71.3
click at [383, 324] on app-calendar-viewport "Sat 27 8/8 2 Jobs Sun 28 11/11 2 Jobs Mon 29 Tue 30 Wed 1 3/3 1 Job Thu 2 Fri 3…" at bounding box center [561, 550] width 1123 height 838
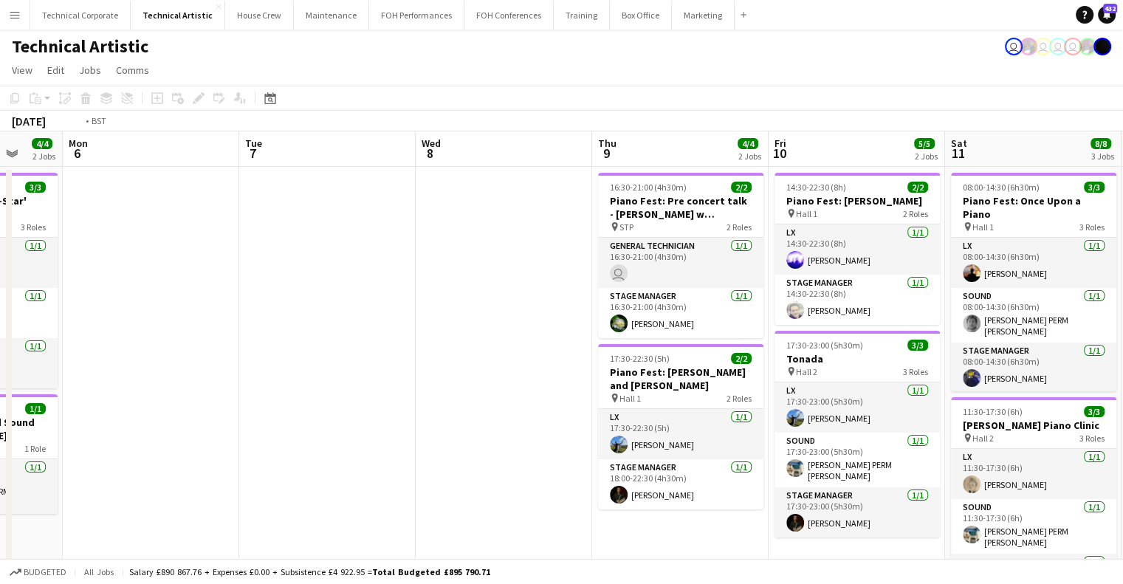
click at [423, 320] on app-calendar-viewport "Thu 2 Fri 3 4/4 2 Jobs Sat 4 3/3 1 Job Sun 5 4/4 2 Jobs Mon 6 Tue 7 Wed 8 Thu 9…" at bounding box center [561, 550] width 1123 height 838
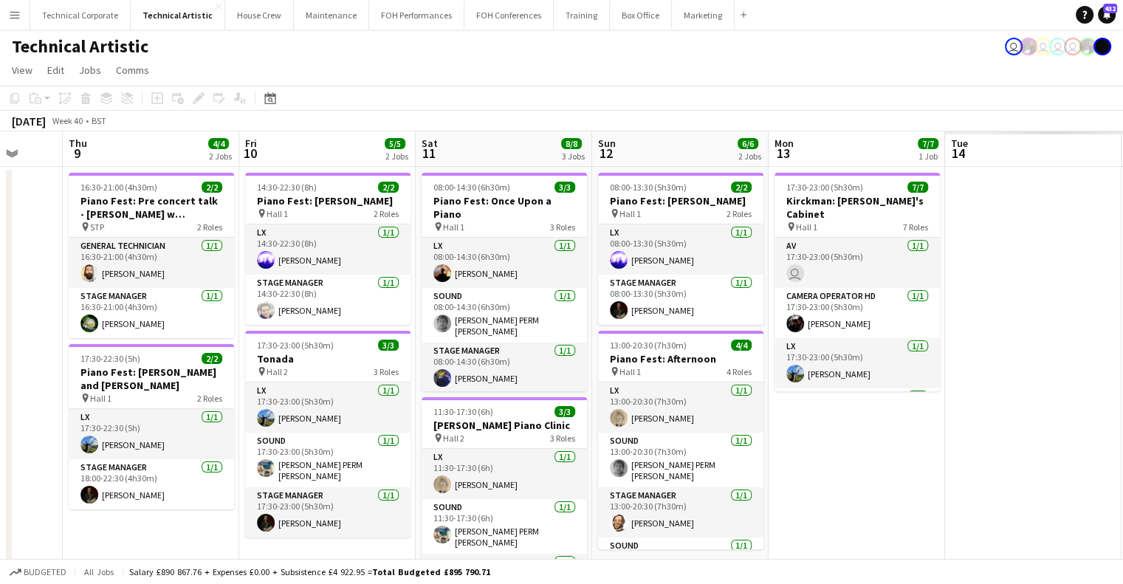
drag, startPoint x: 430, startPoint y: 322, endPoint x: 409, endPoint y: 324, distance: 20.8
click at [408, 324] on app-calendar-viewport "Sun 5 4/4 2 Jobs Mon 6 Tue 7 Wed 8 Thu 9 4/4 2 Jobs Fri 10 5/5 2 Jobs Sat 11 8/…" at bounding box center [561, 550] width 1123 height 838
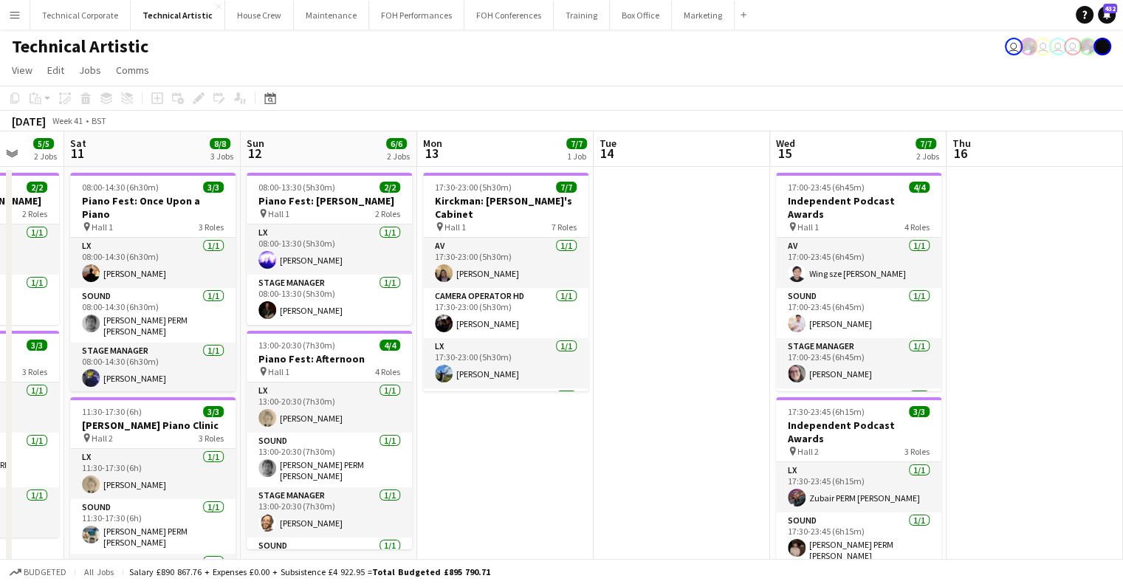
click at [400, 345] on app-calendar-viewport "Sun 5 4/4 2 Jobs Mon 6 Tue 7 Wed 8 Thu 9 4/4 2 Jobs Fri 10 5/5 2 Jobs Sat 11 8/…" at bounding box center [561, 550] width 1123 height 838
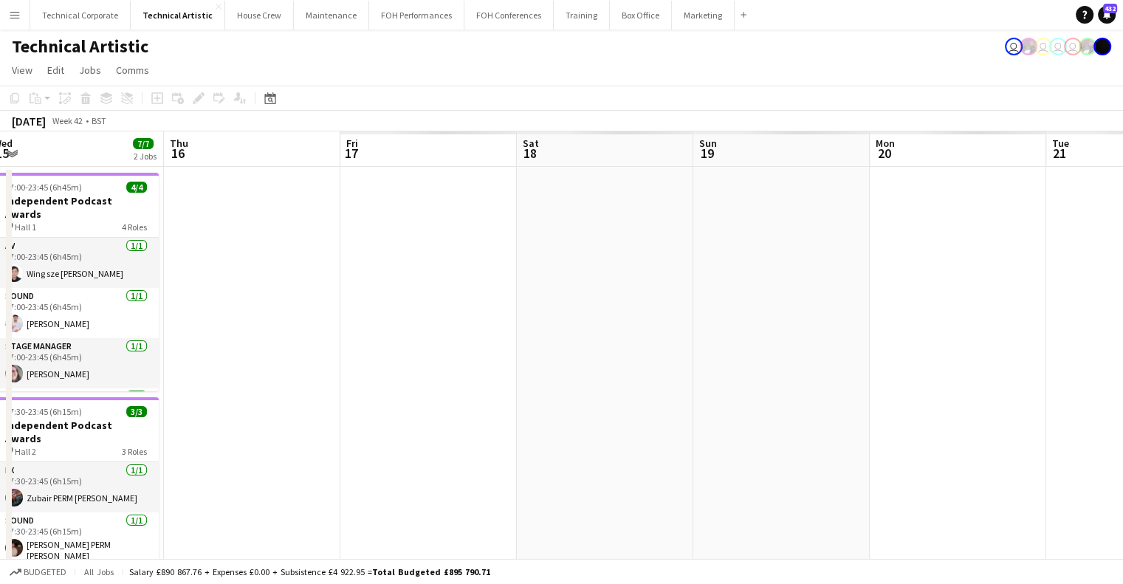
drag, startPoint x: 795, startPoint y: 324, endPoint x: 444, endPoint y: 312, distance: 351.8
click at [366, 343] on app-calendar-viewport "Sat 11 8/8 3 Jobs Sun 12 6/6 2 Jobs Mon 13 7/7 1 Job Tue 14 Wed 15 7/7 2 Jobs T…" at bounding box center [561, 550] width 1123 height 838
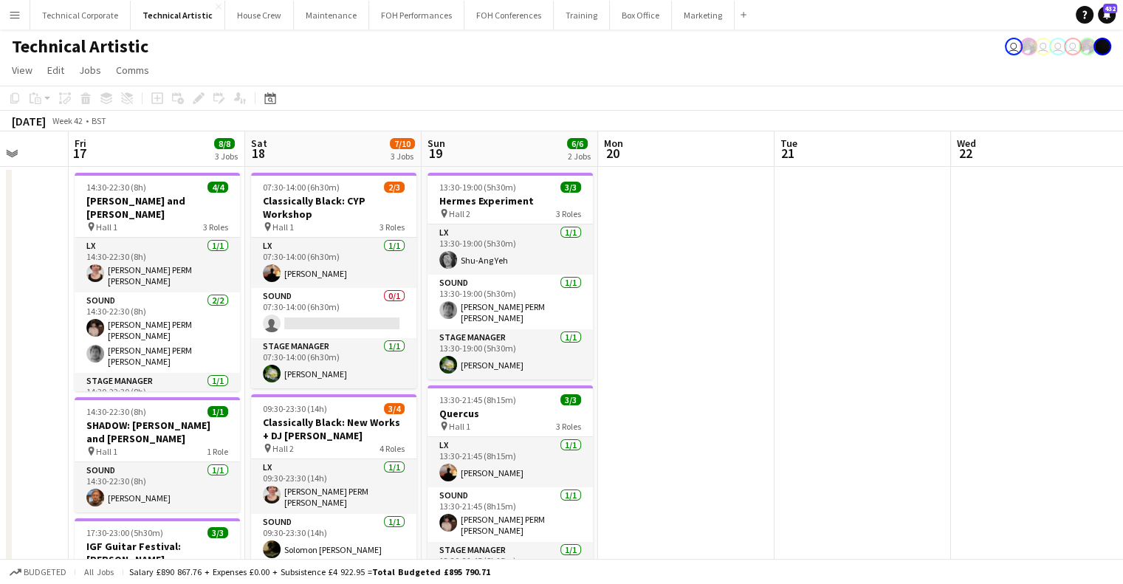
scroll to position [0, 394]
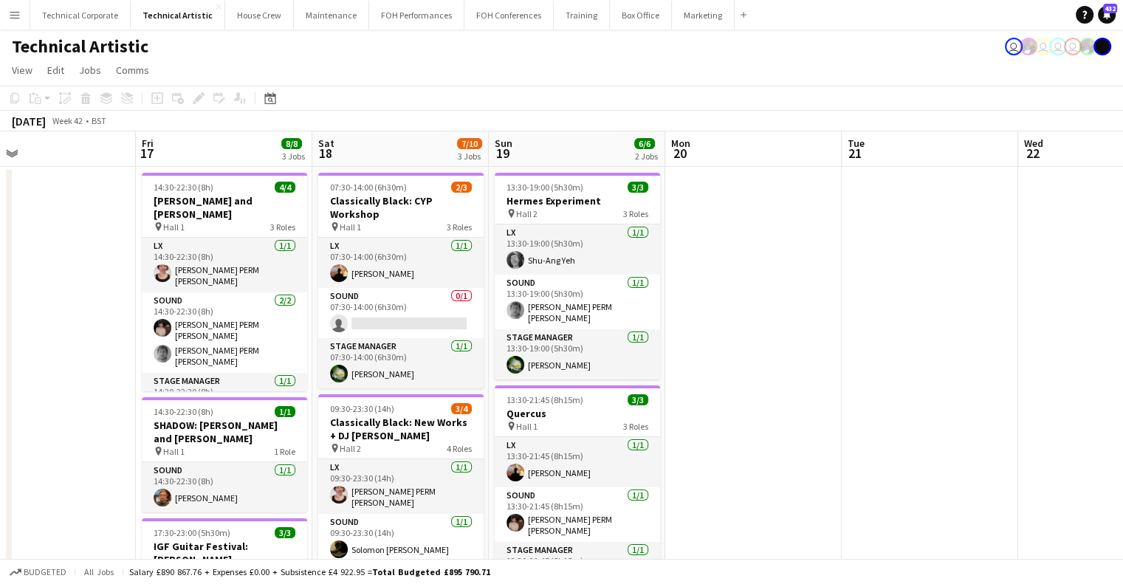
drag, startPoint x: 448, startPoint y: 320, endPoint x: 692, endPoint y: 321, distance: 243.7
click at [692, 321] on app-calendar-viewport "Tue 14 Wed 15 7/7 2 Jobs Thu 16 Fri 17 8/8 3 Jobs Sat 18 7/10 3 Jobs Sun 19 6/6…" at bounding box center [561, 550] width 1123 height 838
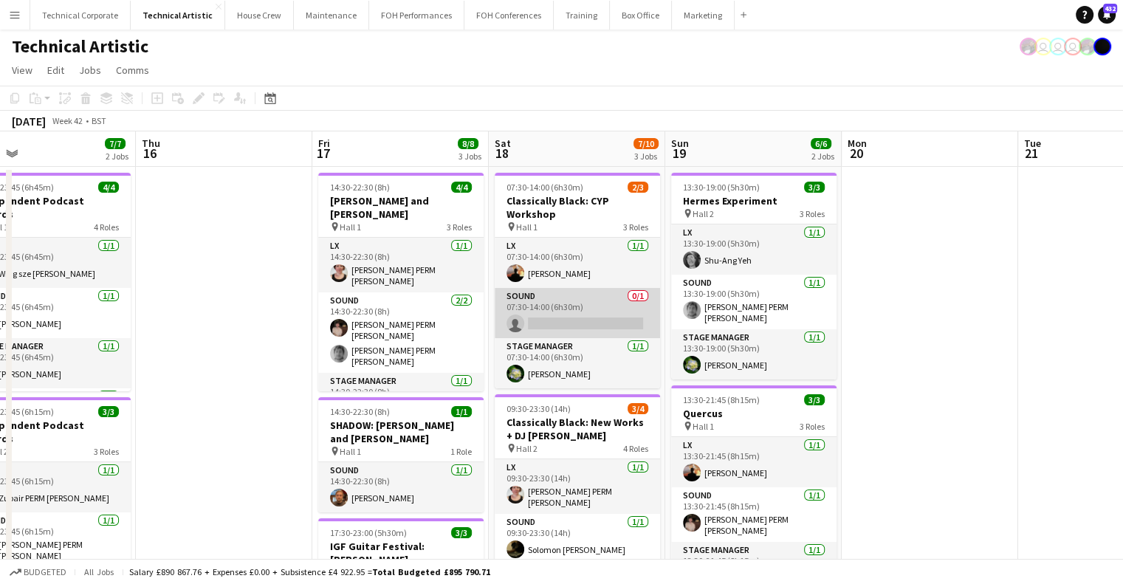
click at [525, 312] on app-card-role "Sound 0/1 07:30-14:00 (6h30m) single-neutral-actions" at bounding box center [577, 313] width 165 height 50
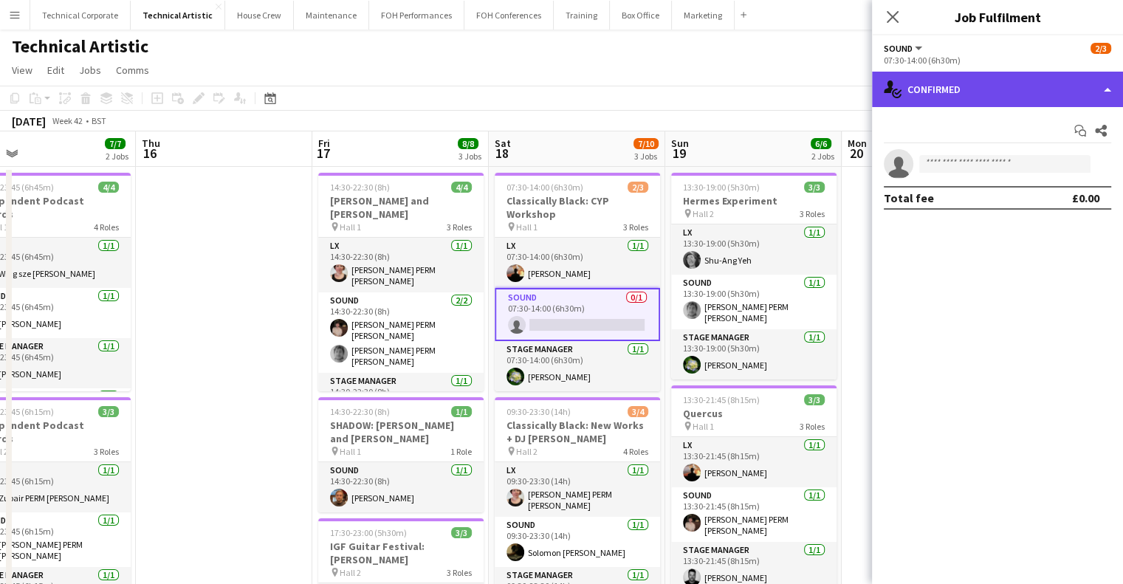
click at [963, 80] on div "single-neutral-actions-check-2 Confirmed" at bounding box center [997, 89] width 251 height 35
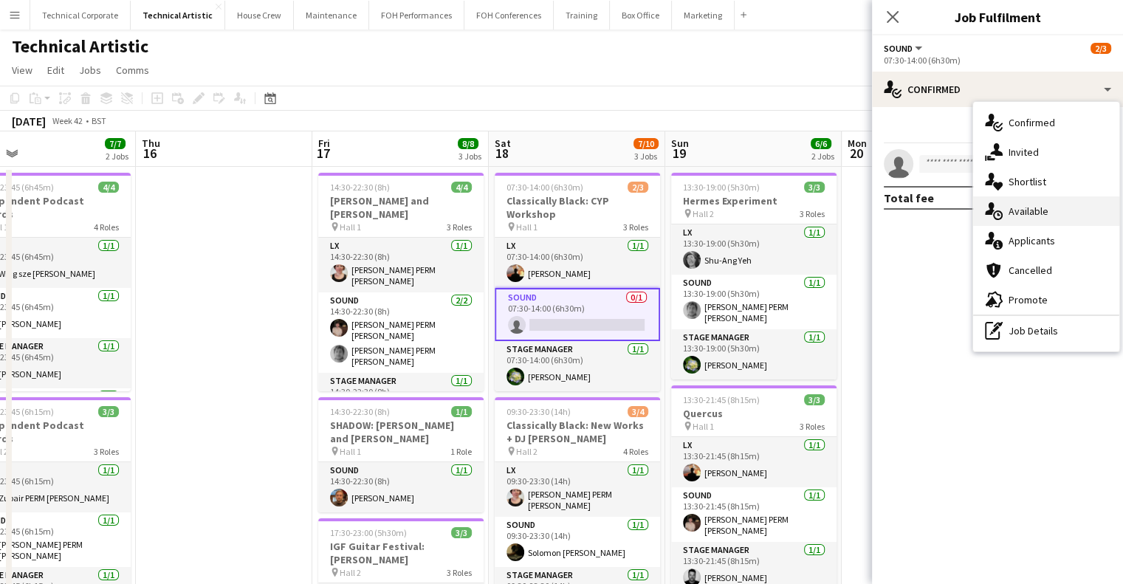
click at [1035, 205] on span "Available" at bounding box center [1029, 211] width 40 height 13
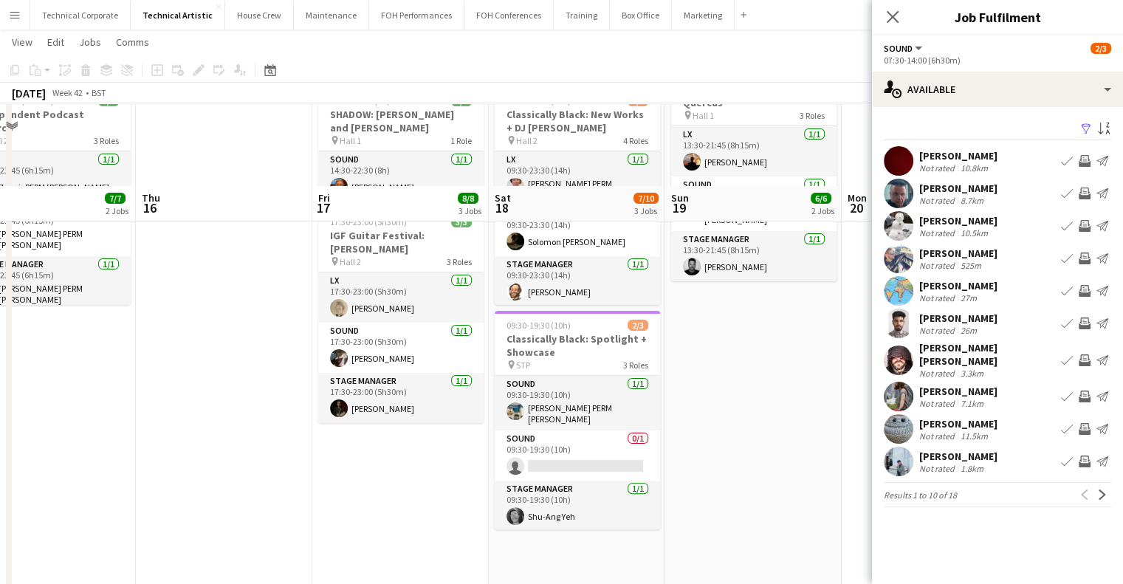
scroll to position [408, 0]
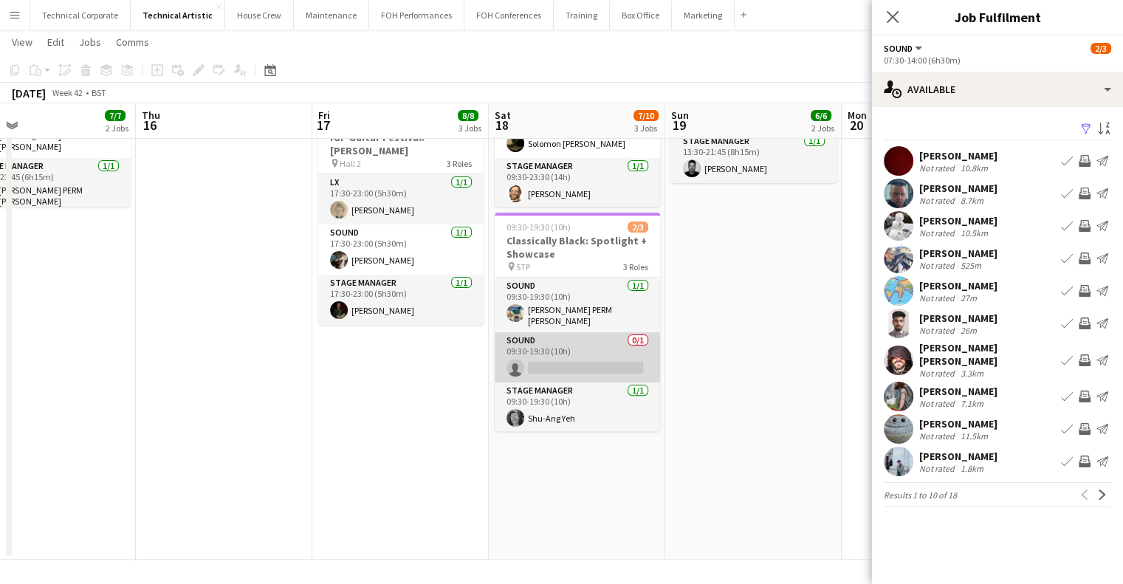
click at [597, 354] on app-card-role "Sound 0/1 09:30-19:30 (10h) single-neutral-actions" at bounding box center [577, 357] width 165 height 50
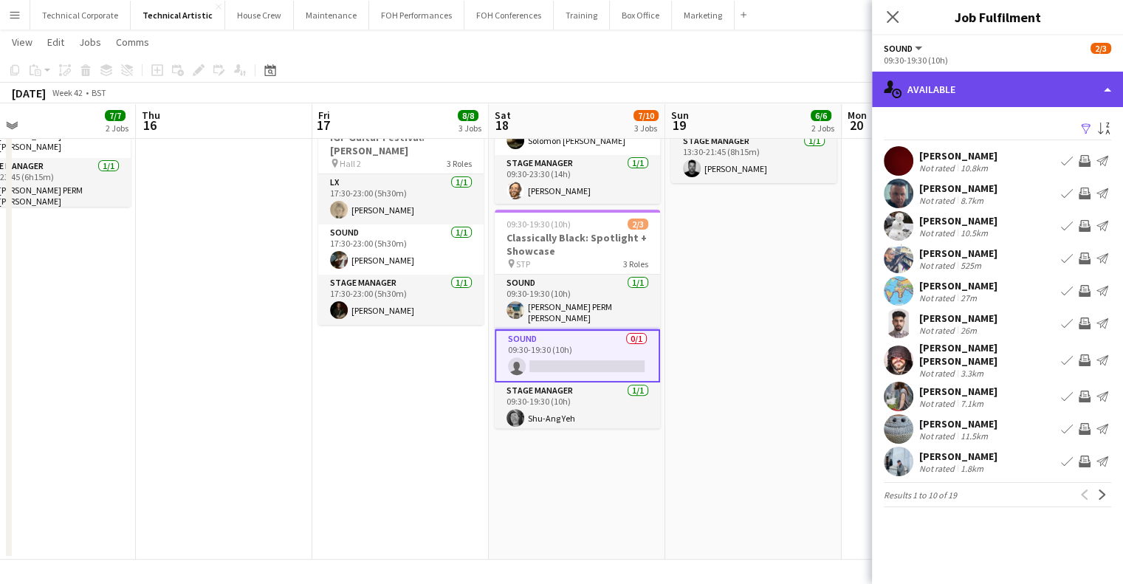
click at [948, 90] on div "single-neutral-actions-upload Available" at bounding box center [997, 89] width 251 height 35
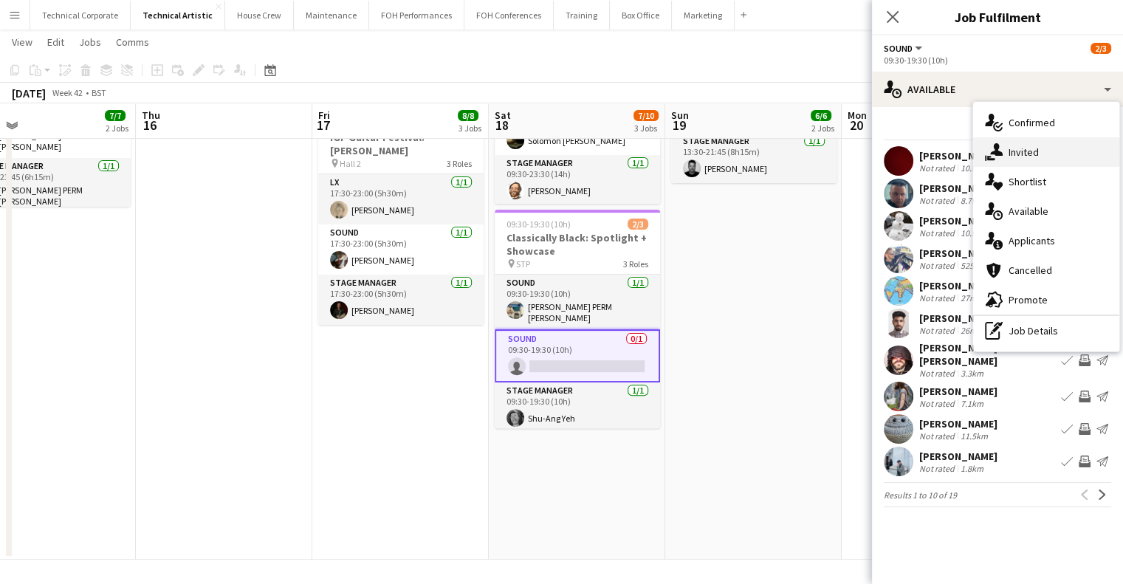
click at [1031, 155] on span "Invited" at bounding box center [1024, 151] width 30 height 13
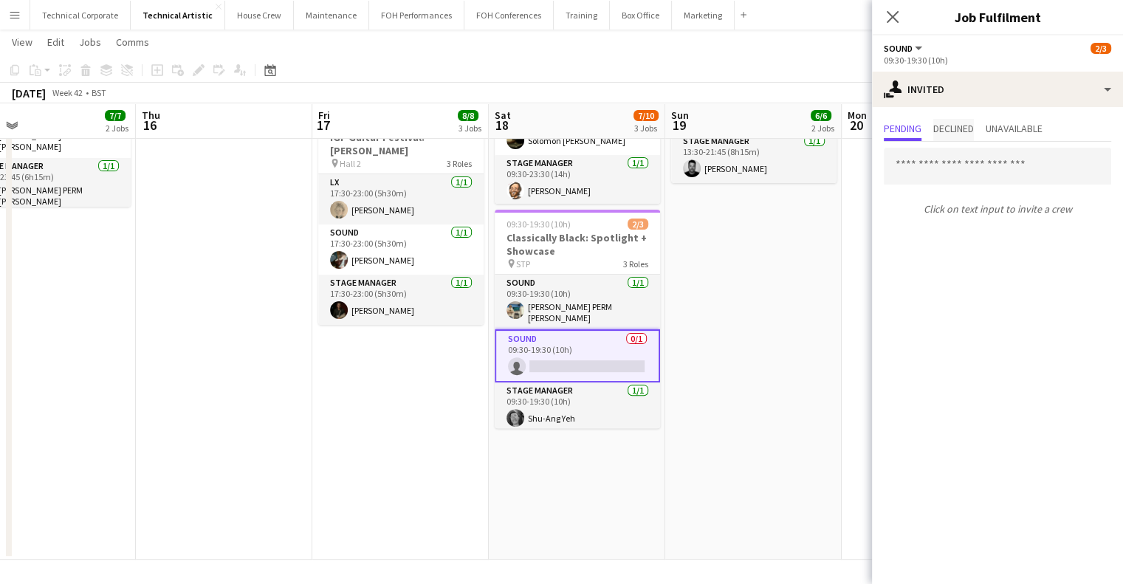
click at [967, 132] on span "Declined" at bounding box center [954, 128] width 41 height 10
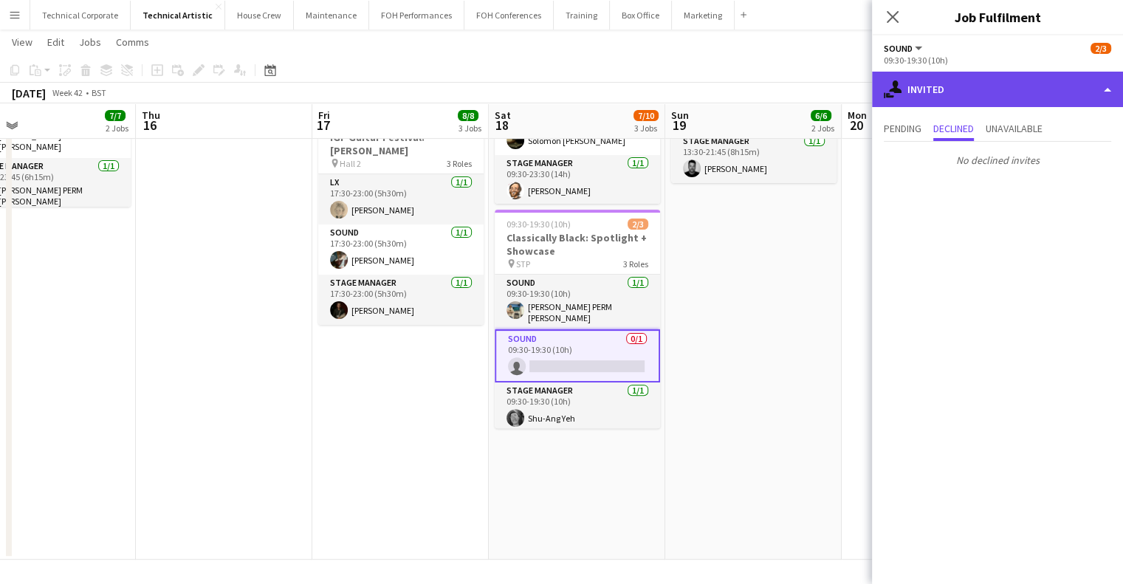
click at [1019, 91] on div "single-neutral-actions-share-1 Invited" at bounding box center [997, 89] width 251 height 35
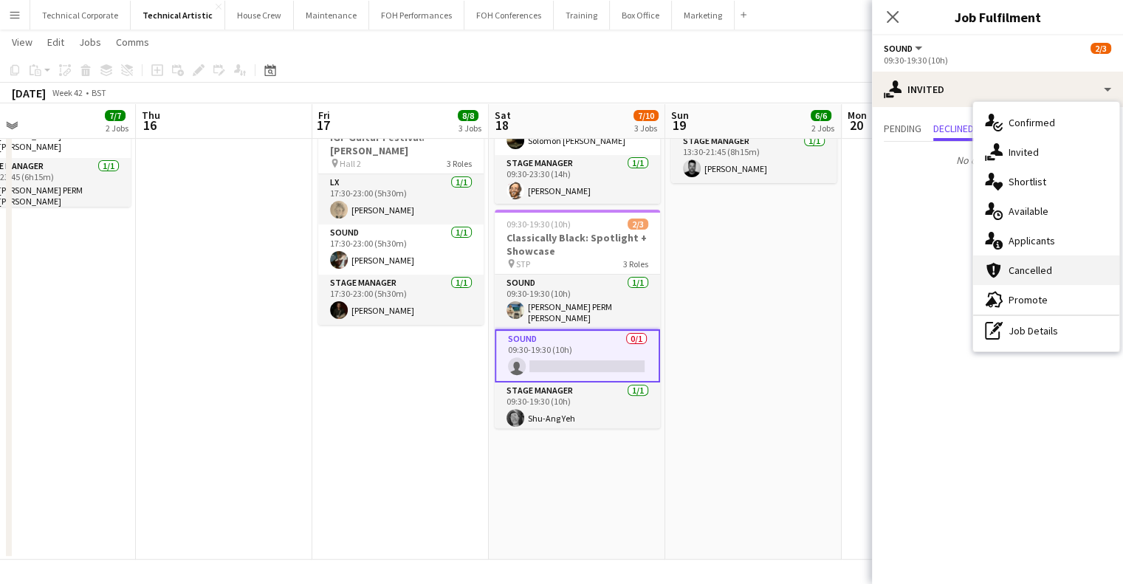
click at [1075, 278] on div "cancellation Cancelled" at bounding box center [1046, 271] width 146 height 30
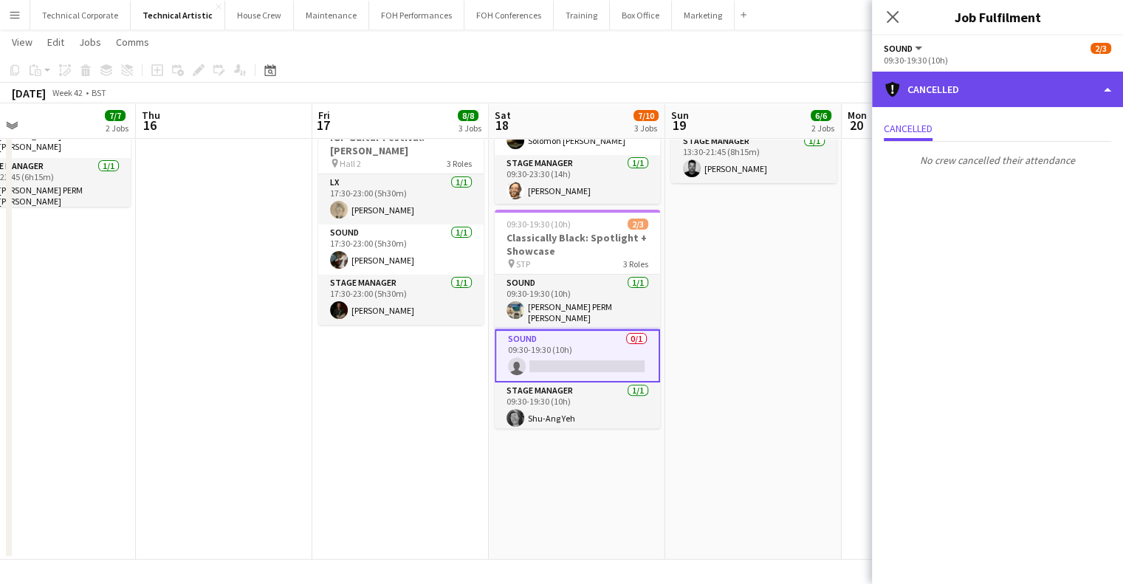
click at [952, 81] on div "cancellation Cancelled" at bounding box center [997, 89] width 251 height 35
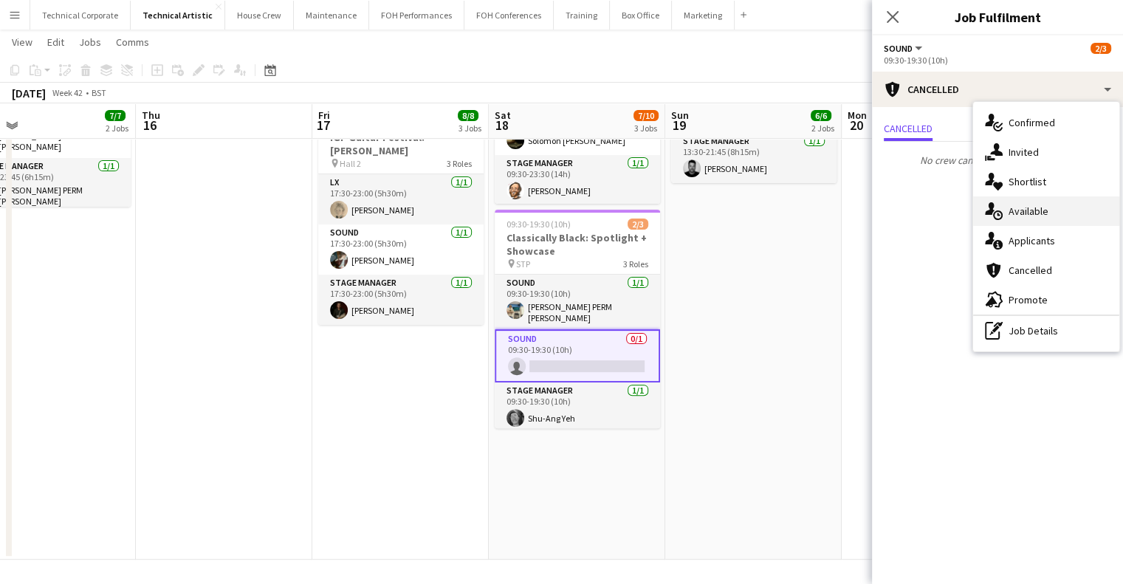
click at [1002, 211] on icon "single-neutral-actions-upload" at bounding box center [994, 211] width 18 height 18
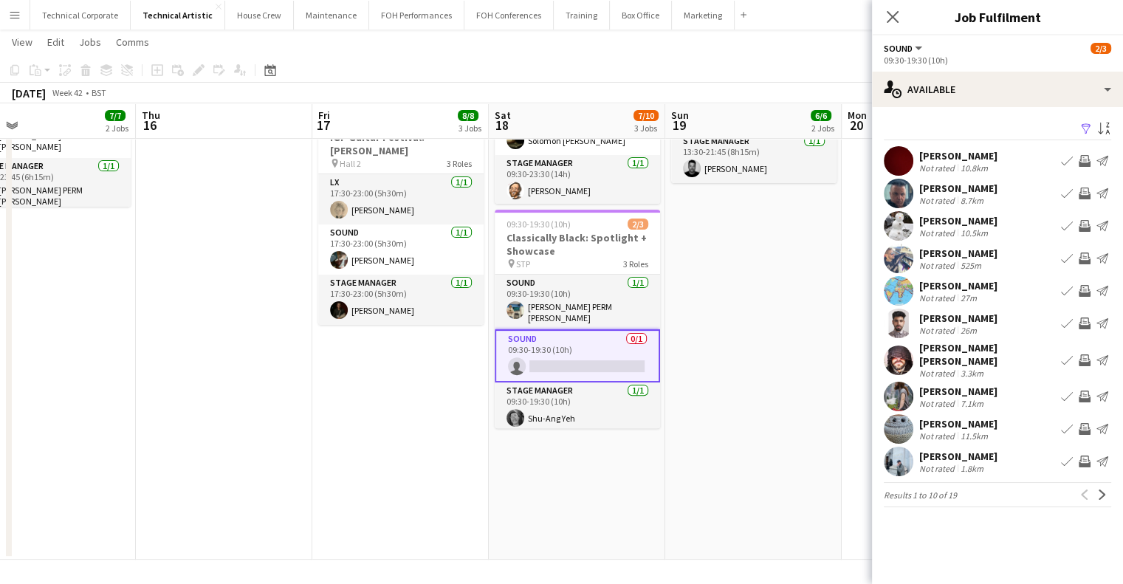
click at [742, 392] on app-date-cell "13:30-19:00 (5h30m) 3/3 Hermes Experiment pin Hall 2 3 Roles LX [DATE] 13:30-19…" at bounding box center [753, 159] width 177 height 802
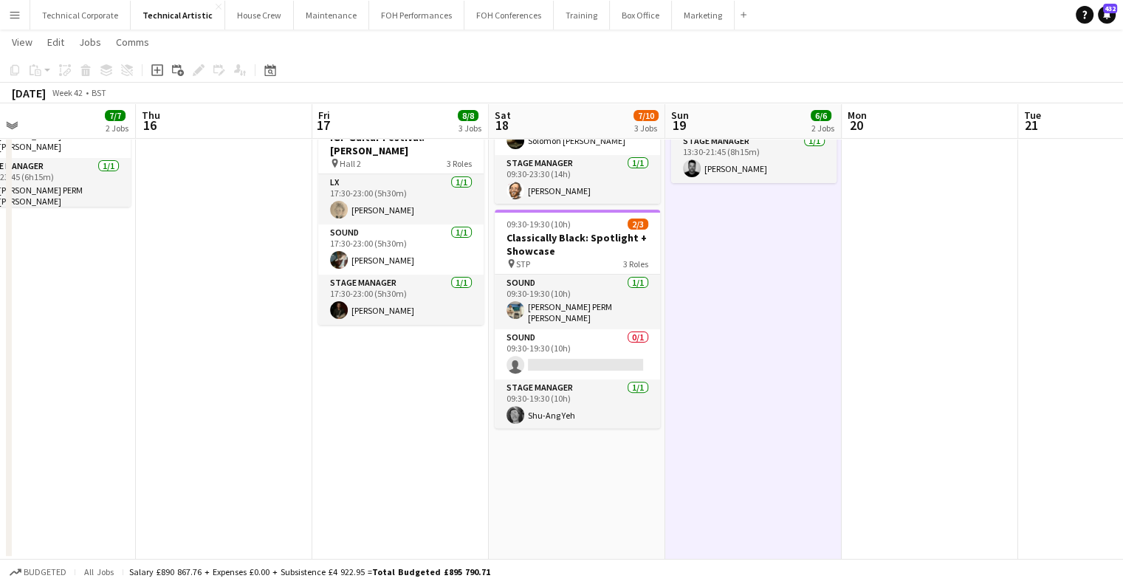
click at [742, 392] on app-date-cell "13:30-19:00 (5h30m) 3/3 Hermes Experiment pin Hall 2 3 Roles LX [DATE] 13:30-19…" at bounding box center [753, 159] width 177 height 802
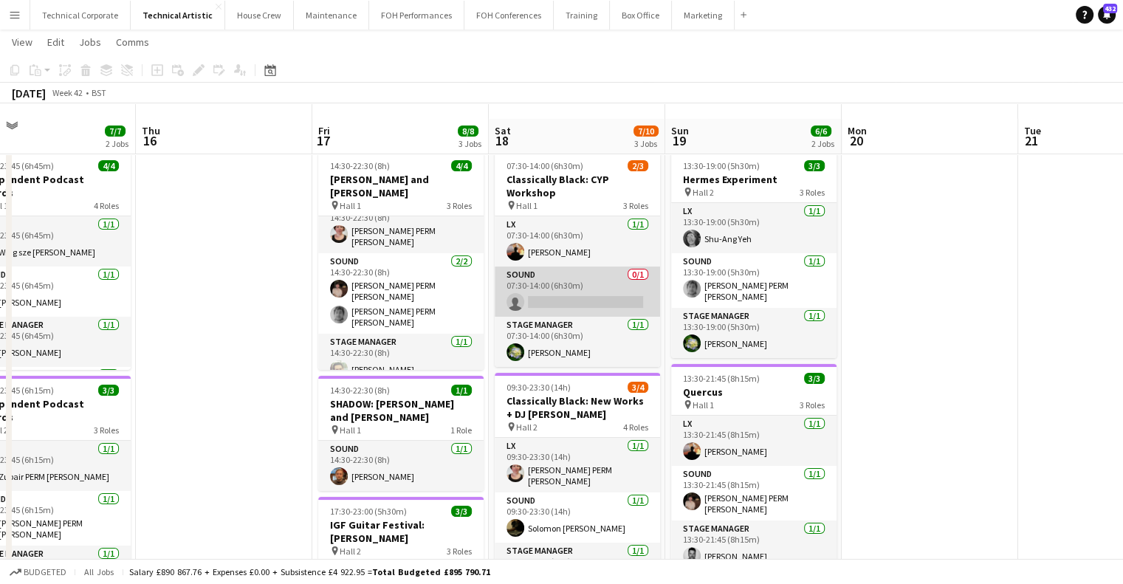
scroll to position [0, 0]
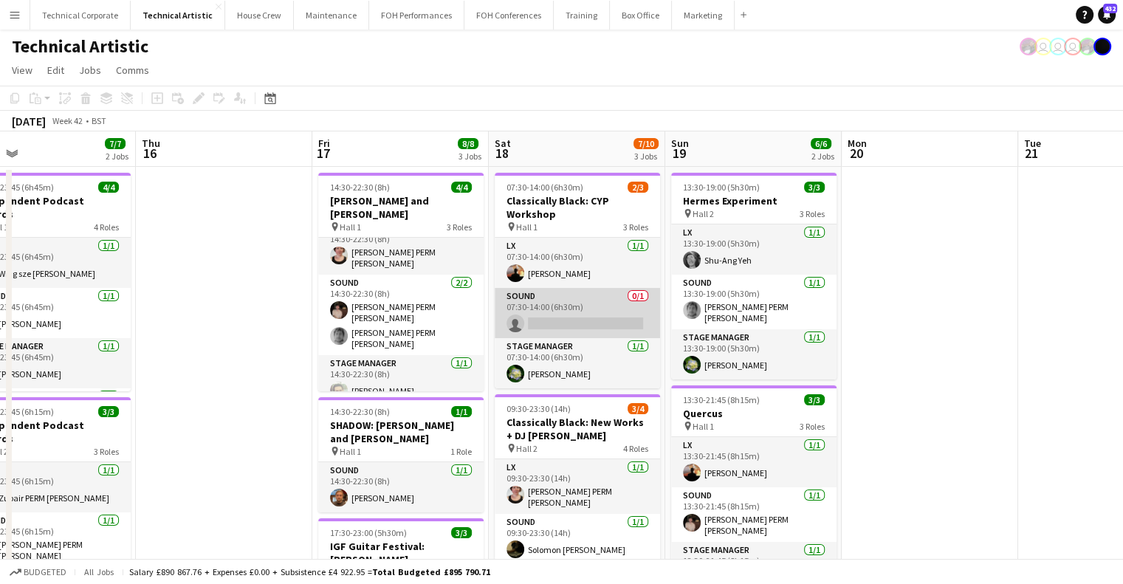
click at [586, 303] on app-card-role "Sound 0/1 07:30-14:00 (6h30m) single-neutral-actions" at bounding box center [577, 313] width 165 height 50
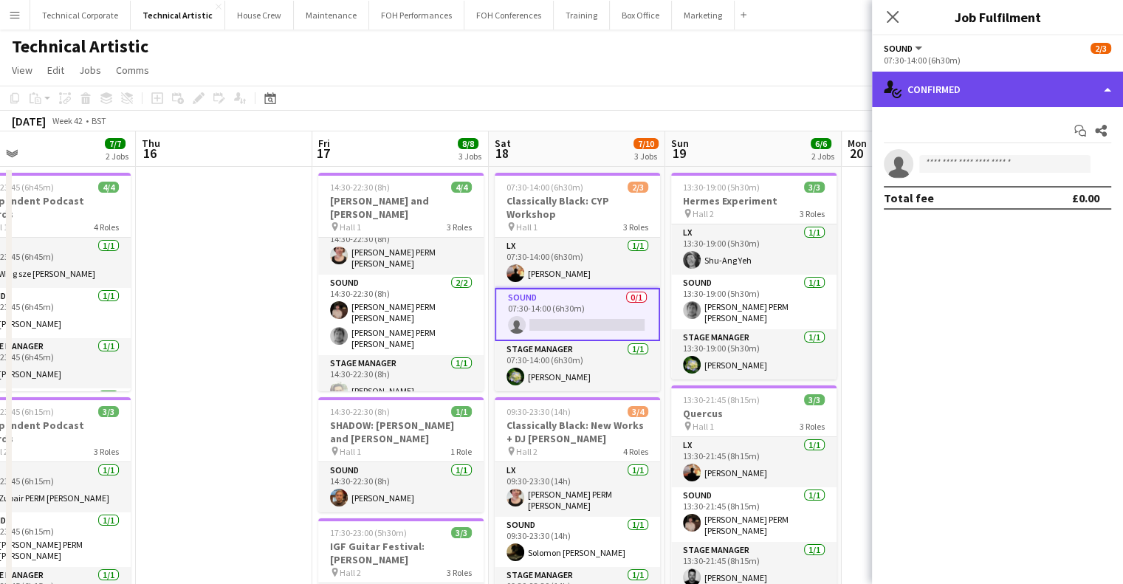
click at [963, 89] on div "single-neutral-actions-check-2 Confirmed" at bounding box center [997, 89] width 251 height 35
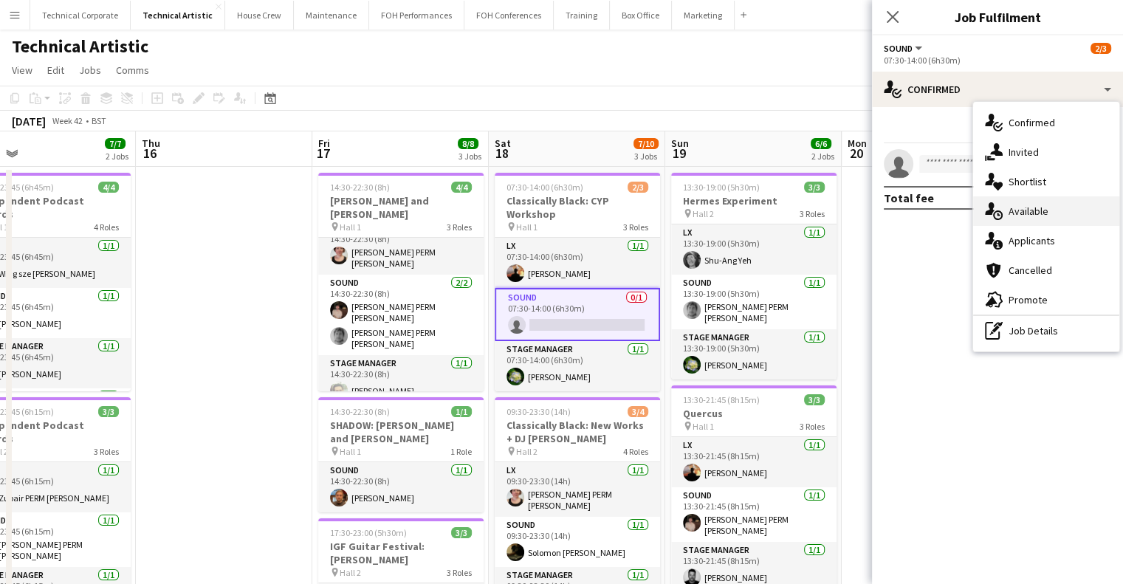
click at [1026, 208] on span "Available" at bounding box center [1029, 211] width 40 height 13
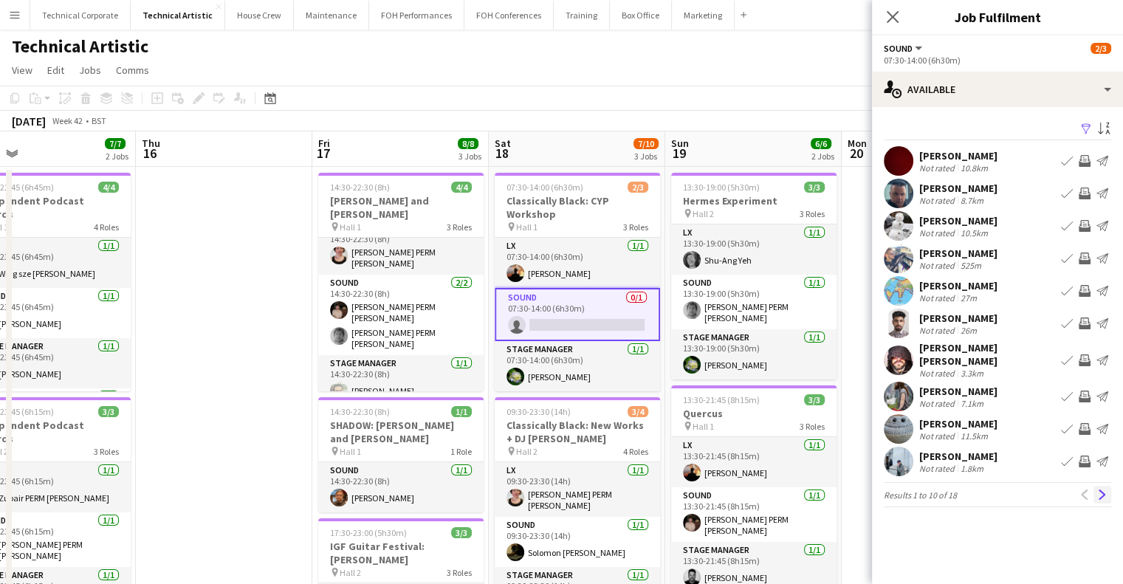
click at [1105, 490] on app-icon "Next" at bounding box center [1103, 495] width 10 height 10
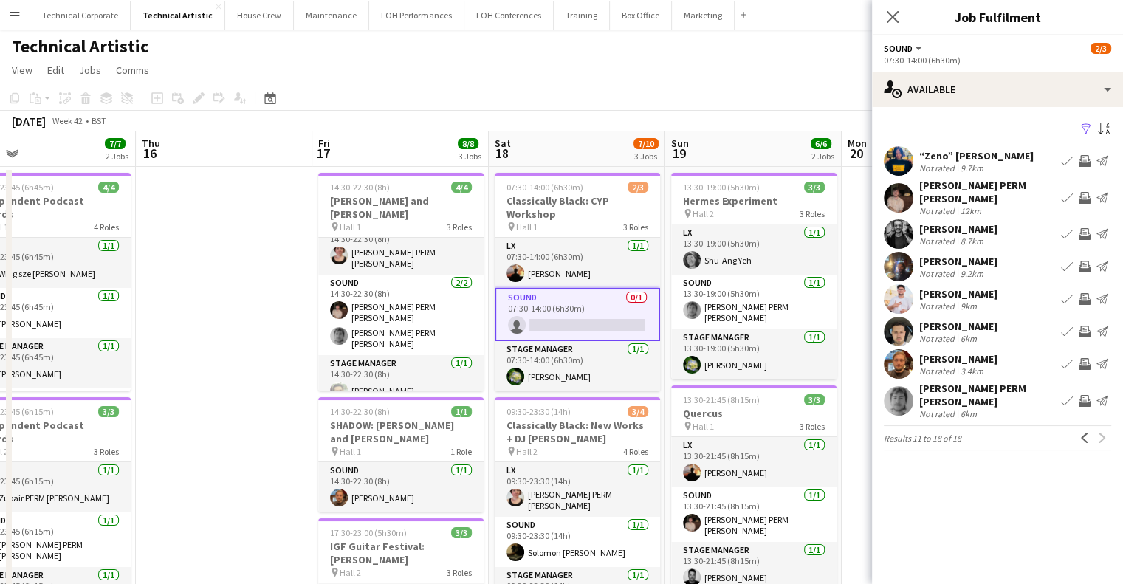
click at [1090, 326] on app-icon "Invite crew" at bounding box center [1085, 332] width 12 height 12
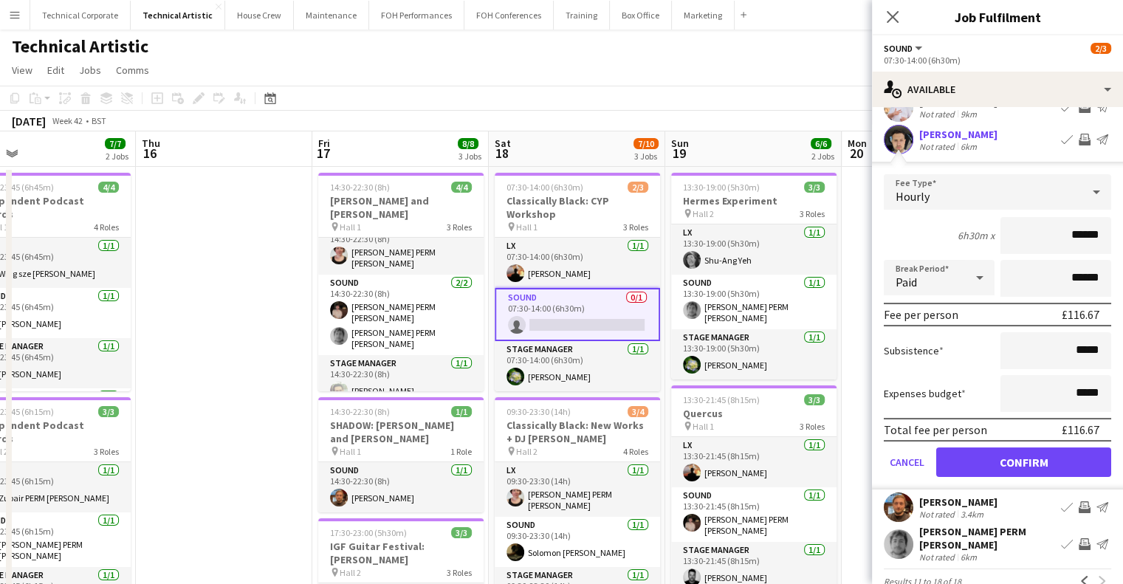
scroll to position [201, 0]
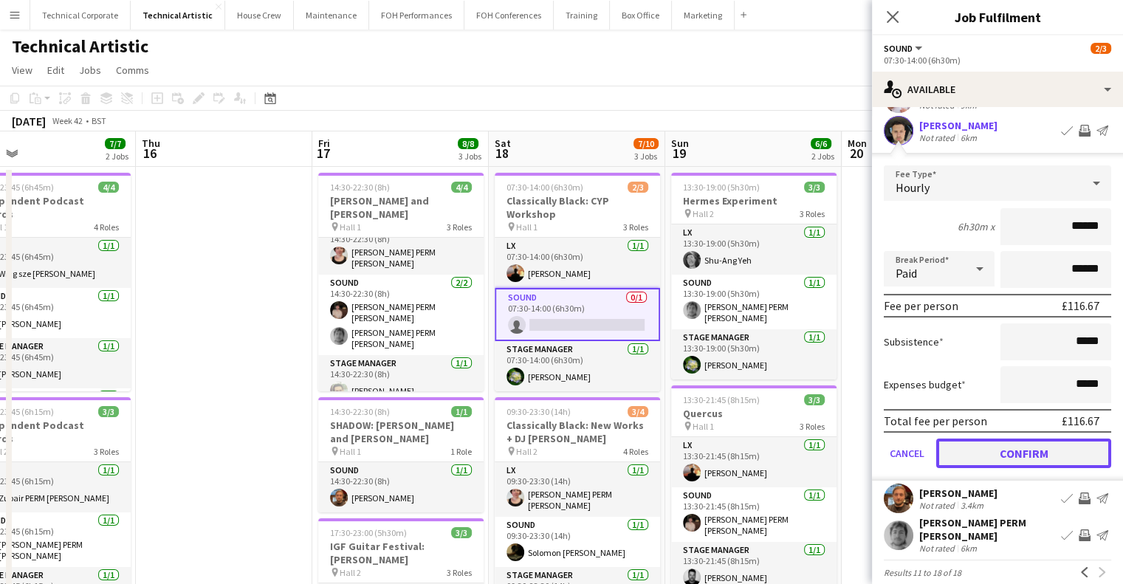
click at [1008, 439] on button "Confirm" at bounding box center [1024, 454] width 175 height 30
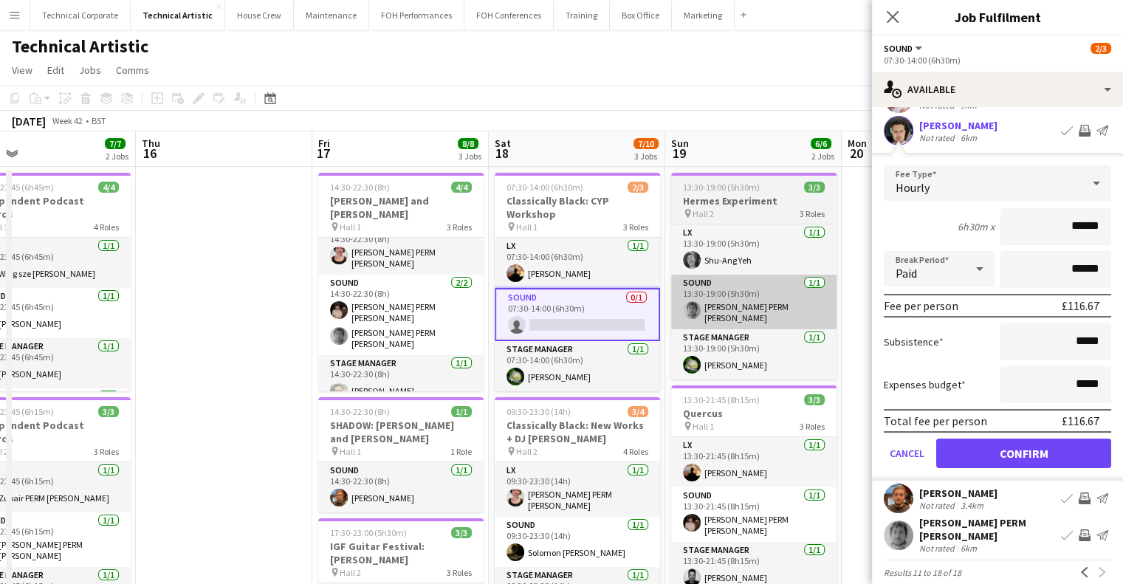
scroll to position [0, 0]
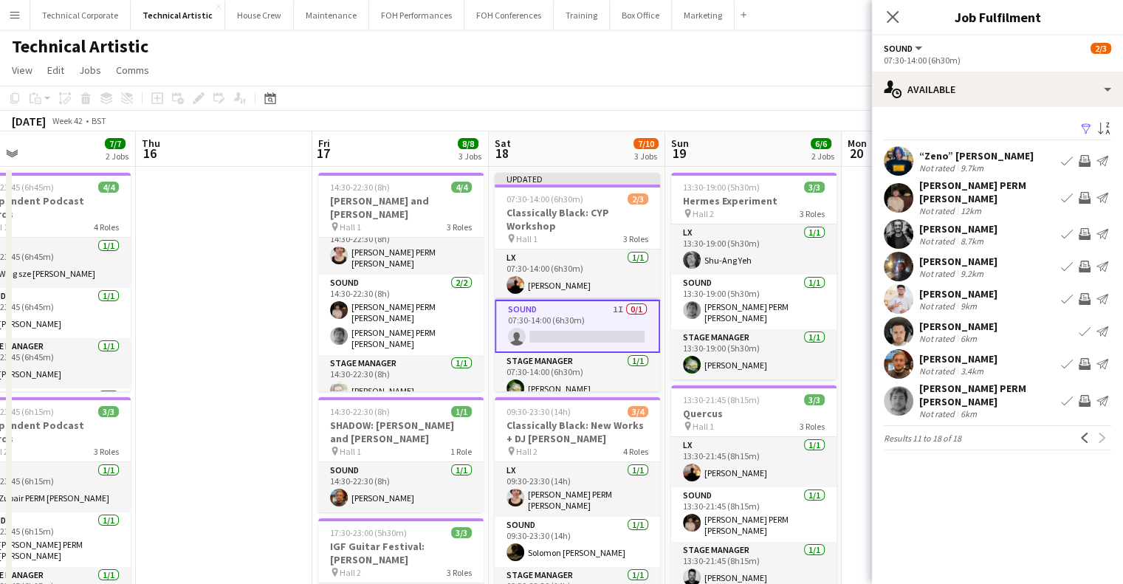
click at [585, 144] on app-board-header-date "Sat 18 7/10 3 Jobs" at bounding box center [577, 148] width 177 height 35
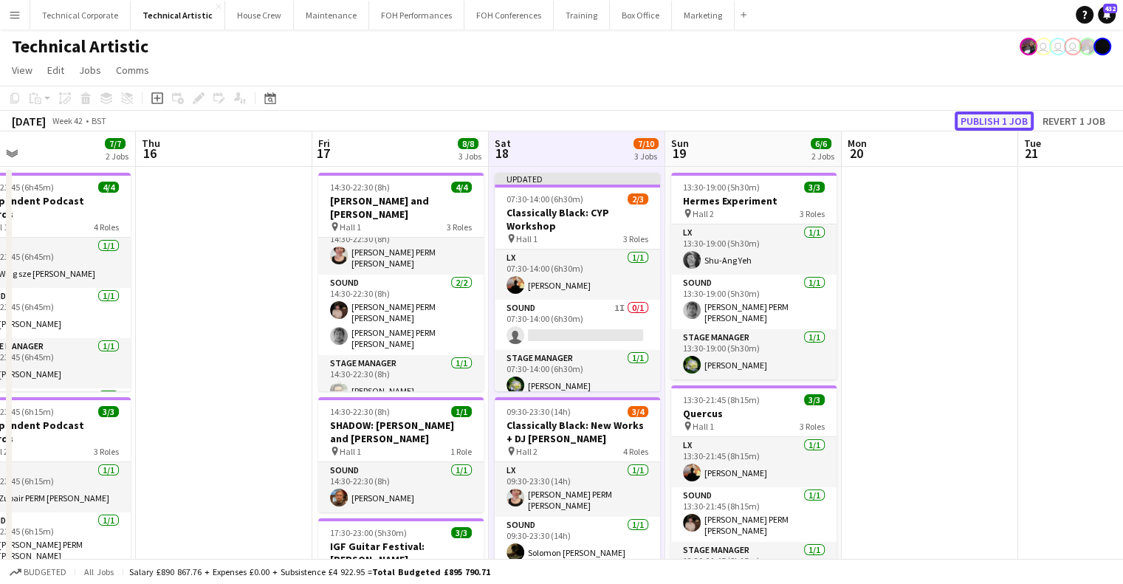
click at [978, 117] on button "Publish 1 job" at bounding box center [994, 121] width 79 height 19
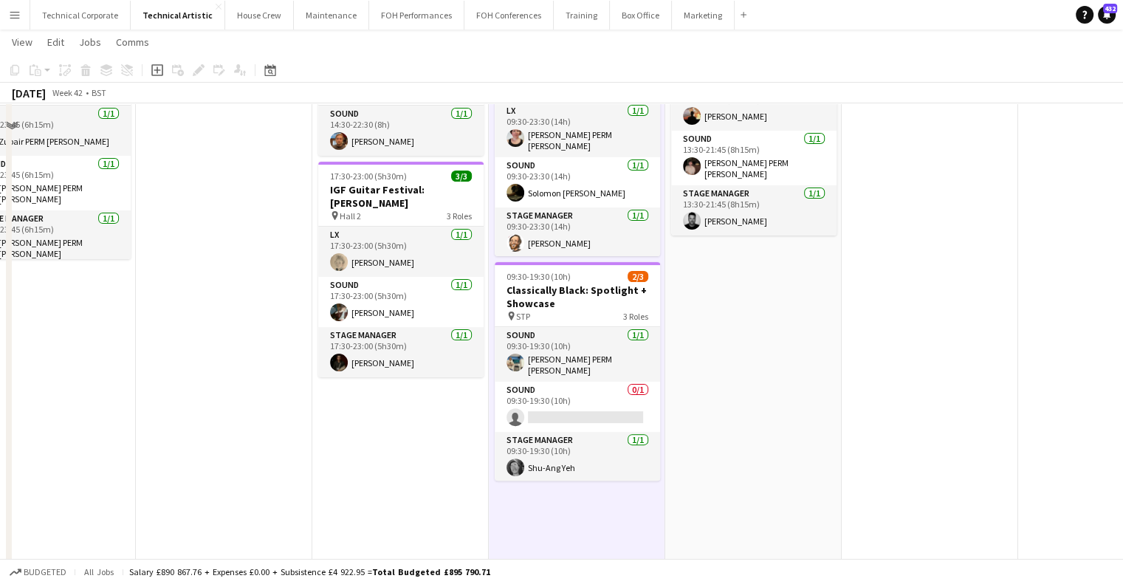
scroll to position [369, 0]
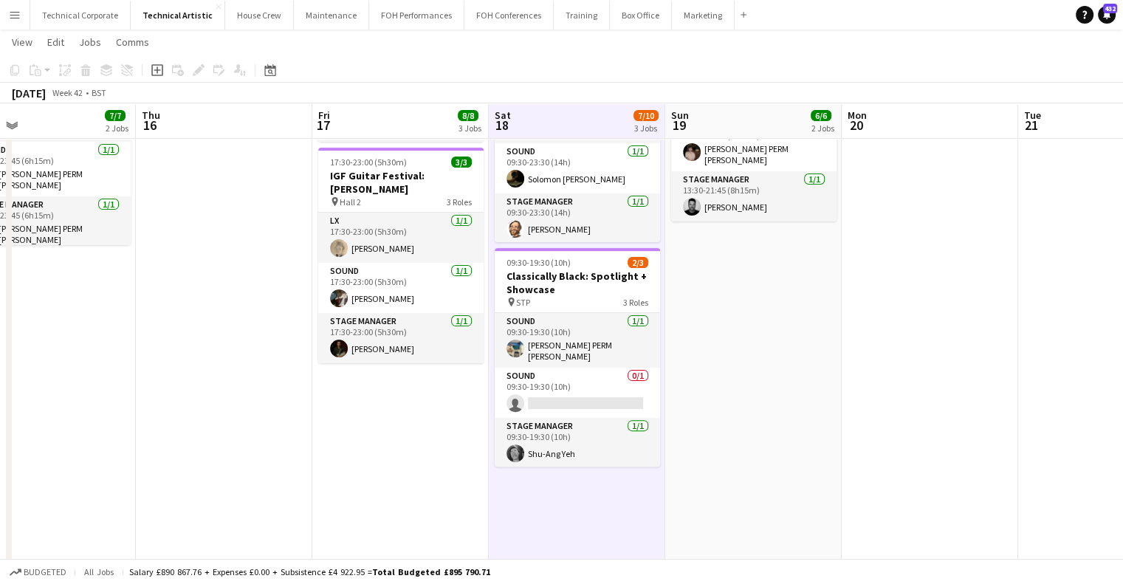
click at [624, 494] on app-date-cell "07:30-14:00 (6h30m) 2/3 Classically Black: CYP Workshop pin Hall 1 3 Roles LX […" at bounding box center [577, 197] width 177 height 802
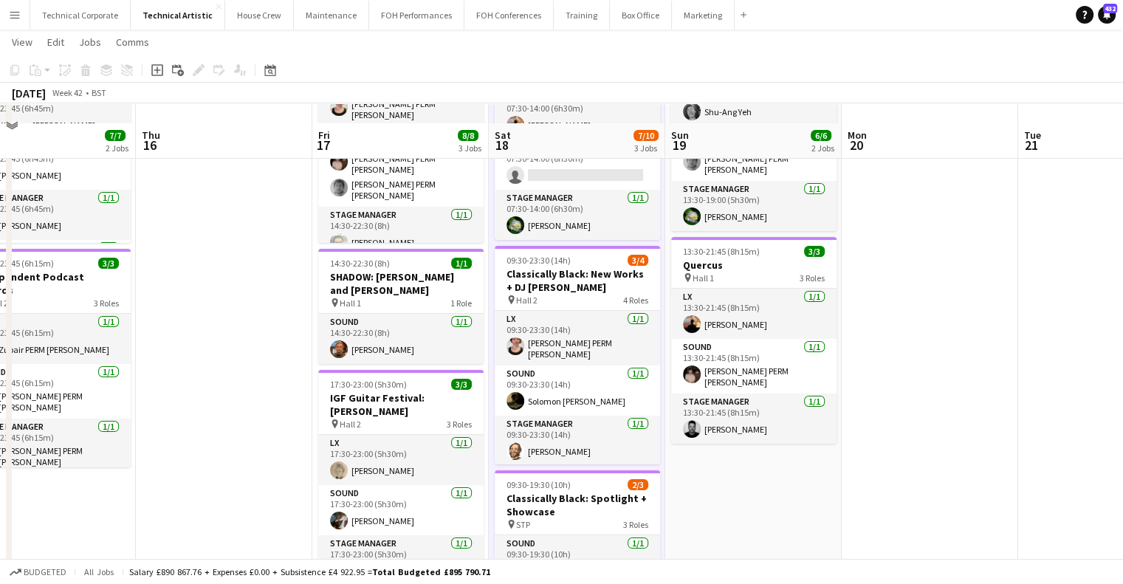
scroll to position [222, 0]
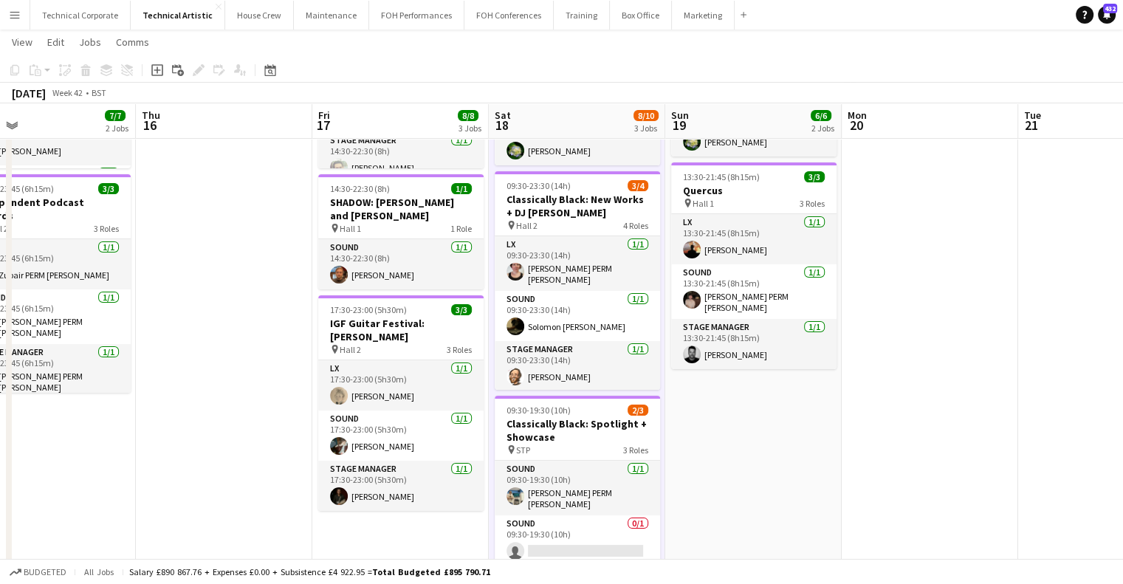
drag, startPoint x: 729, startPoint y: 393, endPoint x: 974, endPoint y: 396, distance: 245.2
click at [851, 396] on app-calendar-viewport "Mon 13 7/7 1 Job Tue 14 Wed 15 7/7 2 Jobs Thu 16 Fri 17 8/8 3 Jobs Sat 18 8/10 …" at bounding box center [561, 291] width 1123 height 910
click at [974, 396] on app-calendar-viewport "Mon 13 7/7 1 Job Tue 14 Wed 15 7/7 2 Jobs Thu 16 Fri 17 8/8 3 Jobs Sat 18 8/10 …" at bounding box center [561, 291] width 1123 height 910
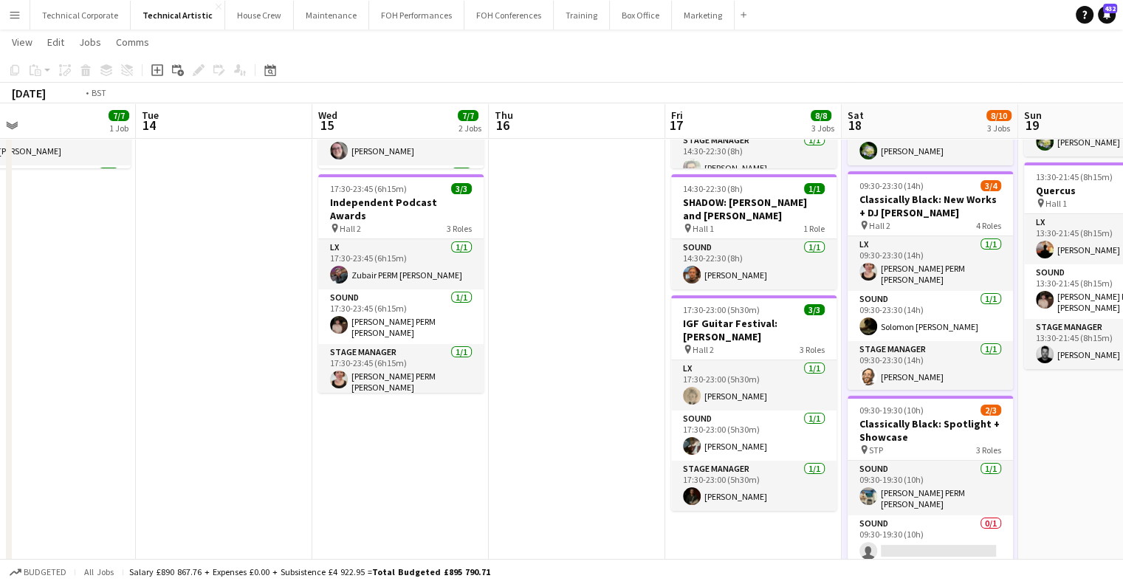
click at [727, 410] on app-calendar-viewport "Sat 11 8/8 3 Jobs Sun 12 6/6 2 Jobs Mon 13 7/7 1 Job Tue 14 Wed 15 7/7 2 Jobs T…" at bounding box center [561, 291] width 1123 height 910
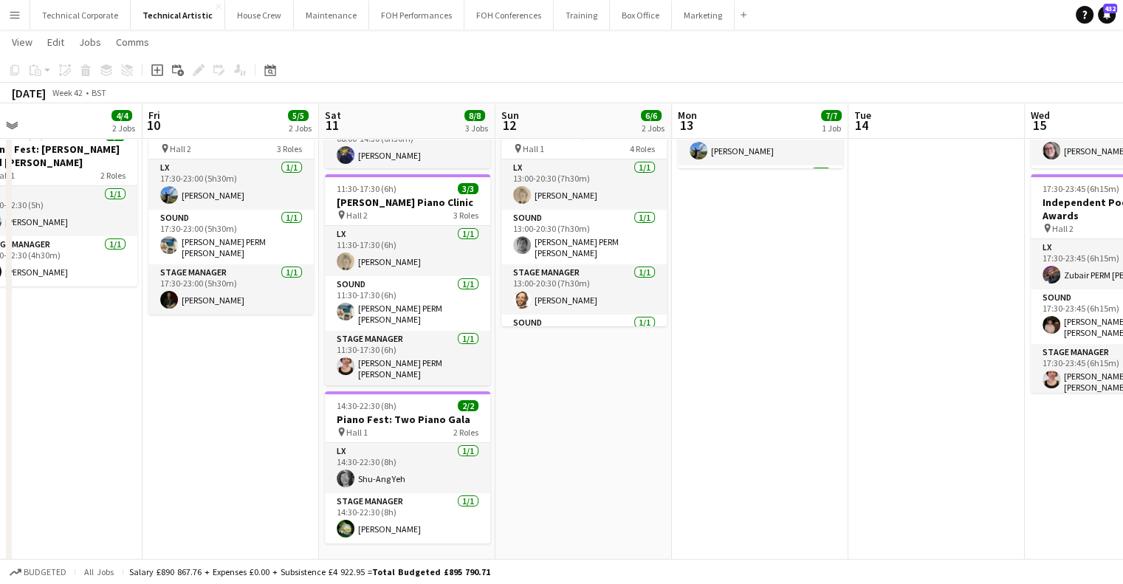
drag, startPoint x: 563, startPoint y: 442, endPoint x: 417, endPoint y: 451, distance: 145.8
click at [407, 454] on app-calendar-viewport "Tue 7 Wed 8 Thu 9 4/4 2 Jobs Fri 10 5/5 2 Jobs Sat 11 8/8 3 Jobs Sun 12 6/6 2 J…" at bounding box center [561, 291] width 1123 height 910
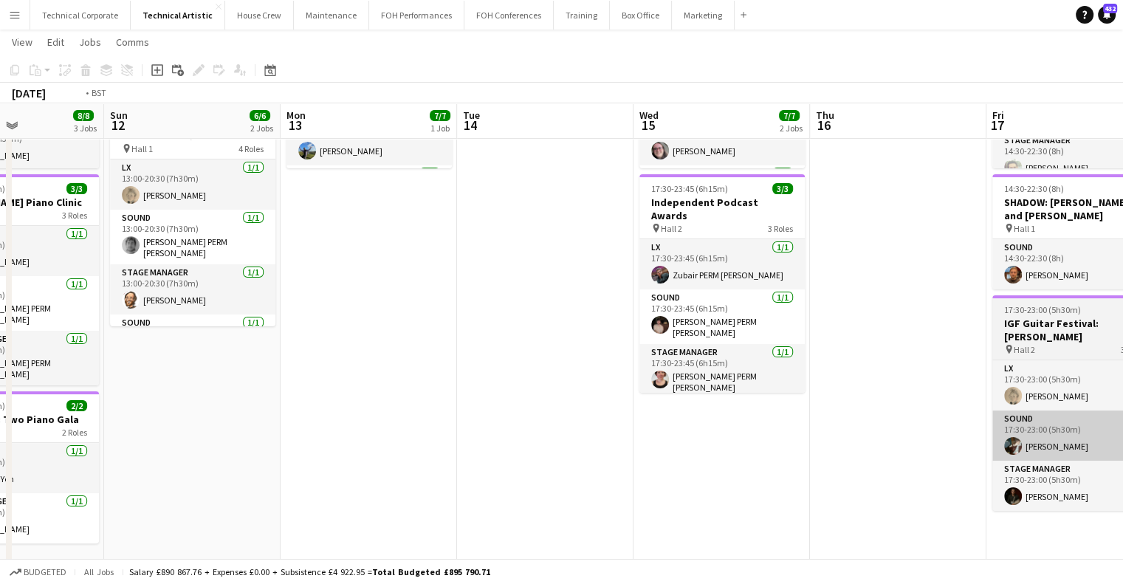
drag, startPoint x: 746, startPoint y: 432, endPoint x: 526, endPoint y: 431, distance: 220.1
click at [445, 440] on app-calendar-viewport "Thu 9 4/4 2 Jobs Fri 10 5/5 2 Jobs Sat 11 8/8 3 Jobs Sun 12 6/6 2 Jobs Mon 13 7…" at bounding box center [561, 291] width 1123 height 910
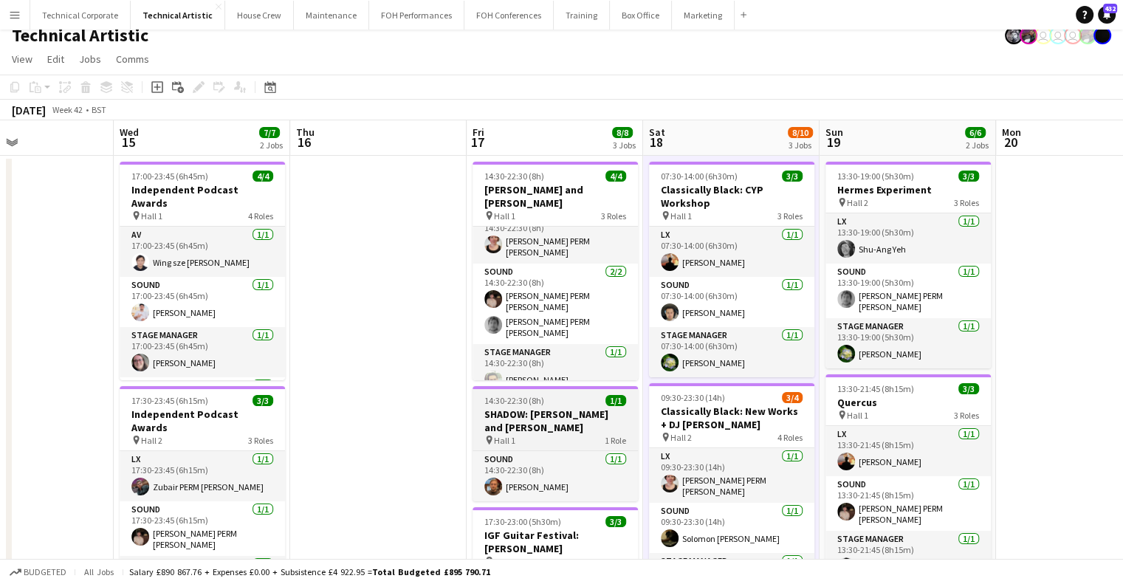
scroll to position [0, 0]
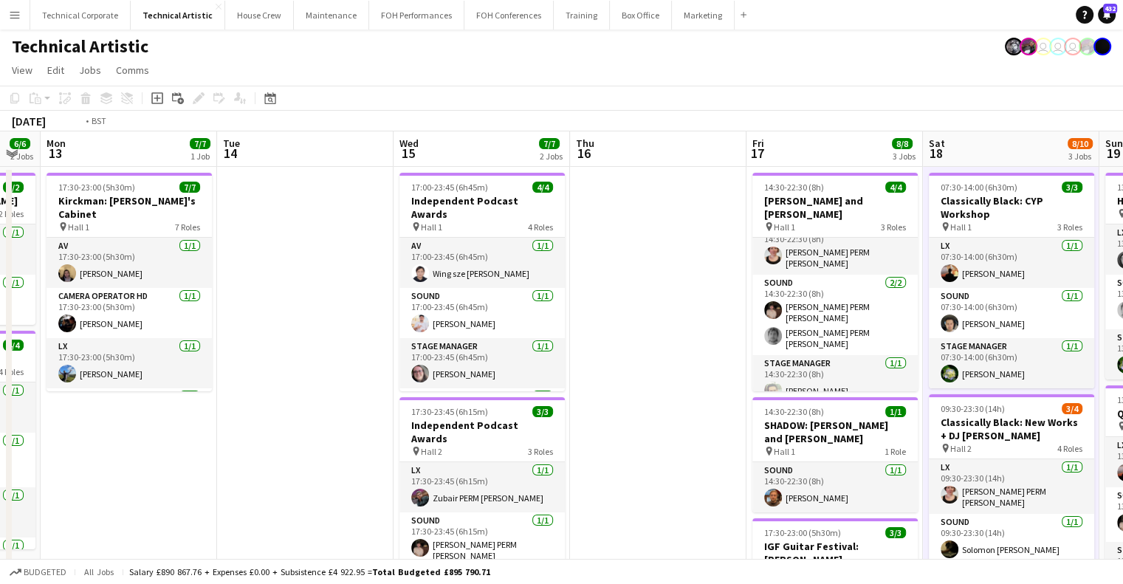
drag, startPoint x: 444, startPoint y: 380, endPoint x: 671, endPoint y: 392, distance: 227.0
click at [959, 380] on app-calendar-viewport "Sat 11 8/8 3 Jobs Sun 12 6/6 2 Jobs Mon 13 7/7 1 Job Tue 14 Wed 15 7/7 2 Jobs T…" at bounding box center [561, 550] width 1123 height 838
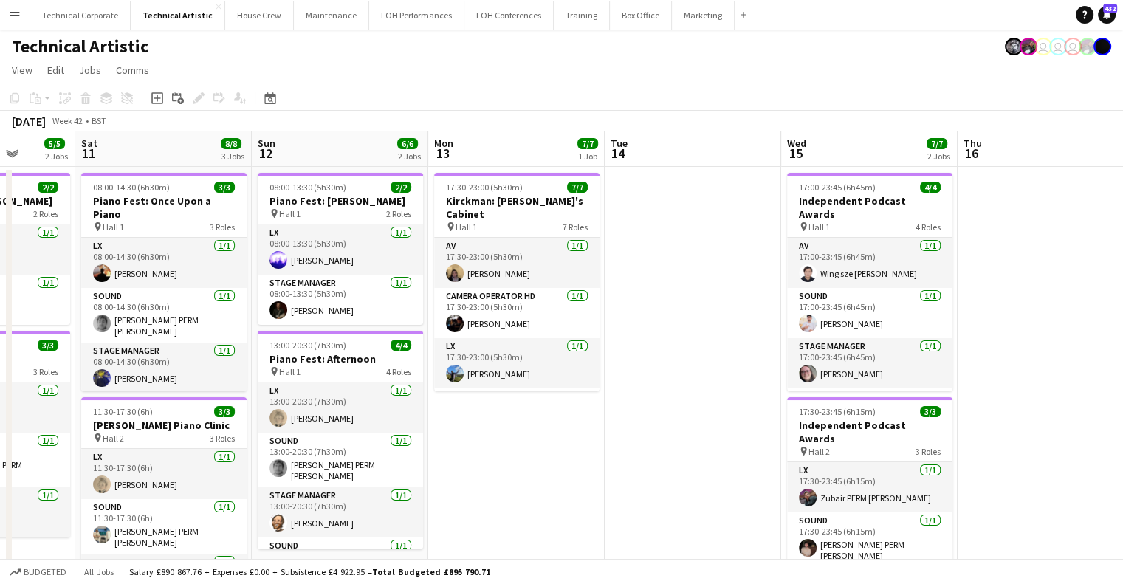
drag, startPoint x: 671, startPoint y: 392, endPoint x: 1049, endPoint y: 390, distance: 378.2
click at [1042, 390] on app-calendar-viewport "Thu 9 4/4 2 Jobs Fri 10 5/5 2 Jobs Sat 11 8/8 3 Jobs Sun 12 6/6 2 Jobs Mon 13 7…" at bounding box center [561, 550] width 1123 height 838
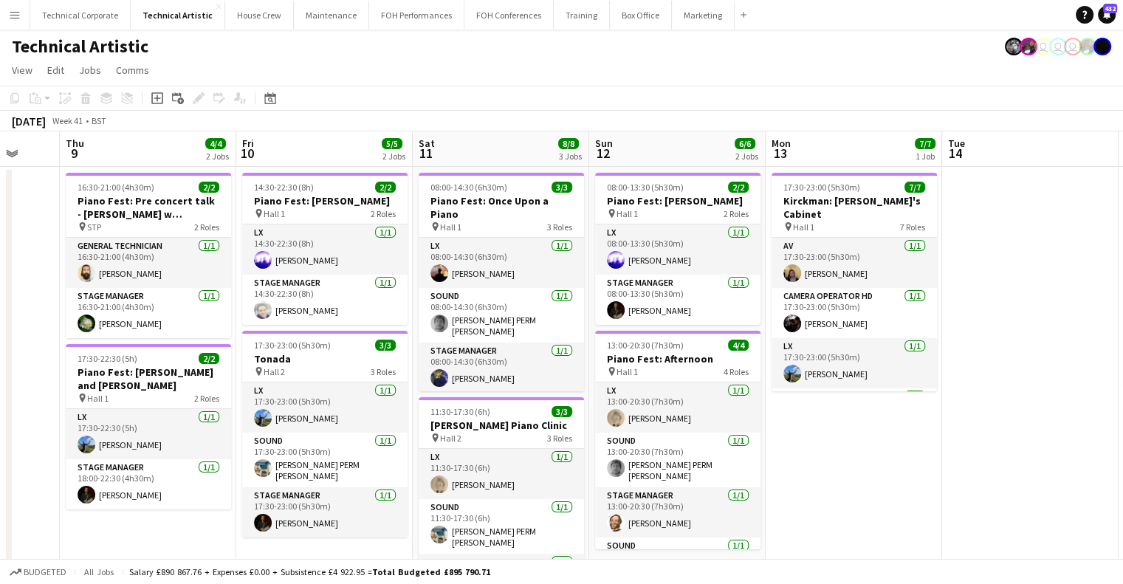
drag, startPoint x: 716, startPoint y: 395, endPoint x: 880, endPoint y: 374, distance: 166.0
click at [1092, 383] on app-calendar-viewport "Mon 6 Tue 7 Wed 8 Thu 9 4/4 2 Jobs Fri 10 5/5 2 Jobs Sat 11 8/8 3 Jobs Sun 12 6…" at bounding box center [561, 550] width 1123 height 838
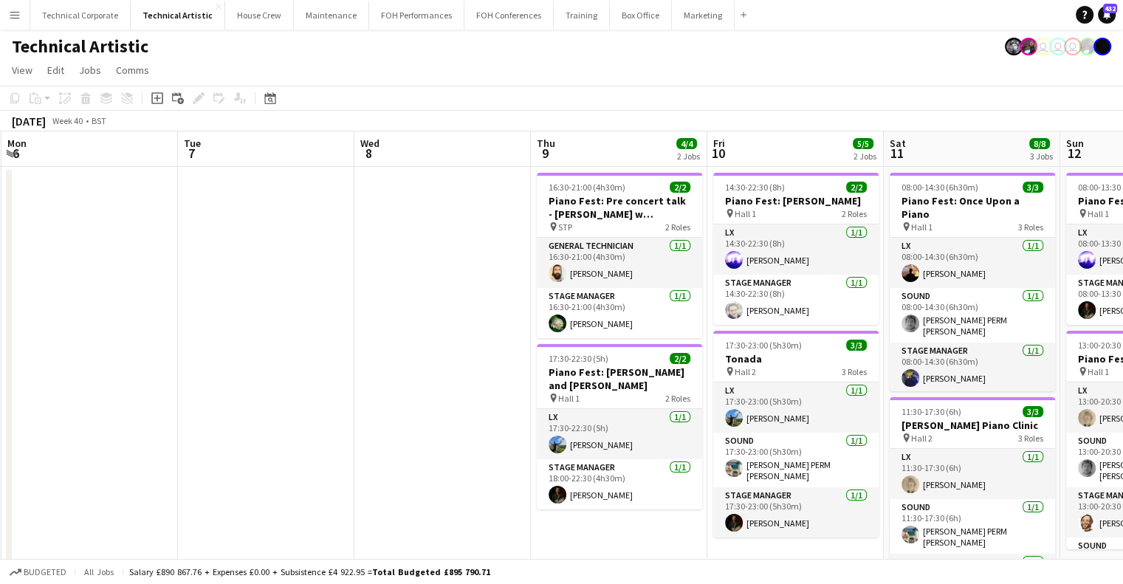
drag, startPoint x: 991, startPoint y: 383, endPoint x: 1117, endPoint y: 386, distance: 125.6
click at [1117, 386] on app-calendar-viewport "Sat 4 3/3 1 Job Sun 5 4/4 2 Jobs Mon 6 Tue 7 Wed 8 Thu 9 4/4 2 Jobs Fri 10 5/5 …" at bounding box center [561, 550] width 1123 height 838
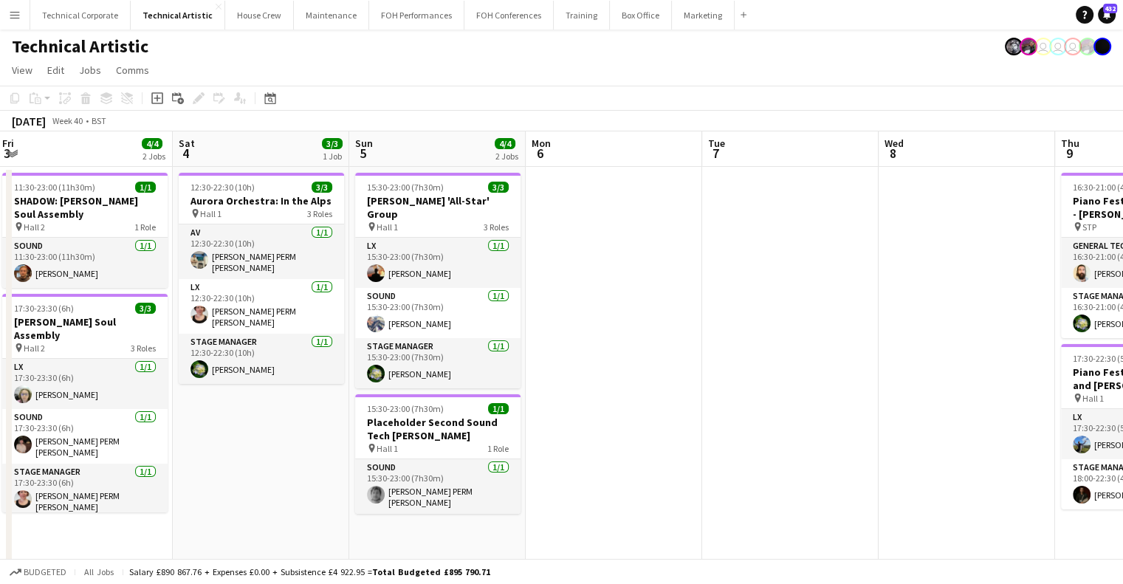
drag, startPoint x: 666, startPoint y: 373, endPoint x: 925, endPoint y: 383, distance: 258.7
click at [996, 386] on app-calendar-viewport "Wed 1 3/3 1 Job Thu 2 Fri 3 4/4 2 Jobs Sat 4 3/3 1 Job Sun 5 4/4 2 Jobs Mon 6 T…" at bounding box center [561, 550] width 1123 height 838
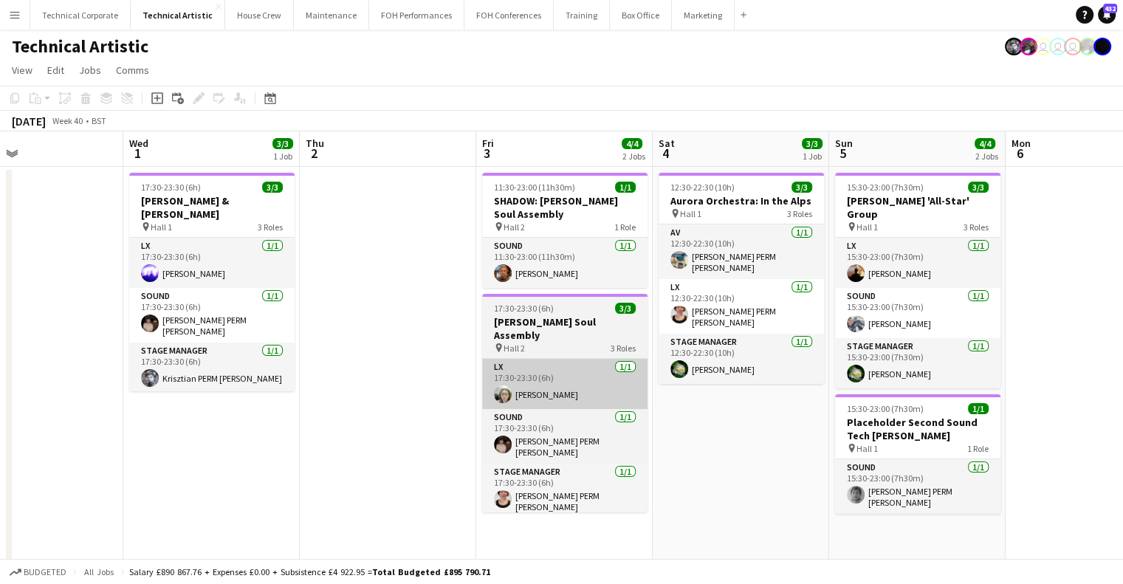
drag, startPoint x: 818, startPoint y: 377, endPoint x: 779, endPoint y: 372, distance: 39.5
click at [918, 377] on app-calendar-viewport "Sun 28 11/11 2 Jobs Mon 29 Tue 30 Wed 1 3/3 1 Job Thu 2 Fri 3 4/4 2 Jobs Sat 4 …" at bounding box center [561, 550] width 1123 height 838
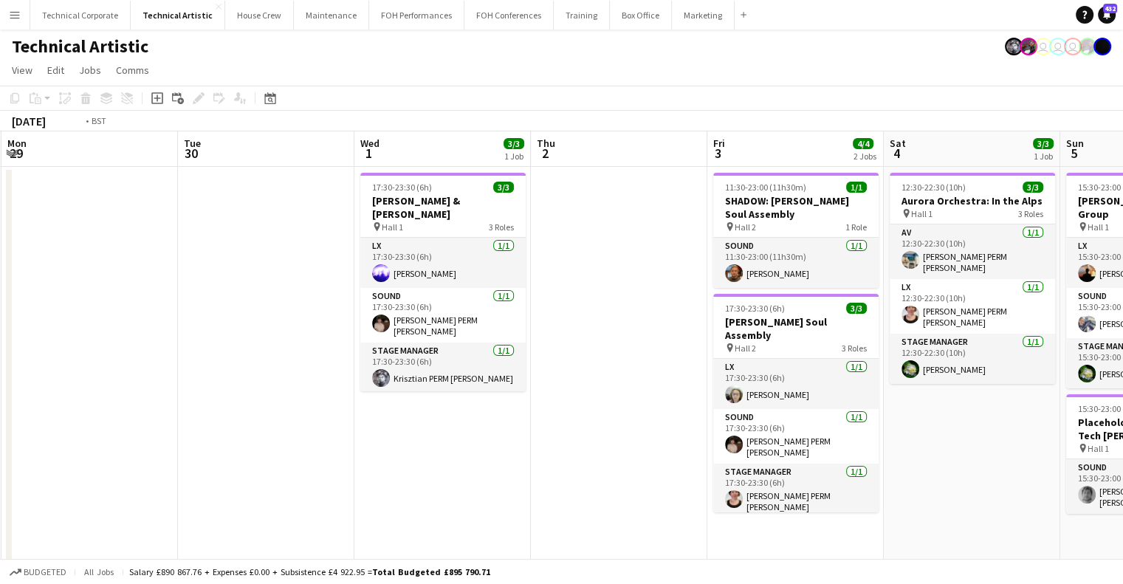
drag, startPoint x: 682, startPoint y: 369, endPoint x: 901, endPoint y: 376, distance: 218.7
click at [973, 377] on app-calendar-viewport "Sat 27 8/8 2 Jobs Sun 28 11/11 2 Jobs Mon 29 Tue 30 Wed 1 3/3 1 Job Thu 2 Fri 3…" at bounding box center [561, 550] width 1123 height 838
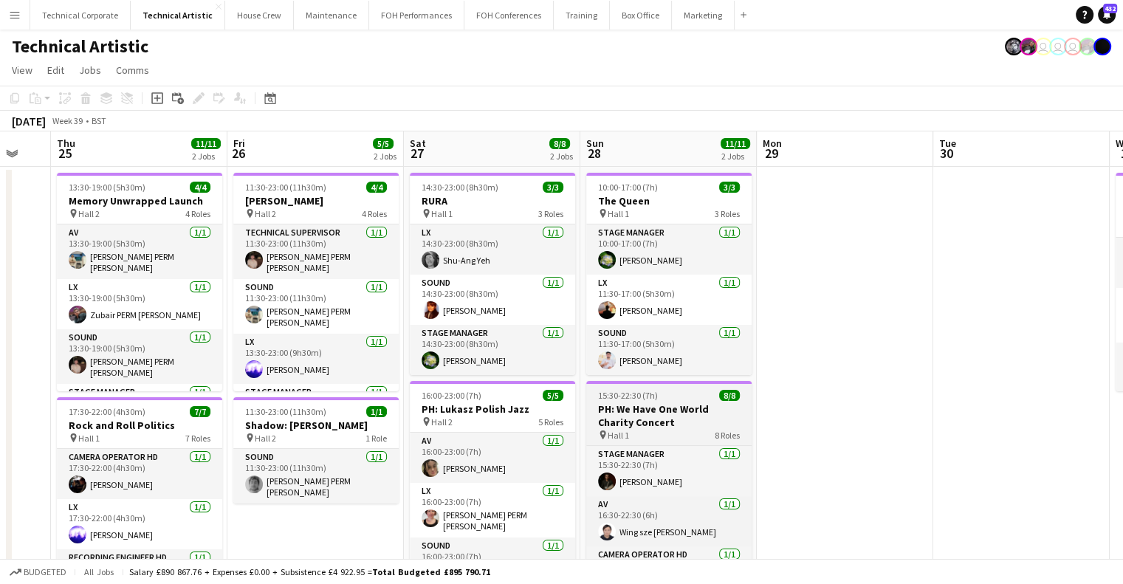
drag, startPoint x: 893, startPoint y: 398, endPoint x: 577, endPoint y: 394, distance: 316.1
click at [880, 402] on app-calendar-viewport "Tue 23 1/1 1 Job Wed 24 Thu 25 11/11 2 Jobs Fri 26 5/5 2 Jobs Sat 27 8/8 2 Jobs…" at bounding box center [561, 550] width 1123 height 838
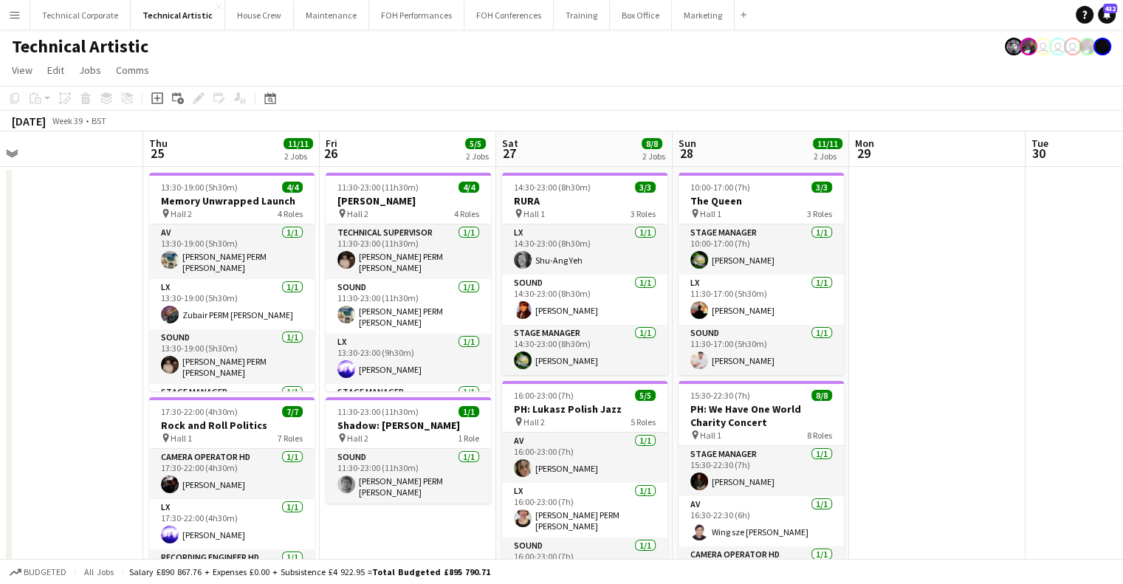
drag, startPoint x: 573, startPoint y: 394, endPoint x: 700, endPoint y: 404, distance: 127.5
click at [700, 404] on app-calendar-viewport "Mon 22 Tue 23 1/1 1 Job Wed 24 Thu 25 11/11 2 Jobs Fri 26 5/5 2 Jobs Sat 27 8/8…" at bounding box center [561, 550] width 1123 height 838
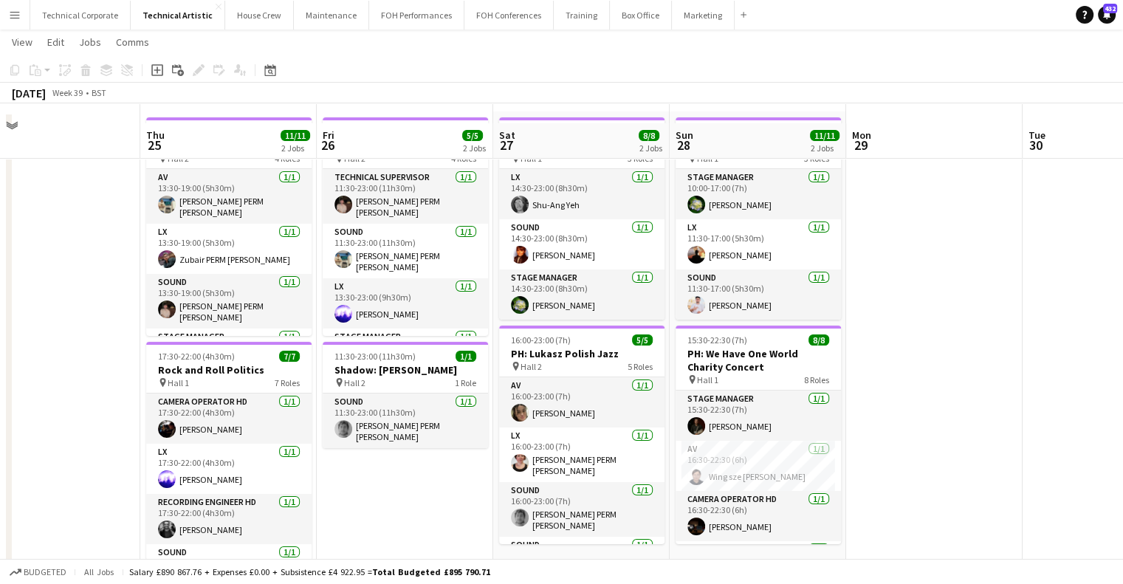
scroll to position [74, 0]
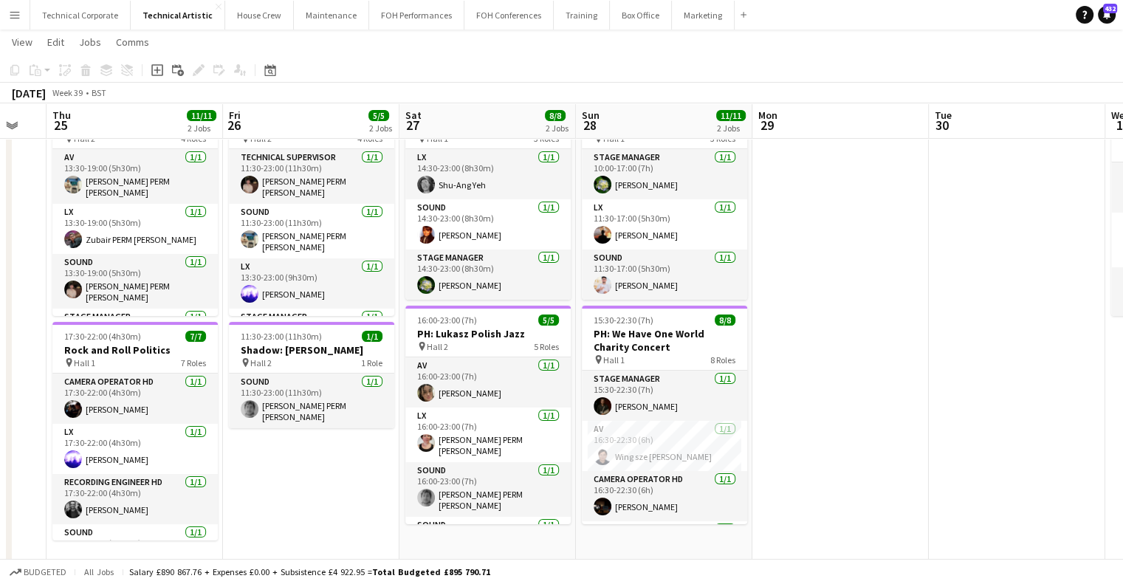
drag, startPoint x: 903, startPoint y: 358, endPoint x: 780, endPoint y: 401, distance: 129.9
click at [801, 398] on app-calendar-viewport "Mon 22 Tue 23 1/1 1 Job Wed 24 Thu 25 11/11 2 Jobs Fri 26 5/5 2 Jobs Sat 27 8/8…" at bounding box center [561, 439] width 1123 height 910
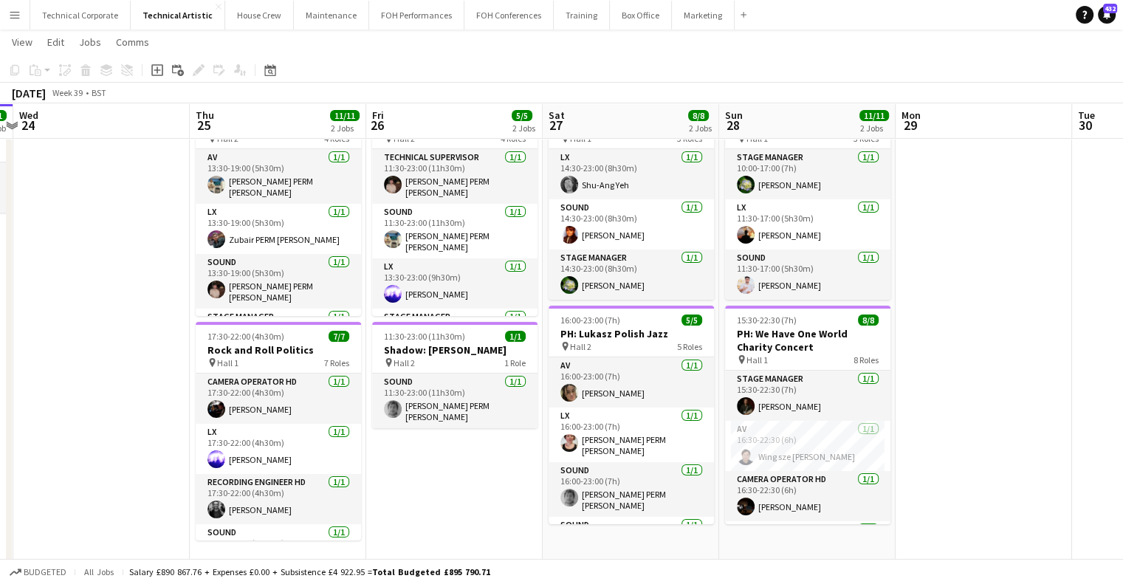
drag, startPoint x: 319, startPoint y: 363, endPoint x: 475, endPoint y: 348, distance: 156.5
click at [474, 348] on app-calendar-viewport "Mon 22 Tue 23 1/1 1 Job Wed 24 Thu 25 11/11 2 Jobs Fri 26 5/5 2 Jobs Sat 27 8/8…" at bounding box center [561, 439] width 1123 height 910
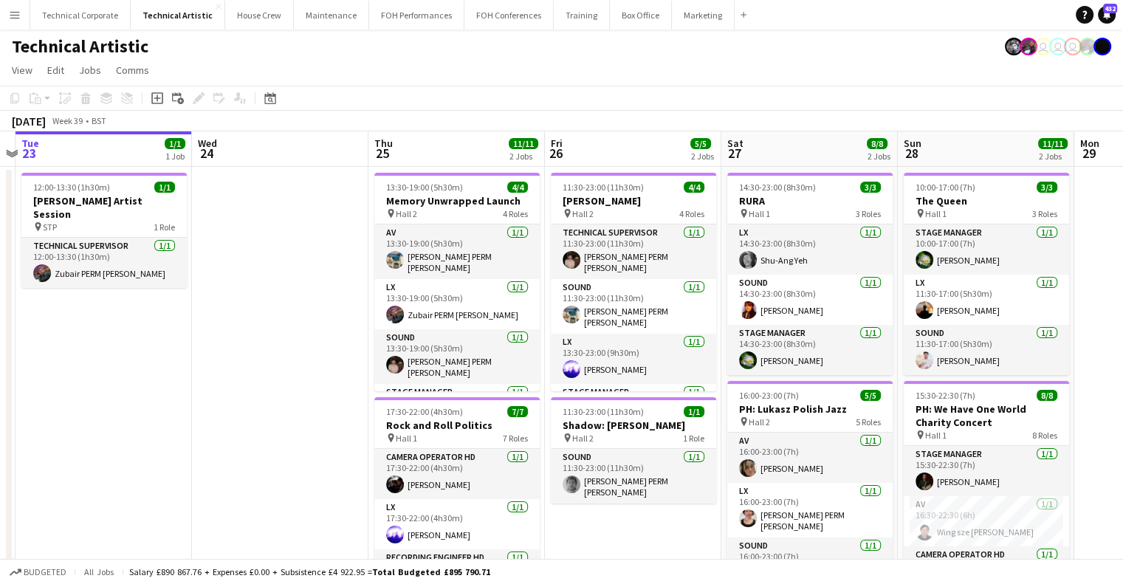
scroll to position [0, 425]
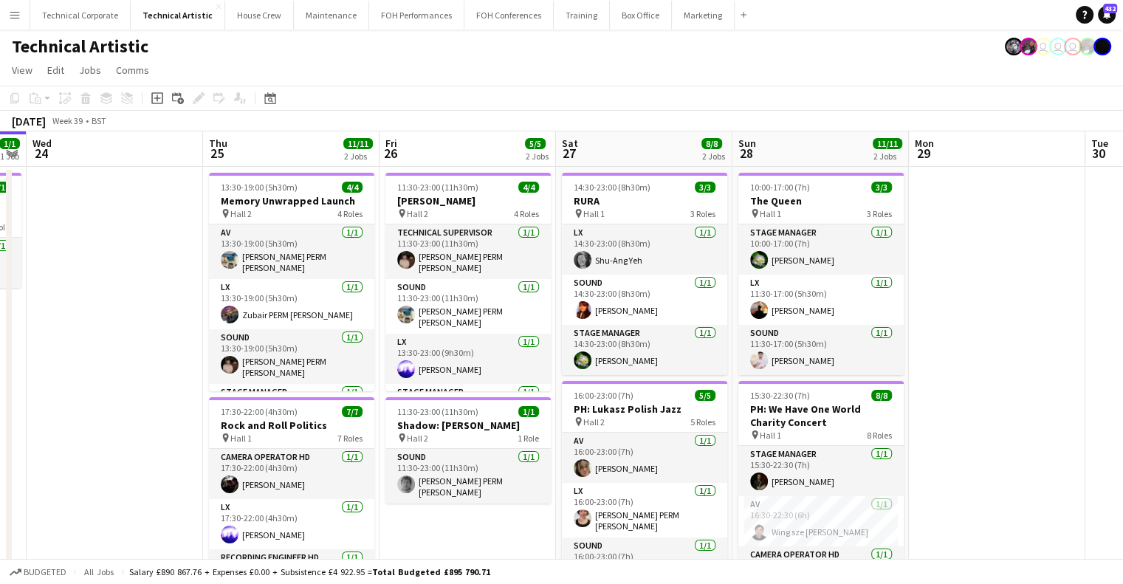
drag, startPoint x: 328, startPoint y: 273, endPoint x: 257, endPoint y: 270, distance: 71.0
click at [257, 270] on app-calendar-viewport "Sun 21 3/3 1 Job Mon 22 Tue 23 1/1 1 Job Wed 24 Thu 25 11/11 2 Jobs Fri 26 5/5 …" at bounding box center [561, 550] width 1123 height 838
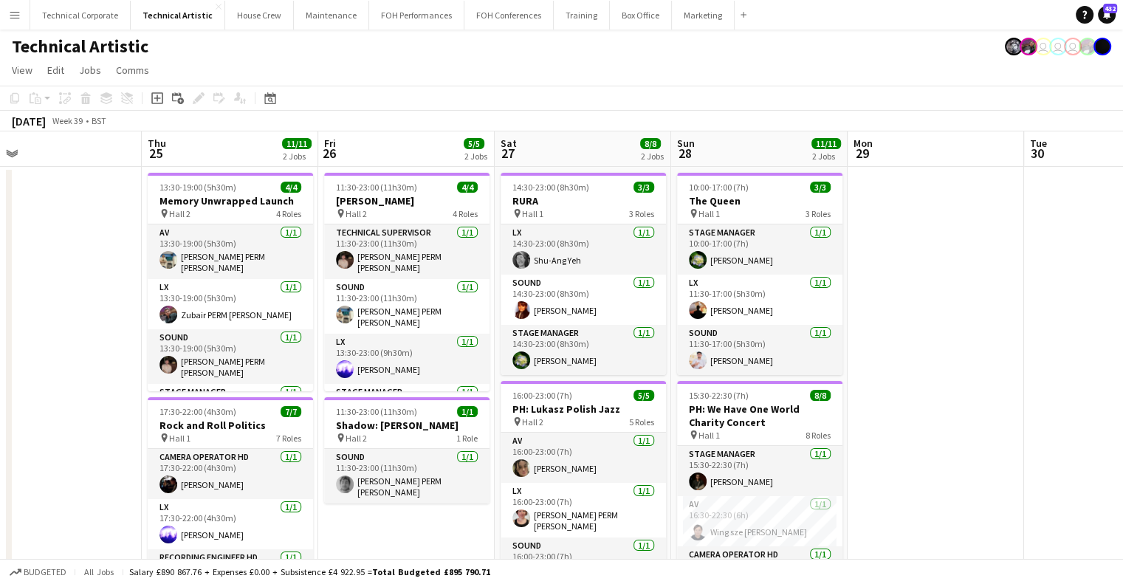
drag, startPoint x: 622, startPoint y: 330, endPoint x: 538, endPoint y: 333, distance: 83.5
click at [538, 333] on app-calendar-viewport "Sun 21 3/3 1 Job Mon 22 Tue 23 1/1 1 Job Wed 24 Thu 25 11/11 2 Jobs Fri 26 5/5 …" at bounding box center [561, 550] width 1123 height 838
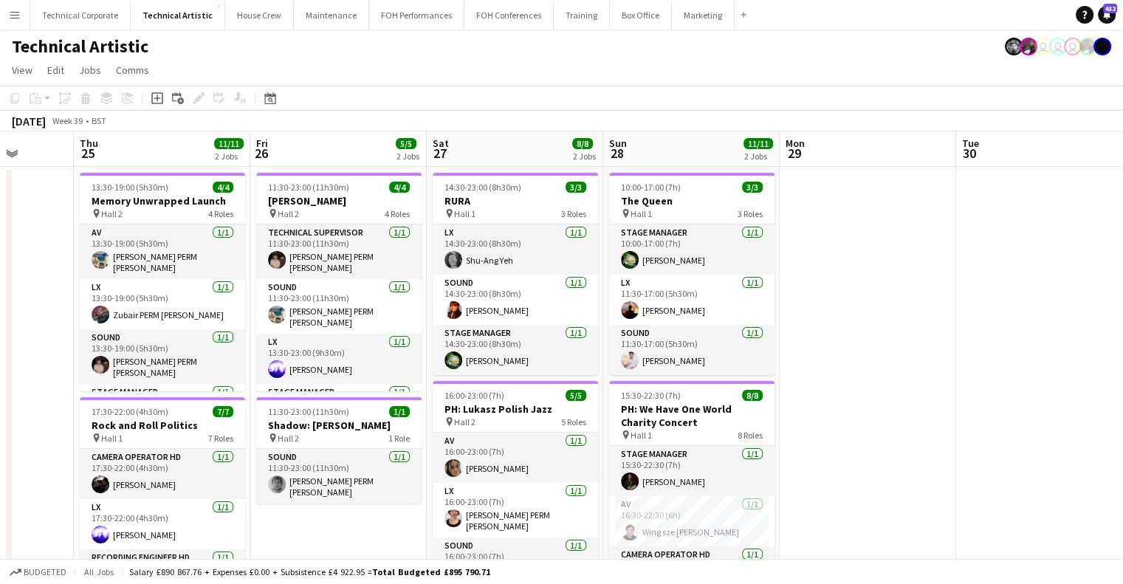
scroll to position [0, 673]
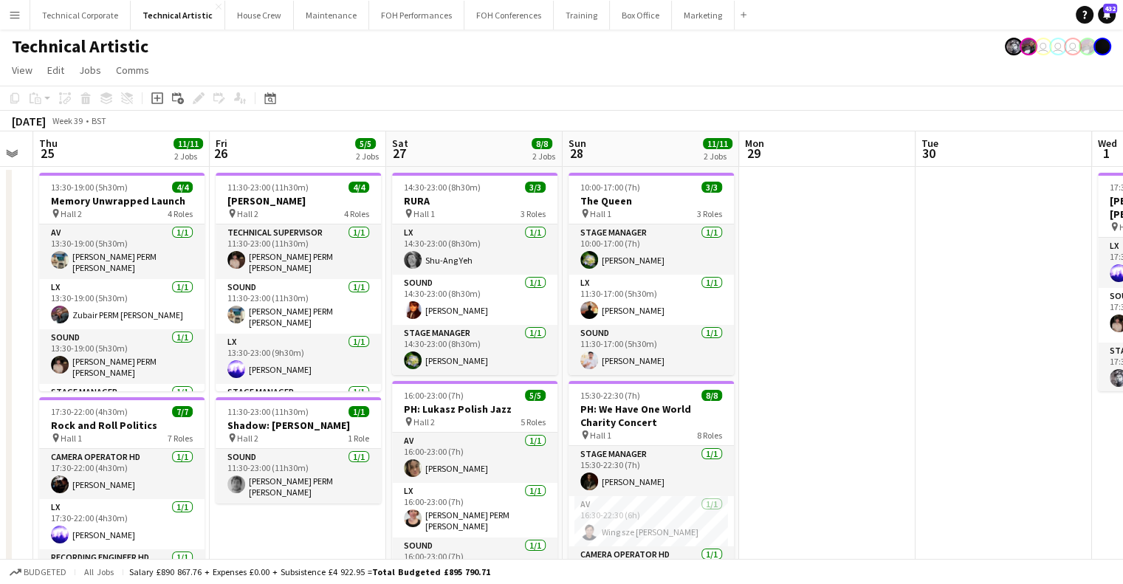
drag, startPoint x: 592, startPoint y: 149, endPoint x: 506, endPoint y: 153, distance: 86.5
click at [506, 153] on app-calendar-viewport "Sun 21 3/3 1 Job Mon 22 Tue 23 1/1 1 Job Wed 24 Thu 25 11/11 2 Jobs Fri 26 5/5 …" at bounding box center [561, 550] width 1123 height 838
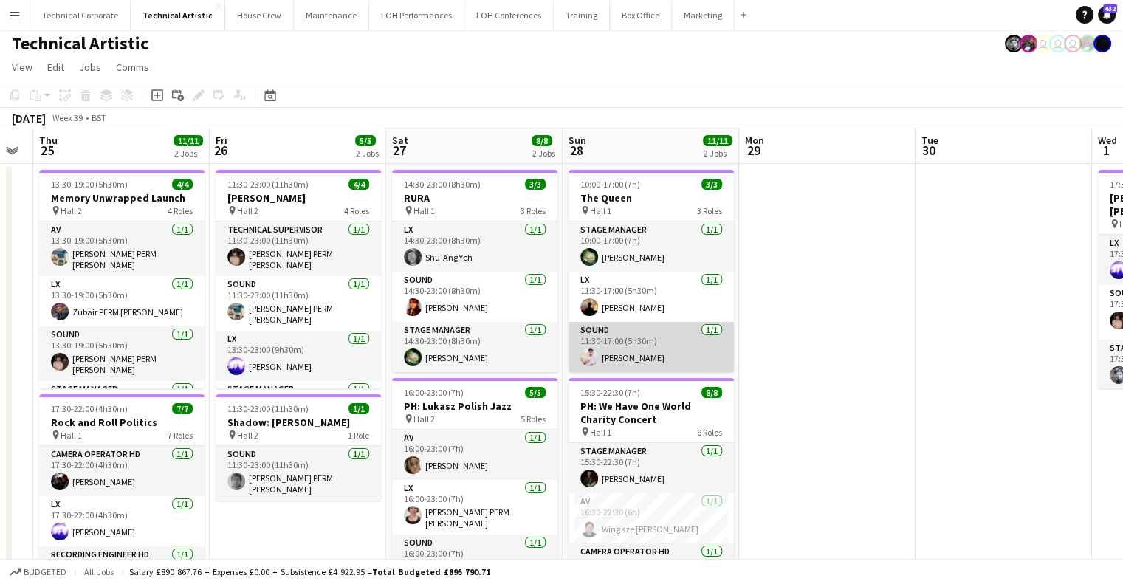
scroll to position [0, 0]
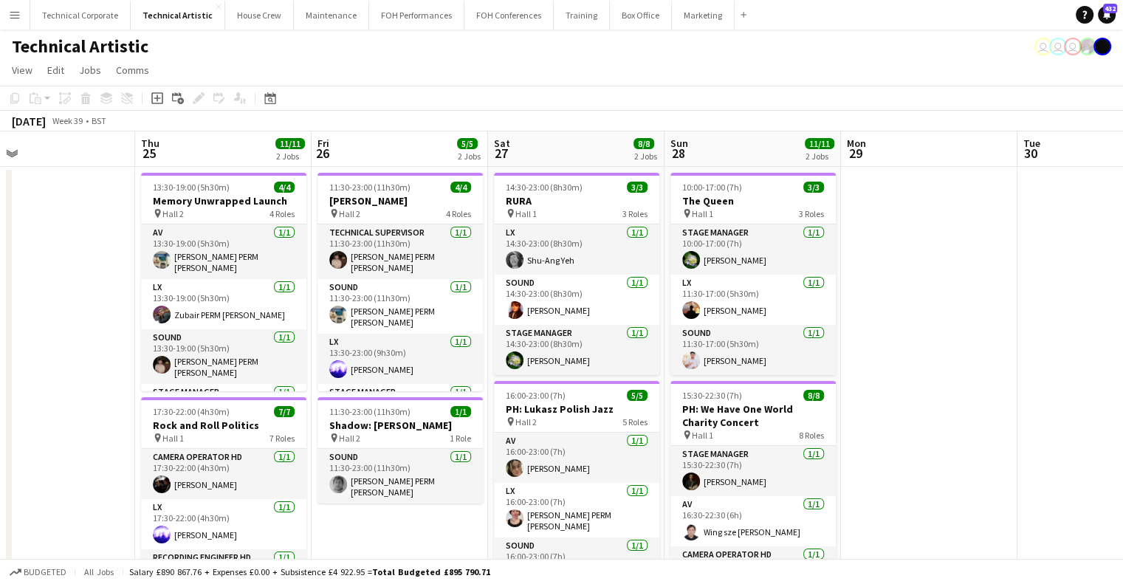
drag, startPoint x: 695, startPoint y: 295, endPoint x: 319, endPoint y: 288, distance: 376.0
click at [319, 288] on app-calendar-viewport "Sun 21 3/3 1 Job Mon 22 Tue 23 1/1 1 Job Wed 24 Thu 25 11/11 2 Jobs Fri 26 5/5 …" at bounding box center [561, 550] width 1123 height 838
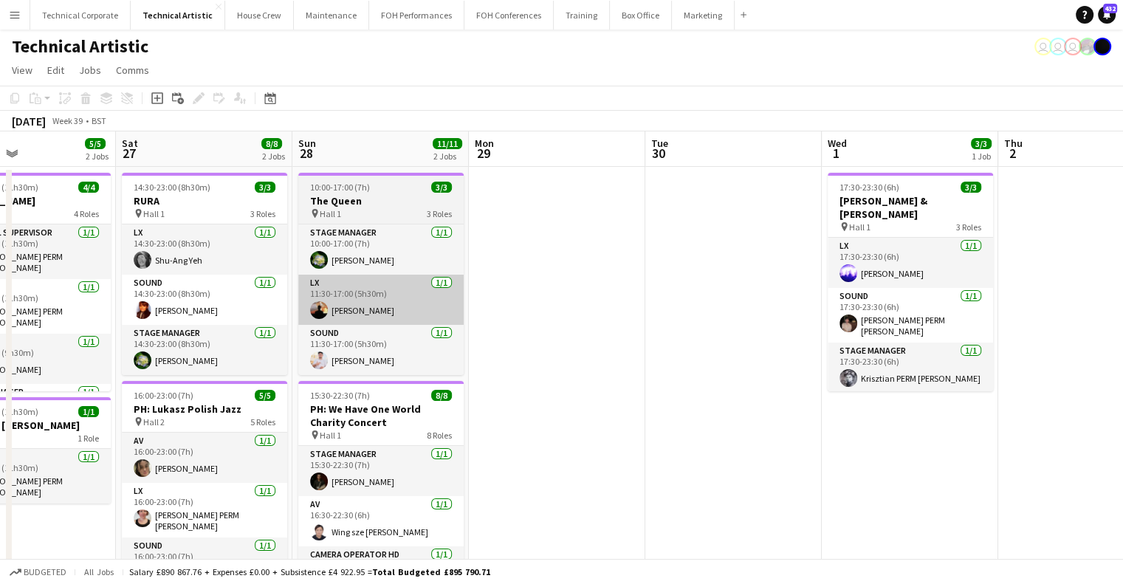
drag, startPoint x: 329, startPoint y: 285, endPoint x: 620, endPoint y: 278, distance: 291.1
click at [699, 287] on app-calendar-viewport "Wed 24 Thu 25 11/11 2 Jobs Fri 26 5/5 2 Jobs Sat 27 8/8 2 Jobs Sun 28 11/11 2 J…" at bounding box center [561, 550] width 1123 height 838
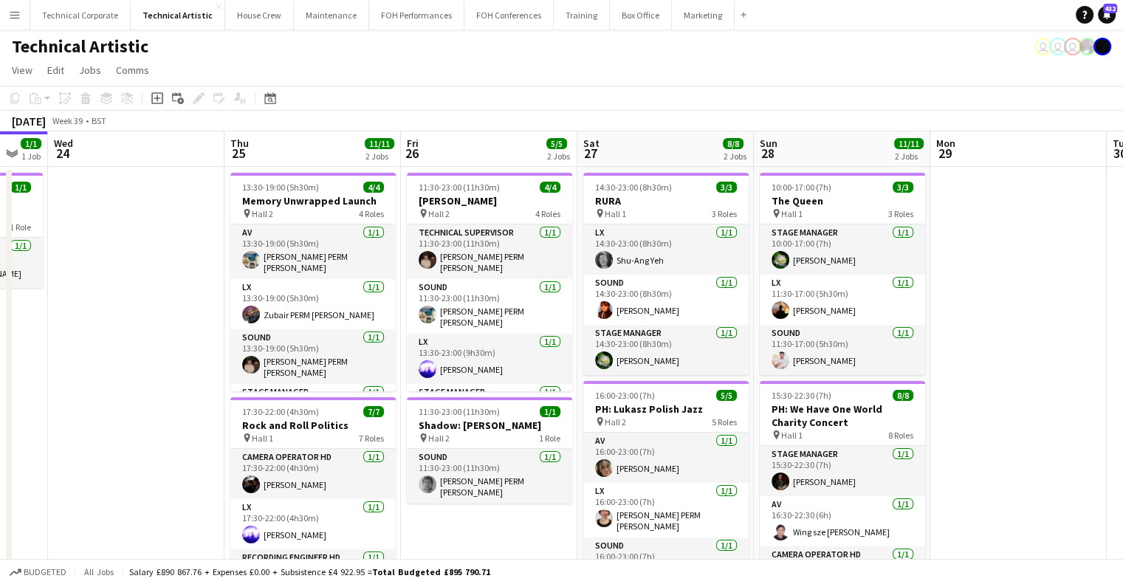
drag, startPoint x: 537, startPoint y: 289, endPoint x: 698, endPoint y: 293, distance: 161.1
click at [697, 293] on app-calendar-viewport "Mon 22 Tue 23 1/1 1 Job Wed 24 Thu 25 11/11 2 Jobs Fri 26 5/5 2 Jobs Sat 27 8/8…" at bounding box center [561, 550] width 1123 height 838
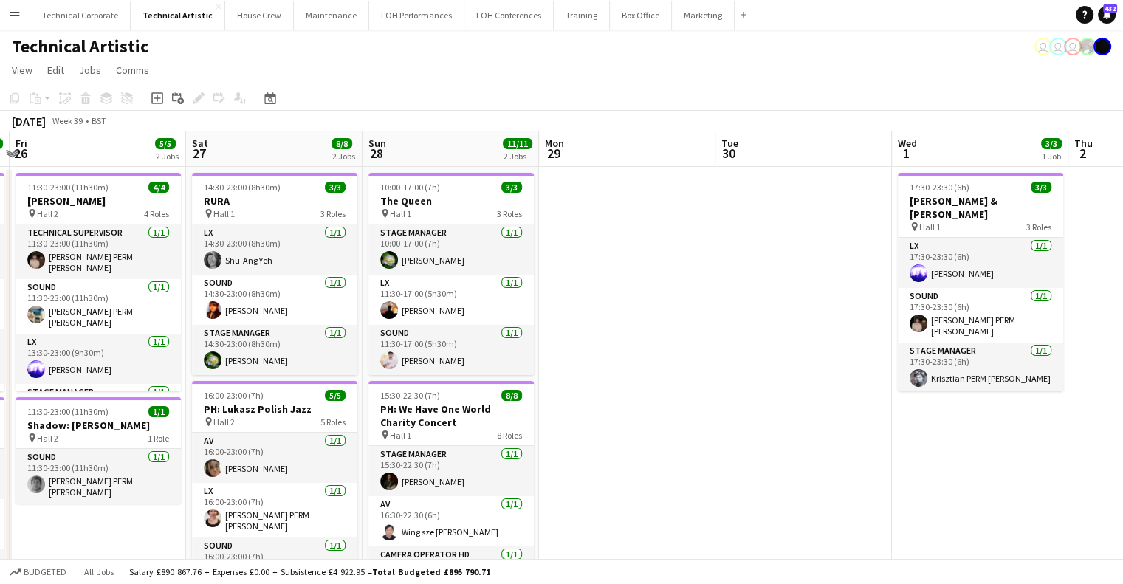
drag, startPoint x: 690, startPoint y: 293, endPoint x: 601, endPoint y: 286, distance: 88.9
click at [163, 265] on app-calendar-viewport "Tue 23 1/1 1 Job Wed 24 Thu 25 11/11 2 Jobs Fri 26 5/5 2 Jobs Sat 27 8/8 2 Jobs…" at bounding box center [561, 550] width 1123 height 838
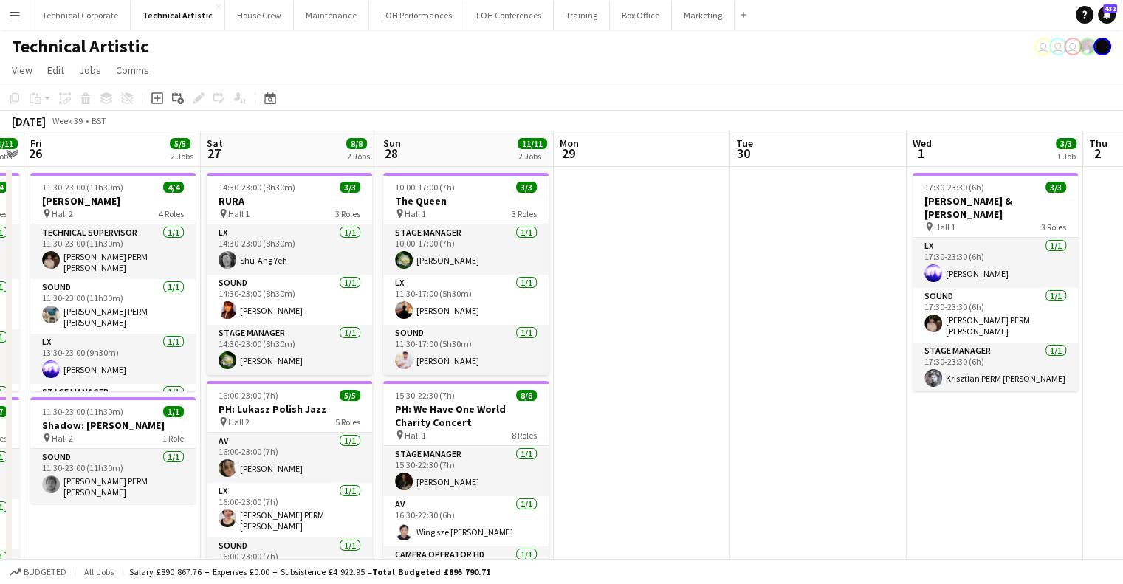
drag, startPoint x: 384, startPoint y: 296, endPoint x: 194, endPoint y: 290, distance: 189.9
click at [177, 292] on app-calendar-viewport "Tue 23 1/1 1 Job Wed 24 Thu 25 11/11 2 Jobs Fri 26 5/5 2 Jobs Sat 27 8/8 2 Jobs…" at bounding box center [561, 550] width 1123 height 838
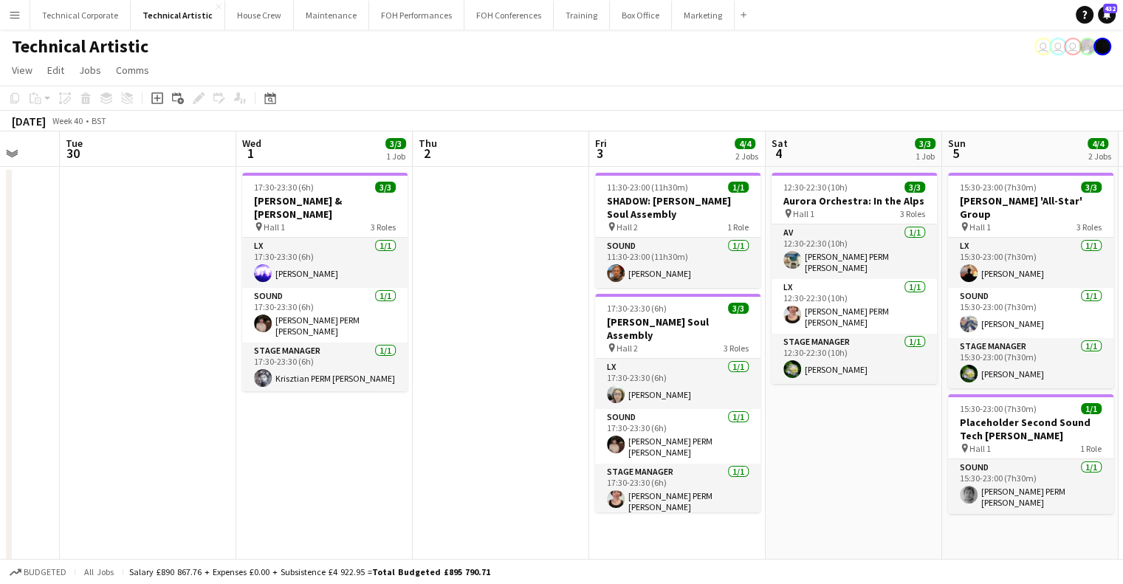
scroll to position [0, 647]
drag, startPoint x: 582, startPoint y: 333, endPoint x: 452, endPoint y: 332, distance: 130.0
click at [452, 332] on app-calendar-viewport "Fri 26 5/5 2 Jobs Sat 27 8/8 2 Jobs Sun 28 11/11 2 Jobs Mon 29 Tue 30 Wed 1 3/3…" at bounding box center [561, 550] width 1123 height 838
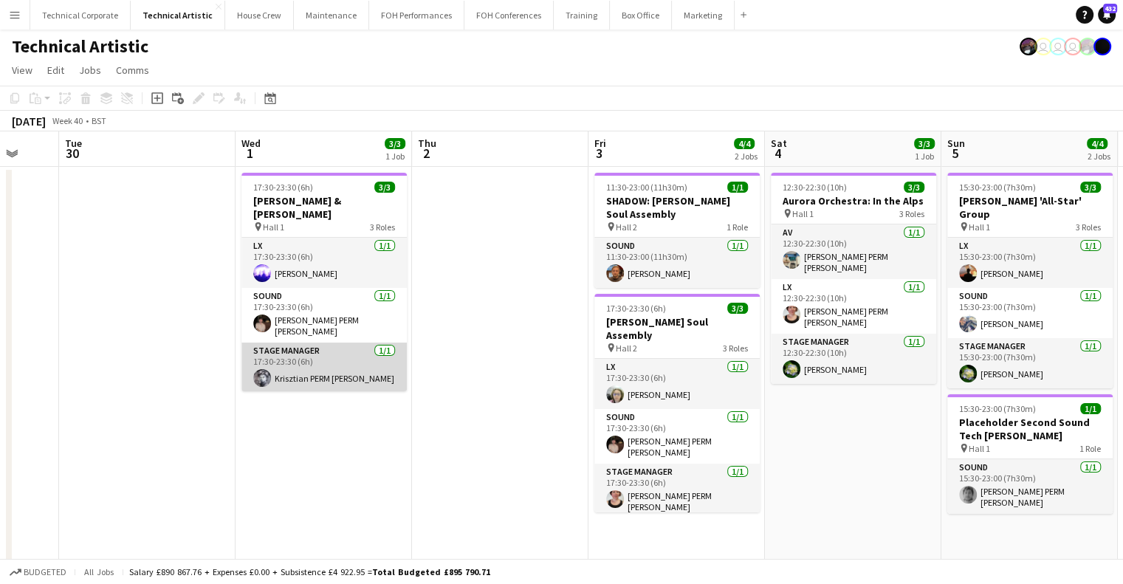
click at [343, 343] on app-card-role "Stage Manager [DATE] 17:30-23:30 (6h) [PERSON_NAME]" at bounding box center [324, 368] width 165 height 50
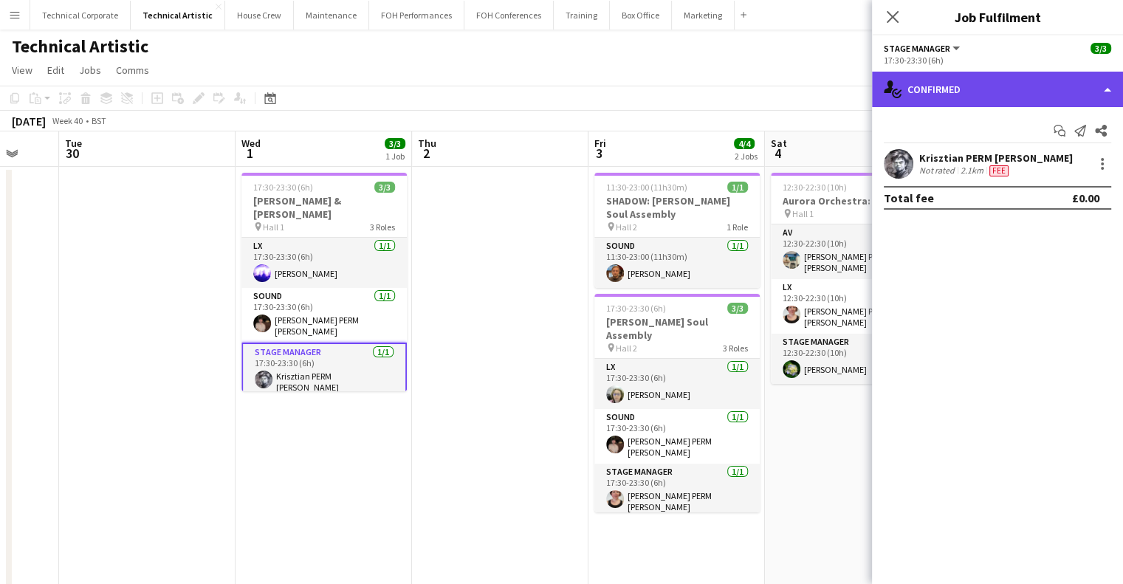
click at [987, 86] on div "single-neutral-actions-check-2 Confirmed" at bounding box center [997, 89] width 251 height 35
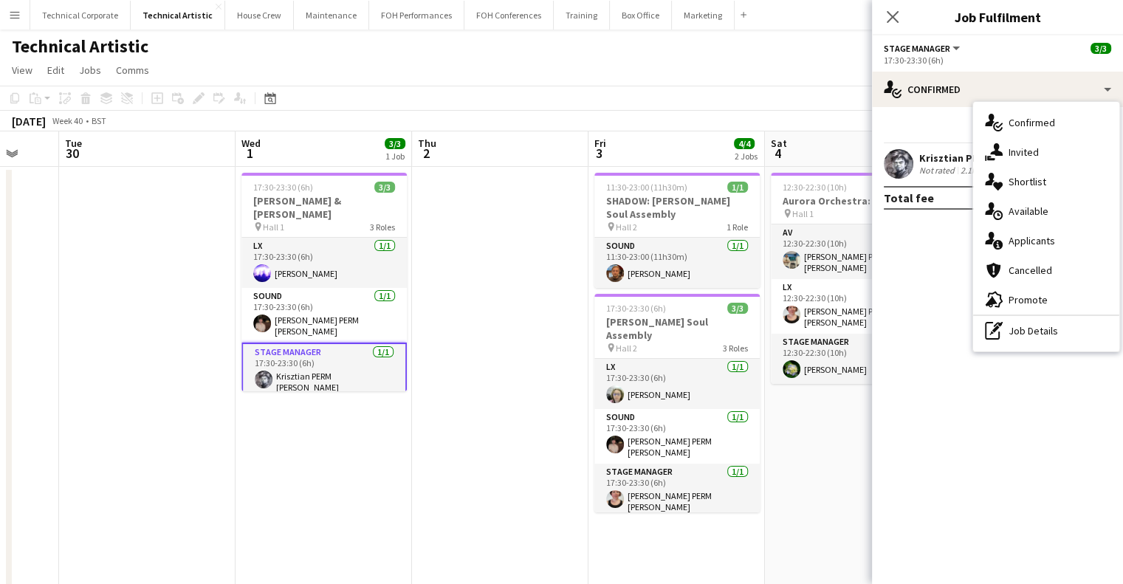
click at [956, 170] on div "Not rated" at bounding box center [939, 171] width 38 height 12
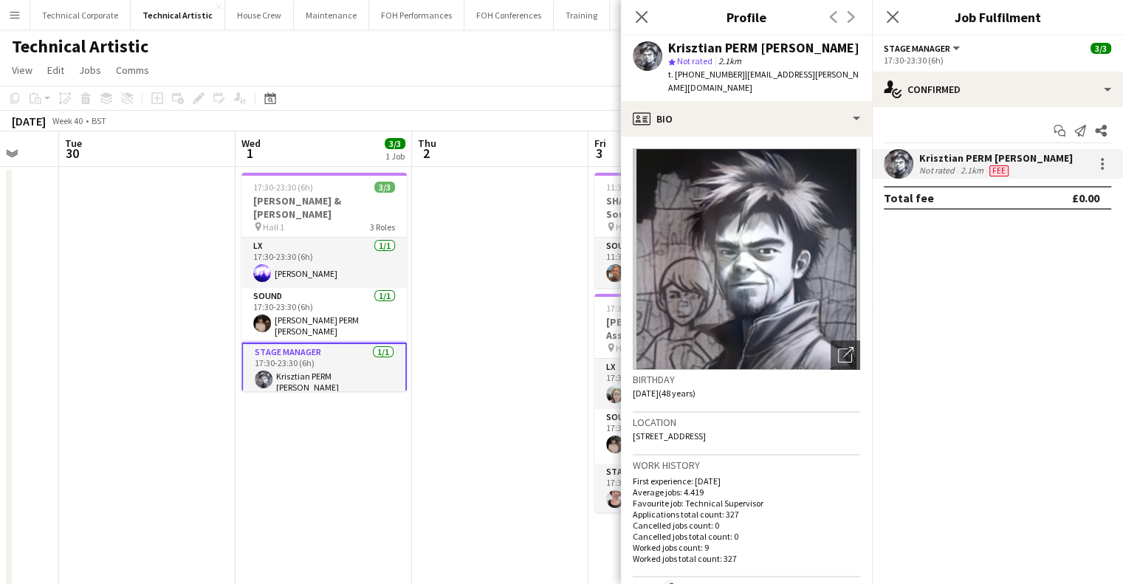
click at [956, 170] on div "Not rated" at bounding box center [939, 171] width 38 height 12
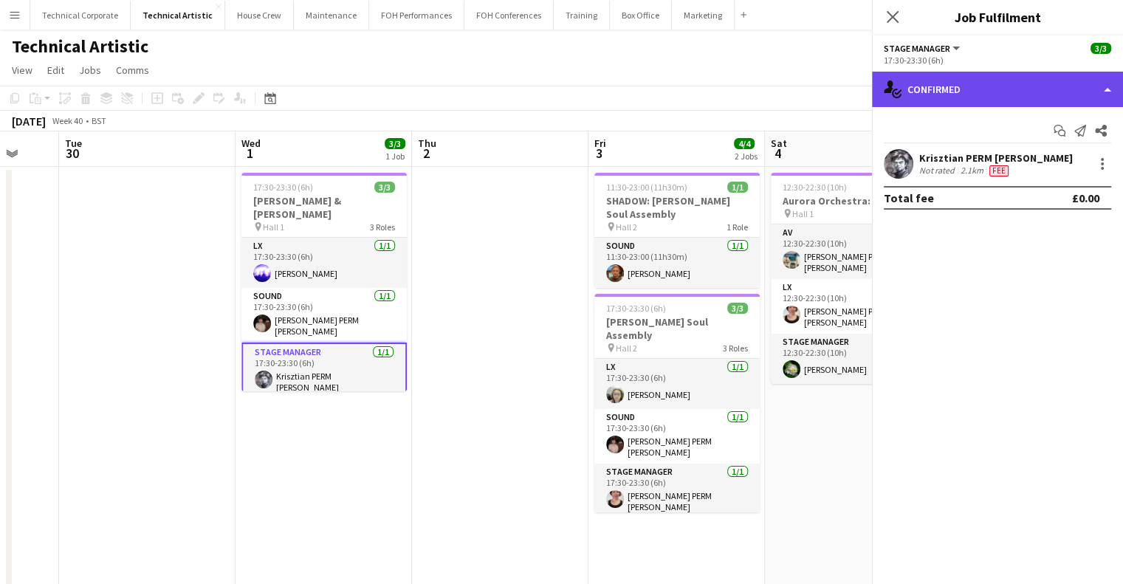
click at [942, 94] on div "single-neutral-actions-check-2 Confirmed" at bounding box center [997, 89] width 251 height 35
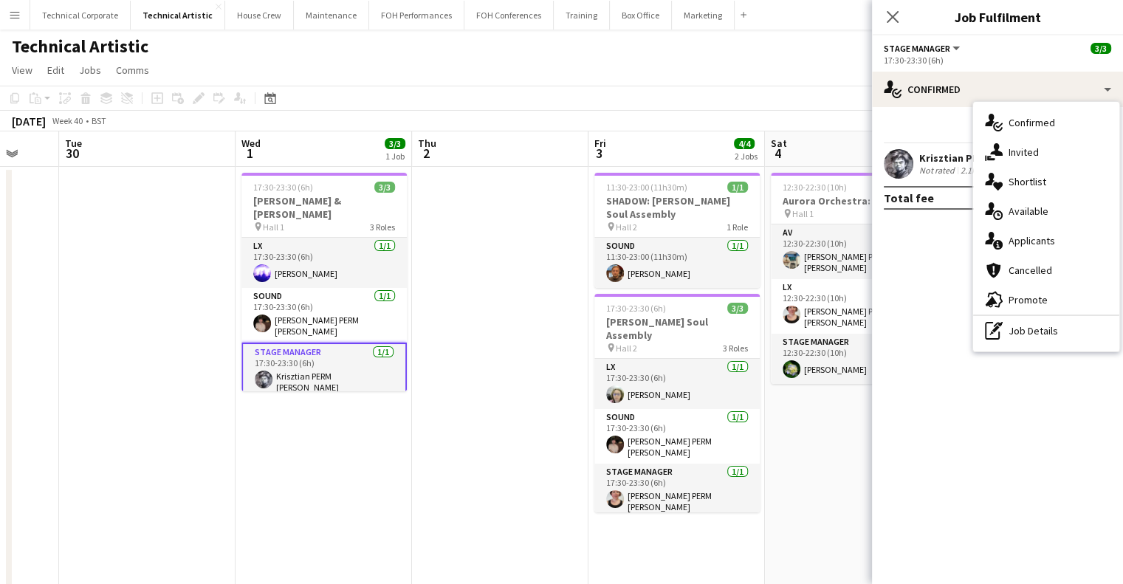
click at [1048, 320] on div "pen-write Job Details" at bounding box center [1046, 331] width 146 height 30
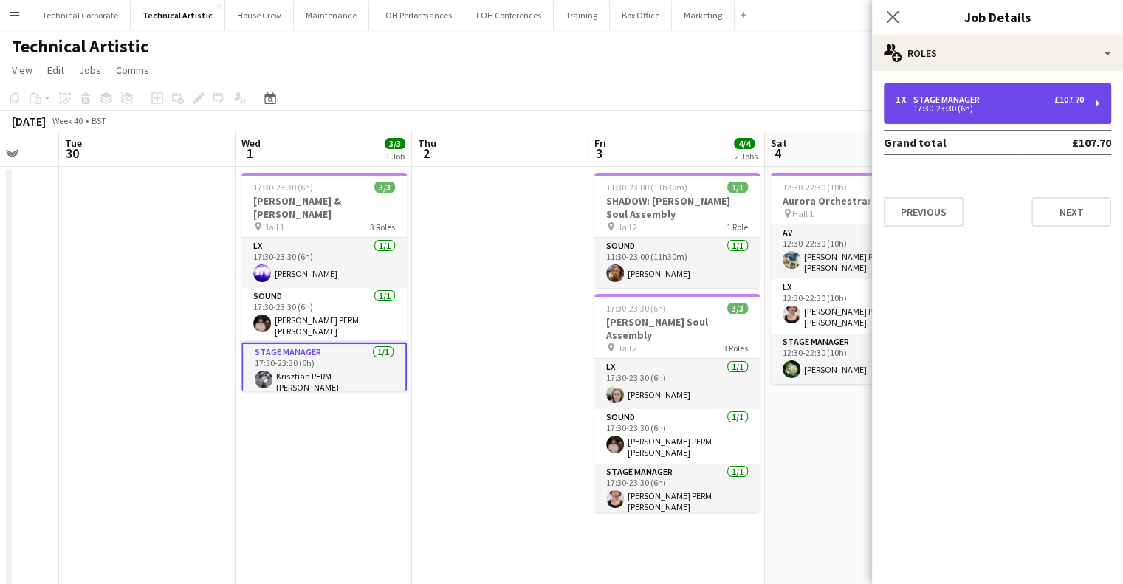
click at [1019, 100] on div "1 x Stage Manager £107.70" at bounding box center [990, 100] width 188 height 10
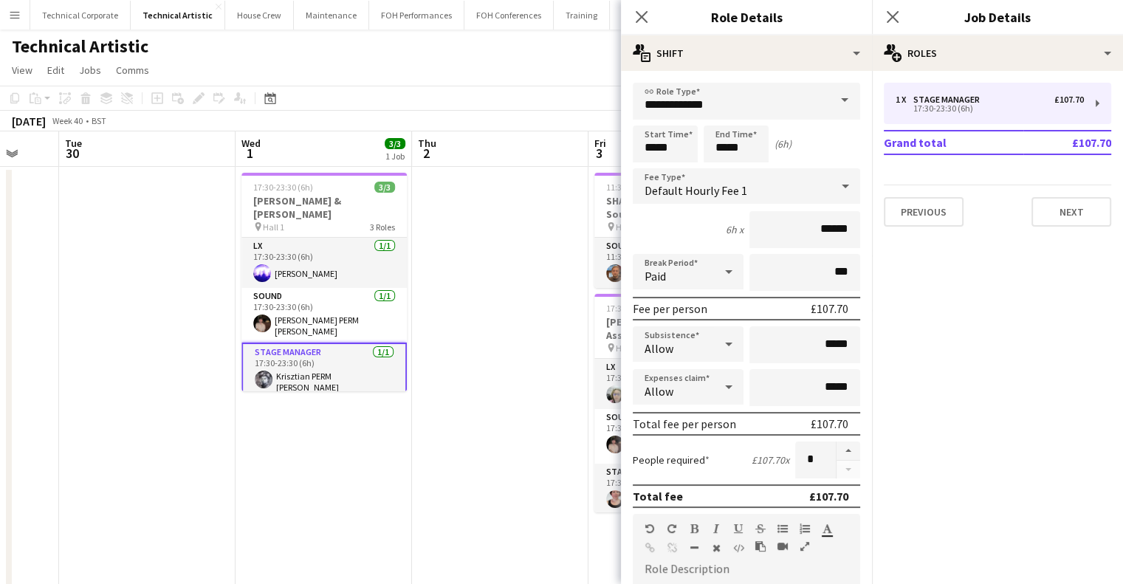
click at [682, 196] on span "Default Hourly Fee 1" at bounding box center [696, 190] width 103 height 15
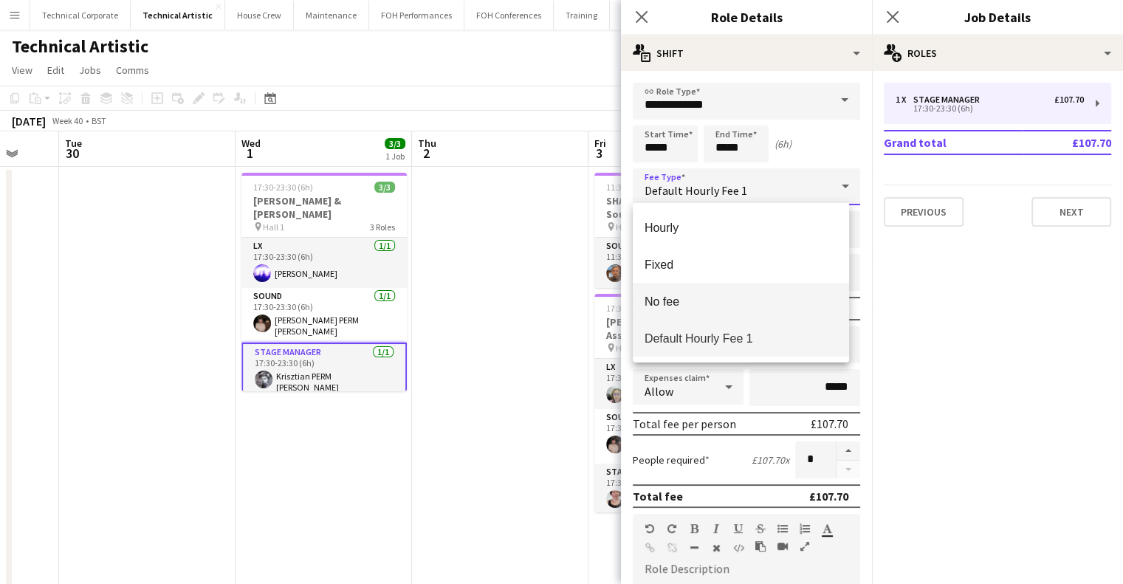
click at [703, 308] on span "No fee" at bounding box center [741, 302] width 193 height 14
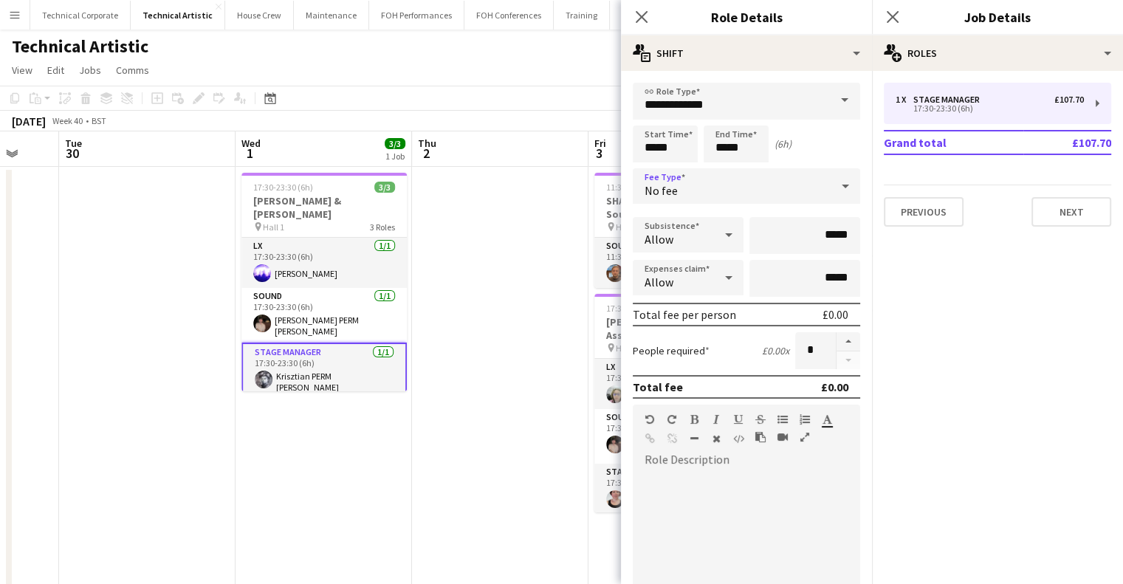
click at [443, 326] on app-date-cell at bounding box center [500, 568] width 177 height 802
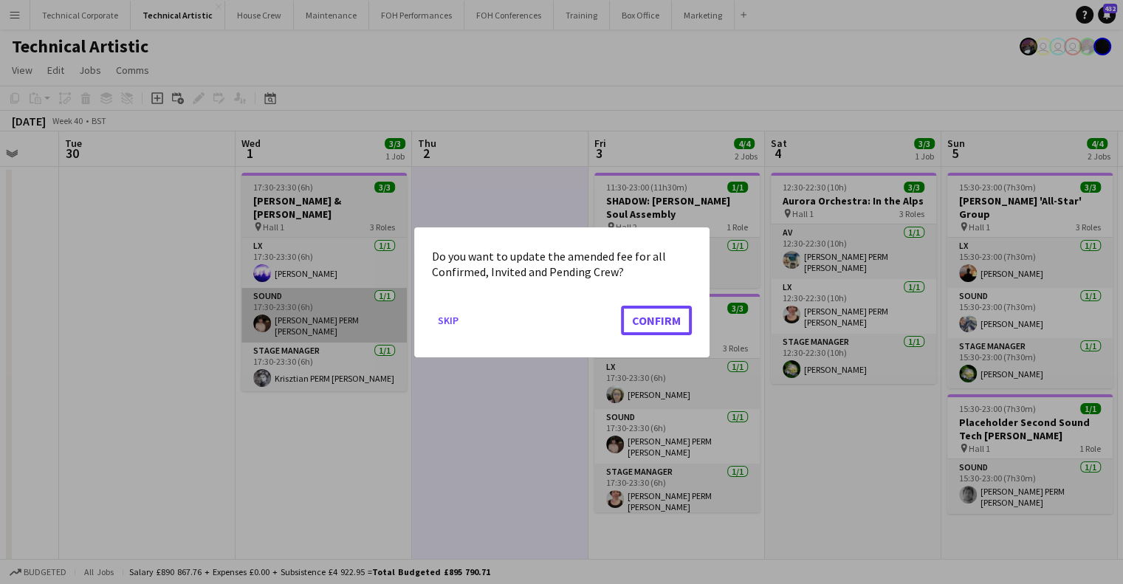
drag, startPoint x: 646, startPoint y: 324, endPoint x: 251, endPoint y: 335, distance: 395.3
click at [632, 327] on button "Confirm" at bounding box center [656, 320] width 71 height 30
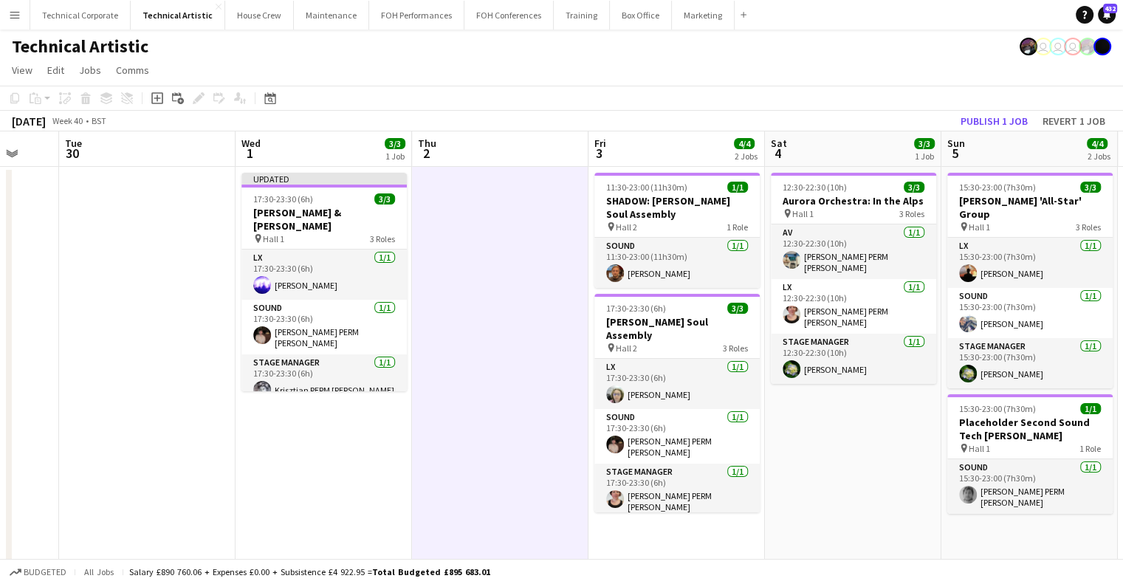
click at [233, 338] on app-date-cell at bounding box center [147, 568] width 177 height 802
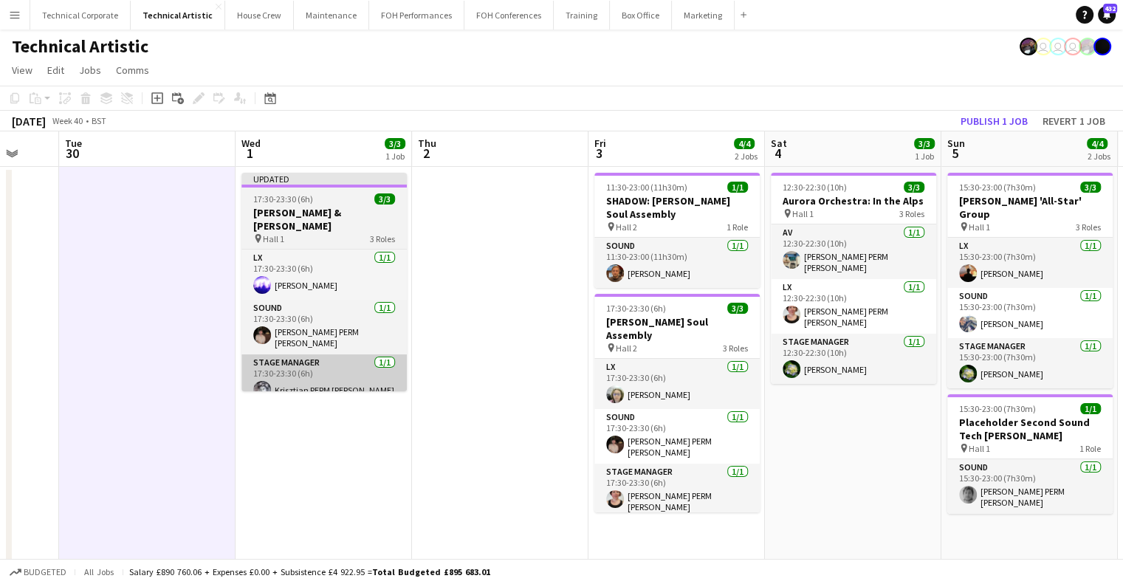
click at [291, 355] on app-card-role "Stage Manager [DATE] 17:30-23:30 (6h) [PERSON_NAME]" at bounding box center [324, 380] width 165 height 50
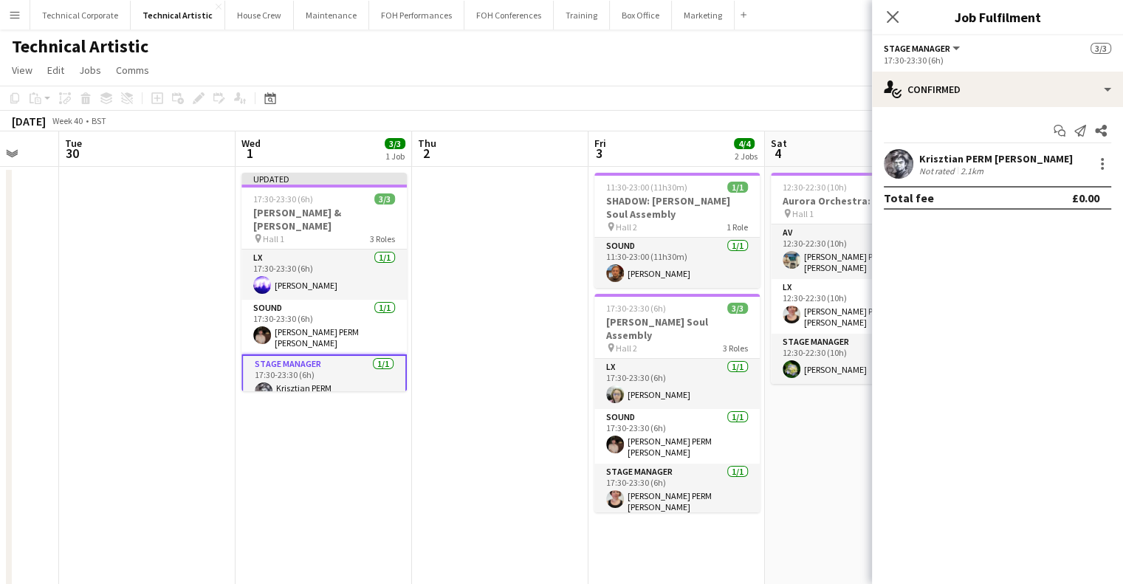
click at [926, 64] on div "17:30-23:30 (6h)" at bounding box center [997, 60] width 227 height 11
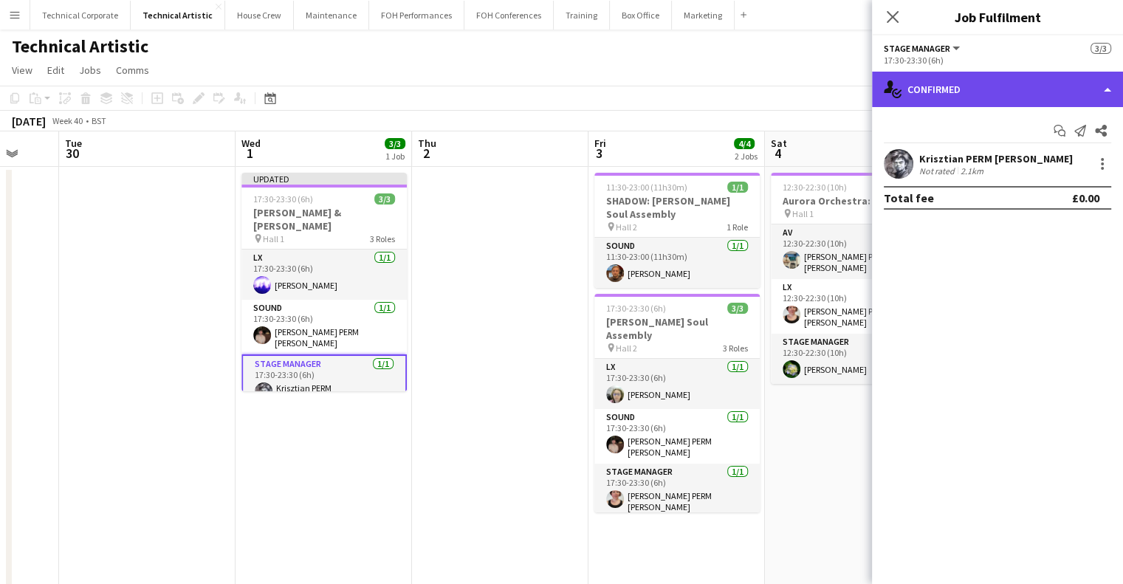
click at [928, 76] on div "single-neutral-actions-check-2 Confirmed" at bounding box center [997, 89] width 251 height 35
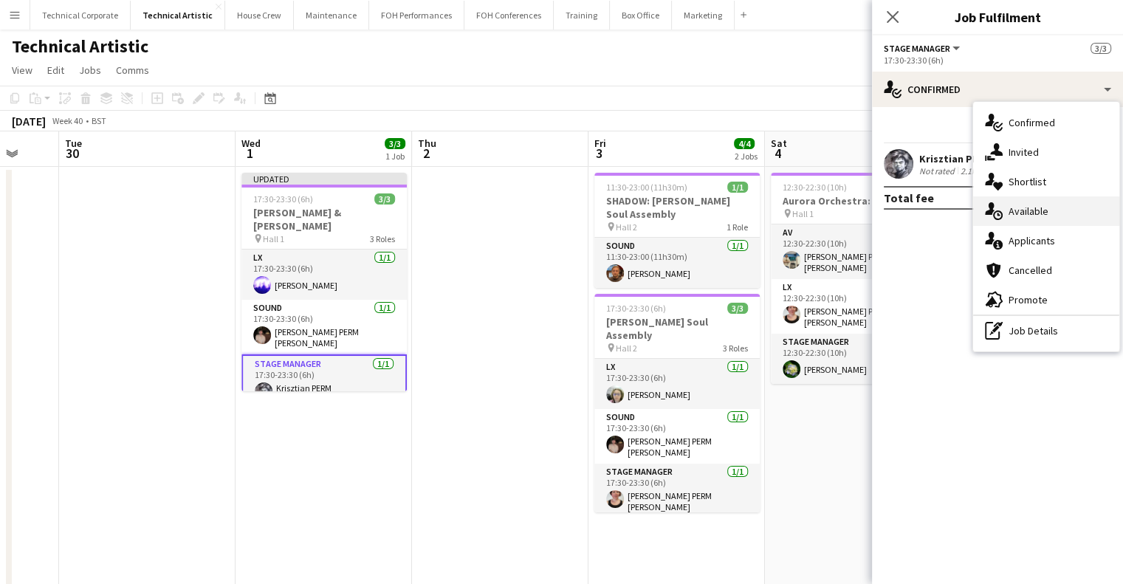
click at [1010, 221] on div "single-neutral-actions-upload Available" at bounding box center [1046, 211] width 146 height 30
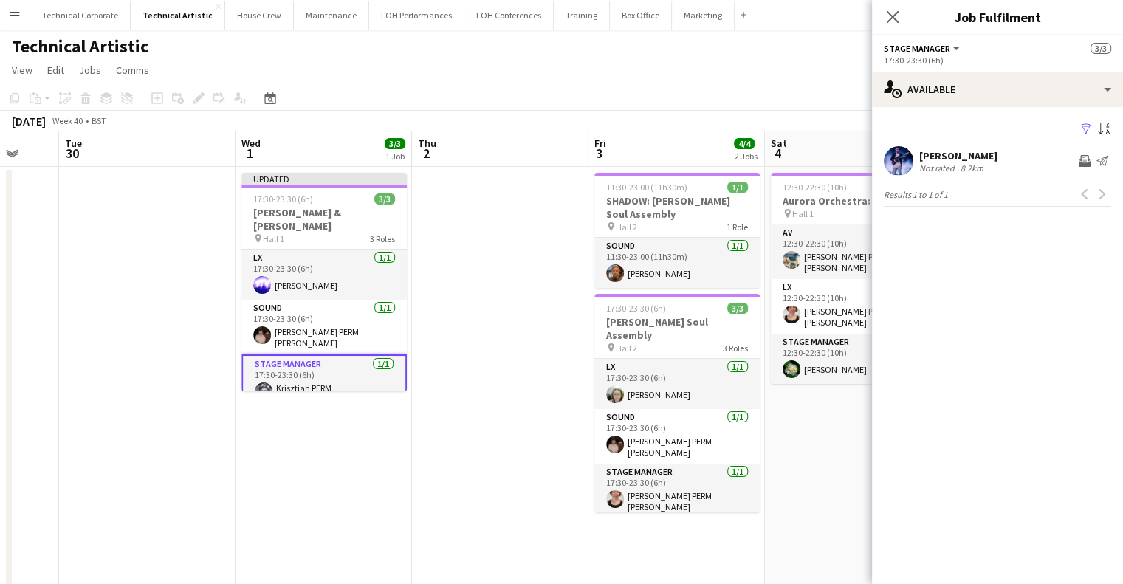
click at [408, 286] on app-date-cell "Updated 17:30-23:30 (6h) 3/3 [PERSON_NAME] & [PERSON_NAME] pin Hall 1 3 Roles L…" at bounding box center [324, 568] width 177 height 802
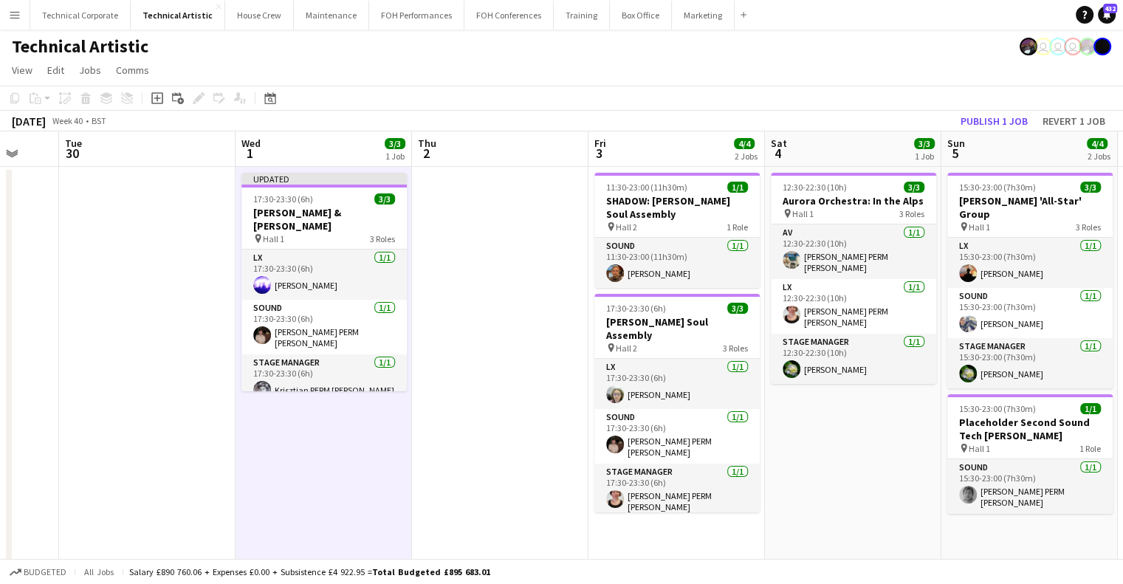
click at [456, 282] on app-date-cell at bounding box center [500, 568] width 177 height 802
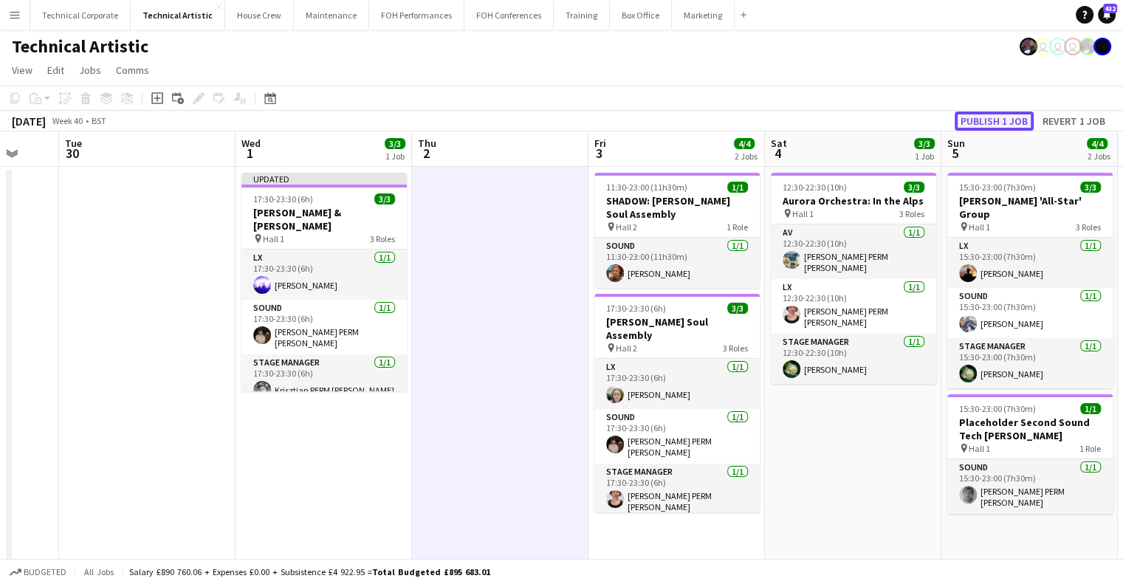
click at [1015, 112] on button "Publish 1 job" at bounding box center [994, 121] width 79 height 19
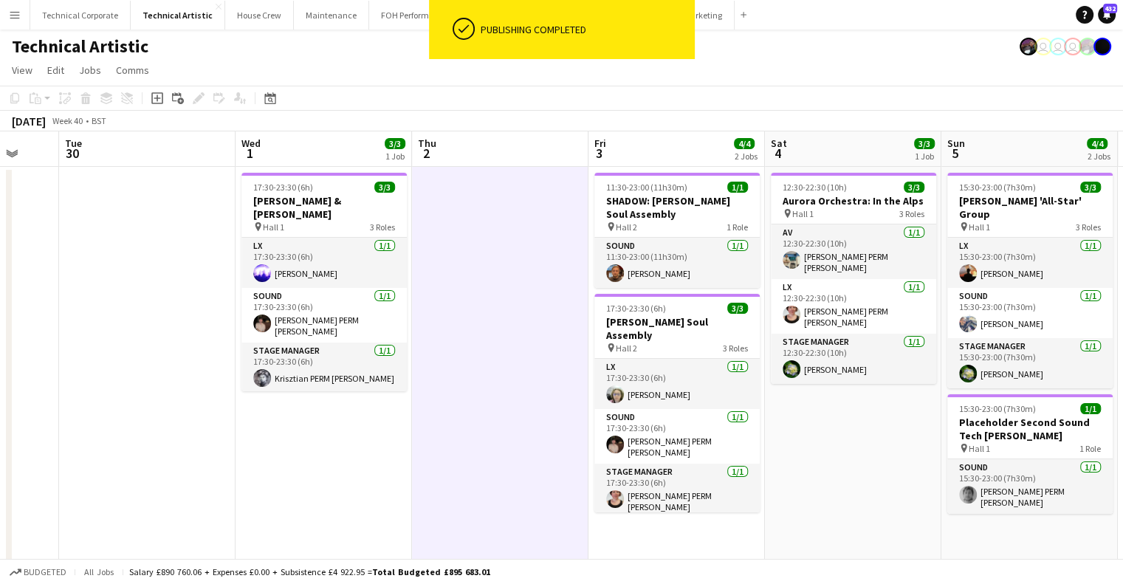
click at [437, 353] on app-date-cell at bounding box center [500, 568] width 177 height 802
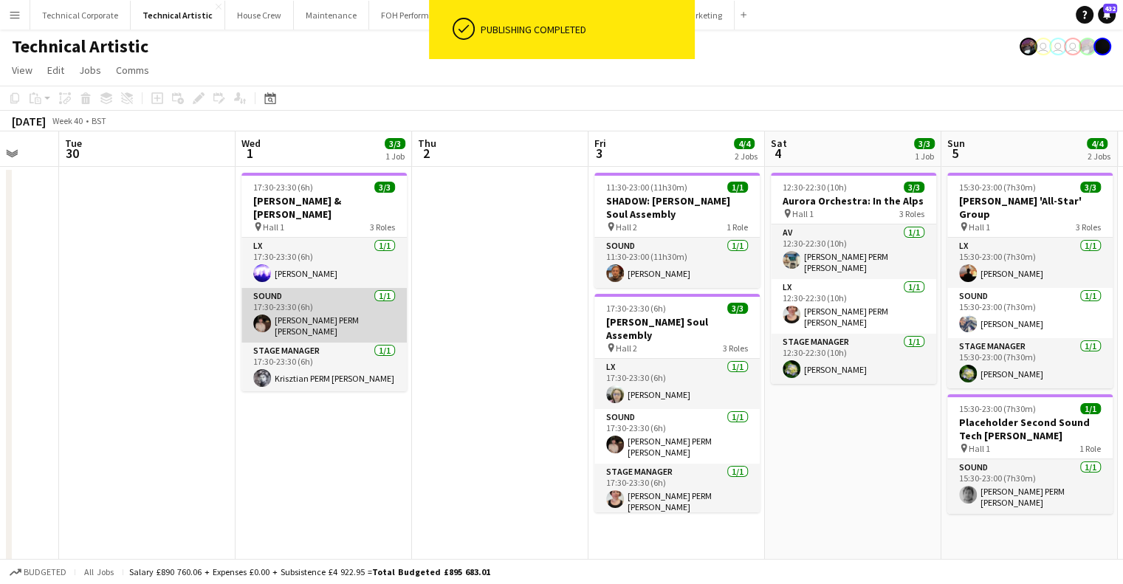
click at [337, 315] on app-card-role "Sound [DATE] 17:30-23:30 (6h) [PERSON_NAME] PERM [PERSON_NAME]" at bounding box center [324, 315] width 165 height 55
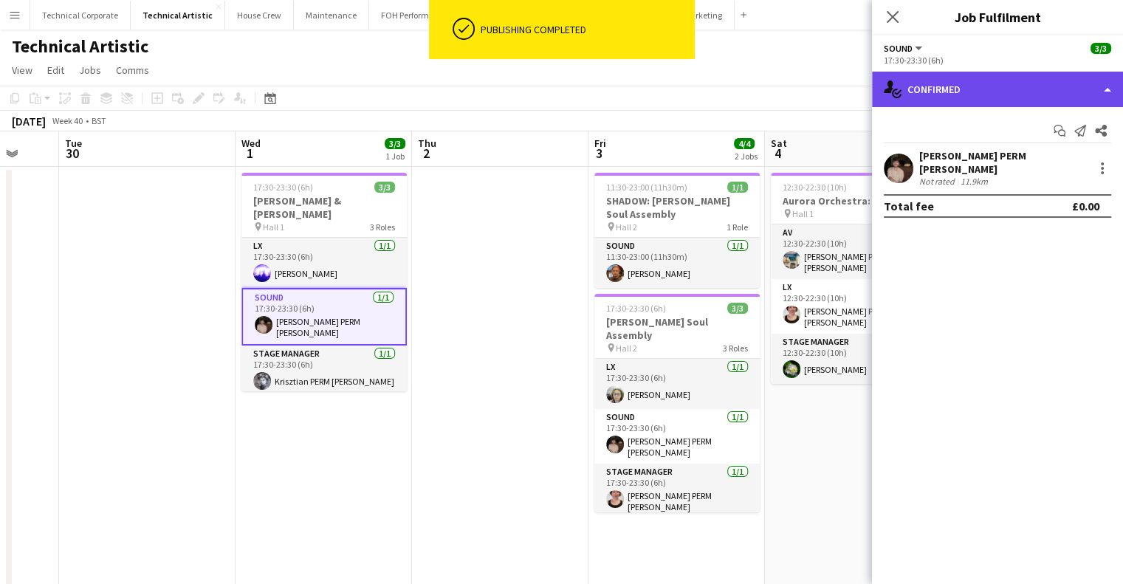
click at [999, 106] on div "single-neutral-actions-check-2 Confirmed" at bounding box center [997, 89] width 251 height 35
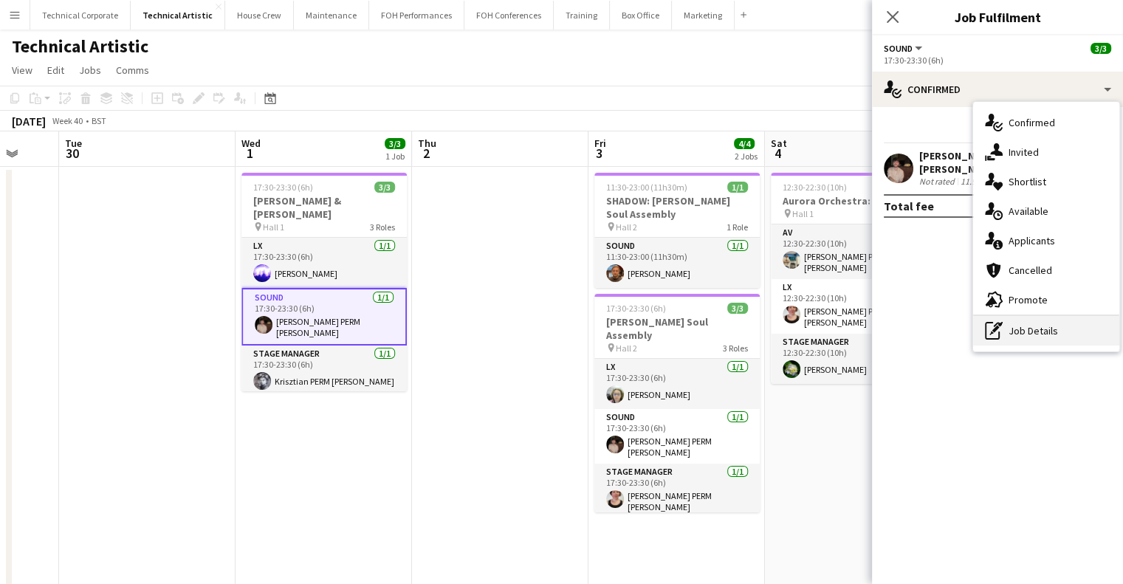
click at [1034, 328] on div "pen-write Job Details" at bounding box center [1046, 331] width 146 height 30
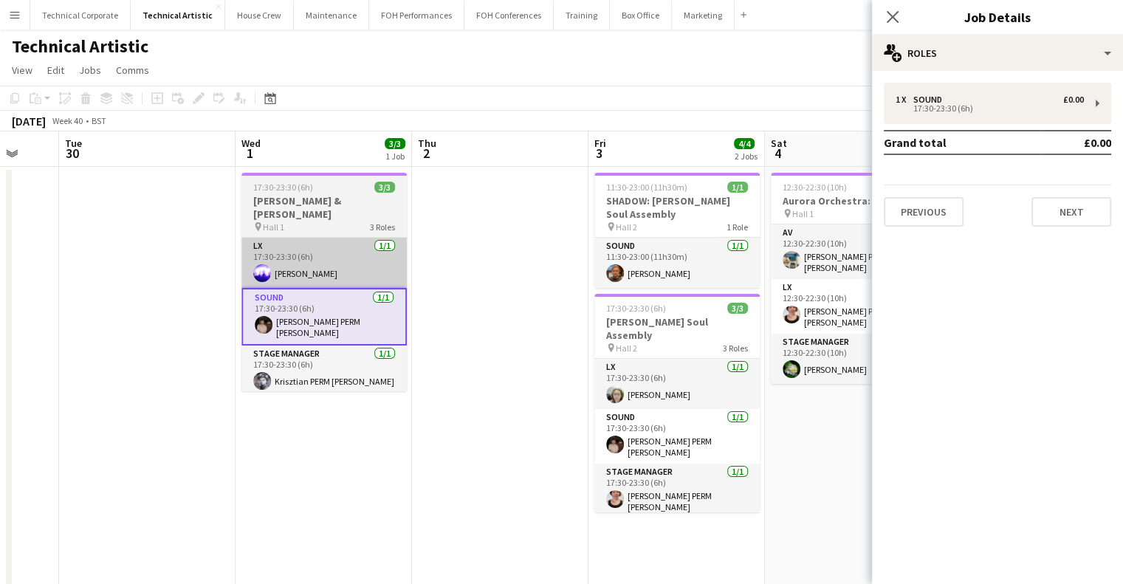
click at [377, 244] on app-card-role "LX [DATE] 17:30-23:30 (6h) [PERSON_NAME]" at bounding box center [324, 263] width 165 height 50
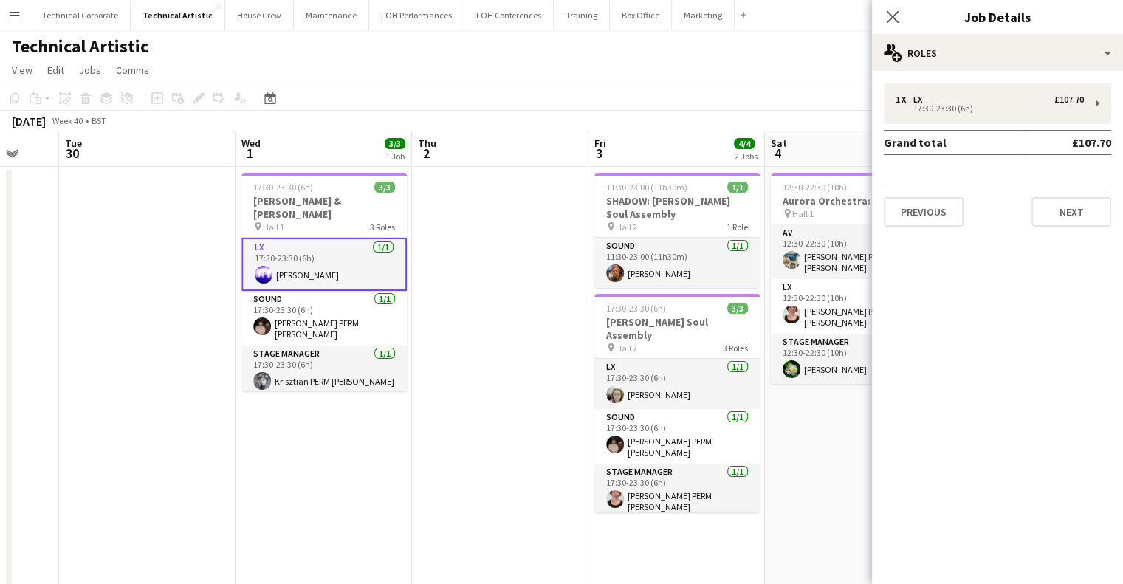
click at [493, 233] on app-date-cell at bounding box center [500, 568] width 177 height 802
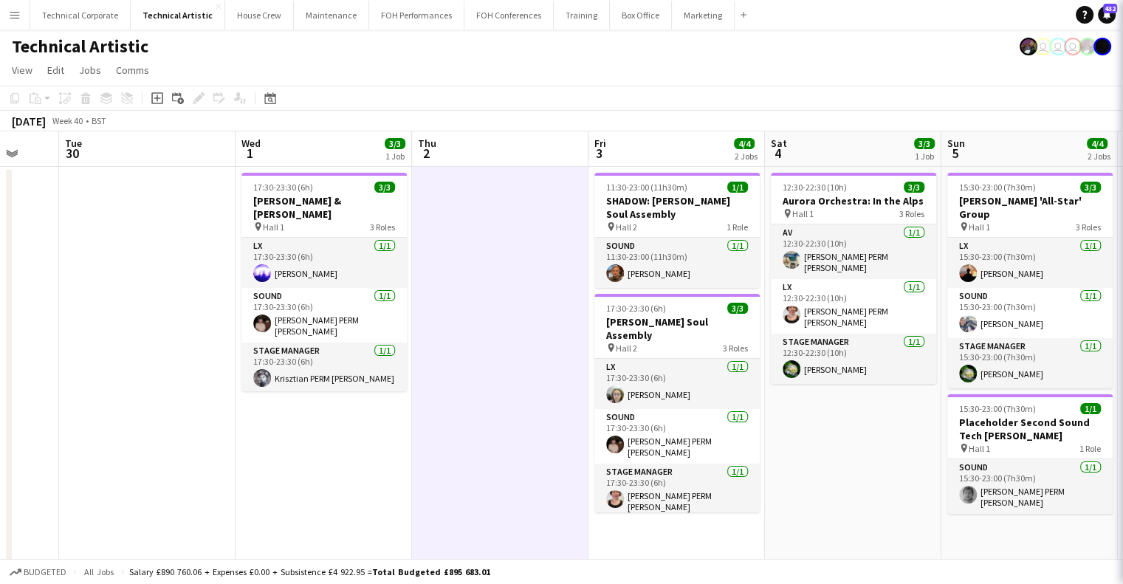
click at [493, 233] on app-date-cell at bounding box center [500, 568] width 177 height 802
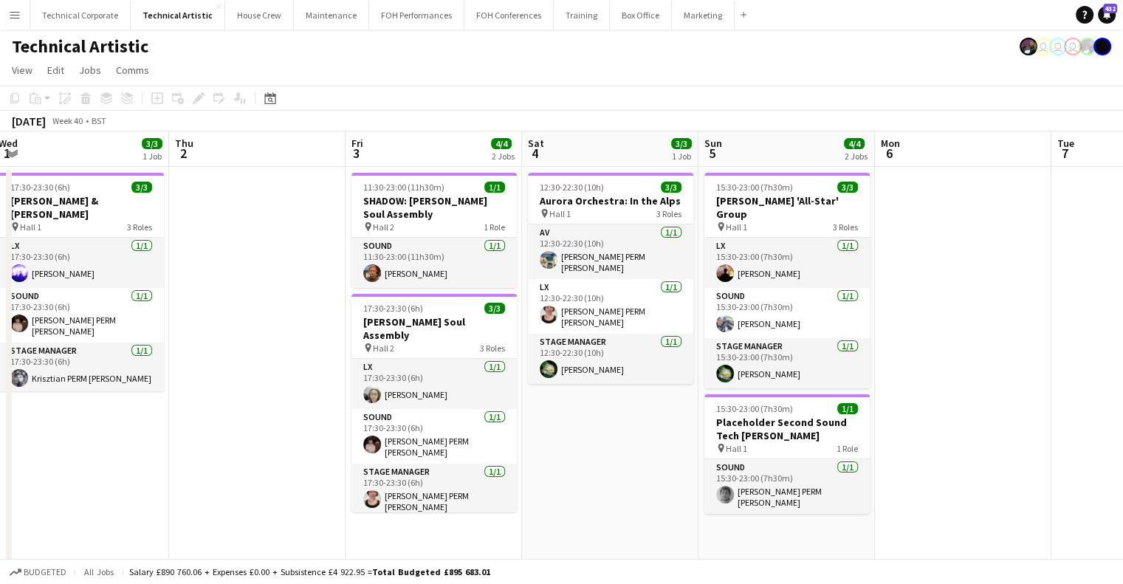
drag, startPoint x: 628, startPoint y: 288, endPoint x: 378, endPoint y: 283, distance: 249.7
click at [378, 283] on app-calendar-viewport "Sun 28 11/11 2 Jobs Mon 29 Tue 30 Wed 1 3/3 1 Job Thu 2 Fri 3 4/4 2 Jobs Sat 4 …" at bounding box center [561, 550] width 1123 height 838
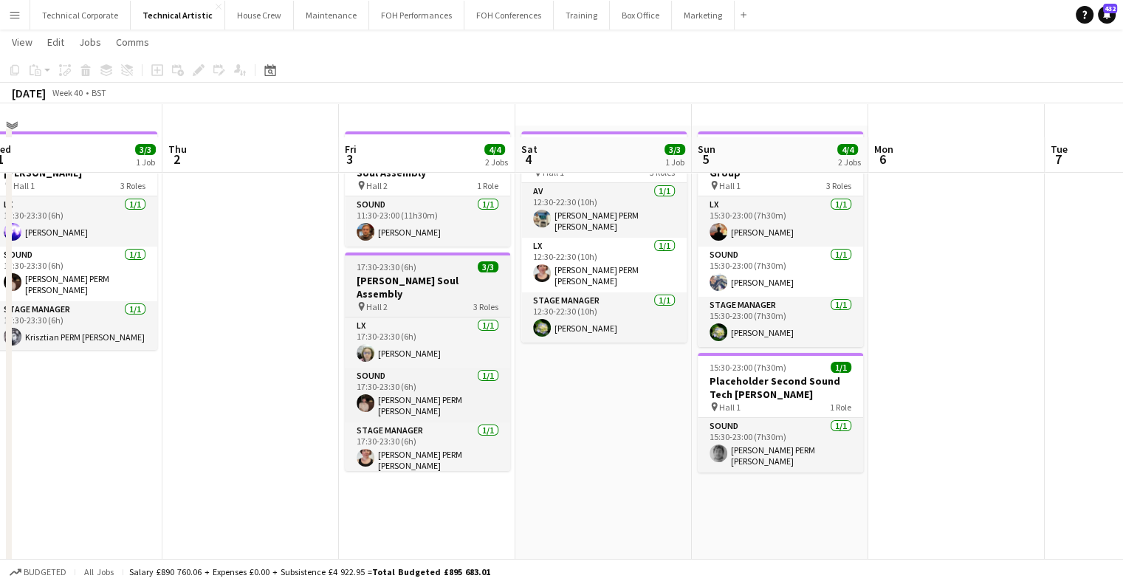
scroll to position [74, 0]
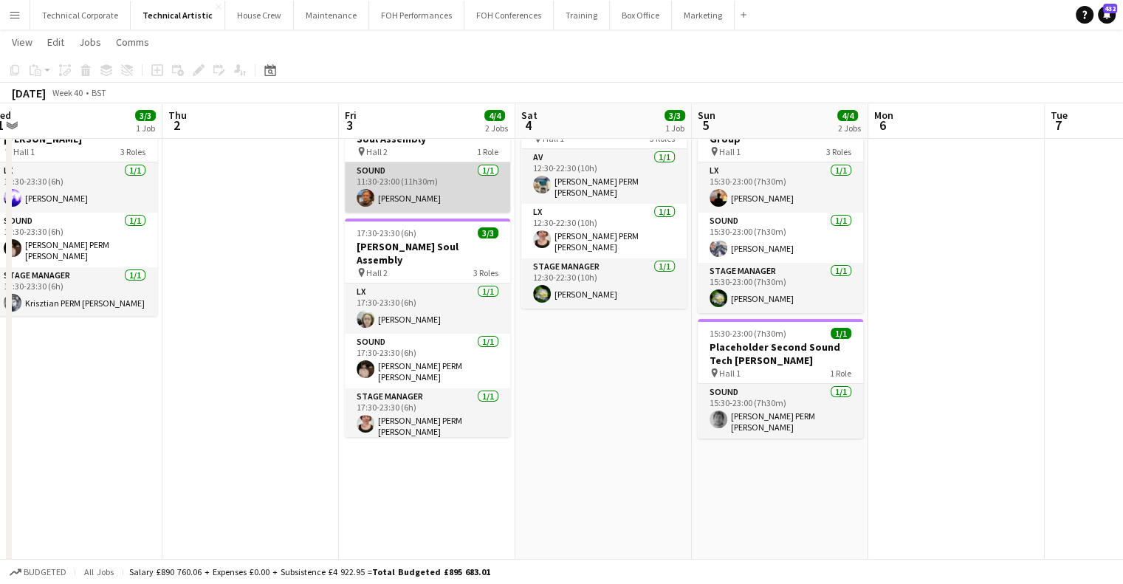
click at [446, 191] on app-card-role "Sound [DATE] 11:30-23:00 (11h30m) [PERSON_NAME]" at bounding box center [427, 187] width 165 height 50
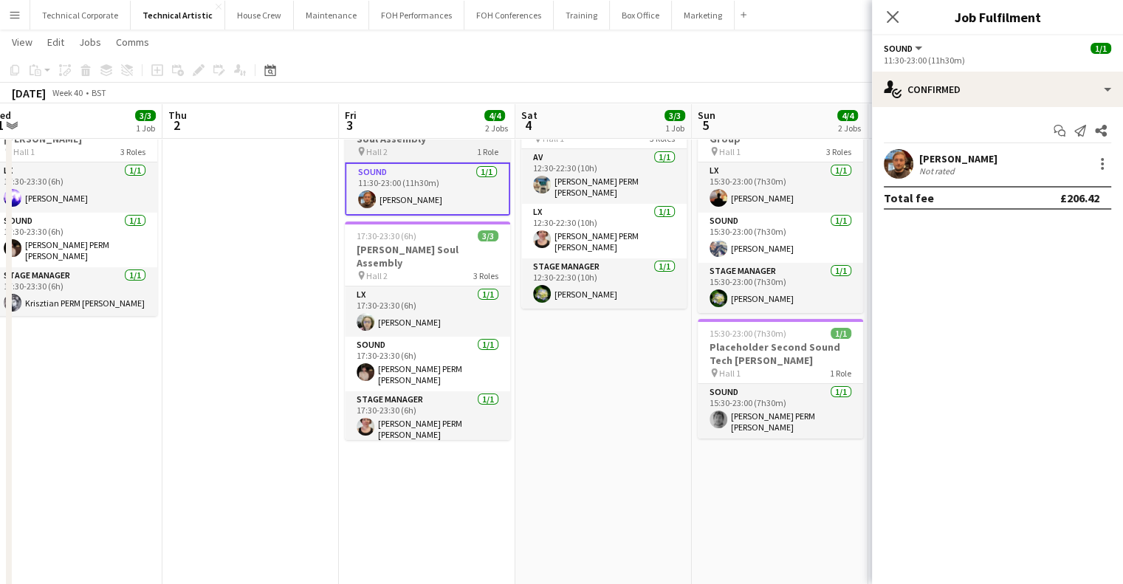
click at [397, 144] on h3 "SHADOW: [PERSON_NAME] Soul Assembly" at bounding box center [427, 132] width 165 height 27
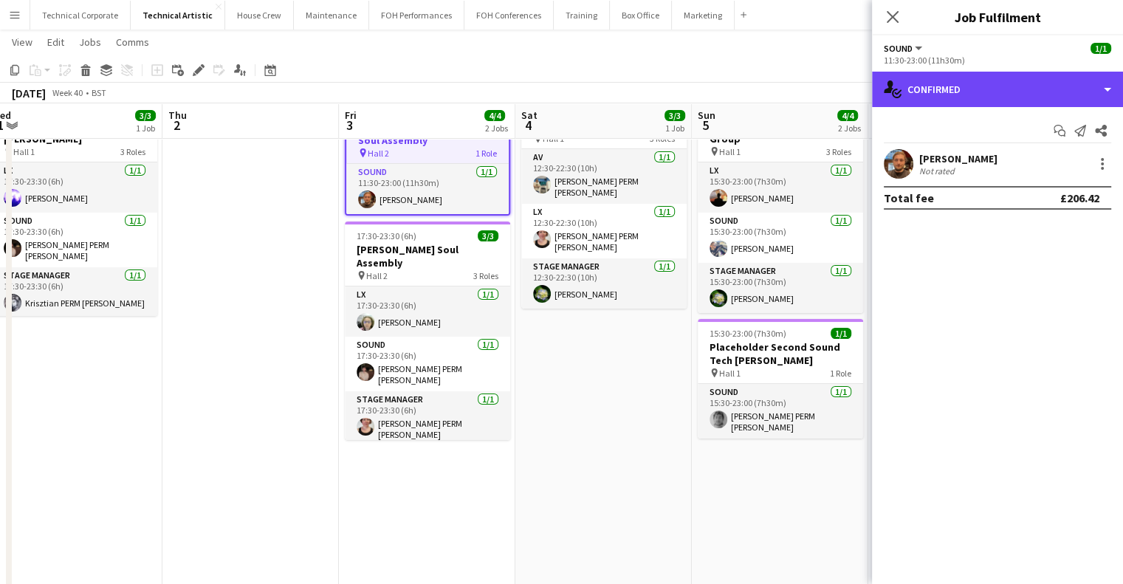
drag, startPoint x: 1018, startPoint y: 92, endPoint x: 1027, endPoint y: 117, distance: 26.4
click at [1019, 92] on div "single-neutral-actions-check-2 Confirmed" at bounding box center [997, 89] width 251 height 35
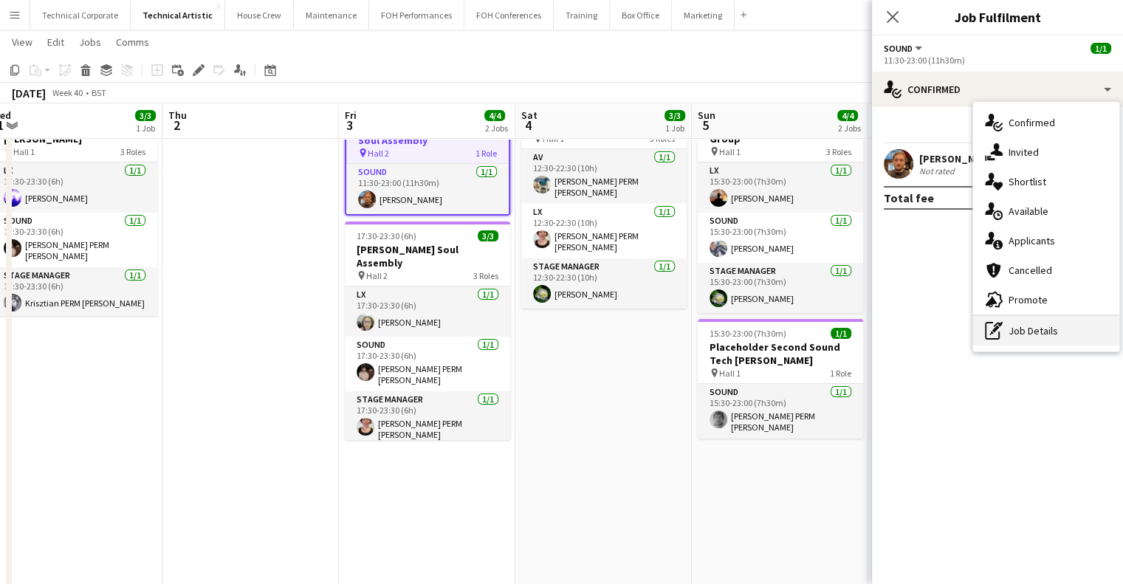
click at [1044, 343] on div "pen-write Job Details" at bounding box center [1046, 331] width 146 height 30
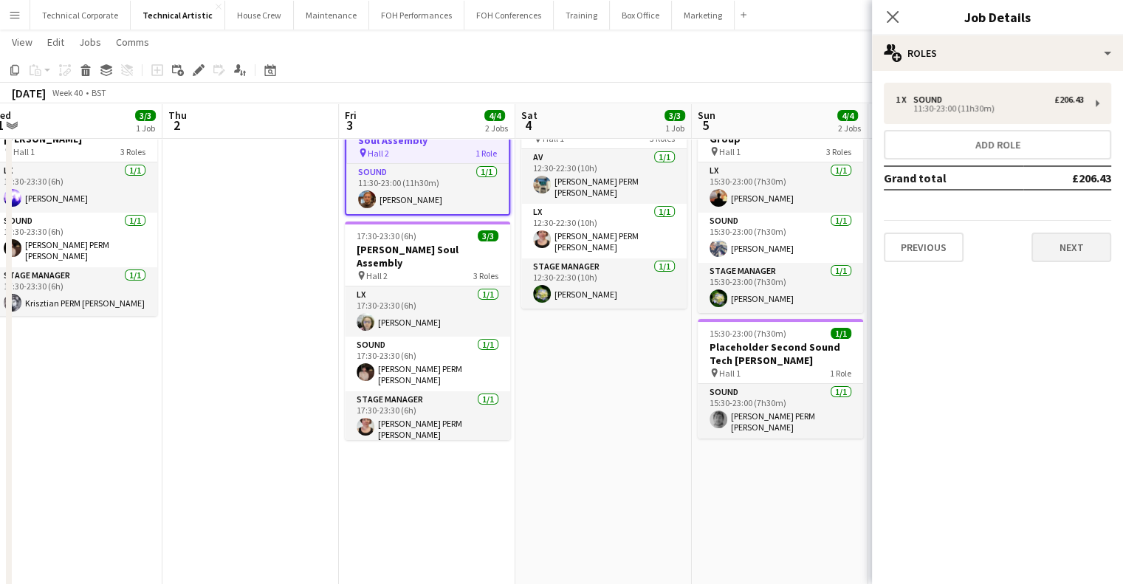
click at [1051, 230] on div "Previous Next" at bounding box center [997, 241] width 227 height 42
click at [1050, 246] on button "Next" at bounding box center [1072, 248] width 80 height 30
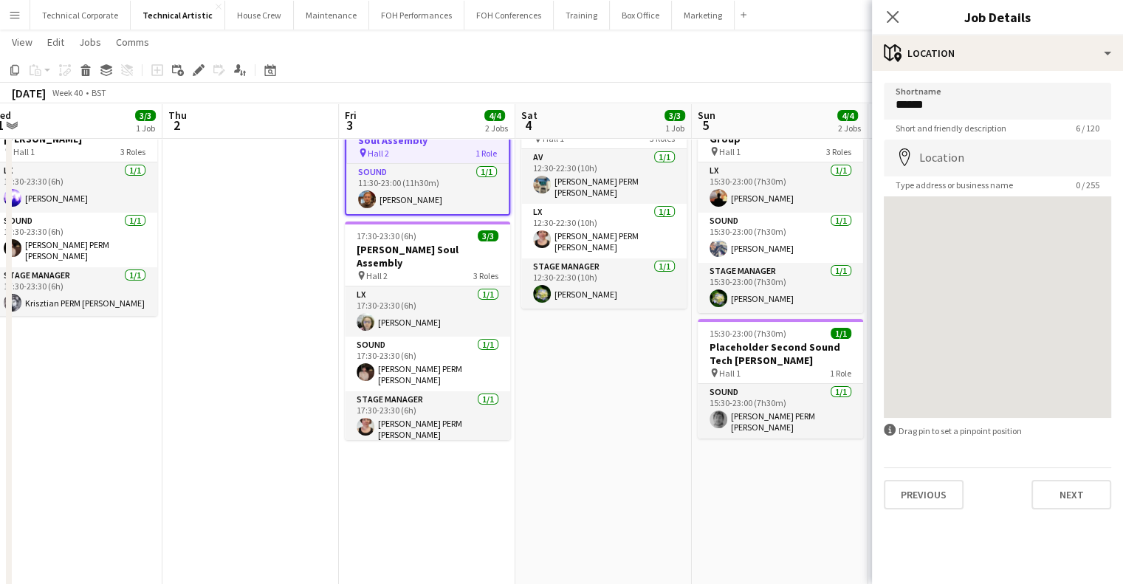
click at [1066, 511] on div "Shortname ****** Short and friendly description 6 / 120 Location map-marker Typ…" at bounding box center [997, 296] width 251 height 451
click at [1066, 498] on button "Next" at bounding box center [1072, 495] width 80 height 30
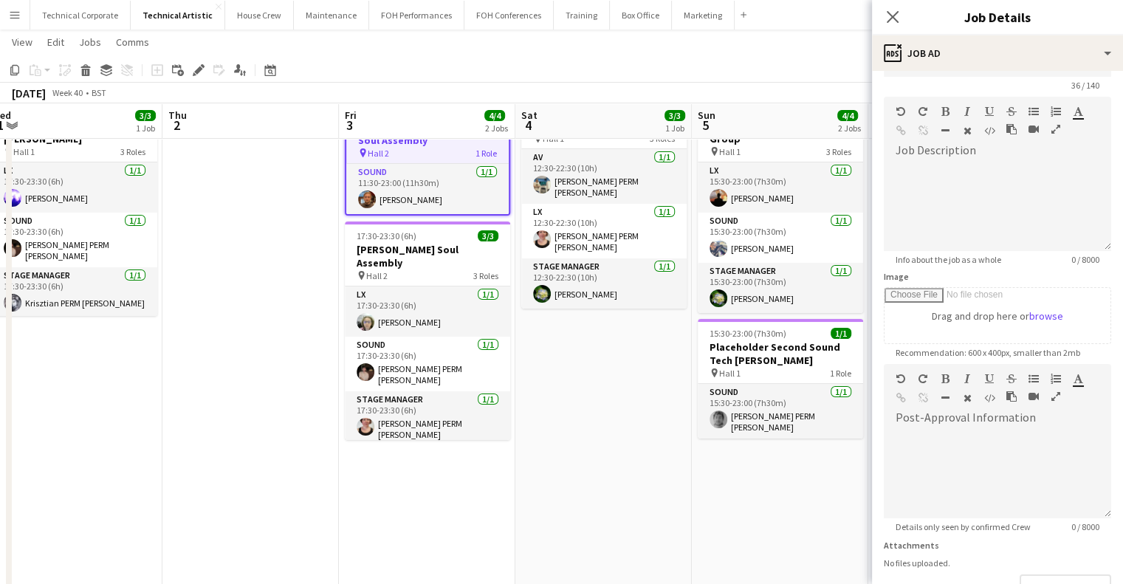
scroll to position [0, 0]
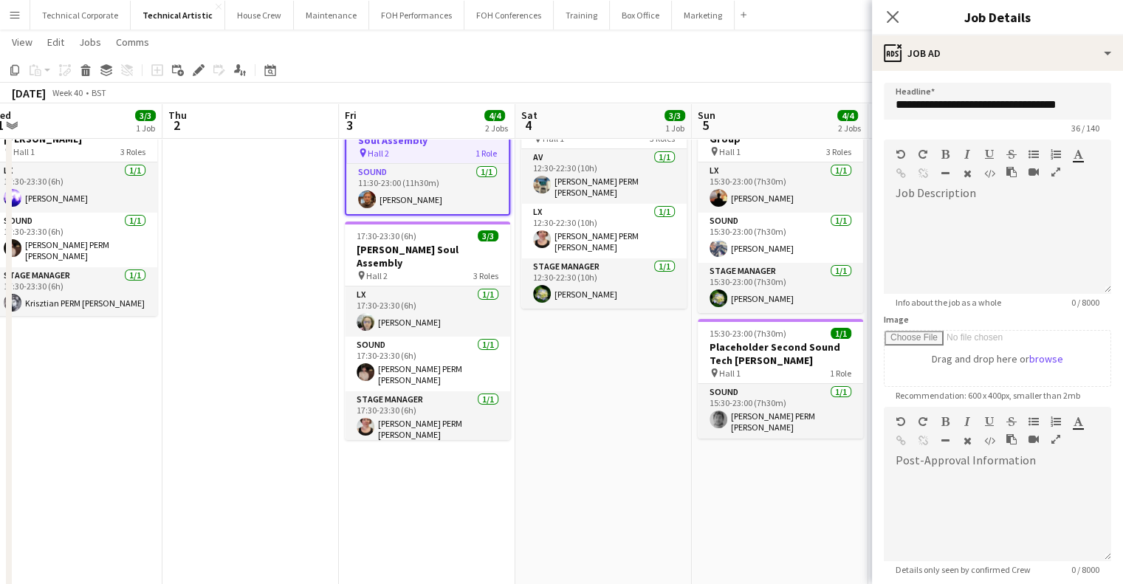
click at [557, 465] on app-date-cell "12:30-22:30 (10h) 3/3 Aurora Orchestra: In the Alps pin Hall 1 3 Roles AV [DATE…" at bounding box center [604, 493] width 177 height 802
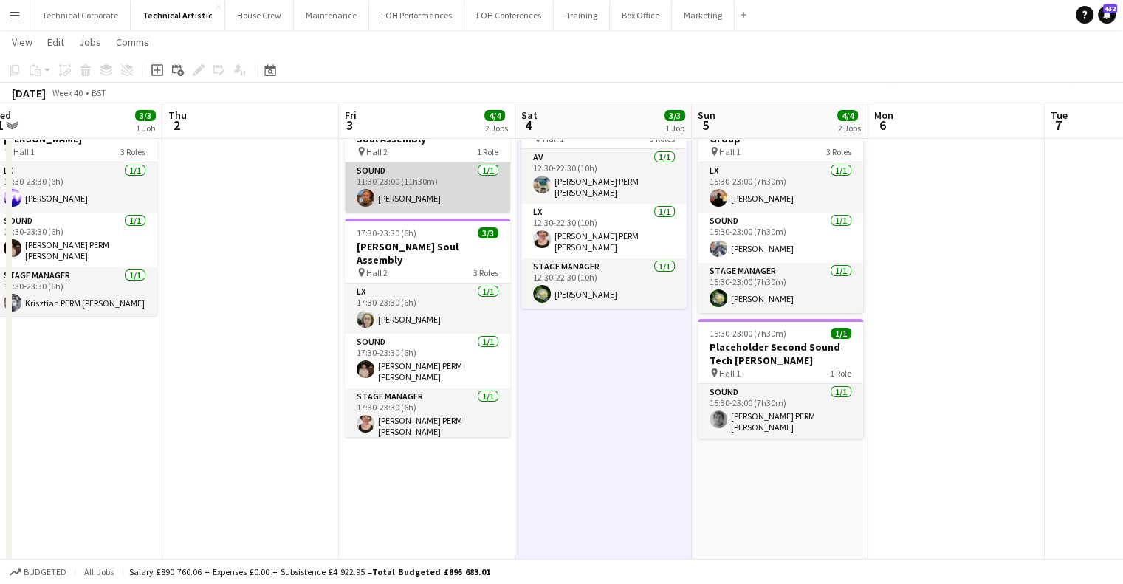
click at [437, 193] on app-card-role "Sound [DATE] 11:30-23:00 (11h30m) [PERSON_NAME]" at bounding box center [427, 187] width 165 height 50
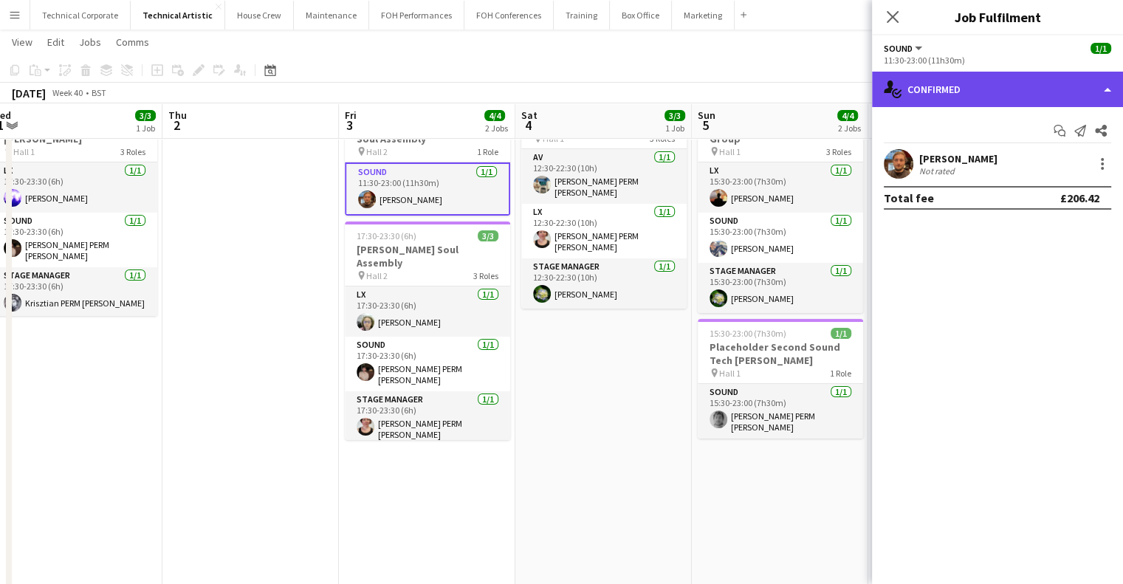
click at [959, 93] on div "single-neutral-actions-check-2 Confirmed" at bounding box center [997, 89] width 251 height 35
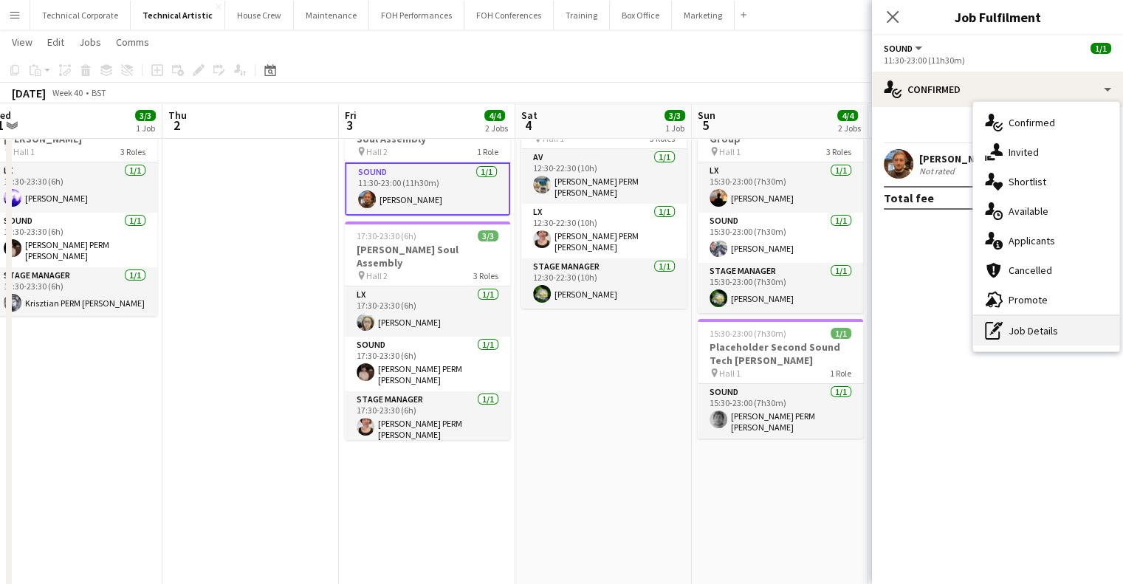
click at [1021, 326] on div "pen-write Job Details" at bounding box center [1046, 331] width 146 height 30
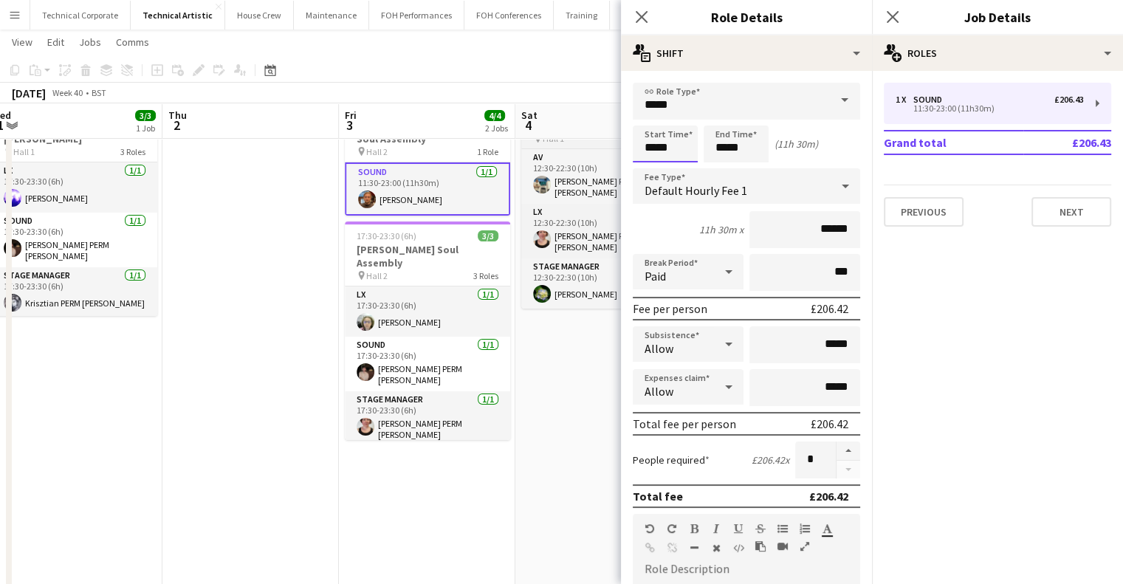
drag, startPoint x: 614, startPoint y: 144, endPoint x: 600, endPoint y: 143, distance: 14.1
click at [603, 143] on body "Menu Boards Boards Boards All jobs Status Workforce Workforce My Workforce Recr…" at bounding box center [561, 422] width 1123 height 993
type input "*****"
click at [417, 484] on app-date-cell "11:30-23:00 (11h30m) 1/1 SHADOW: [PERSON_NAME] Soul Assembly pin Hall 2 1 Role …" at bounding box center [427, 493] width 177 height 802
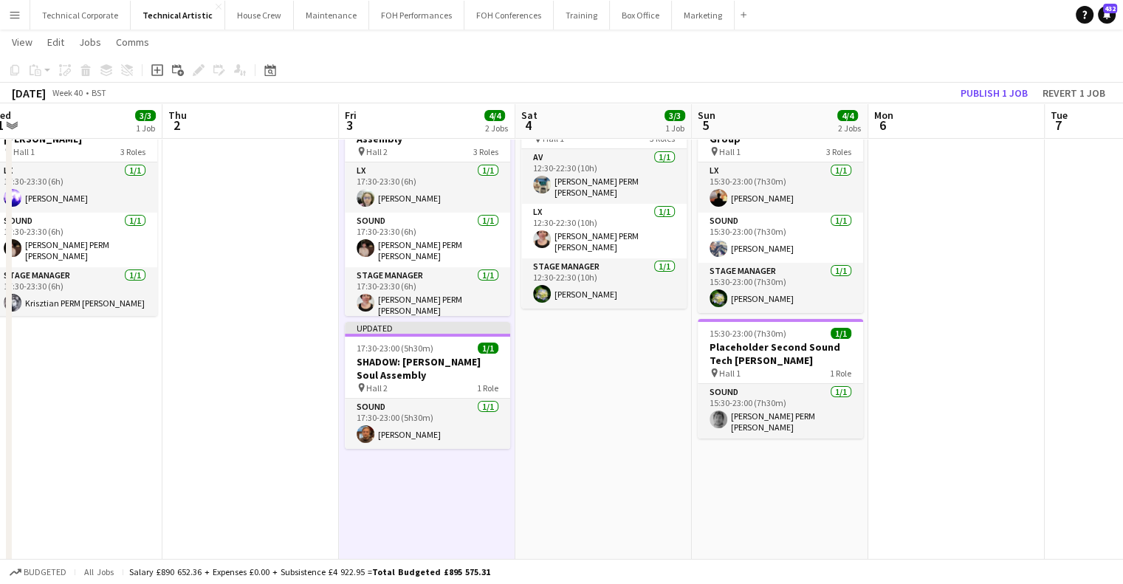
click at [431, 531] on app-date-cell "17:30-23:30 (6h) 3/3 [PERSON_NAME] Soul Assembly pin Hall 2 3 Roles LX [DATE] 1…" at bounding box center [427, 493] width 177 height 802
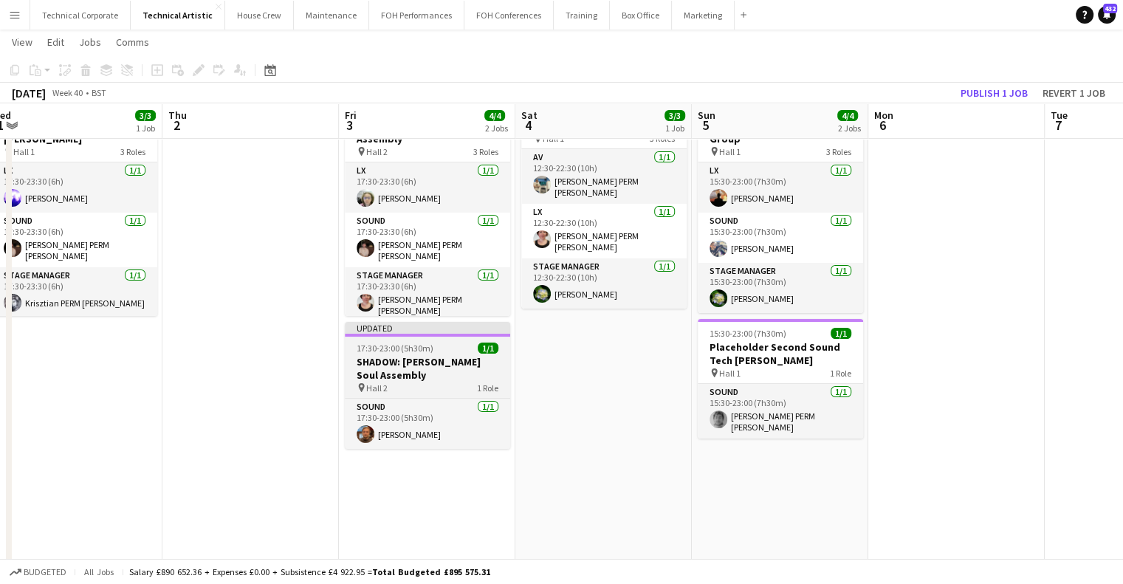
click at [424, 382] on div "pin Hall 2 1 Role" at bounding box center [427, 388] width 165 height 12
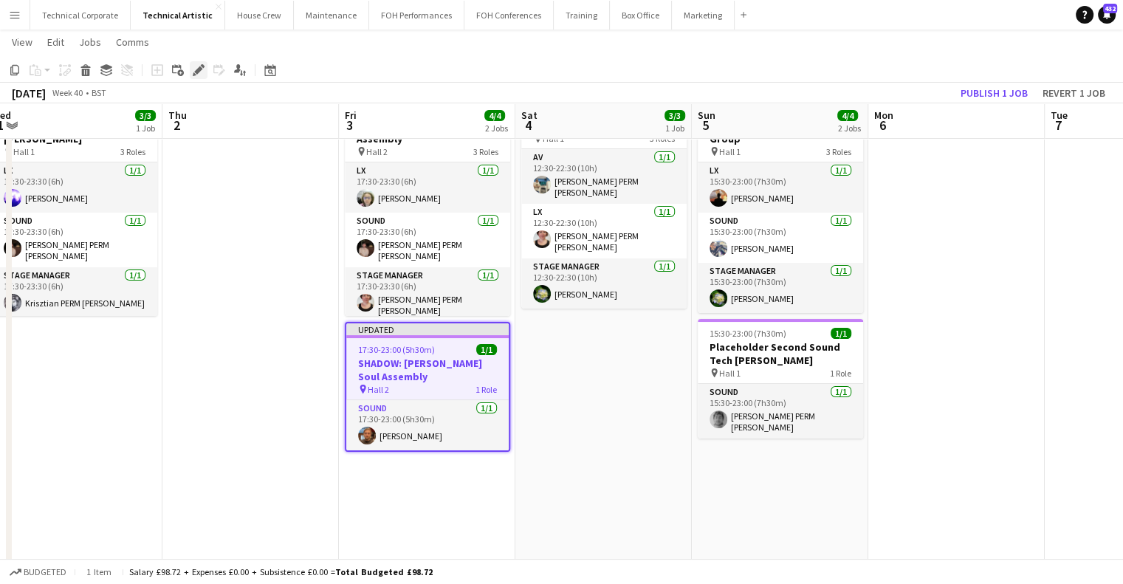
click at [202, 66] on icon at bounding box center [203, 66] width 4 height 4
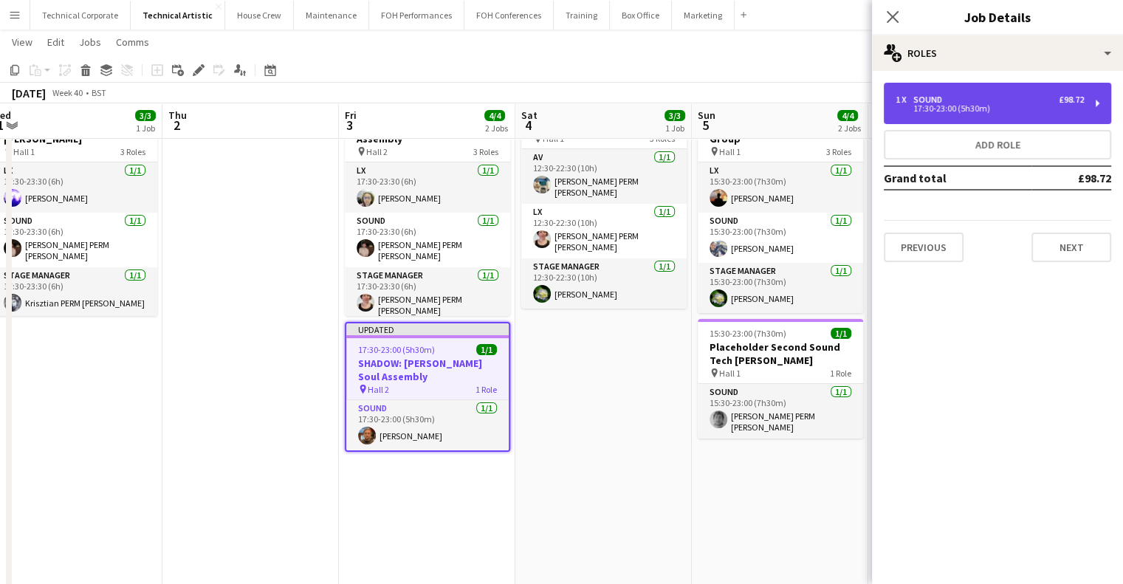
click at [921, 123] on div "1 x Sound £98.72 17:30-23:00 (5h30m)" at bounding box center [997, 103] width 227 height 41
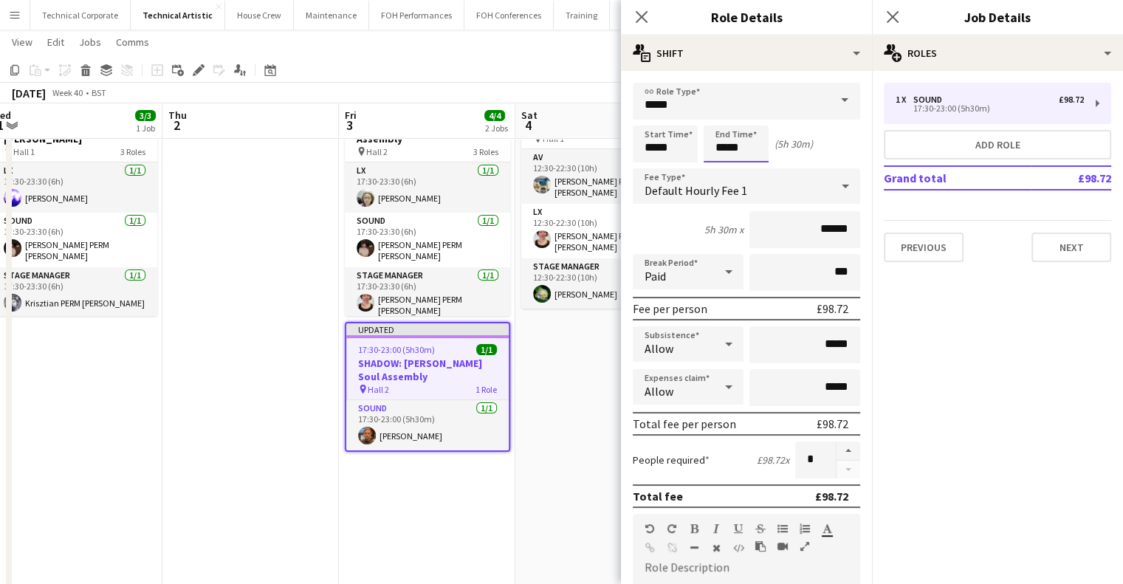
click at [750, 150] on input "*****" at bounding box center [736, 144] width 65 height 37
click at [756, 117] on div at bounding box center [751, 118] width 30 height 15
type input "*****"
click at [756, 117] on div at bounding box center [751, 118] width 30 height 15
click at [576, 400] on app-date-cell "12:30-22:30 (10h) 3/3 Aurora Orchestra: In the Alps pin Hall 1 3 Roles AV [DATE…" at bounding box center [604, 493] width 177 height 802
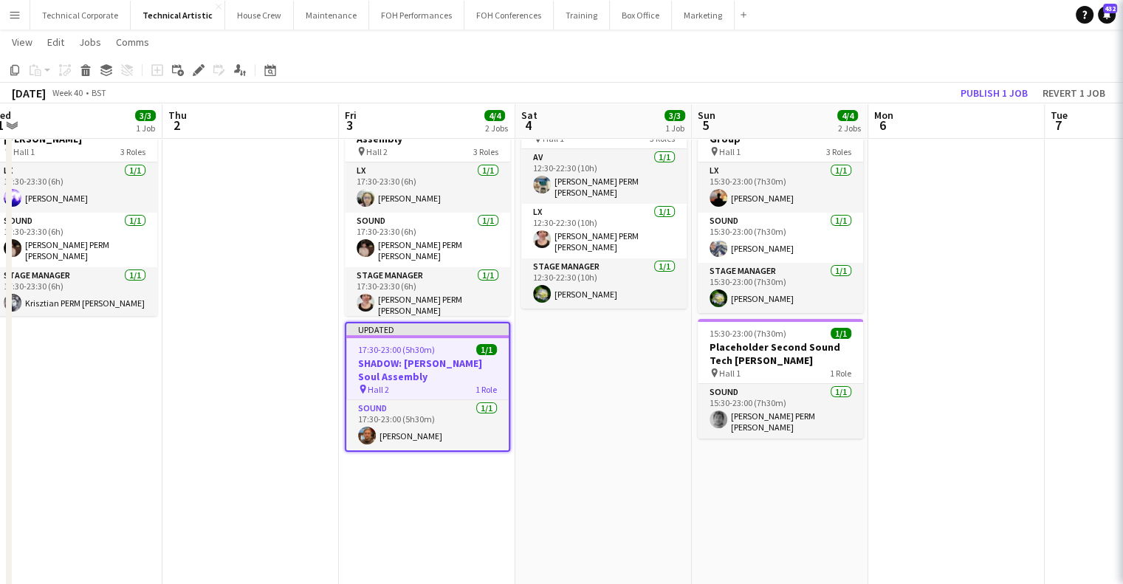
click at [576, 400] on app-date-cell "12:30-22:30 (10h) 3/3 Aurora Orchestra: In the Alps pin Hall 1 3 Roles AV [DATE…" at bounding box center [604, 493] width 177 height 802
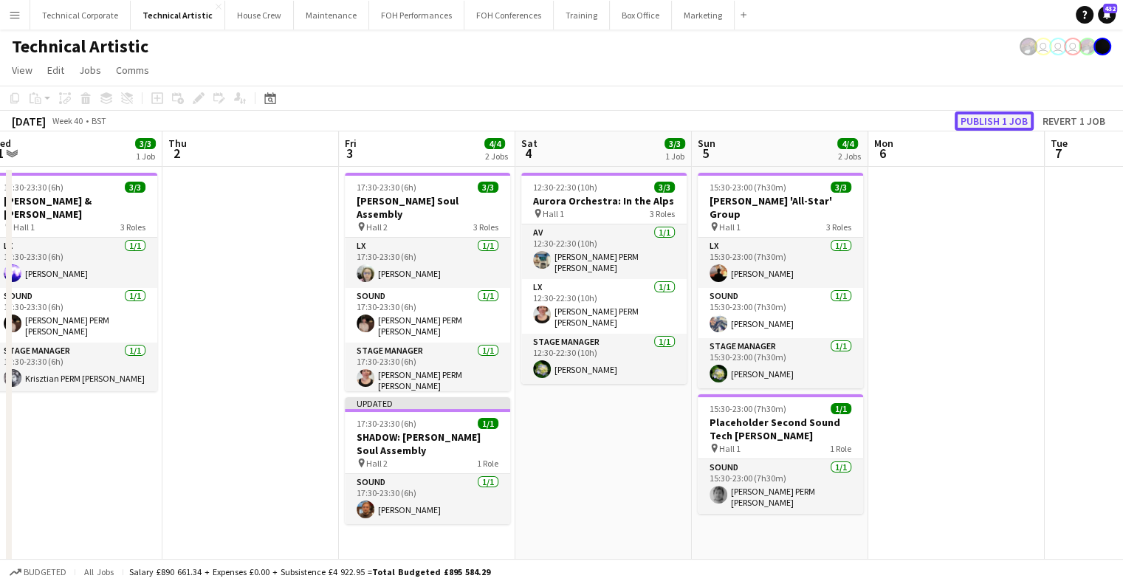
click at [1002, 120] on button "Publish 1 job" at bounding box center [994, 121] width 79 height 19
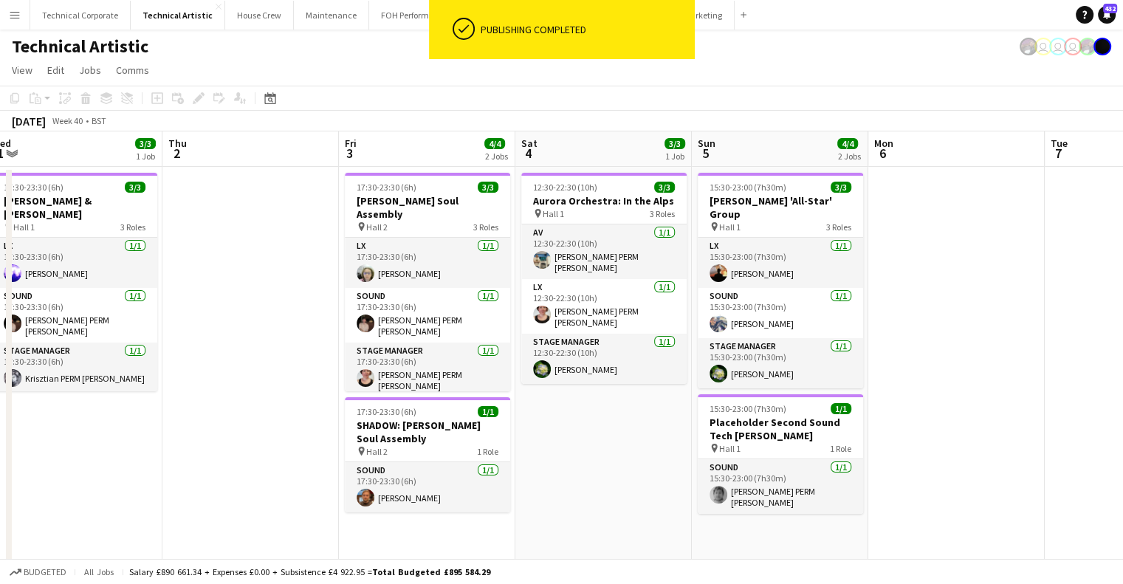
click at [615, 448] on app-date-cell "12:30-22:30 (10h) 3/3 Aurora Orchestra: In the Alps pin Hall 1 3 Roles AV [DATE…" at bounding box center [604, 568] width 177 height 802
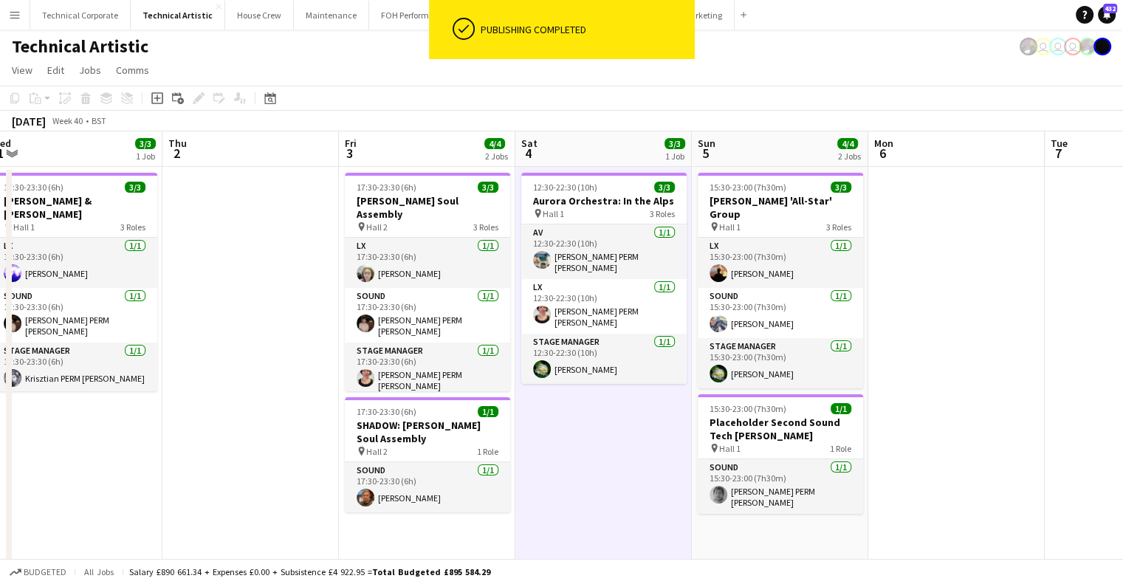
click at [593, 455] on app-date-cell "12:30-22:30 (10h) 3/3 Aurora Orchestra: In the Alps pin Hall 1 3 Roles AV [DATE…" at bounding box center [604, 568] width 177 height 802
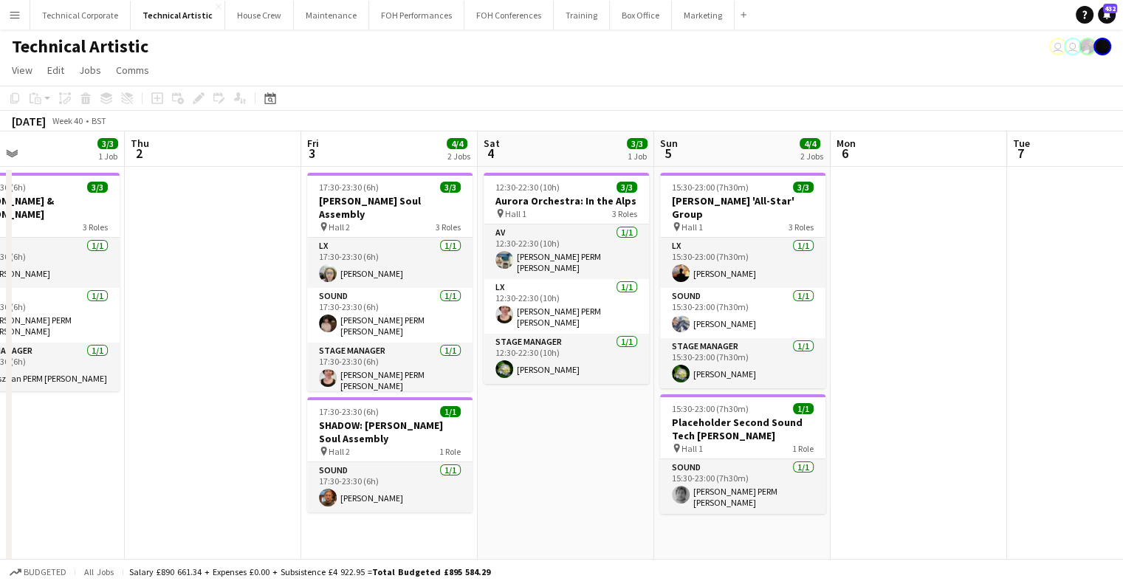
drag, startPoint x: 585, startPoint y: 448, endPoint x: 547, endPoint y: 454, distance: 38.9
click at [547, 454] on app-calendar-viewport "Sun 28 11/11 2 Jobs Mon 29 Tue 30 Wed 1 3/3 1 Job Thu 2 Fri 3 4/4 2 Jobs Sat 4 …" at bounding box center [561, 550] width 1123 height 838
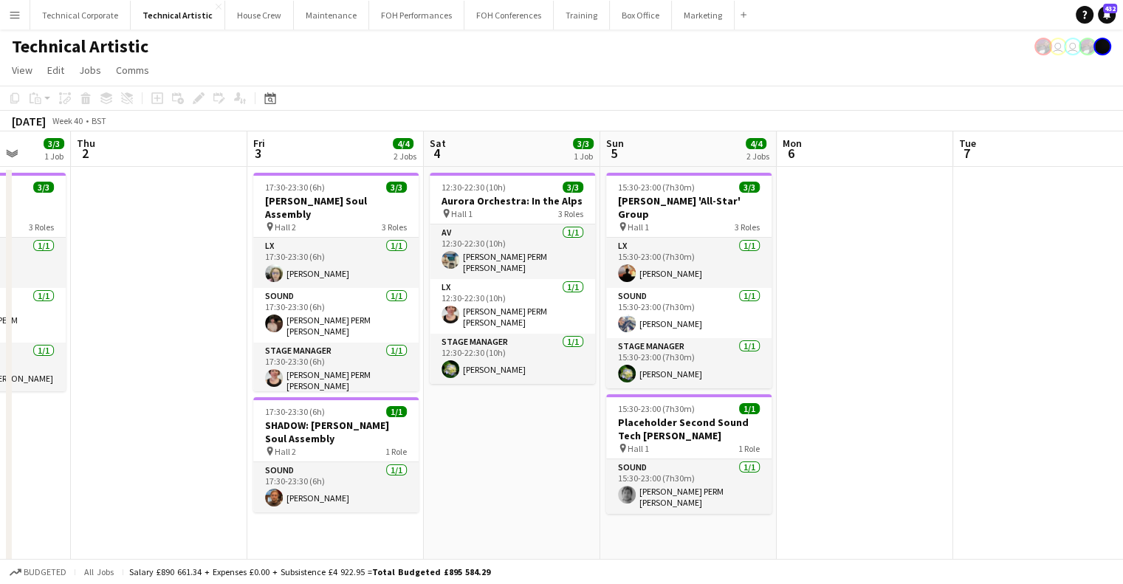
scroll to position [0, 647]
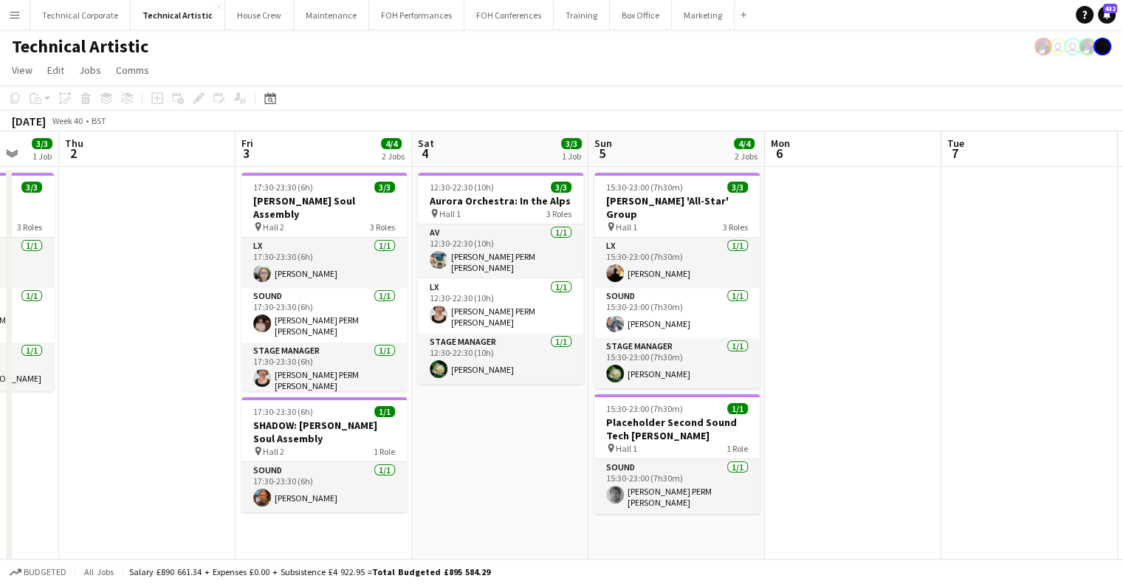
drag, startPoint x: 532, startPoint y: 476, endPoint x: 466, endPoint y: 475, distance: 65.7
click at [467, 475] on app-calendar-viewport "Sun 28 11/11 2 Jobs Mon 29 Tue 30 Wed 1 3/3 1 Job Thu 2 Fri 3 4/4 2 Jobs Sat 4 …" at bounding box center [561, 550] width 1123 height 838
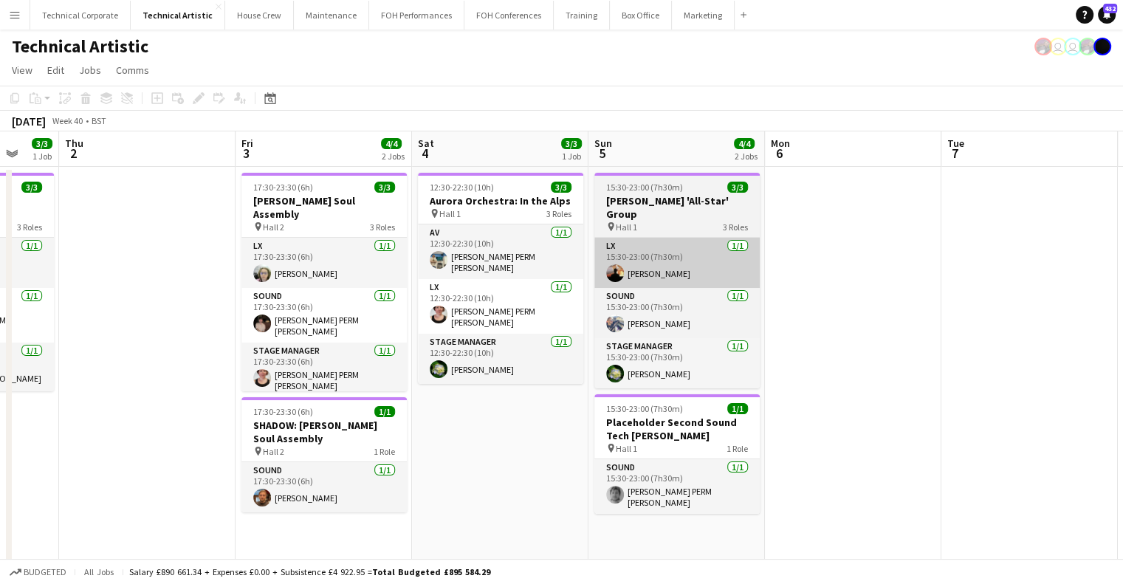
drag, startPoint x: 340, startPoint y: 266, endPoint x: 686, endPoint y: 230, distance: 348.2
click at [340, 266] on app-card-role "LX [DATE] 17:30-23:30 (6h) [PERSON_NAME]" at bounding box center [324, 263] width 165 height 50
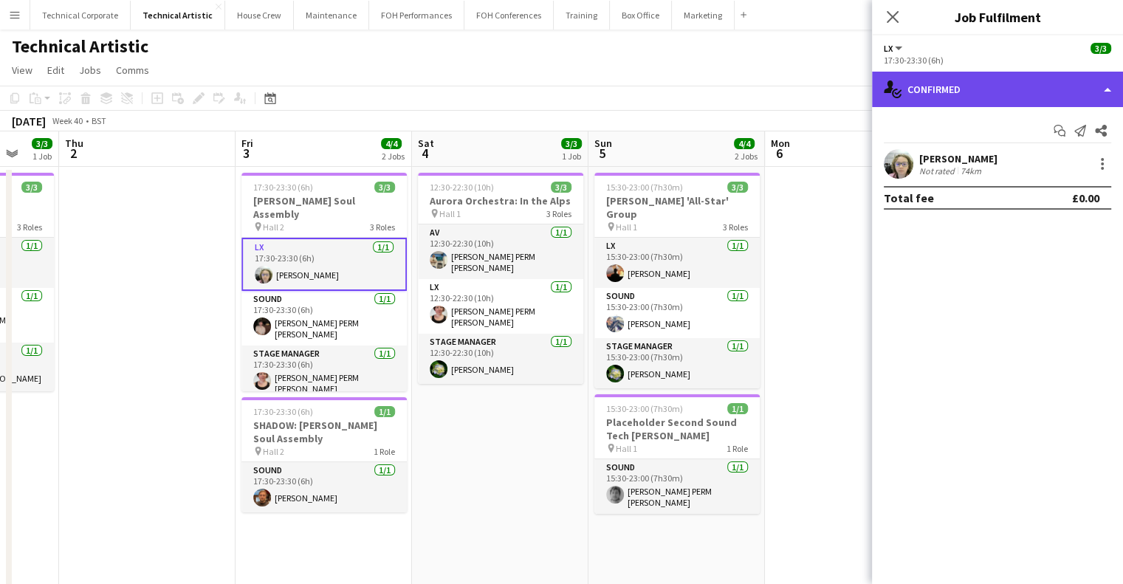
click at [976, 89] on div "single-neutral-actions-check-2 Confirmed" at bounding box center [997, 89] width 251 height 35
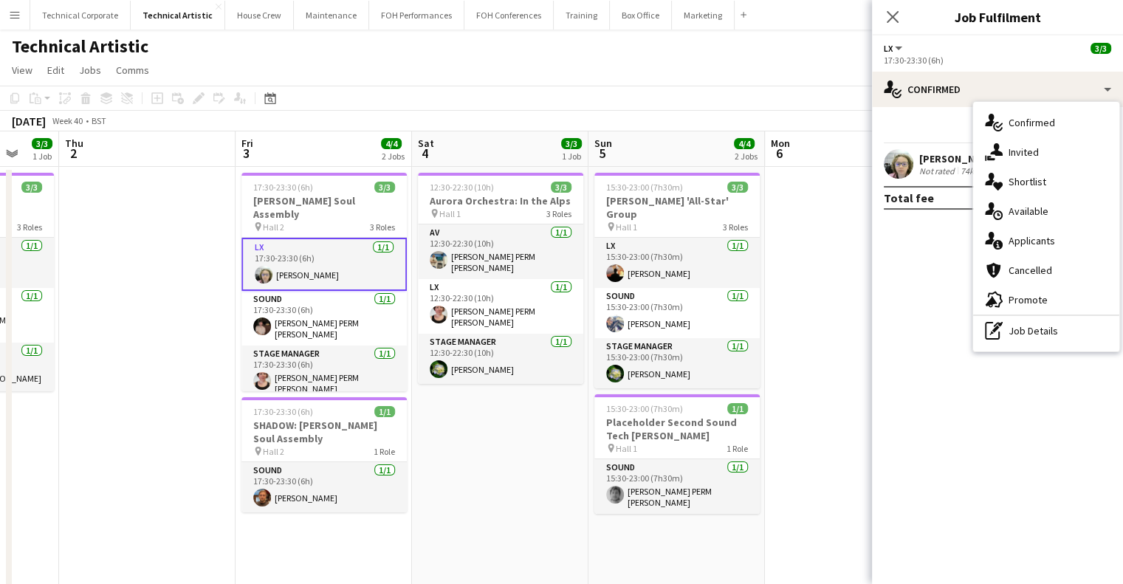
click at [1042, 206] on span "Available" at bounding box center [1029, 211] width 40 height 13
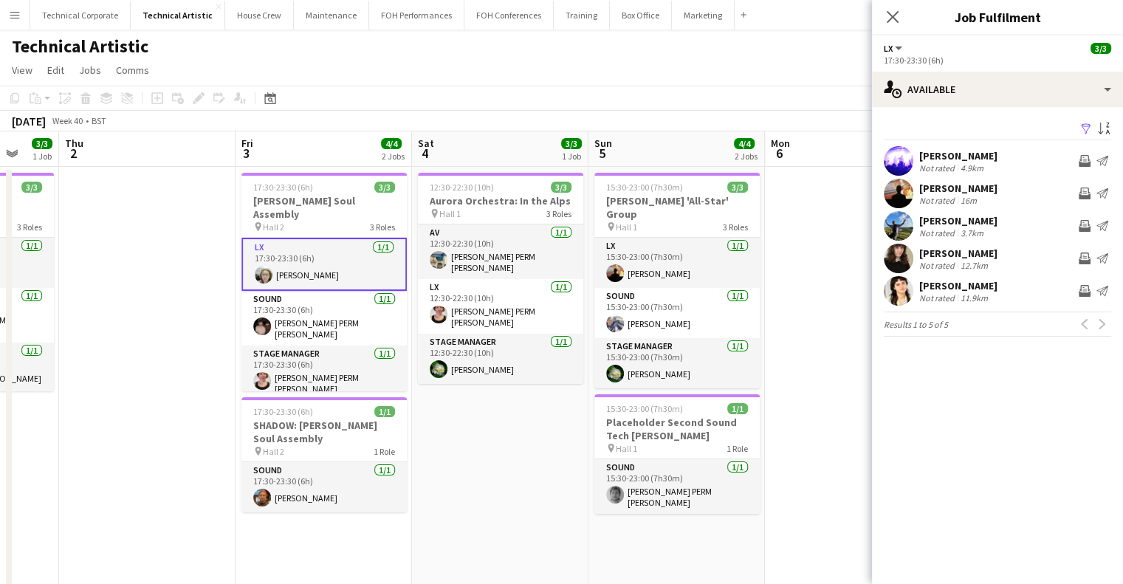
click at [523, 425] on app-date-cell "12:30-22:30 (10h) 3/3 Aurora Orchestra: In the Alps pin Hall 1 3 Roles AV [DATE…" at bounding box center [500, 568] width 177 height 802
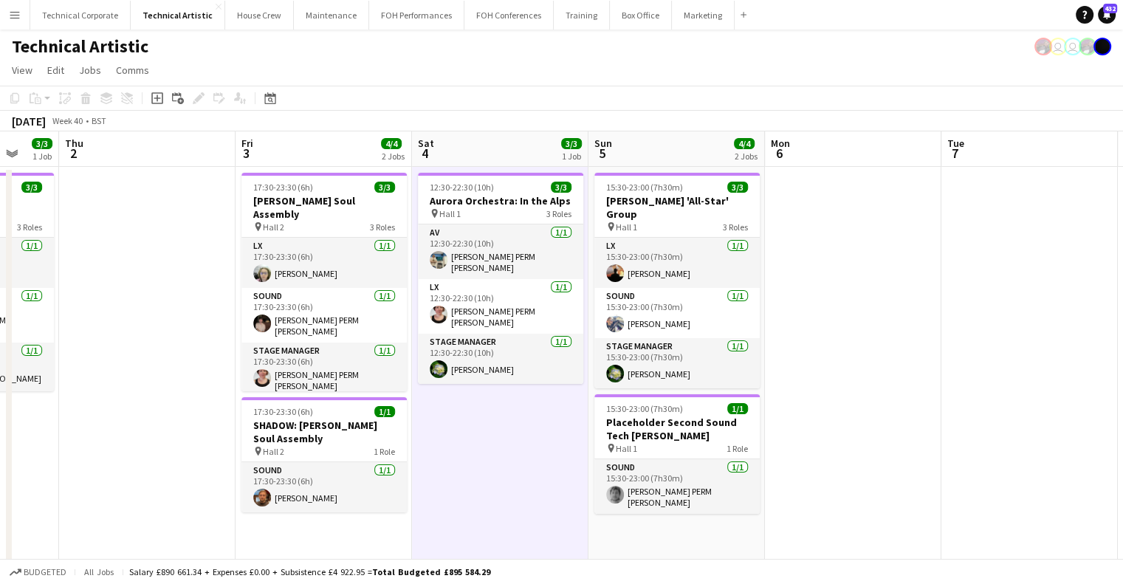
click at [521, 425] on app-date-cell "12:30-22:30 (10h) 3/3 Aurora Orchestra: In the Alps pin Hall 1 3 Roles AV [DATE…" at bounding box center [500, 568] width 177 height 802
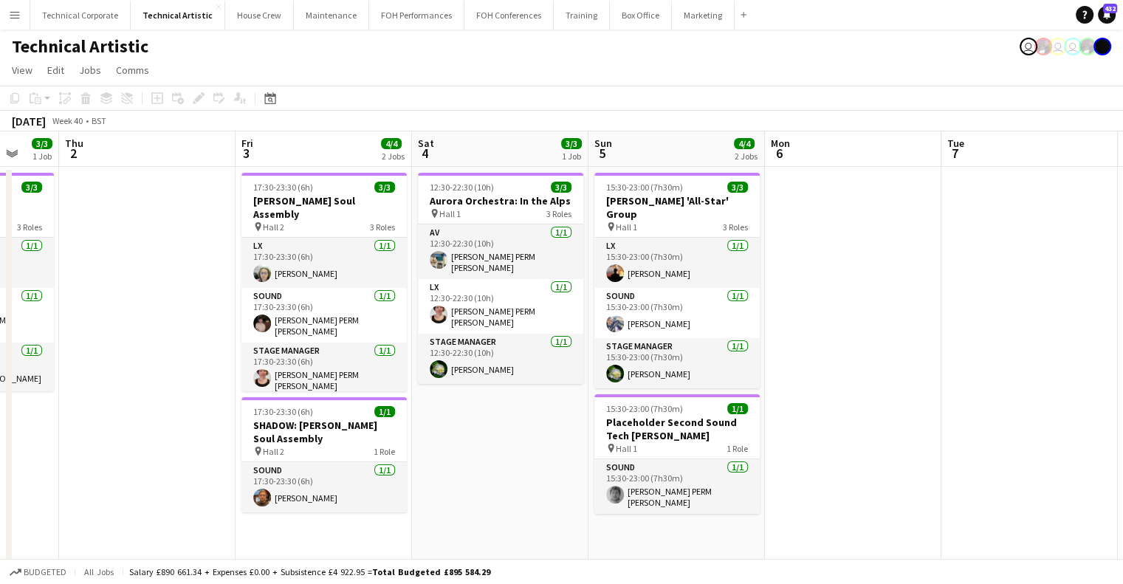
click at [490, 469] on app-date-cell "12:30-22:30 (10h) 3/3 Aurora Orchestra: In the Alps pin Hall 1 3 Roles AV [DATE…" at bounding box center [500, 568] width 177 height 802
click at [490, 468] on app-date-cell "12:30-22:30 (10h) 3/3 Aurora Orchestra: In the Alps pin Hall 1 3 Roles AV [DATE…" at bounding box center [499, 568] width 177 height 802
click at [798, 453] on app-date-cell at bounding box center [852, 568] width 177 height 802
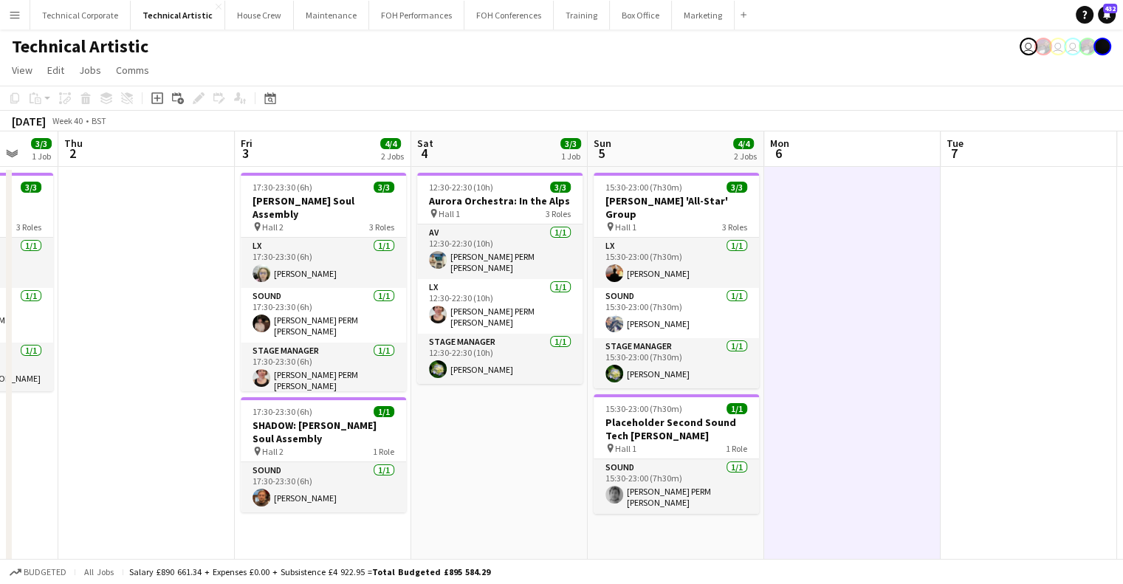
click at [795, 496] on app-date-cell at bounding box center [852, 568] width 177 height 802
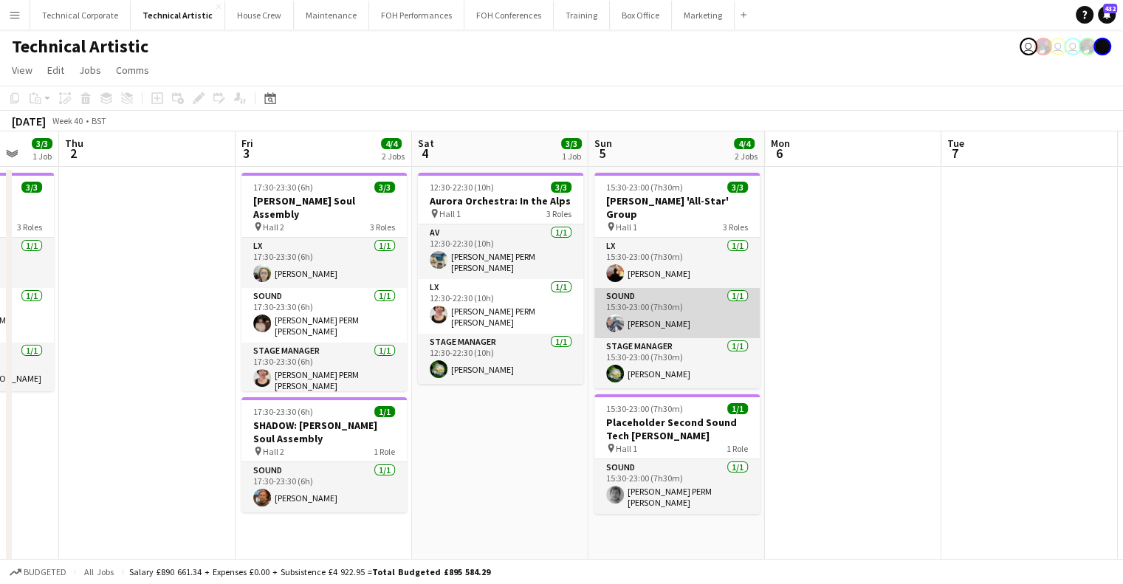
click at [662, 288] on app-card-role "Sound [DATE] 15:30-23:00 (7h30m) [PERSON_NAME]" at bounding box center [677, 313] width 165 height 50
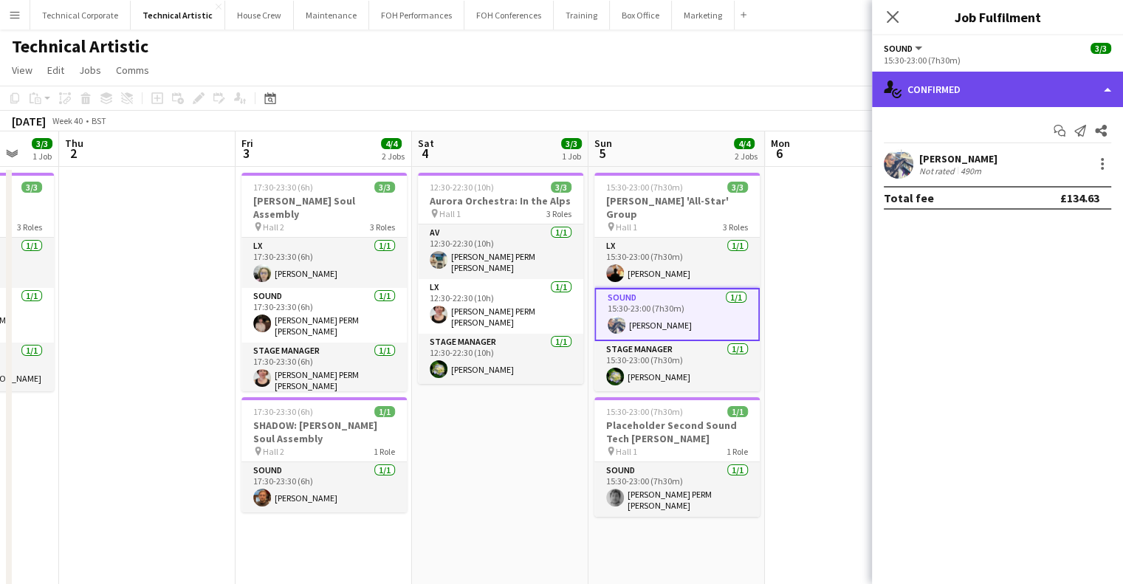
click at [1004, 98] on div "single-neutral-actions-check-2 Confirmed" at bounding box center [997, 89] width 251 height 35
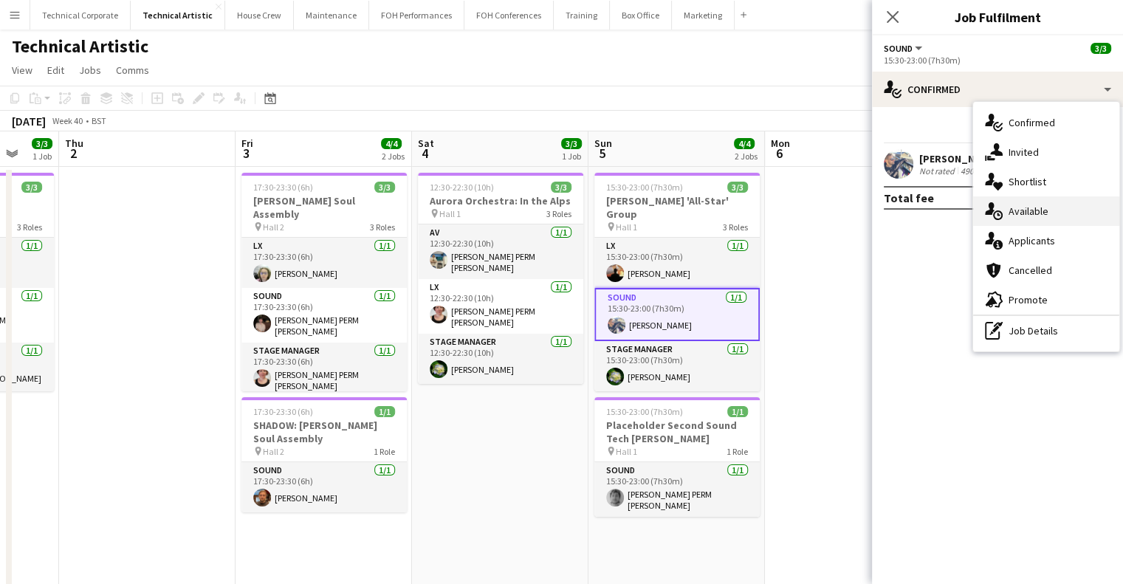
click at [1035, 213] on span "Available" at bounding box center [1029, 211] width 40 height 13
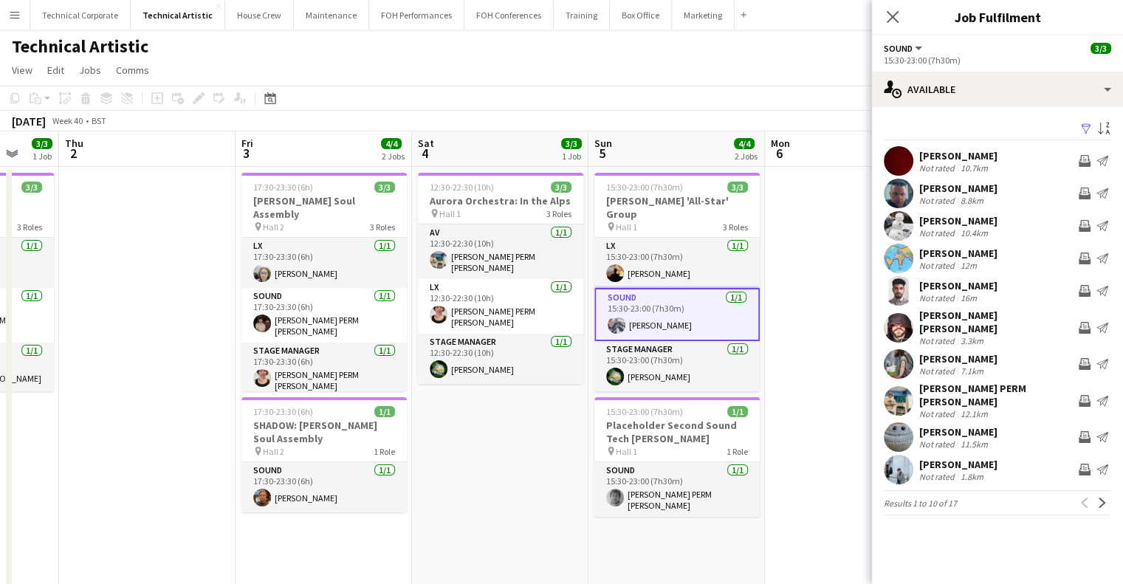
click at [668, 535] on app-date-cell "15:30-23:00 (7h30m) 3/3 [PERSON_NAME] 'All-Star' Group pin Hall 1 3 Roles LX [D…" at bounding box center [677, 568] width 177 height 802
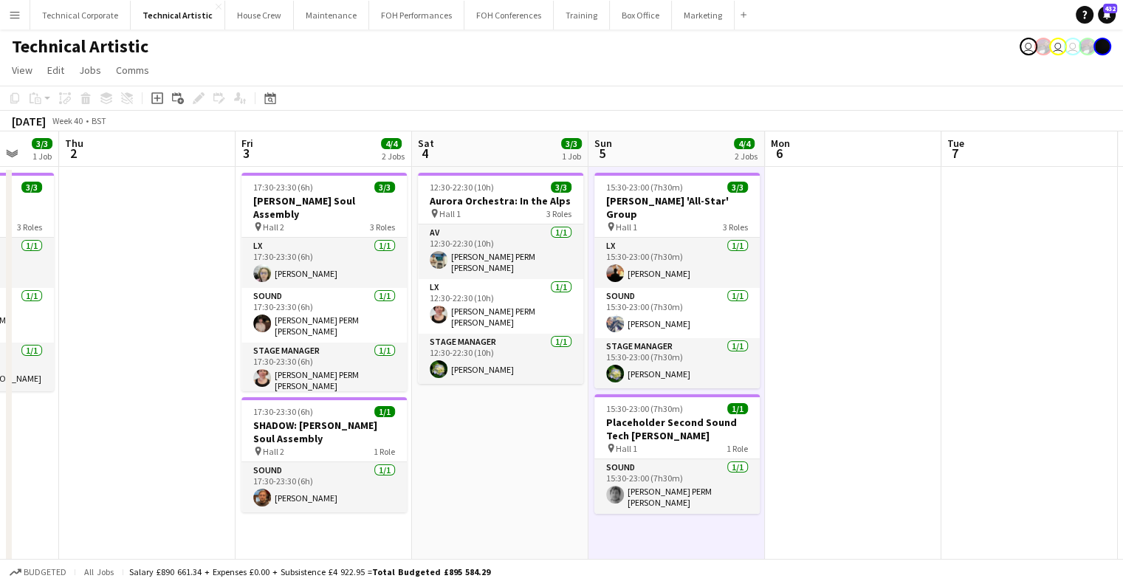
click at [671, 542] on app-date-cell "15:30-23:00 (7h30m) 3/3 [PERSON_NAME] 'All-Star' Group pin Hall 1 3 Roles LX [D…" at bounding box center [677, 568] width 177 height 802
click at [561, 385] on app-date-cell "12:30-22:30 (10h) 3/3 Aurora Orchestra: In the Alps pin Hall 1 3 Roles AV [DATE…" at bounding box center [501, 568] width 177 height 802
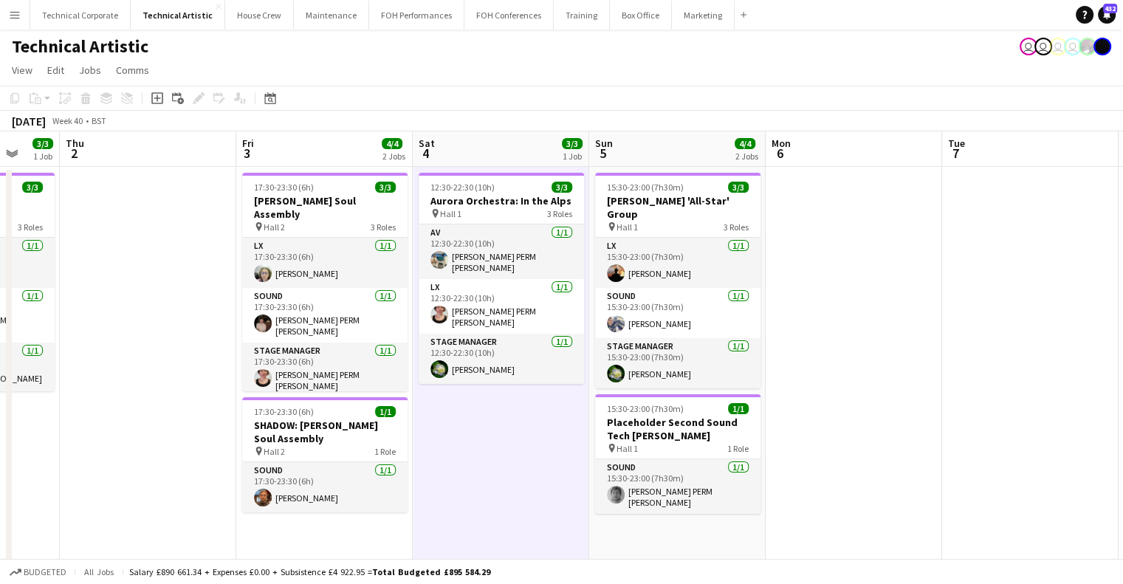
drag, startPoint x: 633, startPoint y: 340, endPoint x: 319, endPoint y: 309, distance: 315.5
click at [205, 330] on app-calendar-viewport "Sun 28 11/11 2 Jobs Mon 29 Tue 30 Wed 1 3/3 1 Job Thu 2 Fri 3 4/4 2 Jobs Sat 4 …" at bounding box center [561, 550] width 1123 height 838
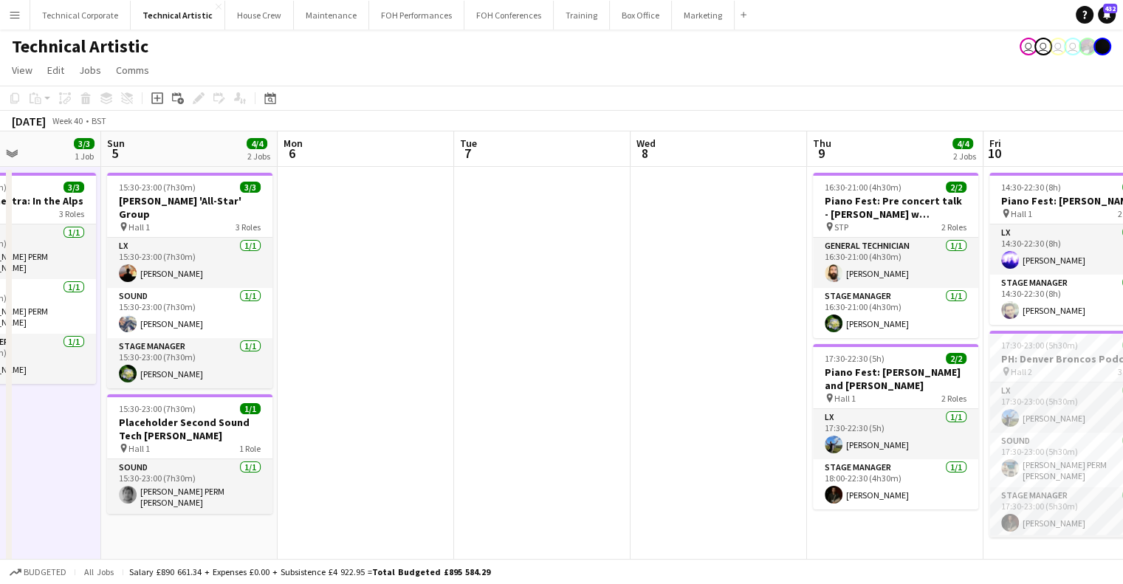
click at [373, 283] on app-calendar-viewport "Thu 2 Fri 3 4/4 2 Jobs Sat 4 3/3 1 Job Sun 5 4/4 2 Jobs Mon 6 Tue 7 Wed 8 Thu 9…" at bounding box center [561, 550] width 1123 height 838
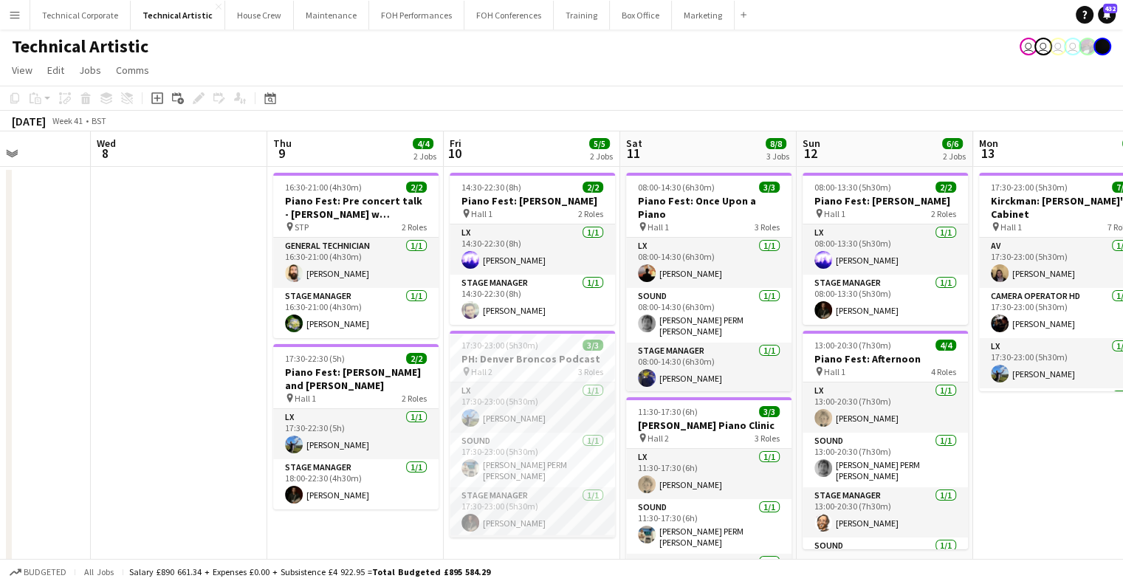
drag, startPoint x: 770, startPoint y: 280, endPoint x: 385, endPoint y: 286, distance: 385.6
click at [355, 287] on app-calendar-viewport "Sun 5 4/4 2 Jobs Mon 6 Tue 7 Wed 8 Thu 9 4/4 2 Jobs Fri 10 5/5 2 Jobs Sat 11 8/…" at bounding box center [561, 550] width 1123 height 838
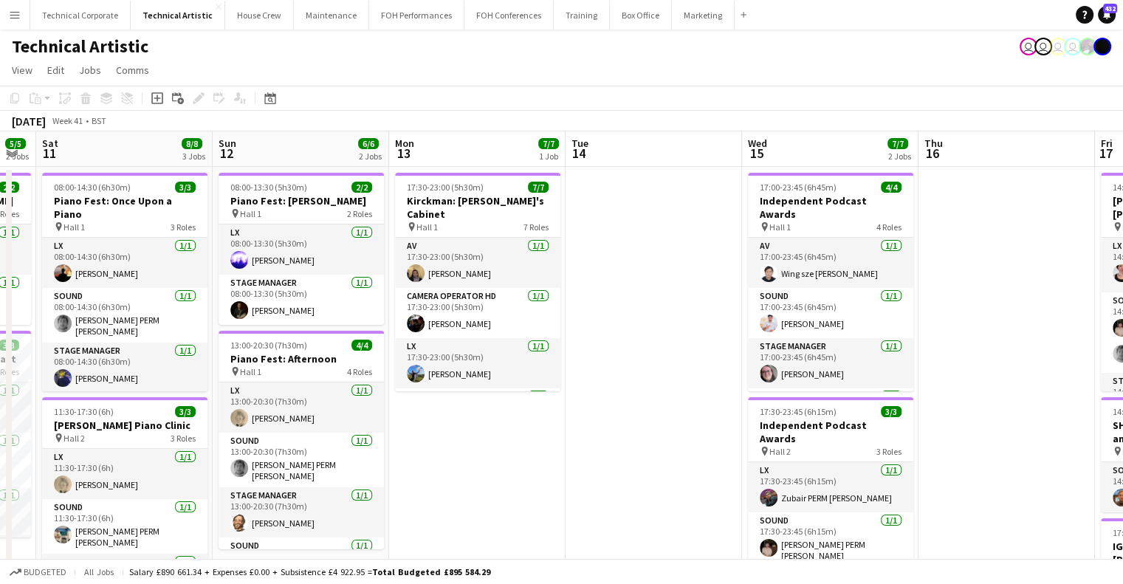
drag, startPoint x: 818, startPoint y: 294, endPoint x: 261, endPoint y: 309, distance: 557.1
click at [208, 308] on app-calendar-viewport "Tue 7 Wed 8 Thu 9 4/4 2 Jobs Fri 10 5/5 2 Jobs Sat 11 8/8 3 Jobs Sun 12 6/6 2 J…" at bounding box center [561, 550] width 1123 height 838
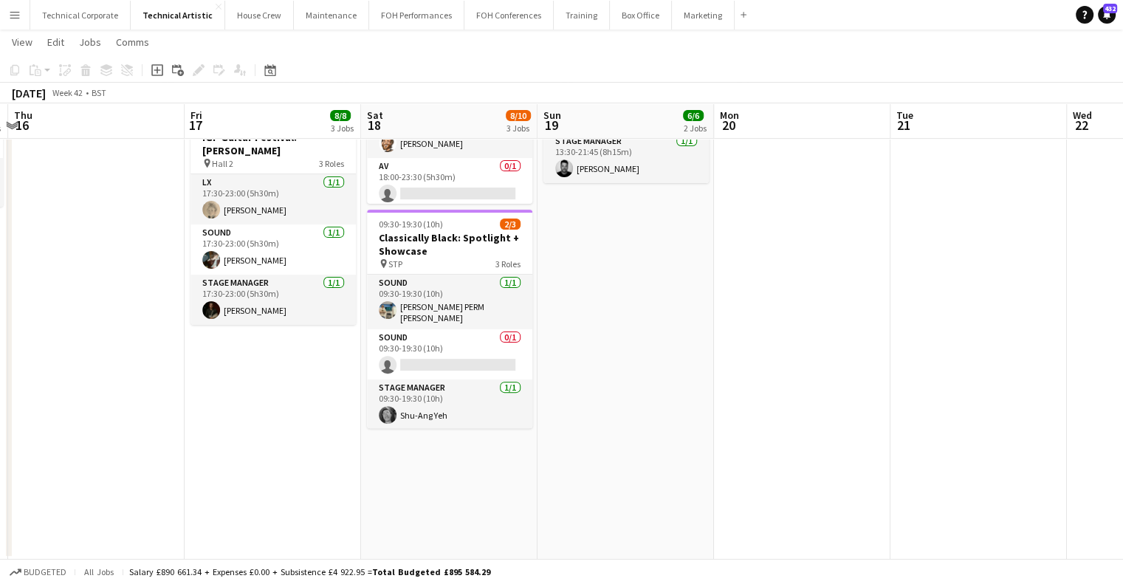
scroll to position [0, 699]
drag, startPoint x: 813, startPoint y: 395, endPoint x: 642, endPoint y: 407, distance: 171.8
click at [642, 407] on app-calendar-viewport "Sun 12 6/6 2 Jobs Mon 13 7/7 1 Job Tue 14 Wed 15 7/7 2 Jobs Thu 16 Fri 17 8/8 3…" at bounding box center [561, 105] width 1123 height 910
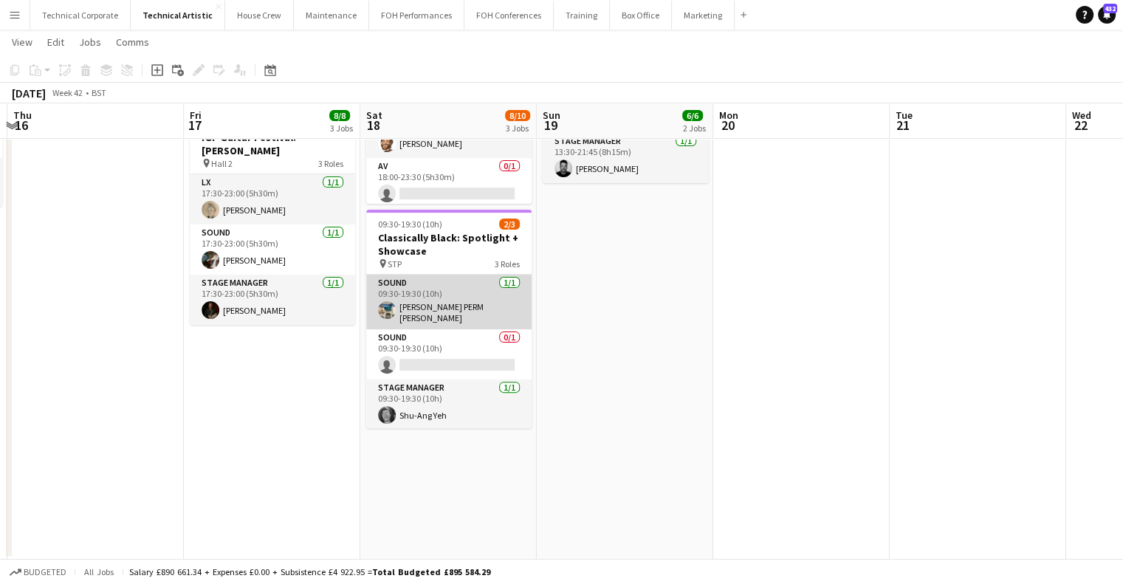
drag, startPoint x: 470, startPoint y: 340, endPoint x: 521, endPoint y: 306, distance: 61.1
click at [470, 340] on app-card-role "Sound 0/1 09:30-19:30 (10h) single-neutral-actions" at bounding box center [448, 354] width 165 height 50
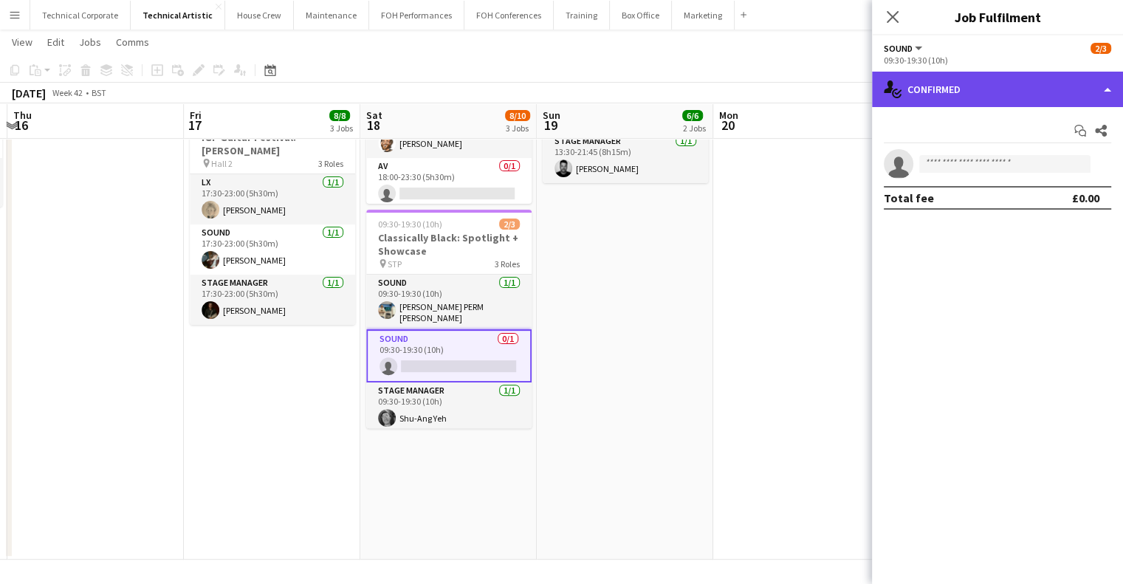
click at [966, 79] on div "single-neutral-actions-check-2 Confirmed" at bounding box center [997, 89] width 251 height 35
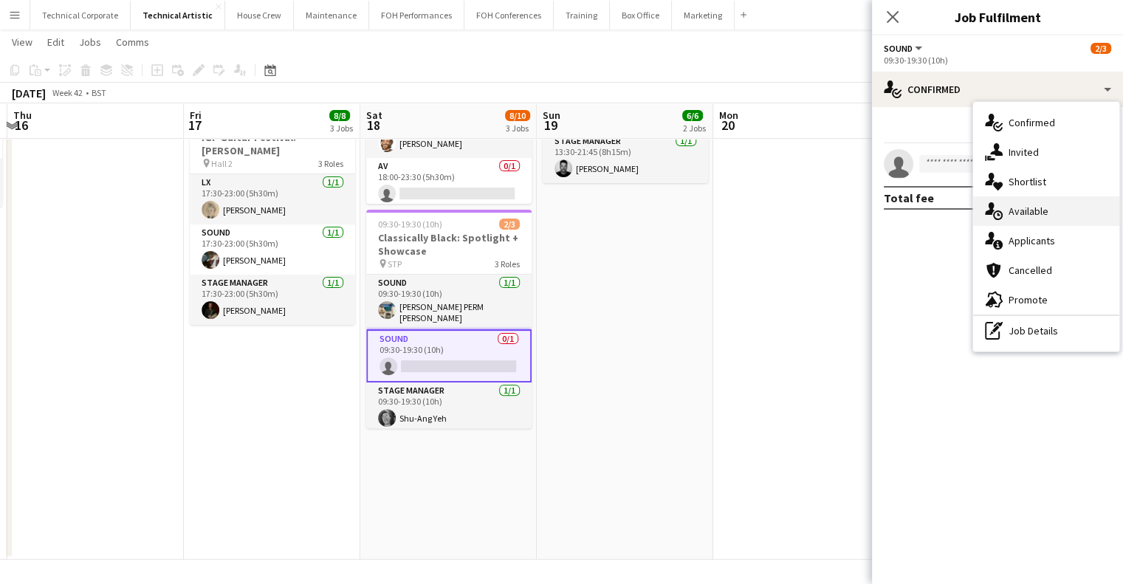
click at [1031, 218] on div "single-neutral-actions-upload Available" at bounding box center [1046, 211] width 146 height 30
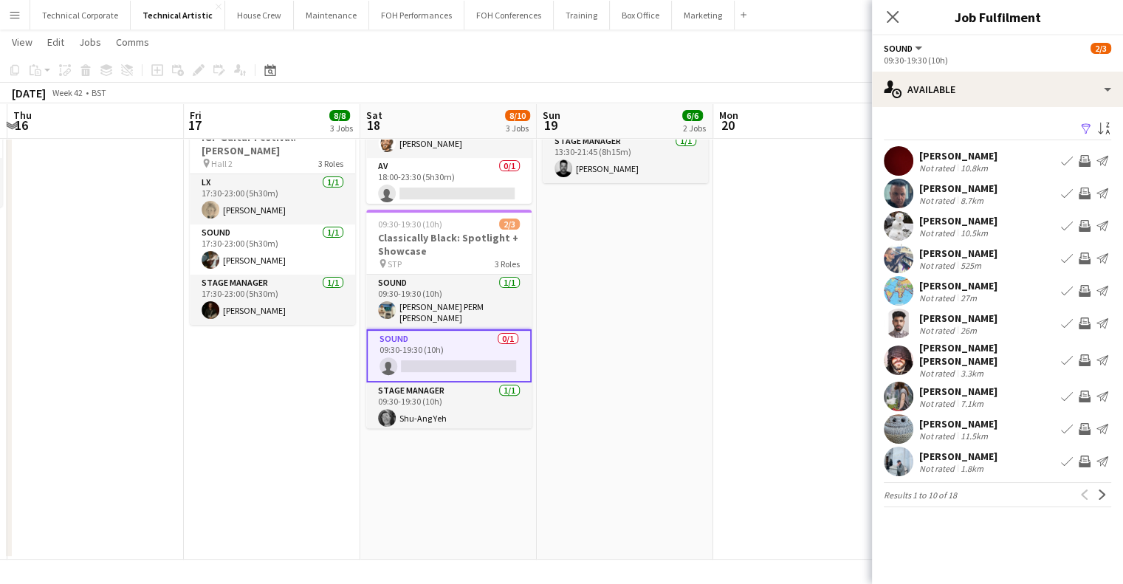
click at [741, 313] on app-date-cell at bounding box center [801, 159] width 177 height 802
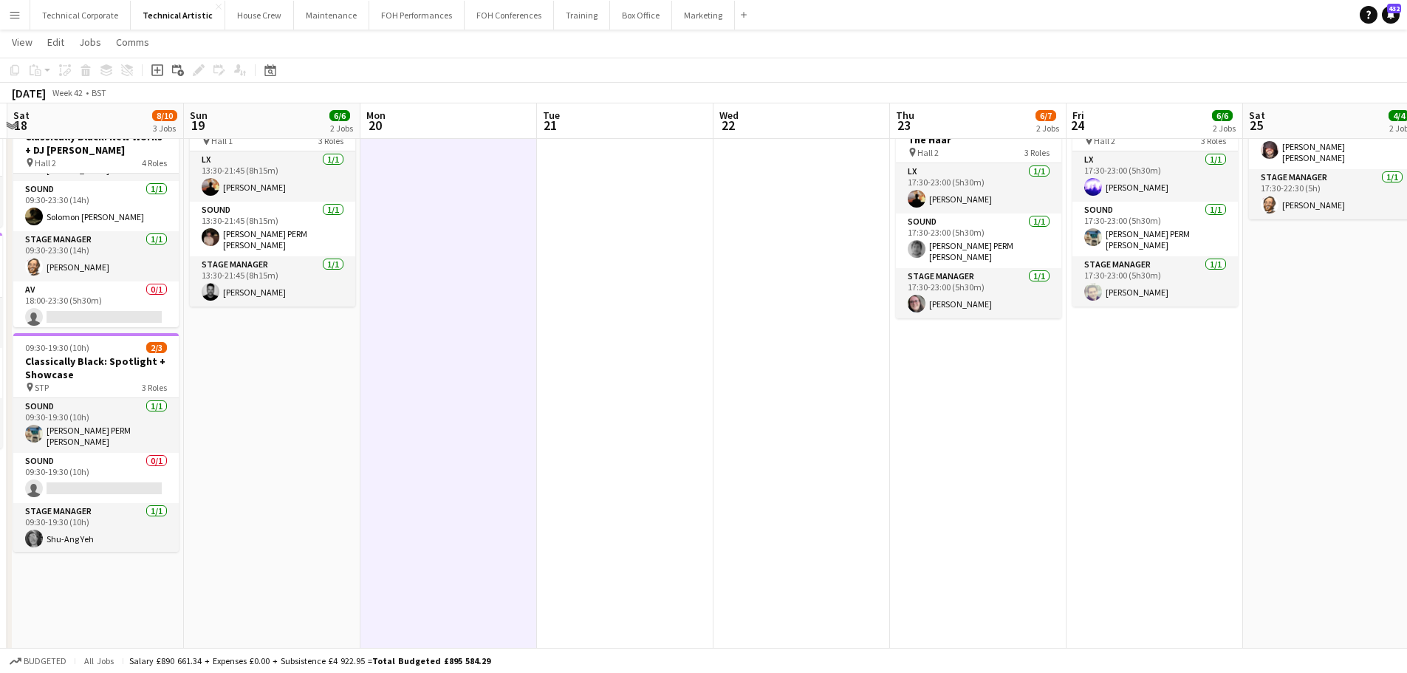
scroll to position [47, 0]
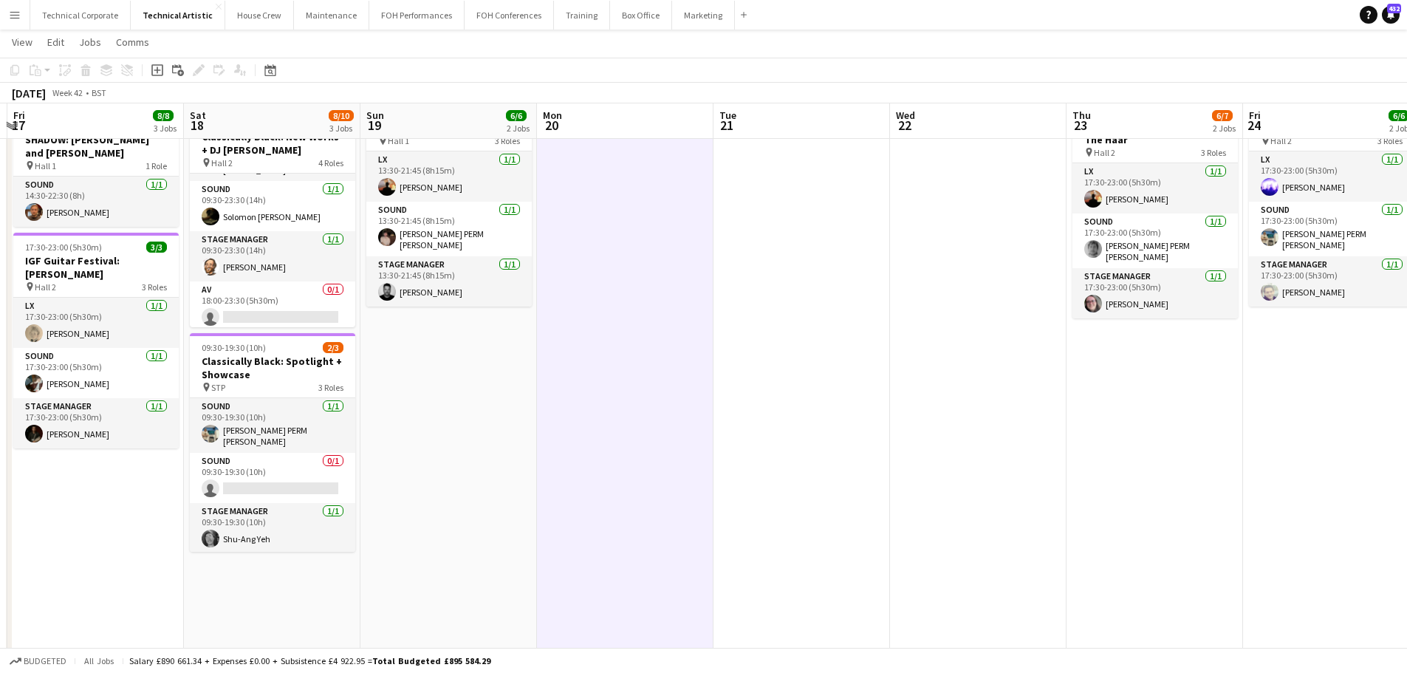
click at [623, 382] on app-date-cell at bounding box center [625, 286] width 177 height 810
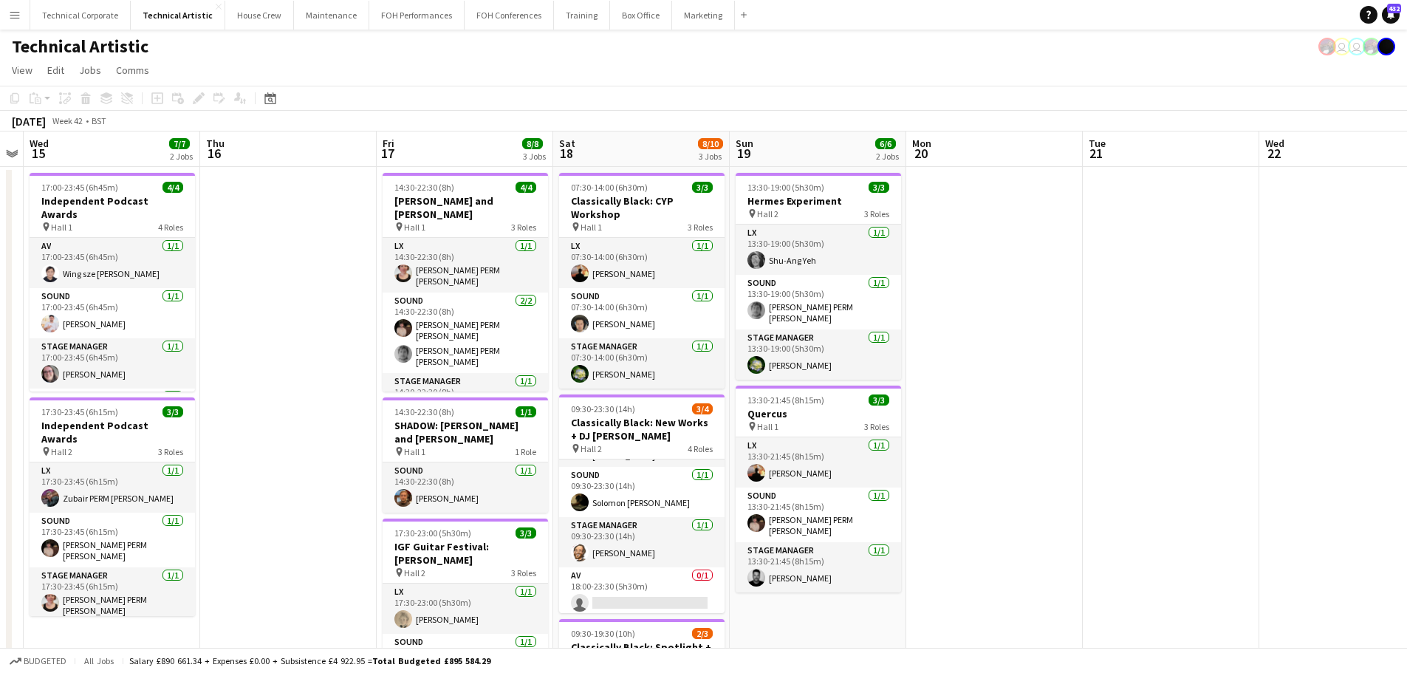
scroll to position [0, 315]
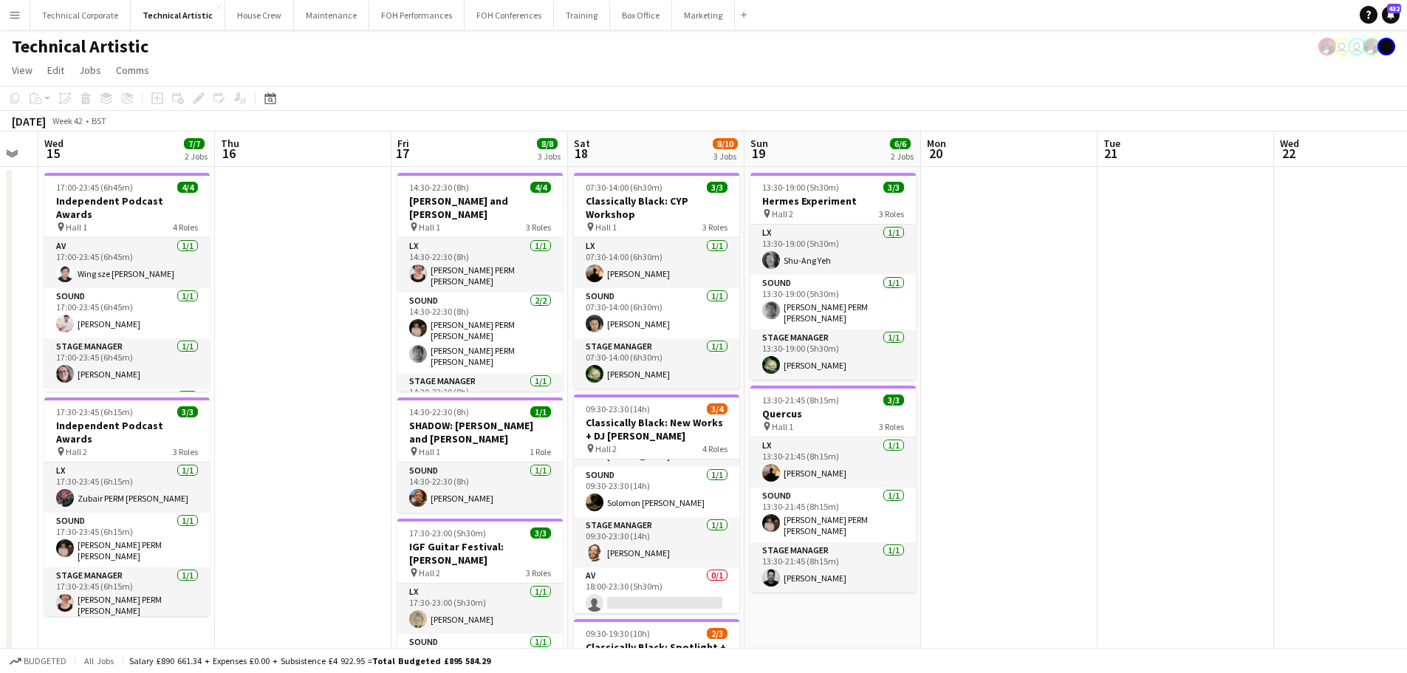
drag, startPoint x: 745, startPoint y: 425, endPoint x: 1016, endPoint y: 428, distance: 271.1
click at [1016, 428] on app-calendar-viewport "Mon 13 7/7 1 Job Tue 14 Wed 15 7/7 2 Jobs Thu 16 Fri 17 8/8 3 Jobs Sat 18 8/10 …" at bounding box center [703, 554] width 1407 height 846
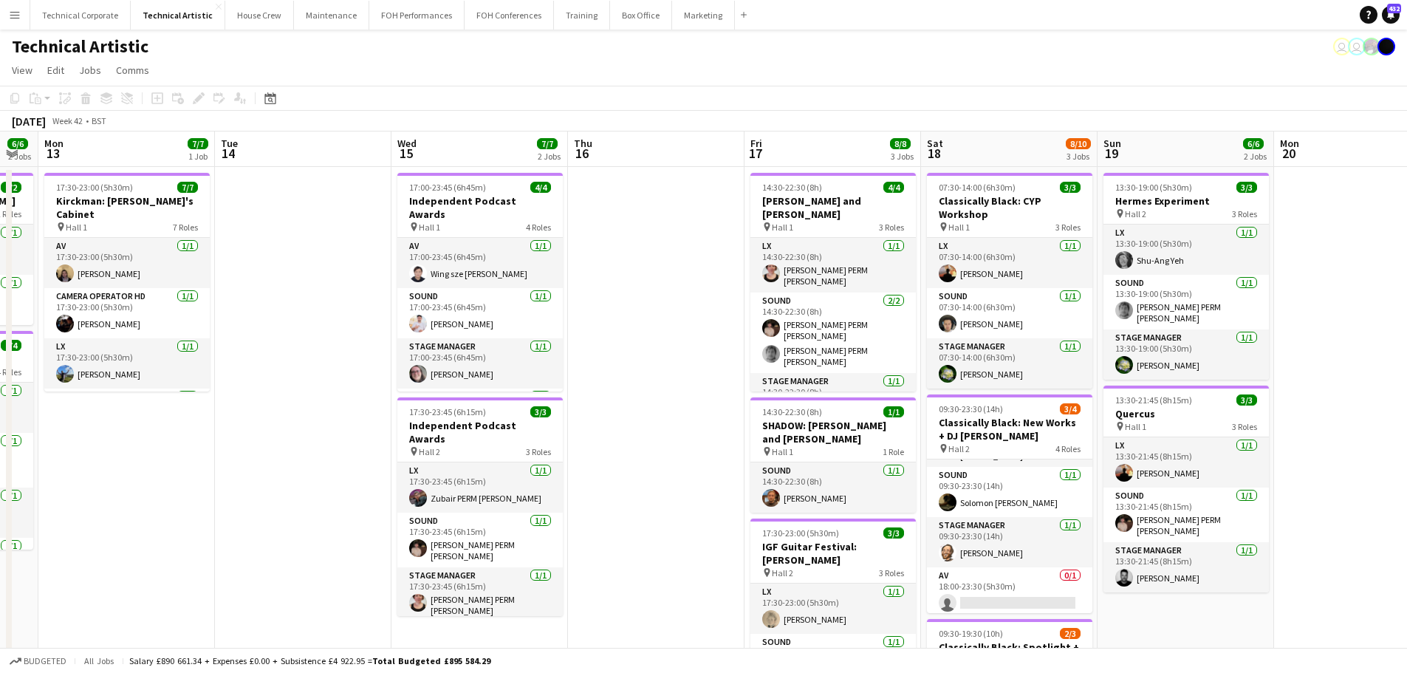
click at [718, 377] on app-calendar-viewport "Sat 11 8/8 3 Jobs Sun 12 6/6 2 Jobs Mon 13 7/7 1 Job Tue 14 Wed 15 7/7 2 Jobs T…" at bounding box center [703, 554] width 1407 height 846
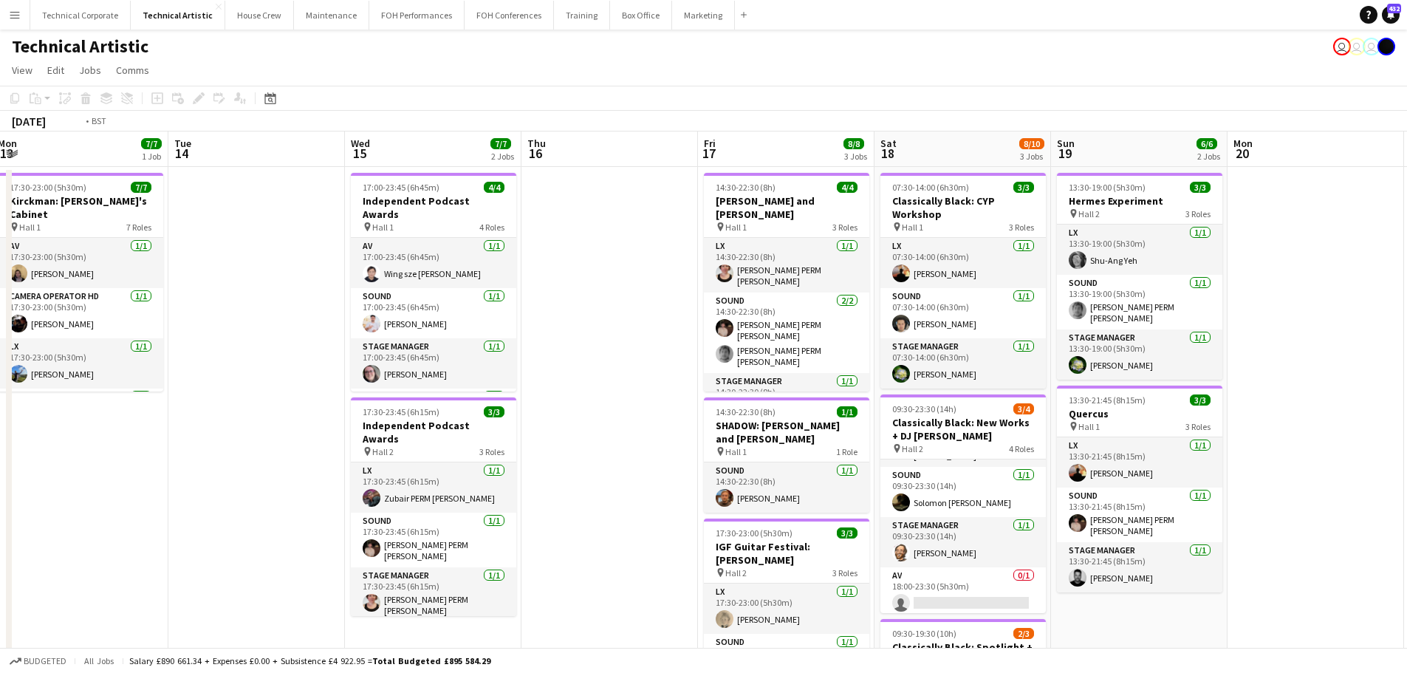
click at [961, 386] on app-calendar-viewport "Sat 11 8/8 3 Jobs Sun 12 6/6 2 Jobs Mon 13 7/7 1 Job Tue 14 Wed 15 7/7 2 Jobs T…" at bounding box center [703, 554] width 1407 height 846
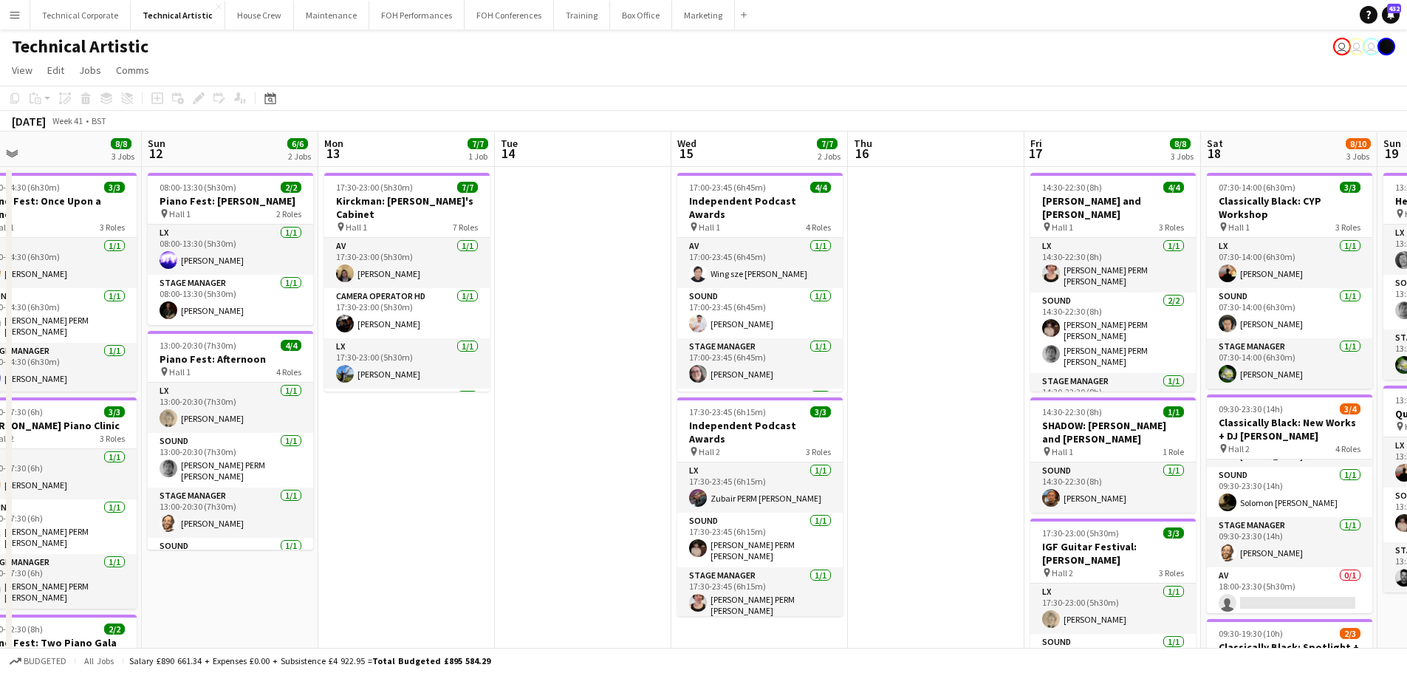
drag, startPoint x: 501, startPoint y: 355, endPoint x: 813, endPoint y: 369, distance: 312.0
click at [817, 369] on app-calendar-viewport "Thu 9 4/4 2 Jobs Fri 10 5/5 2 Jobs Sat 11 8/8 3 Jobs Sun 12 6/6 2 Jobs Mon 13 7…" at bounding box center [703, 554] width 1407 height 846
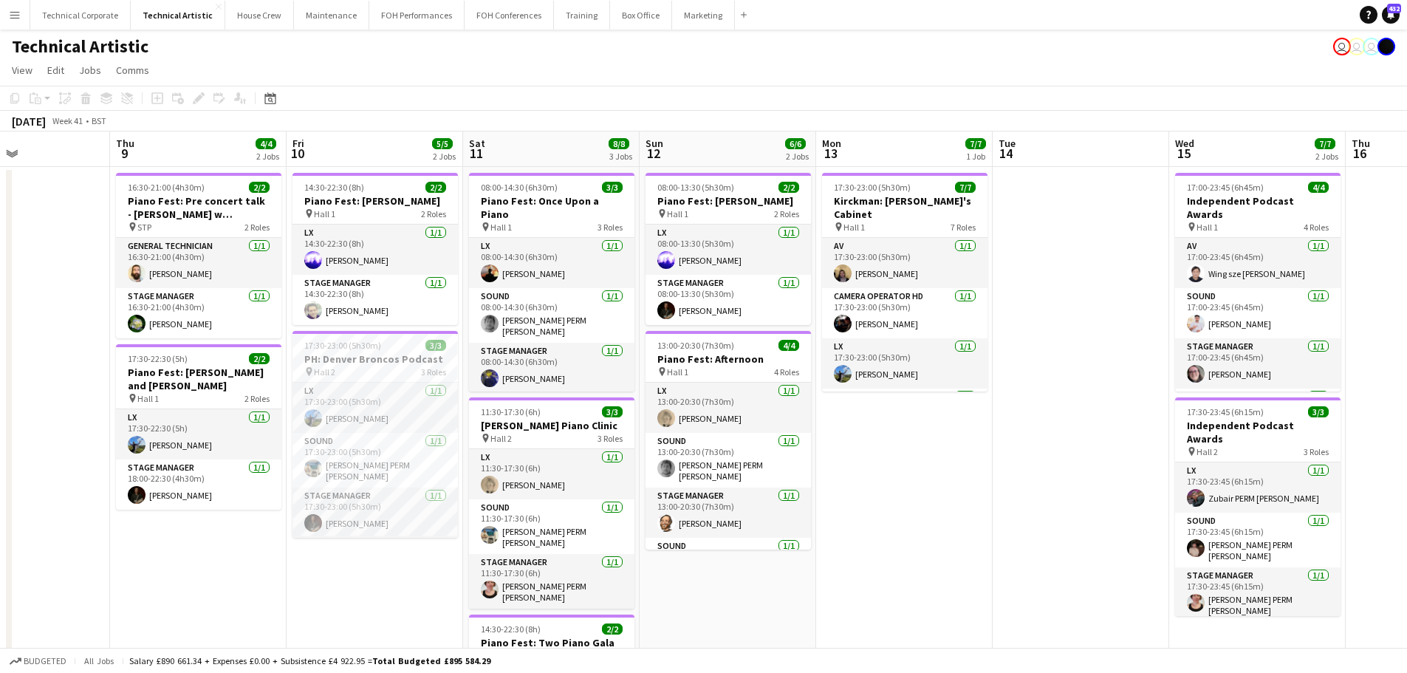
drag, startPoint x: 1179, startPoint y: 369, endPoint x: 615, endPoint y: 389, distance: 564.6
click at [615, 389] on app-calendar-viewport "Mon 6 Tue 7 Wed 8 Thu 9 4/4 2 Jobs Fri 10 5/5 2 Jobs Sat 11 8/8 3 Jobs Sun 12 6…" at bounding box center [703, 554] width 1407 height 846
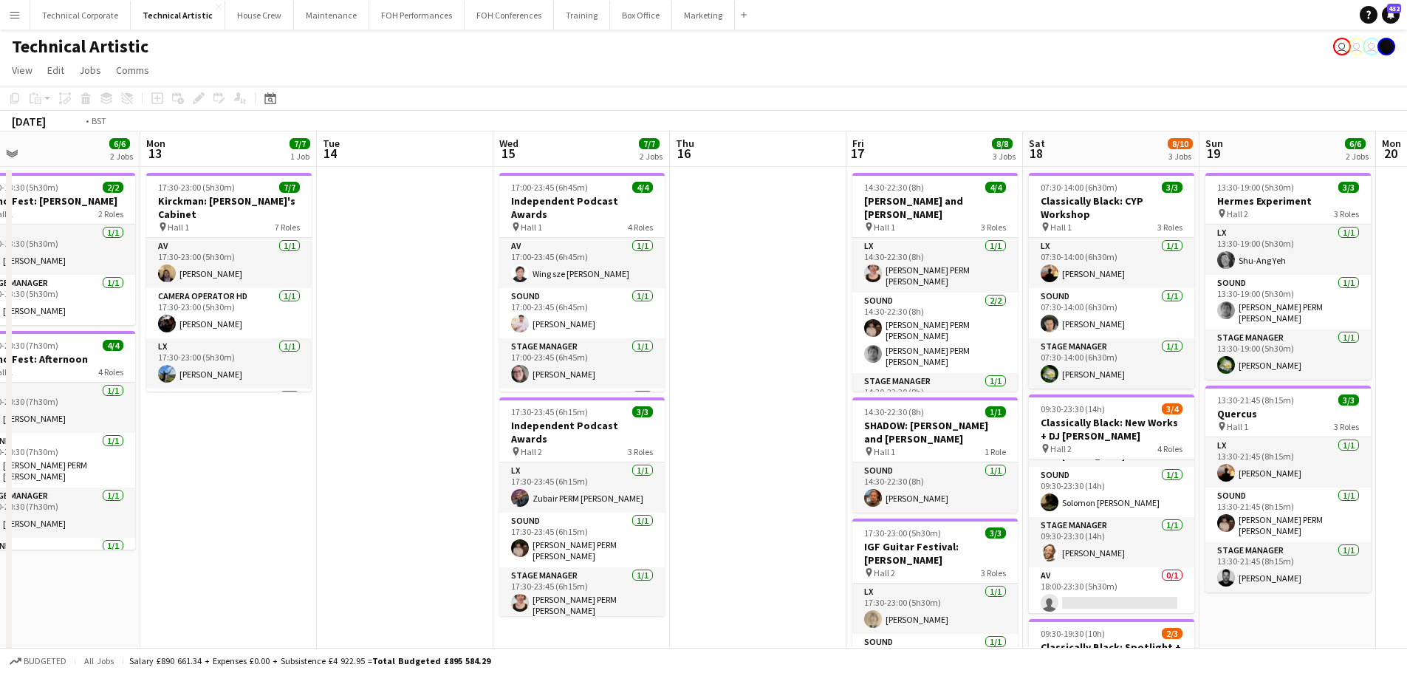
drag, startPoint x: 962, startPoint y: 373, endPoint x: 728, endPoint y: 394, distance: 235.0
click at [728, 394] on app-calendar-viewport "Thu 9 4/4 2 Jobs Fri 10 5/5 2 Jobs Sat 11 8/8 3 Jobs Sun 12 6/6 2 Jobs Mon 13 7…" at bounding box center [703, 554] width 1407 height 846
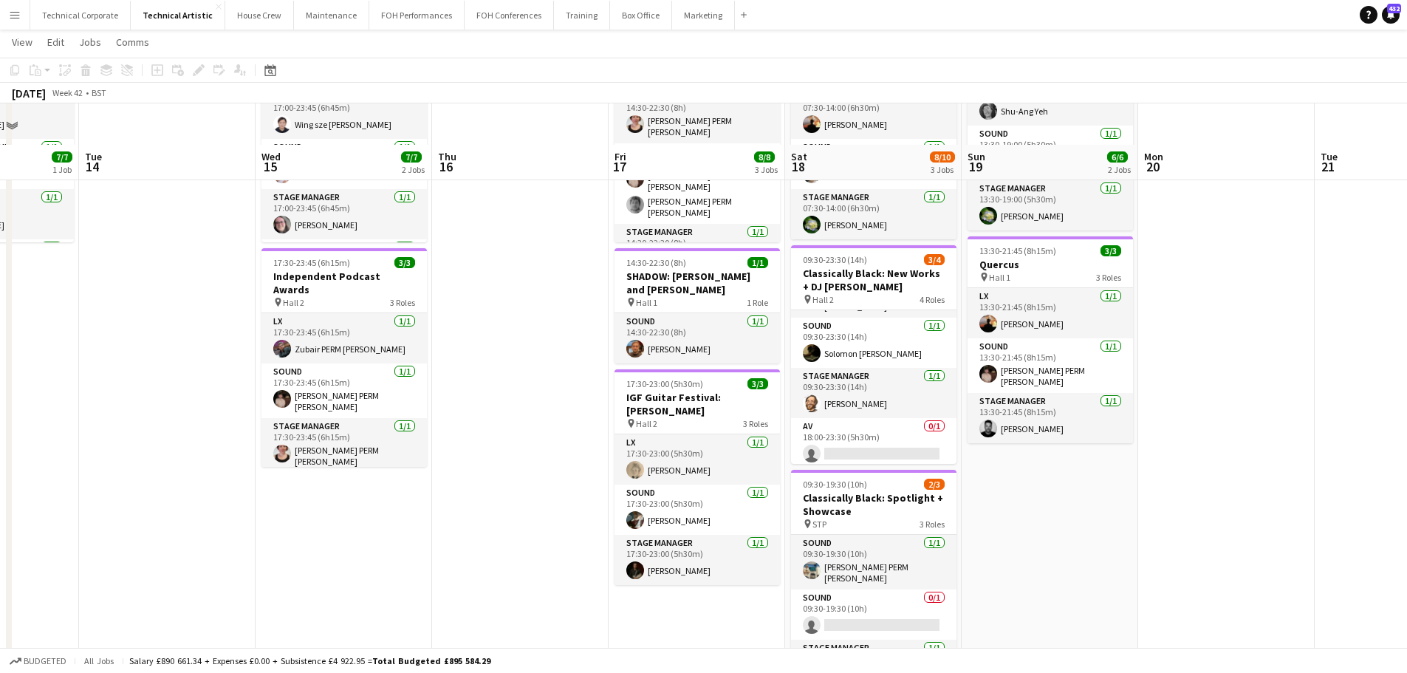
scroll to position [295, 0]
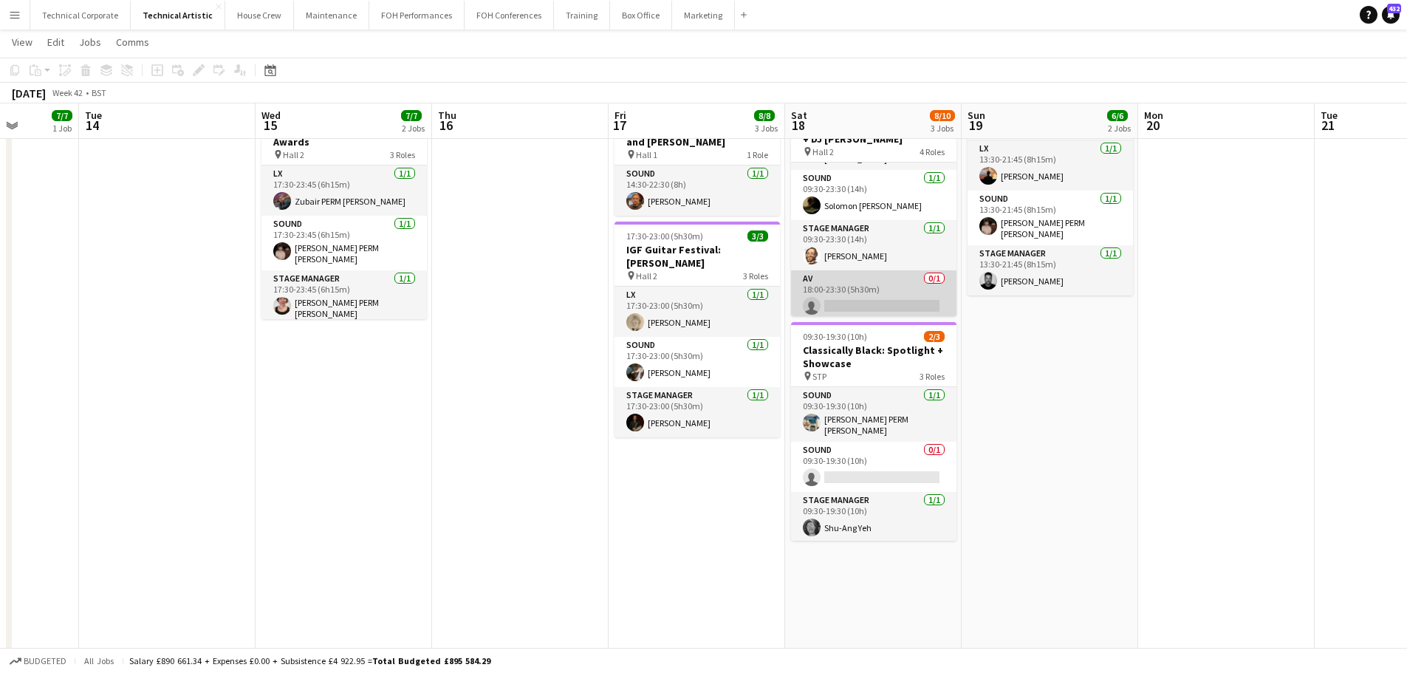
click at [877, 300] on app-card-role "AV 0/1 18:00-23:30 (5h30m) single-neutral-actions" at bounding box center [873, 295] width 165 height 50
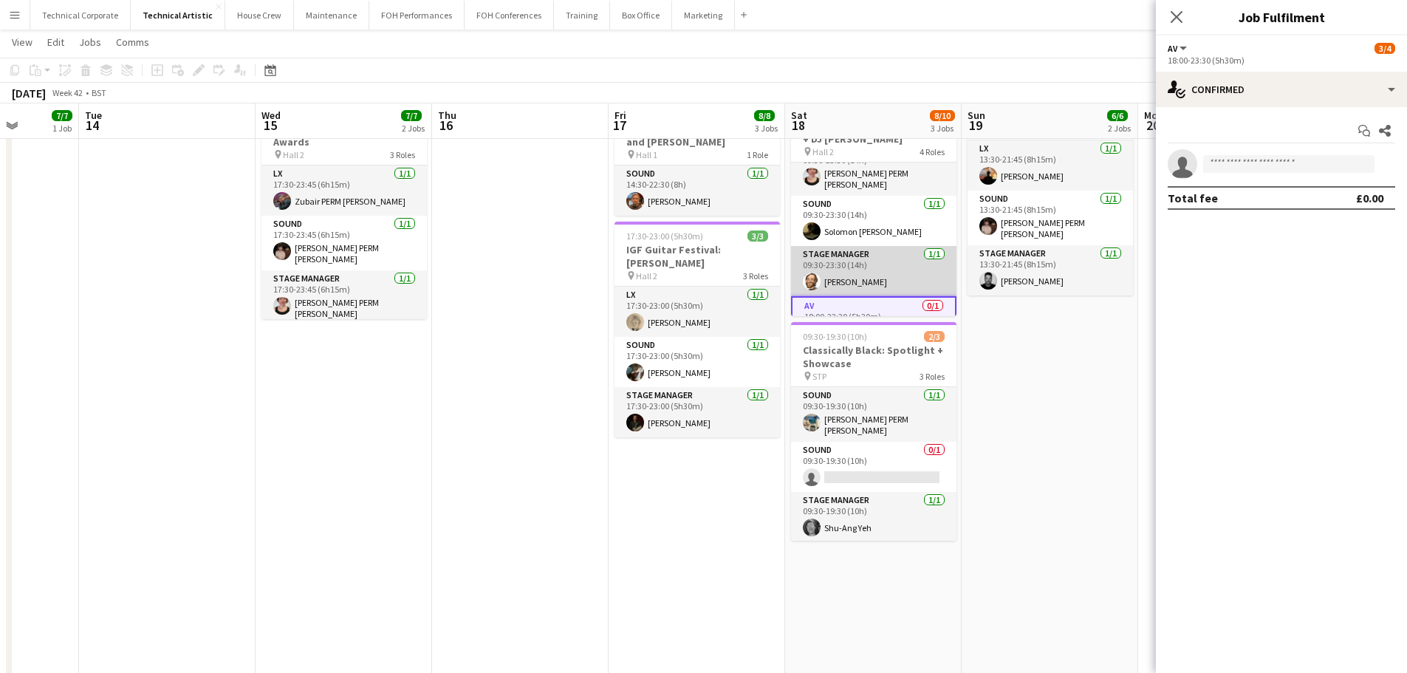
scroll to position [0, 0]
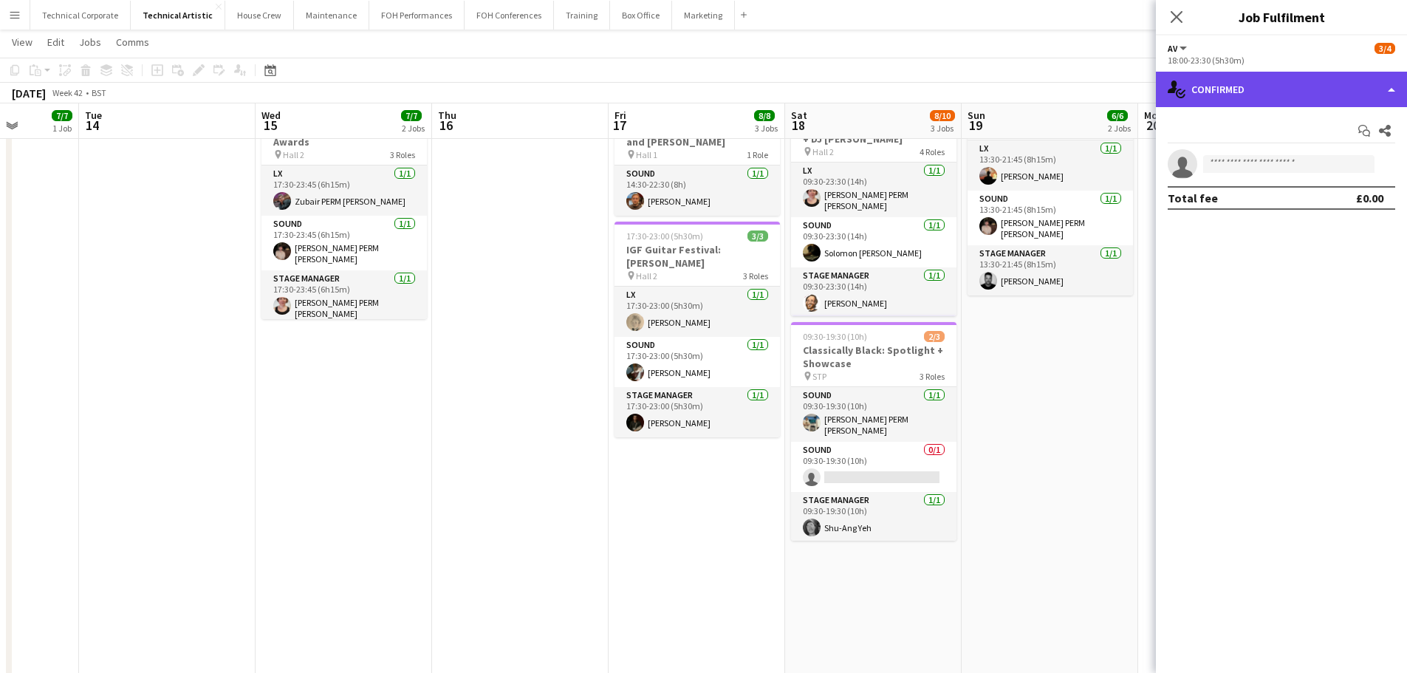
click at [1123, 78] on div "single-neutral-actions-check-2 Confirmed" at bounding box center [1281, 89] width 251 height 35
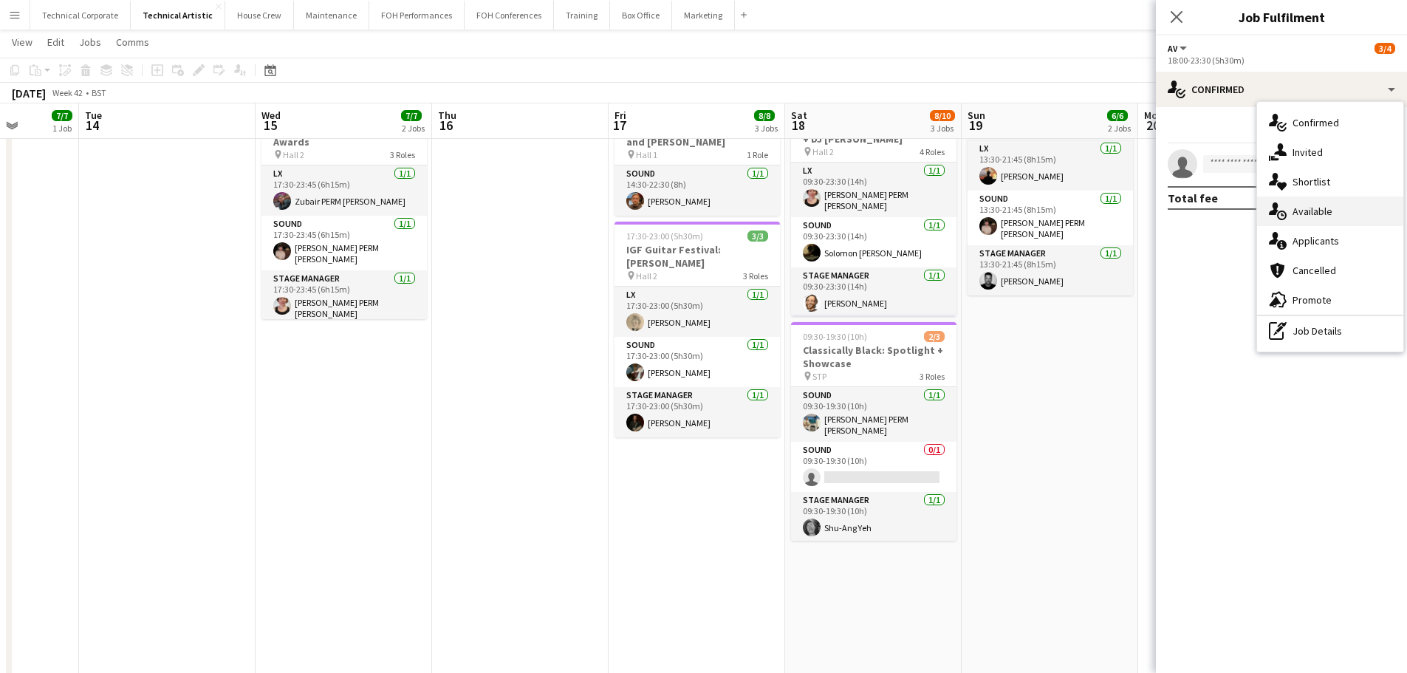
click at [1123, 212] on div "single-neutral-actions-upload Available" at bounding box center [1330, 211] width 146 height 30
